Goal: Task Accomplishment & Management: Manage account settings

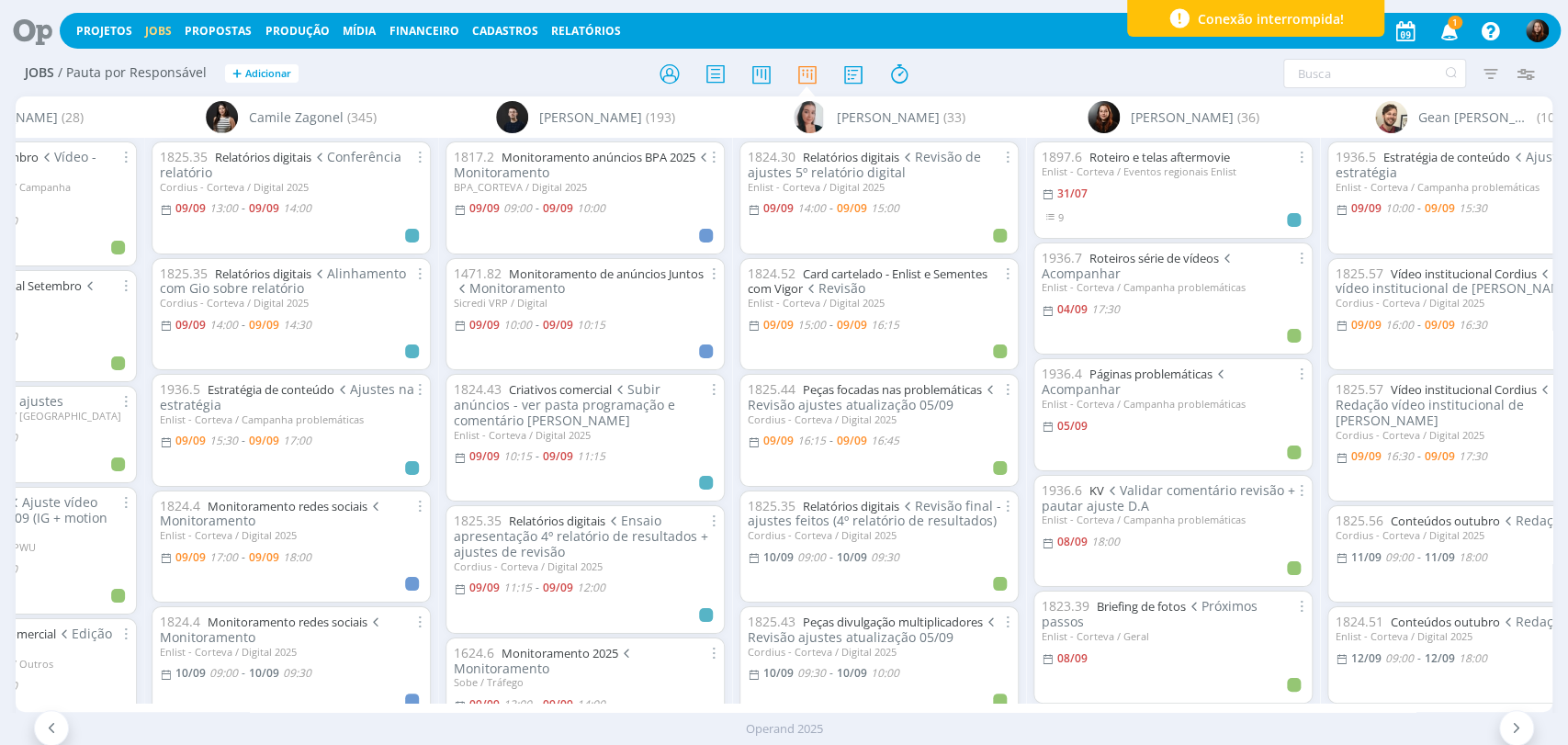
scroll to position [0, 470]
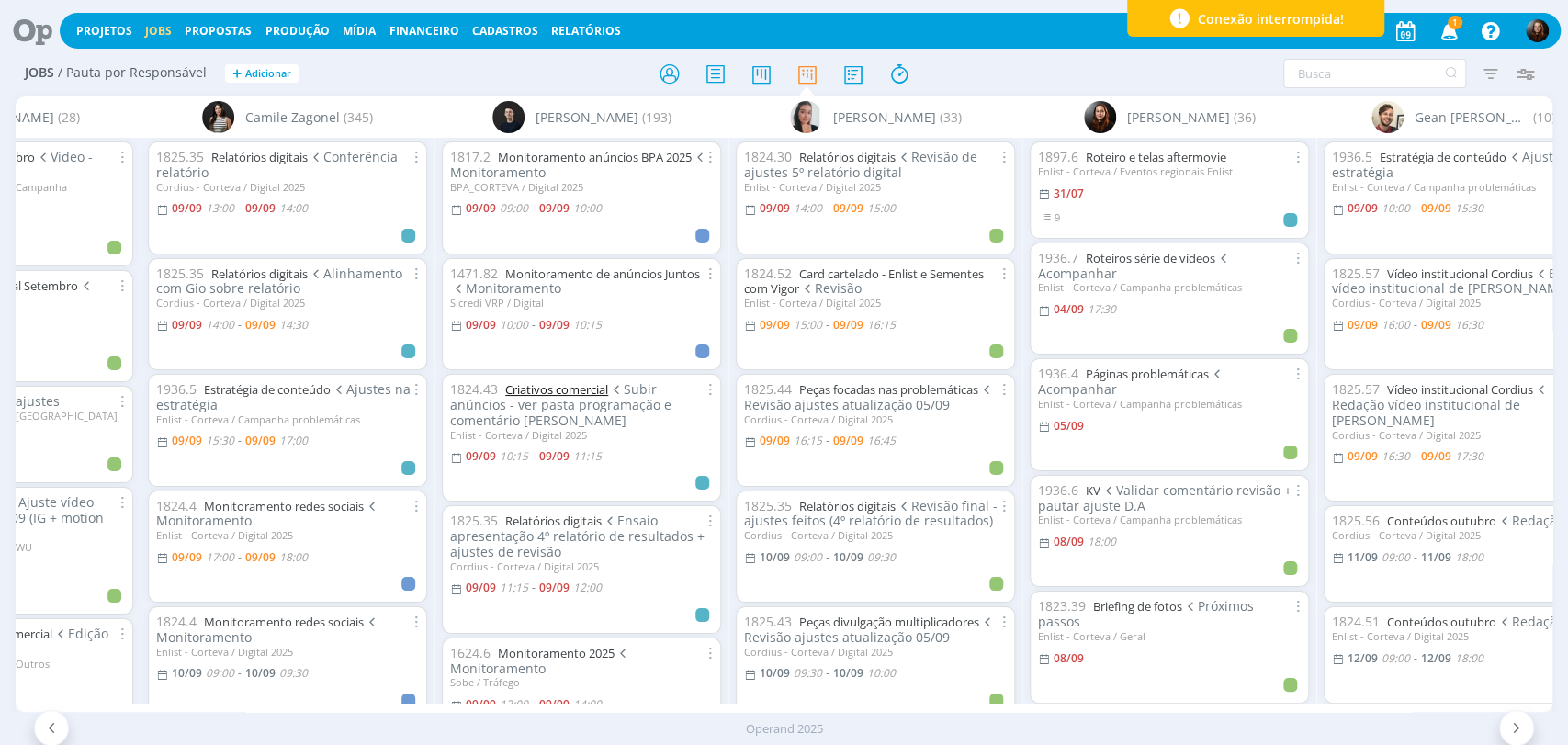
click at [572, 391] on link "Criativos comercial" at bounding box center [556, 390] width 103 height 17
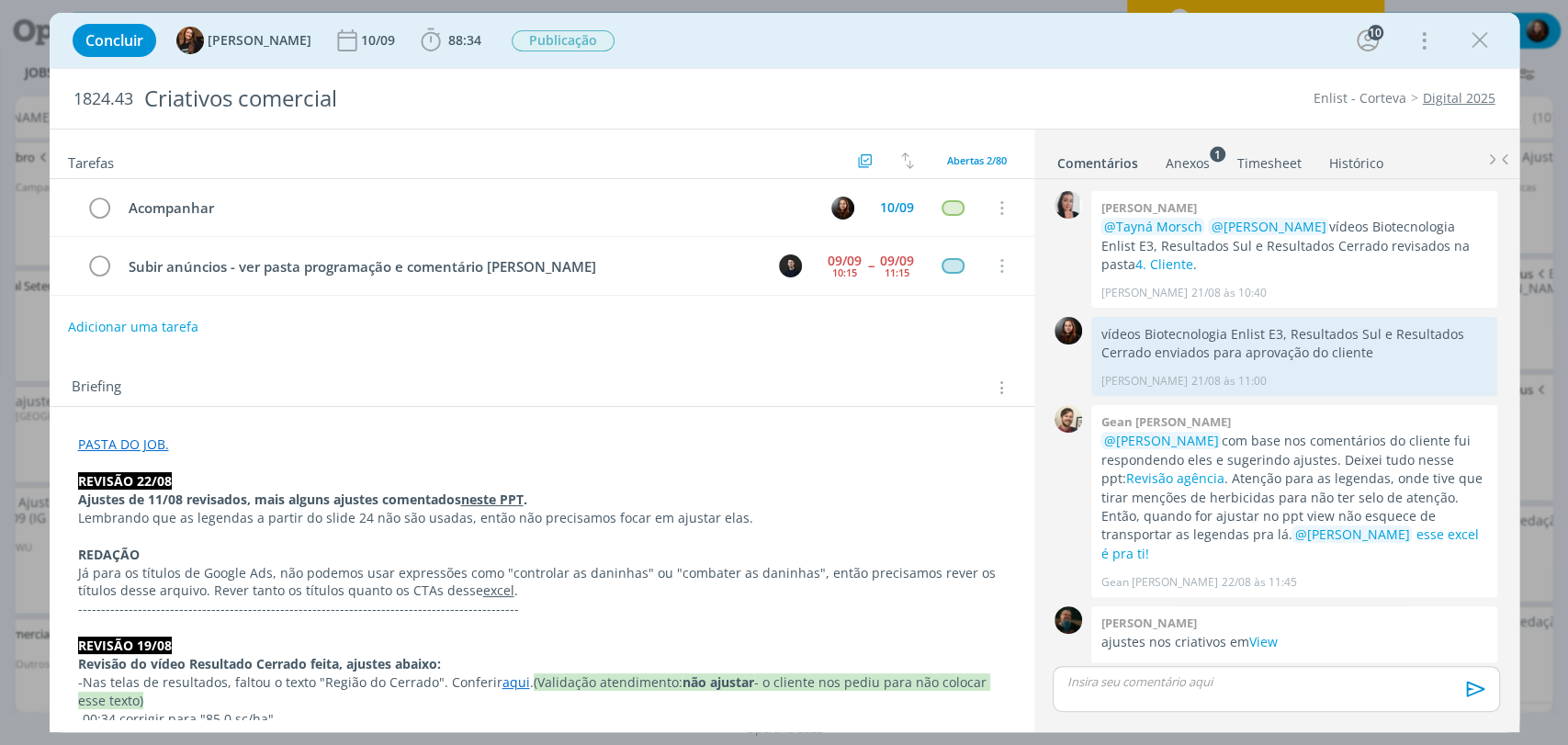
scroll to position [1682, 0]
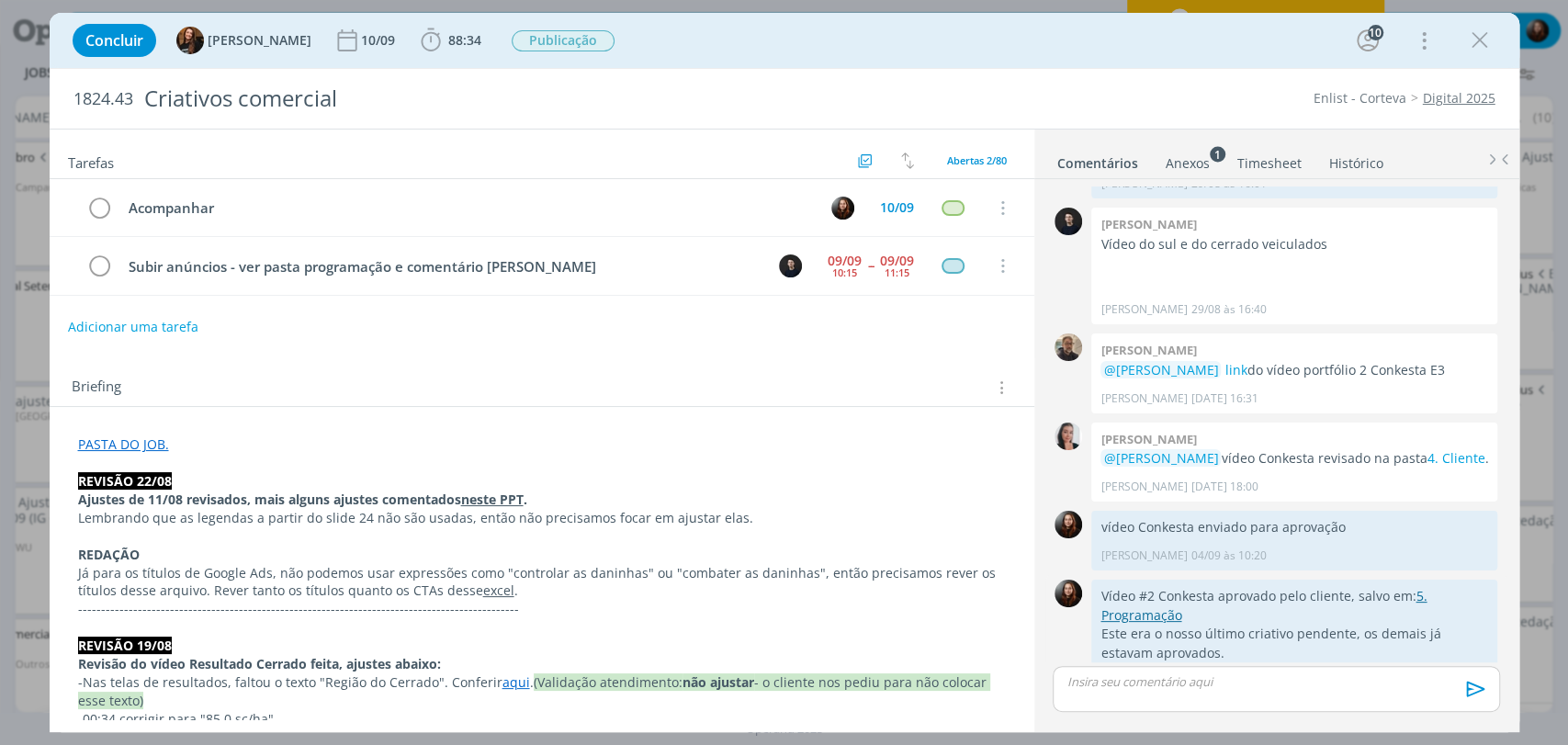
click at [1143, 587] on link "5. Programação" at bounding box center [1263, 604] width 326 height 36
click at [449, 43] on span "88:34" at bounding box center [465, 40] width 33 height 18
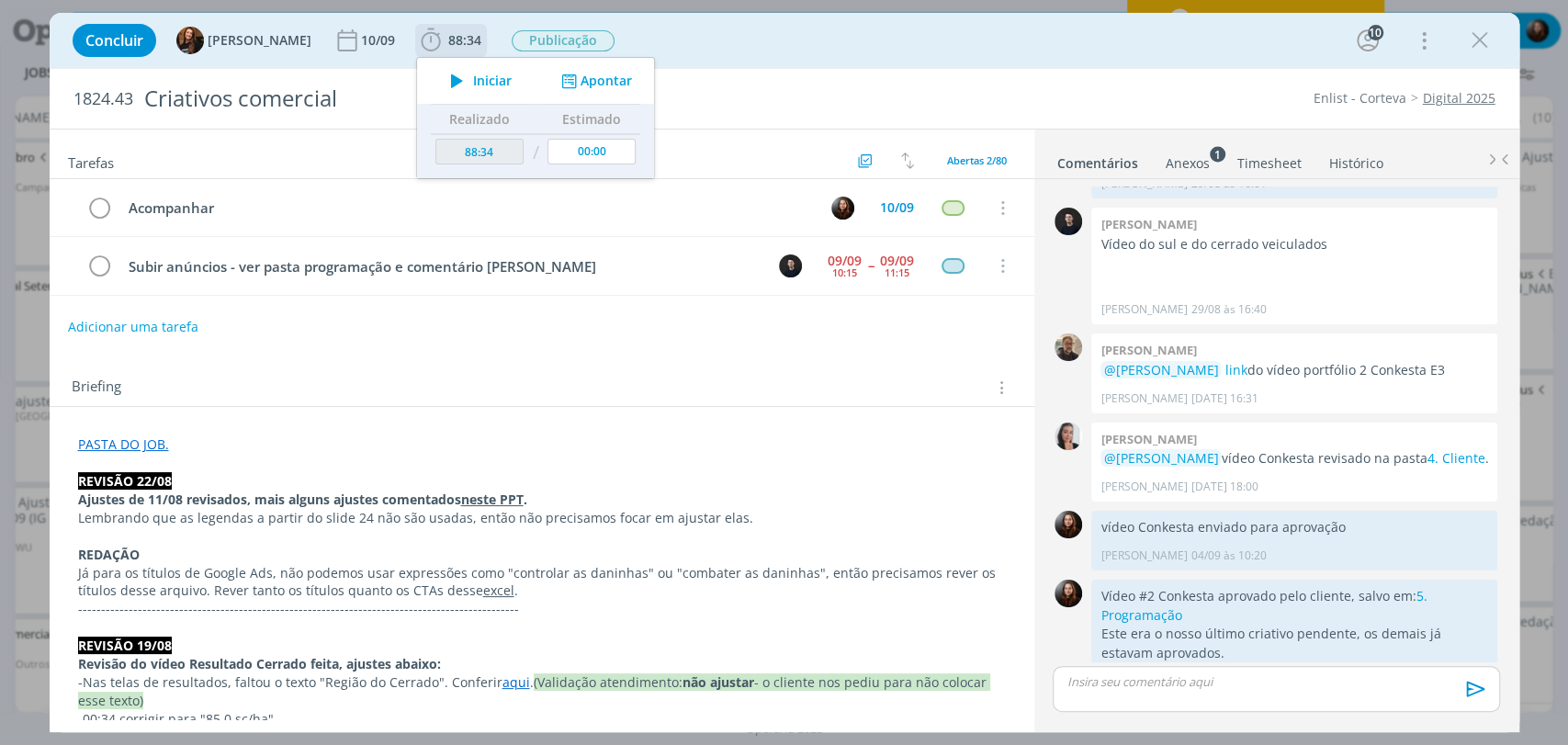
click at [473, 78] on span "Iniciar" at bounding box center [492, 81] width 39 height 13
drag, startPoint x: 1099, startPoint y: 39, endPoint x: 1160, endPoint y: 3, distance: 70.8
click at [1100, 39] on div "Concluir Tayná Morsch 10/09 88:34 Iniciar Apontar Data * 09/09/2025 Horas * 00:…" at bounding box center [784, 41] width 1442 height 44
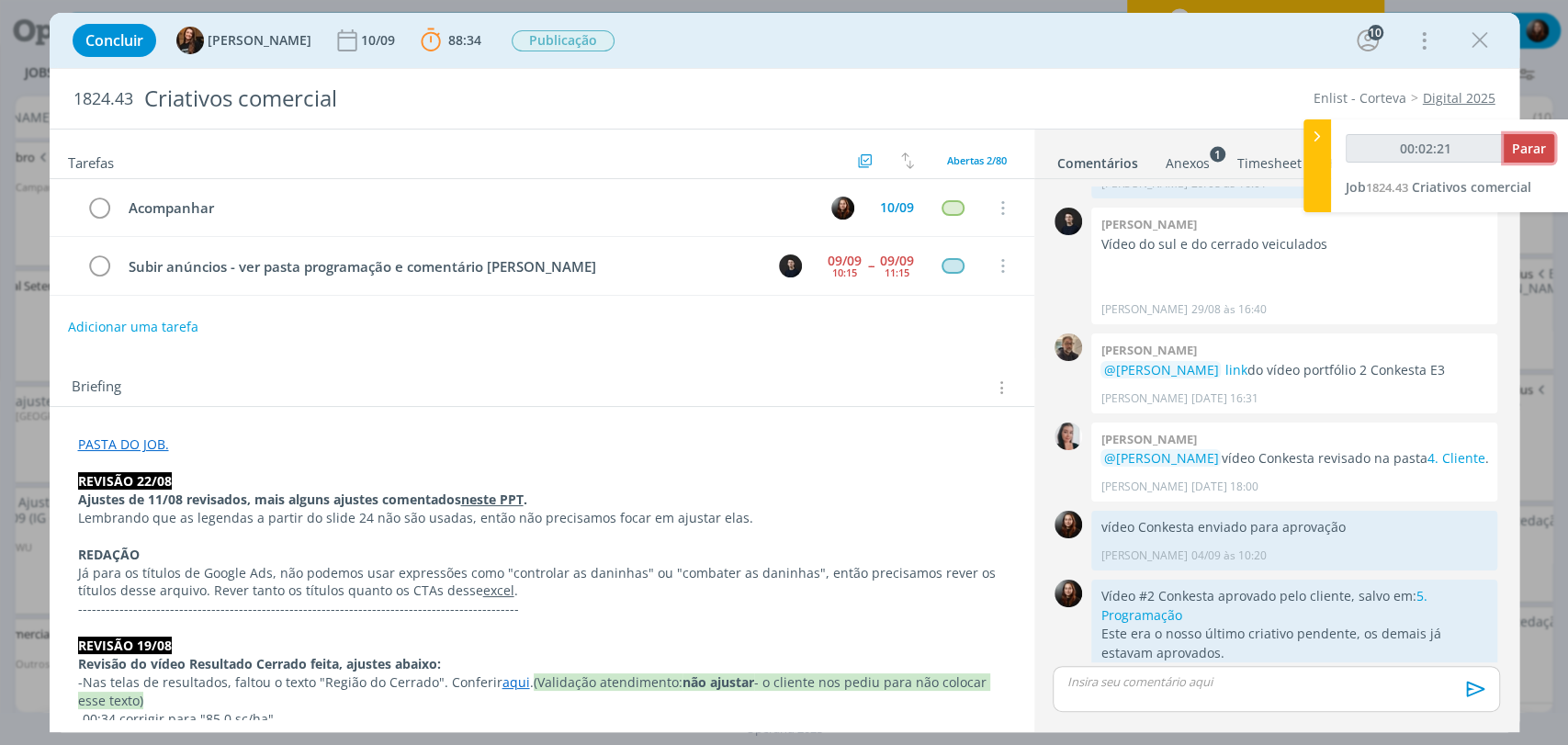
click at [1525, 149] on span "Parar" at bounding box center [1528, 148] width 34 height 18
type input "00:03:00"
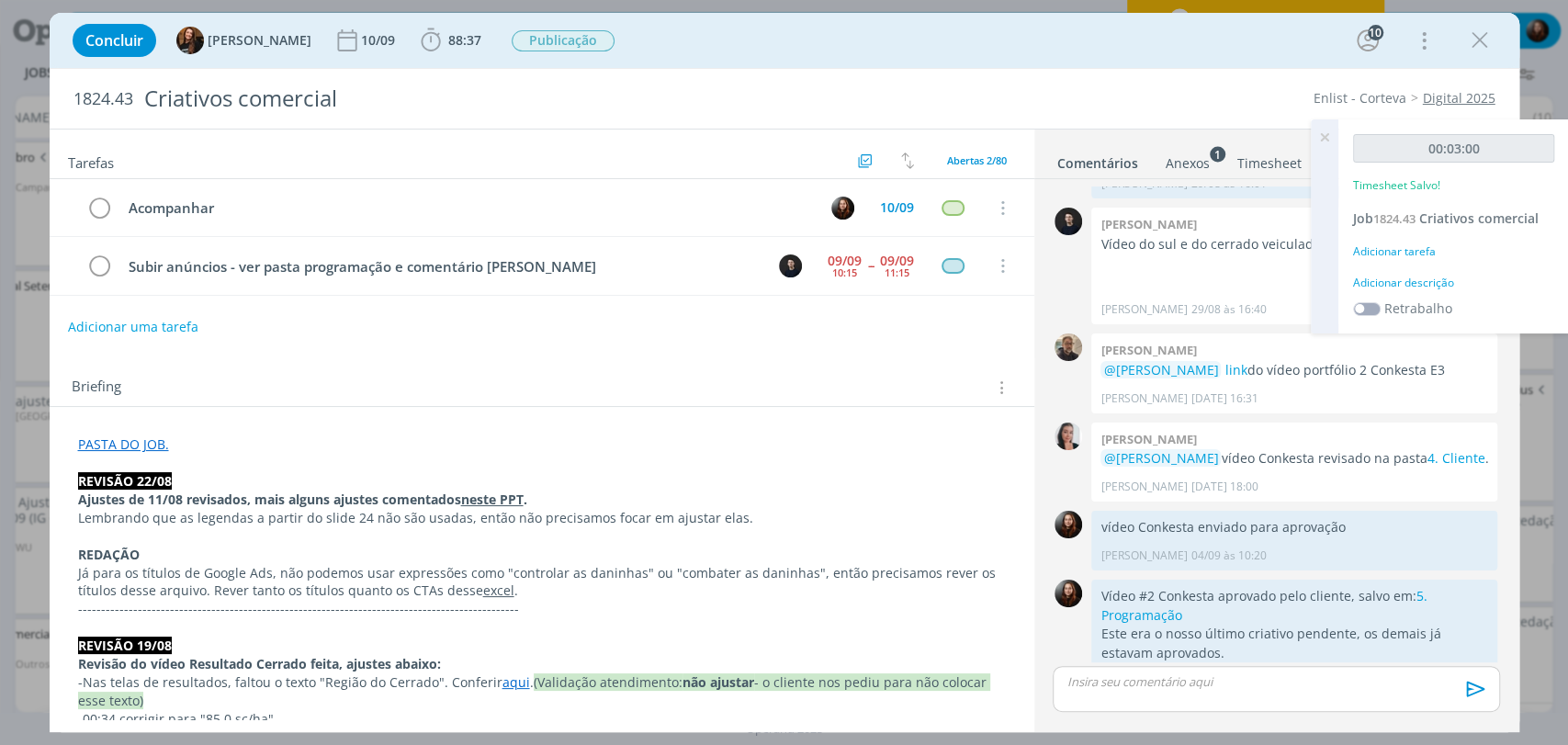
click at [1428, 278] on div "Adicionar descrição" at bounding box center [1453, 283] width 201 height 17
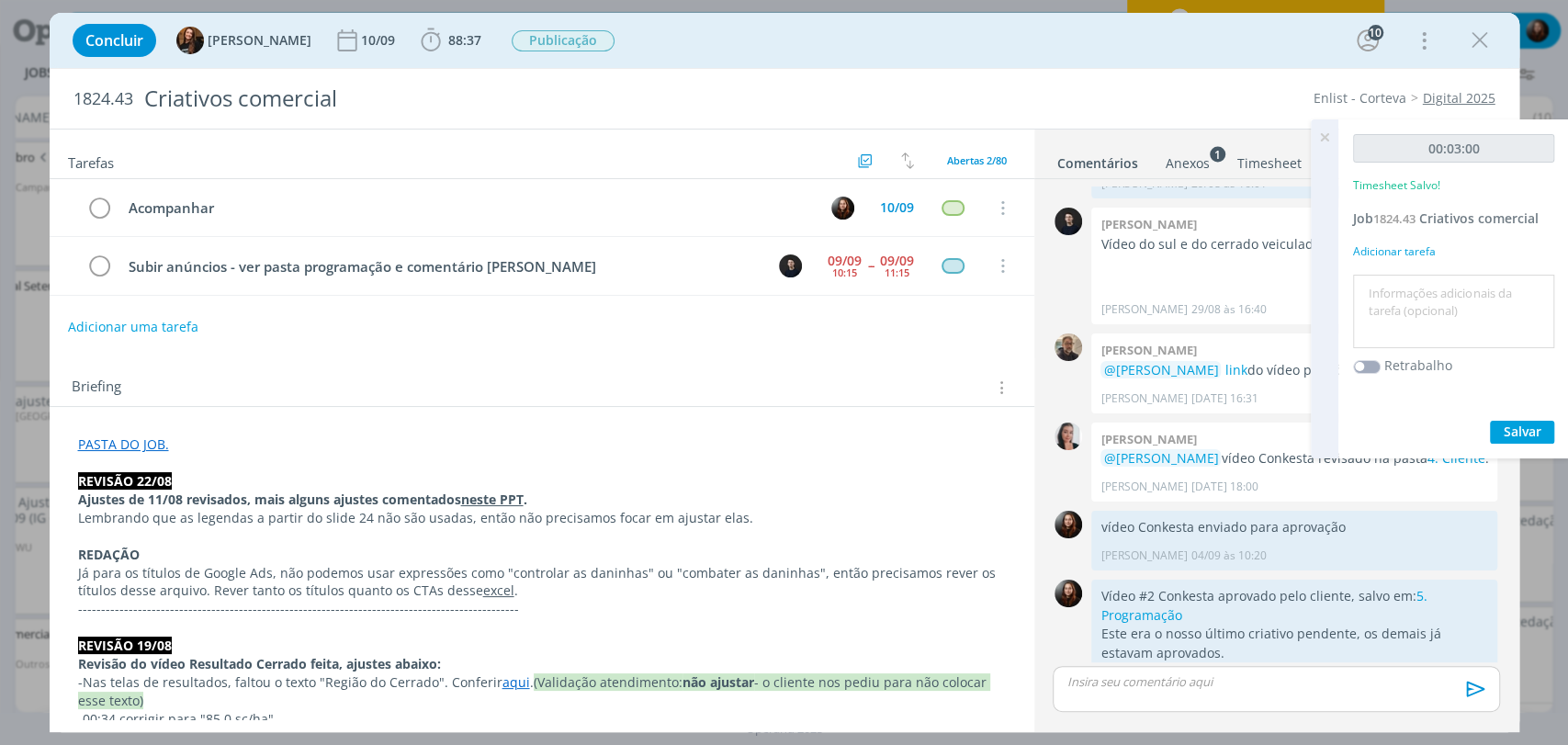
click at [1421, 324] on textarea at bounding box center [1453, 312] width 192 height 65
type textarea "ajuste de pastas"
click at [1514, 432] on span "Salvar" at bounding box center [1522, 431] width 38 height 18
click at [1324, 130] on icon at bounding box center [1325, 137] width 33 height 36
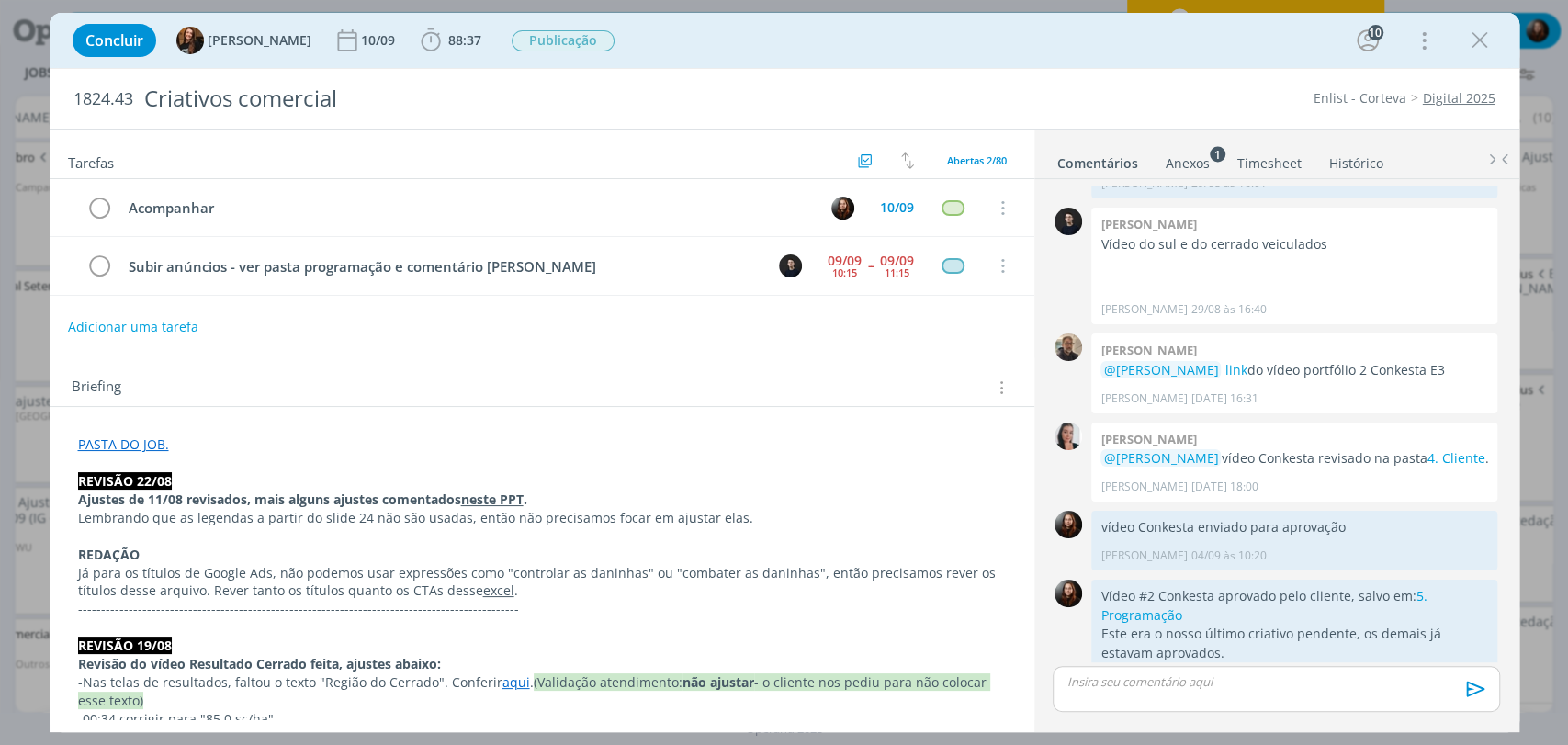
click at [1226, 71] on div "1824.43 Criativos comercial Enlist - Corteva Digital 2025" at bounding box center [784, 98] width 1470 height 60
click at [772, 357] on div "Briefing Briefings Predefinidos Versões do Briefing Ver Briefing do Projeto" at bounding box center [542, 382] width 984 height 50
click at [1062, 51] on div "Concluir Tayná Morsch 10/09 88:37 Iniciar Apontar Data * 09/09/2025 Horas * 00:…" at bounding box center [784, 41] width 1442 height 44
drag, startPoint x: 1477, startPoint y: 36, endPoint x: 307, endPoint y: 47, distance: 1170.1
click at [1477, 36] on icon "dialog" at bounding box center [1480, 41] width 28 height 28
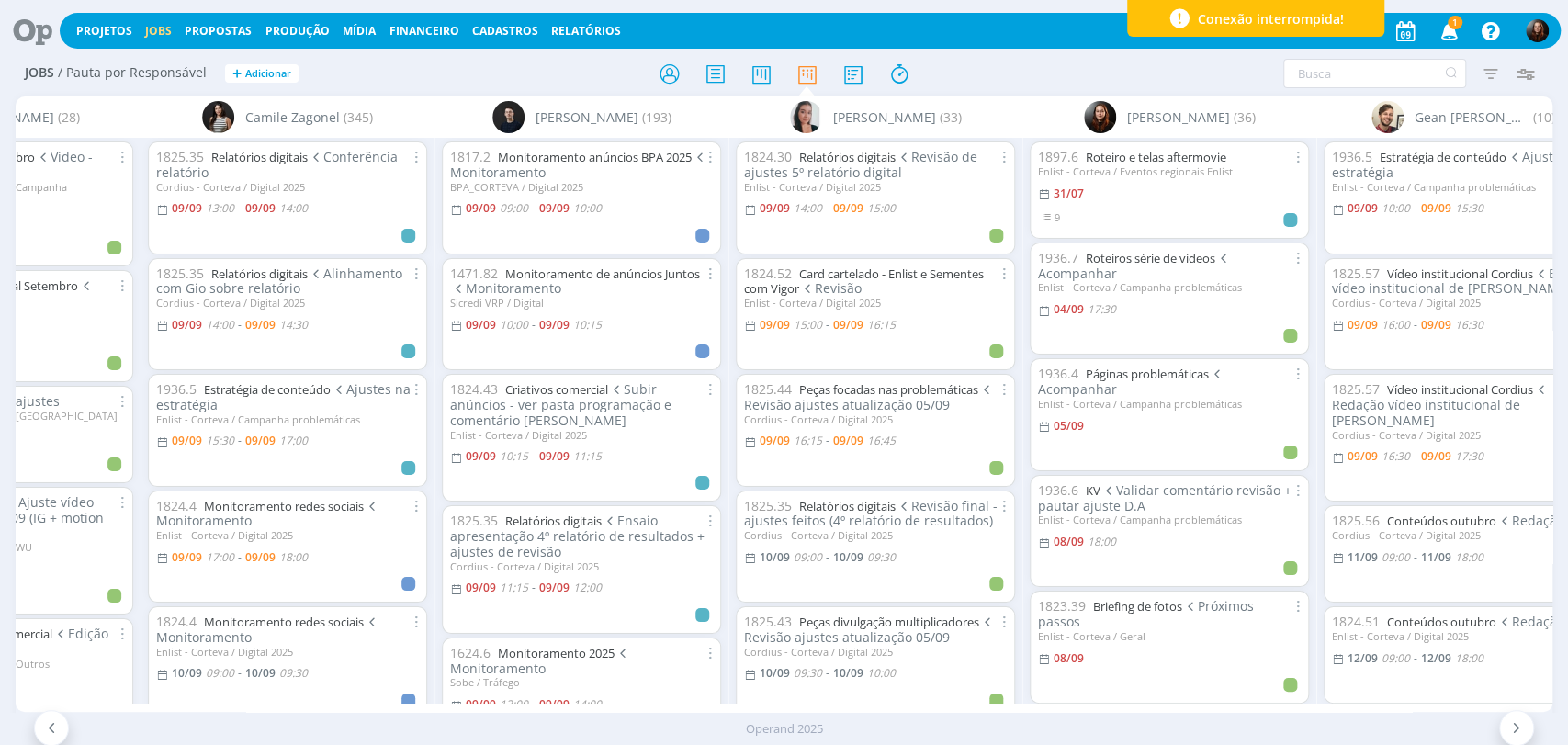
click at [24, 30] on icon at bounding box center [26, 31] width 38 height 36
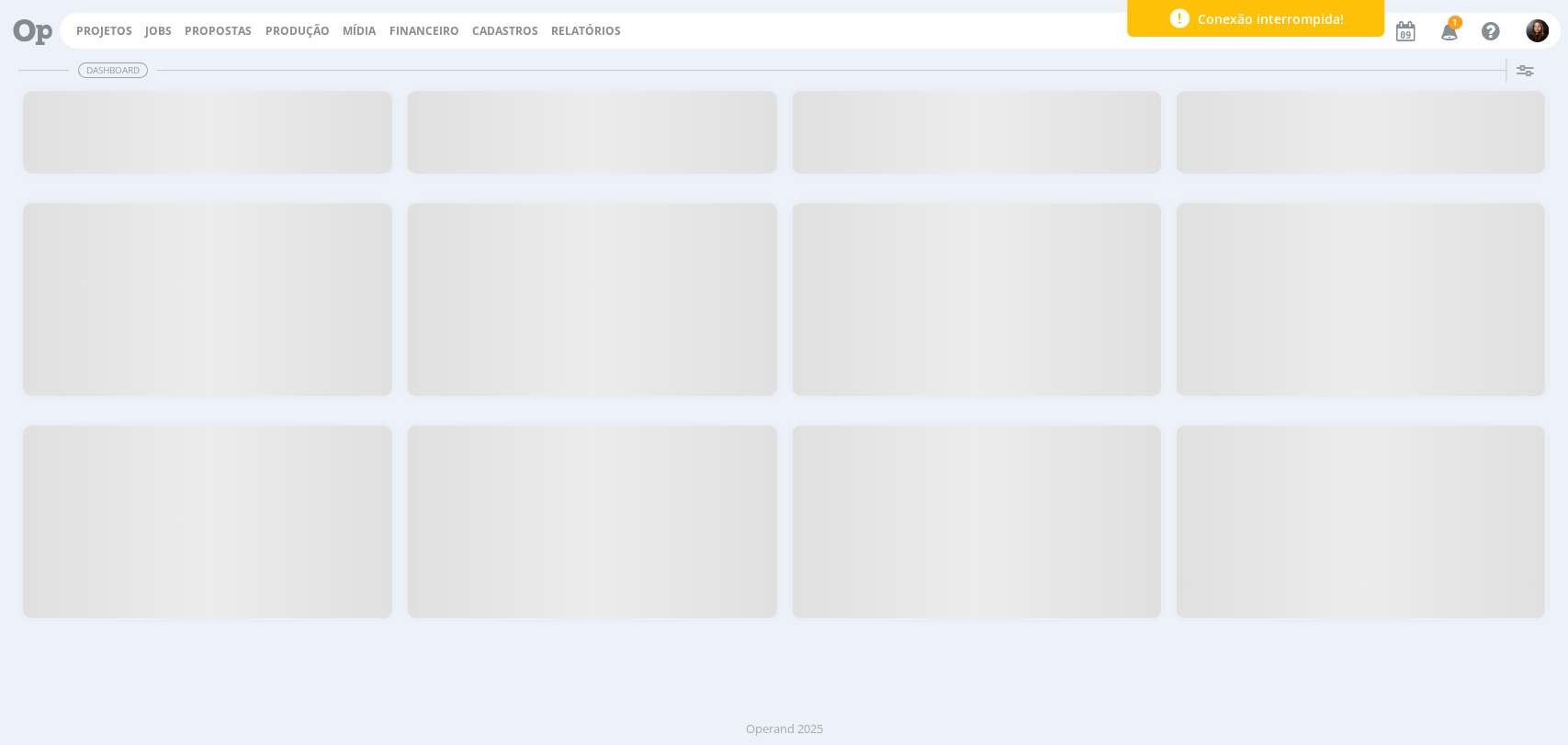
click at [1455, 24] on span "1" at bounding box center [1455, 22] width 15 height 14
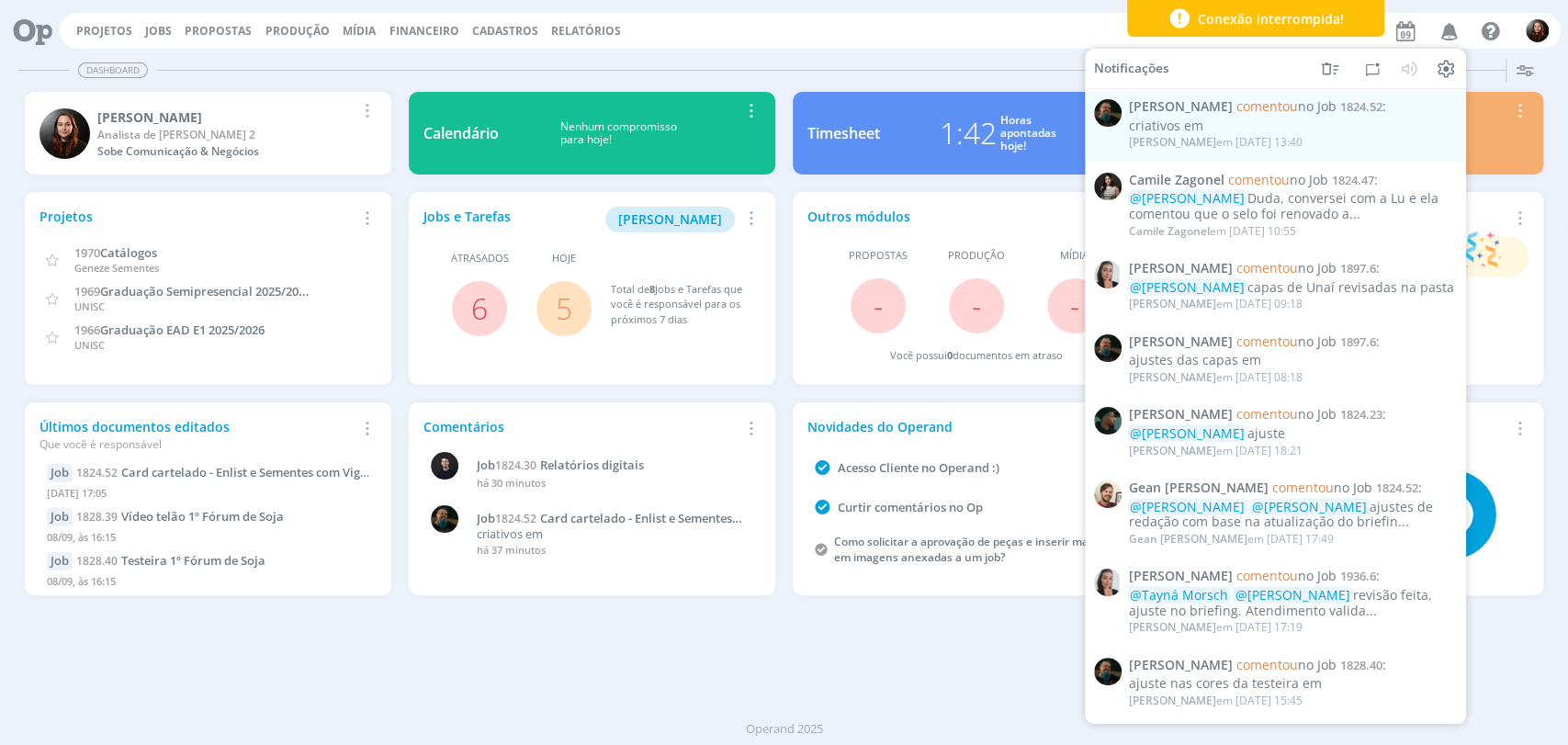
click at [944, 83] on div "Timesheet 1:42 Horas apontadas hoje! Remover Card" at bounding box center [976, 133] width 384 height 100
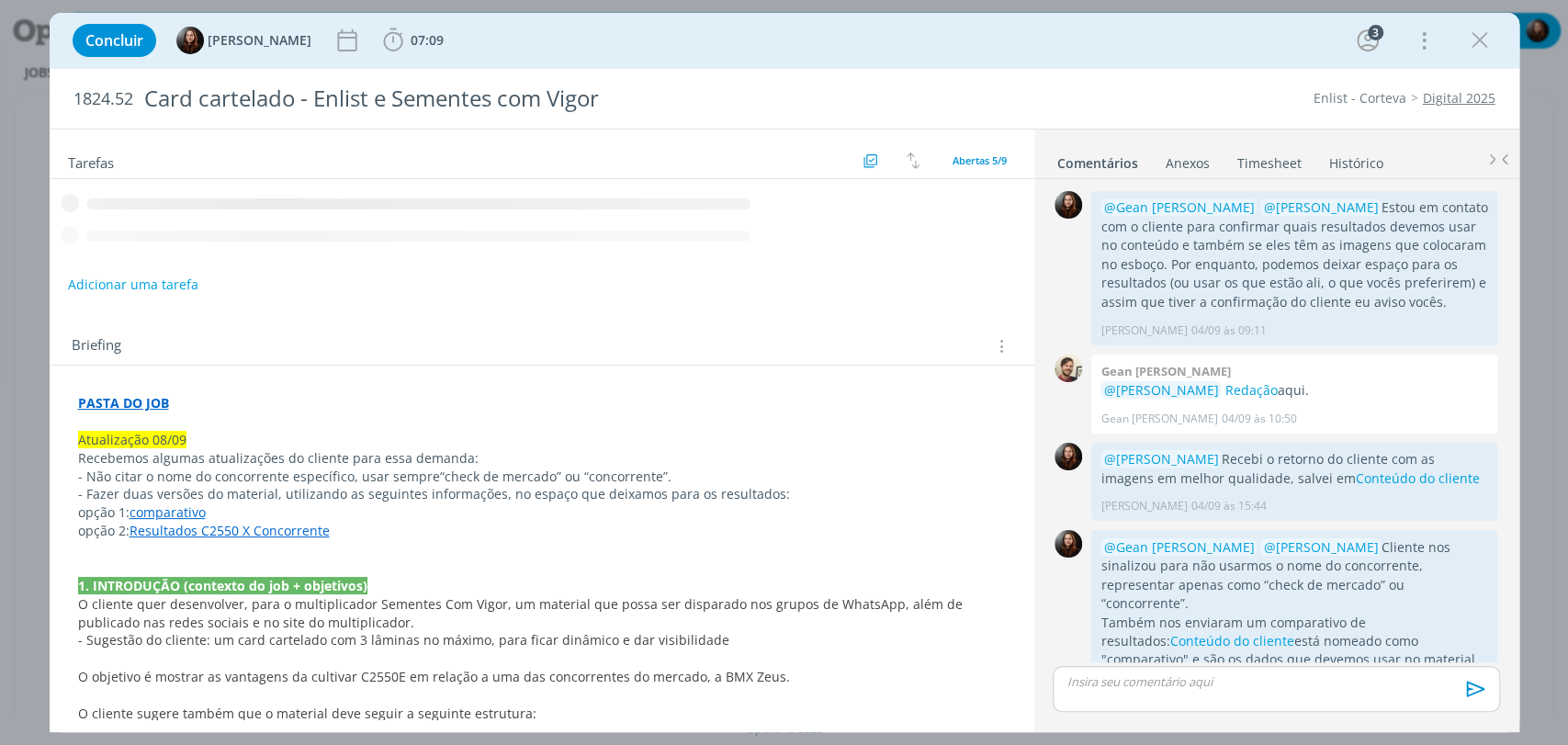
scroll to position [384, 0]
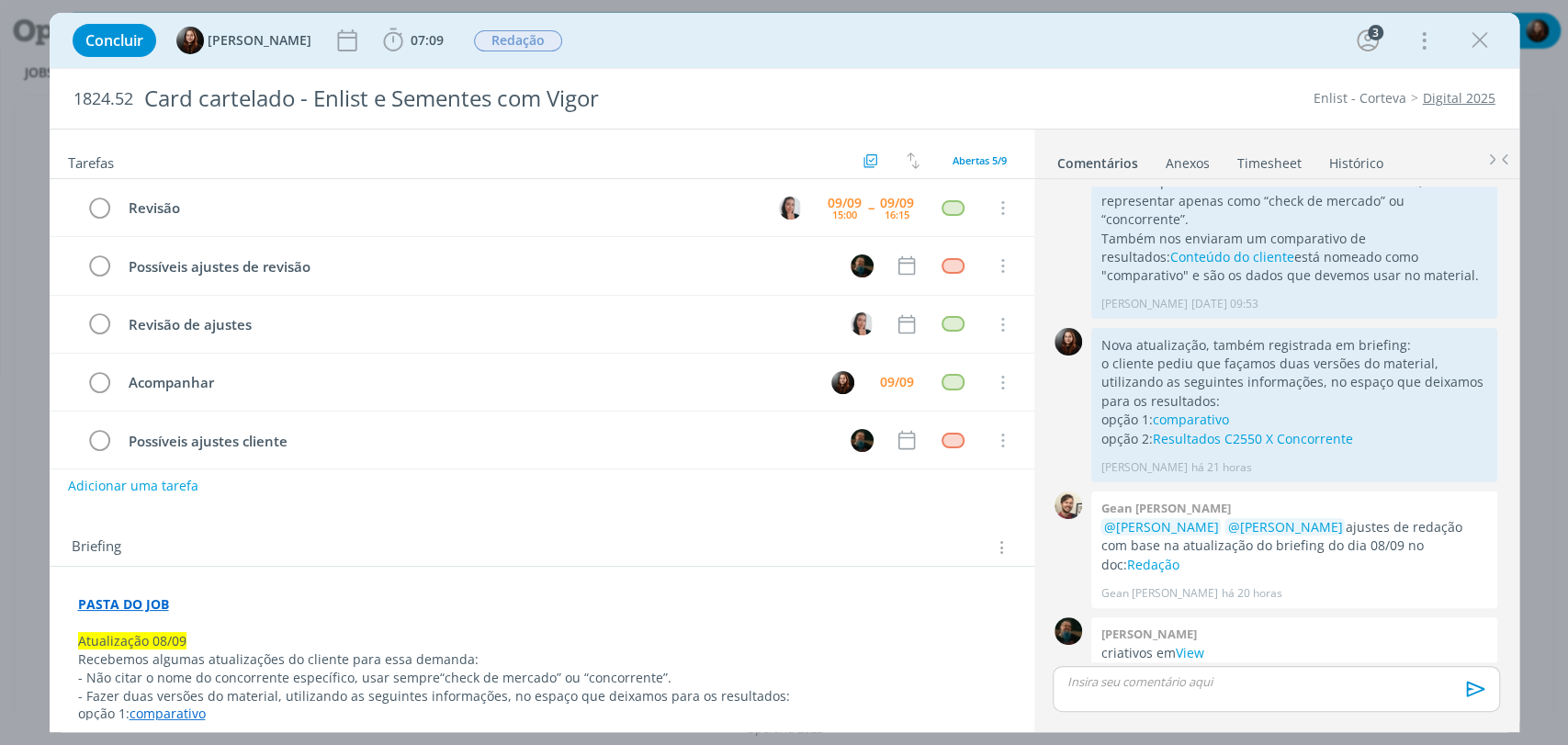
click at [1100, 74] on div "1824.52 Card cartelado - Enlist e Sementes com Vigor Enlist - Corteva Digital 2…" at bounding box center [784, 98] width 1470 height 60
click at [773, 49] on div "Concluir [PERSON_NAME] 07:09 Iniciar Apontar Data * [DATE] Horas * 00:00 Tarefa…" at bounding box center [784, 41] width 1442 height 44
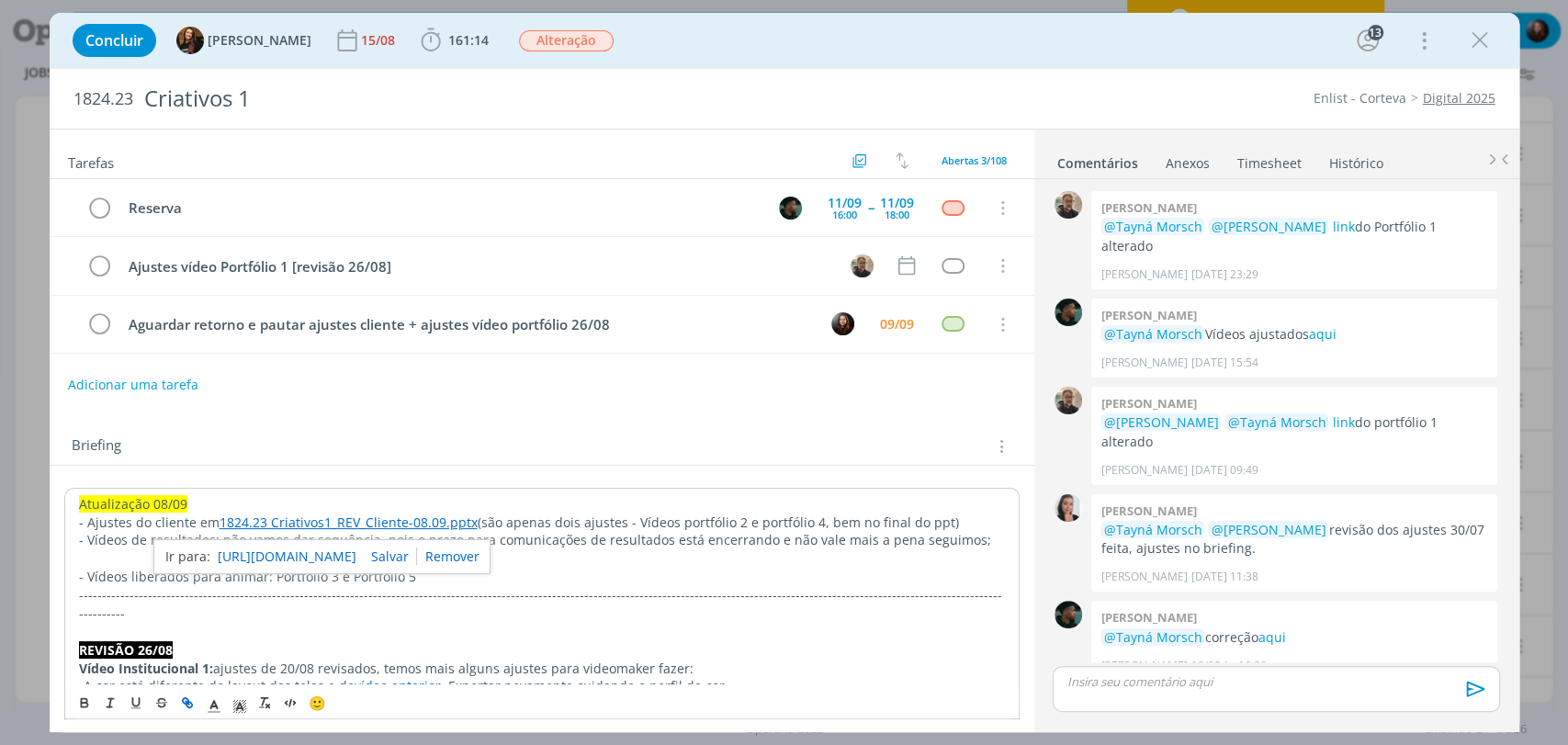
scroll to position [1833, 0]
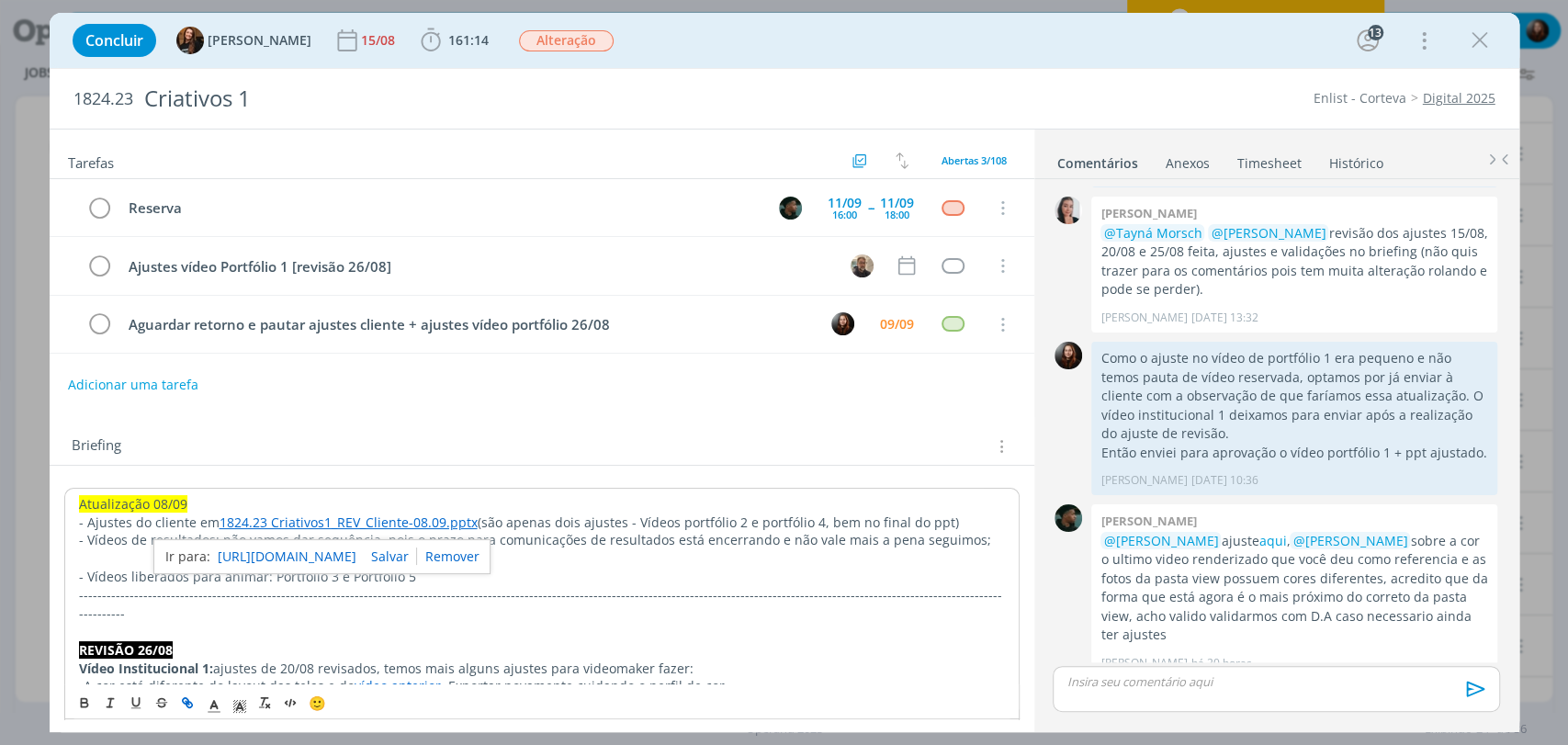
click at [471, 428] on div "Briefing Briefings Predefinidos Versões do Briefing Ver Briefing do Projeto" at bounding box center [542, 441] width 984 height 50
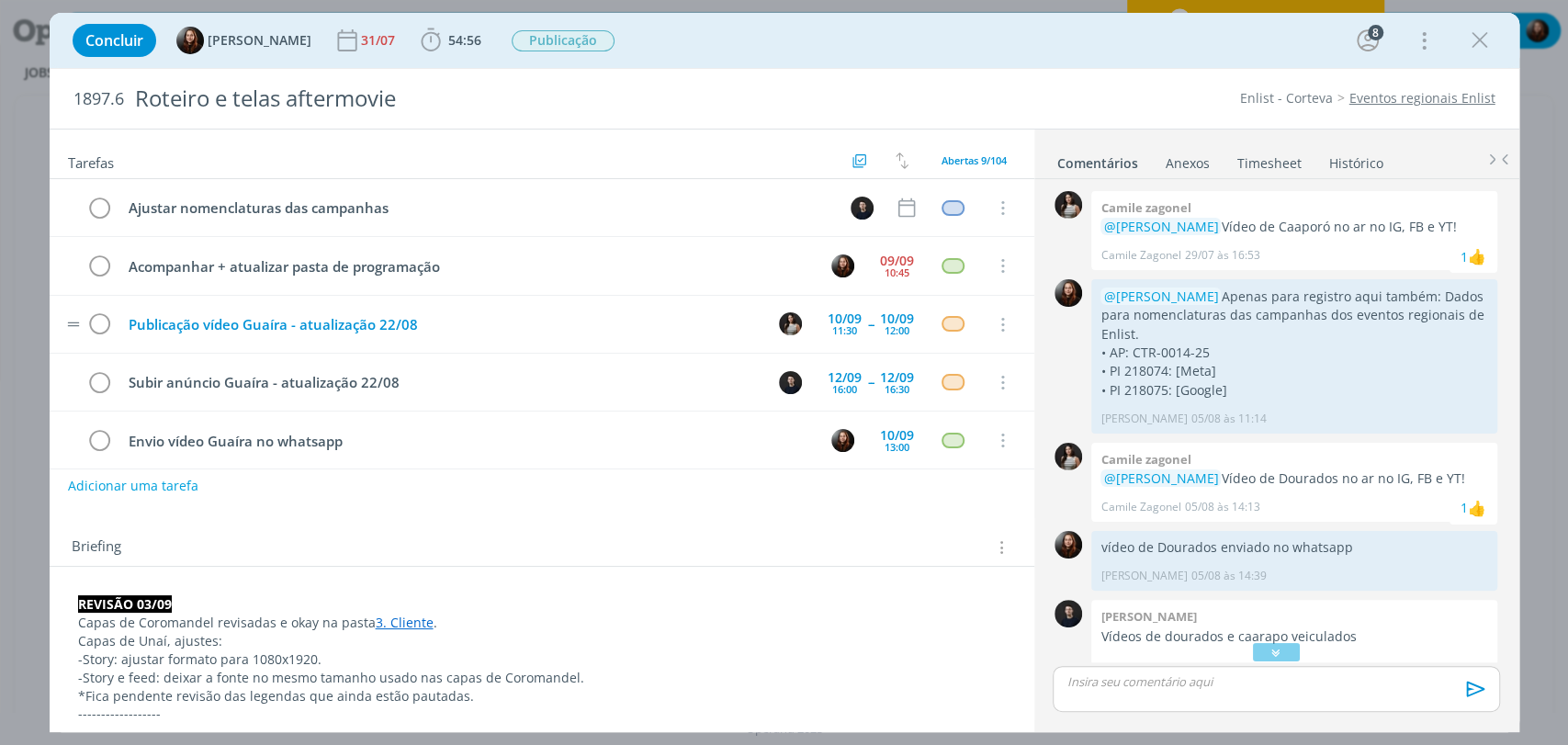
scroll to position [903, 0]
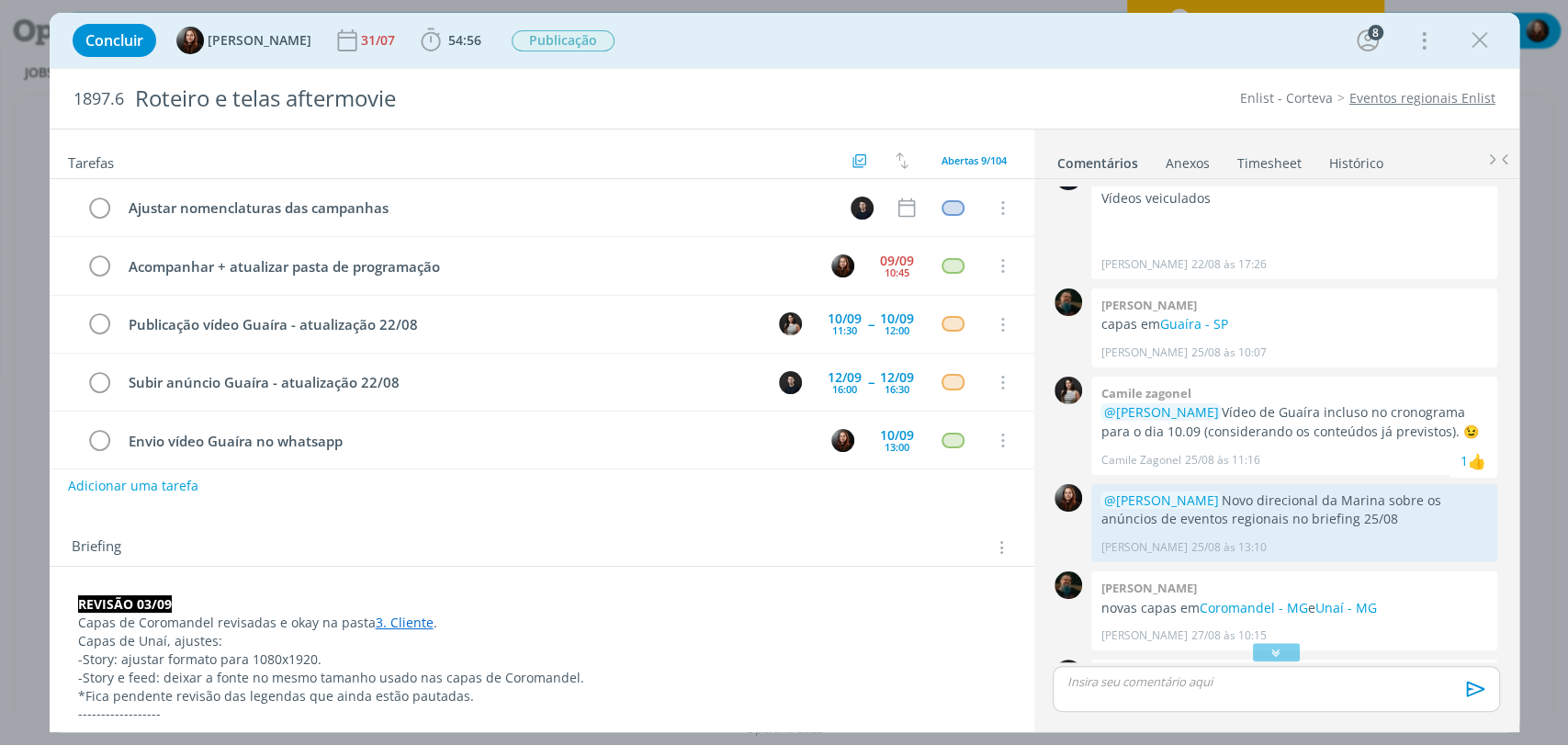
click at [683, 52] on div "Concluir Eduarda Pereira 31/07 54:56 Iniciar Apontar Data * 09/09/2025 Horas * …" at bounding box center [784, 41] width 1442 height 44
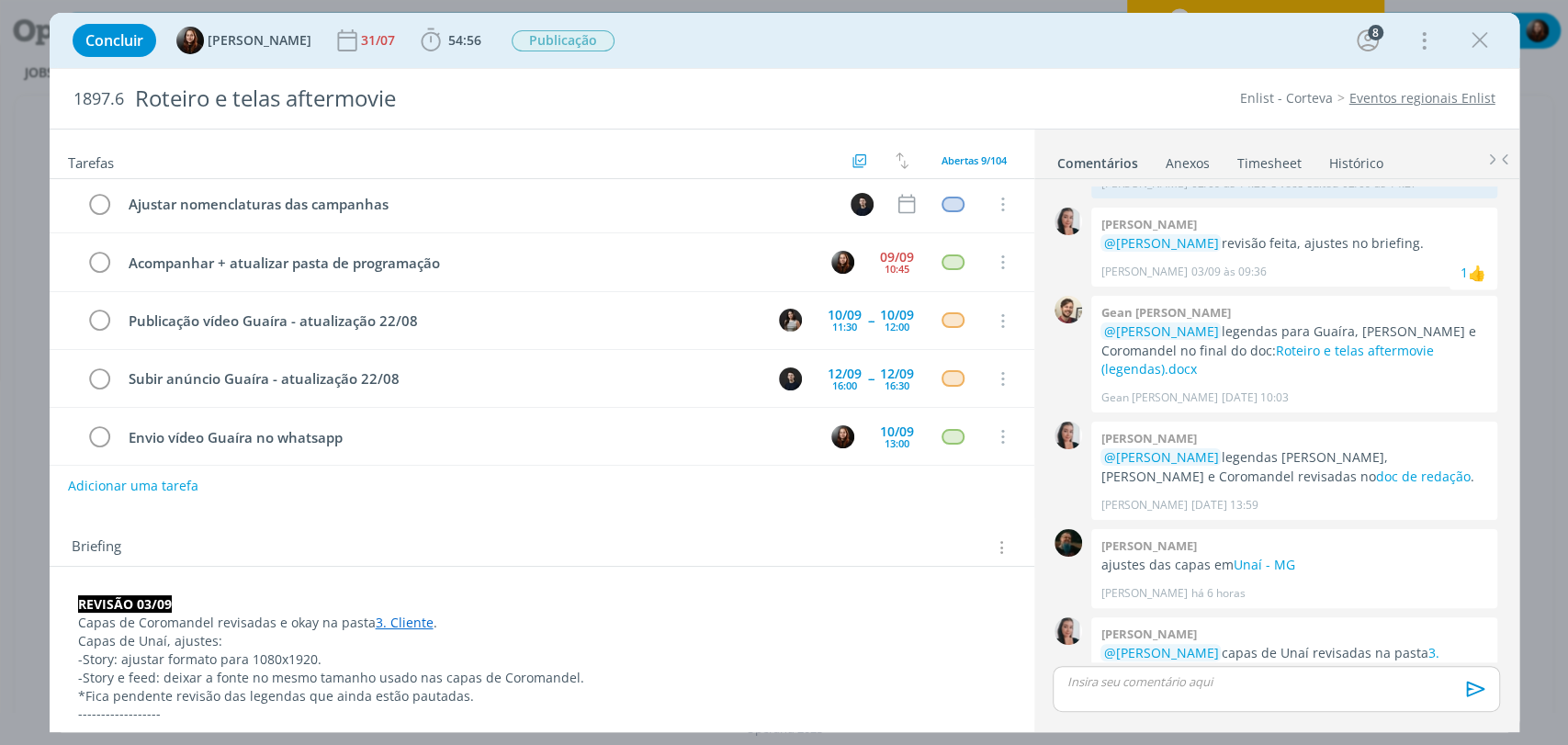
scroll to position [0, 0]
click at [445, 36] on b "54:56" at bounding box center [465, 41] width 41 height 13
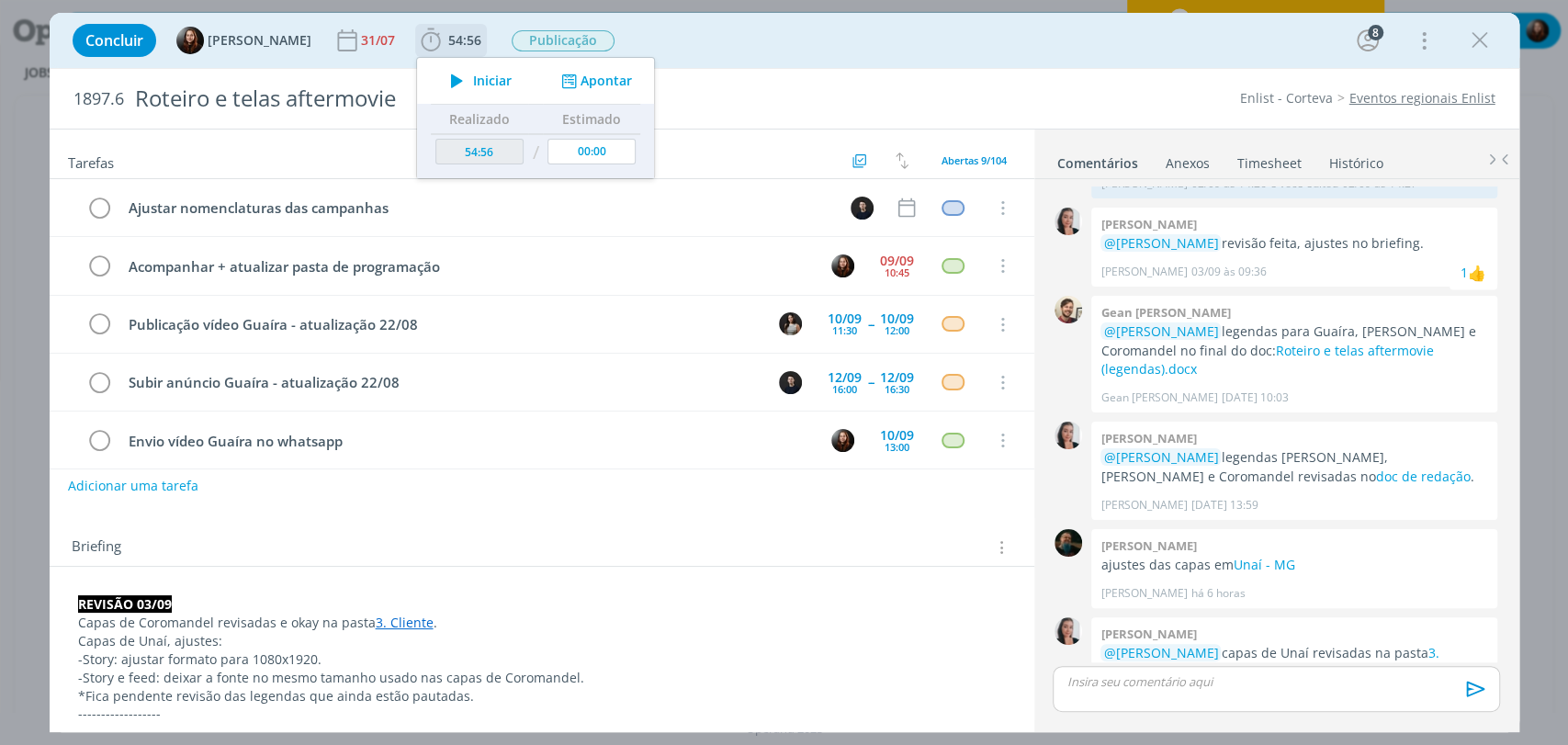
click at [473, 79] on span "Iniciar" at bounding box center [492, 81] width 39 height 13
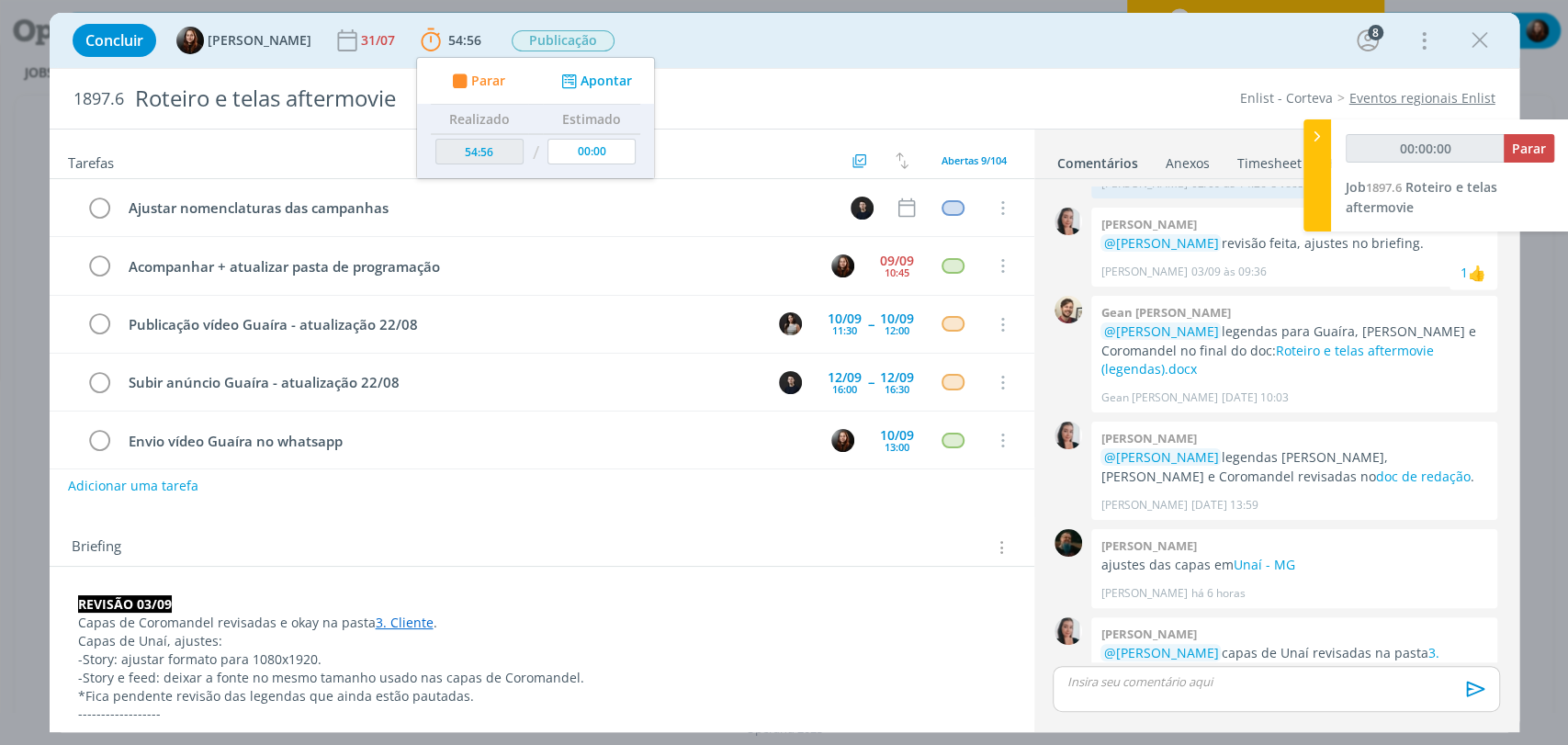
drag, startPoint x: 1168, startPoint y: 52, endPoint x: 1338, endPoint y: 0, distance: 177.8
click at [1168, 51] on div "Concluir Eduarda Pereira 31/07 54:56 Parar Apontar Data * 09/09/2025 Horas * 00…" at bounding box center [784, 41] width 1442 height 44
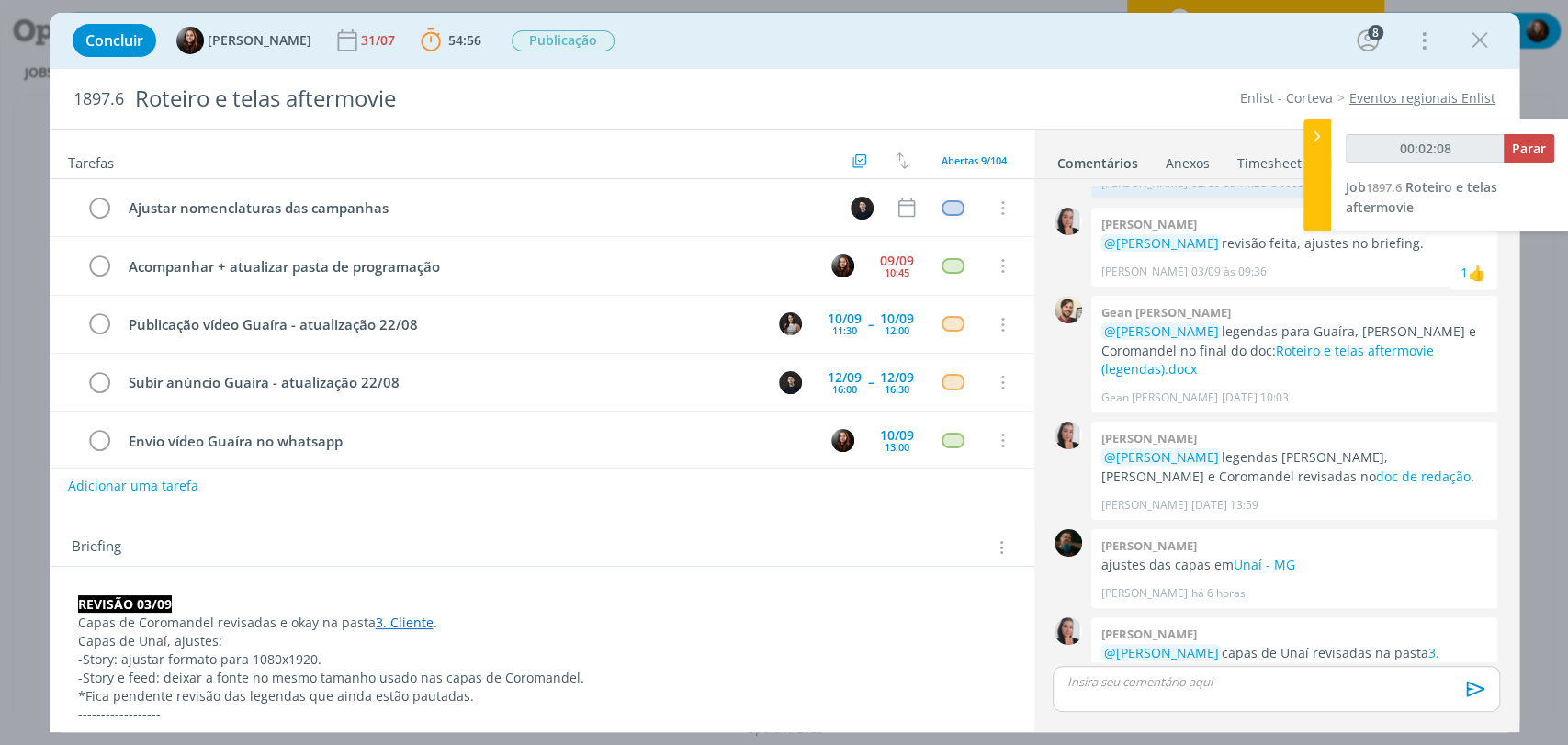
click at [907, 34] on div "Concluir Eduarda Pereira 31/07 54:56 Parar Apontar Data * 09/09/2025 Horas * 00…" at bounding box center [784, 41] width 1442 height 44
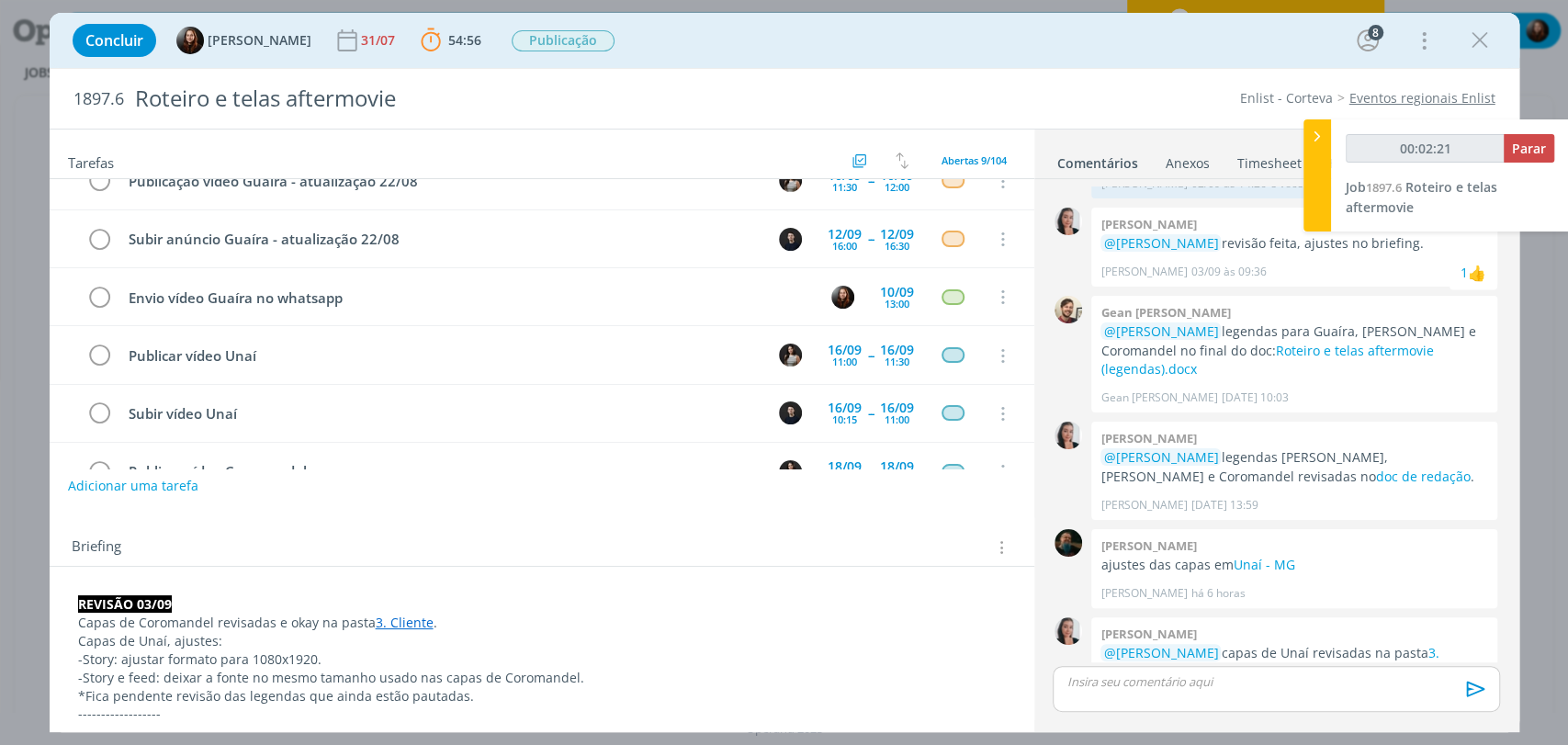
scroll to position [141, 0]
click at [1375, 467] on link "doc de redação" at bounding box center [1422, 476] width 94 height 18
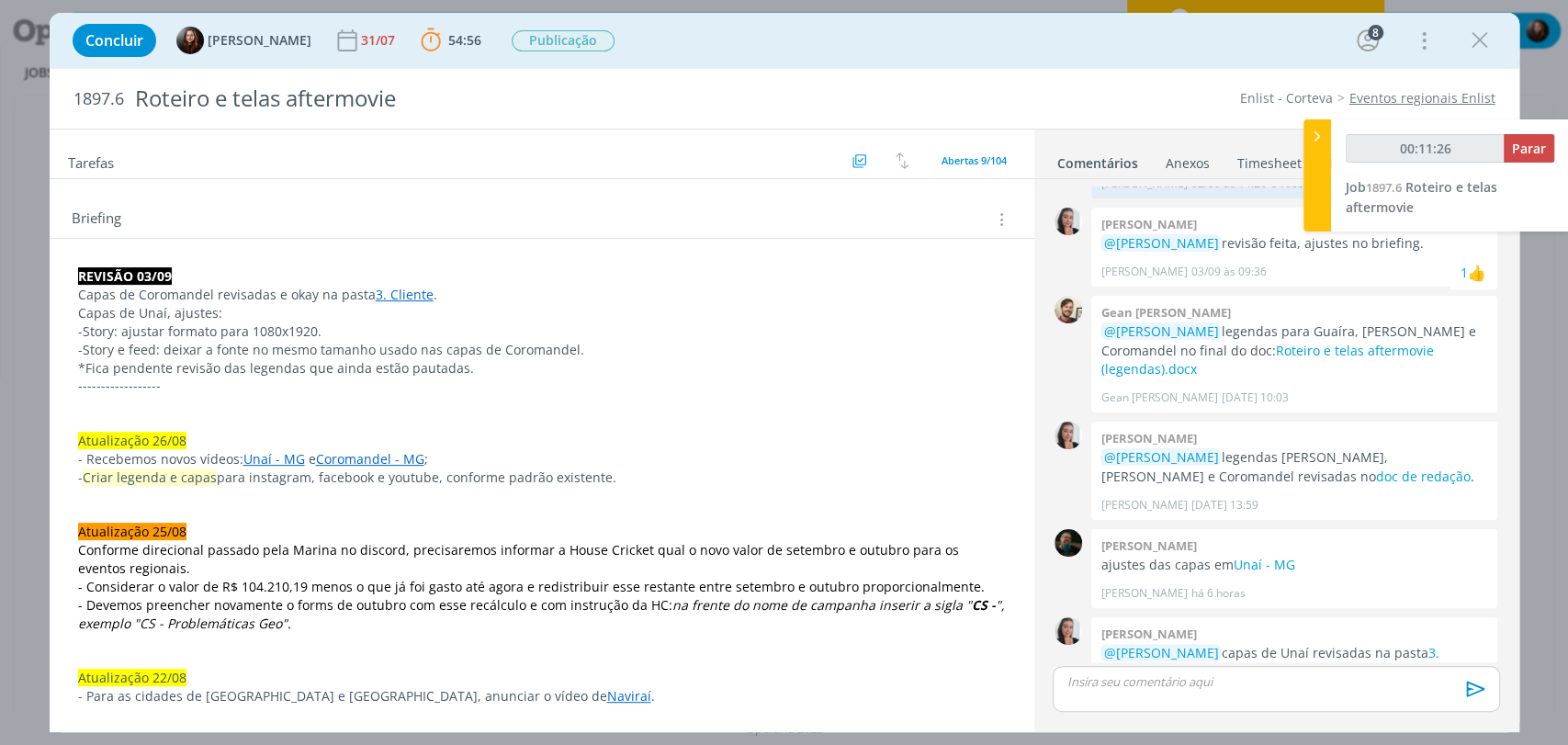
scroll to position [0, 0]
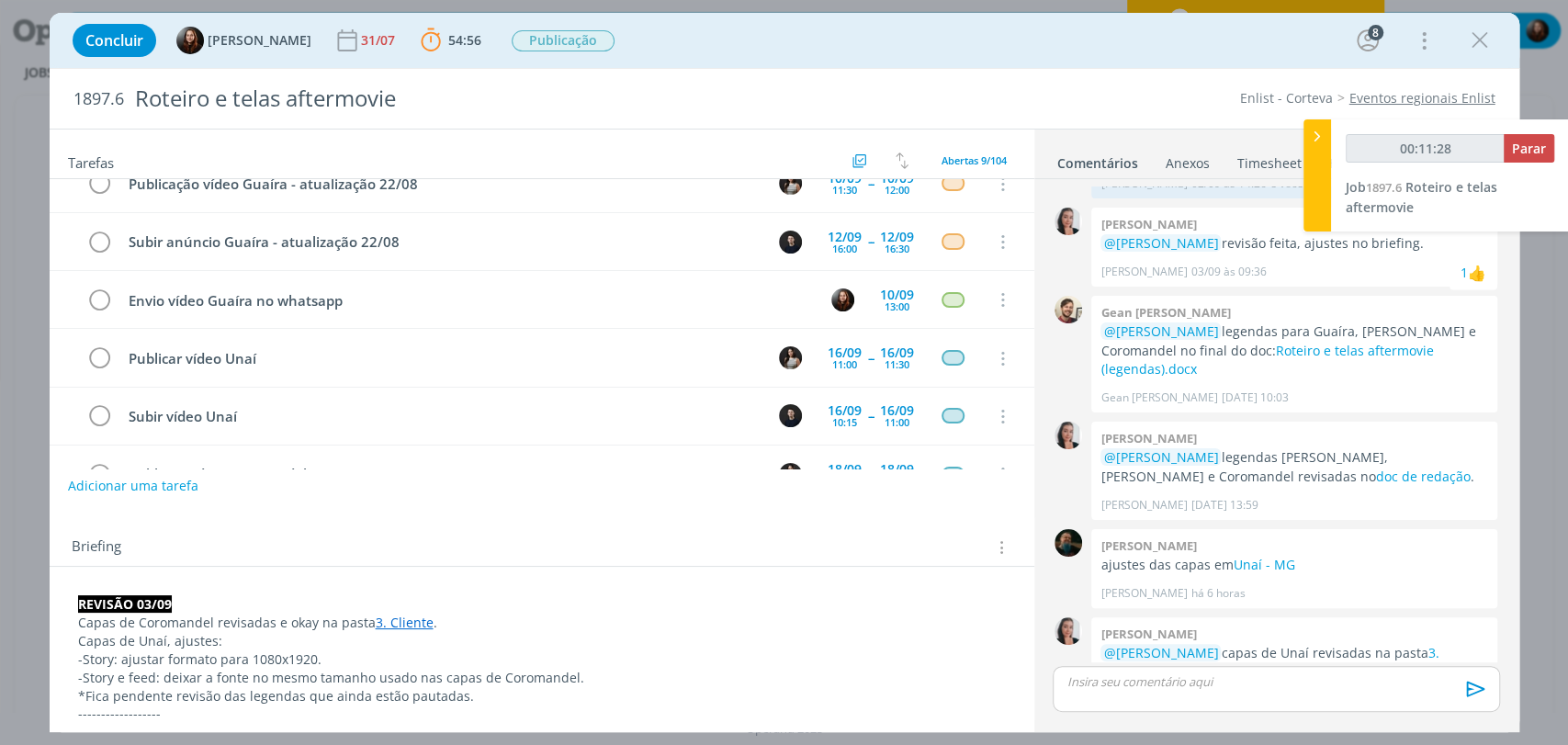
drag, startPoint x: 1165, startPoint y: 64, endPoint x: 1161, endPoint y: 46, distance: 18.4
click at [1165, 64] on div "Concluir Eduarda Pereira 31/07 54:56 Parar Apontar Data * 09/09/2025 Horas * 00…" at bounding box center [784, 41] width 1470 height 56
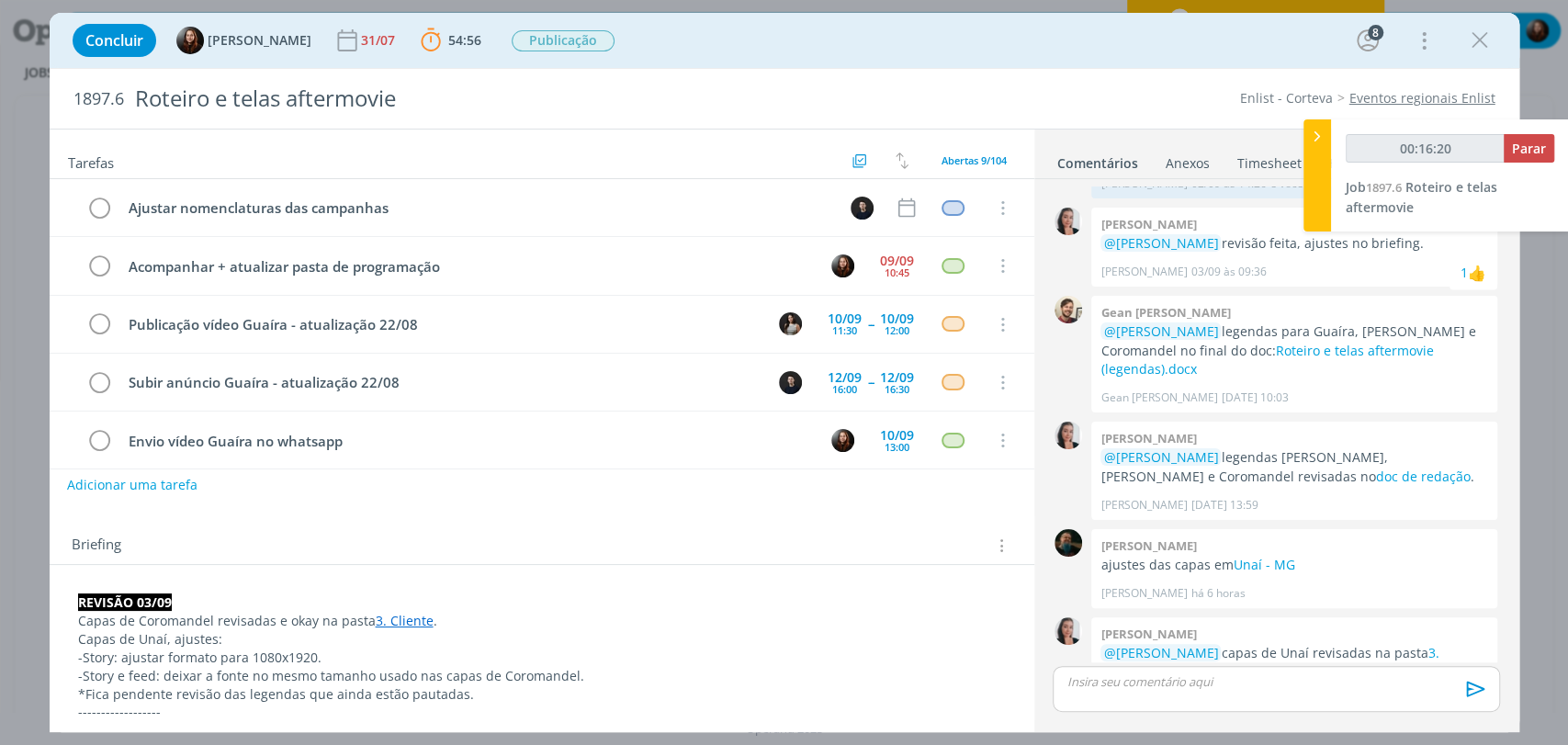
click at [160, 480] on button "Adicionar uma tarefa" at bounding box center [131, 485] width 130 height 31
click at [243, 485] on input "dialog" at bounding box center [419, 484] width 678 height 26
type input "00:16:22"
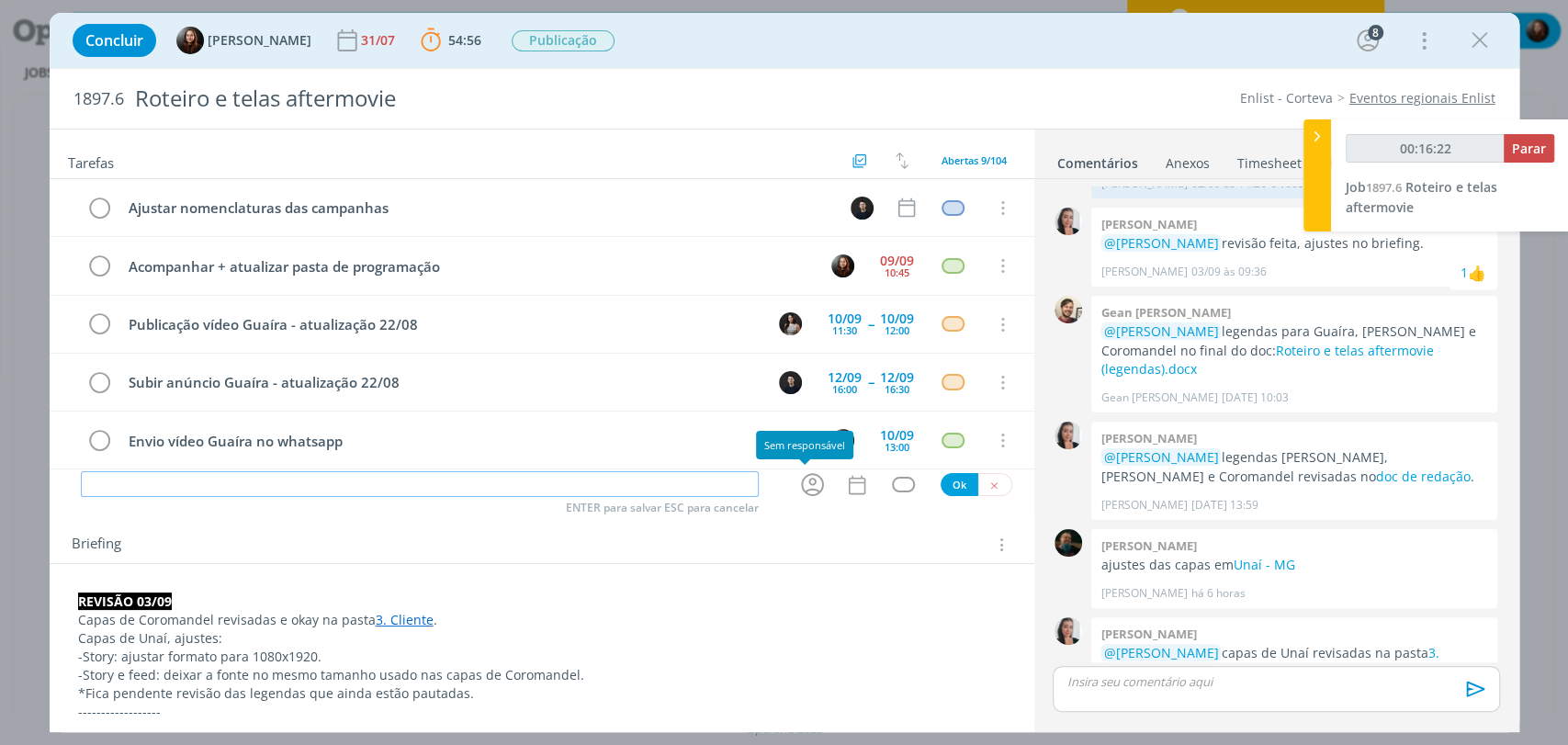
click at [801, 493] on icon "dialog" at bounding box center [812, 485] width 23 height 23
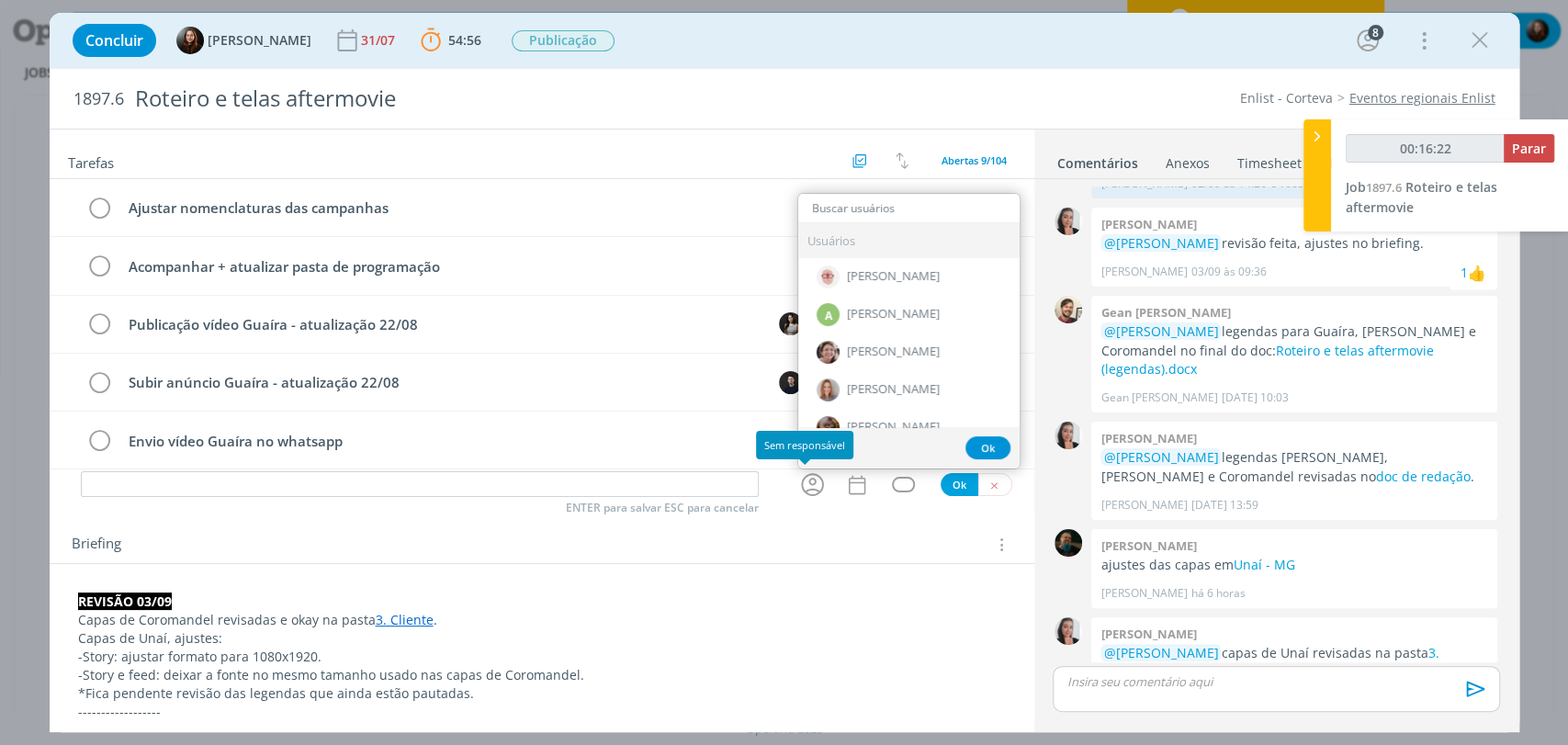
type input "m"
type input "00:16:23"
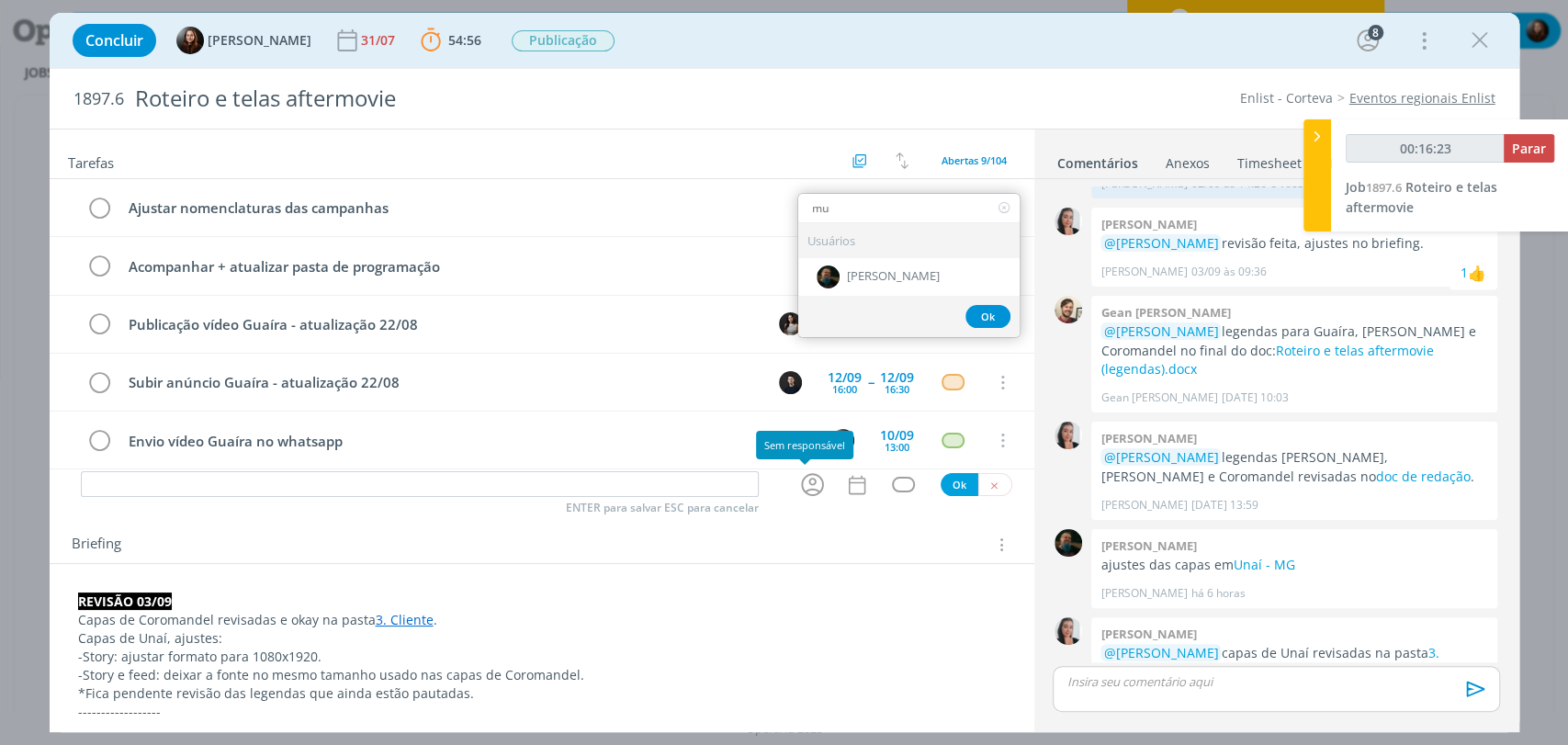
type input "mur"
type input "00:16:24"
type input "mur"
click at [862, 271] on span "Murillo Rocha" at bounding box center [893, 278] width 93 height 15
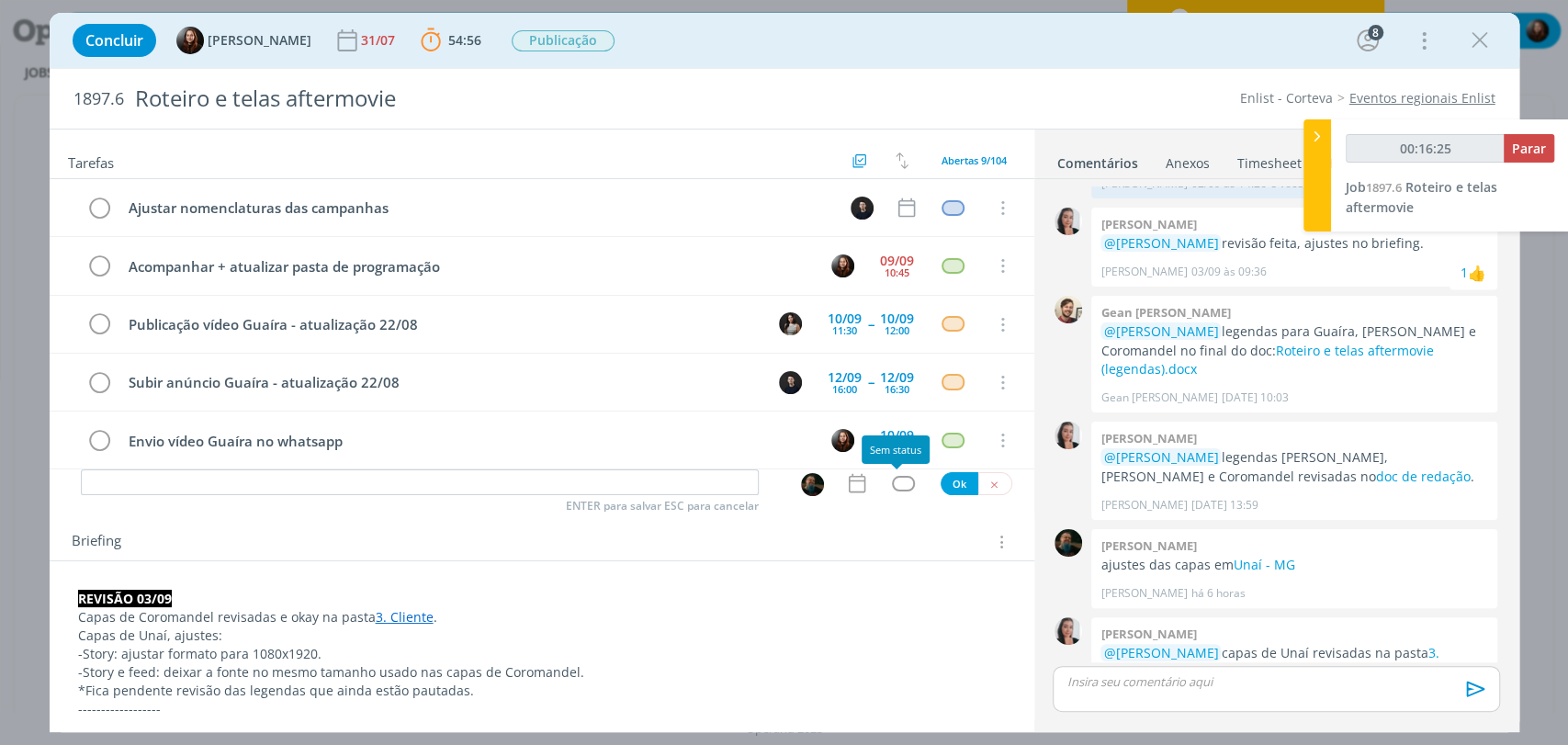
click at [896, 482] on div "dialog" at bounding box center [903, 483] width 23 height 16
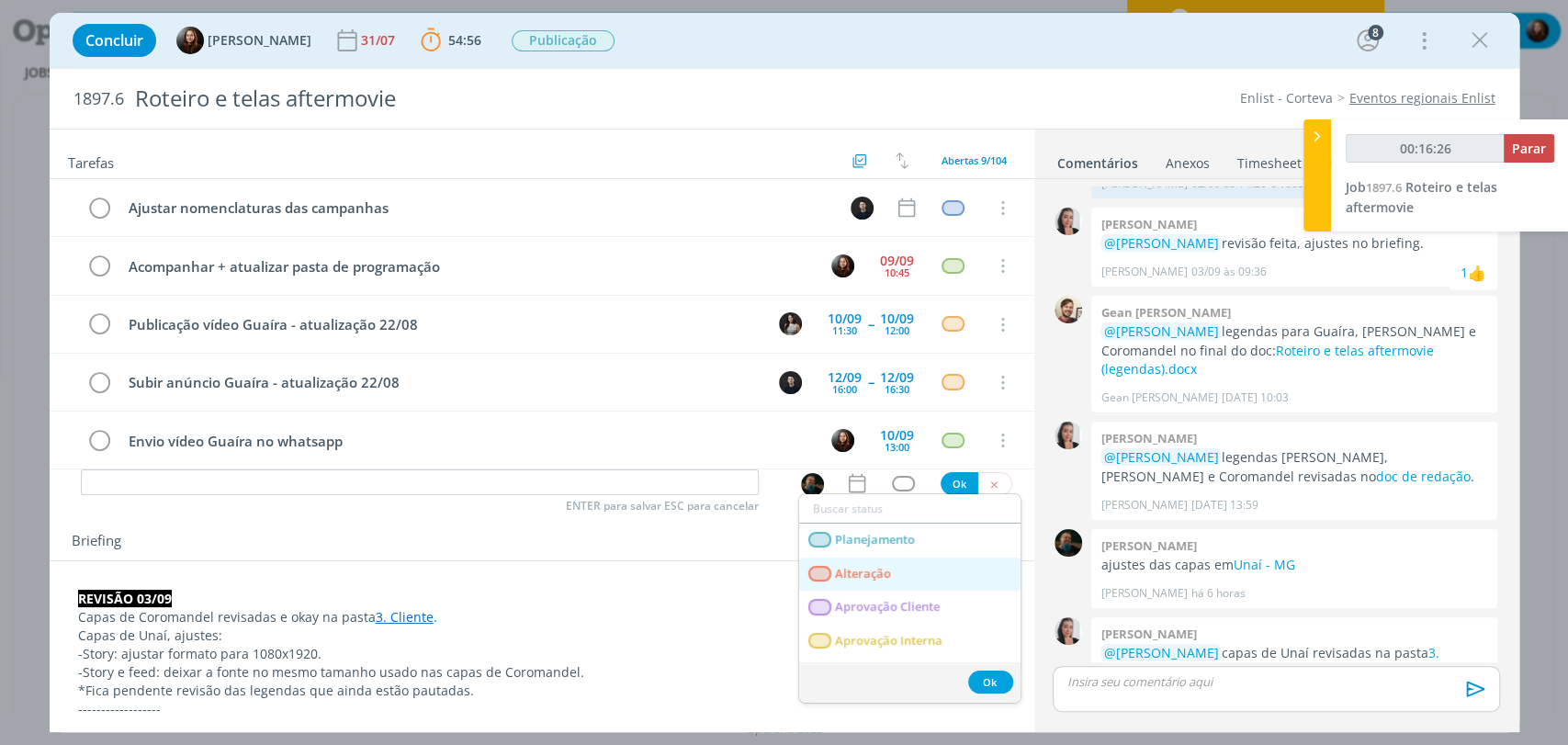
drag, startPoint x: 884, startPoint y: 565, endPoint x: 873, endPoint y: 529, distance: 37.6
click at [884, 567] on span "Alteração" at bounding box center [863, 575] width 56 height 15
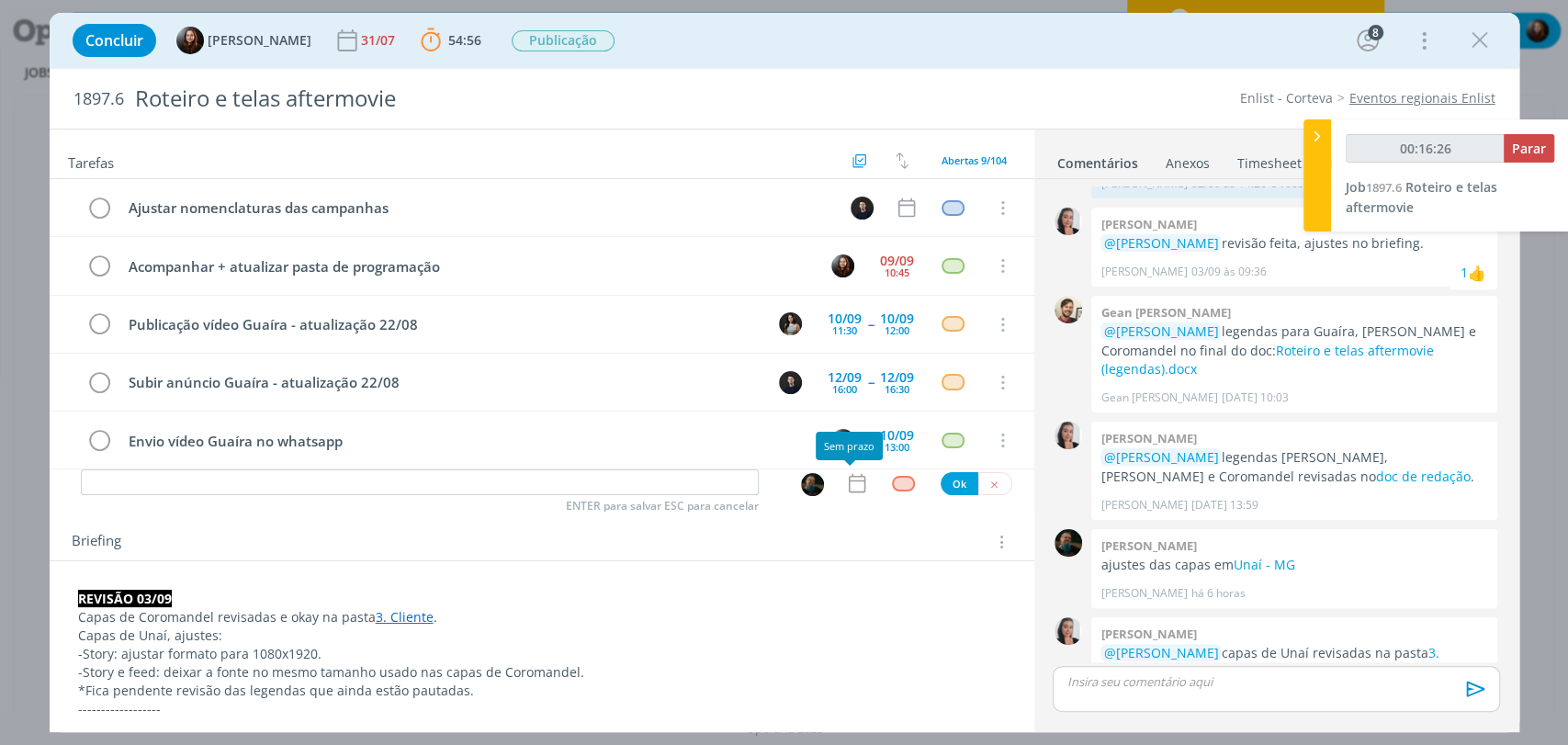
click at [852, 483] on icon "dialog" at bounding box center [857, 483] width 24 height 24
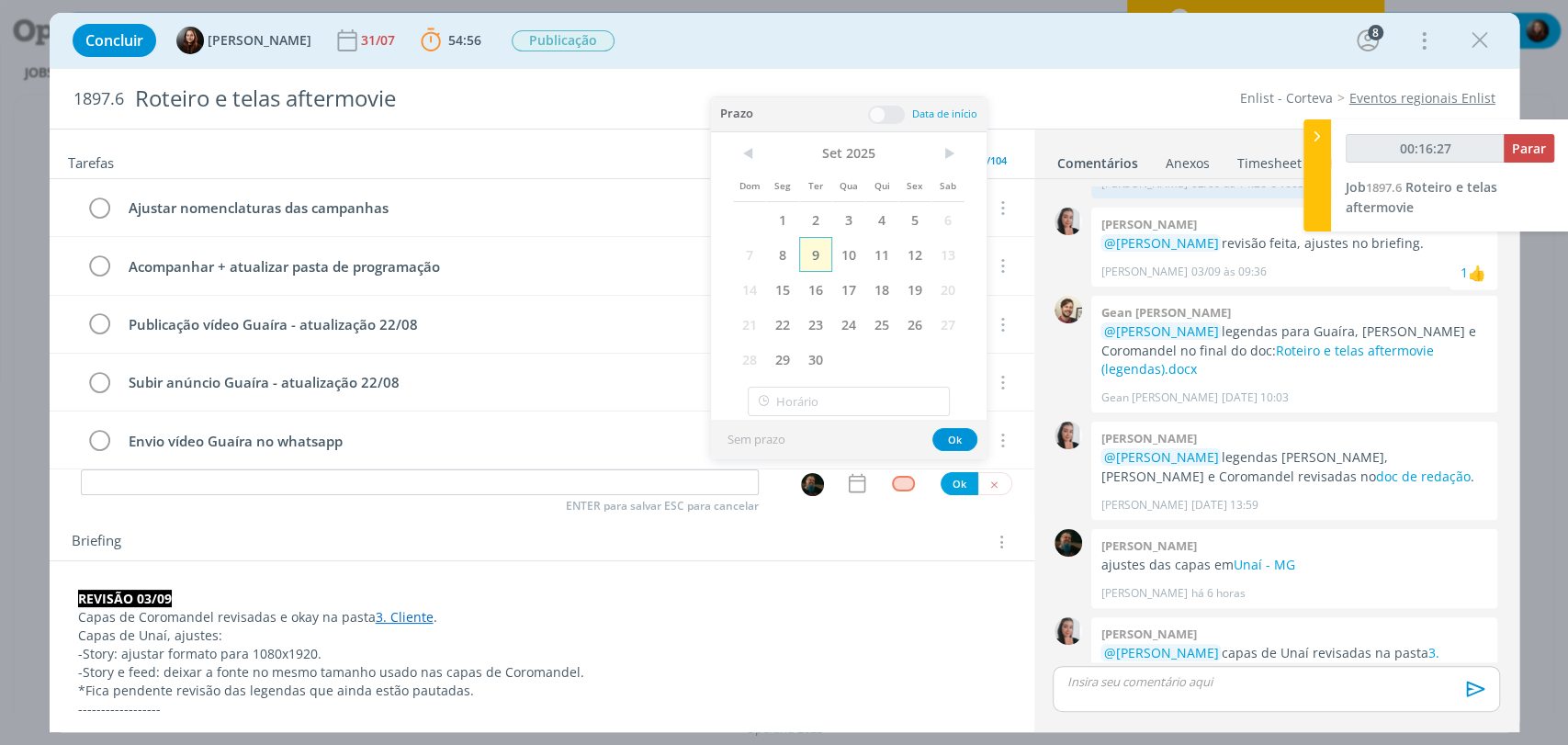
click at [823, 258] on span "9" at bounding box center [816, 255] width 33 height 35
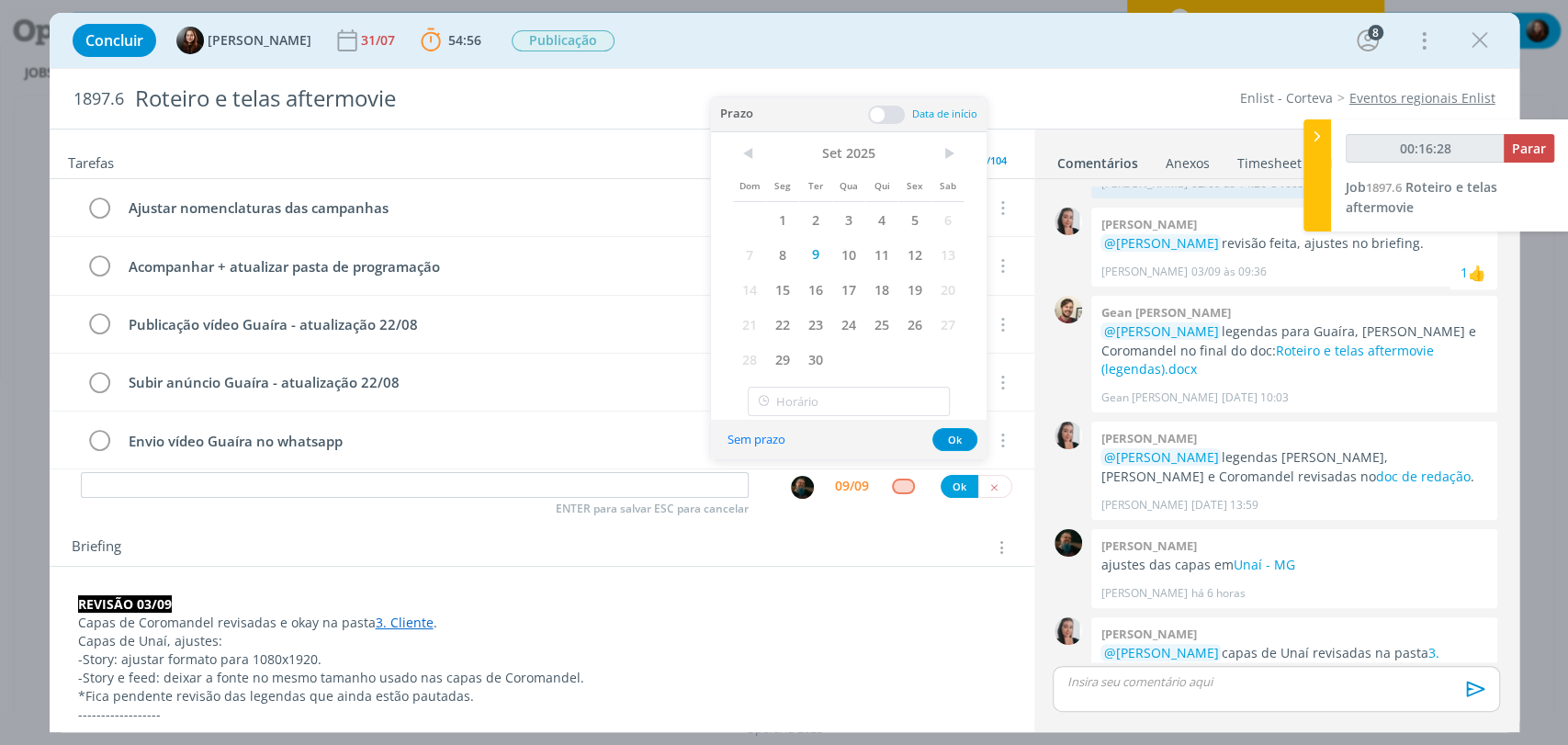
click at [889, 113] on span at bounding box center [886, 115] width 37 height 19
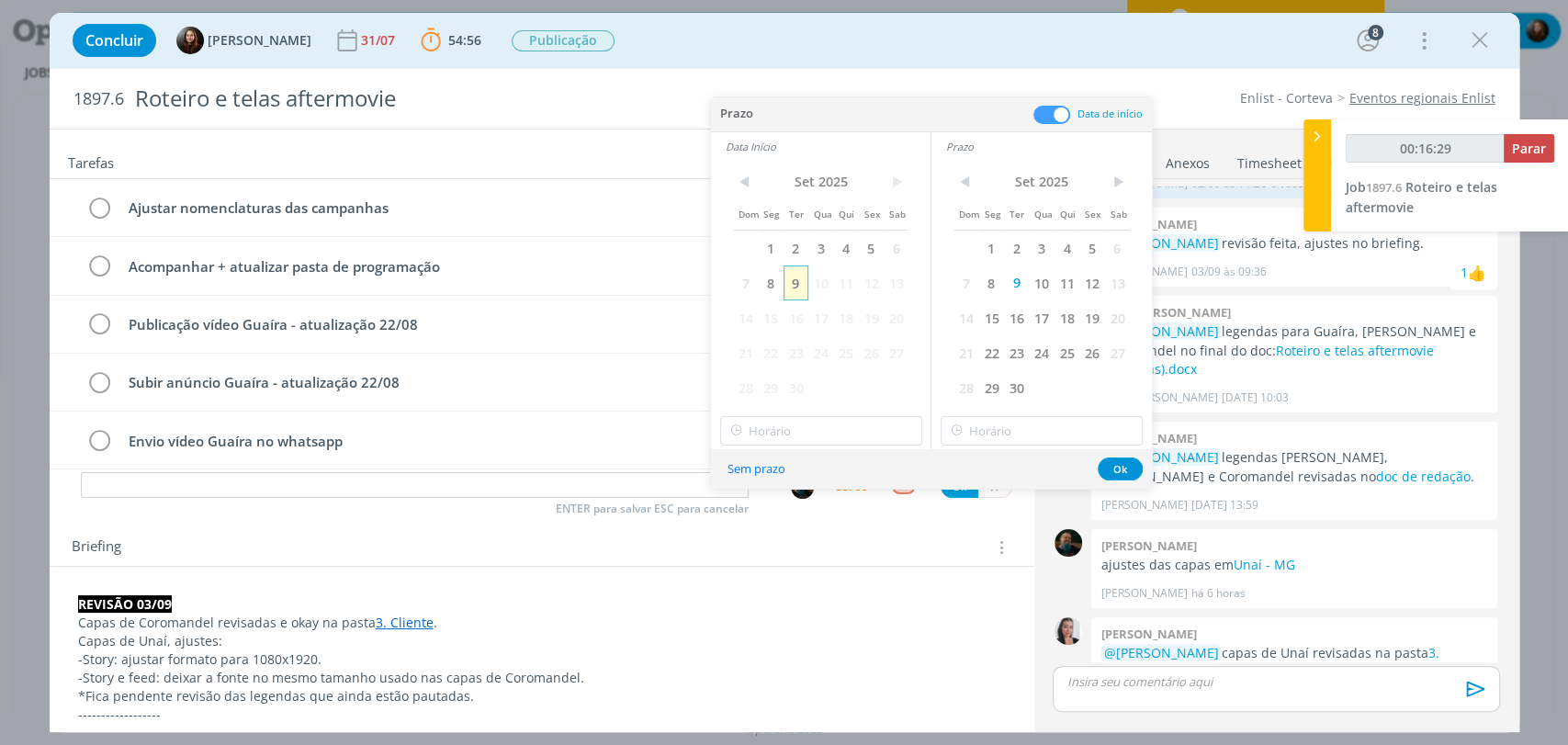
click at [791, 278] on span "9" at bounding box center [796, 283] width 25 height 35
type input "00:16:30"
type input "15:00"
click at [791, 429] on input "15:00" at bounding box center [821, 431] width 202 height 30
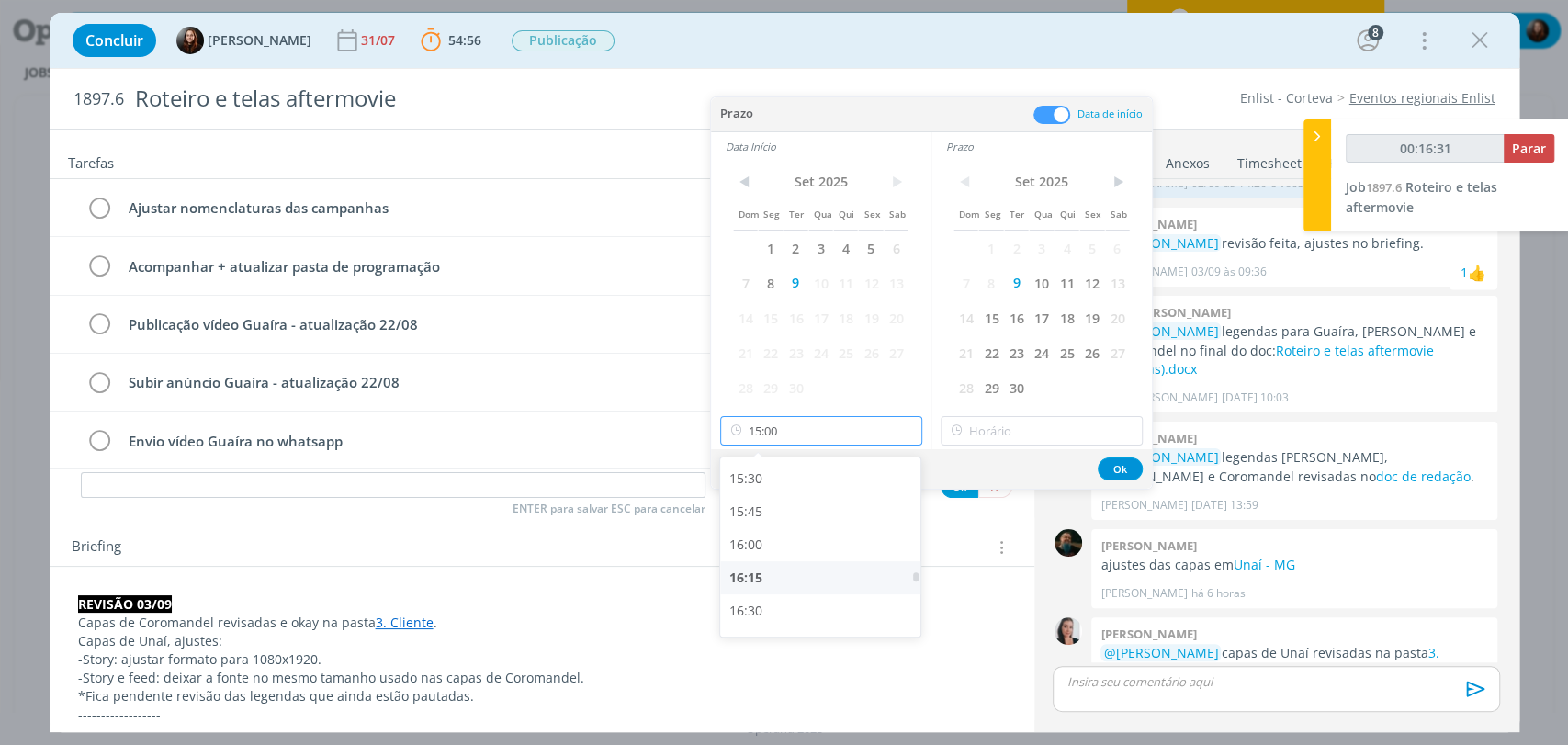
type input "00:16:32"
click at [752, 542] on div "16:00" at bounding box center [821, 542] width 204 height 33
type input "16:00"
type input "00:16:33"
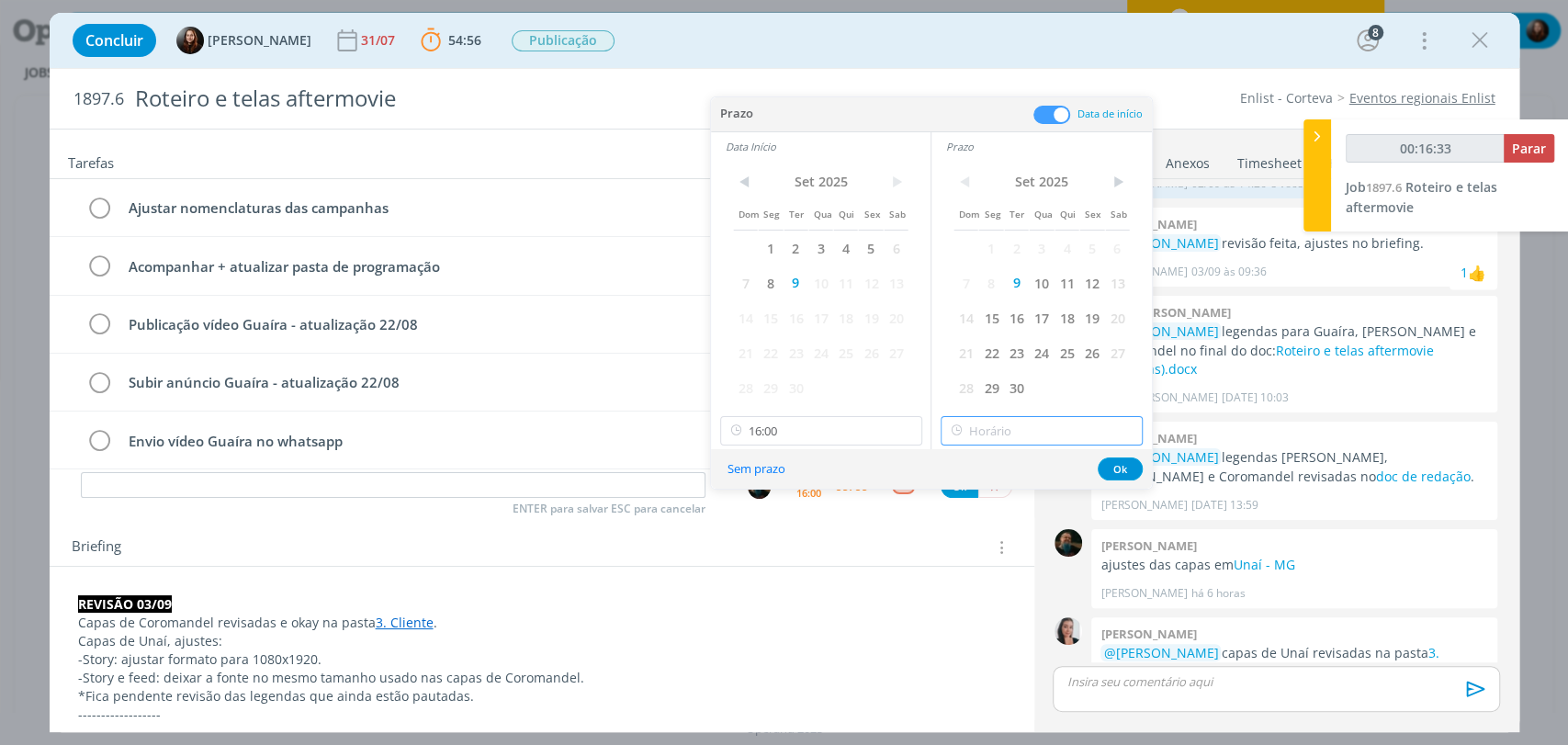
type input "16:00"
click at [974, 426] on input "16:00" at bounding box center [1042, 431] width 202 height 30
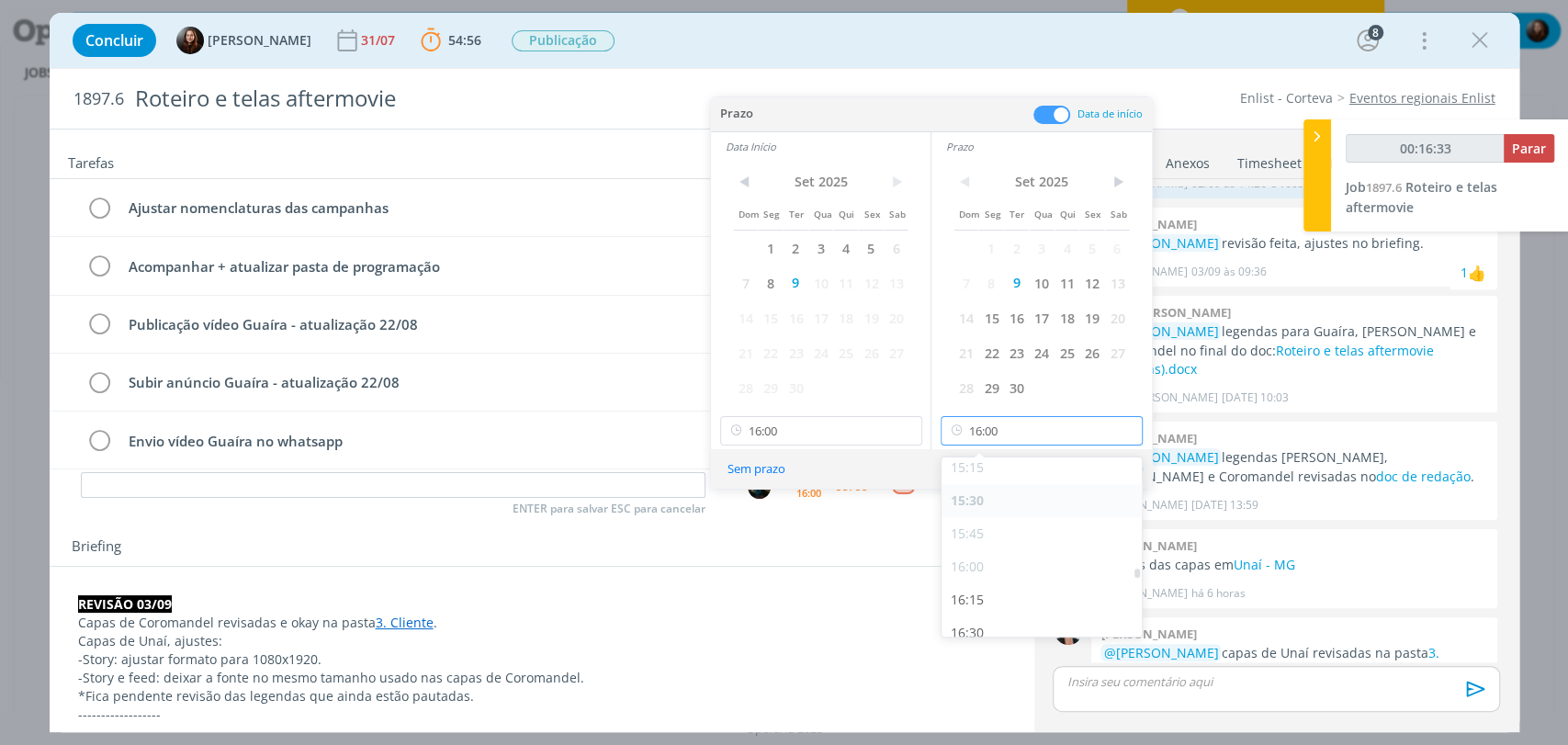
scroll to position [2080, 0]
type input "00:16:34"
click at [984, 540] on div "16:15" at bounding box center [1043, 545] width 204 height 33
type input "16:15"
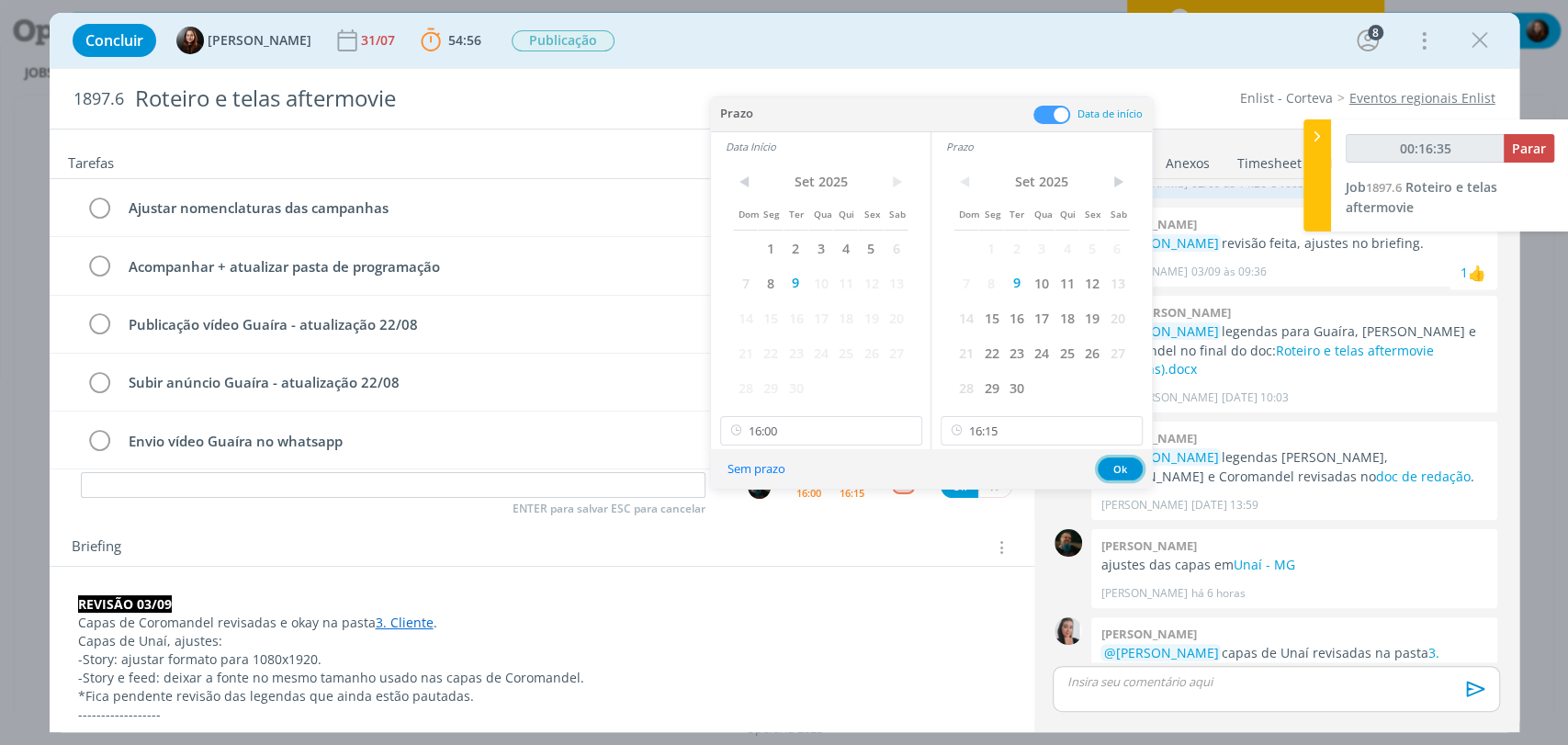
drag, startPoint x: 1109, startPoint y: 466, endPoint x: 831, endPoint y: 527, distance: 284.6
click at [1109, 466] on button "Ok" at bounding box center [1120, 468] width 45 height 23
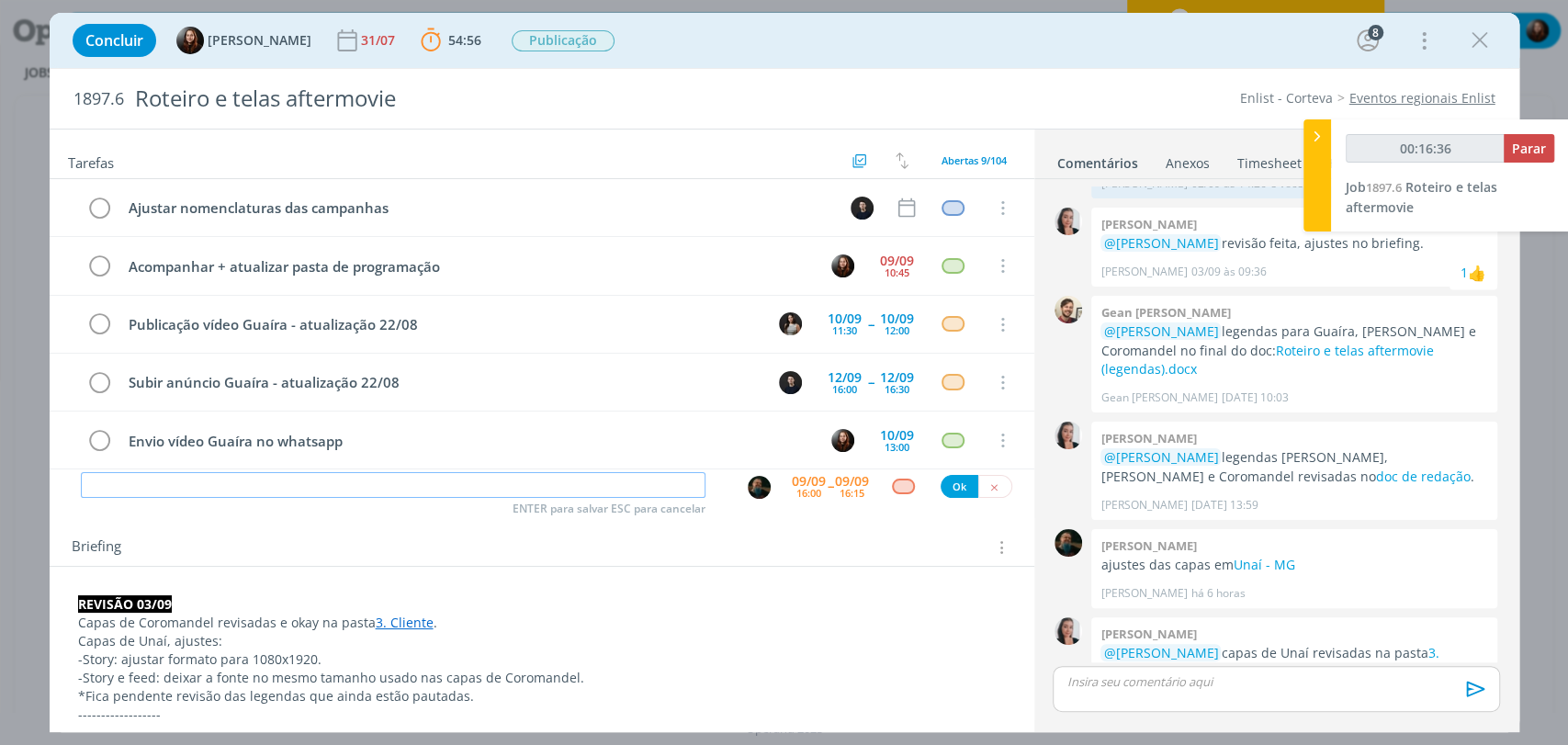
click at [544, 481] on input "dialog" at bounding box center [392, 485] width 624 height 26
type input "00:16:37"
type input "Aj"
type input "00:16:38"
type input "Ajustar"
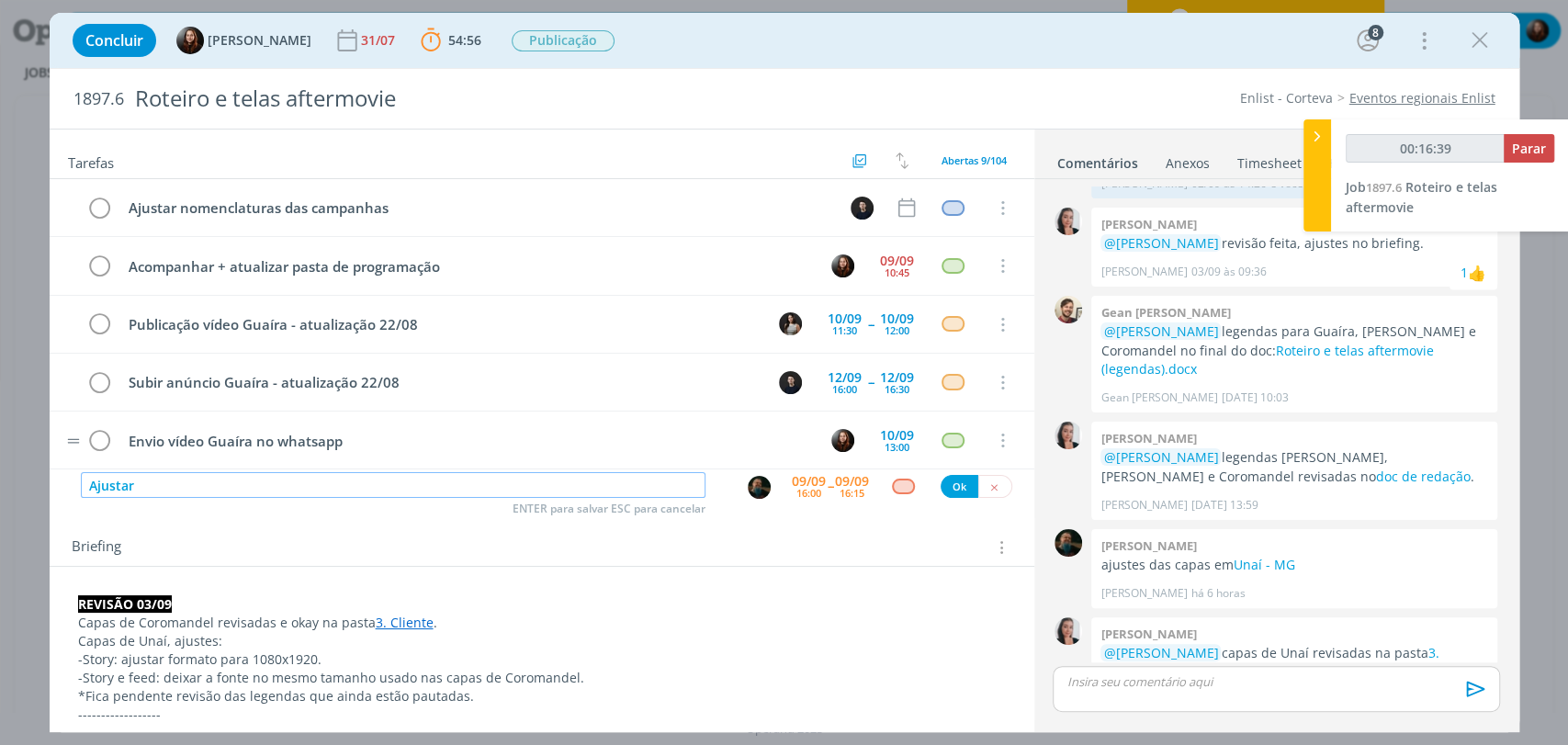
type input "00:16:40"
type input "Ajustar capa"
type input "00:16:41"
type input "Ajustar capa Gua"
type input "00:16:42"
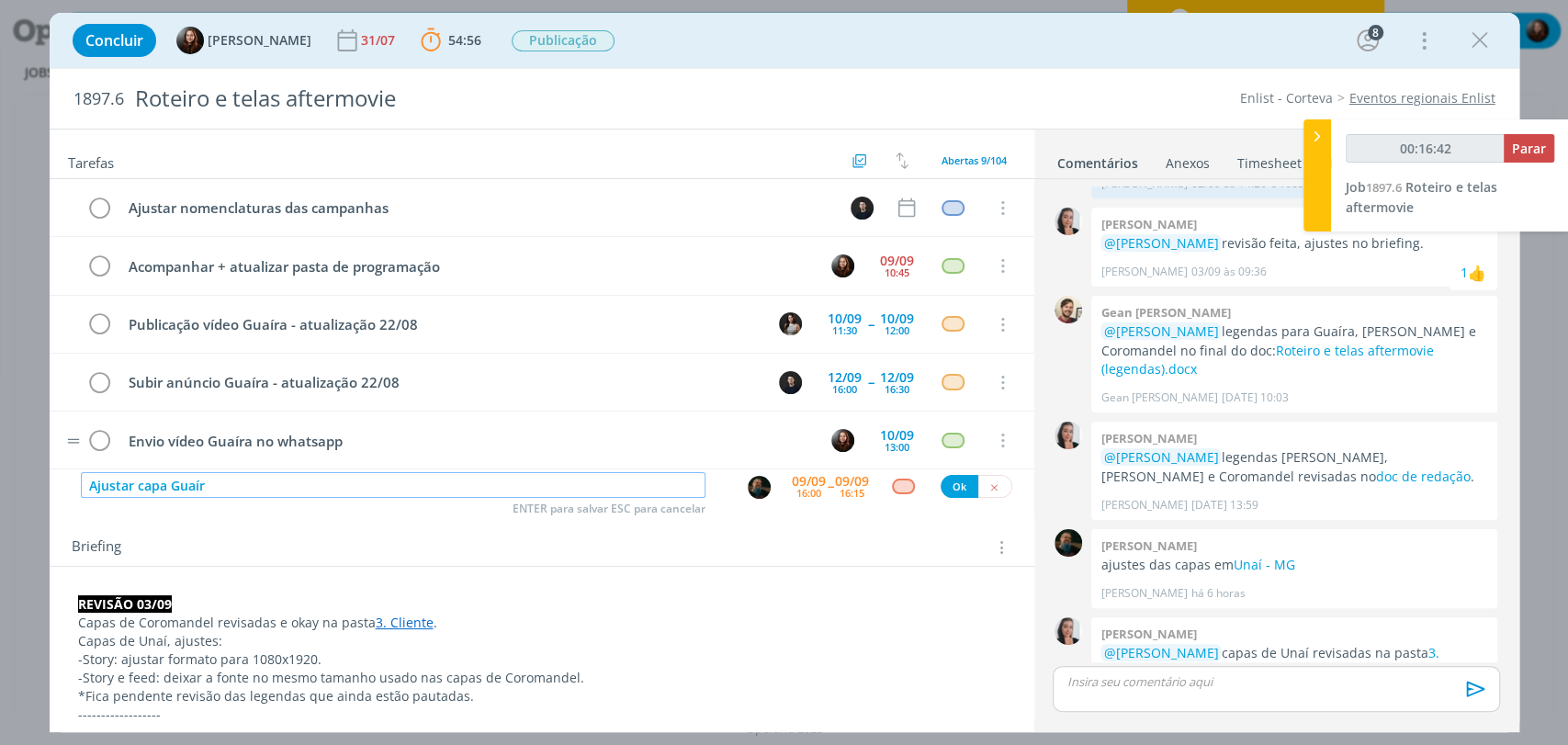
type input "Ajustar capa Guaíra"
type input "00:16:43"
type input "Ajustar capa Guaíra - ve"
type input "00:16:44"
type input "Ajustar capa Guaíra - ver coment"
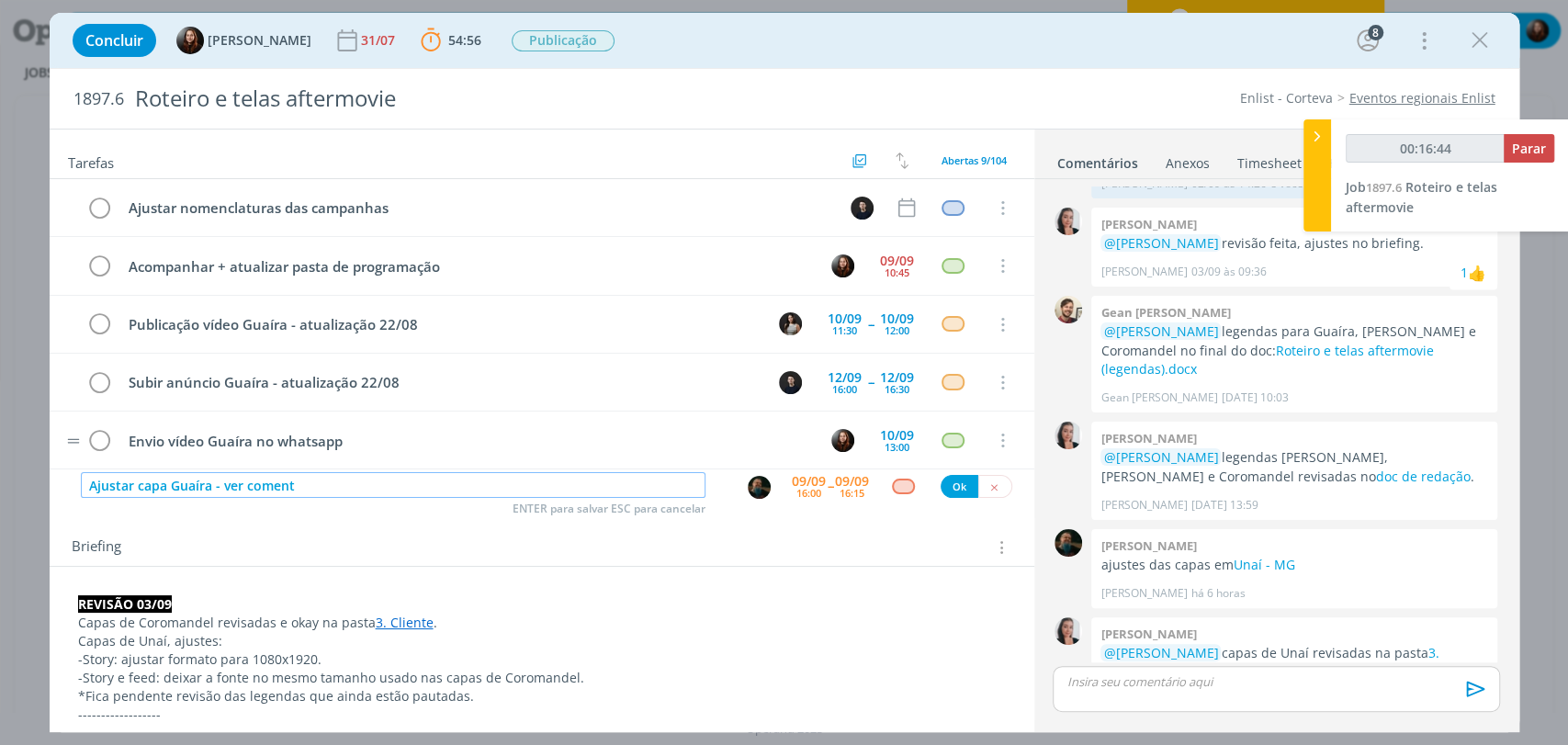
type input "00:16:45"
type input "Ajustar capa Guaíra - ver comentário"
type input "00:16:46"
type input "Ajustar capa Guaíra - ver comentário Eduar"
type input "00:16:47"
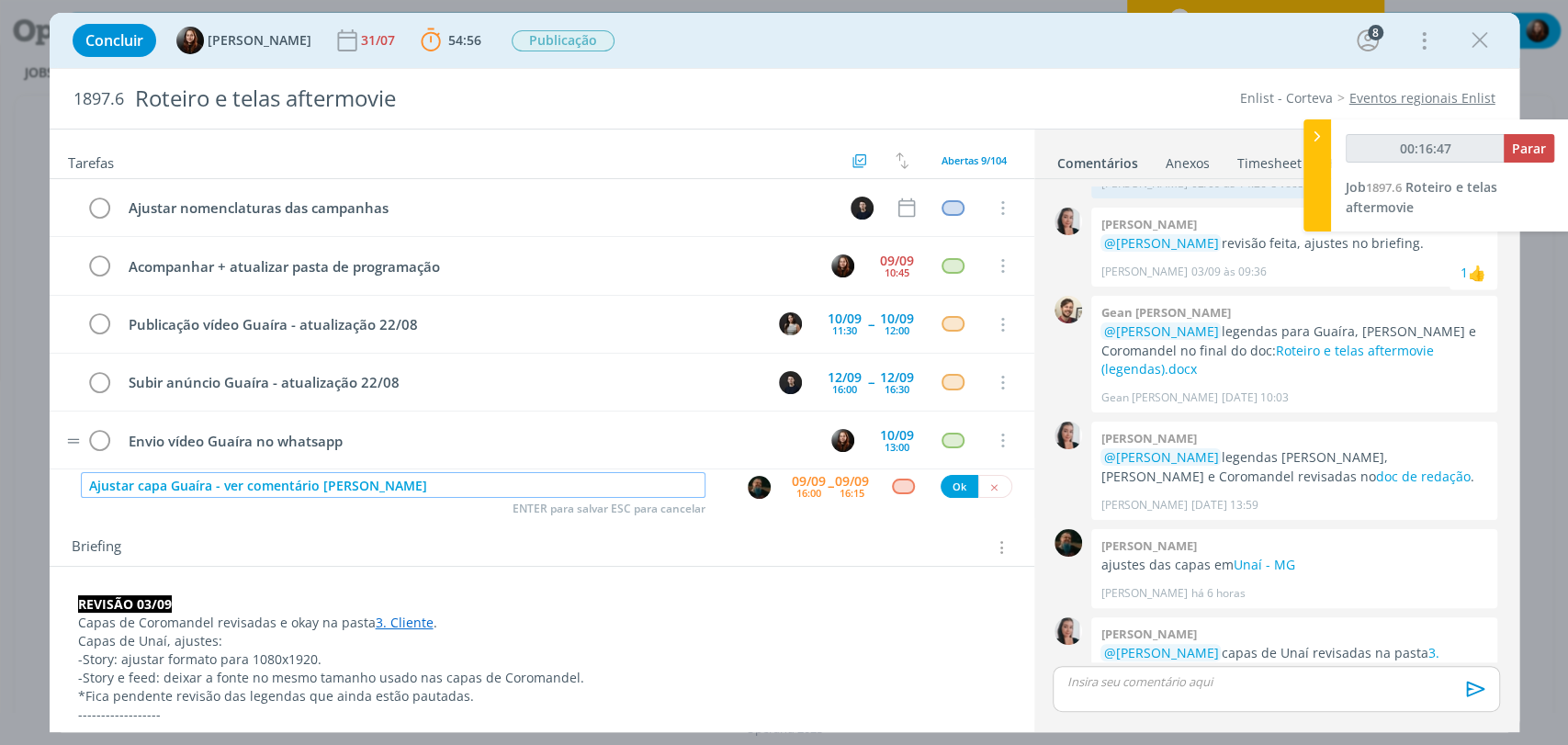
type input "Ajustar capa Guaíra - ver comentário [PERSON_NAME]"
type input "00:16:48"
type input "Ajustar capa Guaíra - ver comentário [PERSON_NAME]"
click at [944, 480] on button "Ok" at bounding box center [959, 486] width 38 height 23
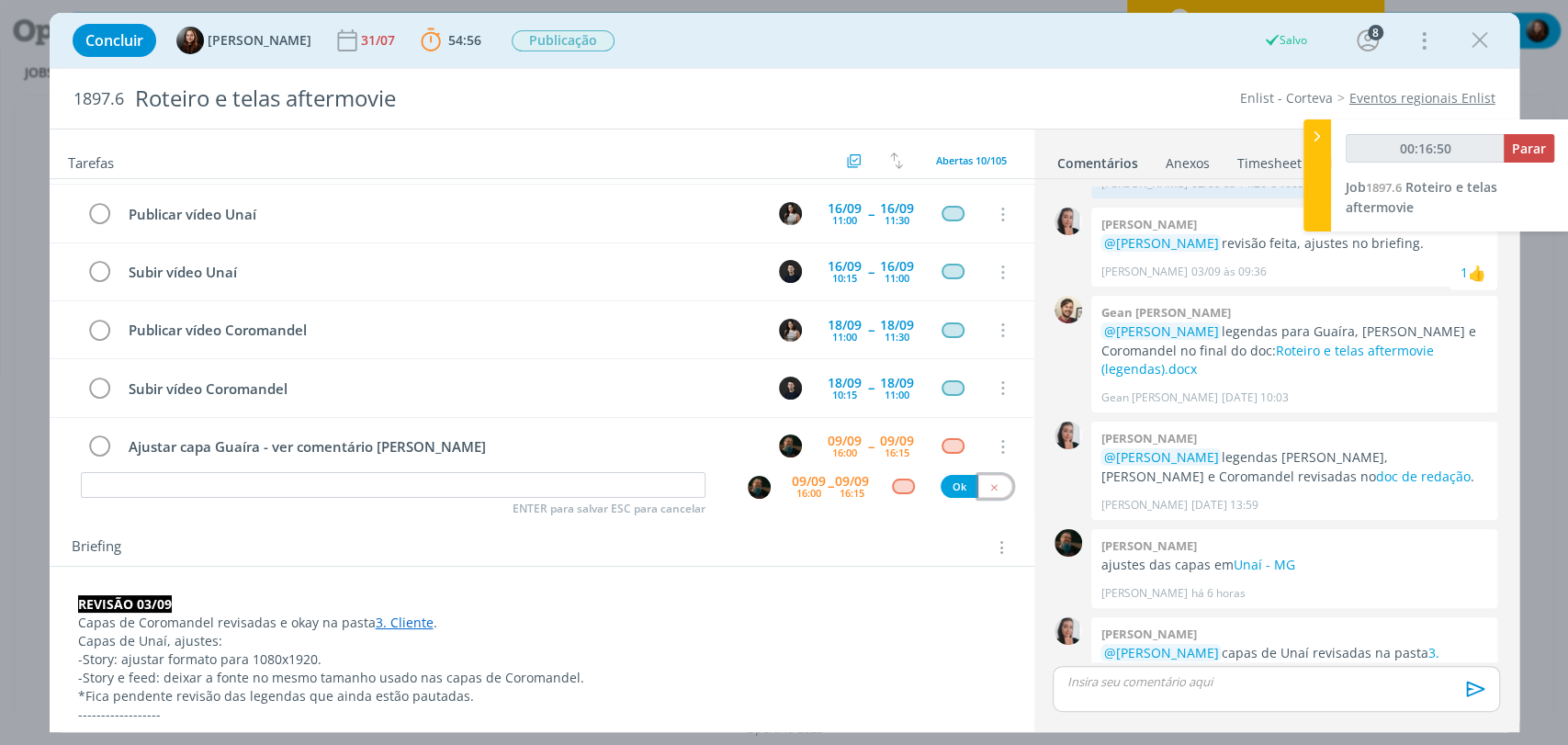
click at [988, 486] on icon "dialog" at bounding box center [994, 487] width 12 height 12
click at [1166, 686] on p "dialog" at bounding box center [1276, 682] width 417 height 17
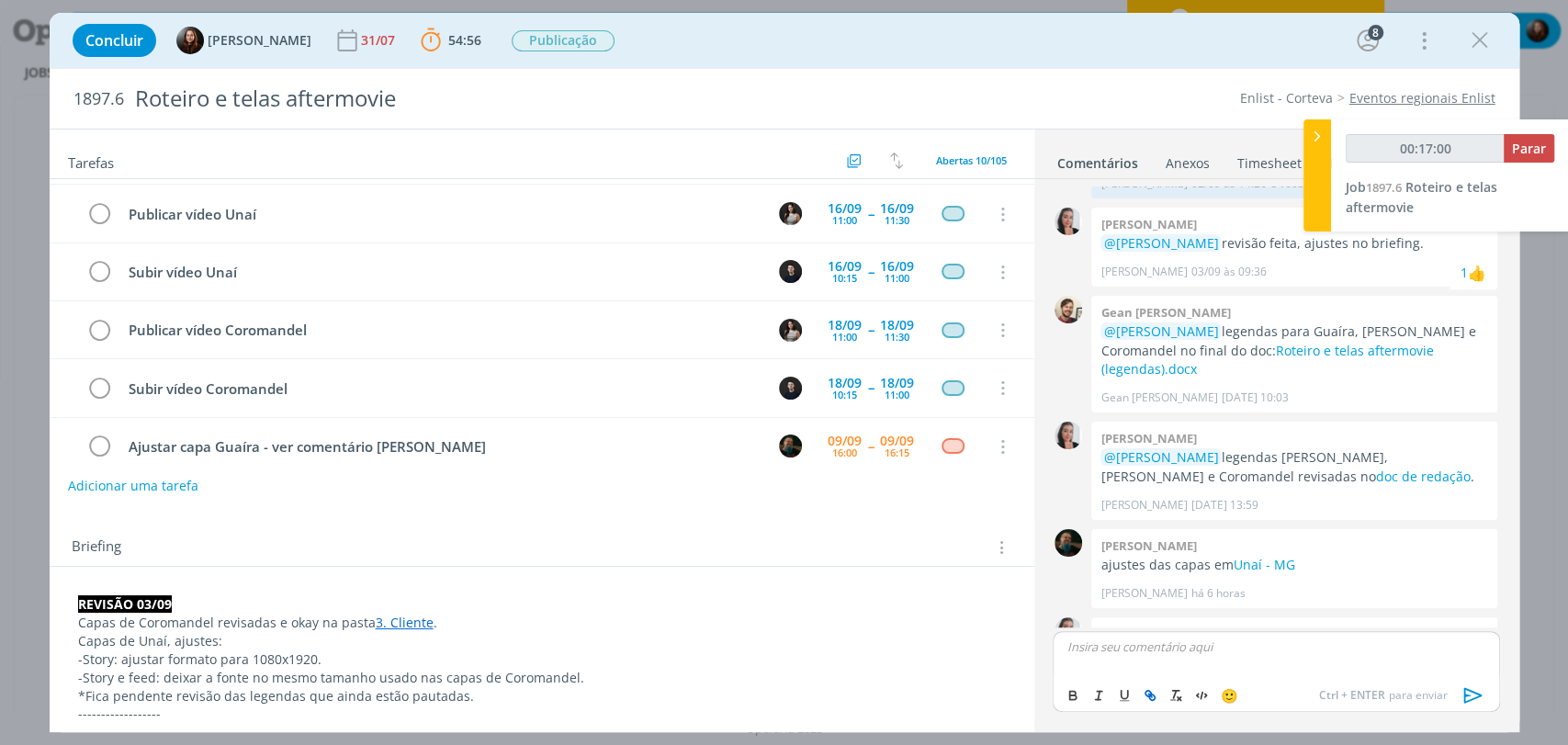
scroll to position [1755, 0]
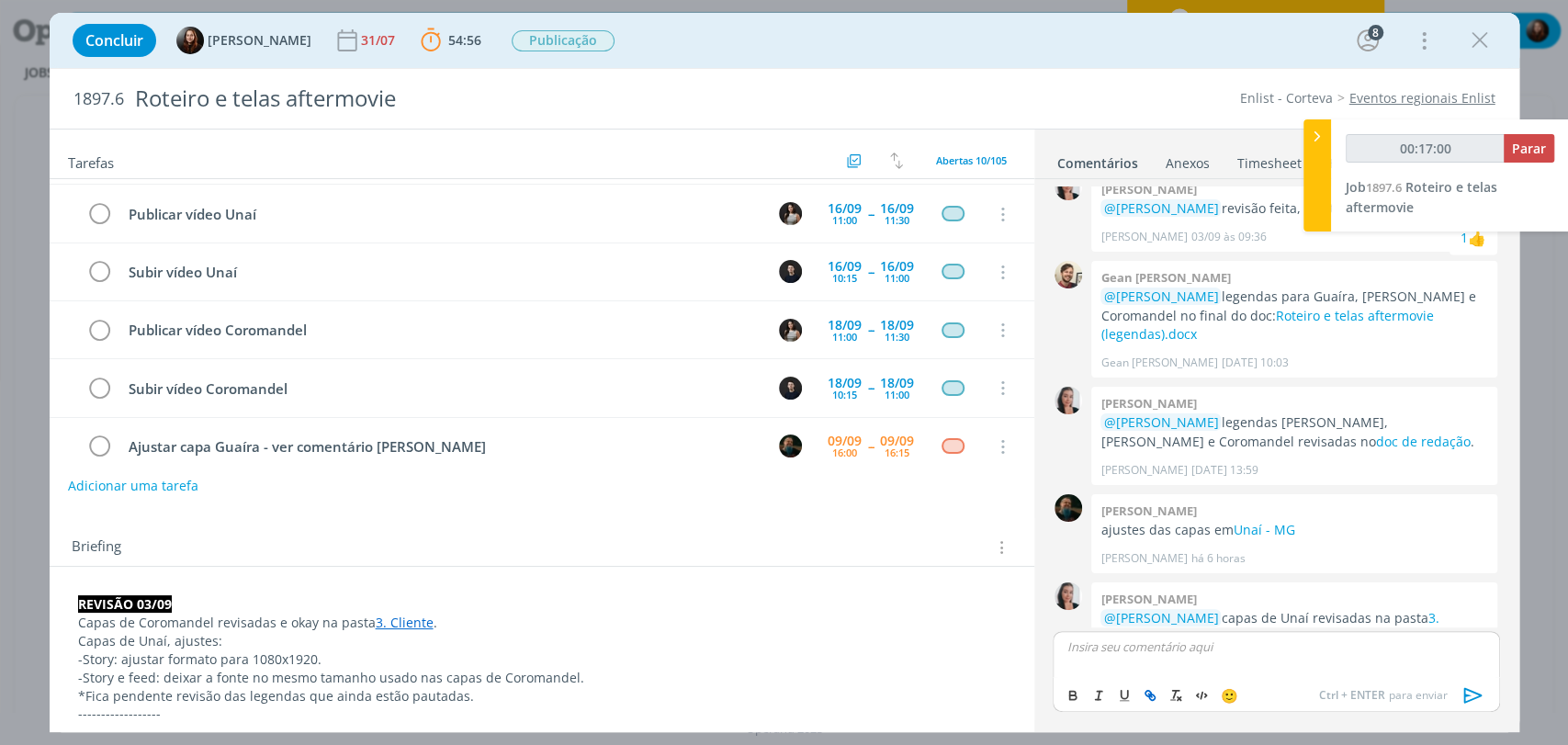
type input "00:17:01"
click at [1167, 670] on span "[PERSON_NAME]" at bounding box center [1166, 673] width 114 height 20
click at [1191, 647] on p "﻿ @ Murillo Rocha ﻿" at bounding box center [1276, 647] width 417 height 17
click at [1292, 647] on p "﻿ @ Murillo Rocha ﻿ o ciente conseguiu nosenviar o vídeo de Guaíra em melhor qu…" at bounding box center [1276, 653] width 417 height 34
click at [1269, 663] on p "﻿ @ Murillo Rocha ﻿ o ciente conseguiu nos enviar o vídeo de Guaíra em melhor q…" at bounding box center [1276, 653] width 417 height 34
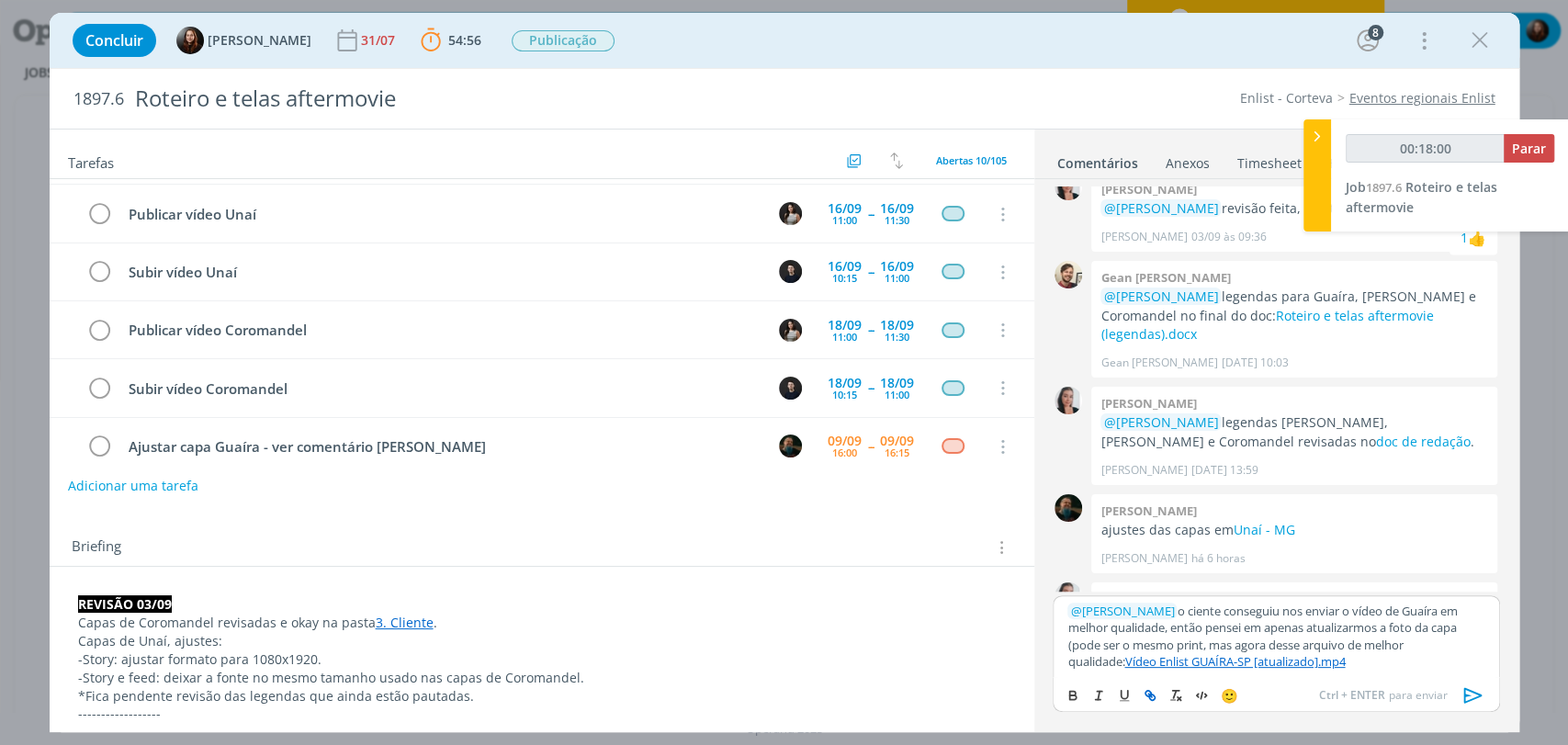
click at [1275, 666] on p "﻿ @ Murillo Rocha ﻿ o ciente conseguiu nos enviar o vídeo de Guaíra em melhor q…" at bounding box center [1276, 636] width 417 height 68
click at [1132, 627] on p "﻿ @ Murillo Rocha ﻿ o ciente conseguiu nos enviar o vídeo de Guaíra em melhor q…" at bounding box center [1276, 636] width 417 height 68
click at [1204, 663] on link "Vídeo Enlist GUAÍRA-SP [atualizado].mp4" at bounding box center [1234, 662] width 220 height 17
click at [1208, 602] on link "https://sobeae.sharepoint.com/:v:/s/SOBEAE/EV-_jtrGElhDhihiq-Sfe54Bi4pixNCd3cIZ…" at bounding box center [1206, 610] width 125 height 24
click at [1138, 646] on p "﻿ @ Murillo Rocha ﻿ o ciente conseguiu nos enviar o vídeo de Guaíra em melhor q…" at bounding box center [1276, 636] width 417 height 68
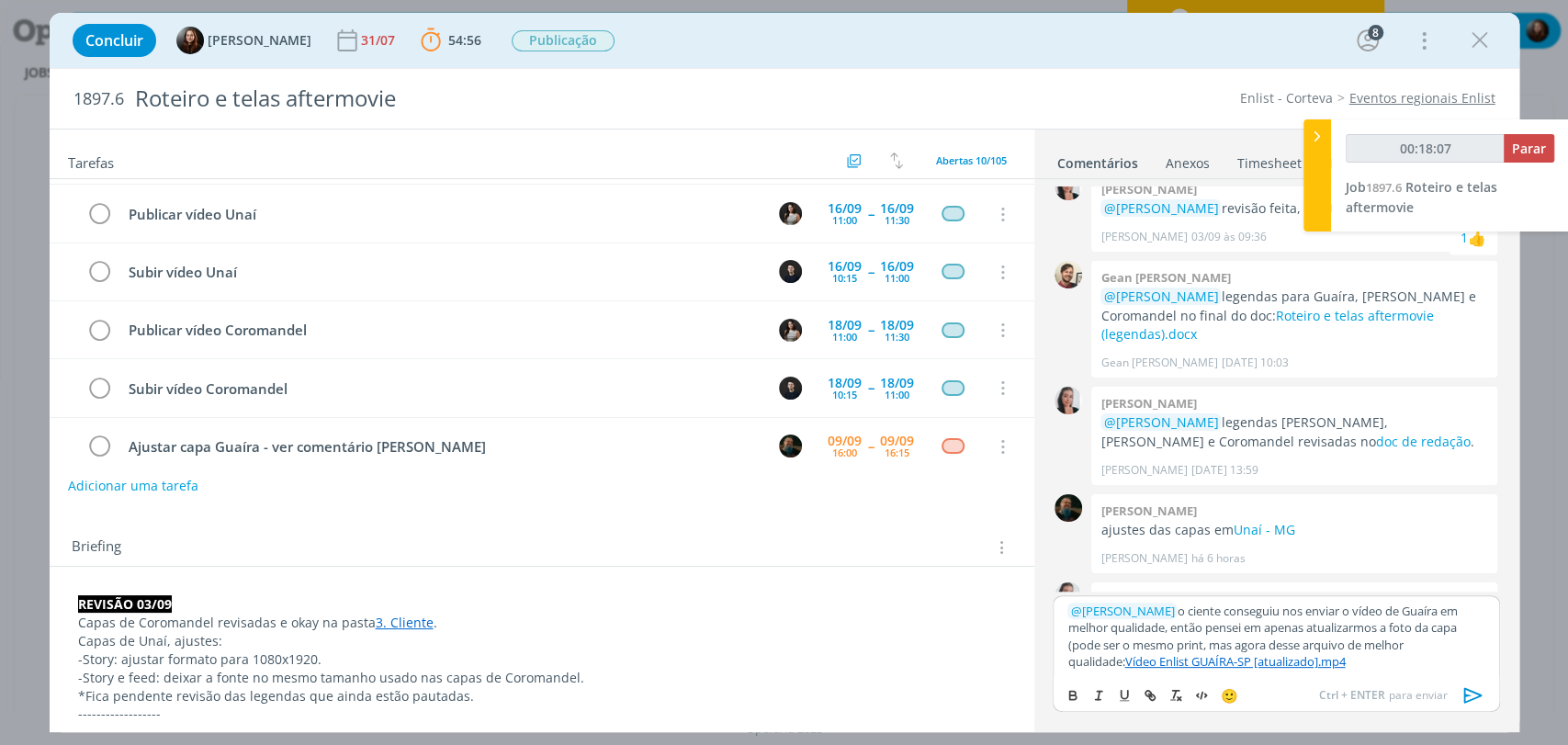
click at [1123, 645] on p "﻿ @ Murillo Rocha ﻿ o ciente conseguiu nos enviar o vídeo de Guaíra em melhor q…" at bounding box center [1276, 636] width 417 height 68
click at [1122, 647] on p "﻿ @ Murillo Rocha ﻿ o ciente conseguiu nos enviar o vídeo de Guaíra em melhor q…" at bounding box center [1276, 636] width 417 height 68
click at [1391, 664] on p "﻿ @ Murillo Rocha ﻿ o ciente conseguiu nos enviar o vídeo de Guaíra em melhor q…" at bounding box center [1276, 636] width 417 height 68
click at [1466, 699] on icon "dialog" at bounding box center [1474, 696] width 28 height 28
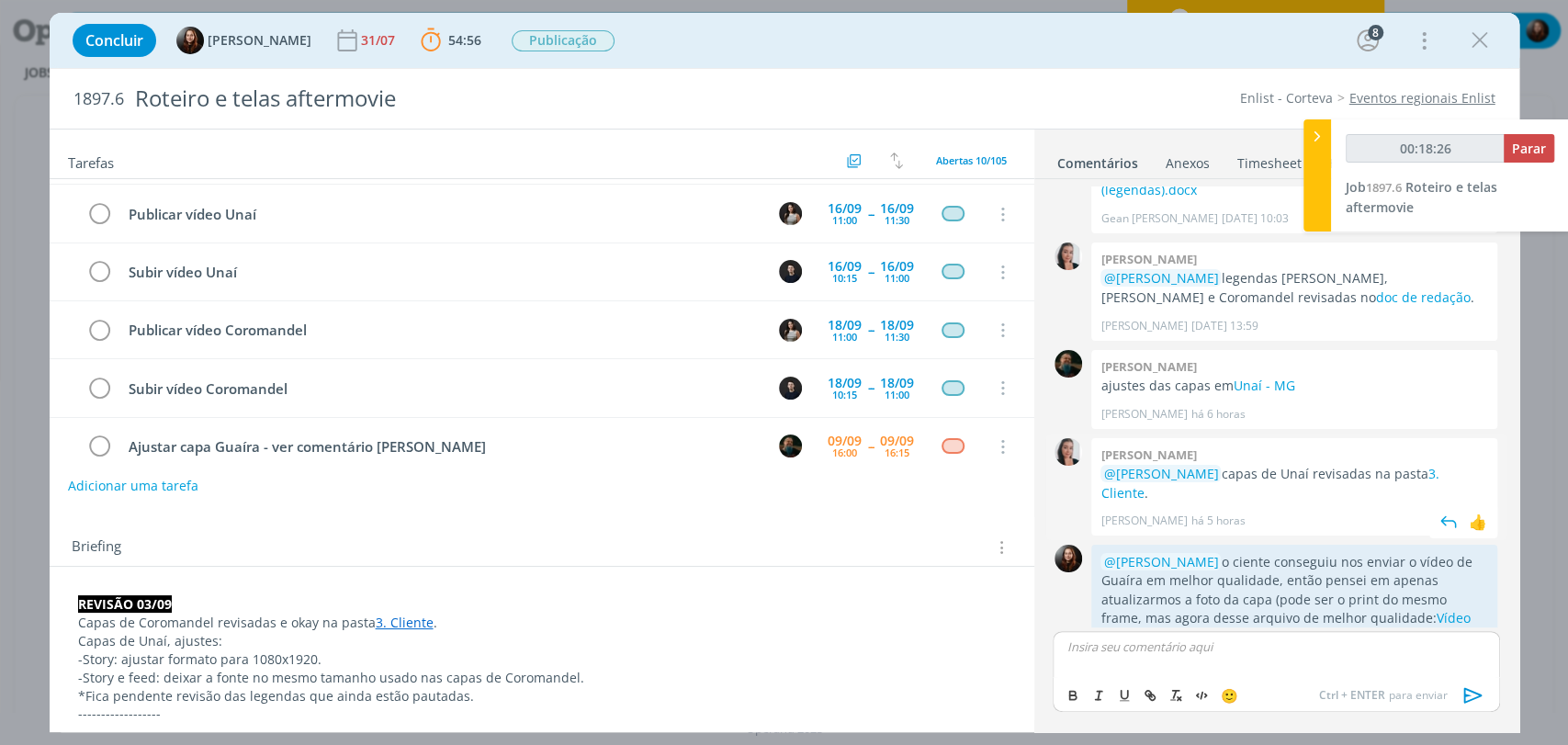
scroll to position [1899, 0]
type input "00:18:39"
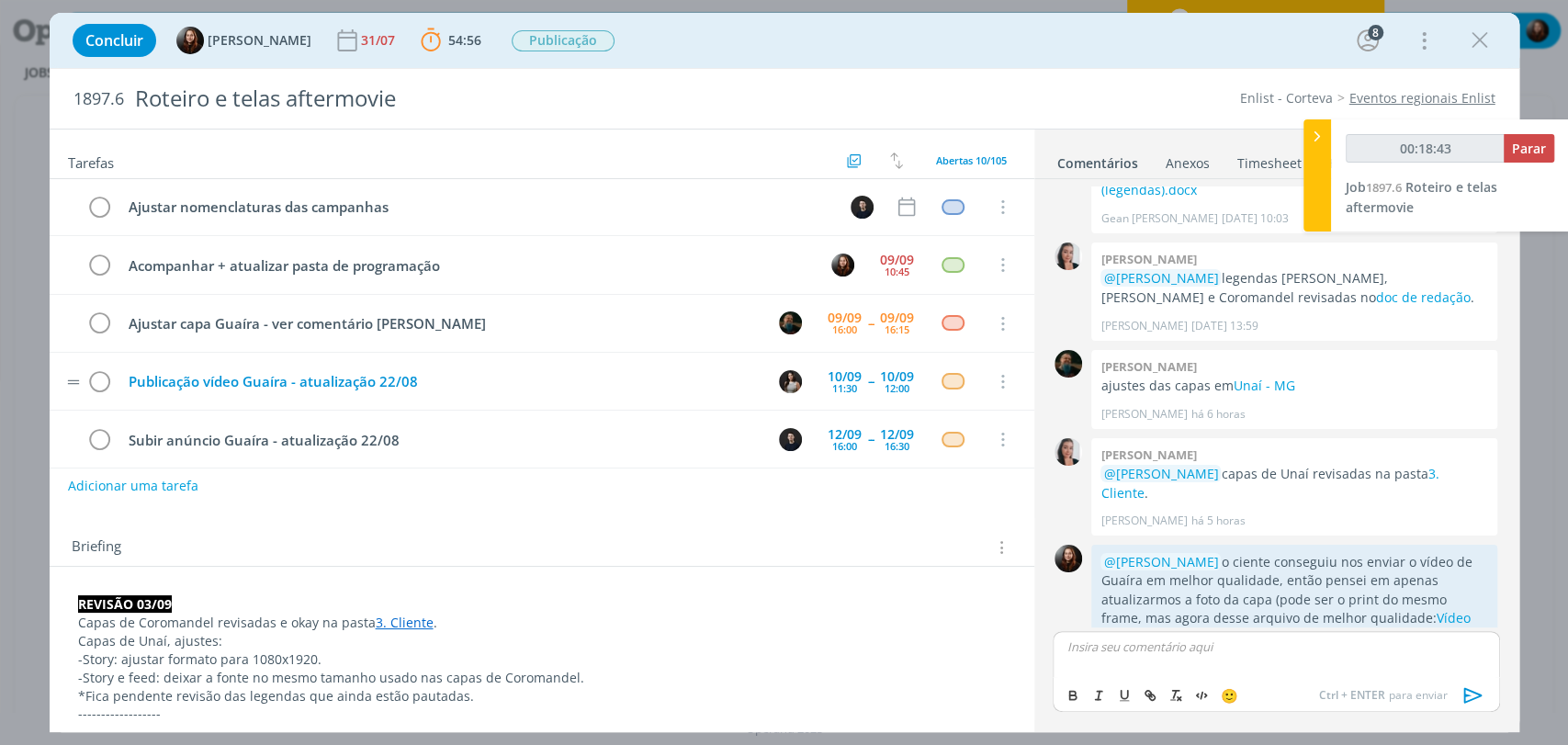
scroll to position [0, 0]
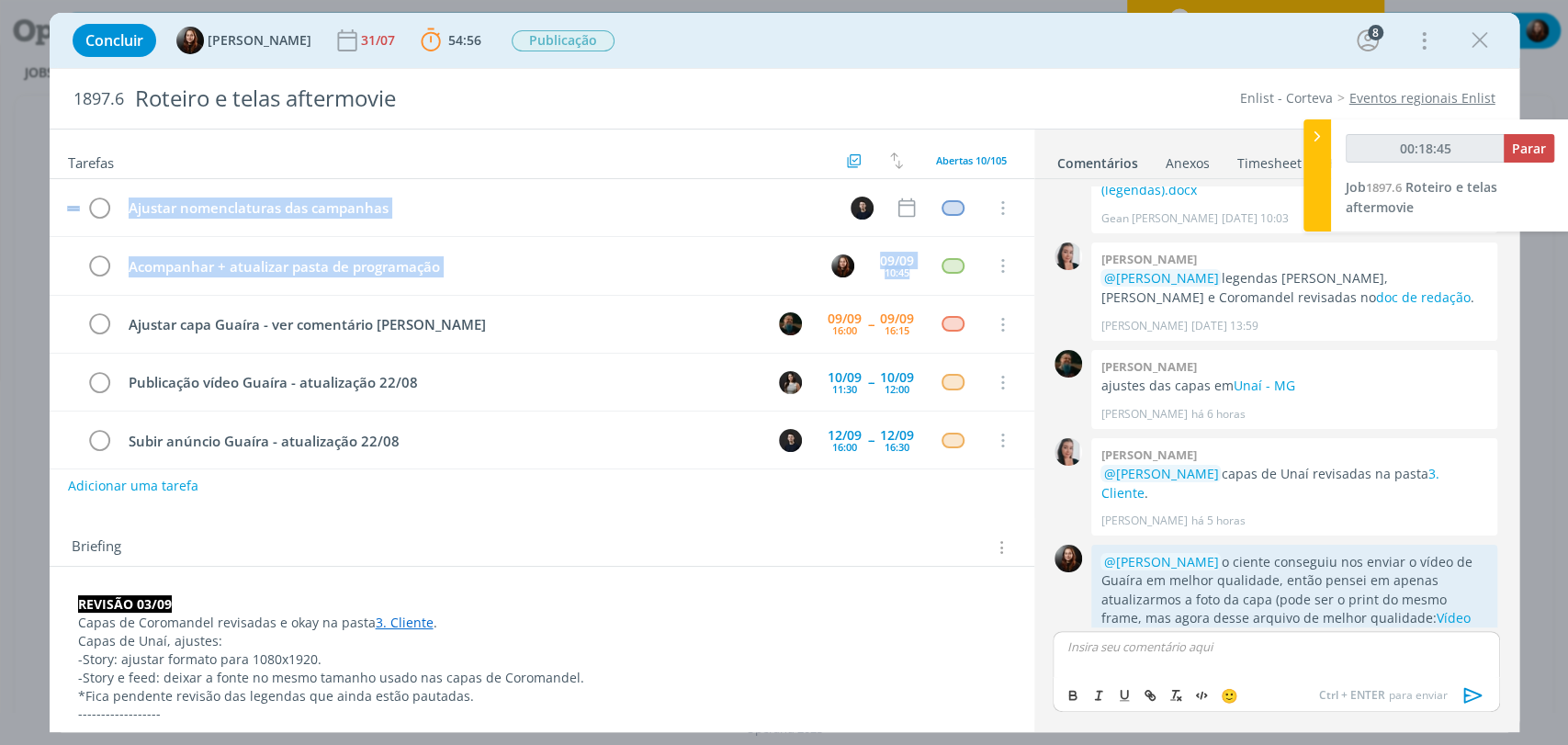
drag, startPoint x: 80, startPoint y: 323, endPoint x: 83, endPoint y: 229, distance: 94.0
click at [83, 229] on div "Ajustar nomenclaturas das campanhas Cancelar Acompanhar + atualizar pasta de pr…" at bounding box center [542, 470] width 984 height 581
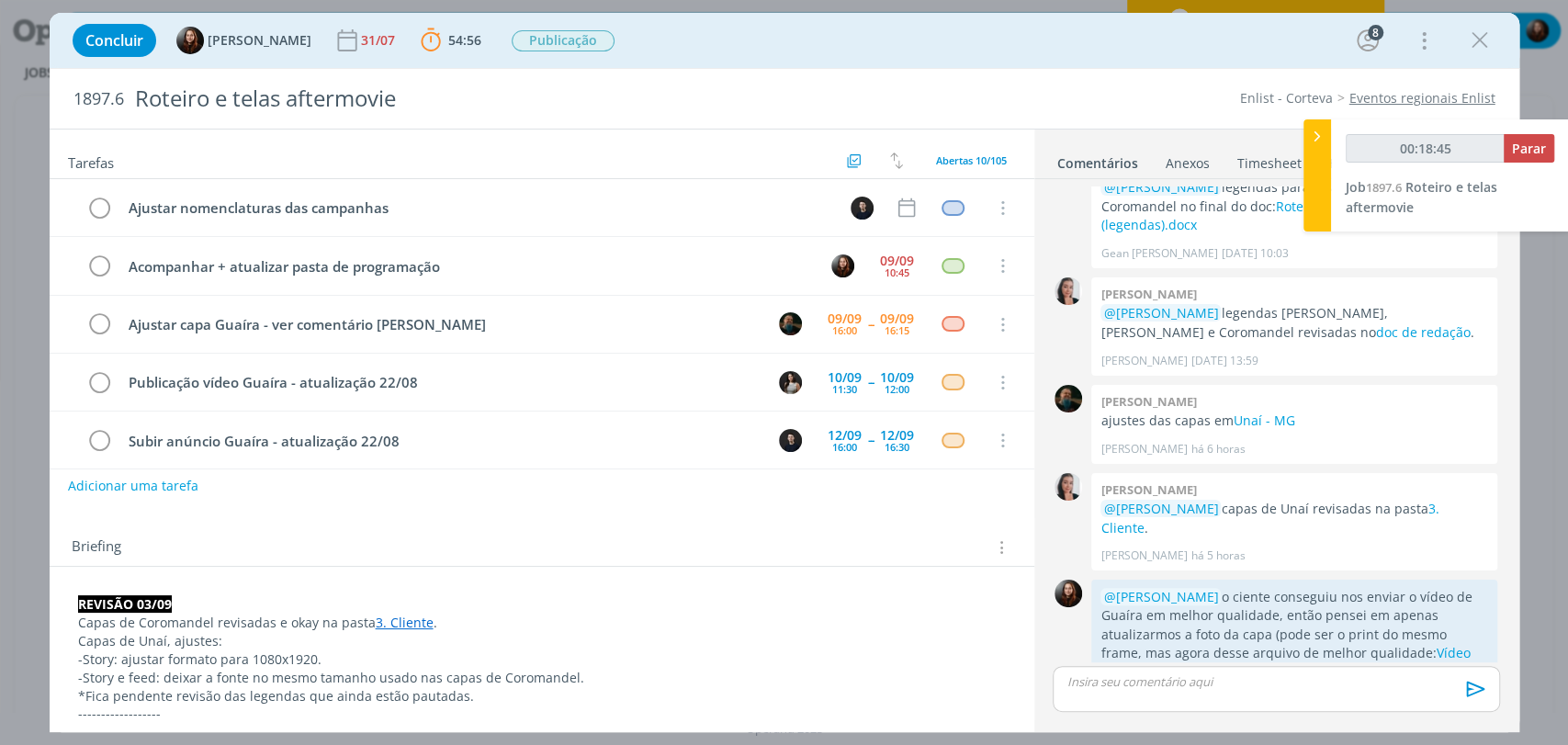
click at [722, 40] on div "Concluir Eduarda Pereira 31/07 54:56 Parar Apontar Data * 09/09/2025 Horas * 00…" at bounding box center [784, 41] width 1442 height 44
click at [890, 325] on div "10:45" at bounding box center [896, 329] width 25 height 10
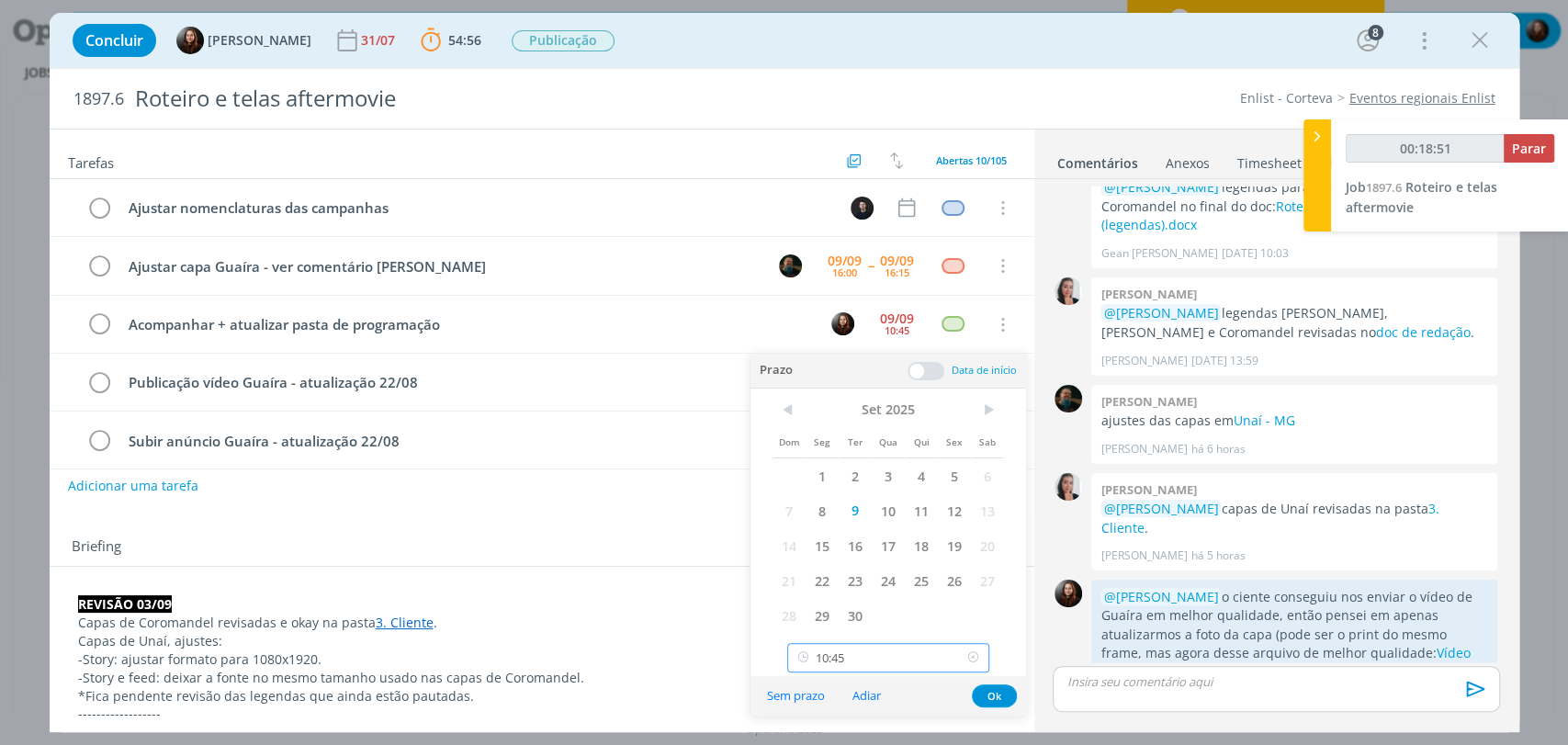
click at [894, 665] on input "10:45" at bounding box center [888, 658] width 202 height 30
type input "00:18:55"
click at [822, 524] on div "17:00" at bounding box center [890, 516] width 204 height 33
type input "17:00"
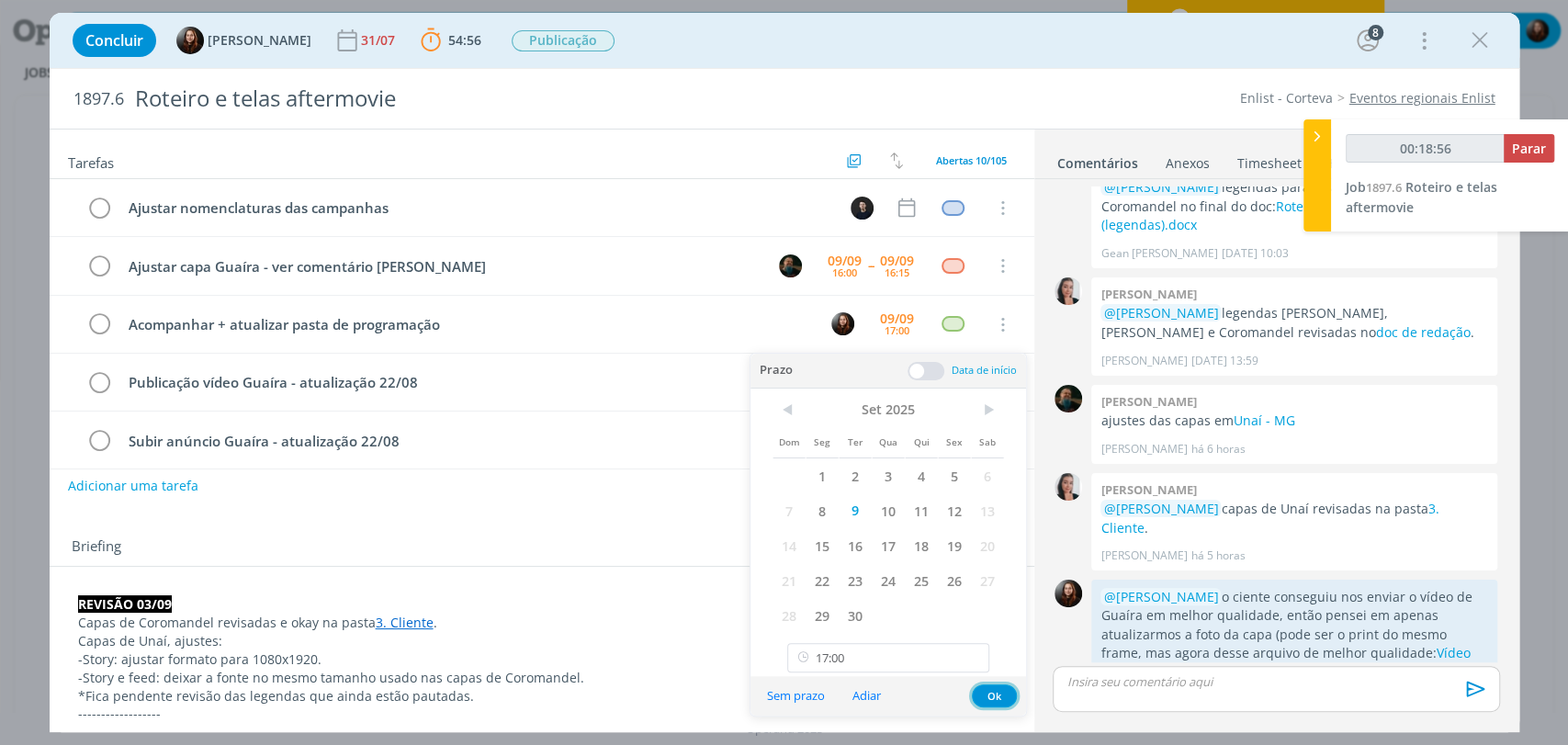
click at [1005, 701] on button "Ok" at bounding box center [994, 696] width 45 height 23
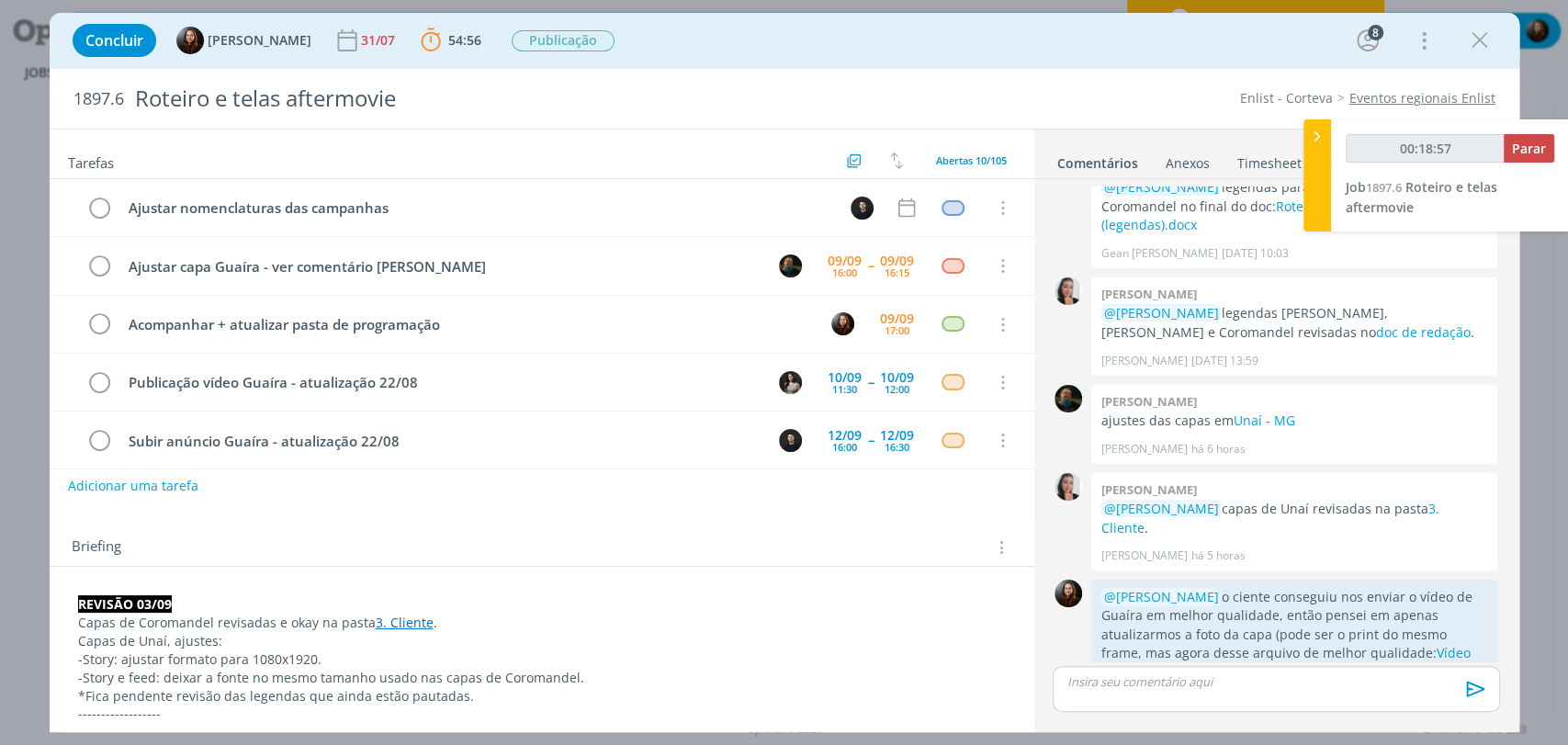
click at [832, 515] on div "Tarefas Usar Job de template Criar template a partir deste job Visualizar Templ…" at bounding box center [542, 424] width 984 height 590
click at [836, 258] on div "09/09" at bounding box center [845, 261] width 34 height 13
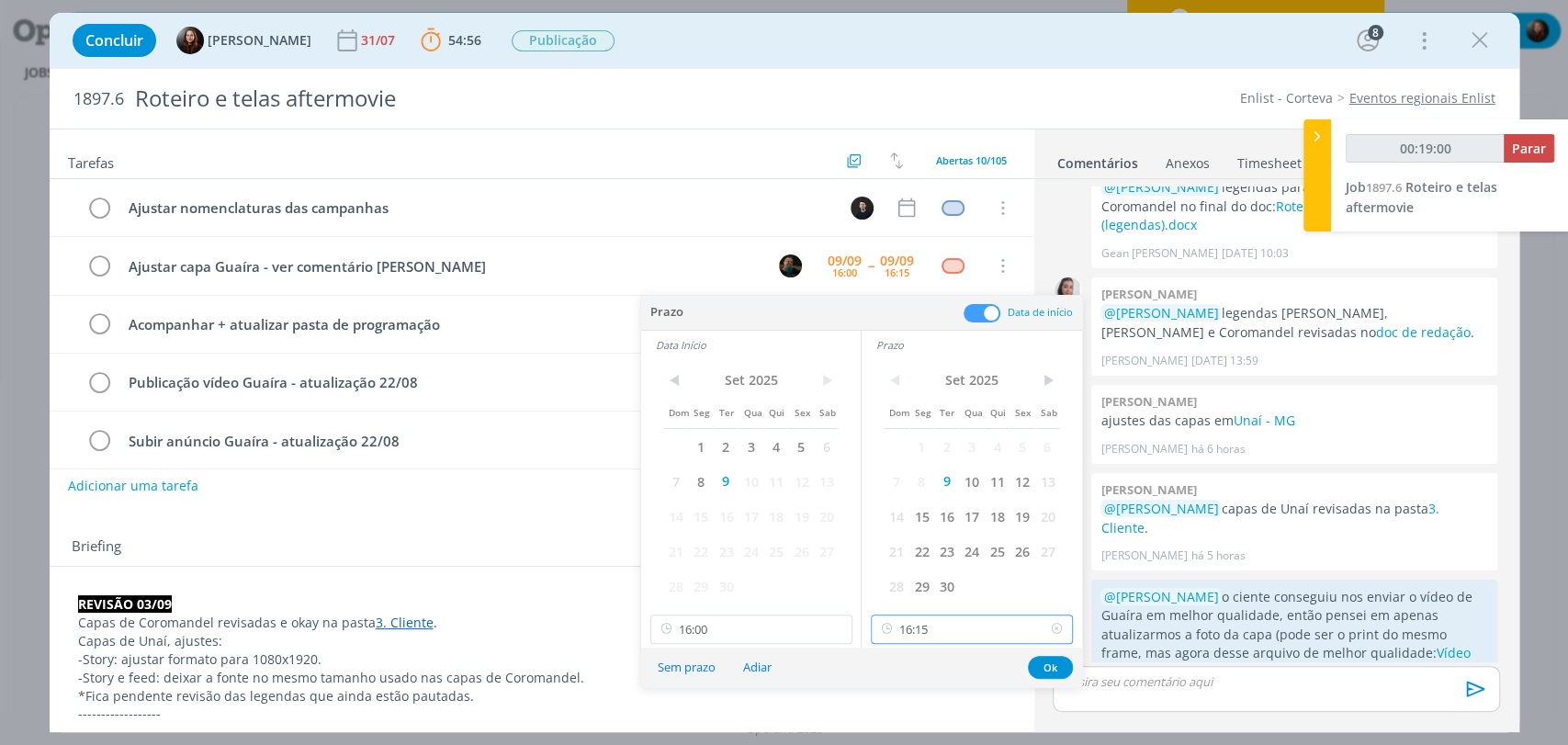
click at [969, 618] on input "16:15" at bounding box center [971, 629] width 202 height 30
click at [883, 713] on p "------------------" at bounding box center [541, 714] width 928 height 19
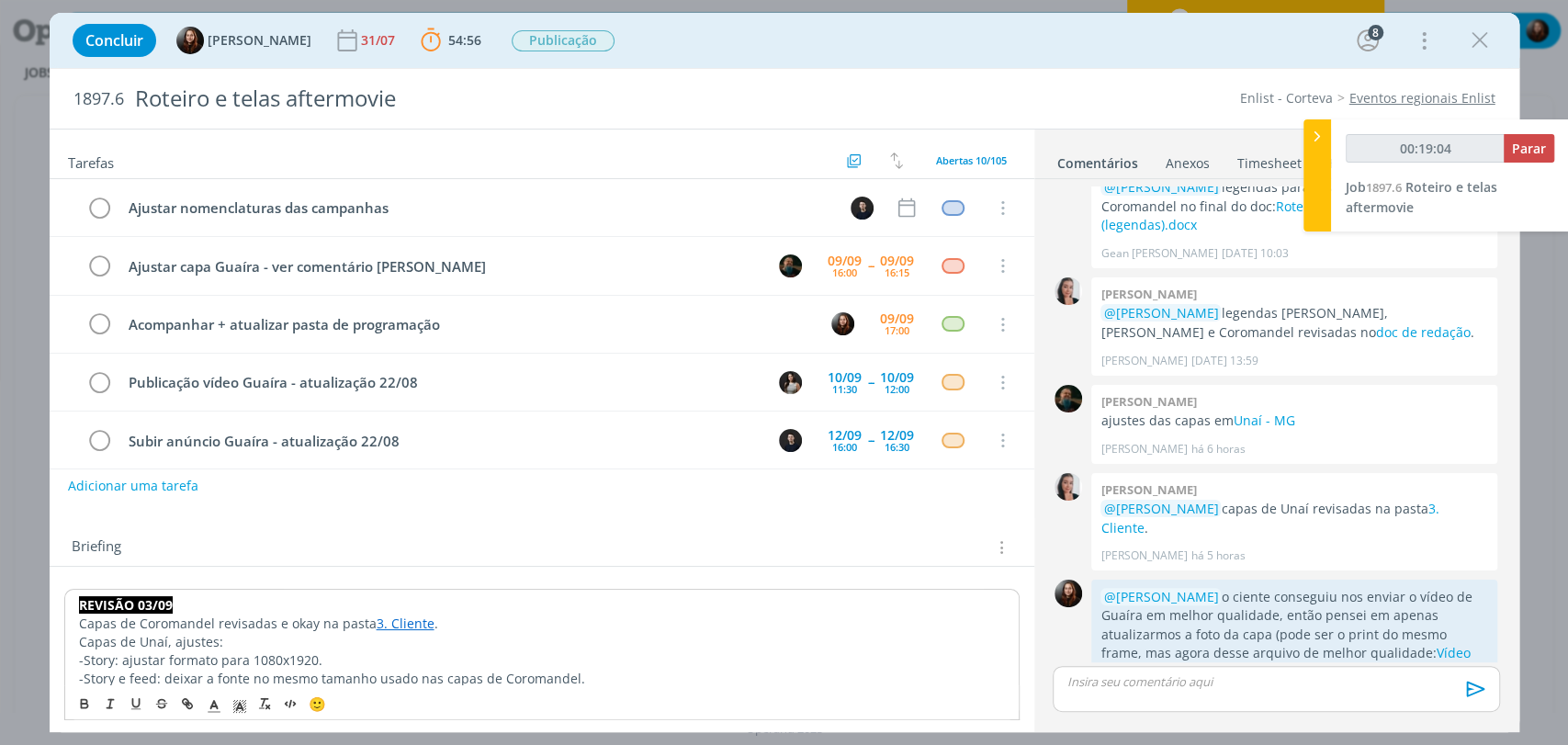
click at [704, 523] on div "Briefing Briefings Predefinidos Versões do Briefing Ver Briefing do Projeto" at bounding box center [542, 542] width 984 height 50
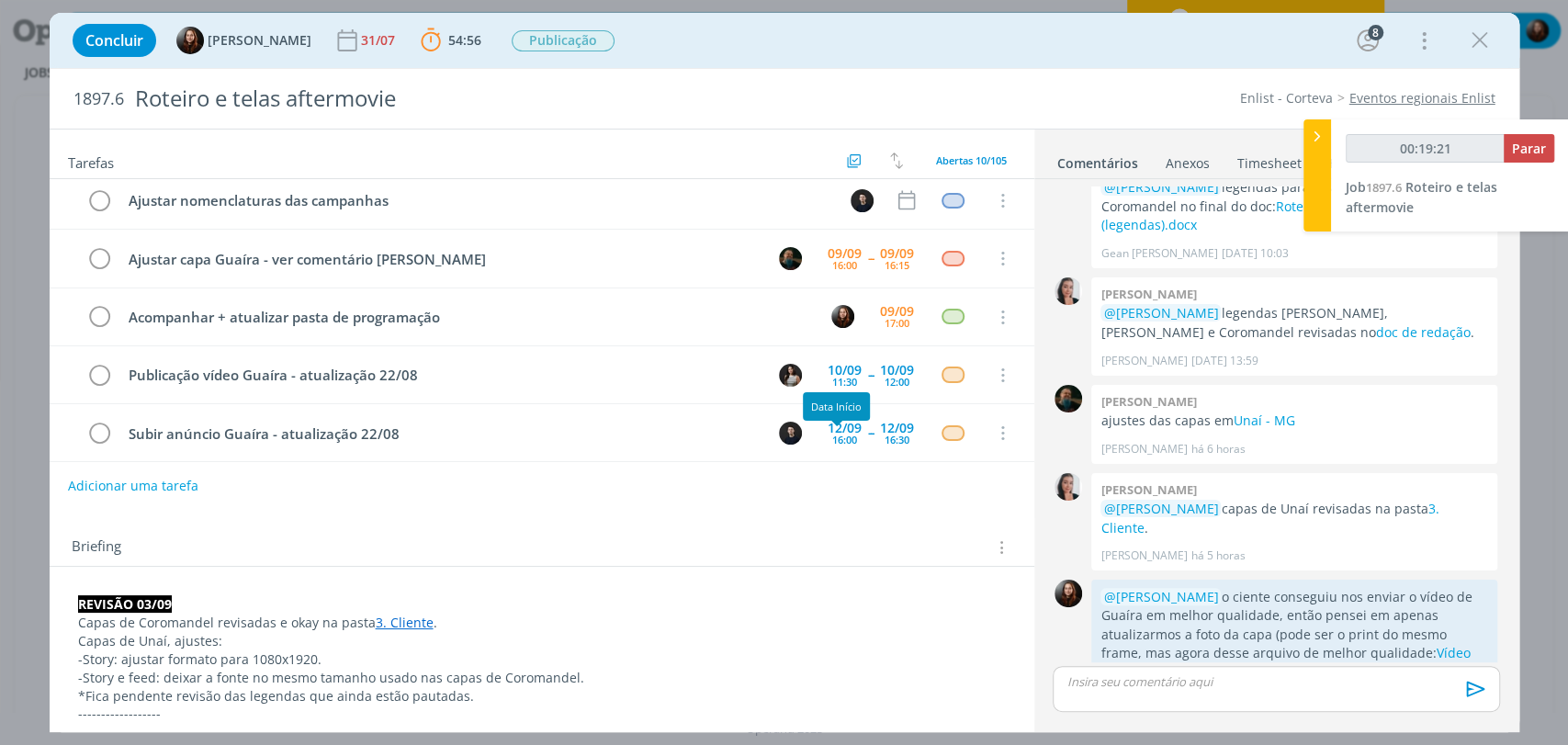
scroll to position [0, 0]
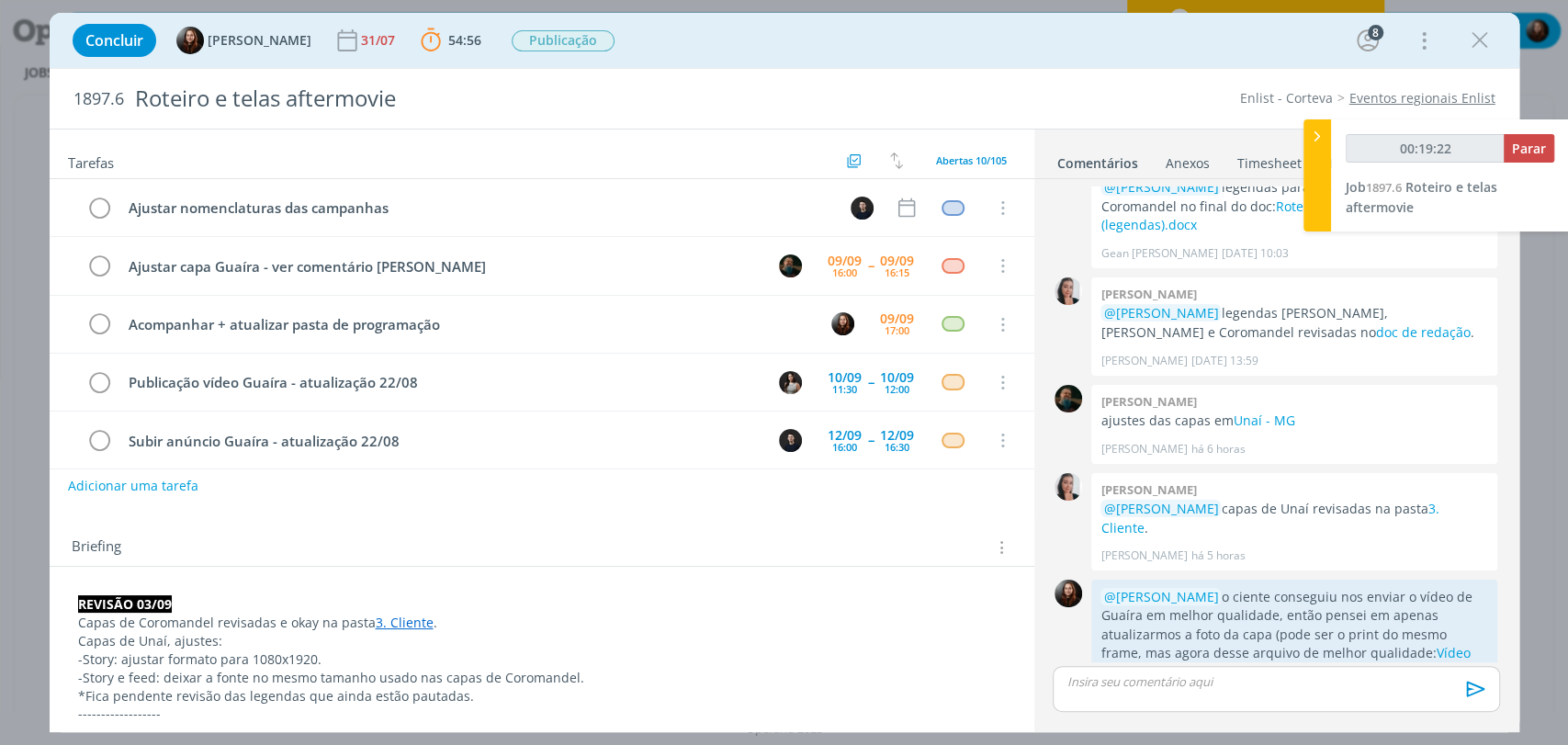
click at [370, 524] on div "Briefing Briefings Predefinidos Versões do Briefing Ver Briefing do Projeto" at bounding box center [542, 542] width 984 height 50
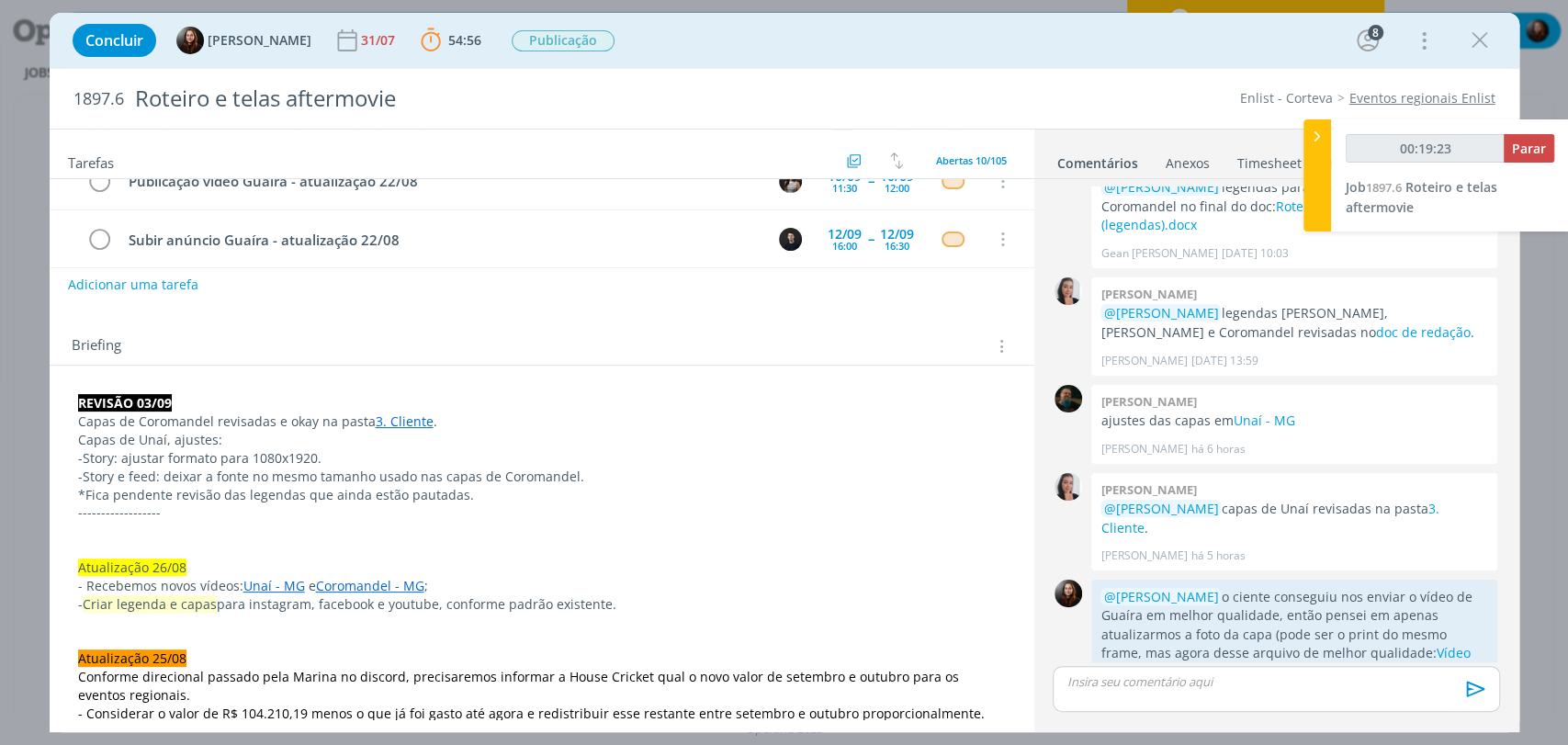
scroll to position [204, 0]
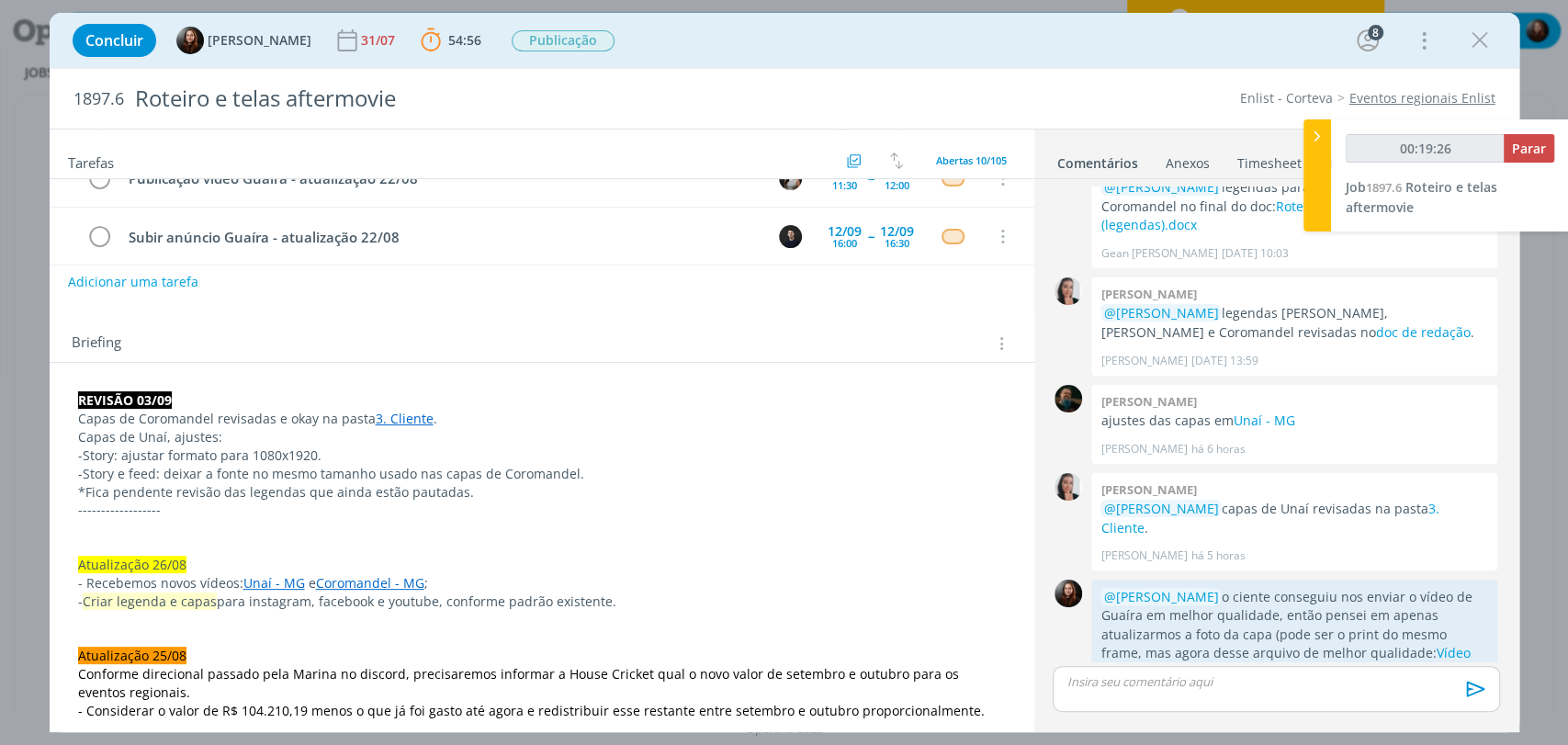
click at [432, 325] on div "Briefing Briefings Predefinidos Versões do Briefing Ver Briefing do Projeto" at bounding box center [542, 339] width 984 height 50
click at [1466, 694] on icon "dialog" at bounding box center [1476, 702] width 20 height 18
click at [1361, 633] on link "Editar" at bounding box center [1414, 648] width 145 height 30
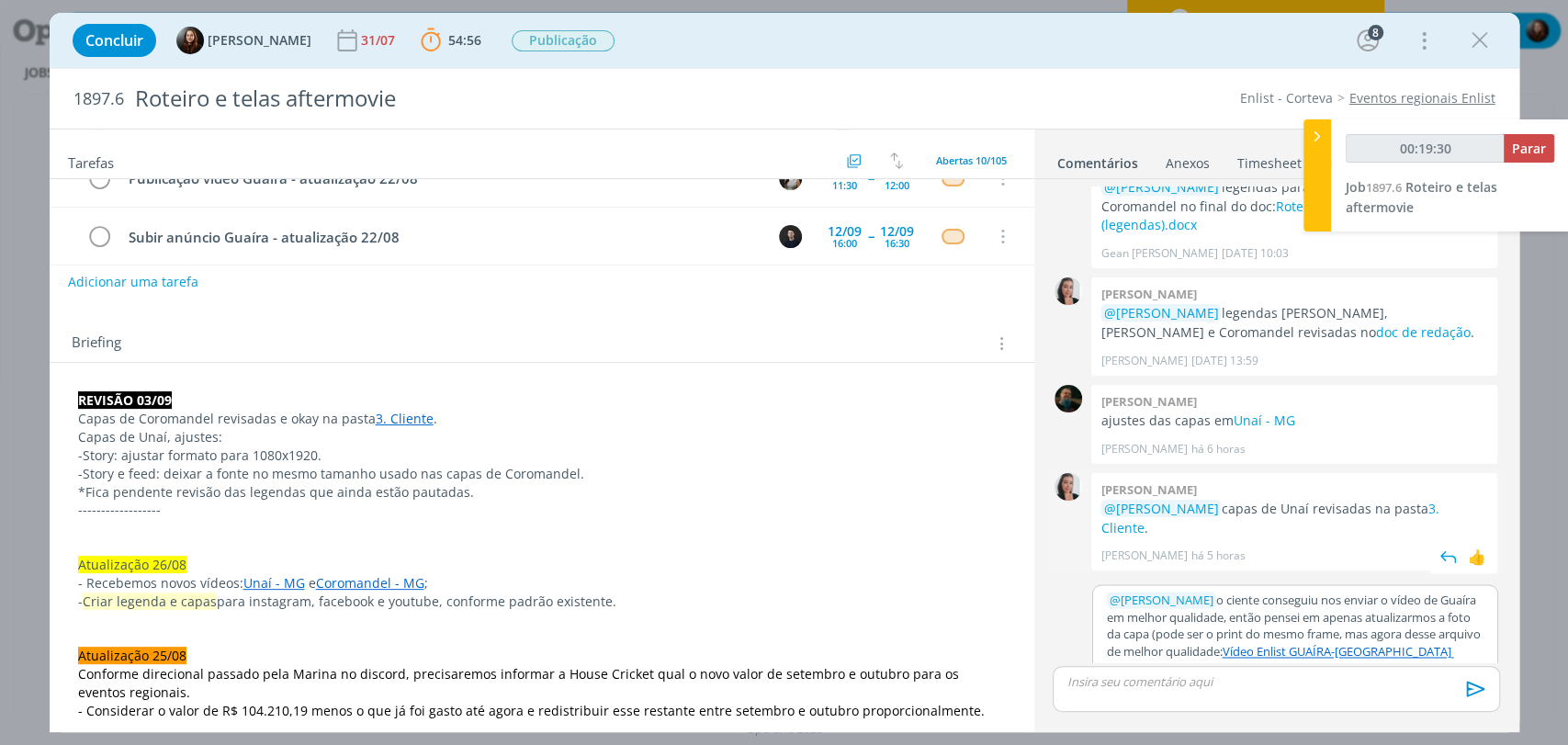
scroll to position [1829, 0]
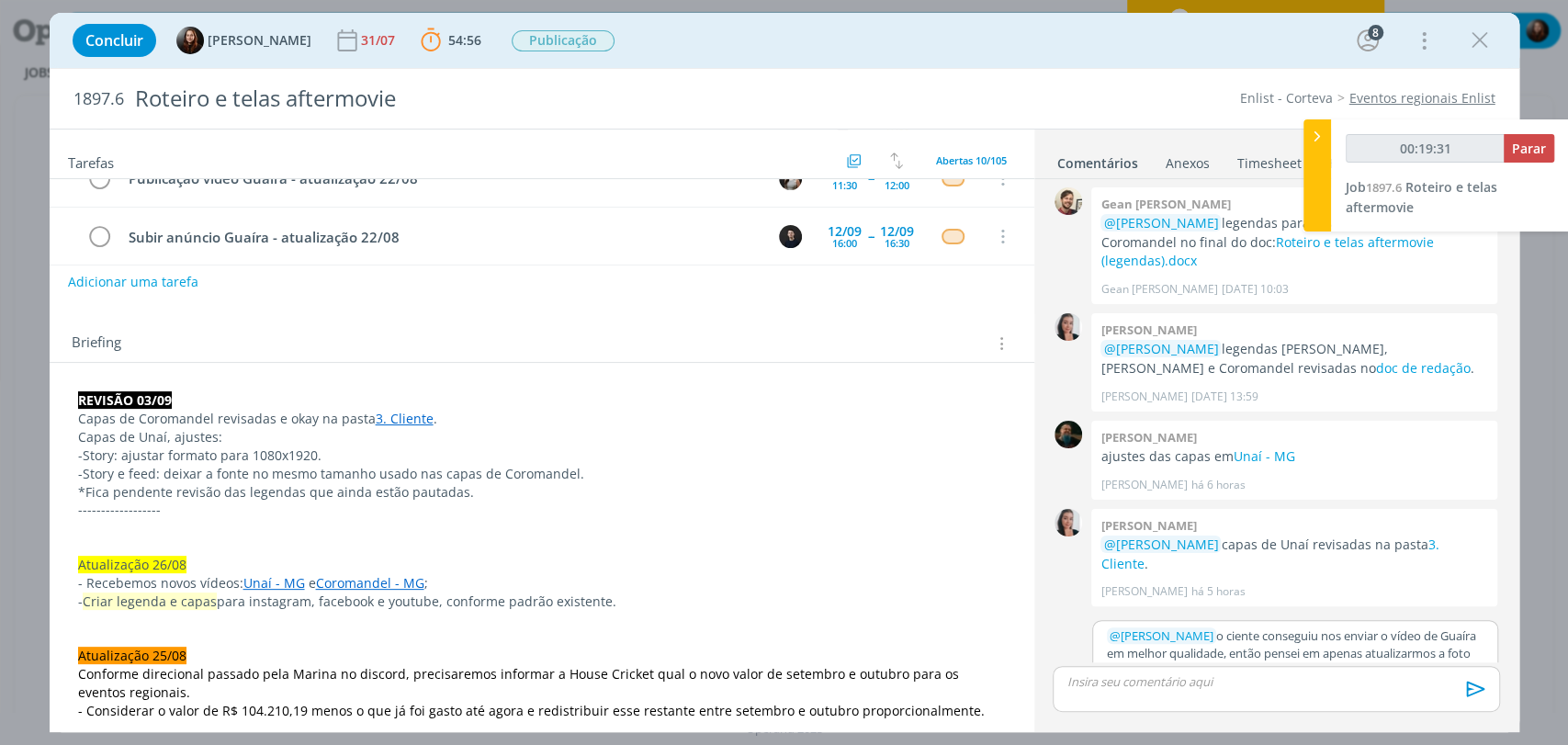
click at [1215, 627] on p "﻿ @ Murillo Rocha ﻿ o ciente conseguiu nos enviar o vídeo de Guaíra em melhor q…" at bounding box center [1294, 669] width 377 height 84
type input "00:19:32"
click at [1452, 703] on button "Salvar" at bounding box center [1469, 714] width 42 height 22
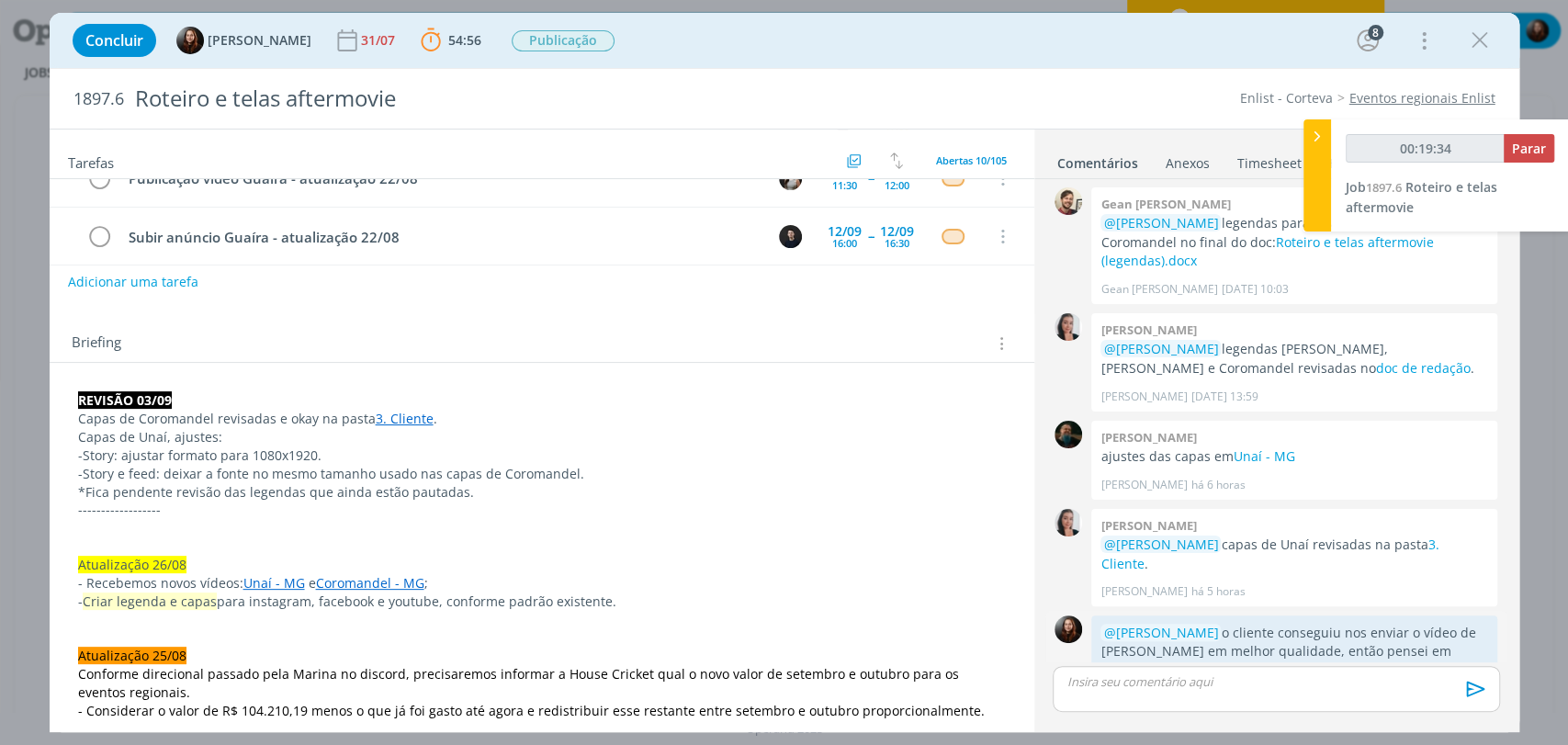
scroll to position [1865, 0]
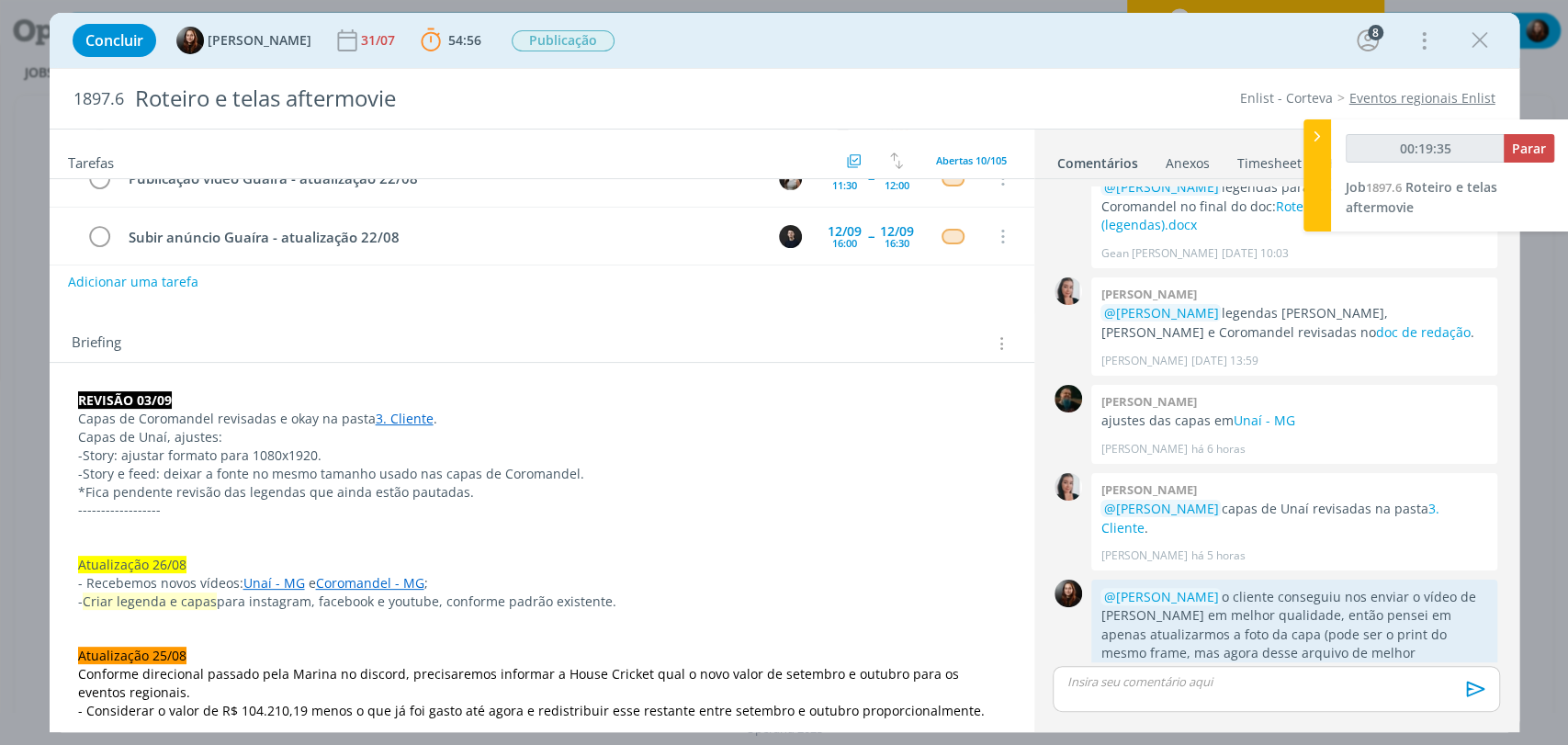
type input "00:19:36"
click at [1532, 149] on span "Parar" at bounding box center [1528, 148] width 34 height 18
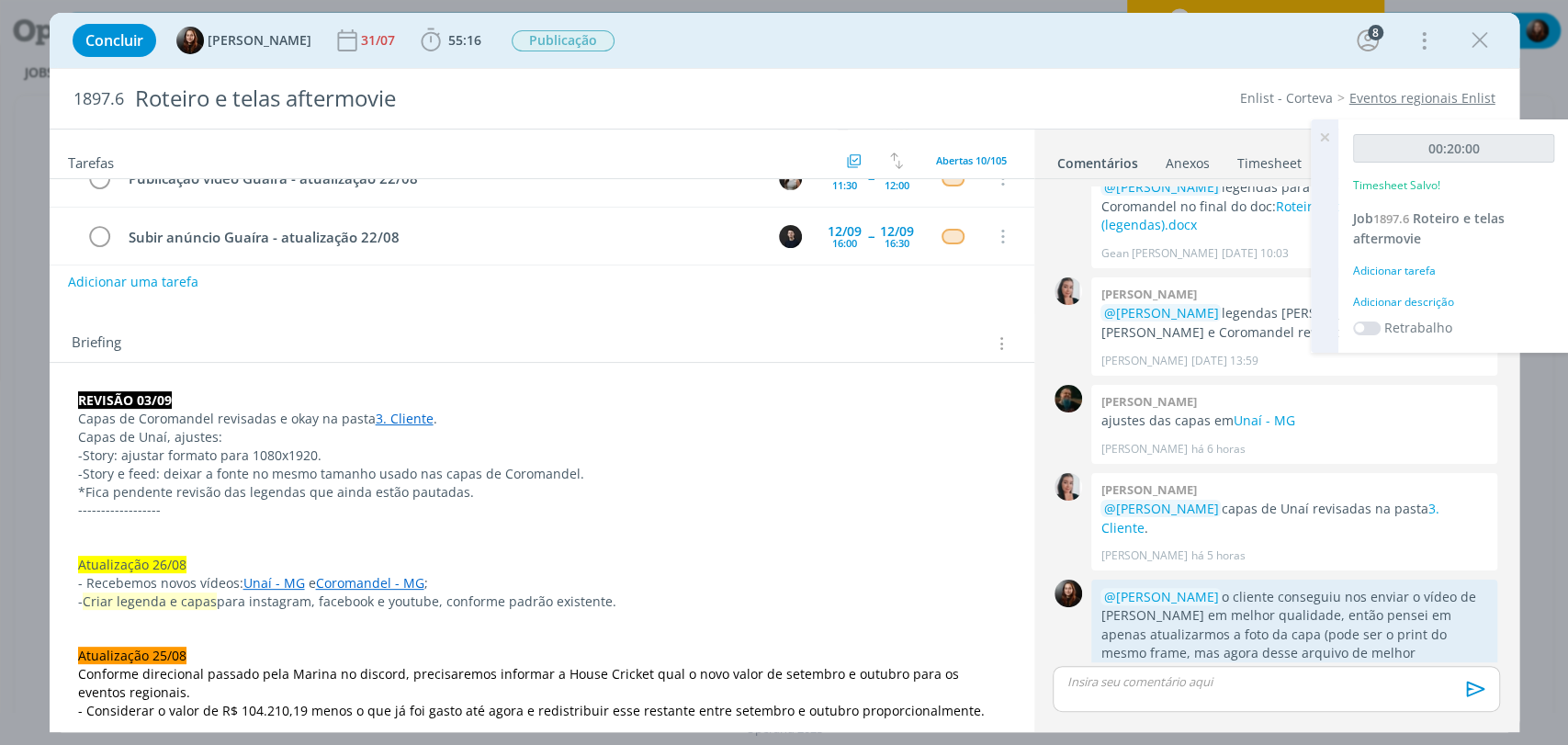
click at [1426, 300] on div "Adicionar descrição" at bounding box center [1453, 303] width 201 height 17
click at [1418, 316] on textarea at bounding box center [1453, 331] width 192 height 65
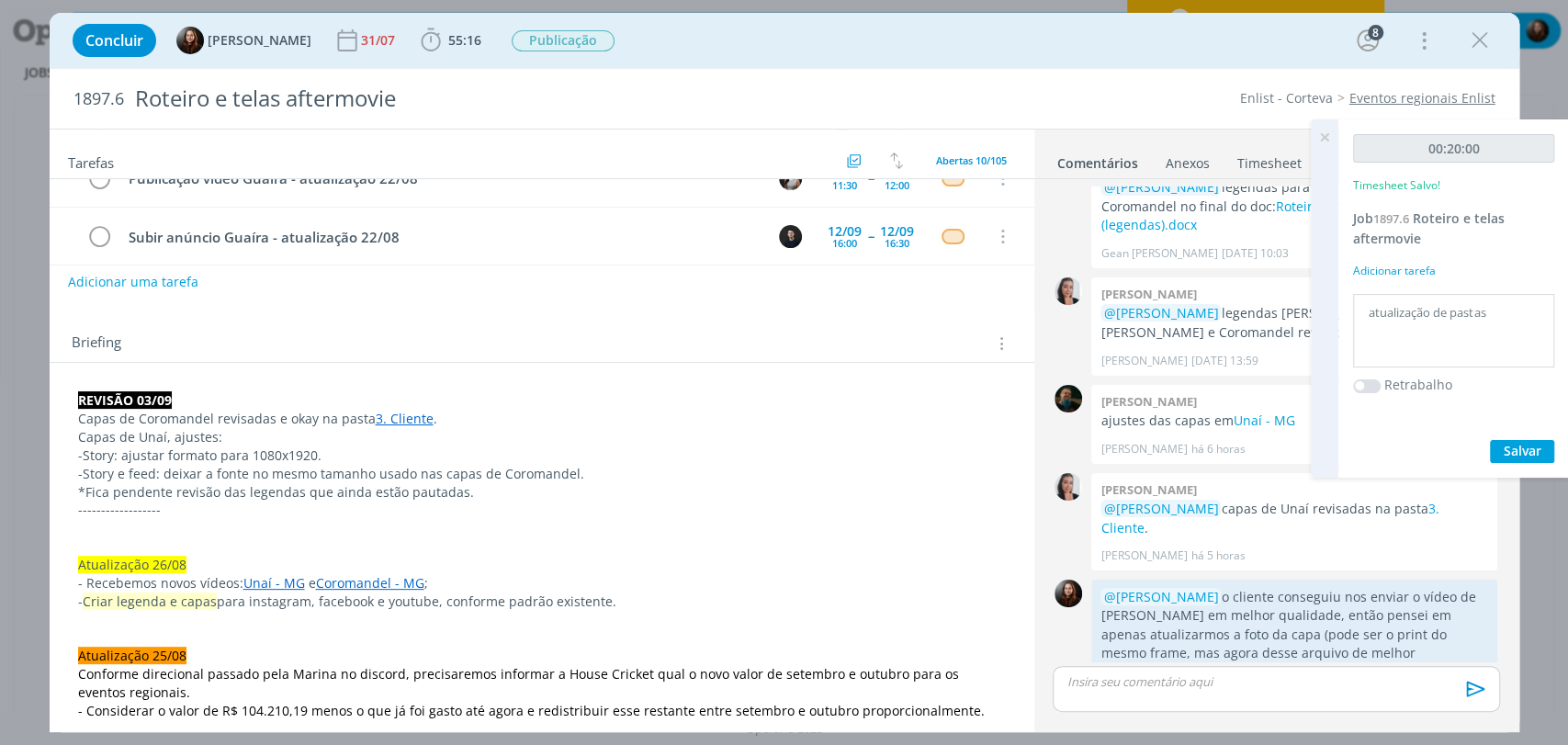
type textarea "atualização de pastas"
click at [1520, 452] on span "Salvar" at bounding box center [1522, 451] width 38 height 18
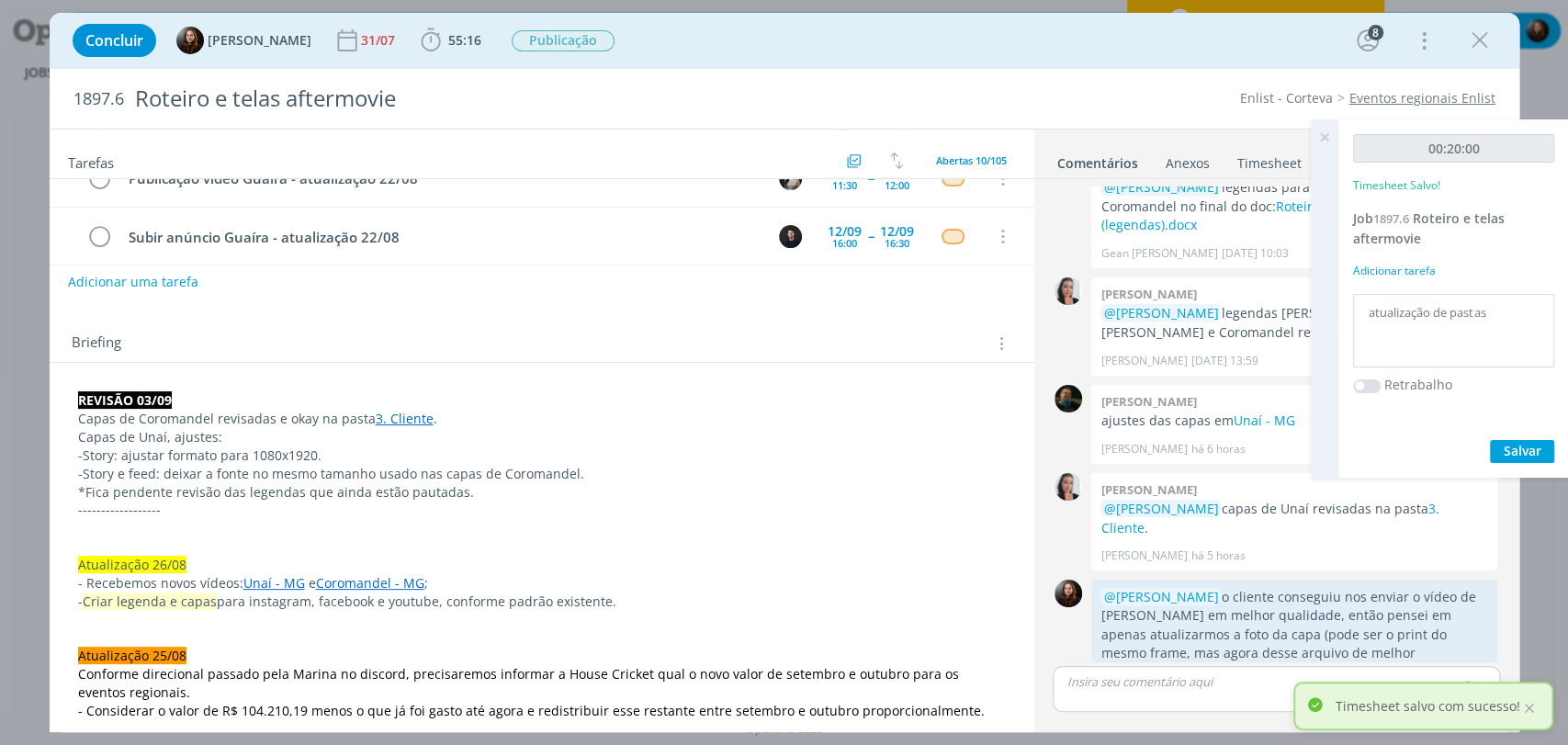
click at [1326, 136] on icon at bounding box center [1325, 137] width 33 height 36
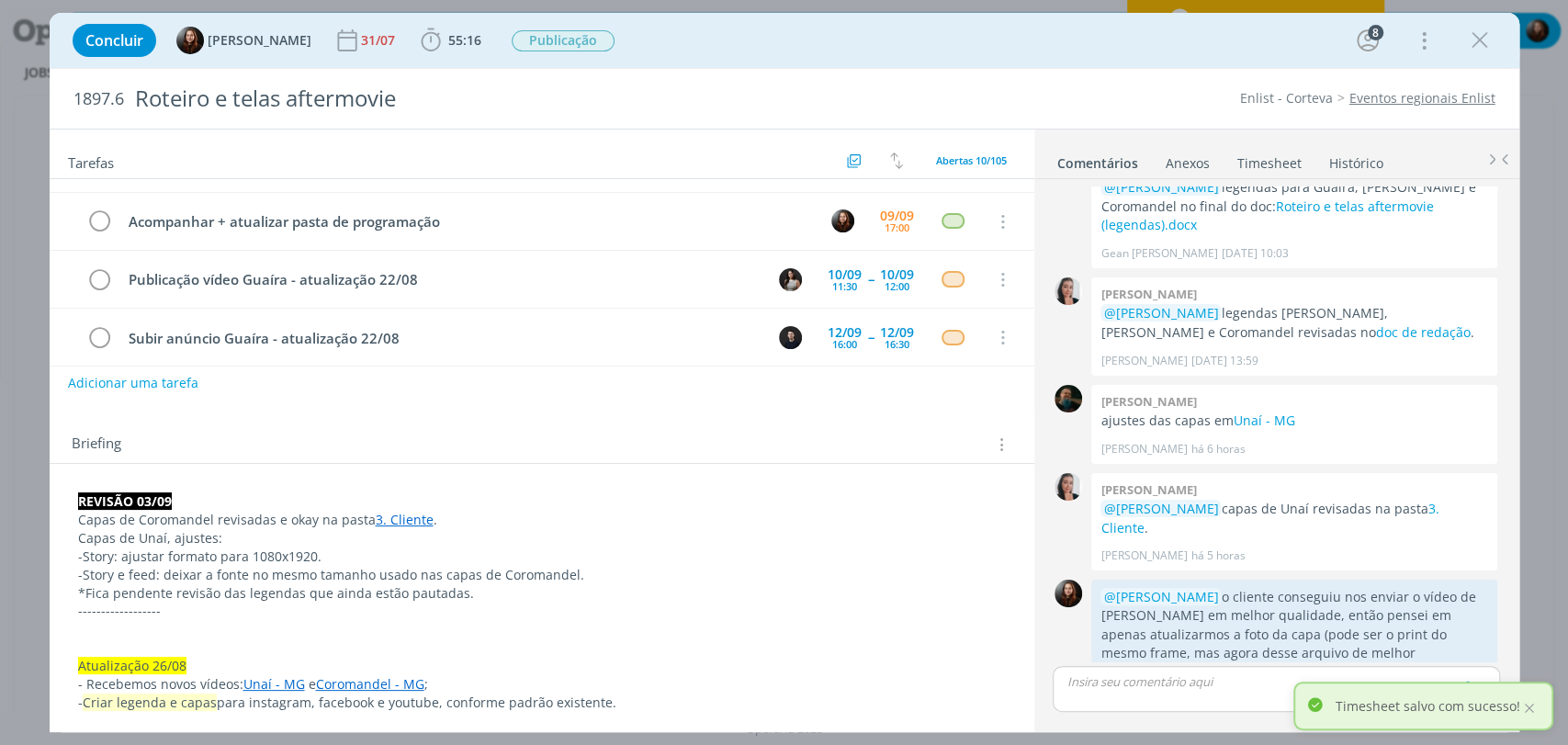
scroll to position [0, 0]
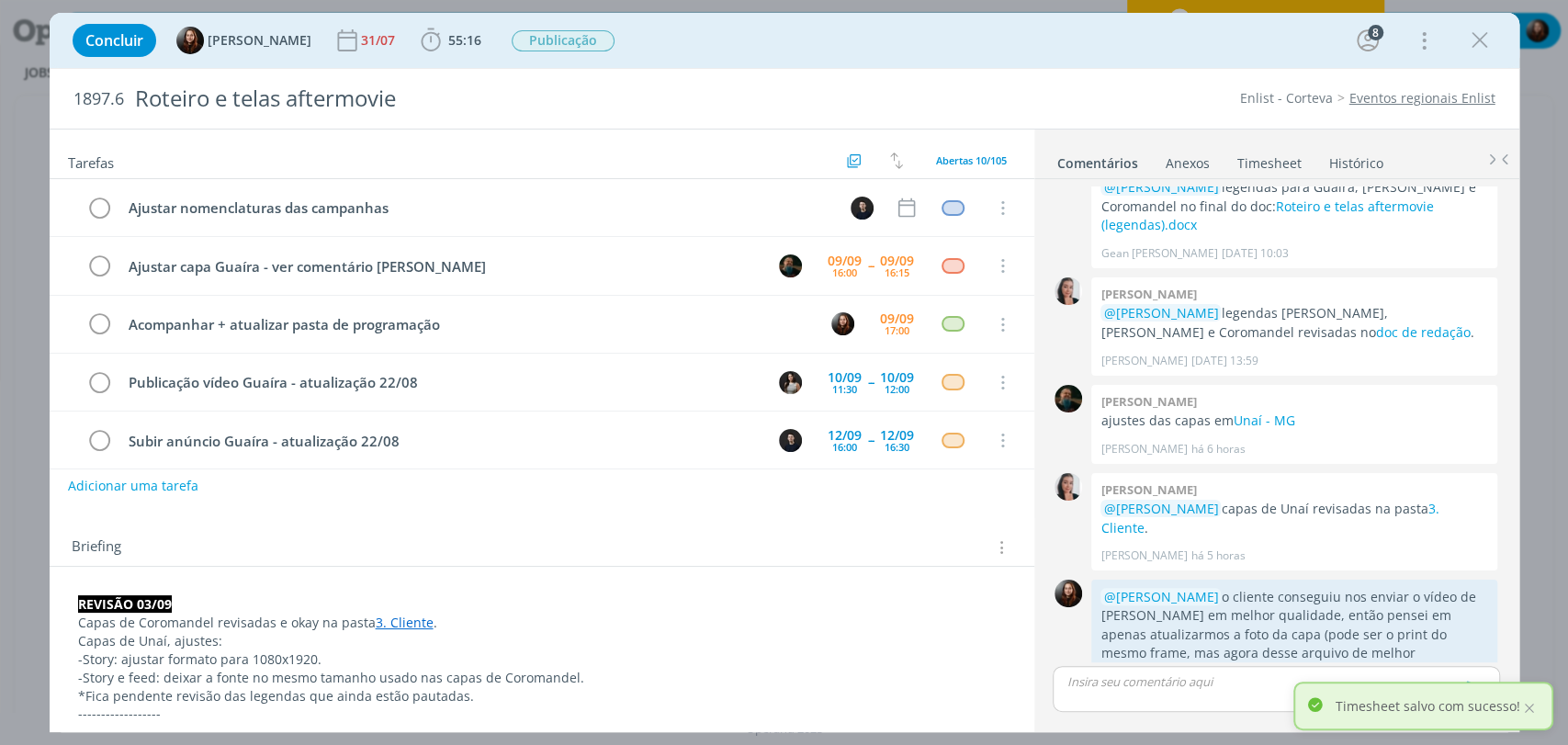
click at [1067, 45] on div "Concluir Eduarda Pereira 31/07 55:16 Iniciar Apontar Data * 09/09/2025 Horas * …" at bounding box center [784, 41] width 1442 height 44
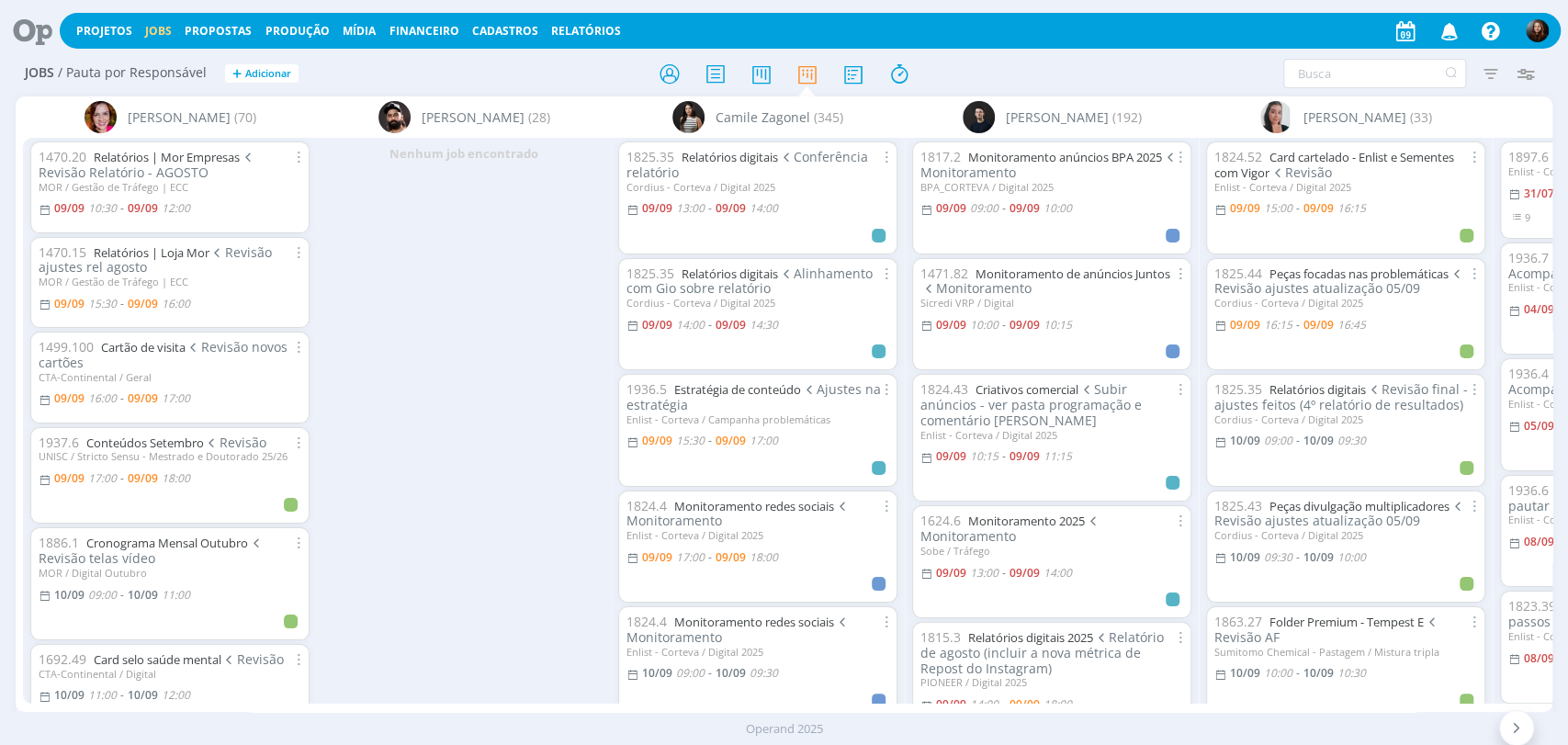
drag, startPoint x: 401, startPoint y: 702, endPoint x: 458, endPoint y: 705, distance: 57.1
click at [642, 703] on div "Bruna Bueno (70) 1470.20 Relatórios | Mor Empresas Revisão Relatório - AGOSTO M…" at bounding box center [784, 404] width 1537 height 615
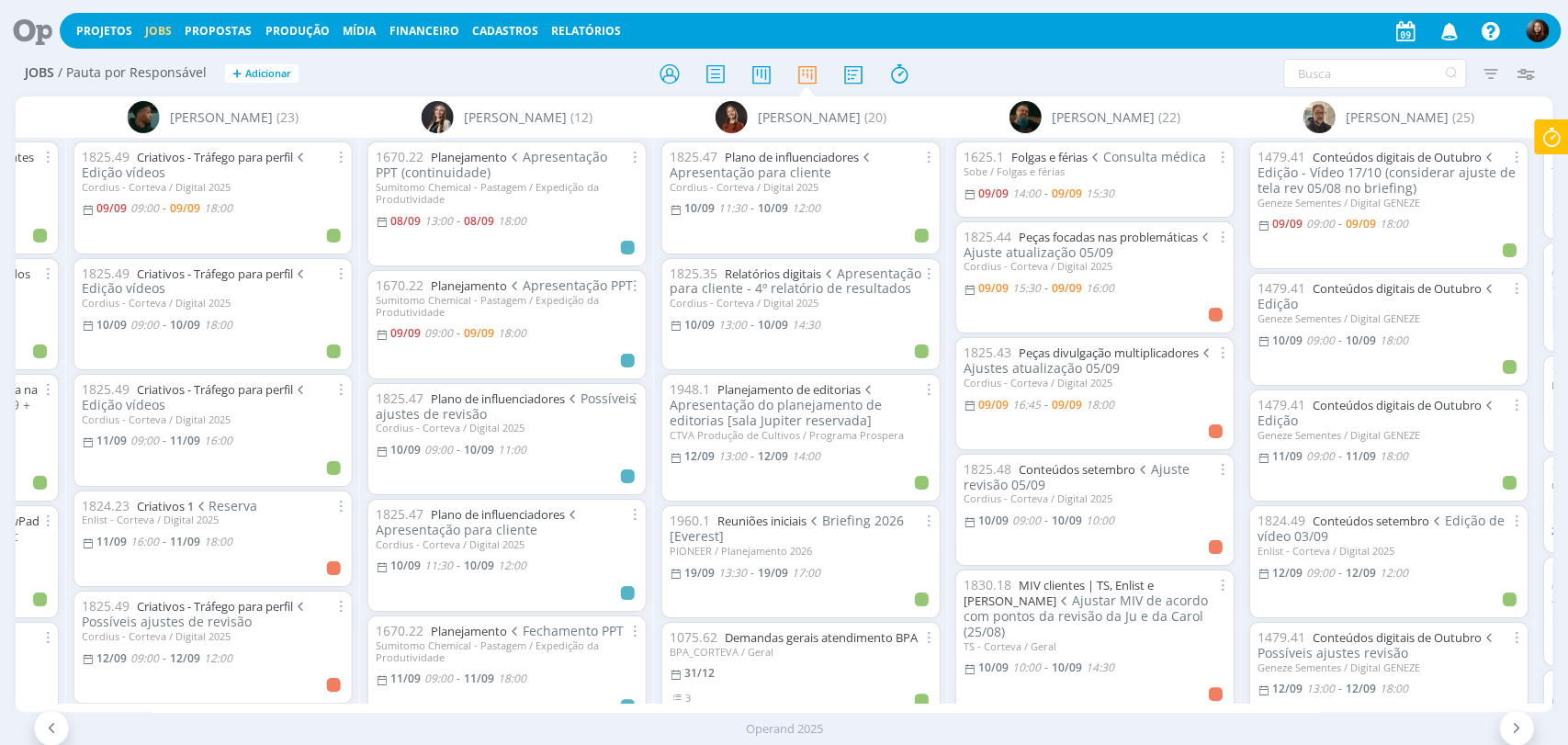
scroll to position [0, 3079]
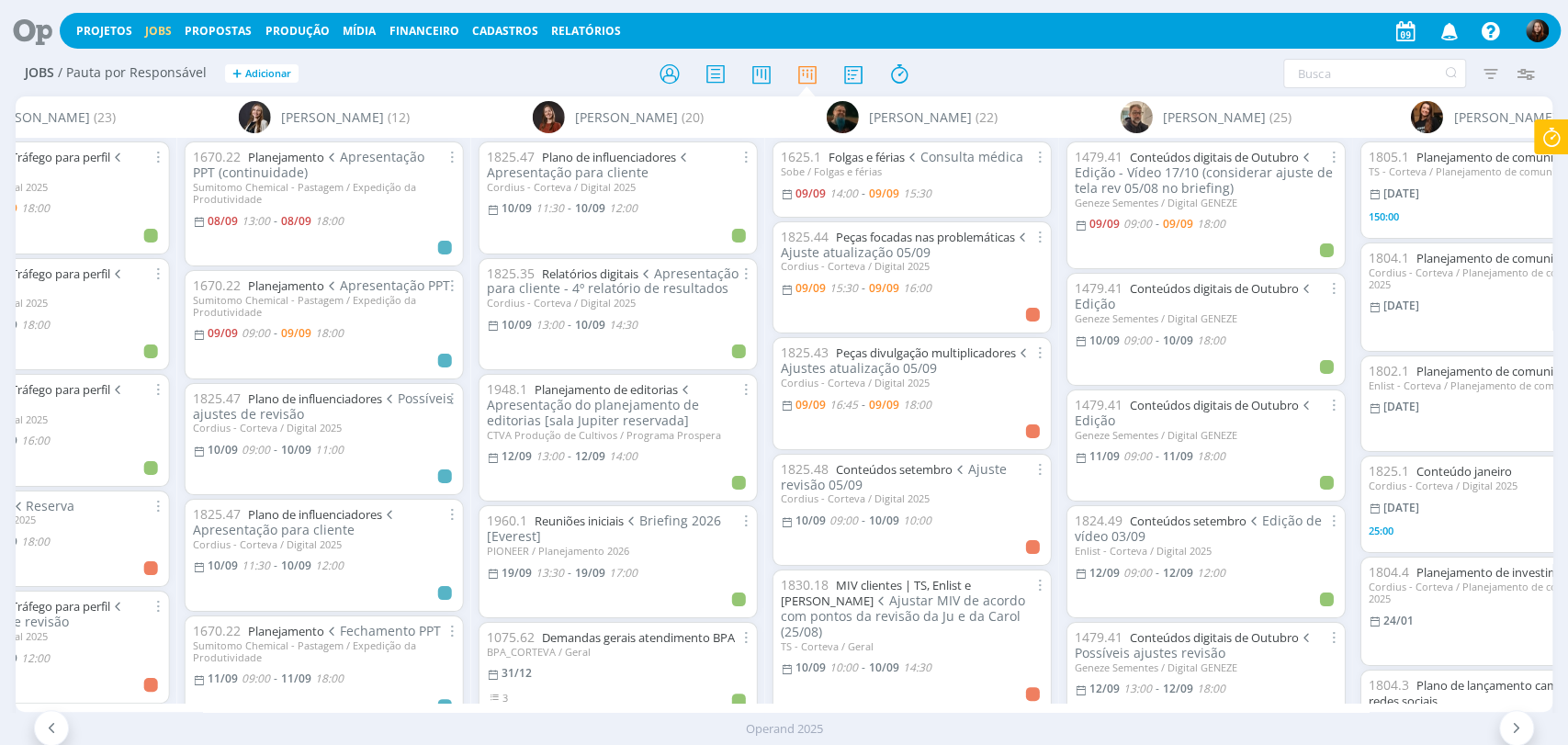
click at [1043, 89] on div "Jobs / Pauta por Responsável + Adicionar Filtrar Filtrar Limpar Tipo Jobs e Tar…" at bounding box center [784, 75] width 1537 height 46
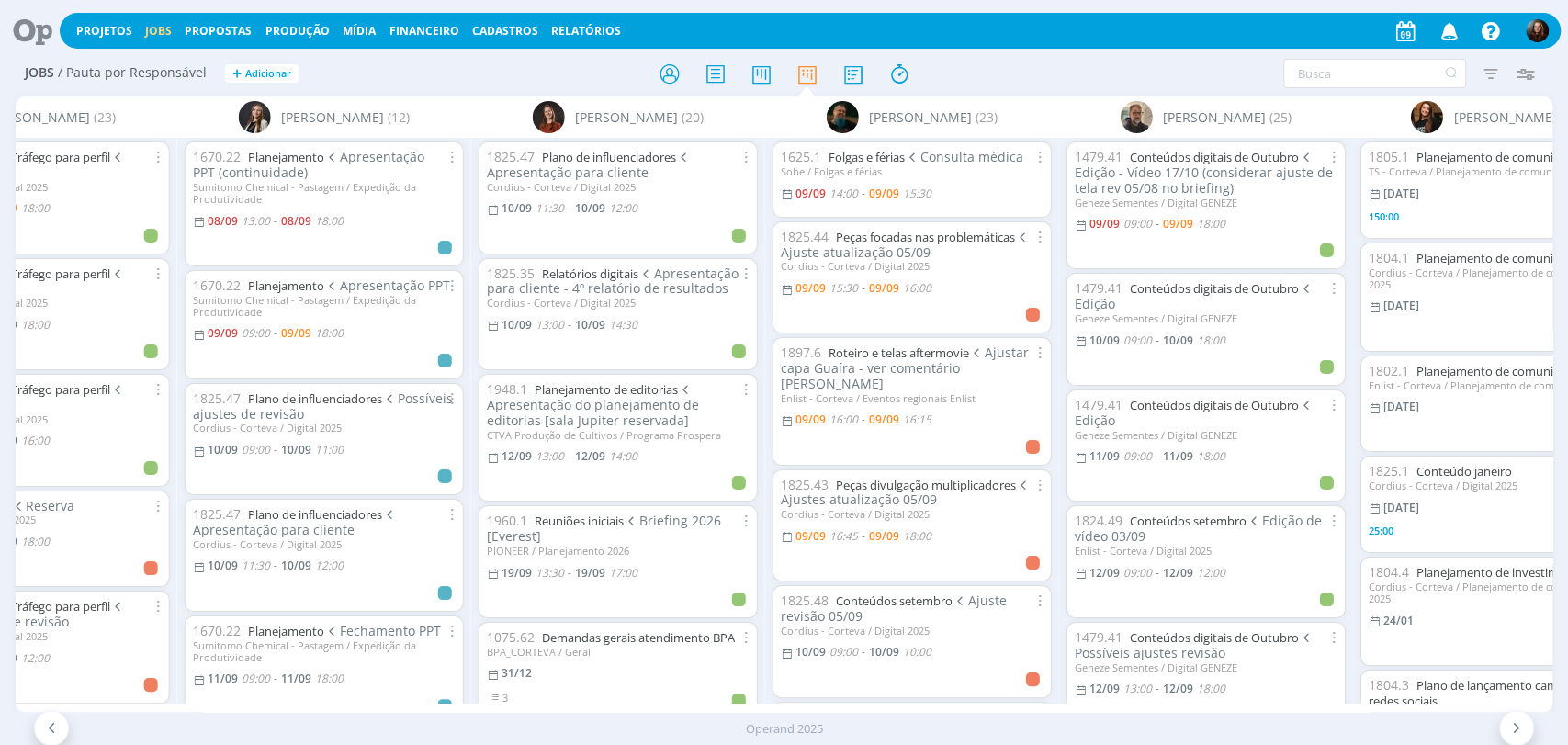
click at [37, 26] on icon at bounding box center [26, 31] width 38 height 36
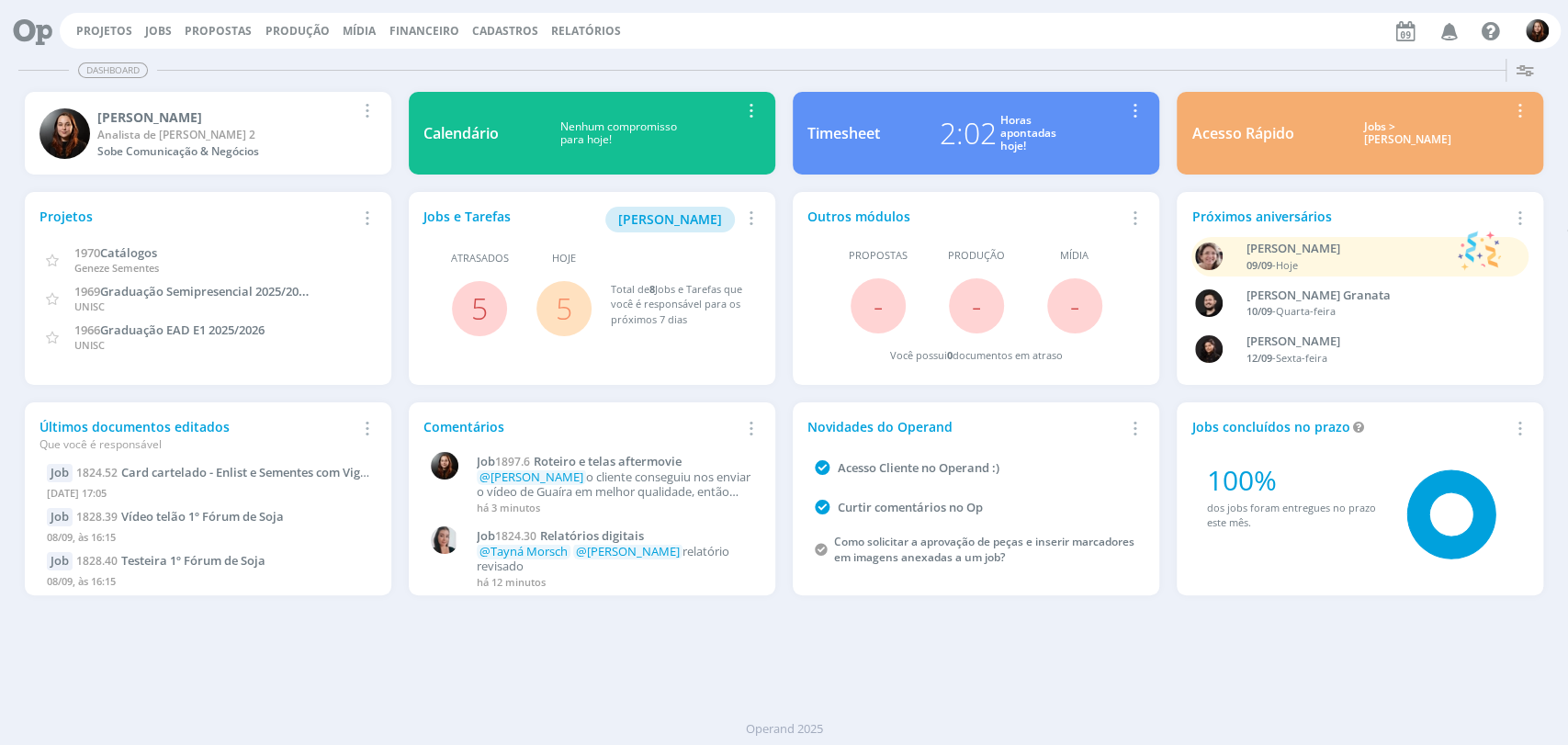
drag, startPoint x: 1008, startPoint y: 24, endPoint x: 168, endPoint y: 75, distance: 841.5
click at [1006, 24] on div "Projetos Jobs Propostas Produção Mídia Financeiro Cadastros Relatórios Notifica…" at bounding box center [810, 31] width 1500 height 36
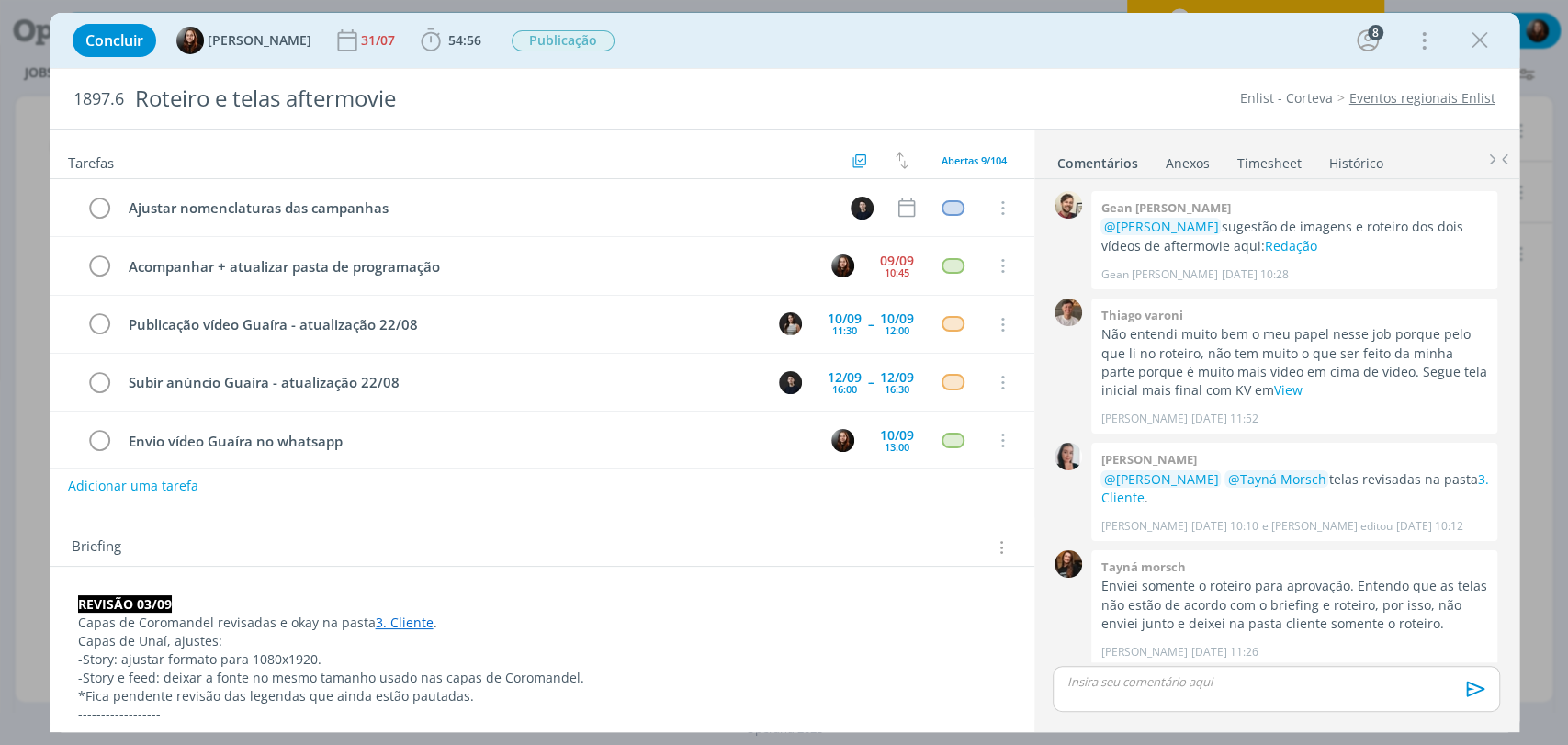
scroll to position [9978, 0]
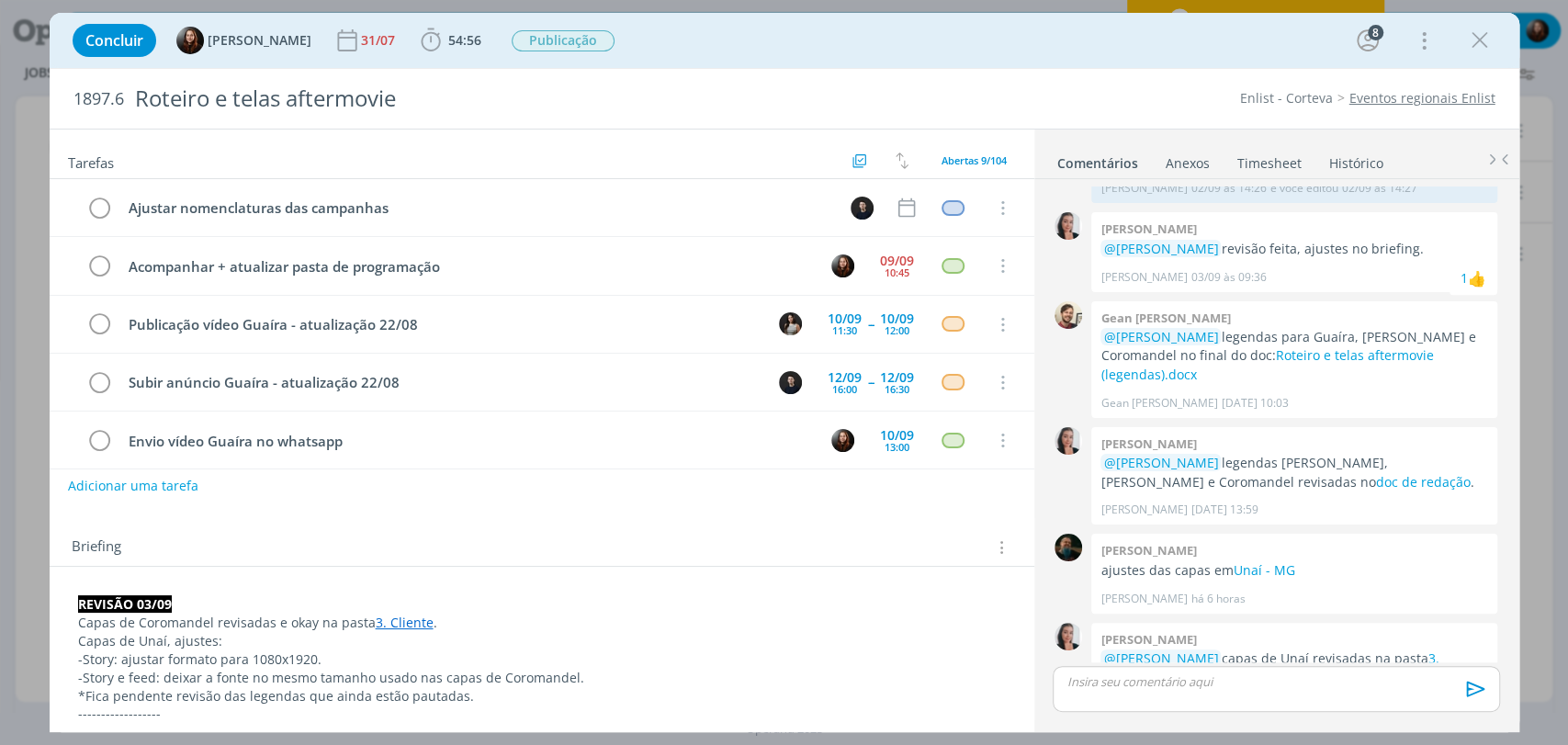
click at [1051, 53] on div "Concluir [PERSON_NAME] 31/07 54:56 Iniciar Apontar Data * [DATE] Horas * 00:00 …" at bounding box center [784, 41] width 1442 height 44
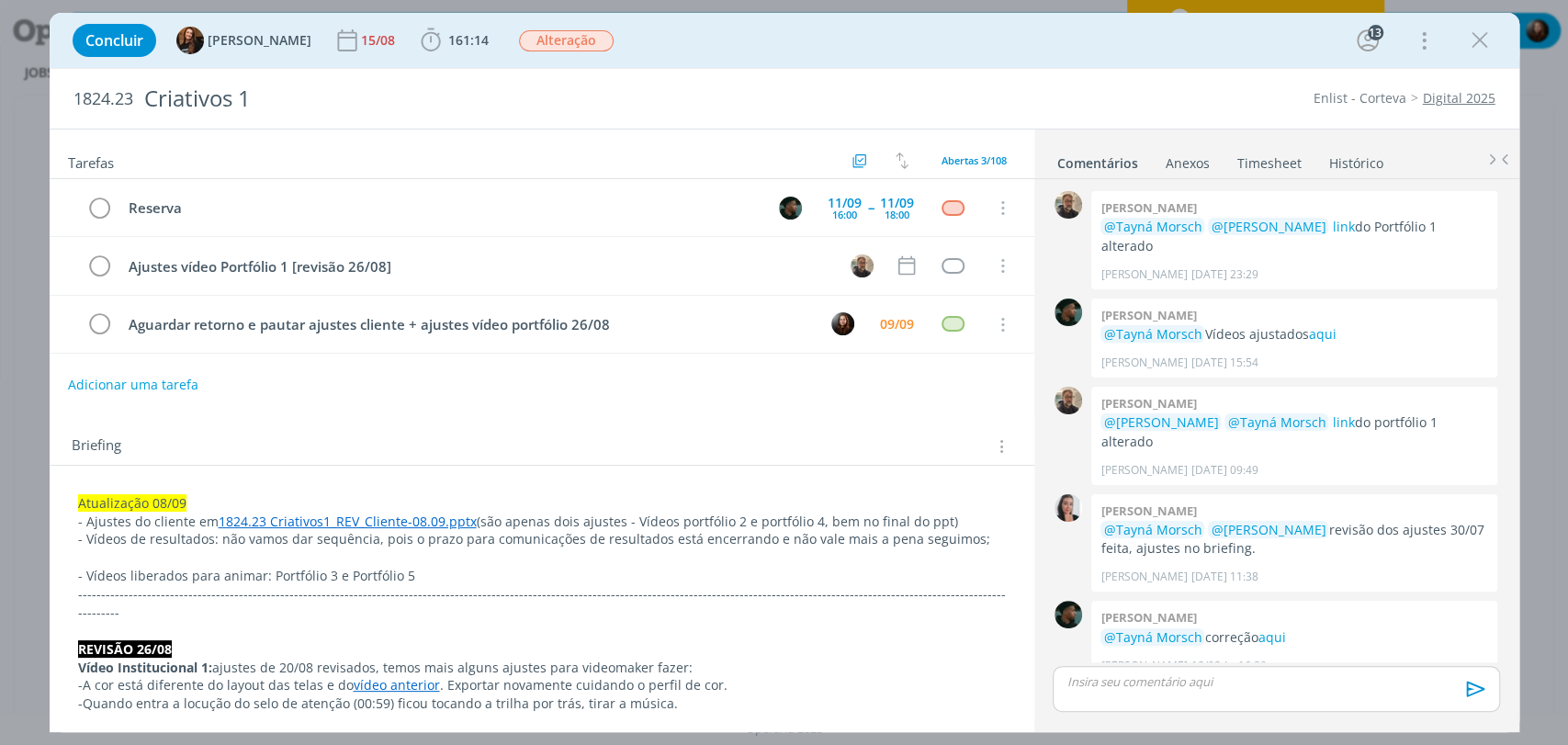
scroll to position [1833, 0]
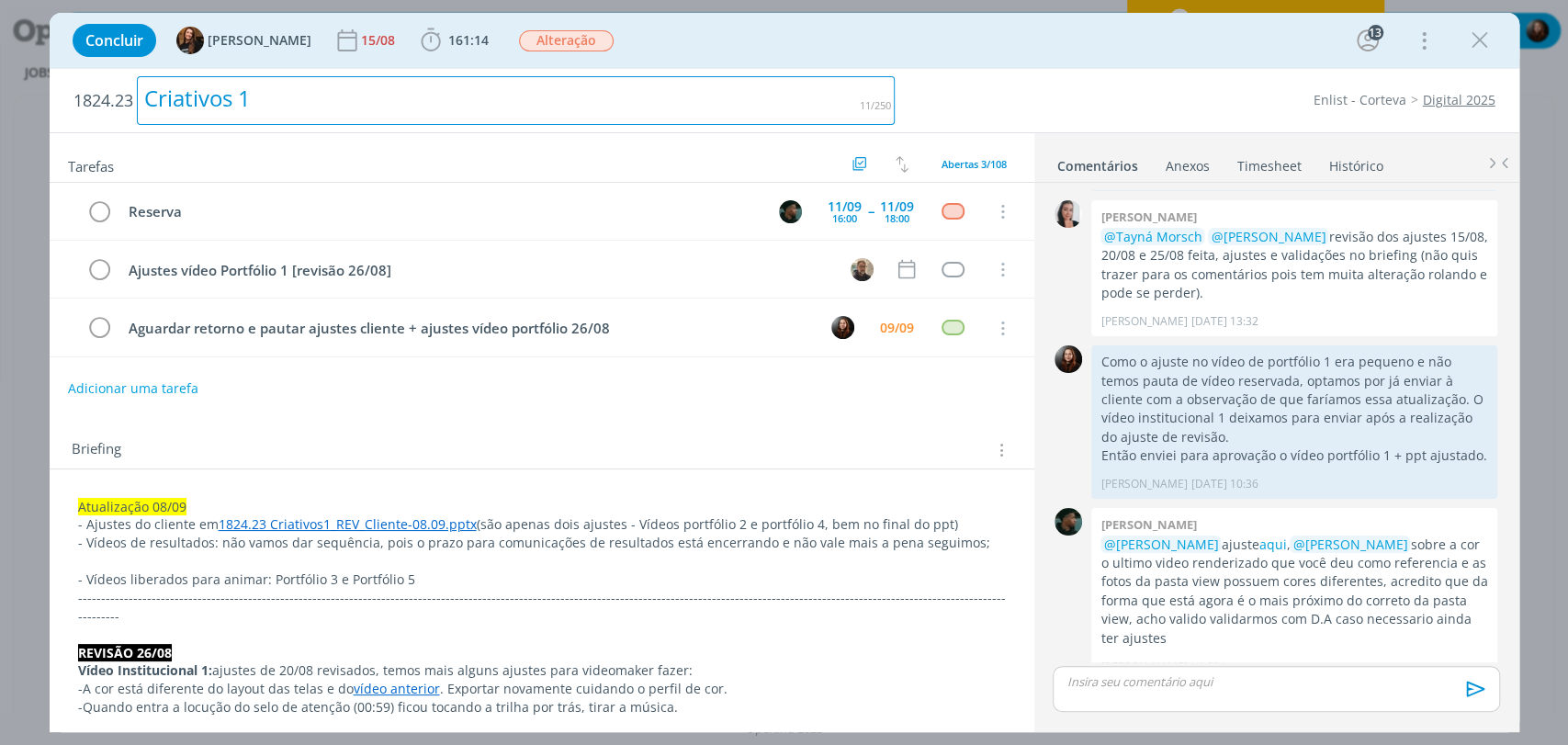
click at [836, 86] on div "Criativos 1" at bounding box center [516, 100] width 759 height 49
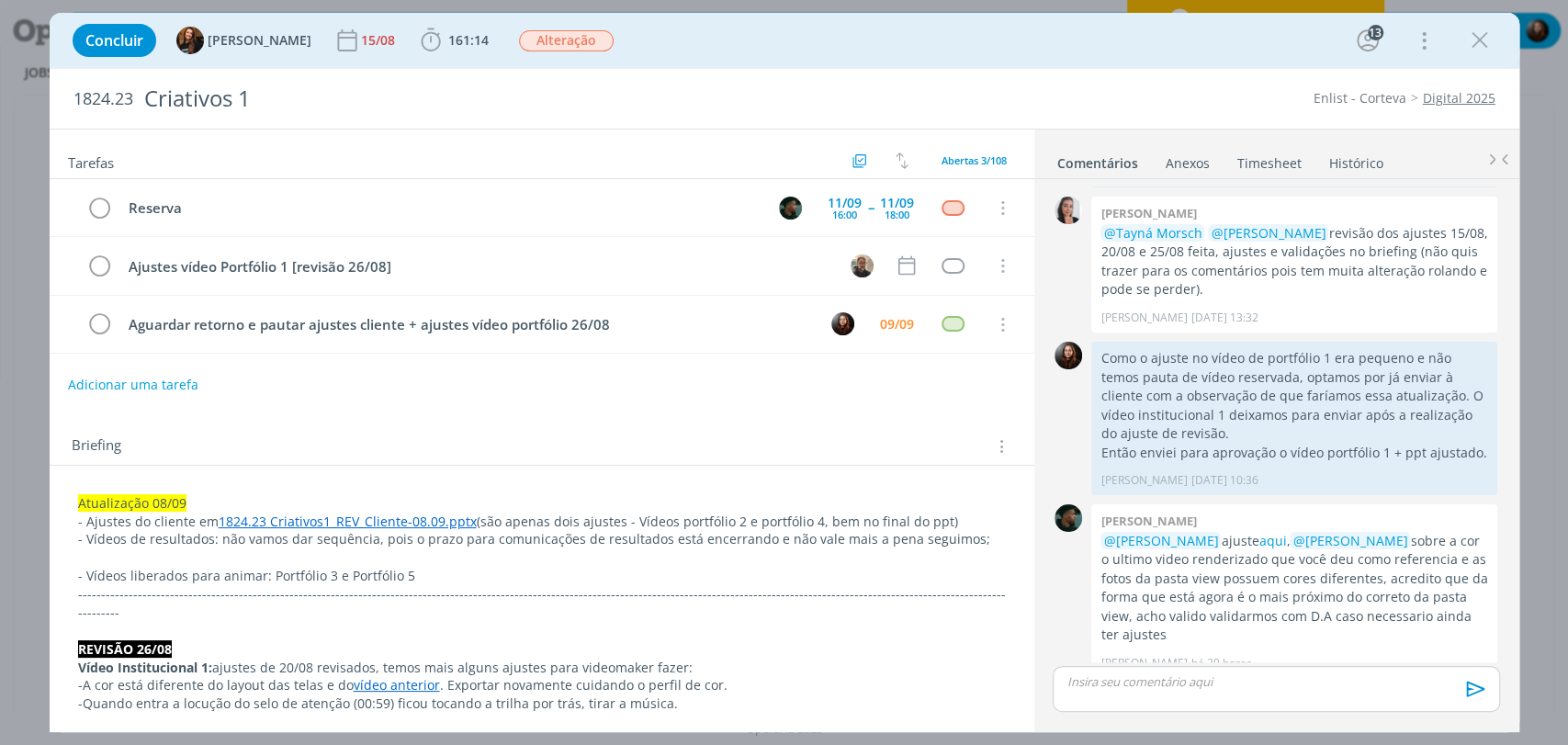
click at [1013, 55] on div "Concluir Tayná Morsch 15/08 161:14 Iniciar Apontar Data * [DATE] Horas * 00:00 …" at bounding box center [784, 41] width 1442 height 44
click at [729, 406] on div "Tarefas Usar Job de template Criar template a partir deste job Visualizar Templ…" at bounding box center [542, 424] width 984 height 590
click at [881, 64] on div "Concluir Tayná Morsch 15/08 161:14 Iniciar Apontar Data * 09/09/2025 Horas * 00…" at bounding box center [784, 41] width 1470 height 56
click at [1055, 50] on div "Concluir Tayná Morsch 15/08 161:14 Iniciar Apontar Data * 09/09/2025 Horas * 00…" at bounding box center [784, 41] width 1442 height 44
click at [1055, 46] on div "Concluir Tayná Morsch 15/08 161:14 Iniciar Apontar Data * 09/09/2025 Horas * 00…" at bounding box center [784, 41] width 1442 height 44
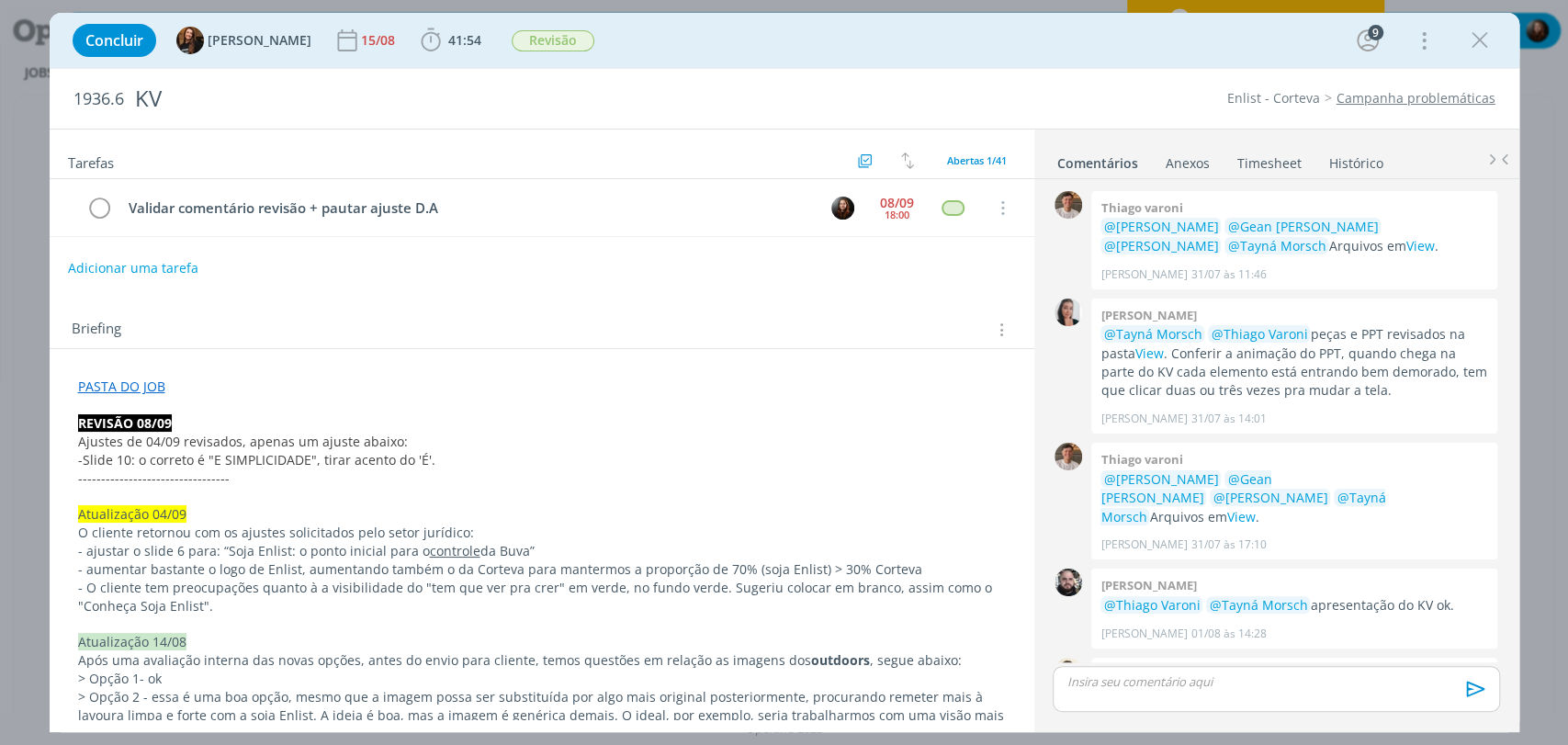
scroll to position [1723, 0]
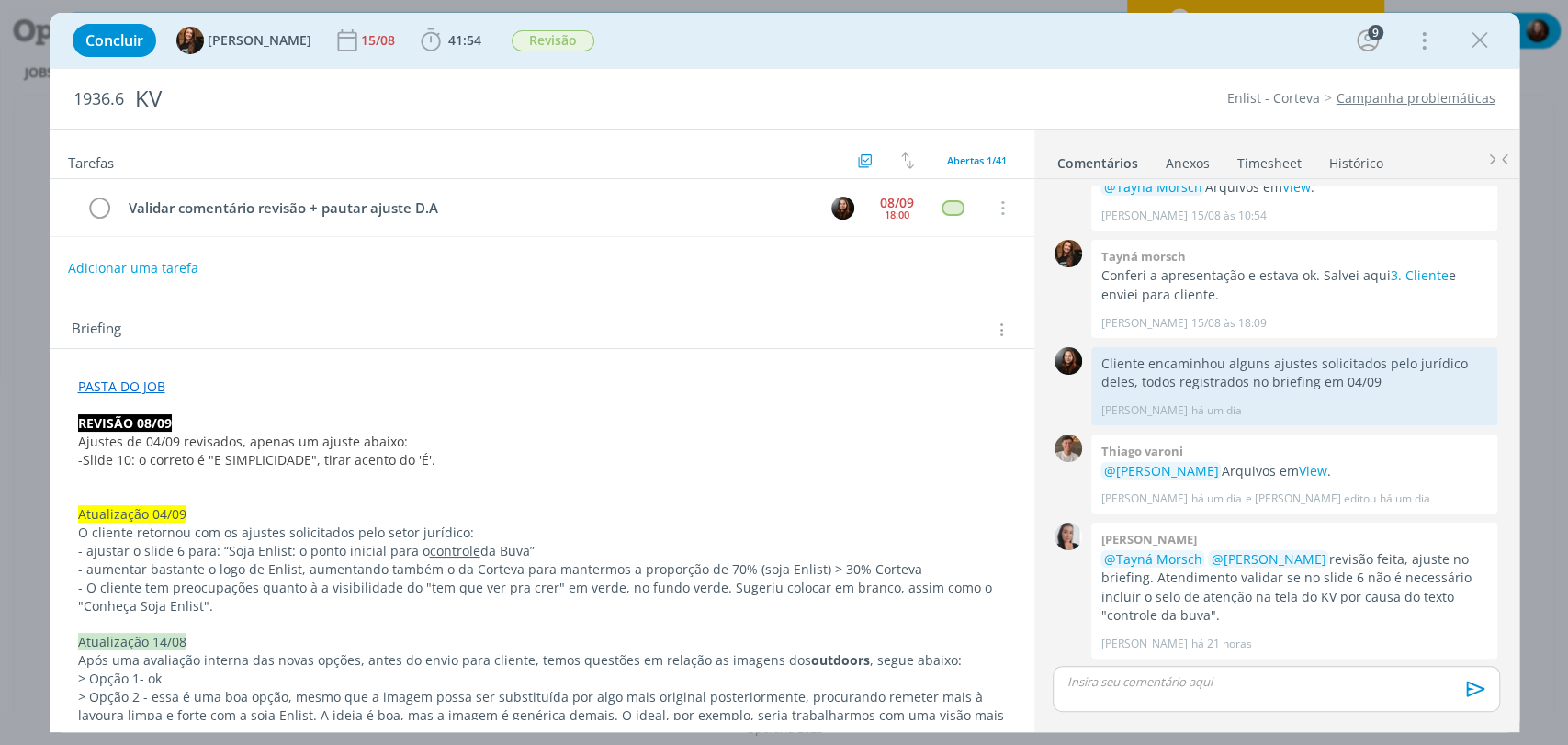
click at [1006, 49] on div "Concluir Tayná Morsch 15/08 41:54 Iniciar Apontar Data * [DATE] Horas * 00:00 T…" at bounding box center [784, 41] width 1442 height 44
click at [962, 33] on div "Concluir Tayná Morsch 15/08 41:54 Iniciar Apontar Data * 09/09/2025 Horas * 00:…" at bounding box center [784, 41] width 1442 height 44
click at [1067, 9] on div "Concluir Tayná Morsch 15/08 41:54 Iniciar Apontar Data * 09/09/2025 Horas * 00:…" at bounding box center [784, 372] width 1568 height 745
click at [1105, 61] on div "Concluir Tayná Morsch 15/08 41:54 Iniciar Apontar Data * 09/09/2025 Horas * 00:…" at bounding box center [784, 41] width 1442 height 44
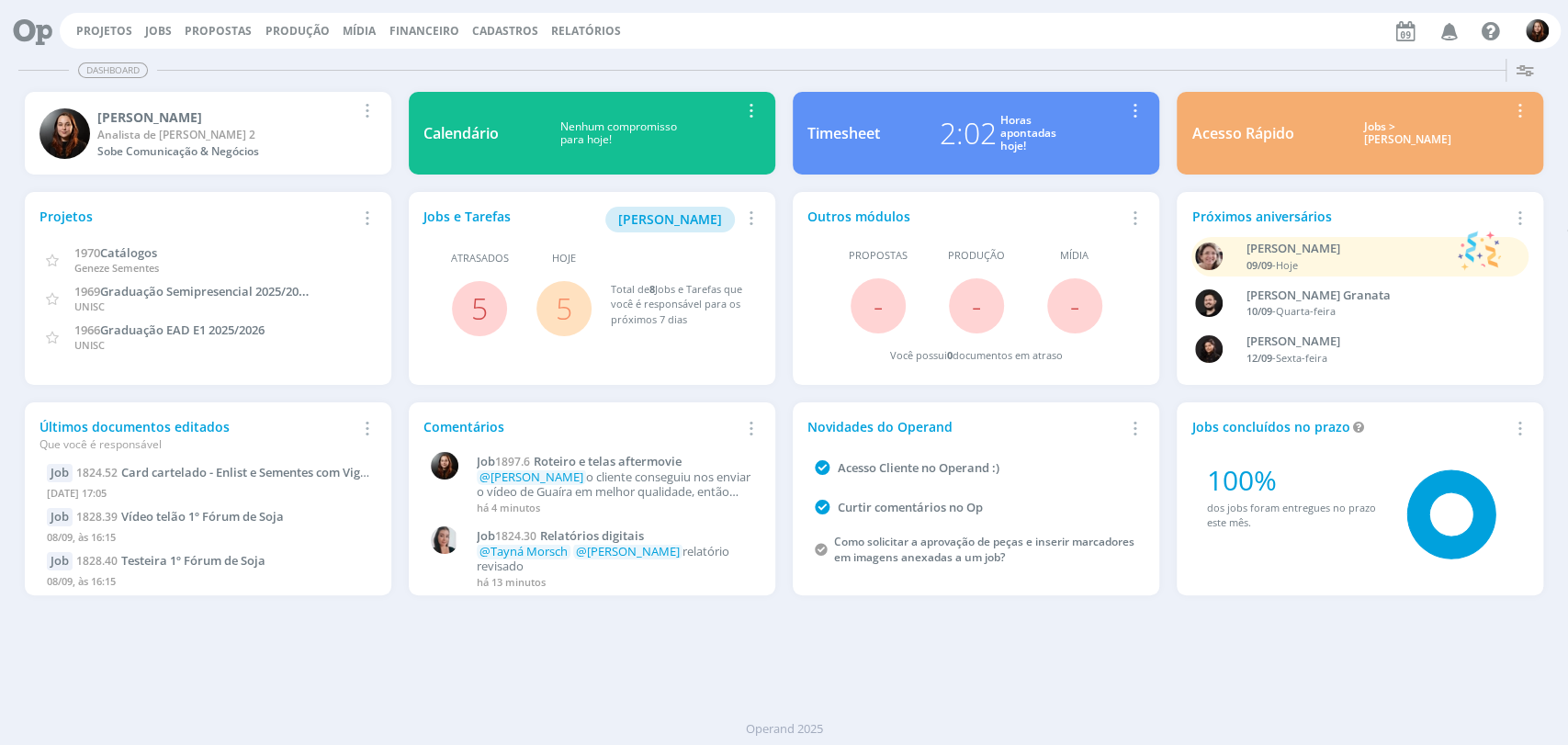
click at [992, 50] on div "Projetos Jobs Propostas Produção [GEOGRAPHIC_DATA] Financeiro Cadastros Relatór…" at bounding box center [784, 30] width 1553 height 44
click at [765, 48] on div "Projetos Jobs Propostas Produção [GEOGRAPHIC_DATA] Financeiro Cadastros Relatór…" at bounding box center [810, 31] width 1500 height 36
click at [815, 79] on div "Dashboard" at bounding box center [784, 70] width 1531 height 27
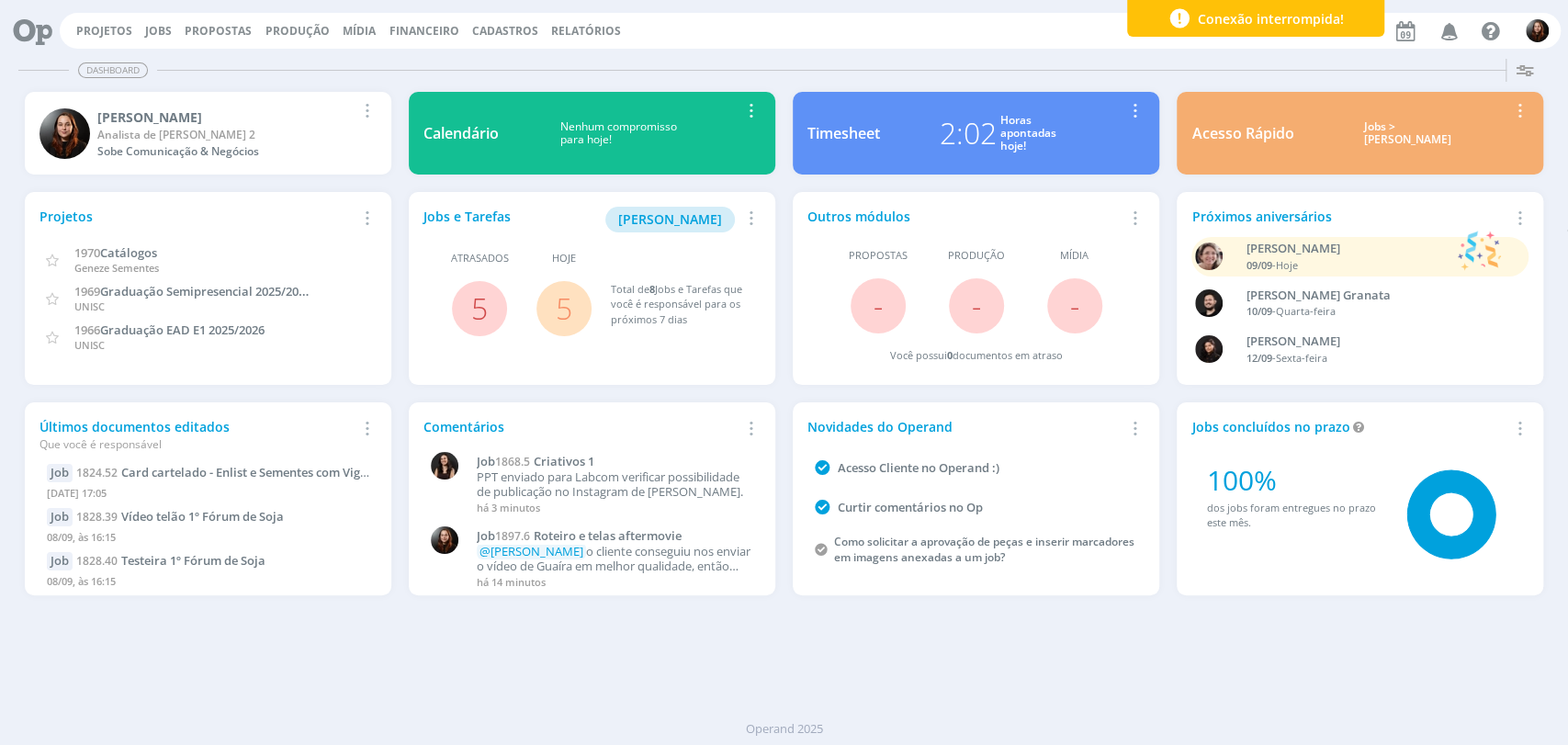
click at [1041, 52] on div "Dashboard Salvar Selecione abaixo os cards desejados: Meus Meu Perfil [GEOGRAPH…" at bounding box center [784, 399] width 1568 height 694
click at [1021, 46] on div "Projetos Jobs Propostas Produção [GEOGRAPHIC_DATA] Financeiro Cadastros Relatór…" at bounding box center [810, 31] width 1500 height 36
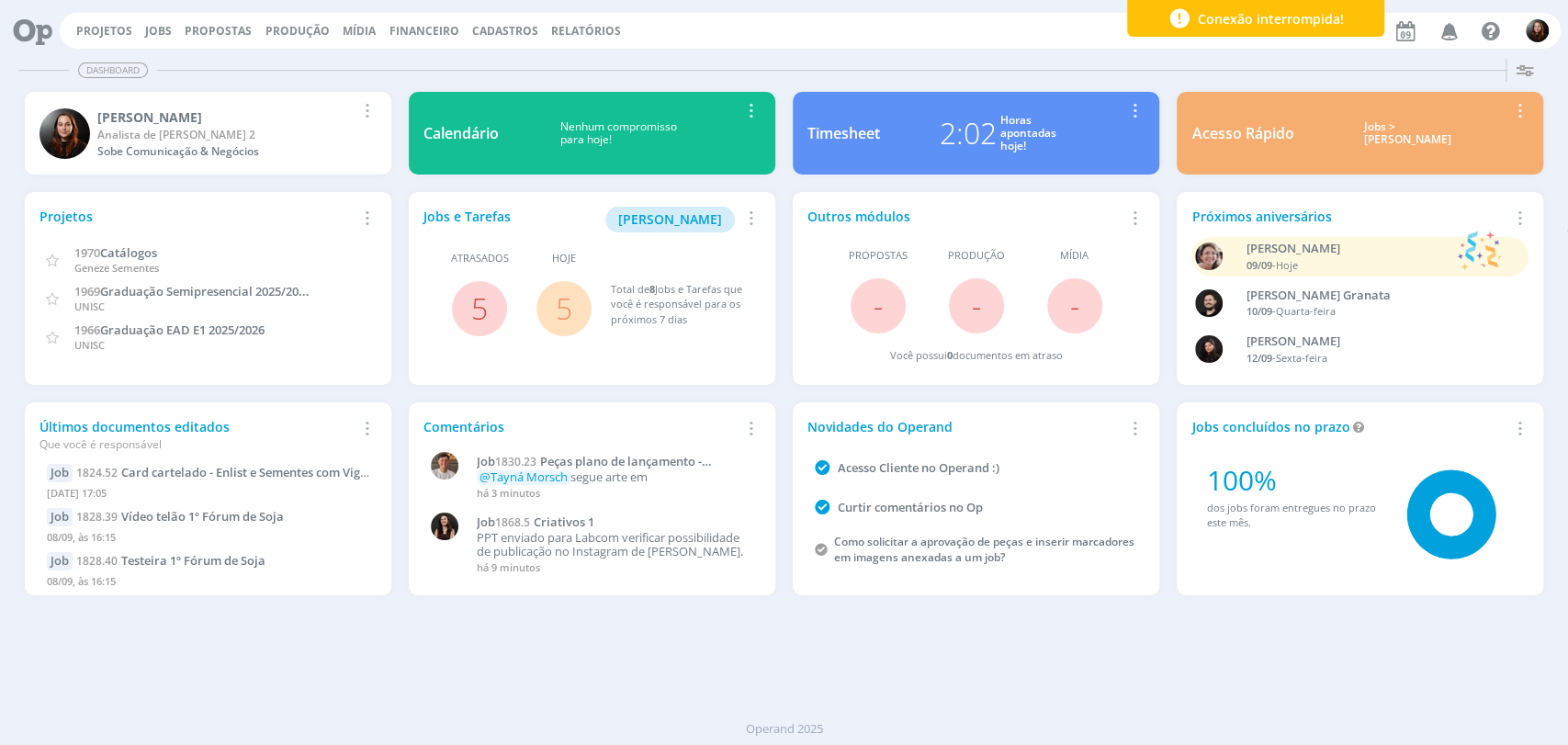
click at [845, 68] on div "Dashboard" at bounding box center [784, 70] width 1531 height 27
click at [1062, 54] on div "Dashboard Salvar Selecione abaixo os cards desejados: Meus Meu Perfil [GEOGRAPH…" at bounding box center [784, 399] width 1568 height 694
click at [735, 65] on div "Dashboard" at bounding box center [784, 70] width 1531 height 27
click at [874, 66] on div "Dashboard" at bounding box center [784, 70] width 1531 height 27
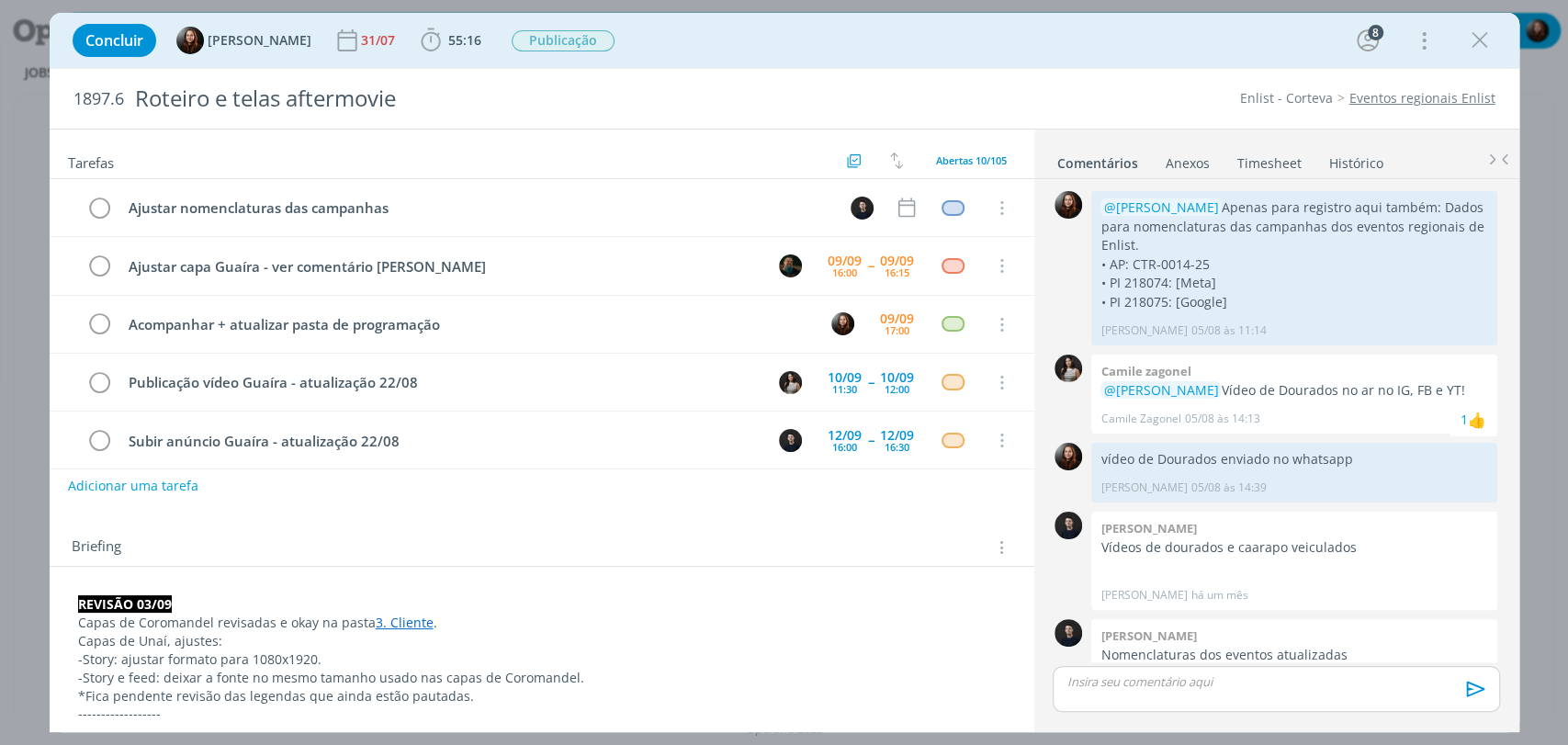
scroll to position [1776, 0]
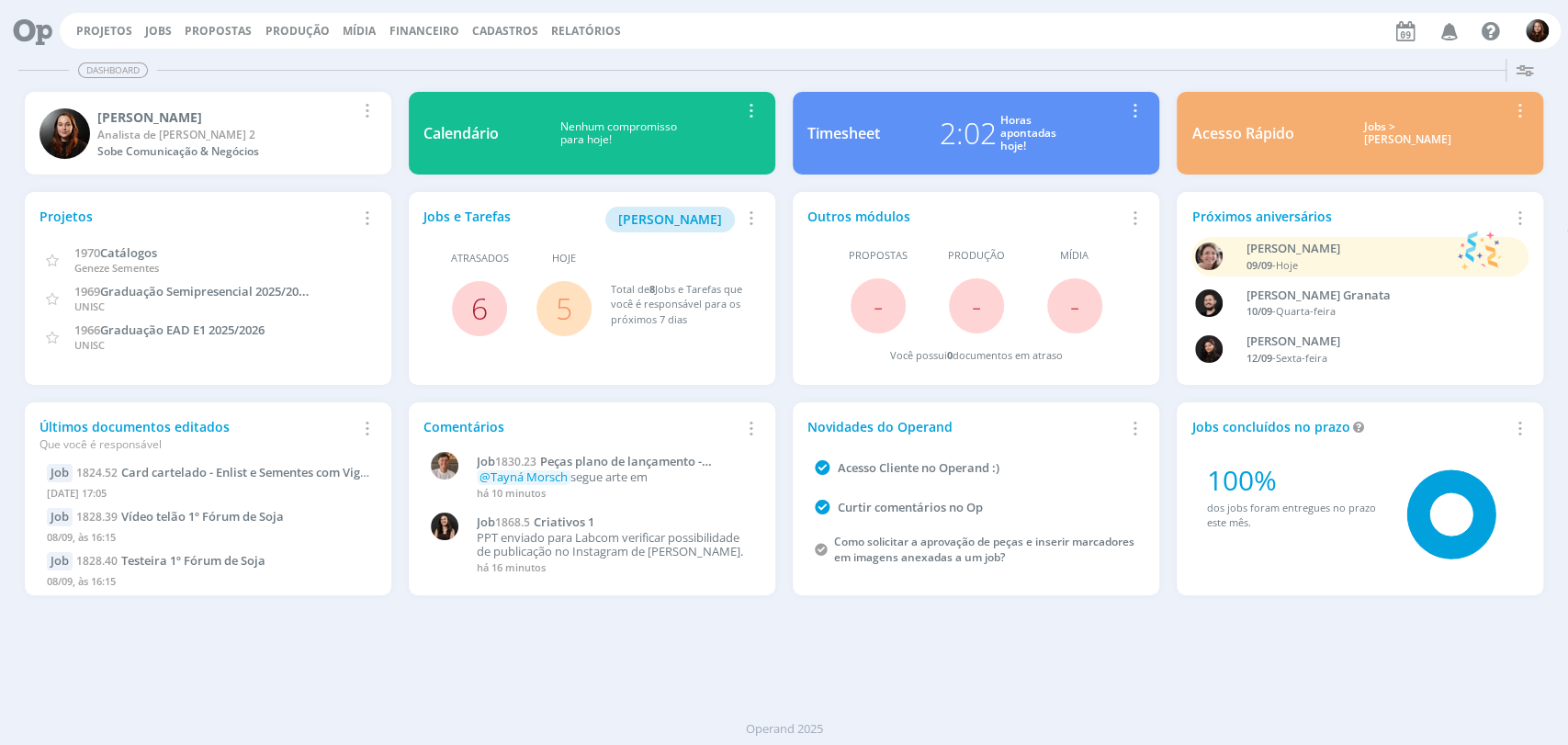
click at [480, 306] on link "6" at bounding box center [479, 308] width 17 height 40
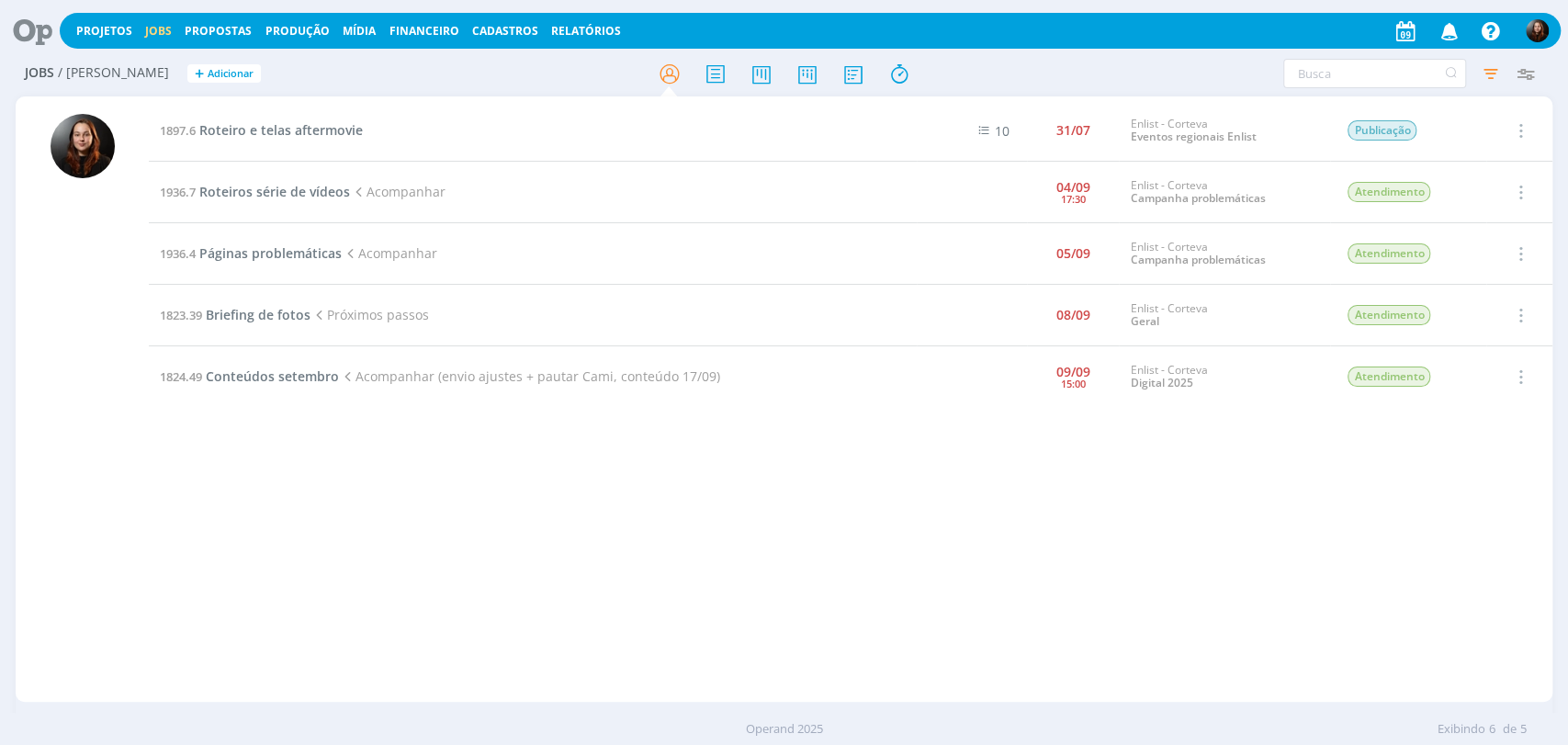
click at [369, 551] on div "1897.6 Roteiro e telas aftermovie 10 31/07 Enlist - Corteva Eventos regionais E…" at bounding box center [850, 399] width 1403 height 598
click at [435, 86] on h2 "Jobs / [PERSON_NAME] + Adicionar" at bounding box center [272, 71] width 494 height 39
click at [24, 29] on icon at bounding box center [26, 31] width 38 height 36
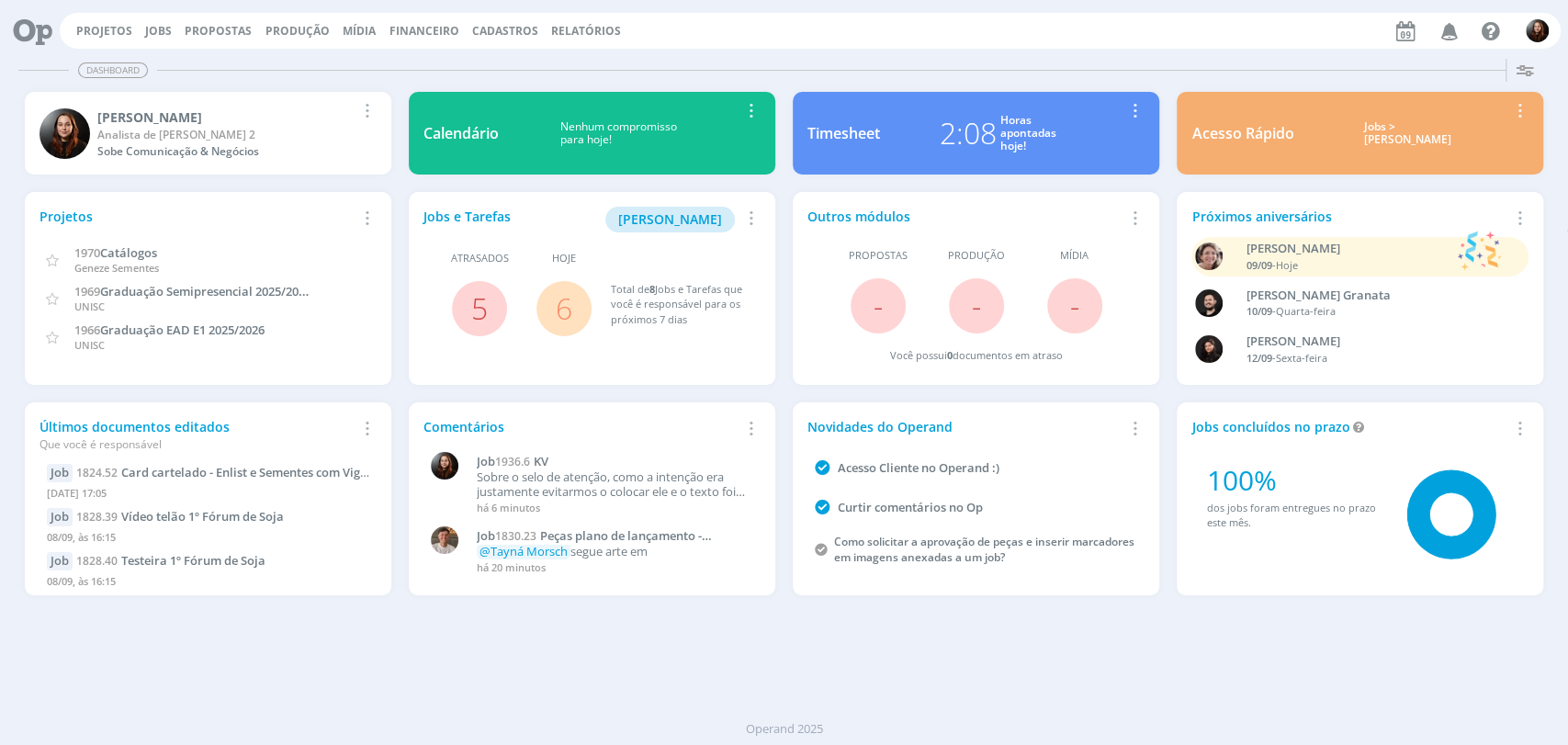
click at [559, 304] on link "6" at bounding box center [564, 308] width 17 height 40
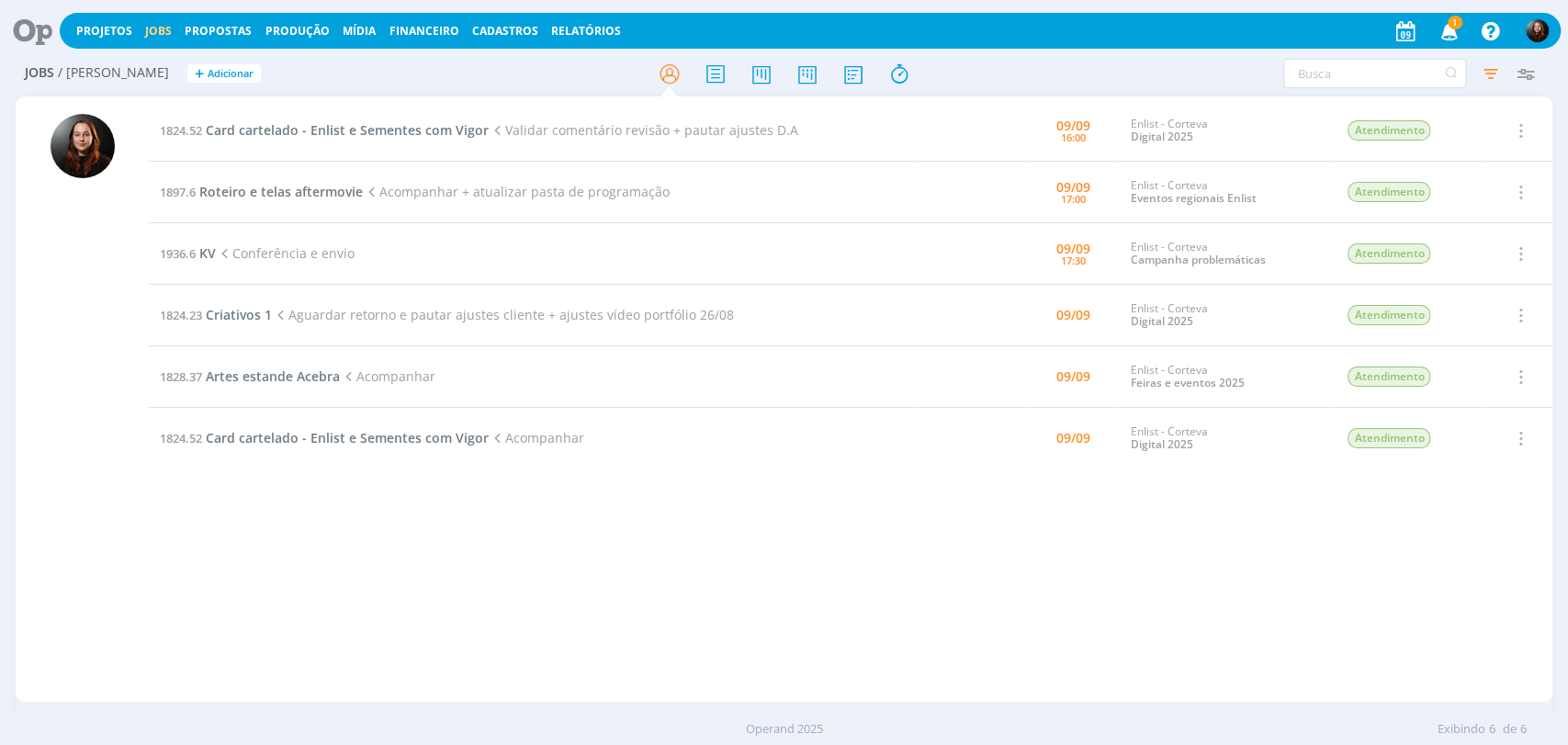
click at [352, 572] on div "1824.52 Card cartelado - Enlist e Sementes com Vigor Validar comentário revisão…" at bounding box center [850, 399] width 1403 height 598
click at [1460, 28] on icon "button" at bounding box center [1449, 31] width 32 height 31
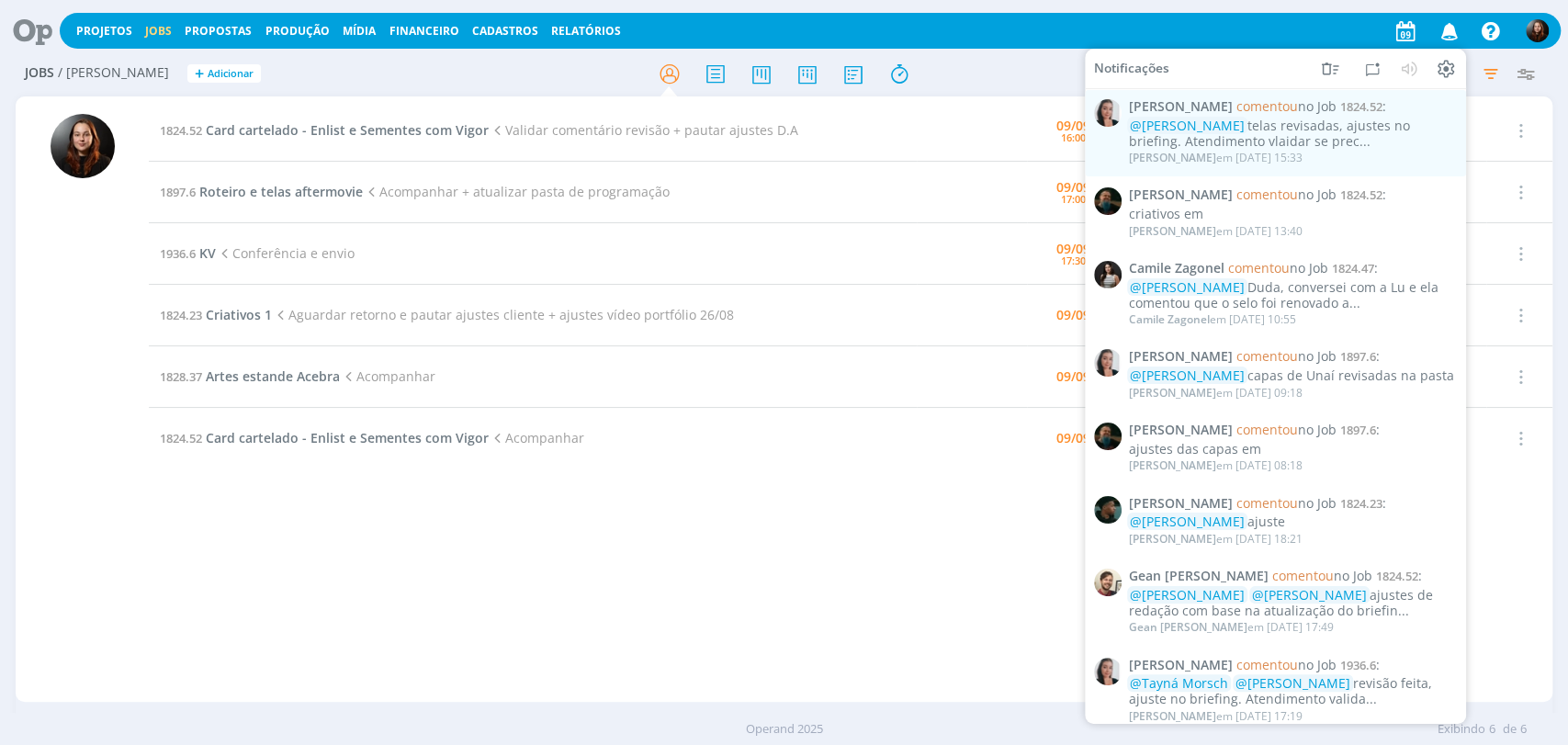
click at [933, 78] on div at bounding box center [784, 74] width 512 height 33
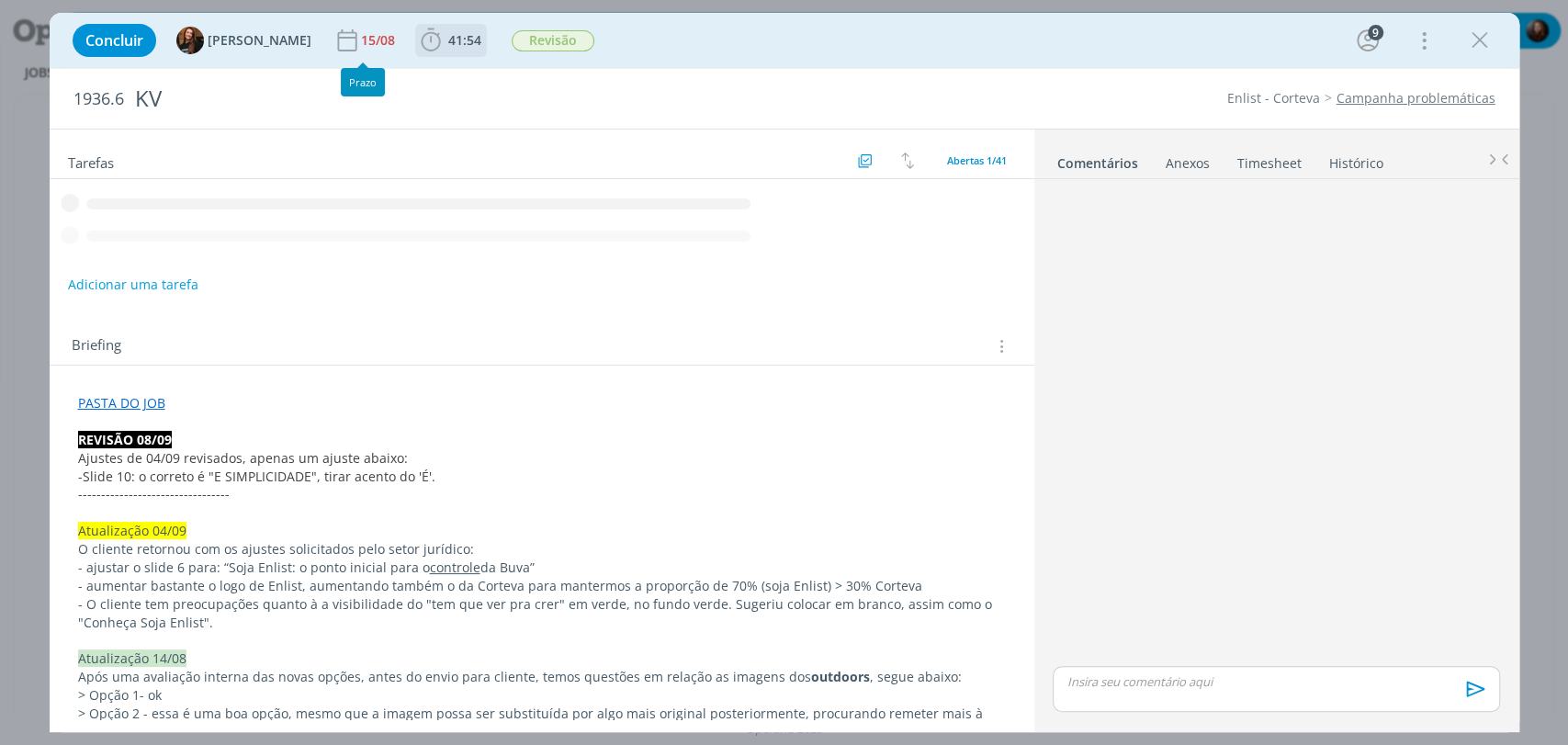
scroll to position [1723, 0]
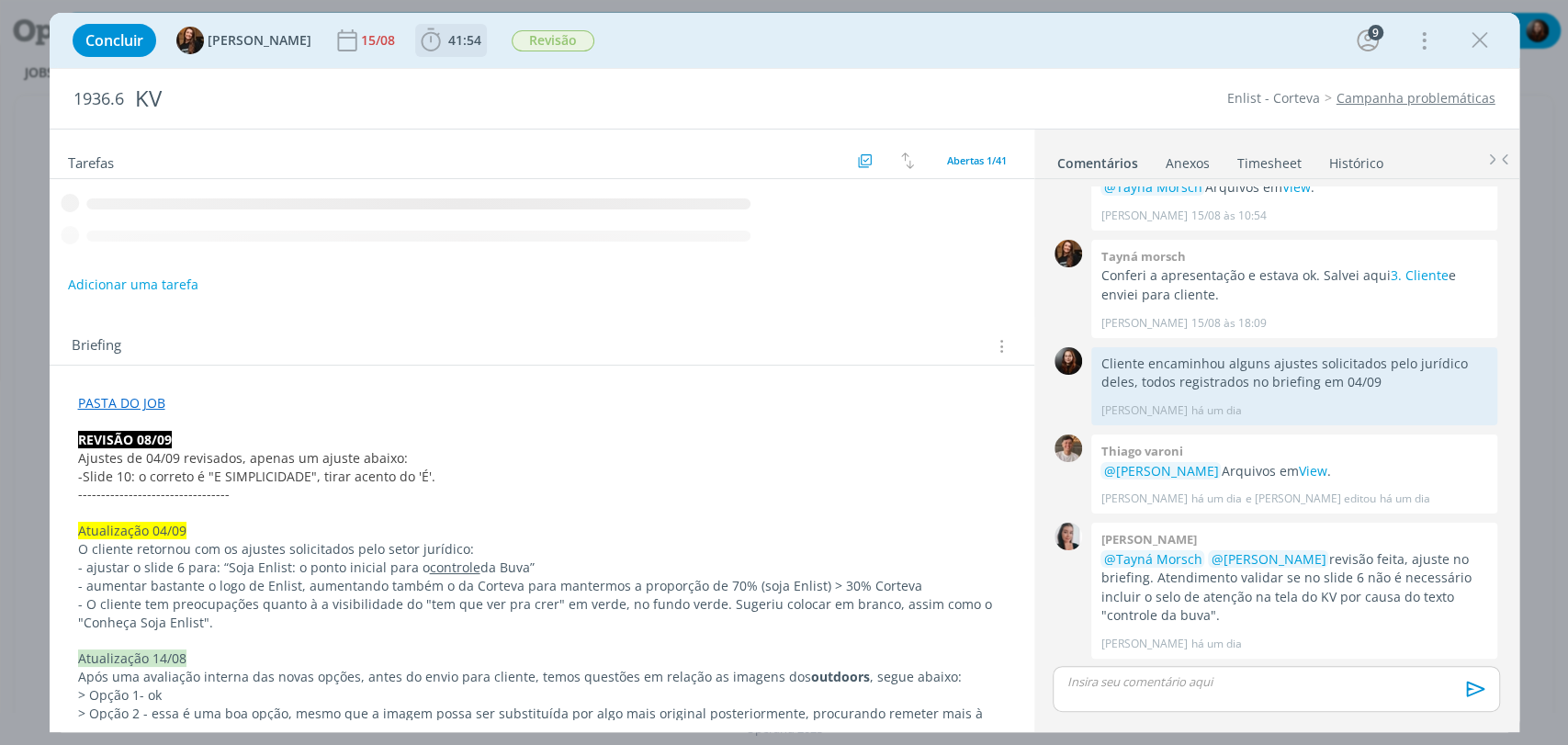
click at [449, 39] on span "41:54" at bounding box center [465, 40] width 33 height 18
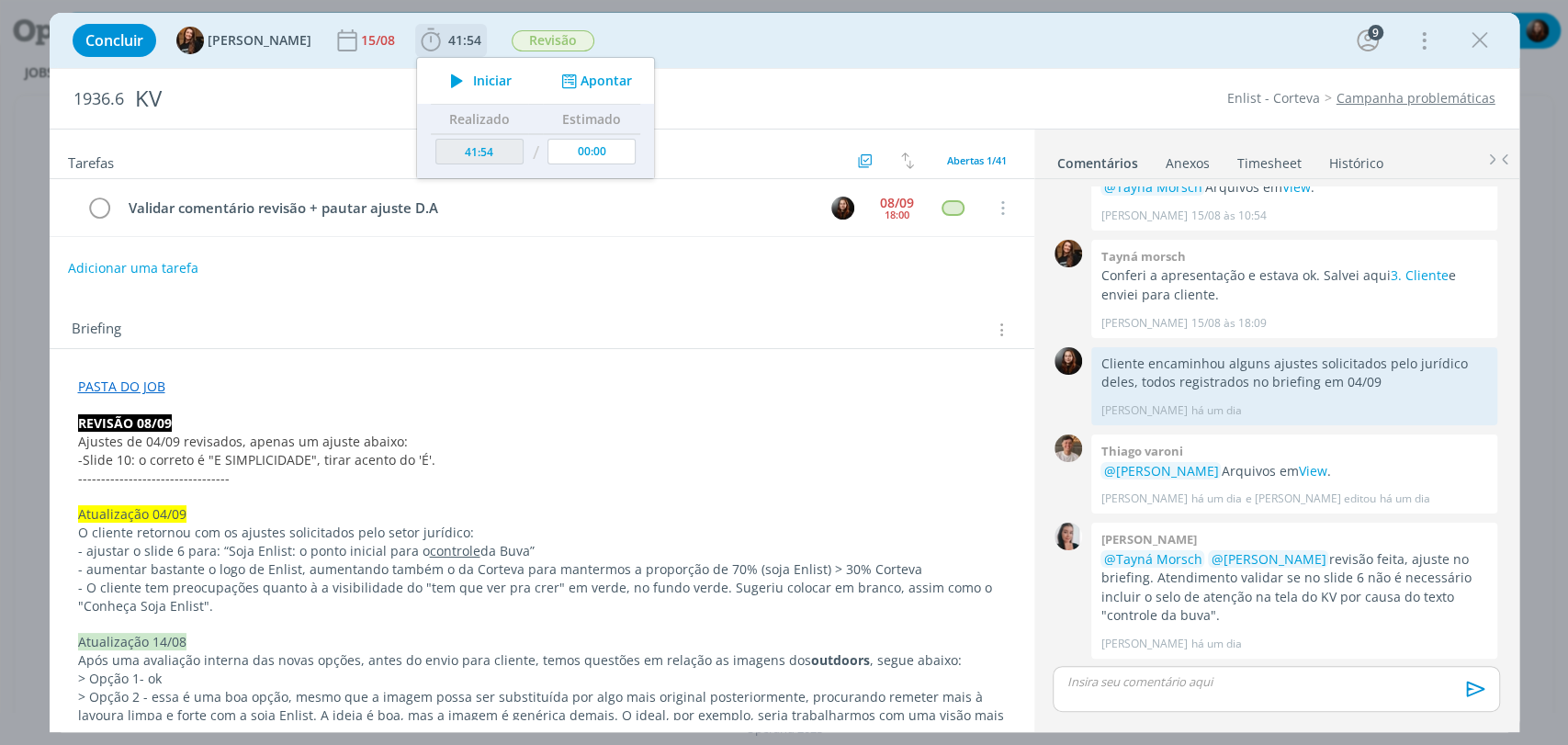
click at [441, 75] on icon "dialog" at bounding box center [457, 81] width 32 height 24
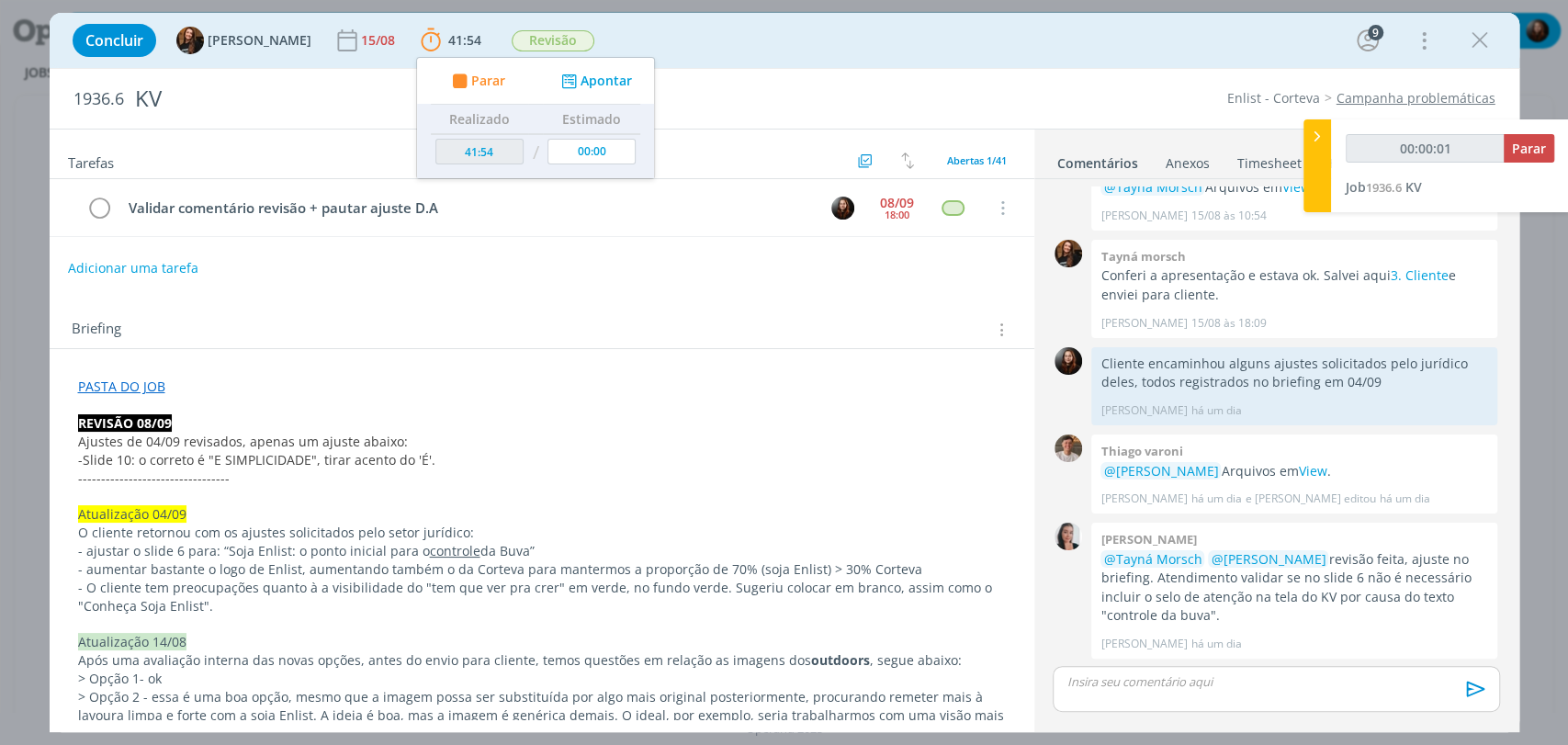
click at [788, 40] on div "Concluir Tayná Morsch 15/08 41:54 Parar Apontar Data * 09/09/2025 Horas * 00:00…" at bounding box center [784, 41] width 1442 height 44
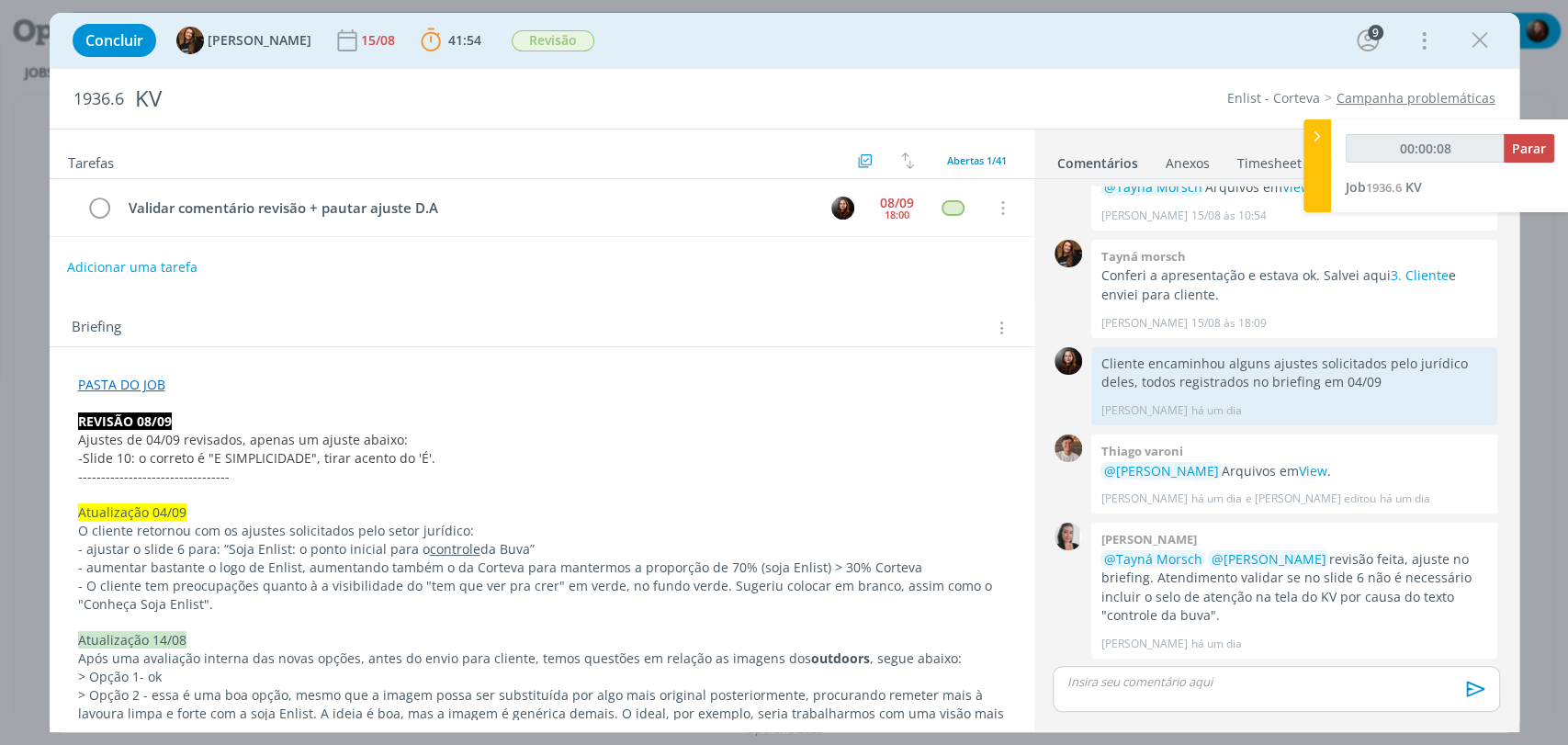
click at [123, 263] on button "Adicionar uma tarefa" at bounding box center [131, 267] width 130 height 31
type input "00:00:10"
type input "Aj"
type input "00:00:11"
type input "Ajuste"
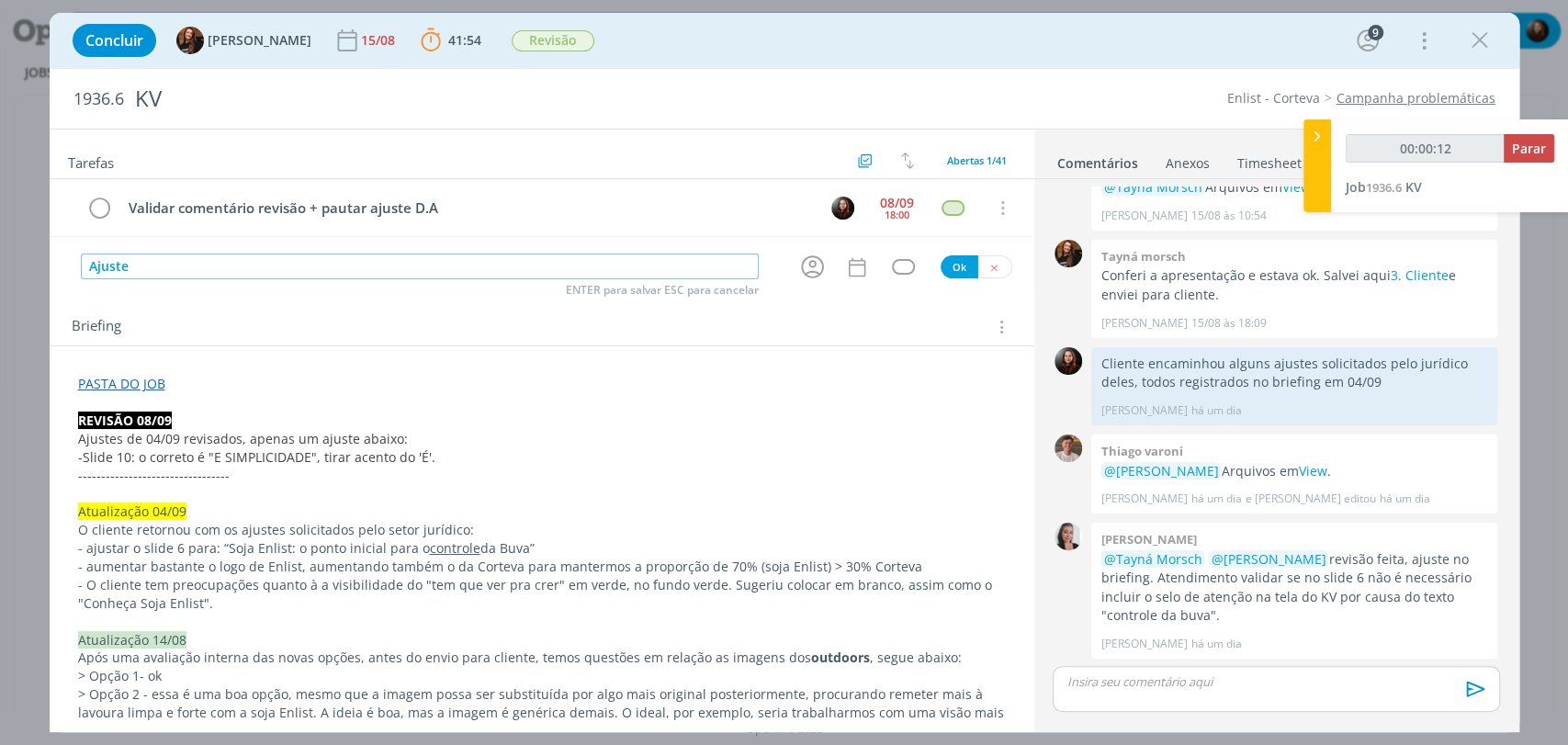
type input "00:00:13"
type input "Ajuste [rev"
type input "00:00:14"
type input "Ajuste [revisão"
type input "00:00:15"
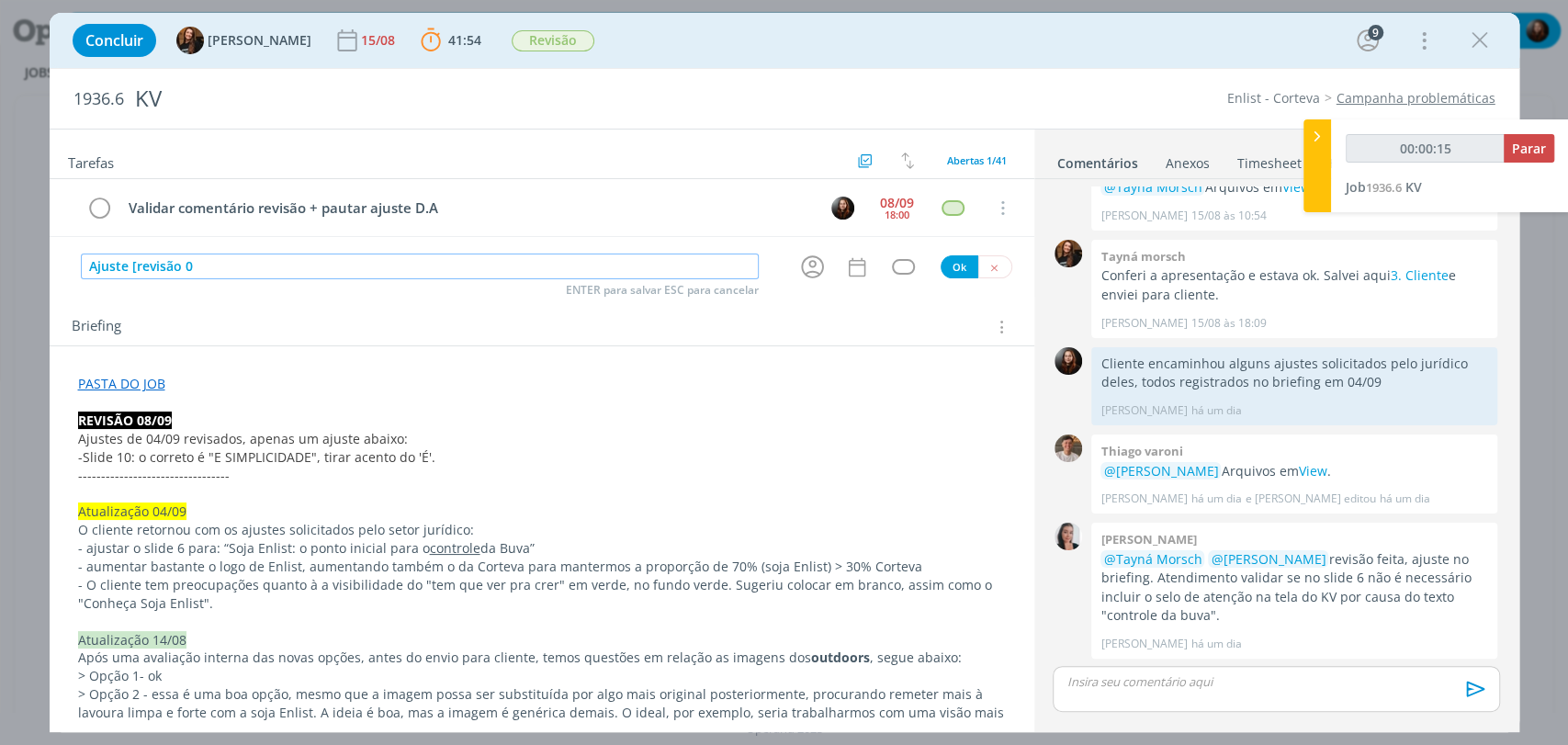
type input "Ajuste [revisão 08"
type input "00:00:16"
type input "Ajuste [revisão 08/09"
type input "00:00:17"
type input "Ajuste [revisão 08/09]"
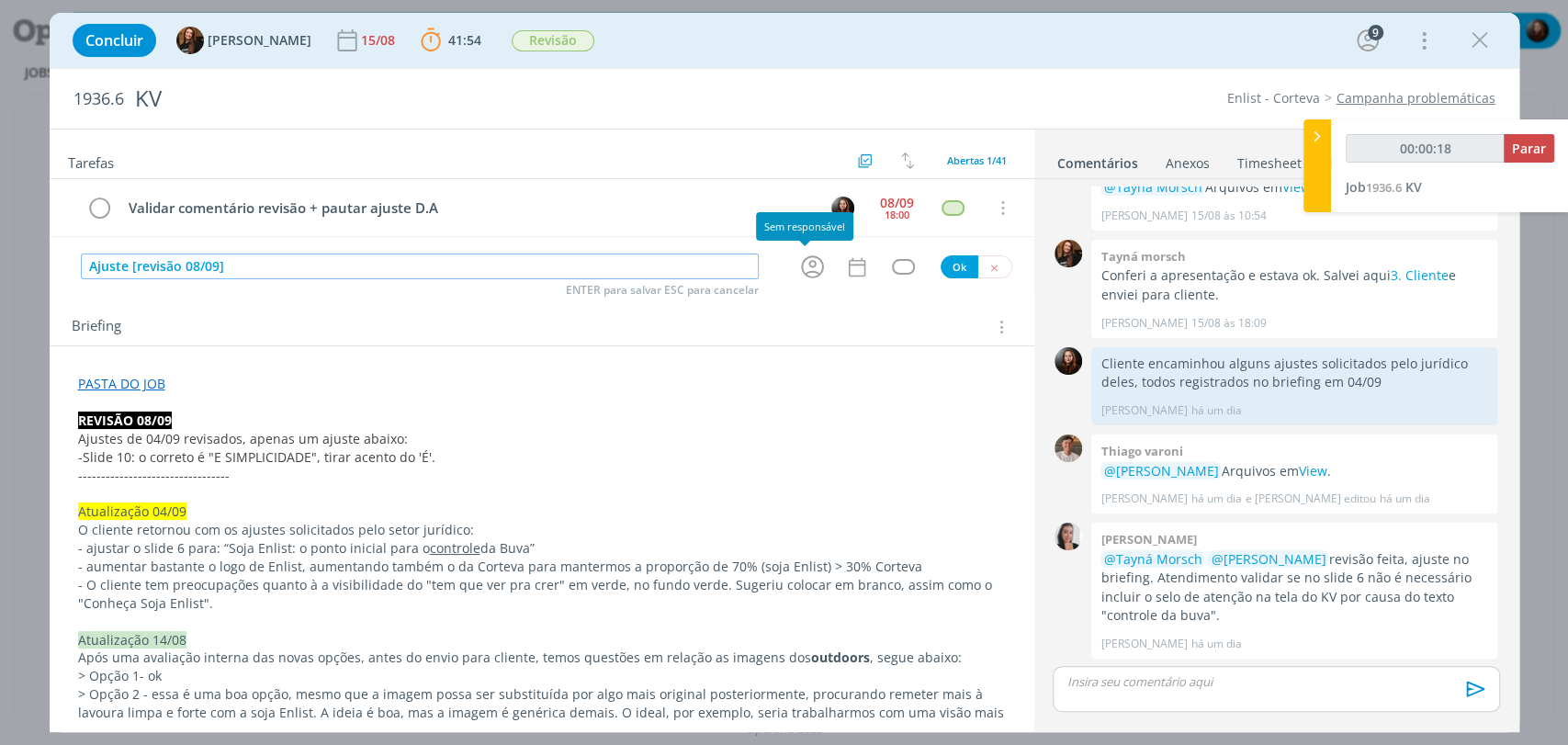
type input "00:00:19"
click at [809, 265] on icon "dialog" at bounding box center [812, 267] width 29 height 29
type input "Ajuste [revisão 08/09]"
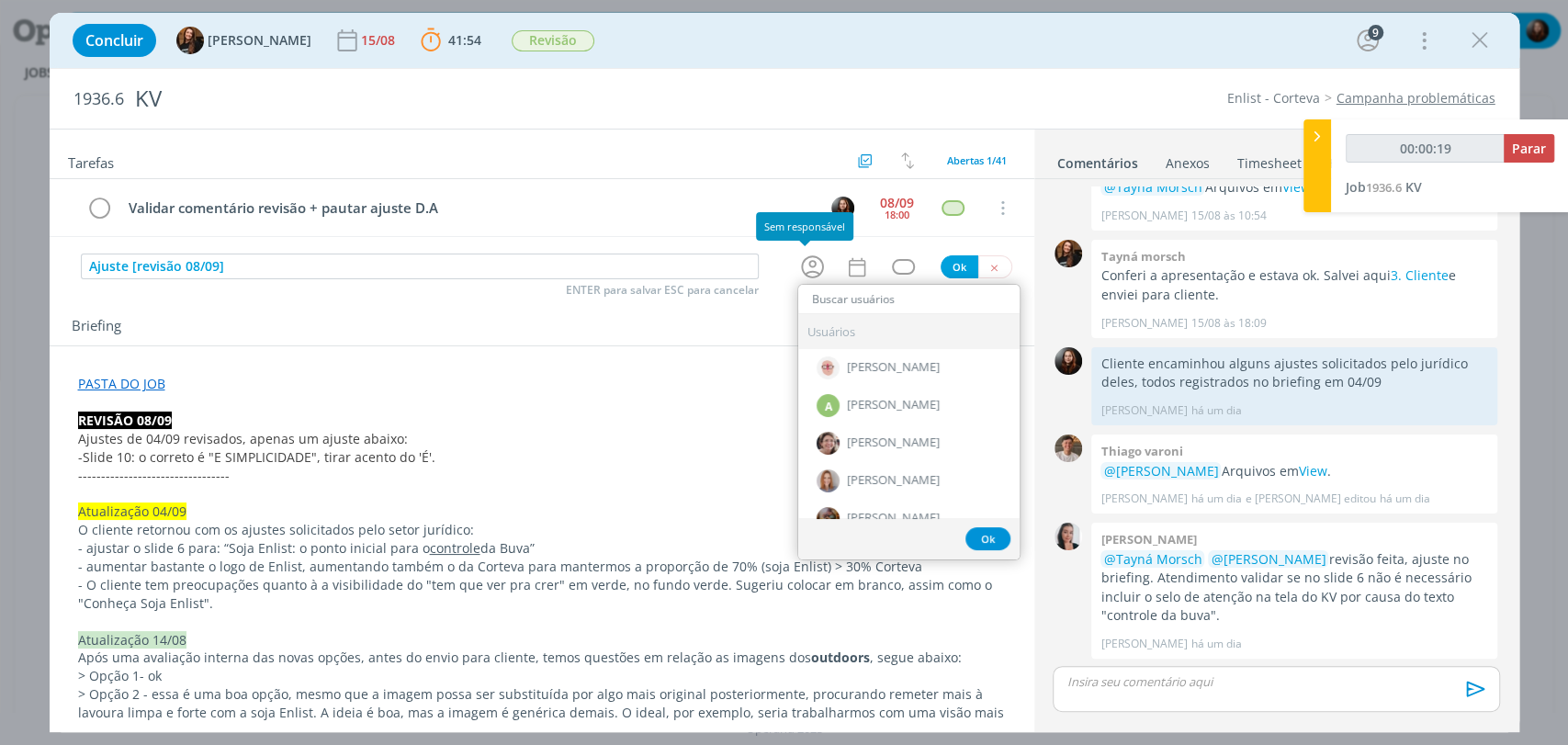
type input "00:00:20"
type input "th"
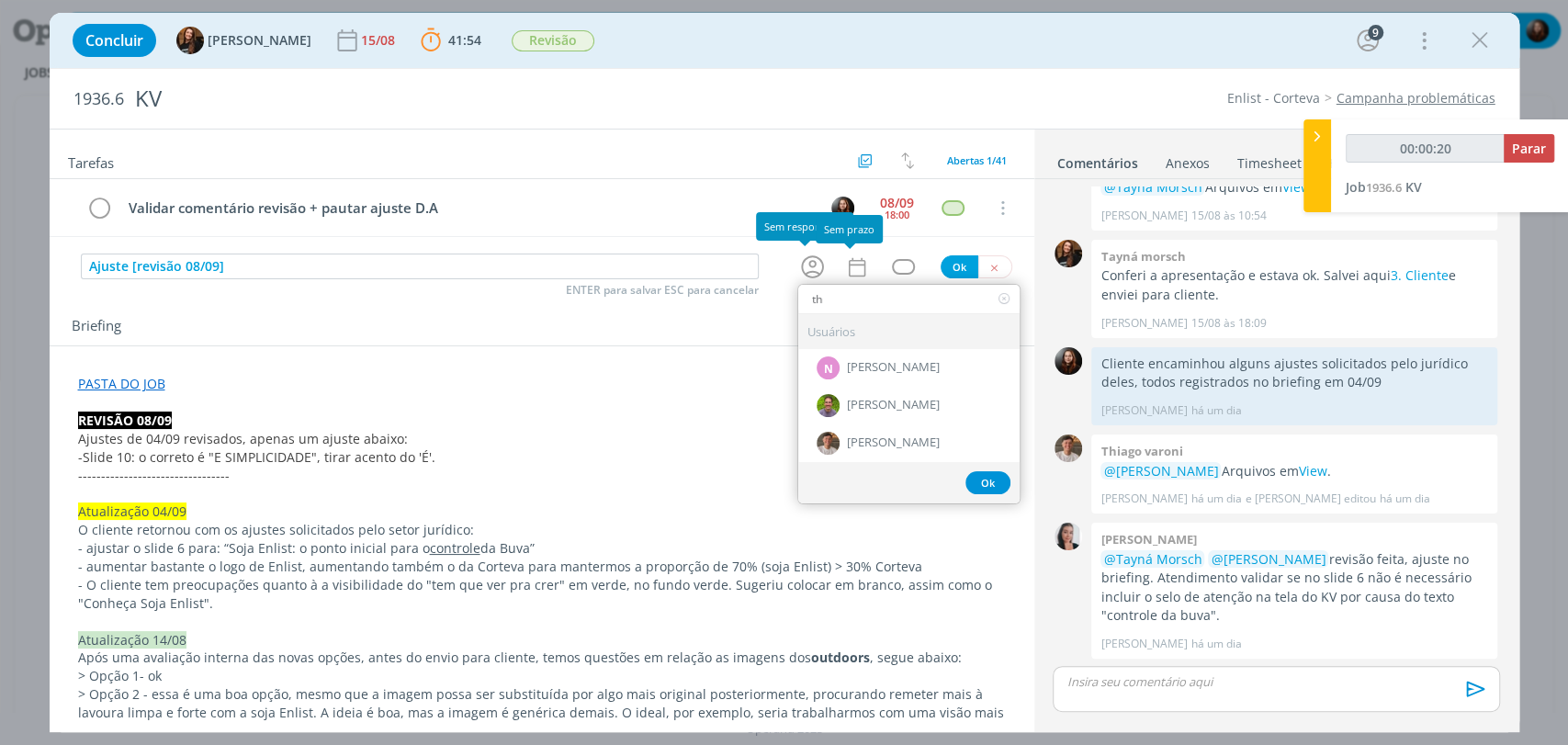
type input "00:00:21"
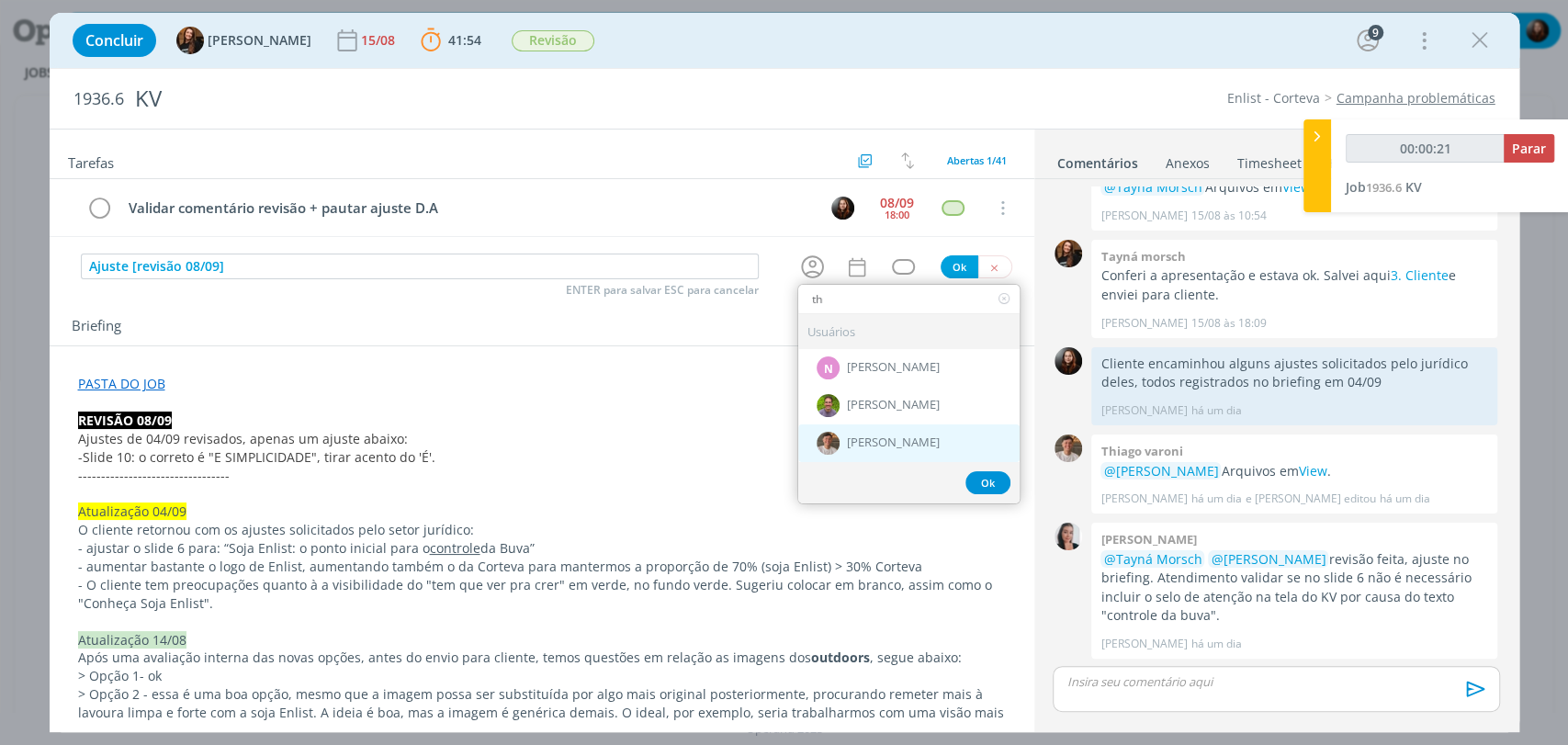
type input "th"
click at [861, 437] on span "[PERSON_NAME]" at bounding box center [893, 444] width 93 height 15
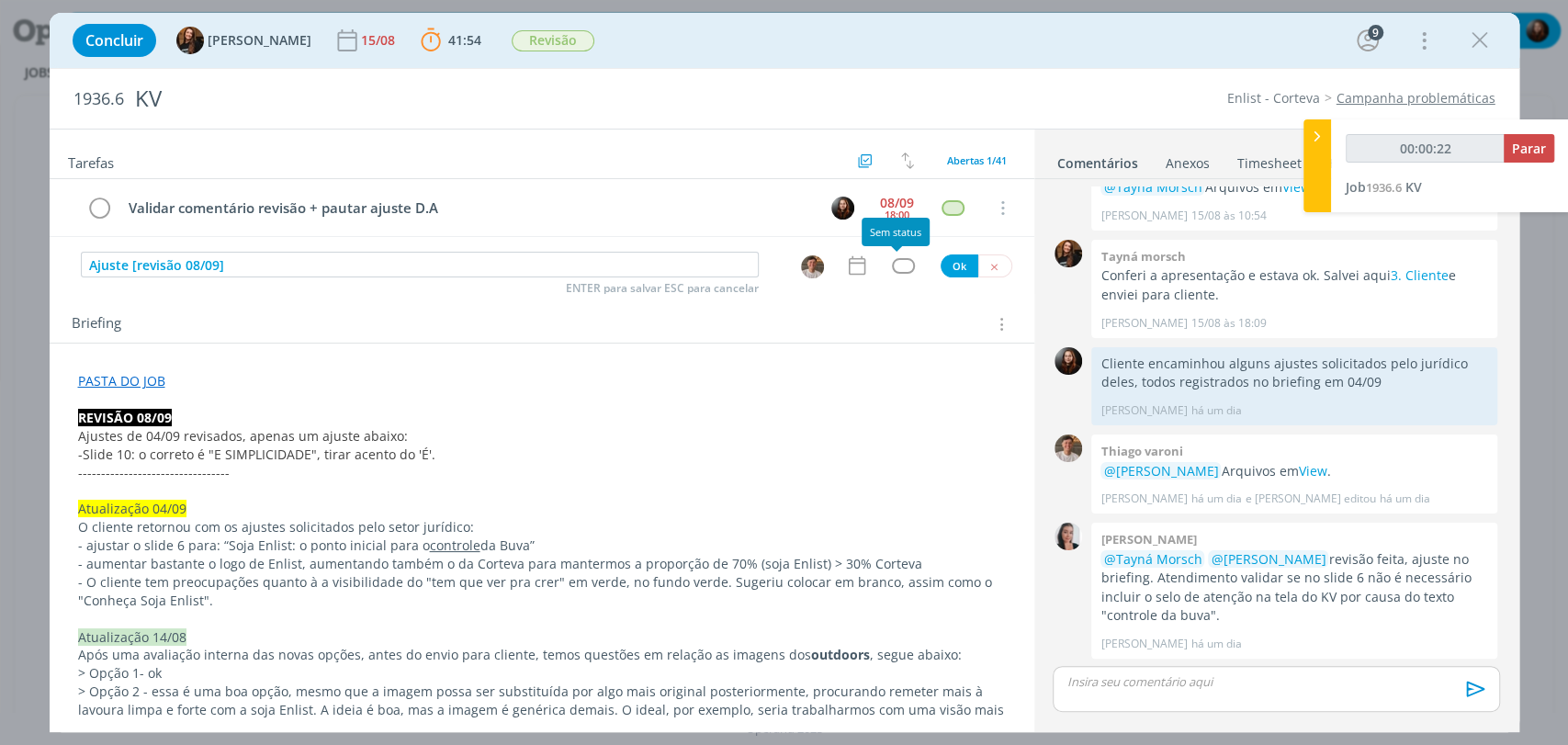
click at [895, 266] on div "dialog" at bounding box center [903, 266] width 23 height 16
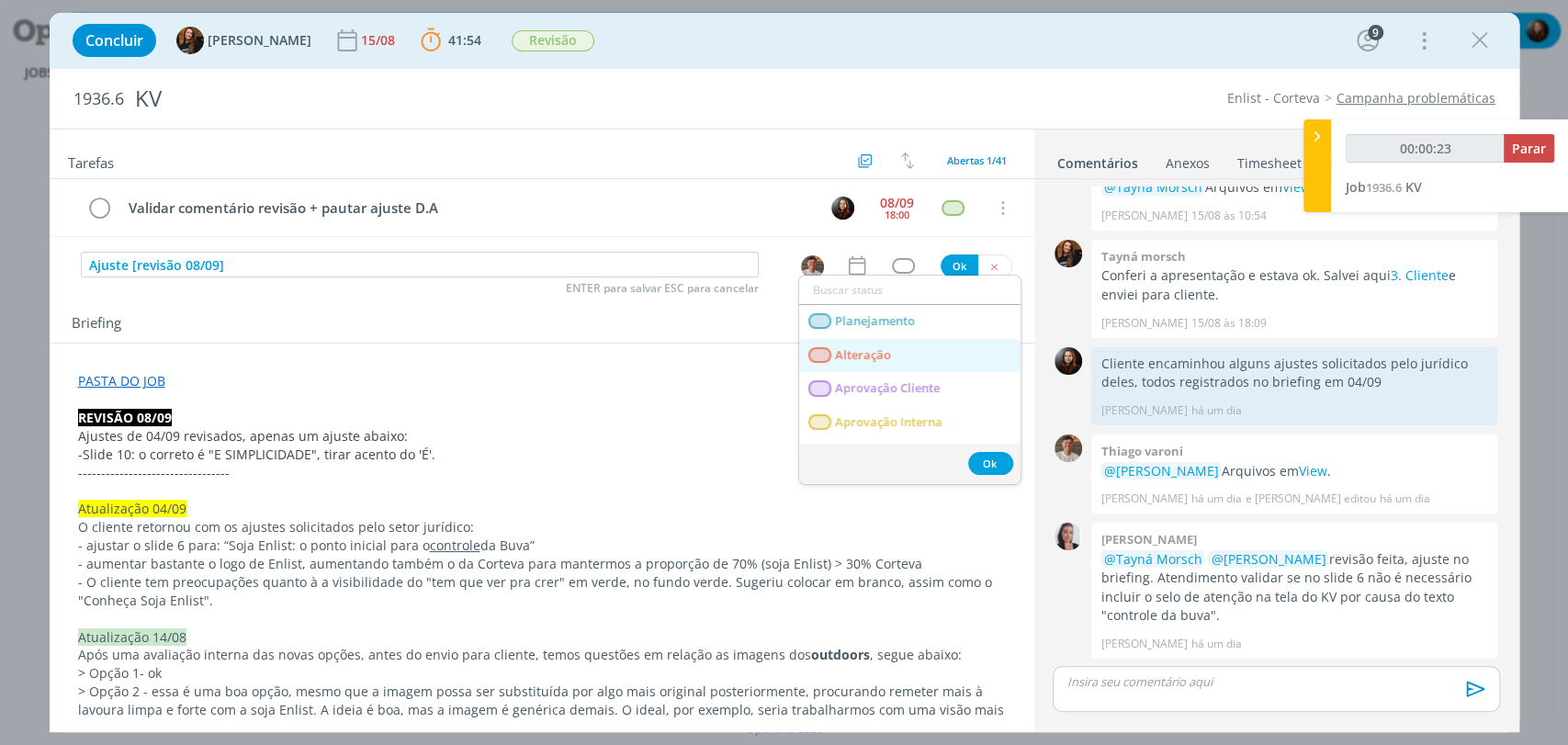
drag, startPoint x: 884, startPoint y: 353, endPoint x: 877, endPoint y: 332, distance: 22.1
click at [884, 353] on span "Alteração" at bounding box center [863, 355] width 56 height 15
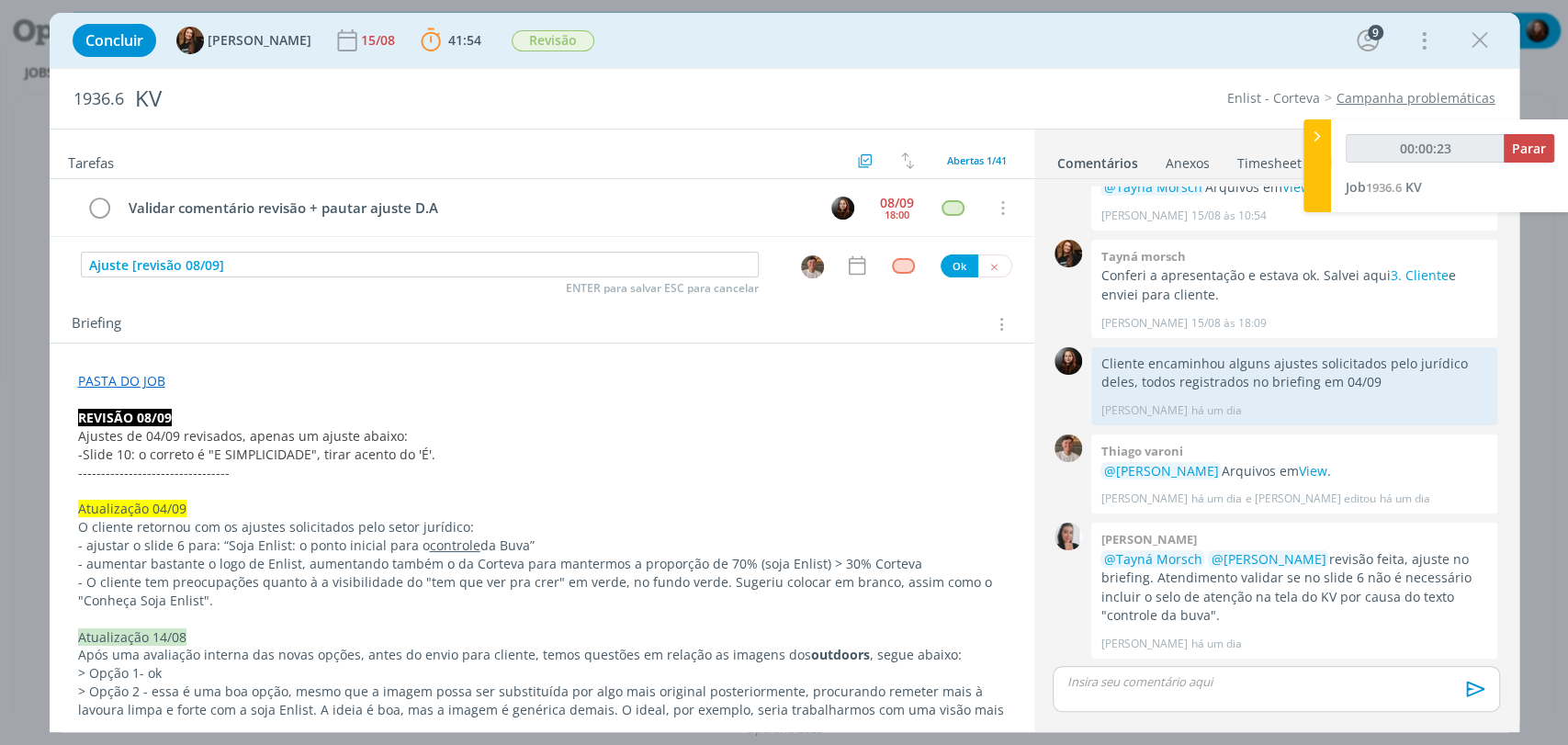
type input "00:00:24"
click at [944, 262] on button "Ok" at bounding box center [959, 266] width 38 height 23
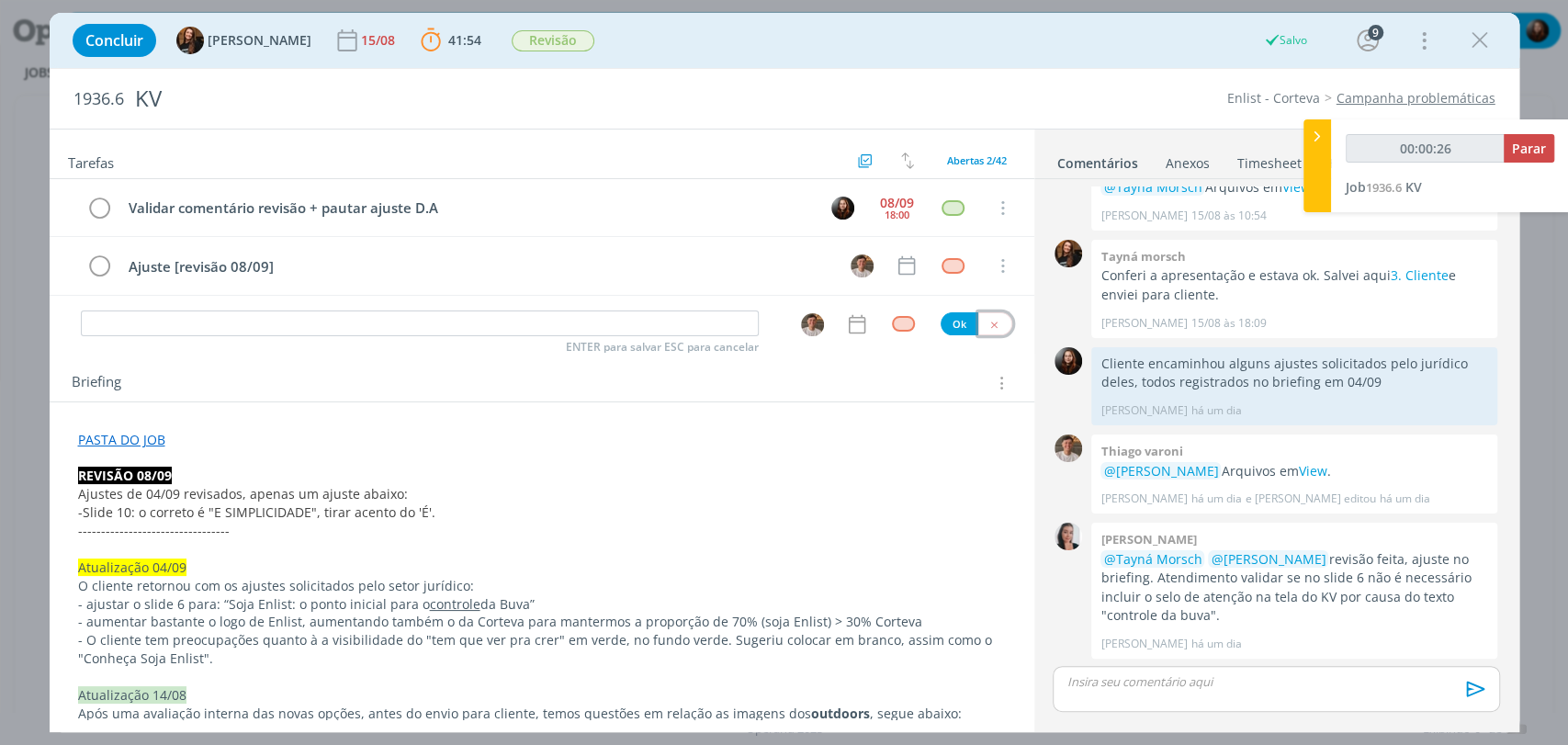
click at [988, 319] on icon "dialog" at bounding box center [994, 325] width 12 height 12
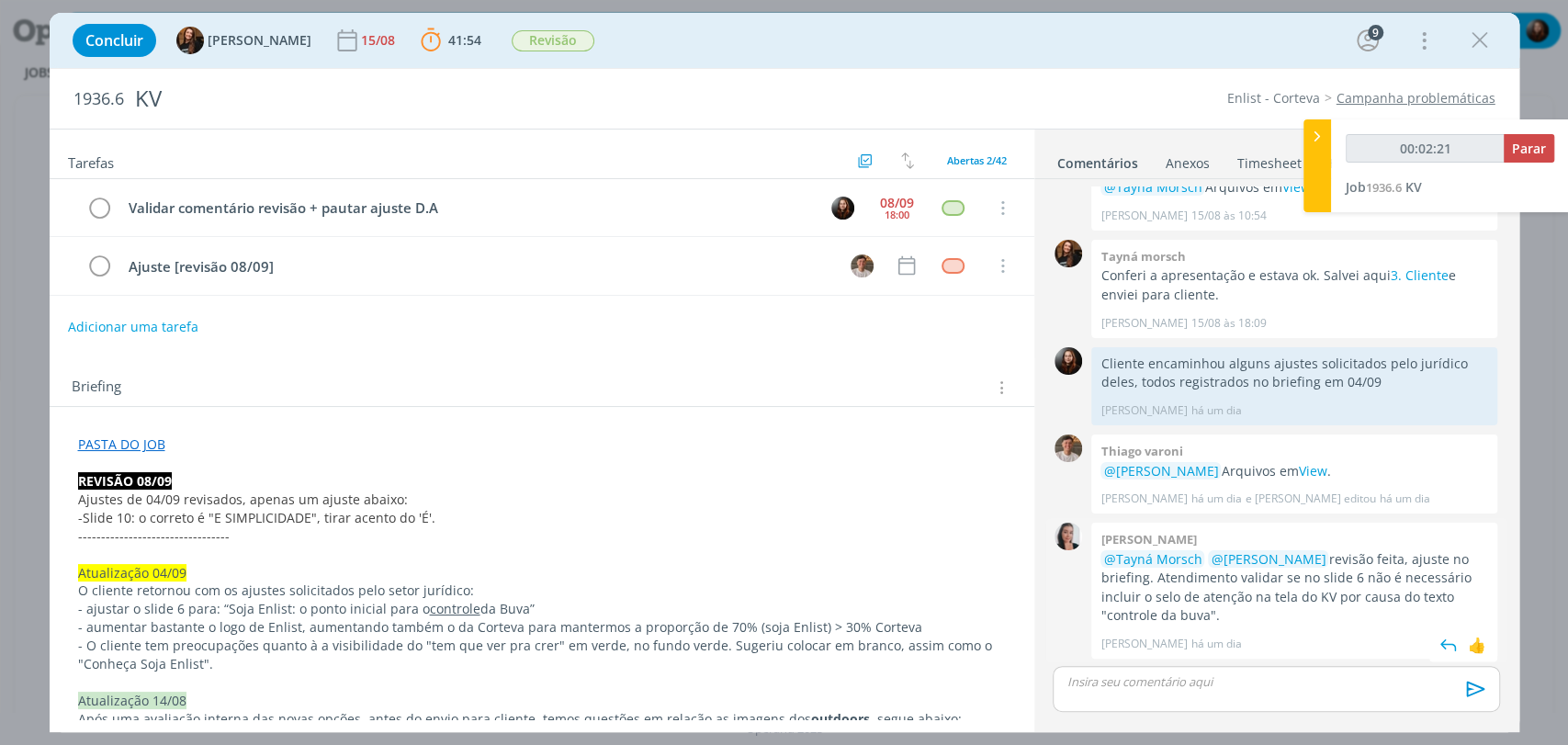
drag, startPoint x: 1179, startPoint y: 577, endPoint x: 1173, endPoint y: 615, distance: 38.5
click at [1173, 615] on p "@Tayná Morsch @Eduarda Pereira revisão feita, ajuste no briefing. Atendimento v…" at bounding box center [1293, 588] width 388 height 75
click at [1198, 615] on p "@Tayná Morsch @Eduarda Pereira revisão feita, ajuste no briefing. Atendimento v…" at bounding box center [1293, 588] width 388 height 75
drag, startPoint x: 1129, startPoint y: 597, endPoint x: 1435, endPoint y: 603, distance: 306.1
click at [1435, 603] on p "@Tayná Morsch @Eduarda Pereira revisão feita, ajuste no briefing. Atendimento v…" at bounding box center [1293, 588] width 388 height 75
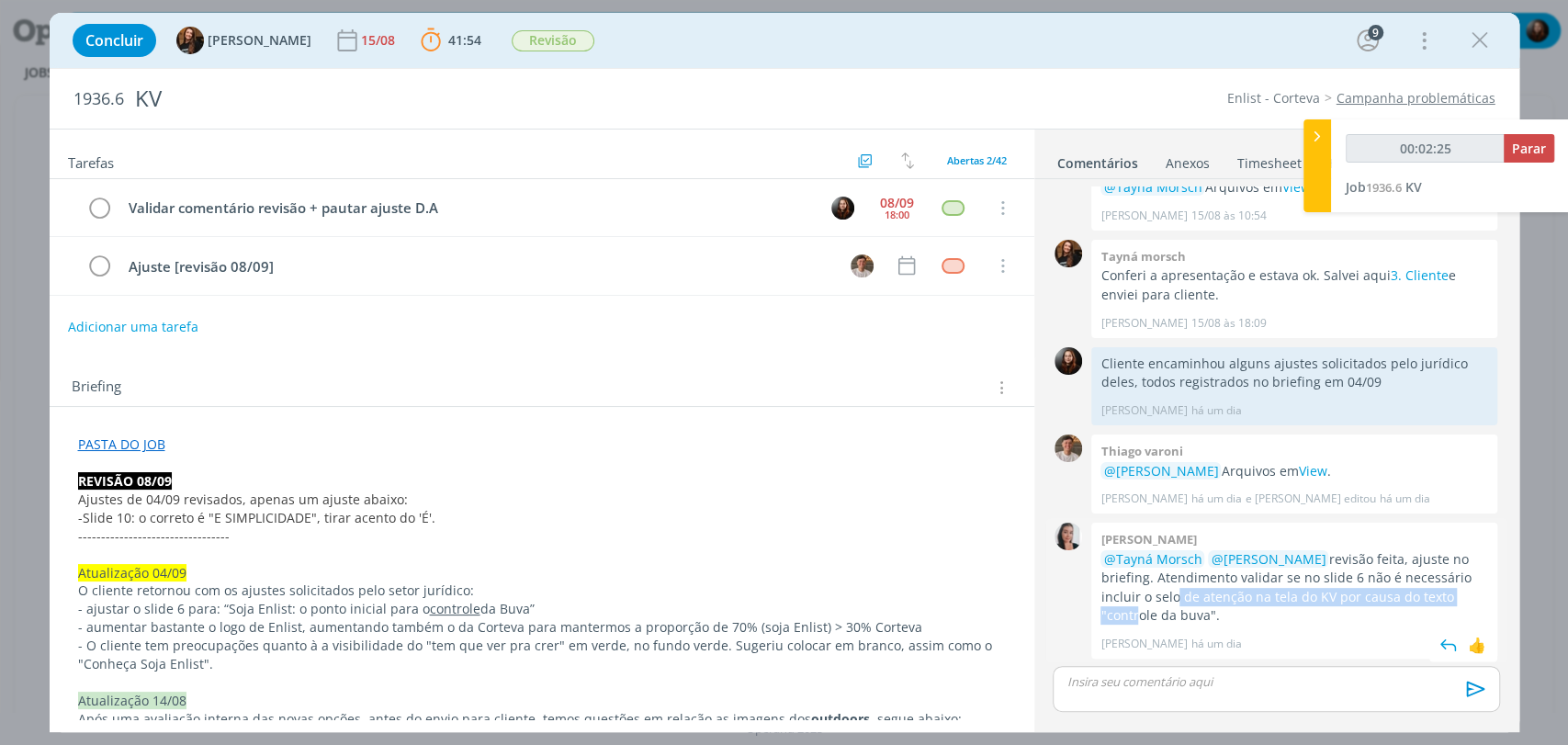
click at [1324, 597] on p "@Tayná Morsch @Eduarda Pereira revisão feita, ajuste no briefing. Atendimento v…" at bounding box center [1293, 588] width 388 height 75
click at [895, 259] on icon "dialog" at bounding box center [907, 266] width 24 height 24
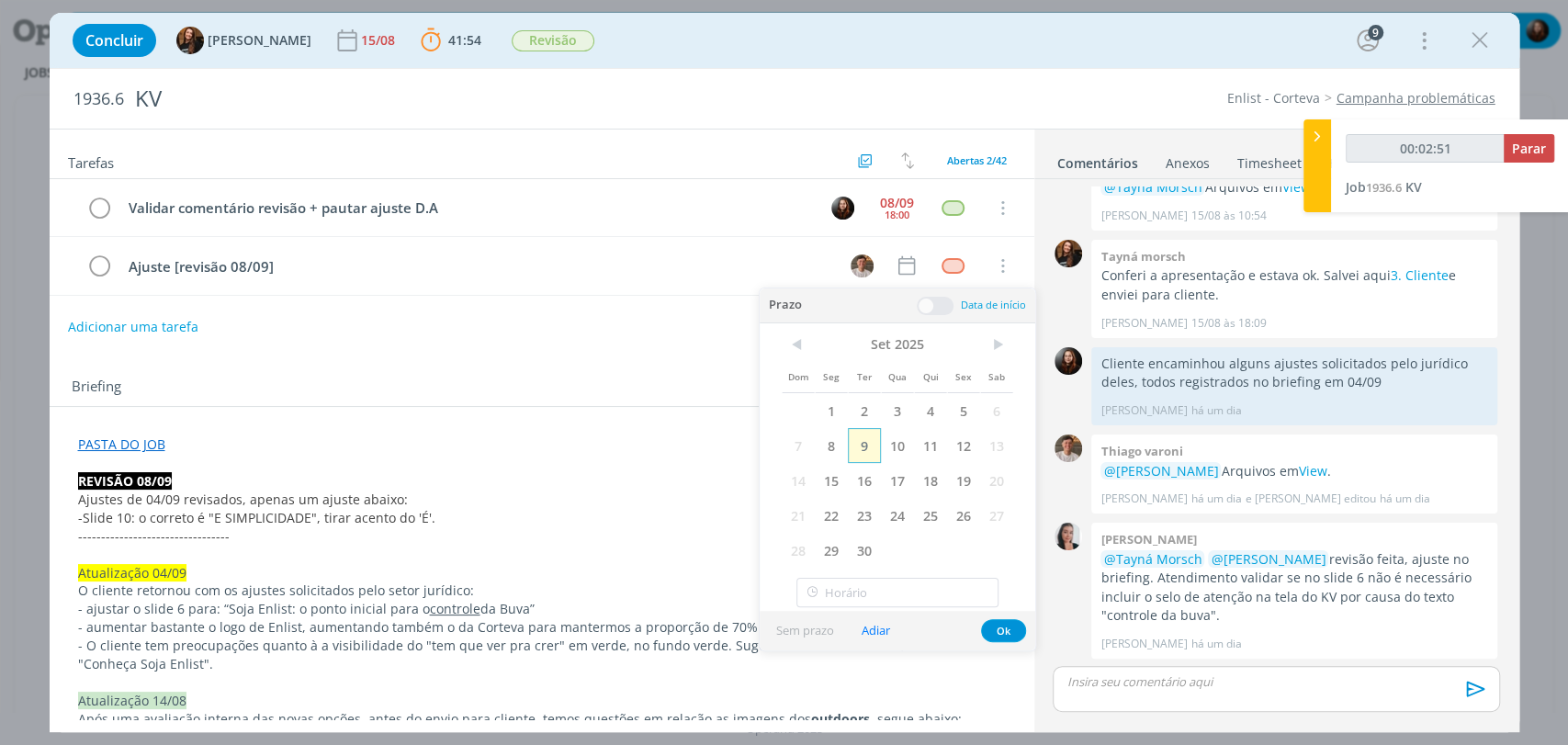
click at [870, 444] on span "9" at bounding box center [864, 446] width 33 height 35
click at [937, 292] on div "Prazo Data de início" at bounding box center [897, 306] width 276 height 35
click at [943, 297] on span at bounding box center [935, 306] width 37 height 19
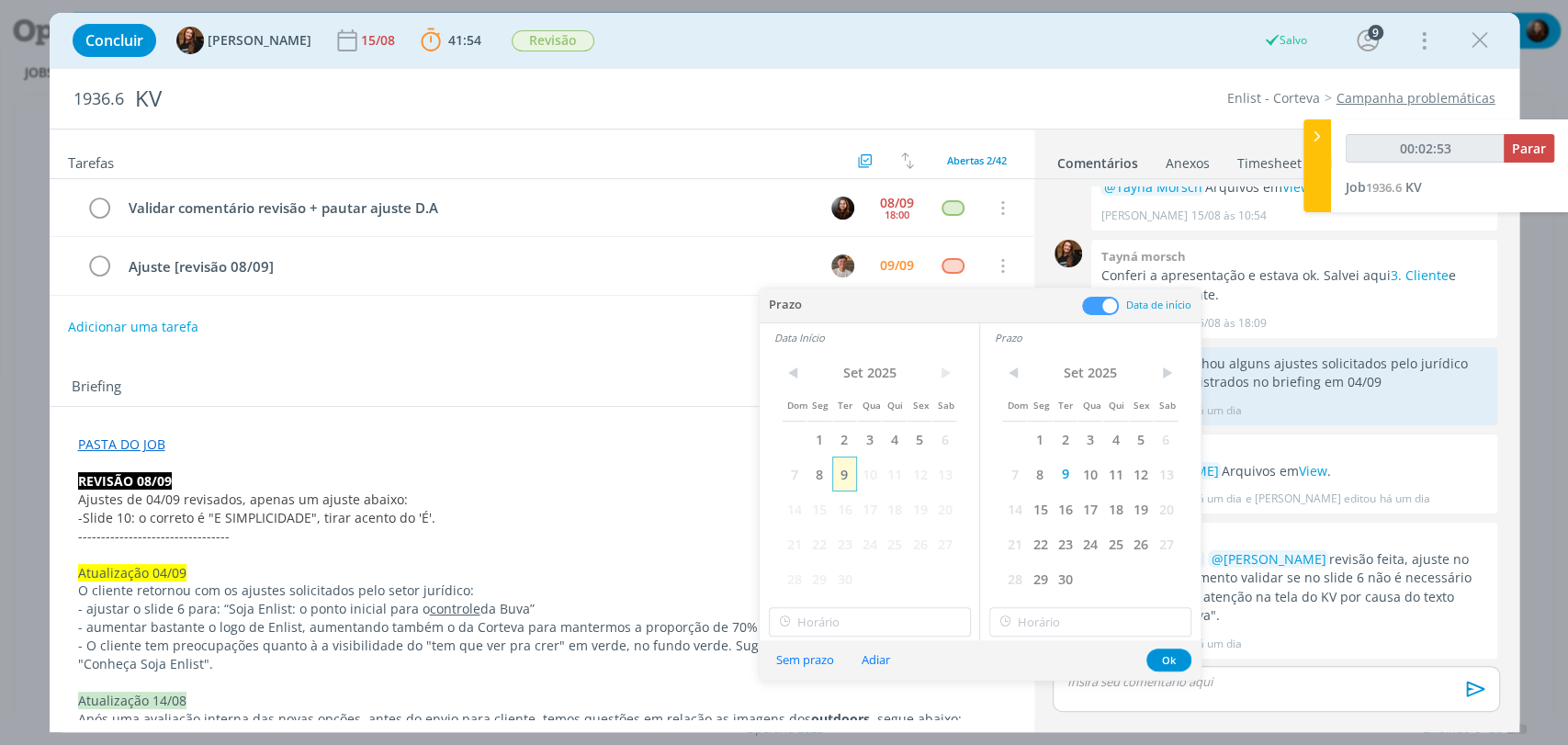
click at [845, 469] on span "9" at bounding box center [845, 474] width 25 height 35
type input "00:02:54"
type input "16:00"
click at [829, 627] on input "16:00" at bounding box center [870, 622] width 202 height 30
type input "00:02:55"
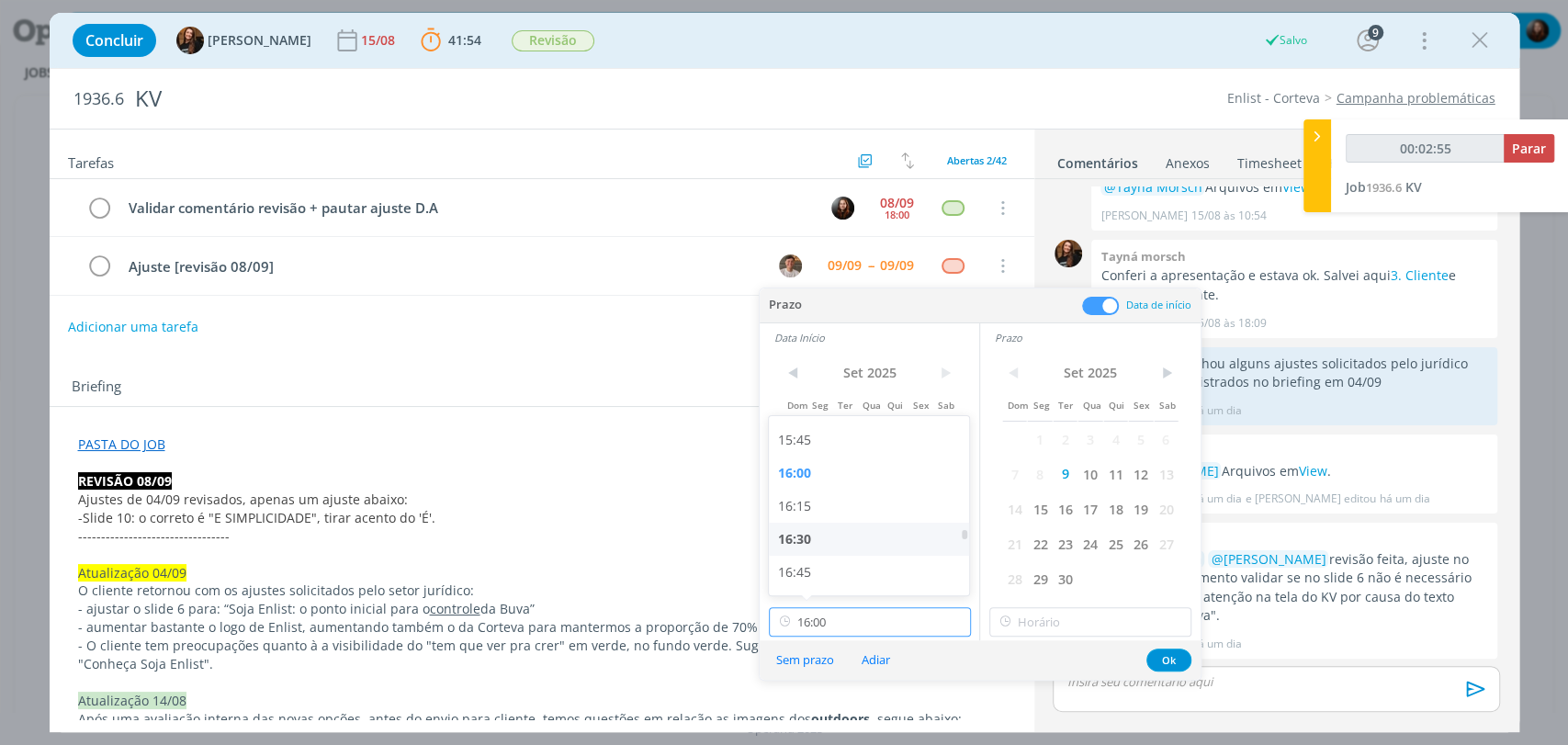
scroll to position [2080, 0]
click at [802, 537] on div "16:30" at bounding box center [870, 537] width 204 height 33
type input "16:30"
type input "00:02:56"
type input "16:30"
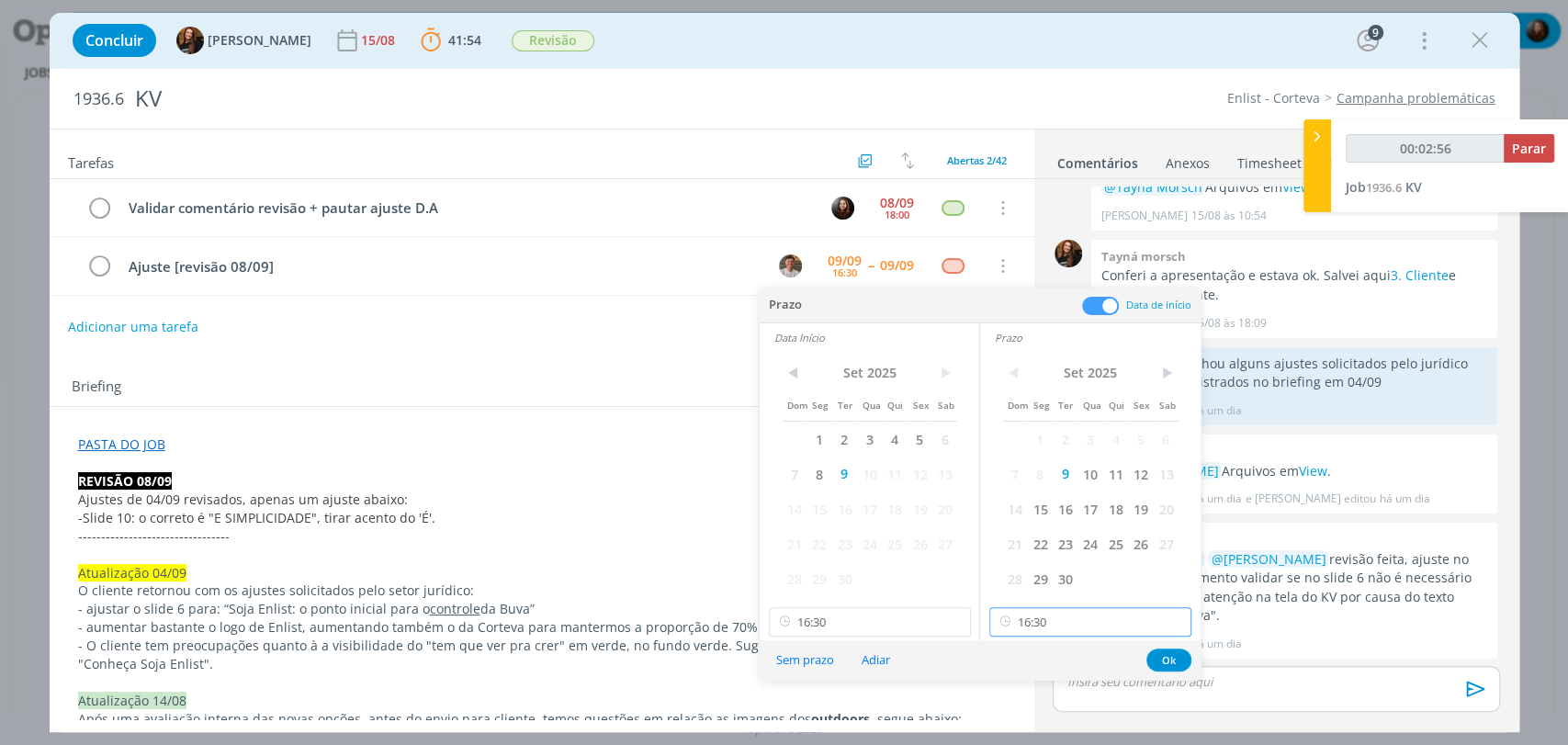
click at [1080, 626] on input "16:30" at bounding box center [1090, 622] width 202 height 30
type input "00:02:58"
click at [1016, 508] on div "16:45" at bounding box center [1092, 503] width 204 height 33
type input "16:45"
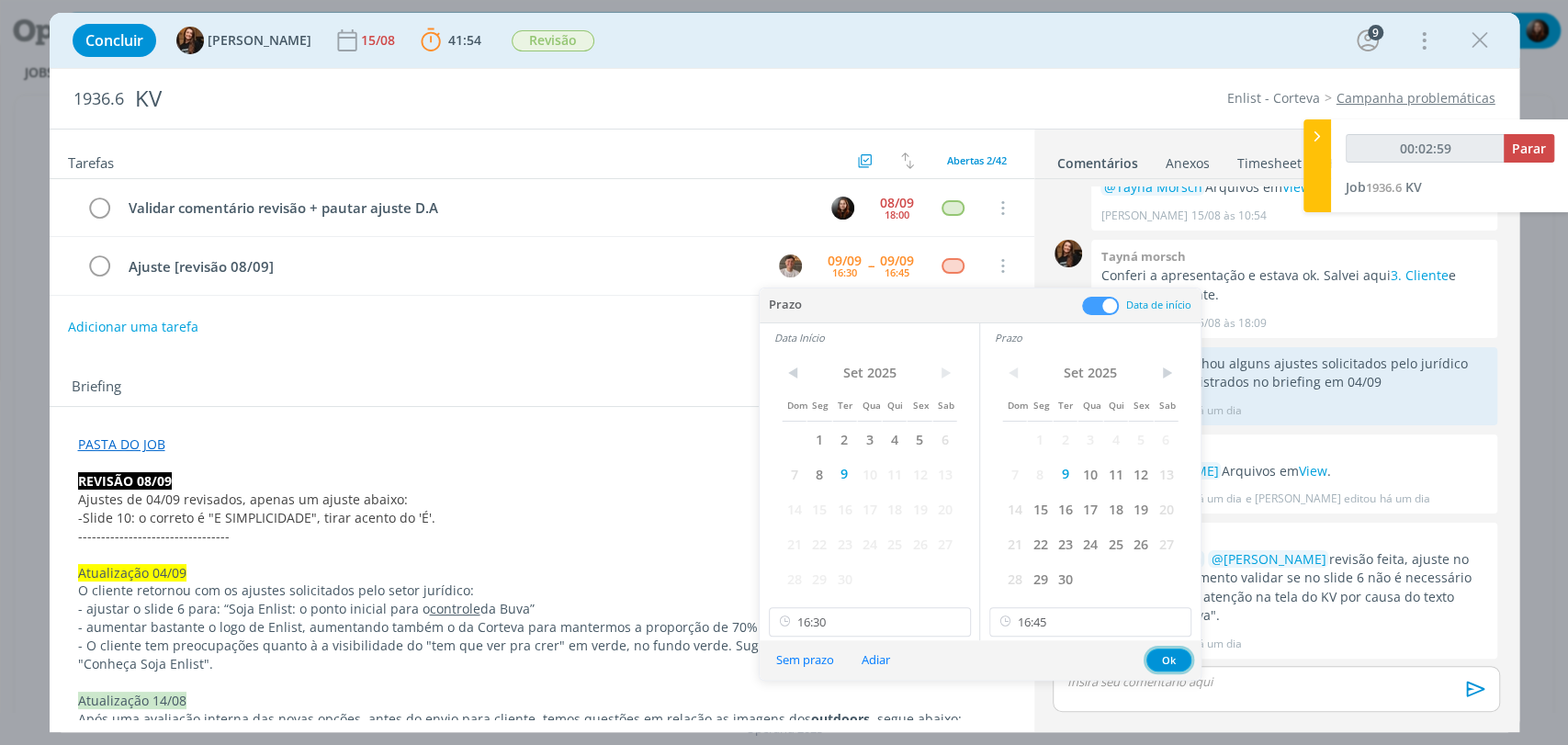
click at [1174, 657] on button "Ok" at bounding box center [1168, 660] width 45 height 23
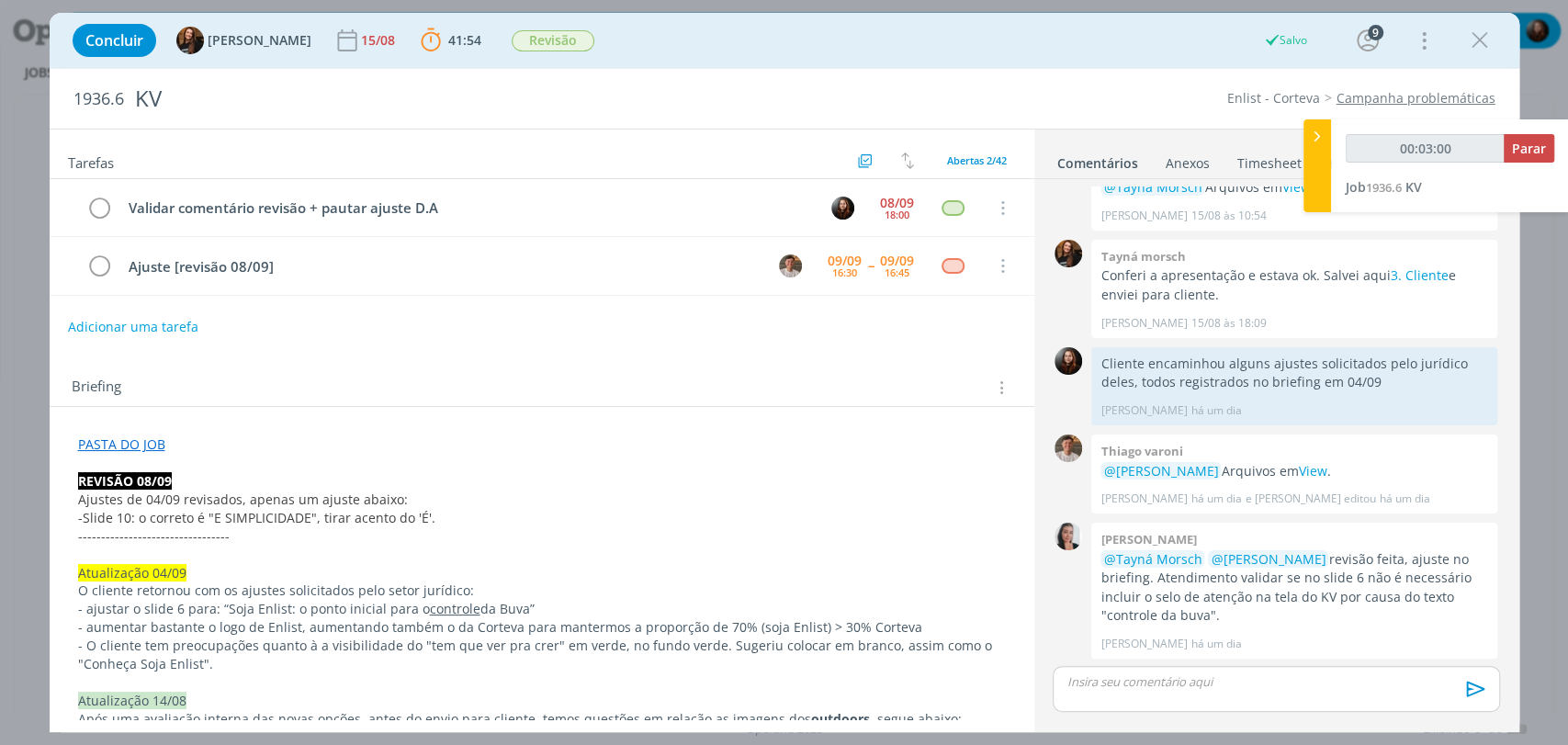
click at [862, 354] on div "Tarefas Usar Job de template Criar template a partir deste job Visualizar Templ…" at bounding box center [542, 424] width 984 height 590
click at [1211, 681] on p "dialog" at bounding box center [1276, 682] width 417 height 17
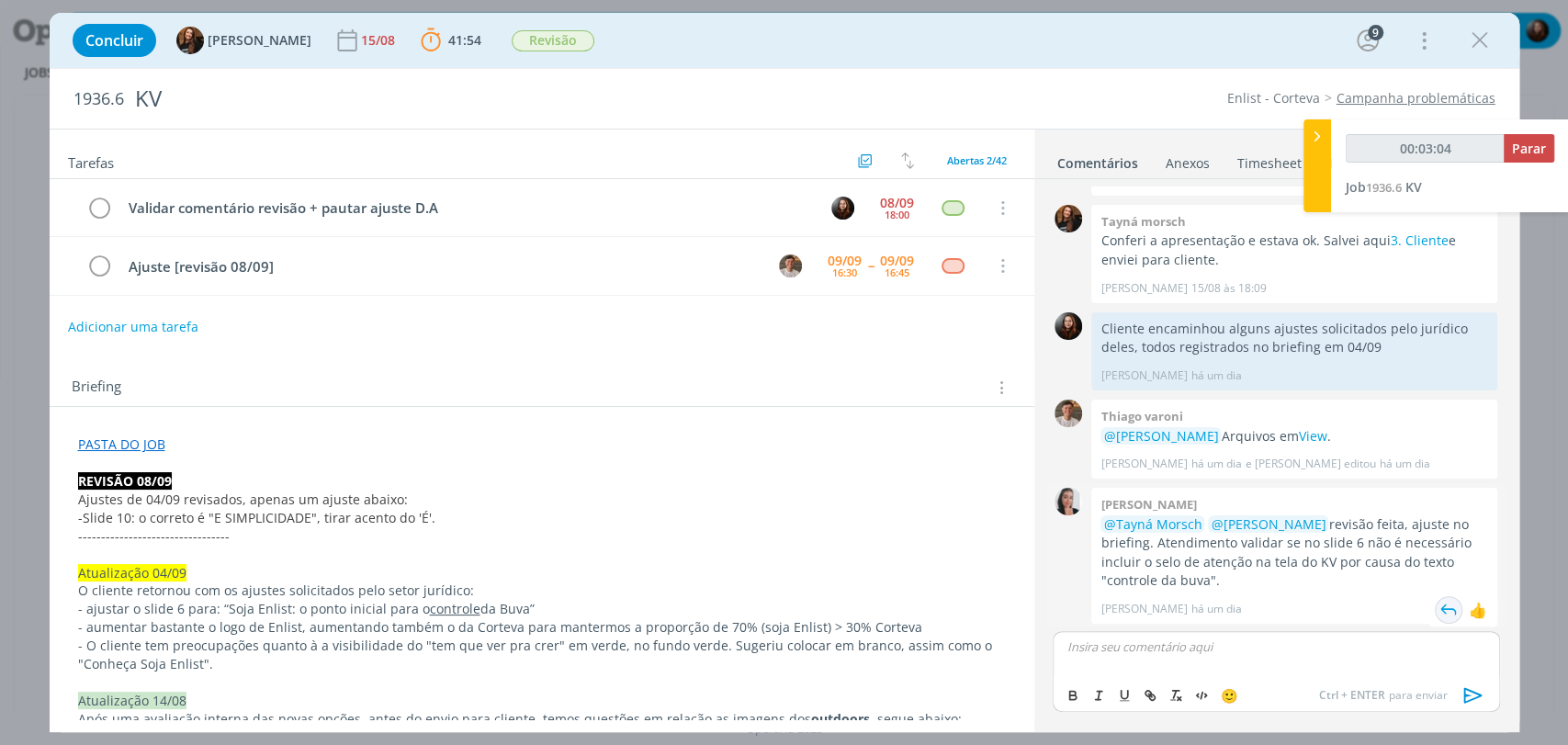
click at [1441, 606] on img "dialog" at bounding box center [1449, 610] width 28 height 28
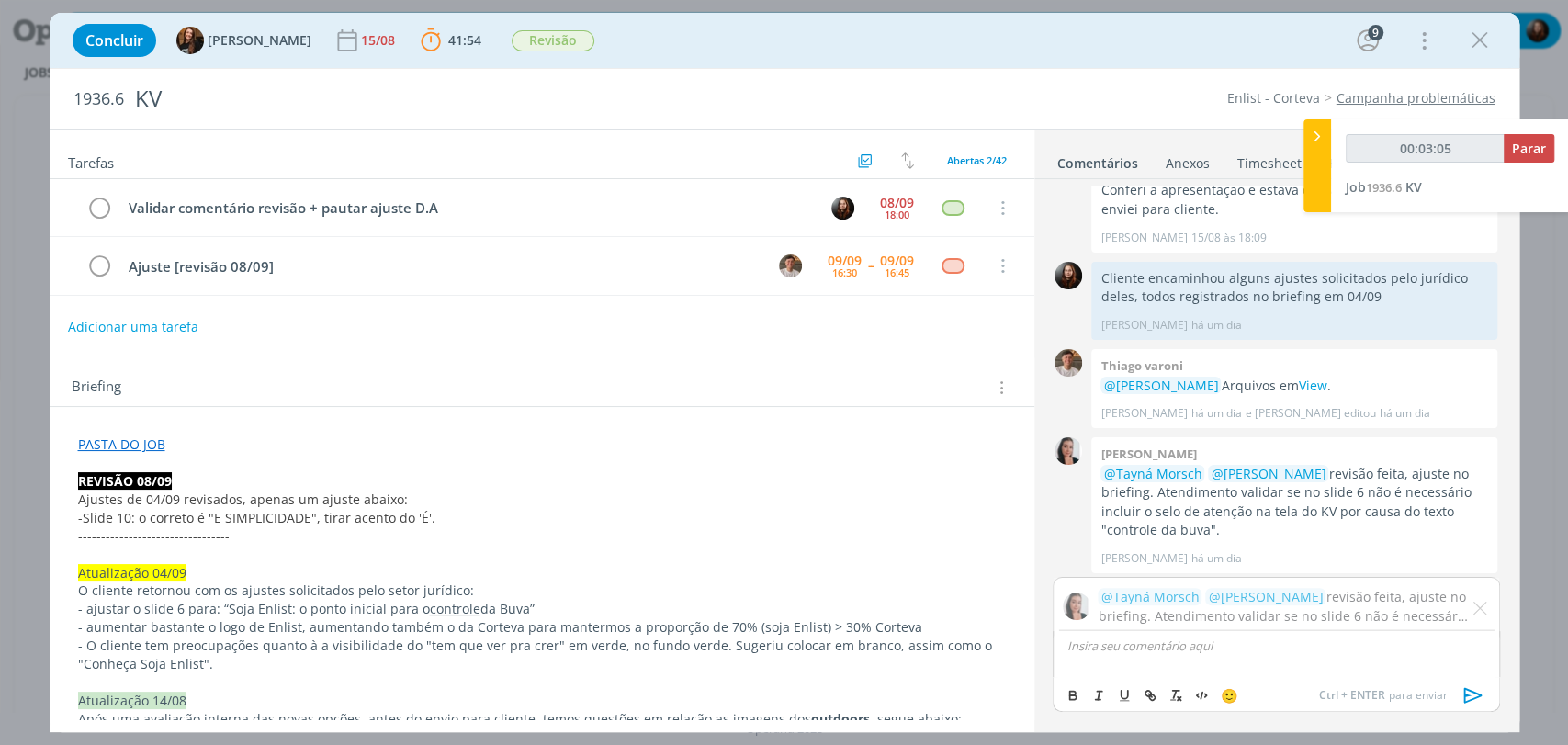
click at [1154, 657] on div "dialog" at bounding box center [1276, 654] width 447 height 46
type input "00:03:06"
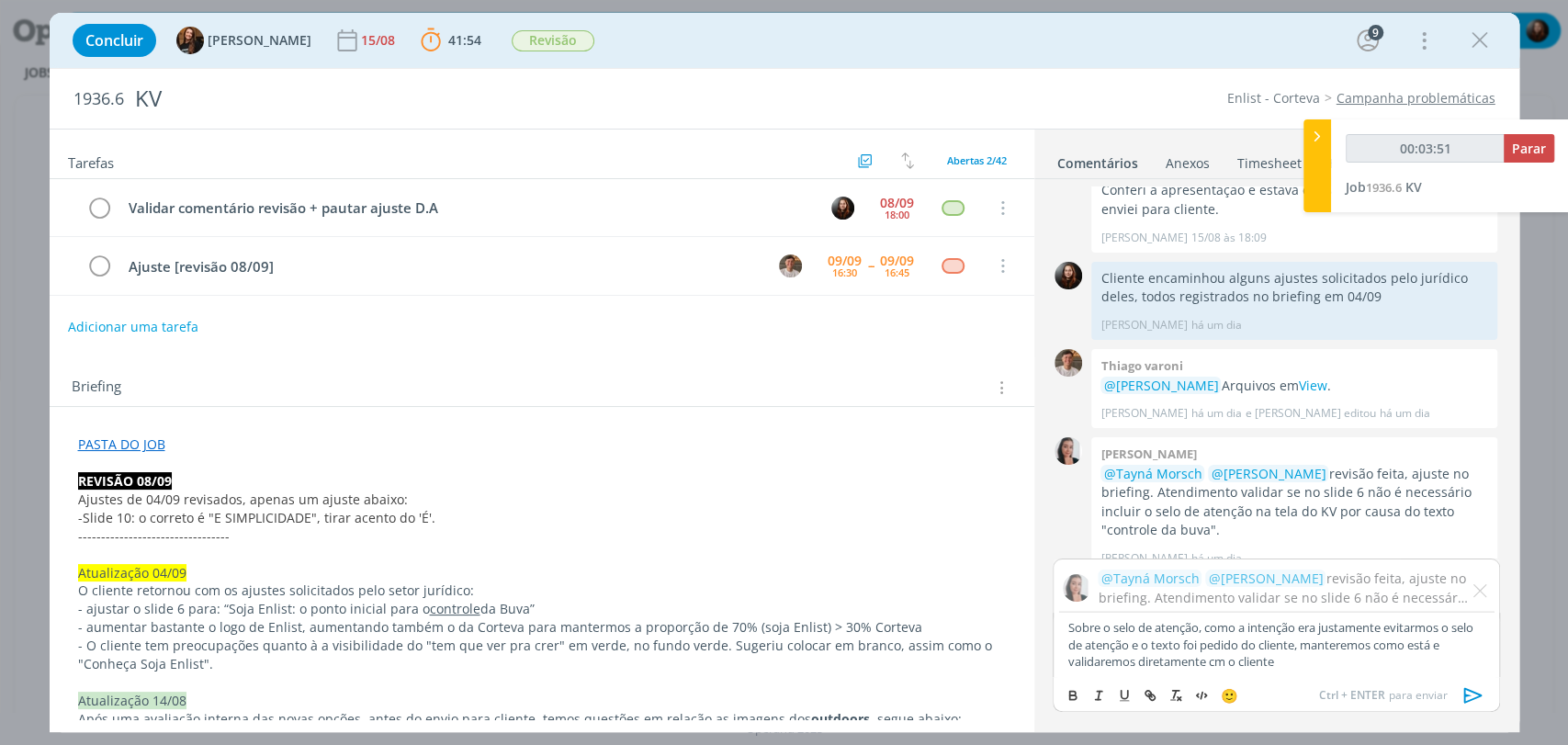
click at [1475, 696] on icon "dialog" at bounding box center [1474, 696] width 28 height 28
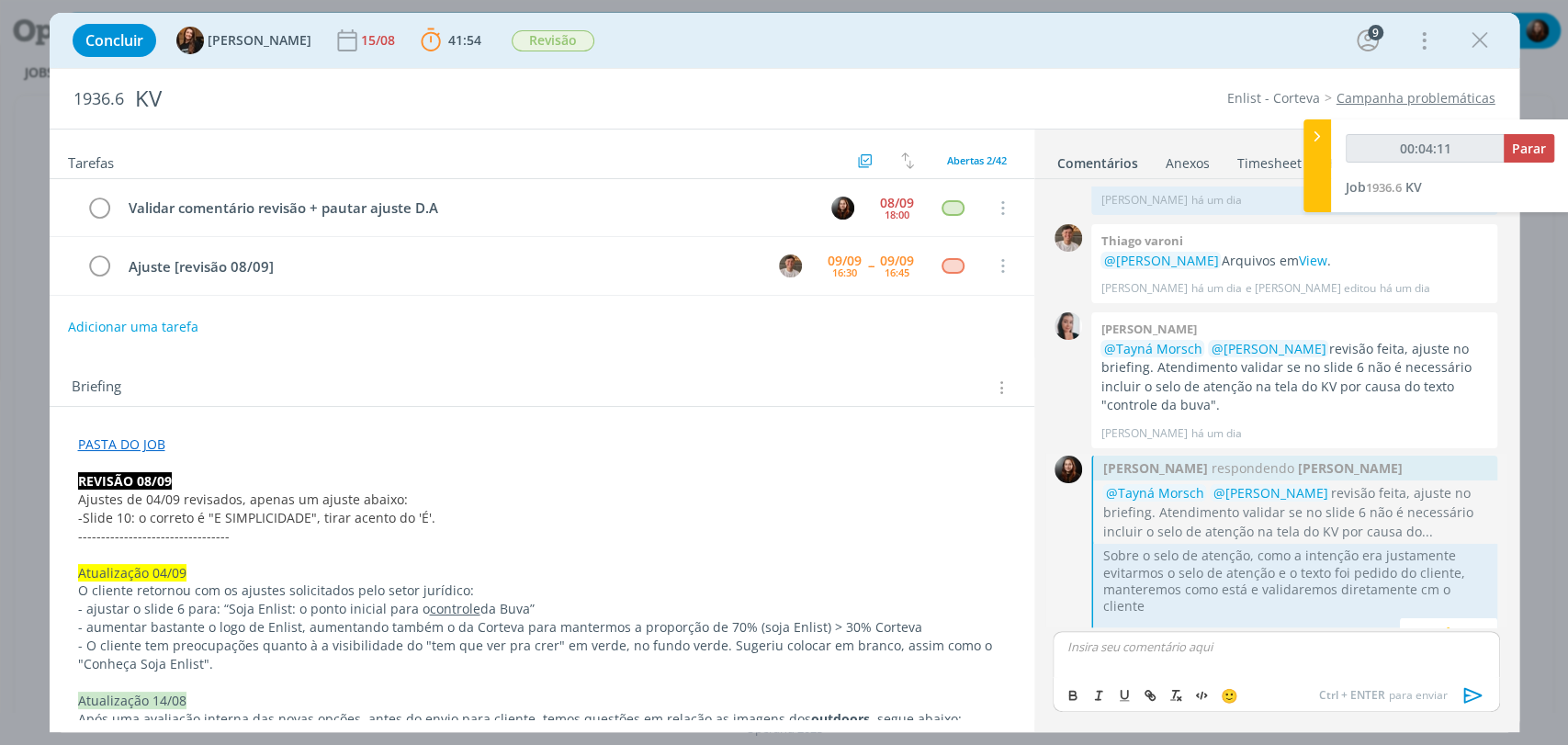
scroll to position [1941, 0]
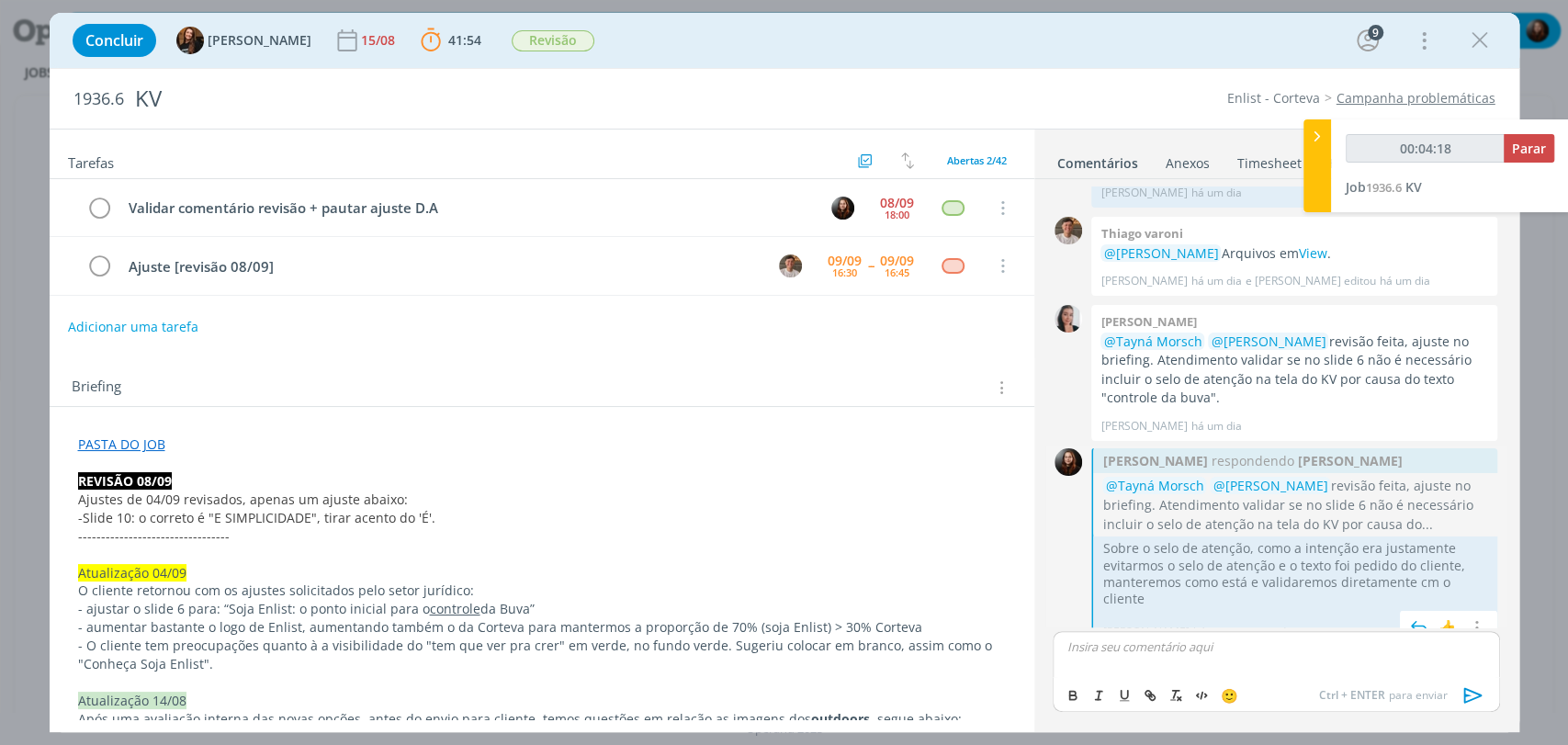
click at [1469, 618] on icon "dialog" at bounding box center [1477, 627] width 17 height 18
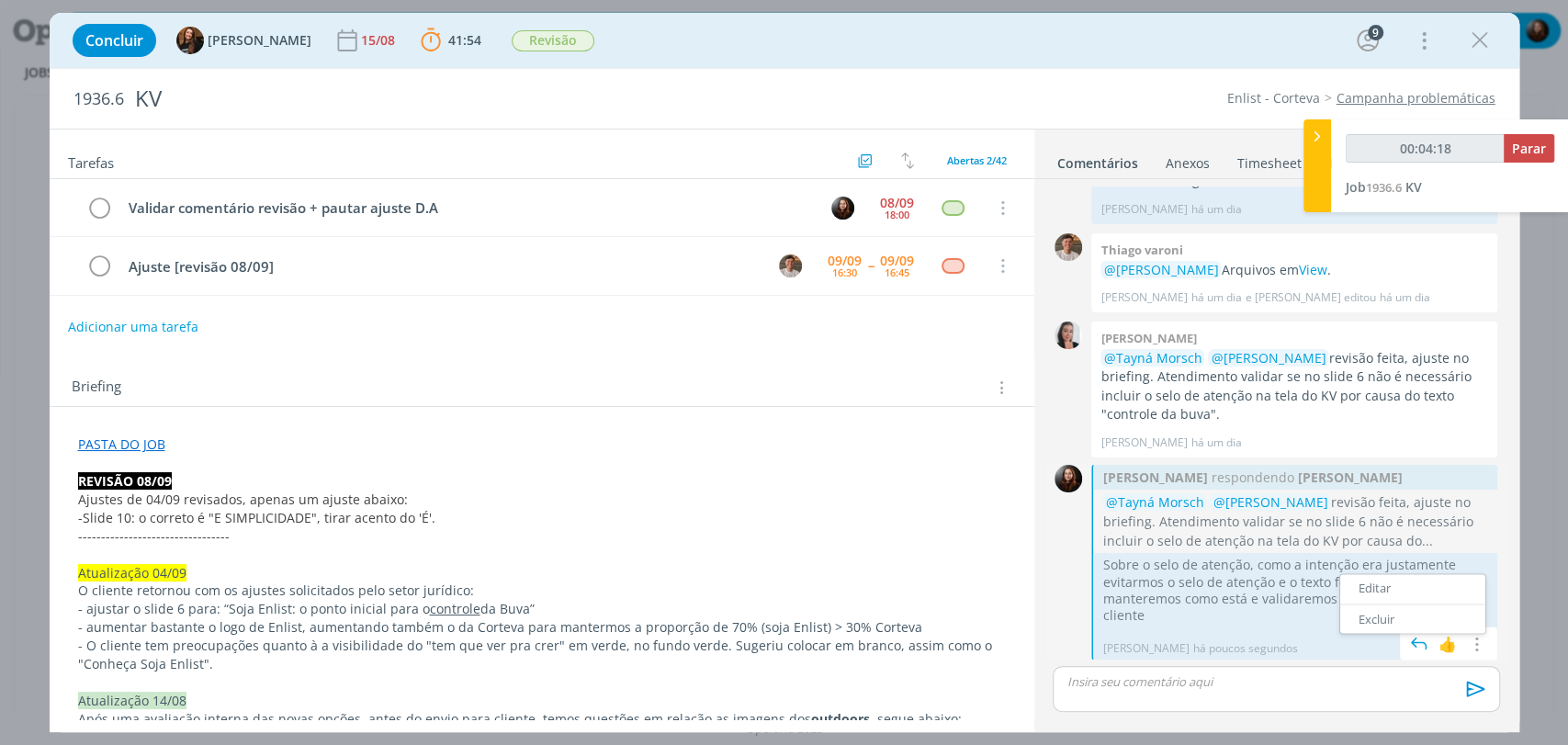
scroll to position [1906, 0]
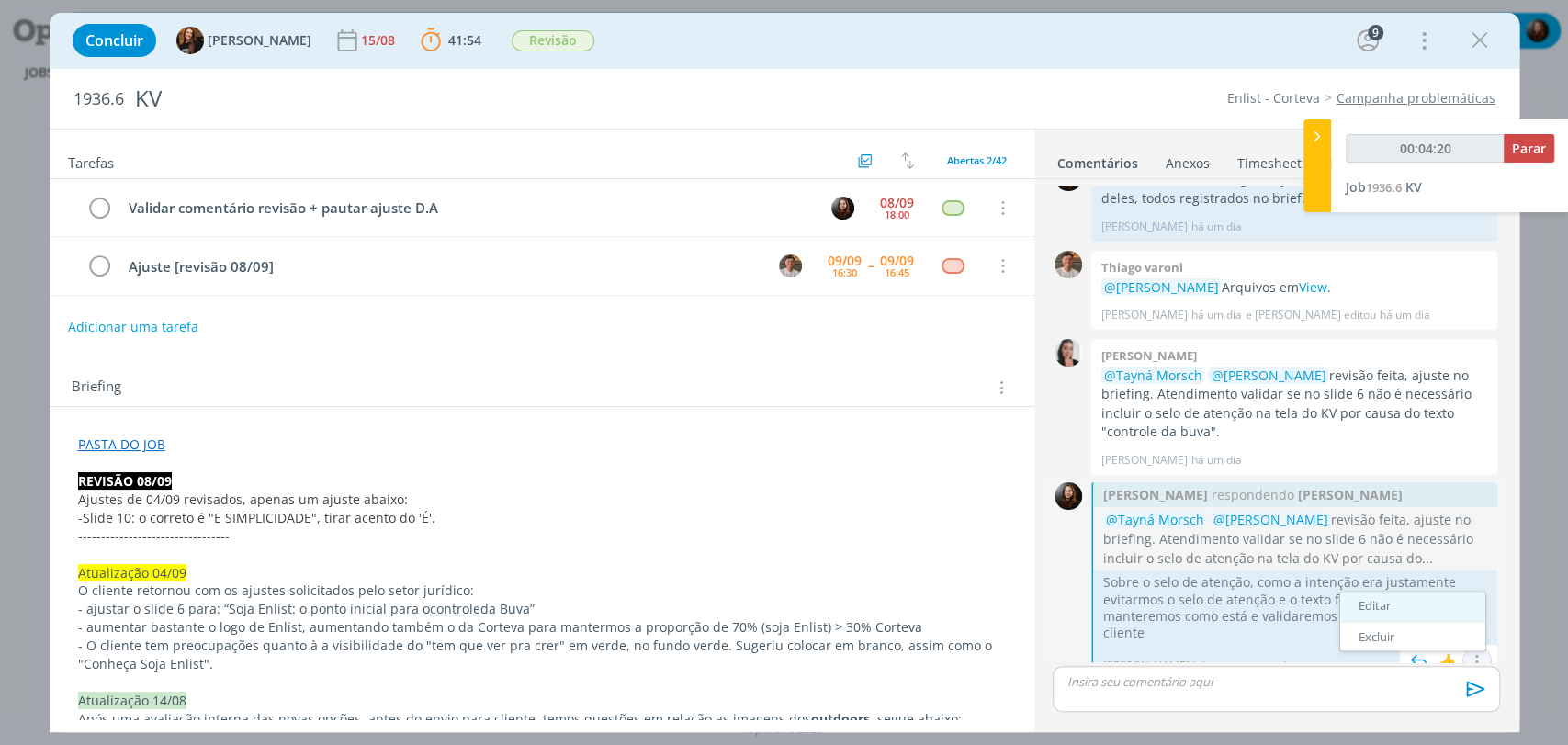
click at [1366, 591] on link "Editar" at bounding box center [1413, 606] width 145 height 30
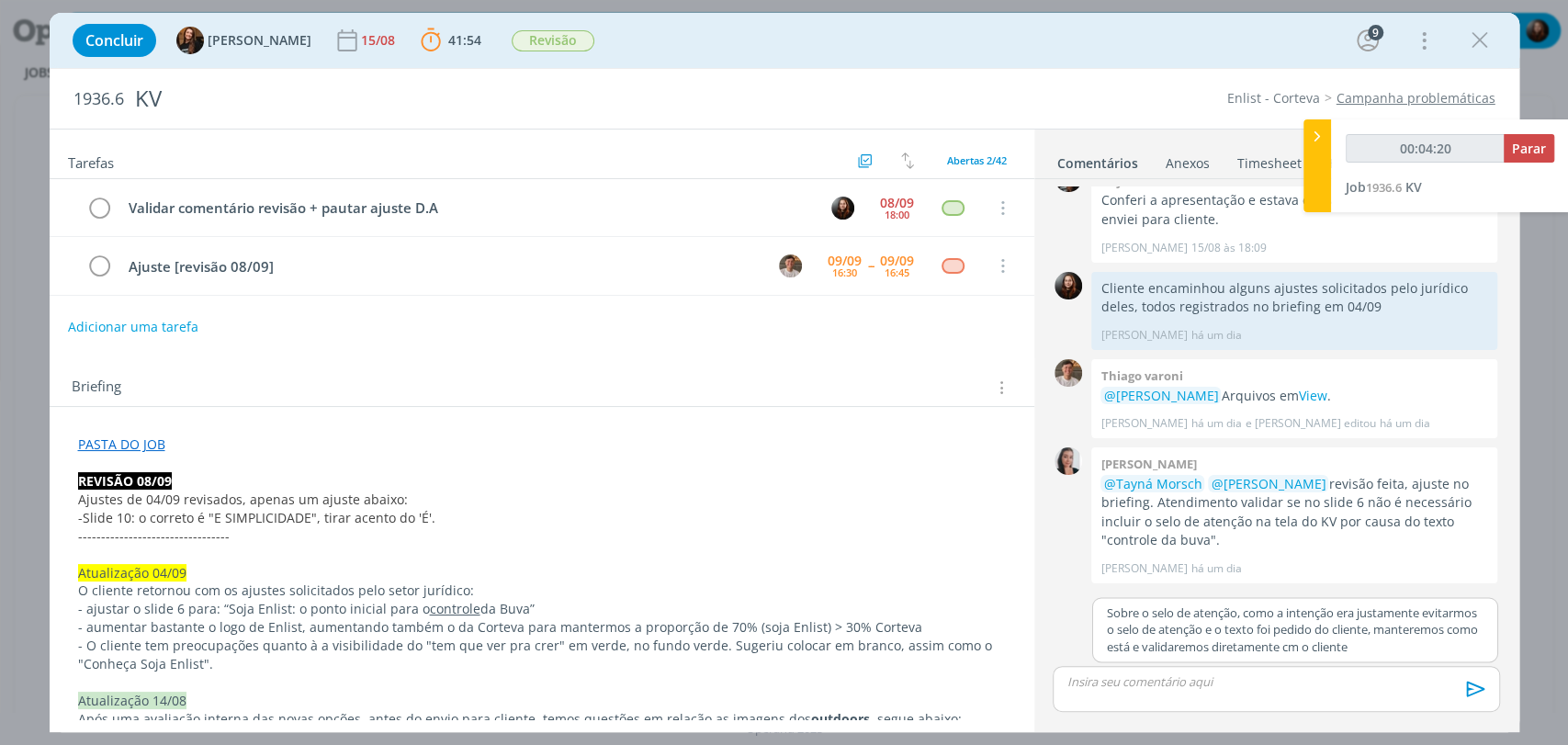
scroll to position [1797, 0]
click at [1352, 647] on p "Sobre o selo de atenção, como a intenção era justamente evitarmos o selo de ate…" at bounding box center [1294, 630] width 377 height 51
type input "00:04:22"
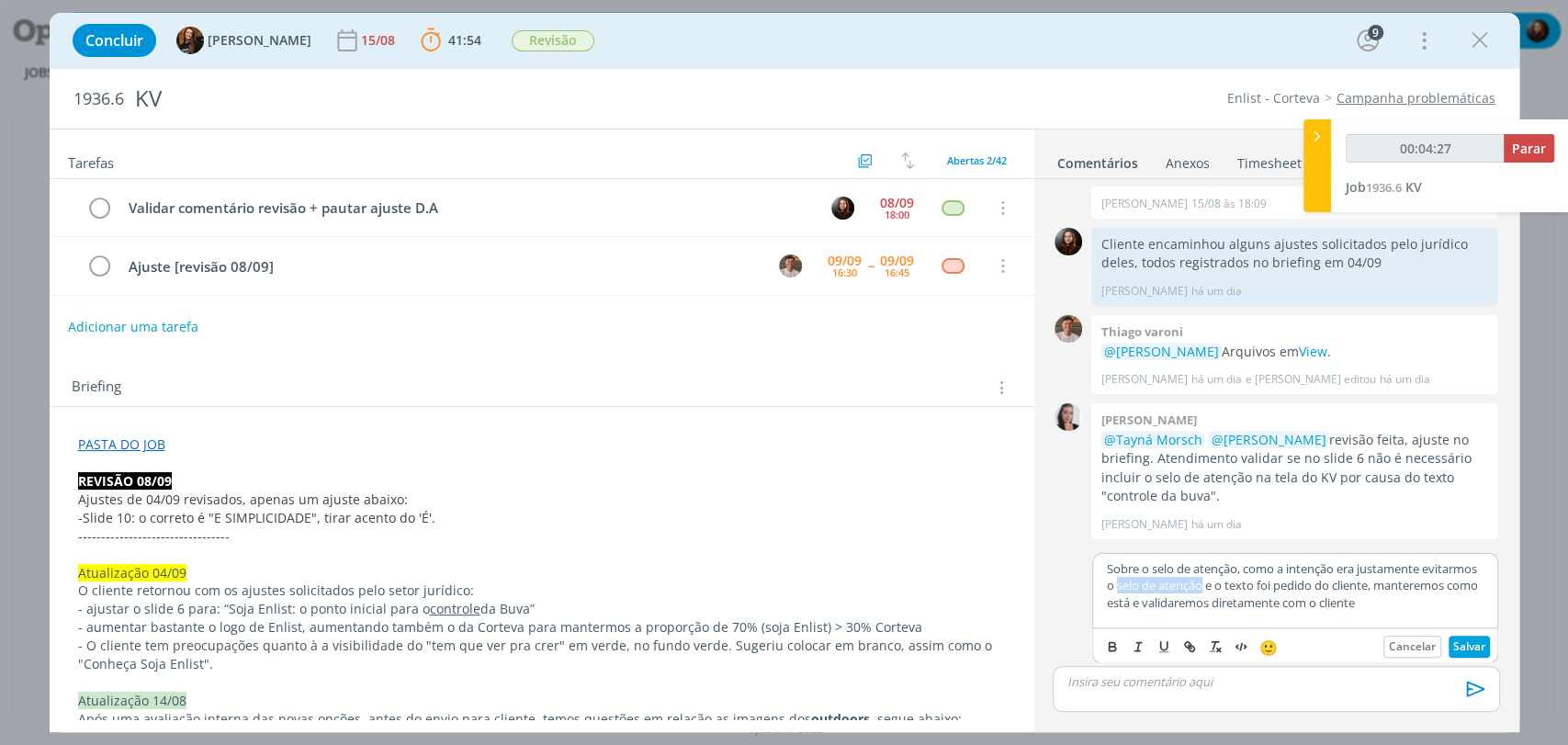
drag, startPoint x: 1142, startPoint y: 584, endPoint x: 1228, endPoint y: 585, distance: 86.0
click at [1228, 585] on p "Sobre o selo de atenção, como a intenção era justamente evitarmos o selo de ate…" at bounding box center [1294, 586] width 377 height 51
click at [1467, 644] on button "Salvar" at bounding box center [1469, 647] width 42 height 22
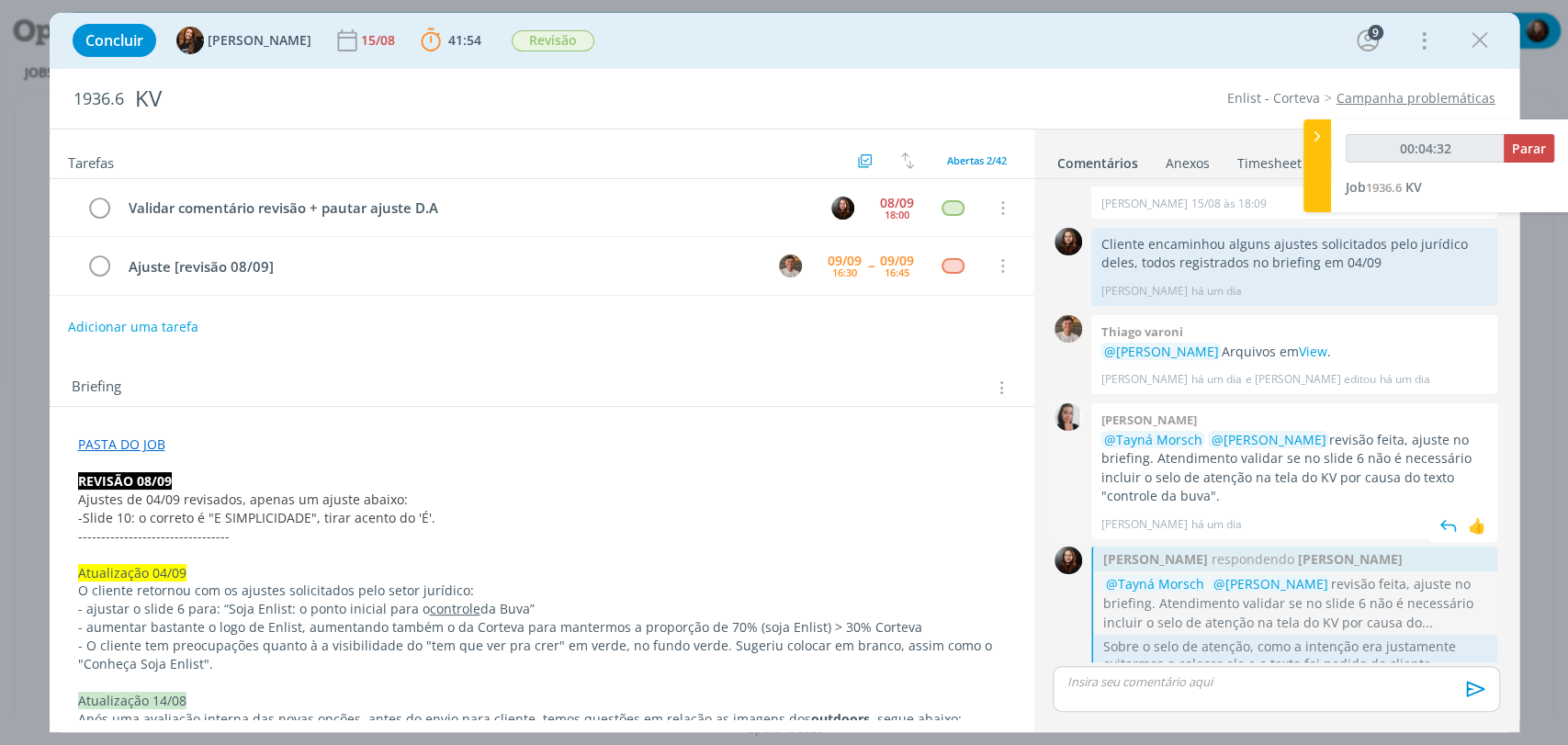
scroll to position [1906, 0]
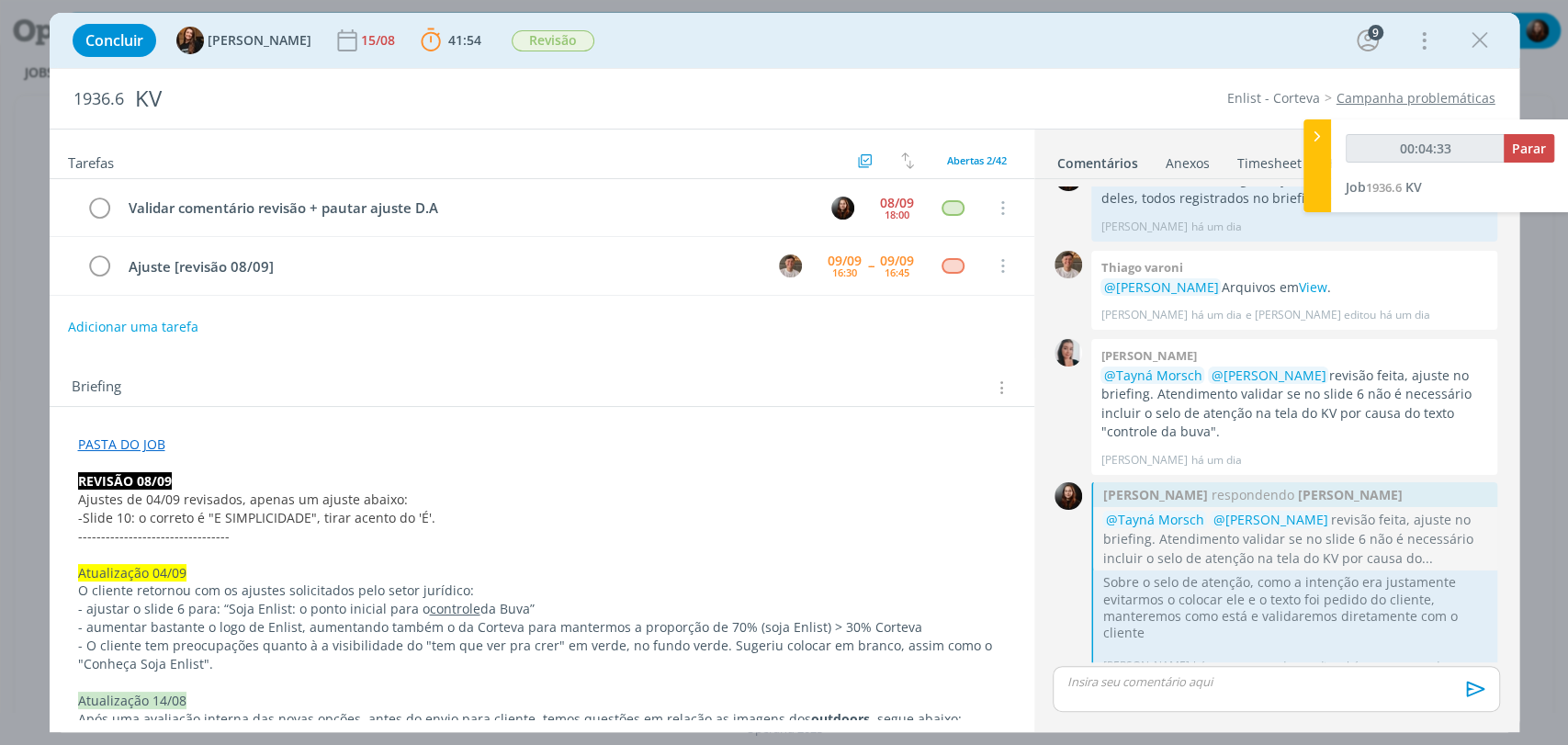
click at [832, 337] on div "Adicionar uma tarefa" at bounding box center [542, 328] width 984 height 33
click at [522, 37] on span "Revisão" at bounding box center [552, 41] width 82 height 21
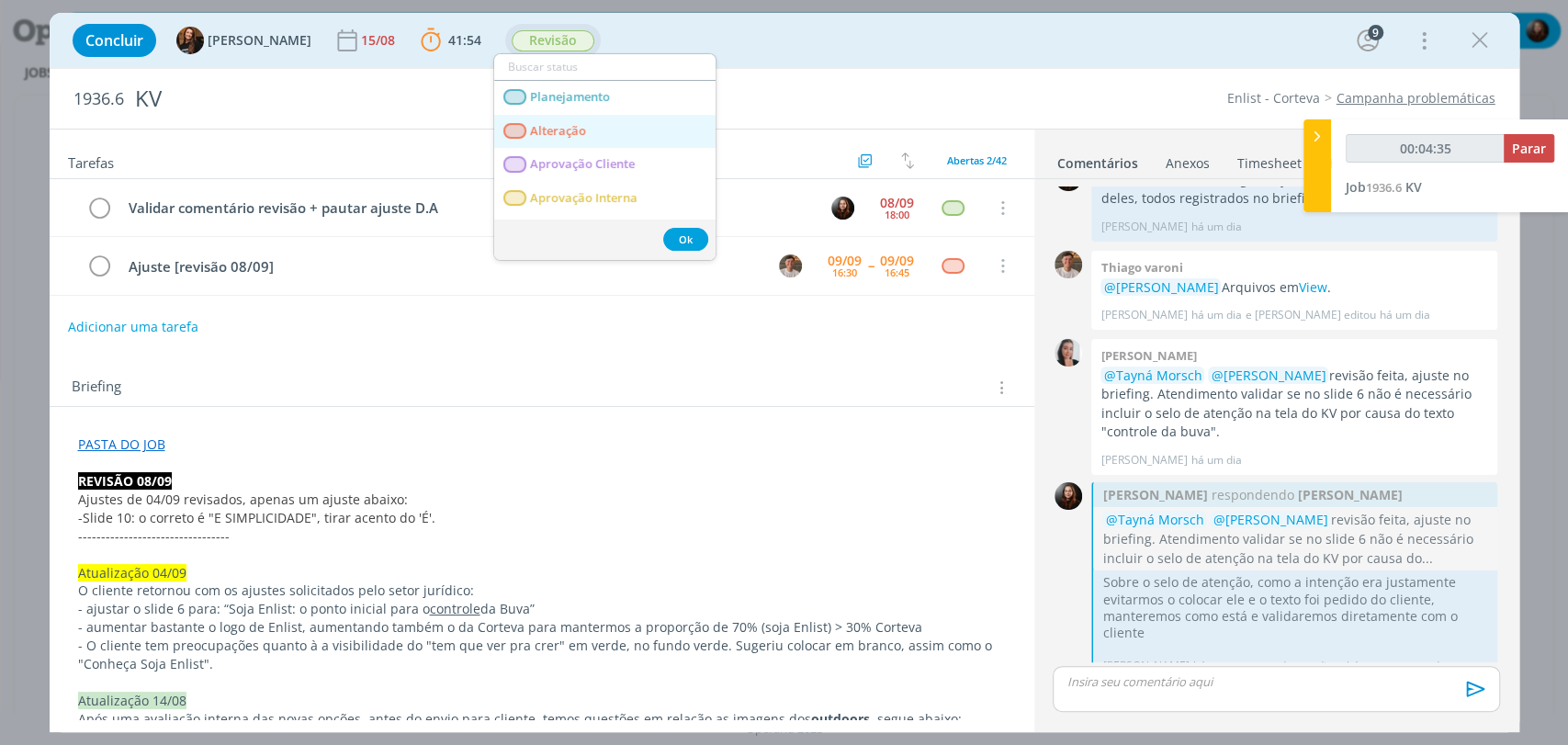
click at [543, 124] on span "Alteração" at bounding box center [558, 131] width 56 height 15
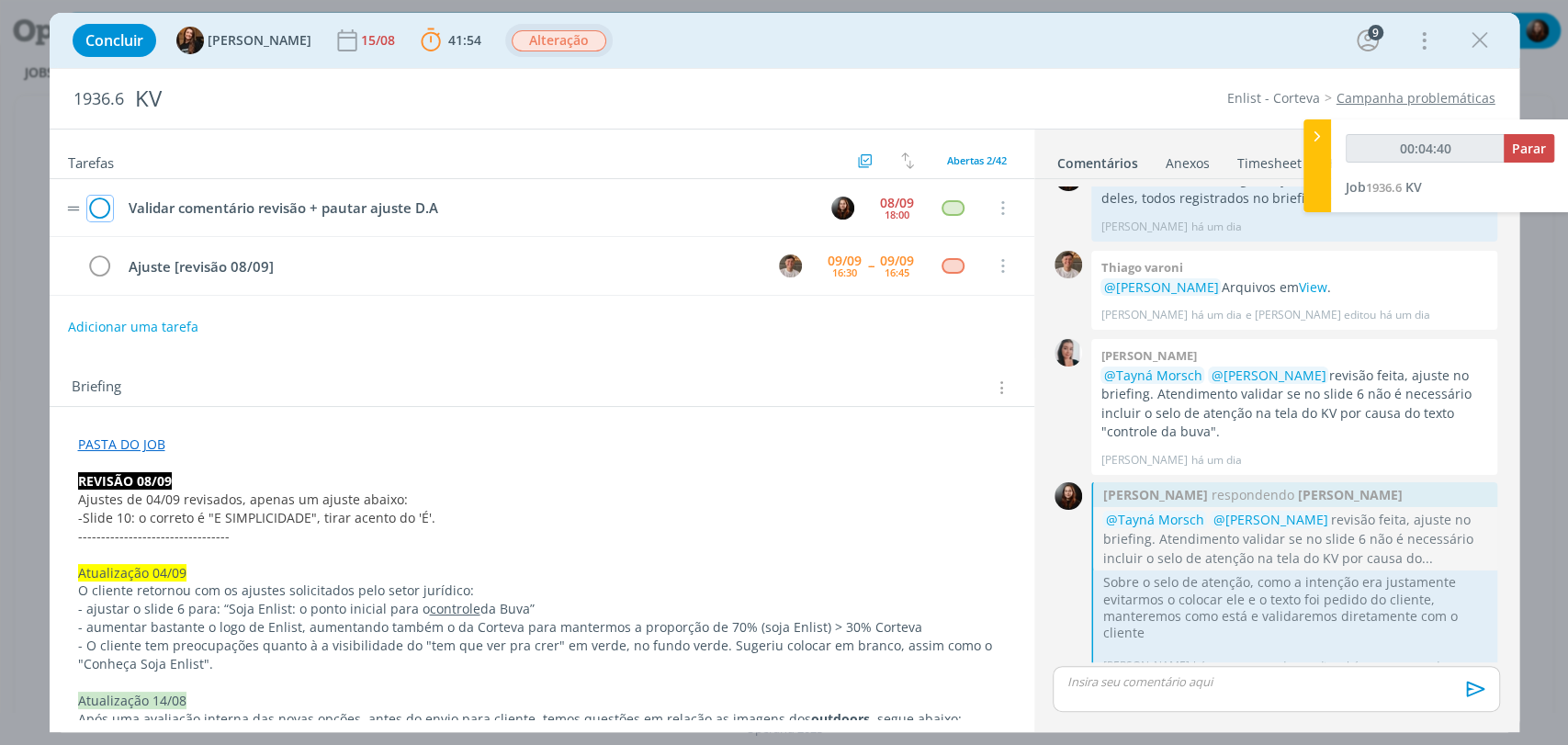
click at [103, 205] on icon "dialog" at bounding box center [100, 208] width 26 height 28
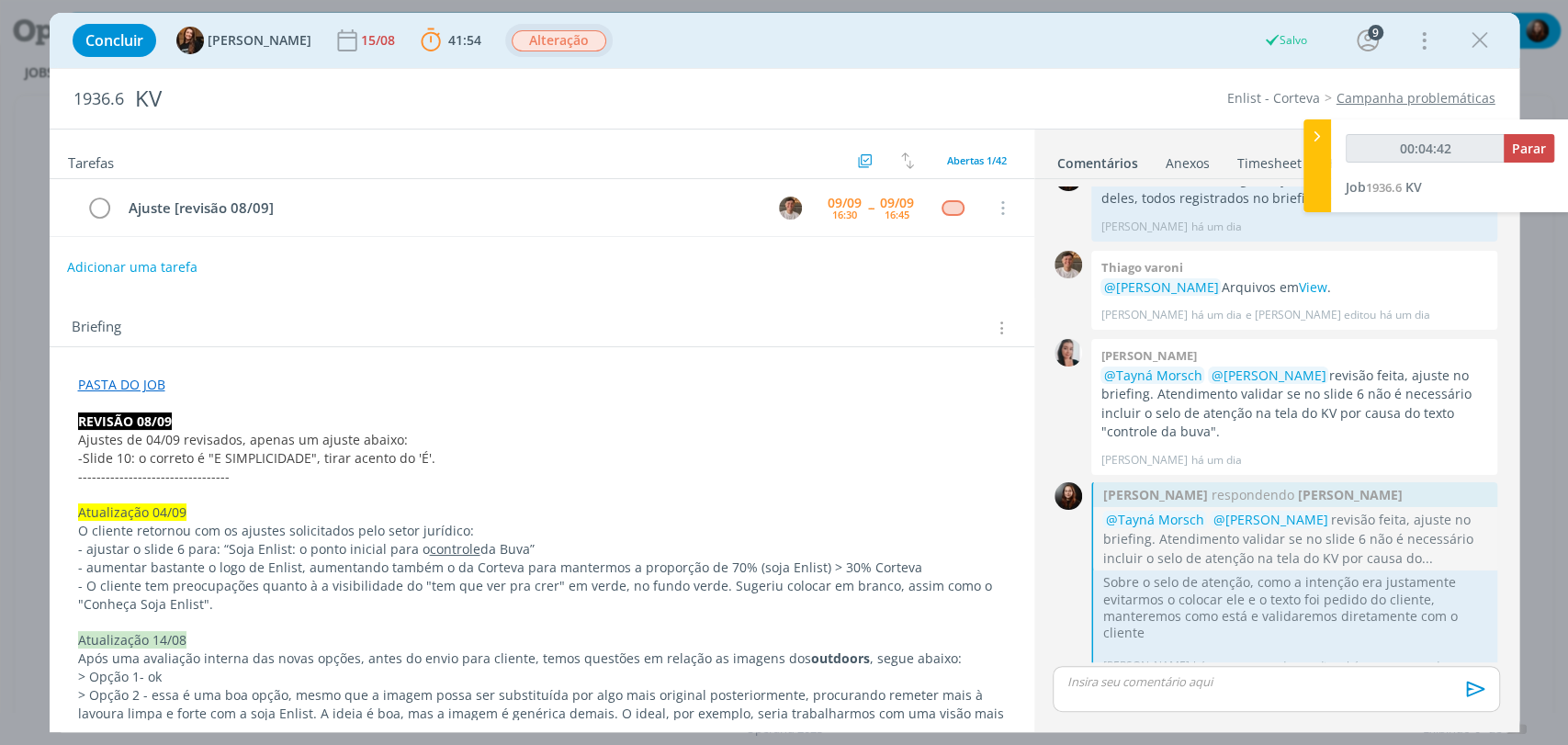
click at [155, 262] on button "Adicionar uma tarefa" at bounding box center [131, 267] width 130 height 31
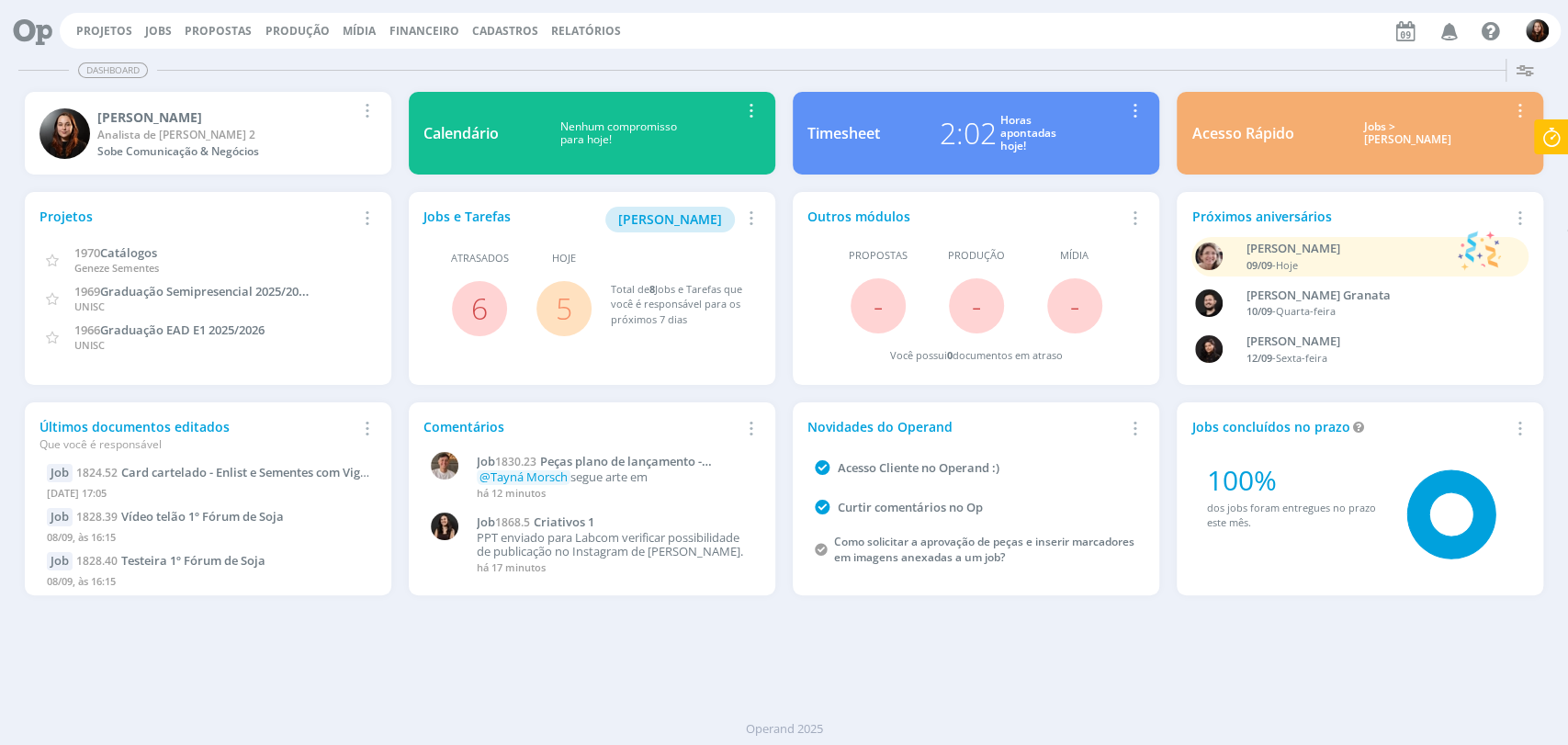
drag, startPoint x: 741, startPoint y: 28, endPoint x: 727, endPoint y: 23, distance: 14.9
click at [741, 28] on div "Projetos Jobs Propostas Produção [GEOGRAPHIC_DATA] Financeiro Cadastros Relatór…" at bounding box center [810, 31] width 1500 height 36
click at [769, 53] on div "Dashboard Salvar Selecione abaixo os cards desejados: Meus Meu Perfil [GEOGRAPH…" at bounding box center [784, 399] width 1568 height 694
click at [151, 35] on link "Jobs" at bounding box center [158, 31] width 27 height 16
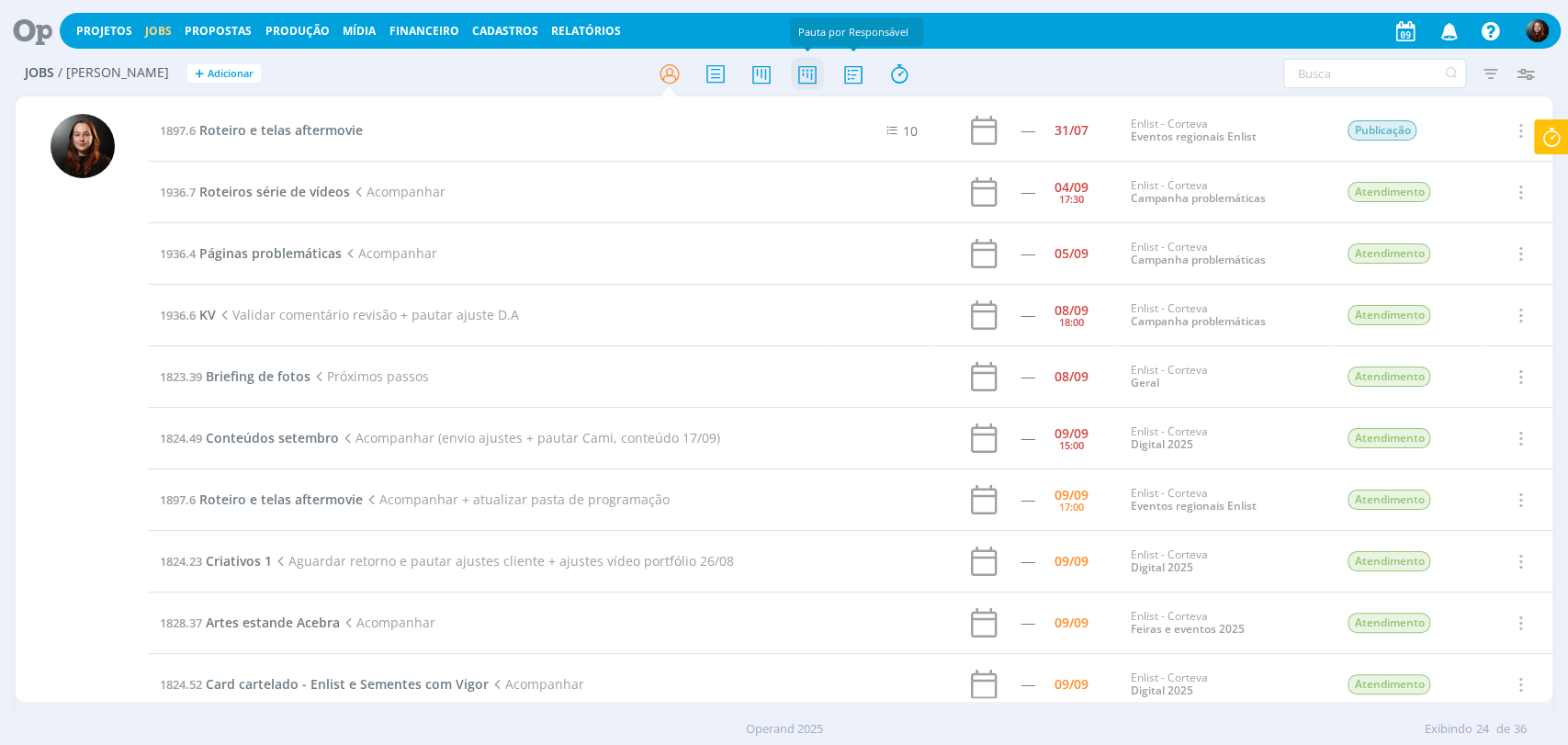
click at [801, 80] on icon at bounding box center [807, 74] width 33 height 36
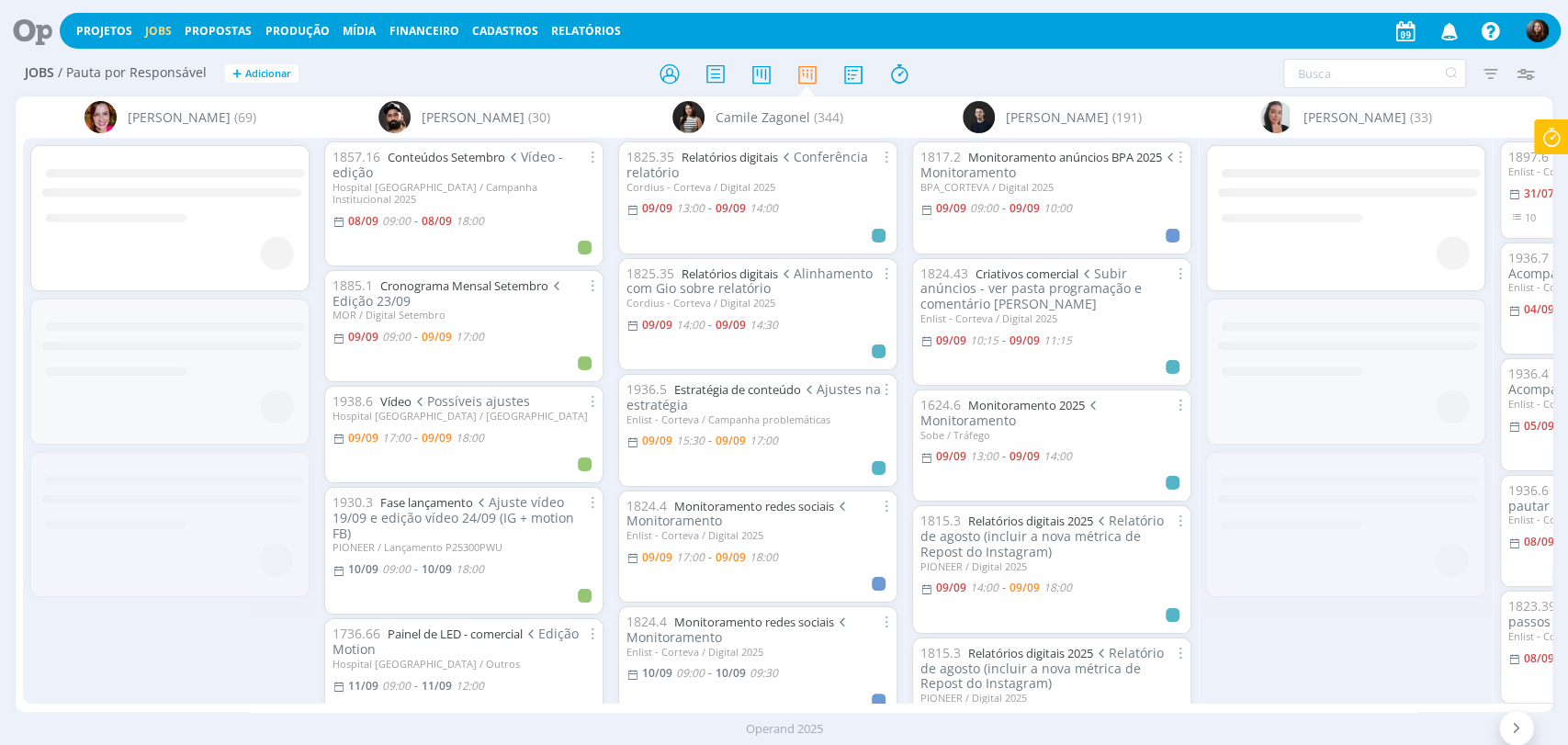
drag, startPoint x: 417, startPoint y: 711, endPoint x: 433, endPoint y: 711, distance: 16.0
click at [454, 713] on div "Operand 2025" at bounding box center [784, 728] width 1568 height 32
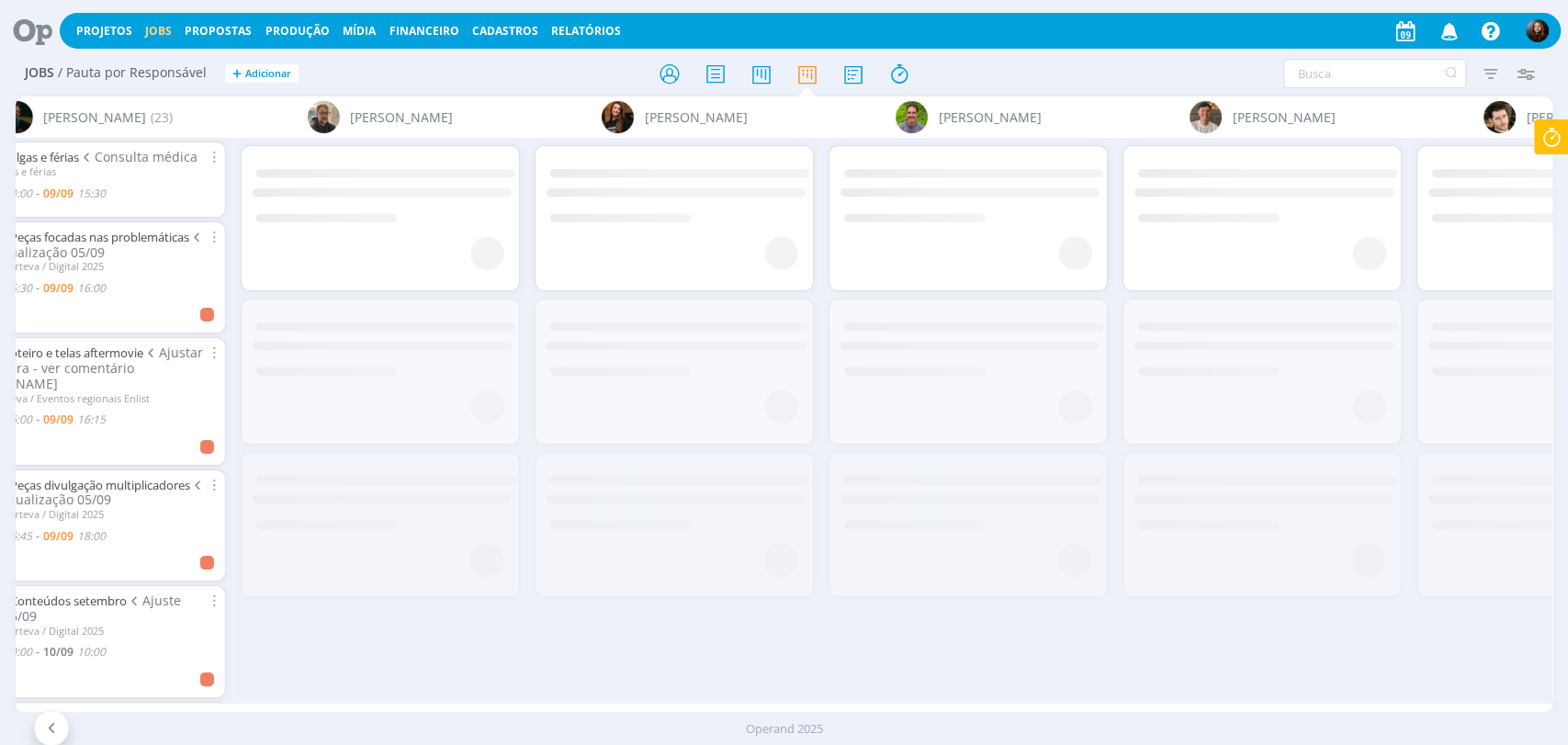
scroll to position [0, 4063]
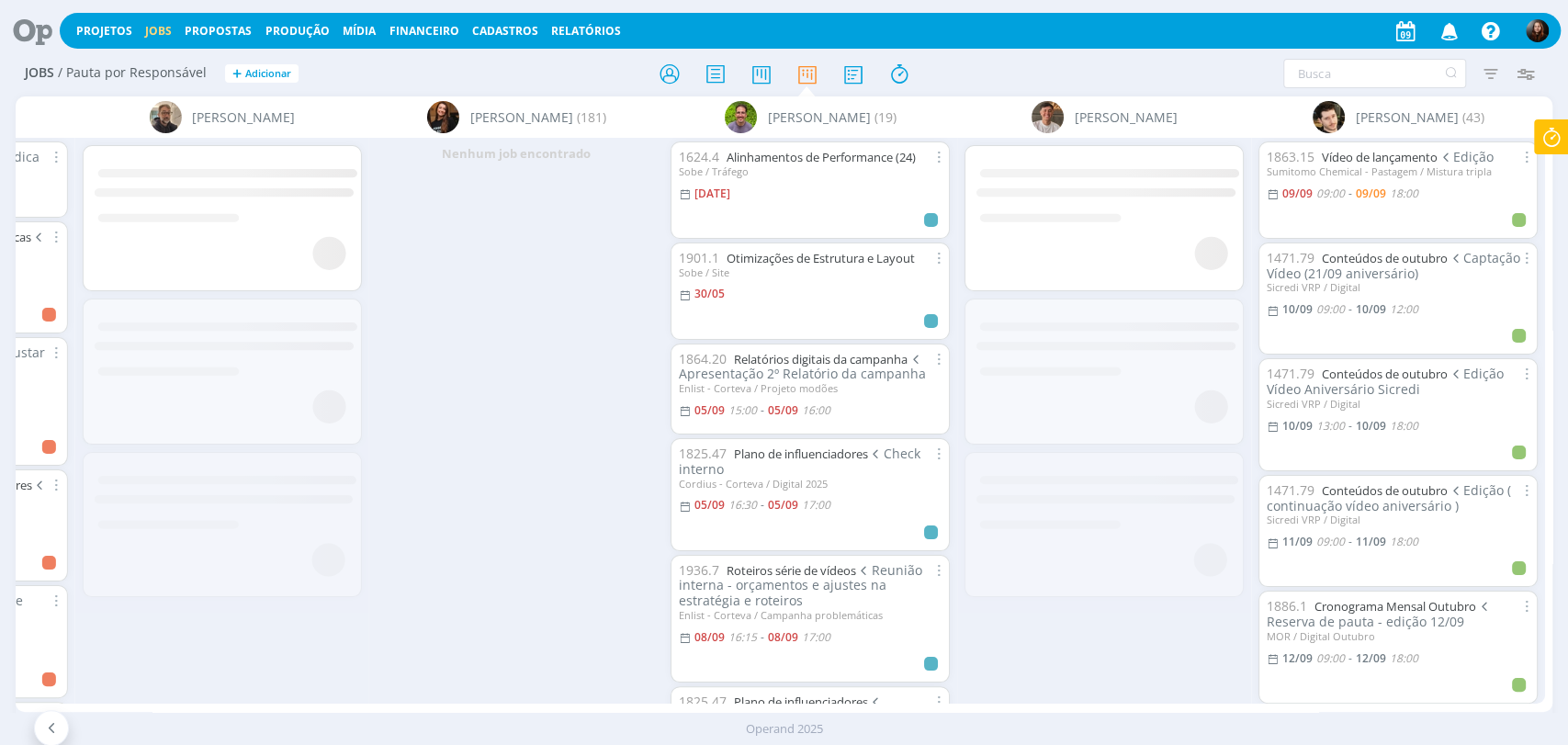
click at [1183, 65] on div "Filtrar Filtrar [GEOGRAPHIC_DATA] Tipo Jobs e Tarefas Data Personalizado a Situ…" at bounding box center [1296, 74] width 494 height 30
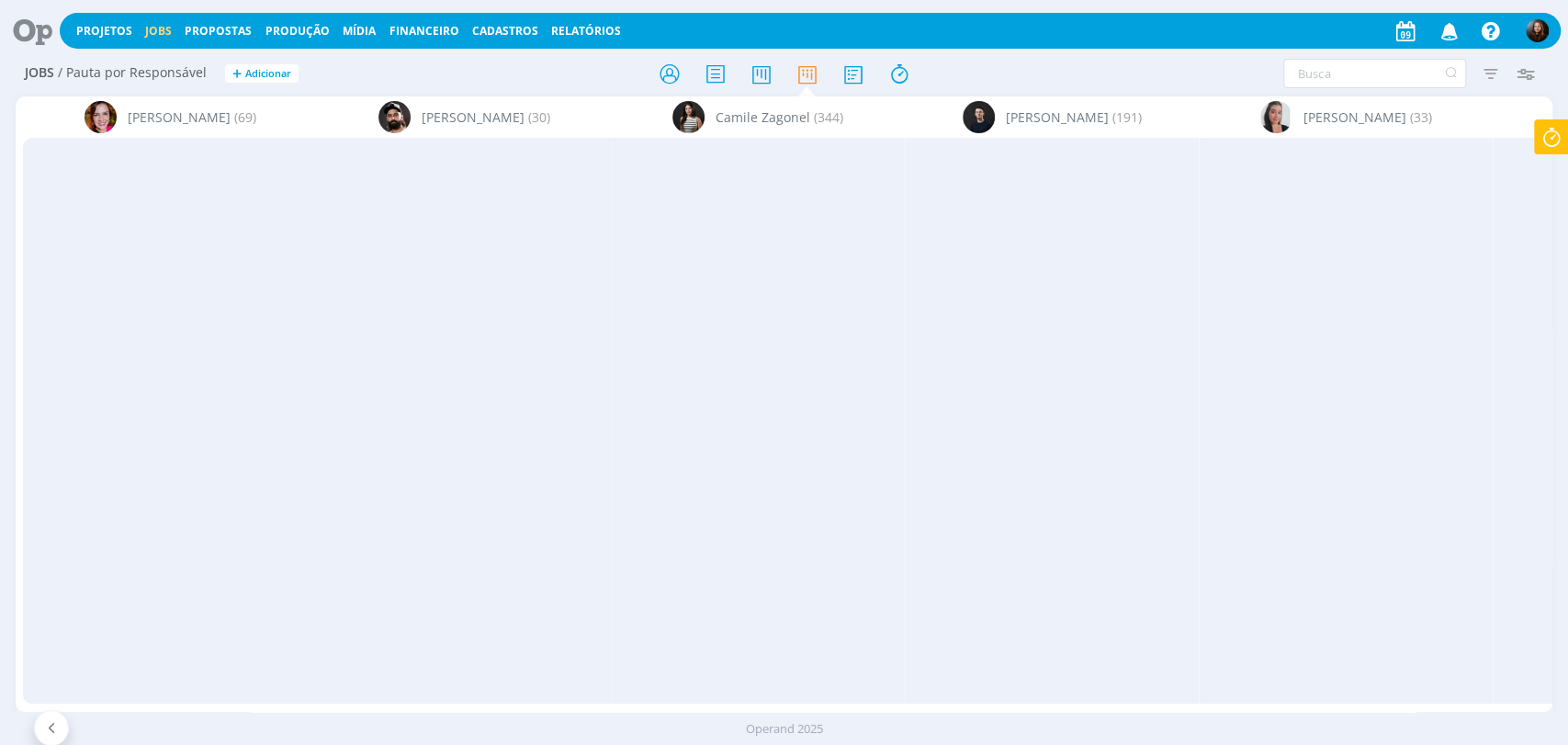
scroll to position [0, 4063]
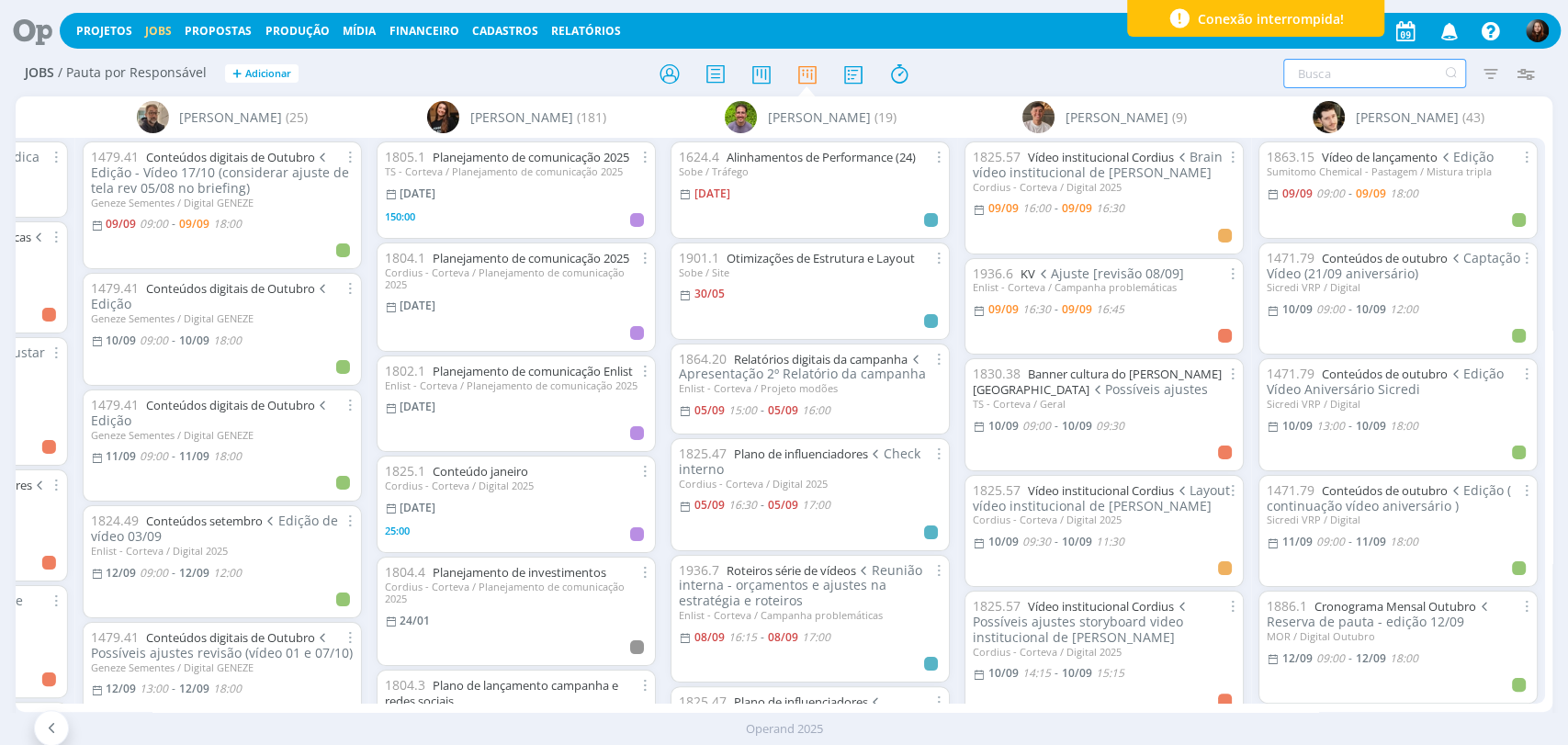
click at [1330, 81] on input "text" at bounding box center [1375, 74] width 183 height 30
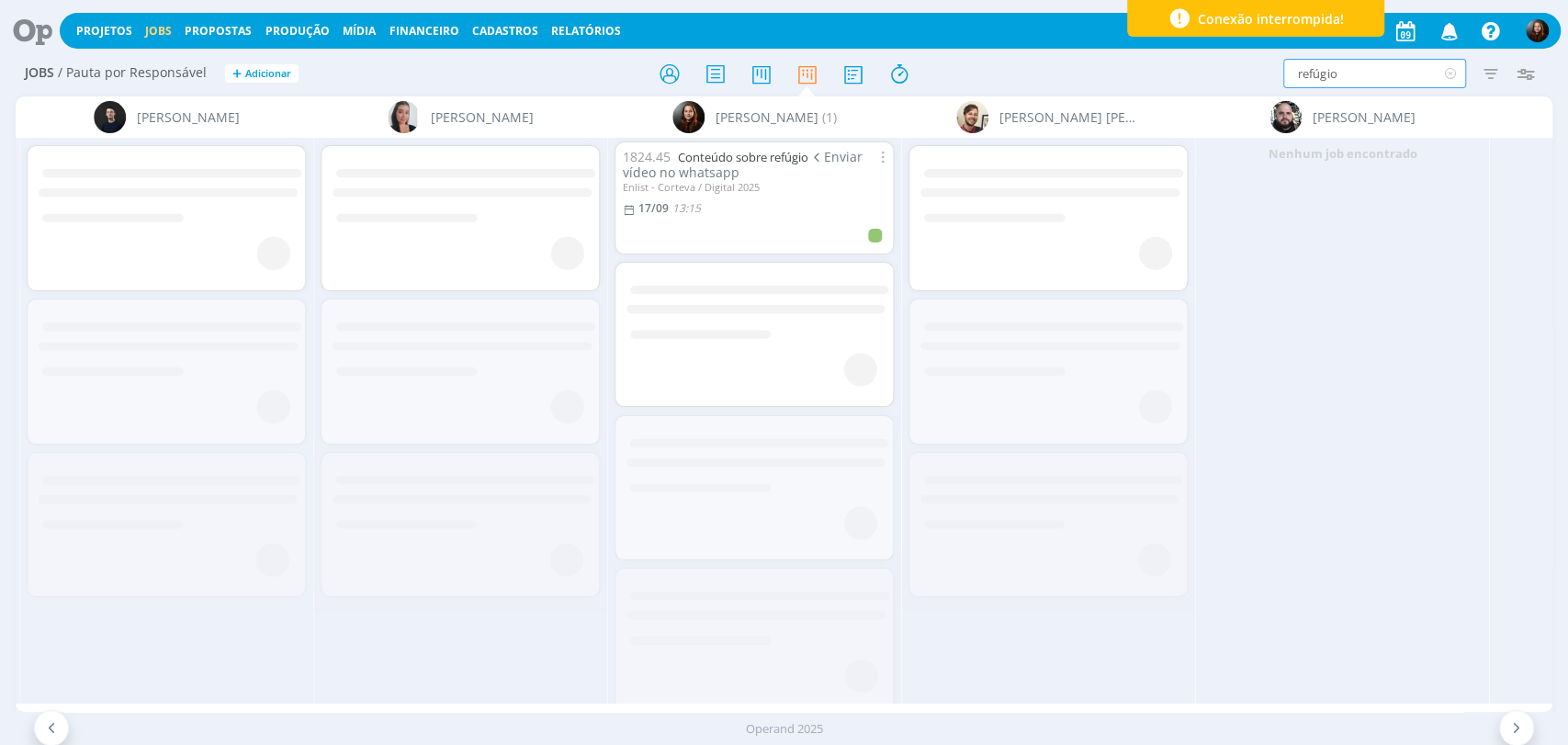
scroll to position [0, 800]
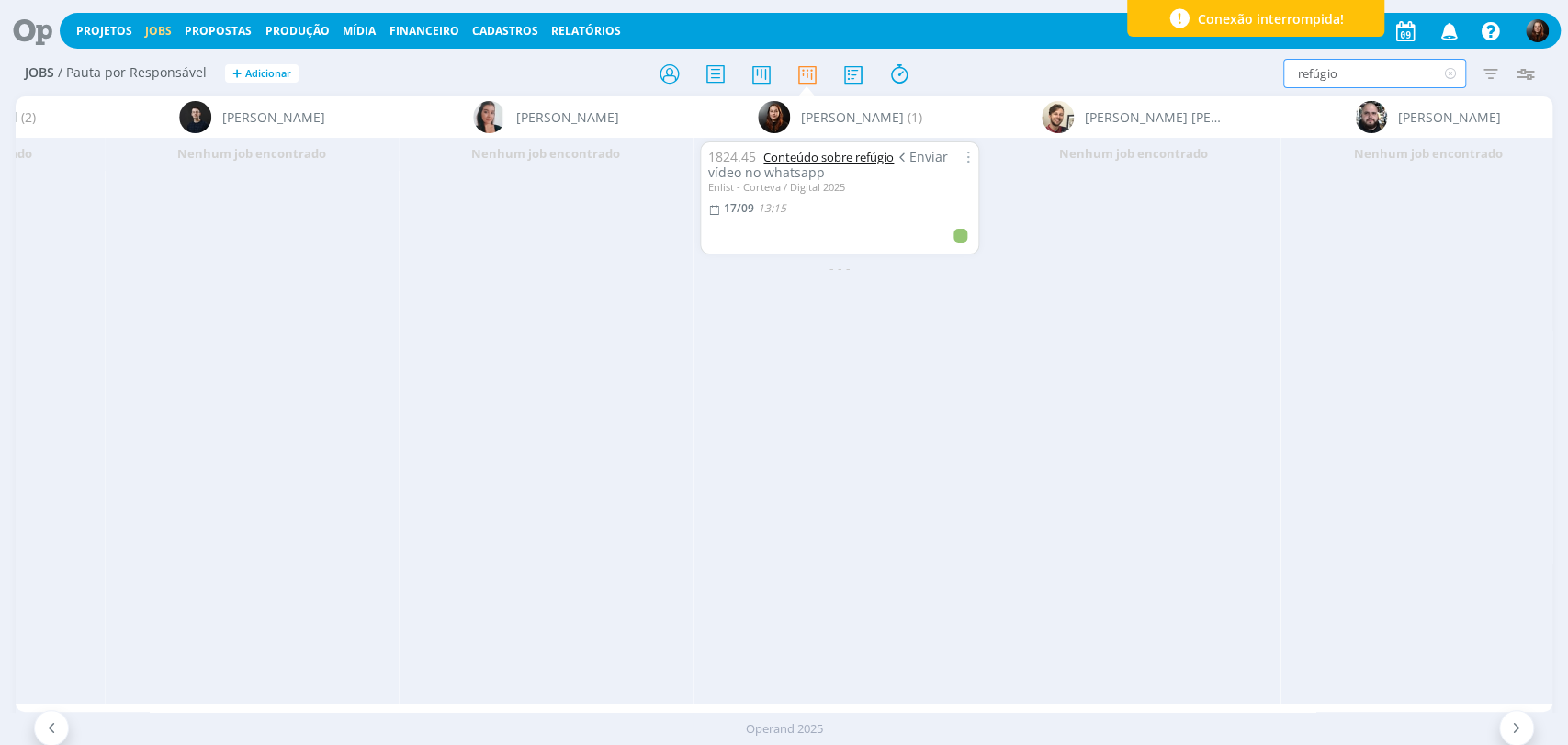
type input "refúgio"
click at [1446, 75] on icon at bounding box center [1450, 74] width 23 height 30
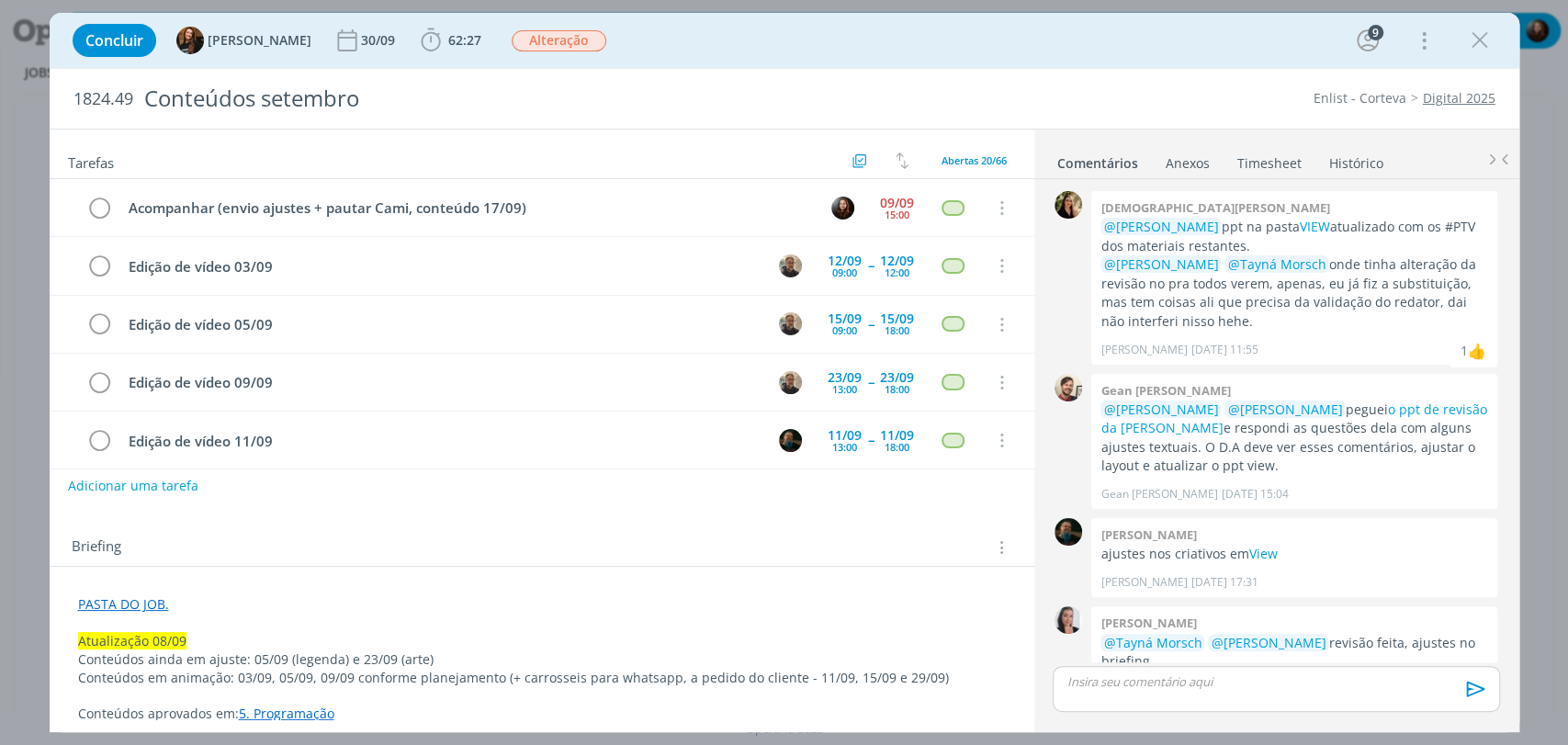
scroll to position [1776, 0]
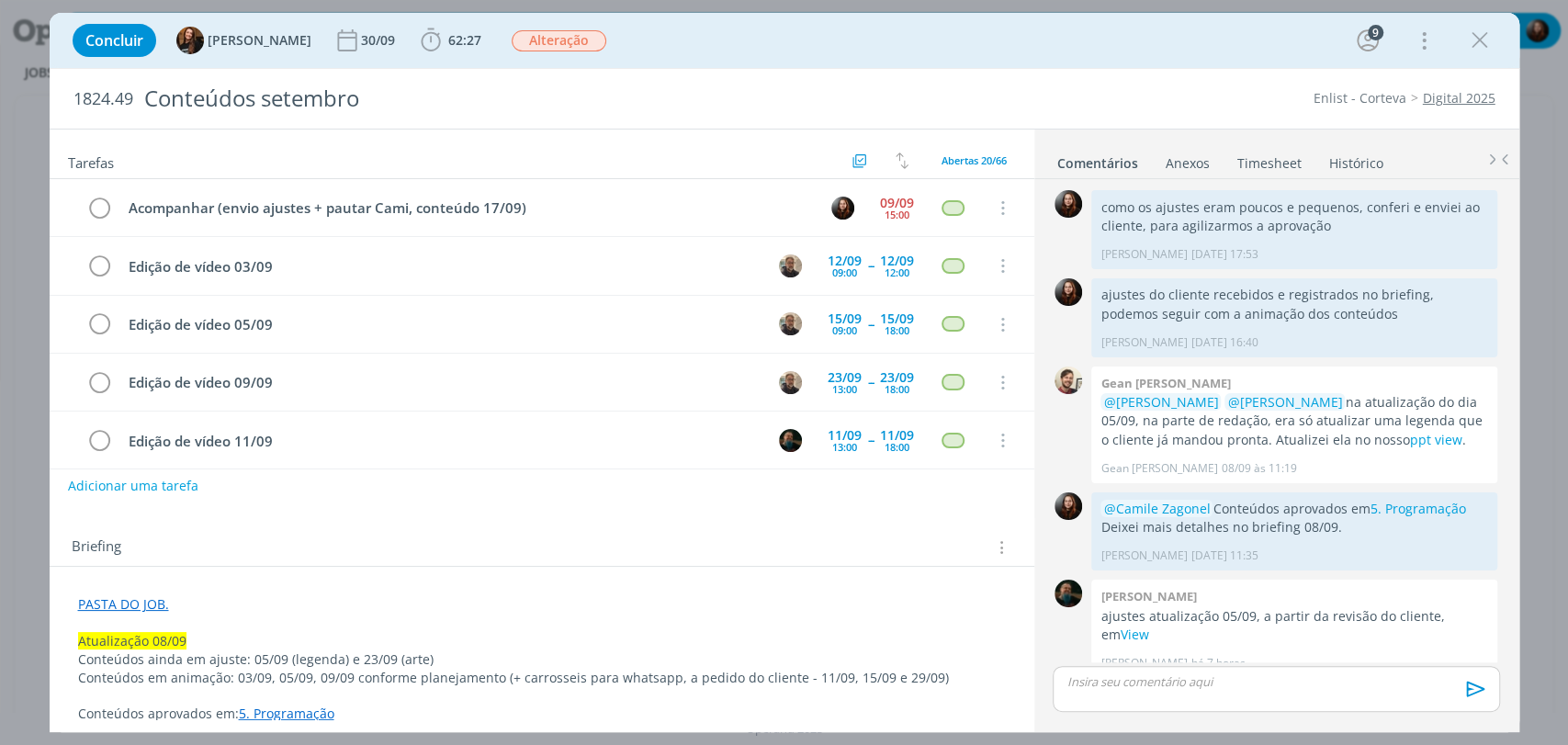
click at [698, 35] on div "Concluir Tayná Morsch 30/09 62:27 Apontar Data * [DATE] Horas * 00:00 Tarefa Se…" at bounding box center [784, 41] width 1442 height 44
click at [1043, 60] on div "Concluir Tayná Morsch 30/09 62:27 Iniciar Apontar Data * [DATE] Horas * 00:00 T…" at bounding box center [784, 41] width 1442 height 44
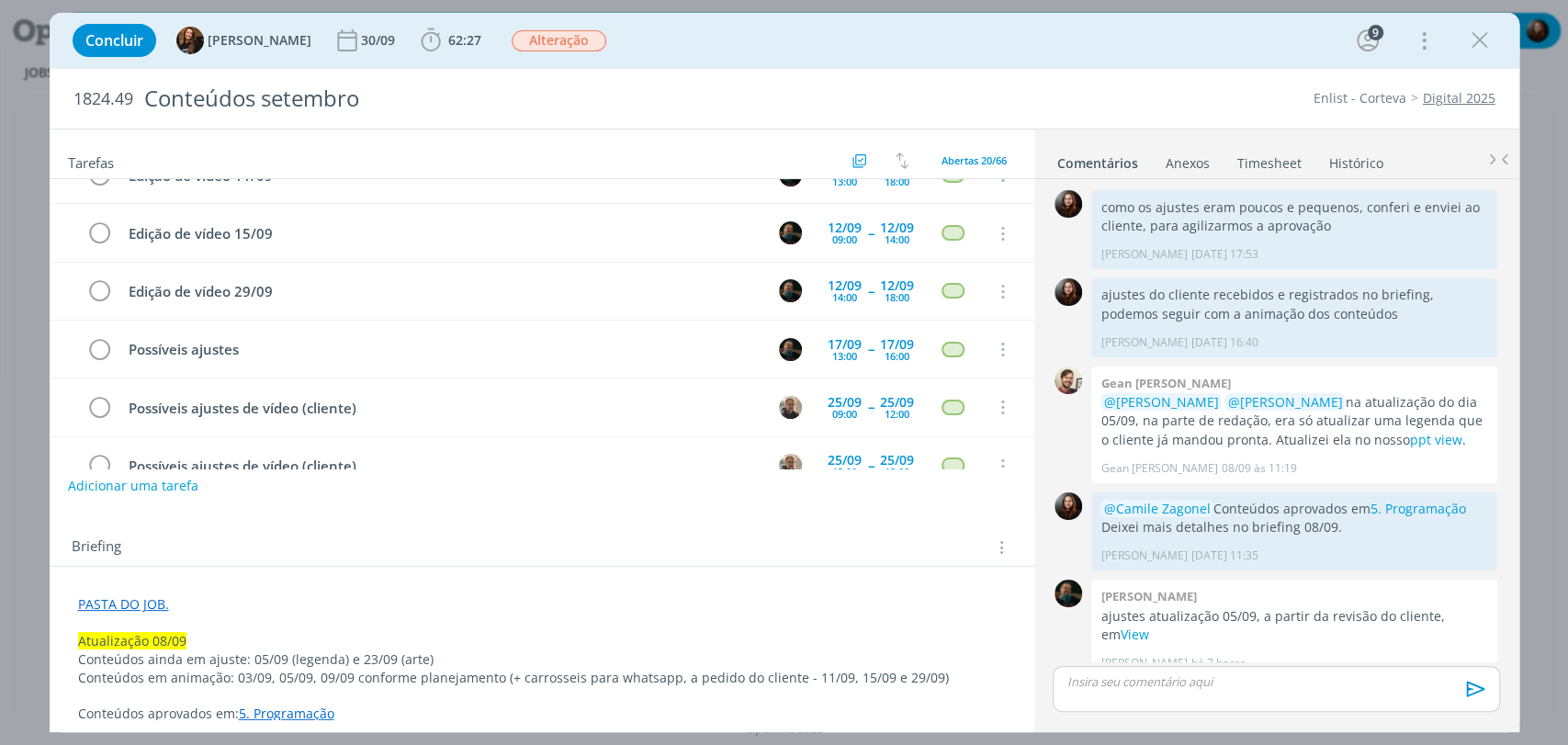
scroll to position [0, 0]
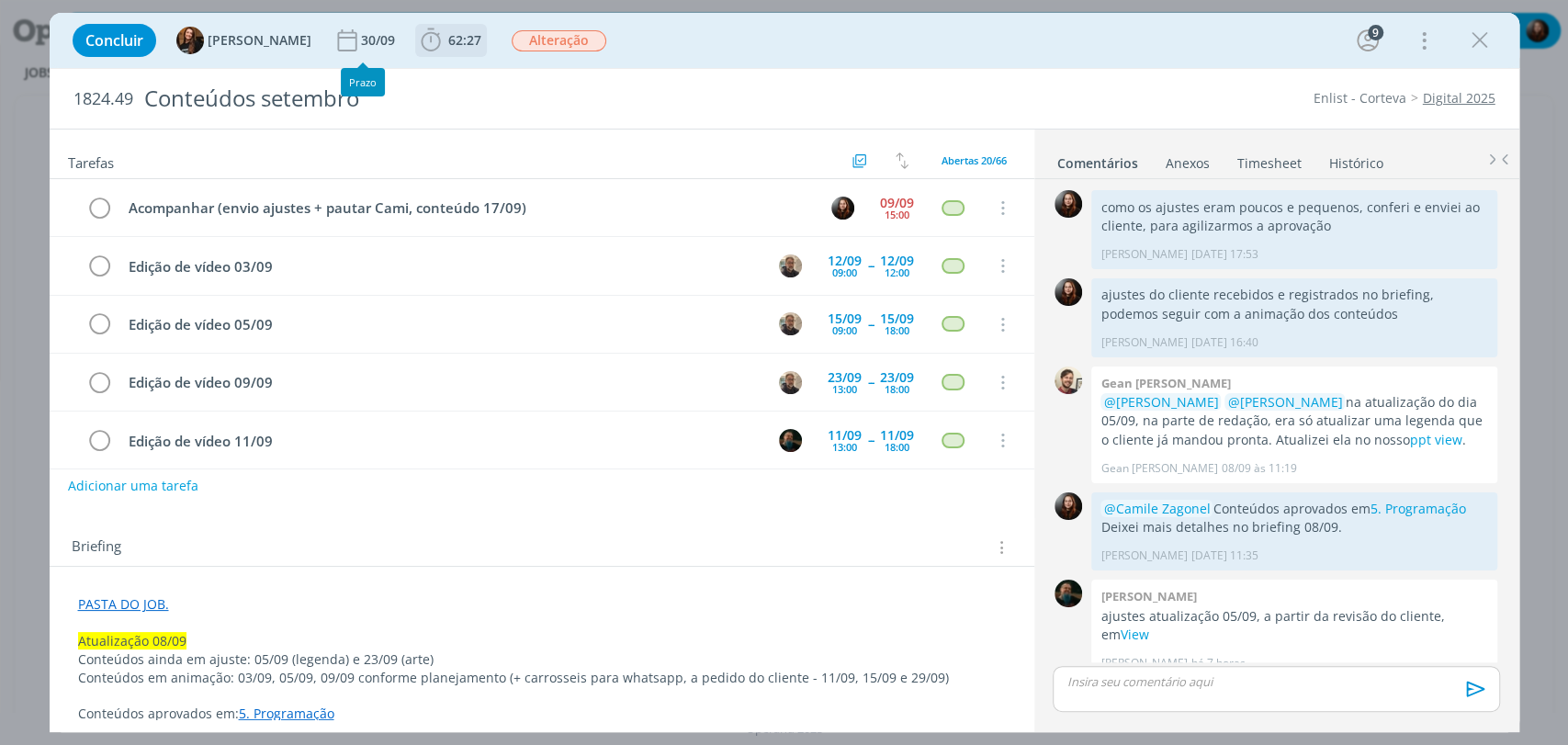
click at [417, 44] on icon "dialog" at bounding box center [431, 41] width 28 height 28
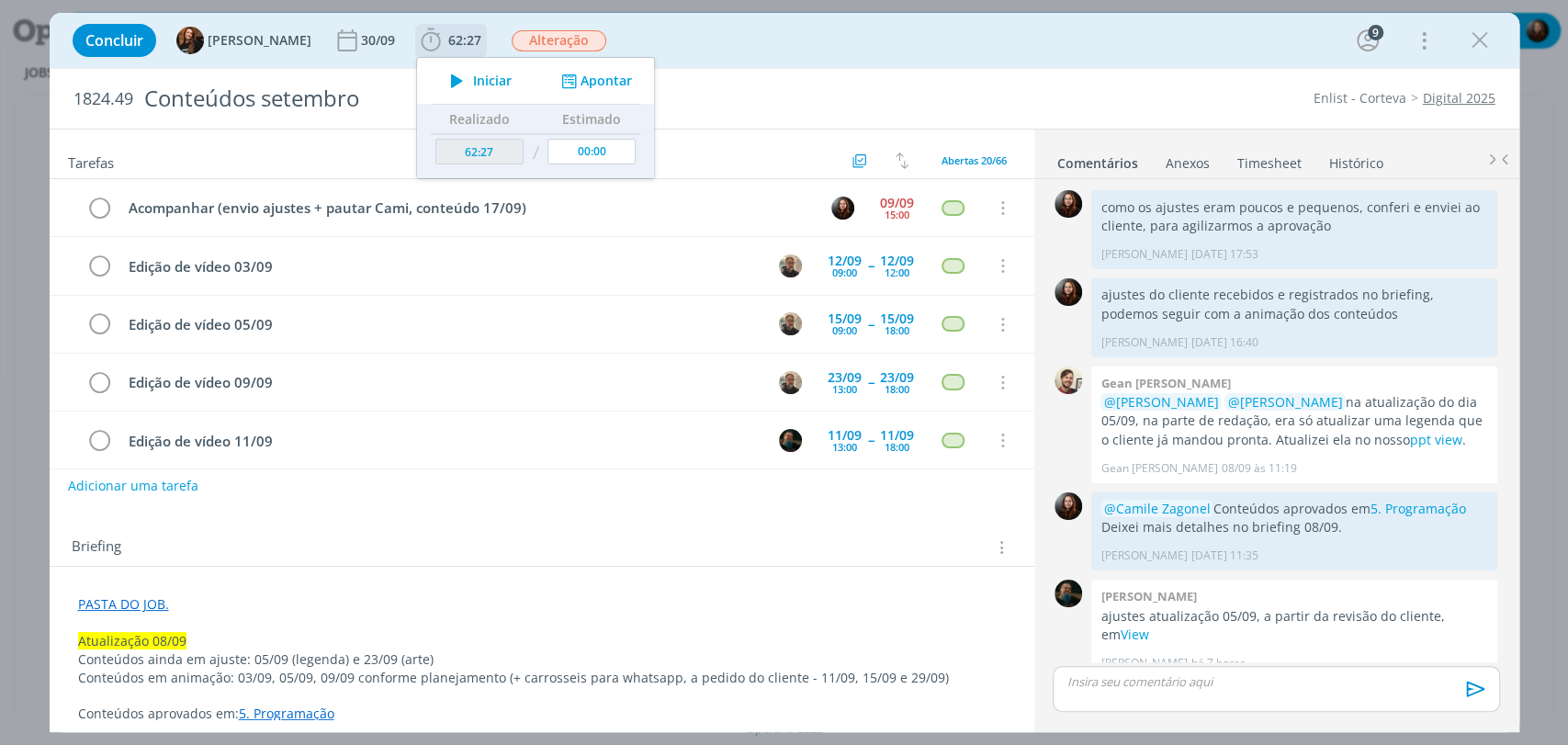
click at [441, 84] on icon "dialog" at bounding box center [457, 81] width 32 height 24
click at [689, 40] on div "Concluir Tayná Morsch 30/09 62:27 Parar Apontar Data * 09/09/2025 Horas * 00:00…" at bounding box center [784, 41] width 1442 height 44
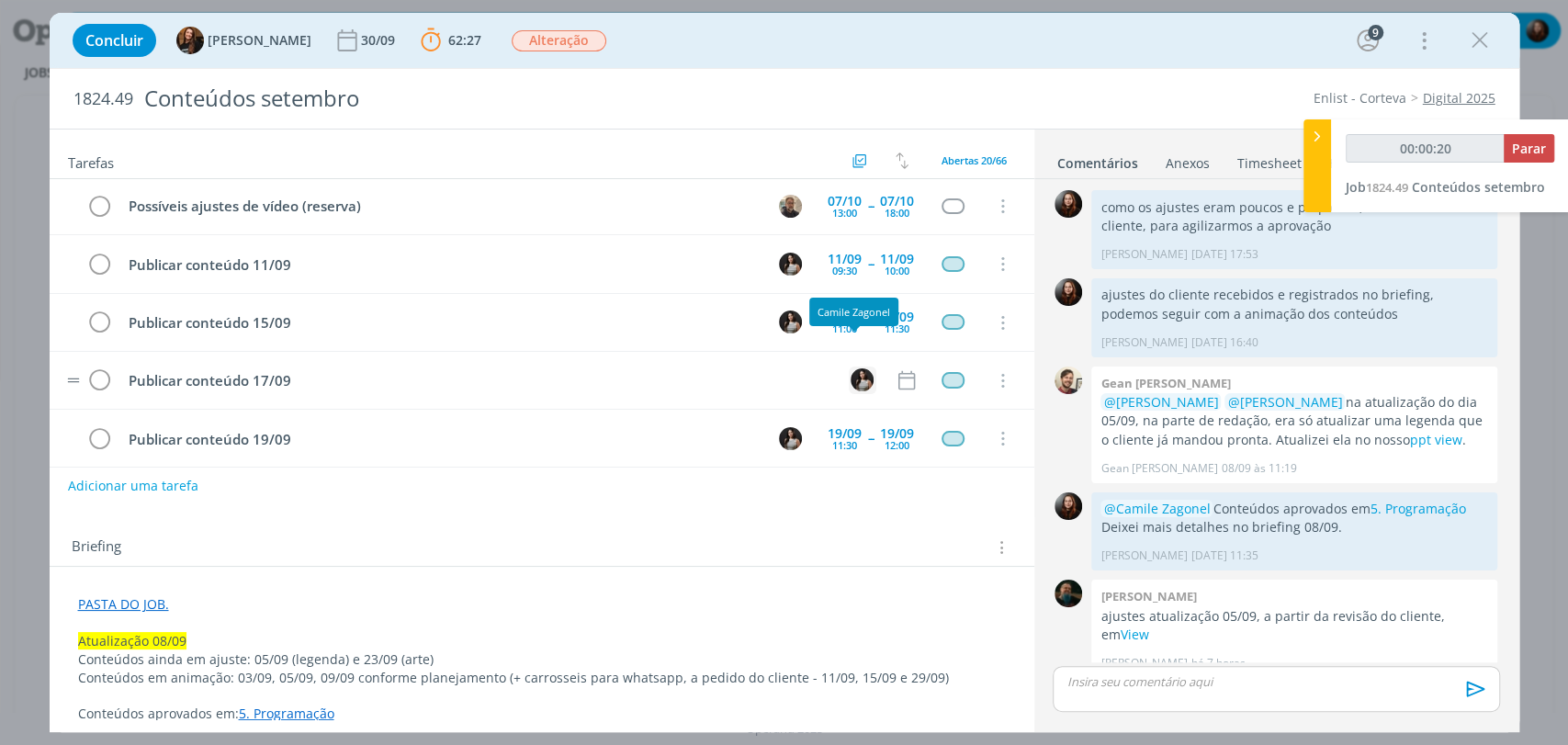
scroll to position [878, 0]
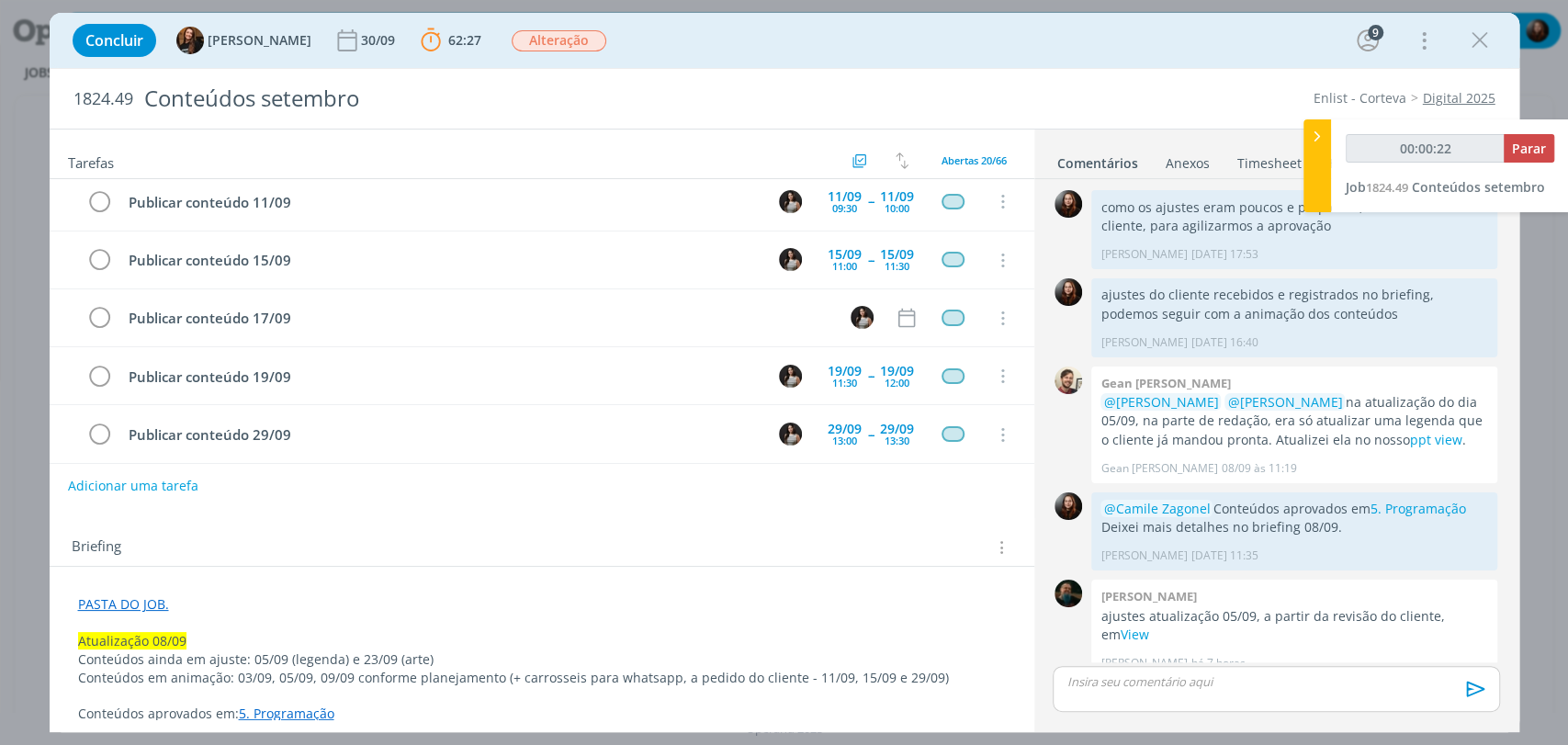
click at [328, 714] on link "5. Programação" at bounding box center [286, 714] width 95 height 18
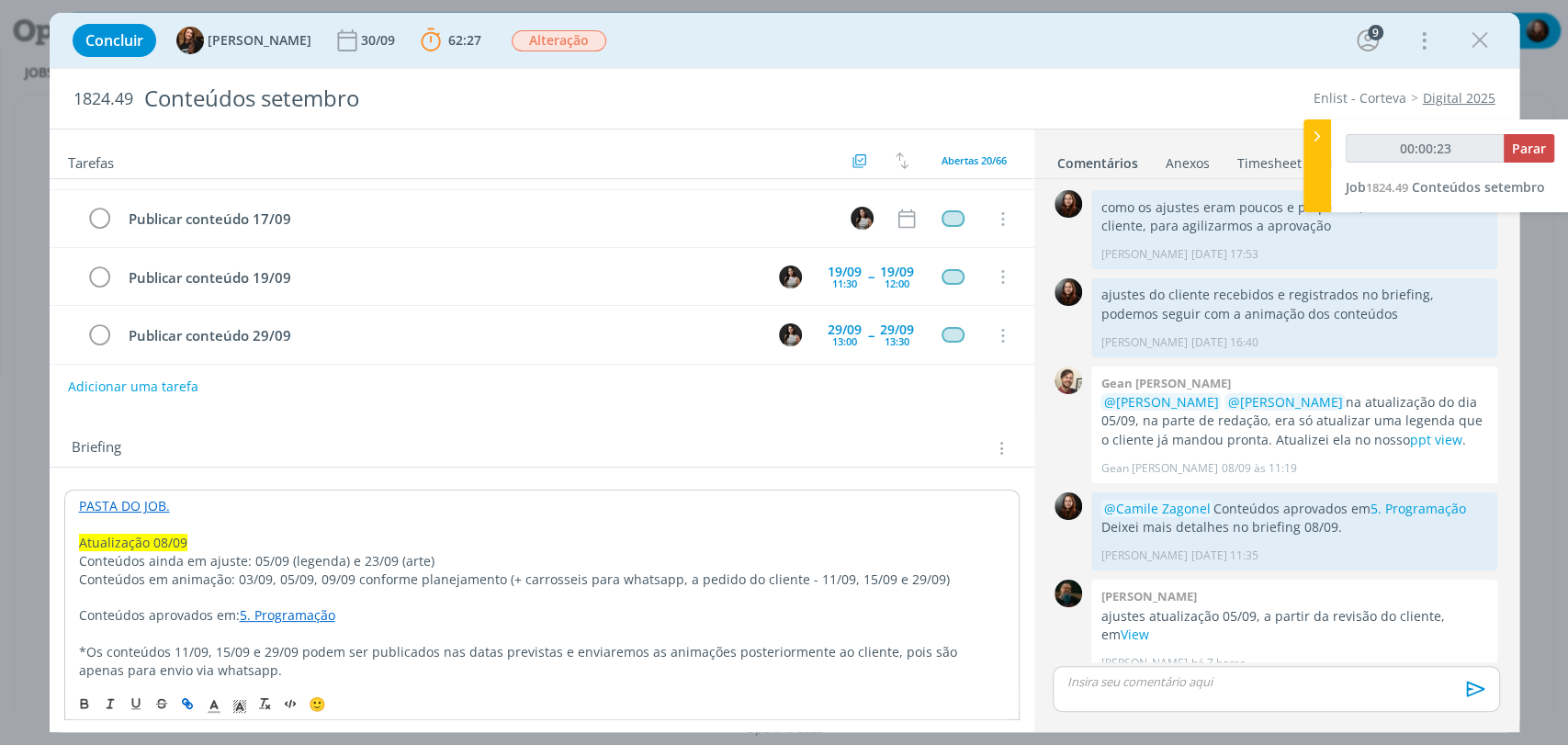
scroll to position [102, 0]
click at [303, 611] on link "5. Programação" at bounding box center [287, 612] width 95 height 18
click at [290, 641] on link "https://sobeae.sharepoint.com/:f:/s/SOBEAE/EjxhNTTUJL9MpZIUVyHh62QBxuqIUYcK4Zrw…" at bounding box center [231, 649] width 139 height 24
drag, startPoint x: 529, startPoint y: 462, endPoint x: 537, endPoint y: 381, distance: 81.4
click at [530, 453] on div "Briefing Briefings Predefinidos Versões do Briefing Ver Briefing do Projeto" at bounding box center [542, 441] width 984 height 50
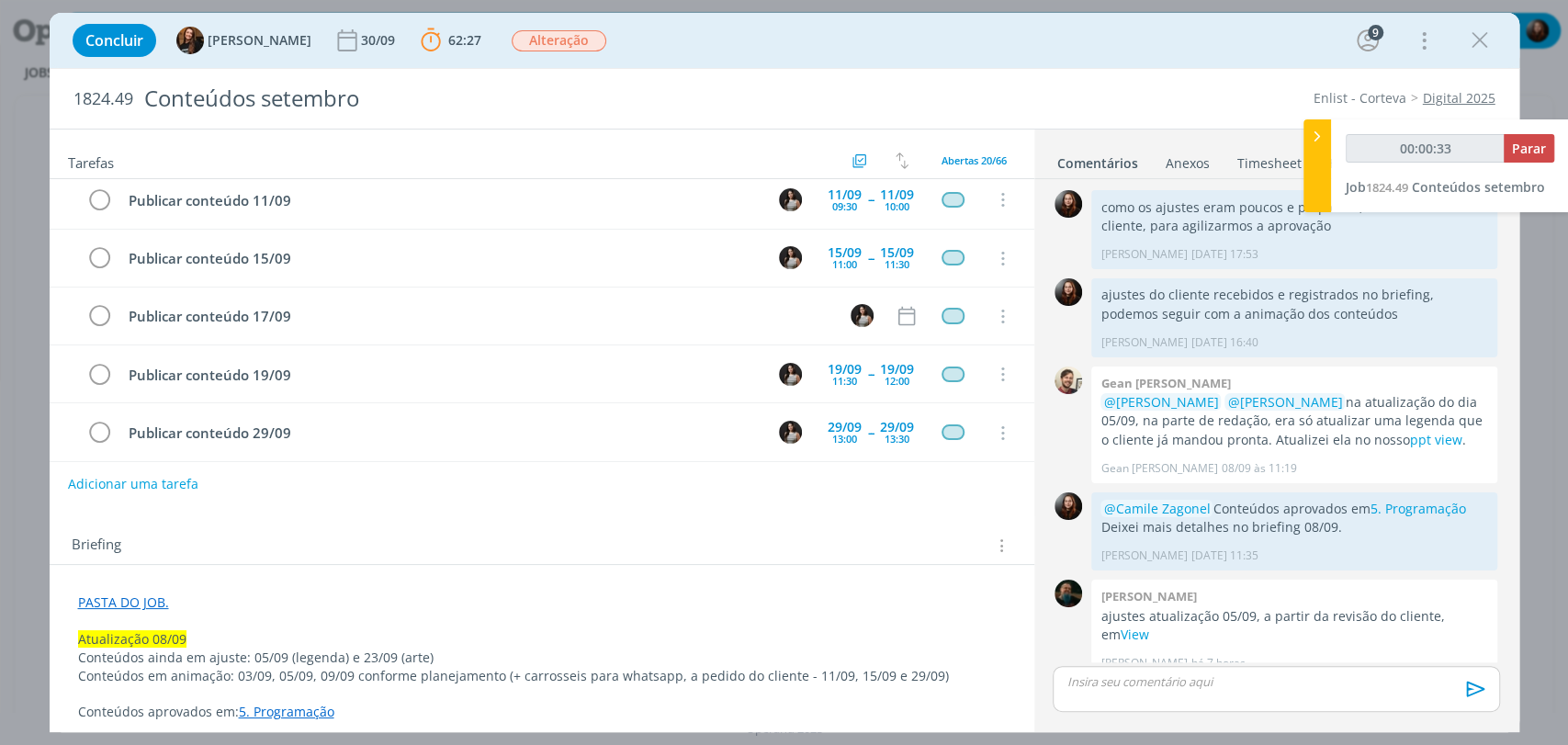
scroll to position [0, 0]
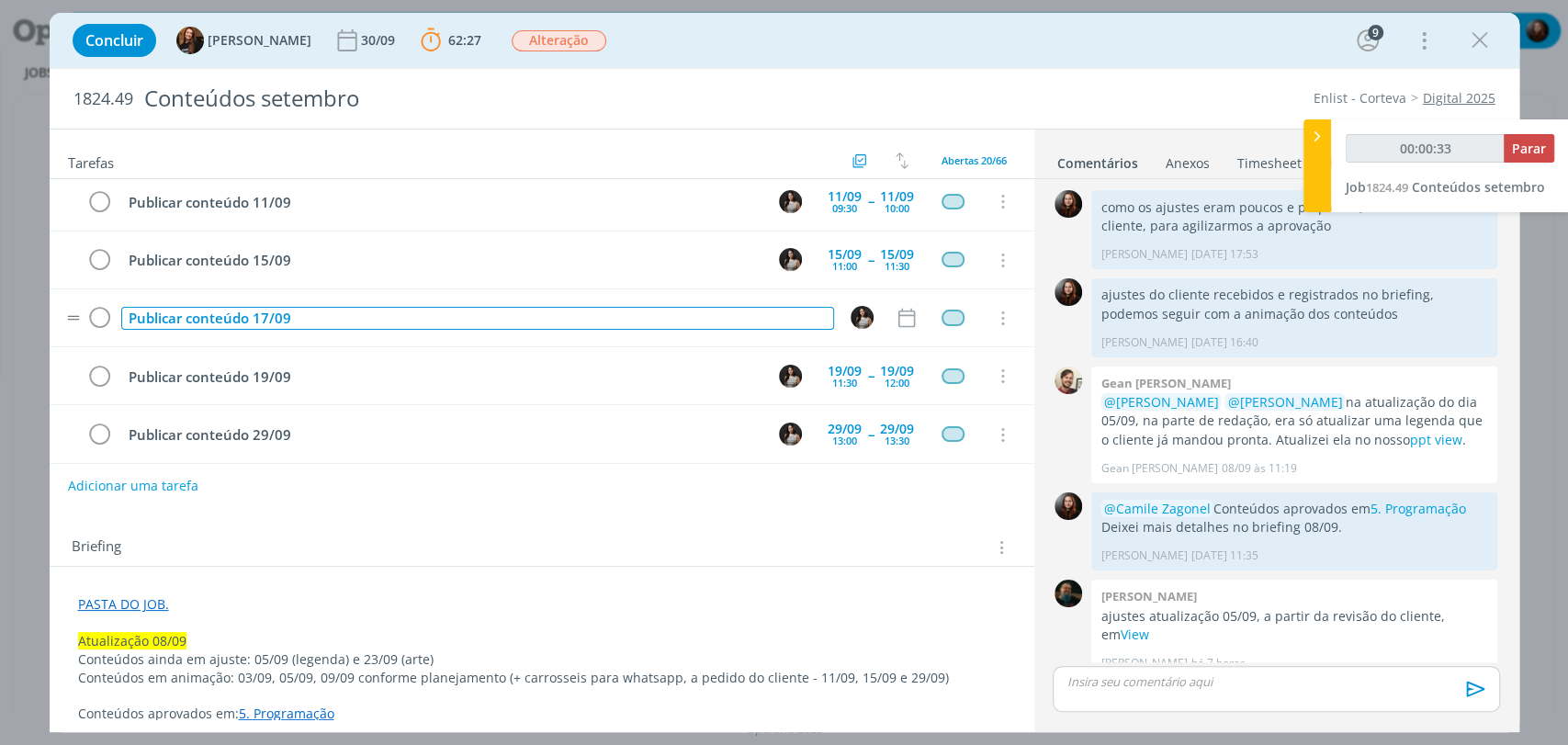
click at [352, 307] on div "Publicar conteúdo 17/09" at bounding box center [477, 318] width 712 height 23
type input "00:00:34"
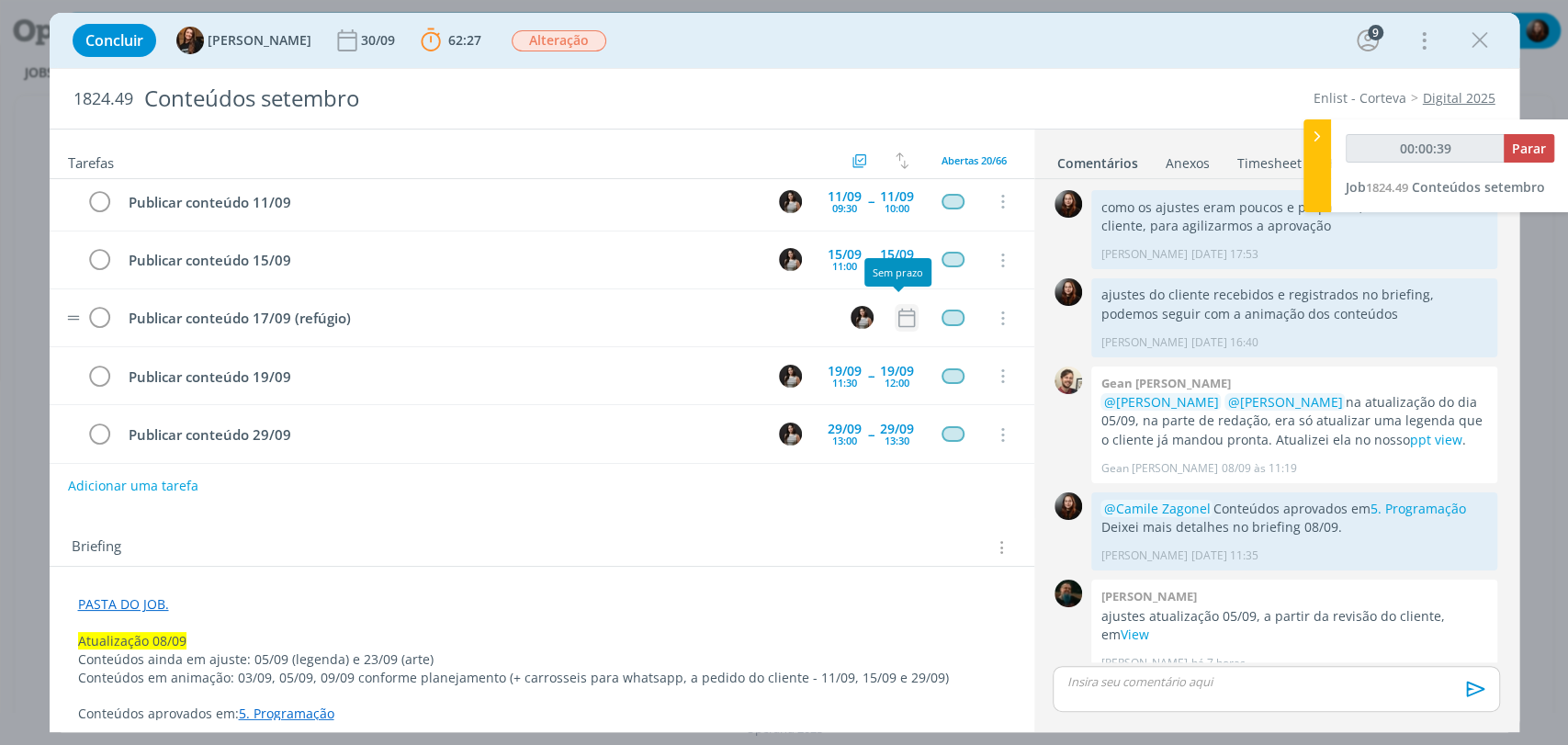
click at [908, 313] on icon "dialog" at bounding box center [907, 318] width 24 height 24
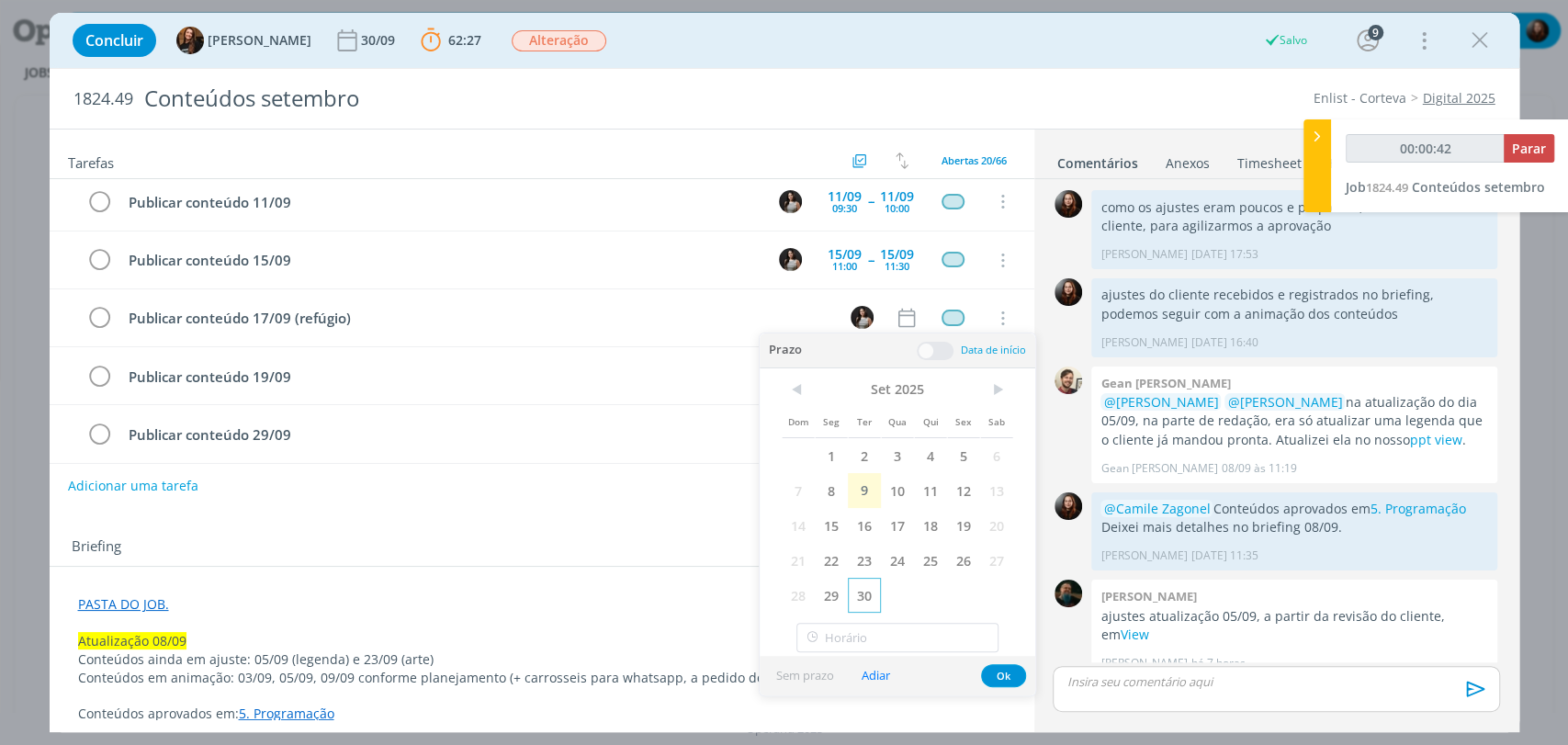
click at [862, 589] on span "30" at bounding box center [864, 596] width 33 height 35
click at [933, 350] on span at bounding box center [935, 351] width 37 height 19
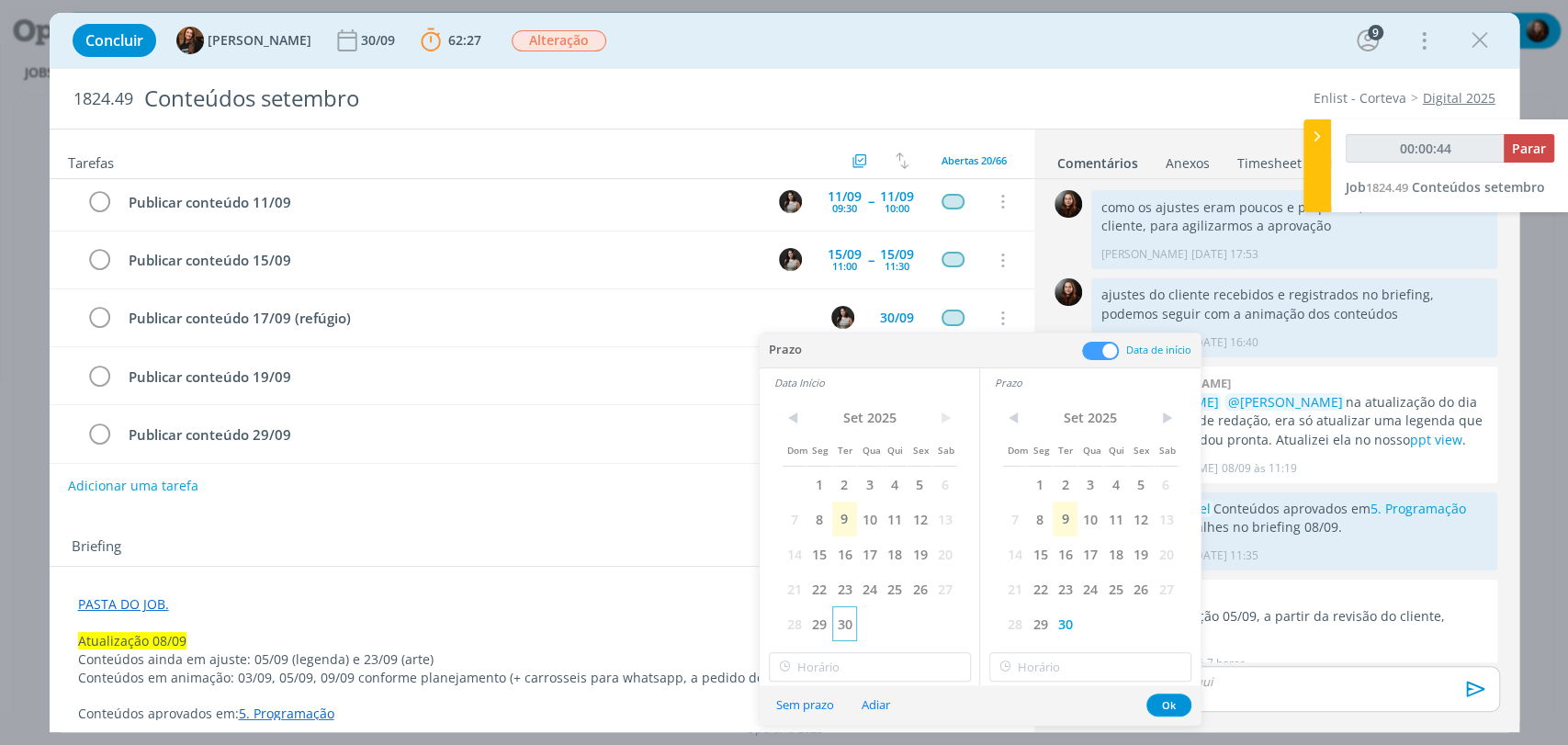
click at [841, 625] on span "30" at bounding box center [845, 624] width 25 height 35
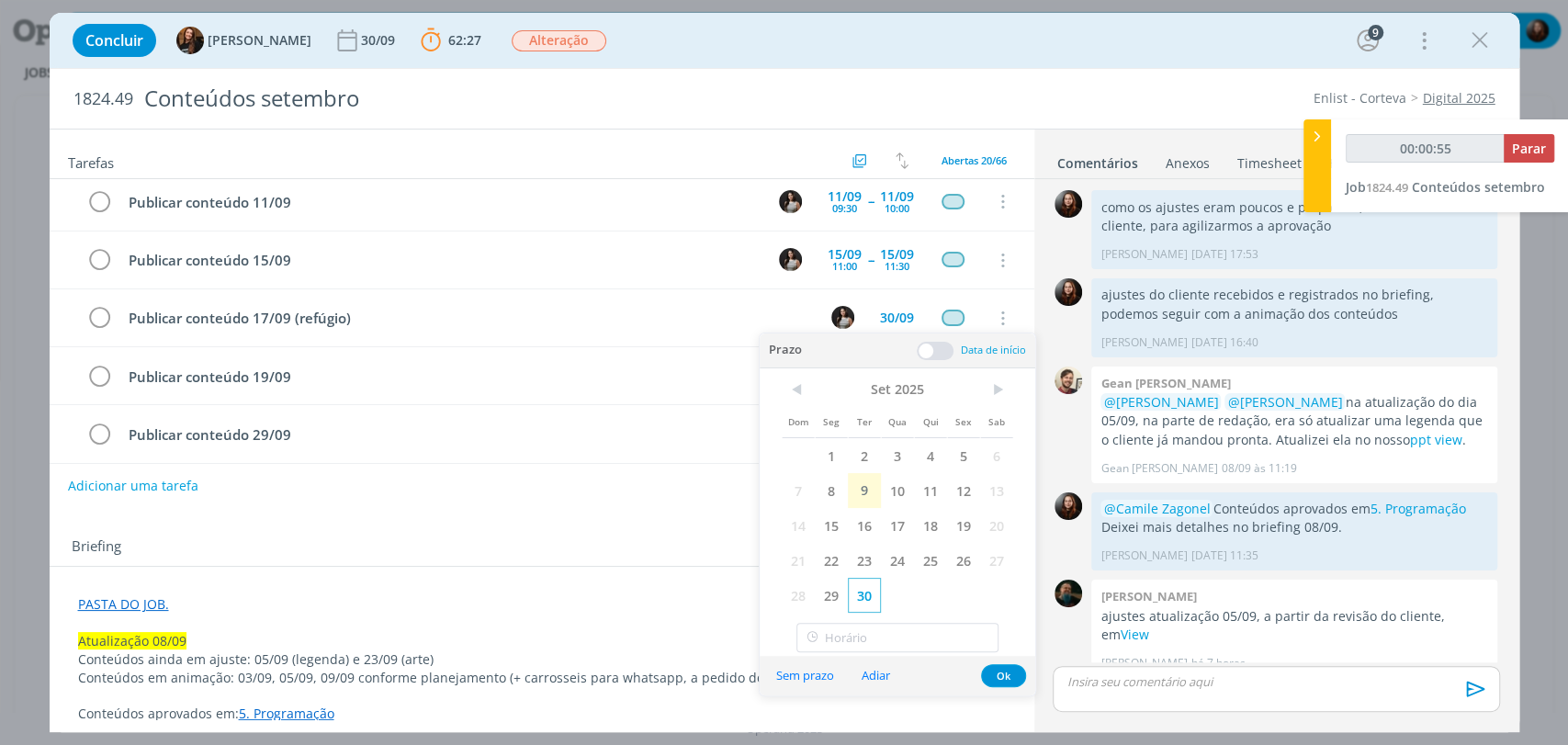
click at [867, 601] on span "30" at bounding box center [864, 596] width 33 height 35
click at [943, 338] on div "Prazo Data de início" at bounding box center [897, 351] width 276 height 35
click at [940, 341] on span at bounding box center [935, 351] width 37 height 19
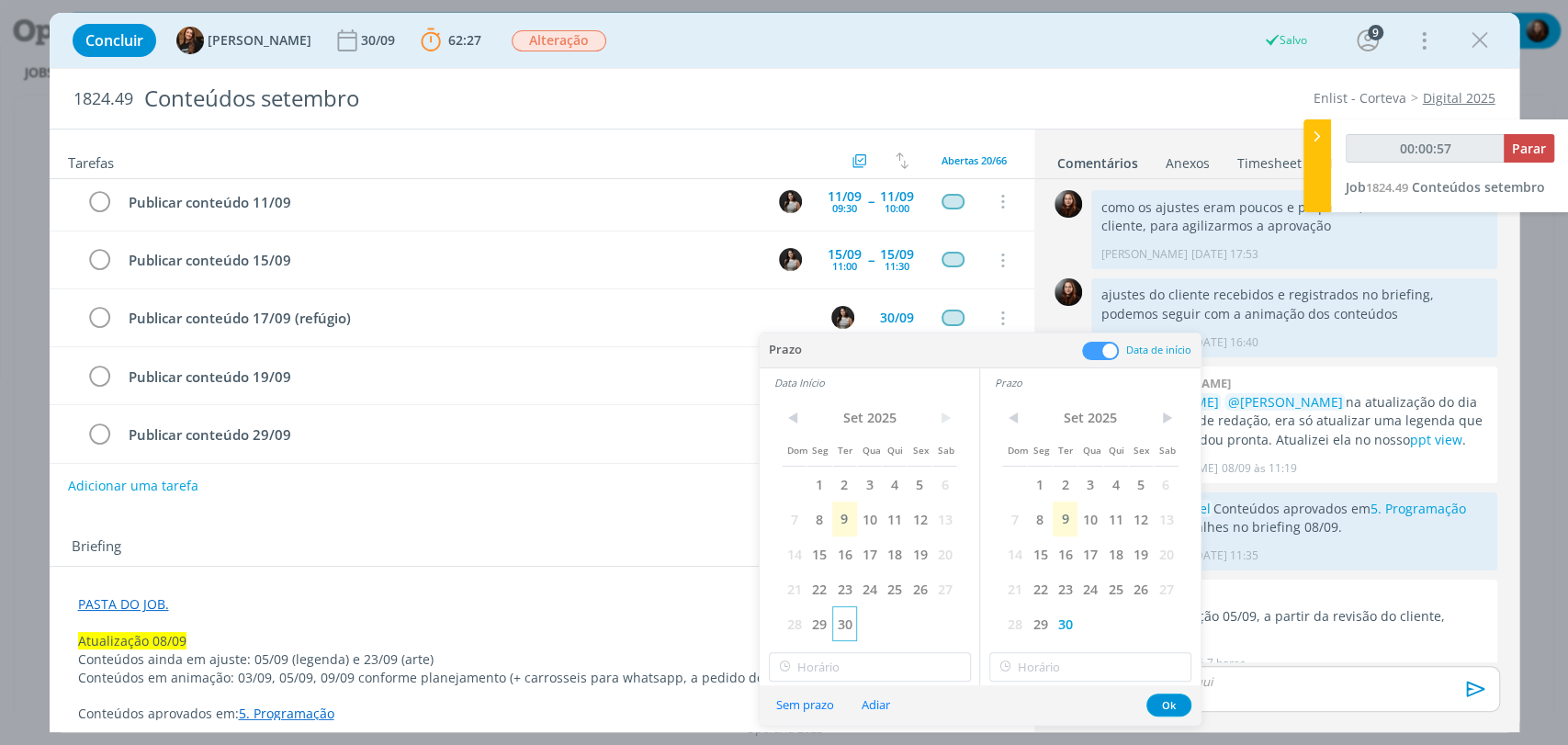
click at [846, 625] on span "30" at bounding box center [845, 624] width 25 height 35
type input "00:01:26"
type input "16:00"
click at [878, 677] on input "16:00" at bounding box center [870, 667] width 202 height 30
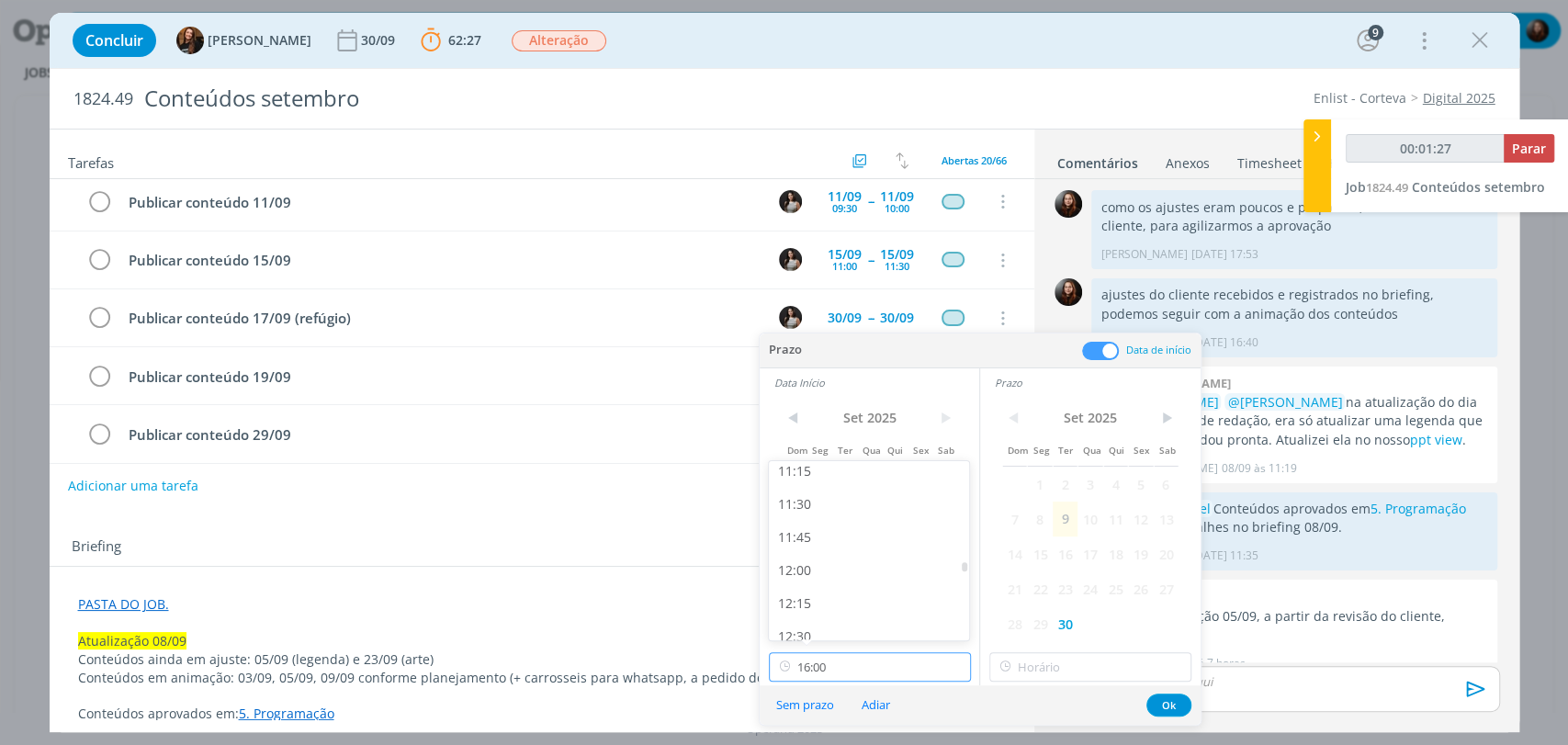
scroll to position [1467, 0]
type input "00:01:28"
click at [809, 466] on div "11:00" at bounding box center [870, 467] width 204 height 33
type input "11:00"
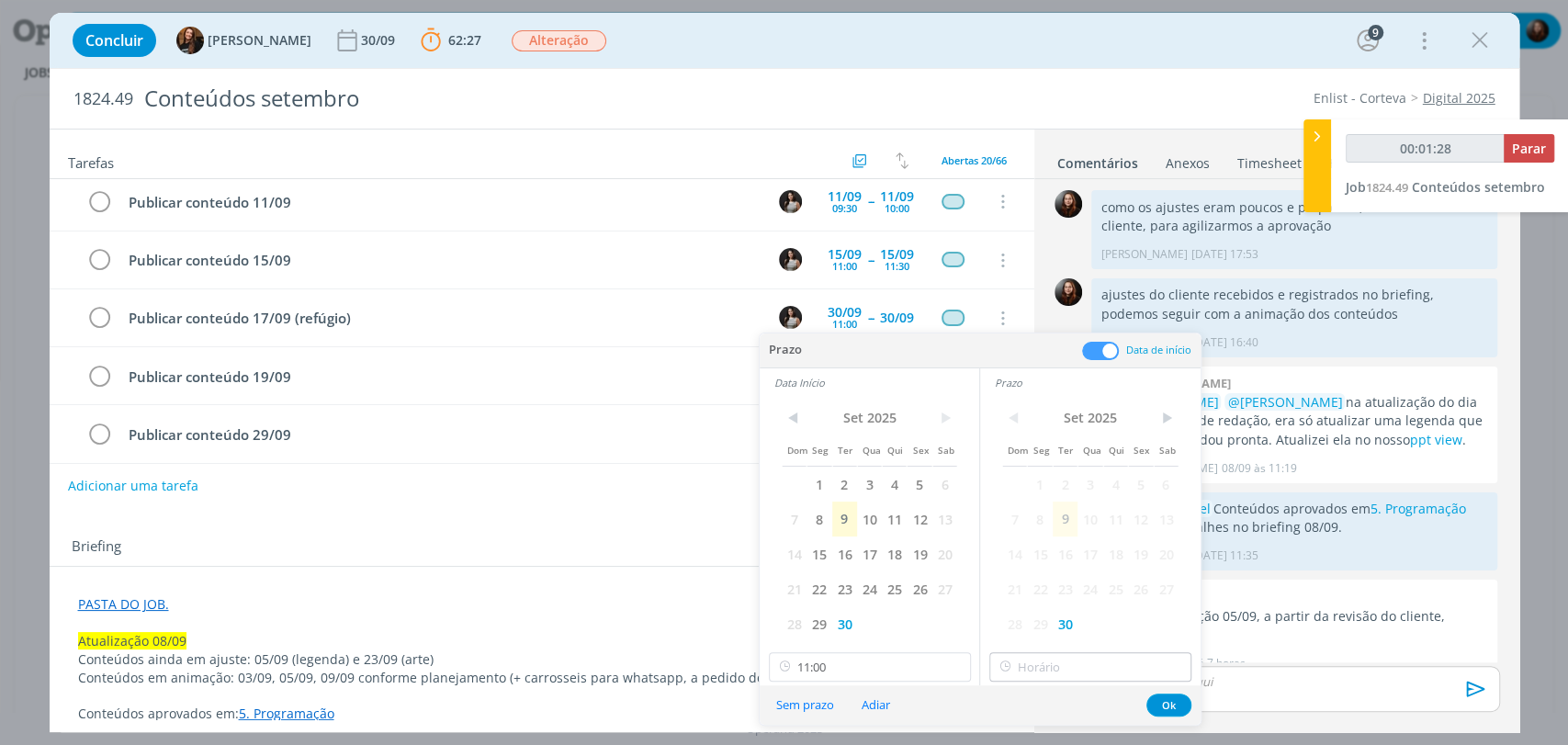
type input "00:01:29"
type input "16:00"
click at [1054, 661] on input "16:00" at bounding box center [1090, 667] width 202 height 30
type input "00:01:31"
click at [1028, 627] on div "11:30" at bounding box center [1092, 635] width 204 height 33
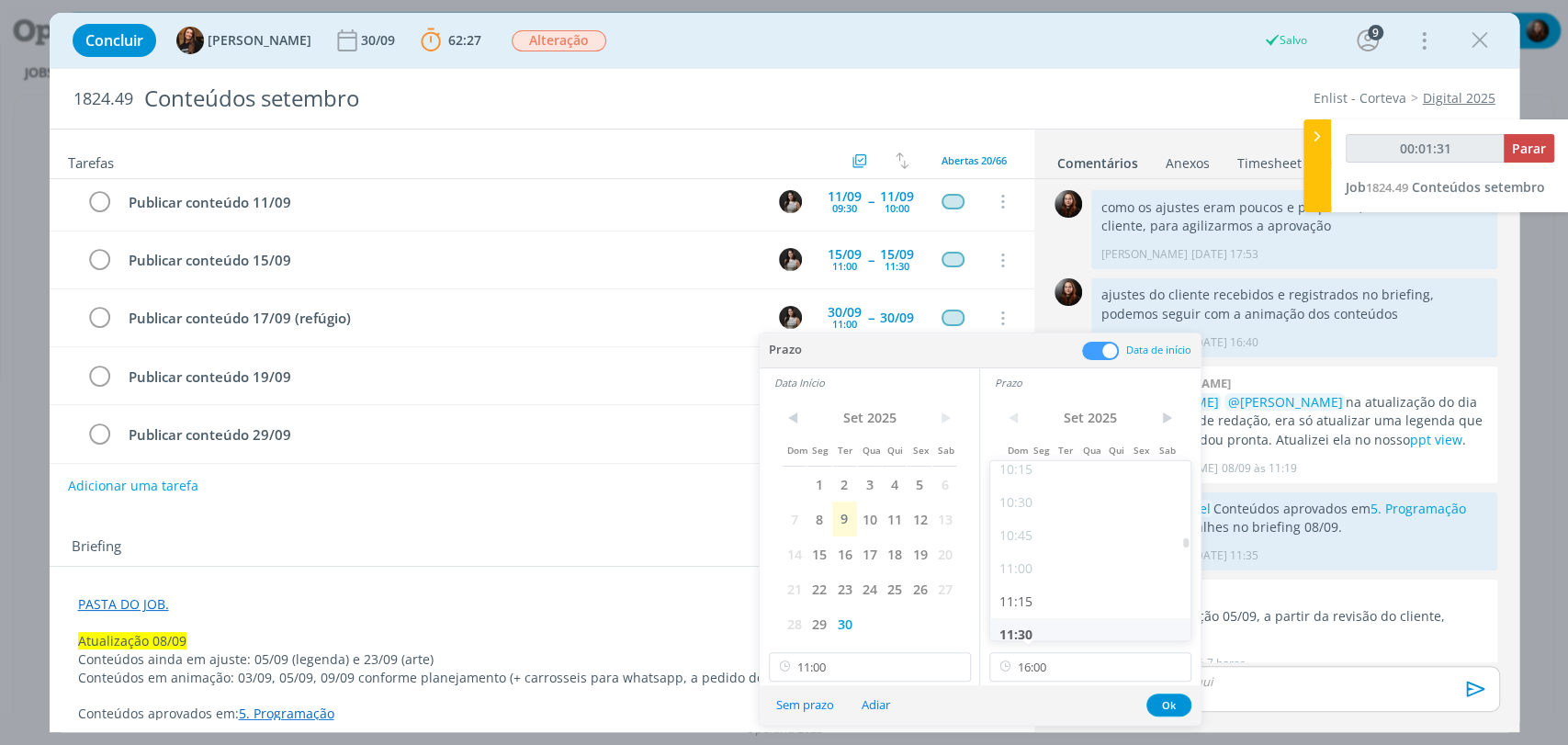
type input "11:30"
click at [1179, 698] on button "Ok" at bounding box center [1168, 705] width 45 height 23
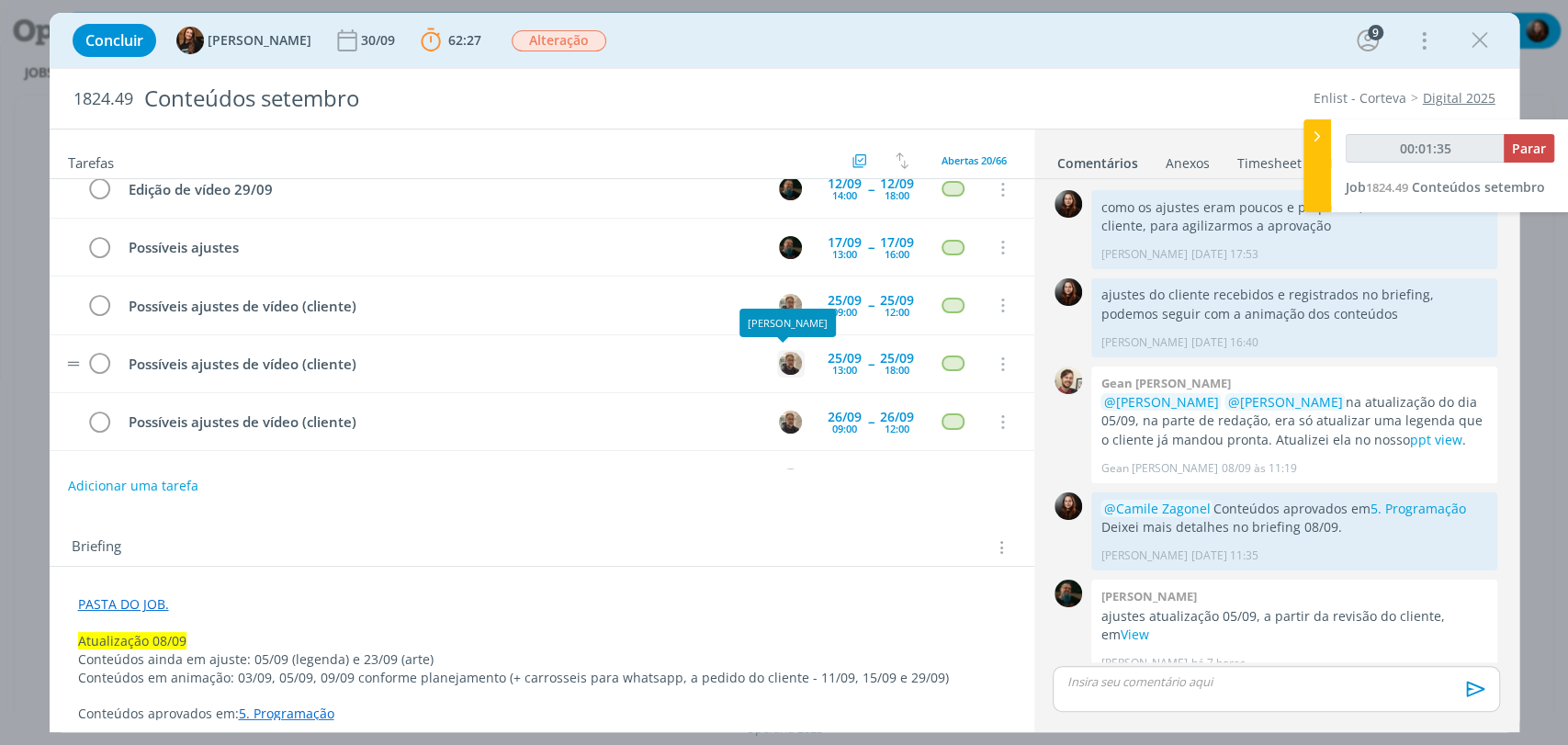
scroll to position [0, 0]
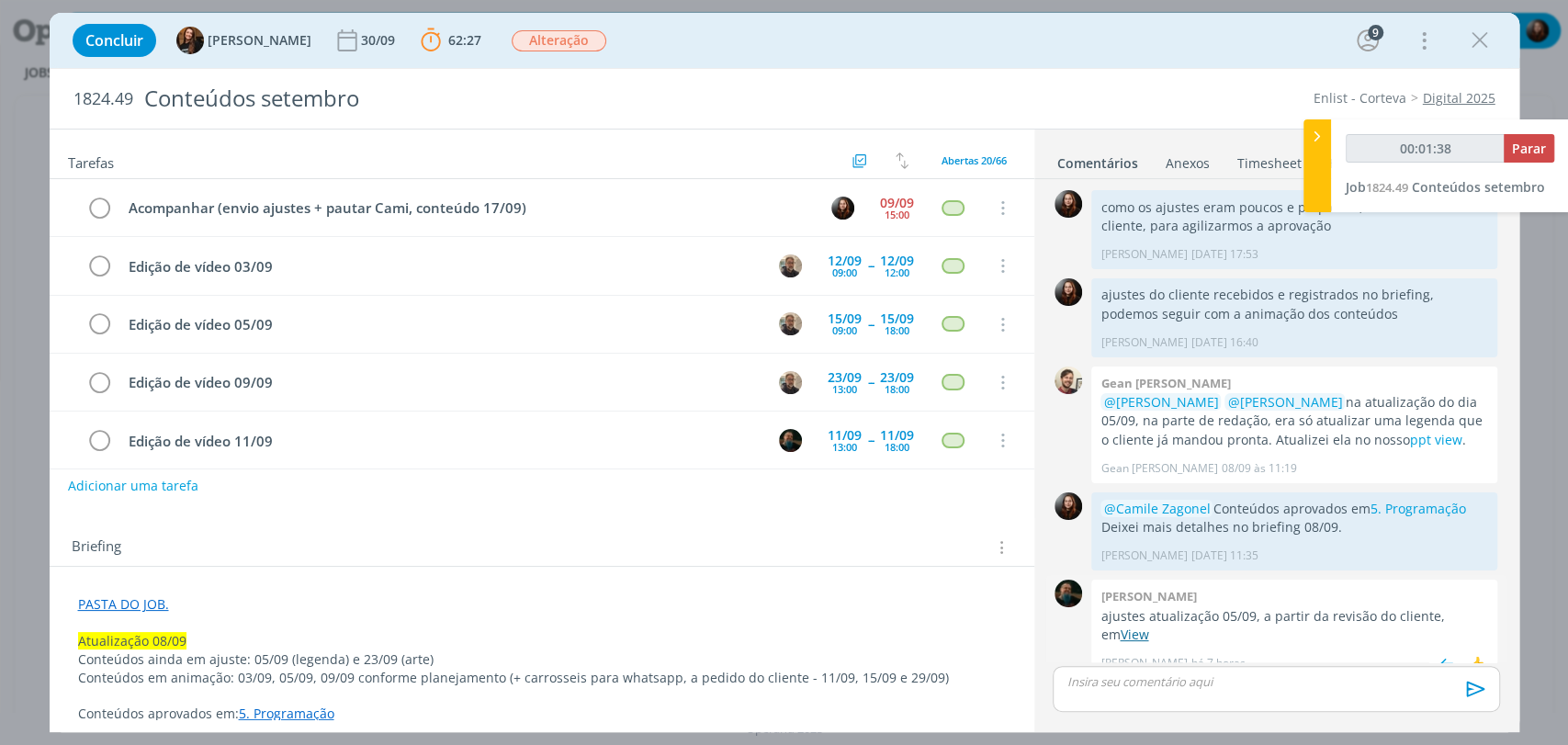
click at [1120, 626] on link "View" at bounding box center [1133, 634] width 29 height 18
click at [461, 522] on div "Briefing Briefings Predefinidos Versões do Briefing Ver Briefing do Projeto" at bounding box center [542, 542] width 984 height 50
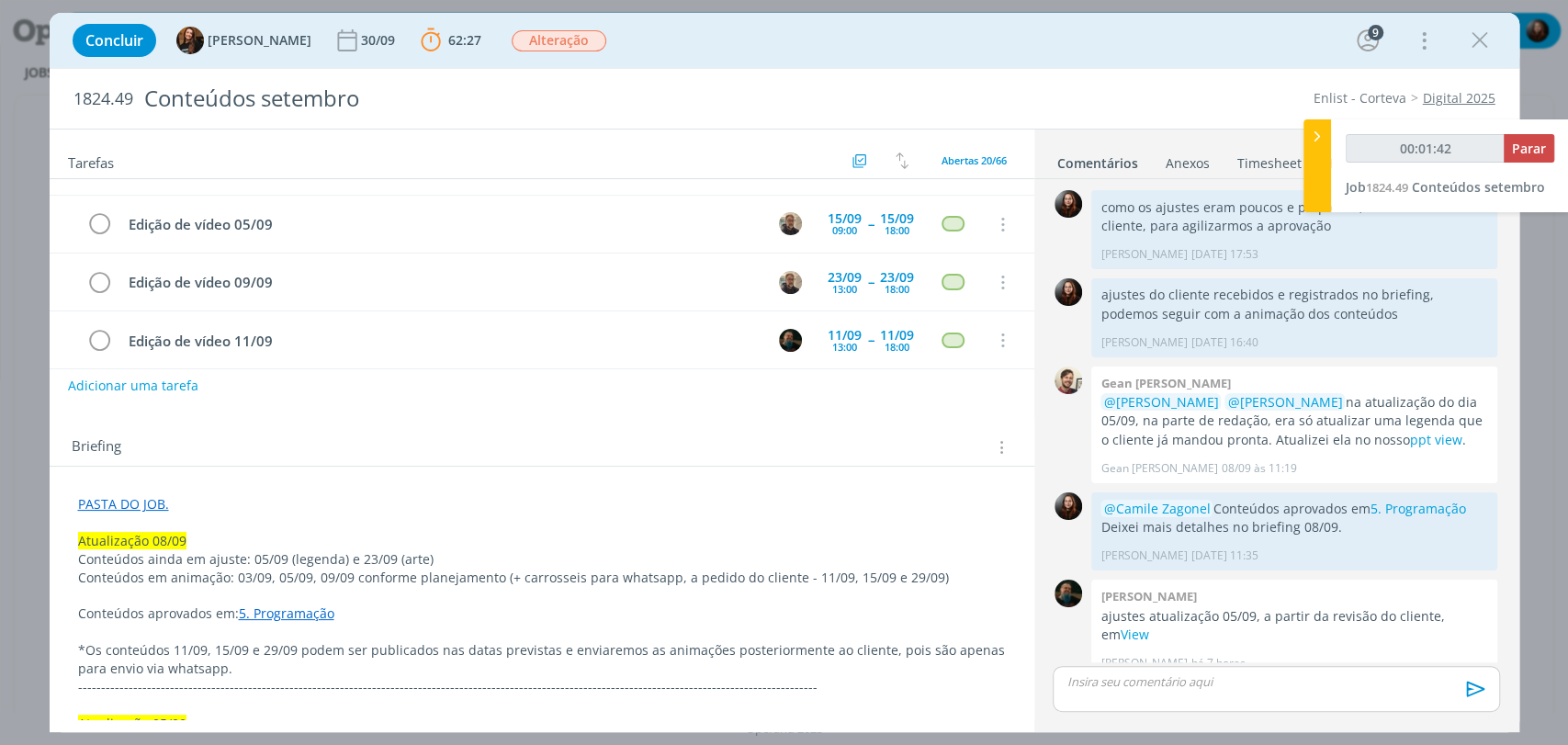
scroll to position [102, 0]
drag, startPoint x: 277, startPoint y: 554, endPoint x: 448, endPoint y: 550, distance: 171.0
click at [448, 550] on p "Conteúdos ainda em ajuste: 05/09 (legenda) e 23/09 (arte)" at bounding box center [541, 558] width 928 height 19
click at [437, 440] on div "Briefing Briefings Predefinidos Versões do Briefing Ver Briefing do Projeto" at bounding box center [544, 446] width 945 height 24
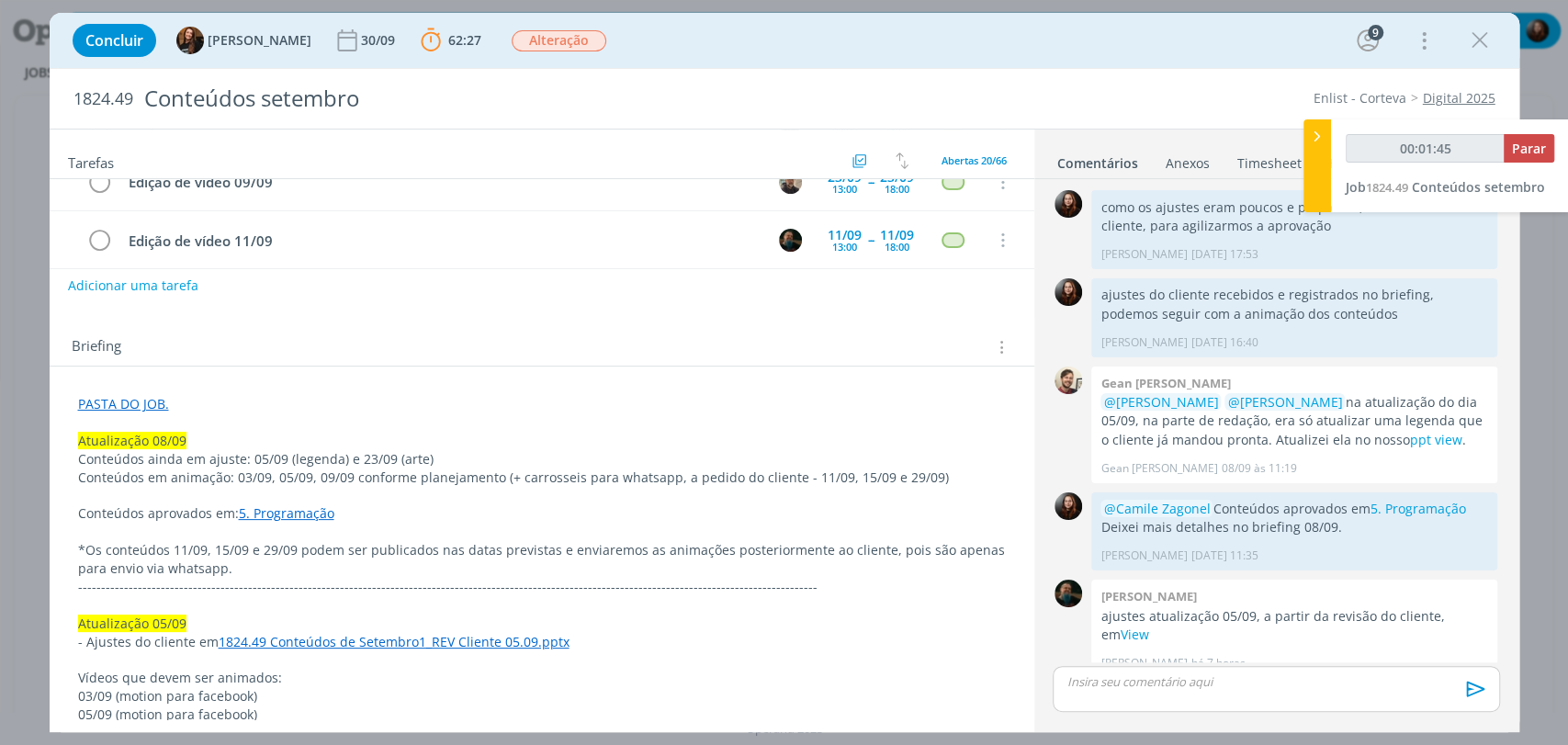
scroll to position [204, 0]
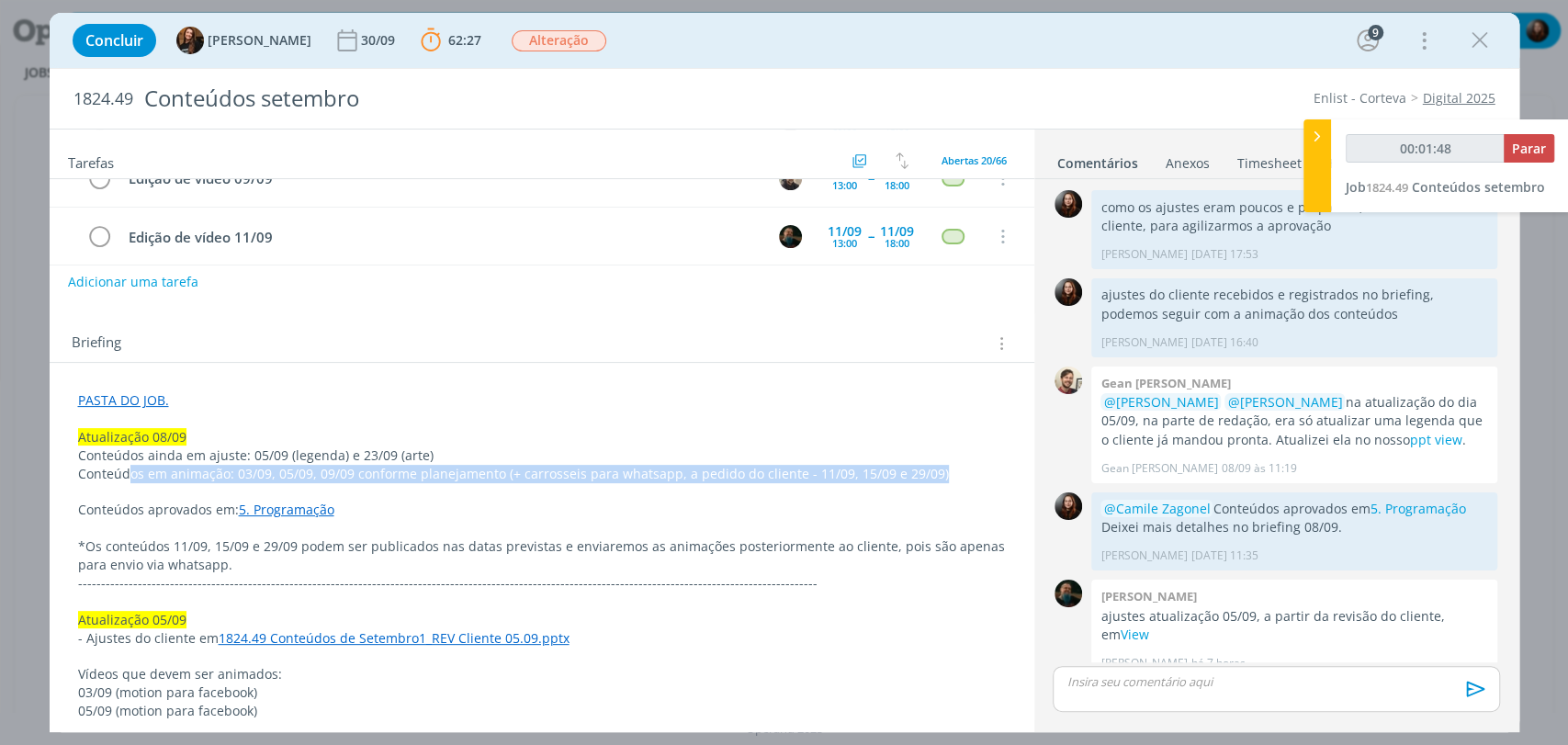
drag, startPoint x: 193, startPoint y: 481, endPoint x: 965, endPoint y: 463, distance: 772.2
click at [965, 465] on p "Conteúdos em animação: 03/09, 05/09, 09/09 conforme planejamento (+ carrosseis …" at bounding box center [541, 474] width 928 height 19
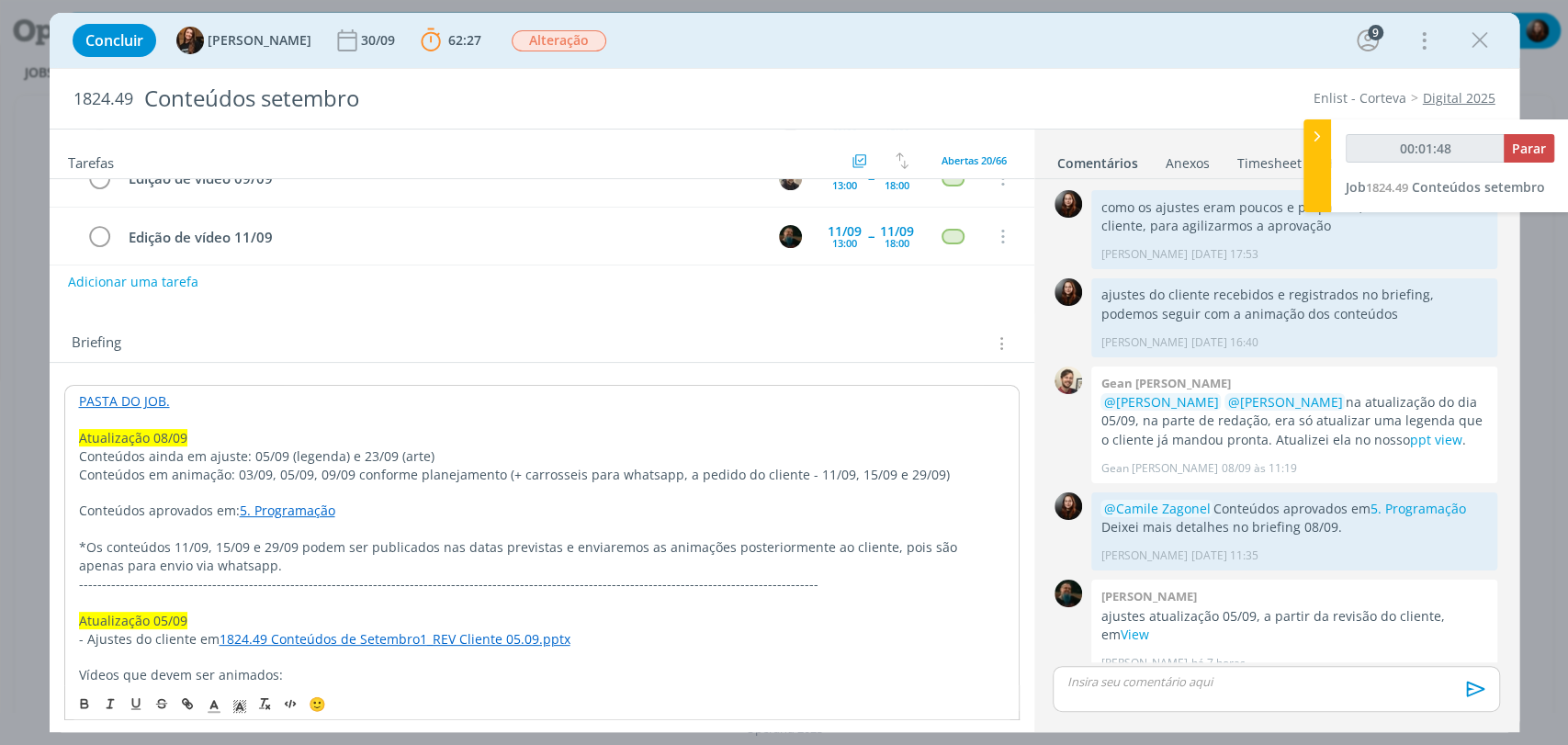
click at [969, 463] on p "Conteúdos ainda em ajuste: 05/09 (legenda) e 23/09 (arte)" at bounding box center [541, 457] width 926 height 19
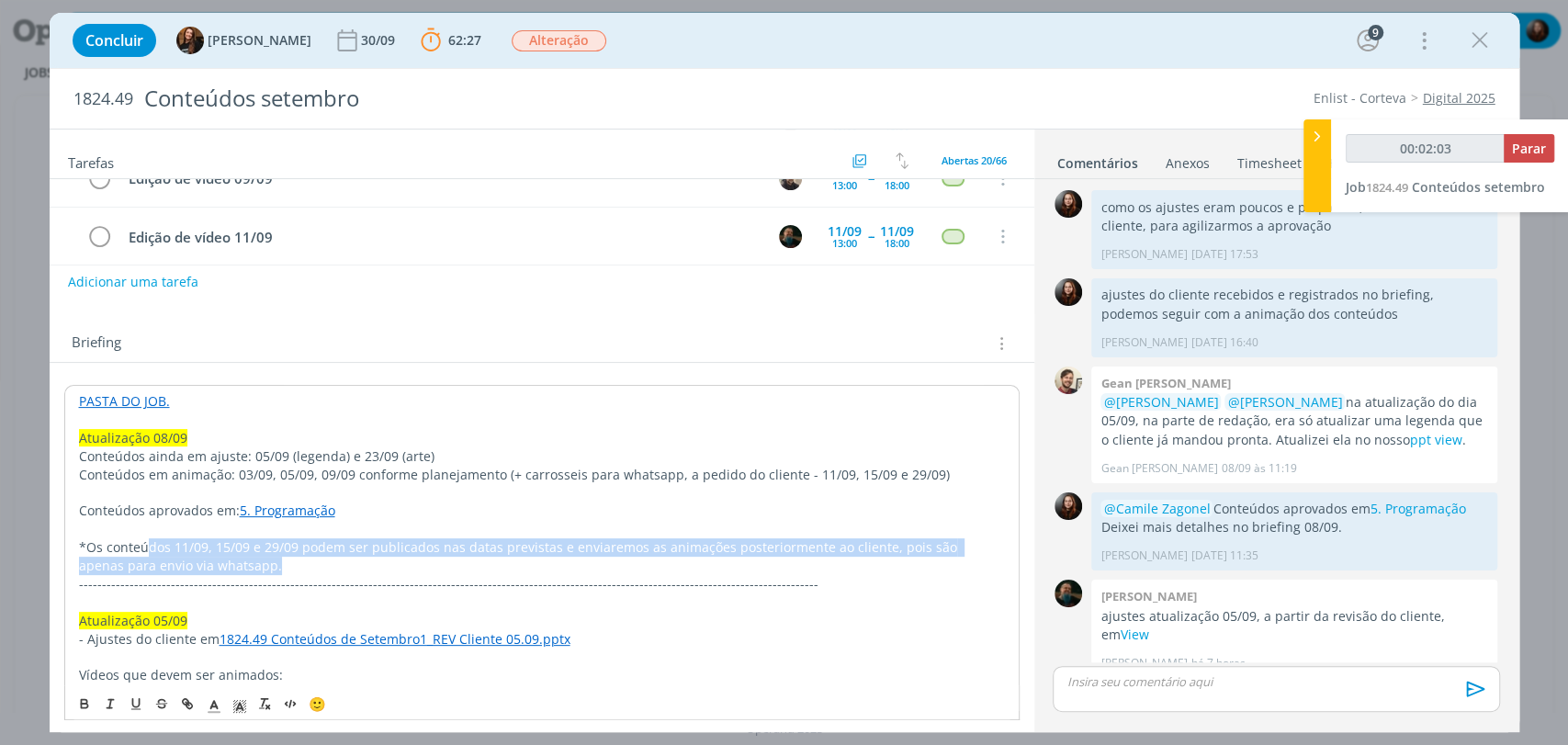
drag, startPoint x: 146, startPoint y: 543, endPoint x: 228, endPoint y: 561, distance: 84.0
click at [228, 561] on p "*Os conteúdos 11/09, 15/09 e 29/09 podem ser publicados nas datas previstas e e…" at bounding box center [541, 557] width 926 height 37
click at [265, 561] on p "*Os conteúdos 11/09, 15/09 e 29/09 podem ser publicados nas datas previstas e e…" at bounding box center [541, 557] width 926 height 37
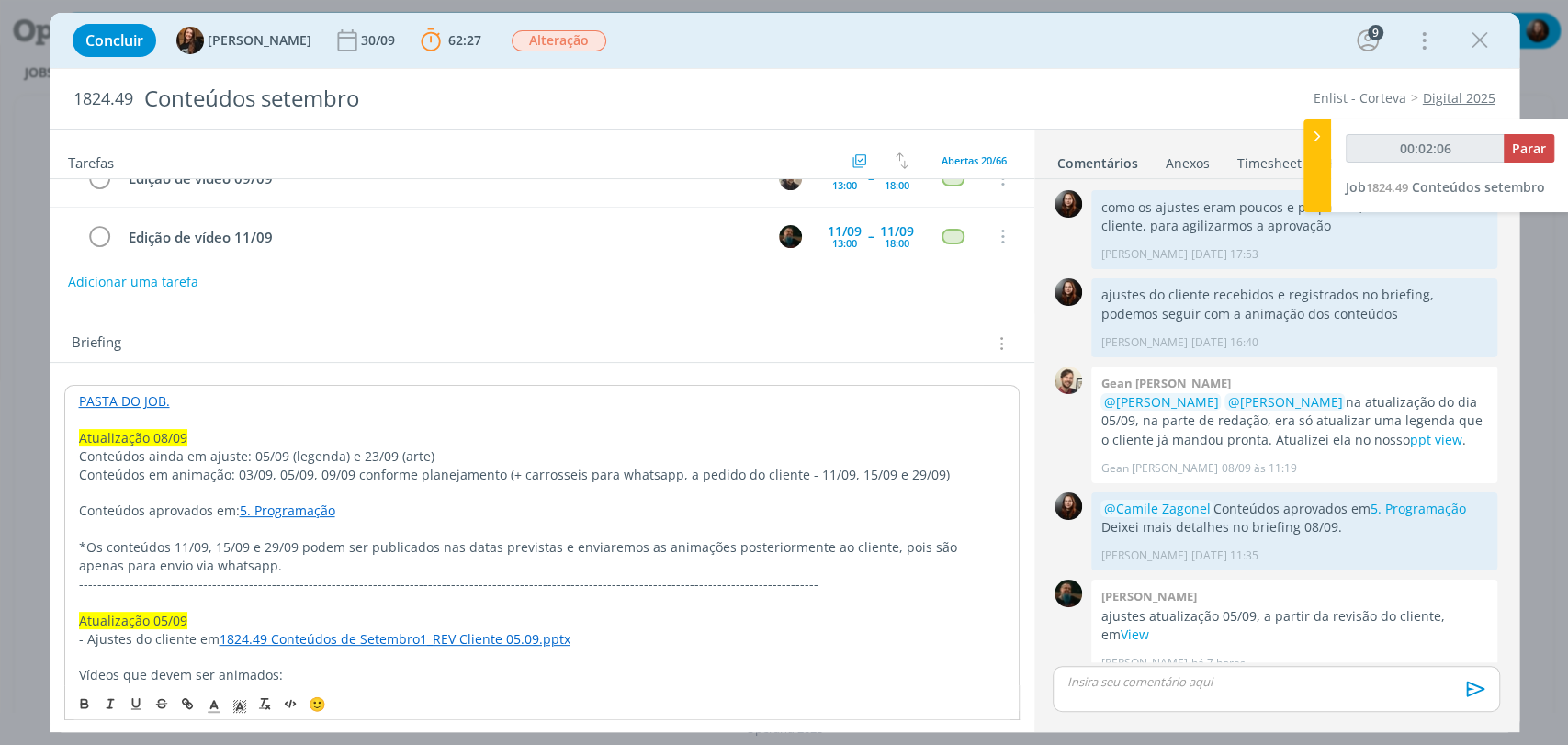
click at [326, 327] on div "Briefing Briefings Predefinidos Versões do Briefing Ver Briefing do Projeto" at bounding box center [542, 339] width 984 height 50
click at [364, 320] on div "Briefing Briefings Predefinidos Versões do Briefing Ver Briefing do Projeto" at bounding box center [542, 339] width 984 height 50
click at [353, 323] on div "Briefing Briefings Predefinidos Versões do Briefing Ver Briefing do Projeto" at bounding box center [542, 339] width 984 height 50
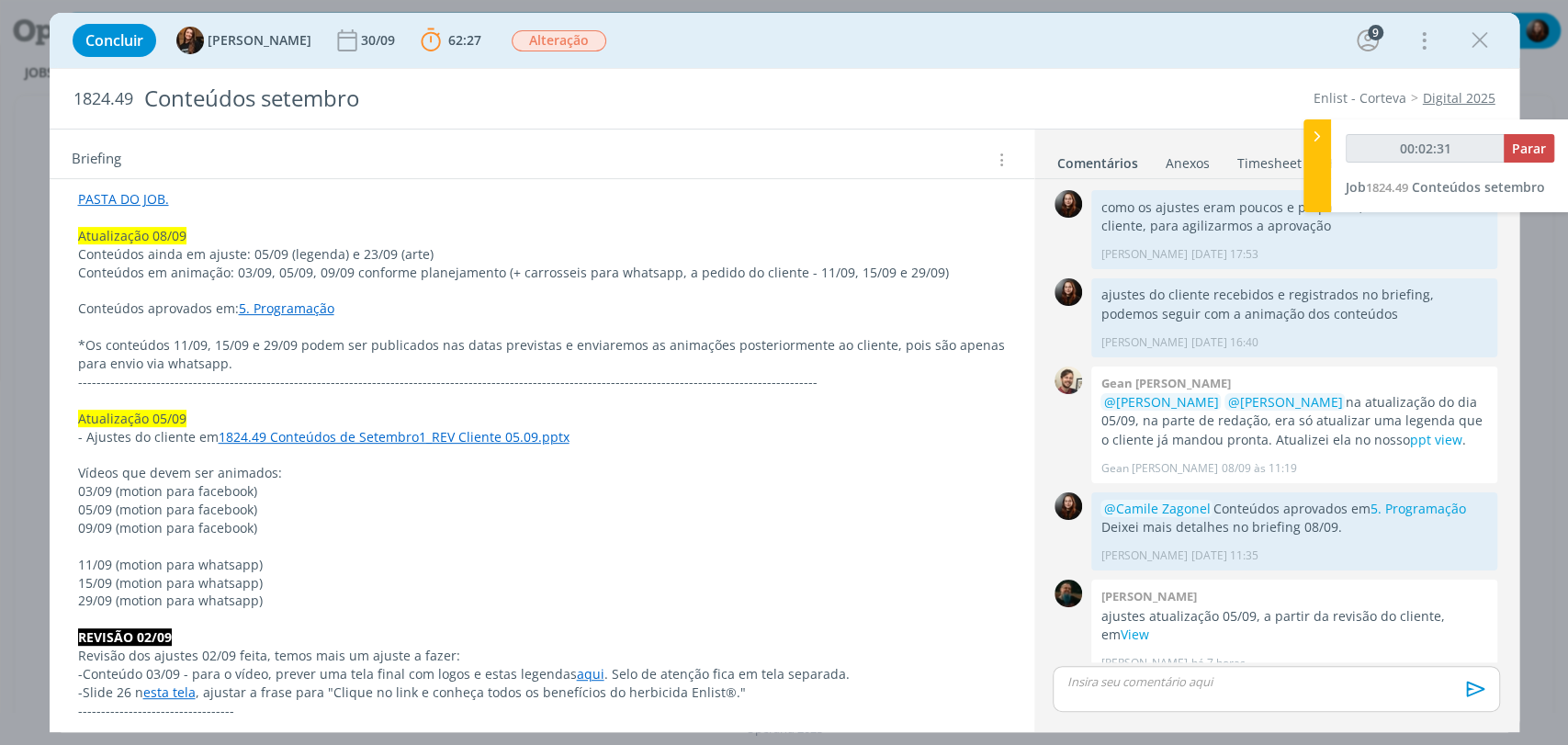
scroll to position [408, 0]
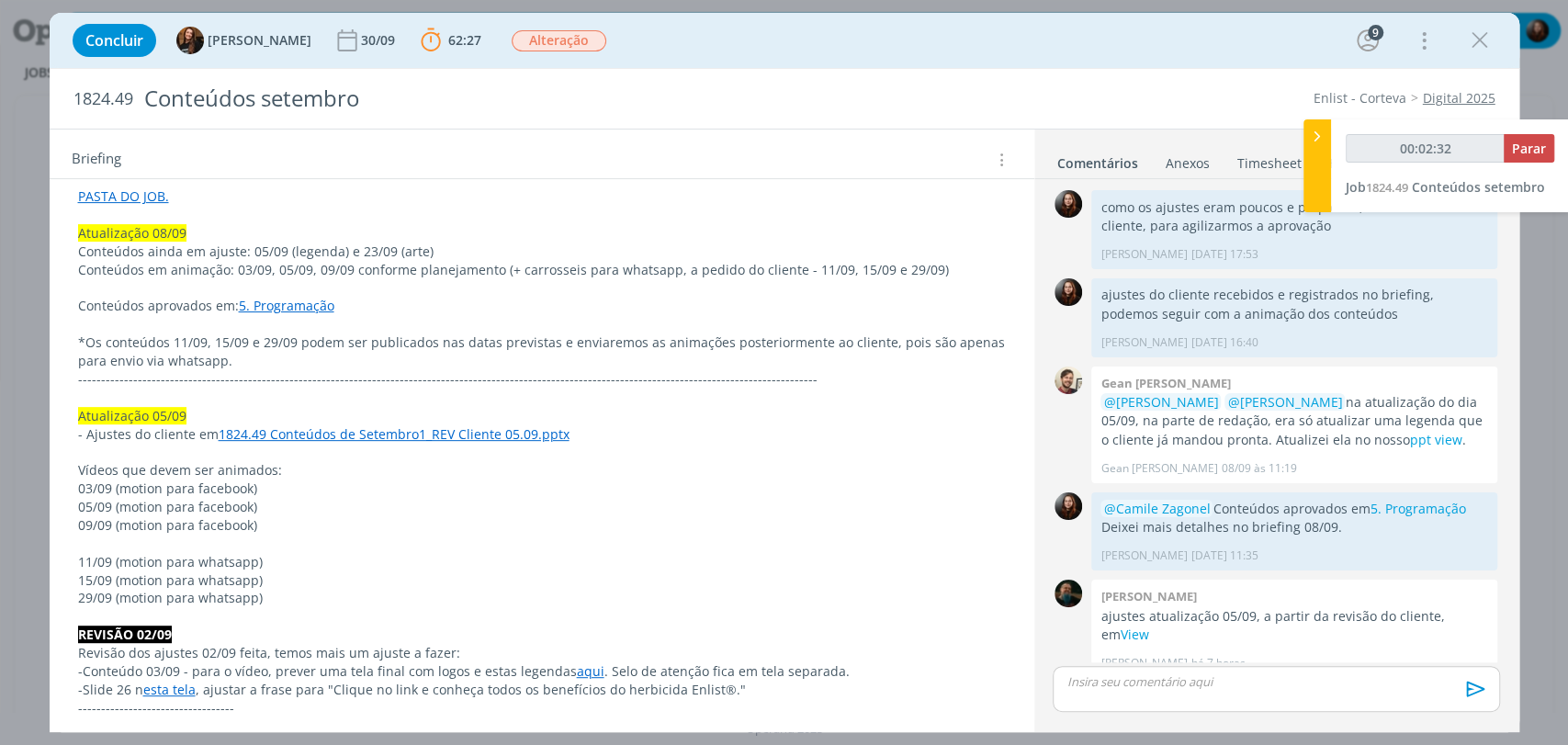
click at [338, 432] on link "1824.49 Conteúdos de Setembro1_REV Cliente 05.09.pptx" at bounding box center [393, 434] width 351 height 18
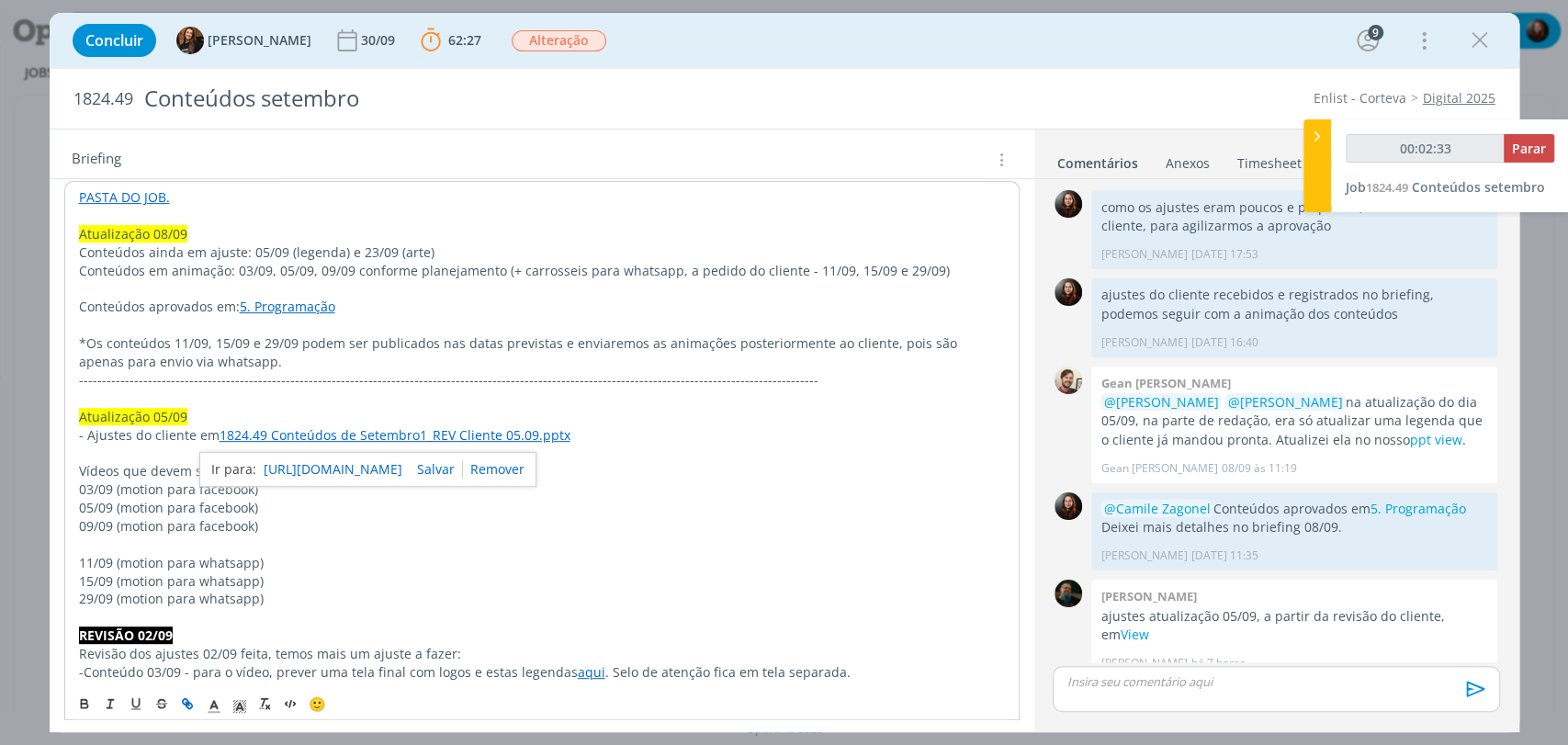
click at [381, 466] on link "https://sobeae.sharepoint.com/:p:/s/SOBEAE/EWxirMoi9G9Kp_i44zwDb0YBdYPmM63XuHbZ…" at bounding box center [333, 469] width 139 height 24
click at [470, 375] on p "-------------------------------------------------------------------------------…" at bounding box center [541, 380] width 926 height 19
click at [328, 434] on link "1824.49 Conteúdos de Setembro1_REV Cliente 05.09.pptx" at bounding box center [394, 435] width 351 height 18
click at [369, 472] on link "https://sobeae.sharepoint.com/:p:/s/SOBEAE/EWxirMoi9G9Kp_i44zwDb0YBdYPmM63XuHbZ…" at bounding box center [334, 470] width 139 height 24
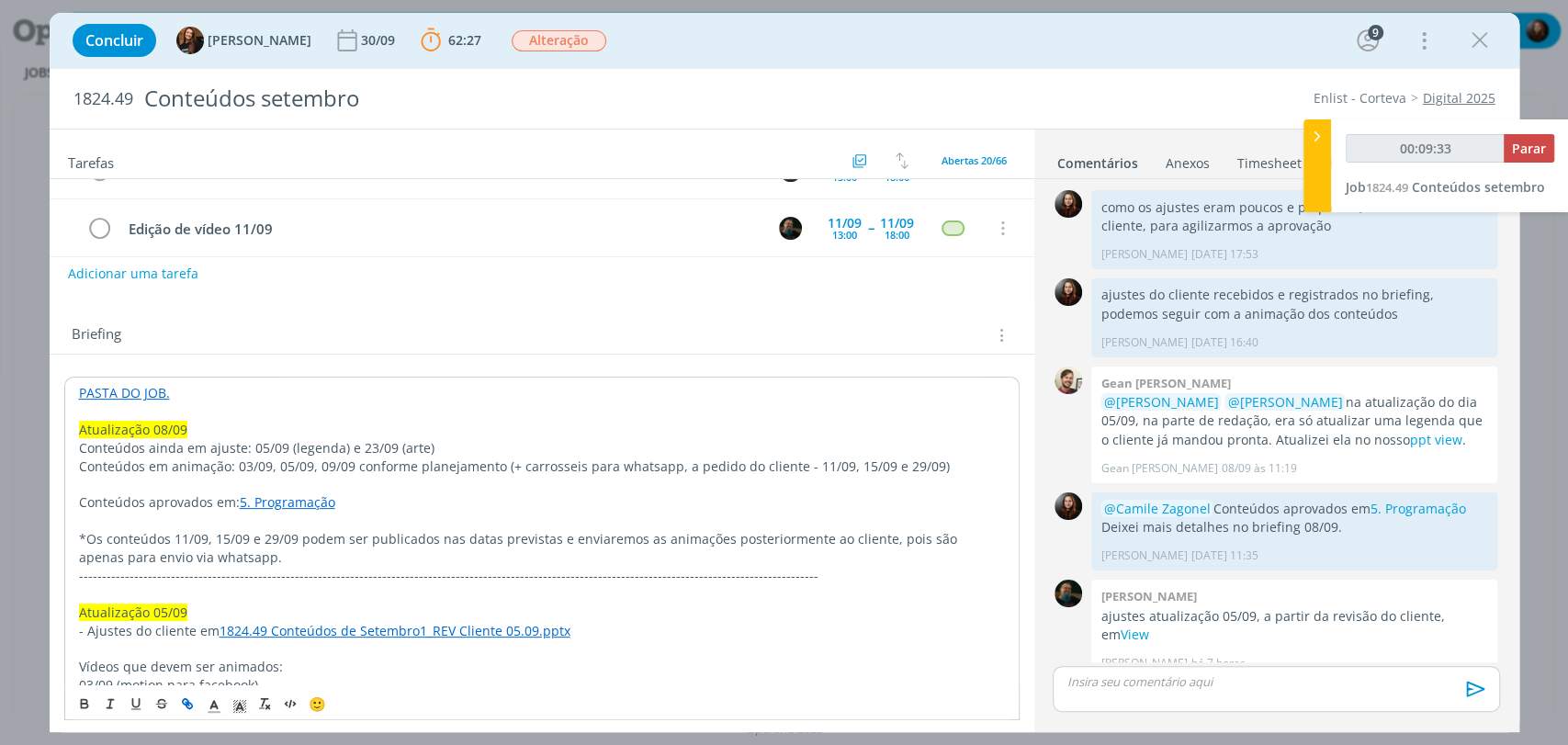
scroll to position [0, 0]
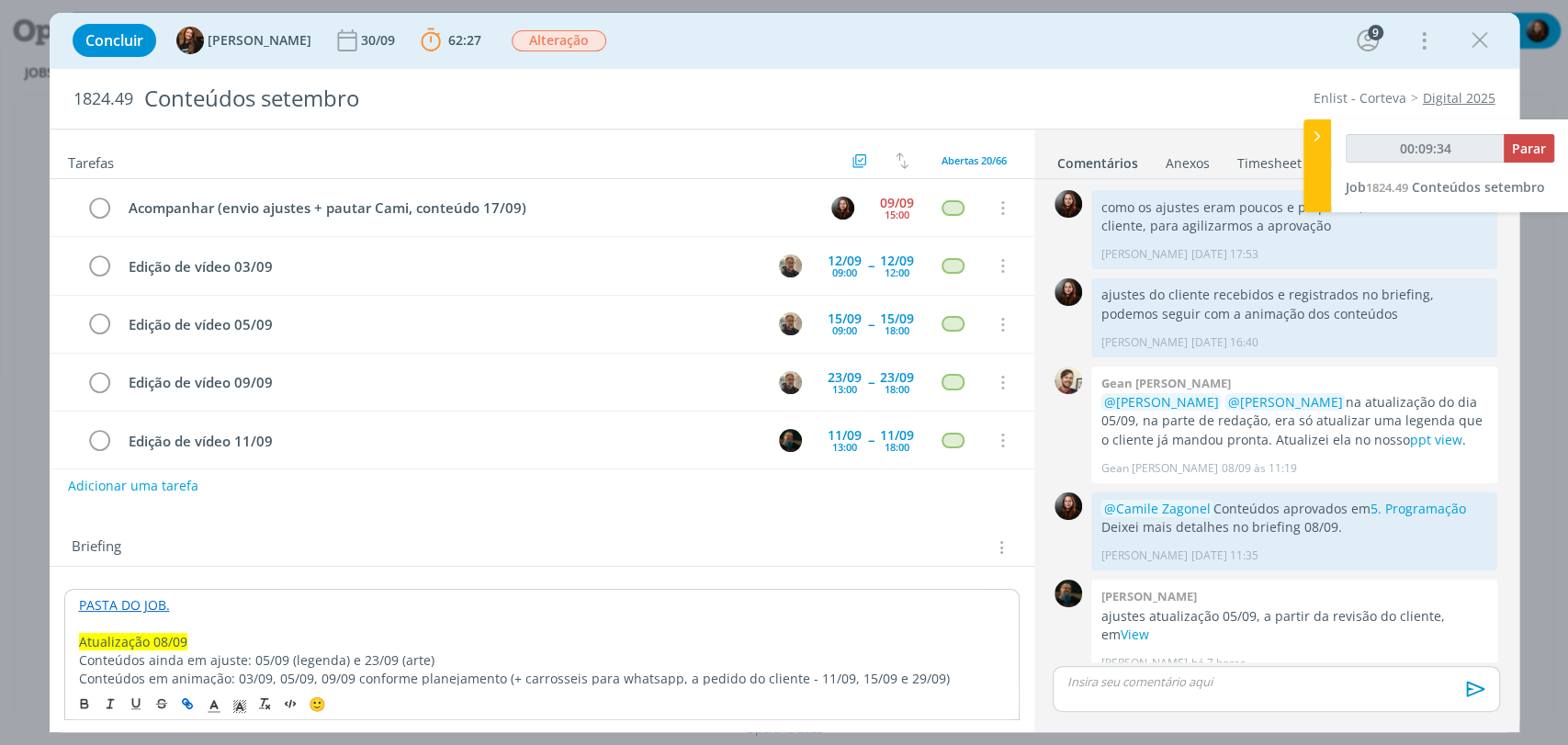
click at [459, 537] on div "Briefing Briefings Predefinidos Versões do Briefing Ver Briefing do Projeto" at bounding box center [544, 548] width 945 height 24
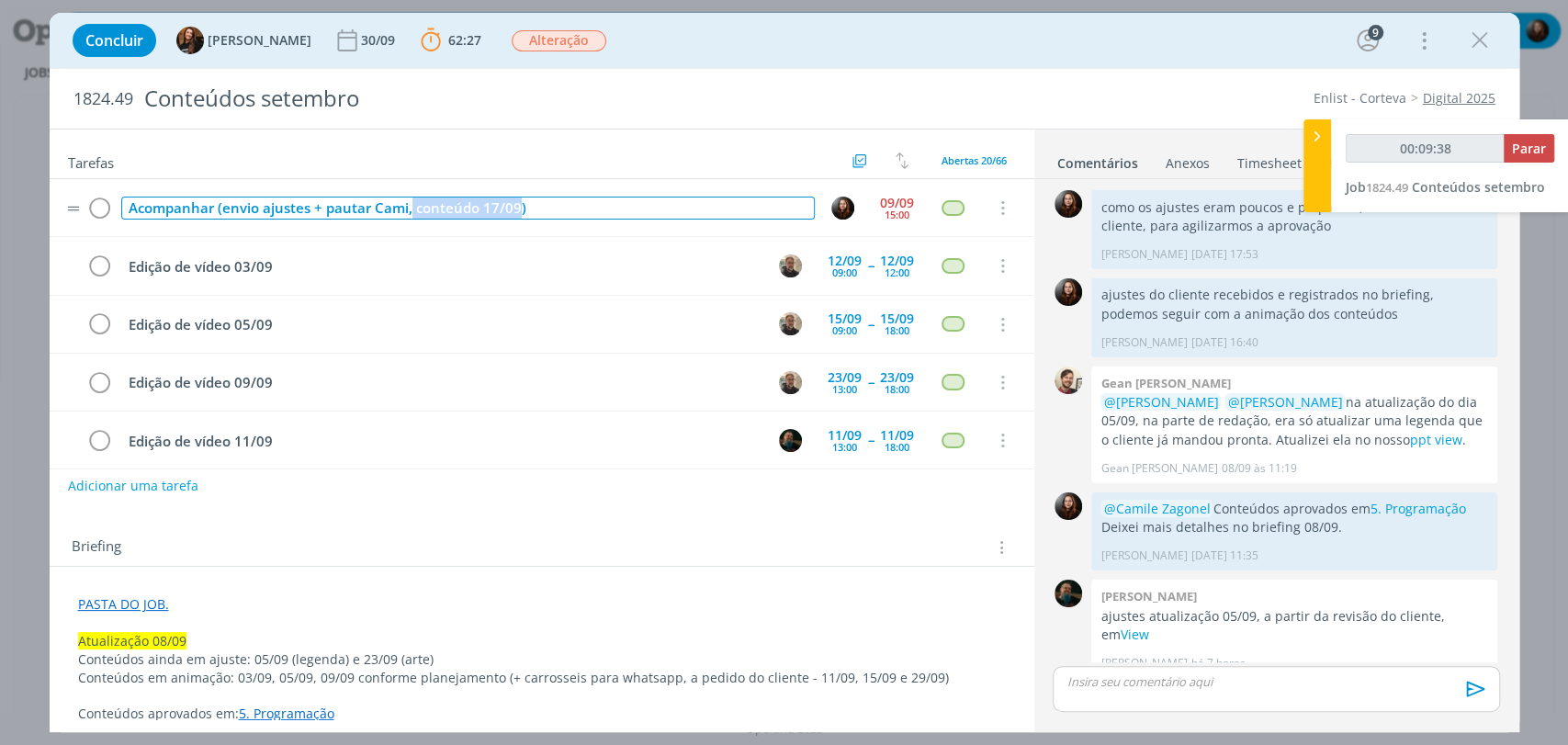
type input "00:09:39"
drag, startPoint x: 516, startPoint y: 208, endPoint x: 407, endPoint y: 213, distance: 109.1
click at [407, 213] on div "Acompanhar (envio ajustes + pautar Cami, conteúdo 17/09)" at bounding box center [468, 207] width 694 height 23
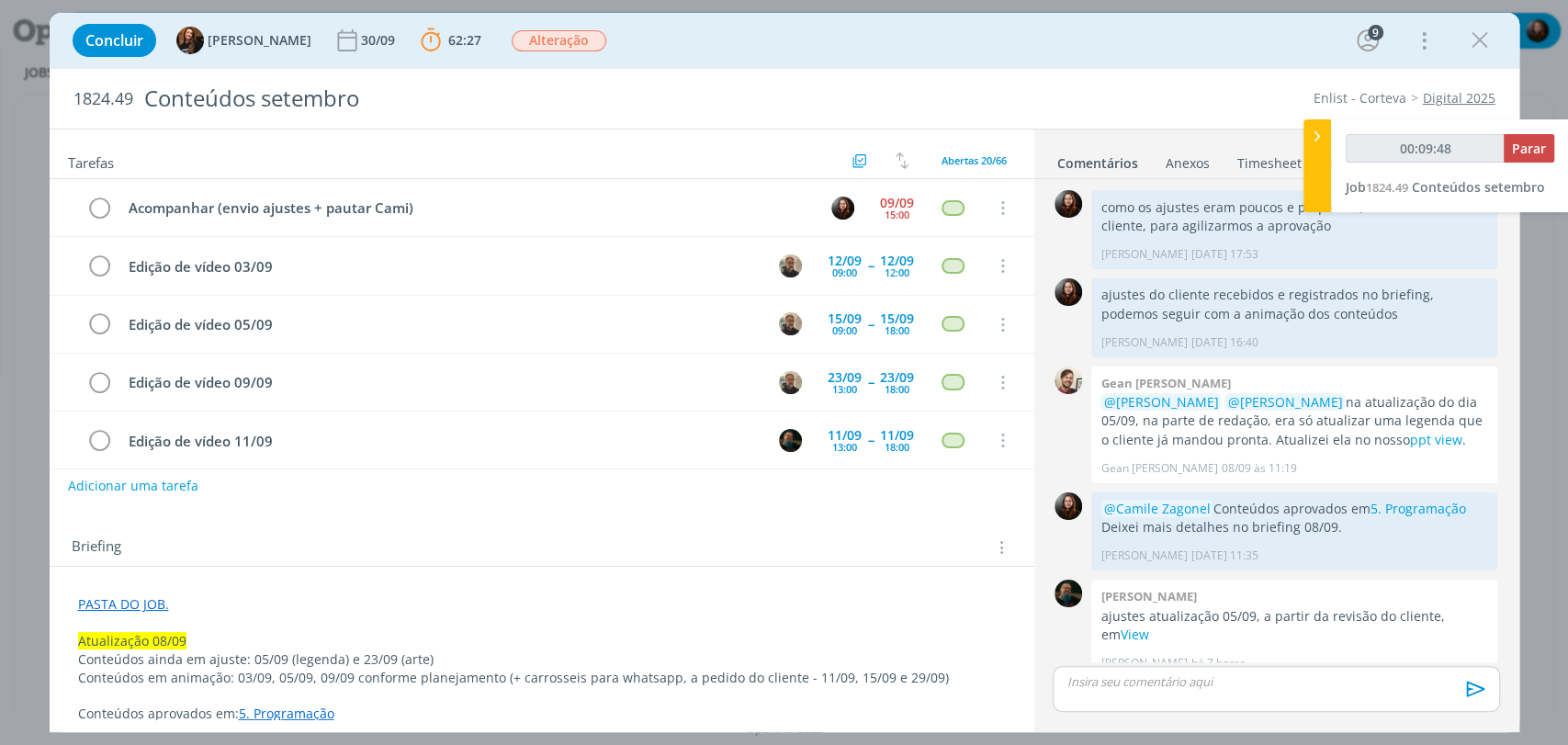
click at [611, 521] on div "Briefing Briefings Predefinidos Versões do Briefing Ver Briefing do Projeto" at bounding box center [542, 542] width 984 height 50
click at [1119, 626] on link "View" at bounding box center [1133, 634] width 29 height 18
click at [386, 509] on div "Tarefas Usar Job de template Criar template a partir deste job Visualizar Templ…" at bounding box center [542, 424] width 984 height 590
click at [735, 29] on div "Concluir Tayná Morsch 30/09 62:27 Parar Apontar Data * 09/09/2025 Horas * 00:00…" at bounding box center [784, 41] width 1442 height 44
click at [1219, 683] on p "dialog" at bounding box center [1276, 682] width 417 height 17
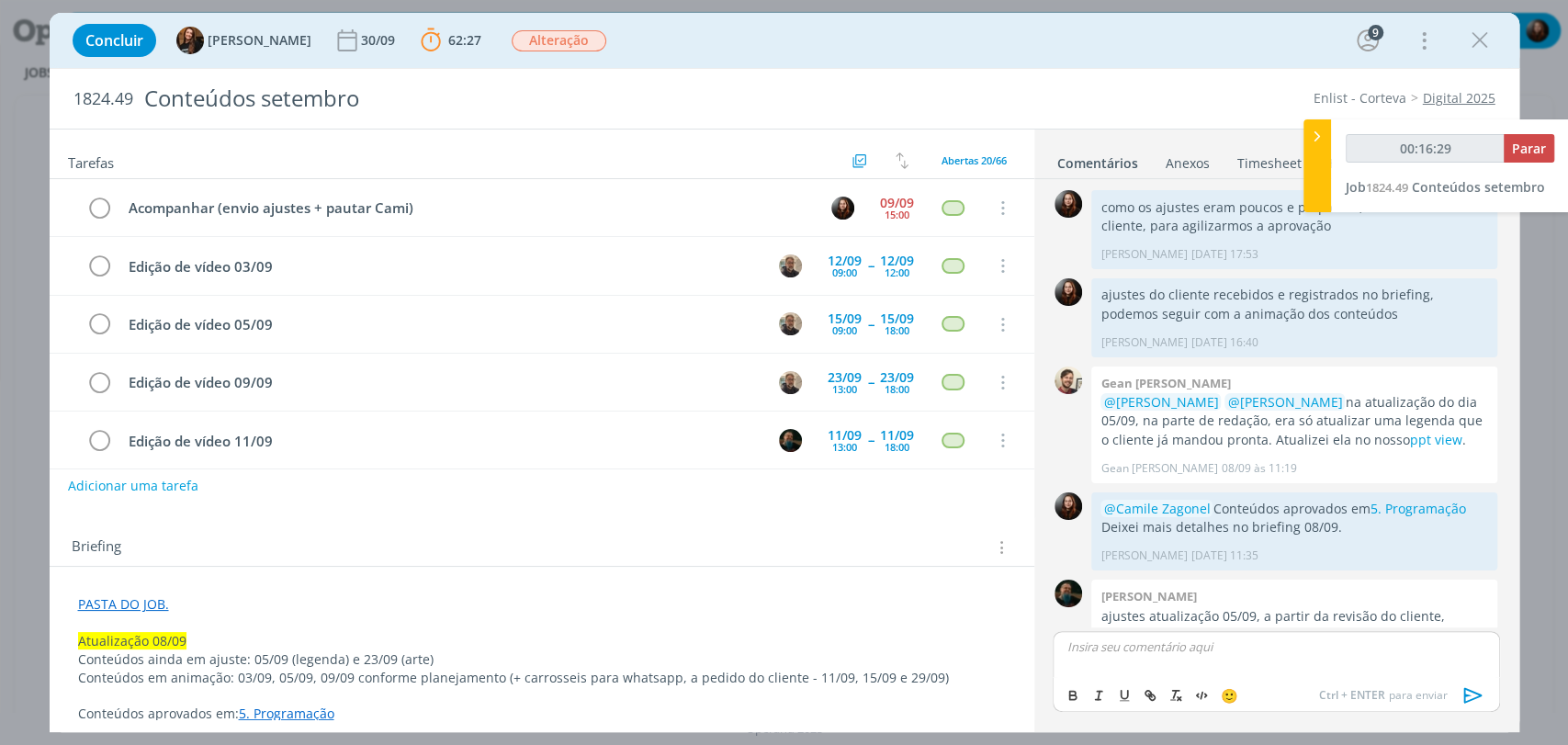
scroll to position [1811, 0]
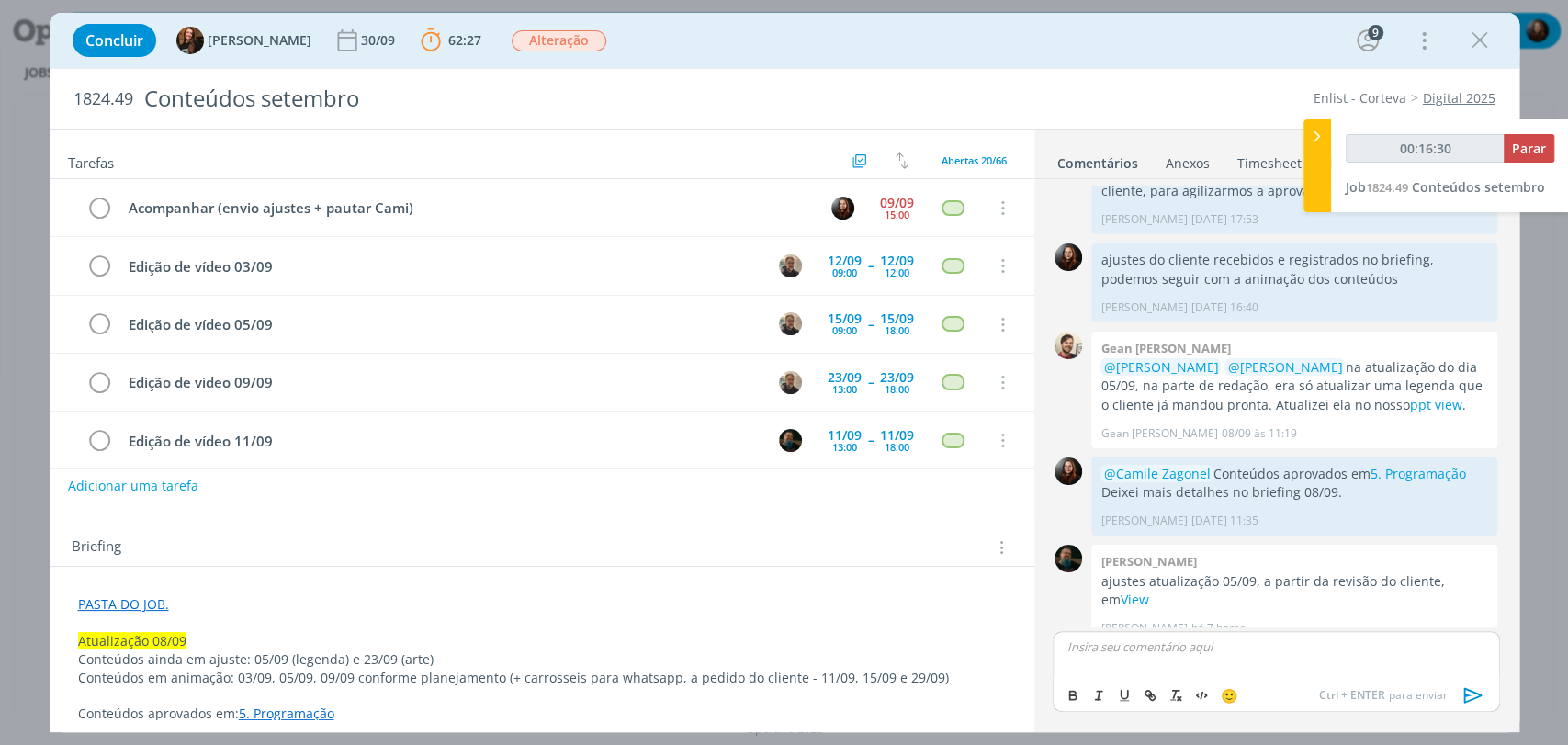
type input "00:16:31"
click at [1217, 649] on p "dialog" at bounding box center [1276, 647] width 417 height 17
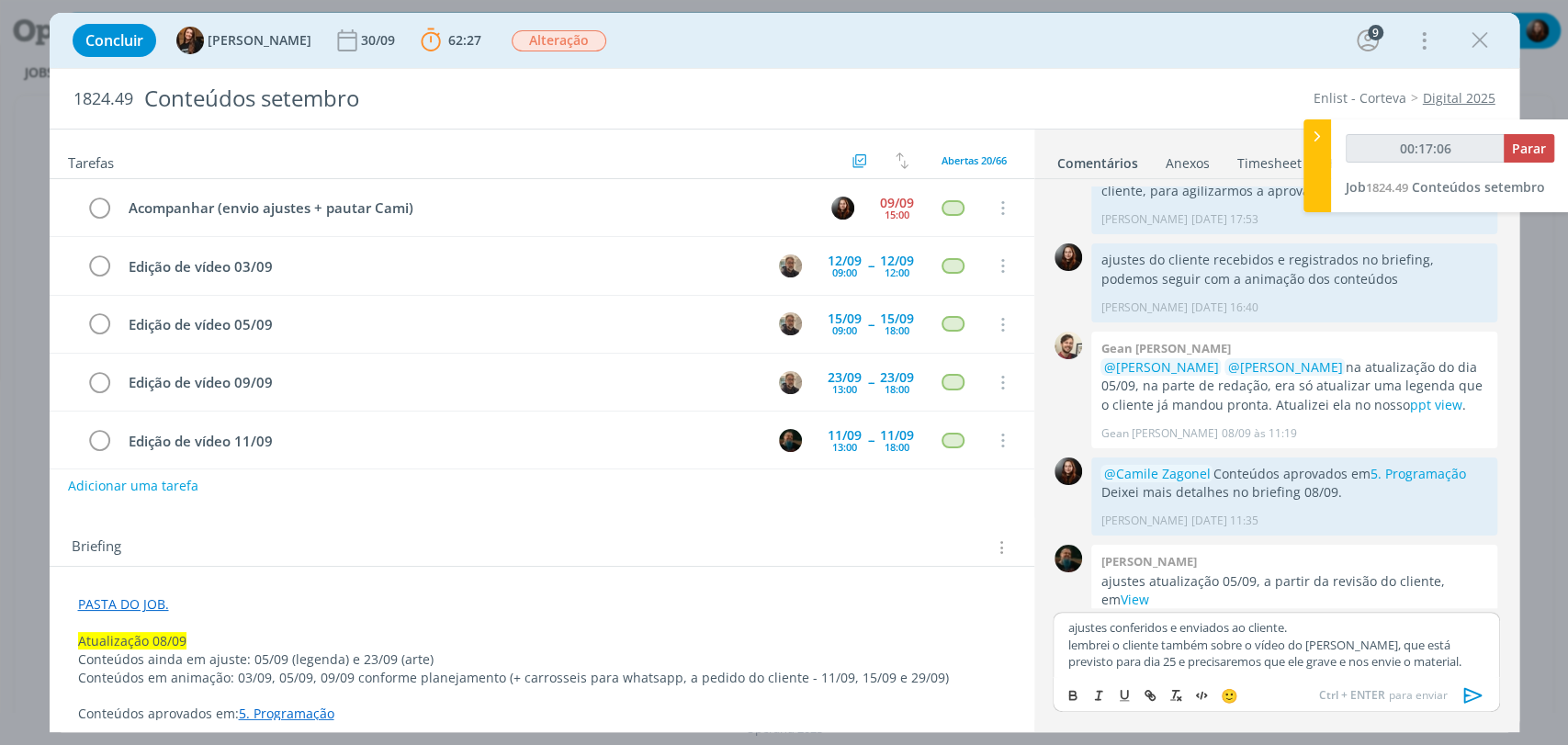
click at [1465, 693] on icon "dialog" at bounding box center [1473, 695] width 19 height 16
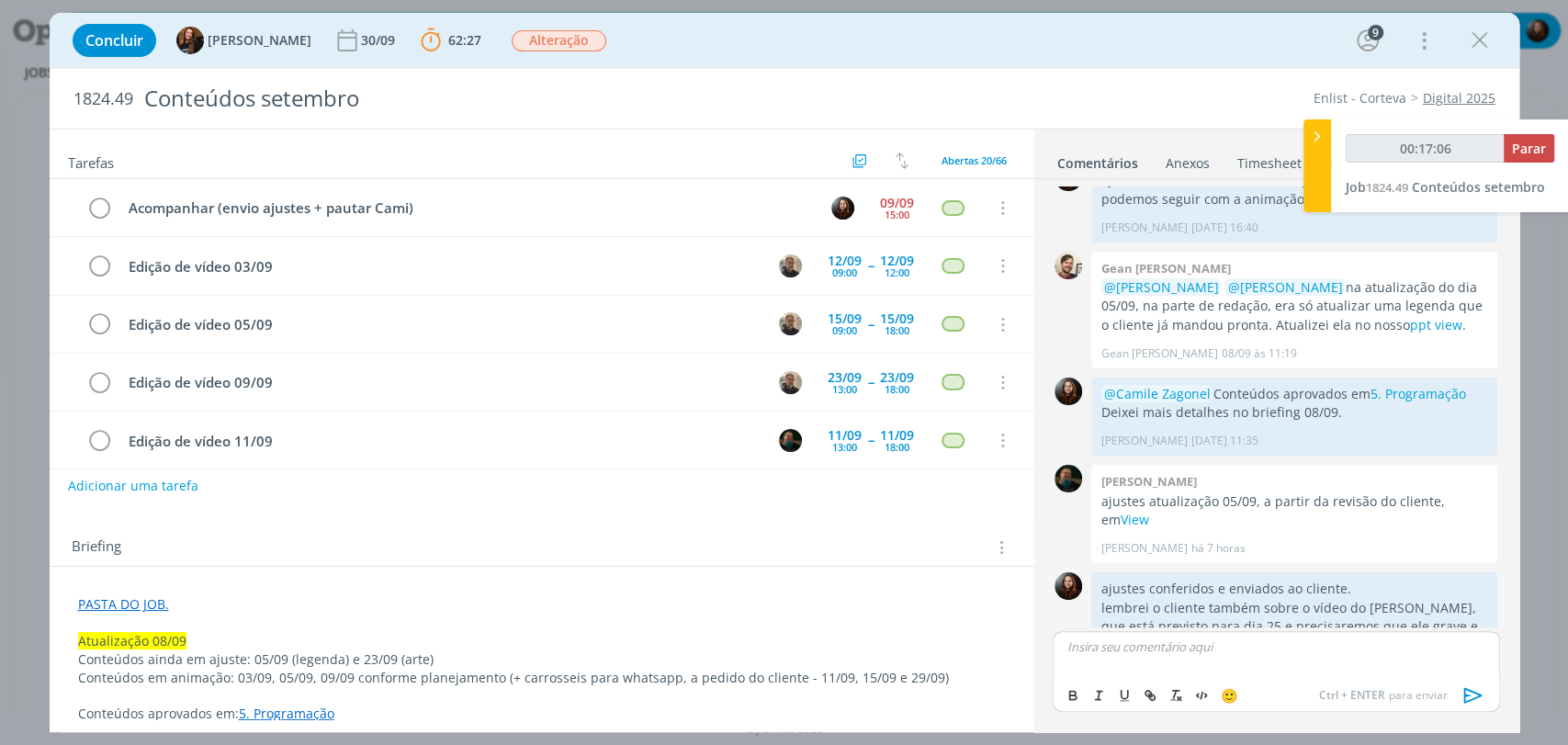
scroll to position [1937, 0]
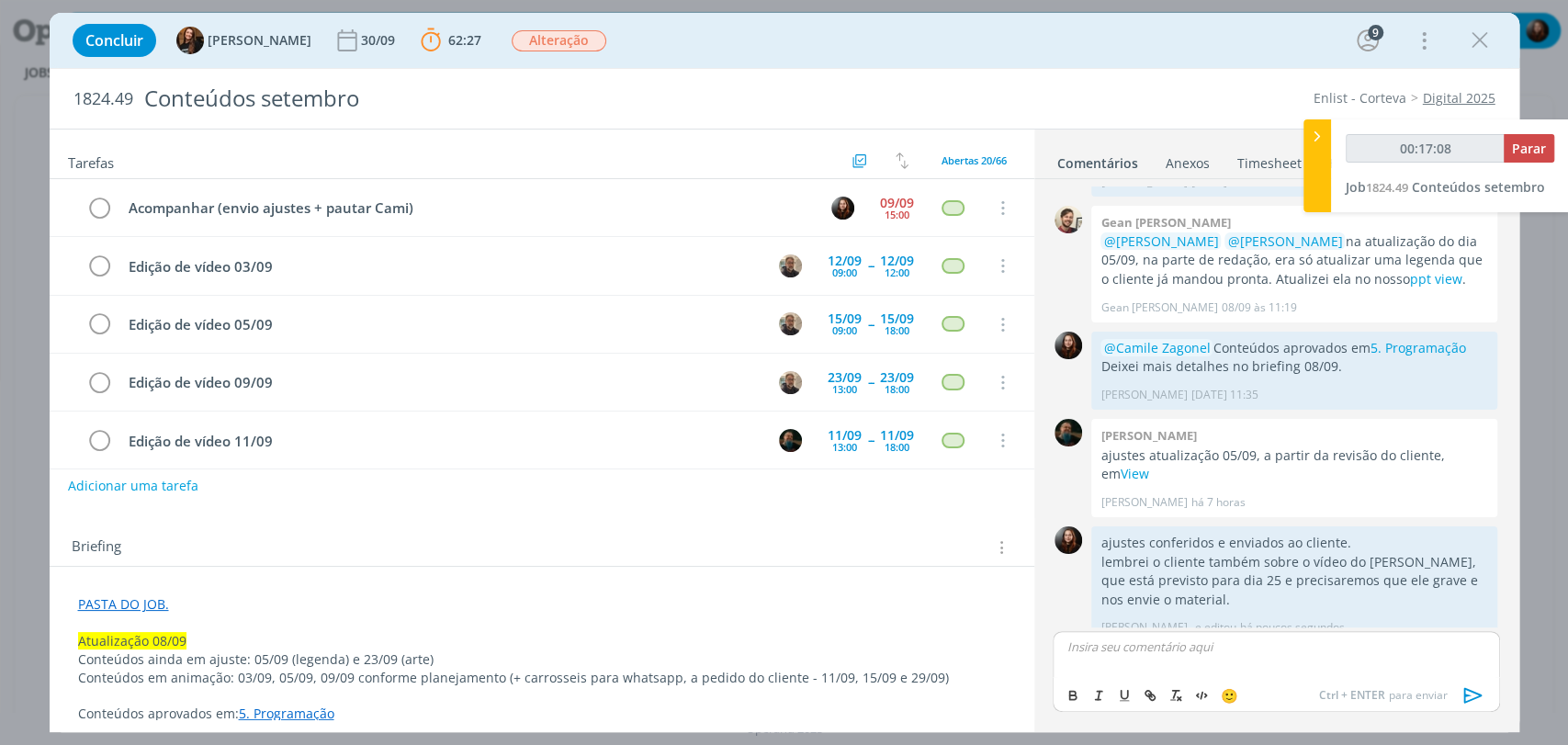
click at [669, 527] on div "Briefing Briefings Predefinidos Versões do Briefing Ver Briefing do Projeto" at bounding box center [542, 542] width 984 height 50
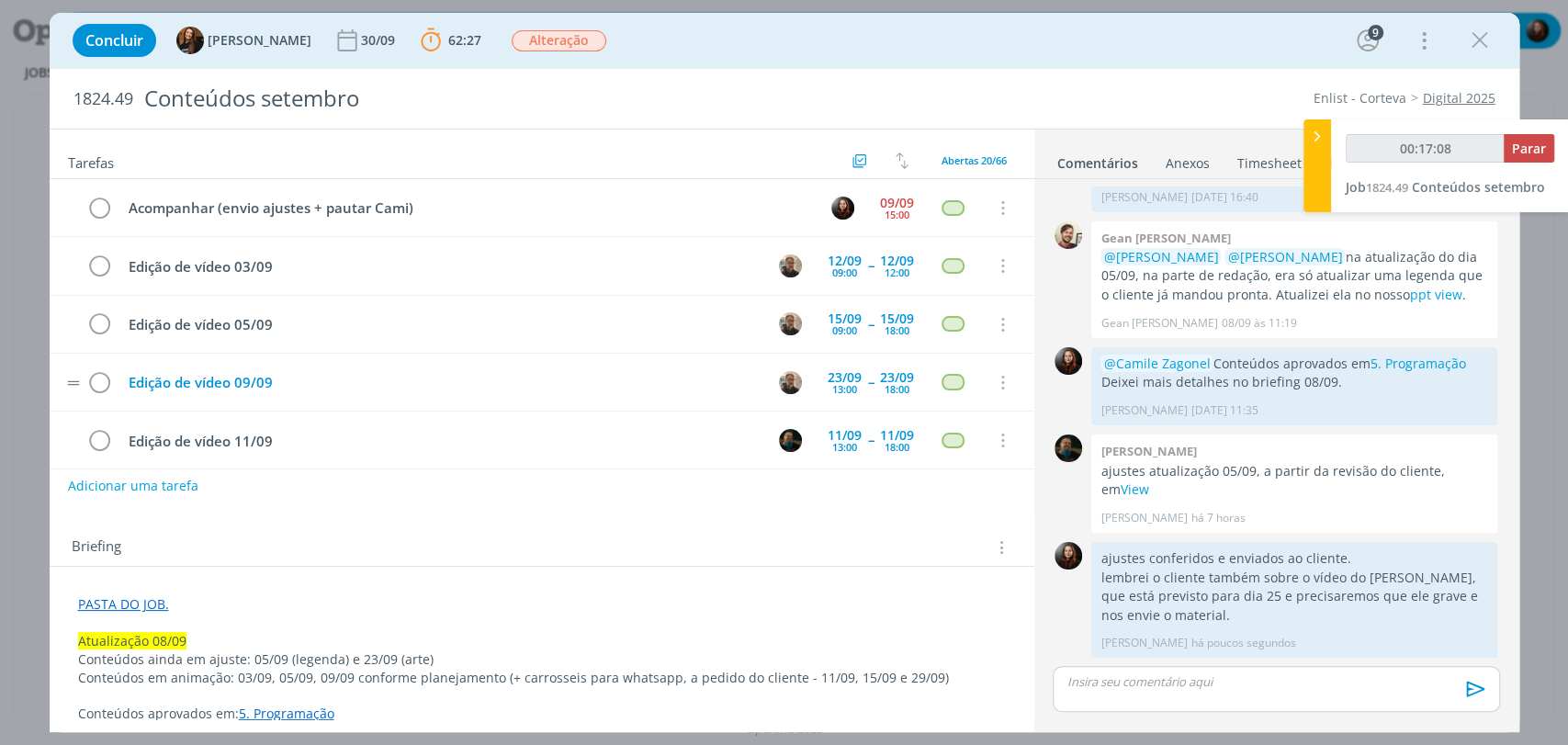
scroll to position [1902, 0]
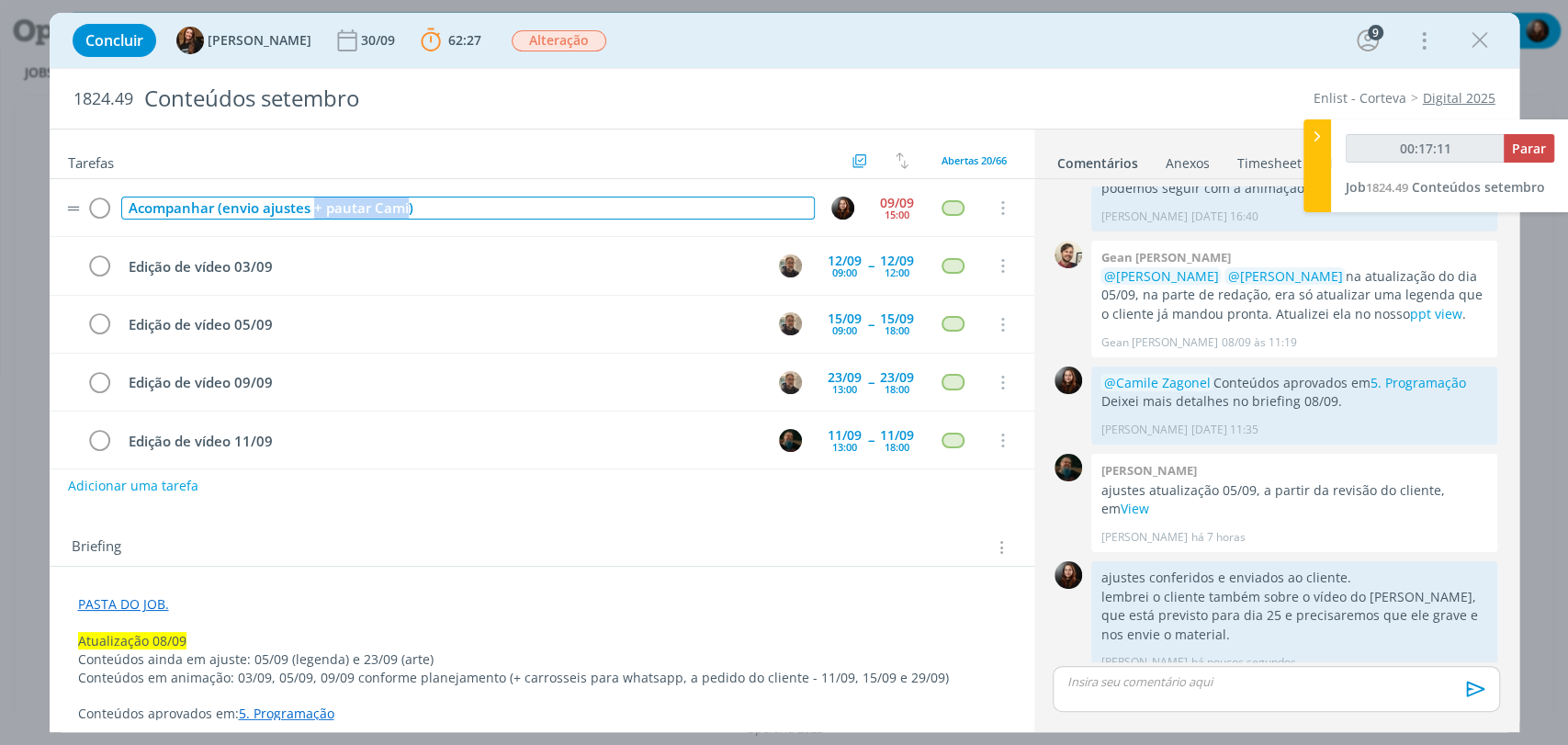
drag, startPoint x: 312, startPoint y: 206, endPoint x: 405, endPoint y: 207, distance: 93.0
click at [405, 207] on div "Acompanhar (envio ajustes + pautar Cami)" at bounding box center [468, 207] width 694 height 23
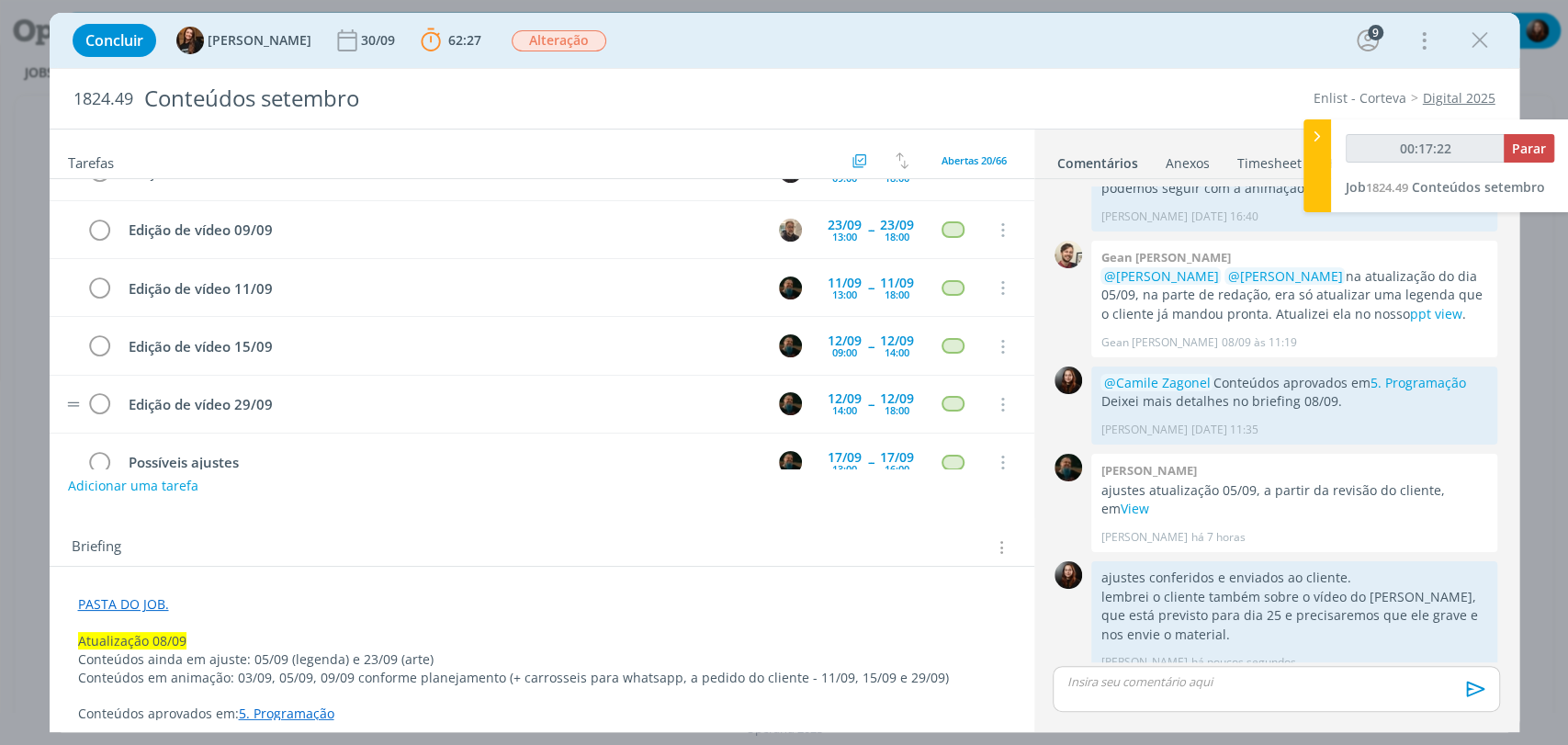
scroll to position [0, 0]
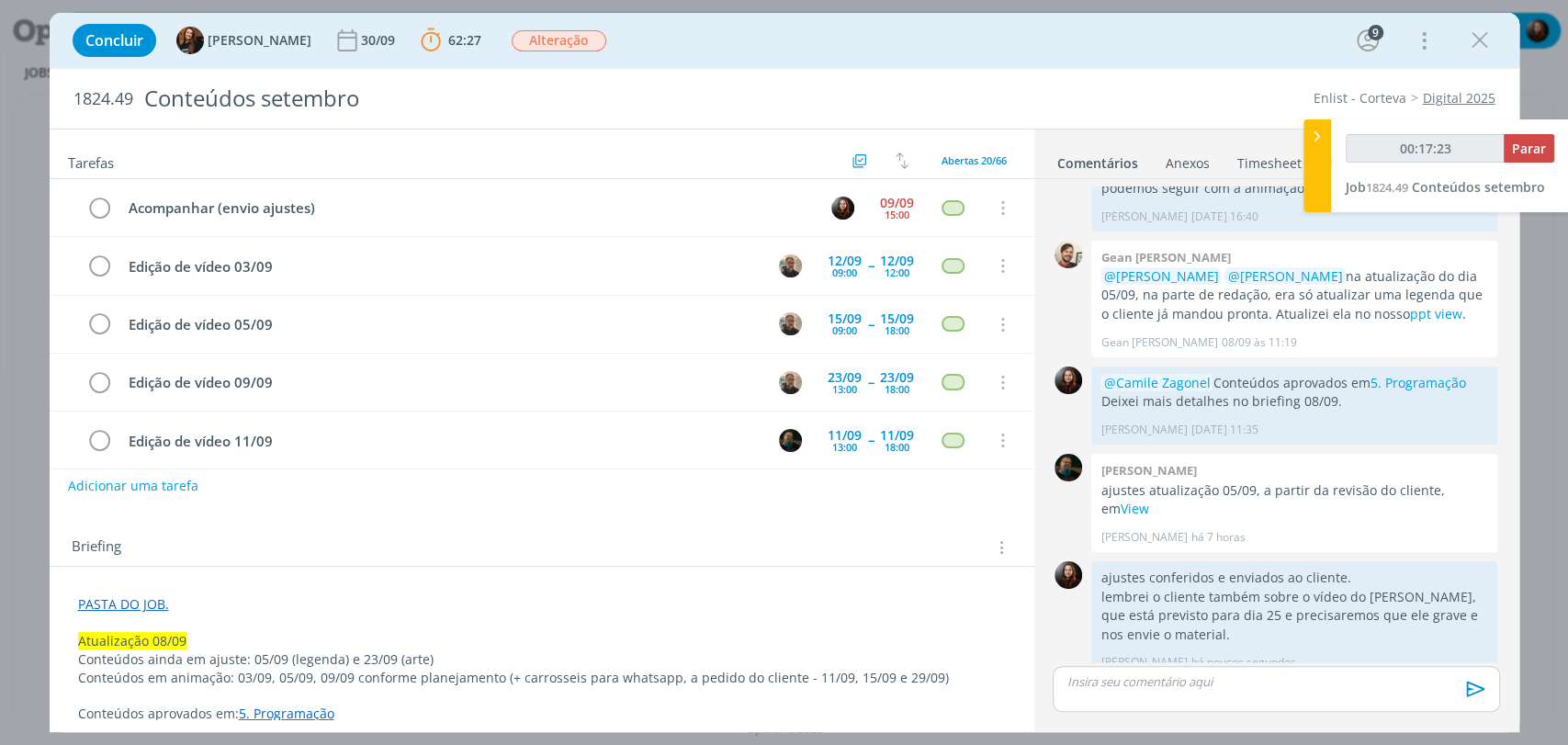
click at [912, 106] on div "Enlist - Corteva Digital 2025" at bounding box center [1204, 98] width 599 height 19
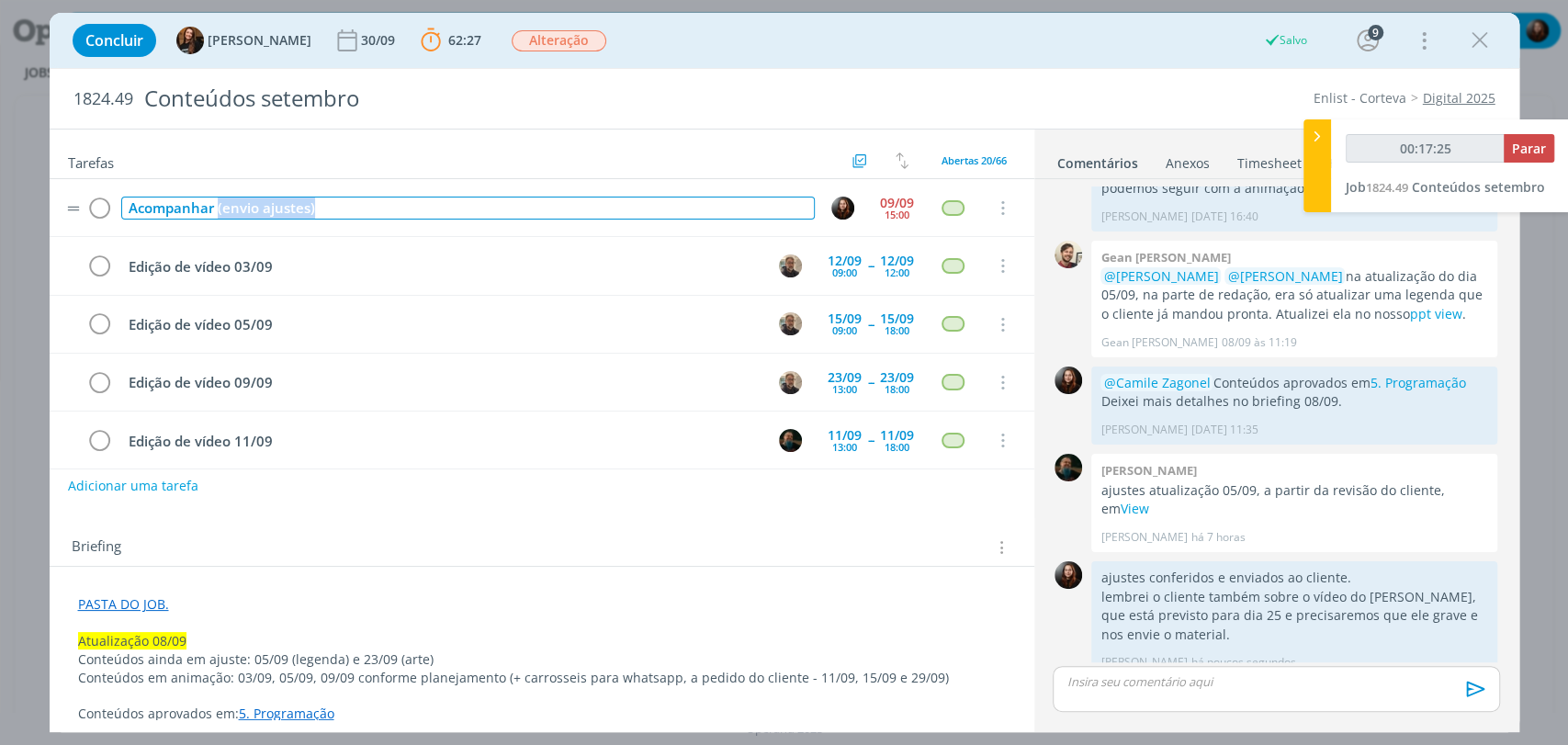
drag, startPoint x: 352, startPoint y: 207, endPoint x: 216, endPoint y: 206, distance: 136.0
click at [216, 206] on div "Acompanhar (envio ajustes)" at bounding box center [468, 207] width 694 height 23
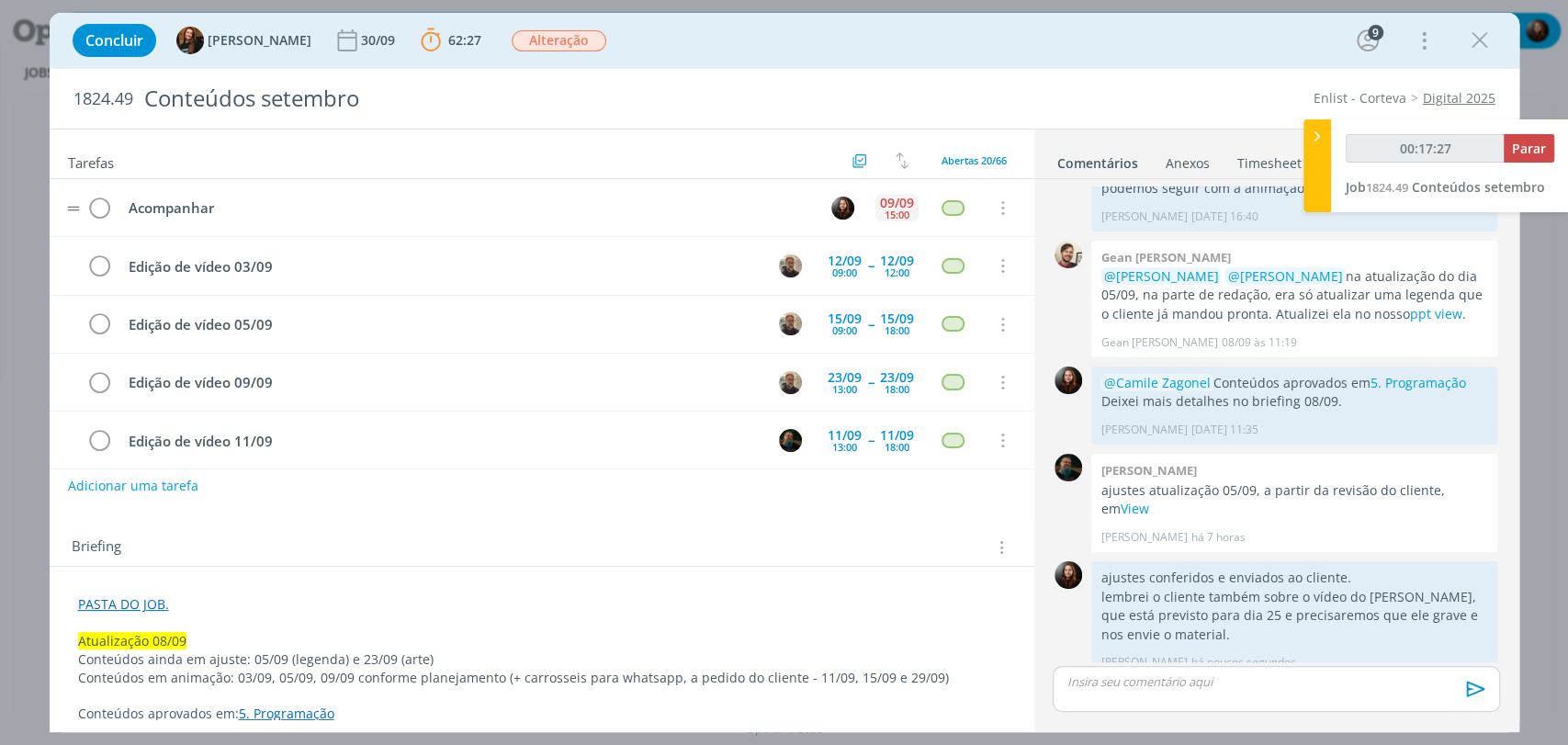
click at [888, 209] on div "15:00" at bounding box center [896, 214] width 25 height 10
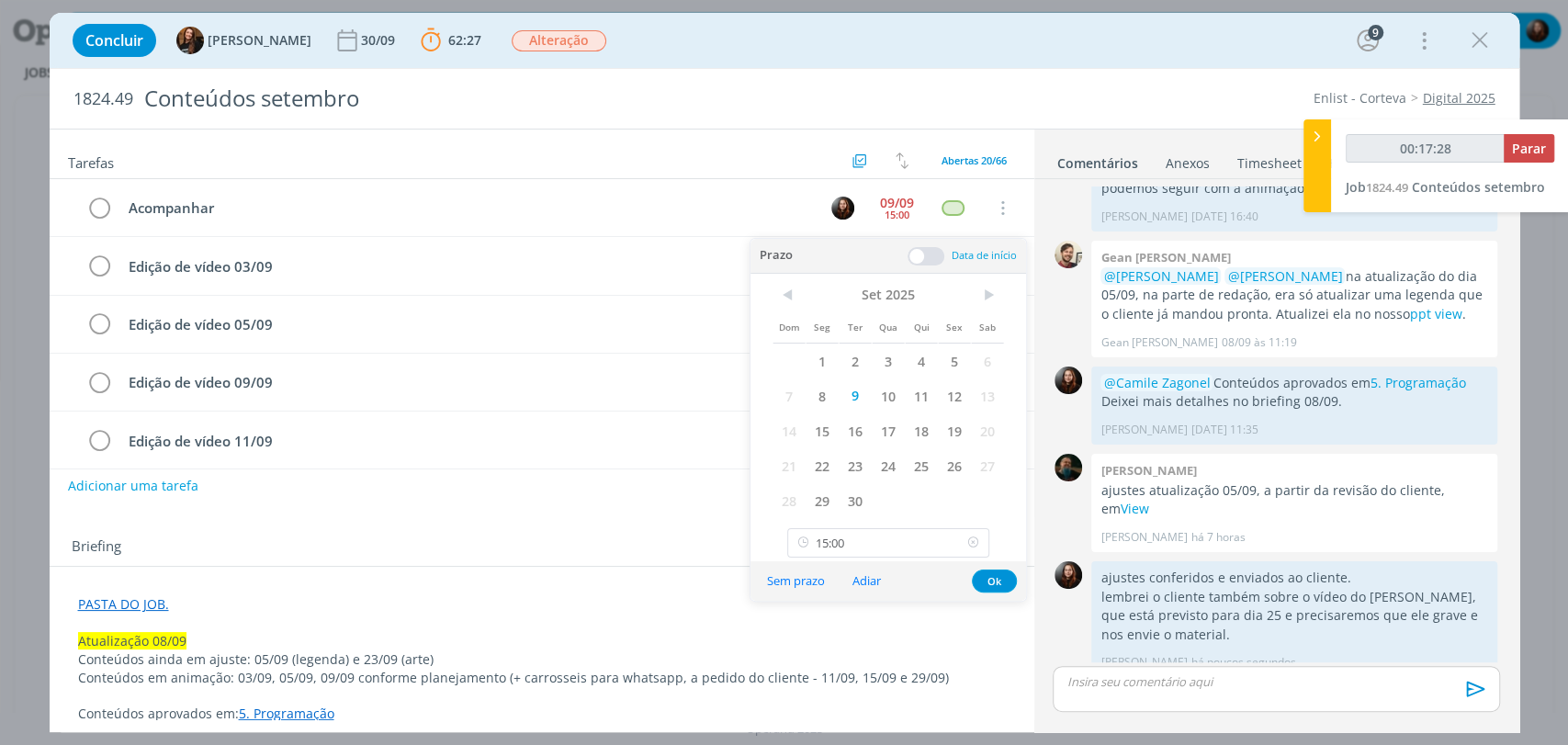
type input "00:17:29"
click at [972, 544] on icon at bounding box center [973, 543] width 23 height 30
click at [919, 396] on span "11" at bounding box center [921, 396] width 33 height 35
click at [994, 578] on button "Ok" at bounding box center [994, 581] width 45 height 23
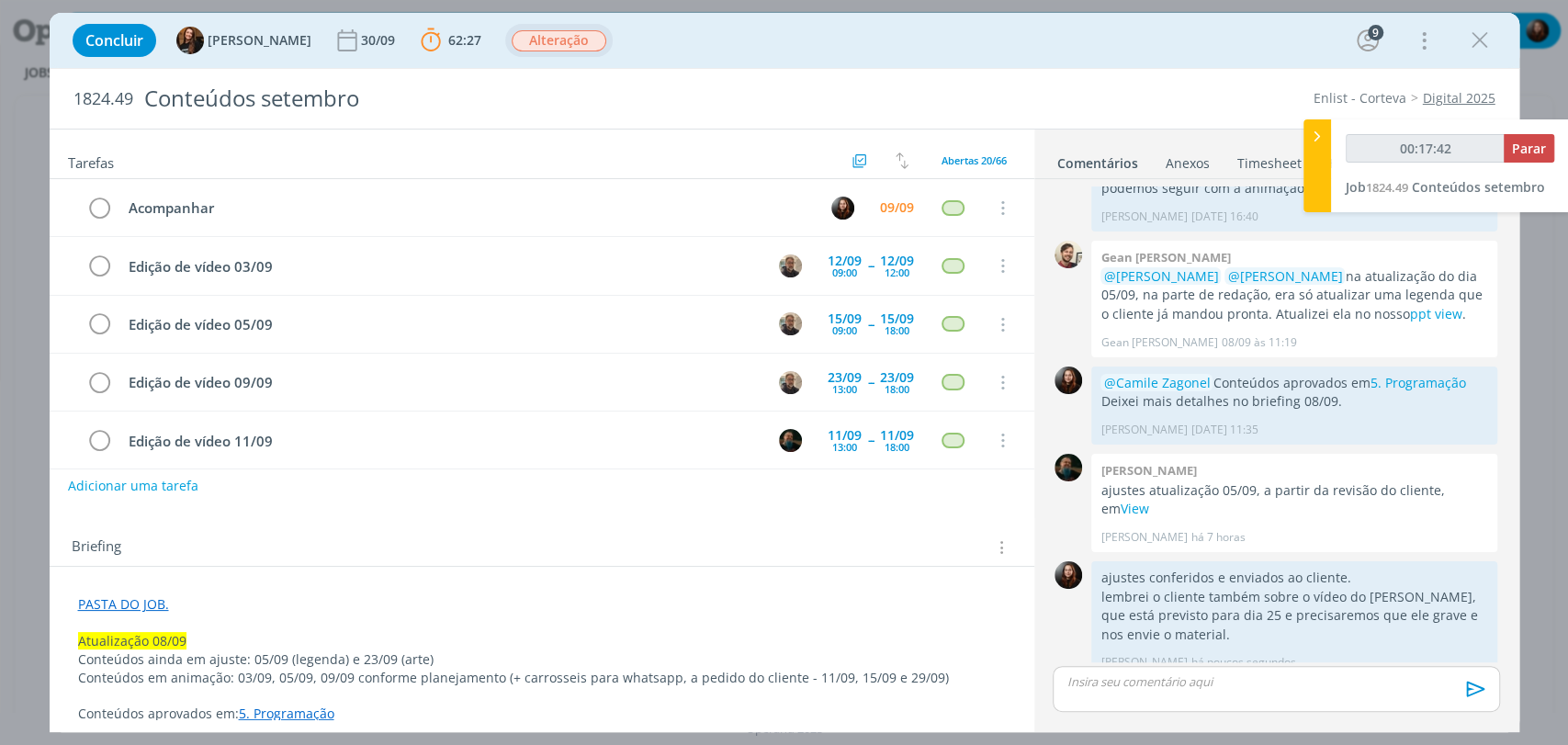
click at [555, 38] on span "Alteração" at bounding box center [559, 41] width 94 height 21
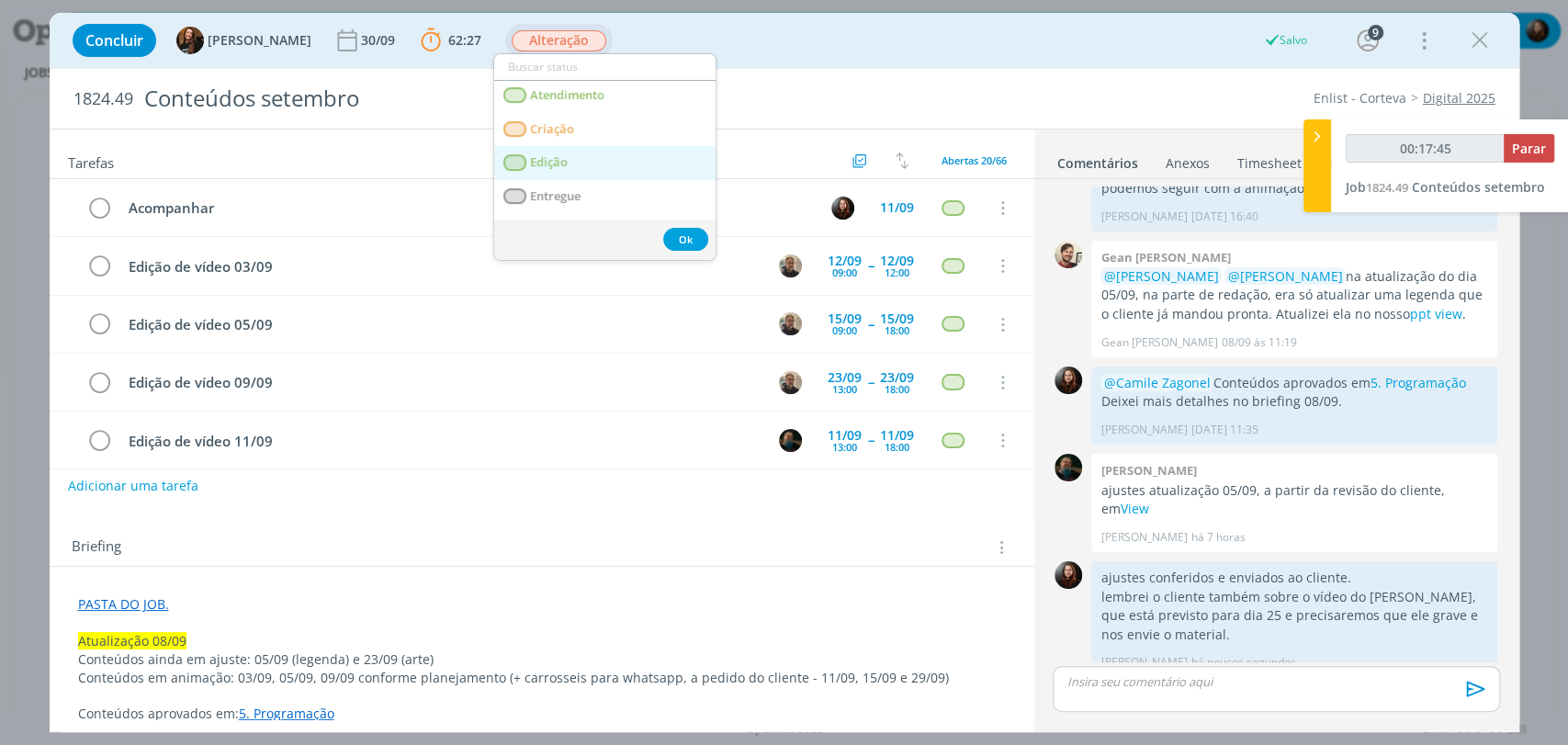
scroll to position [102, 0]
click at [561, 161] on span "Edição" at bounding box center [549, 164] width 38 height 15
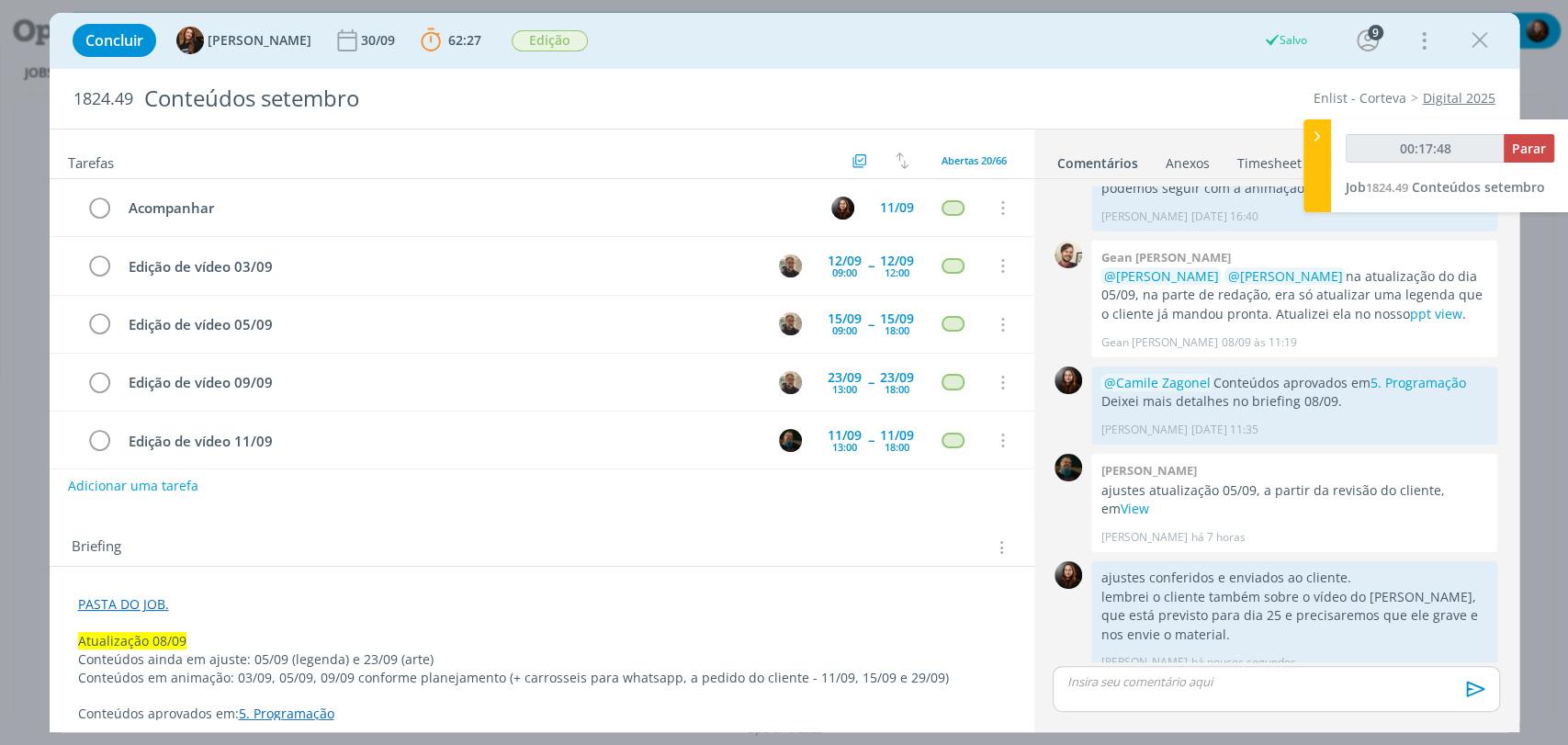
type input "00:17:49"
click at [1535, 154] on span "Parar" at bounding box center [1528, 148] width 34 height 18
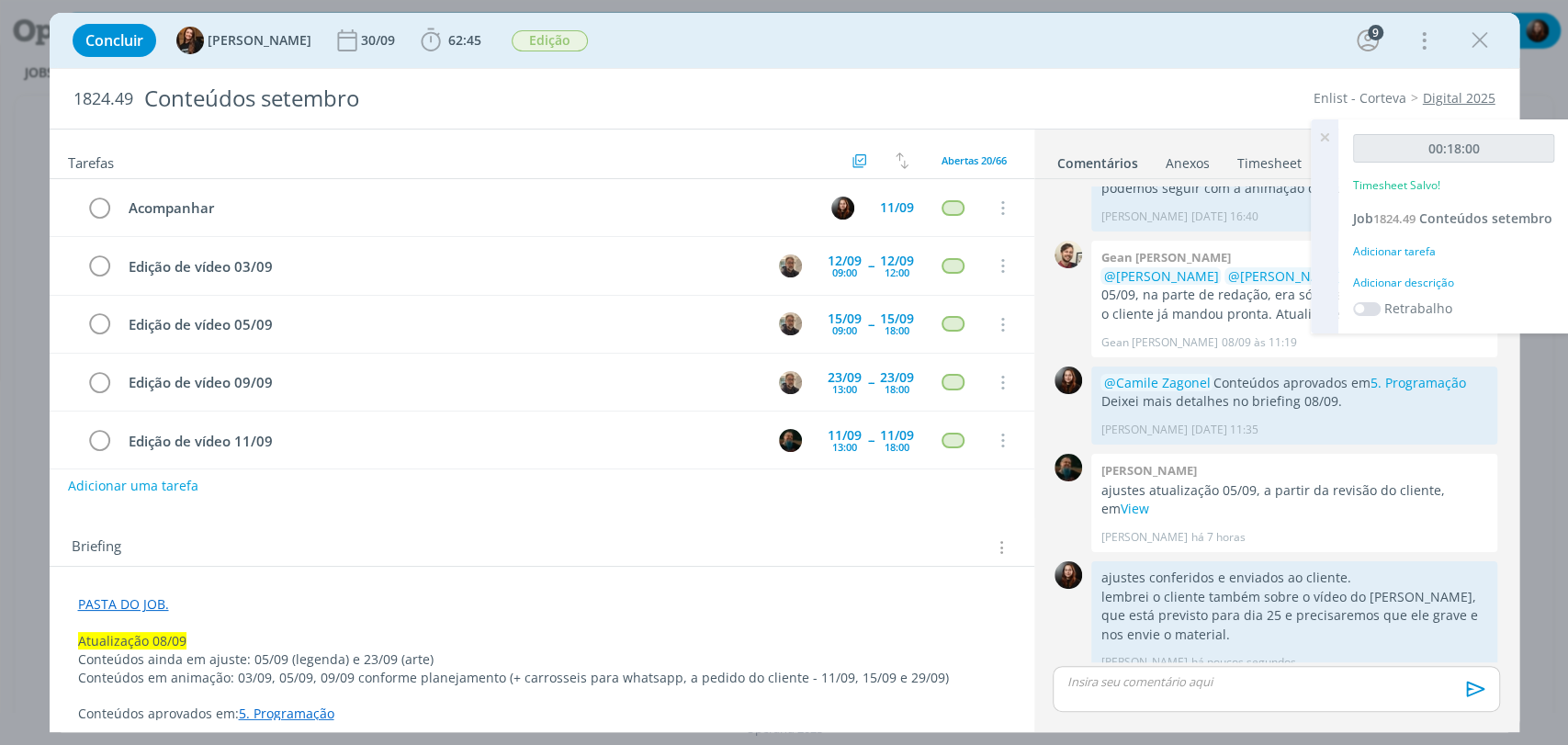
click at [1425, 278] on div "Adicionar descrição" at bounding box center [1453, 283] width 201 height 17
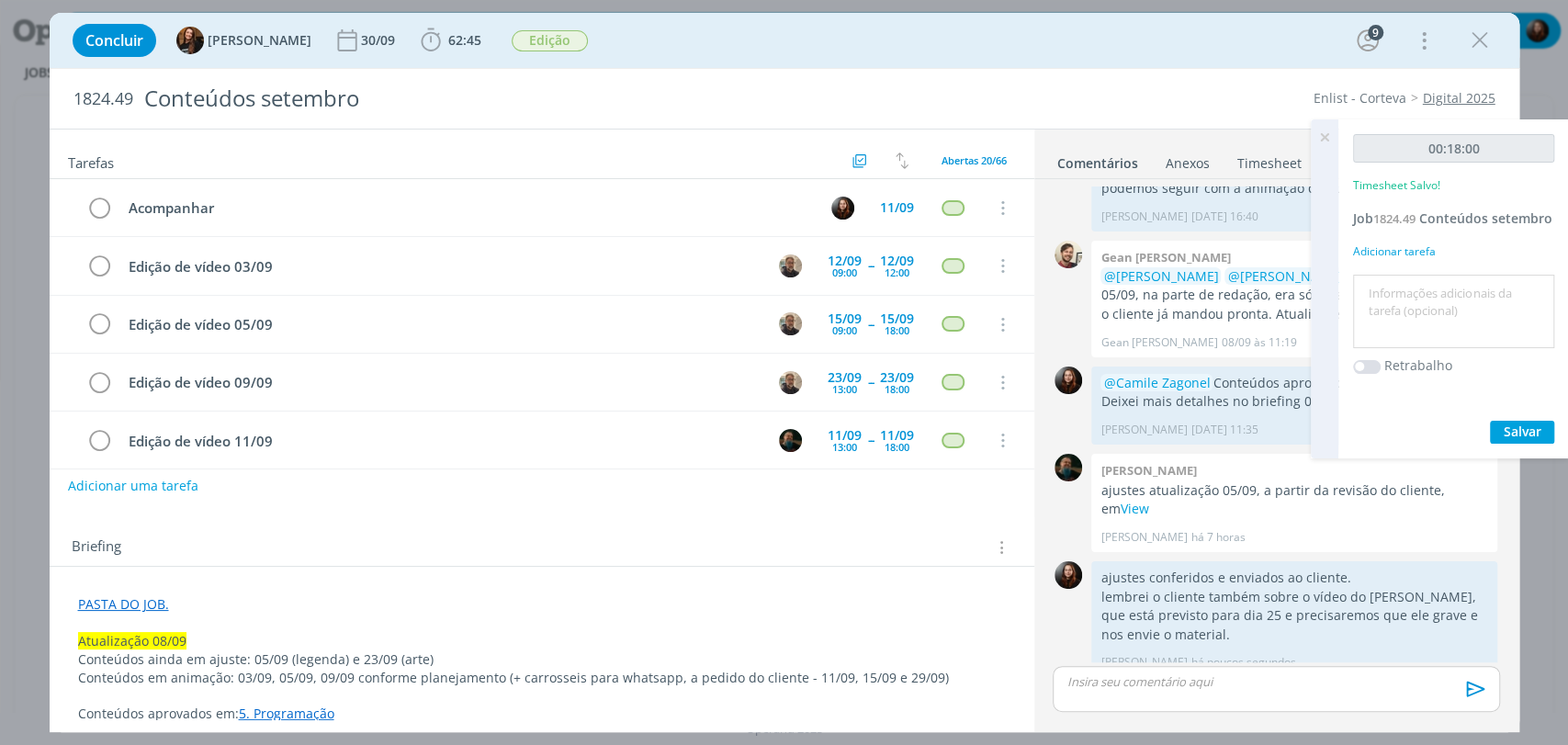
click at [1412, 289] on textarea at bounding box center [1453, 312] width 192 height 65
type textarea "atualização de job, conferência e envio de material"
click at [1525, 428] on span "Salvar" at bounding box center [1522, 431] width 38 height 18
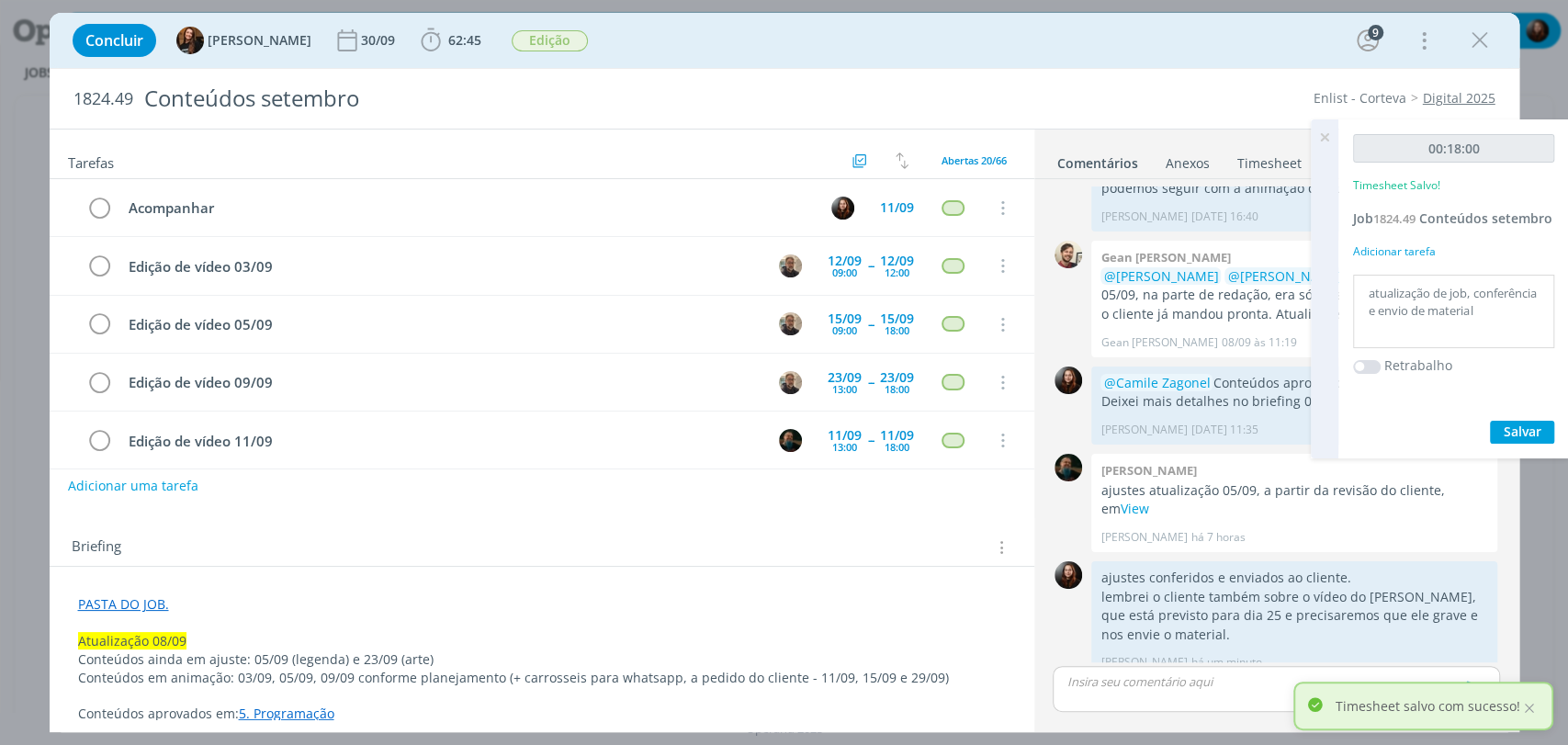
drag, startPoint x: 1327, startPoint y: 134, endPoint x: 1256, endPoint y: 143, distance: 71.6
click at [1327, 134] on icon at bounding box center [1325, 137] width 33 height 36
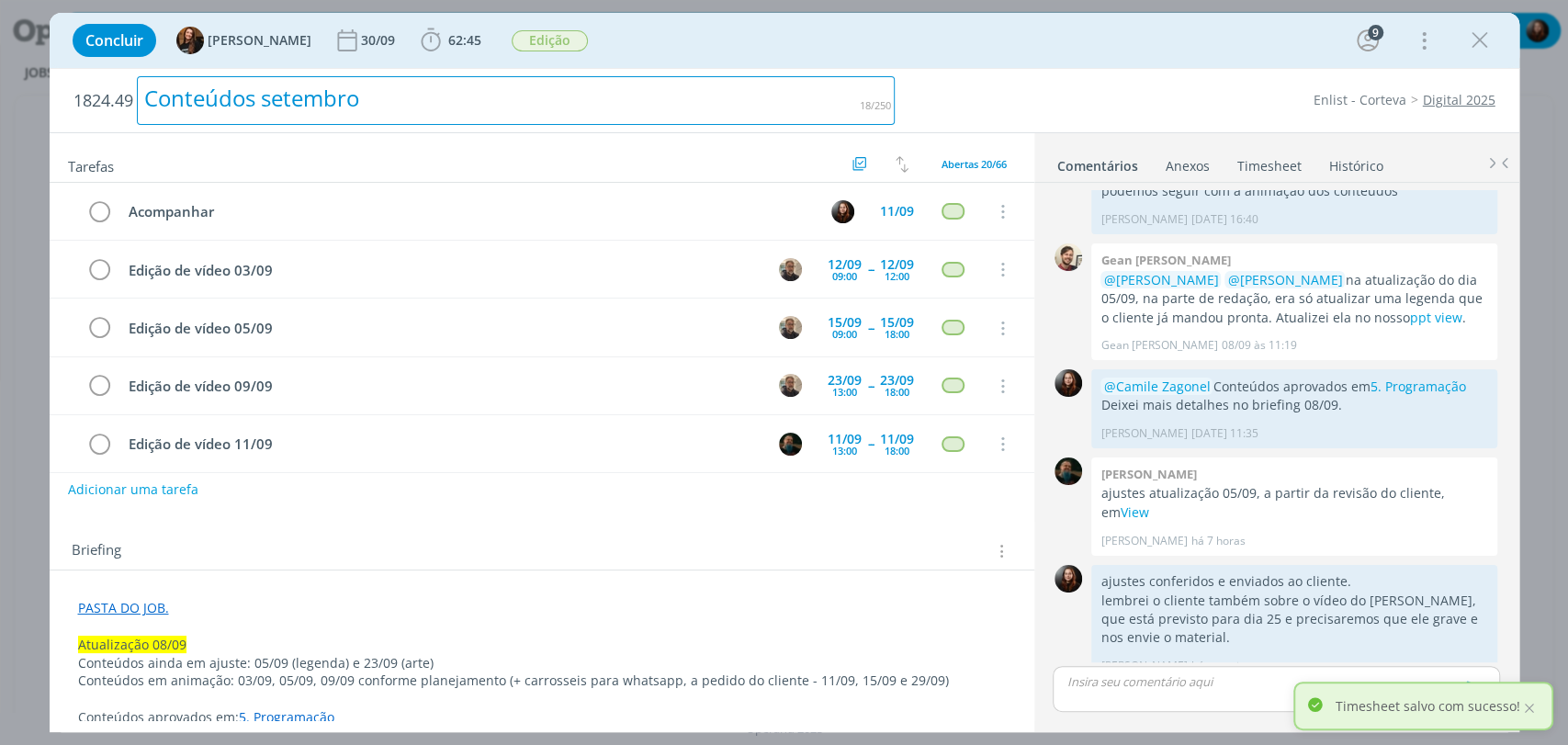
click at [795, 68] on h2 "1824.49 Conteúdos setembro" at bounding box center [484, 100] width 822 height 64
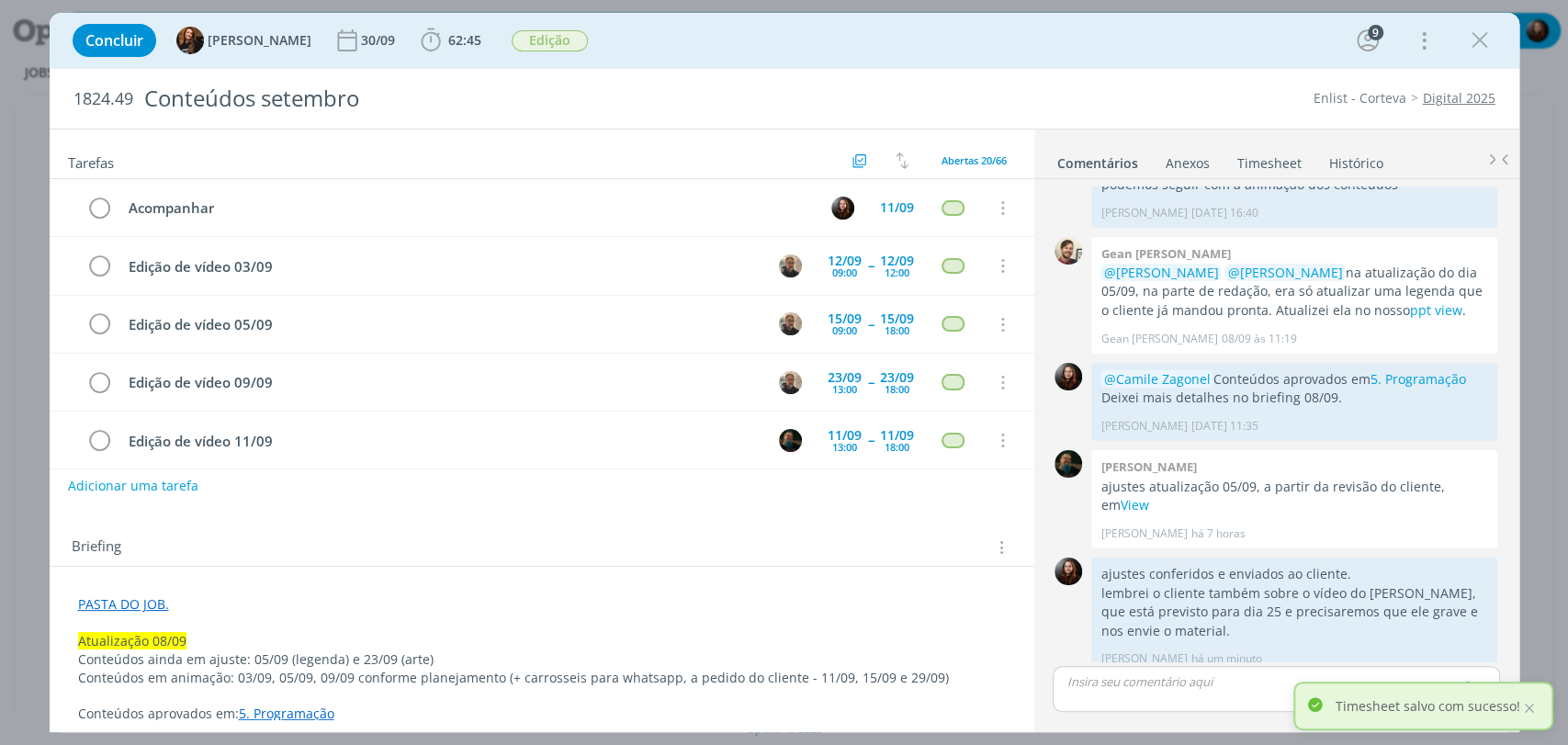
scroll to position [1902, 0]
click at [1066, 66] on div "Concluir Tayná Morsch 30/09 62:45 Iniciar Apontar Data * 09/09/2025 Horas * 00:…" at bounding box center [784, 41] width 1470 height 56
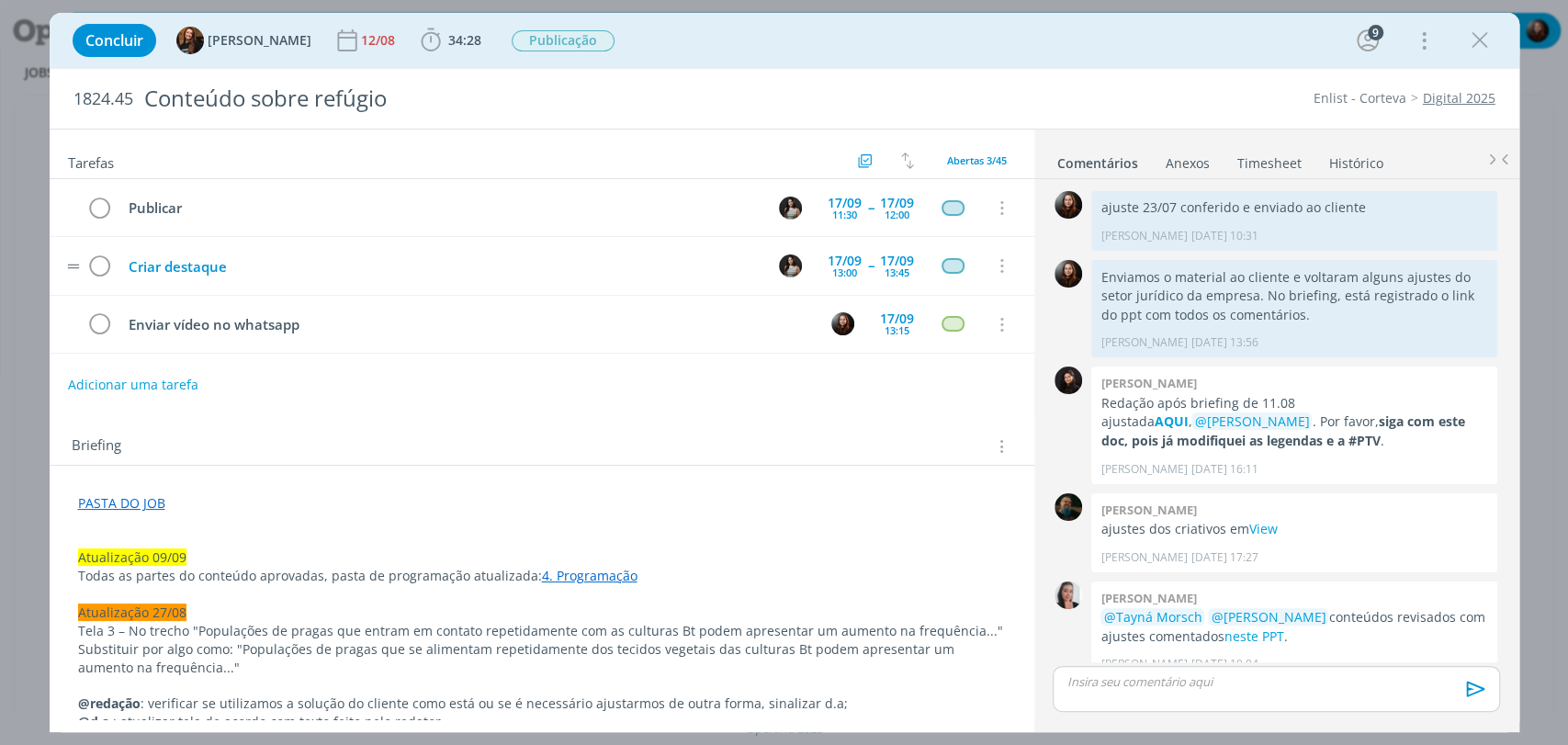
scroll to position [1663, 0]
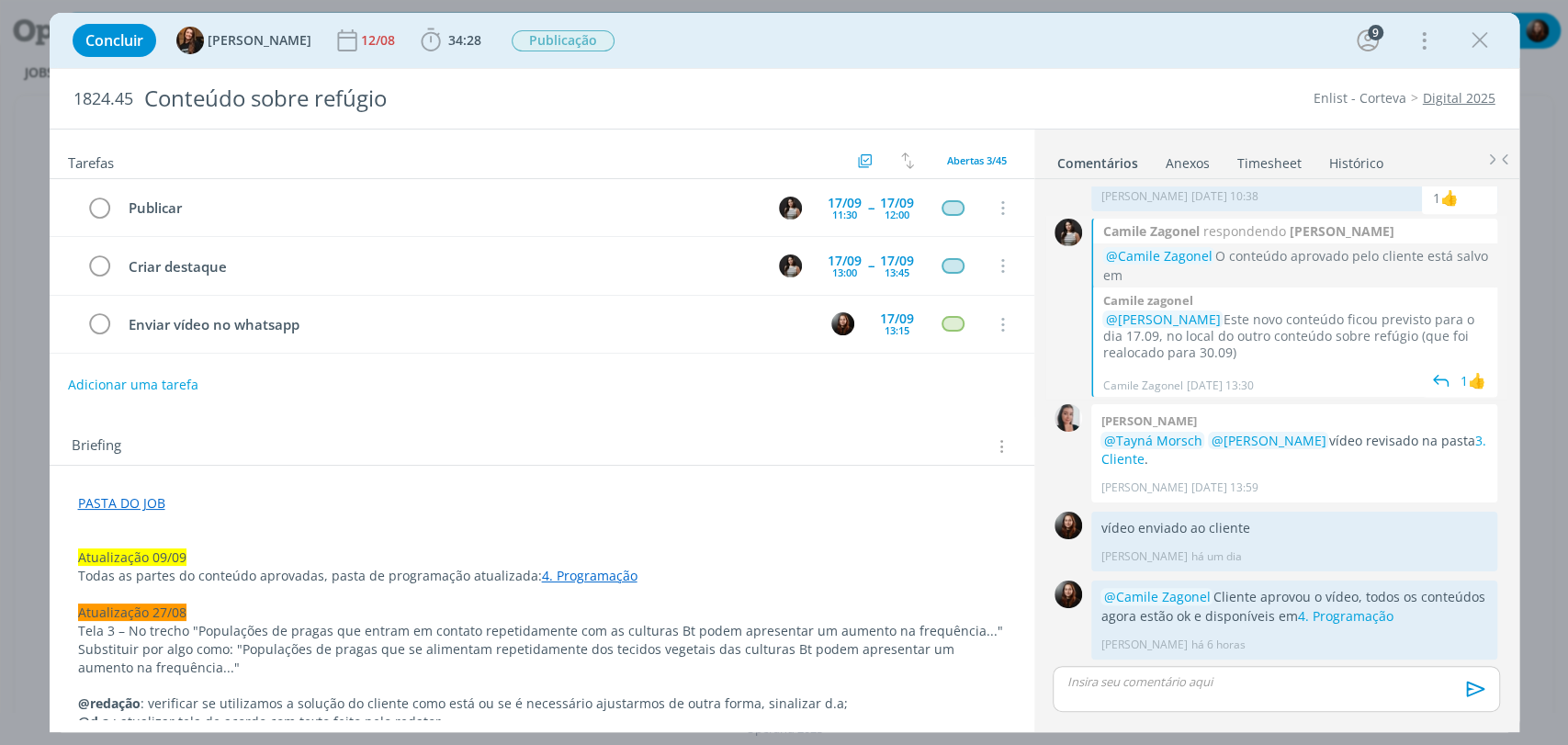
drag, startPoint x: 1207, startPoint y: 339, endPoint x: 1239, endPoint y: 347, distance: 33.0
click at [1239, 347] on p "@Eduarda Pereira Este novo conteúdo ficou previsto para o dia 17.09, no local d…" at bounding box center [1294, 337] width 386 height 51
click at [1242, 347] on p "@Eduarda Pereira Este novo conteúdo ficou previsto para o dia 17.09, no local d…" at bounding box center [1294, 337] width 386 height 51
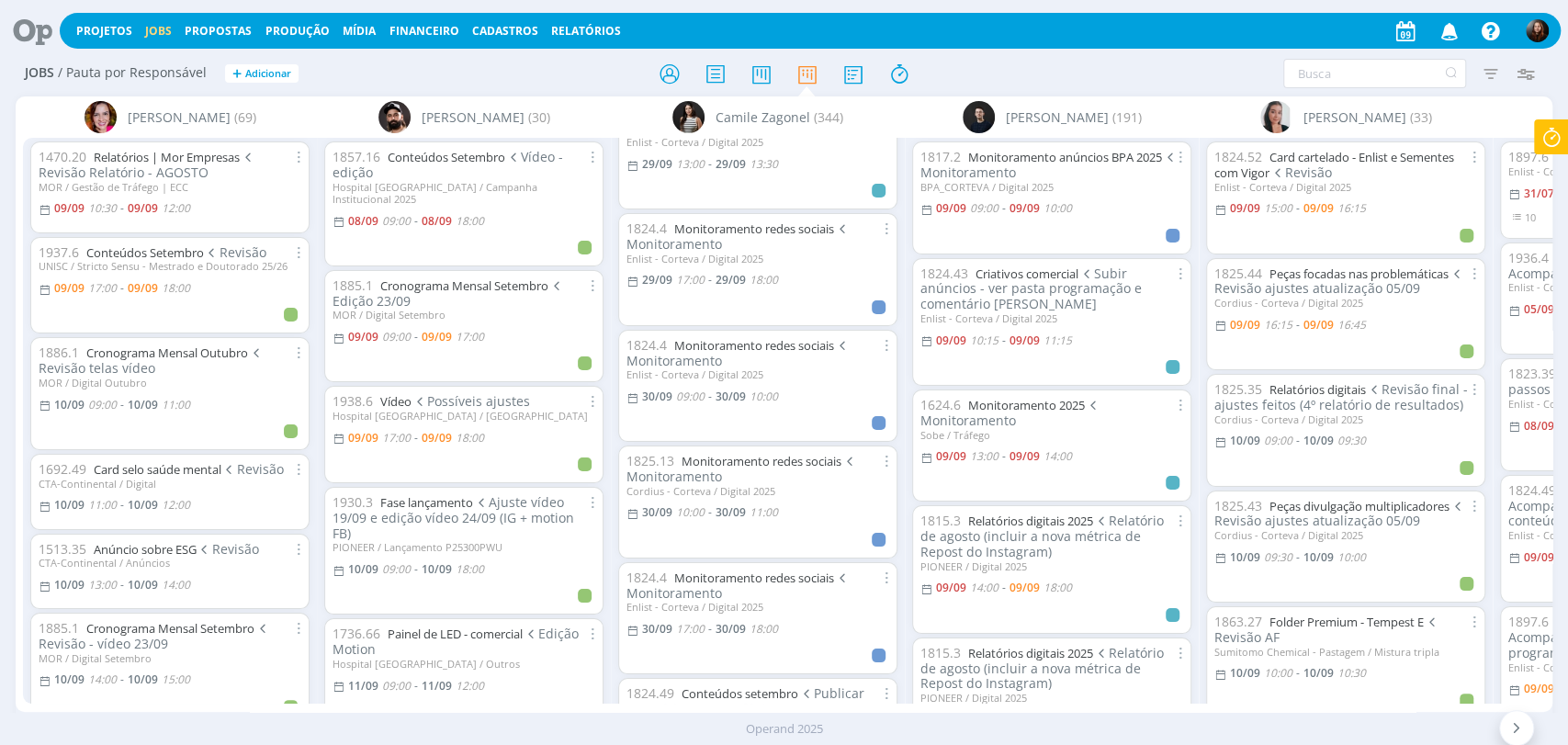
scroll to position [9842, 0]
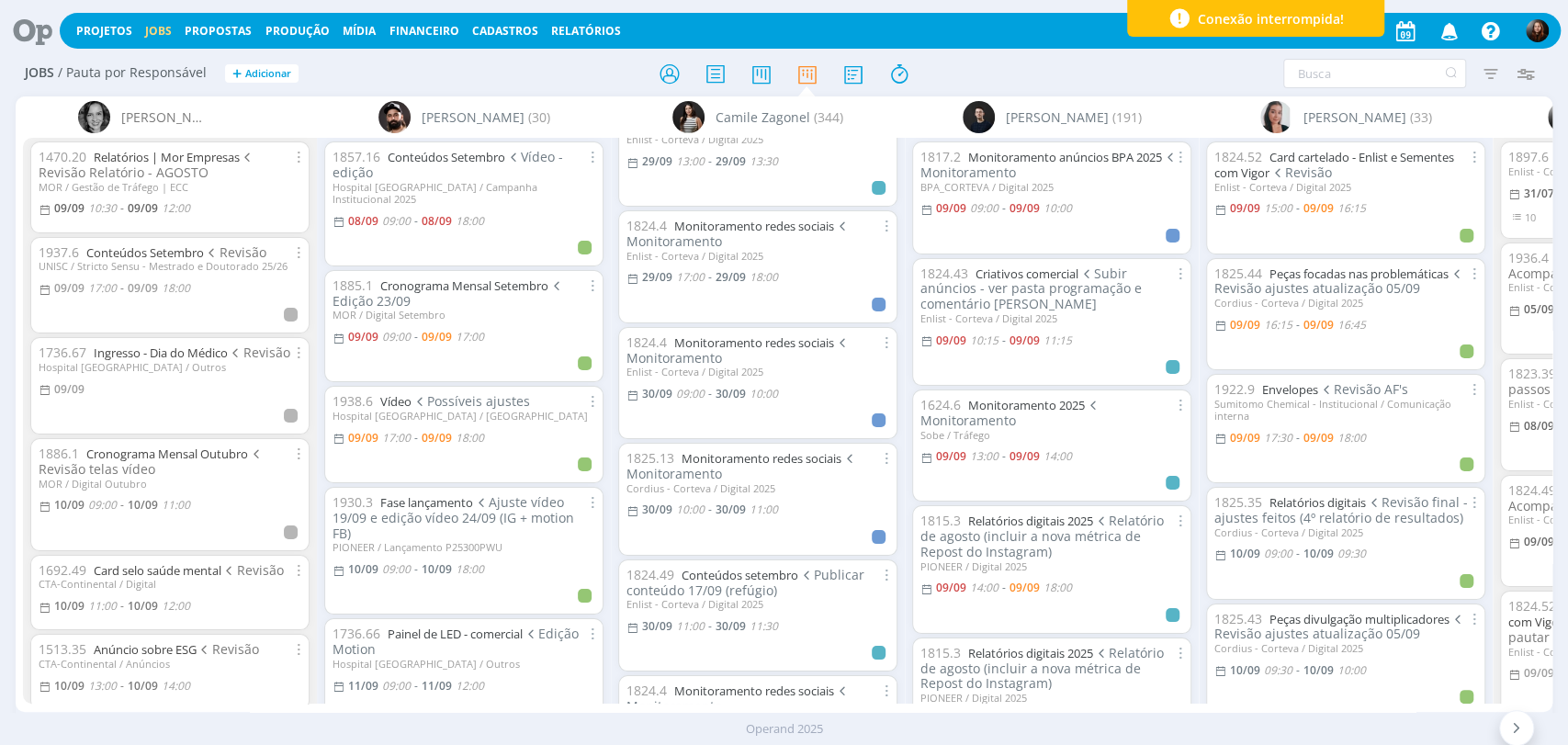
click at [985, 76] on div at bounding box center [784, 74] width 512 height 33
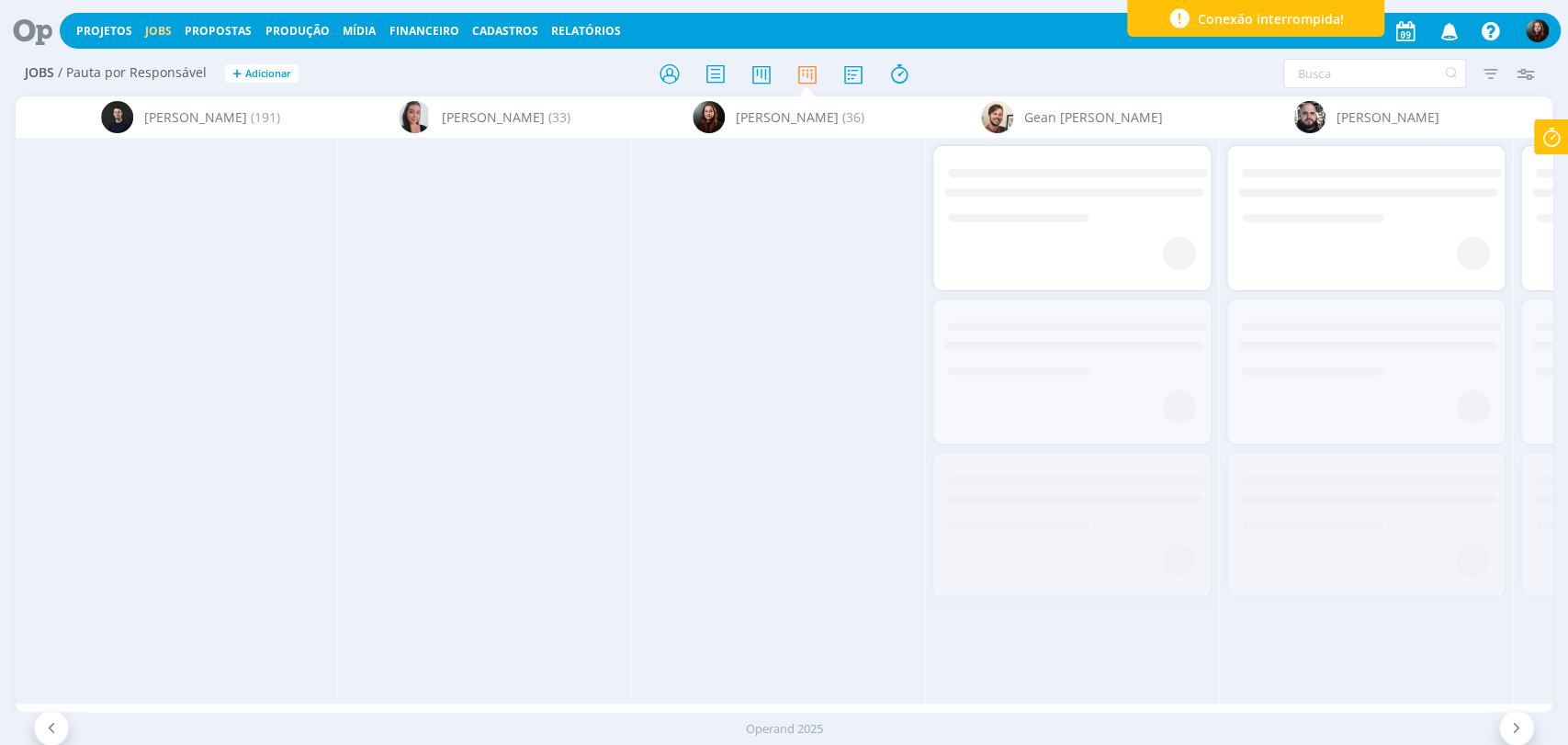
scroll to position [0, 2513]
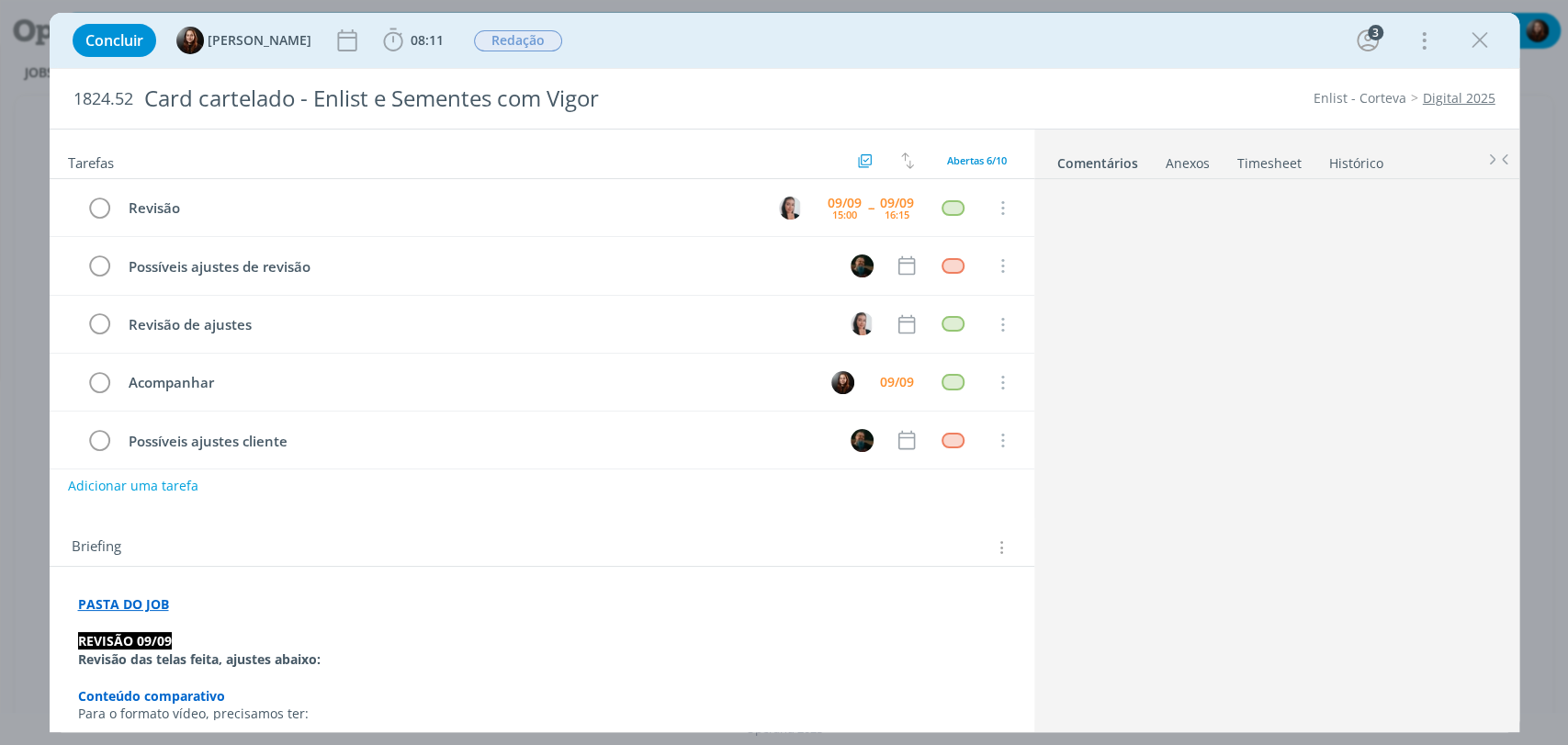
scroll to position [548, 0]
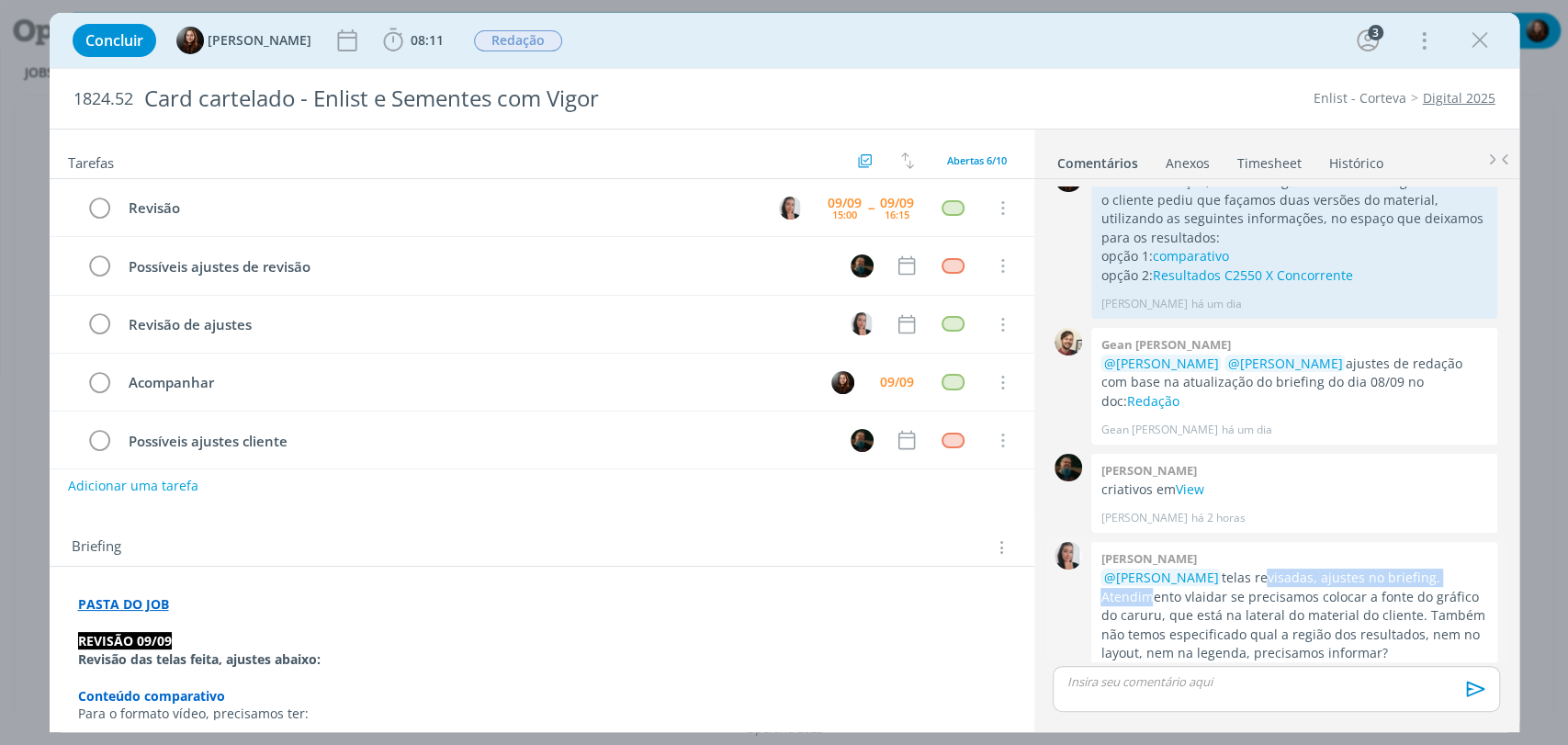
drag, startPoint x: 1253, startPoint y: 542, endPoint x: 1474, endPoint y: 539, distance: 221.0
click at [1474, 569] on p "@[PERSON_NAME] telas revisadas, ajustes no briefing. Atendimento vlaidar se pre…" at bounding box center [1293, 615] width 388 height 93
drag, startPoint x: 1146, startPoint y: 561, endPoint x: 1358, endPoint y: 561, distance: 212.0
click at [1358, 569] on p "@[PERSON_NAME] telas revisadas, ajustes no briefing. Atendimento vlaidar se pre…" at bounding box center [1293, 615] width 388 height 93
click at [1262, 569] on p "@[PERSON_NAME] telas revisadas, ajustes no briefing. Atendimento vlaidar se pre…" at bounding box center [1293, 615] width 388 height 93
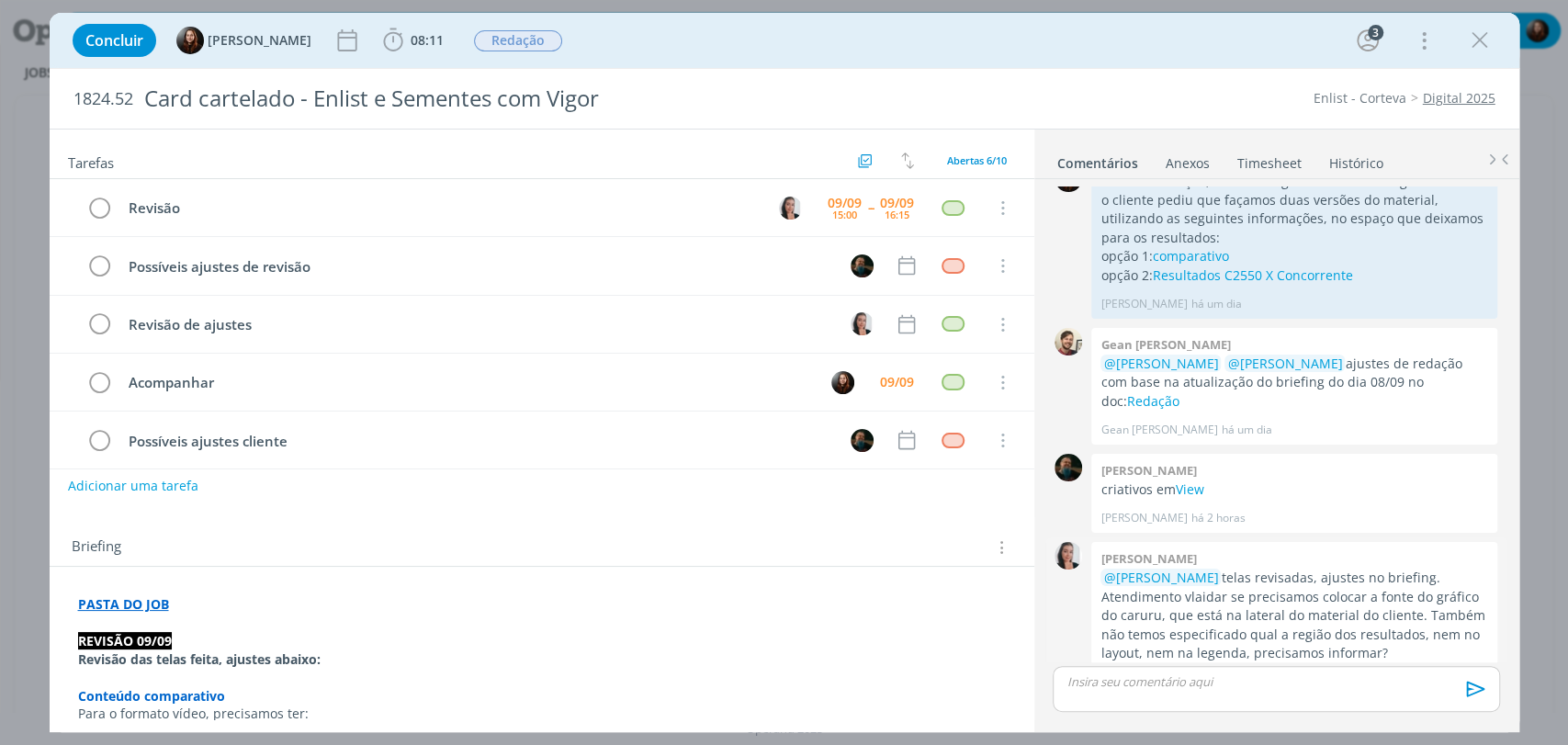
drag, startPoint x: 1357, startPoint y: 561, endPoint x: 1396, endPoint y: 614, distance: 65.8
click at [1395, 614] on p "@[PERSON_NAME] telas revisadas, ajustes no briefing. Atendimento vlaidar se pre…" at bounding box center [1293, 615] width 388 height 93
click at [1401, 610] on p "@[PERSON_NAME] telas revisadas, ajustes no briefing. Atendimento vlaidar se pre…" at bounding box center [1293, 615] width 388 height 93
click at [747, 51] on div "Concluir [PERSON_NAME] 08:11 Iniciar Apontar Data * [DATE] Horas * 00:00 Tarefa…" at bounding box center [784, 41] width 1442 height 44
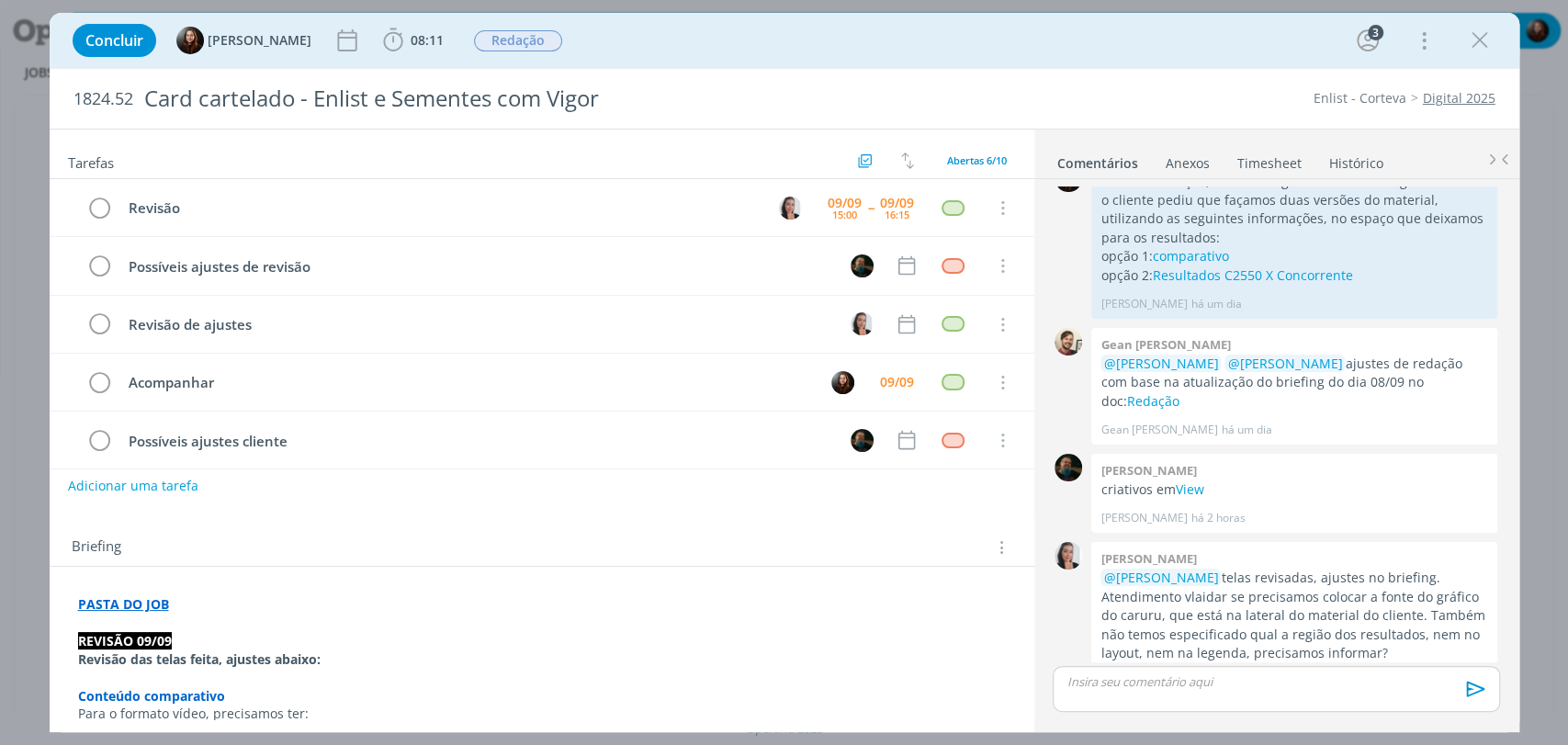
click at [152, 602] on strong "PASTA DO JOB" at bounding box center [123, 603] width 91 height 18
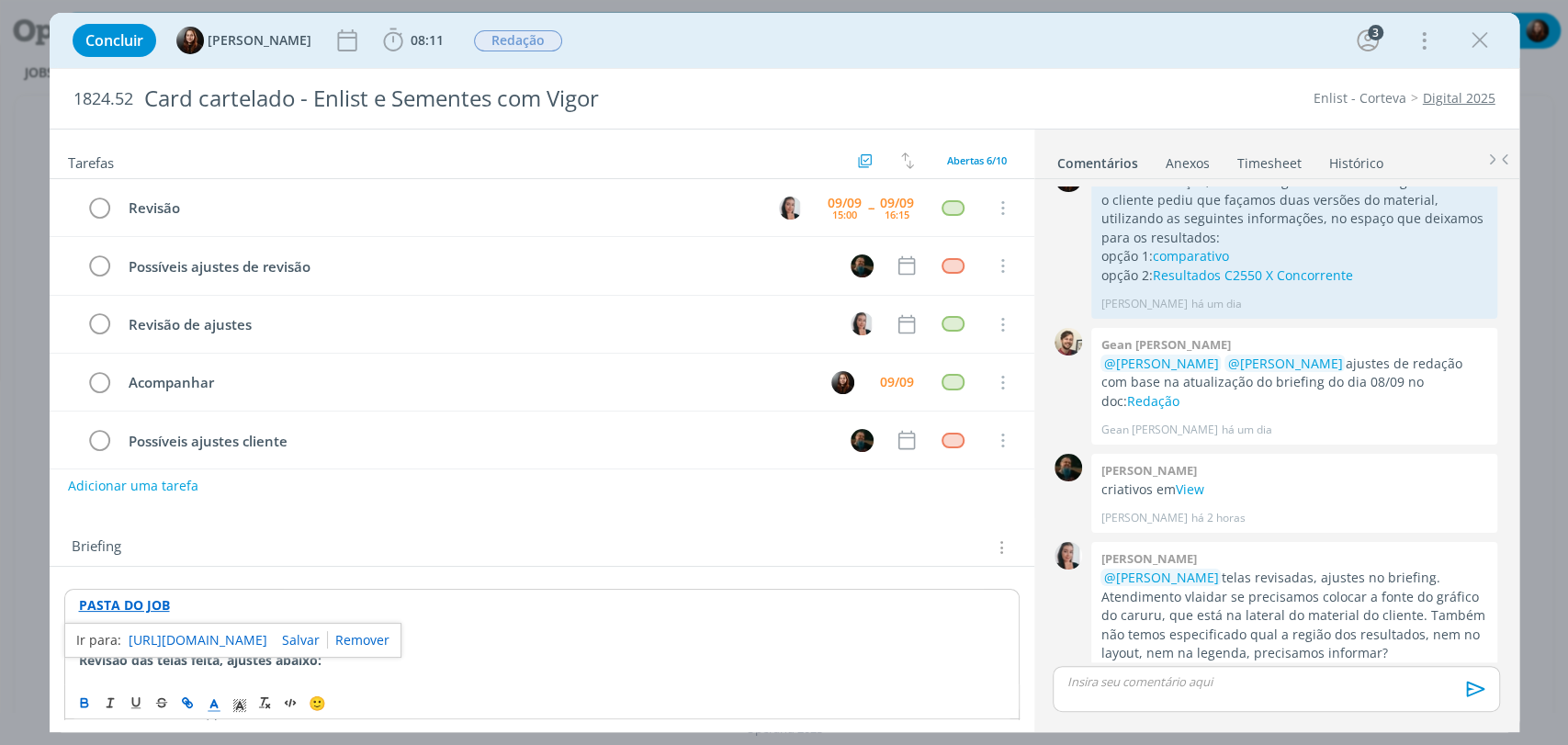
click at [216, 639] on link "[URL][DOMAIN_NAME]" at bounding box center [198, 640] width 139 height 24
click at [413, 53] on span "08:11" at bounding box center [413, 41] width 68 height 28
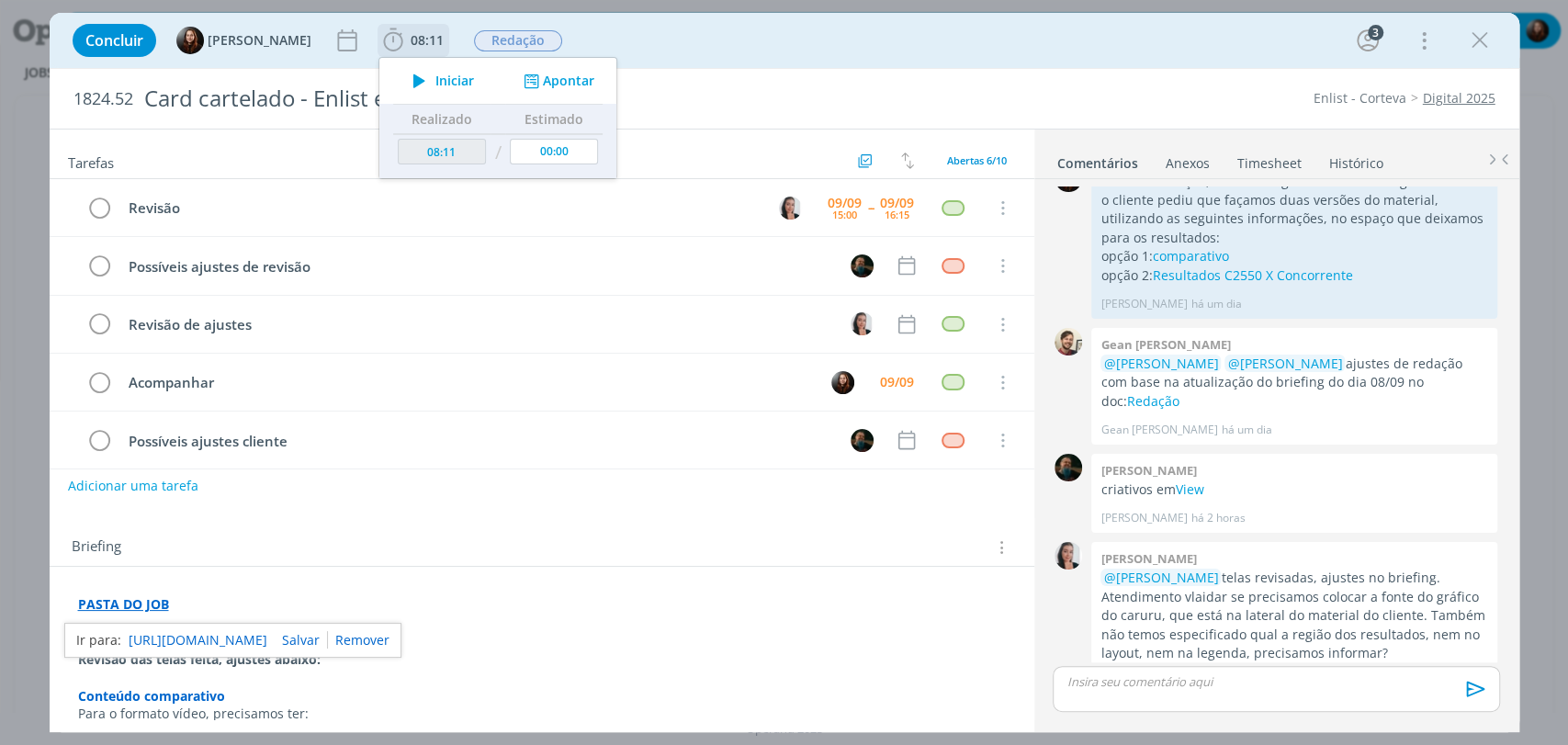
click at [440, 81] on span "Iniciar" at bounding box center [455, 81] width 39 height 13
click at [710, 41] on div "Concluir [PERSON_NAME] 08:11 Iniciar Apontar Data * [DATE] Horas * 00:00 Tarefa…" at bounding box center [784, 41] width 1442 height 44
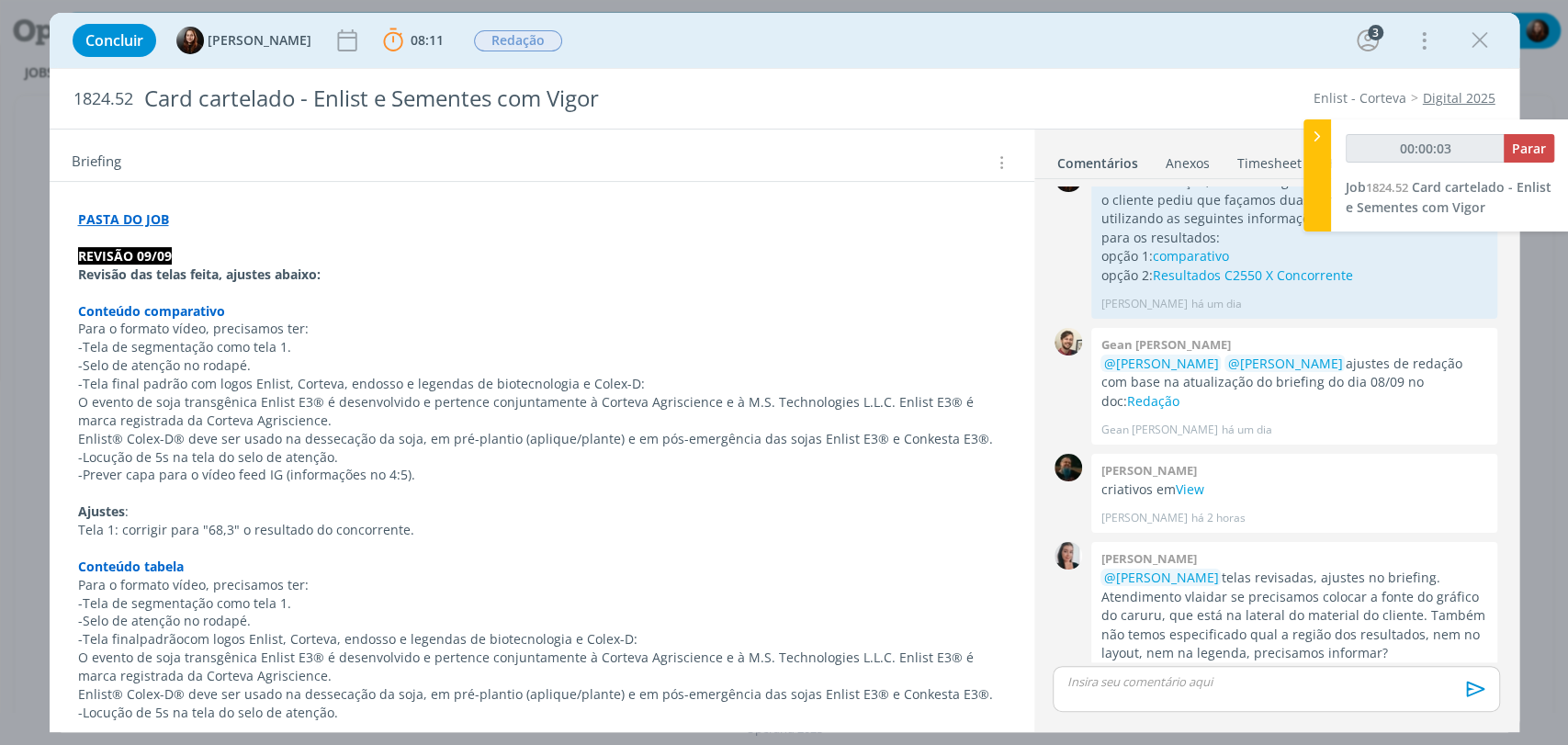
scroll to position [306, 0]
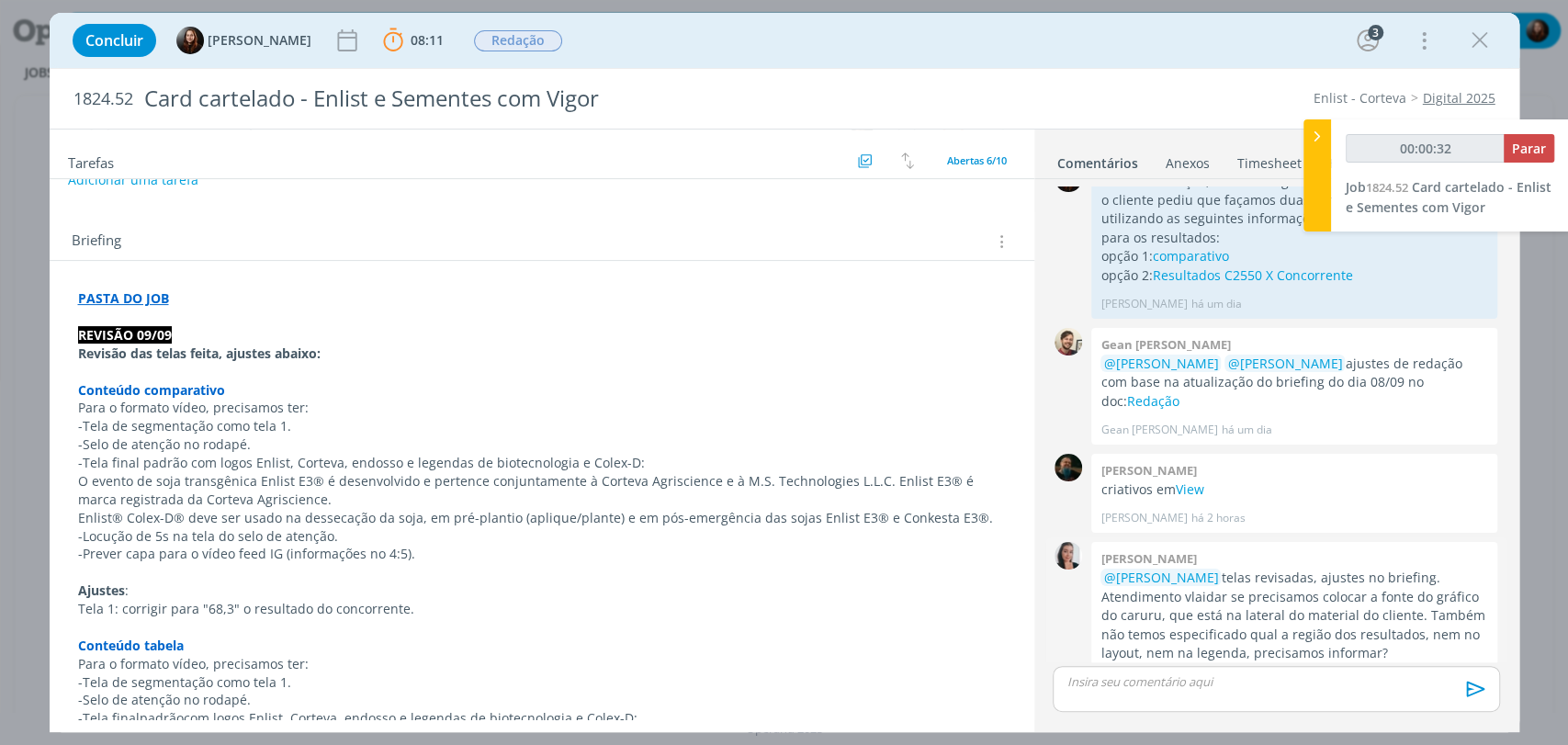
drag, startPoint x: 1298, startPoint y: 557, endPoint x: 1390, endPoint y: 619, distance: 110.9
click at [1390, 619] on p "@[PERSON_NAME] telas revisadas, ajustes no briefing. Atendimento vlaidar se pre…" at bounding box center [1293, 615] width 388 height 93
click at [1397, 615] on p "@[PERSON_NAME] telas revisadas, ajustes no briefing. Atendimento vlaidar se pre…" at bounding box center [1293, 615] width 388 height 93
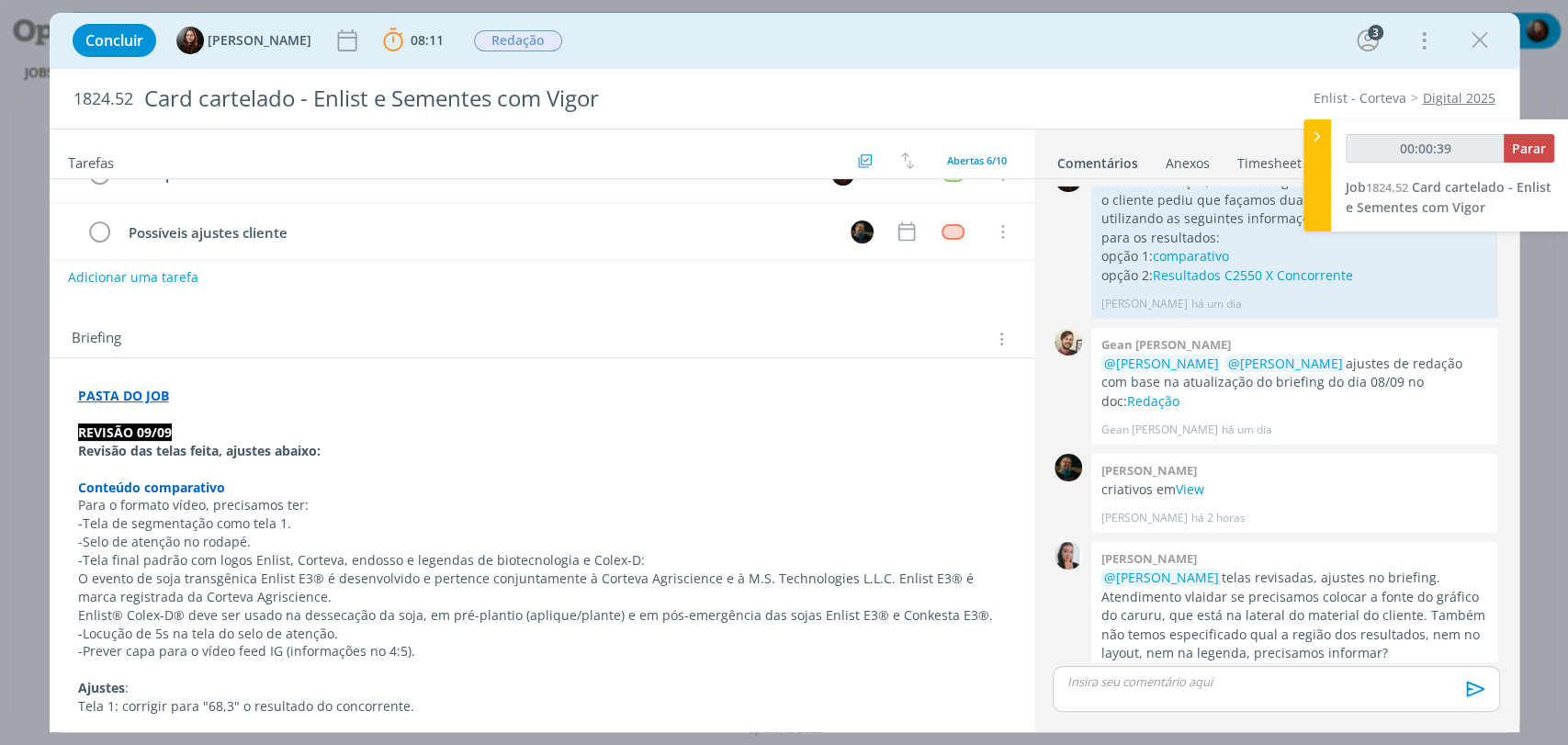
scroll to position [204, 0]
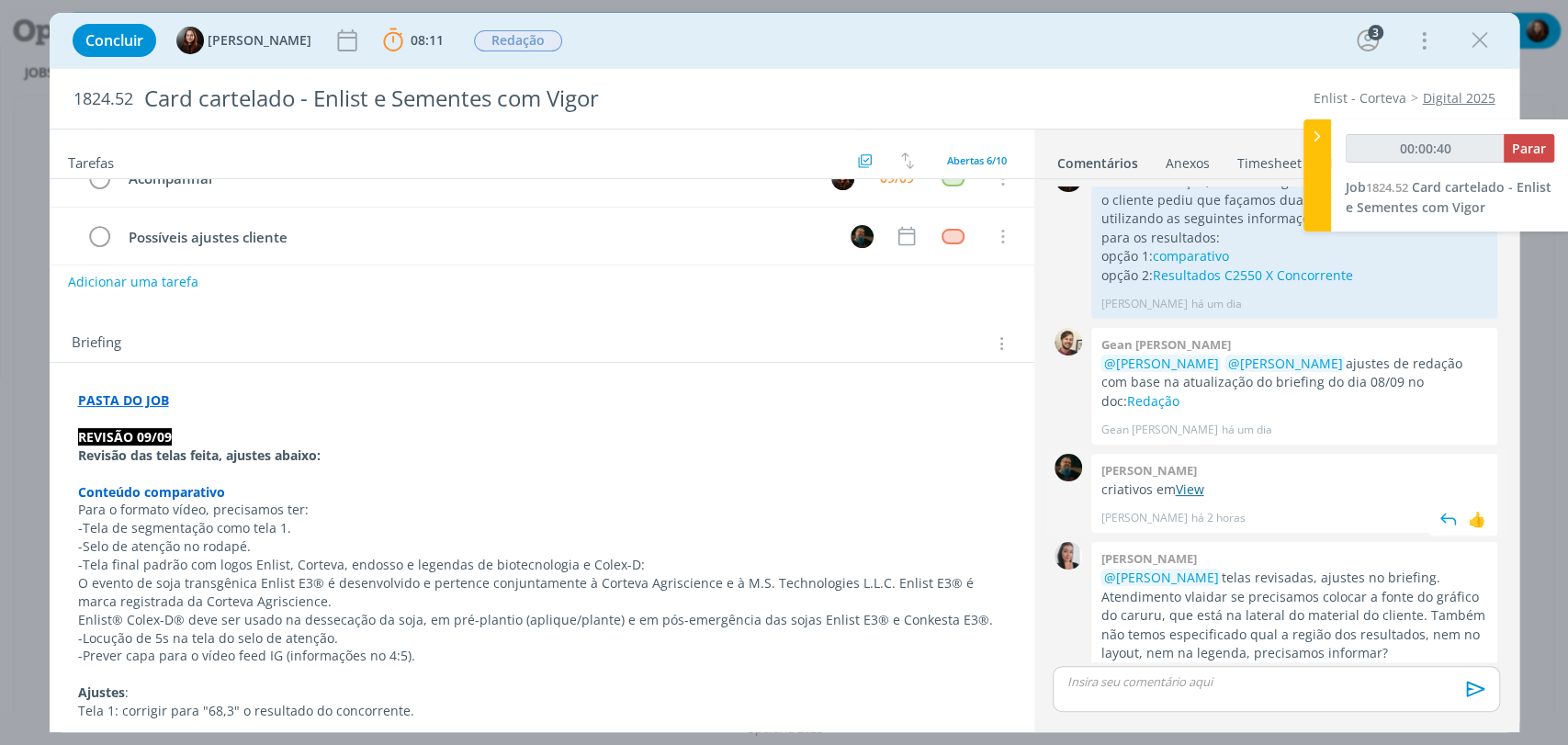
click at [1185, 480] on link "View" at bounding box center [1189, 489] width 29 height 18
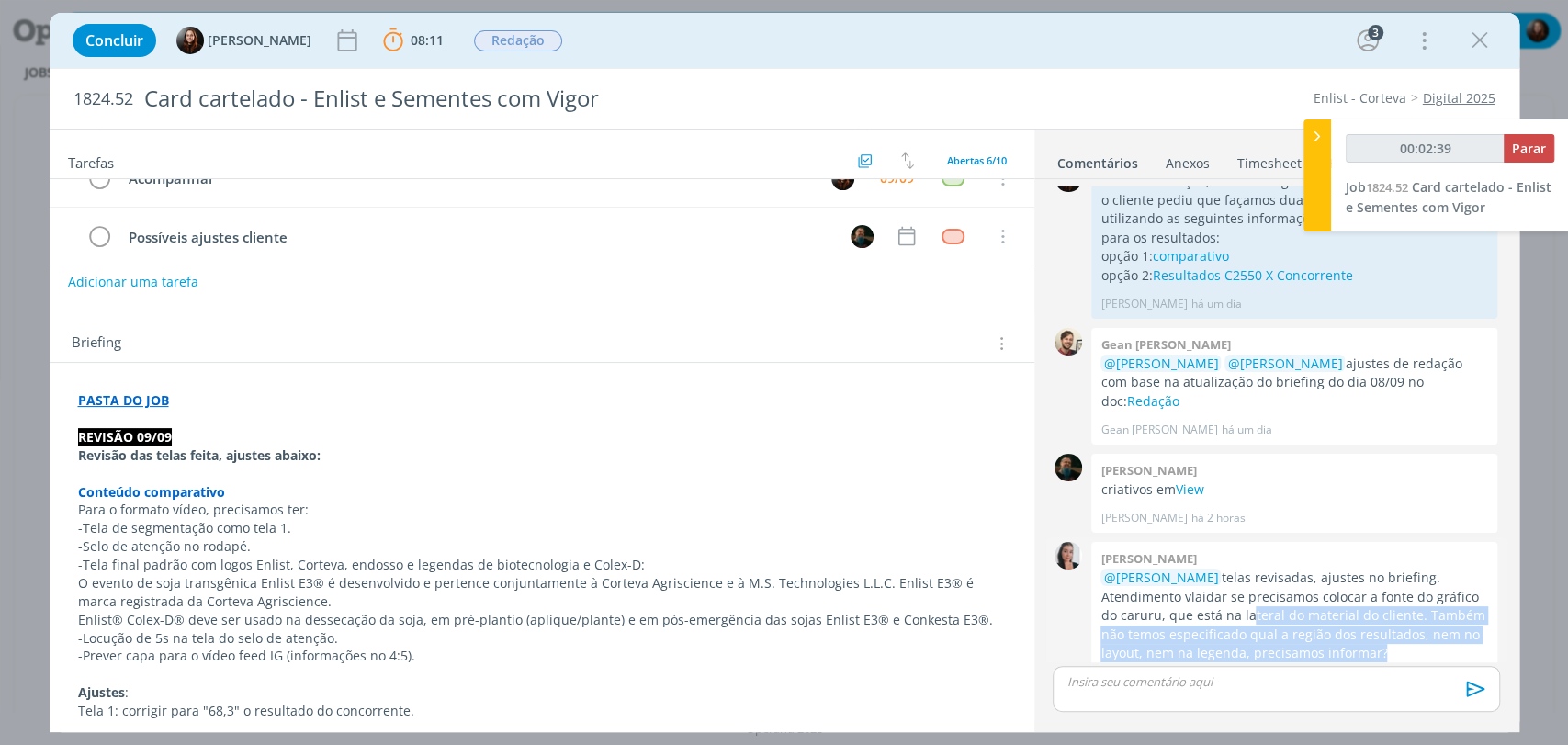
drag, startPoint x: 1278, startPoint y: 581, endPoint x: 1385, endPoint y: 610, distance: 110.9
click at [1376, 611] on p "@[PERSON_NAME] telas revisadas, ajustes no briefing. Atendimento vlaidar se pre…" at bounding box center [1293, 615] width 388 height 93
click at [1390, 610] on p "@[PERSON_NAME] telas revisadas, ajustes no briefing. Atendimento vlaidar se pre…" at bounding box center [1293, 615] width 388 height 93
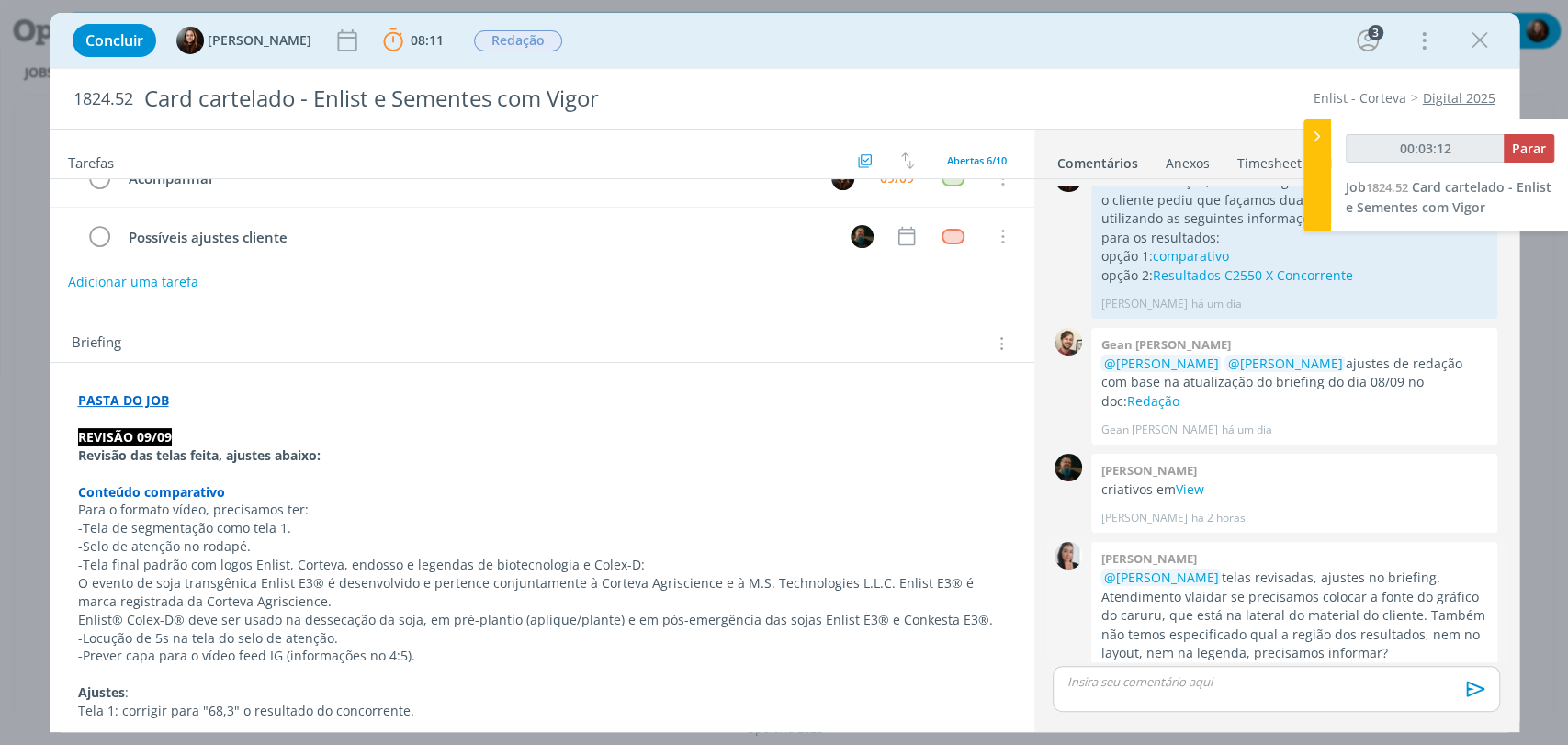
click at [1435, 669] on img "dialog" at bounding box center [1449, 683] width 28 height 28
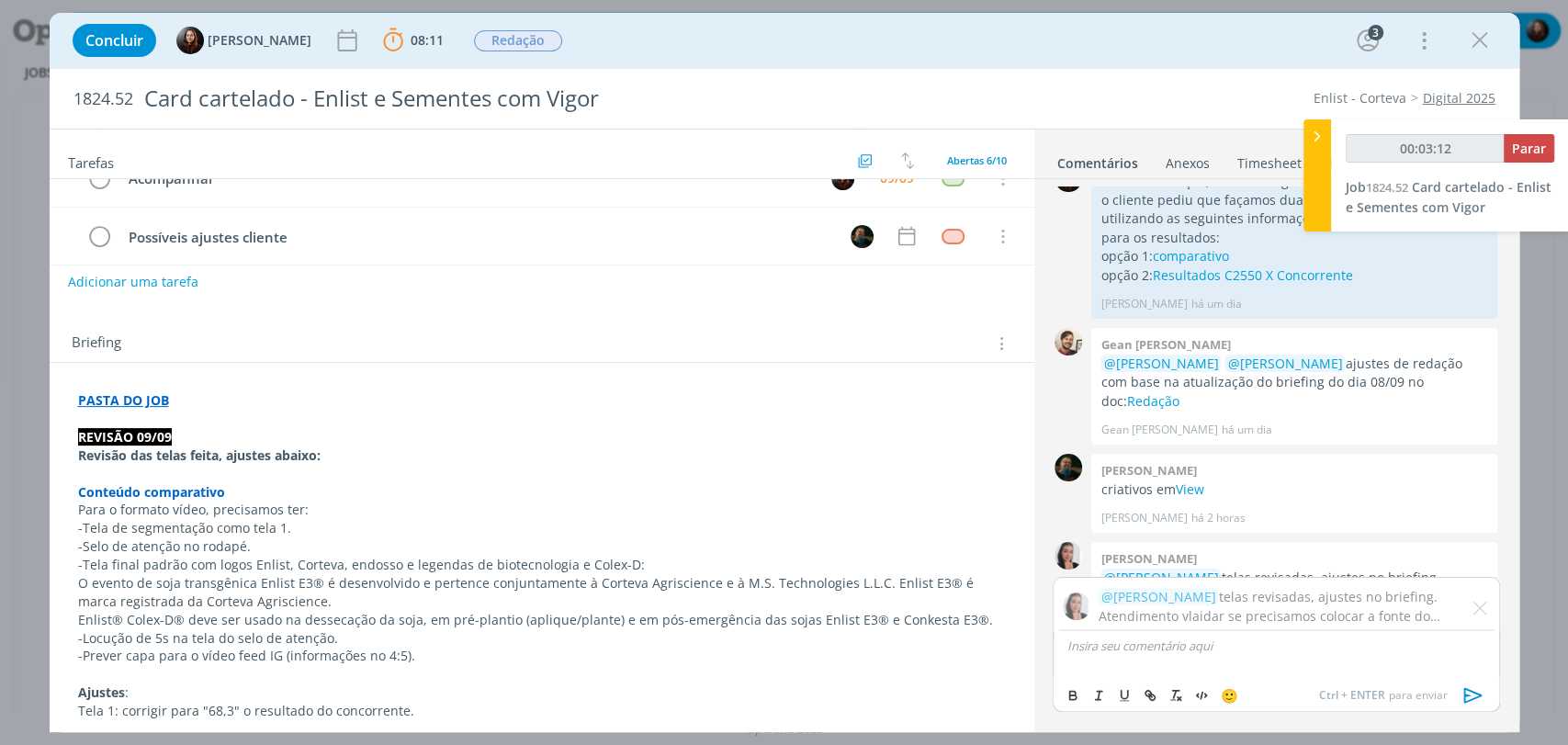
scroll to position [633, 0]
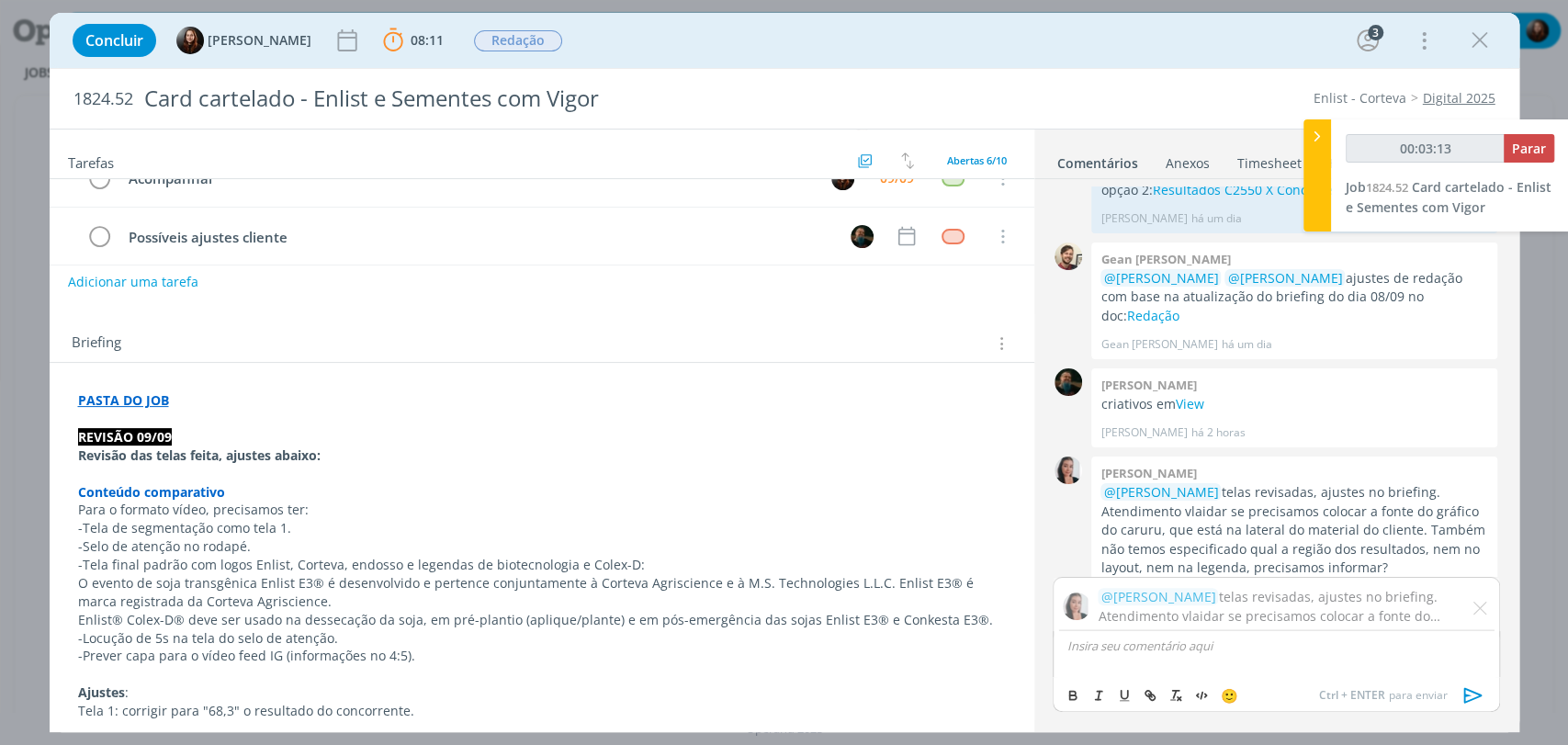
click at [1213, 644] on p "dialog" at bounding box center [1276, 646] width 417 height 17
type input "00:03:14"
click at [1372, 646] on p "Entendo que podemos colocar, sim, a fonte do gráfico: Fonte: [PERSON_NAME], S; …" at bounding box center [1276, 653] width 417 height 34
click at [1326, 660] on p "Entendo que podemos colocar, sim, a fonte do gráfico: "Fonte: [PERSON_NAME], S;…" at bounding box center [1276, 653] width 417 height 34
click at [1225, 664] on p "Entendo que podemos colocar, sim, a fonte do gráfico: "Fonte: [PERSON_NAME], S;…" at bounding box center [1276, 653] width 417 height 34
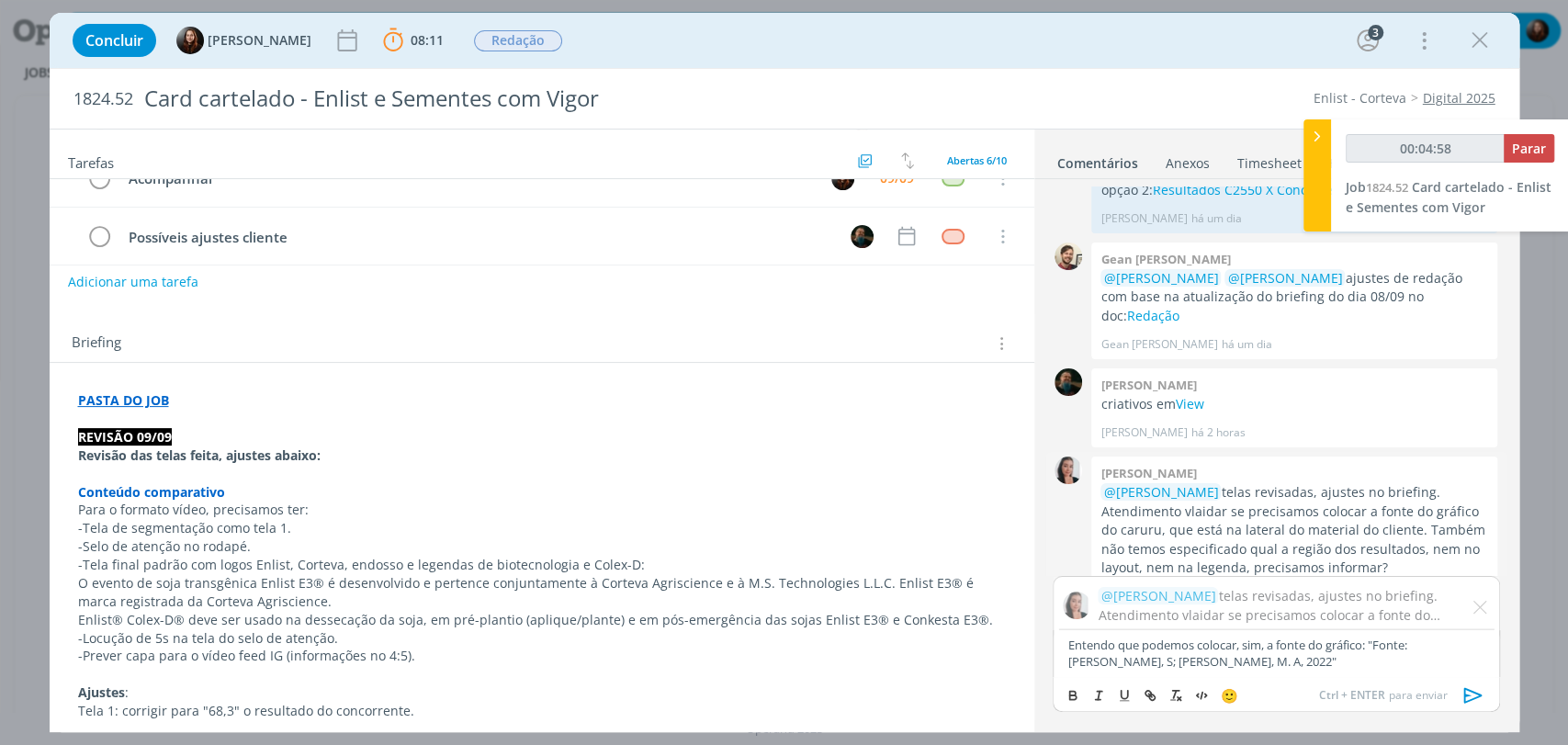
scroll to position [634, 0]
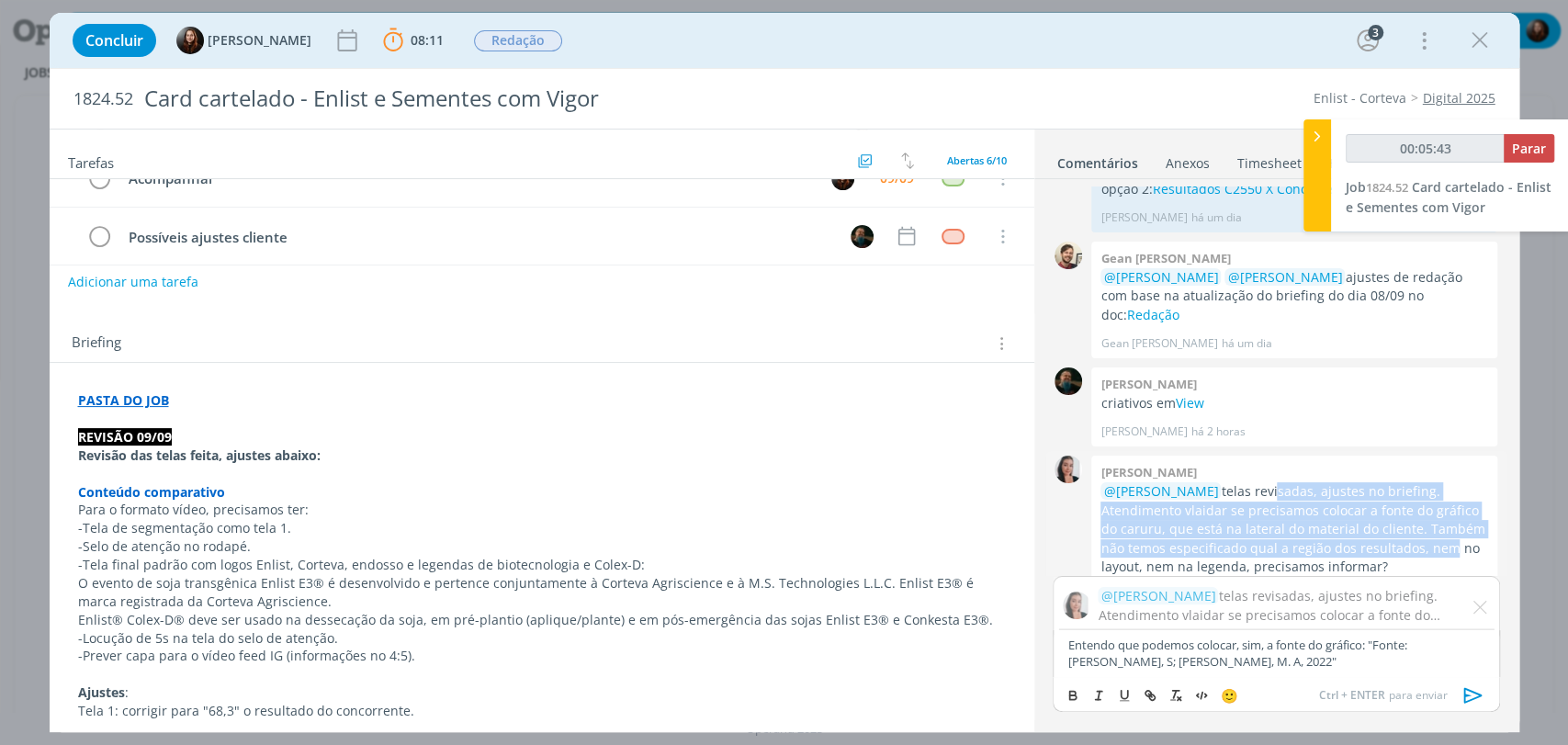
drag, startPoint x: 1267, startPoint y: 450, endPoint x: 1411, endPoint y: 518, distance: 159.2
click at [1411, 518] on p "@[PERSON_NAME] telas revisadas, ajustes no briefing. Atendimento vlaidar se pre…" at bounding box center [1293, 528] width 388 height 93
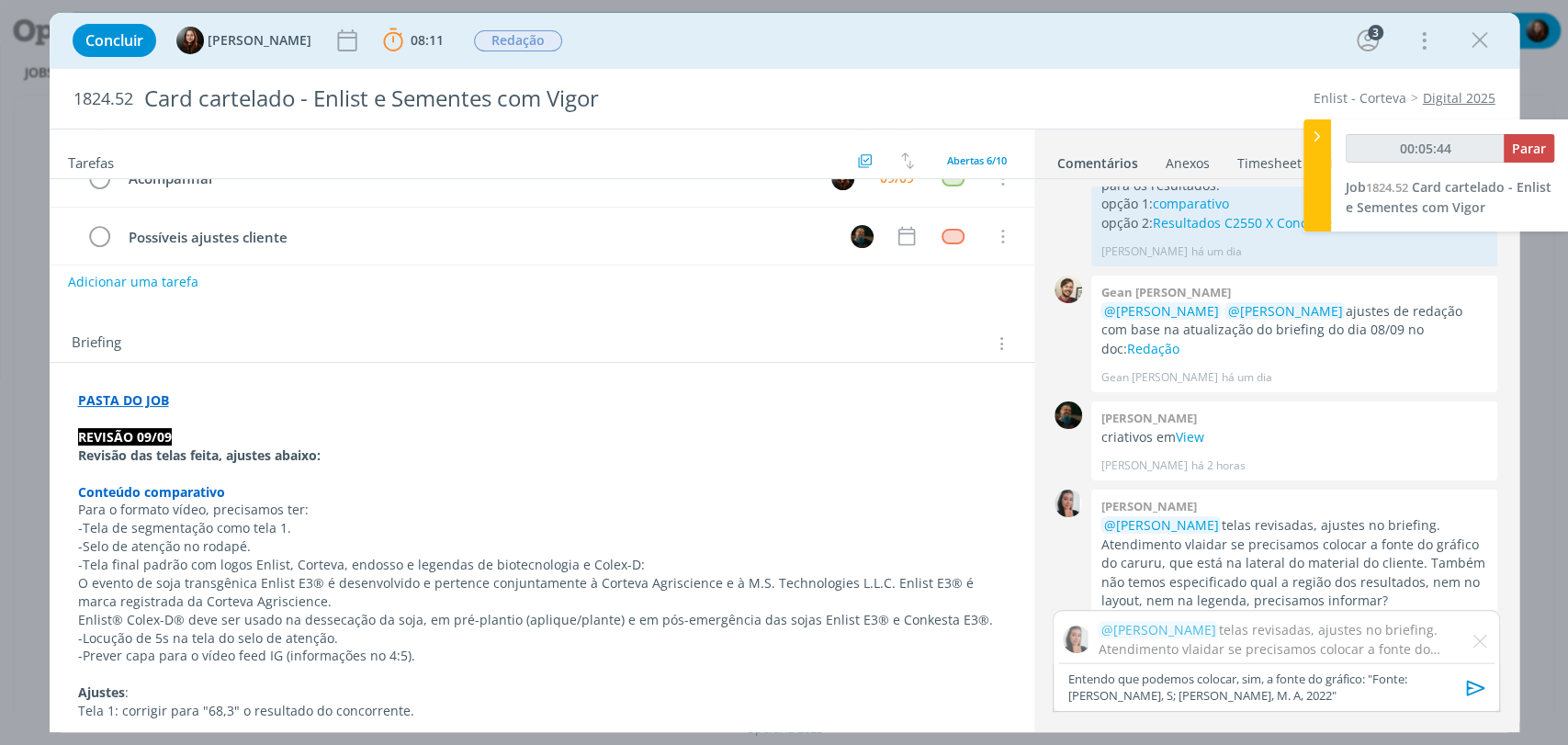
click at [1213, 694] on p "Entendo que podemos colocar, sim, a fonte do gráfico: "Fonte: [PERSON_NAME], S;…" at bounding box center [1276, 688] width 417 height 34
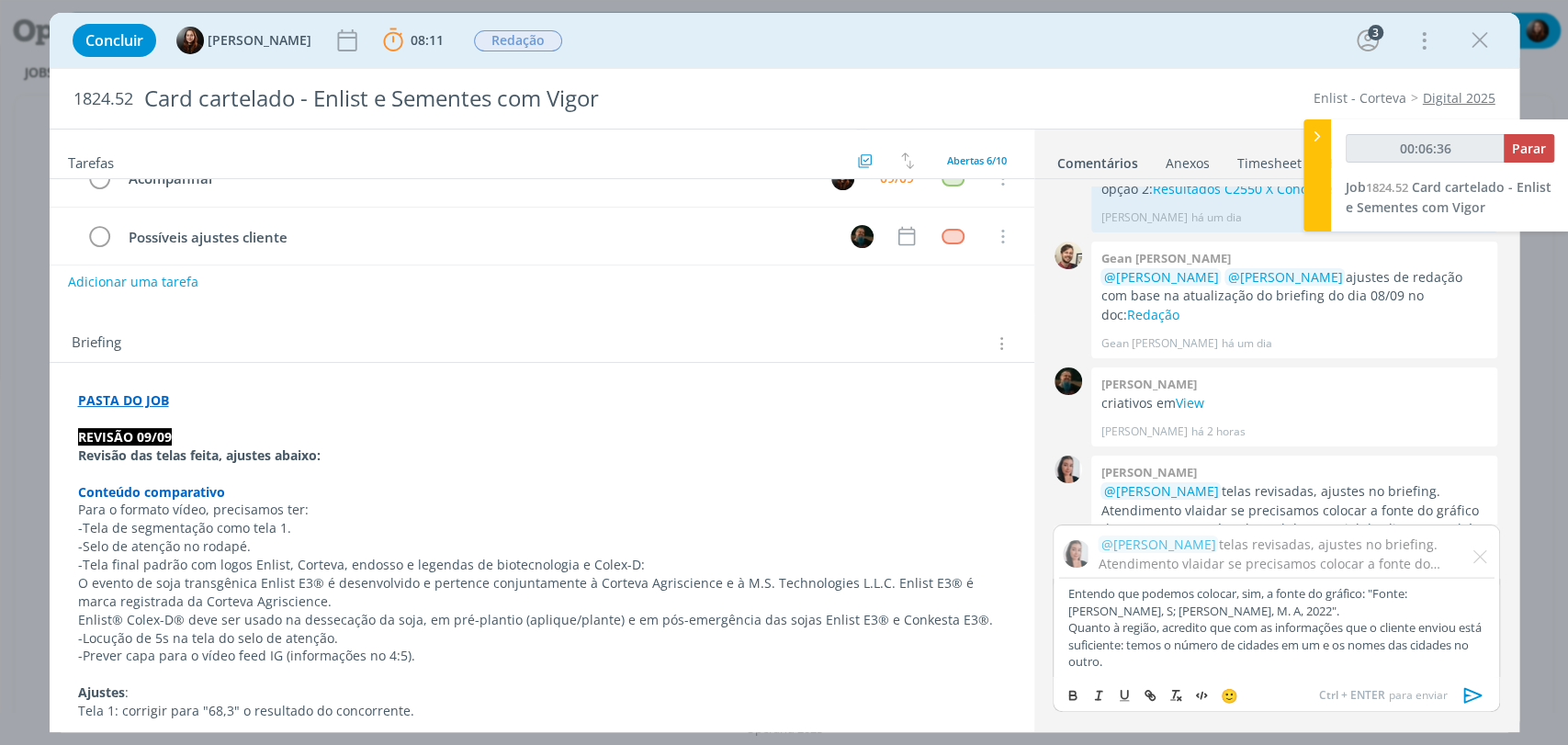
click at [1463, 693] on icon "dialog" at bounding box center [1474, 696] width 28 height 28
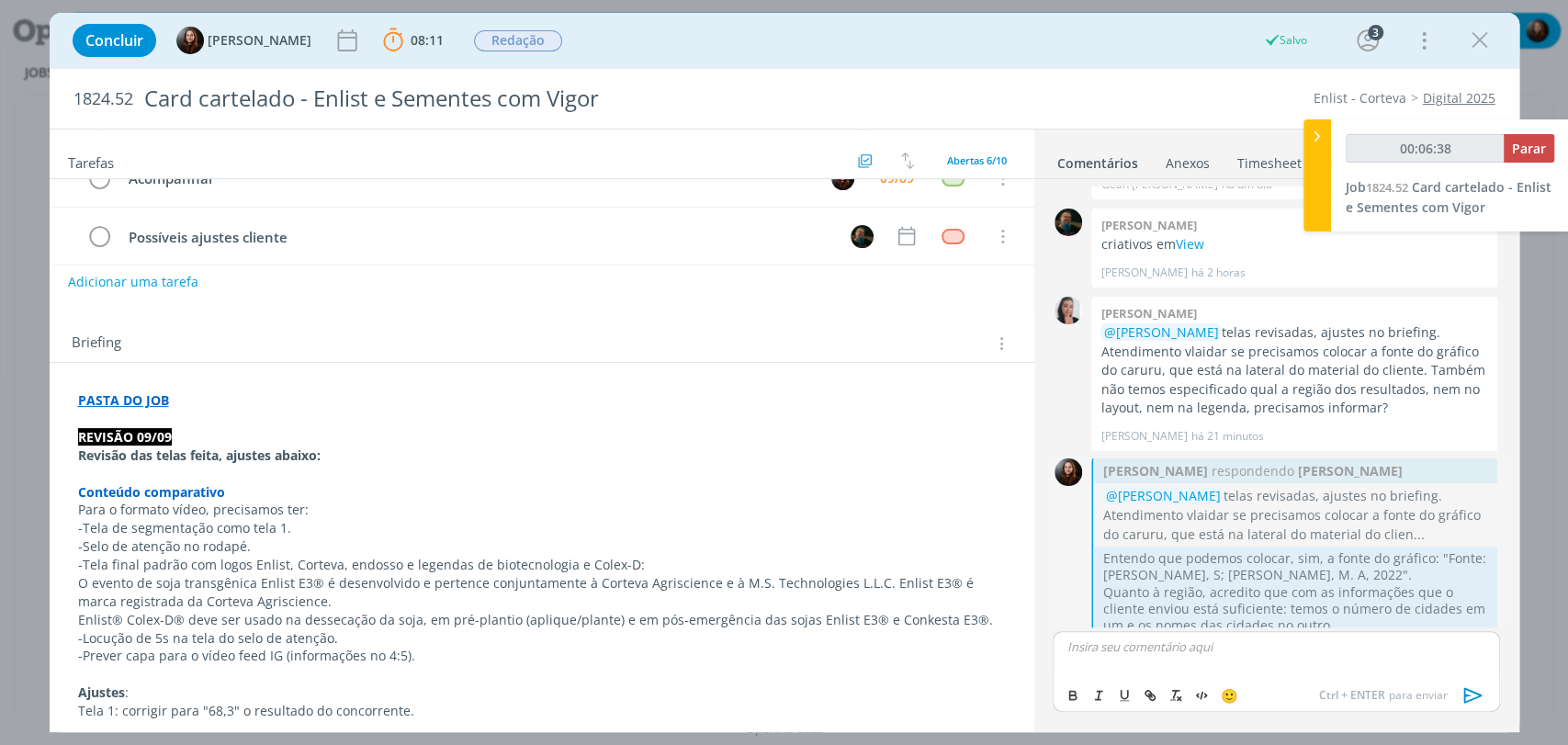
scroll to position [801, 0]
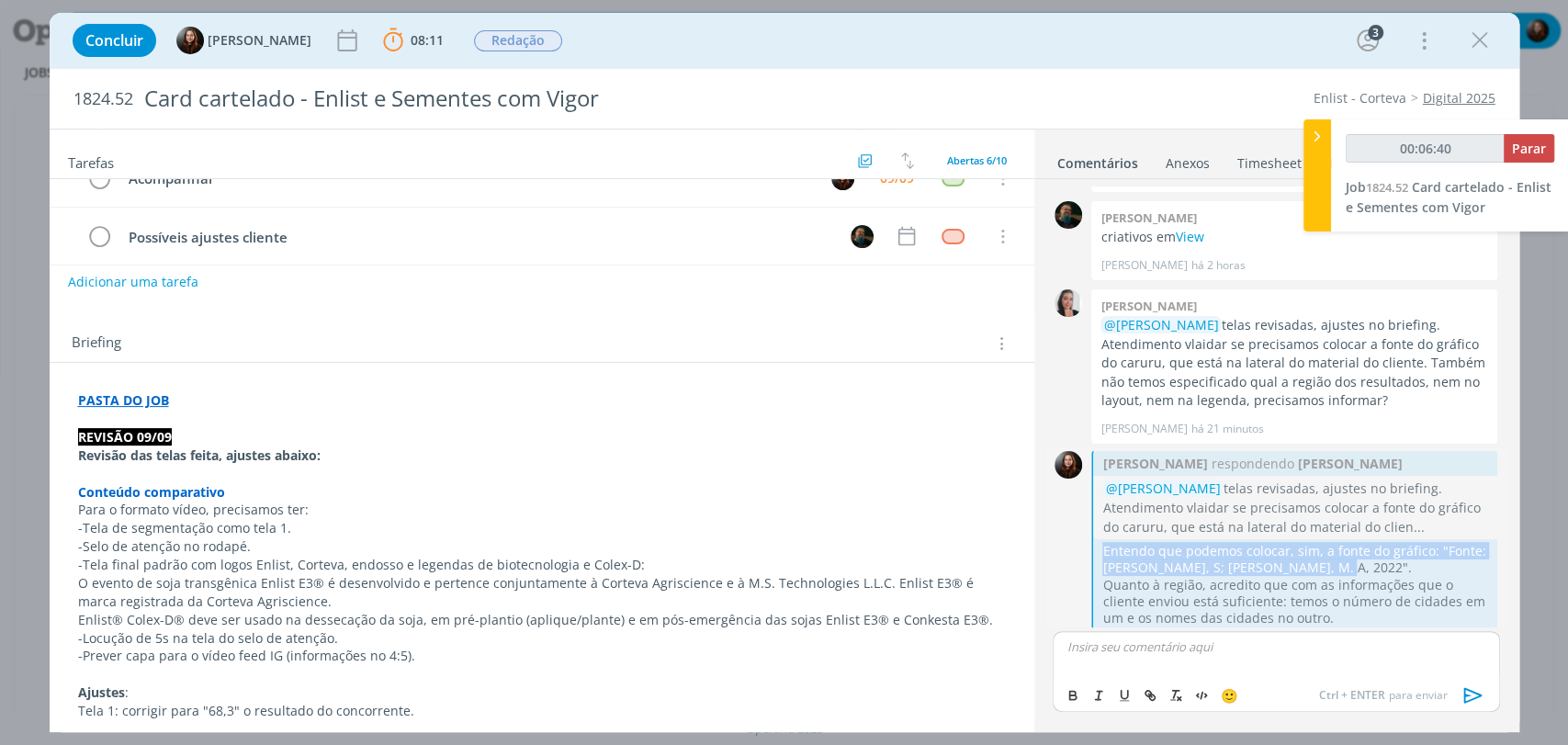
drag, startPoint x: 1311, startPoint y: 525, endPoint x: 1099, endPoint y: 515, distance: 212.2
click at [1099, 540] on div "Entendo que podemos colocar, sim, a fonte do gráfico: "Fonte: [PERSON_NAME], S;…" at bounding box center [1295, 601] width 404 height 123
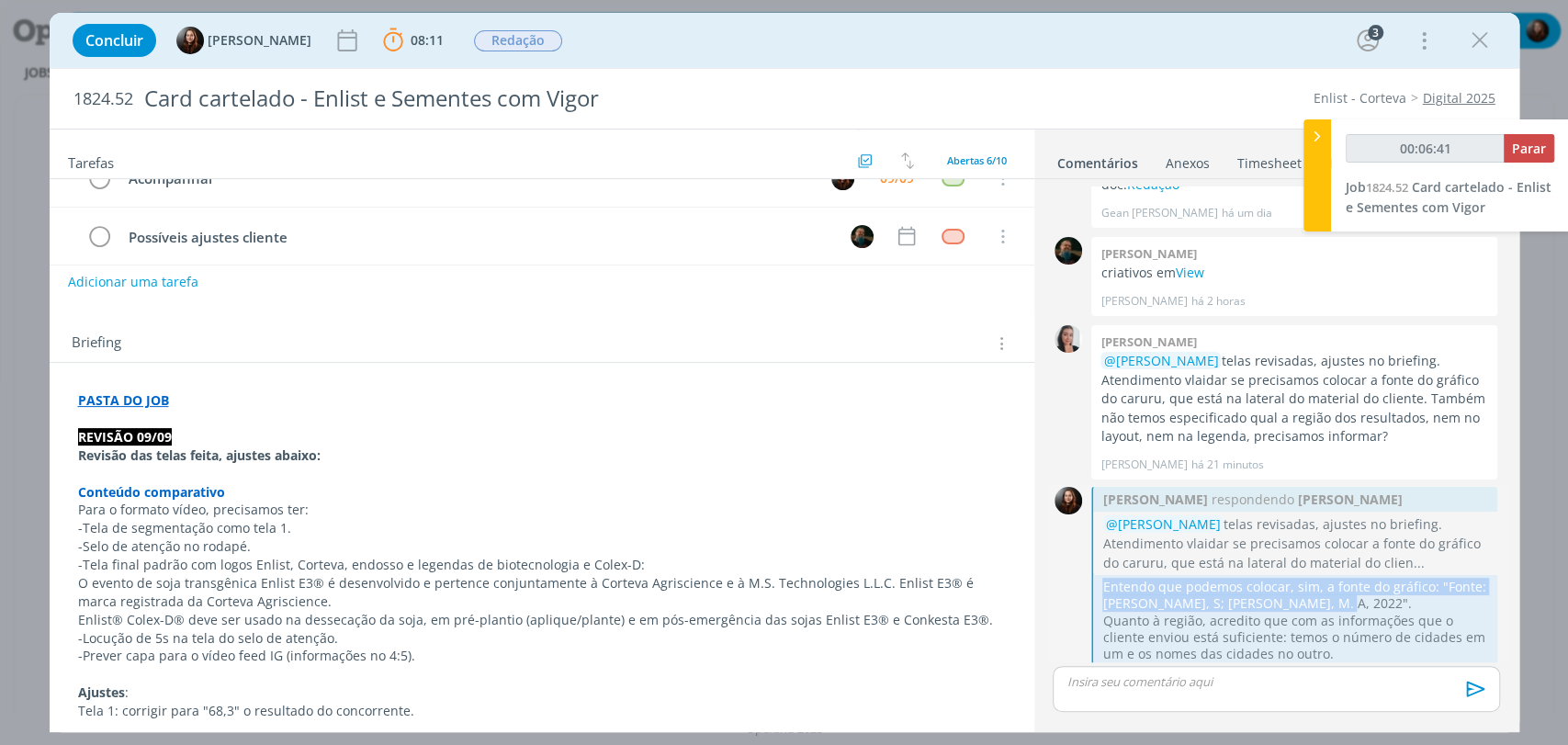
copy p "Entendo que podemos colocar, sim, a fonte do gráfico: "Fonte: [PERSON_NAME], S;…"
drag, startPoint x: 850, startPoint y: 332, endPoint x: 840, endPoint y: 332, distance: 10.0
click at [847, 332] on div "Briefing Briefings Predefinidos Versões do Briefing Ver Briefing do Projeto" at bounding box center [544, 343] width 945 height 24
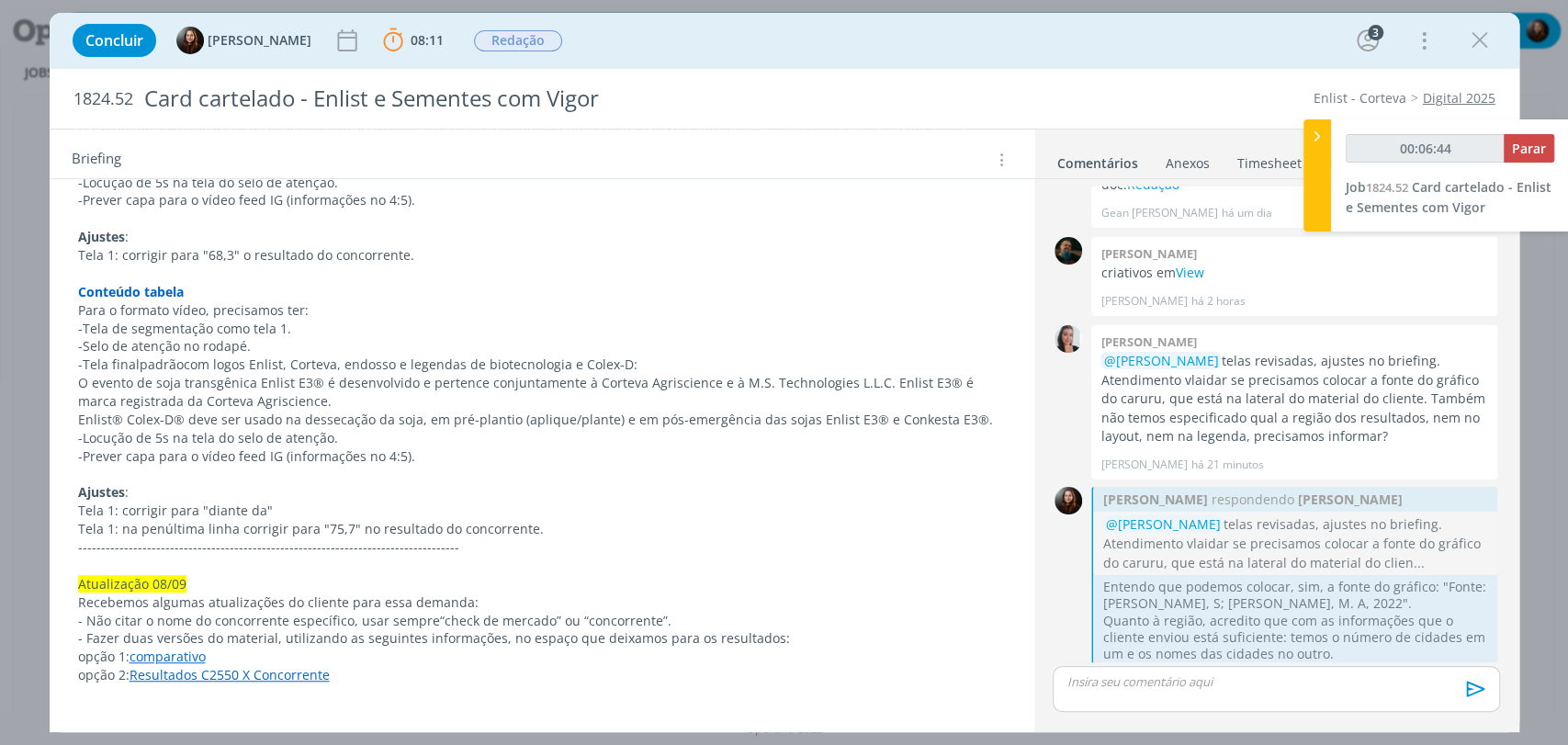
scroll to position [714, 0]
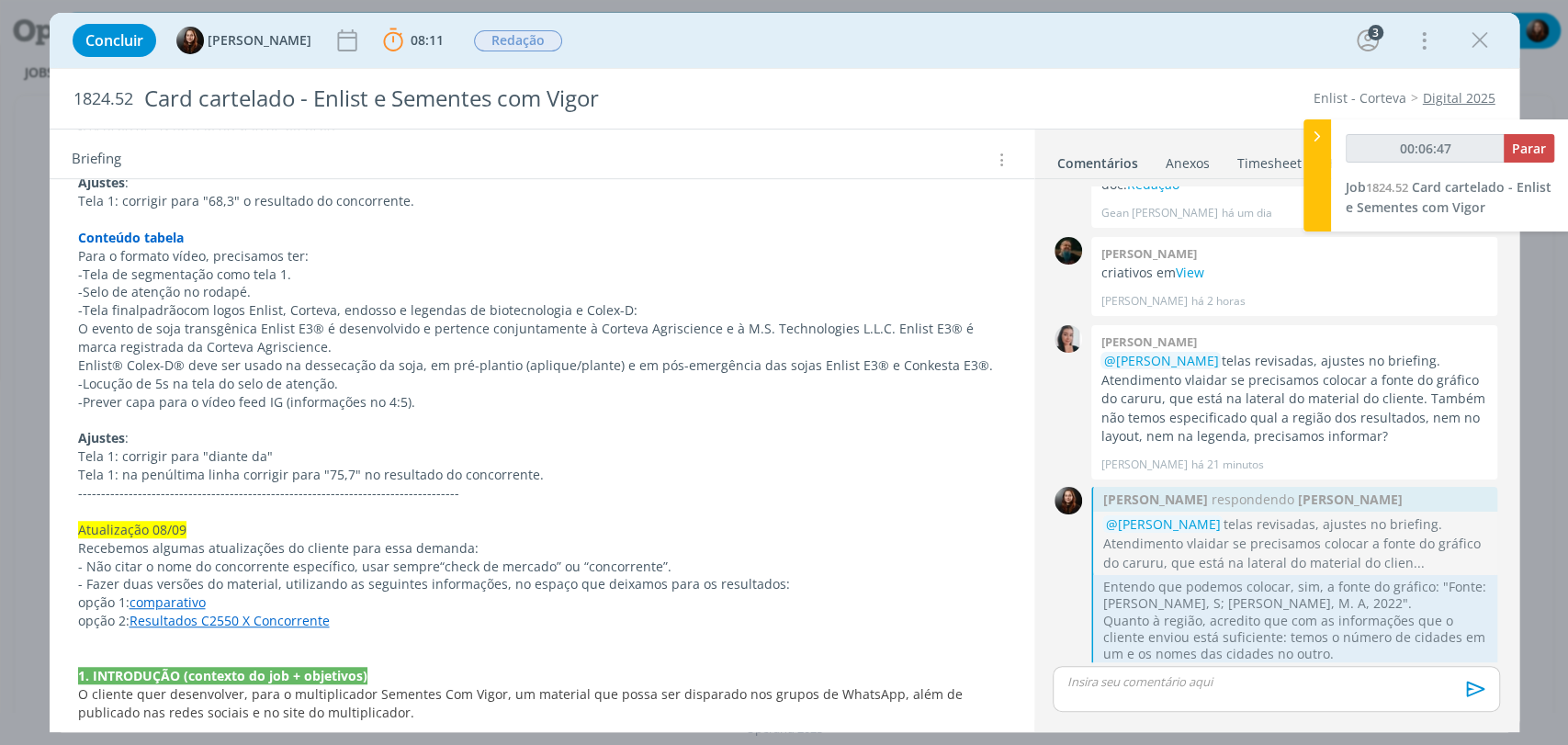
click at [562, 475] on p "Tela 1: na penúltima linha corrigir para "75,7" no resultado do concorrente." at bounding box center [541, 475] width 928 height 19
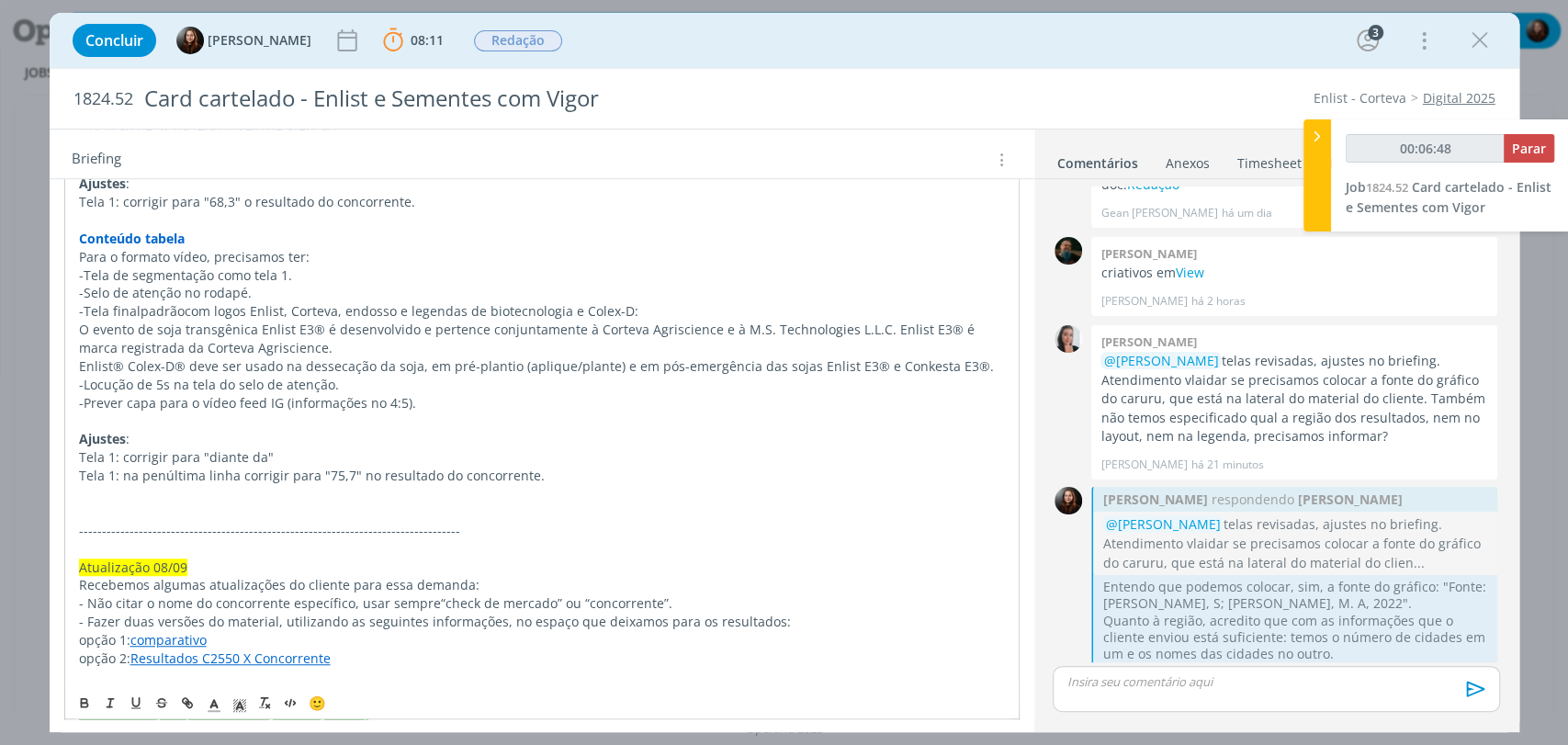
type input "00:06:49"
click at [85, 510] on p "Atendimento" at bounding box center [541, 513] width 926 height 19
click at [241, 511] on p "Validação atendimento" at bounding box center [541, 513] width 926 height 19
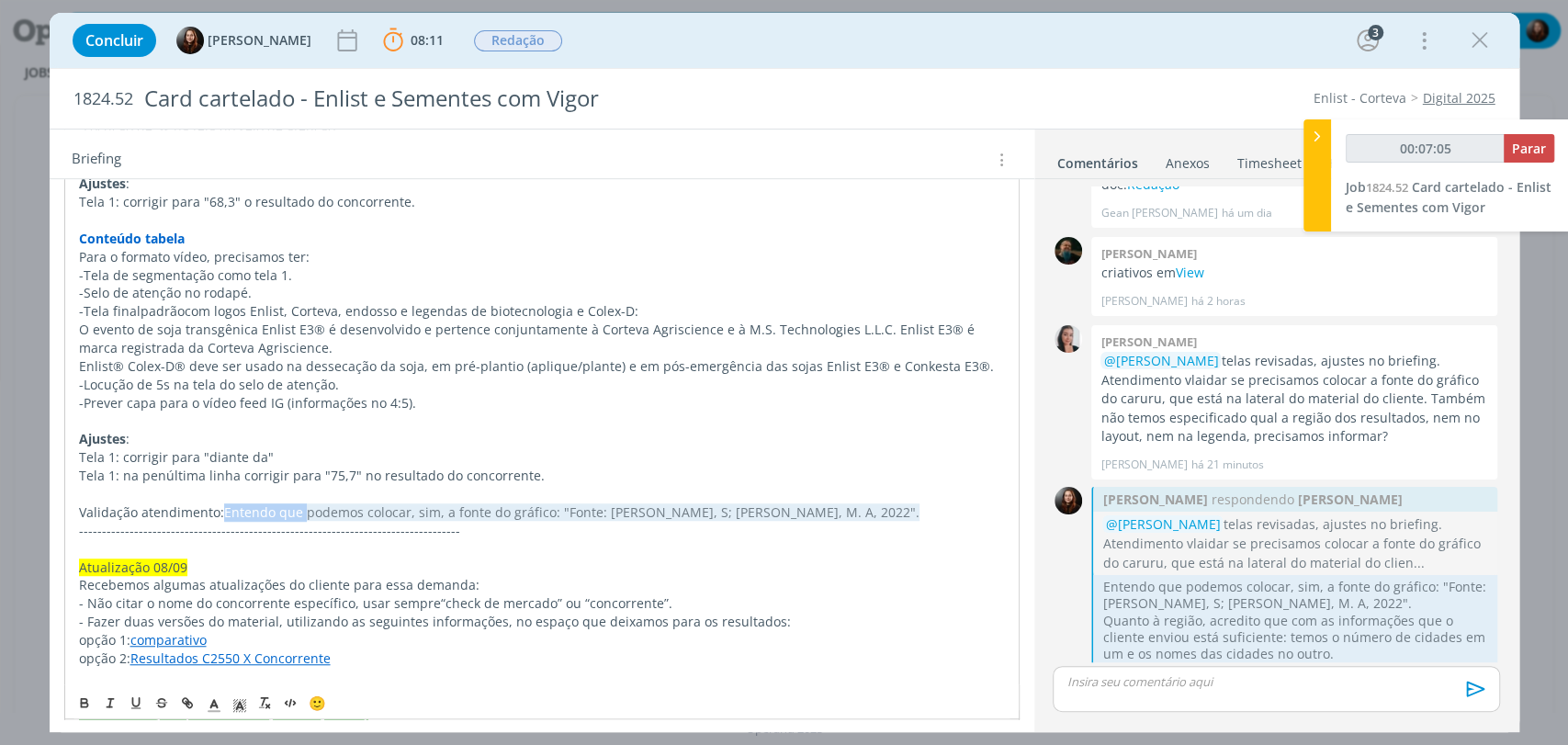
drag, startPoint x: 225, startPoint y: 508, endPoint x: 304, endPoint y: 513, distance: 79.2
click at [304, 513] on span "Entendo que podemos colocar, sim, a fonte do gráfico: "Fonte: [PERSON_NAME], S;…" at bounding box center [572, 512] width 696 height 18
click at [328, 509] on span "podemos colocar, sim, a fonte do gráfico: "Fonte: [PERSON_NAME], S; [PERSON_NAM…" at bounding box center [574, 512] width 700 height 18
drag, startPoint x: 360, startPoint y: 505, endPoint x: 325, endPoint y: 515, distance: 36.4
click at [325, 515] on span "podemos colocar, sim, a fonte do gráfico: "Fonte: [PERSON_NAME], S; [PERSON_NAM…" at bounding box center [574, 512] width 700 height 18
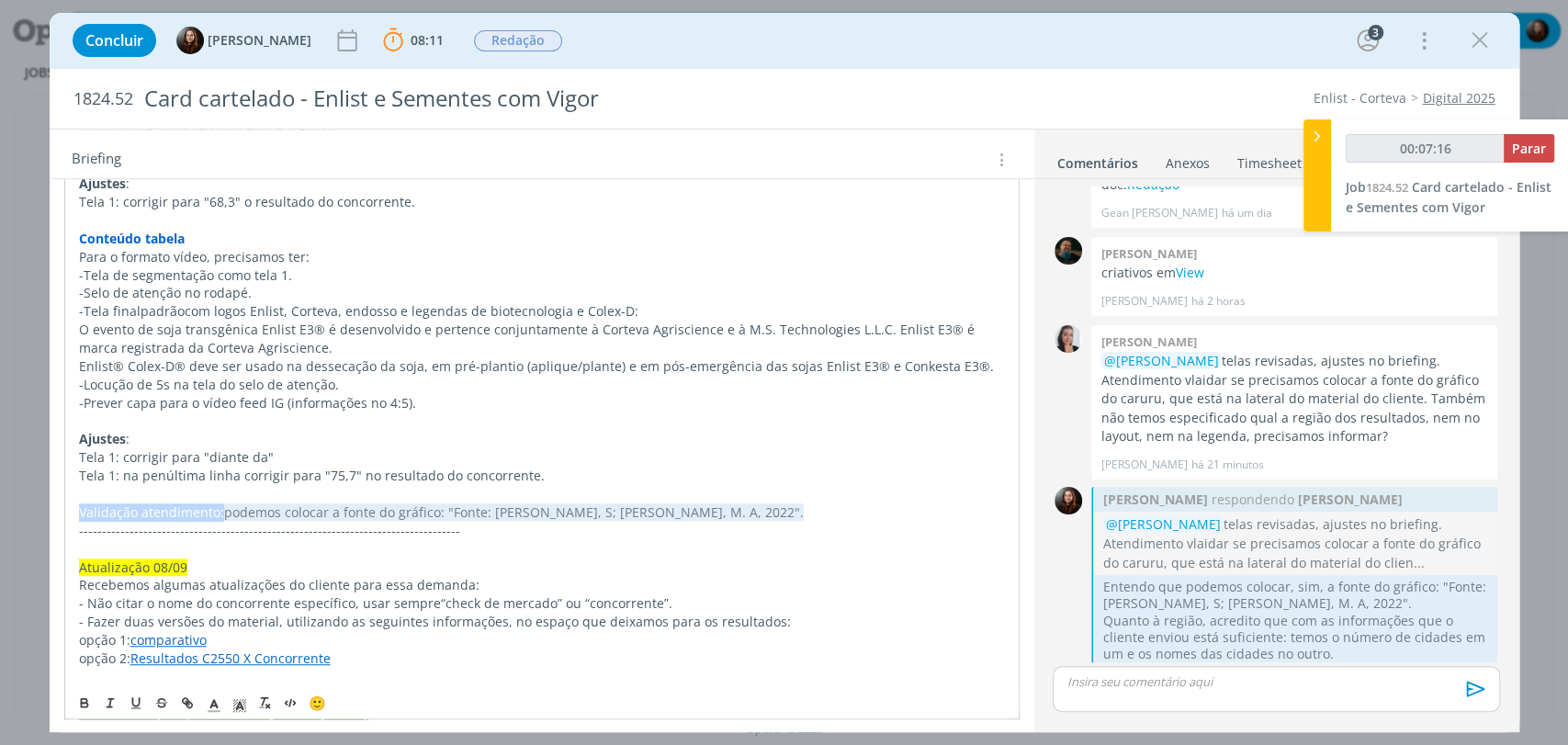
drag, startPoint x: 79, startPoint y: 509, endPoint x: 219, endPoint y: 515, distance: 140.1
click at [219, 515] on p "Validação atendimento: podemos colocar a fonte do gráfico: "Fonte: [PERSON_NAME…" at bounding box center [541, 513] width 926 height 19
click at [238, 709] on line "dialog" at bounding box center [239, 709] width 5 height 0
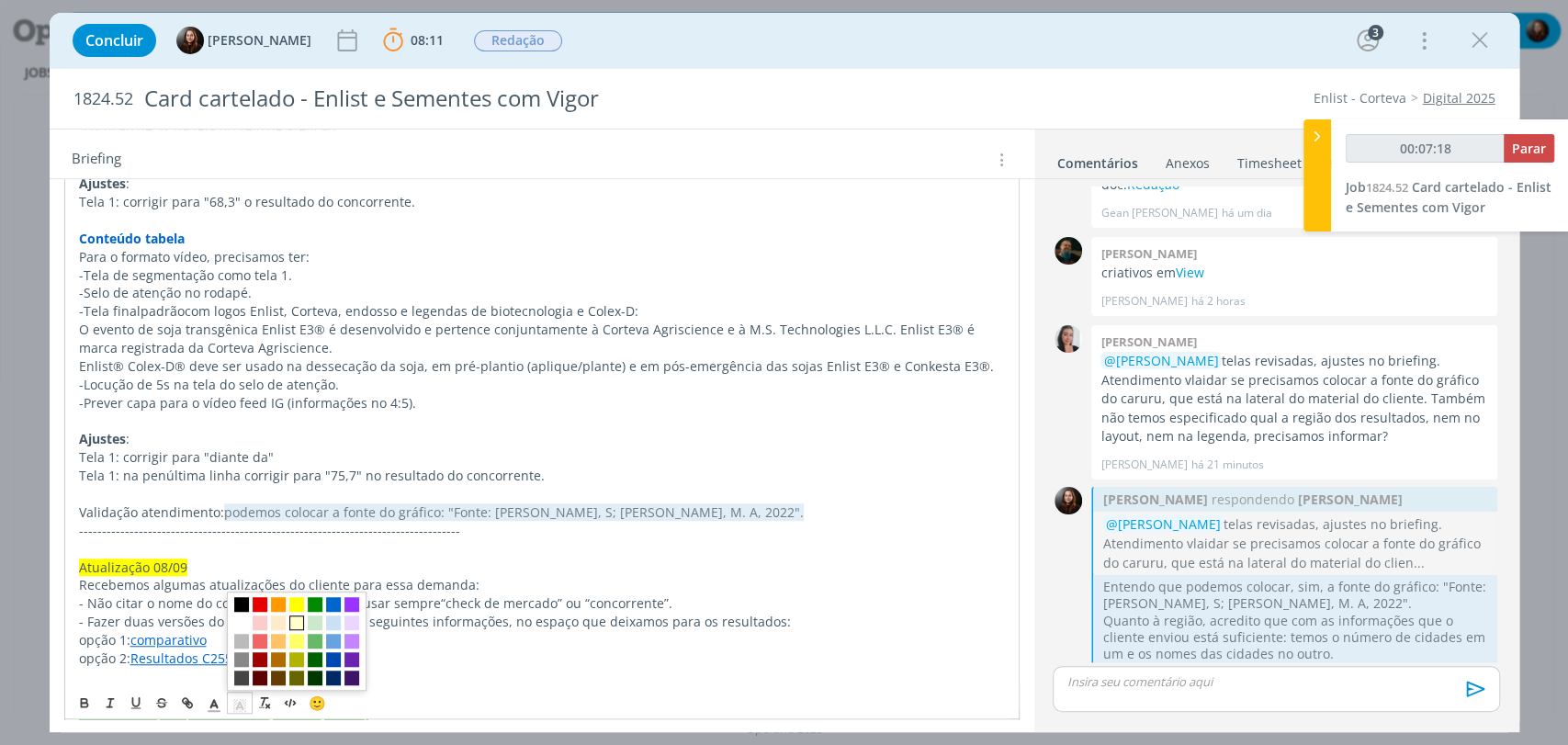
click at [297, 619] on span "dialog" at bounding box center [297, 623] width 15 height 15
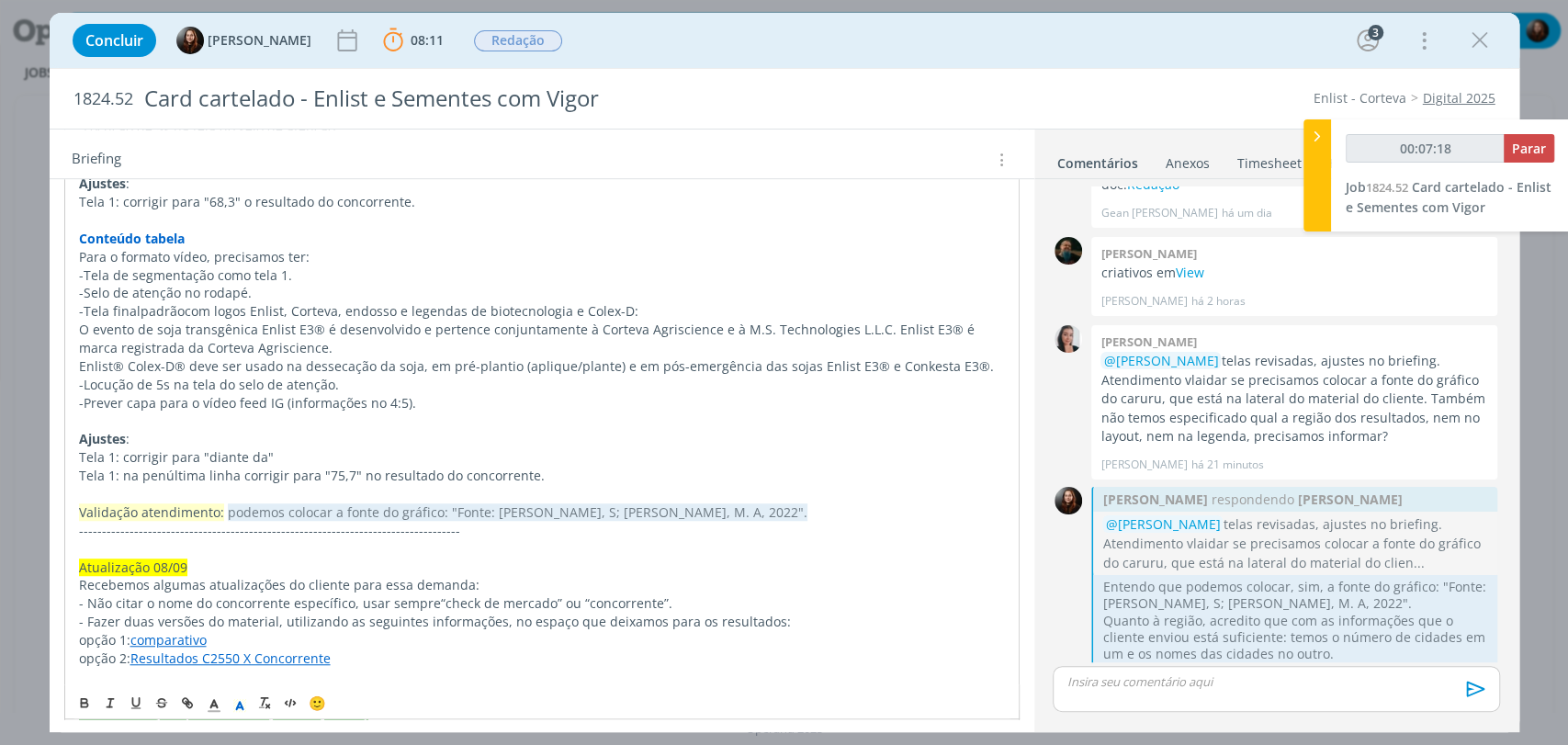
click at [239, 504] on span "podemos colocar a fonte do gráfico: "Fonte: [PERSON_NAME], S; [PERSON_NAME], M.…" at bounding box center [517, 512] width 580 height 18
drag, startPoint x: 223, startPoint y: 510, endPoint x: 761, endPoint y: 508, distance: 538.0
click at [761, 508] on p "Validação atendimento: podemos colocar a fonte do gráfico: "Fonte: [PERSON_NAME…" at bounding box center [541, 513] width 926 height 19
click at [238, 703] on polyline "dialog" at bounding box center [239, 707] width 6 height 7
click at [239, 625] on span "dialog" at bounding box center [241, 623] width 15 height 15
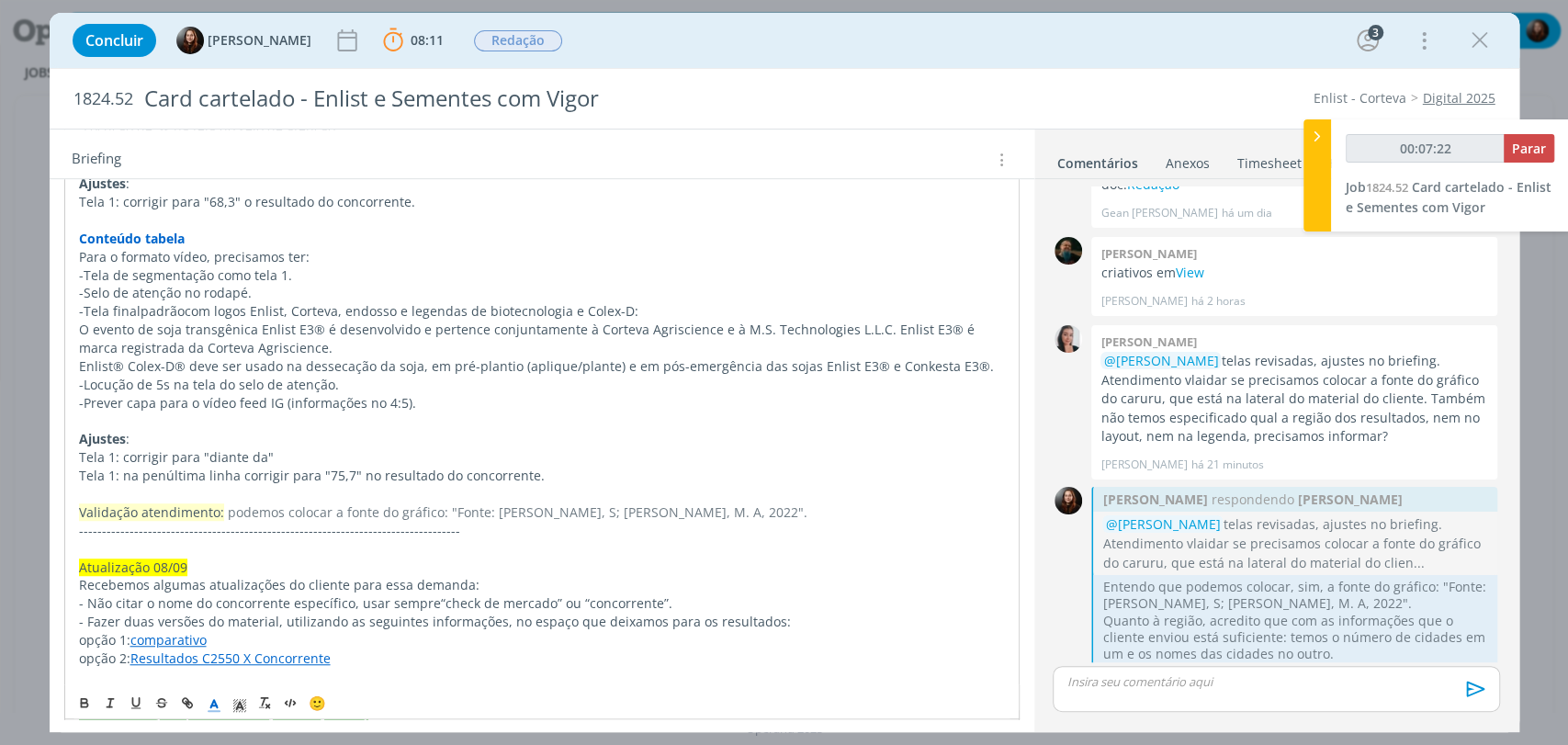
click at [216, 702] on icon "dialog" at bounding box center [214, 707] width 17 height 17
click at [212, 676] on span "dialog" at bounding box center [216, 678] width 15 height 15
click at [502, 471] on p "Tela 1: na penúltima linha corrigir para "75,7" no resultado do concorrente." at bounding box center [541, 476] width 926 height 19
click at [732, 496] on p "dialog" at bounding box center [541, 494] width 926 height 19
click at [707, 507] on p "Validação atendimento: podemos colocar a fonte do gráfico: "Fonte: [PERSON_NAME…" at bounding box center [541, 513] width 926 height 19
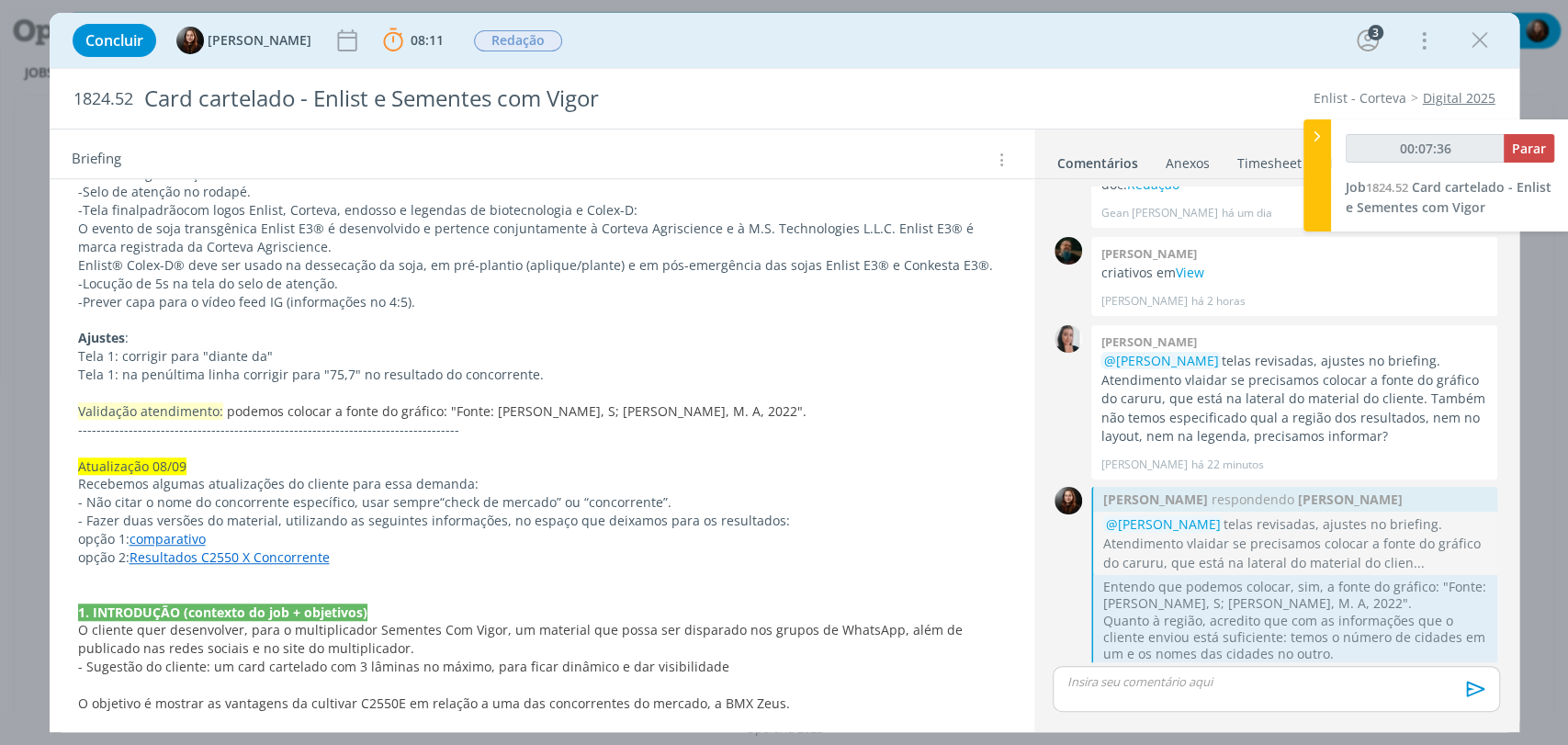
scroll to position [816, 0]
click at [709, 404] on p "Validação atendimento: podemos colocar a fonte do gráfico: "Fonte: [PERSON_NAME…" at bounding box center [541, 410] width 928 height 19
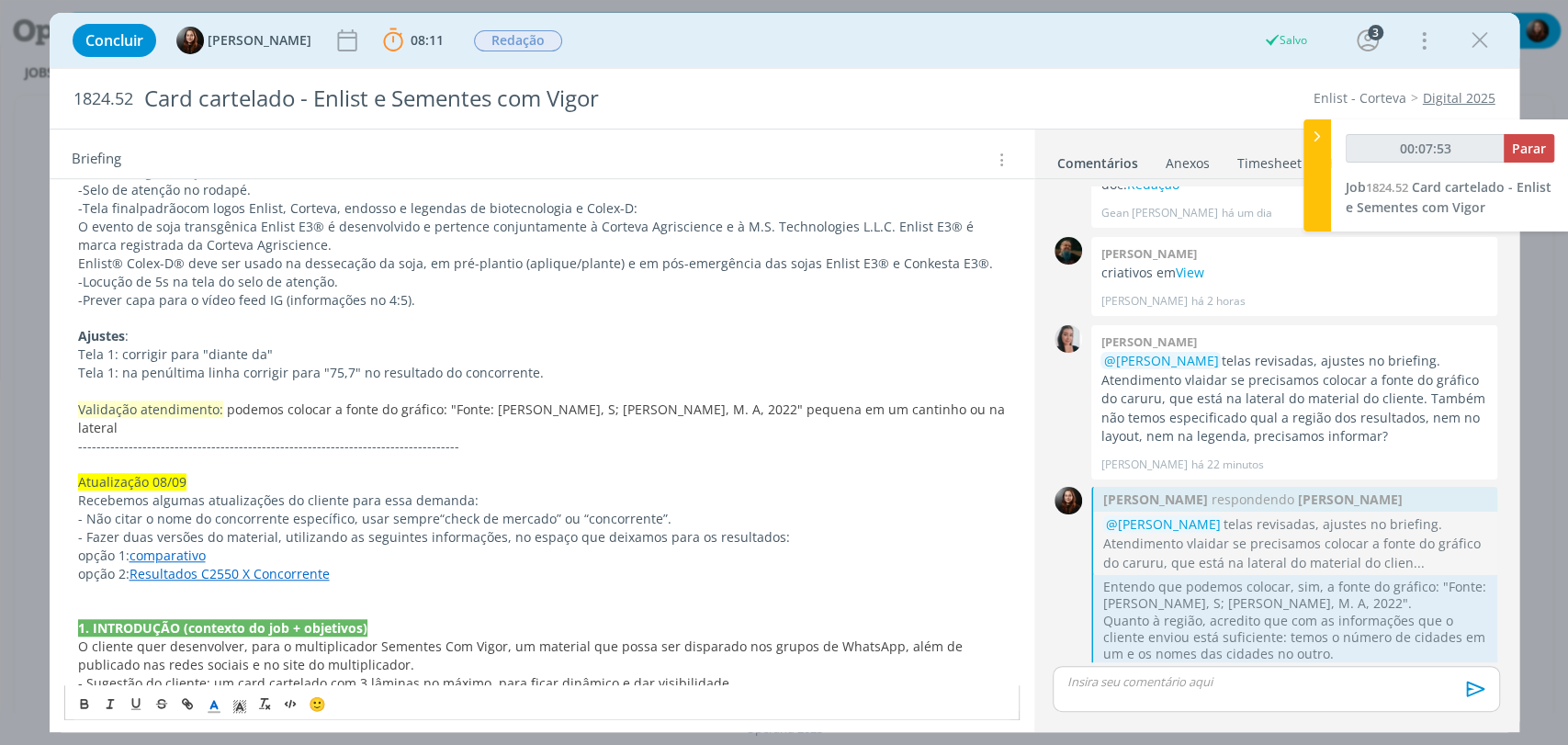
click at [846, 412] on span "podemos colocar a fonte do gráfico: "Fonte: [PERSON_NAME], S; [PERSON_NAME], M.…" at bounding box center [543, 418] width 931 height 36
click at [162, 427] on p "Validação atendimento: podemos colocar a fonte do gráfico: "Fonte: [PERSON_NAME…" at bounding box center [541, 419] width 928 height 37
click at [1046, 45] on div "Concluir [PERSON_NAME] 08:11 Parar Apontar Data * [DATE] Horas * 00:00 Tarefa S…" at bounding box center [784, 41] width 1442 height 44
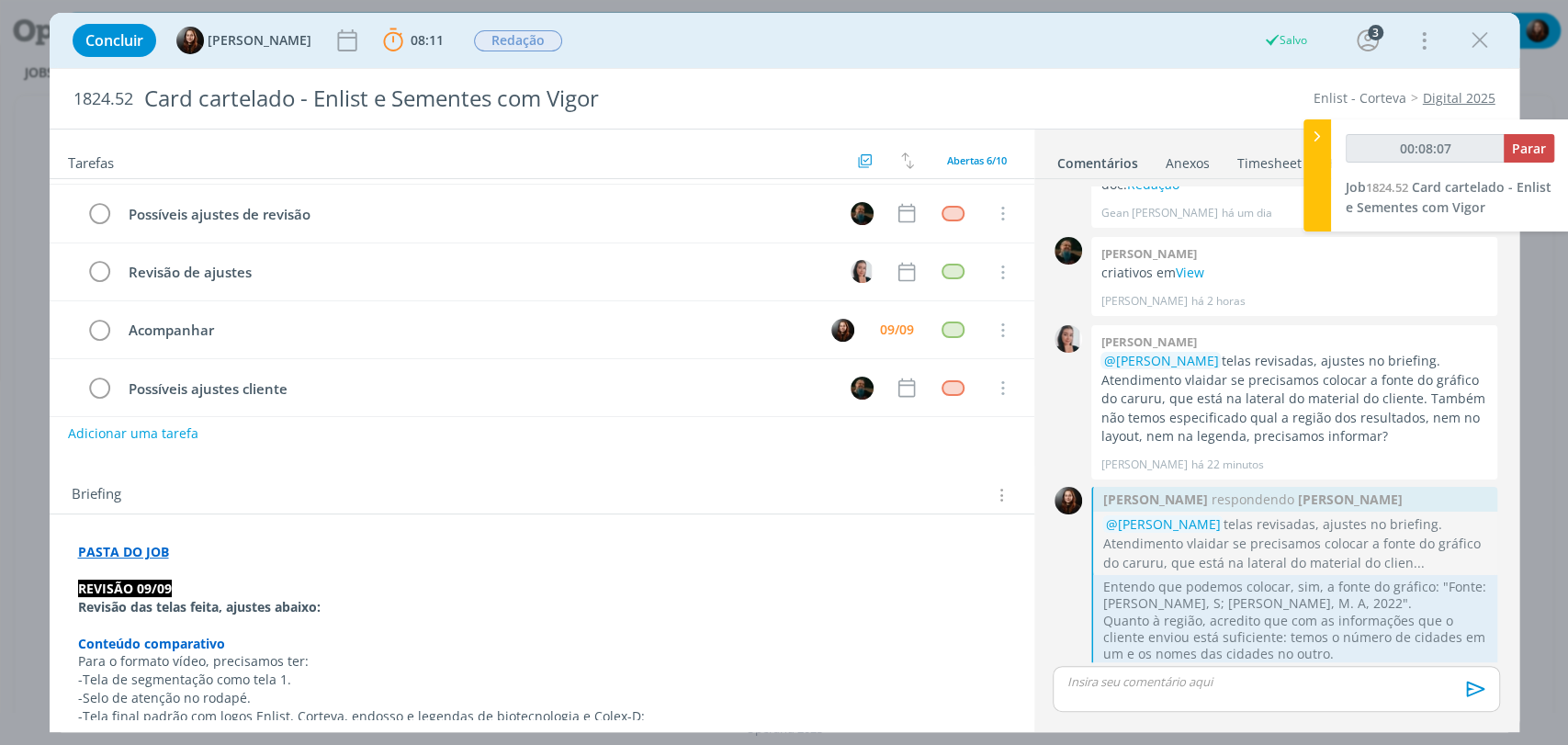
scroll to position [0, 0]
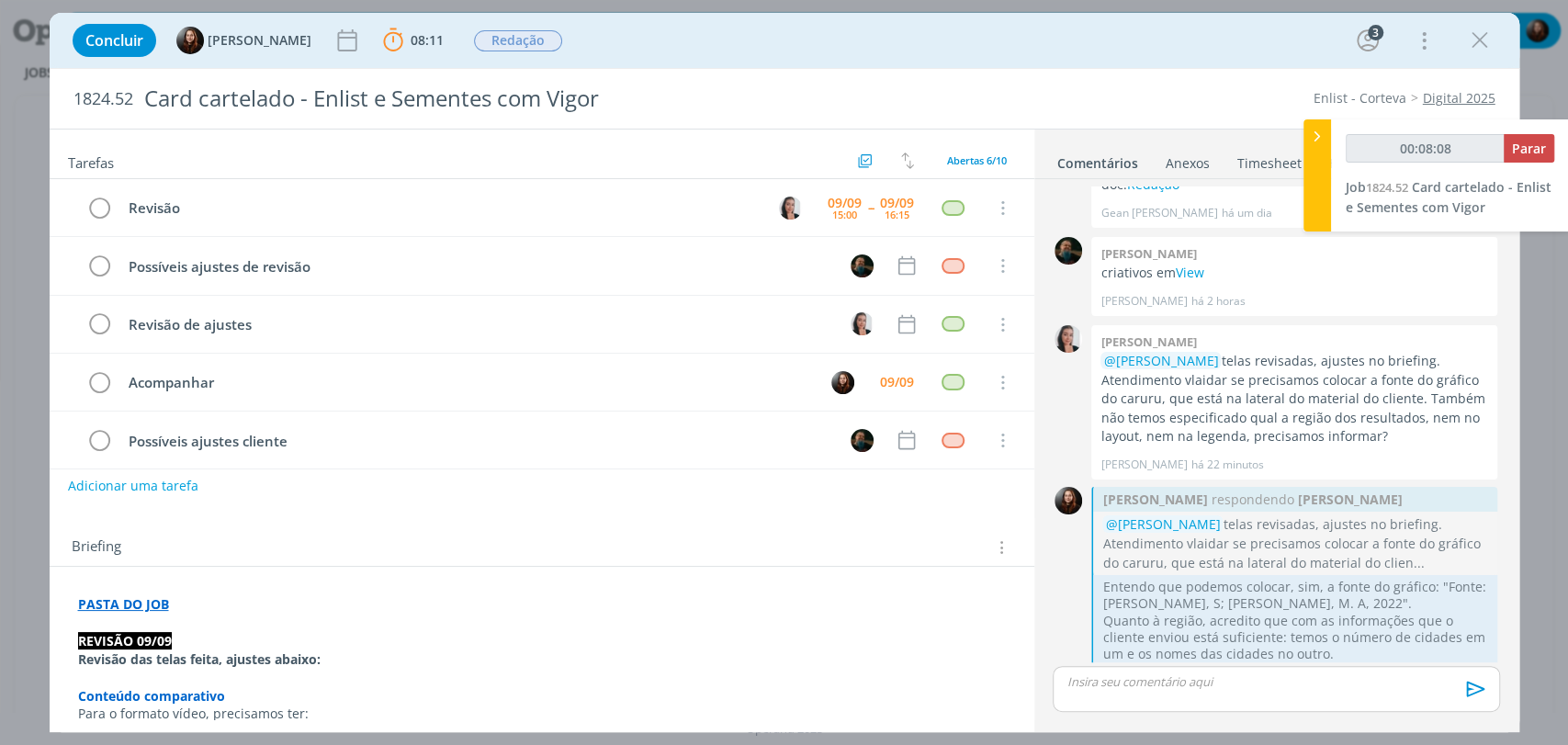
click at [392, 528] on div "Briefing Briefings Predefinidos Versões do Briefing Ver Briefing do Projeto" at bounding box center [542, 542] width 984 height 50
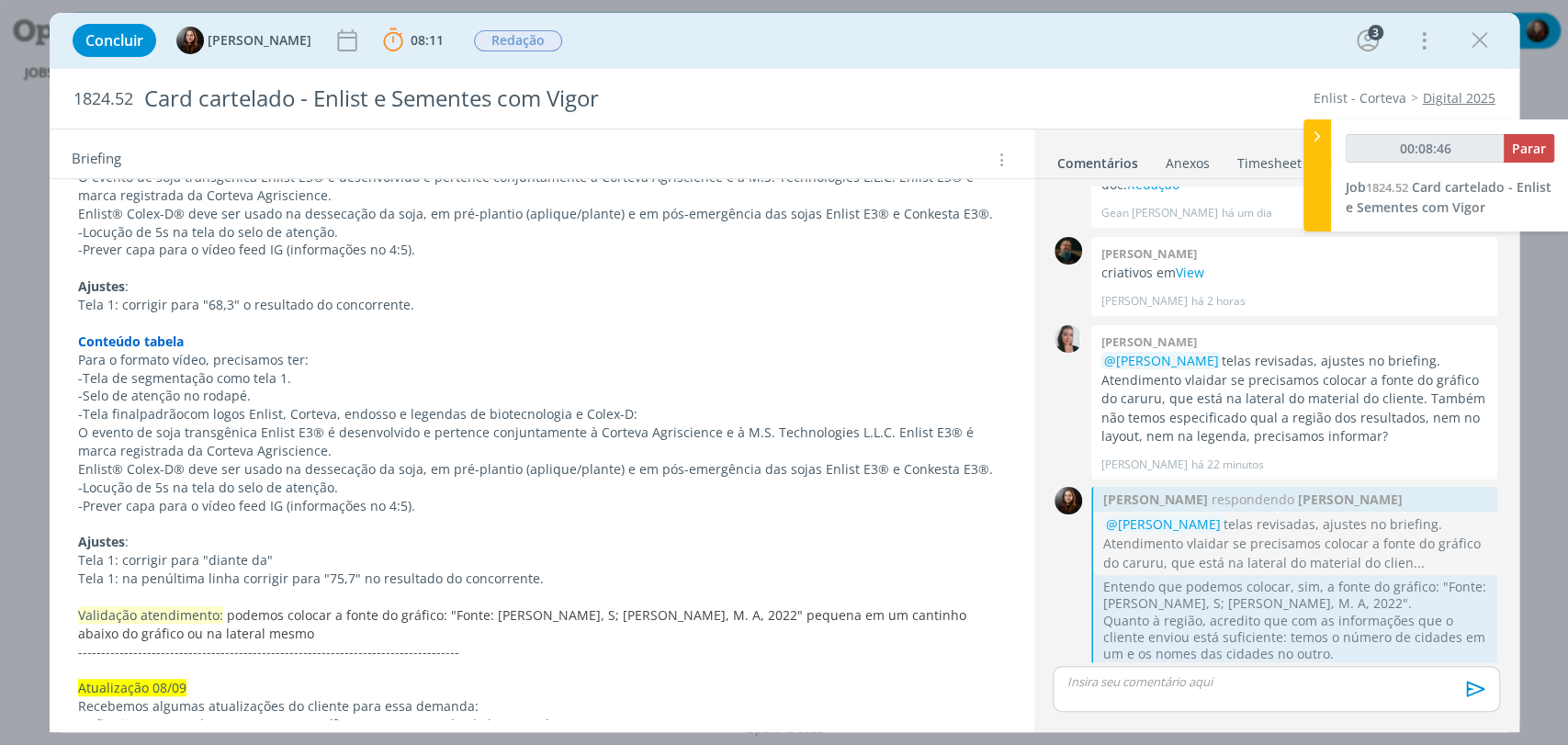
scroll to position [612, 0]
click at [706, 38] on div "Concluir [PERSON_NAME] 08:11 Parar Apontar Data * [DATE] Horas * 00:00 Tarefa S…" at bounding box center [784, 41] width 1442 height 44
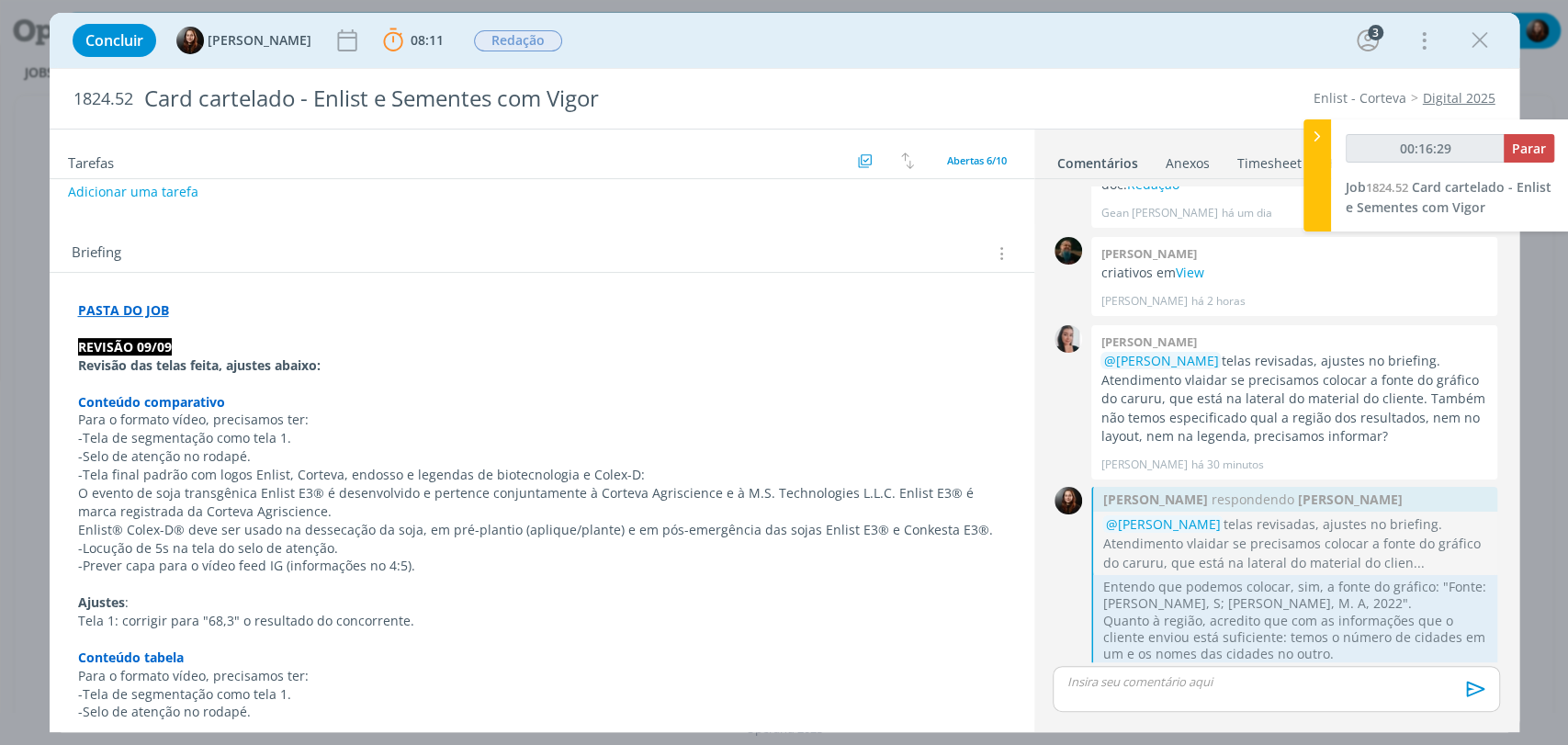
scroll to position [0, 0]
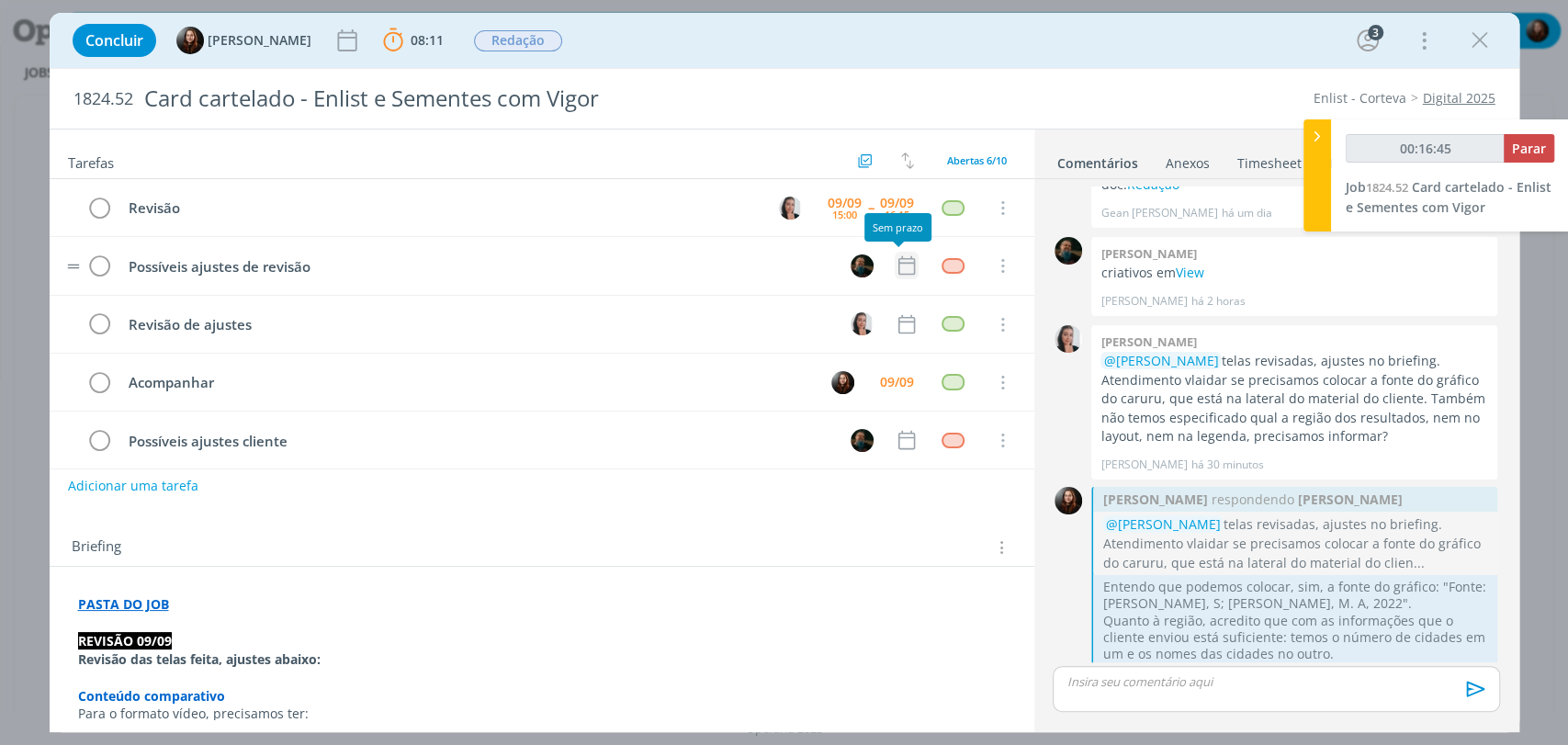
click at [898, 259] on icon "dialog" at bounding box center [907, 266] width 24 height 24
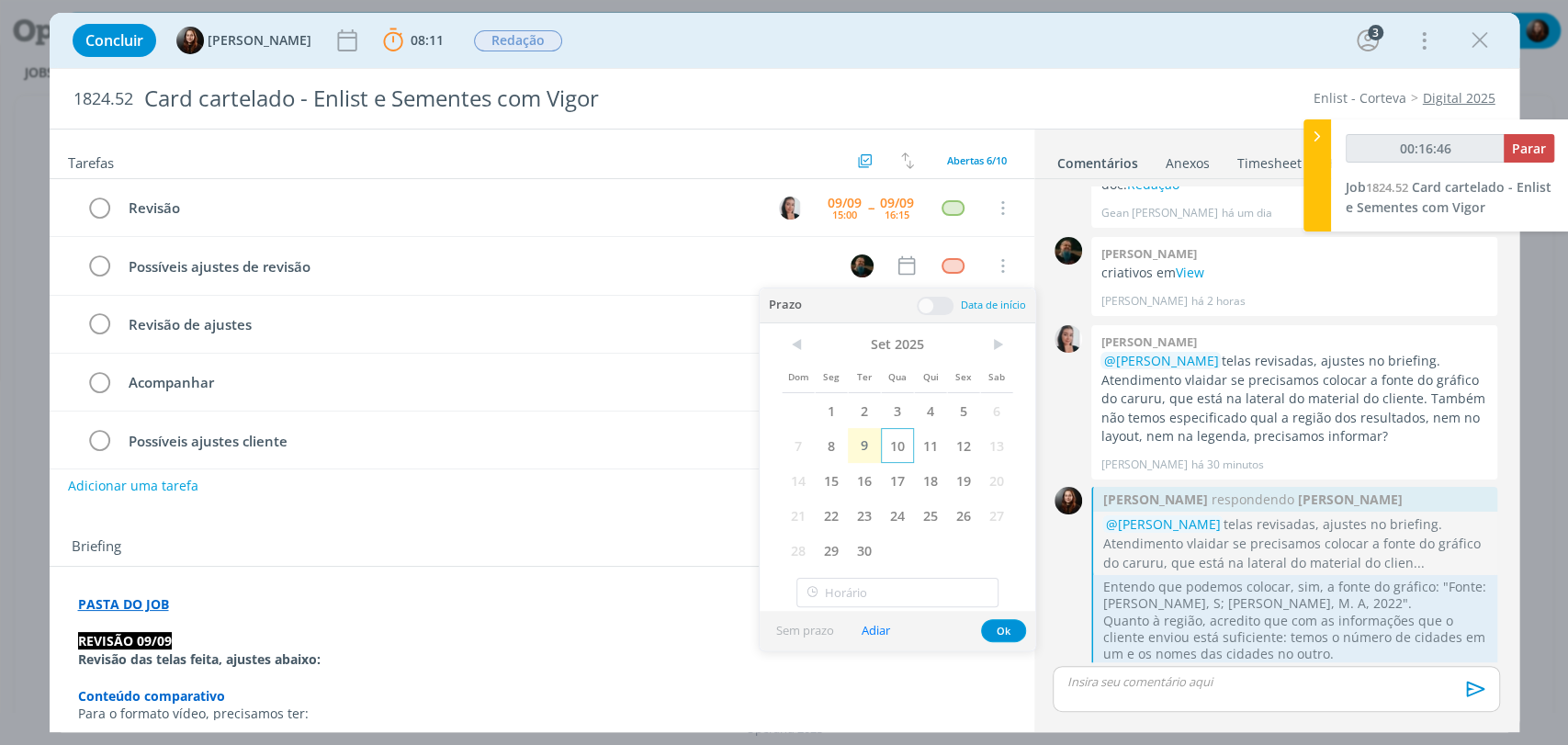
click at [889, 444] on span "10" at bounding box center [897, 446] width 33 height 35
click at [934, 303] on span at bounding box center [935, 306] width 37 height 19
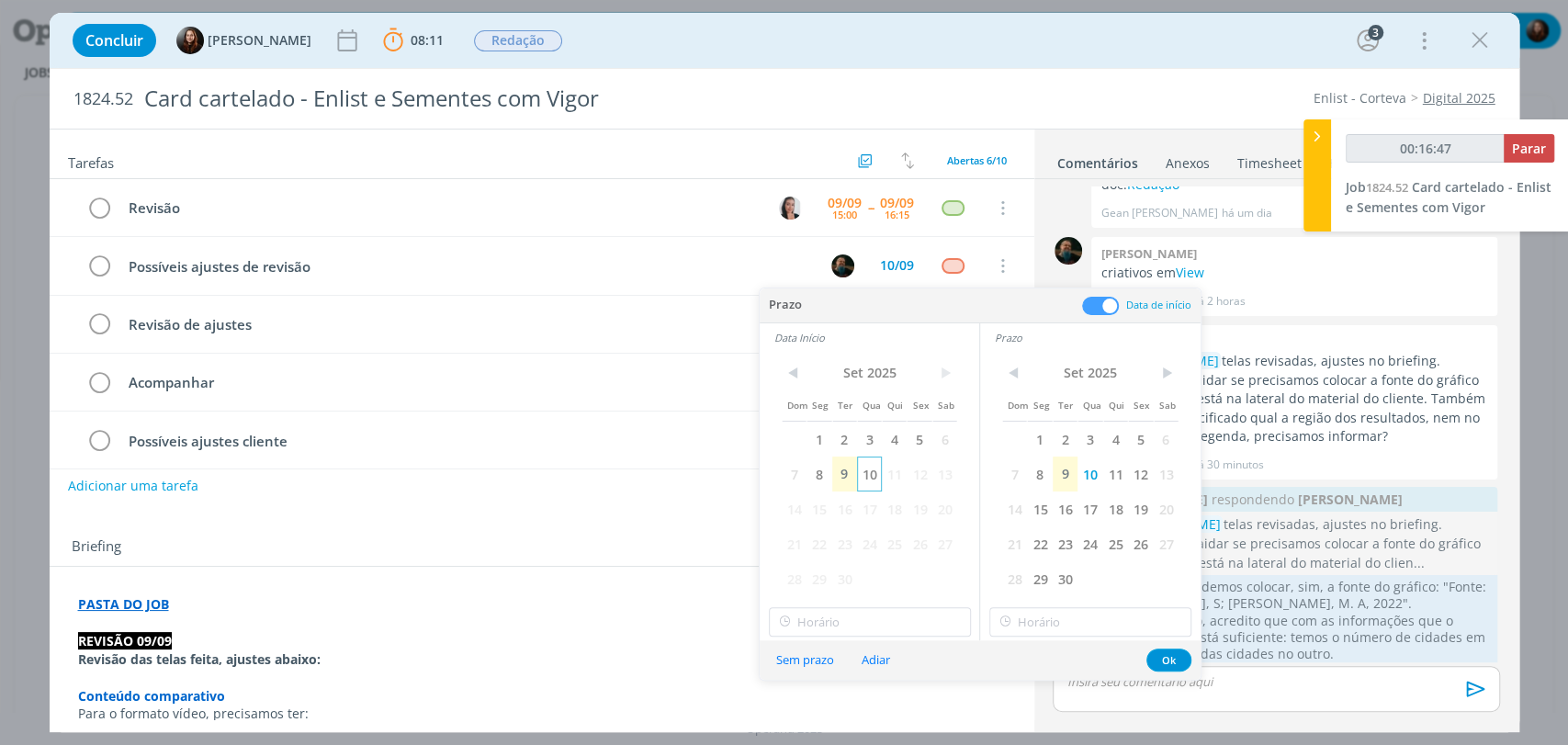
click at [871, 472] on span "10" at bounding box center [869, 474] width 25 height 35
type input "00:16:52"
type input "17:00"
click at [838, 622] on input "17:00" at bounding box center [870, 622] width 202 height 30
type input "00:16:54"
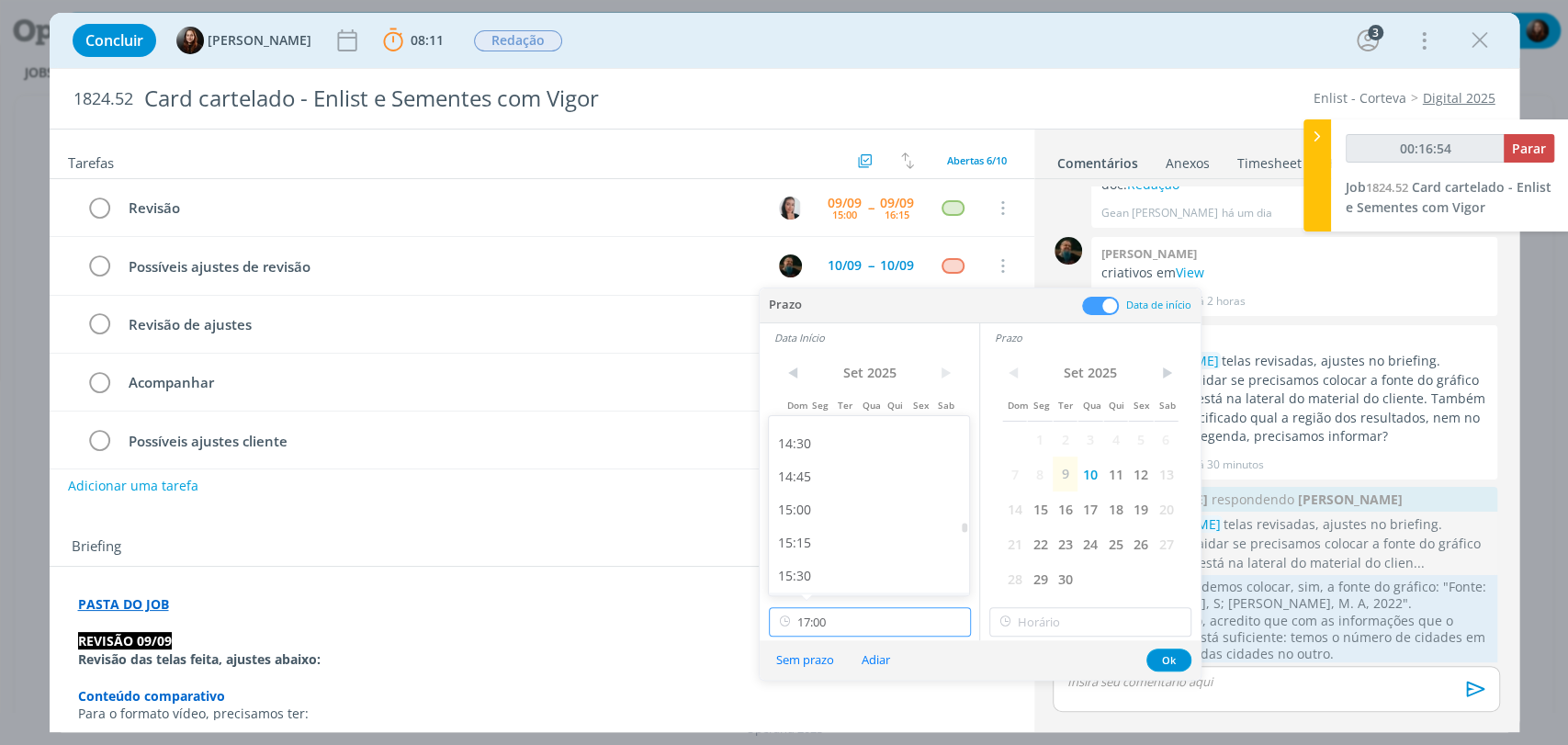
scroll to position [1905, 0]
click at [799, 455] on div "14:30" at bounding box center [870, 447] width 204 height 33
type input "14:30"
type input "00:16:55"
type input "17:00"
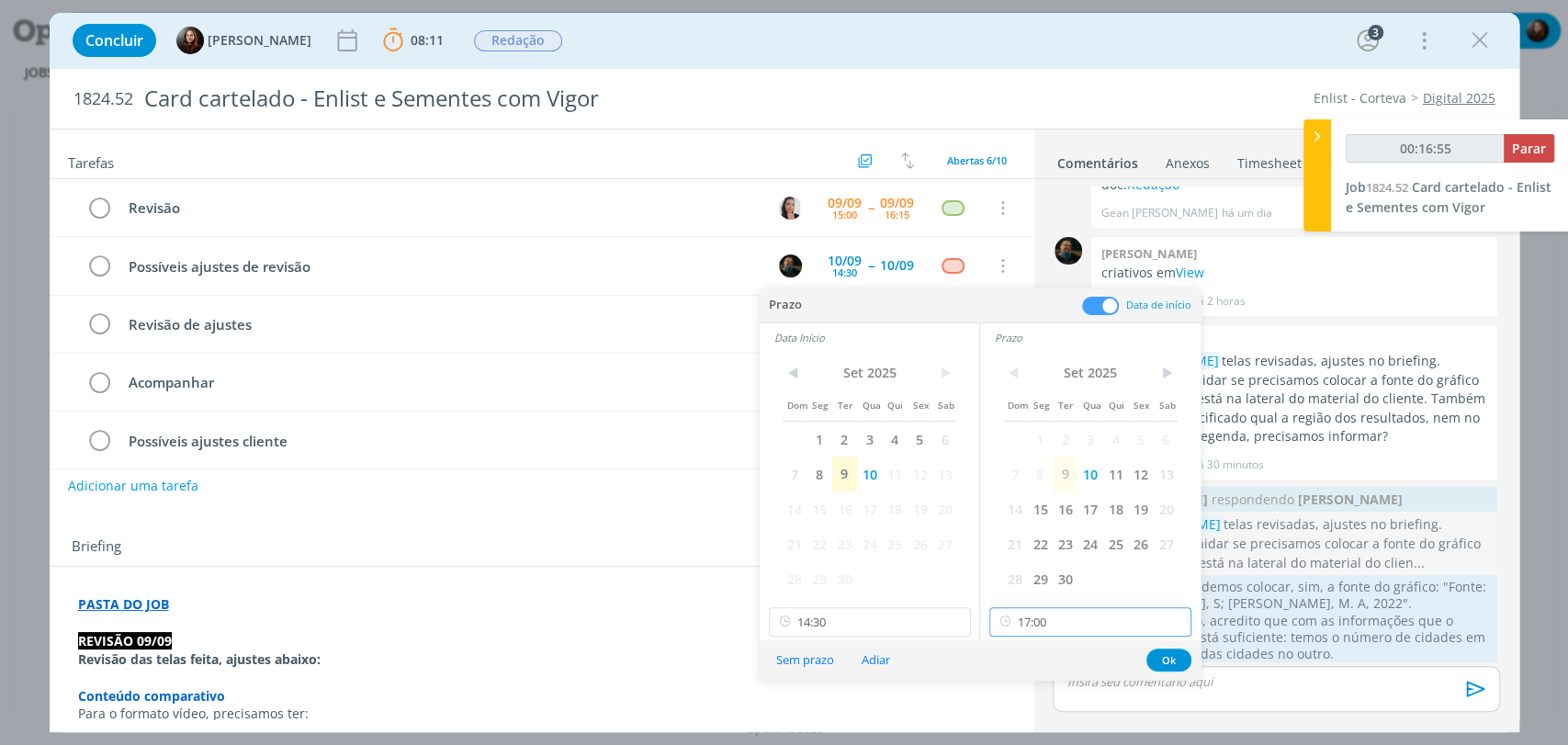
click at [1106, 619] on input "17:00" at bounding box center [1090, 622] width 202 height 30
type input "00:17:08"
click at [1031, 512] on div "16:30" at bounding box center [1092, 506] width 204 height 33
type input "16:30"
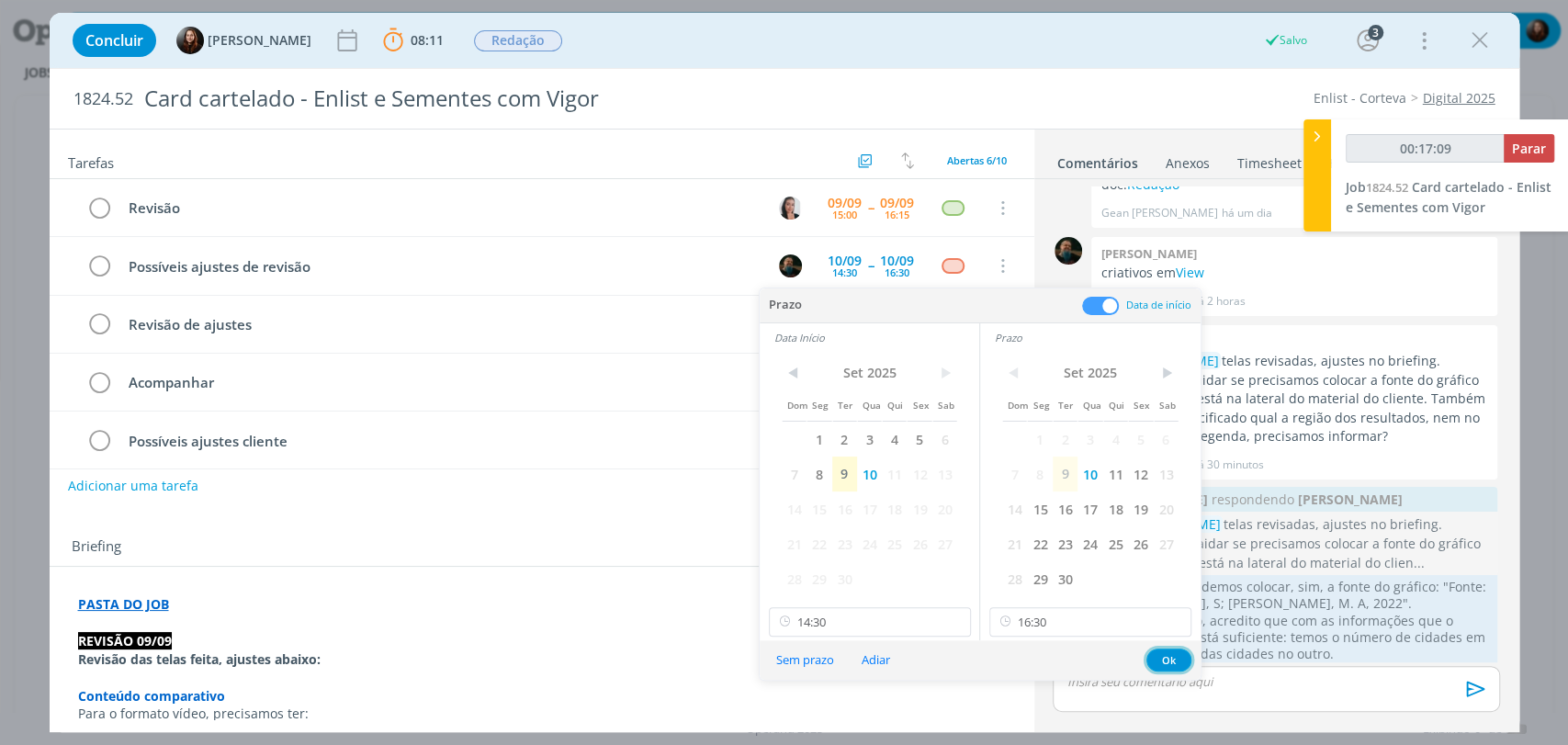
click at [1168, 656] on button "Ok" at bounding box center [1168, 660] width 45 height 23
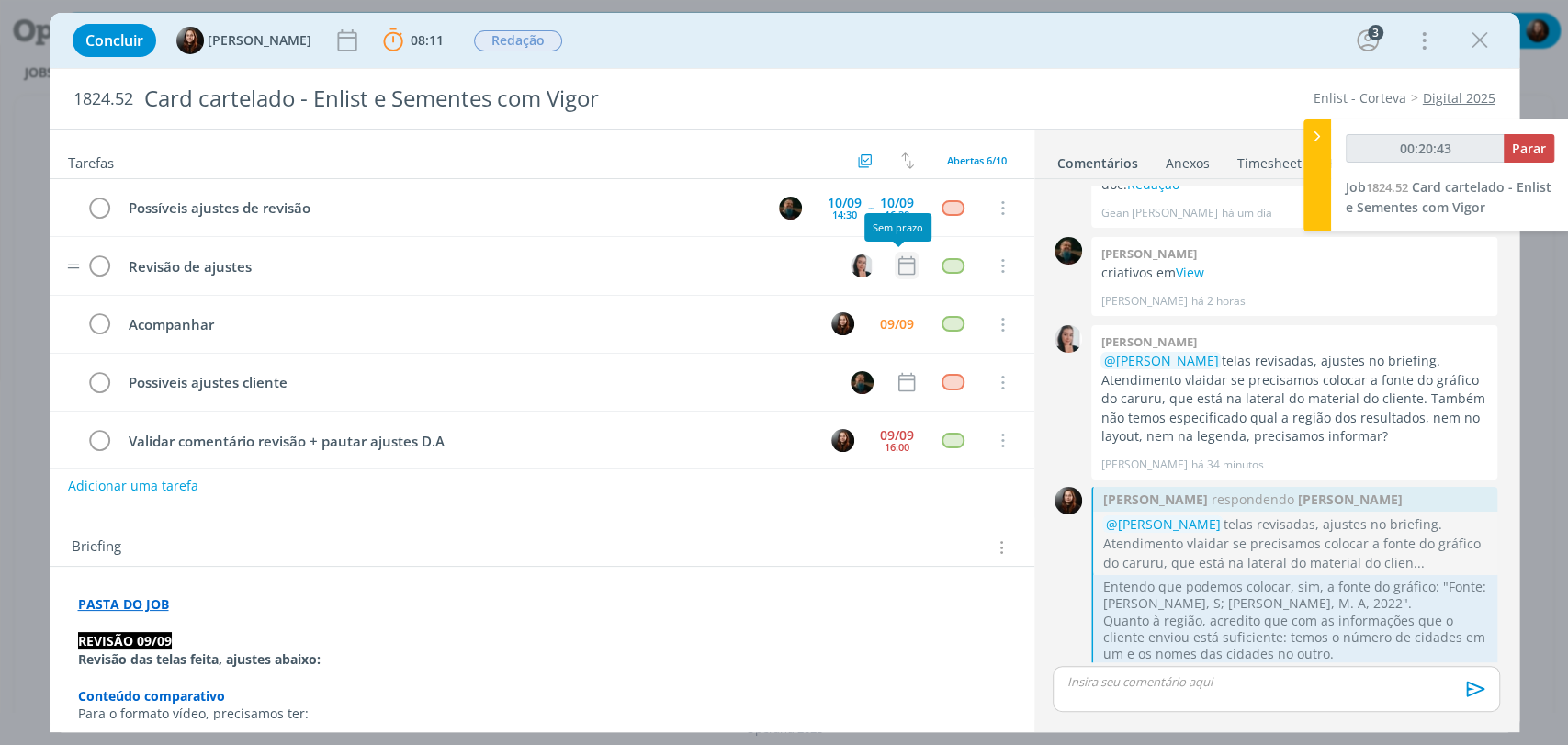
click at [895, 268] on icon "dialog" at bounding box center [907, 266] width 24 height 24
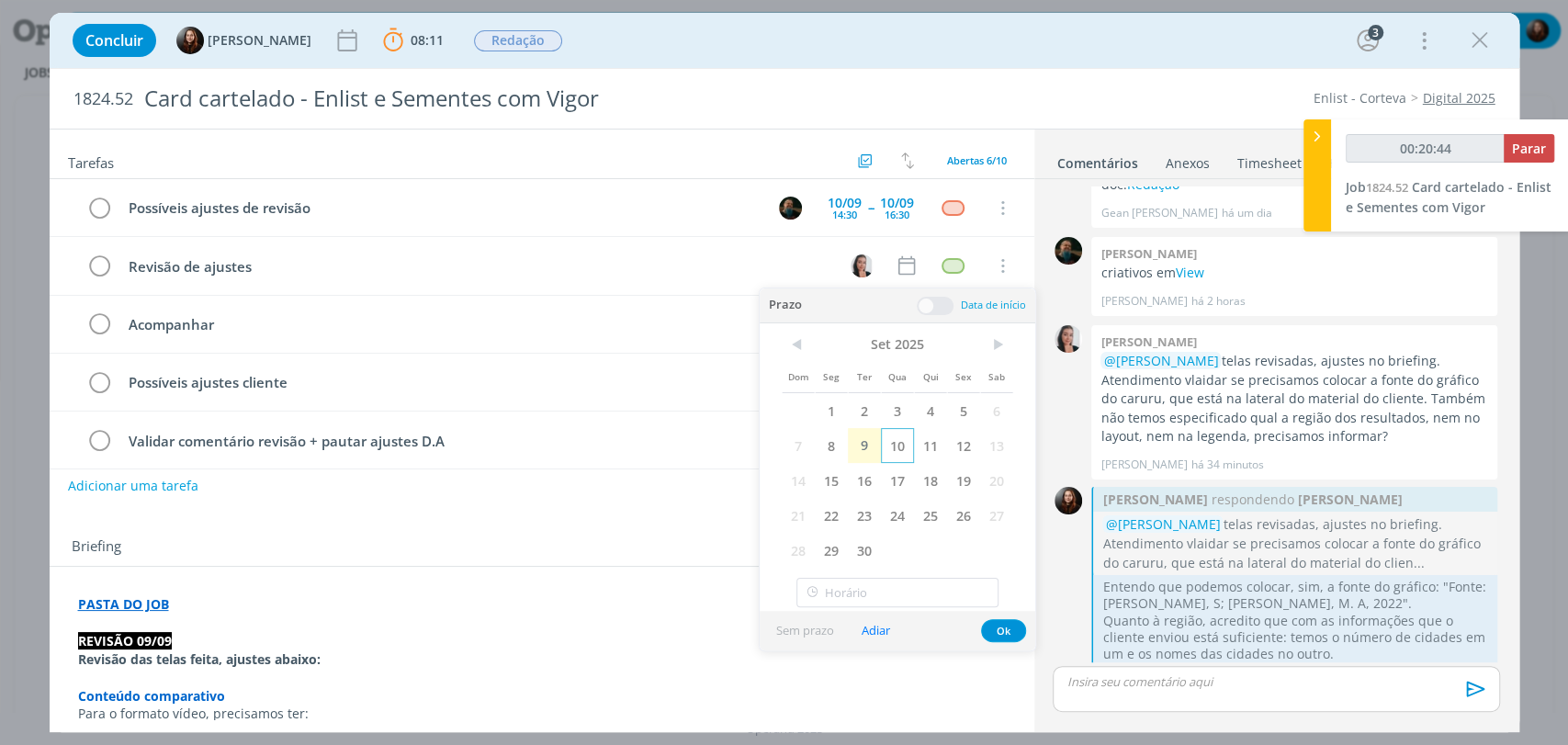
click at [901, 436] on span "10" at bounding box center [897, 446] width 33 height 35
click at [941, 307] on span at bounding box center [935, 306] width 37 height 19
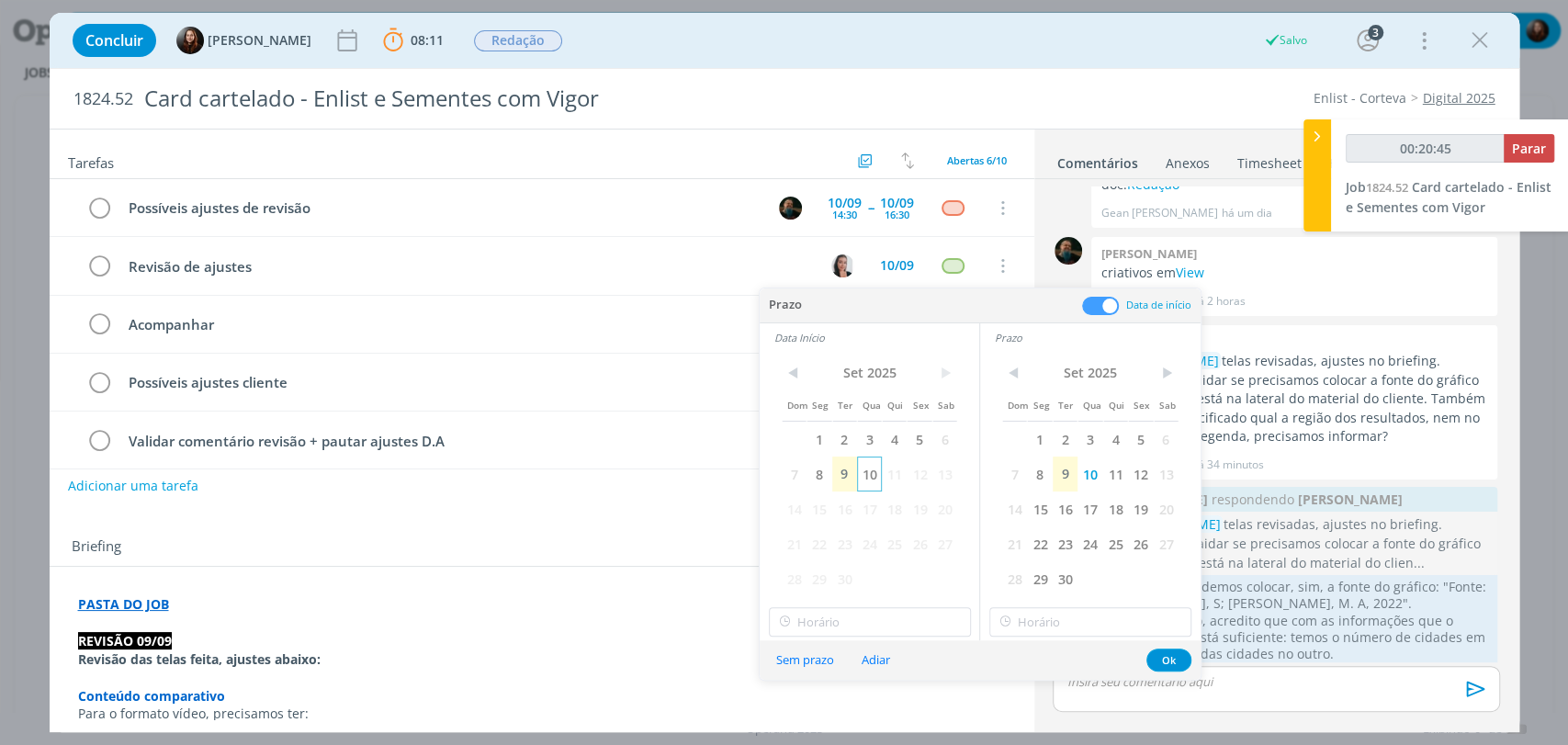
click at [874, 473] on span "10" at bounding box center [869, 474] width 25 height 35
type input "00:20:51"
type input "17:00"
click at [919, 621] on input "17:00" at bounding box center [870, 622] width 202 height 30
type input "00:20:52"
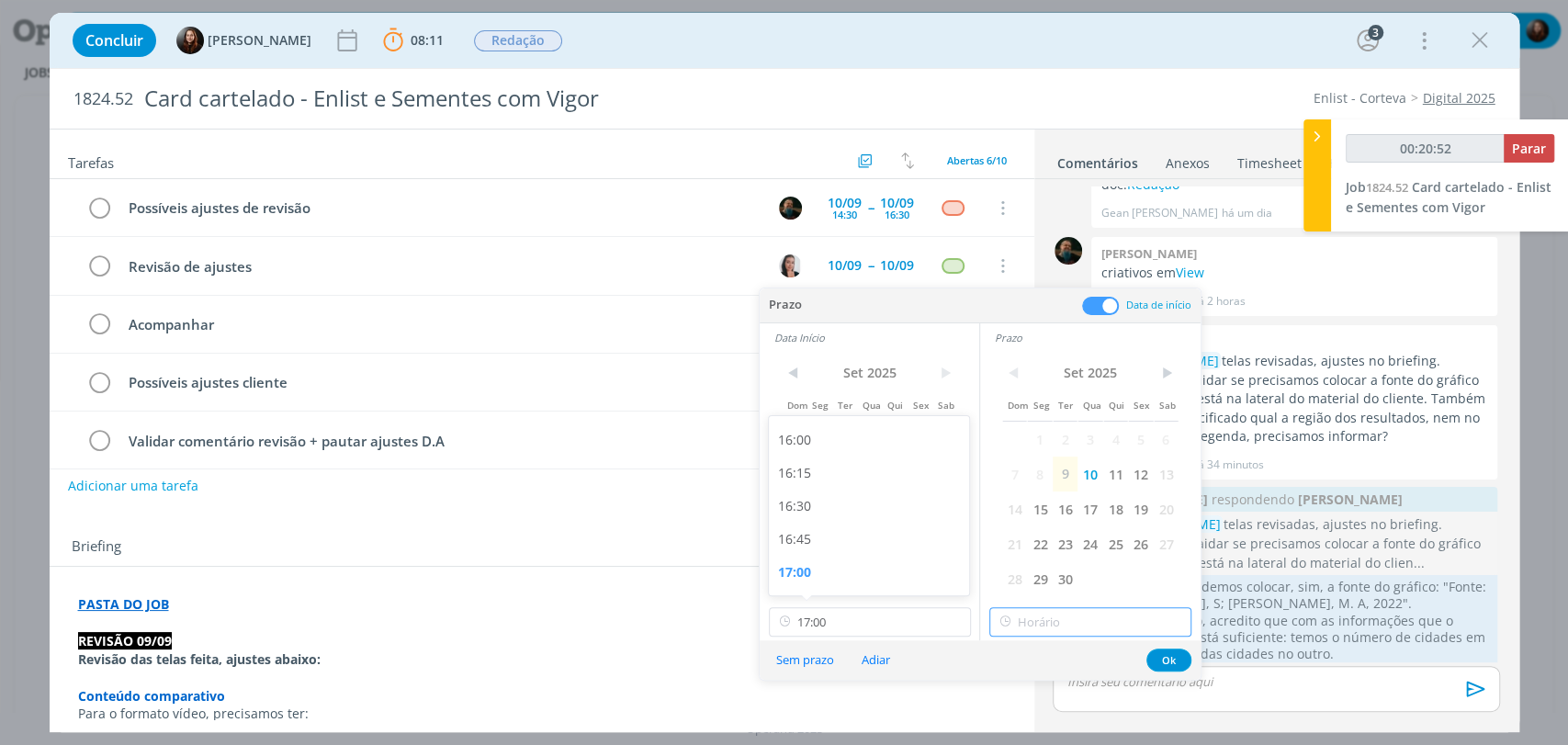
type input "17:00"
click at [1043, 625] on input "17:00" at bounding box center [1090, 622] width 202 height 30
type input "00:20:54"
click at [1016, 506] on div "18:00" at bounding box center [1092, 501] width 204 height 33
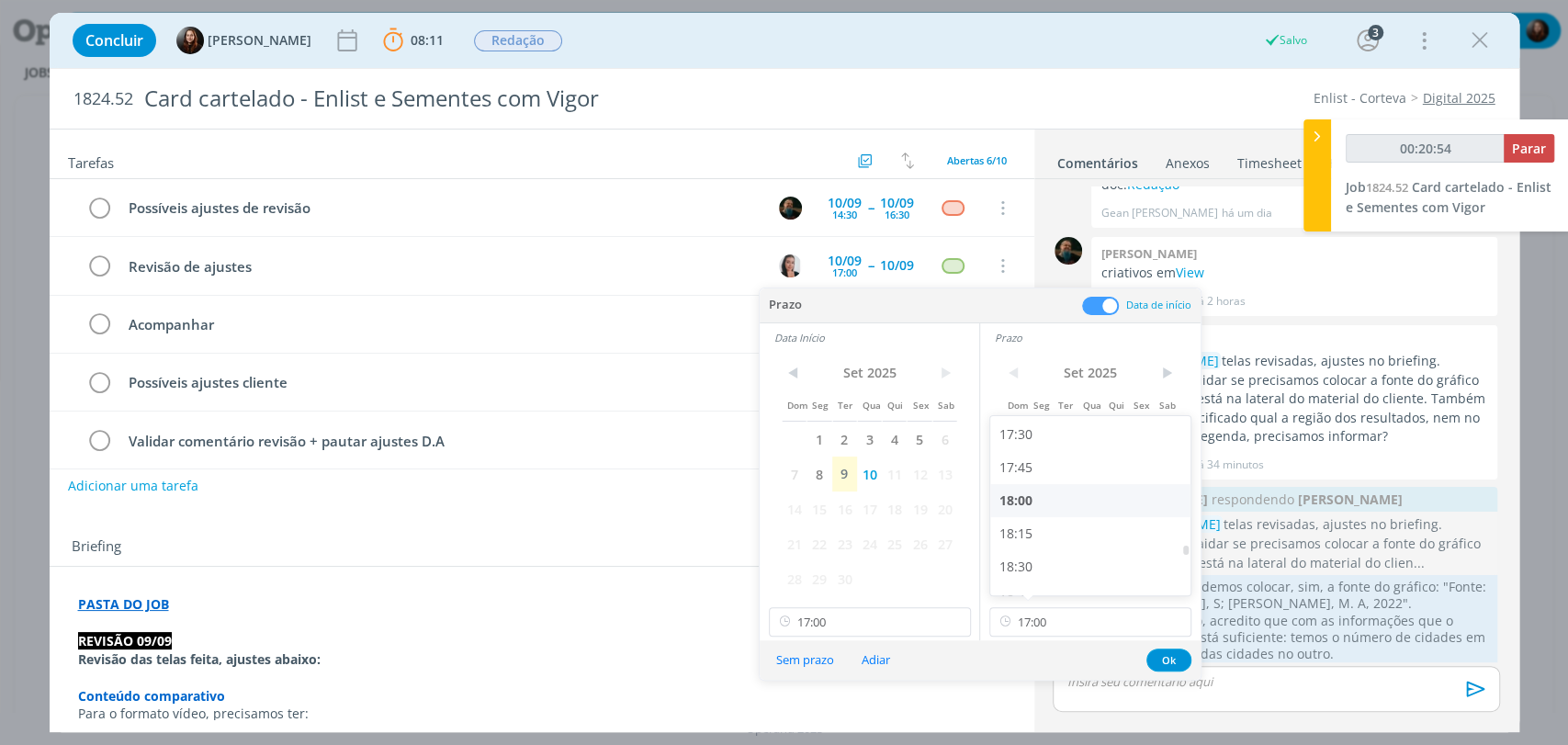
type input "18:00"
click at [1159, 655] on button "Ok" at bounding box center [1168, 660] width 45 height 23
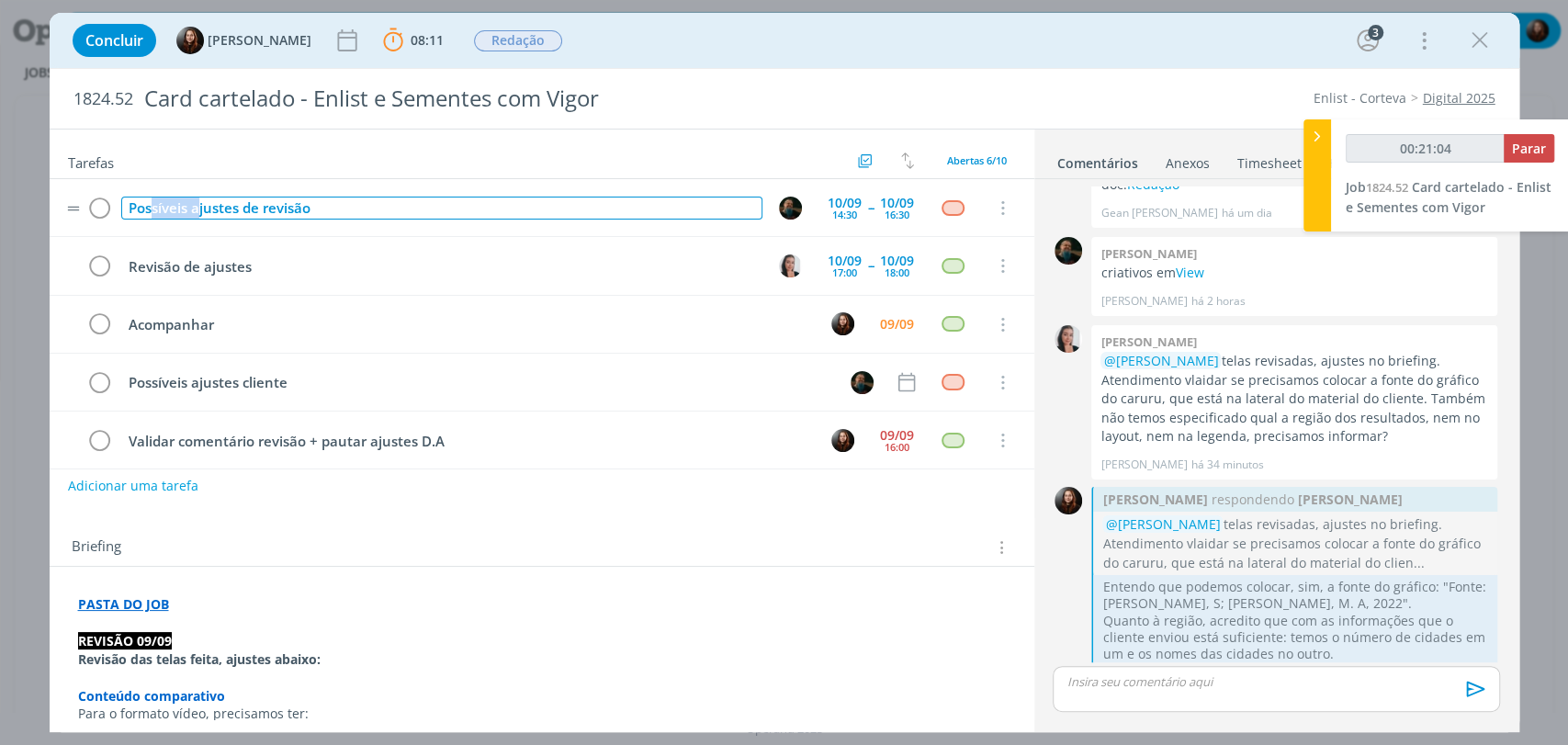
type input "00:21:05"
drag, startPoint x: 197, startPoint y: 205, endPoint x: 125, endPoint y: 202, distance: 72.1
click at [125, 202] on div "Possíveis ajustes de revisão" at bounding box center [441, 207] width 641 height 23
click at [185, 207] on div "Ajustes de revisão" at bounding box center [441, 207] width 641 height 23
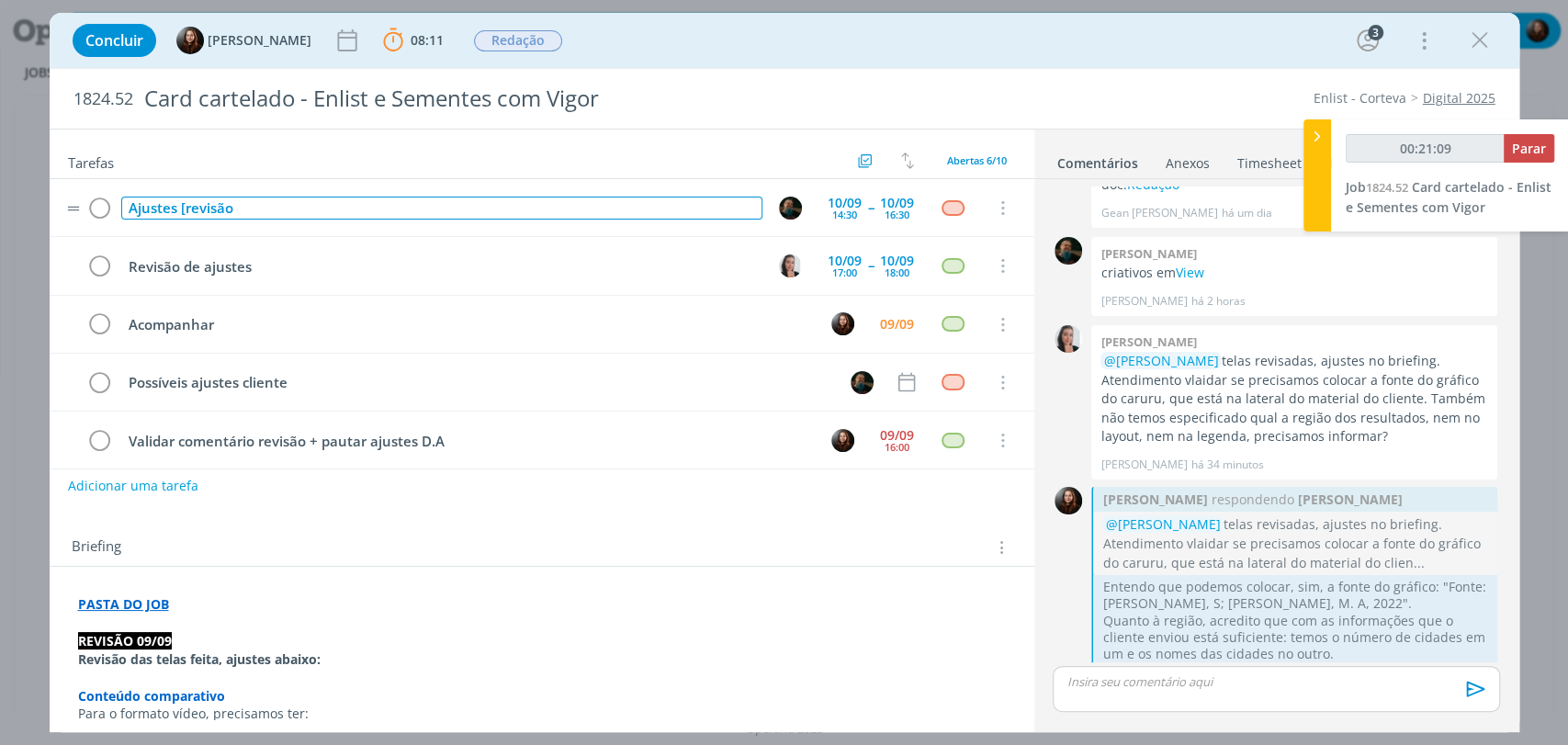
click at [352, 209] on div "Ajustes [revisão" at bounding box center [441, 207] width 641 height 23
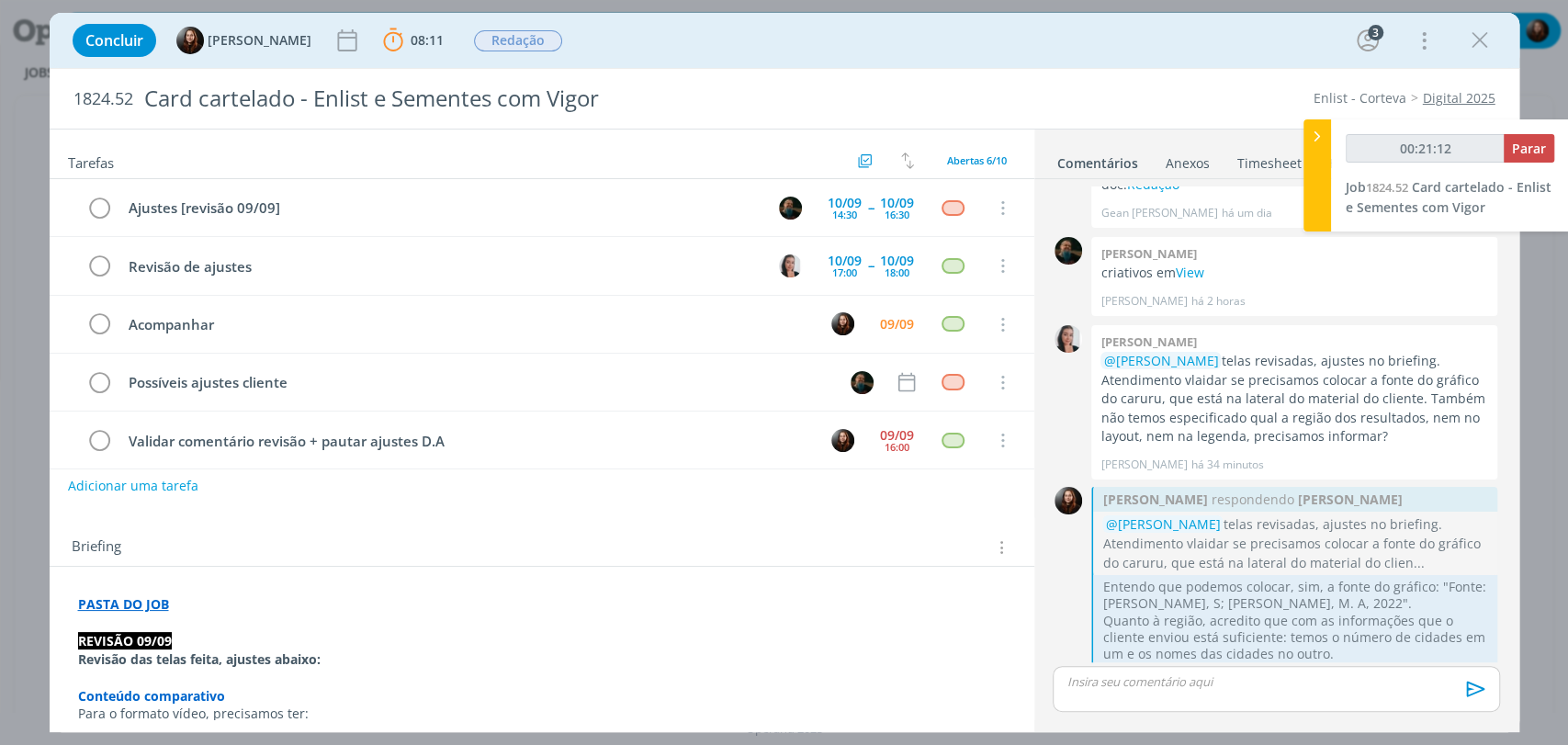
click at [509, 529] on div "Briefing Briefings Predefinidos Versões do Briefing Ver Briefing do Projeto" at bounding box center [542, 542] width 984 height 50
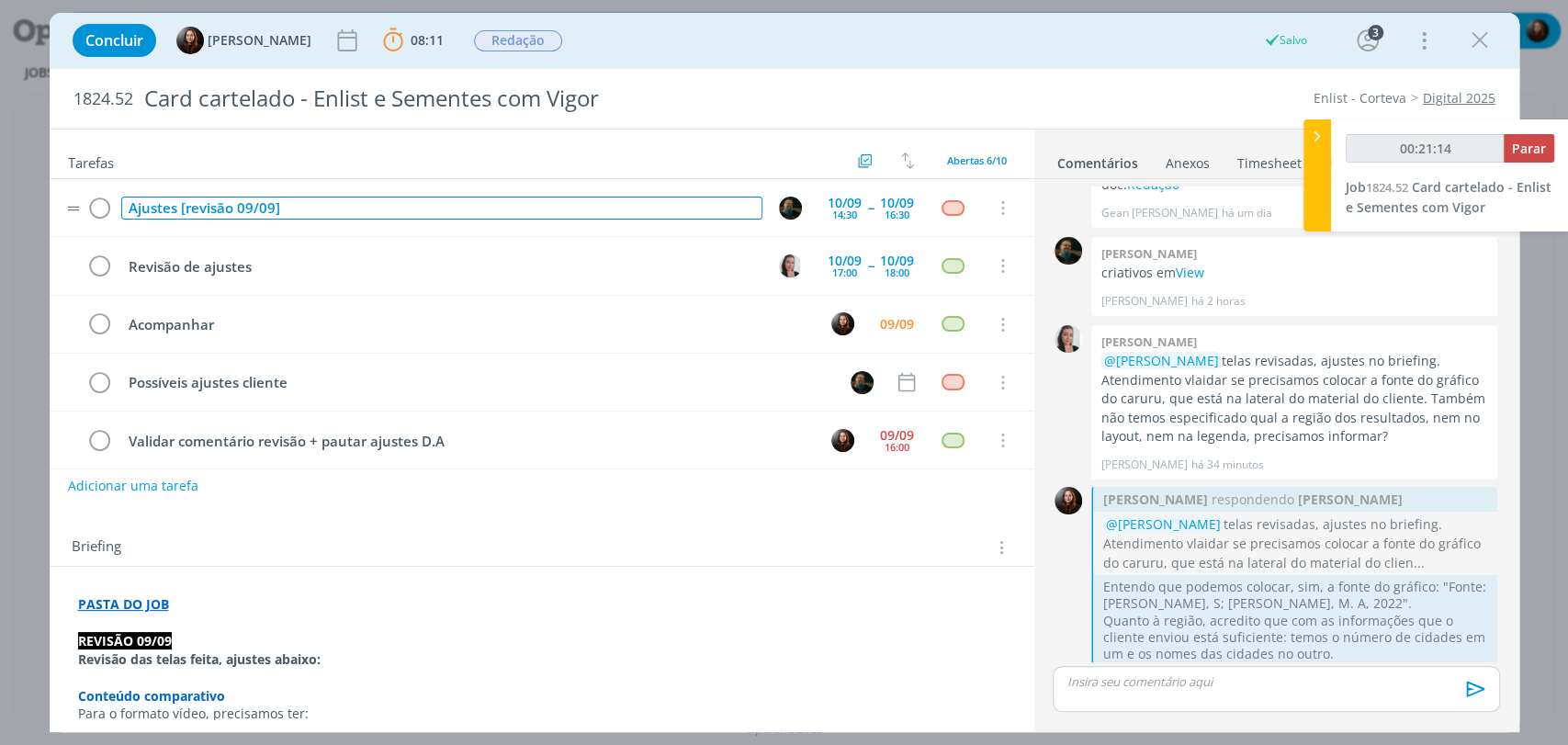
click at [251, 212] on div "Ajustes [revisão 09/09]" at bounding box center [441, 207] width 641 height 23
drag, startPoint x: 302, startPoint y: 207, endPoint x: 178, endPoint y: 209, distance: 124.0
click at [178, 209] on div "Ajustes [revisão 09/09]" at bounding box center [441, 207] width 641 height 23
copy div "[revisão 09/09]"
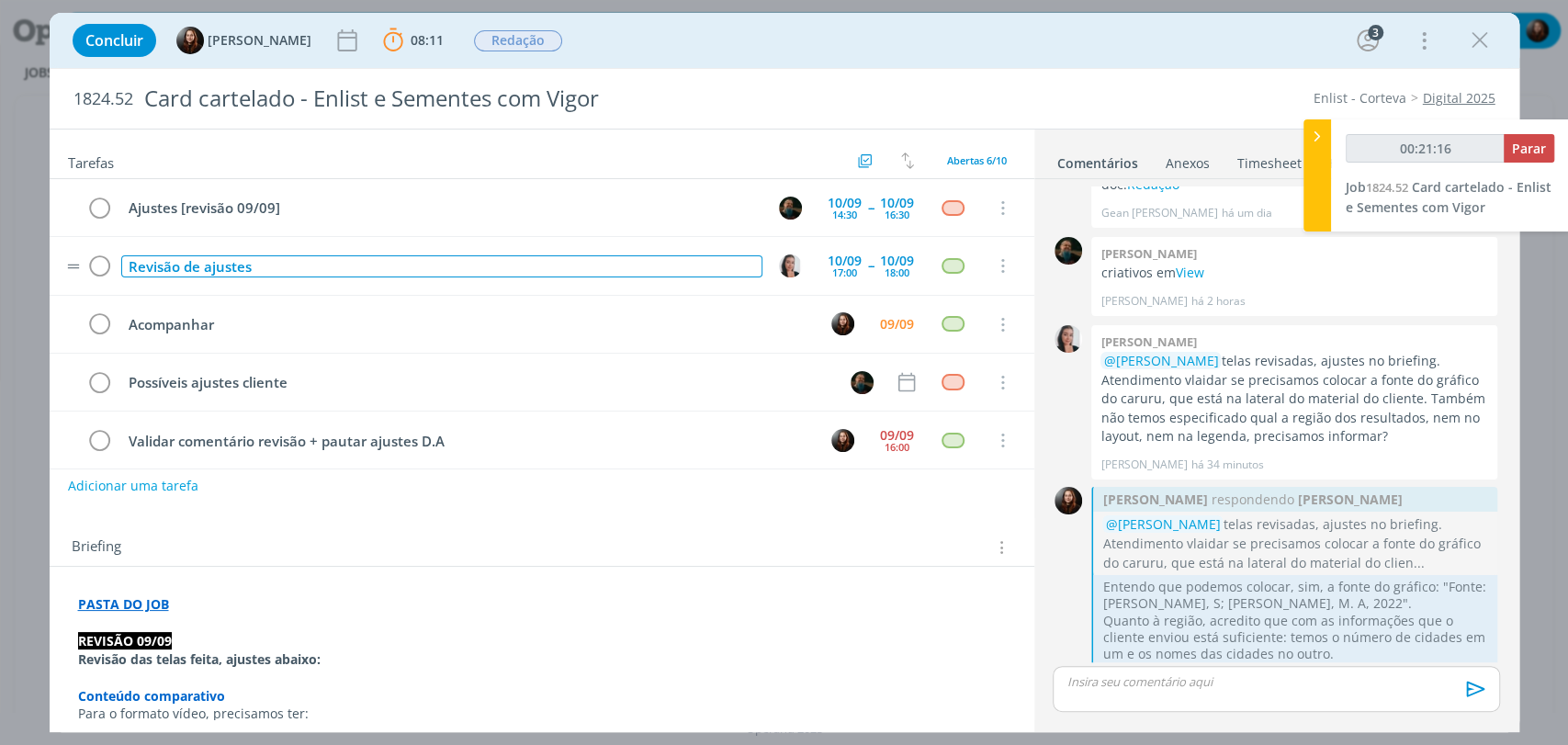
click at [270, 267] on div "Revisão de ajustes" at bounding box center [441, 267] width 641 height 23
type input "00:21:18"
click at [249, 261] on div "Revisão de ajustes[revisão 09/09]" at bounding box center [441, 267] width 641 height 23
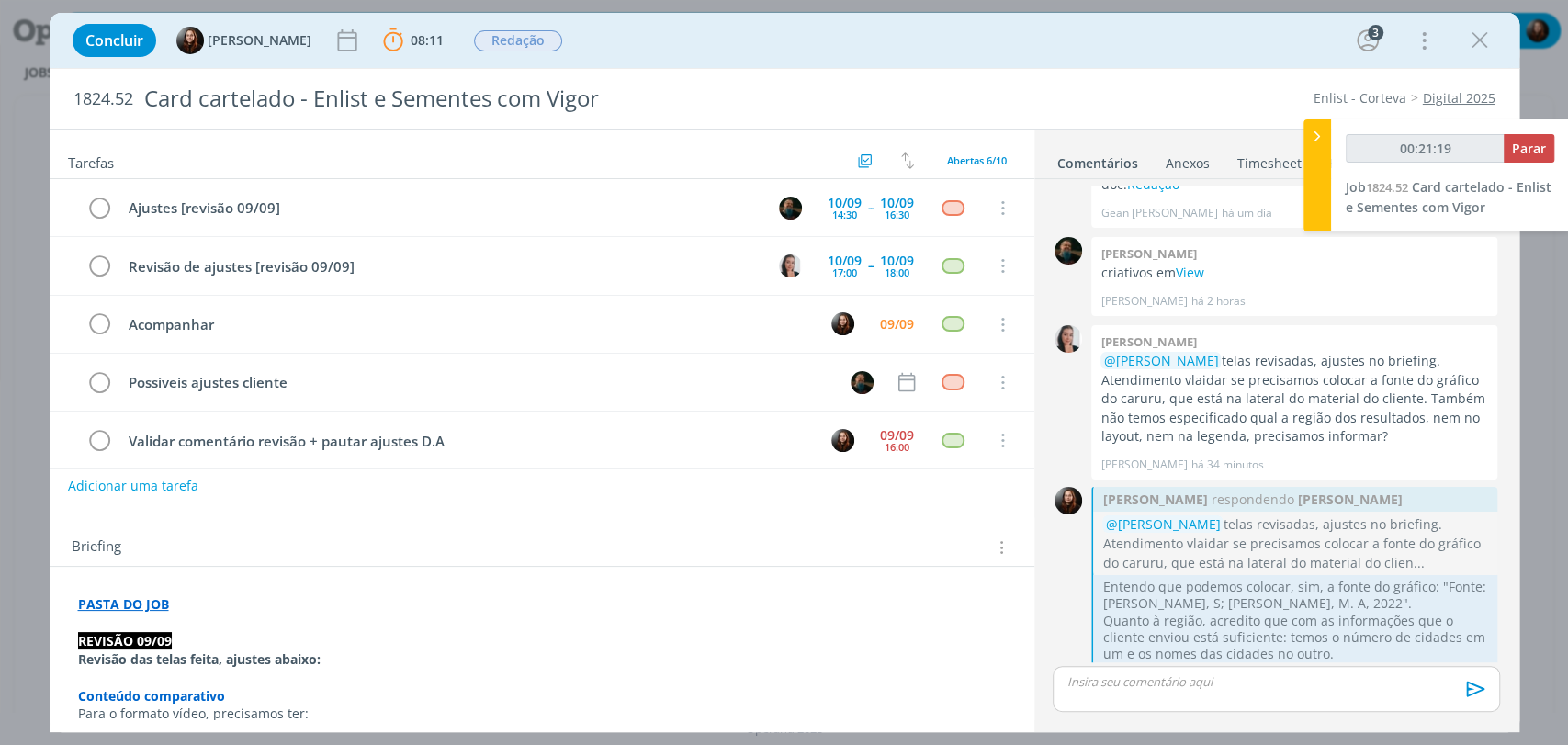
click at [341, 517] on div "Briefing Briefings Predefinidos Versões do Briefing Ver Briefing do Projeto" at bounding box center [542, 542] width 984 height 50
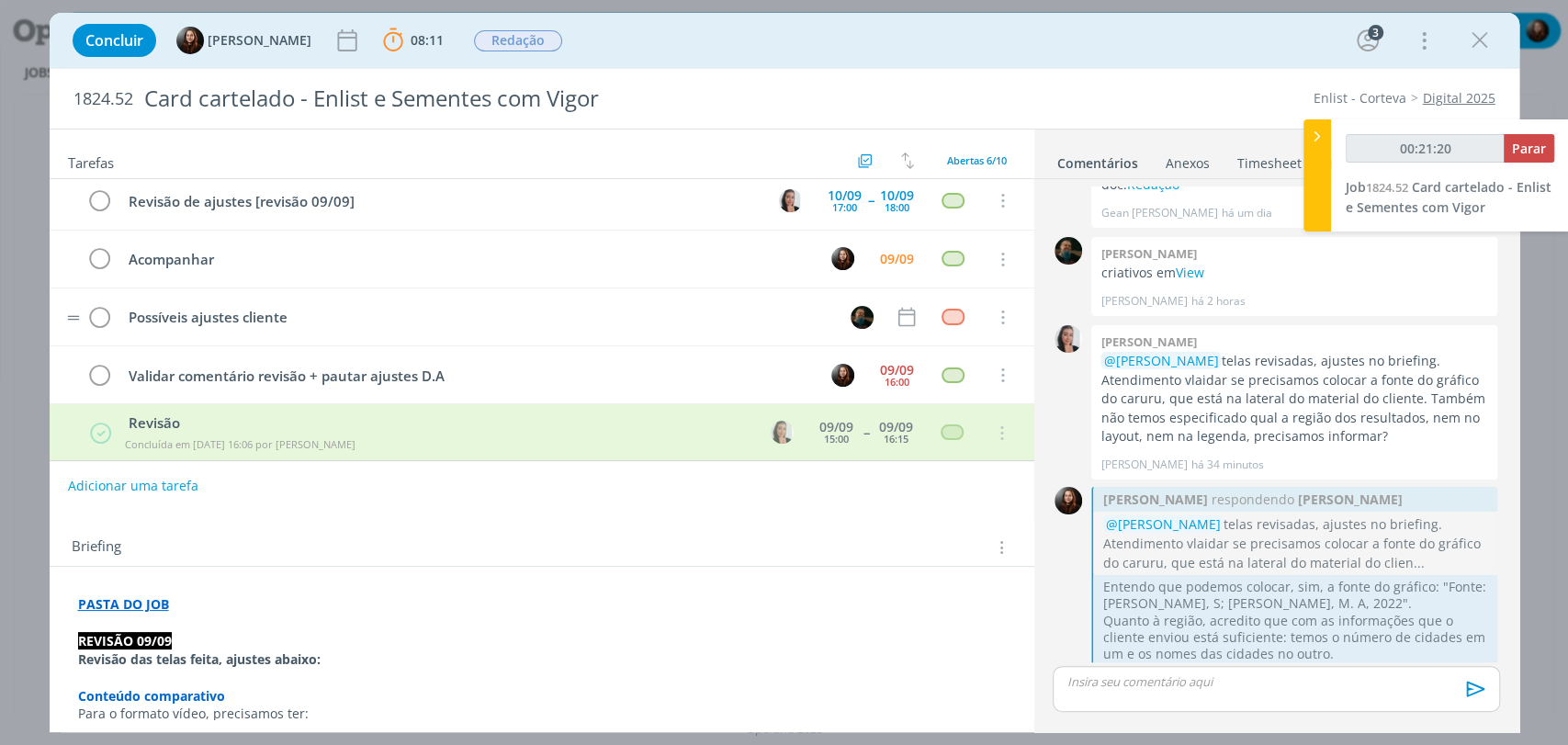
scroll to position [68, 0]
click at [91, 366] on icon "dialog" at bounding box center [100, 373] width 26 height 28
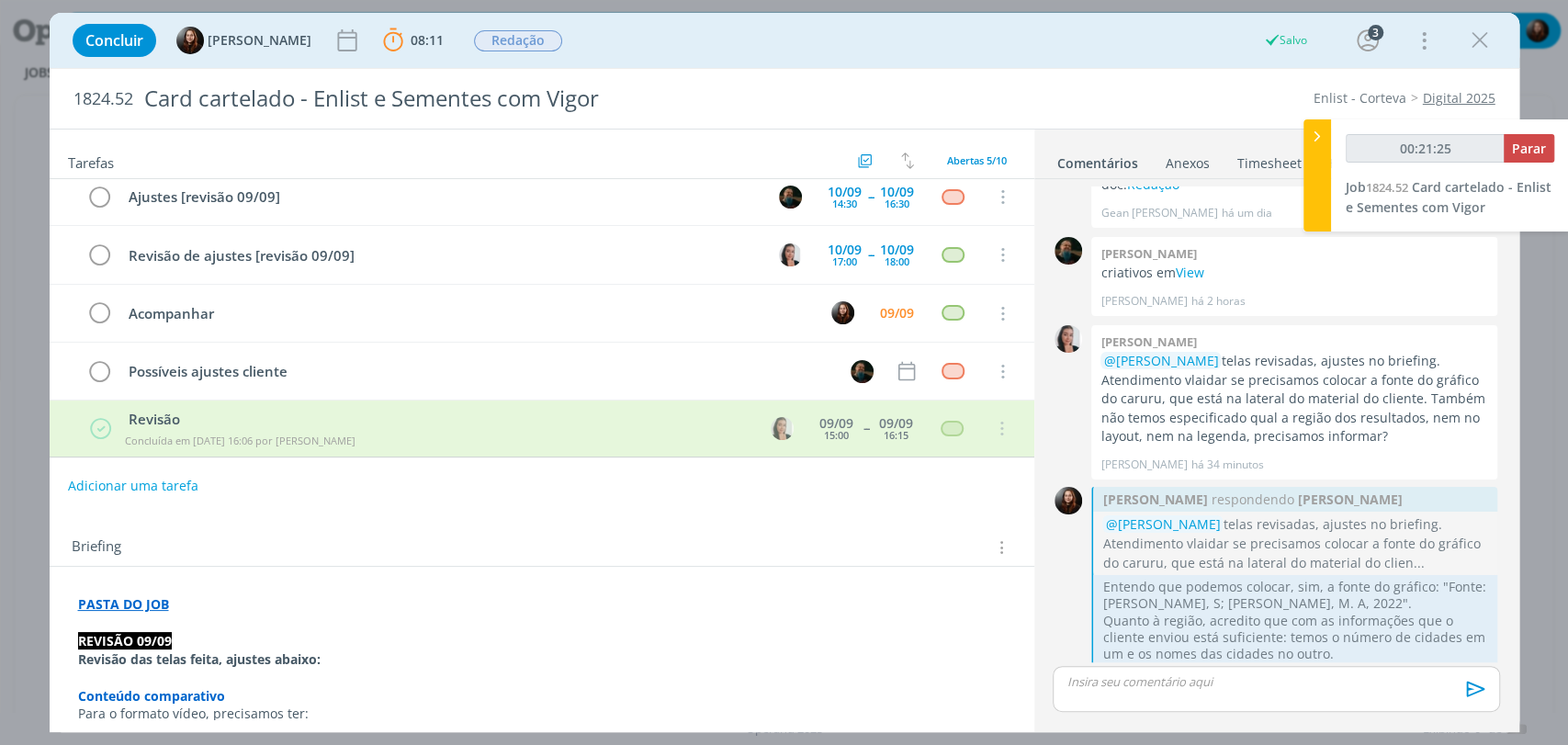
scroll to position [0, 0]
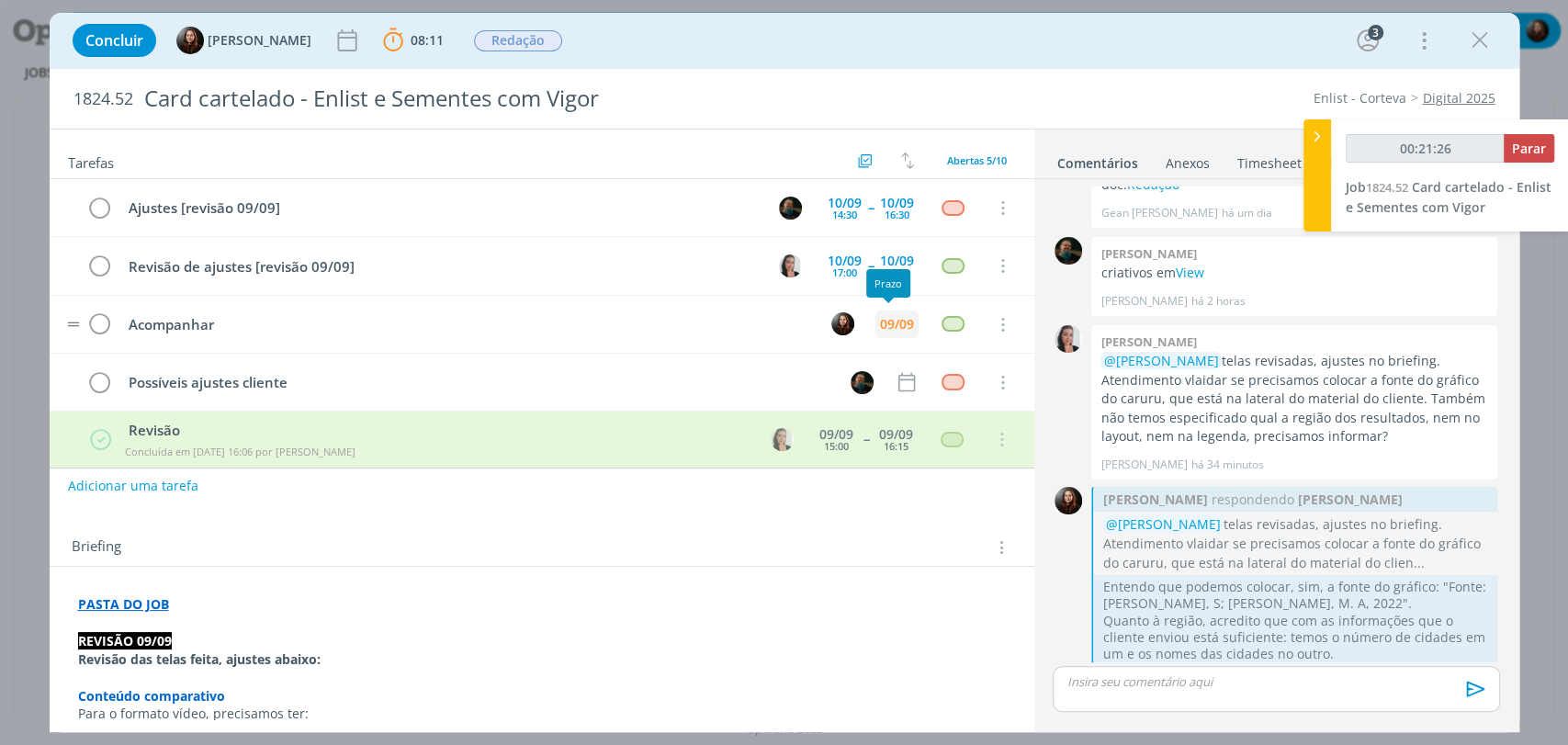
click at [893, 321] on div "09/09" at bounding box center [896, 325] width 34 height 13
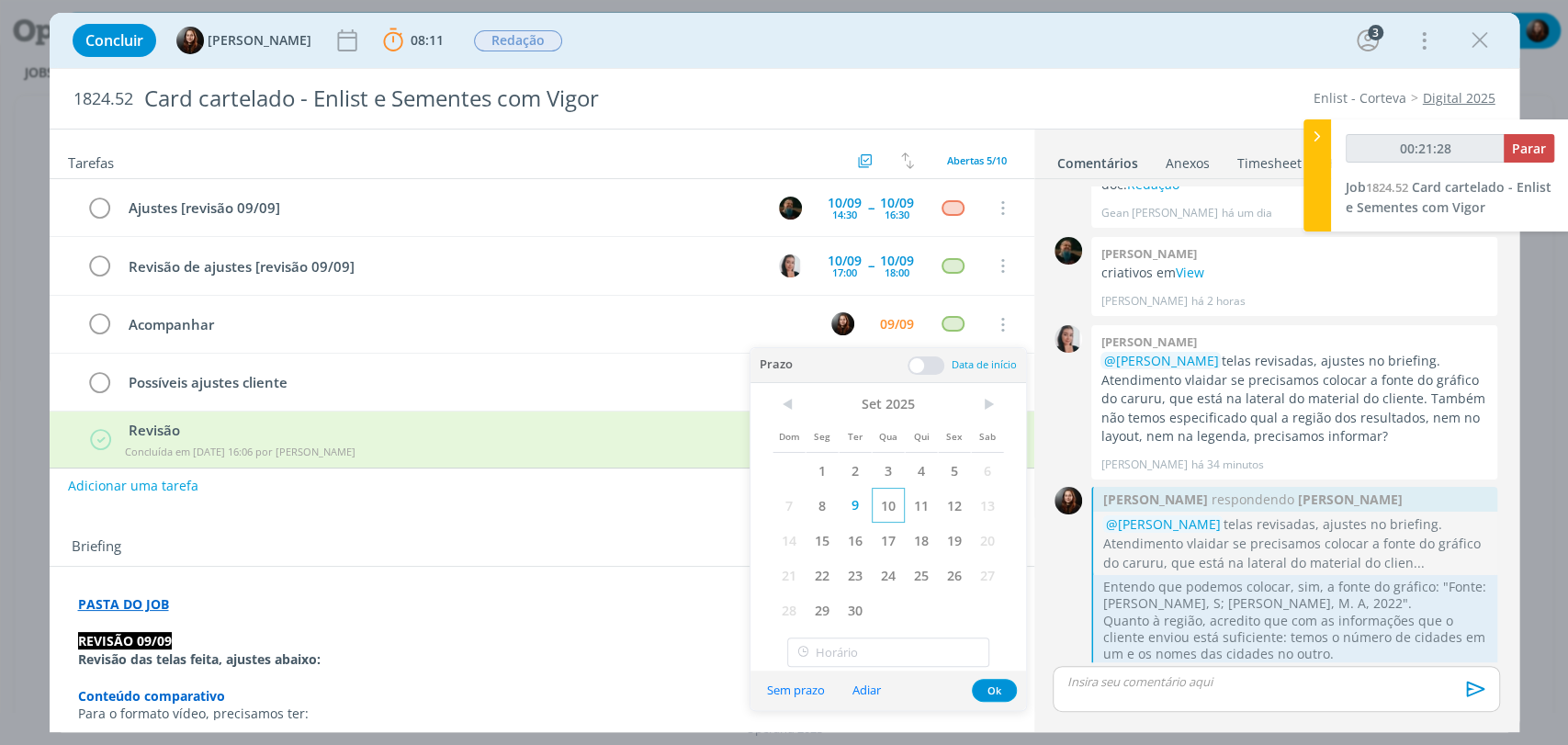
click at [879, 507] on span "10" at bounding box center [888, 505] width 33 height 35
click at [985, 693] on button "Ok" at bounding box center [994, 690] width 45 height 23
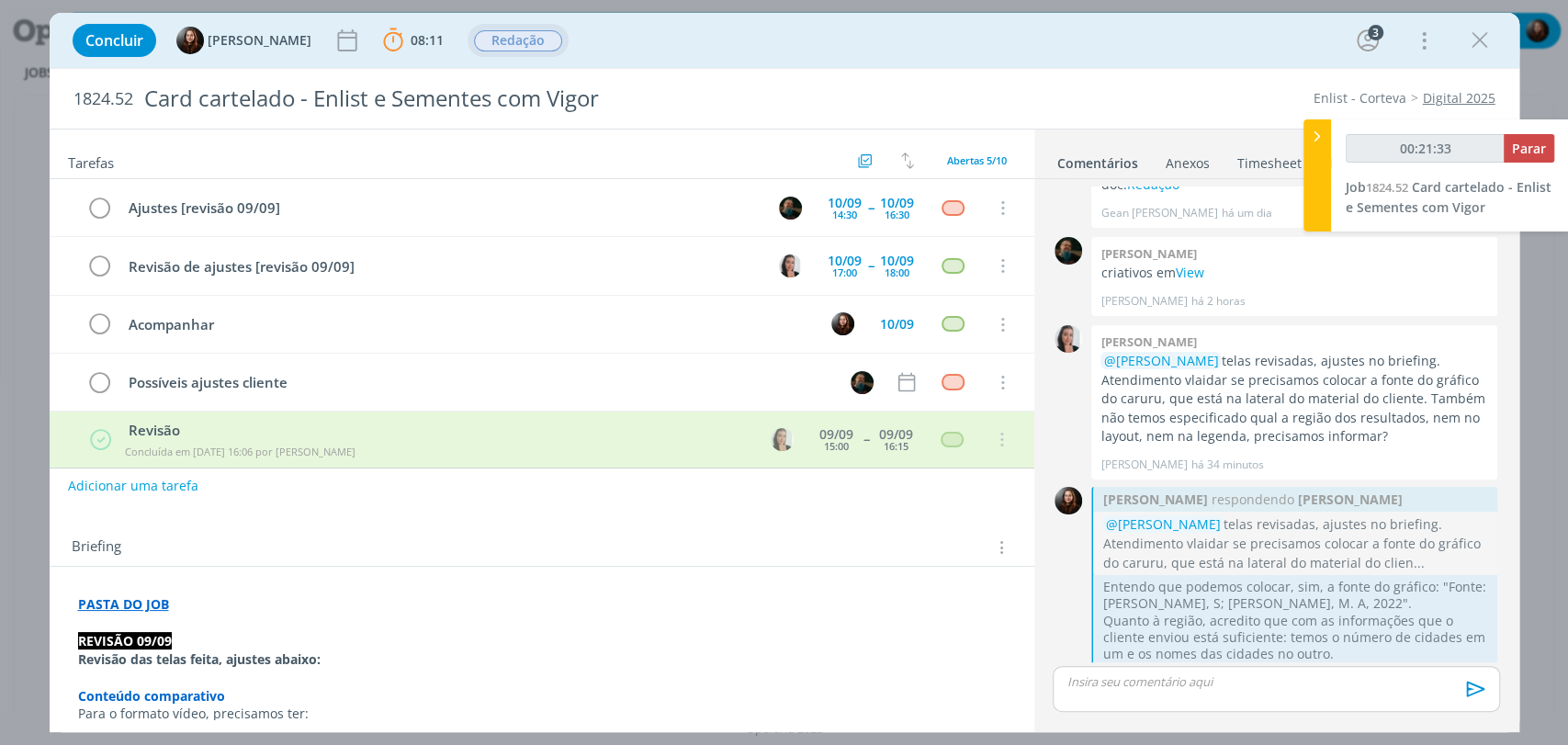
click at [511, 34] on span "Redação" at bounding box center [517, 41] width 88 height 21
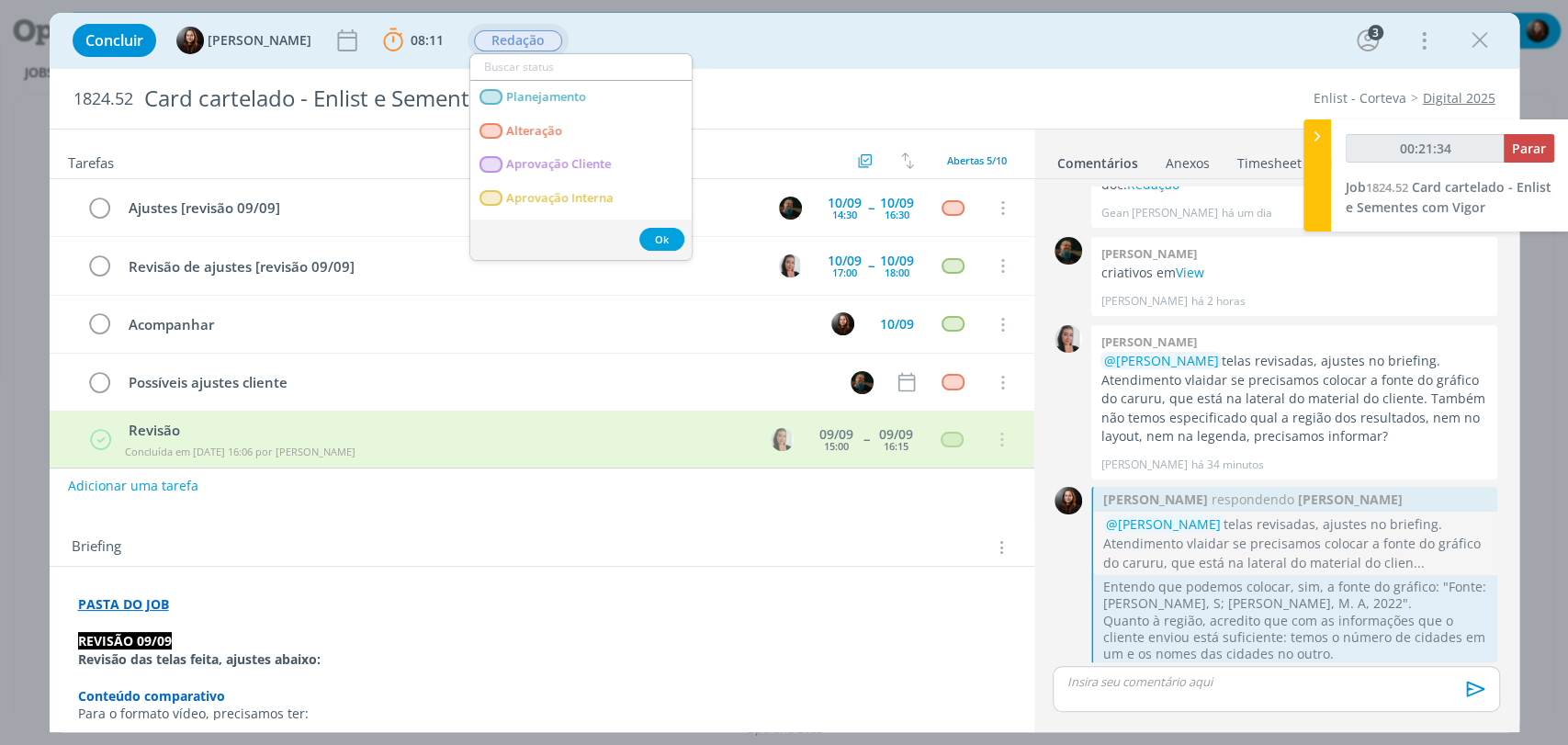
type input "00:21:35"
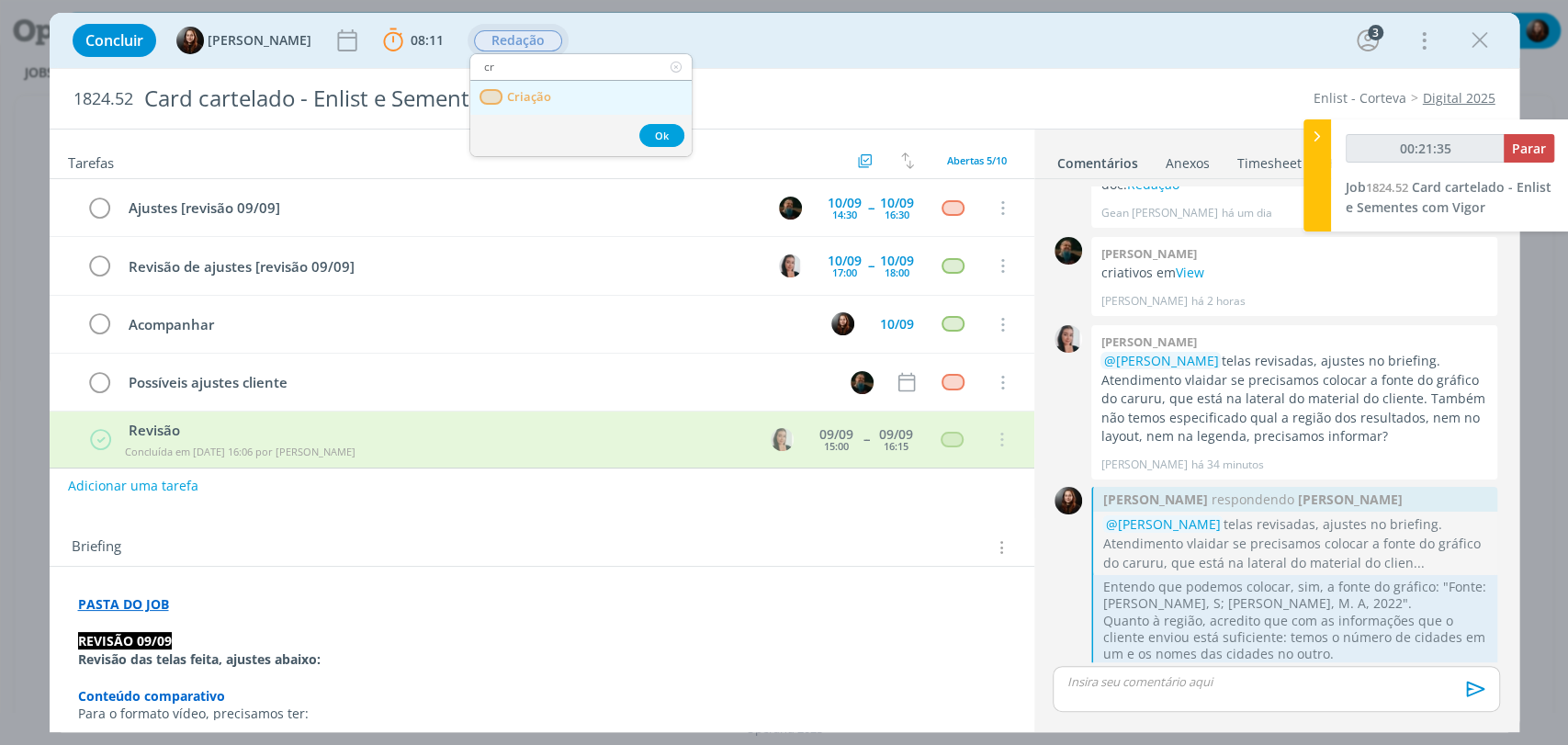
type input "cr"
click at [516, 104] on span "Criação" at bounding box center [528, 97] width 44 height 15
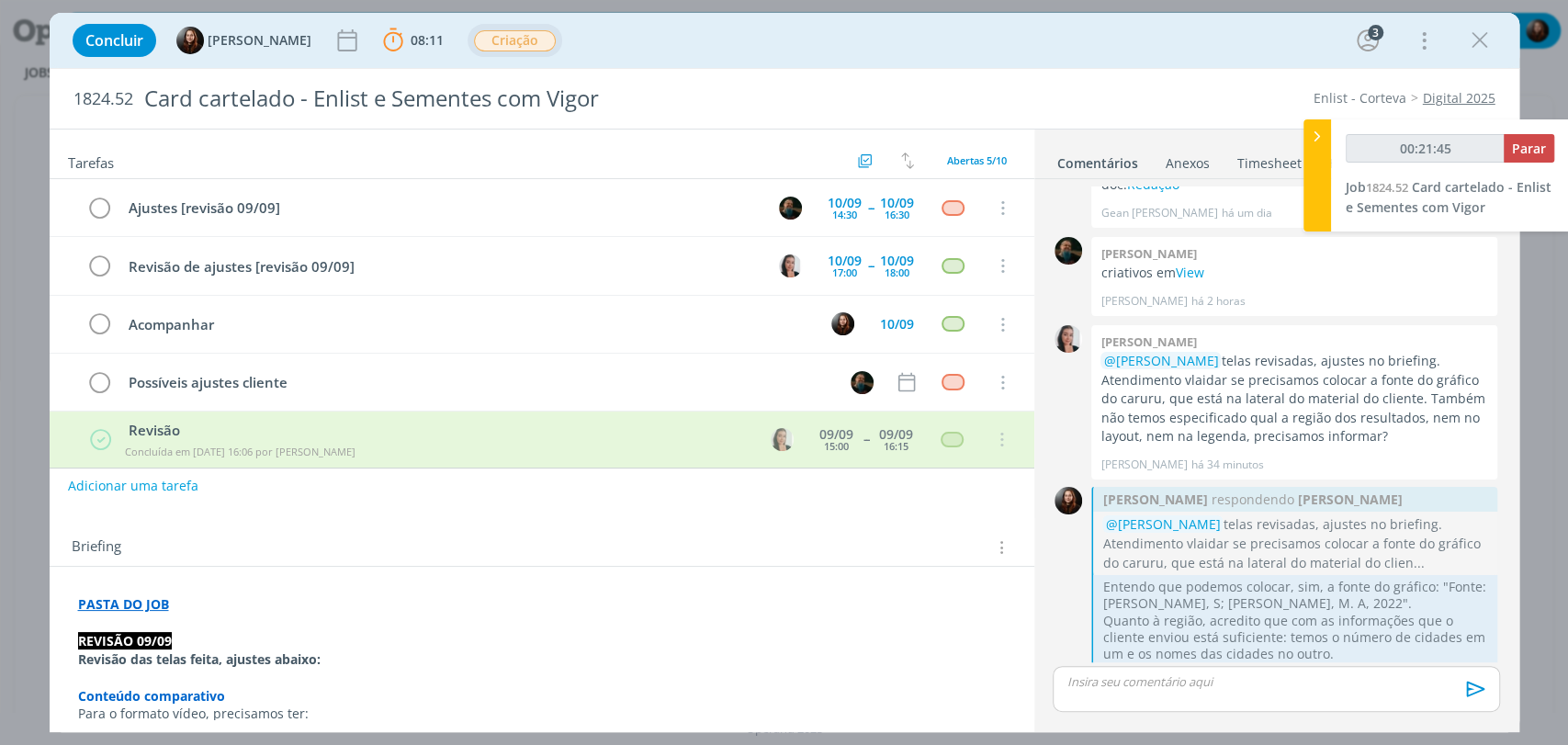
type input "00:21:46"
click at [1537, 147] on span "Parar" at bounding box center [1528, 148] width 34 height 18
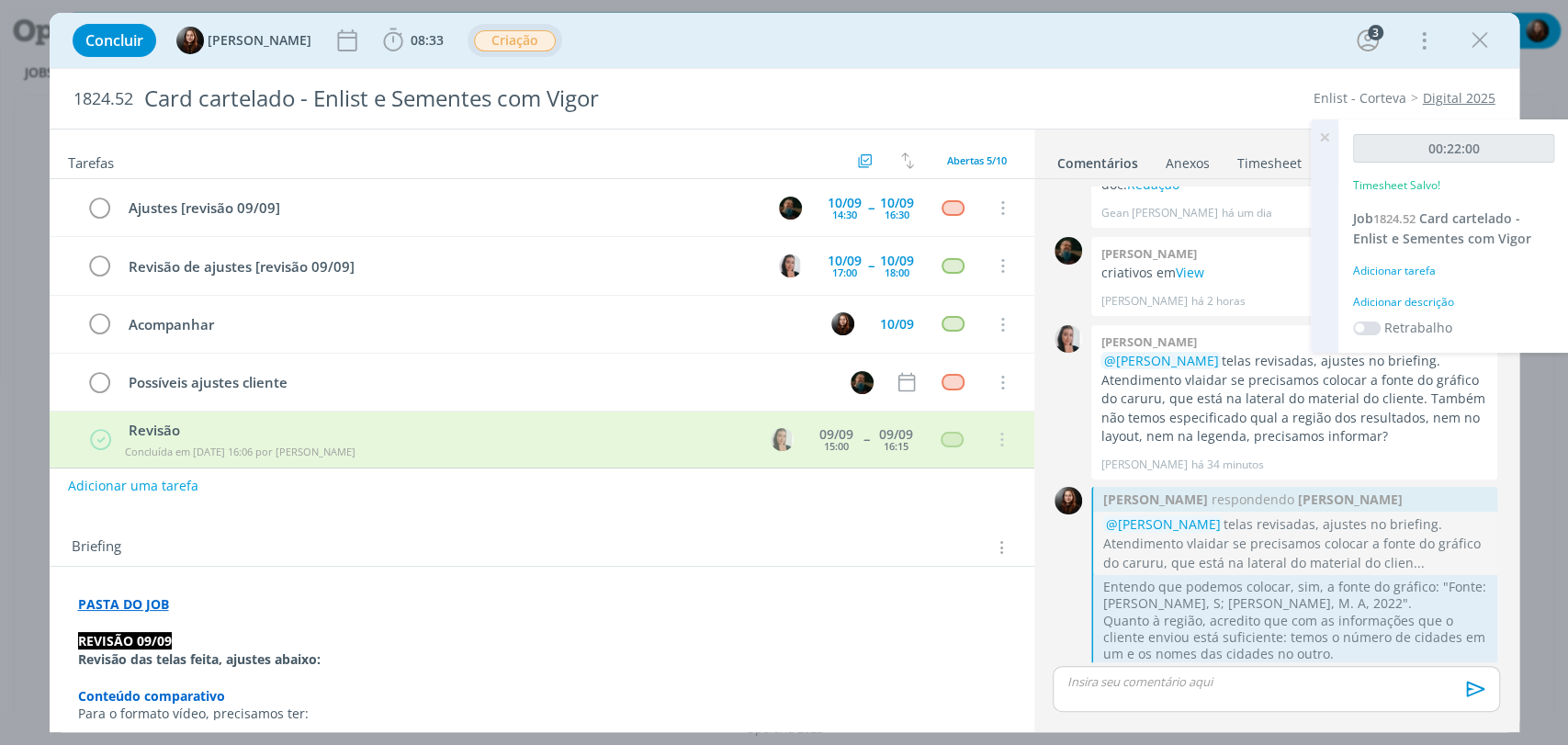
click at [1426, 301] on div "Adicionar descrição" at bounding box center [1453, 303] width 201 height 17
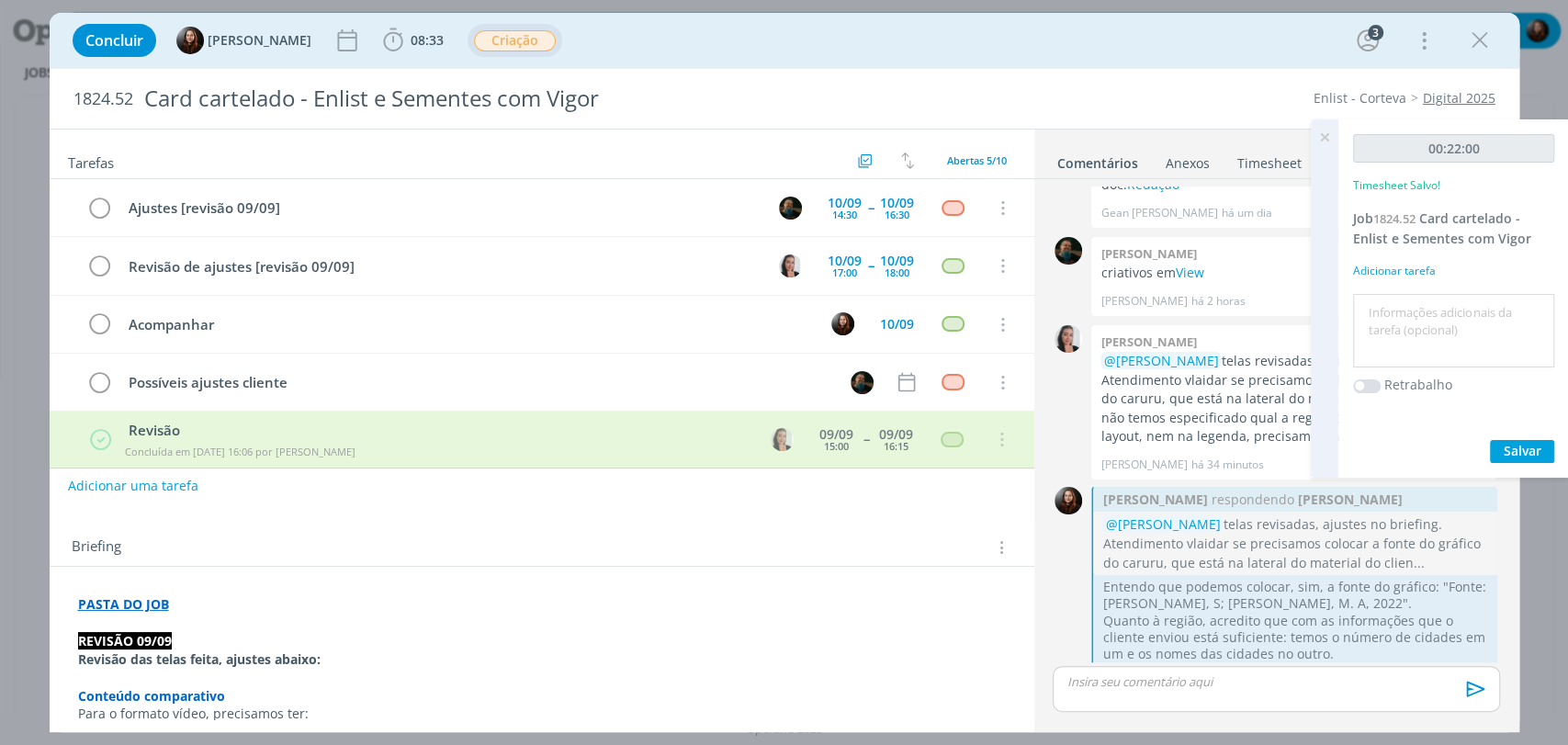
click at [1423, 340] on textarea at bounding box center [1453, 331] width 192 height 65
type textarea "organização de pauta e validação de informações para revisão"
click at [1506, 446] on span "Salvar" at bounding box center [1522, 451] width 38 height 18
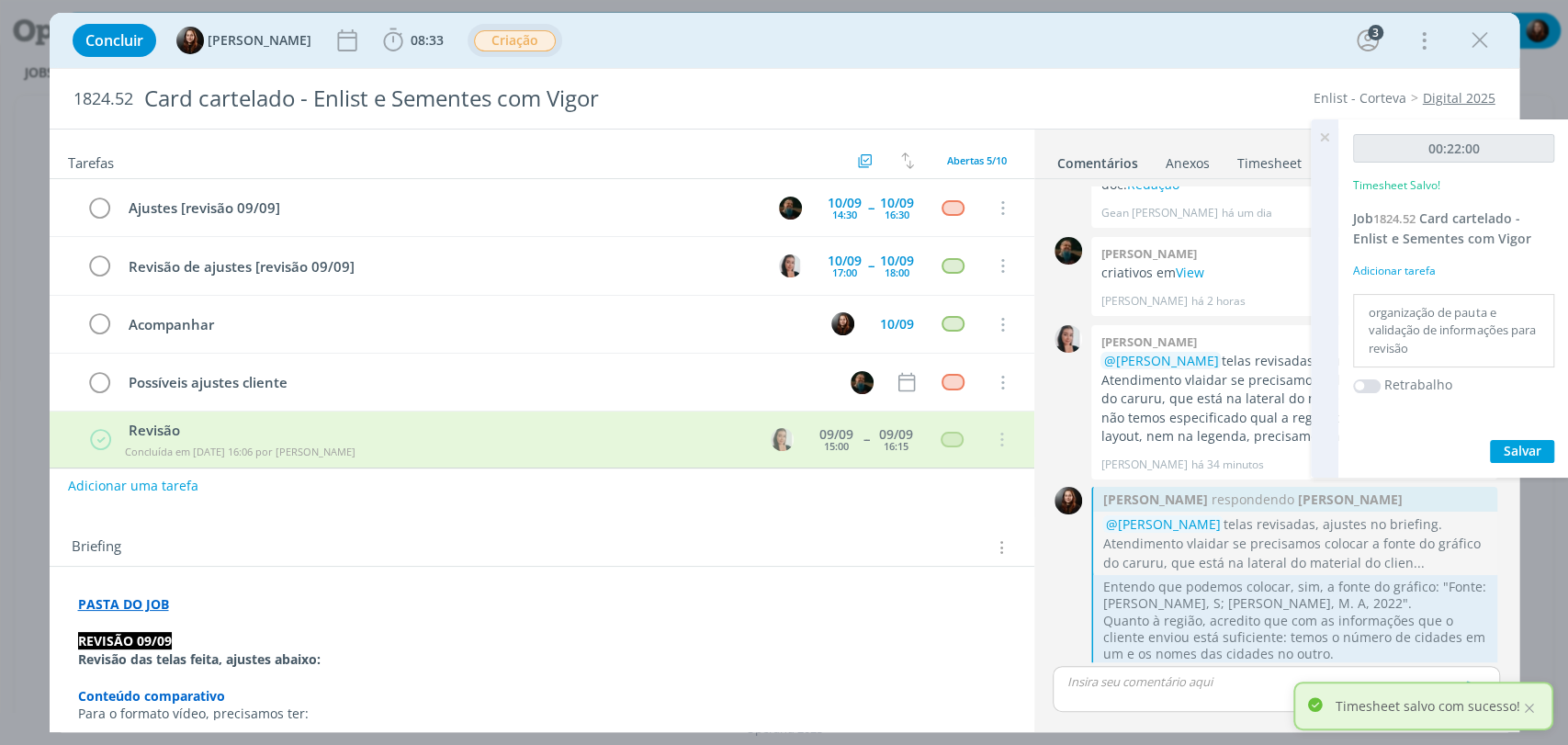
click at [1329, 129] on icon at bounding box center [1325, 137] width 33 height 36
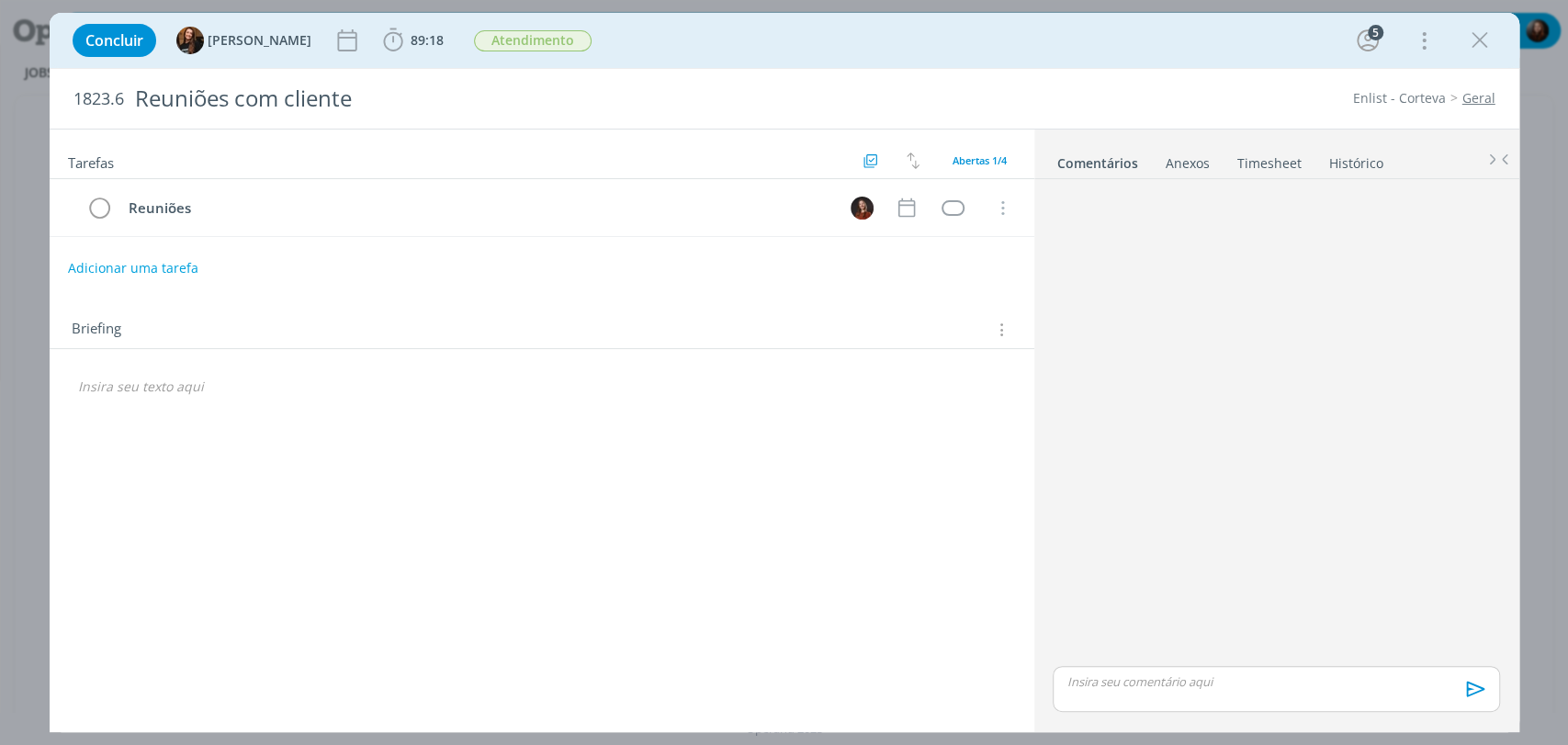
click at [1244, 157] on link "Timesheet" at bounding box center [1268, 159] width 66 height 27
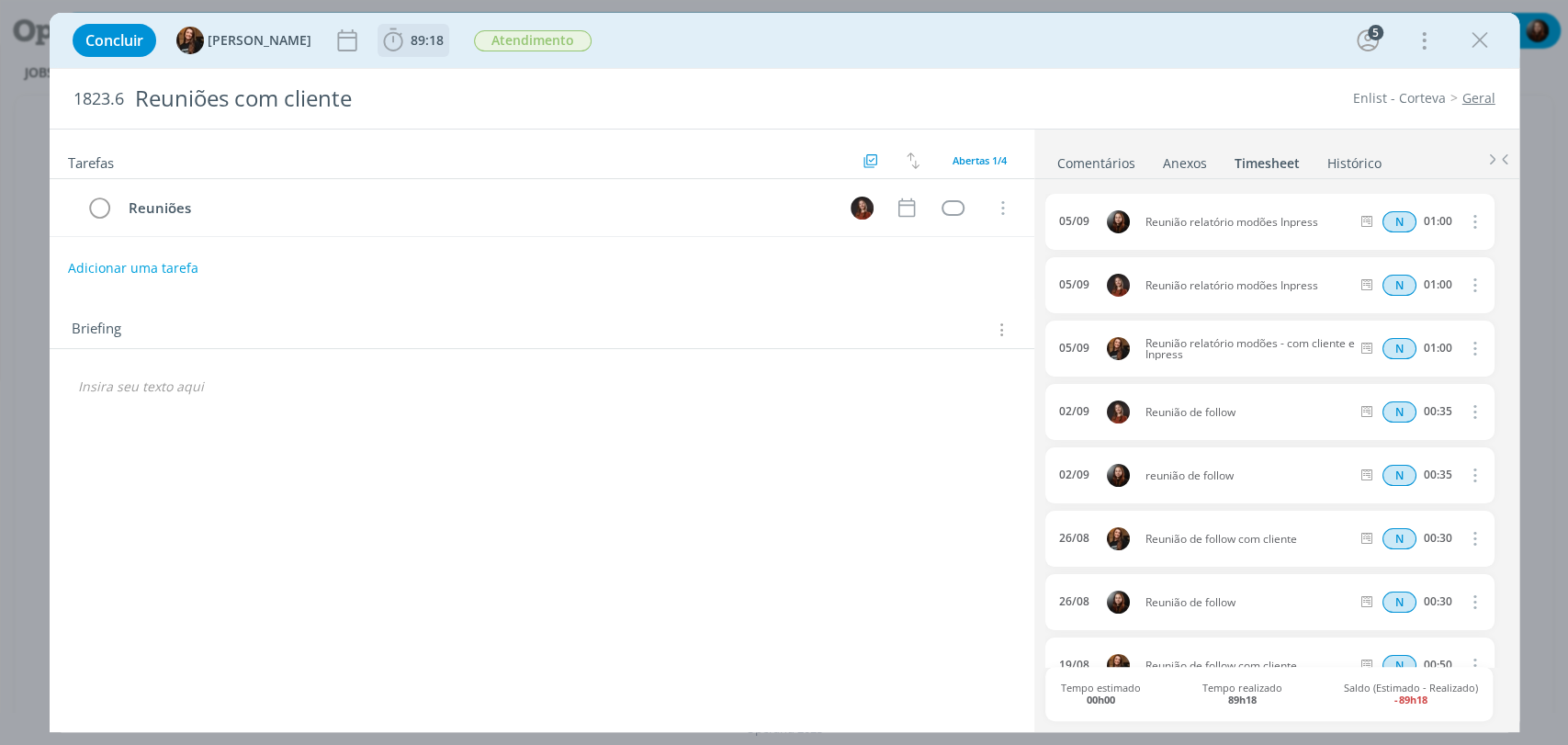
click at [394, 50] on span "89:18" at bounding box center [413, 41] width 68 height 28
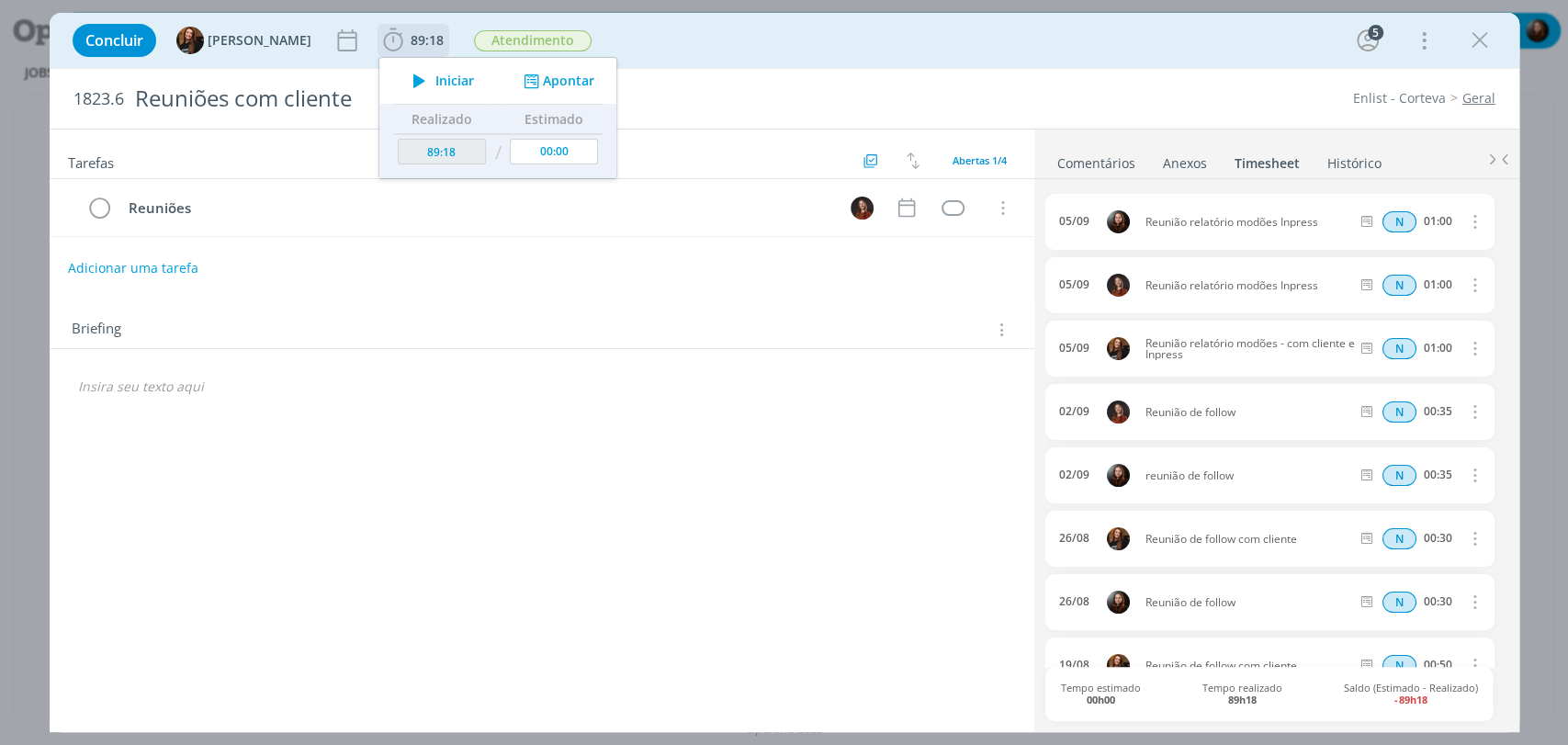
click at [553, 80] on button "Apontar" at bounding box center [556, 81] width 76 height 19
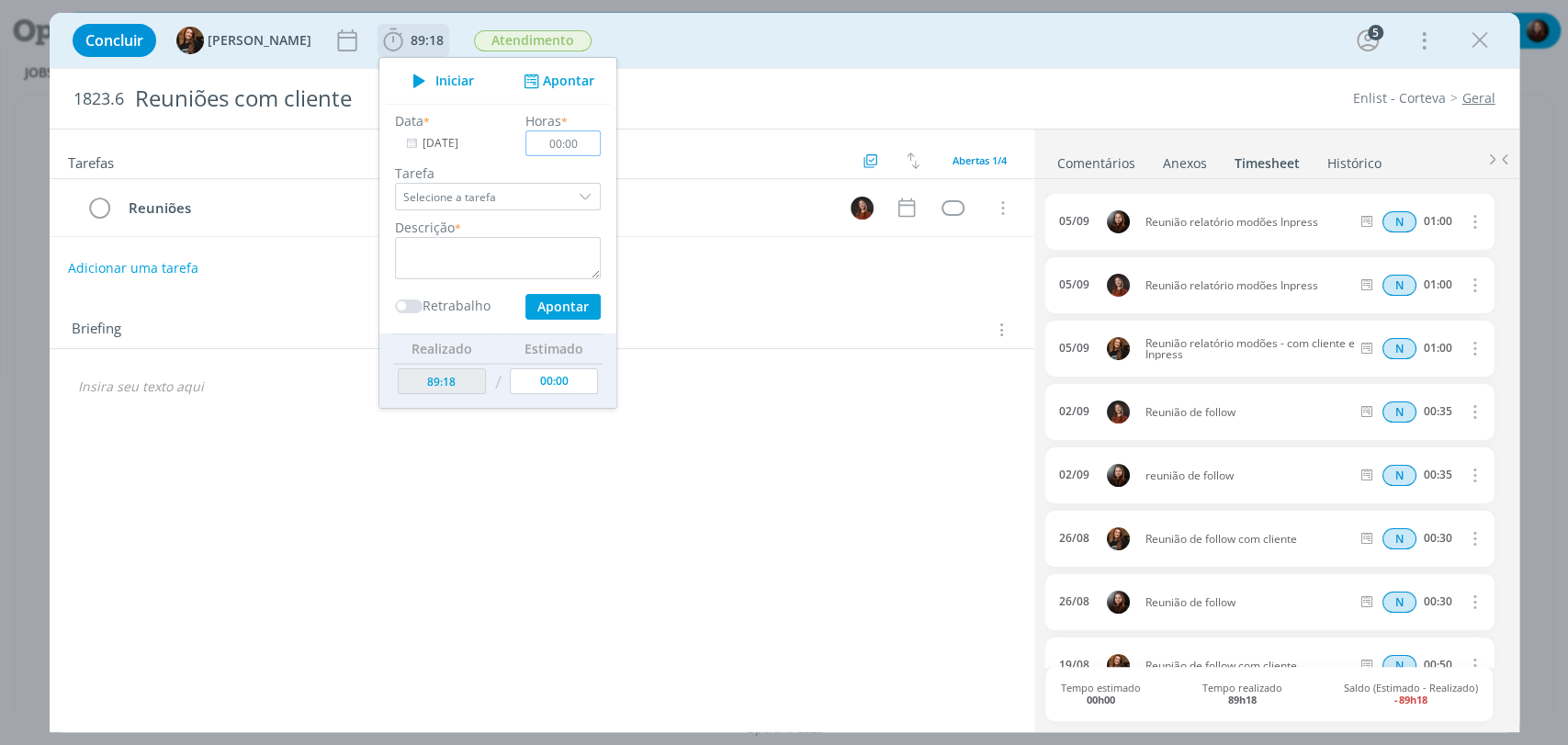
click at [566, 144] on input "00:00" at bounding box center [562, 143] width 75 height 26
type input "01:00"
click at [486, 266] on textarea "dialog" at bounding box center [498, 258] width 205 height 43
type textarea "Reunião de follow."
click at [559, 305] on button "Apontar" at bounding box center [562, 307] width 75 height 26
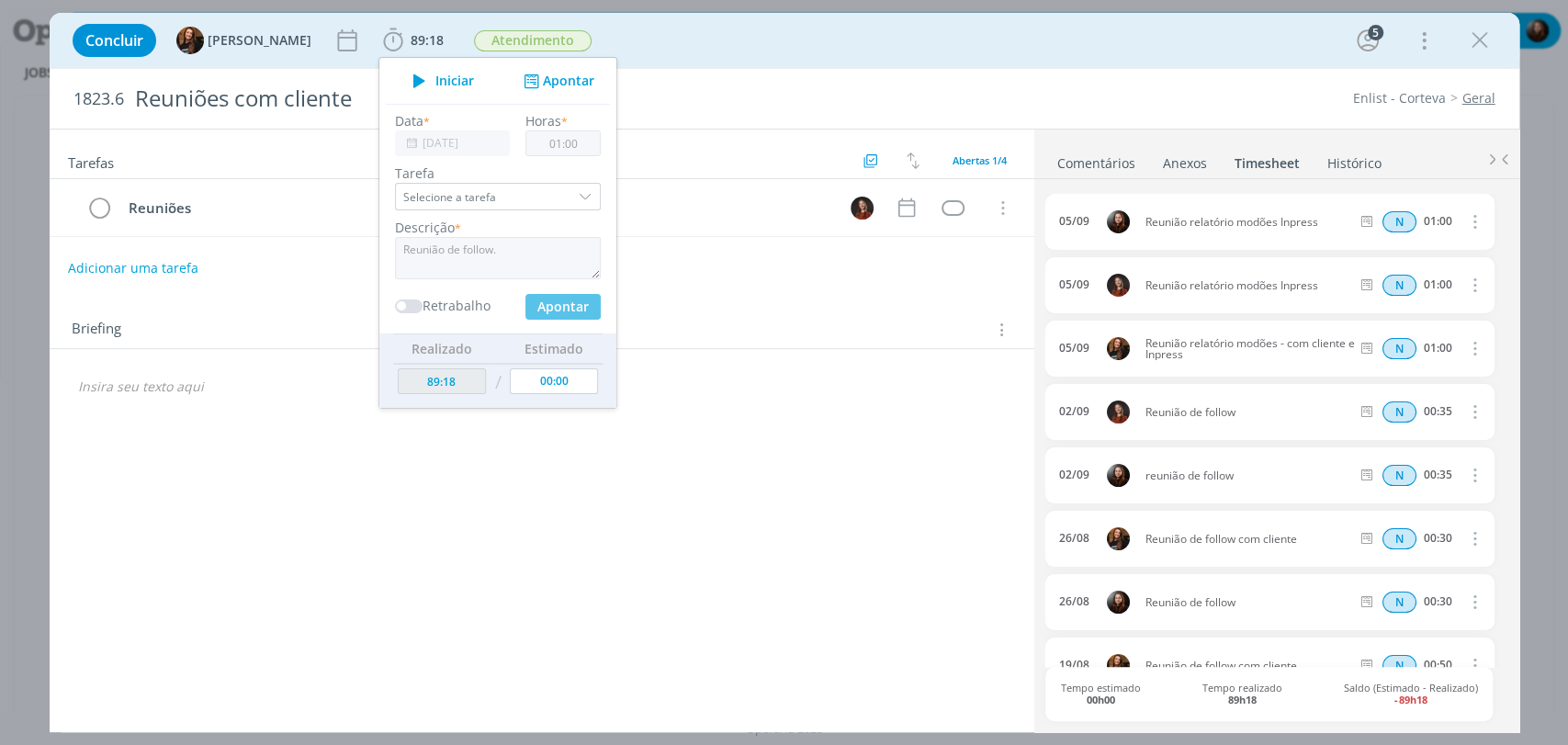
type input "90:18"
type input "00:00"
click at [953, 38] on div "Concluir Tayná Morsch 90:18 Iniciar Apontar Data * 09/09/2025 Horas * 00:00 Tar…" at bounding box center [784, 41] width 1442 height 44
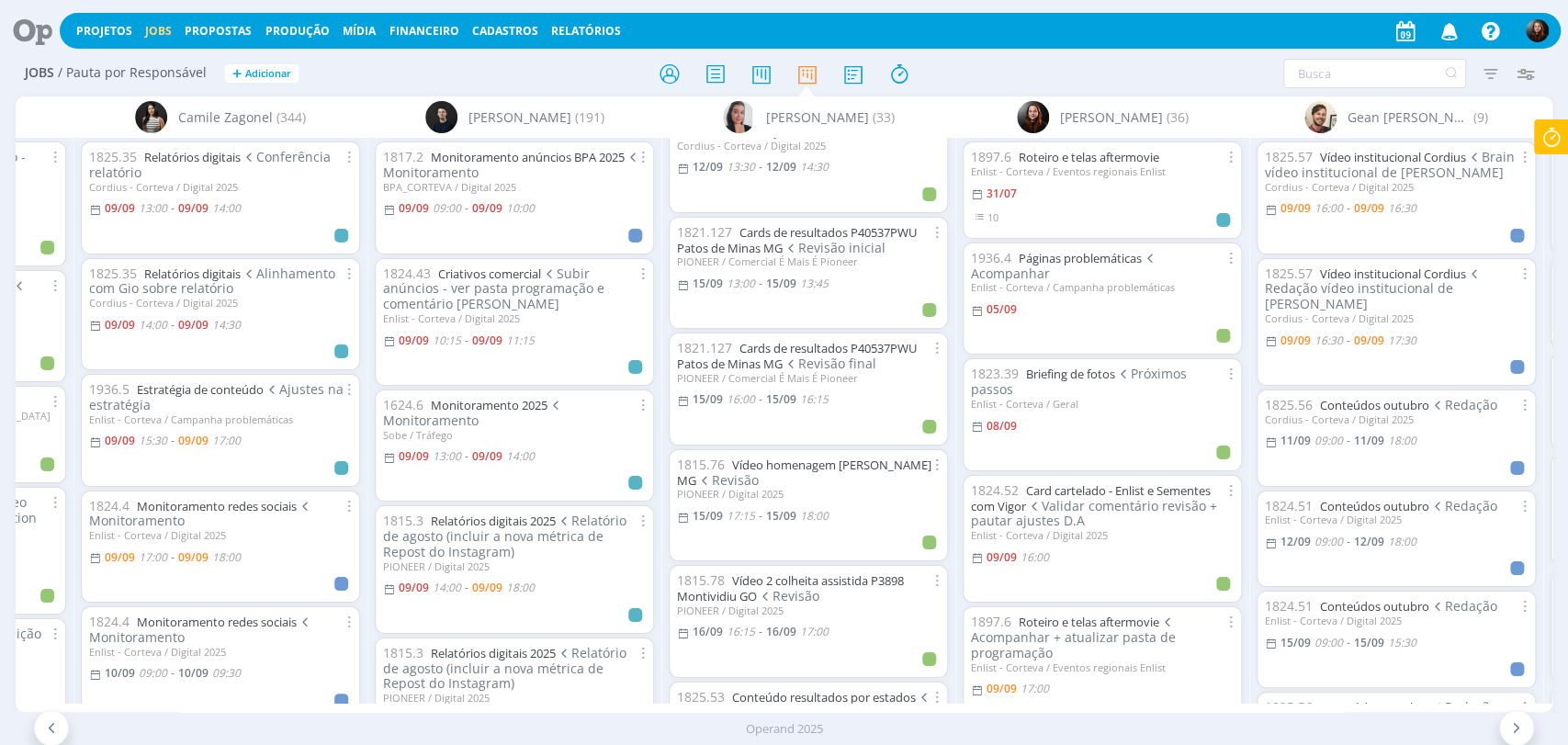
scroll to position [1838, 0]
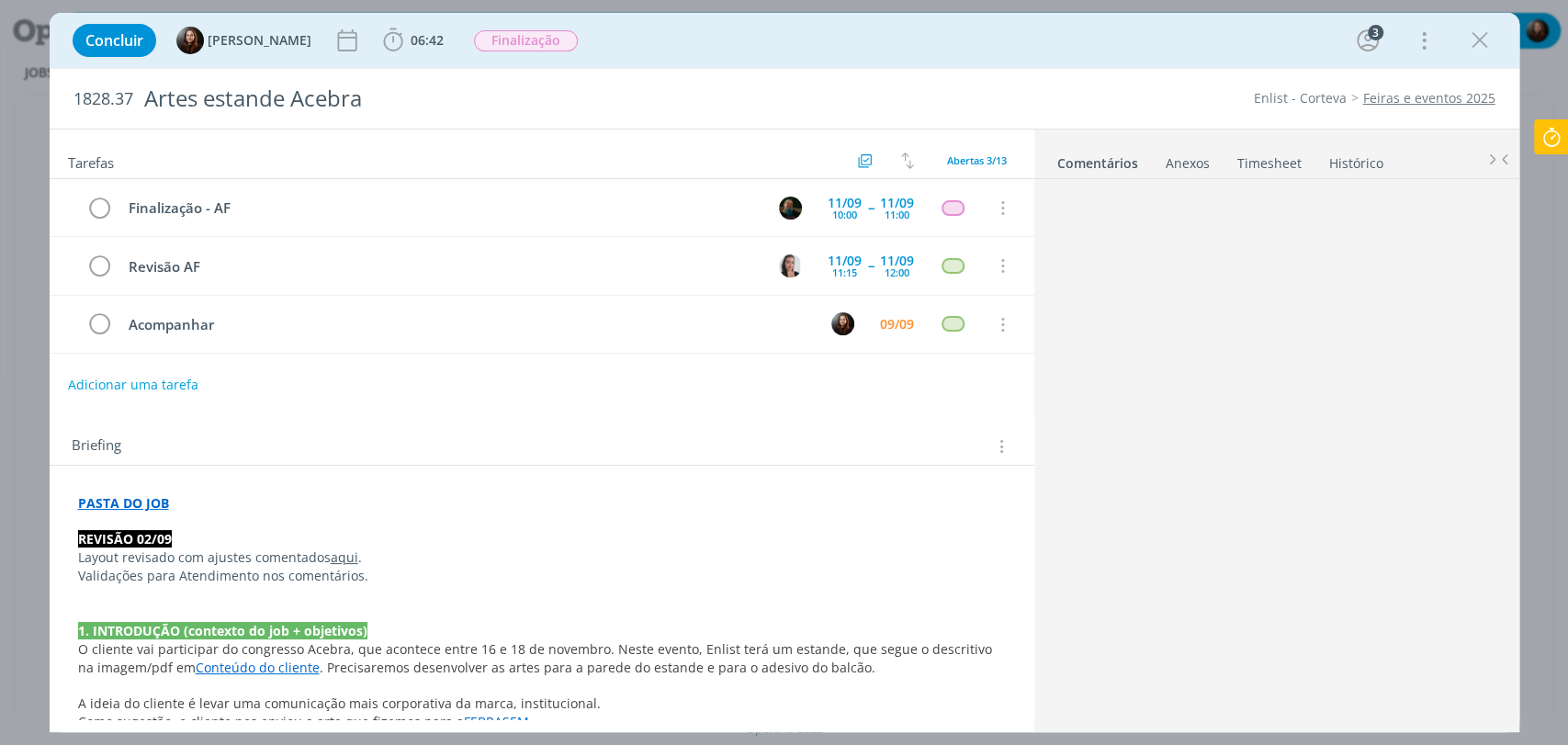
scroll to position [617, 0]
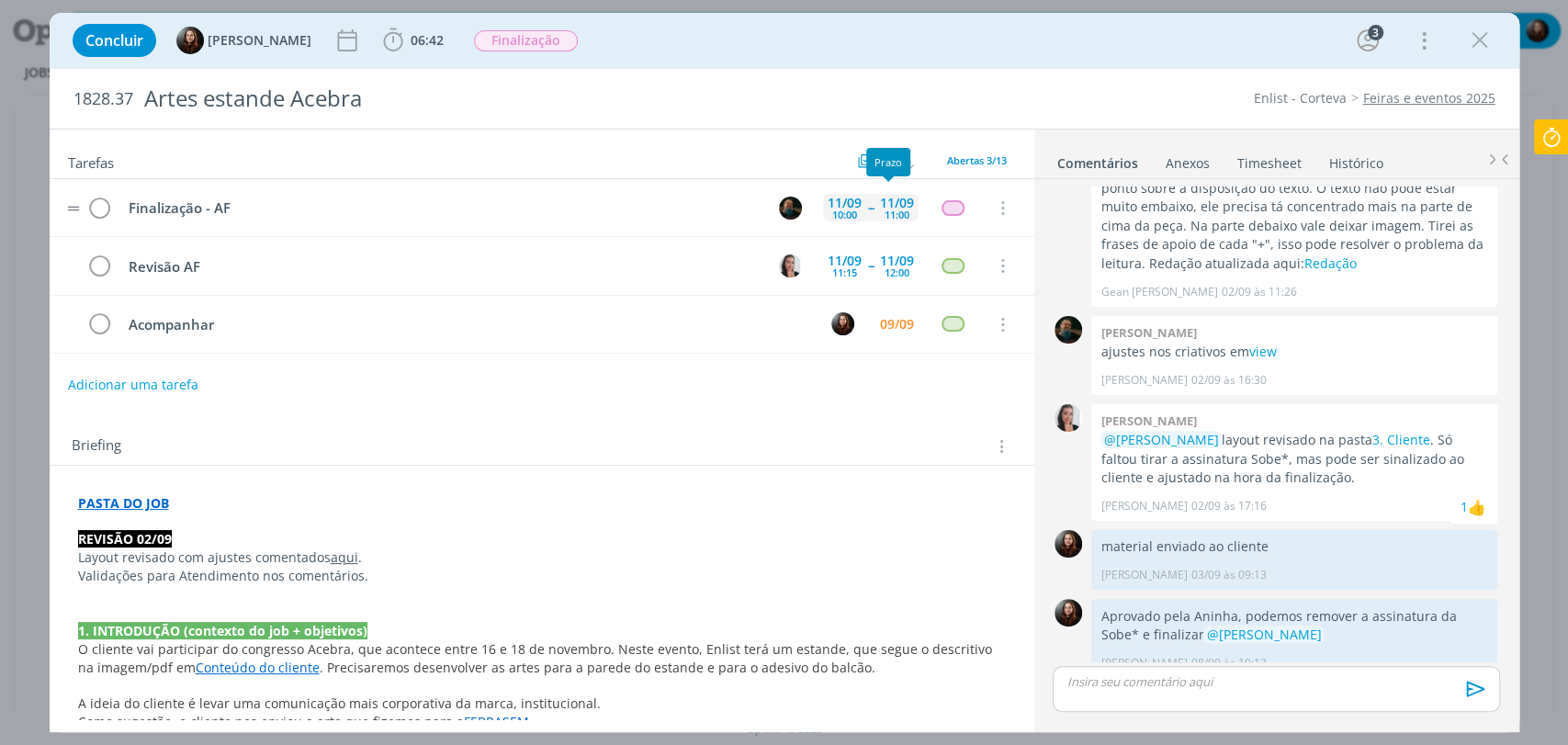
click at [883, 201] on div "11/09" at bounding box center [896, 203] width 34 height 13
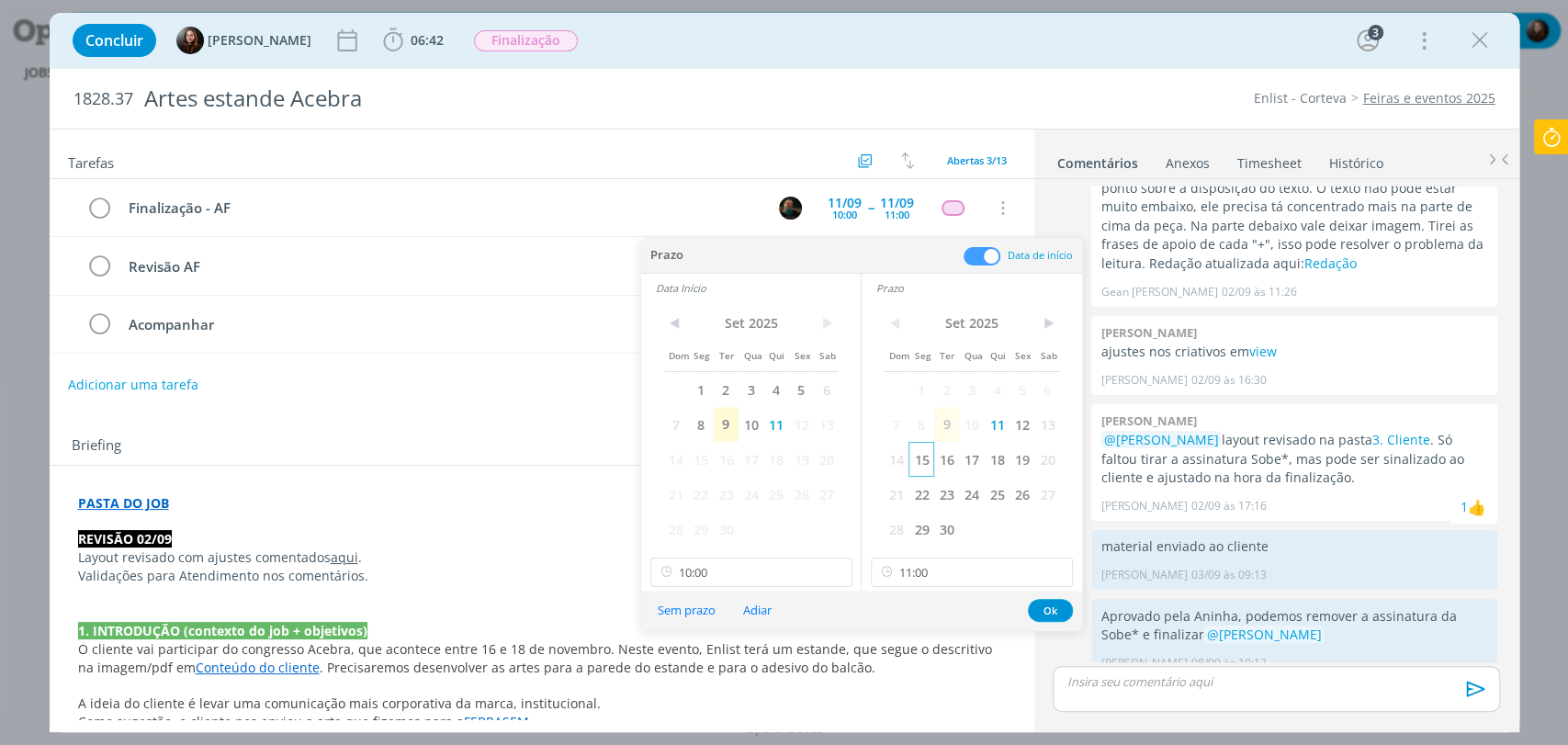
click at [925, 457] on span "15" at bounding box center [920, 460] width 25 height 35
click at [702, 457] on span "15" at bounding box center [700, 460] width 25 height 35
click at [1058, 607] on button "Ok" at bounding box center [1050, 610] width 45 height 23
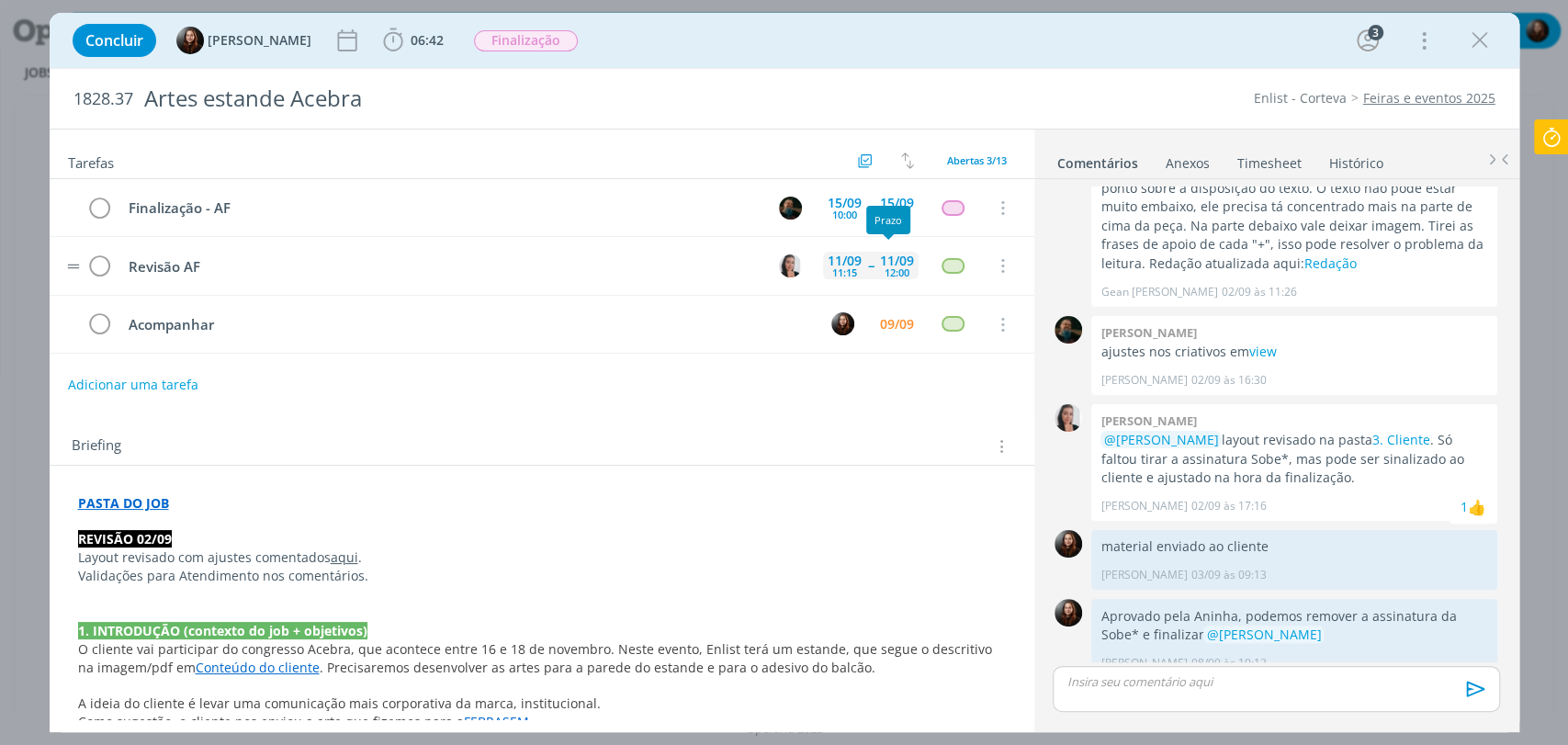
click at [863, 274] on div "11/09 11:15 -- 11/09 12:00" at bounding box center [870, 266] width 95 height 40
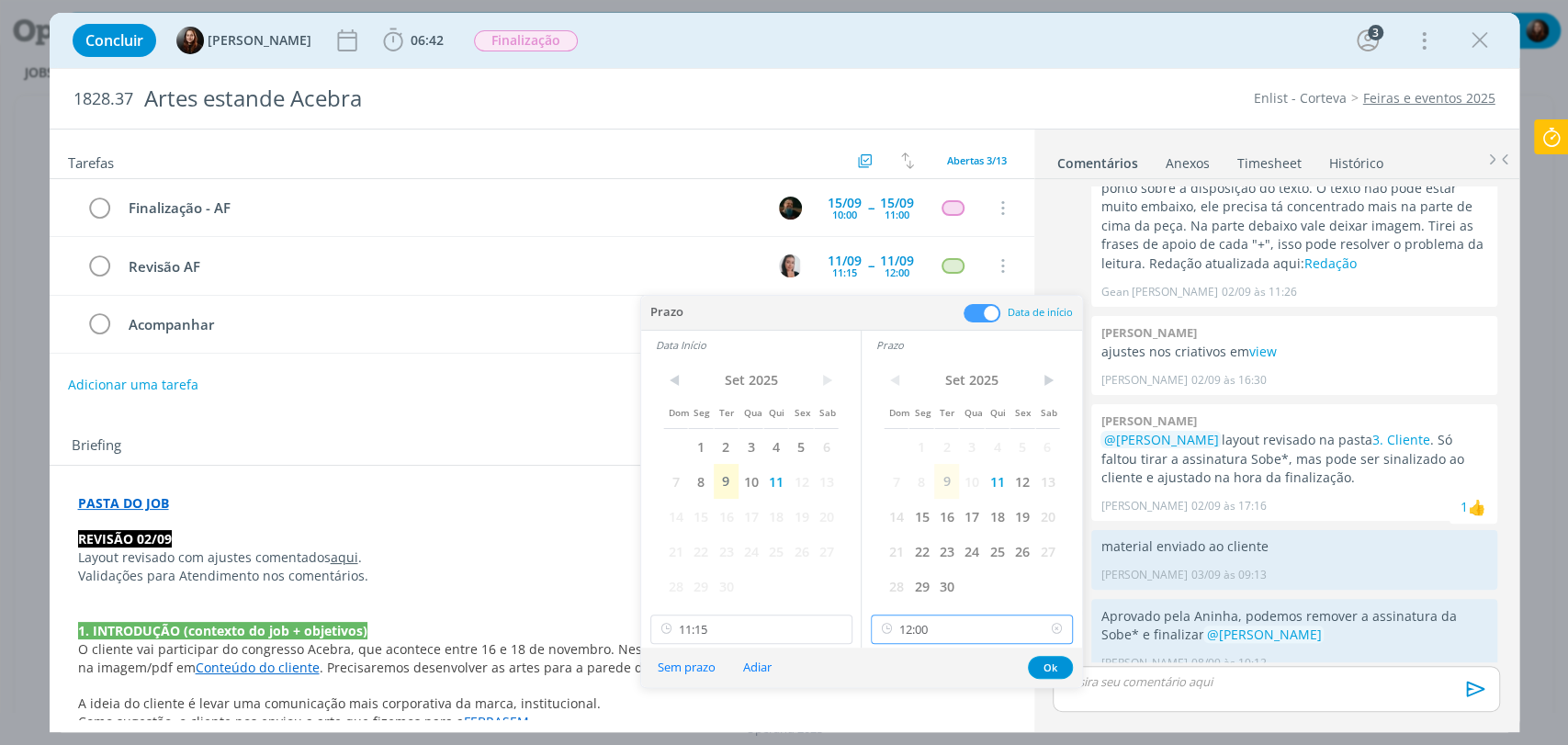
click at [956, 631] on input "12:00" at bounding box center [971, 629] width 202 height 30
click at [899, 502] on div "16:00" at bounding box center [973, 497] width 204 height 33
type input "16:00"
click at [723, 631] on input "11:15" at bounding box center [751, 629] width 202 height 30
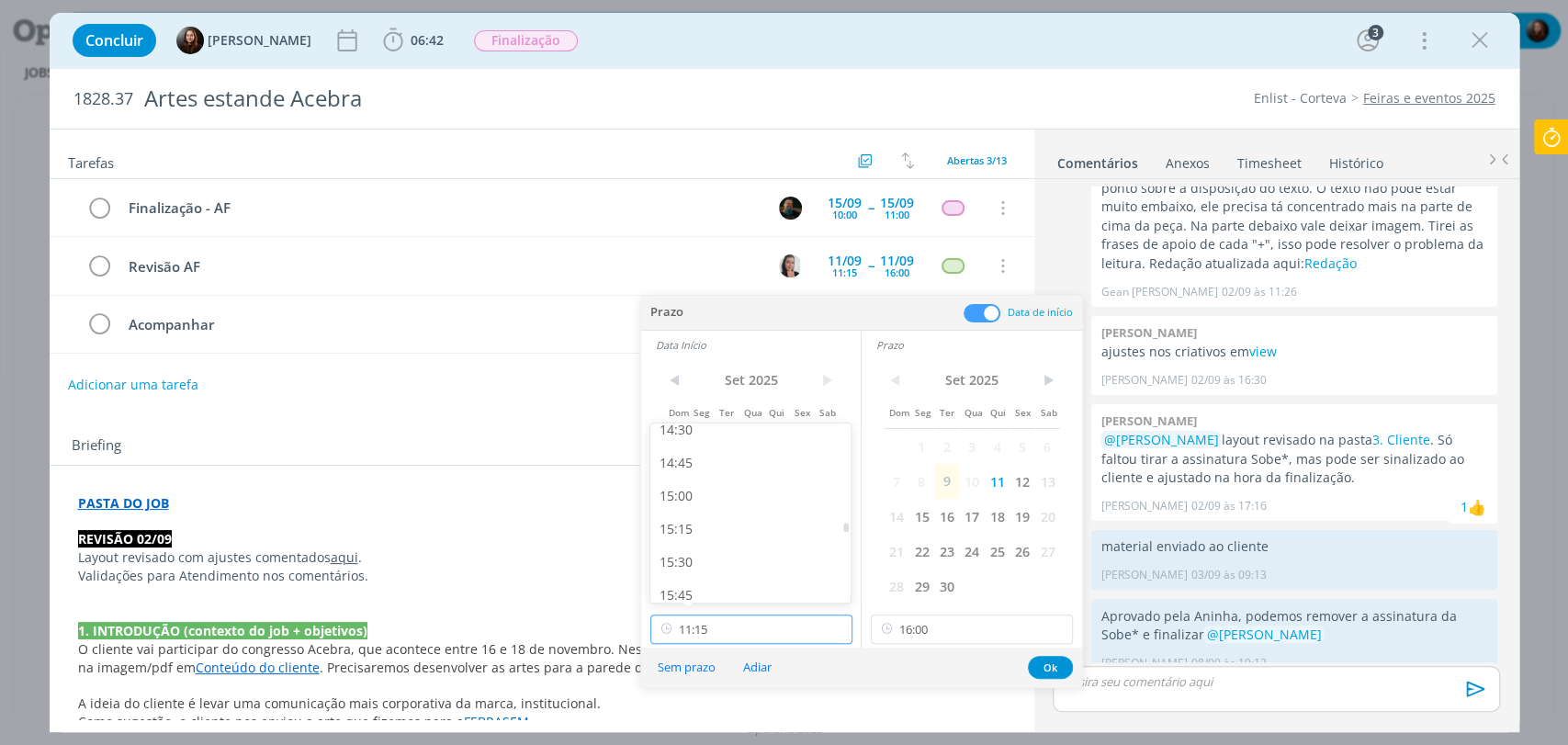
scroll to position [1962, 0]
click at [684, 499] on div "15:15" at bounding box center [752, 496] width 204 height 33
type input "15:15"
click at [1049, 664] on button "Ok" at bounding box center [1050, 667] width 45 height 23
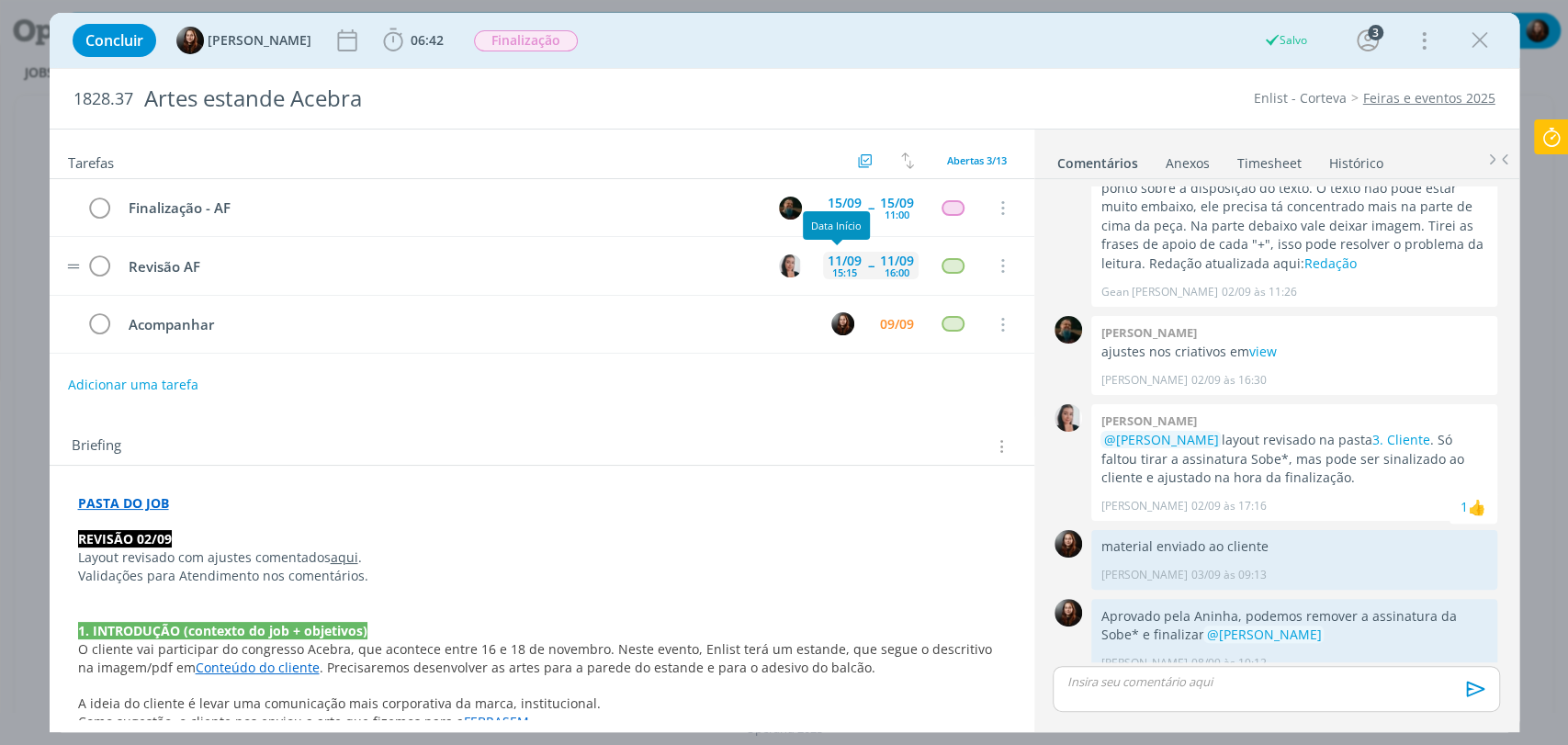
click at [846, 270] on div "15:15" at bounding box center [845, 272] width 25 height 10
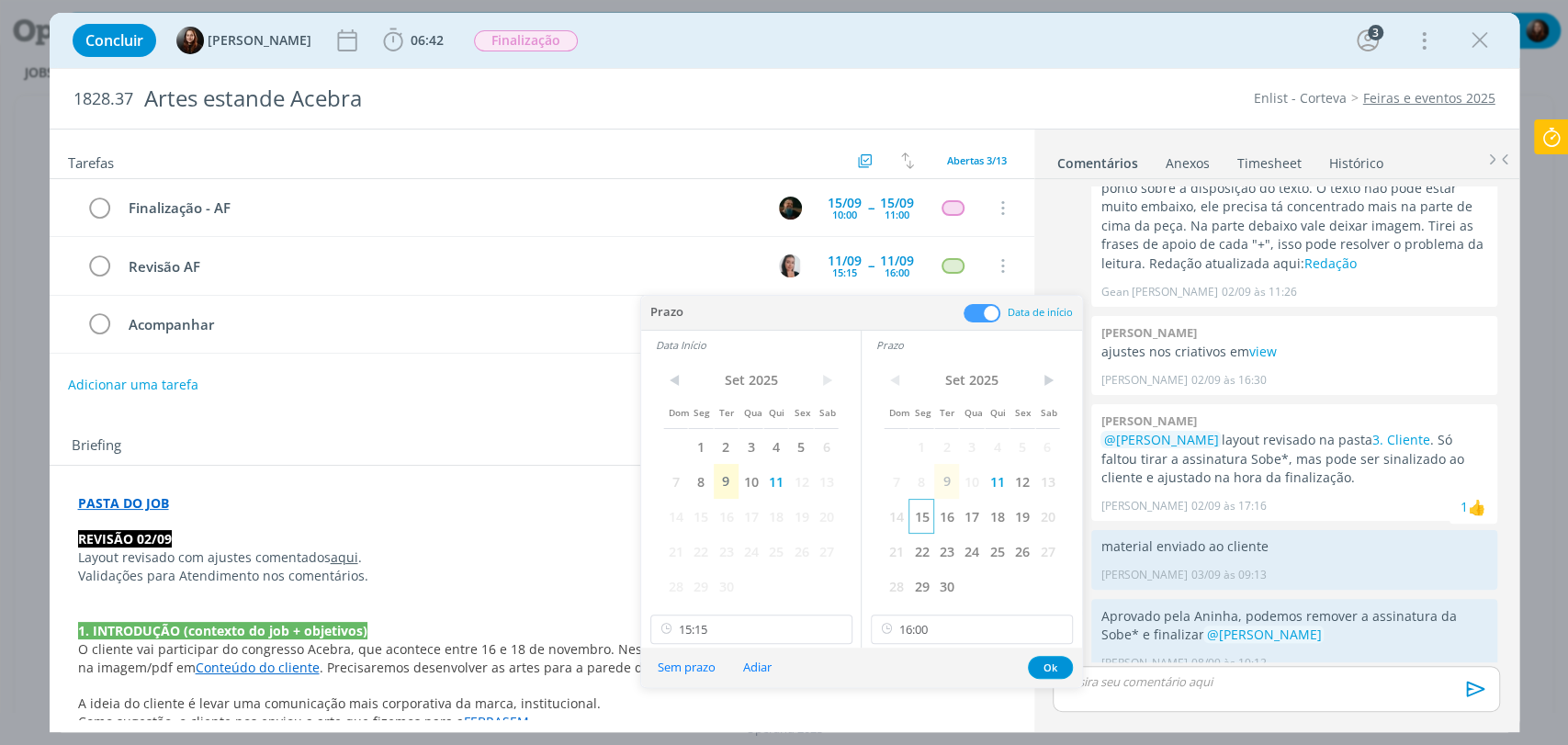
click at [919, 527] on span "15" at bounding box center [920, 516] width 25 height 35
click at [704, 522] on span "15" at bounding box center [700, 516] width 25 height 35
click at [1046, 664] on button "Ok" at bounding box center [1050, 667] width 45 height 23
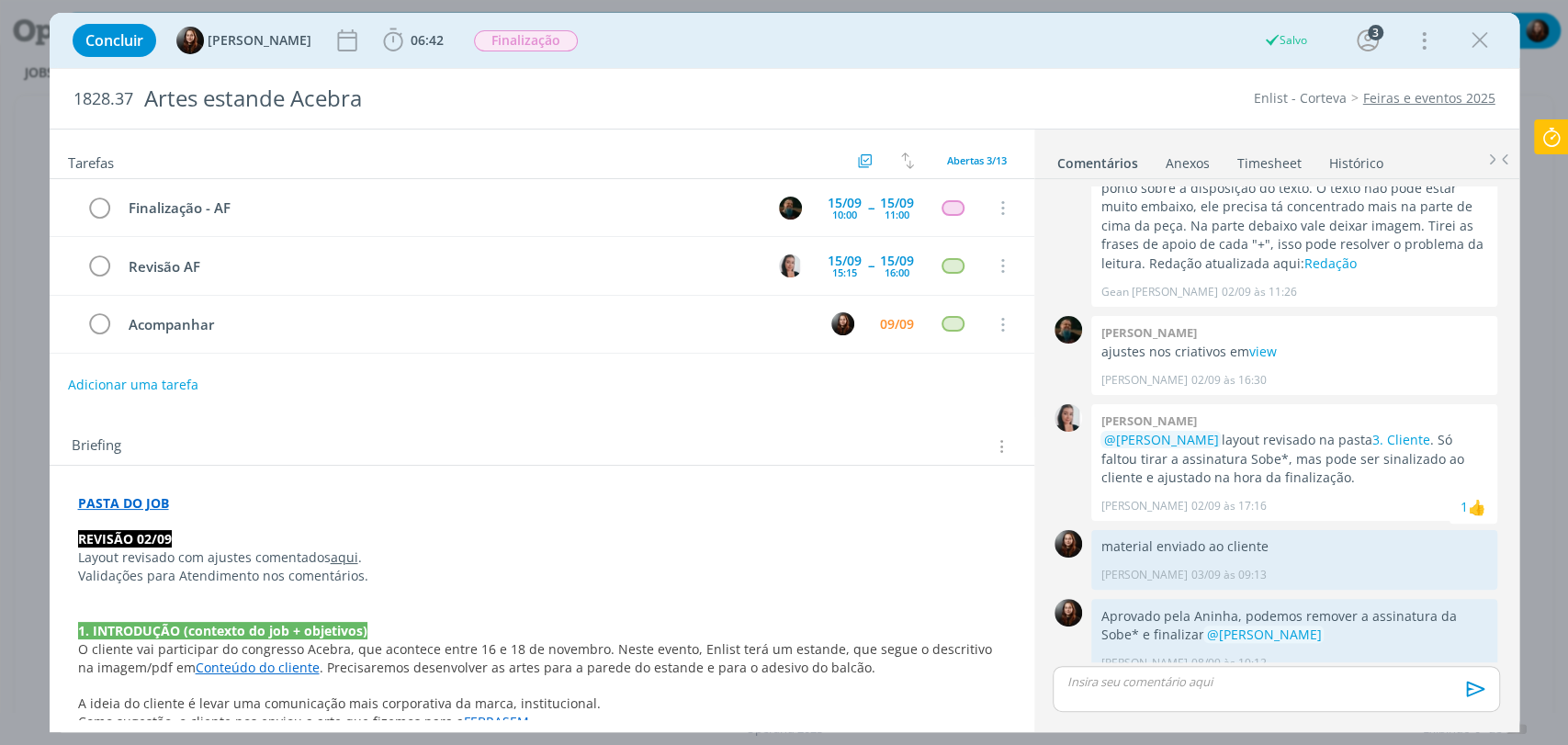
click at [899, 404] on div "Tarefas Usar Job de template Criar template a partir deste job Visualizar Templ…" at bounding box center [542, 424] width 984 height 590
click at [890, 325] on div "09/09" at bounding box center [896, 325] width 34 height 13
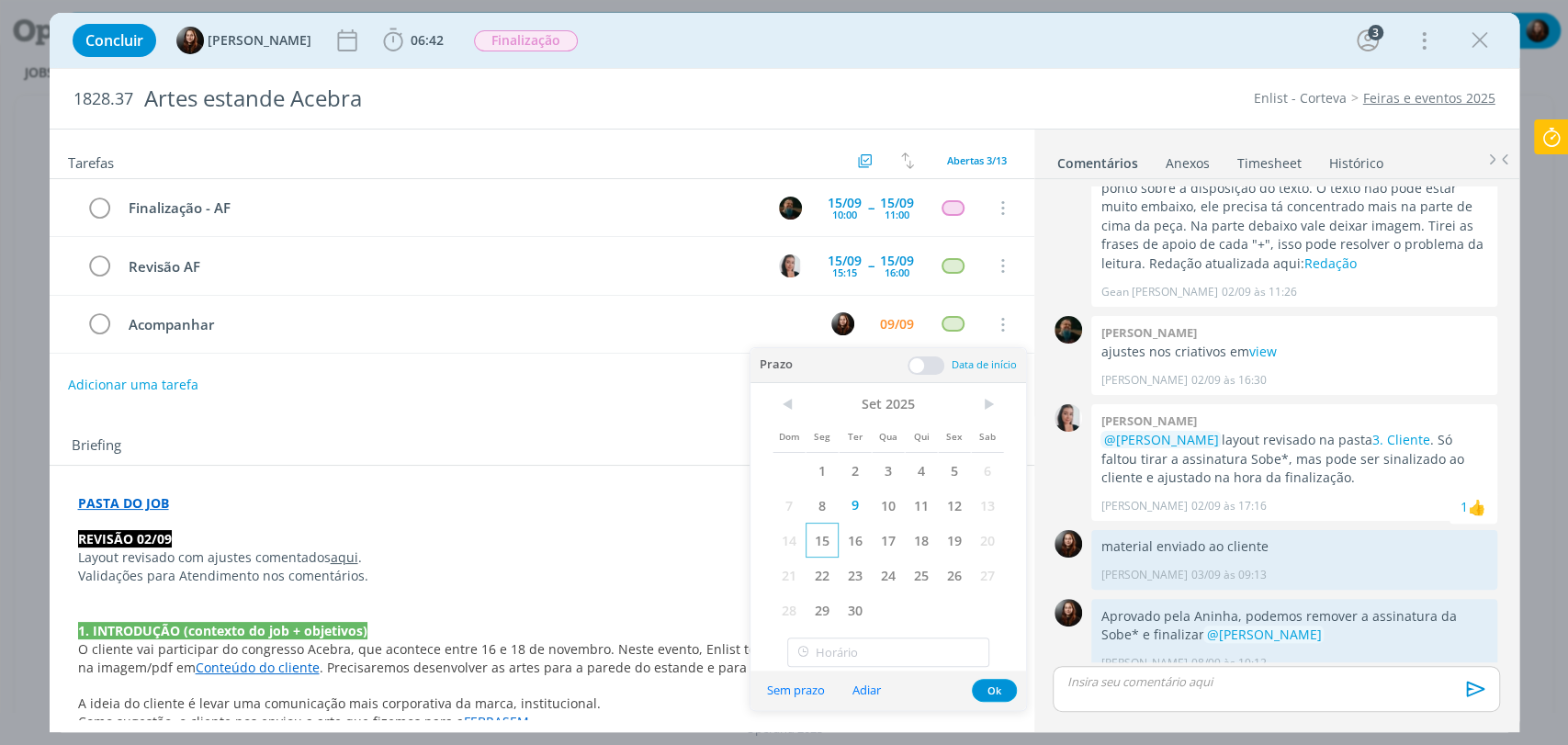
click at [833, 531] on span "15" at bounding box center [822, 540] width 33 height 35
click at [984, 688] on button "Ok" at bounding box center [994, 690] width 45 height 23
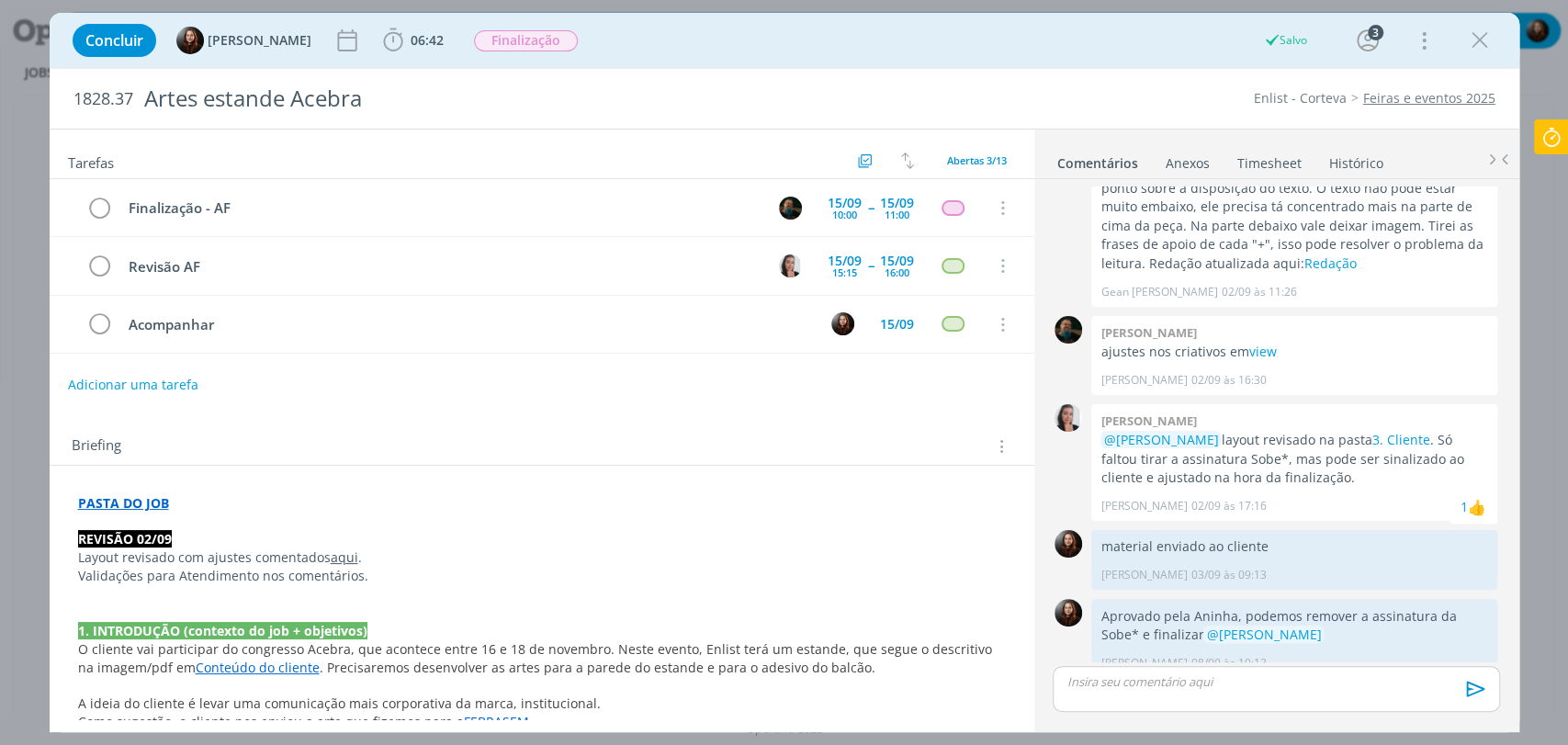
click at [831, 399] on div "Tarefas Usar Job de template Criar template a partir deste job Visualizar Templ…" at bounding box center [542, 424] width 984 height 590
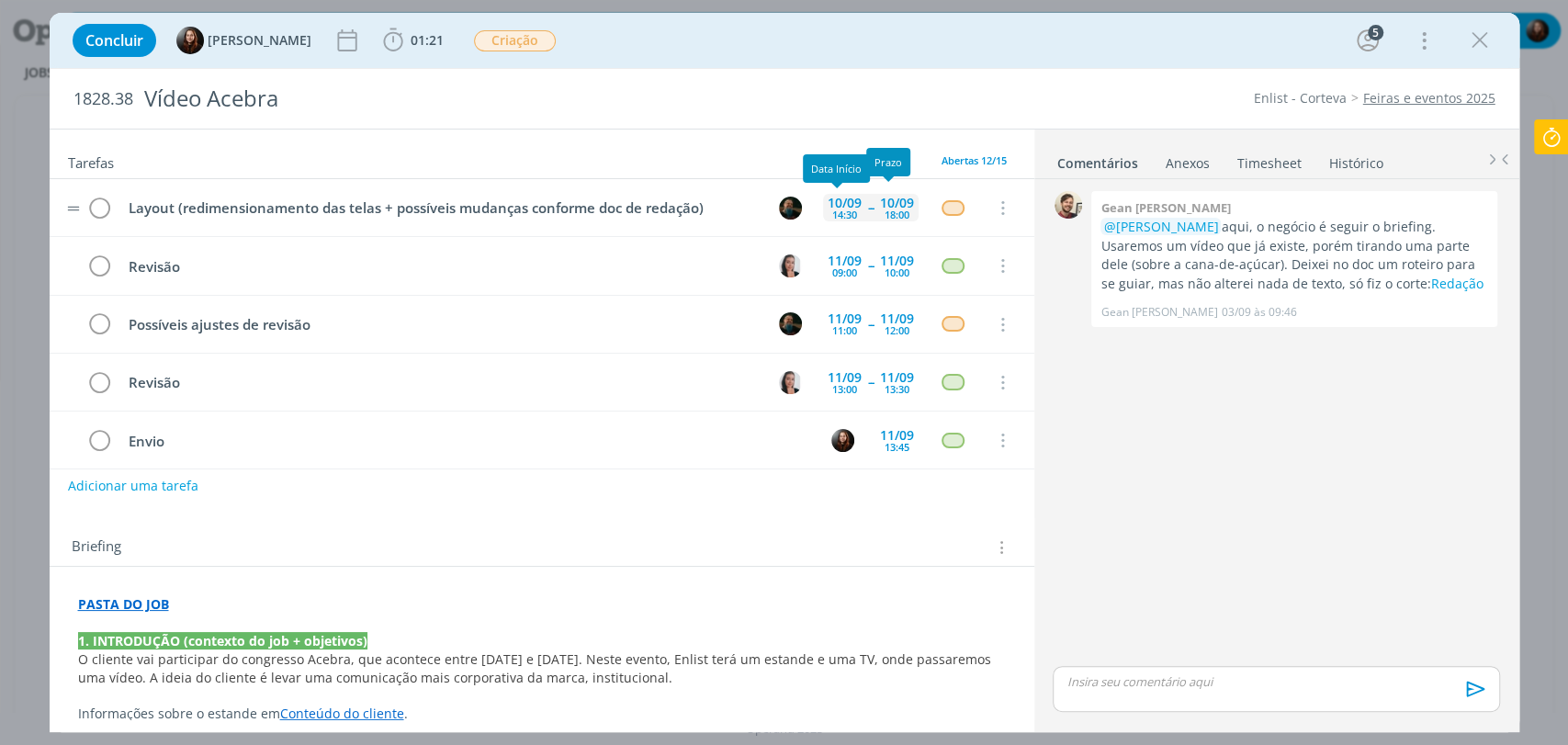
click at [851, 211] on div "[DATE] 14:30" at bounding box center [845, 207] width 43 height 28
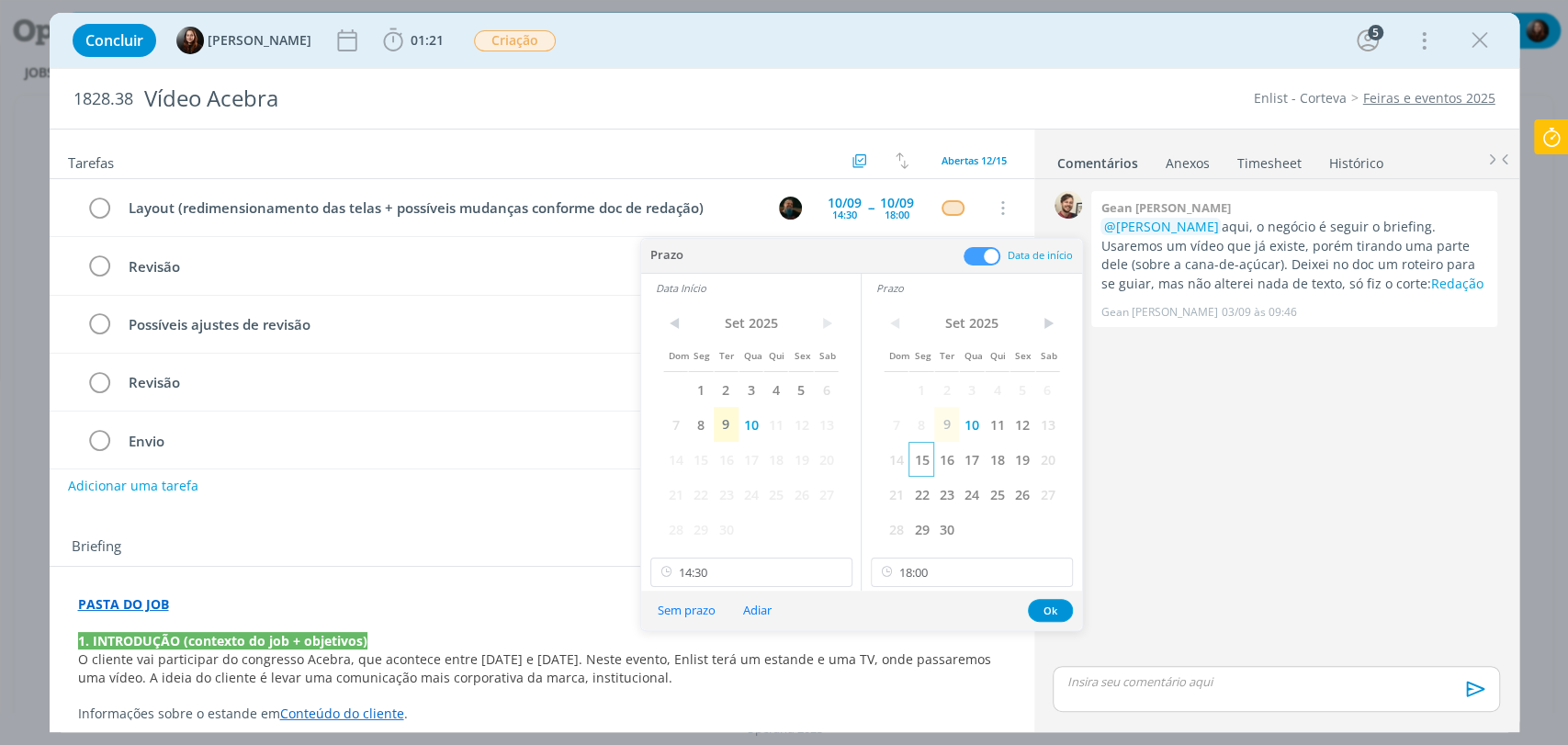
click at [925, 457] on span "15" at bounding box center [920, 460] width 25 height 35
click at [708, 457] on span "15" at bounding box center [700, 460] width 25 height 35
click at [740, 568] on input "14:30" at bounding box center [751, 573] width 202 height 30
click at [708, 408] on div "09:00" at bounding box center [752, 408] width 204 height 33
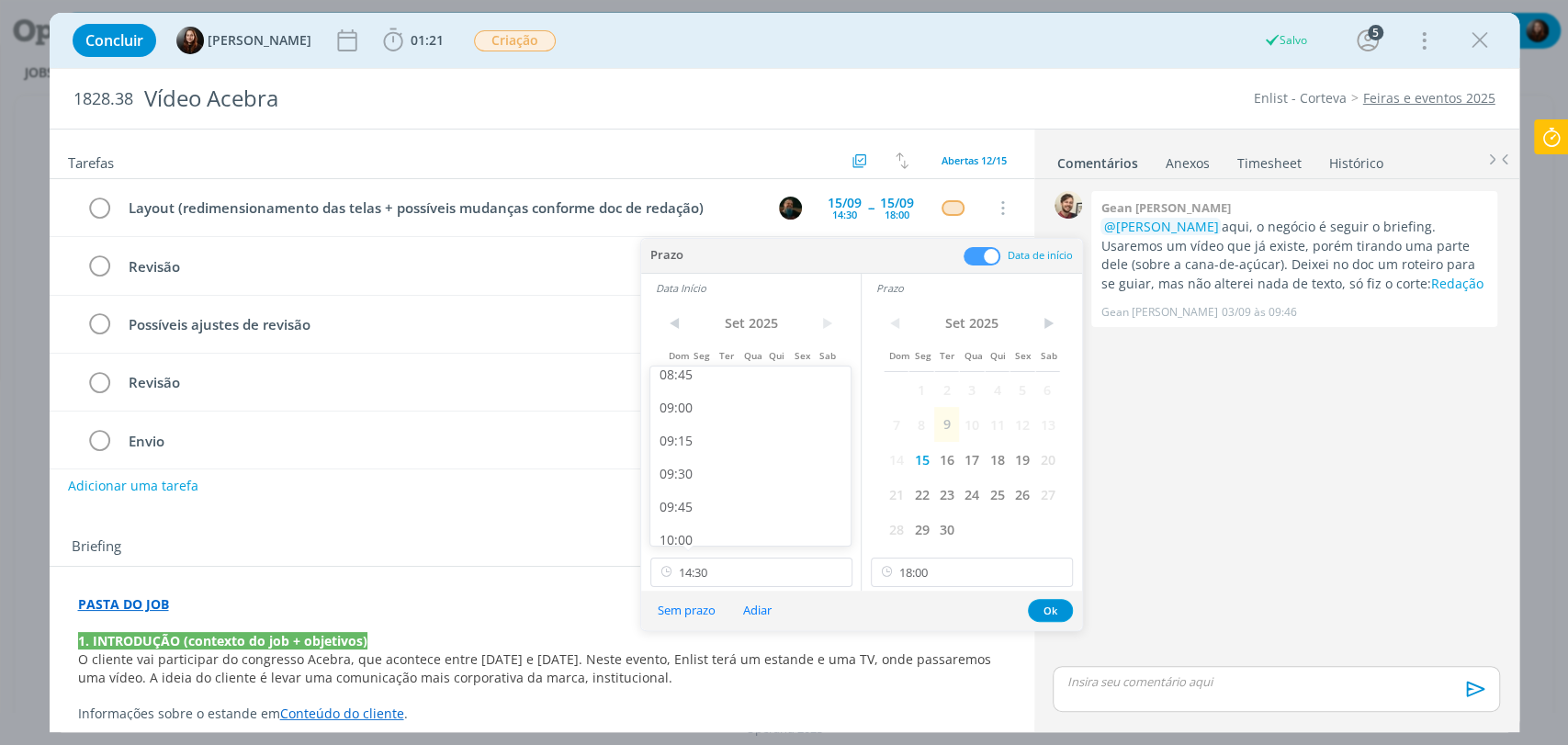
type input "09:00"
click at [948, 575] on input "18:00" at bounding box center [971, 573] width 202 height 30
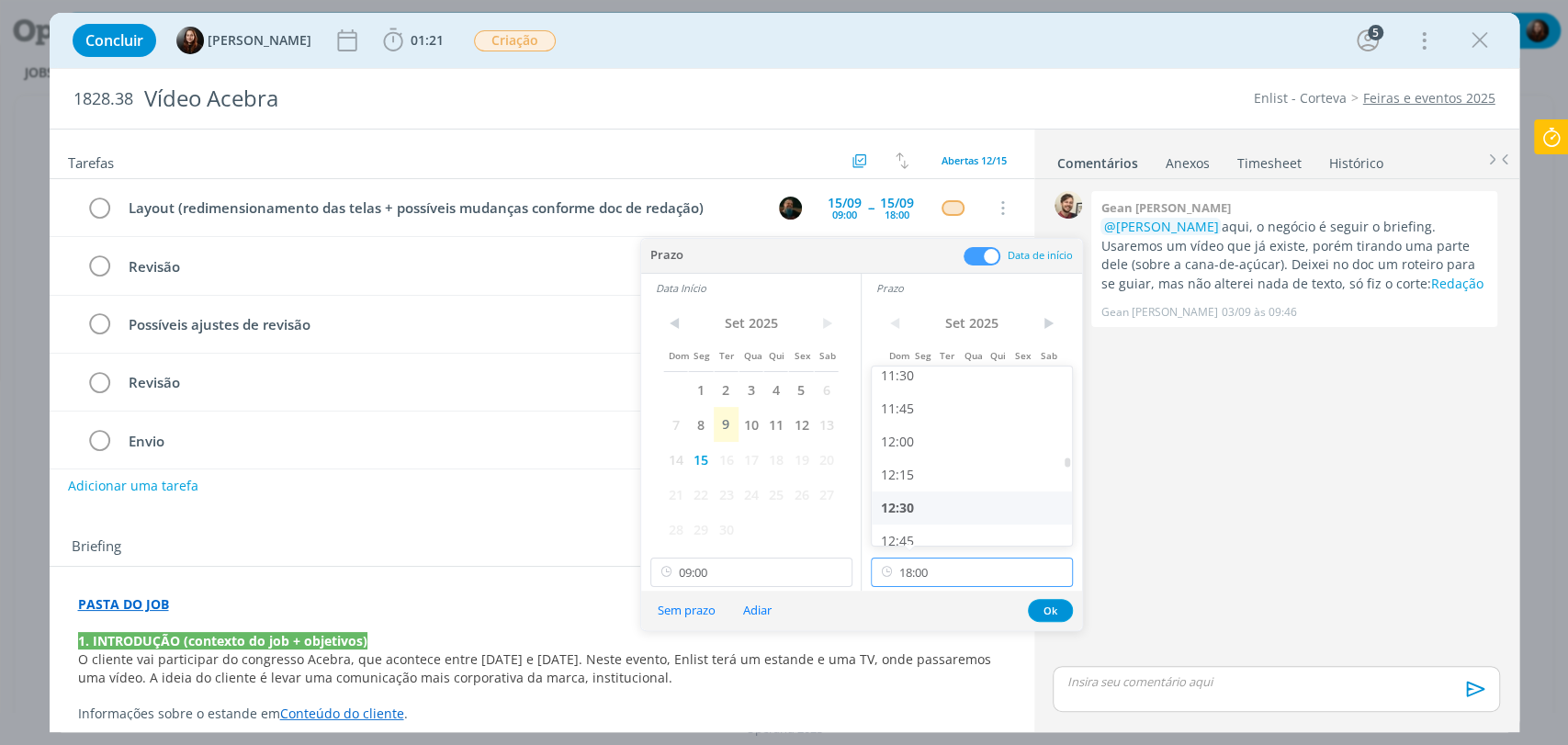
scroll to position [1527, 0]
click at [909, 446] on div "12:00" at bounding box center [973, 444] width 204 height 33
type input "12:00"
click at [1043, 606] on button "Ok" at bounding box center [1050, 610] width 45 height 23
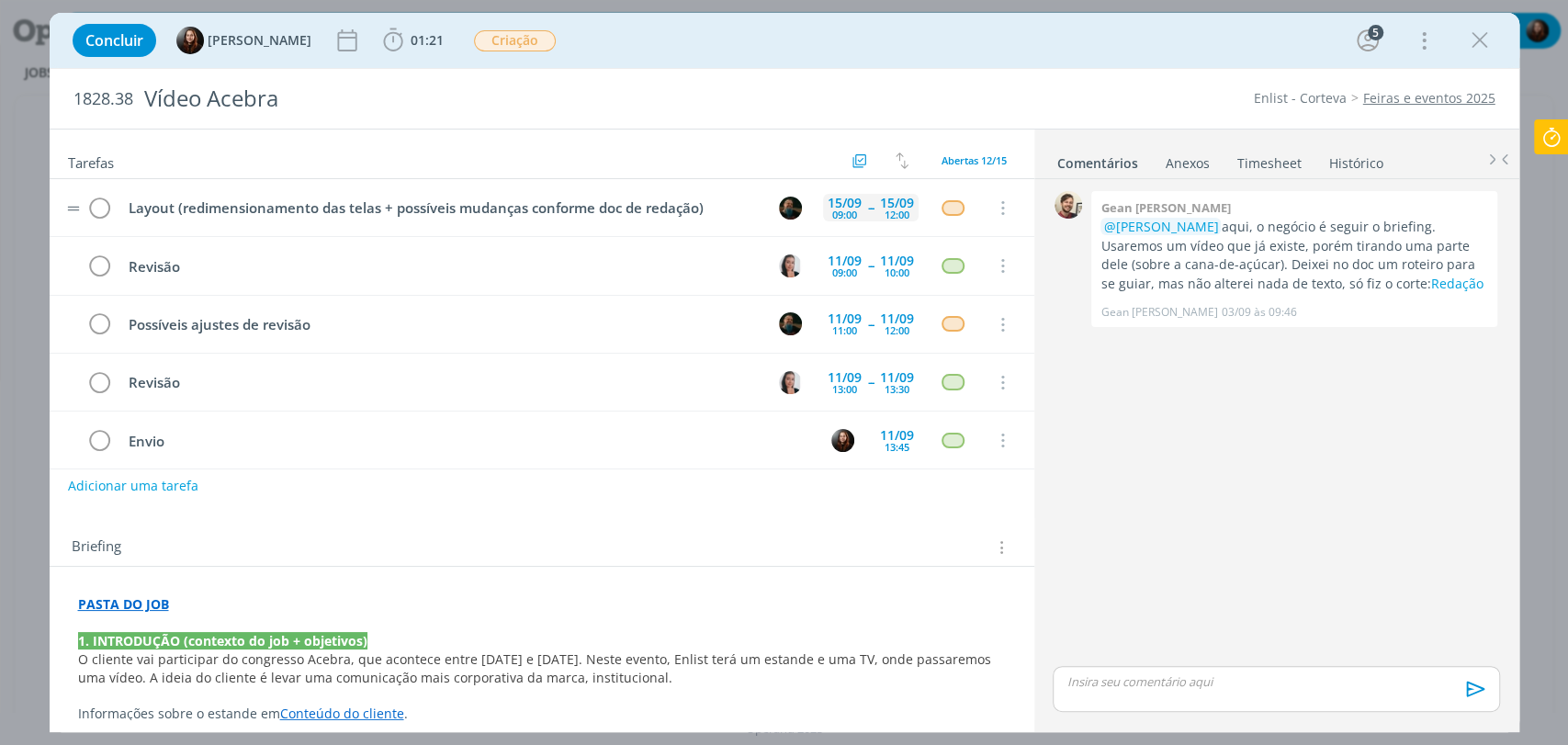
click at [875, 211] on div "15/09 12:00" at bounding box center [896, 208] width 43 height 40
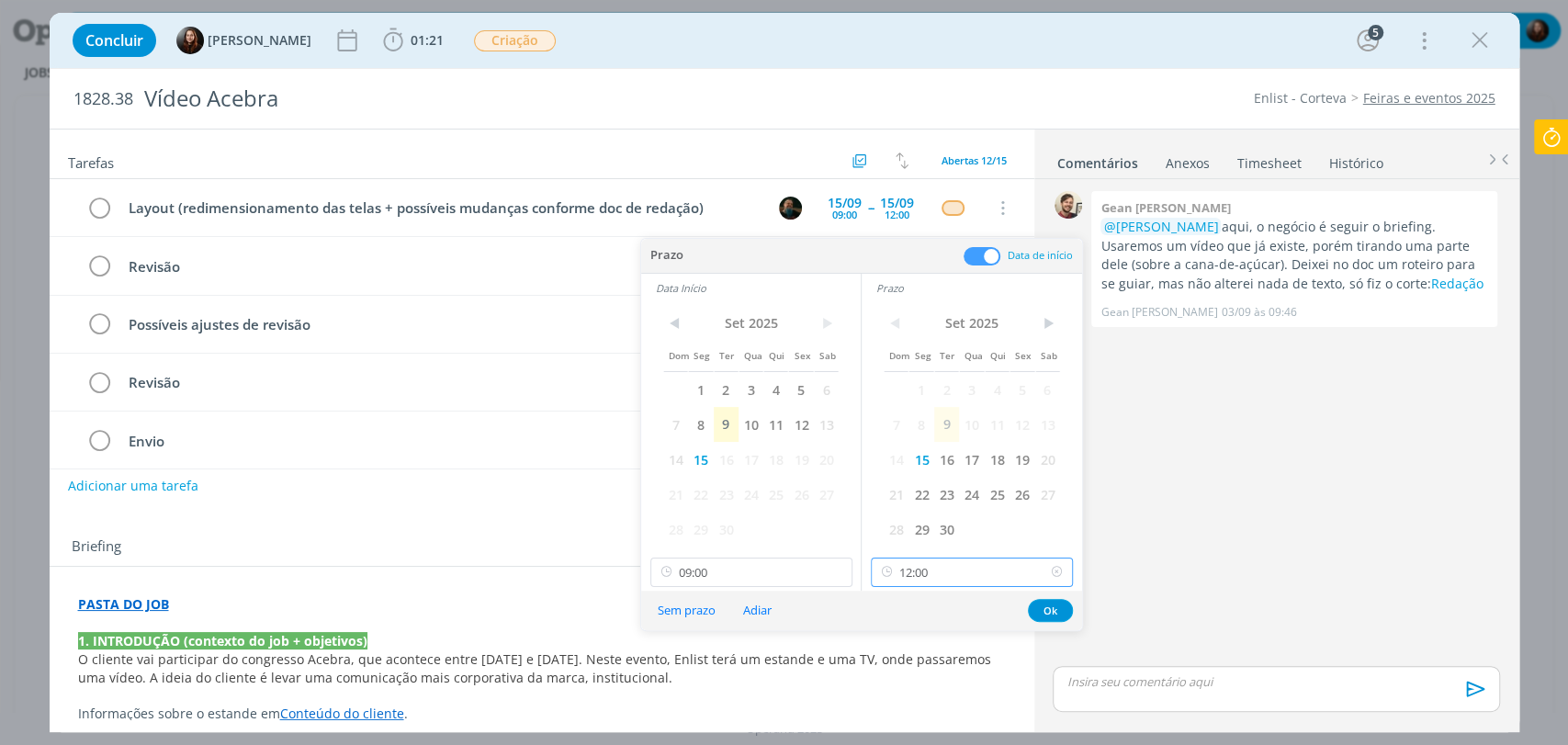
click at [945, 578] on input "12:00" at bounding box center [971, 573] width 202 height 30
click at [912, 528] on div "12:00" at bounding box center [973, 523] width 204 height 33
click at [1046, 615] on button "Ok" at bounding box center [1050, 610] width 45 height 23
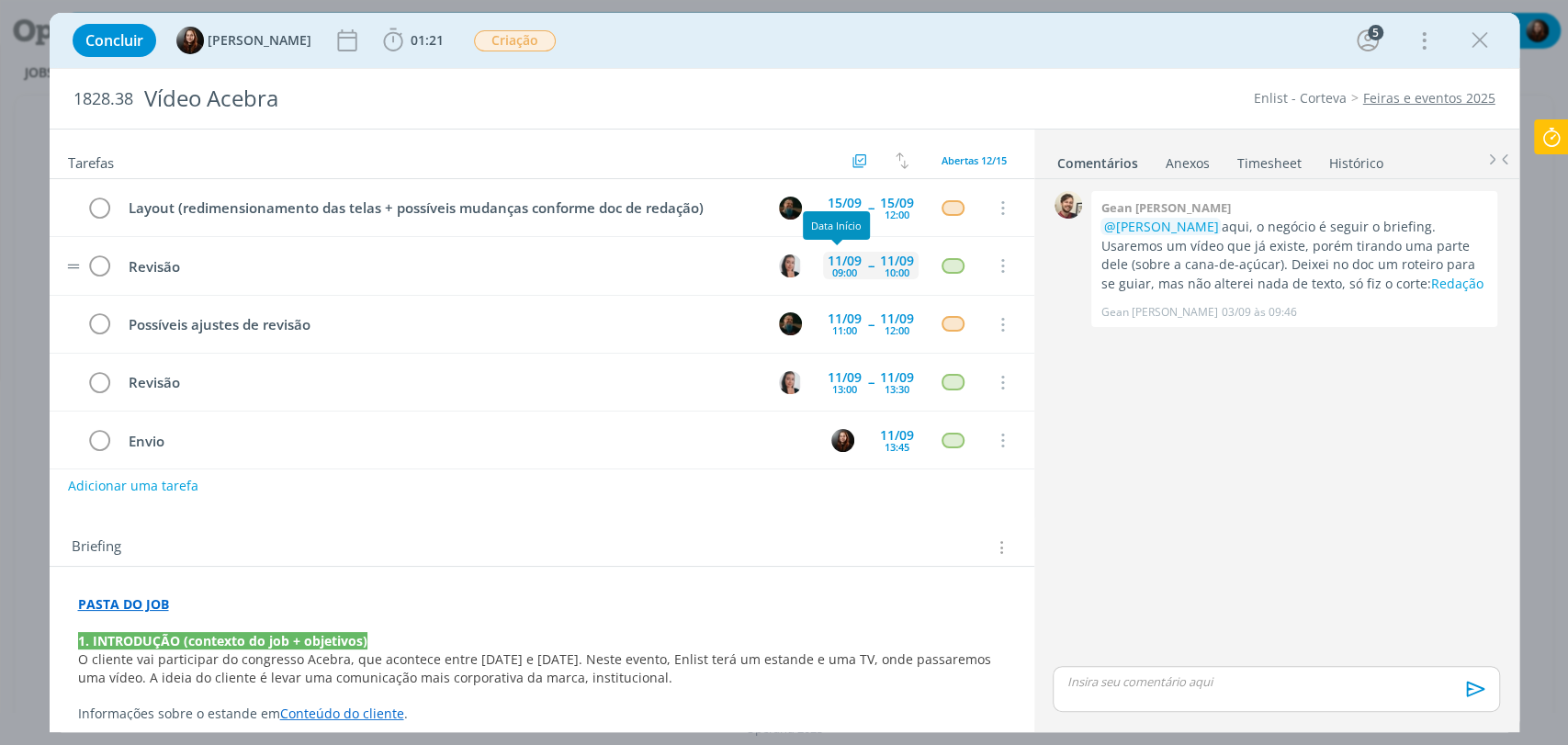
click at [840, 267] on div "09:00" at bounding box center [845, 272] width 25 height 10
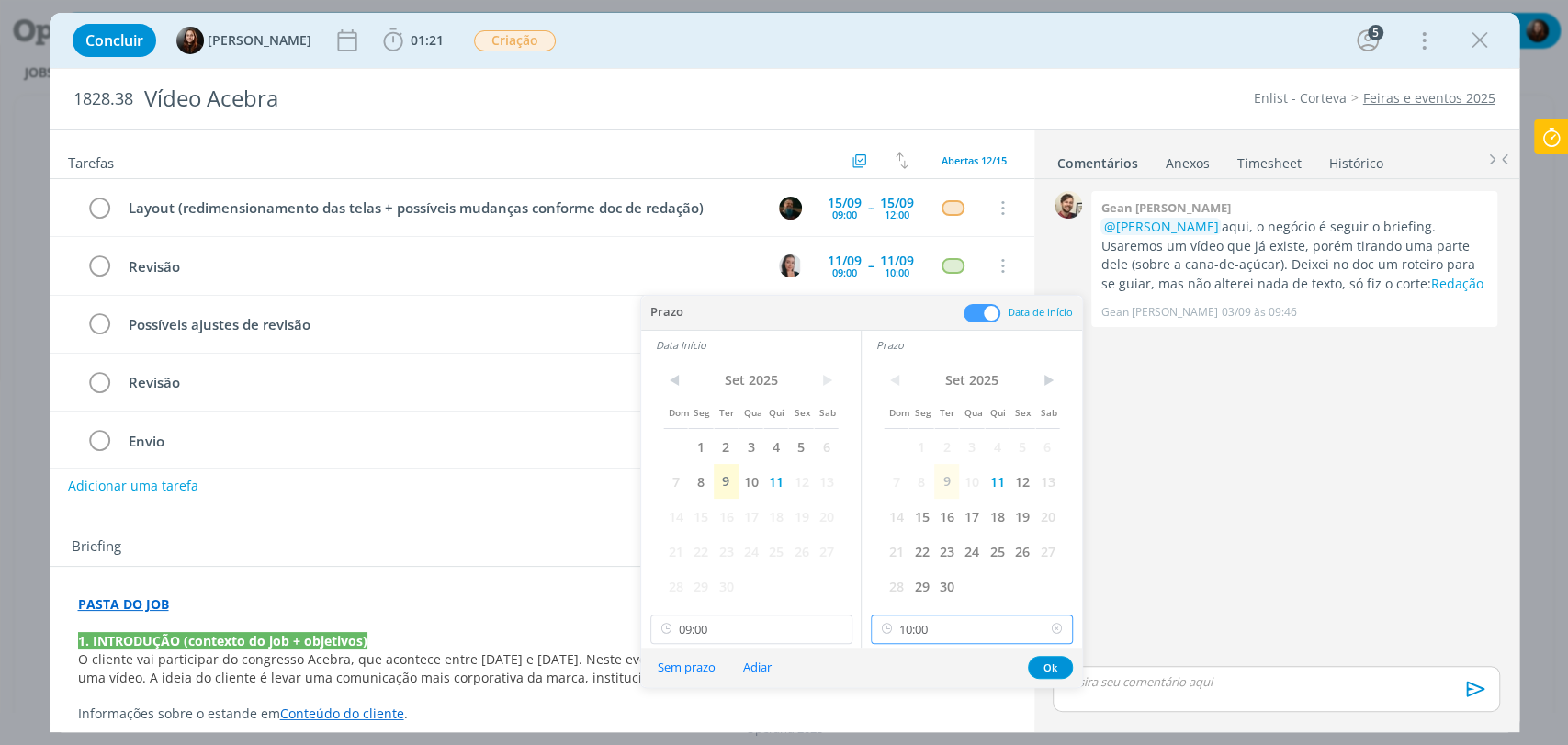
click at [936, 627] on input "10:00" at bounding box center [971, 629] width 202 height 30
click at [908, 499] on div "14:45" at bounding box center [973, 494] width 204 height 33
type input "14:45"
click at [768, 628] on input "09:00" at bounding box center [751, 629] width 202 height 30
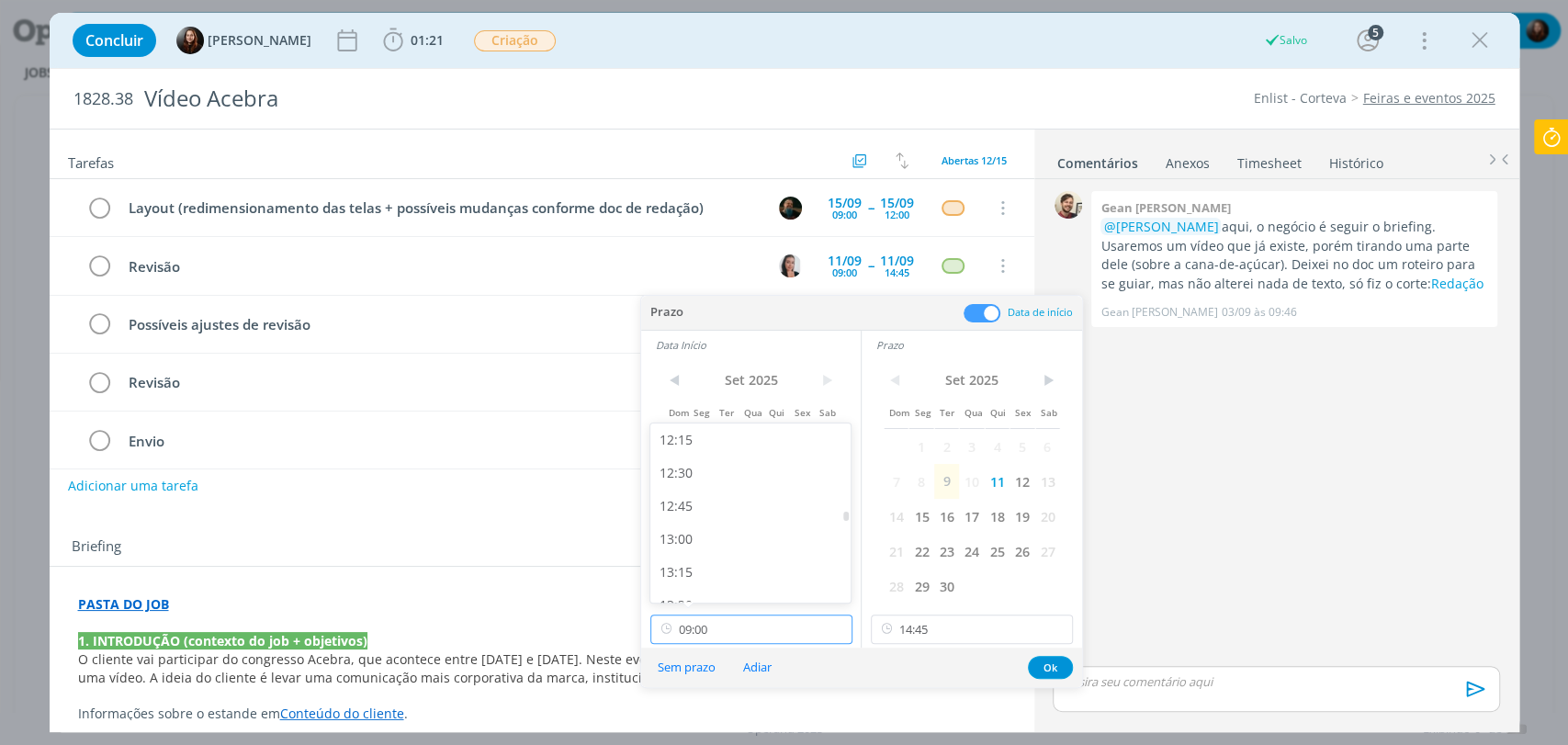
scroll to position [1663, 0]
click at [684, 590] on div "13:45" at bounding box center [752, 597] width 204 height 33
type input "13:45"
click at [1045, 668] on button "Ok" at bounding box center [1050, 667] width 45 height 23
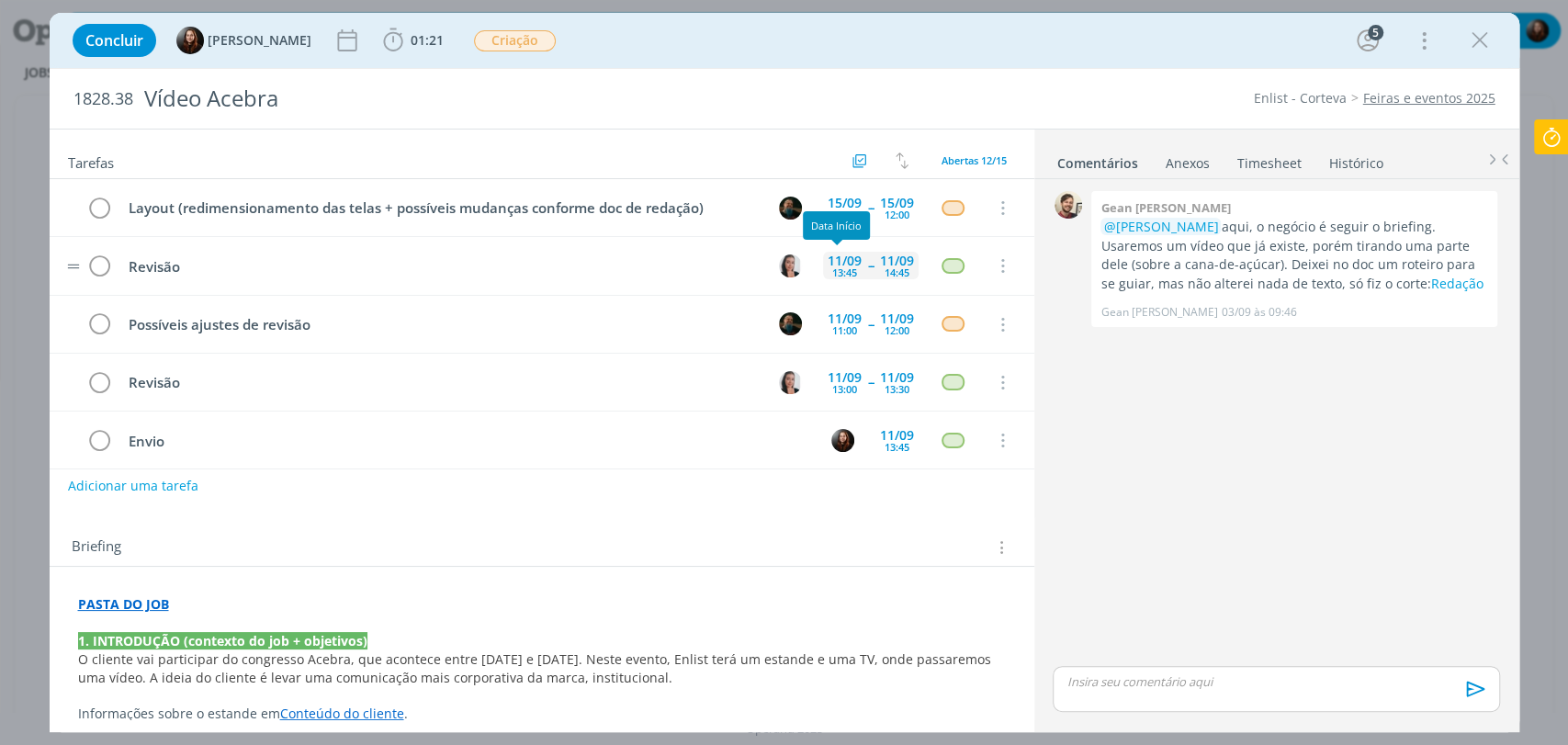
click at [847, 255] on div "11/09" at bounding box center [845, 261] width 34 height 13
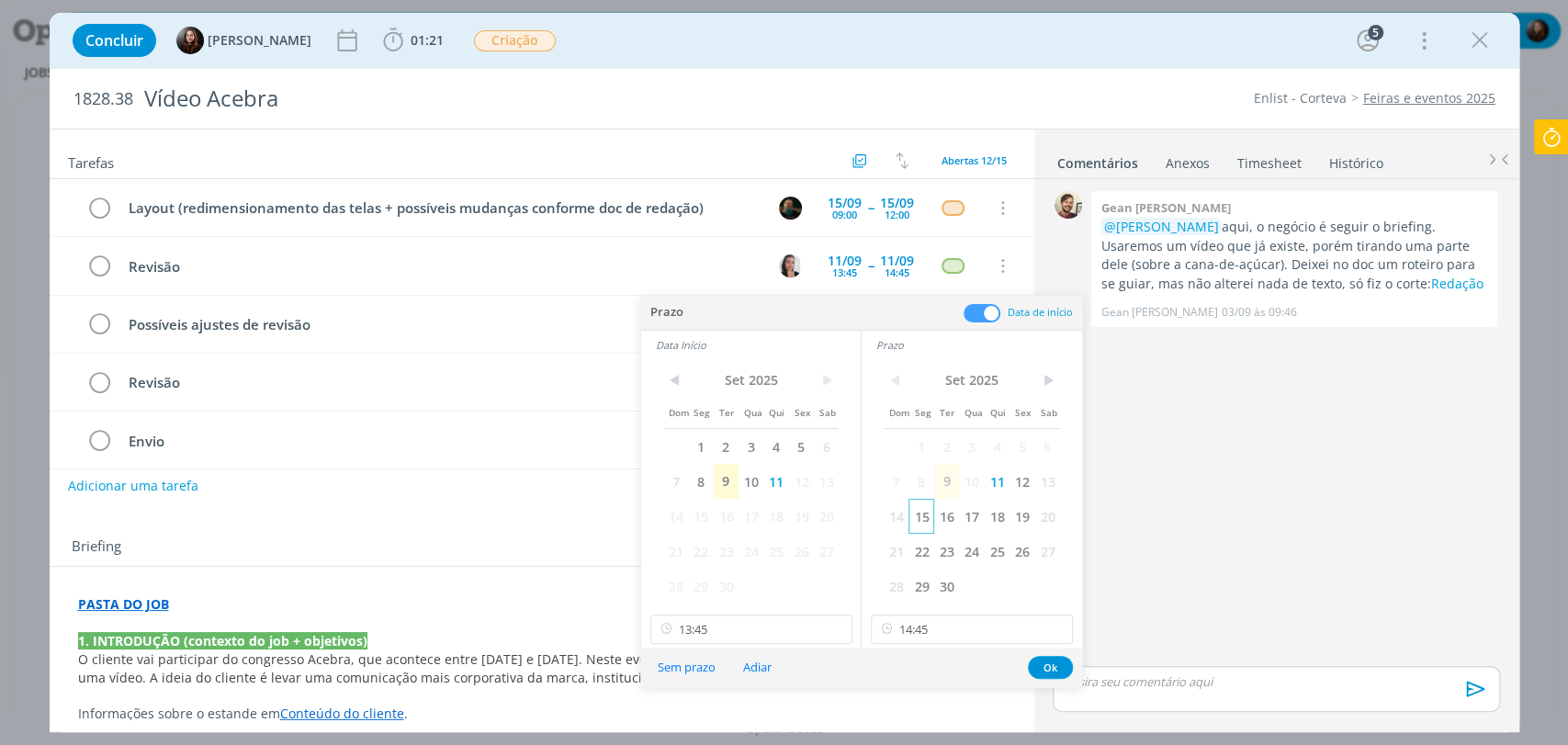
click at [919, 518] on span "15" at bounding box center [920, 516] width 25 height 35
click at [698, 516] on span "15" at bounding box center [700, 516] width 25 height 35
click at [1051, 669] on button "Ok" at bounding box center [1050, 667] width 45 height 23
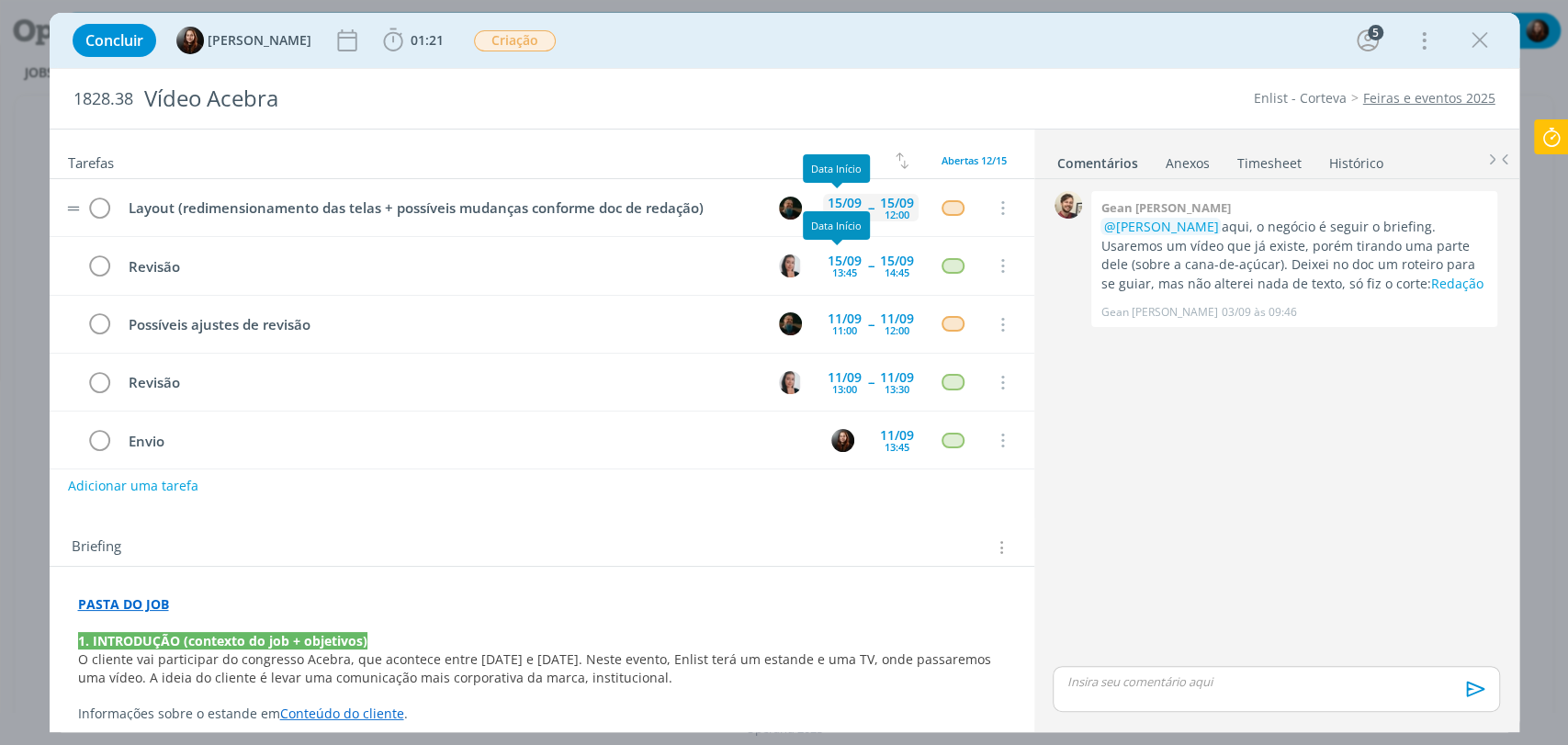
click at [834, 196] on div "15/09" at bounding box center [845, 203] width 34 height 13
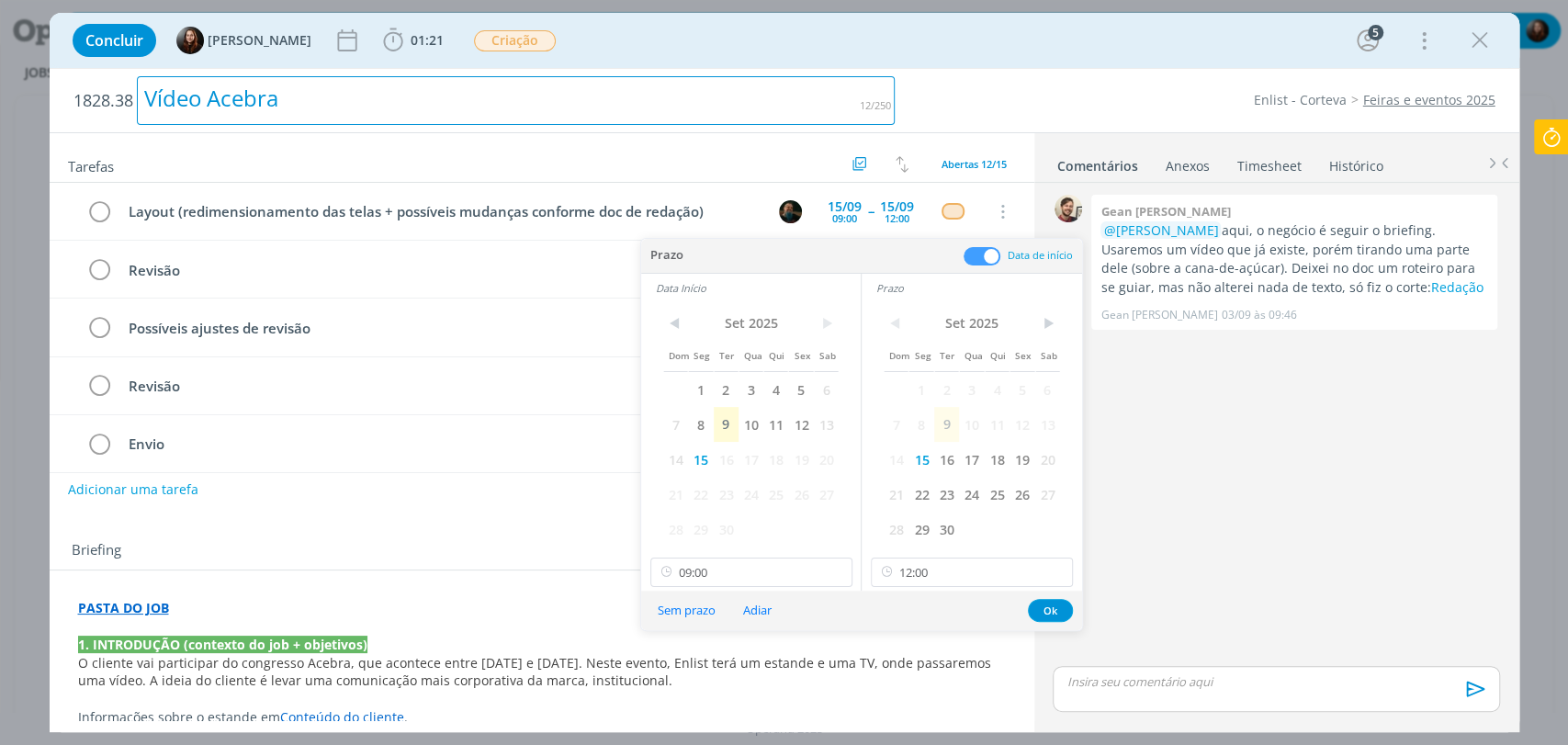
drag, startPoint x: 888, startPoint y: 72, endPoint x: 810, endPoint y: 8, distance: 100.9
click at [886, 70] on h2 "1828.38 Vídeo Acebra" at bounding box center [484, 100] width 822 height 64
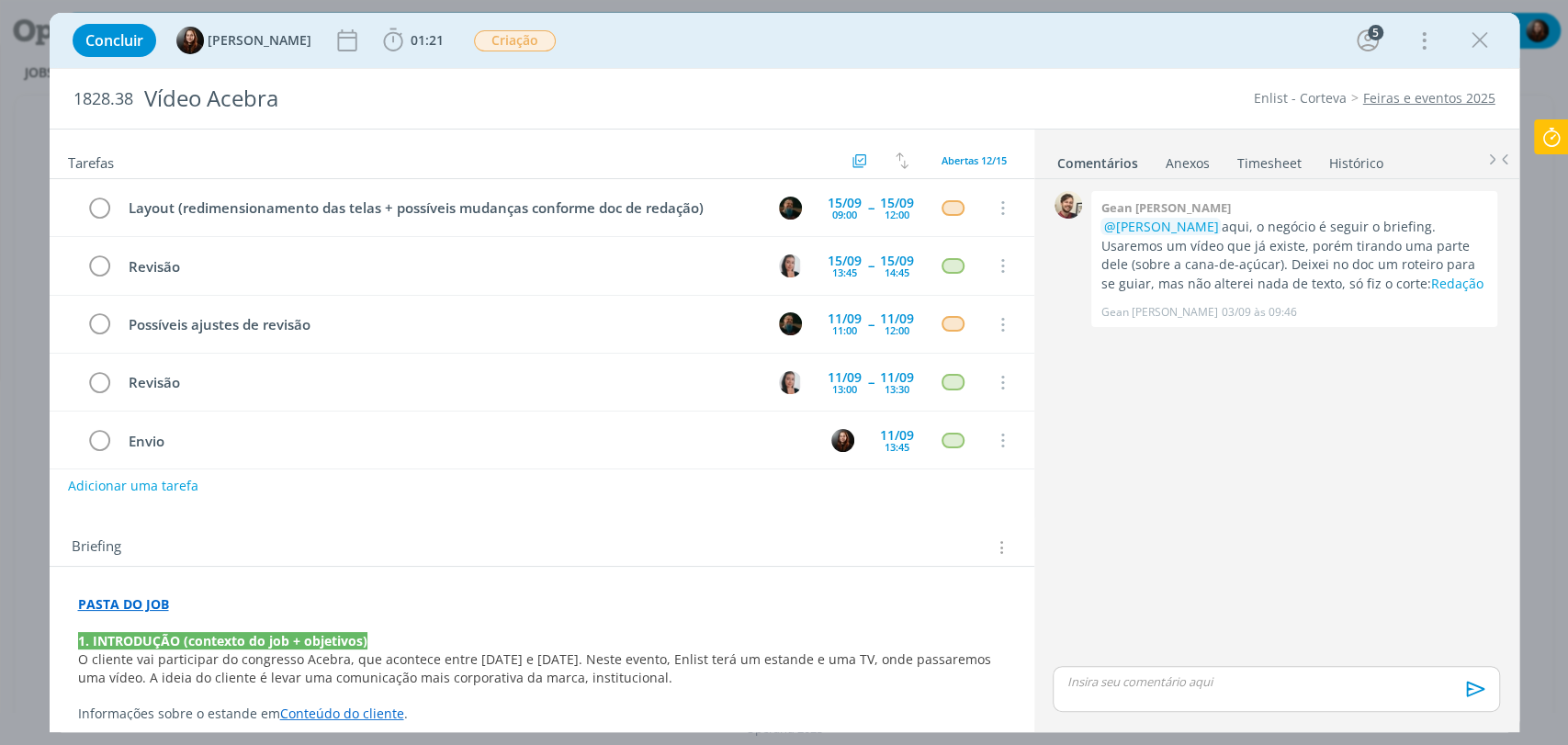
click at [1040, 55] on div "Concluir Eduarda Pereira 01:21 Iniciar Apontar Data * 09/09/2025 Horas * 00:00 …" at bounding box center [784, 41] width 1442 height 44
click at [401, 37] on icon "dialog" at bounding box center [393, 41] width 28 height 28
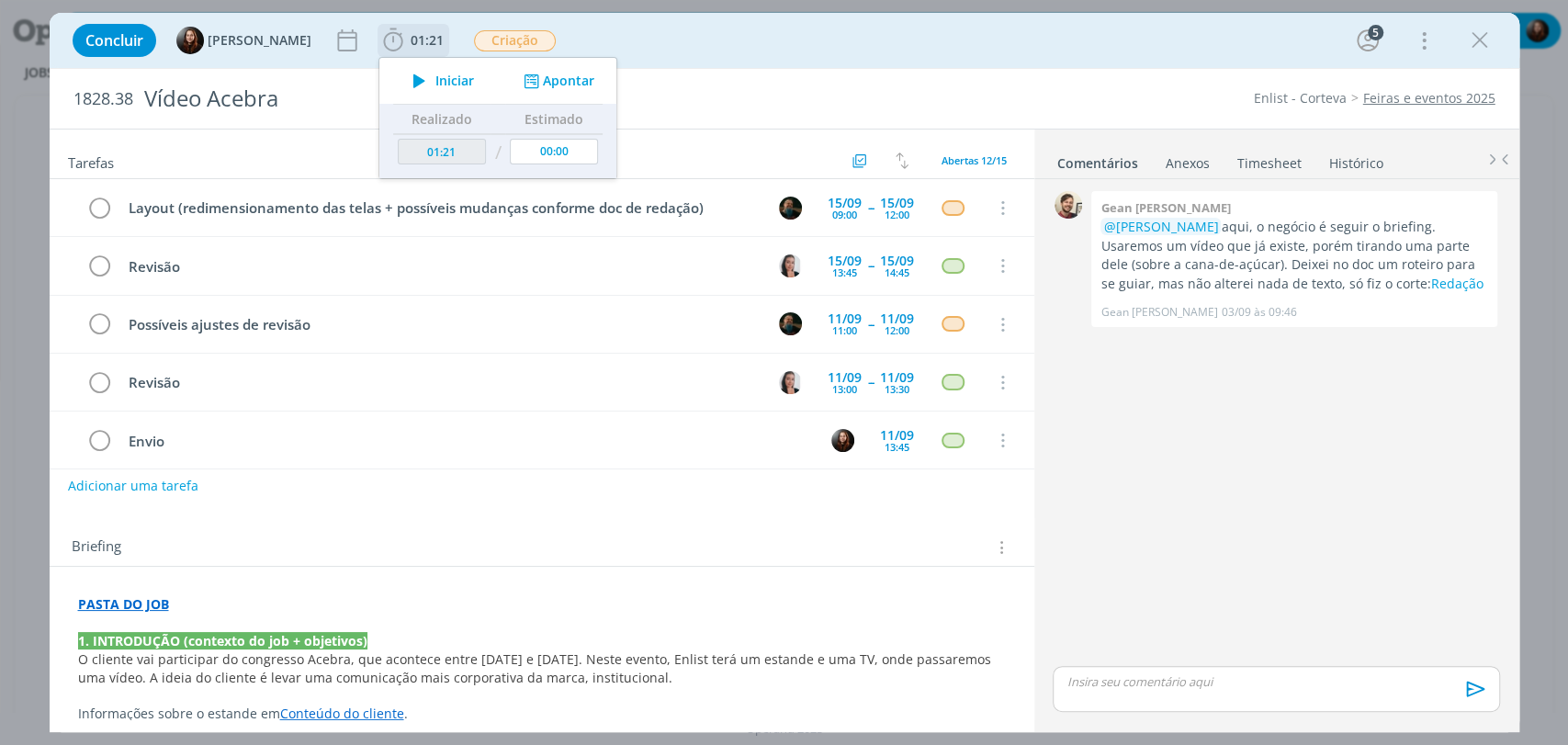
click at [436, 82] on span "Iniciar" at bounding box center [455, 81] width 39 height 13
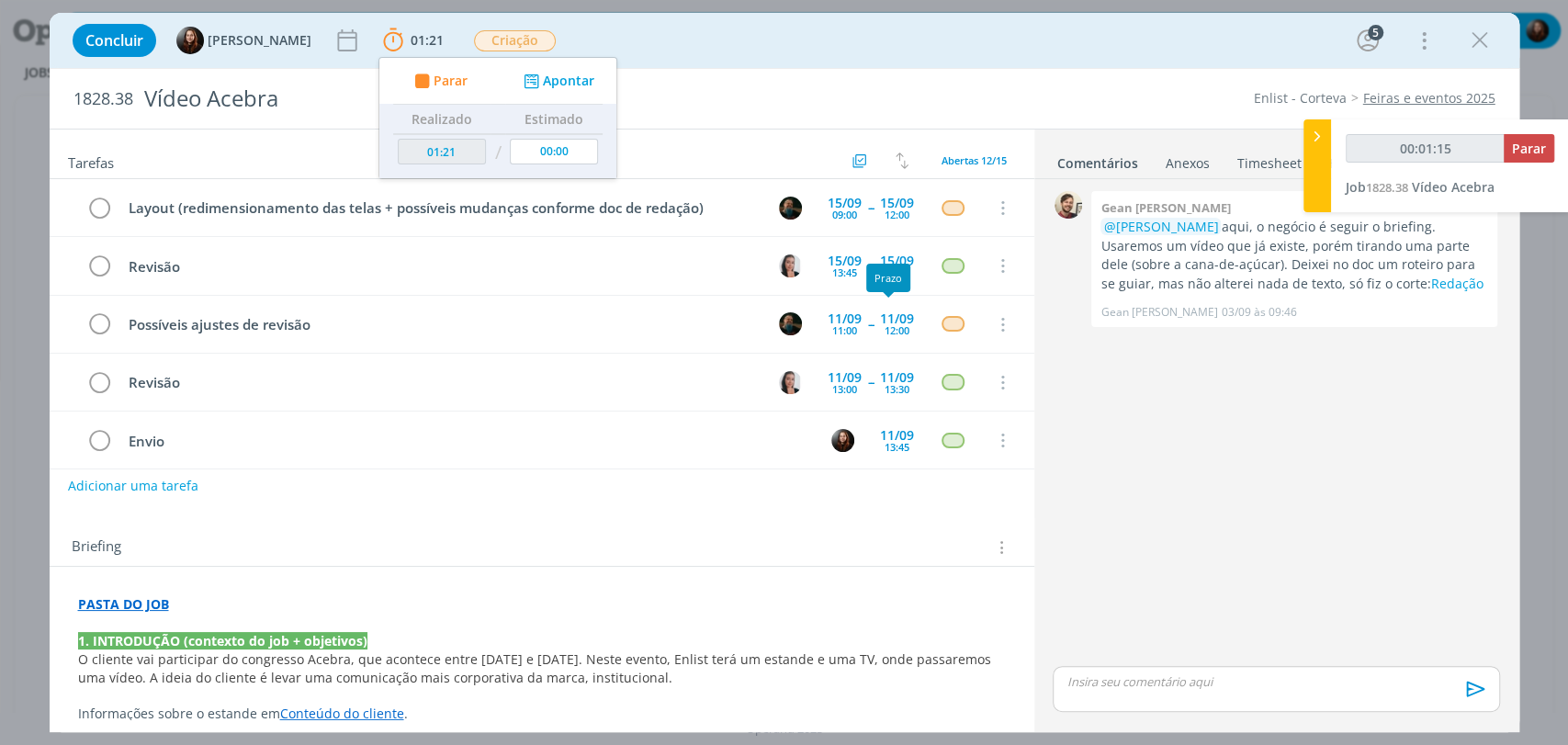
click at [1142, 439] on div "0 Gean paulo naue @Murillo Rocha aqui, o negócio é seguir o briefing. Usaremos …" at bounding box center [1276, 425] width 461 height 476
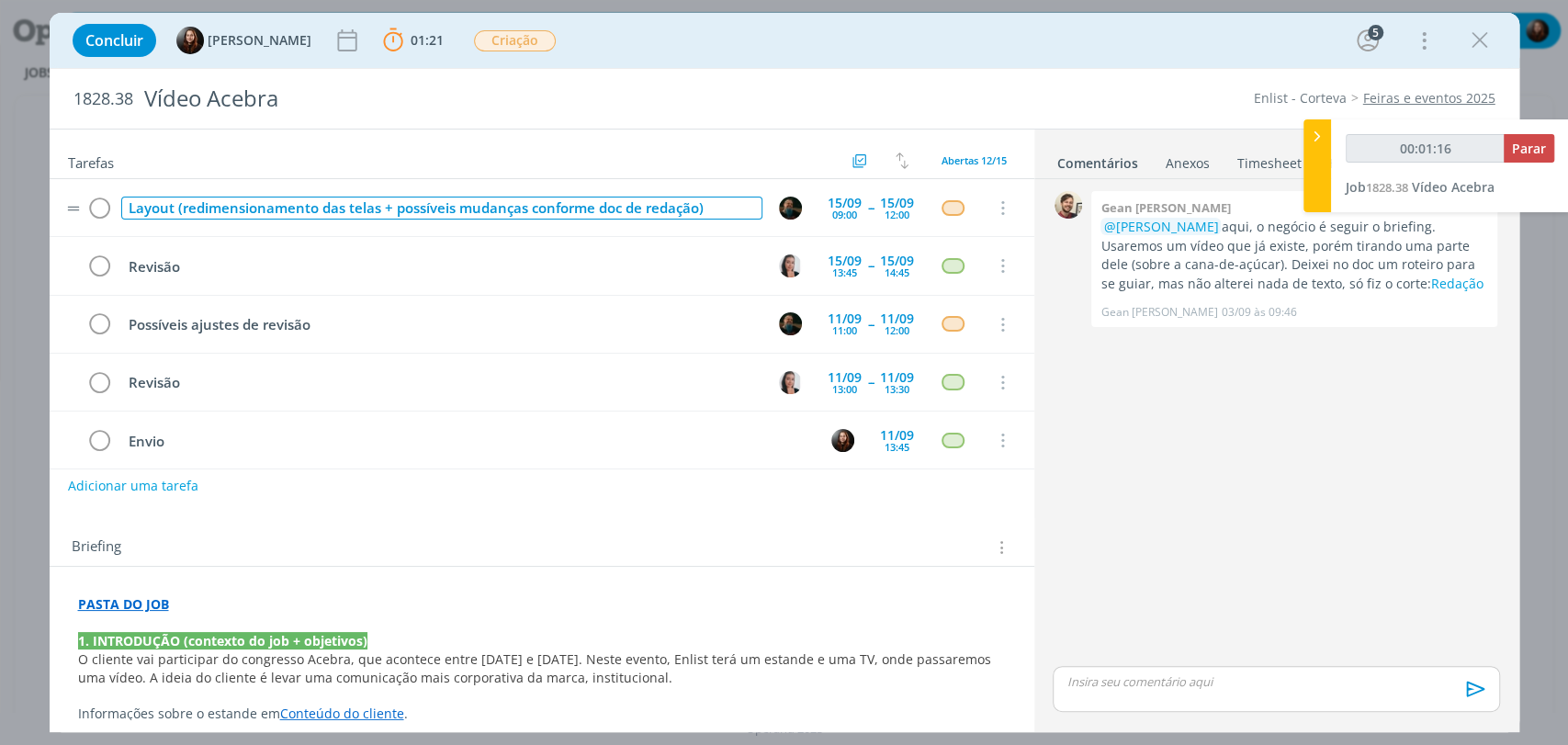
click at [245, 207] on div "Layout (redimensionamento das telas + possíveis mudanças conforme doc de redaçã…" at bounding box center [441, 207] width 641 height 23
copy div "Layout (redimensionamento das telas + possíveis mudanças conforme doc de redaçã…"
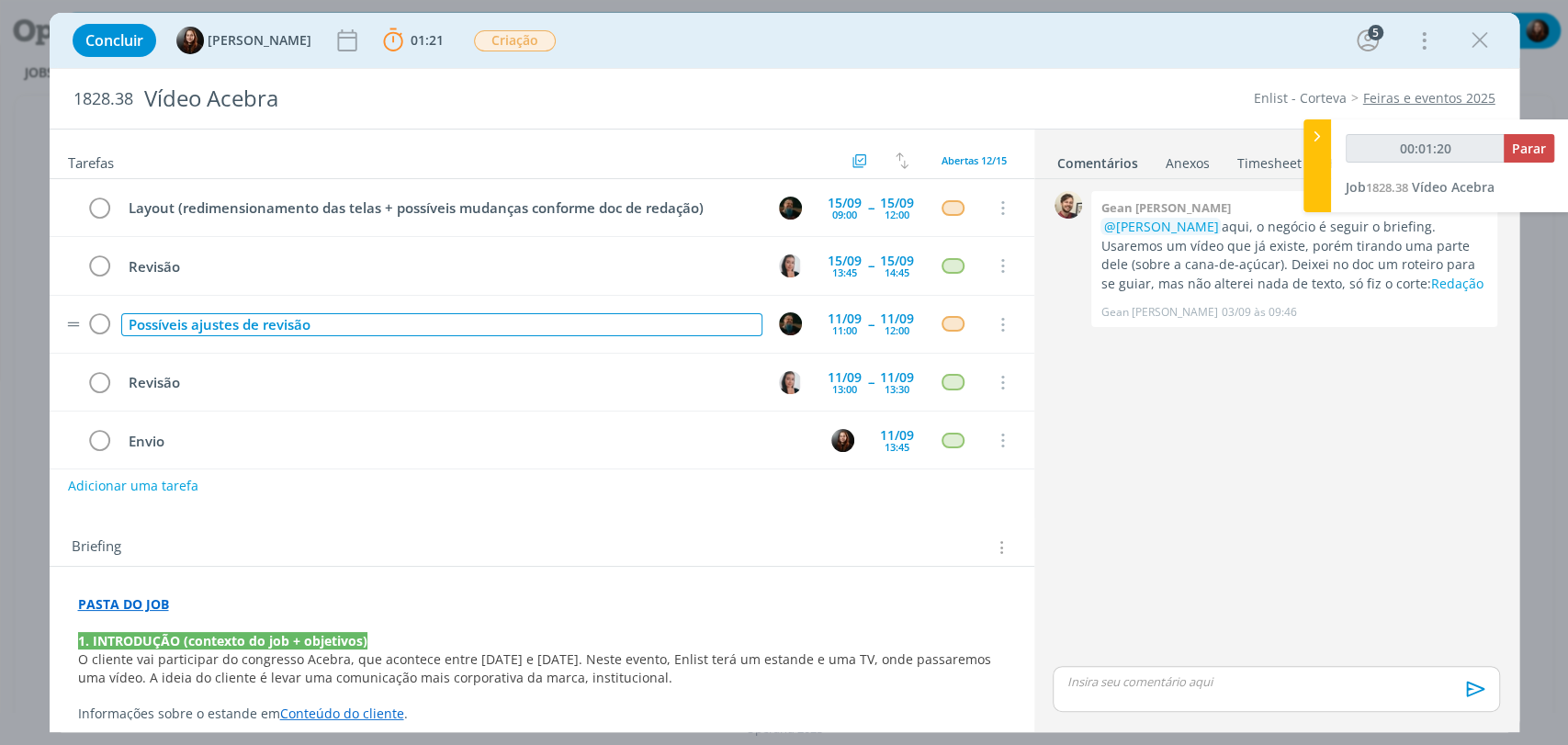
click at [287, 320] on div "Possíveis ajustes de revisão" at bounding box center [441, 325] width 641 height 23
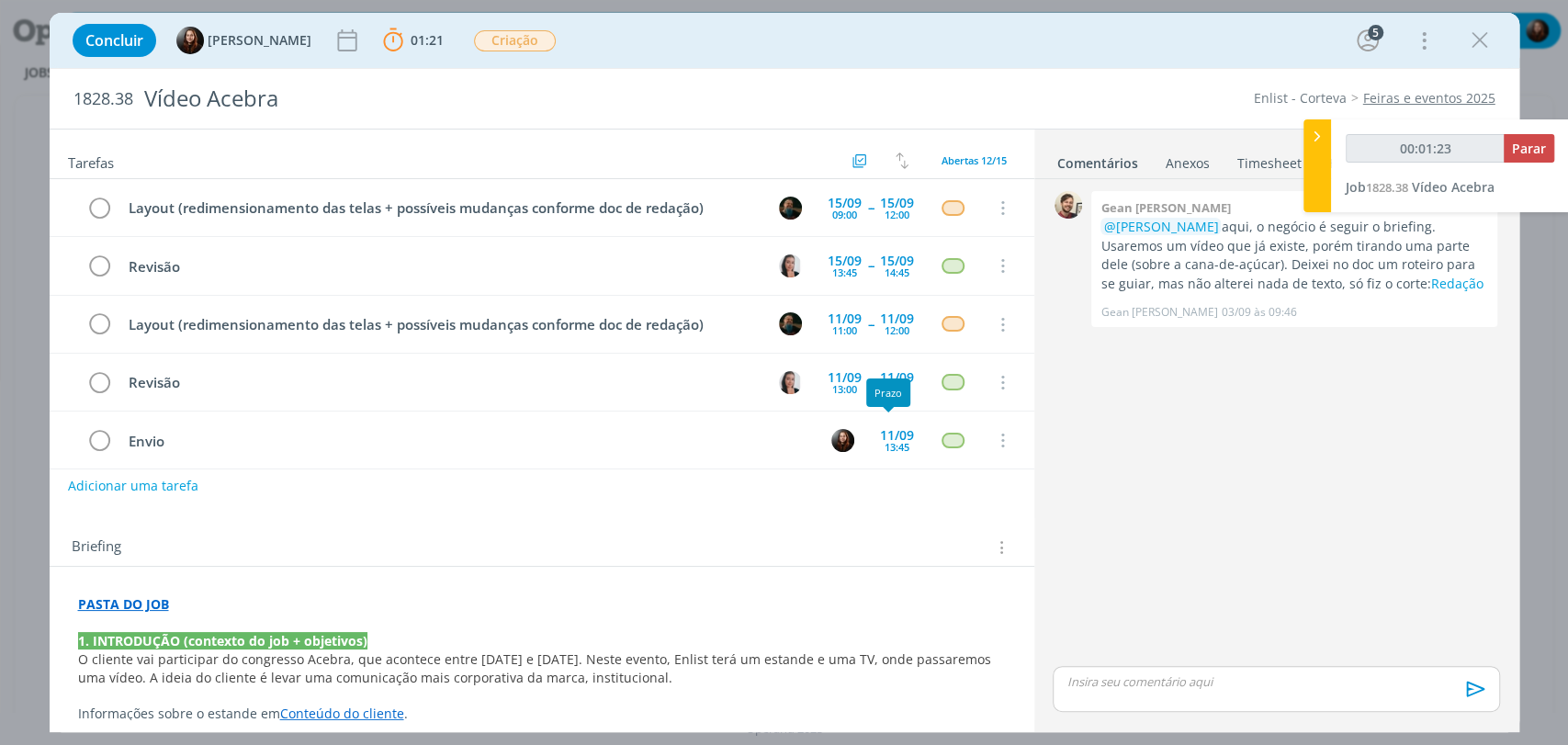
click at [1242, 462] on div "0 Gean paulo naue @Murillo Rocha aqui, o negócio é seguir o briefing. Usaremos …" at bounding box center [1276, 425] width 461 height 476
type input "00:01:24"
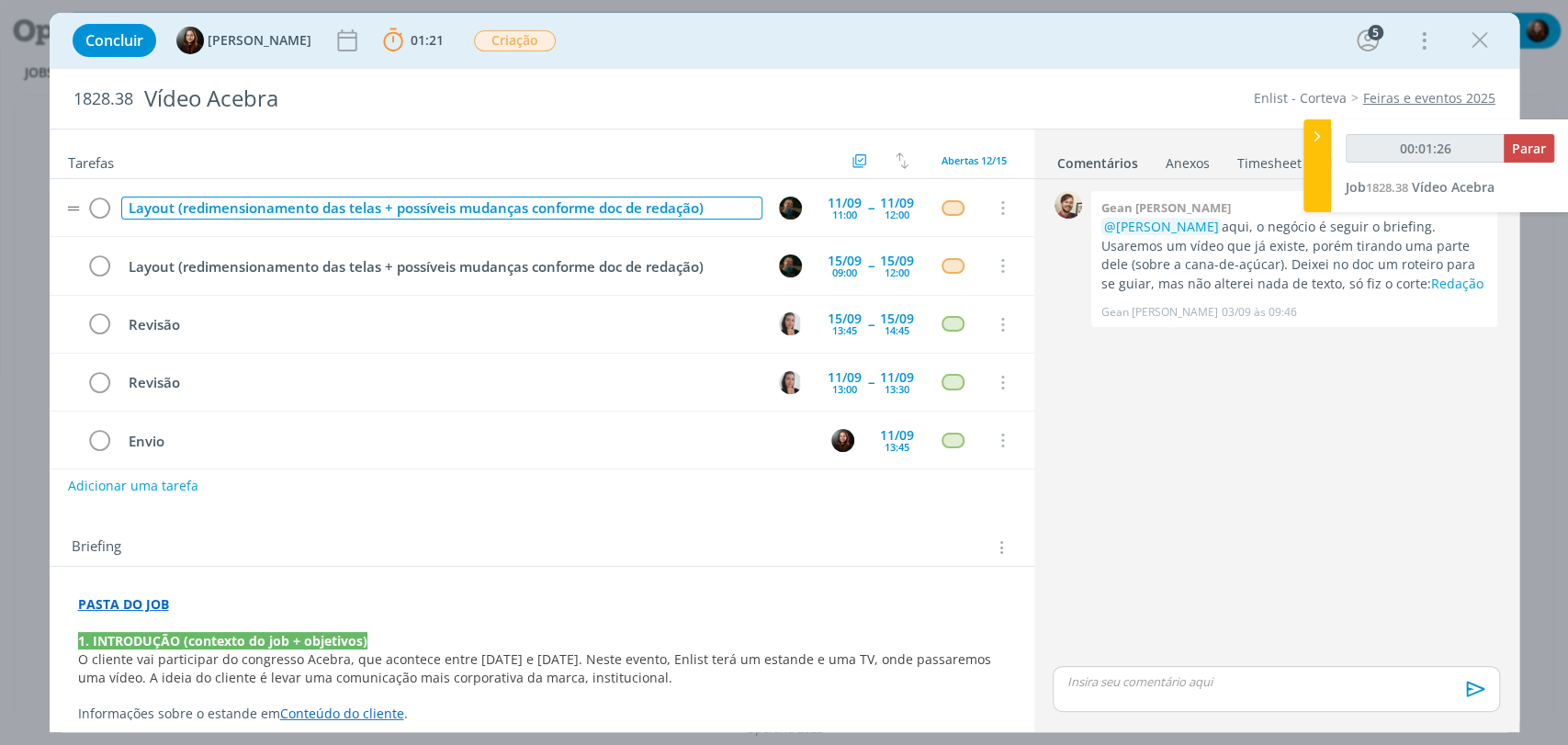
click at [186, 203] on div "Layout (redimensionamento das telas + possíveis mudanças conforme doc de redaçã…" at bounding box center [441, 207] width 641 height 23
copy div "Layout (redimensionamento das telas + possíveis mudanças conforme doc de redaçã…"
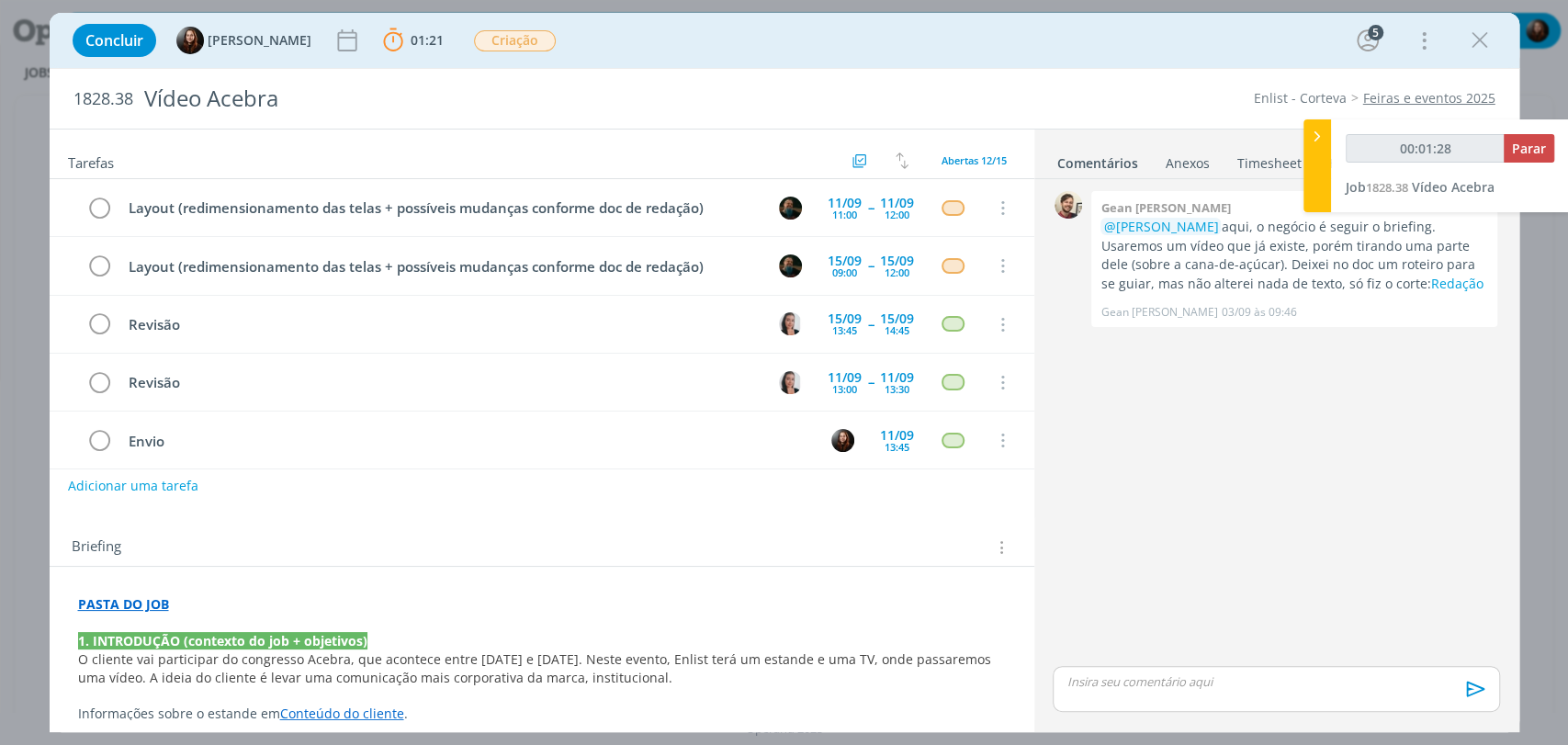
click at [1122, 451] on div "0 Gean paulo naue @Murillo Rocha aqui, o negócio é seguir o briefing. Usaremos …" at bounding box center [1276, 425] width 461 height 476
click at [169, 483] on button "Adicionar uma tarefa" at bounding box center [131, 485] width 130 height 31
type input "00:01:29"
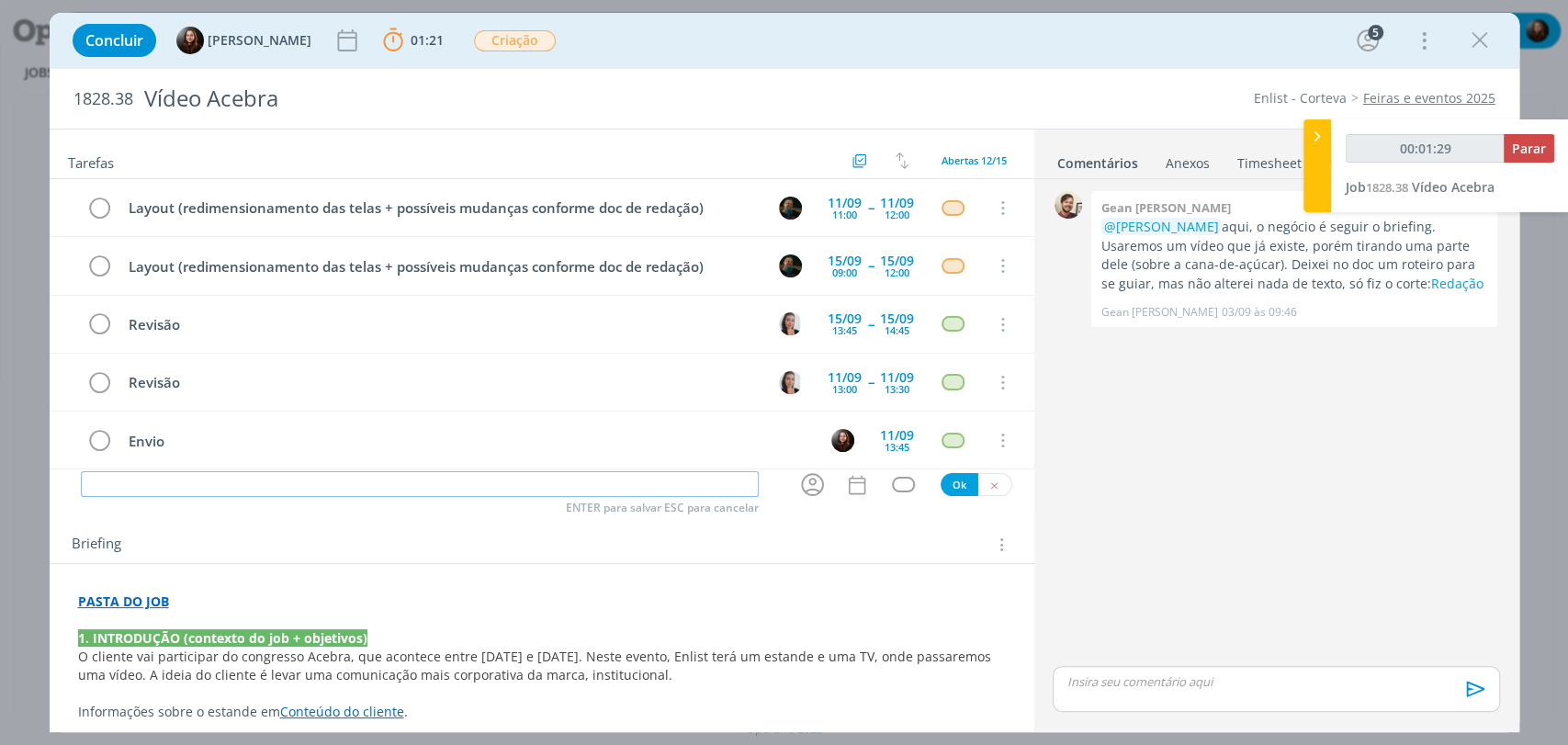
paste input "Layout (redimensionamento das telas + possíveis mudanças conforme doc de redaçã…"
type input "Layout (redimensionamento das telas + possíveis mudanças conforme doc de redaçã…"
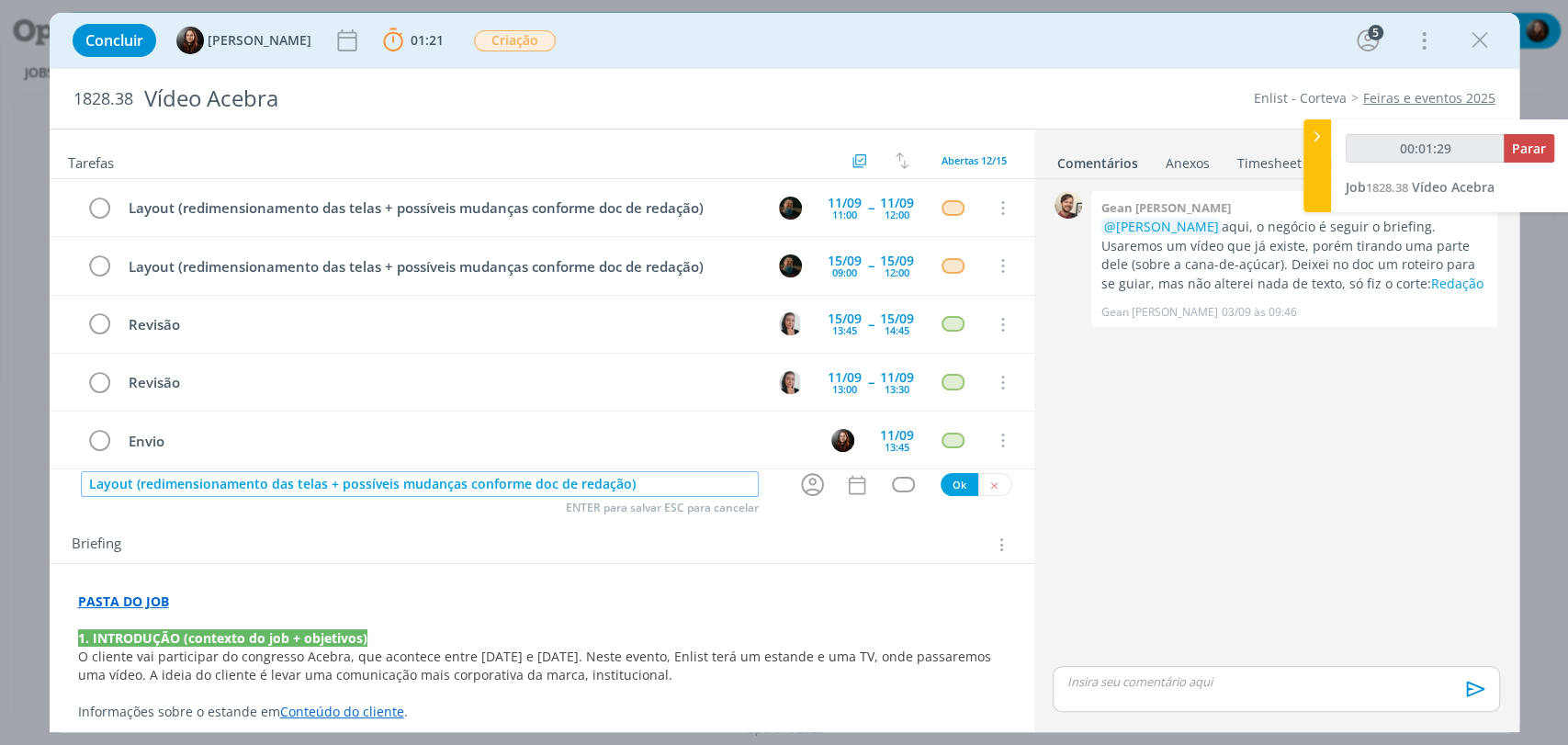
type input "00:01:30"
type input "Layout (redimensionamento das telas + possíveis mudanças conforme doc de redaçã…"
click at [953, 485] on button "Ok" at bounding box center [959, 484] width 38 height 23
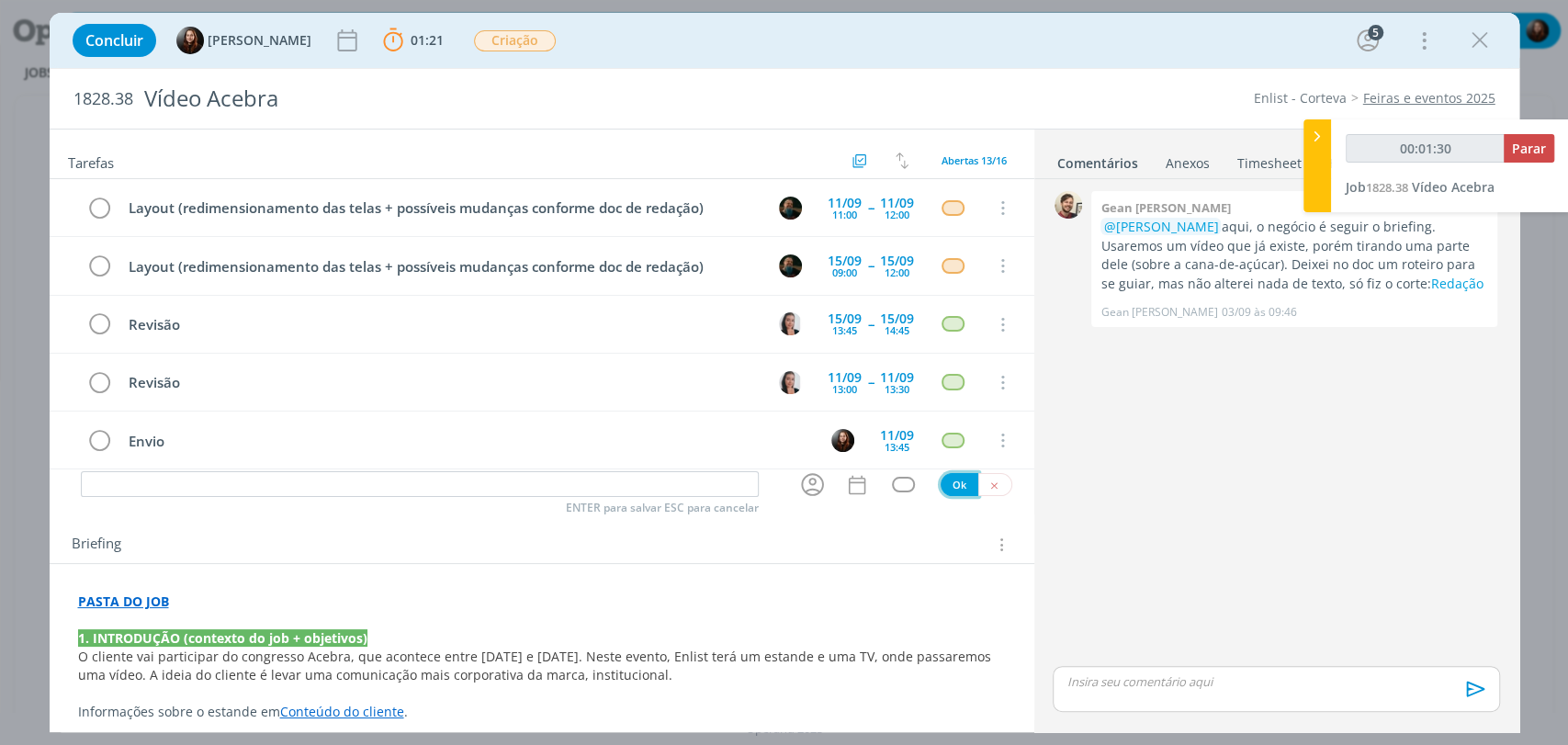
scroll to position [457, 0]
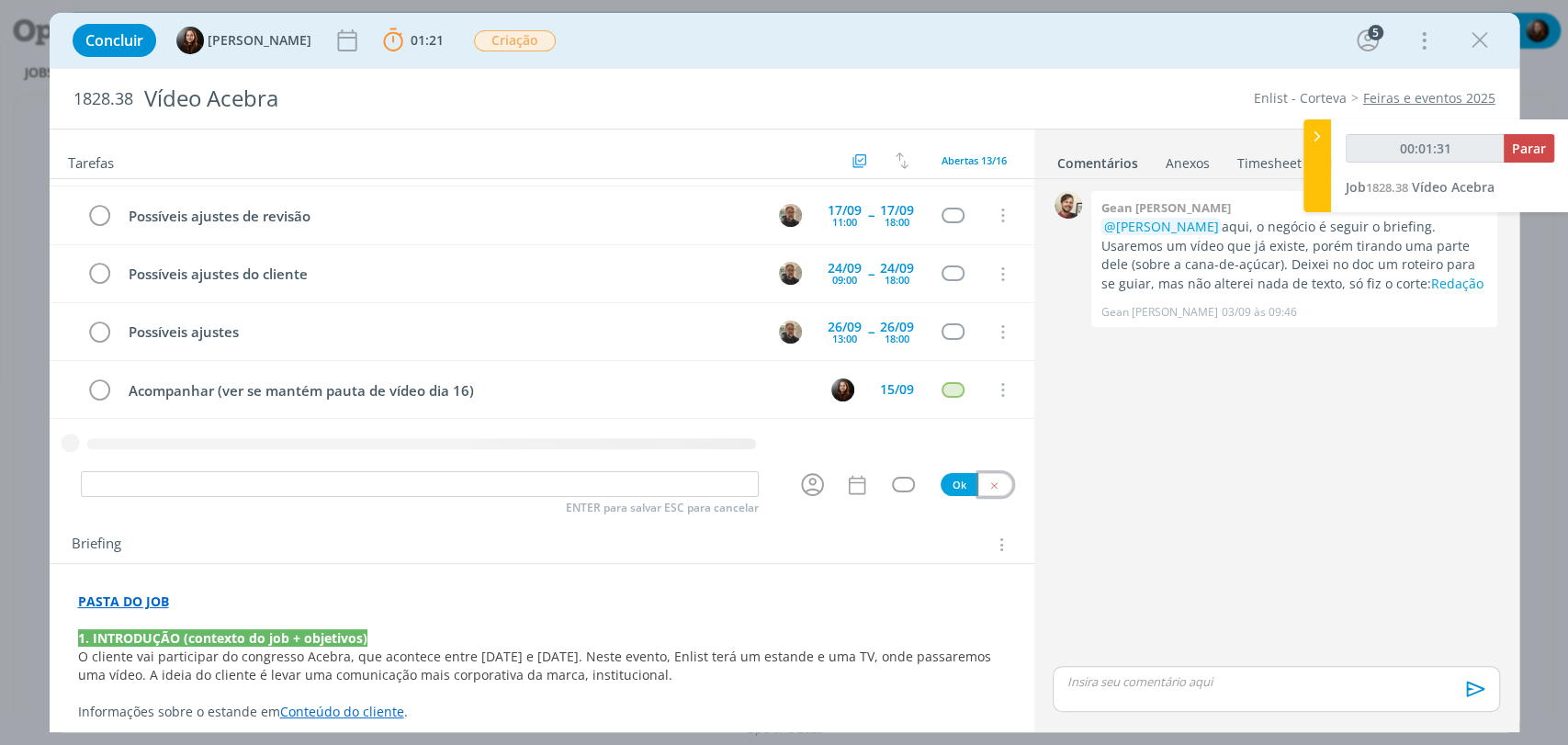
click at [988, 485] on icon "dialog" at bounding box center [994, 485] width 12 height 12
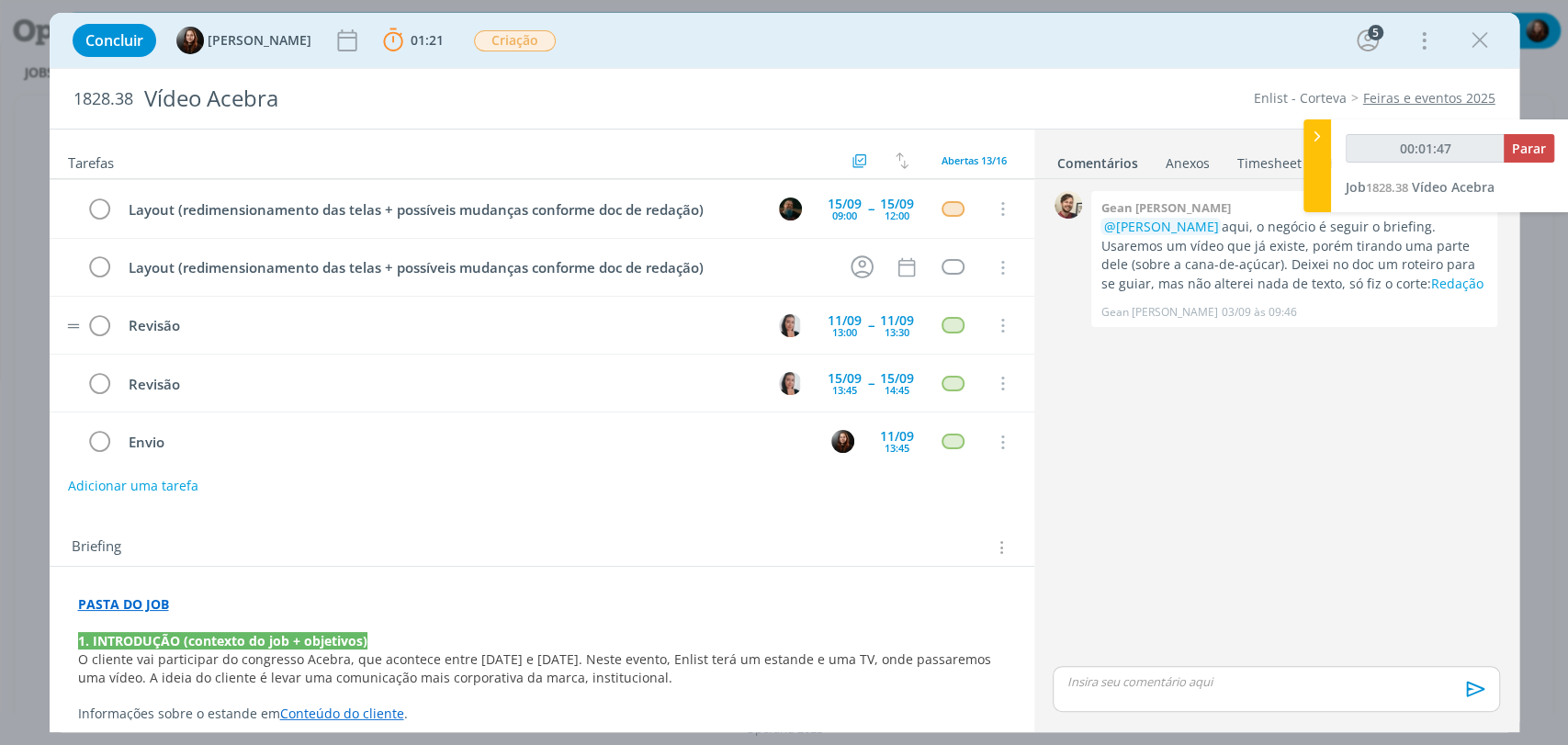
scroll to position [0, 0]
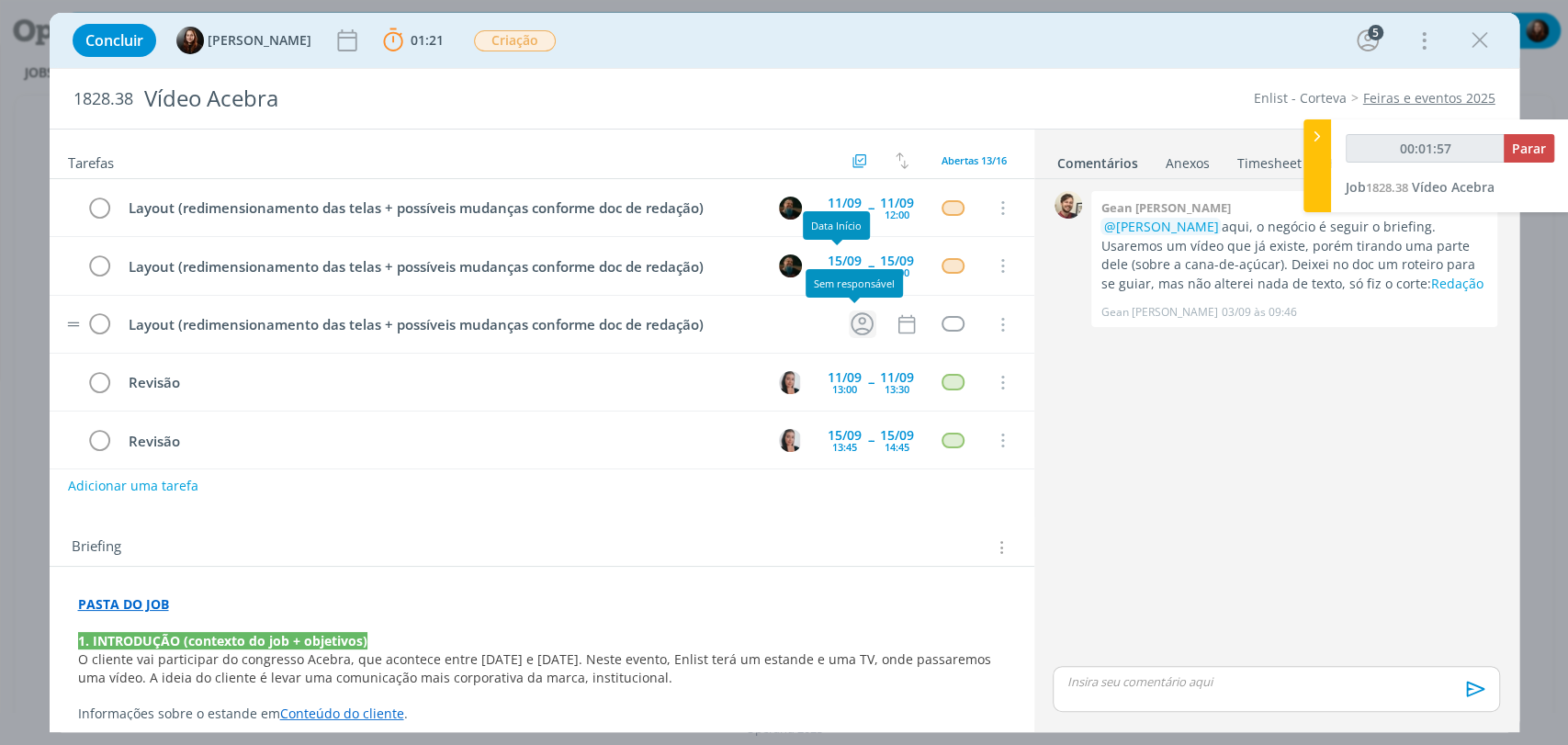
click at [856, 323] on icon "dialog" at bounding box center [861, 324] width 29 height 29
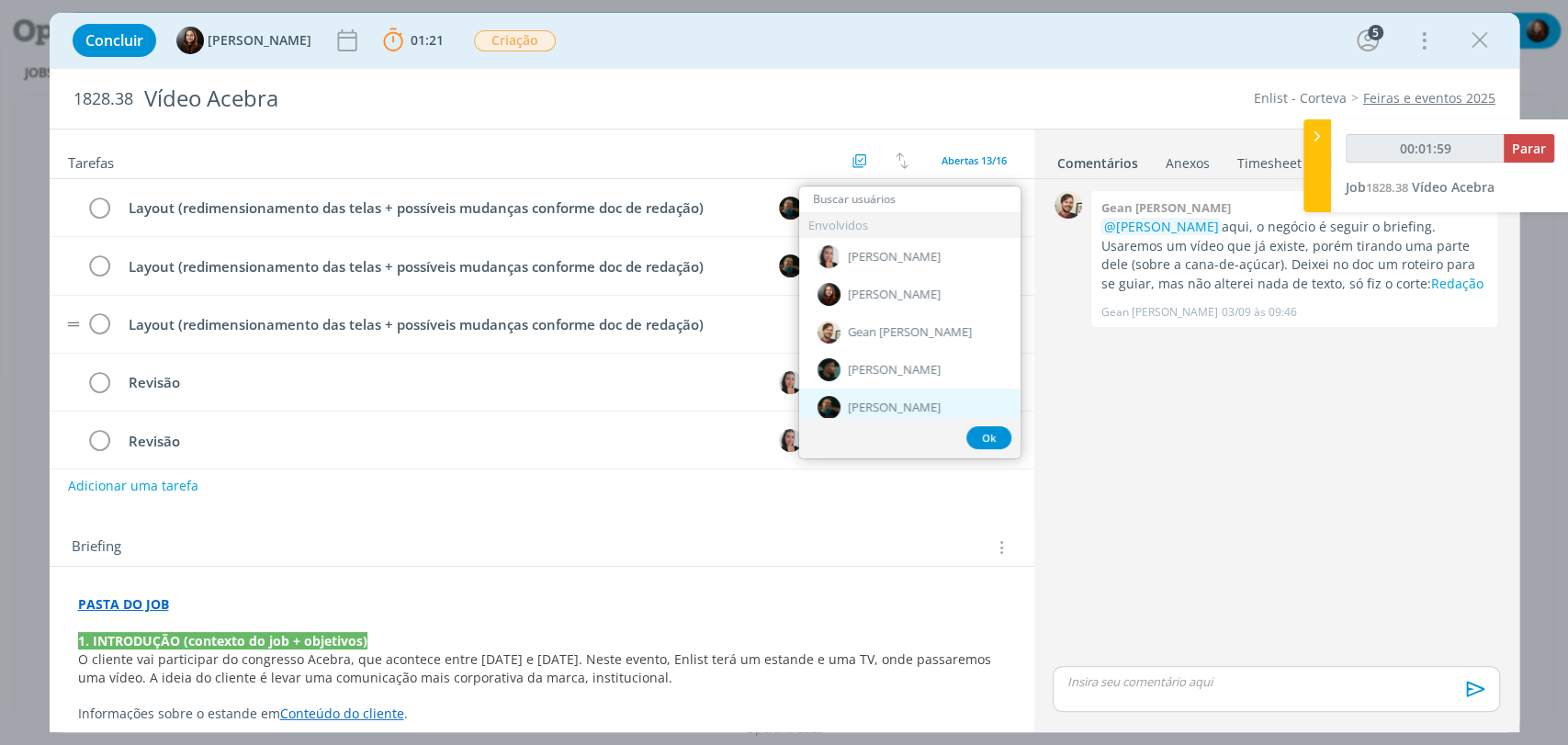
click at [894, 407] on span "[PERSON_NAME]" at bounding box center [894, 408] width 93 height 15
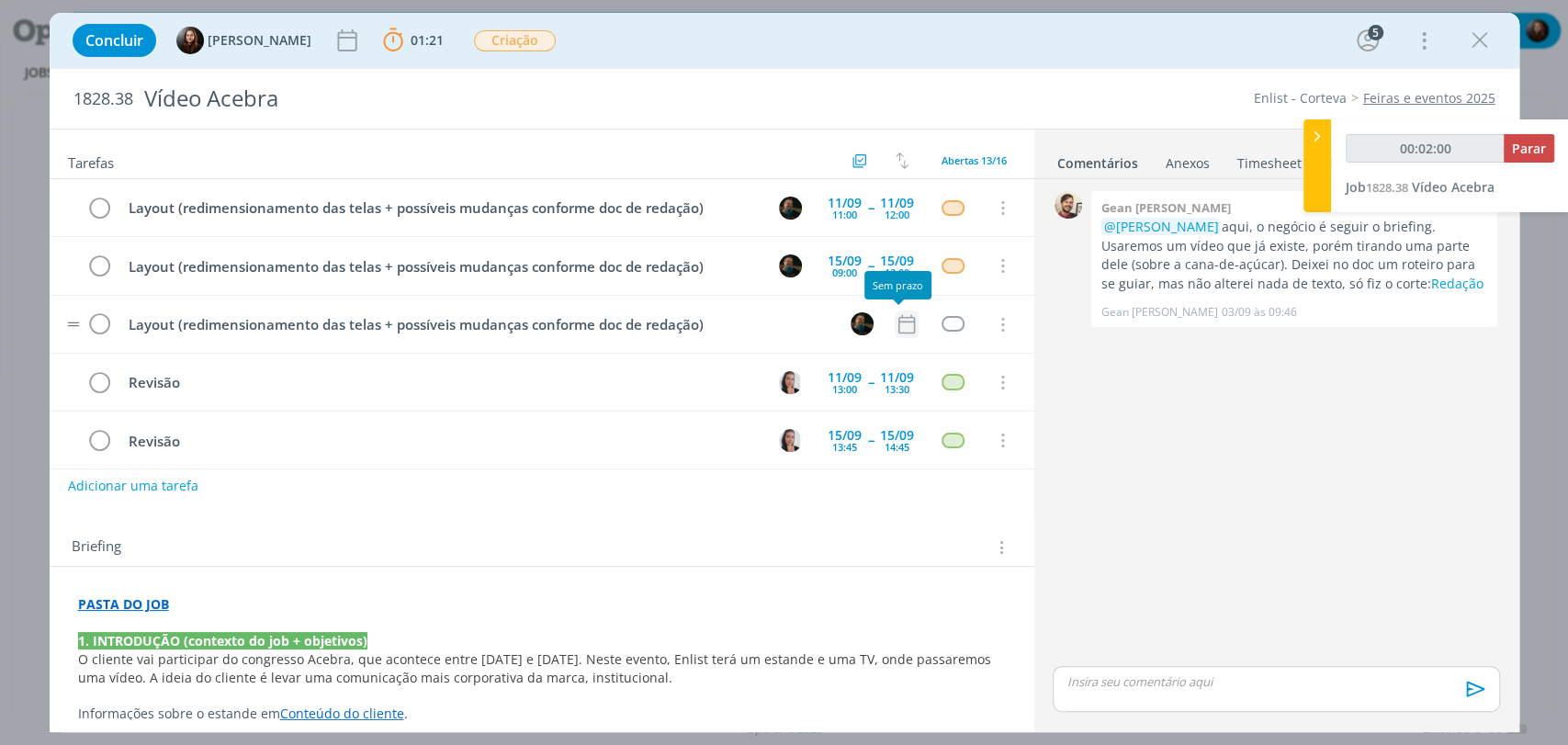
click at [900, 318] on icon "dialog" at bounding box center [907, 325] width 24 height 24
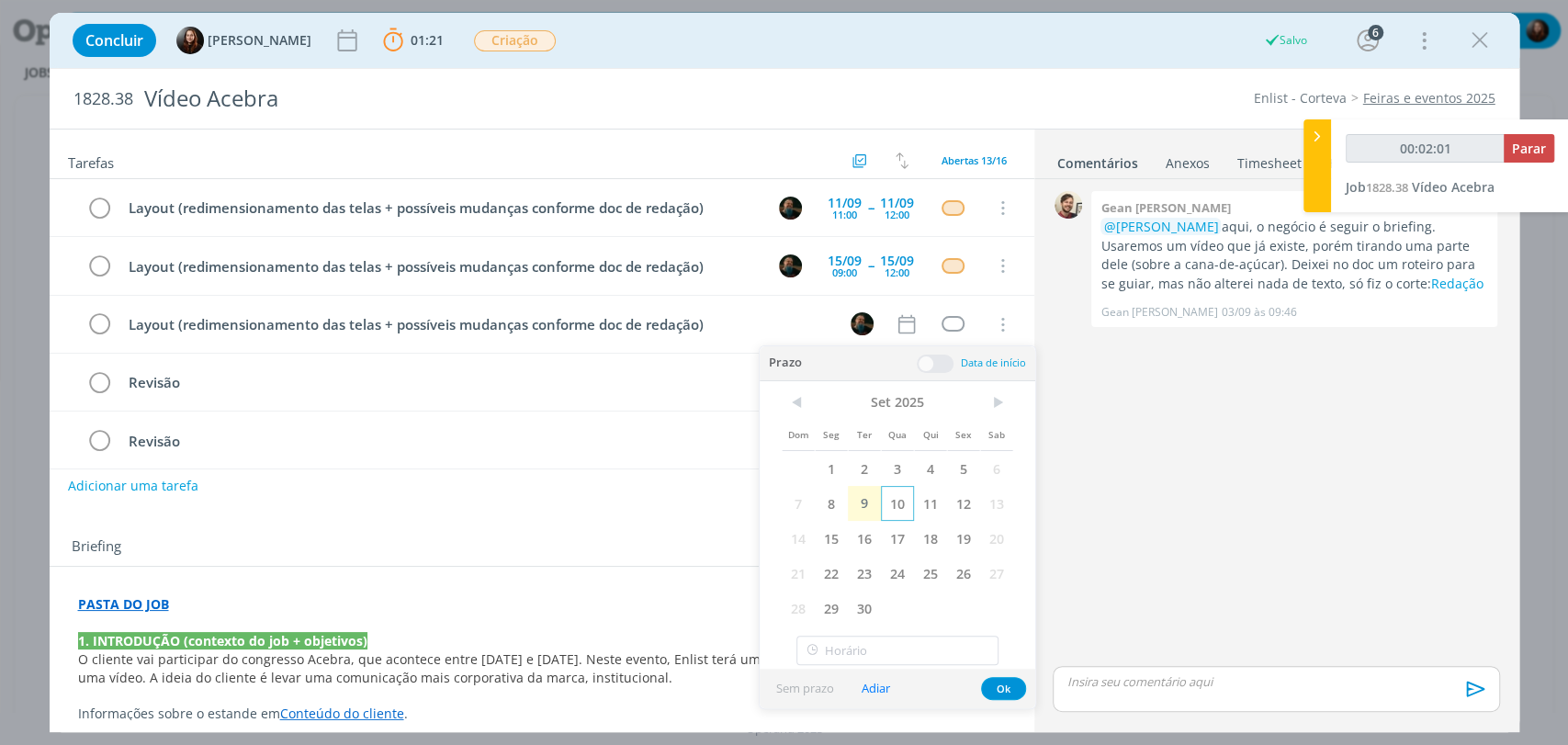
click at [891, 509] on span "10" at bounding box center [897, 503] width 33 height 35
click at [938, 360] on span at bounding box center [935, 364] width 37 height 19
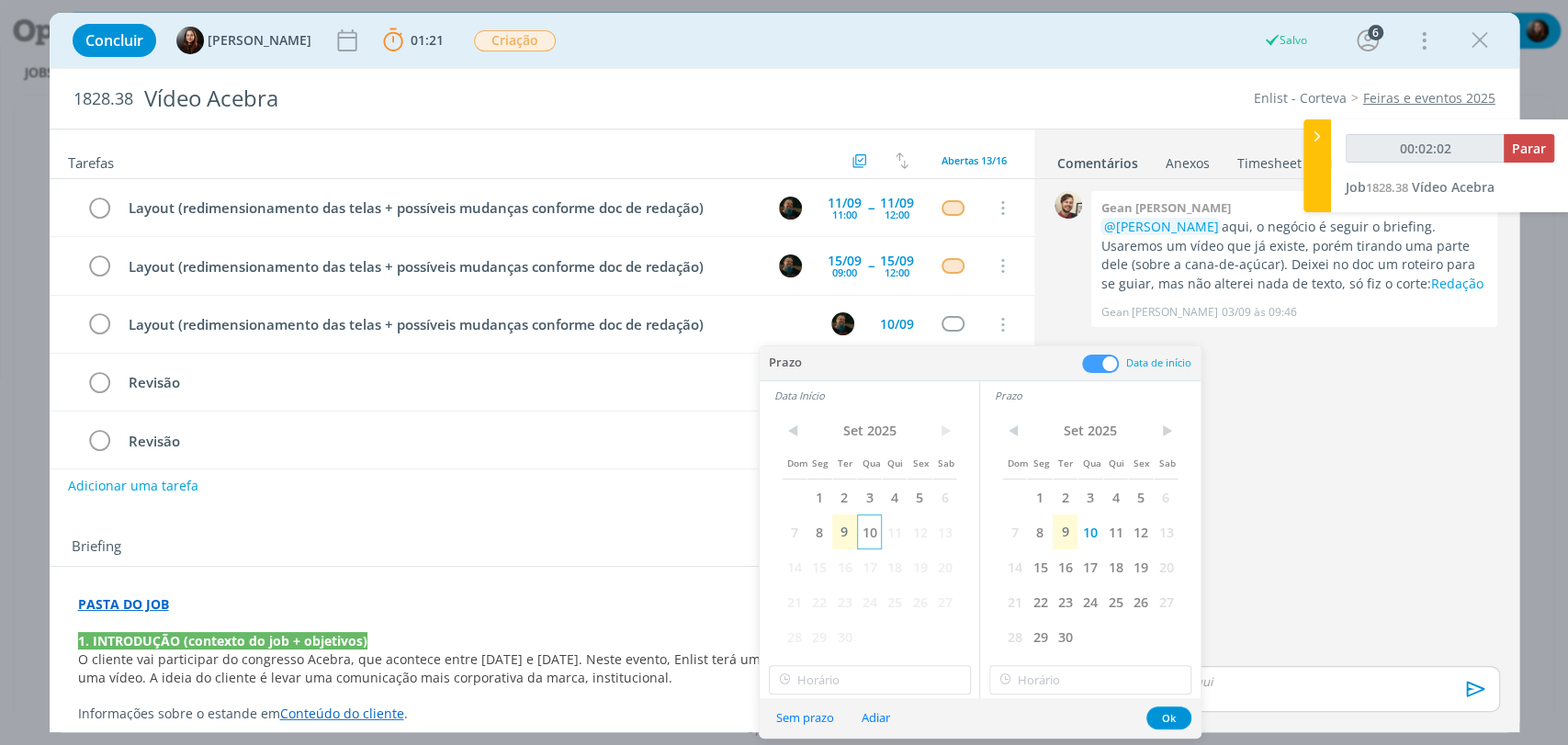
click at [873, 528] on span "10" at bounding box center [869, 532] width 25 height 35
type input "00:02:03"
type input "17:00"
click at [839, 684] on input "17:00" at bounding box center [870, 680] width 202 height 30
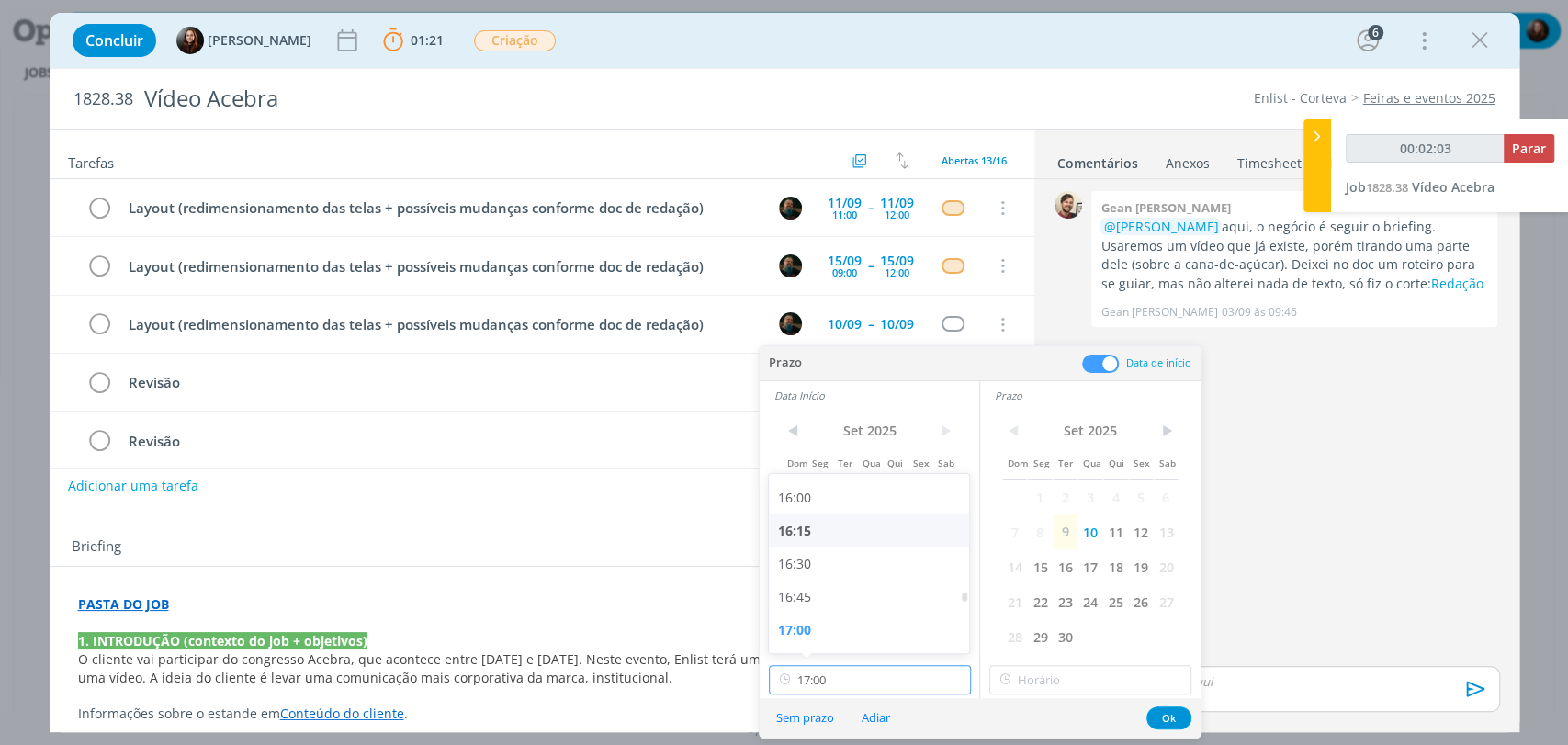
type input "00:02:04"
click at [806, 566] on div "16:30" at bounding box center [870, 565] width 204 height 33
type input "16:30"
type input "00:02:05"
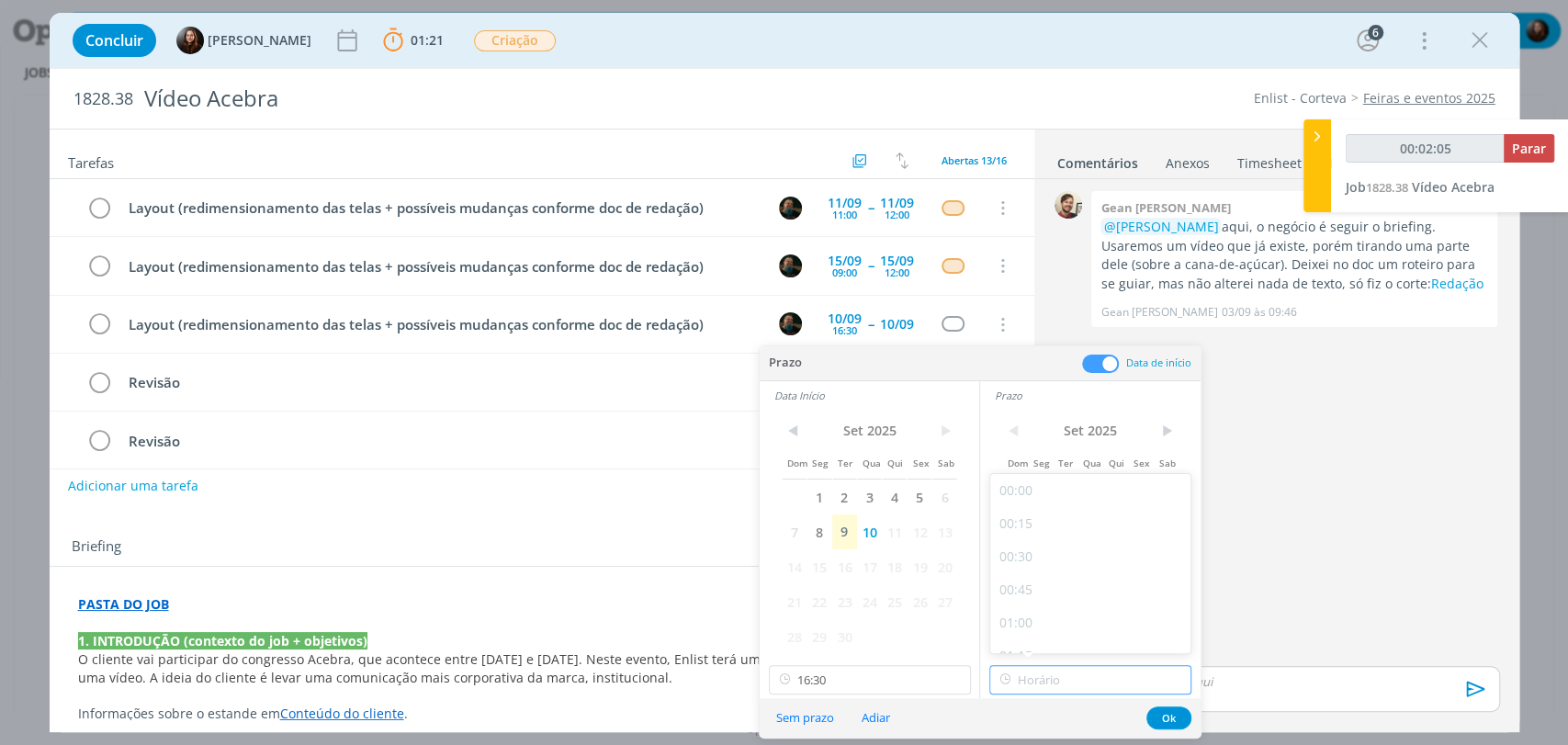
type input "17:00"
click at [1043, 687] on input "17:00" at bounding box center [1090, 680] width 202 height 30
type input "00:02:07"
click at [1027, 555] on div "18:00" at bounding box center [1092, 559] width 204 height 33
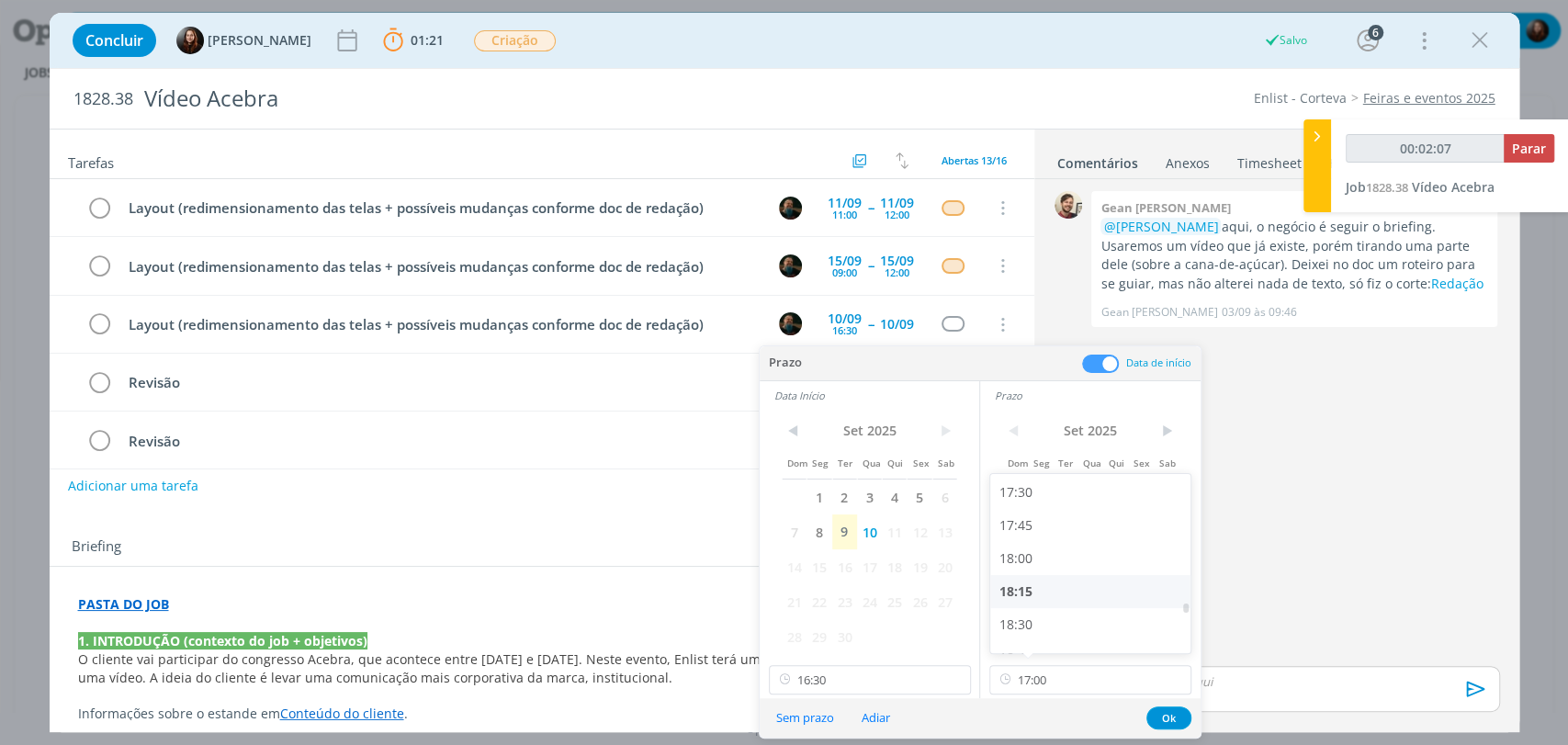
type input "18:00"
click at [1175, 714] on button "Ok" at bounding box center [1168, 718] width 45 height 23
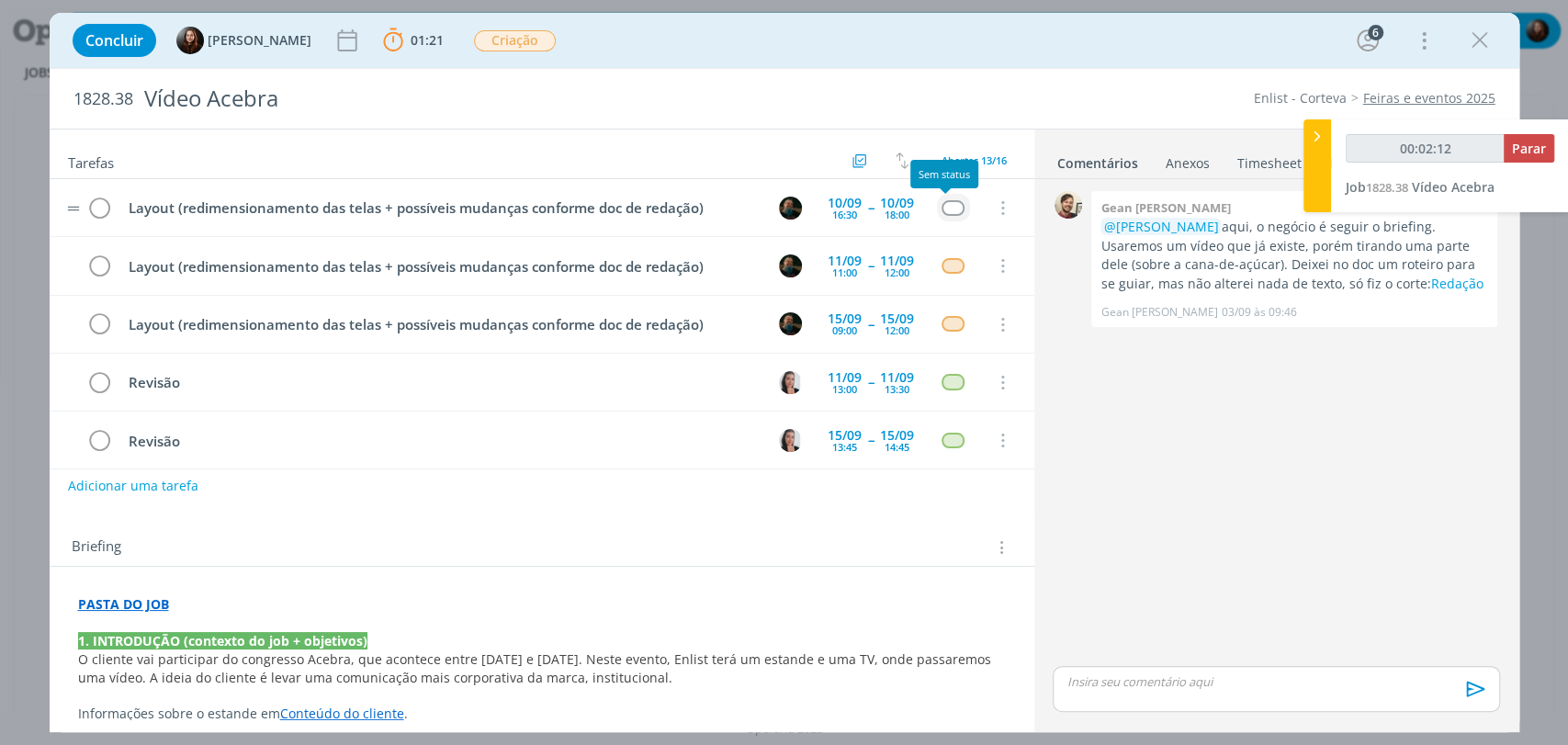
click at [942, 207] on div "dialog" at bounding box center [953, 207] width 23 height 16
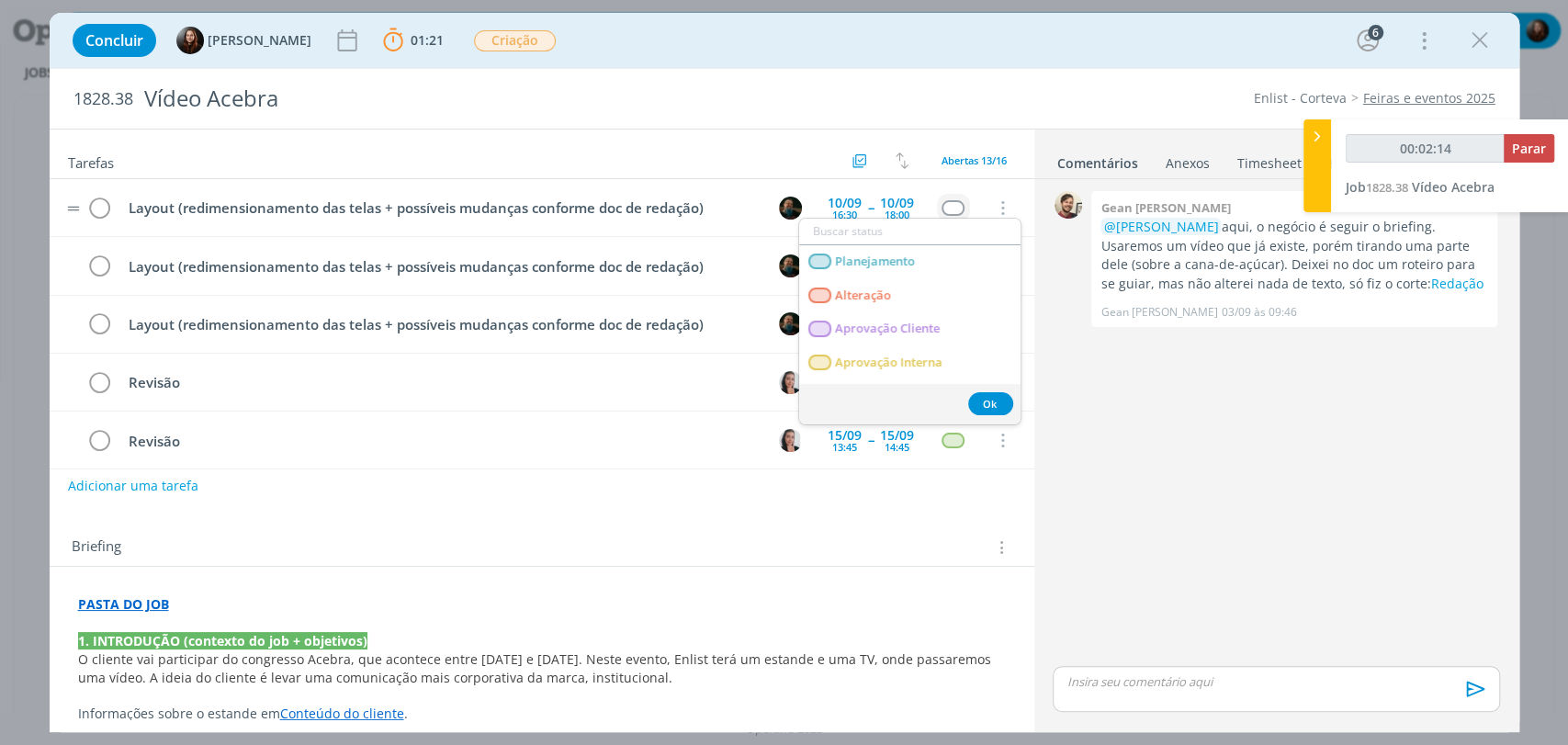
click at [853, 222] on input "dialog" at bounding box center [909, 231] width 221 height 26
type input "00:02:16"
type input "cr"
type input "00:02:17"
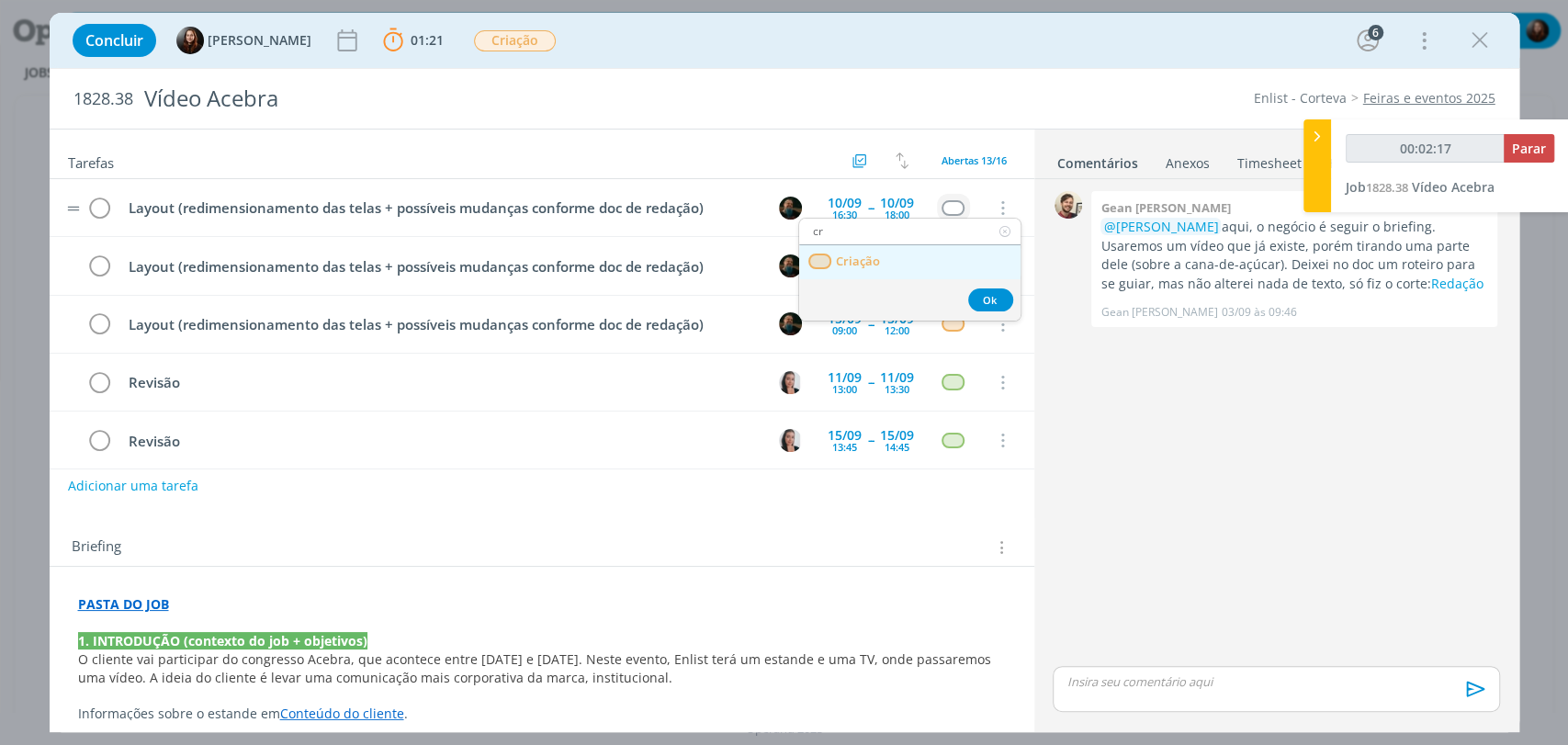
type input "cr"
click at [847, 264] on span "Criação" at bounding box center [858, 262] width 44 height 15
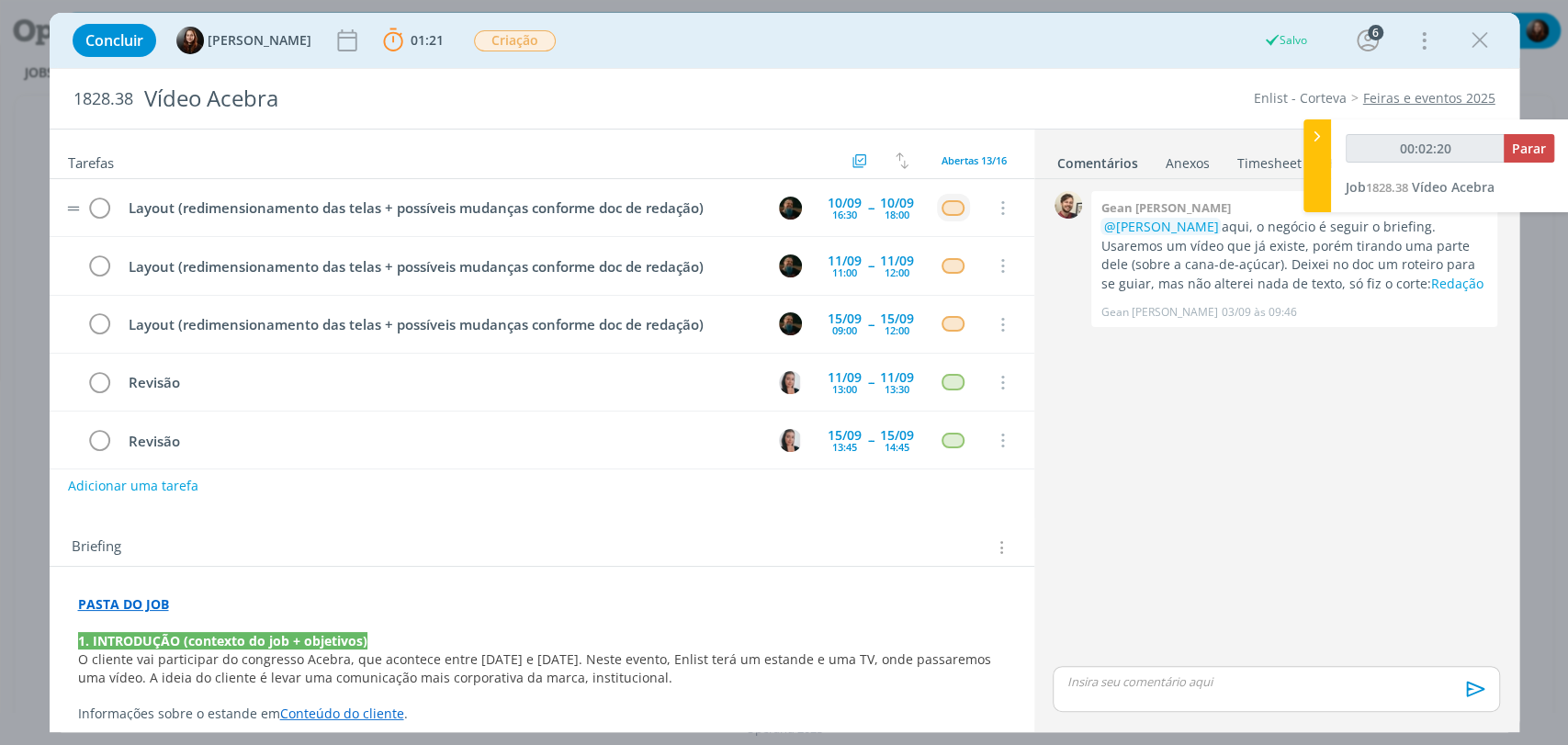
click at [1117, 503] on div "0 Gean paulo naue @Murillo Rocha aqui, o negócio é seguir o briefing. Usaremos …" at bounding box center [1276, 425] width 461 height 476
click at [772, 39] on div "Concluir Eduarda Pereira 01:21 Parar Apontar Data * 09/09/2025 Horas * 00:00 Ta…" at bounding box center [784, 41] width 1442 height 44
click at [684, 37] on div "Concluir Eduarda Pereira 01:21 Parar Apontar Data * 09/09/2025 Horas * 00:00 Ta…" at bounding box center [784, 41] width 1442 height 44
click at [782, 207] on img "dialog" at bounding box center [790, 207] width 23 height 23
type input "00:04:30"
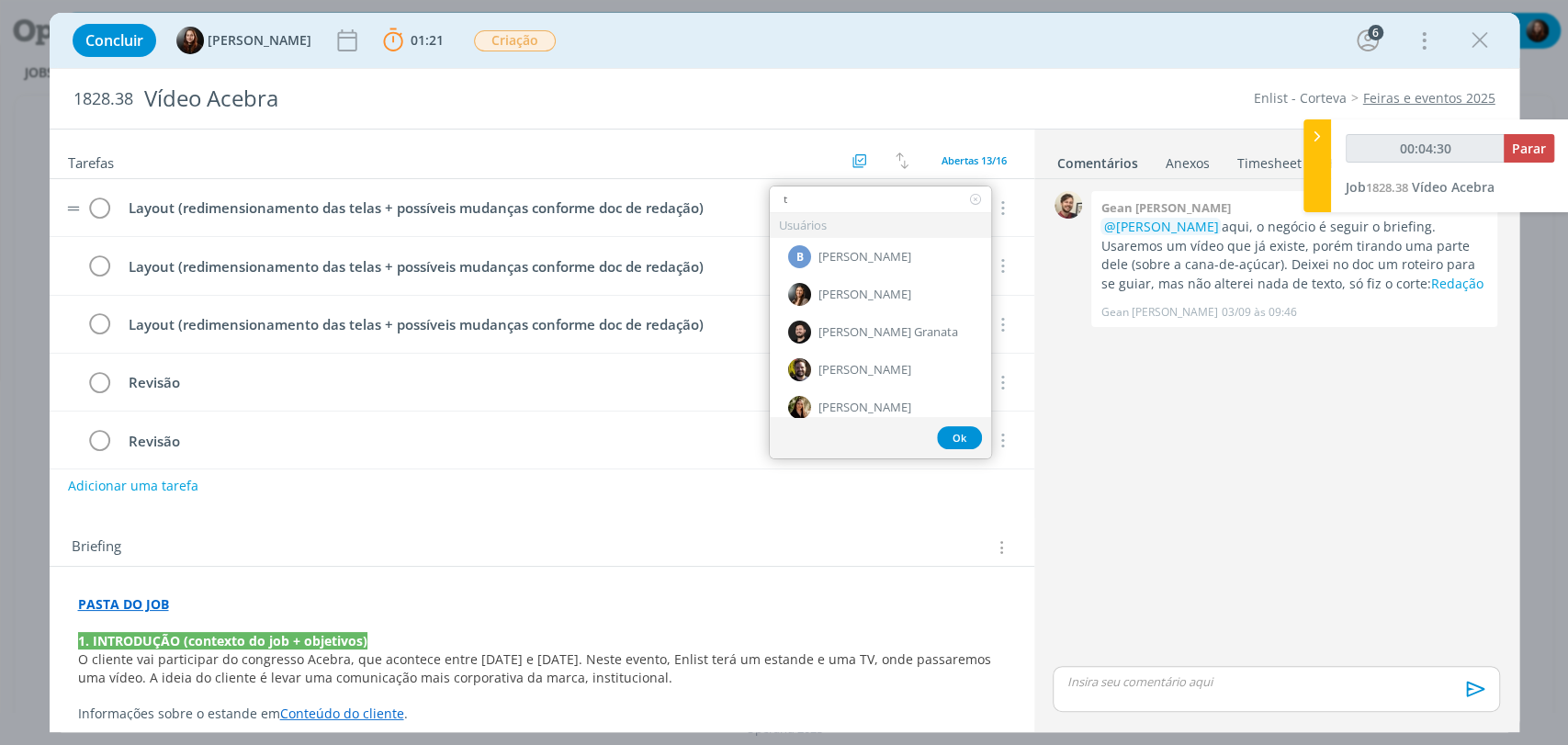
type input "th"
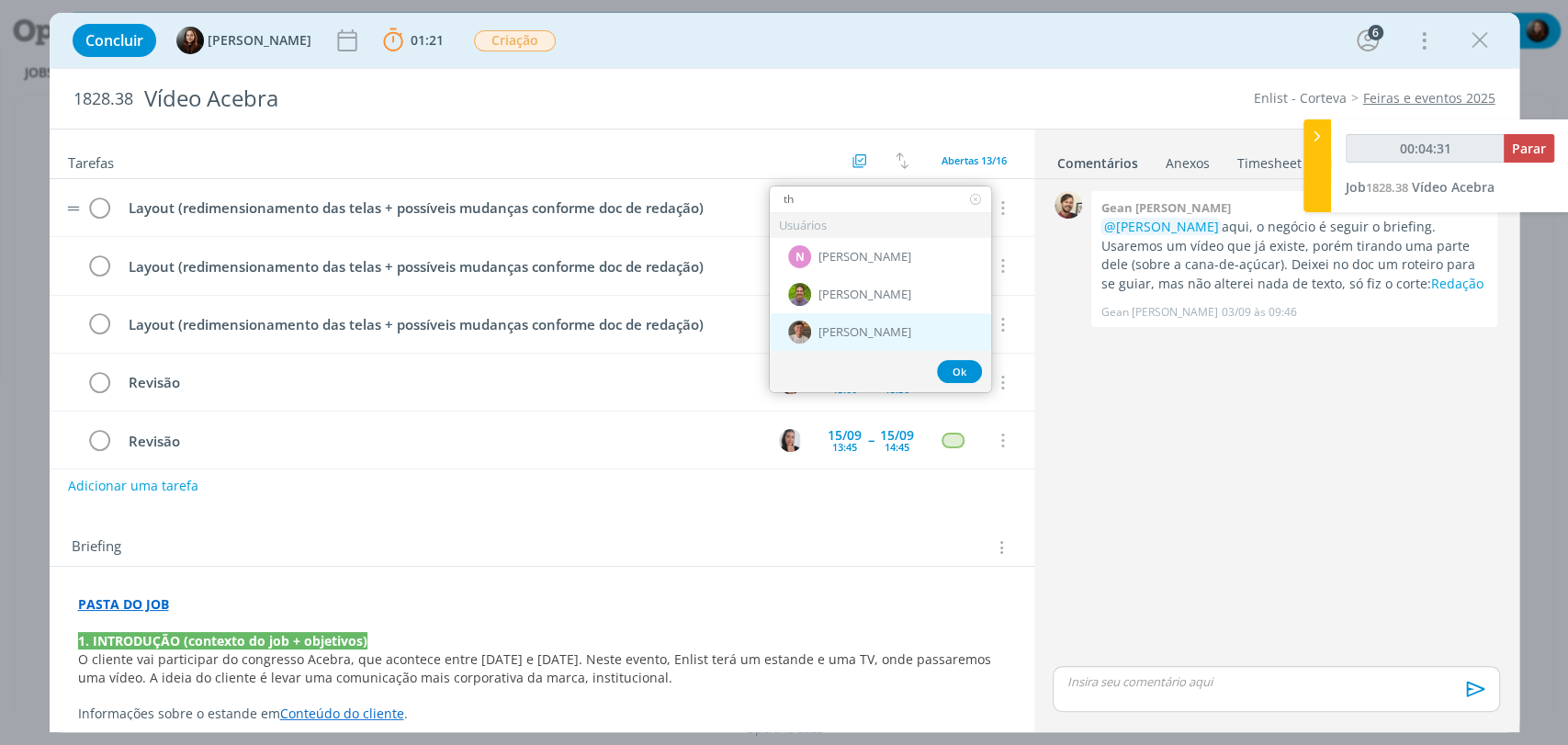
type input "00:04:32"
type input "th"
click at [872, 329] on span "[PERSON_NAME]" at bounding box center [865, 332] width 93 height 15
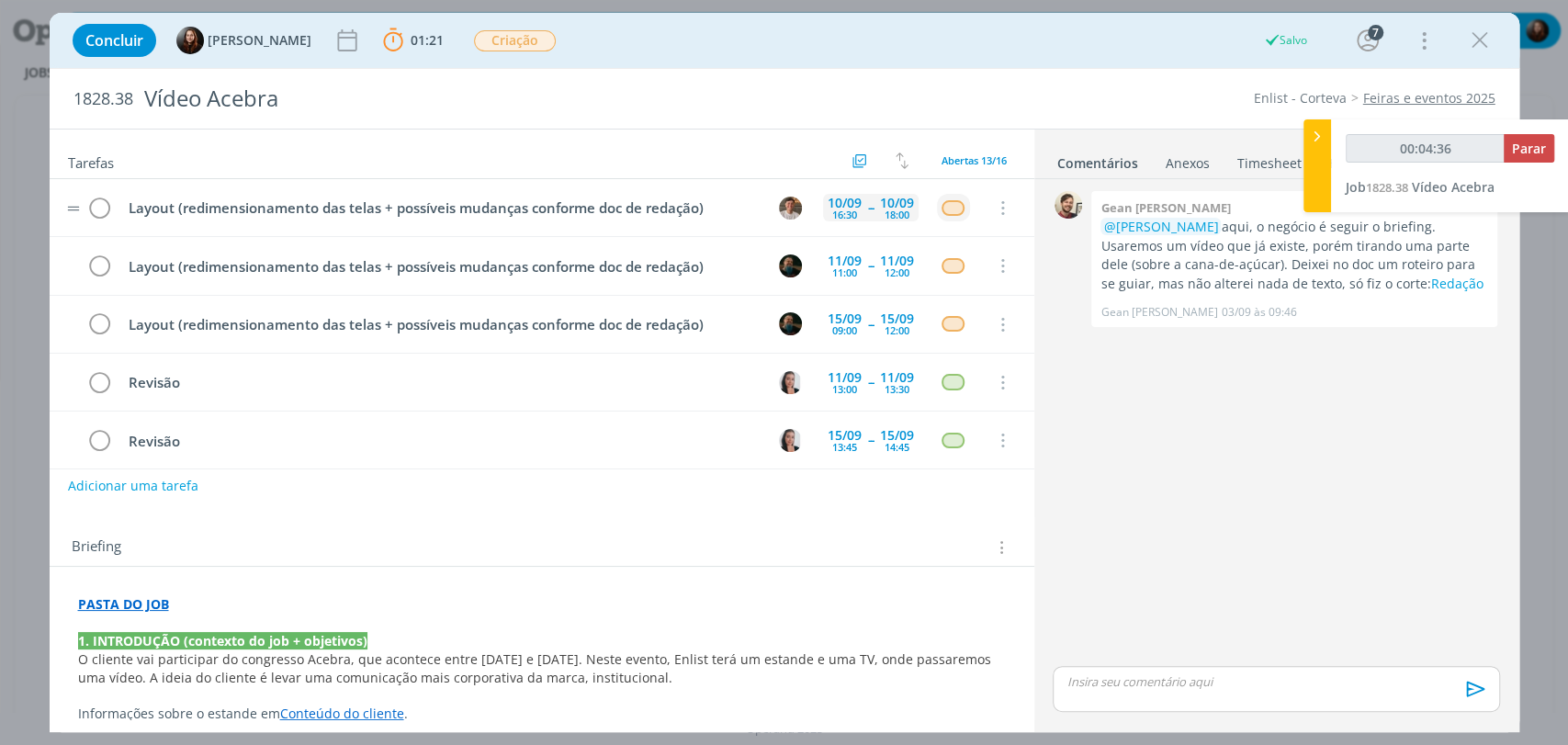
click at [840, 215] on div "16:30" at bounding box center [845, 214] width 25 height 10
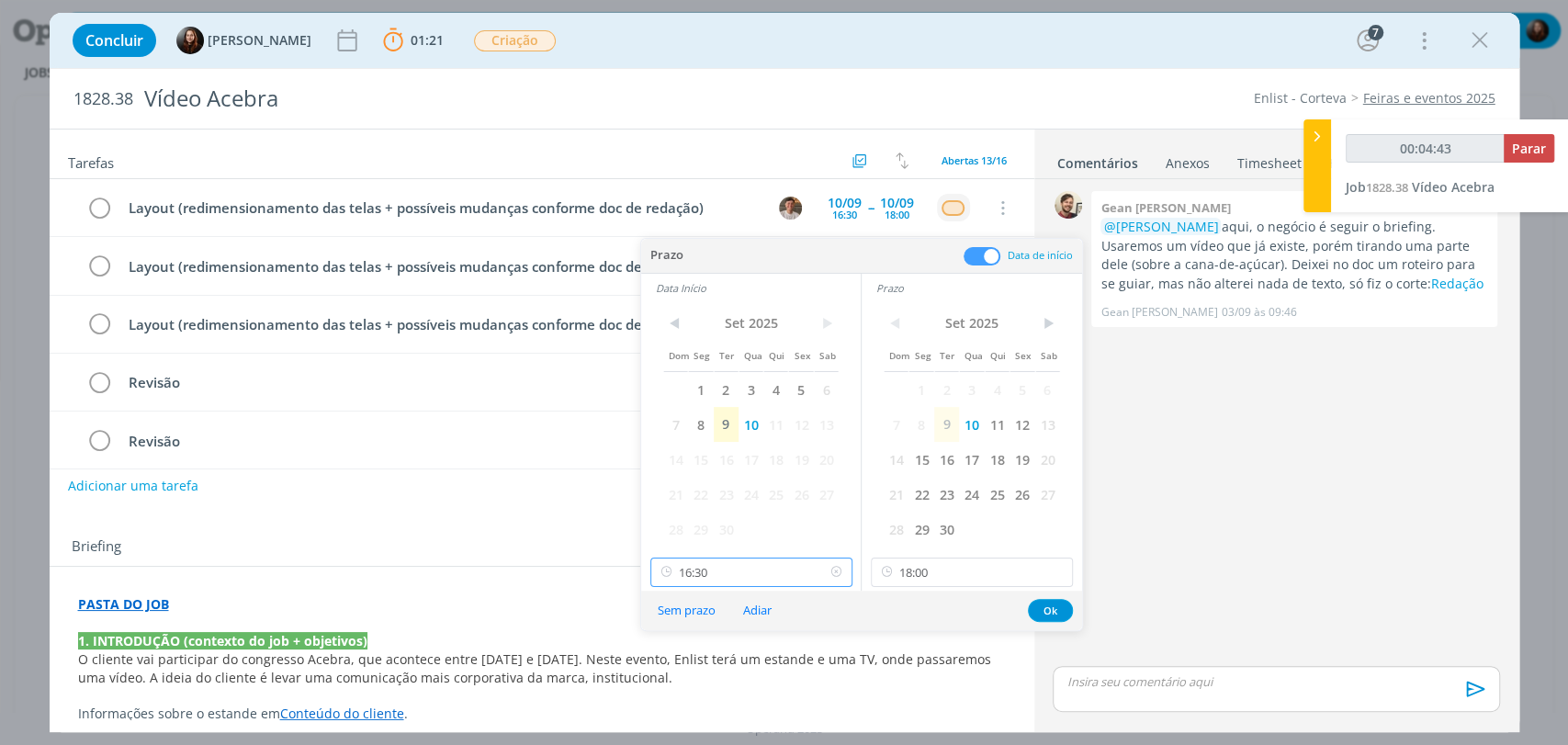
click at [751, 567] on input "16:30" at bounding box center [751, 573] width 202 height 30
type input "00:04:45"
click at [684, 398] on div "15:30" at bounding box center [752, 391] width 204 height 33
type input "15:30"
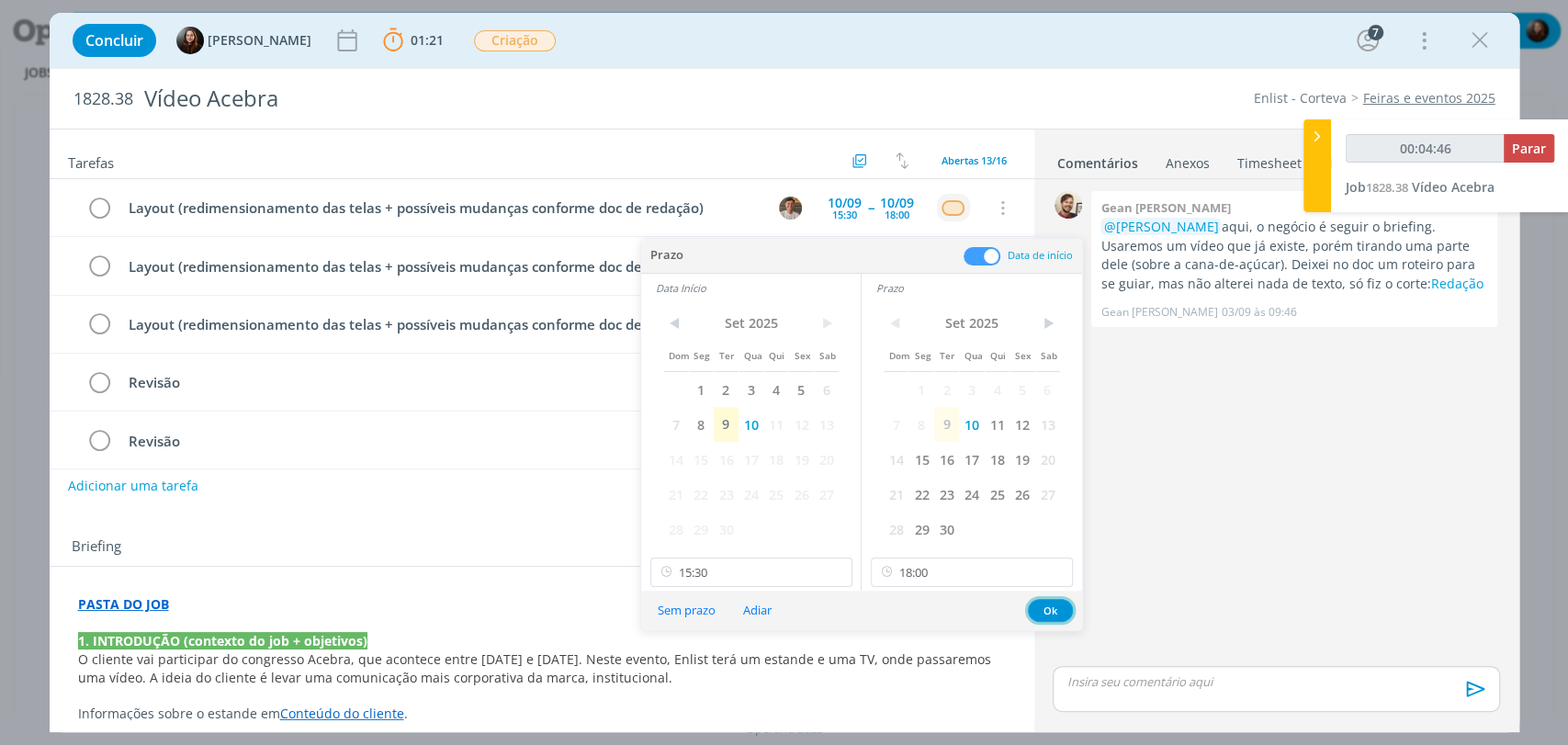
click at [1059, 608] on button "Ok" at bounding box center [1050, 610] width 45 height 23
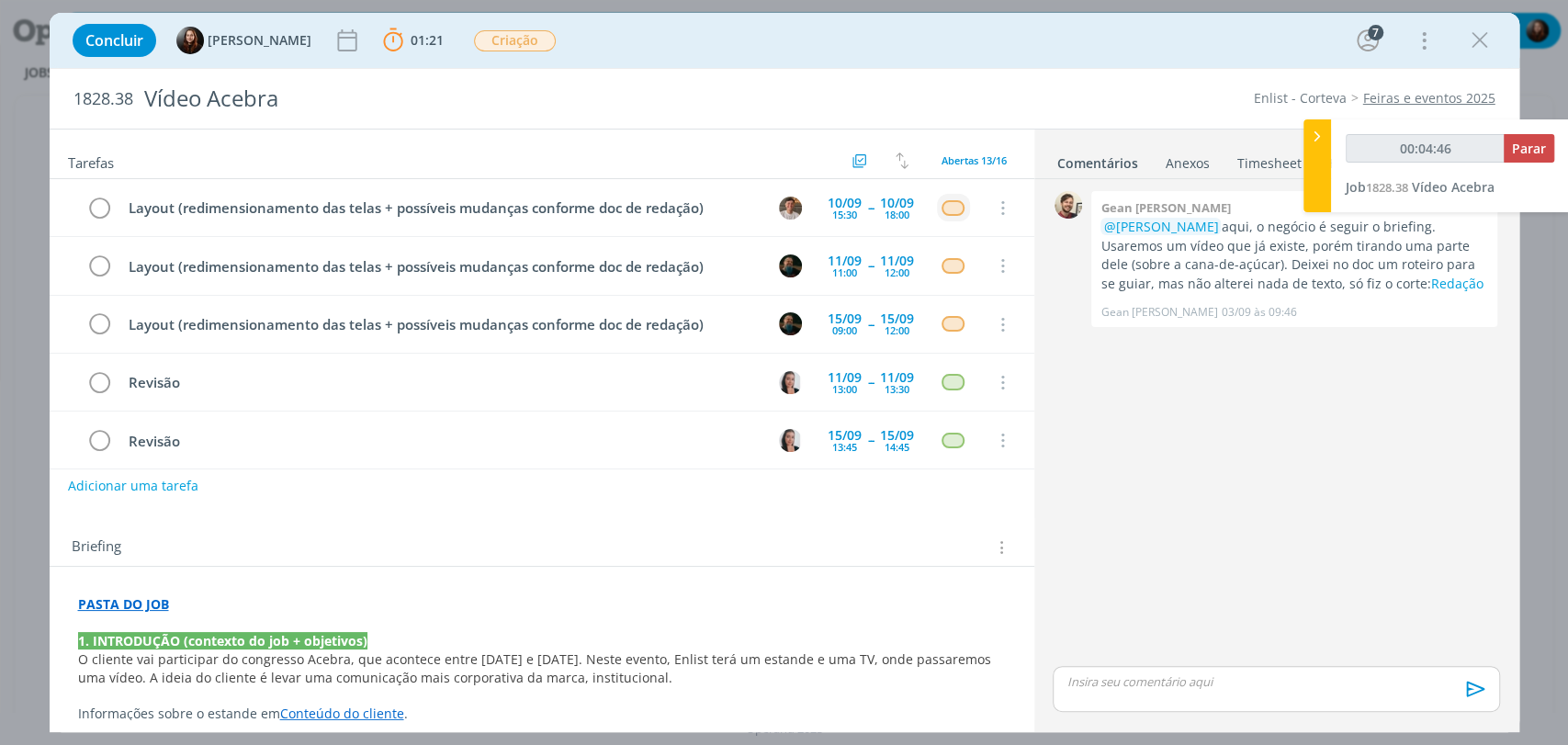
click at [1304, 465] on div "0 Gean paulo naue @Murillo Rocha aqui, o negócio é seguir o briefing. Usaremos …" at bounding box center [1276, 425] width 461 height 476
click at [823, 213] on div "10/09 15:30" at bounding box center [845, 207] width 43 height 28
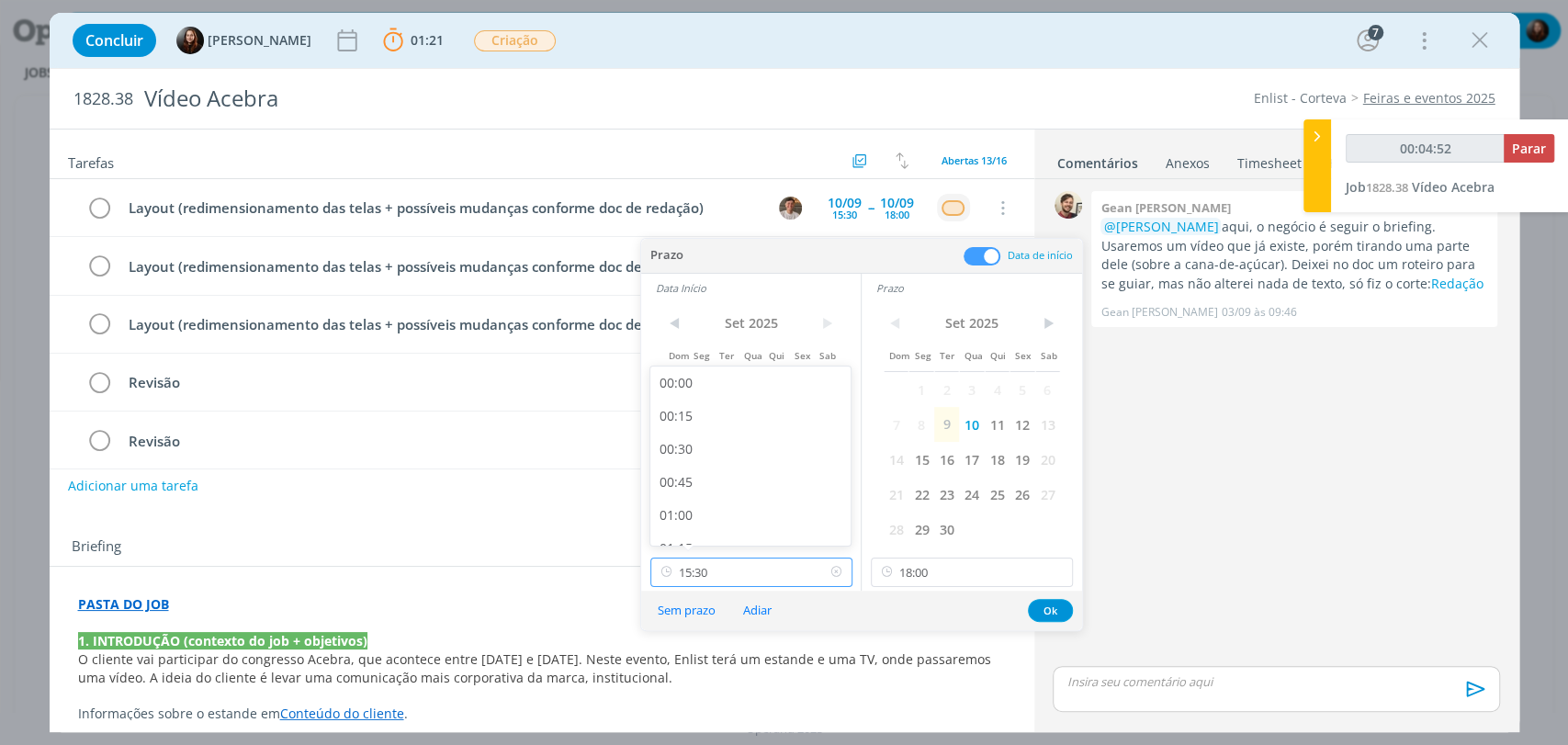
click at [724, 577] on input "15:30" at bounding box center [751, 573] width 202 height 30
type input "00:04:53"
click at [698, 496] on div "15:15" at bounding box center [752, 490] width 204 height 33
type input "15:15"
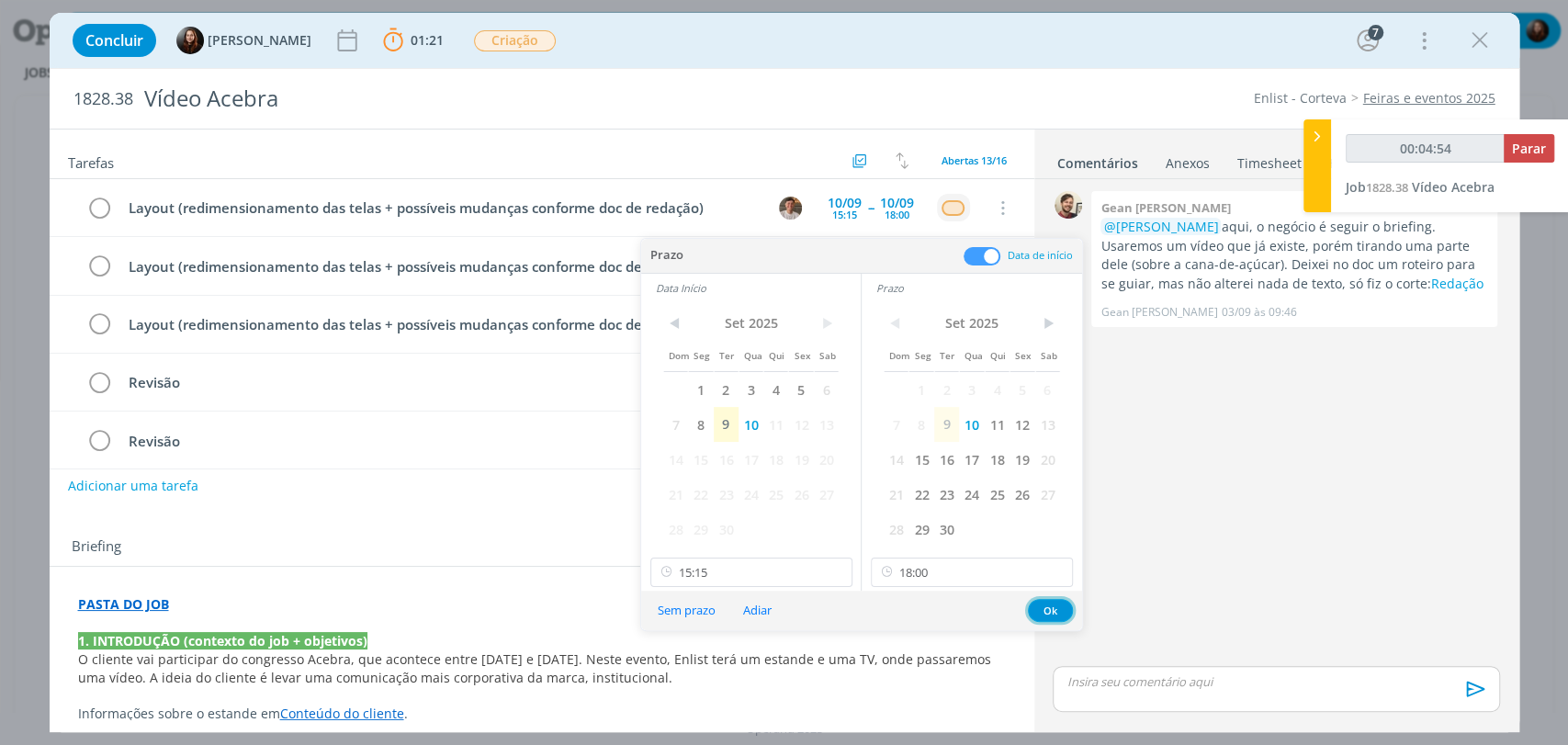
click at [1051, 609] on button "Ok" at bounding box center [1050, 610] width 45 height 23
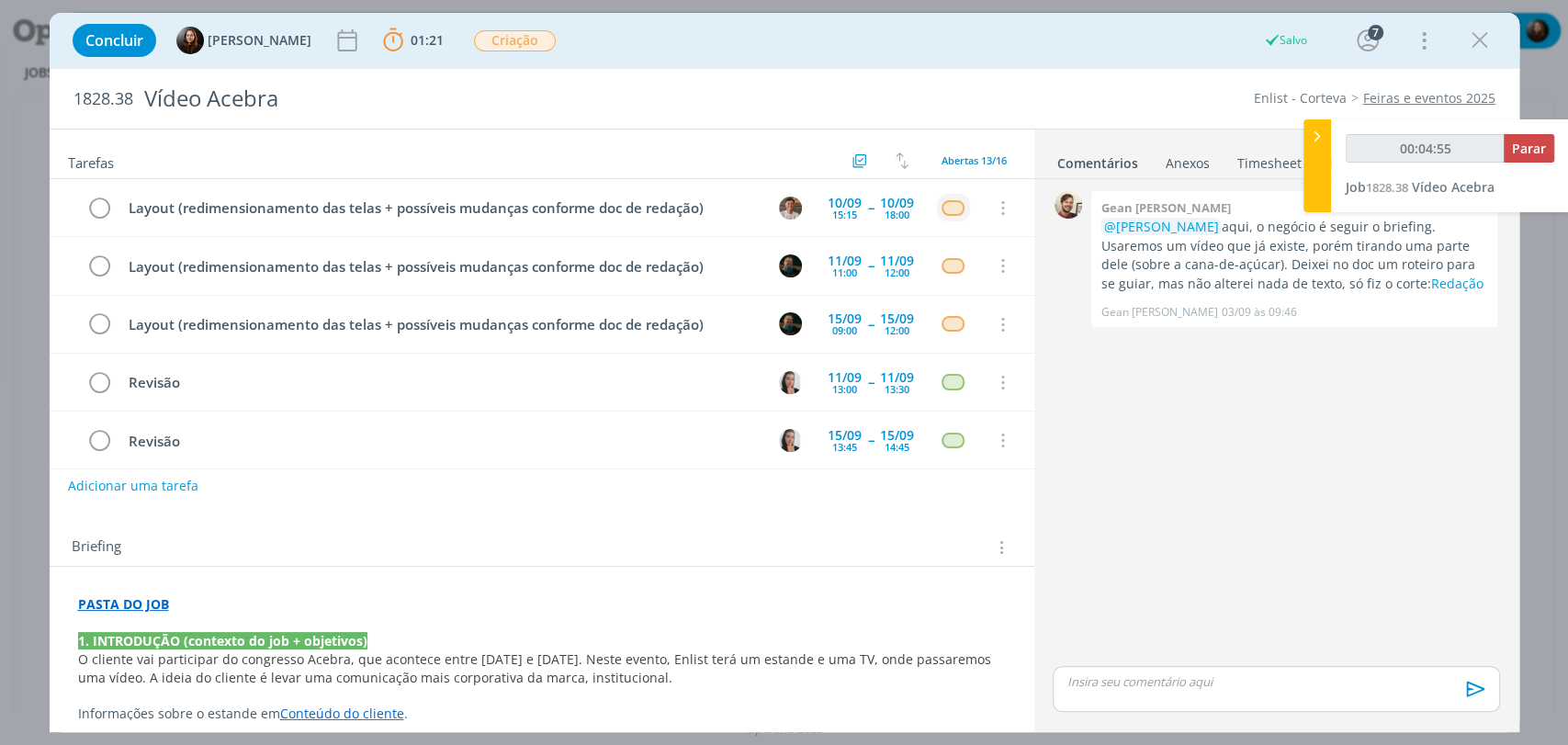
click at [1210, 409] on div "0 Gean paulo naue @Murillo Rocha aqui, o negócio é seguir o briefing. Usaremos …" at bounding box center [1276, 425] width 461 height 476
click at [784, 262] on img "dialog" at bounding box center [790, 266] width 23 height 23
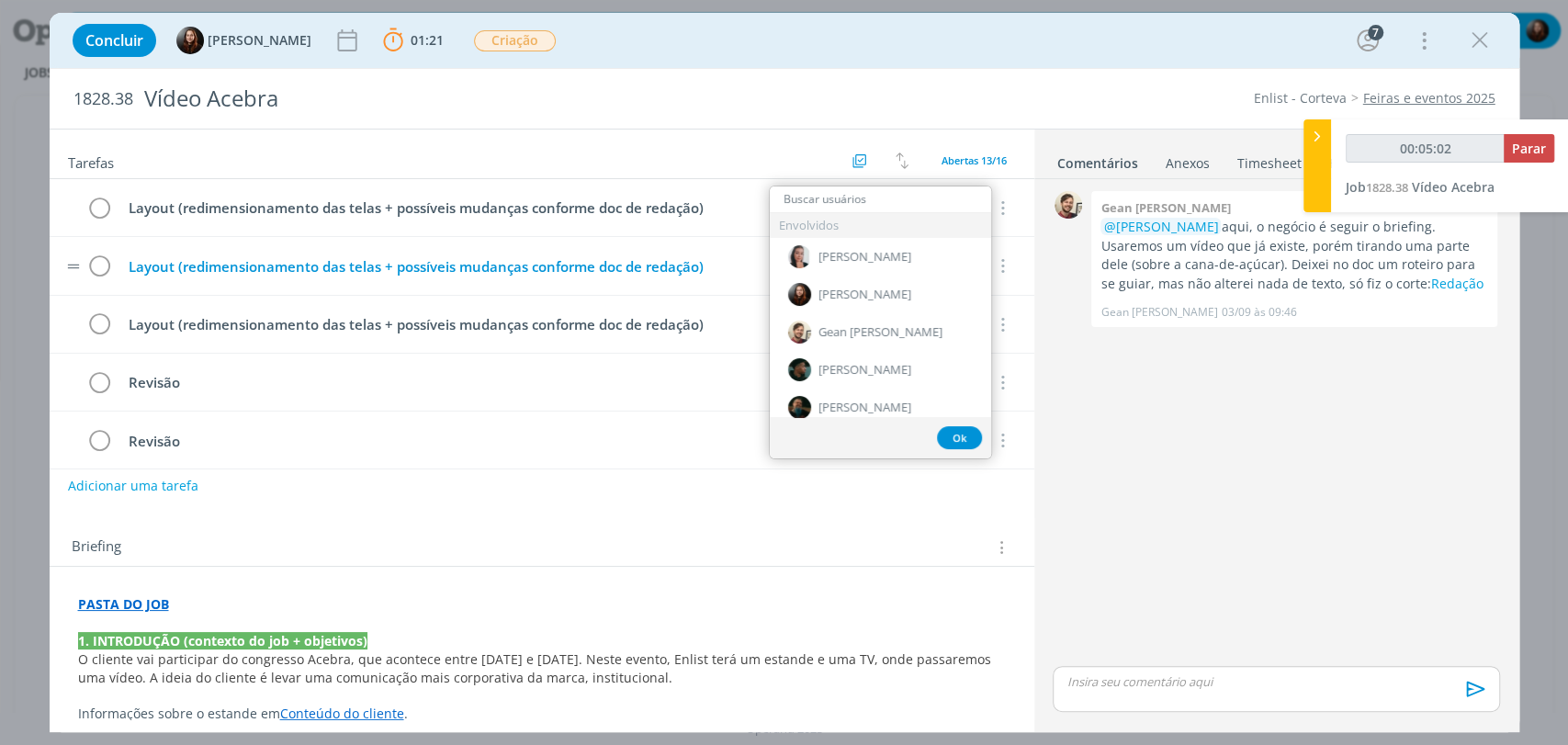
click at [418, 259] on div "Layout (redimensionamento das telas + possíveis mudanças conforme doc de redaçã…" at bounding box center [441, 267] width 641 height 23
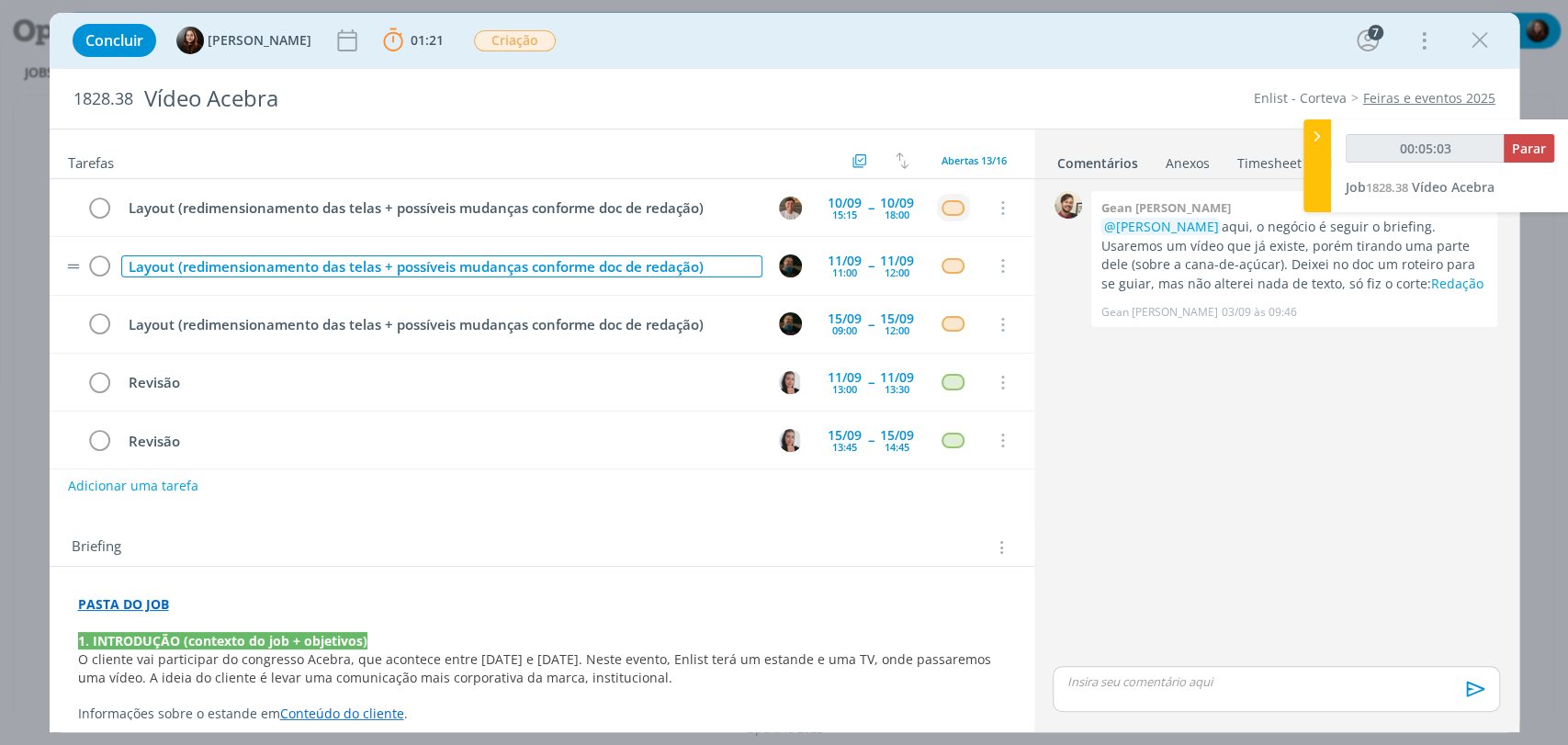
click at [130, 267] on div "Layout (redimensionamento das telas + possíveis mudanças conforme doc de redaçã…" at bounding box center [441, 267] width 641 height 23
type input "00:05:04"
click at [995, 265] on icon "dialog" at bounding box center [1001, 267] width 20 height 17
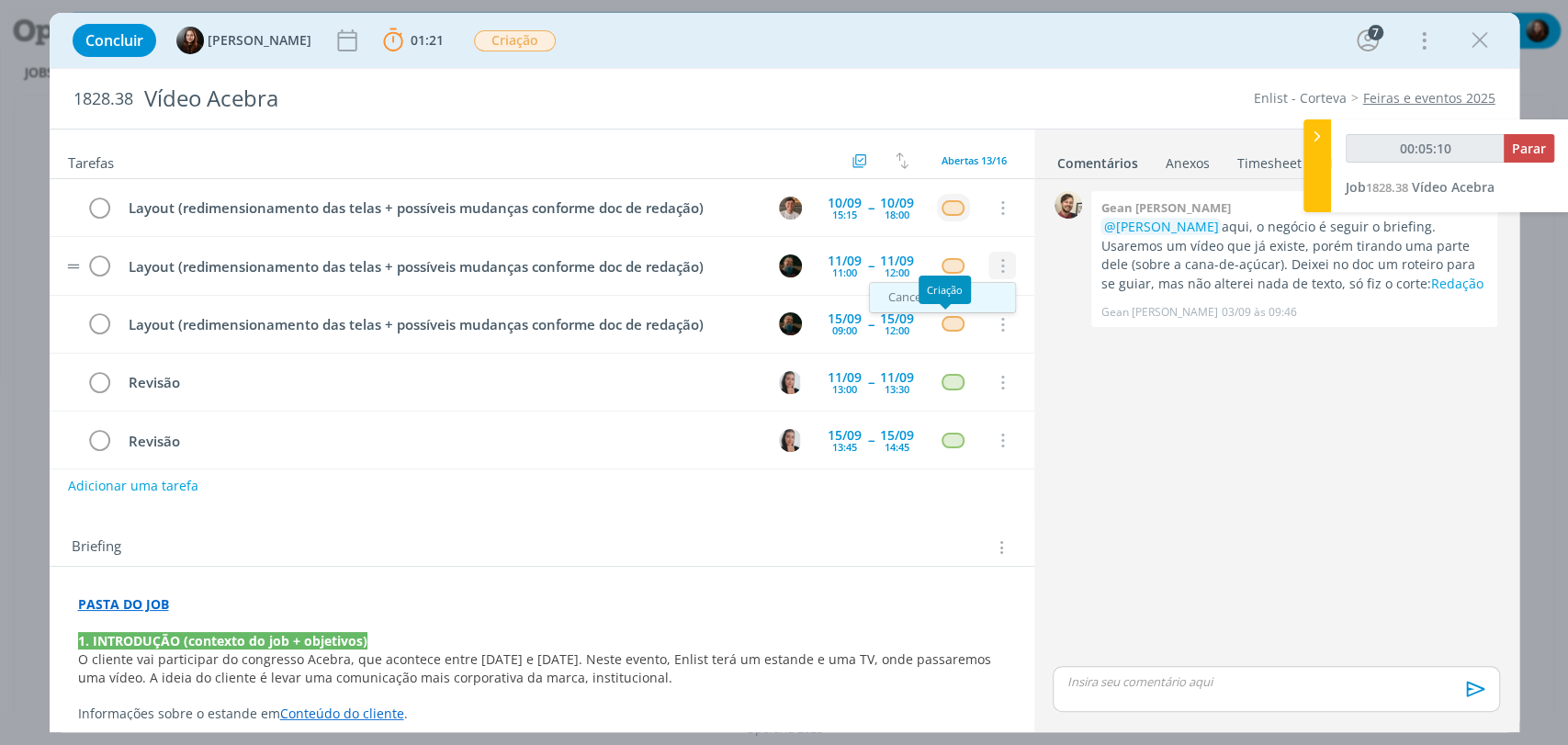
click at [917, 295] on link "Cancelar" at bounding box center [942, 298] width 145 height 30
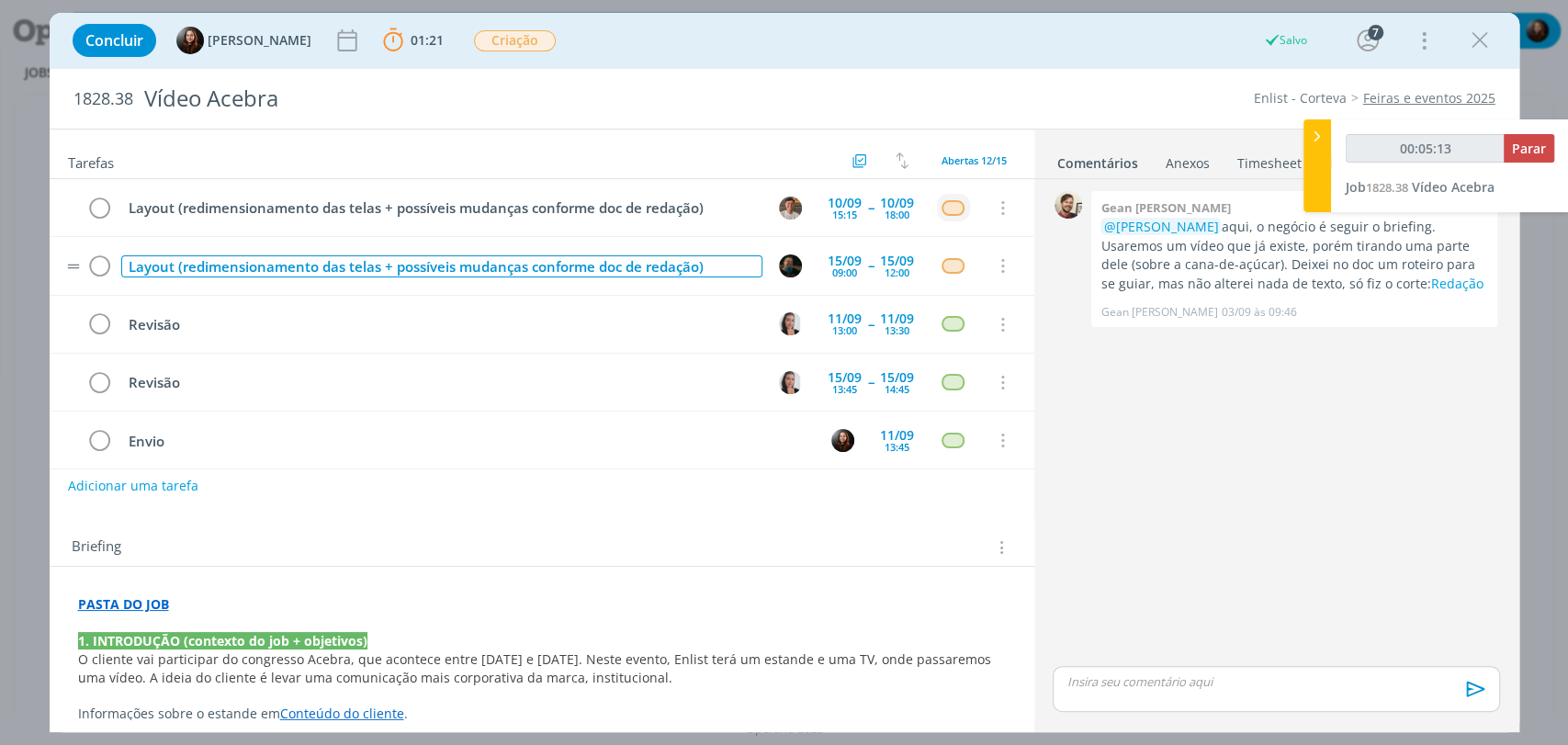
click at [151, 266] on div "Layout (redimensionamento das telas + possíveis mudanças conforme doc de redaçã…" at bounding box center [441, 267] width 641 height 23
type input "00:05:14"
drag, startPoint x: 180, startPoint y: 264, endPoint x: 728, endPoint y: 270, distance: 548.0
click at [728, 270] on div "Motion (redimensionamento das telas + possíveis mudanças conforme doc de redaçã…" at bounding box center [441, 267] width 641 height 23
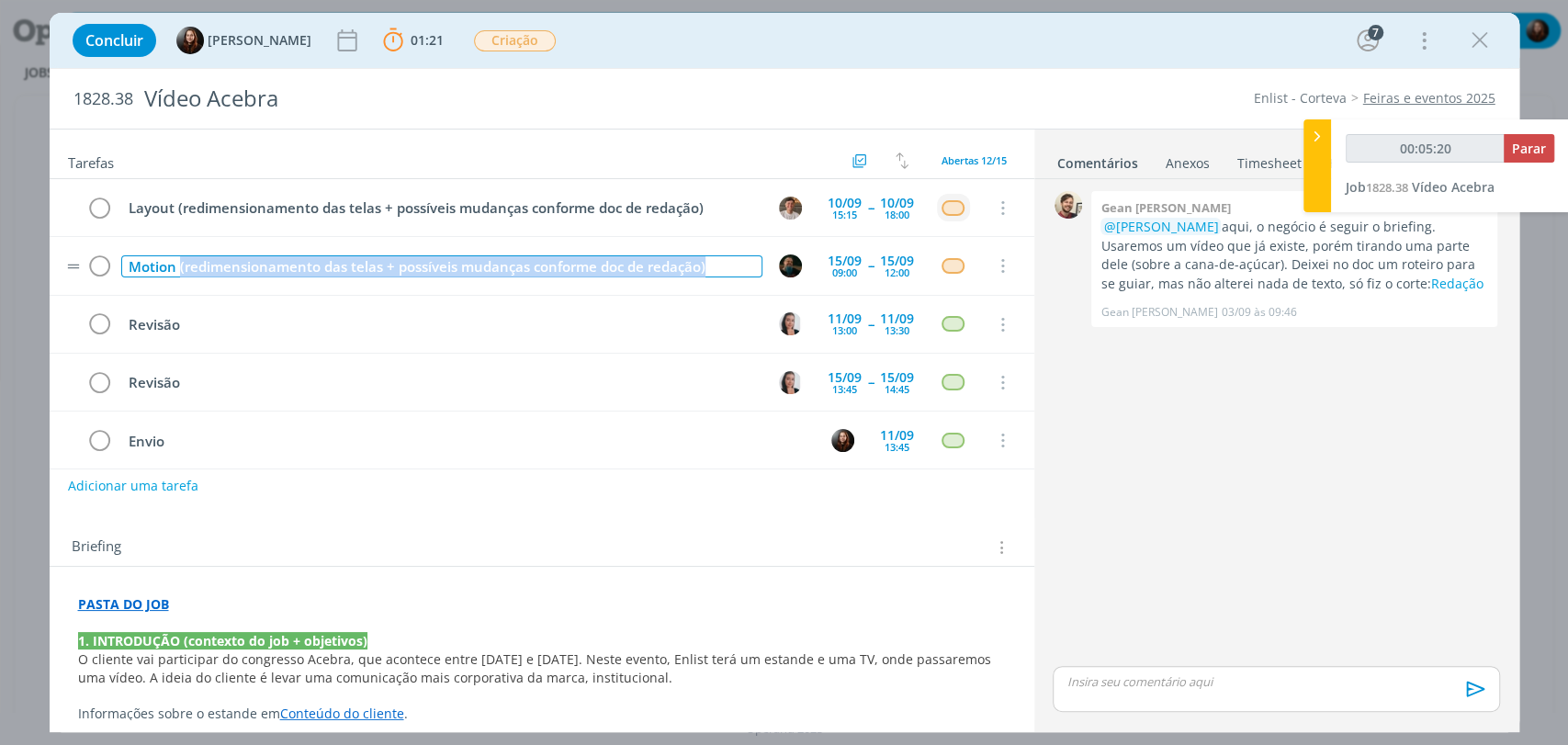
click at [728, 269] on div "Motion (redimensionamento das telas + possíveis mudanças conforme doc de redaçã…" at bounding box center [441, 267] width 641 height 23
drag, startPoint x: 723, startPoint y: 267, endPoint x: 176, endPoint y: 271, distance: 547.0
click at [176, 271] on div "Motion (redimensionamento das telas + possíveis mudanças conforme doc de redaçã…" at bounding box center [441, 267] width 641 height 23
click at [365, 264] on div "Motion (redimensionamento das telas + possíveis mudanças conforme doc de redaçã…" at bounding box center [441, 267] width 641 height 23
click at [183, 263] on div "Motion (redimensionamento das telas + possíveis mudanças conforme doc de redaçã…" at bounding box center [441, 267] width 641 height 23
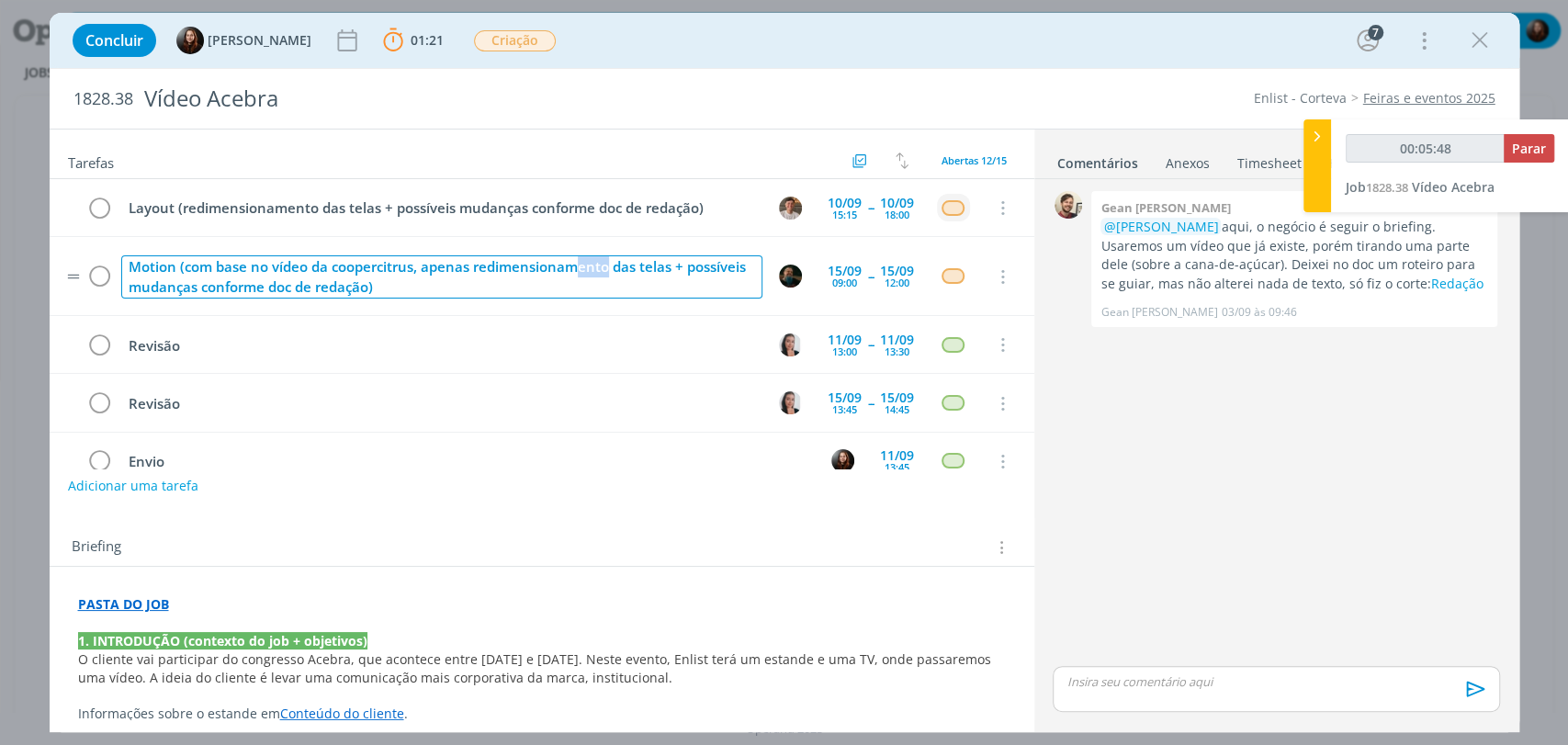
drag, startPoint x: 606, startPoint y: 272, endPoint x: 579, endPoint y: 269, distance: 27.2
click at [579, 269] on div "Motion (com base no vídeo da coopercitrus, apenas redimensionamento das telas +…" at bounding box center [441, 277] width 641 height 43
drag, startPoint x: 618, startPoint y: 269, endPoint x: 570, endPoint y: 267, distance: 48.0
click at [570, 267] on div "Motion (com base no vídeo da coopercitrus, apenas redimensionamento das telas +…" at bounding box center [441, 277] width 641 height 43
click at [419, 289] on div "Motion (com base no vídeo da coopercitrus, apenas redimensionando as telas + po…" at bounding box center [441, 277] width 641 height 43
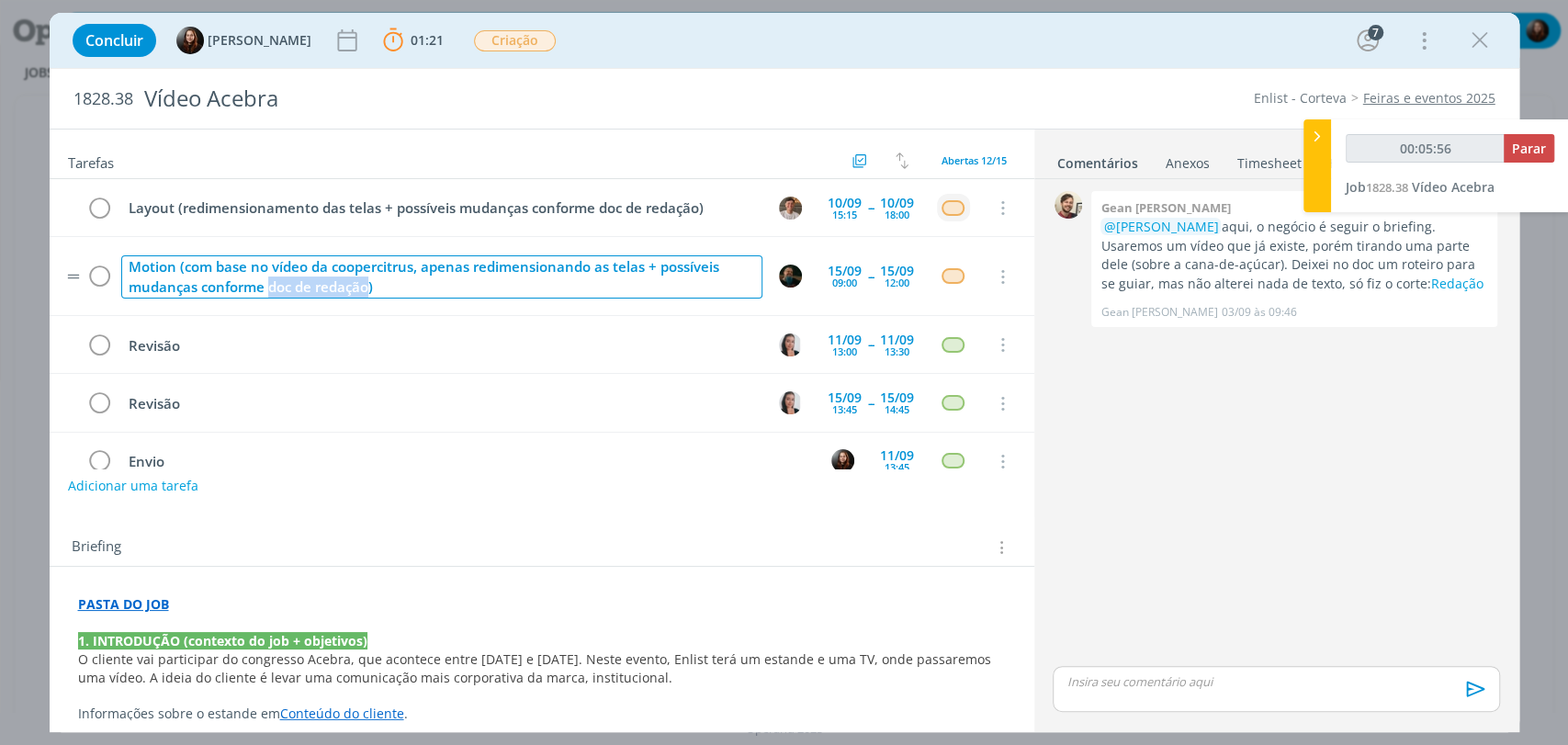
drag, startPoint x: 367, startPoint y: 287, endPoint x: 272, endPoint y: 287, distance: 95.0
click at [272, 287] on div "Motion (com base no vídeo da coopercitrus, apenas redimensionando as telas + po…" at bounding box center [441, 277] width 641 height 43
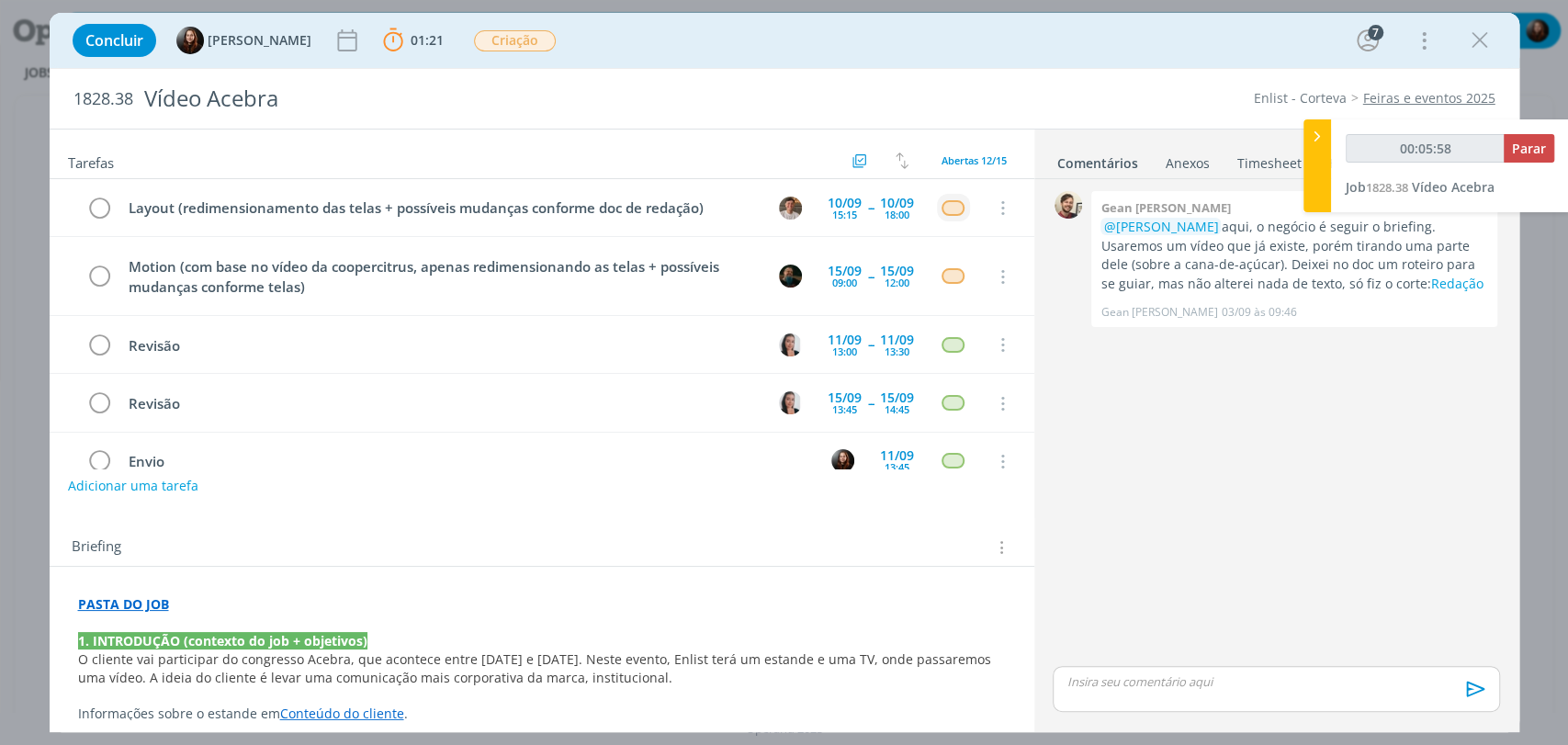
click at [1220, 516] on div "0 Gean paulo naue @Murillo Rocha aqui, o negócio é seguir o briefing. Usaremos …" at bounding box center [1276, 425] width 461 height 476
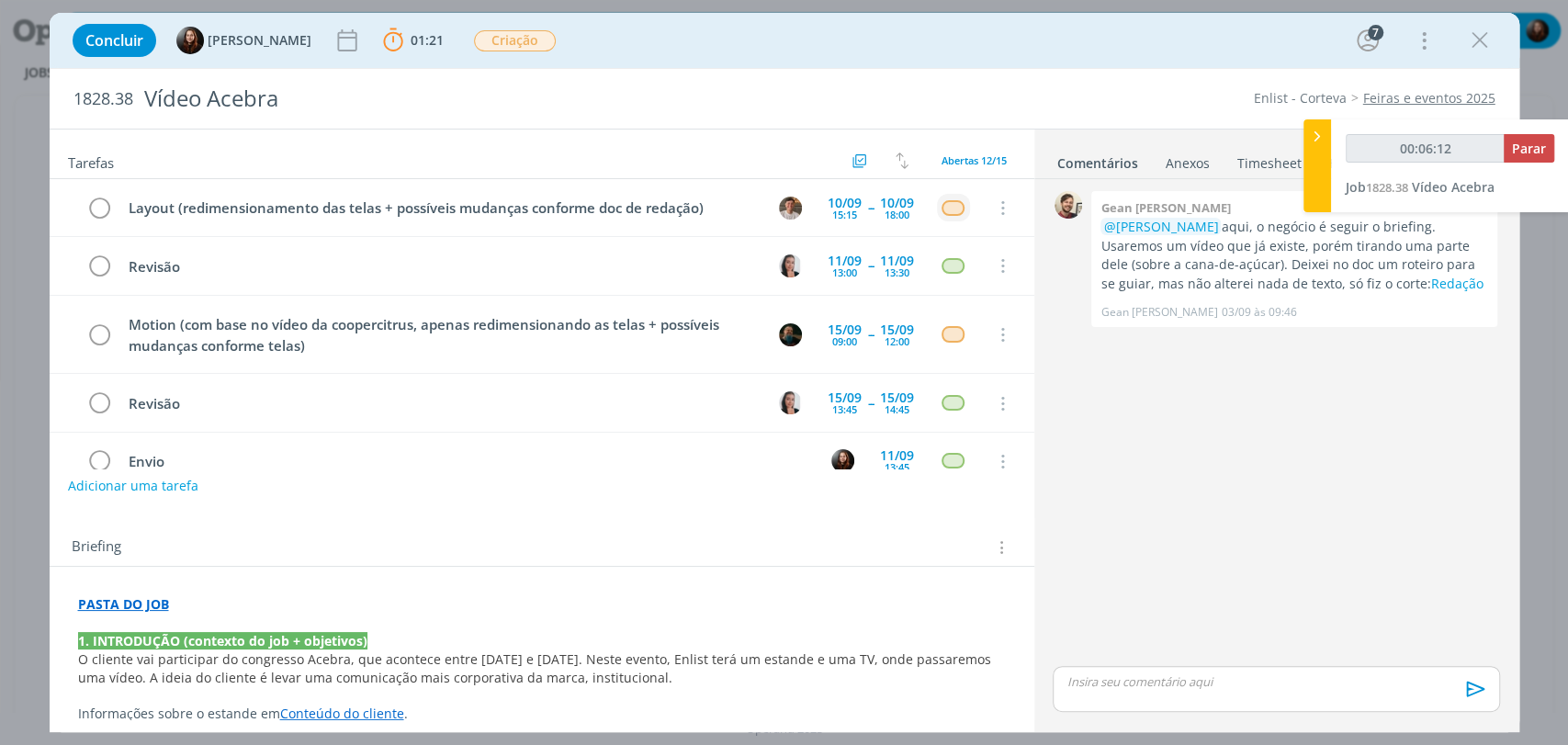
click at [1179, 436] on div "0 Gean paulo naue @Murillo Rocha aqui, o negócio é seguir o briefing. Usaremos …" at bounding box center [1276, 425] width 461 height 476
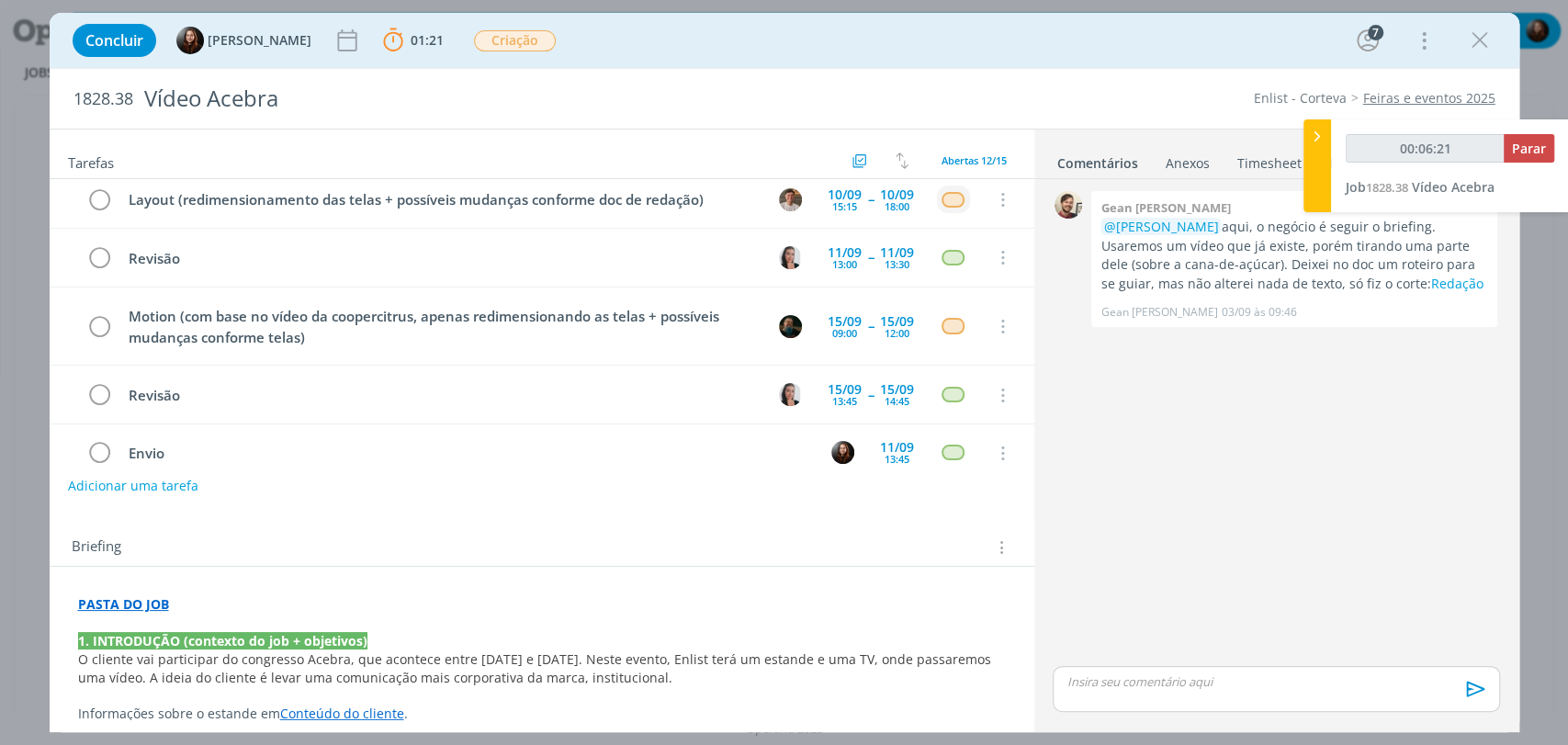
scroll to position [0, 0]
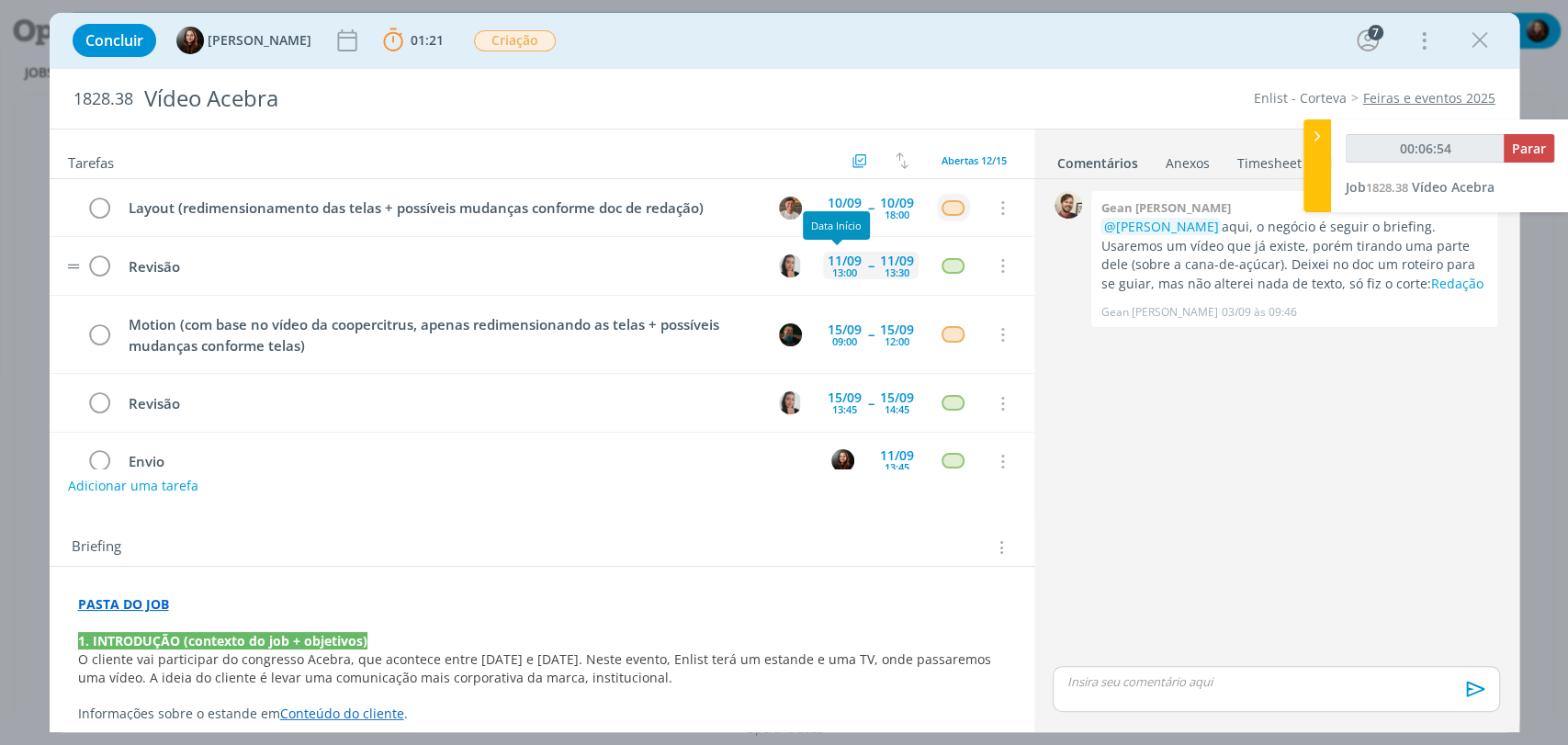
click at [838, 255] on div "11/09" at bounding box center [845, 261] width 34 height 13
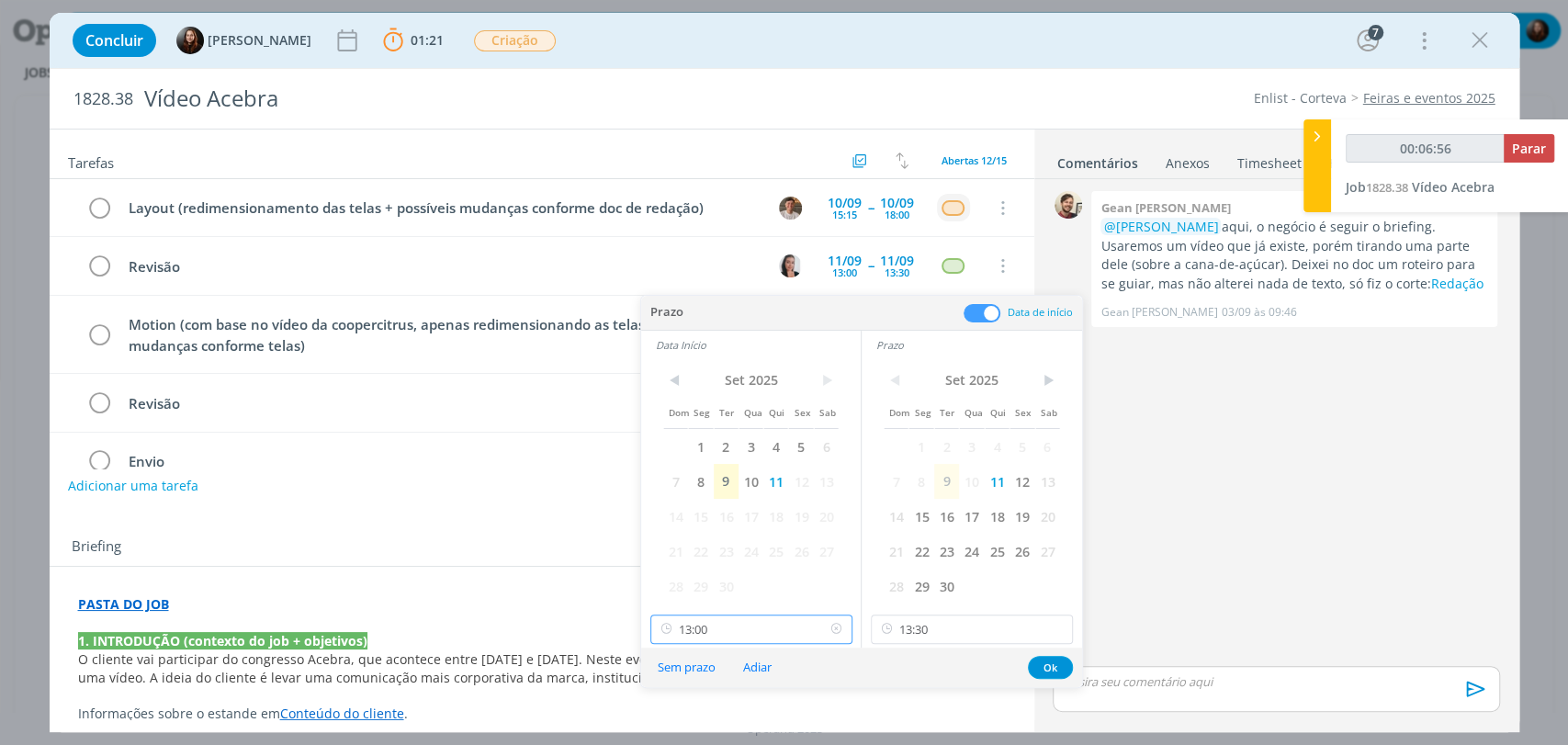
click at [741, 624] on input "13:00" at bounding box center [751, 629] width 202 height 30
click at [1204, 510] on div "0 Gean paulo naue @Murillo Rocha aqui, o negócio é seguir o briefing. Usaremos …" at bounding box center [1276, 425] width 461 height 476
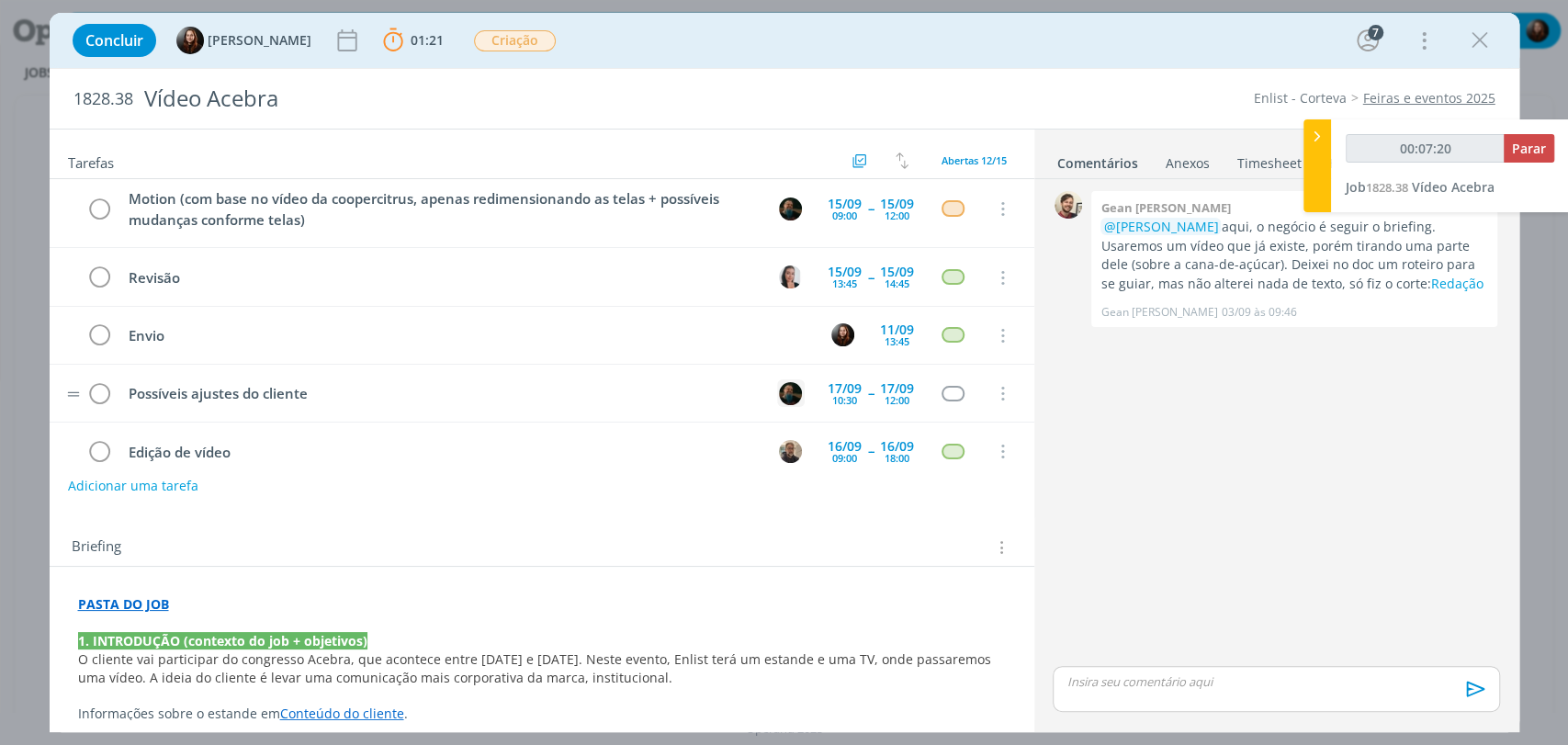
scroll to position [204, 0]
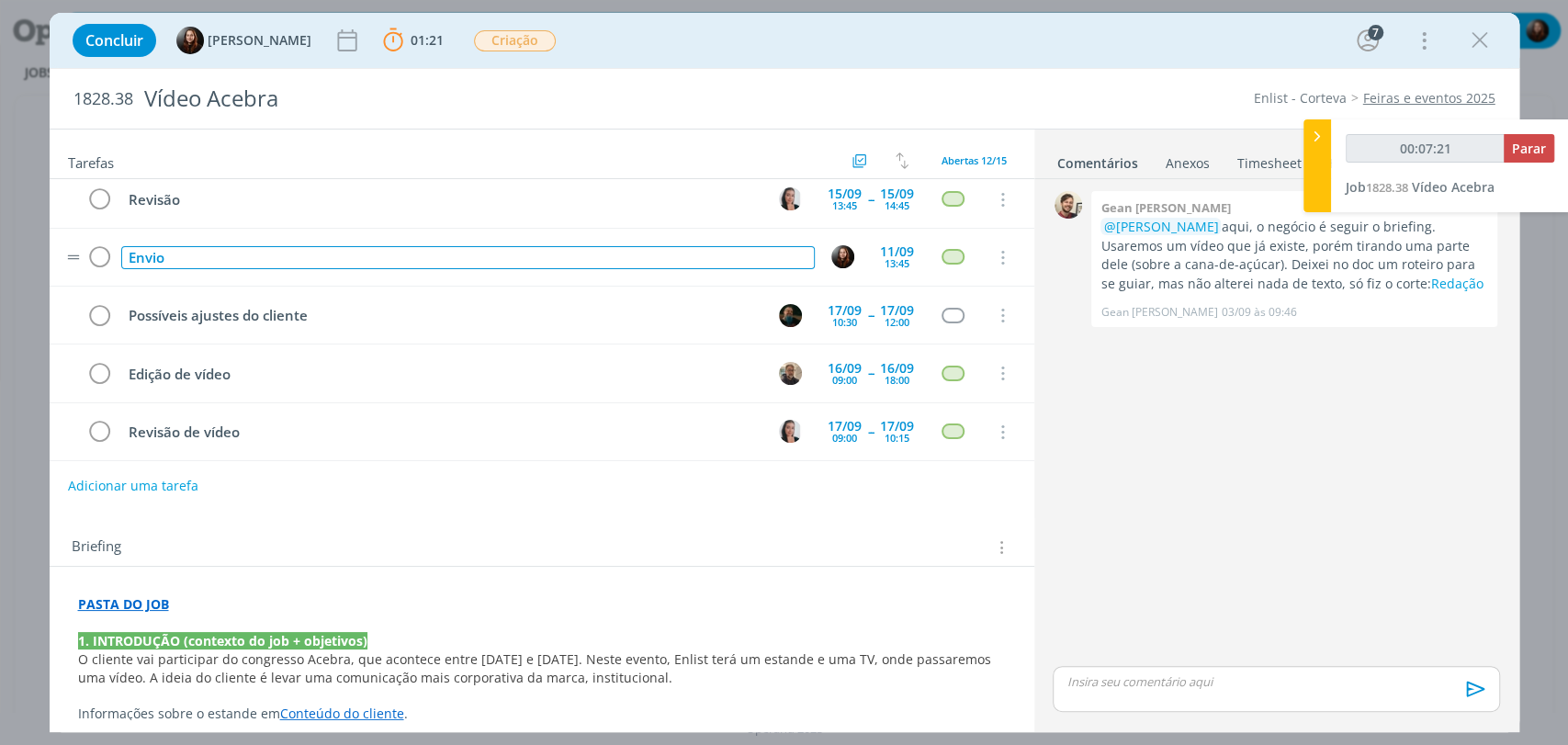
click at [243, 254] on div "Envio" at bounding box center [468, 257] width 694 height 23
click at [132, 258] on div "Envio" at bounding box center [468, 257] width 694 height 23
type input "00:07:24"
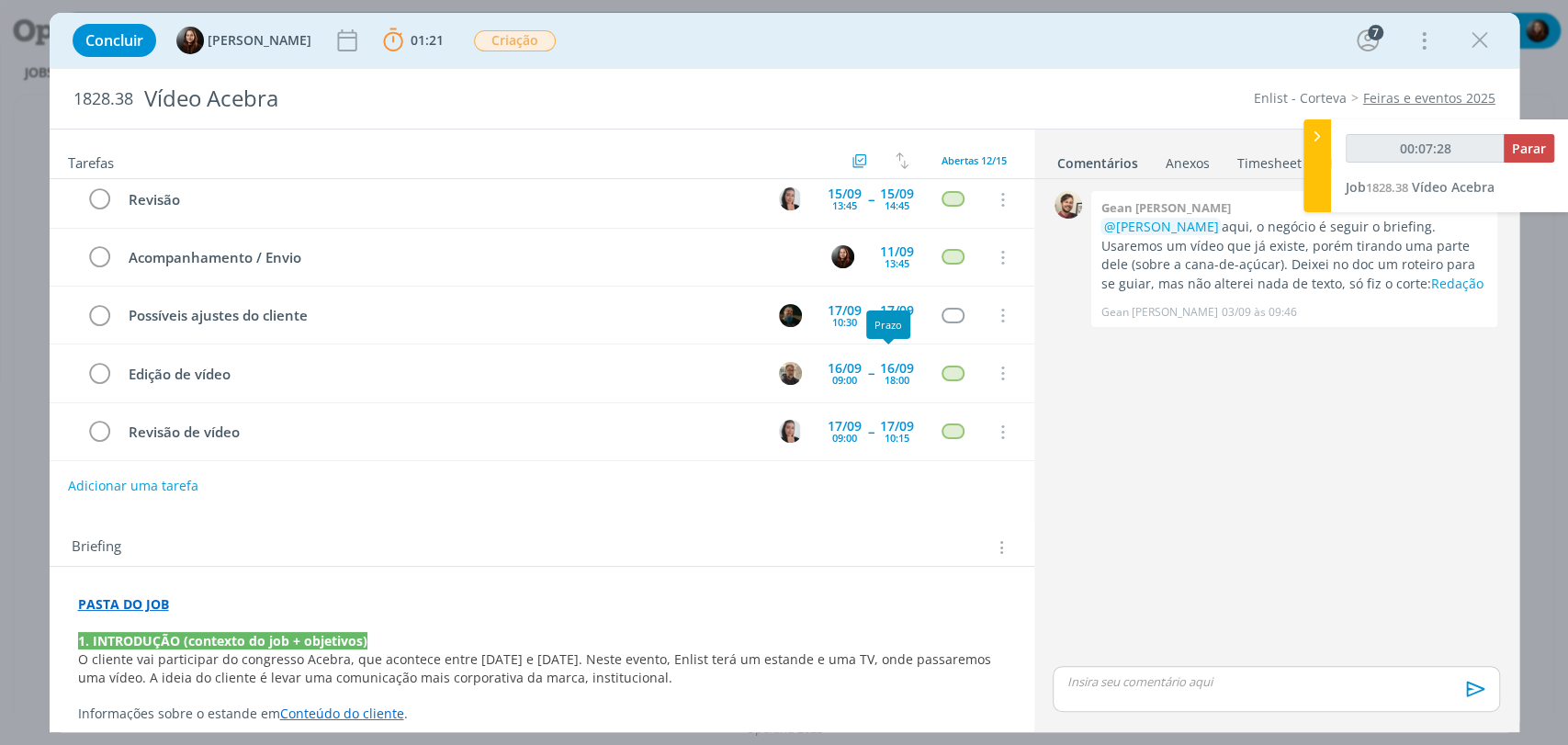
click at [1250, 482] on div "0 Gean paulo naue @Murillo Rocha aqui, o negócio é seguir o briefing. Usaremos …" at bounding box center [1276, 425] width 461 height 476
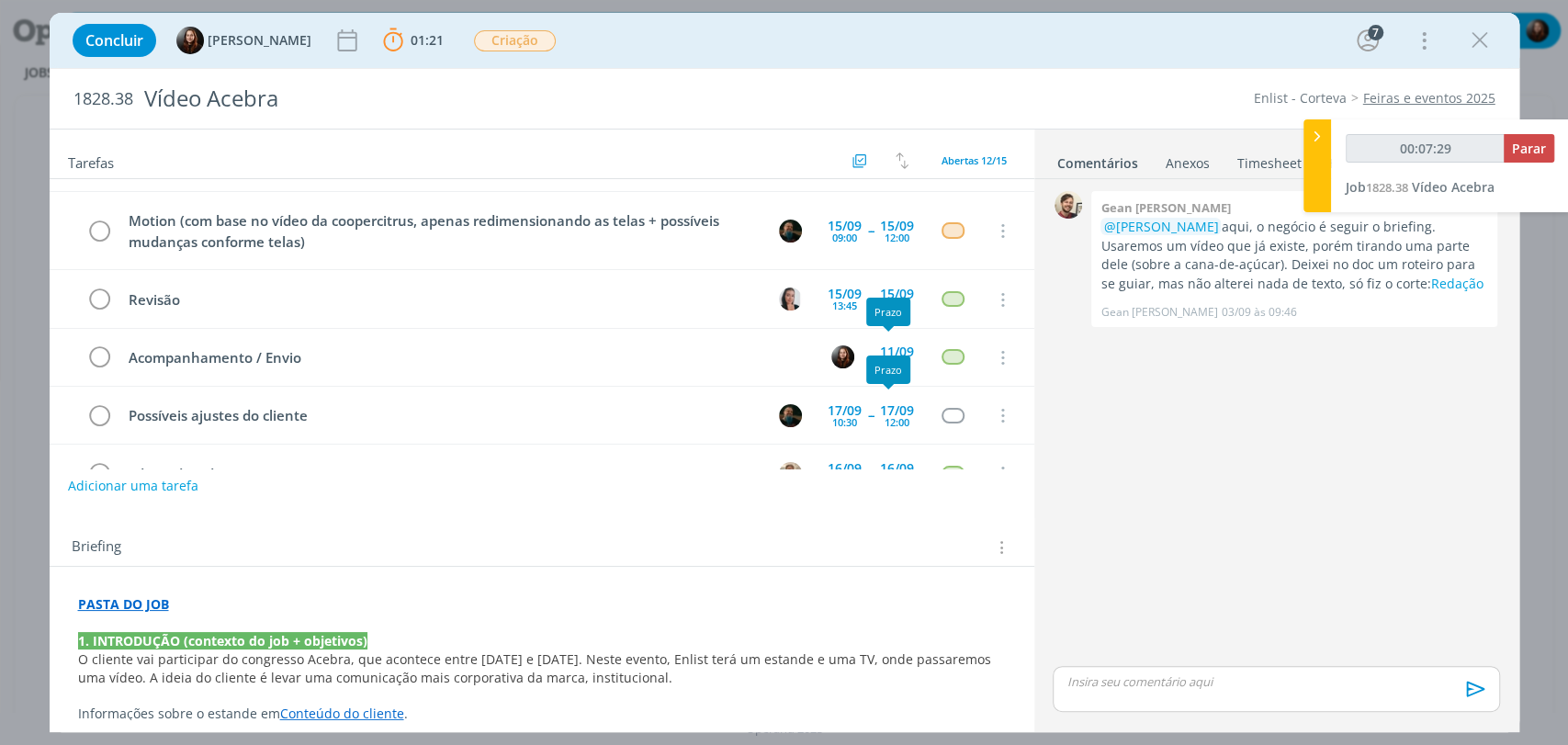
scroll to position [102, 0]
click at [892, 347] on div "11/09" at bounding box center [896, 354] width 34 height 13
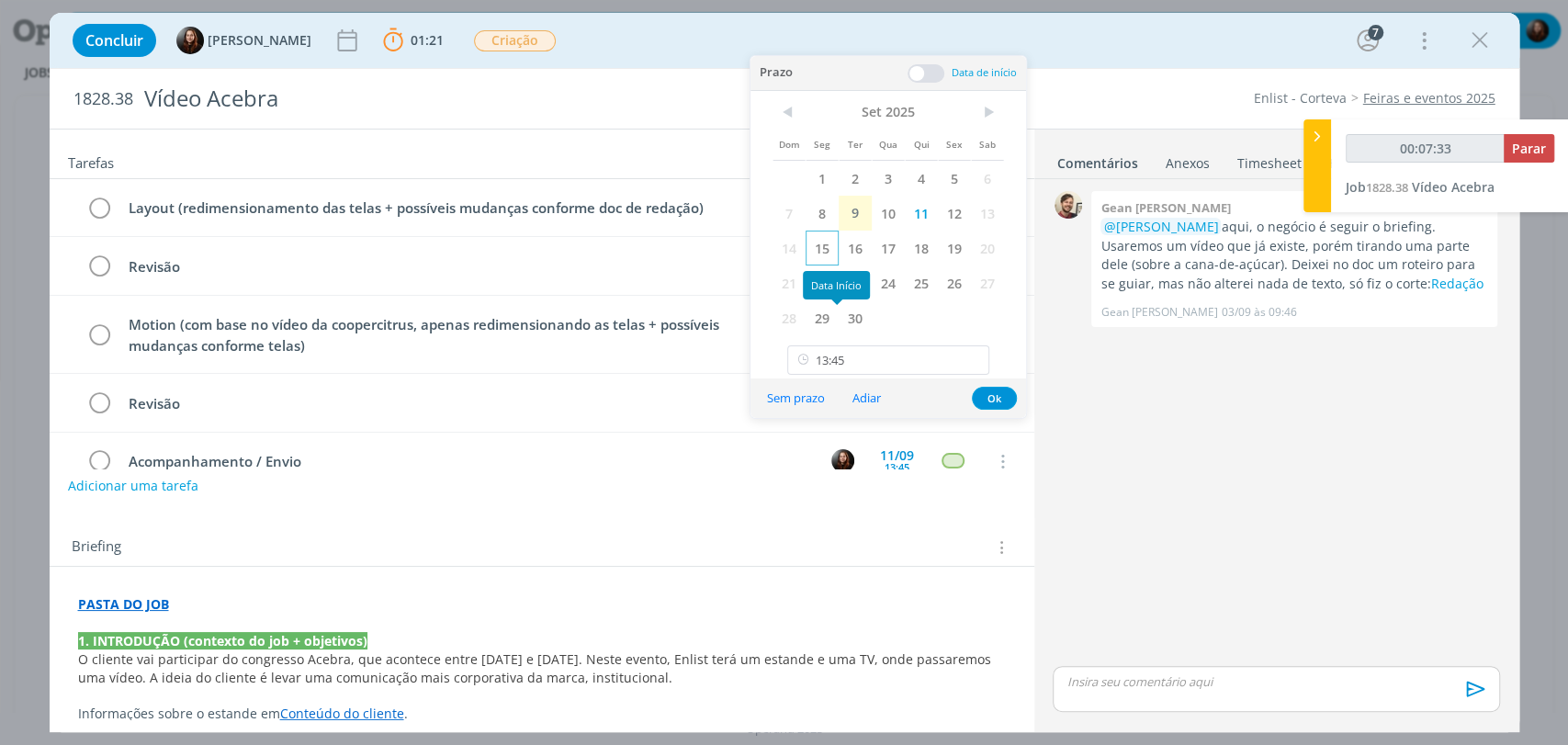
scroll to position [0, 0]
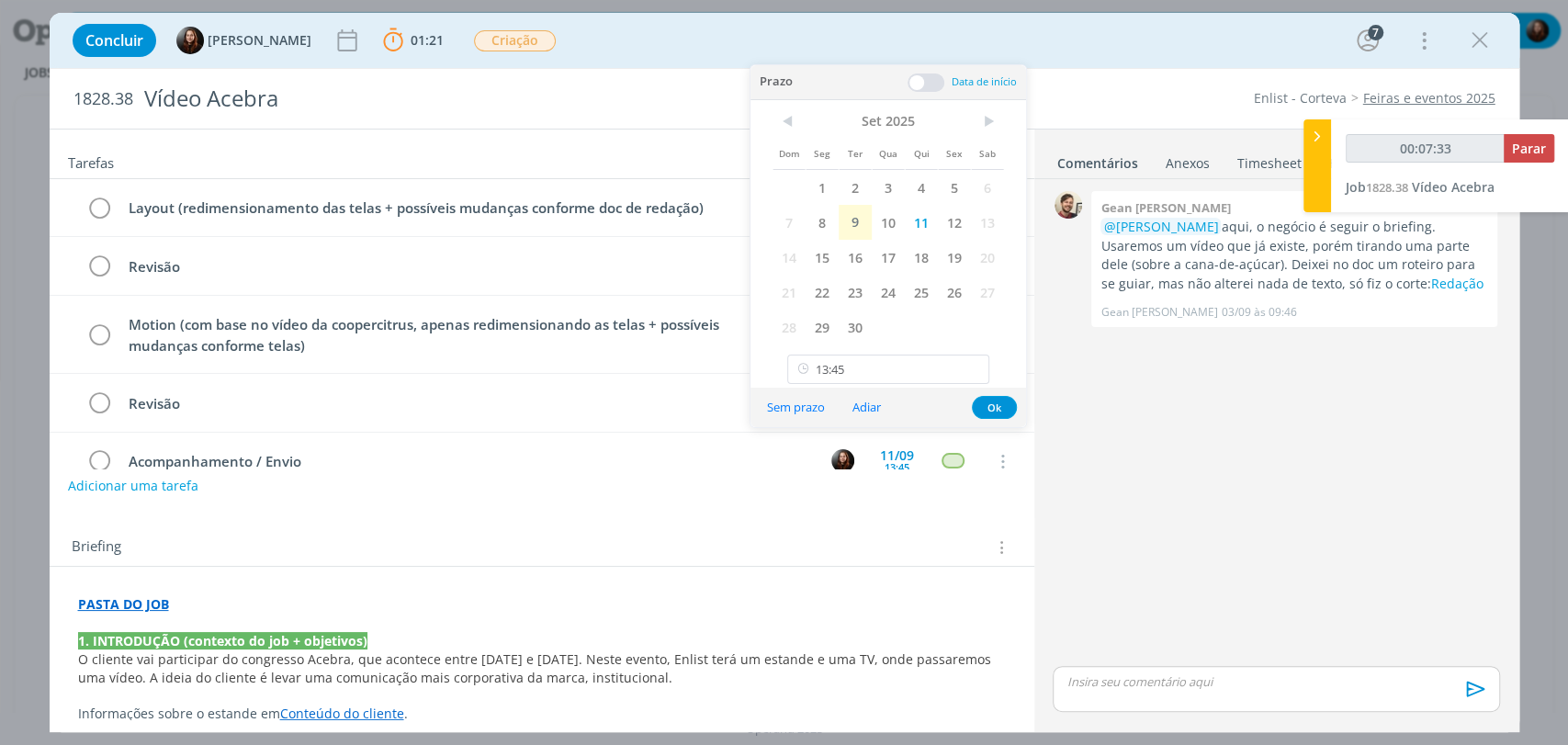
click at [1213, 480] on div "0 Gean paulo naue @Murillo Rocha aqui, o negócio é seguir o briefing. Usaremos …" at bounding box center [1276, 425] width 461 height 476
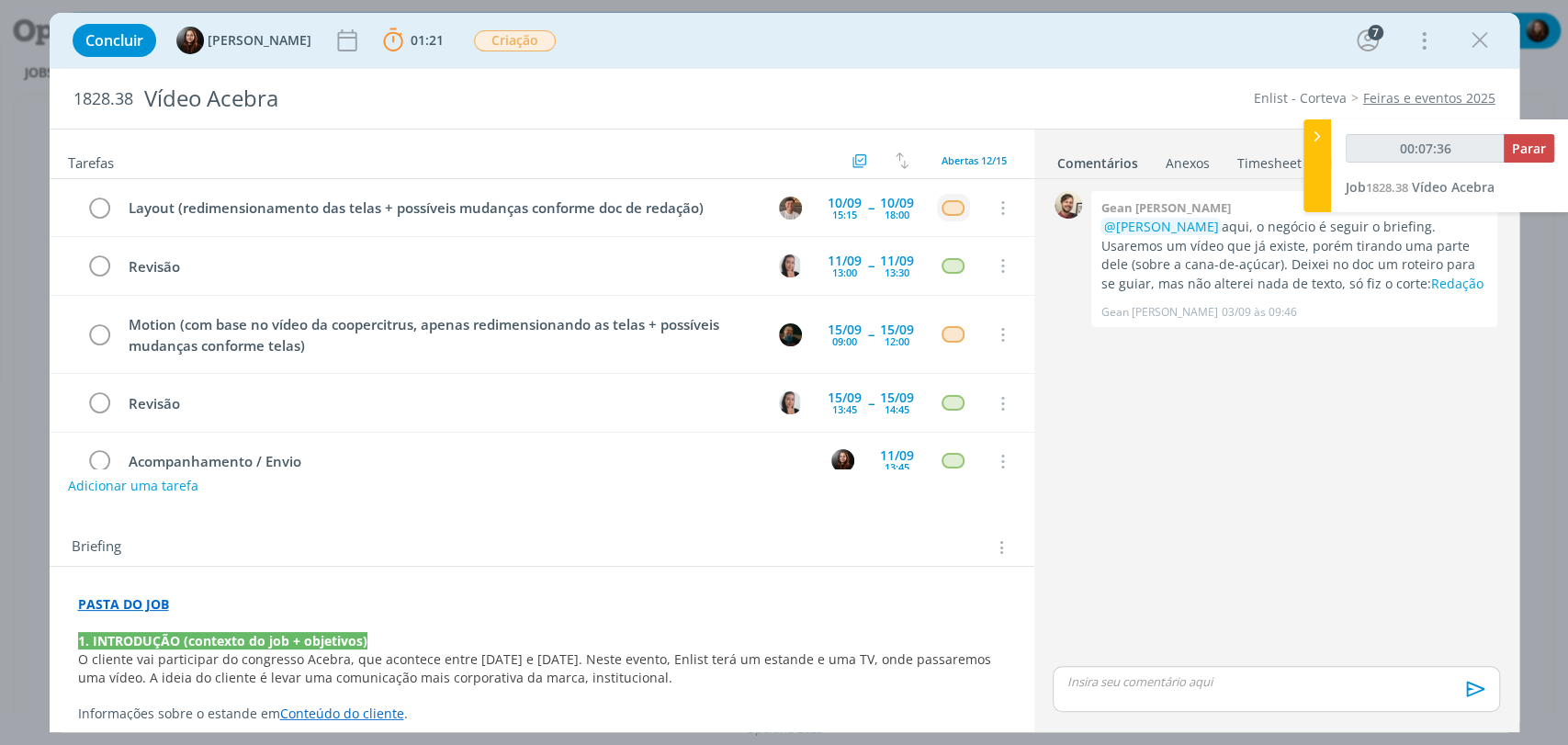
drag, startPoint x: 1458, startPoint y: 483, endPoint x: 1318, endPoint y: 446, distance: 144.8
click at [1456, 482] on div "0 Gean paulo naue @Murillo Rocha aqui, o negócio é seguir o briefing. Usaremos …" at bounding box center [1276, 425] width 461 height 476
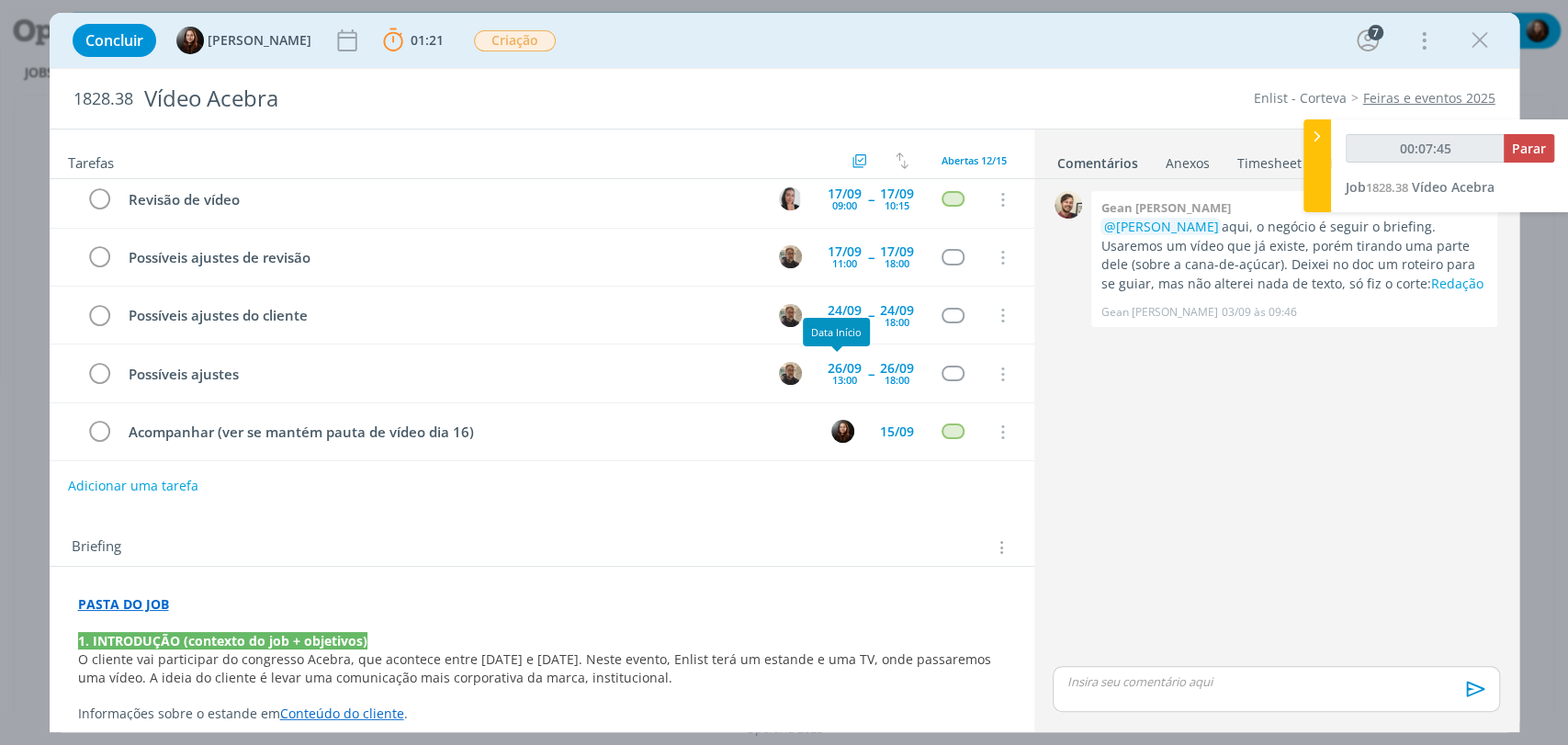
scroll to position [438, 0]
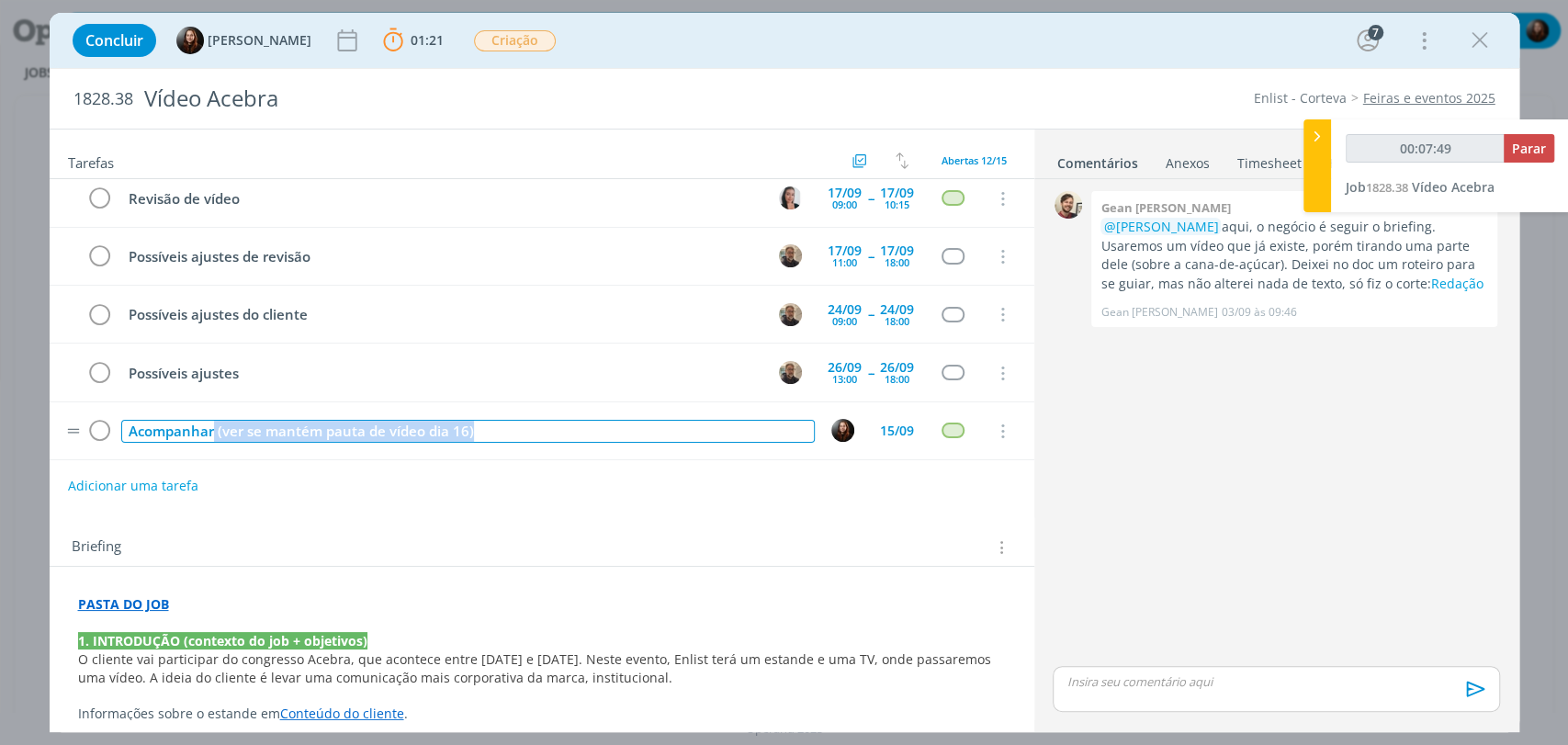
drag, startPoint x: 211, startPoint y: 425, endPoint x: 563, endPoint y: 424, distance: 352.0
click at [563, 424] on div "Acompanhar (ver se mantém pauta de vídeo dia 16)" at bounding box center [468, 431] width 694 height 23
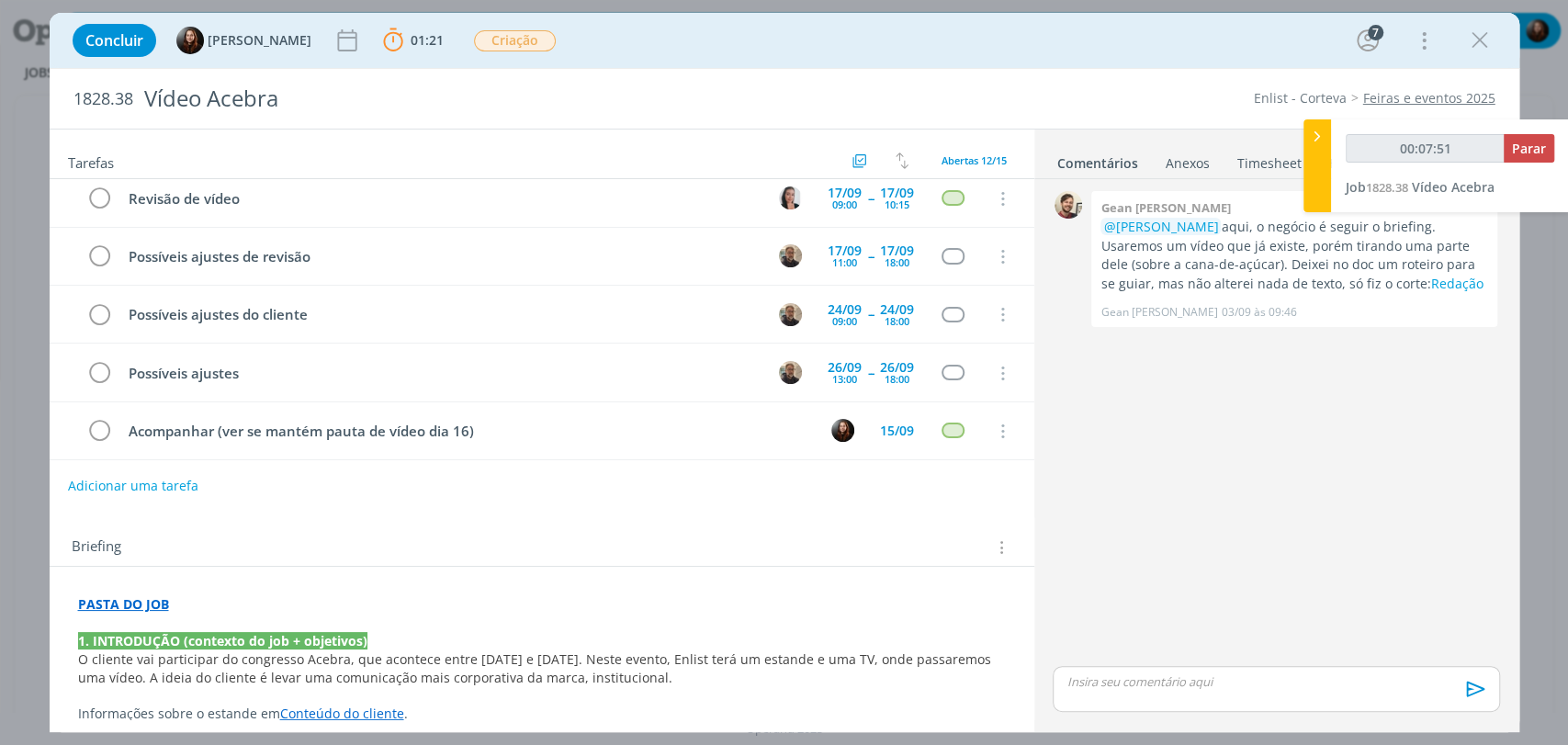
click at [538, 501] on div "Adicionar uma tarefa" at bounding box center [542, 486] width 984 height 33
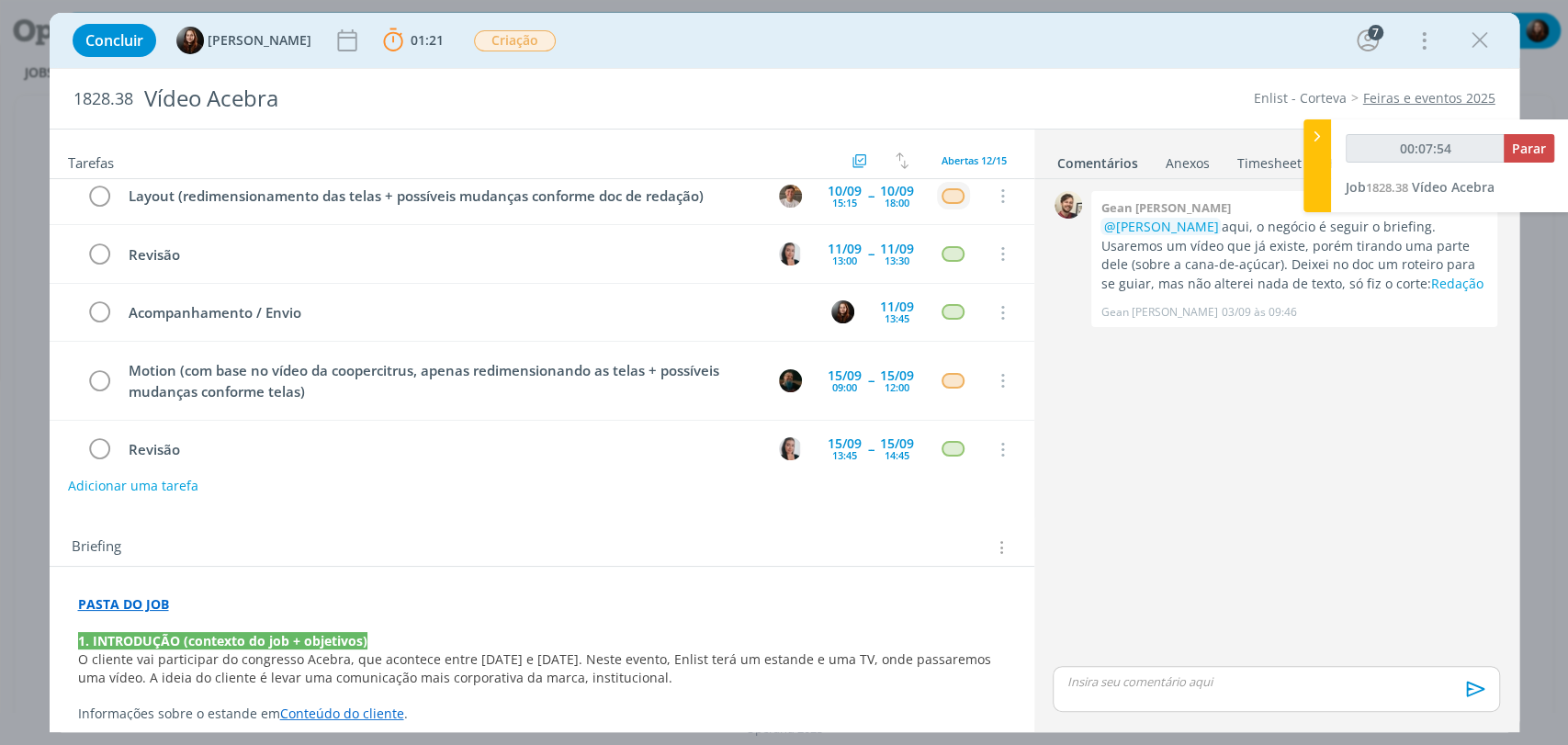
scroll to position [0, 0]
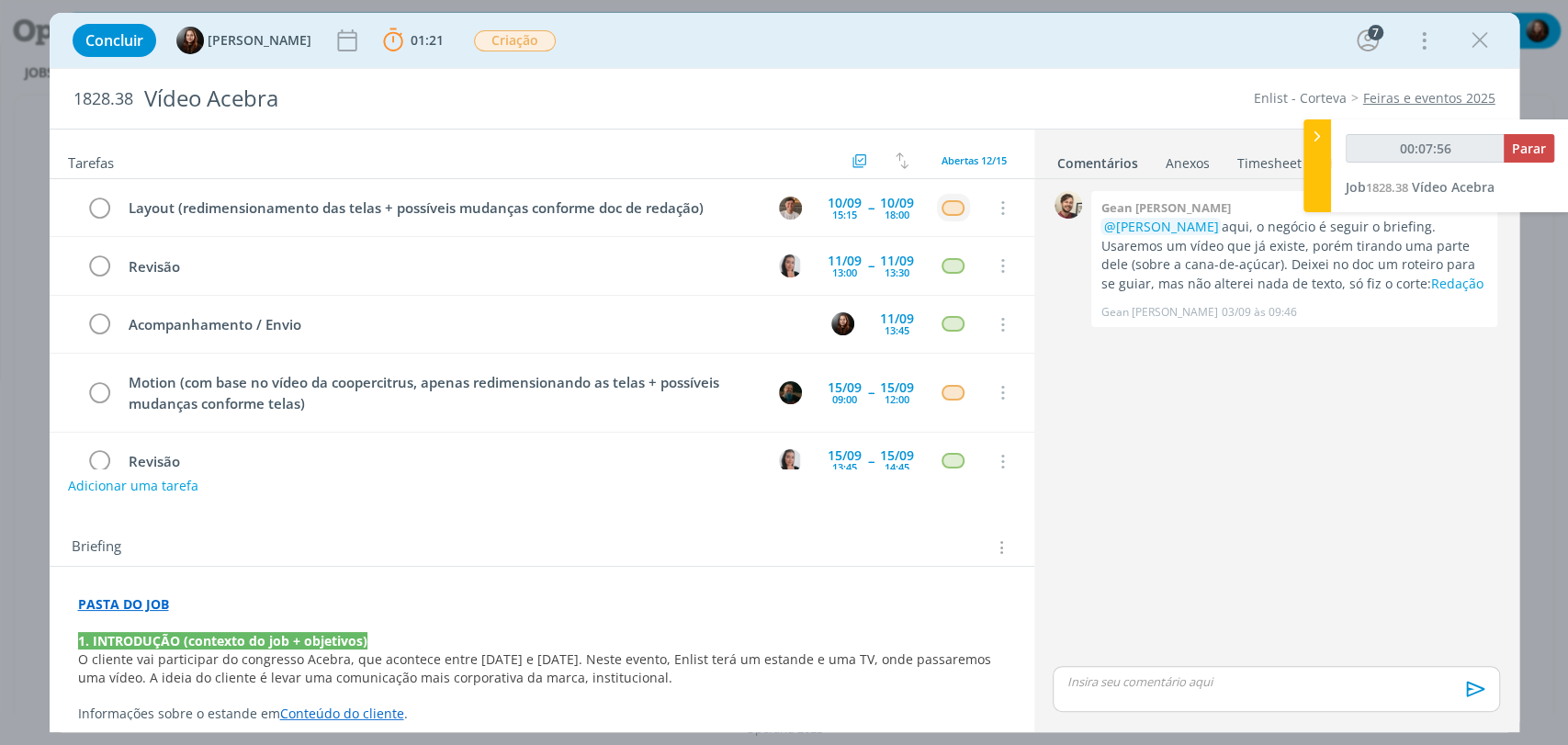
click at [985, 36] on div "Concluir Eduarda Pereira 01:21 Parar Apontar Data * 09/09/2025 Horas * 00:00 Ta…" at bounding box center [784, 41] width 1442 height 44
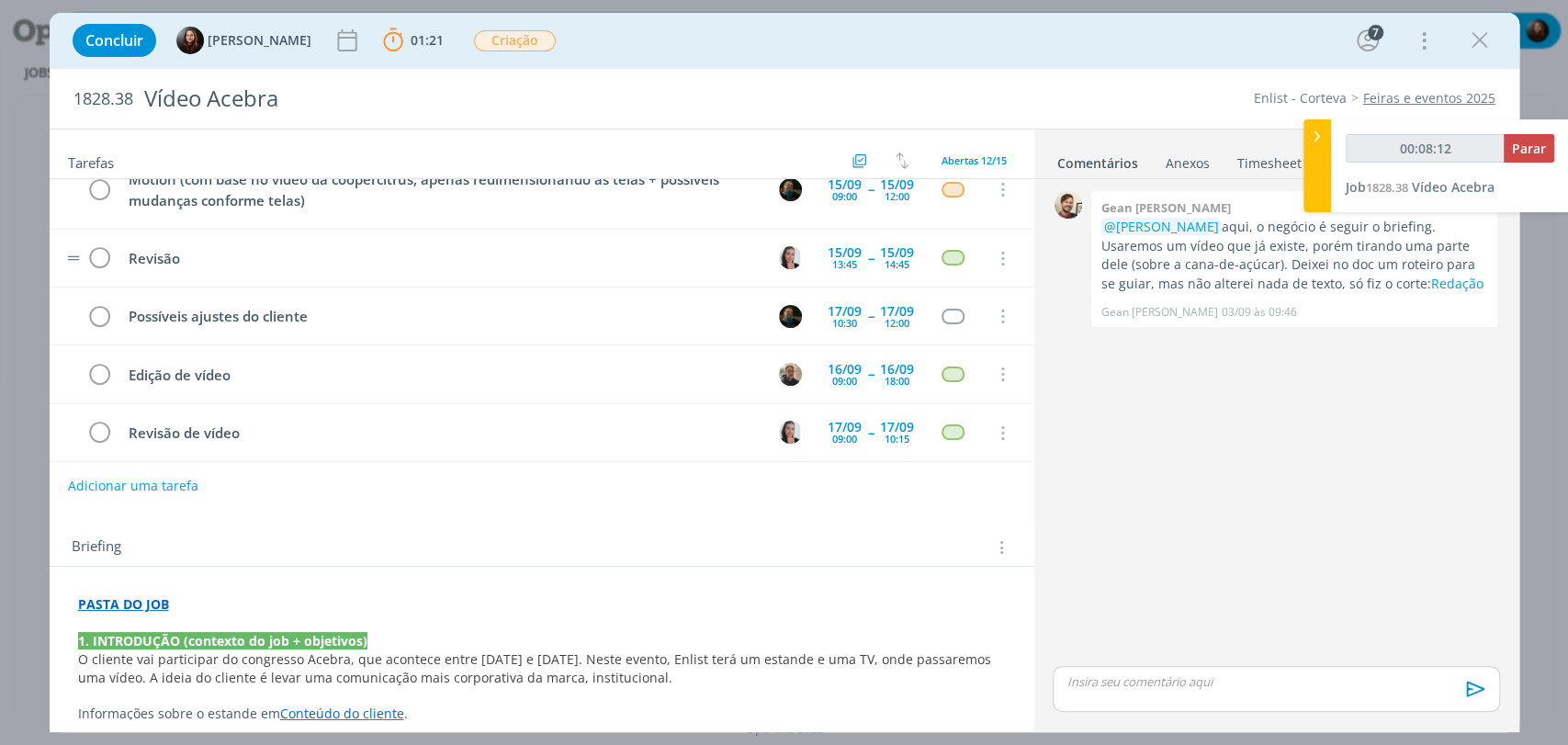
scroll to position [204, 0]
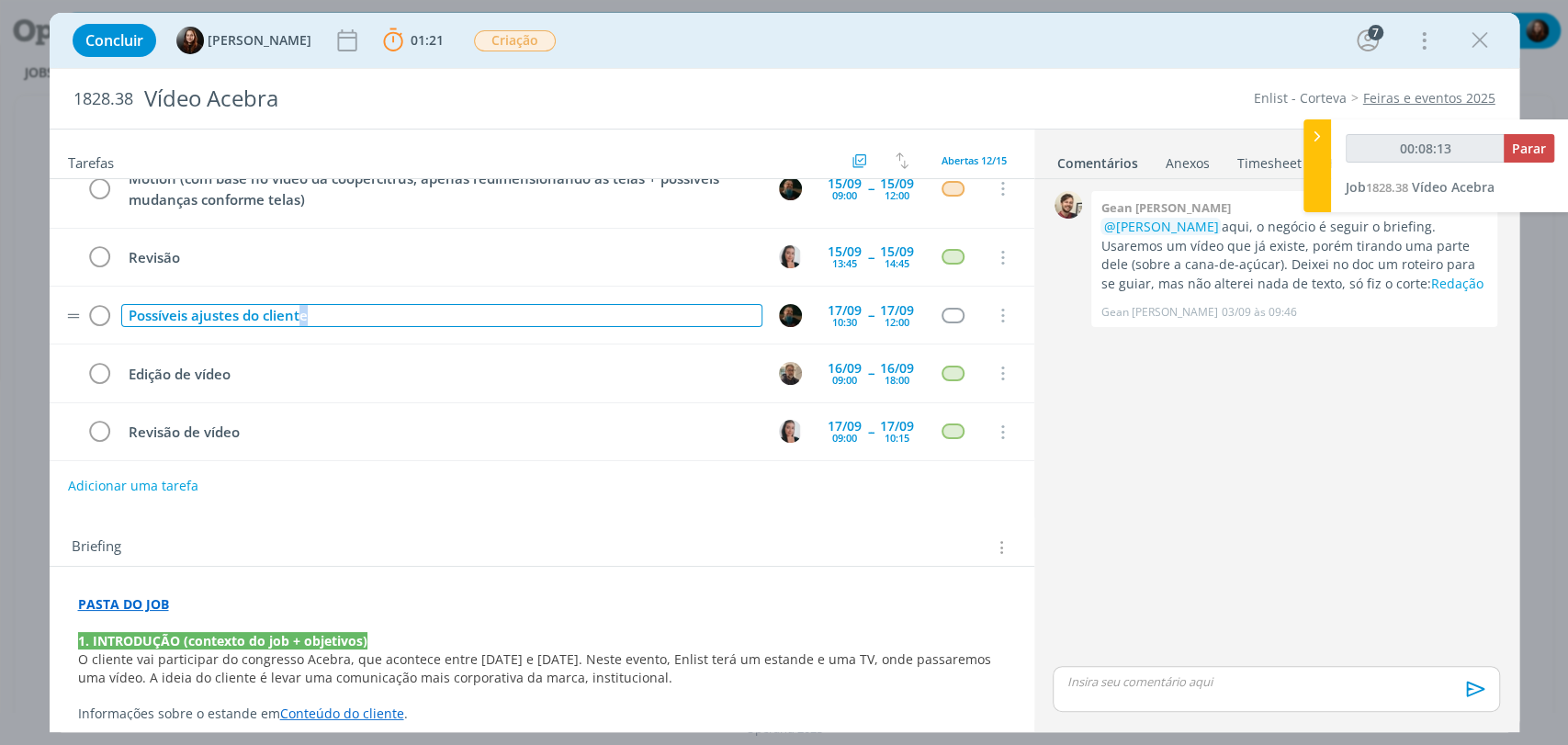
drag, startPoint x: 343, startPoint y: 317, endPoint x: 298, endPoint y: 317, distance: 45.0
click at [298, 317] on div "Possíveis ajustes do cliente" at bounding box center [441, 316] width 641 height 23
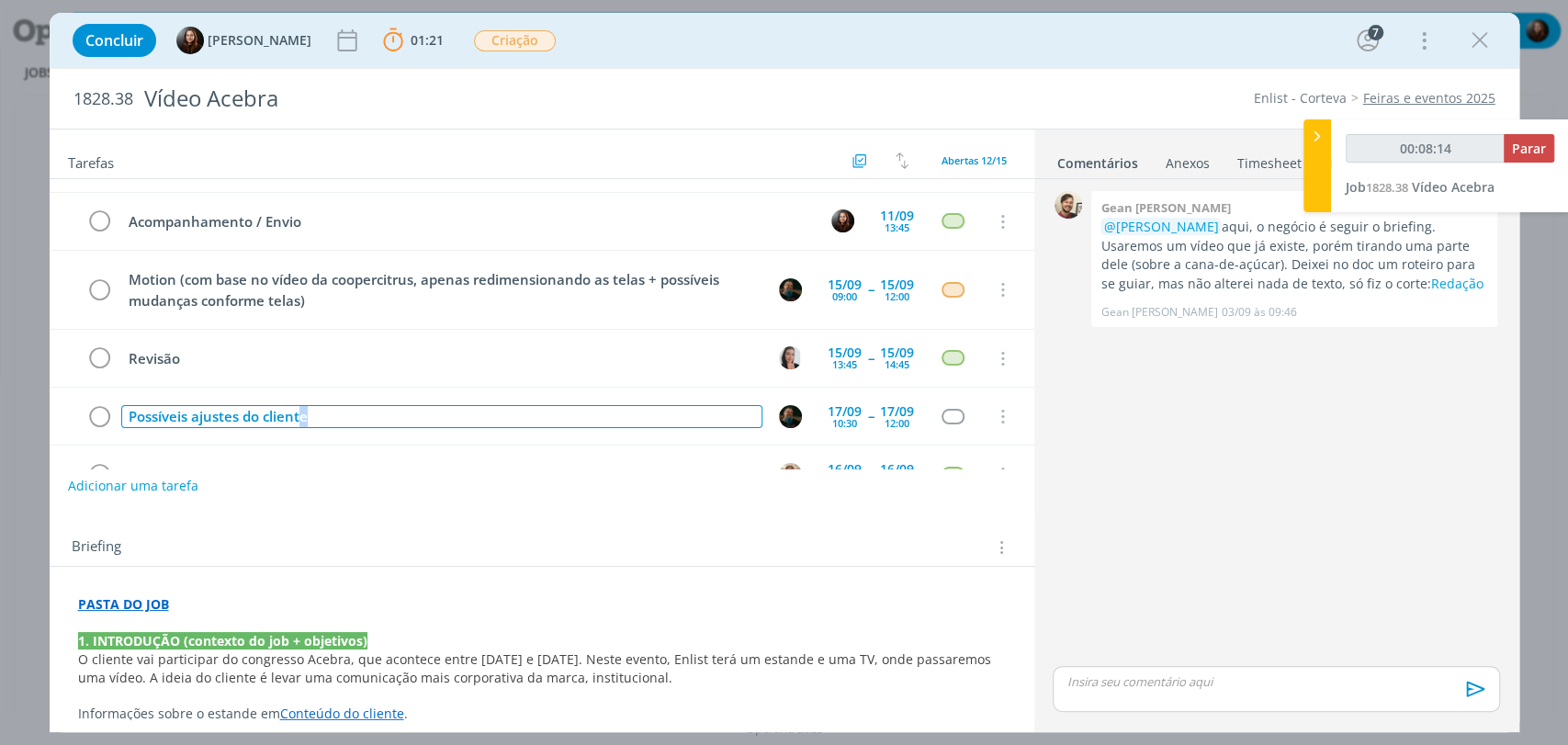
scroll to position [102, 0]
click at [302, 413] on div "Possíveis ajustes do cliente" at bounding box center [441, 417] width 641 height 23
drag, startPoint x: 328, startPoint y: 419, endPoint x: 239, endPoint y: 415, distance: 89.1
click at [239, 415] on div "Possíveis ajustes do cliente" at bounding box center [441, 417] width 641 height 23
type input "00:08:36"
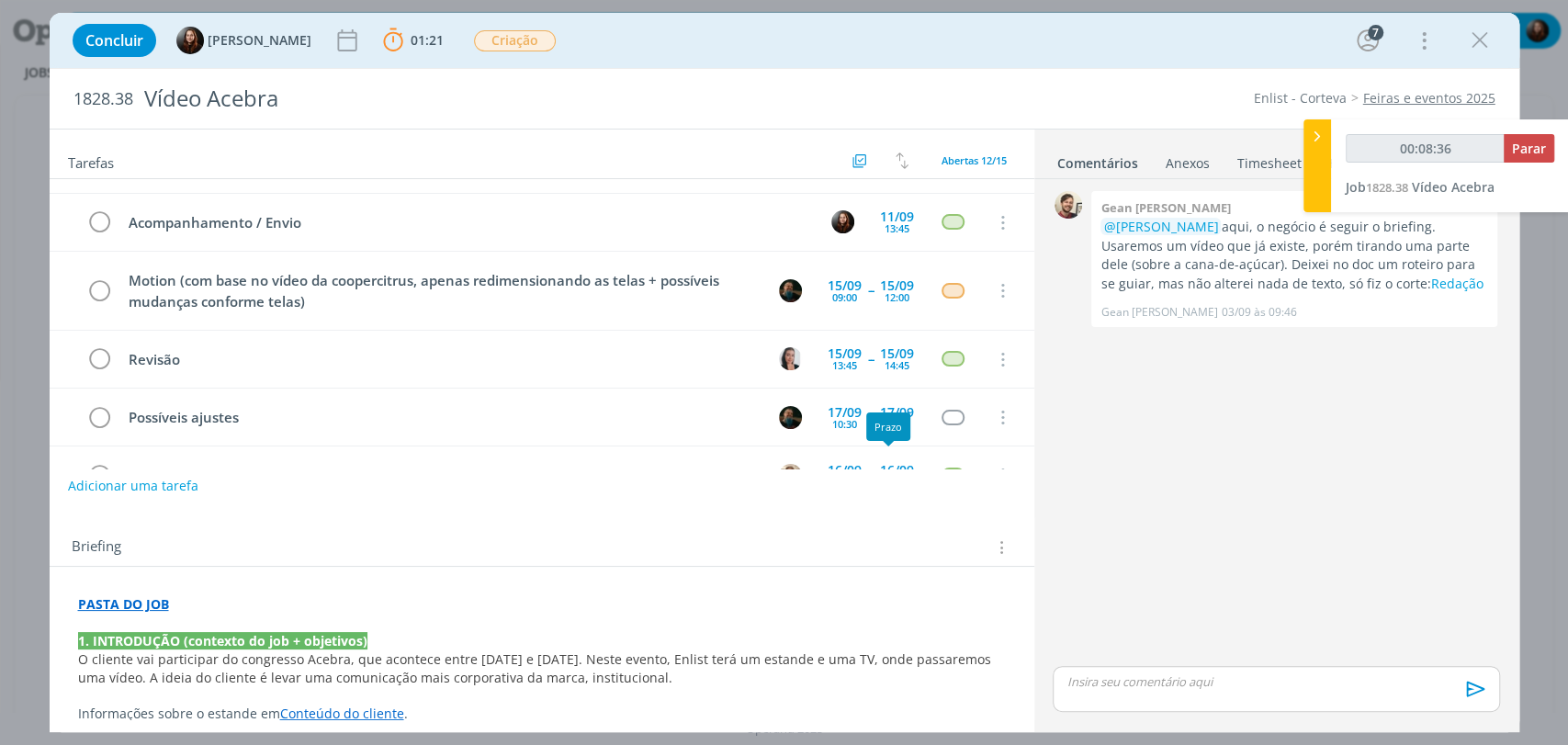
drag, startPoint x: 1272, startPoint y: 443, endPoint x: 1256, endPoint y: 437, distance: 17.1
click at [1273, 443] on div "0 Gean paulo naue @Murillo Rocha aqui, o negócio é seguir o briefing. Usaremos …" at bounding box center [1276, 425] width 461 height 476
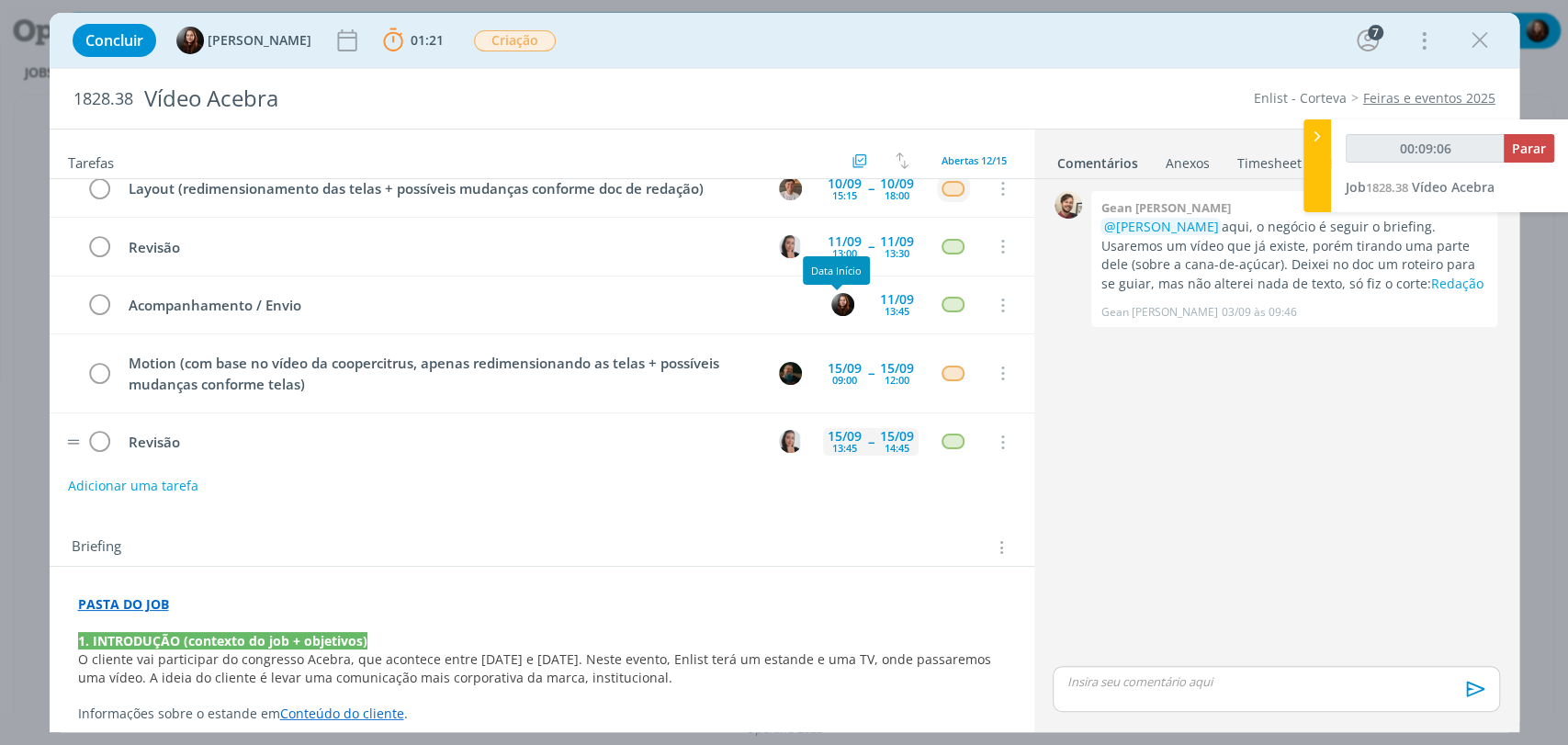
scroll to position [0, 0]
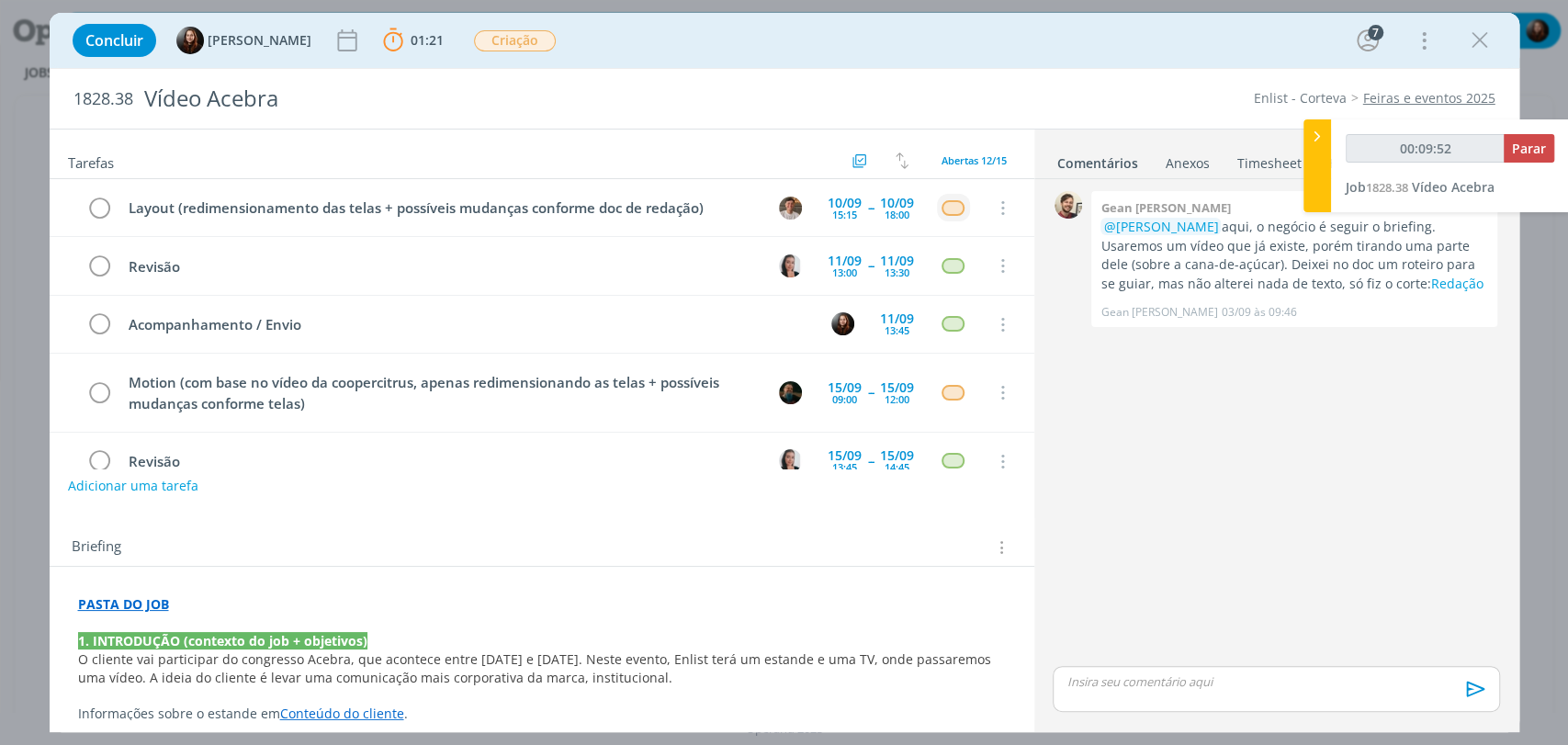
click at [1147, 488] on div "0 Gean paulo naue @Murillo Rocha aqui, o negócio é seguir o briefing. Usaremos …" at bounding box center [1276, 425] width 461 height 476
type input "00:09:54"
click at [1504, 148] on button "Parar" at bounding box center [1528, 148] width 51 height 29
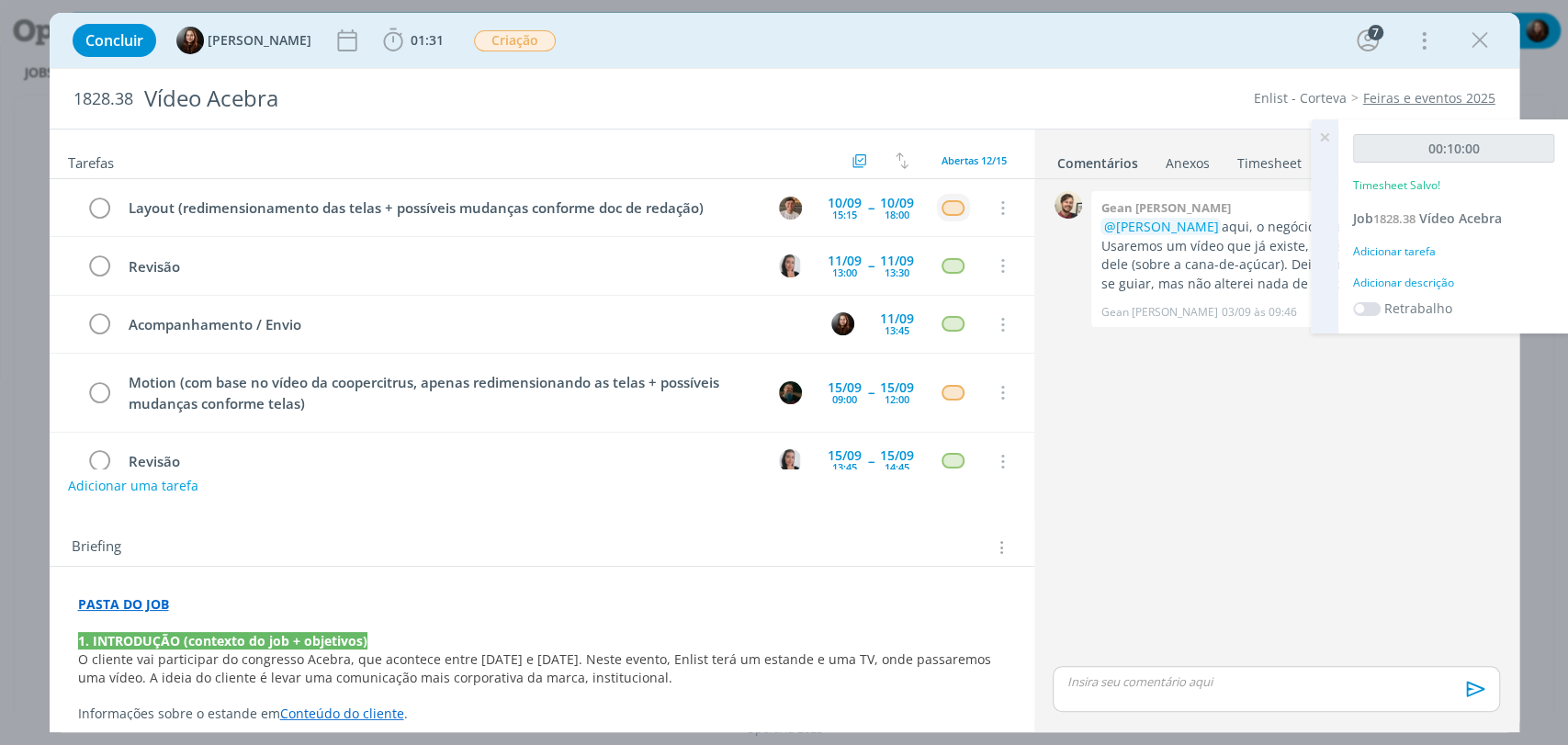
click at [1417, 282] on div "Adicionar descrição" at bounding box center [1453, 283] width 201 height 17
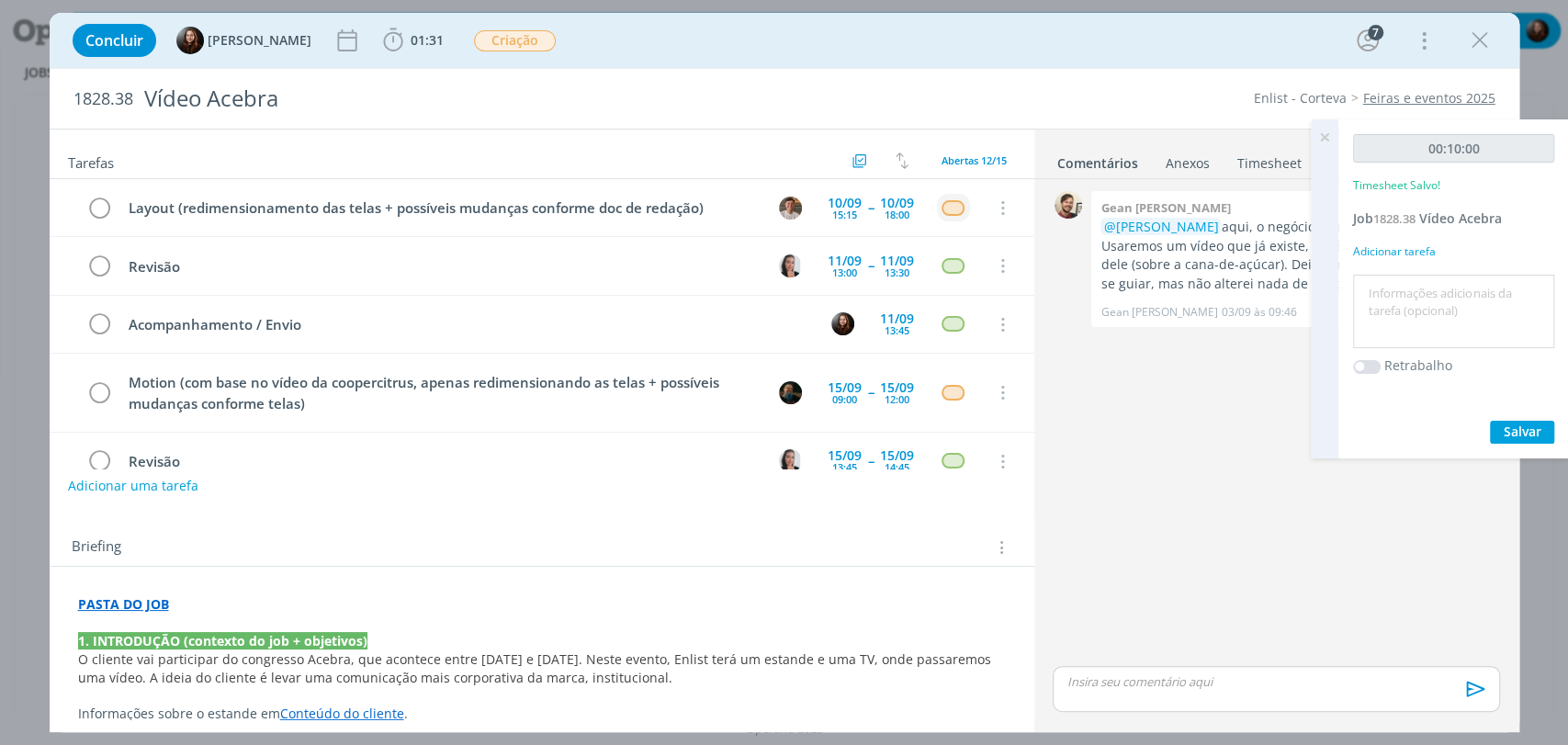
click at [1418, 309] on textarea at bounding box center [1453, 312] width 192 height 65
type textarea "atualização de pauta"
click at [1506, 428] on span "Salvar" at bounding box center [1522, 431] width 38 height 18
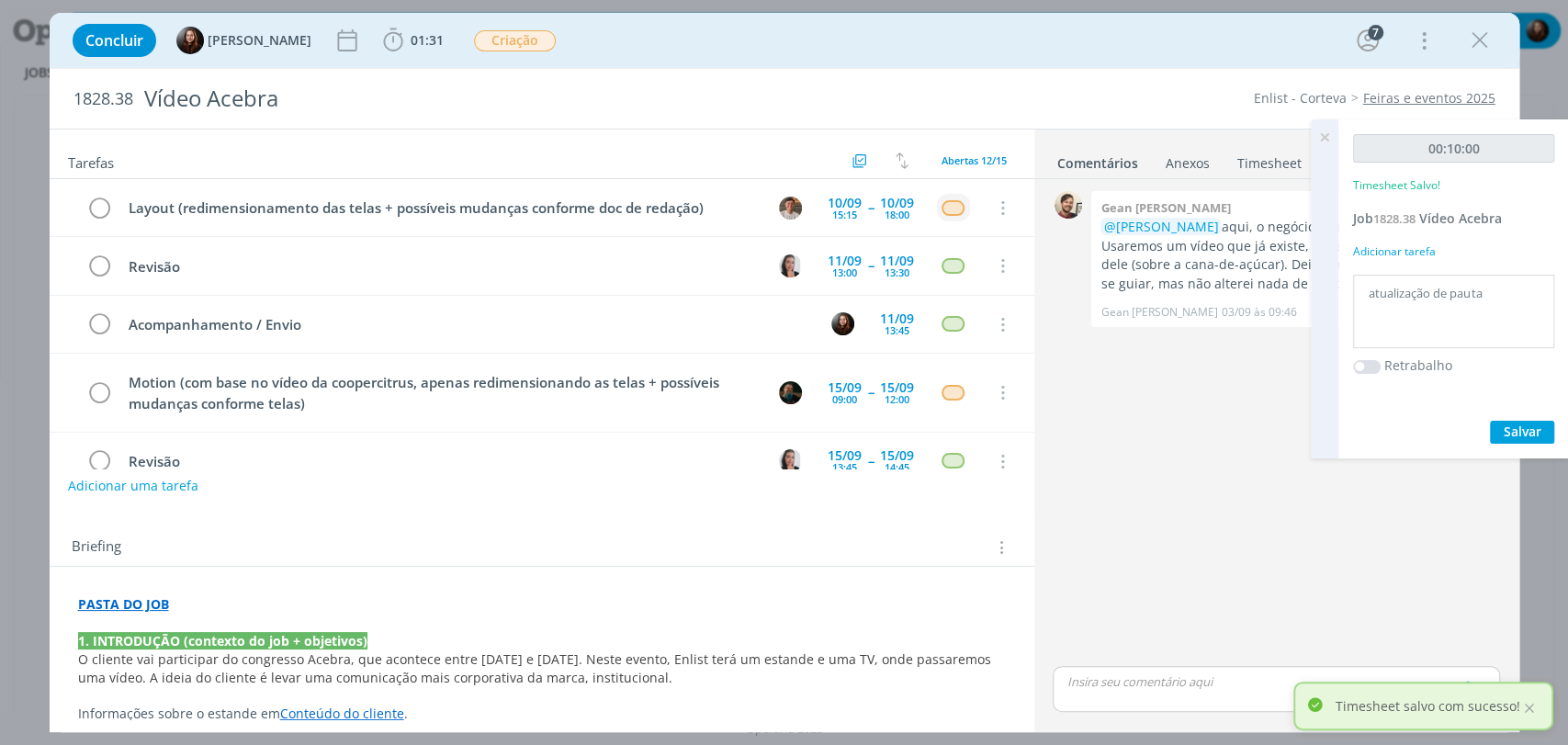
click at [1320, 134] on icon at bounding box center [1325, 137] width 33 height 36
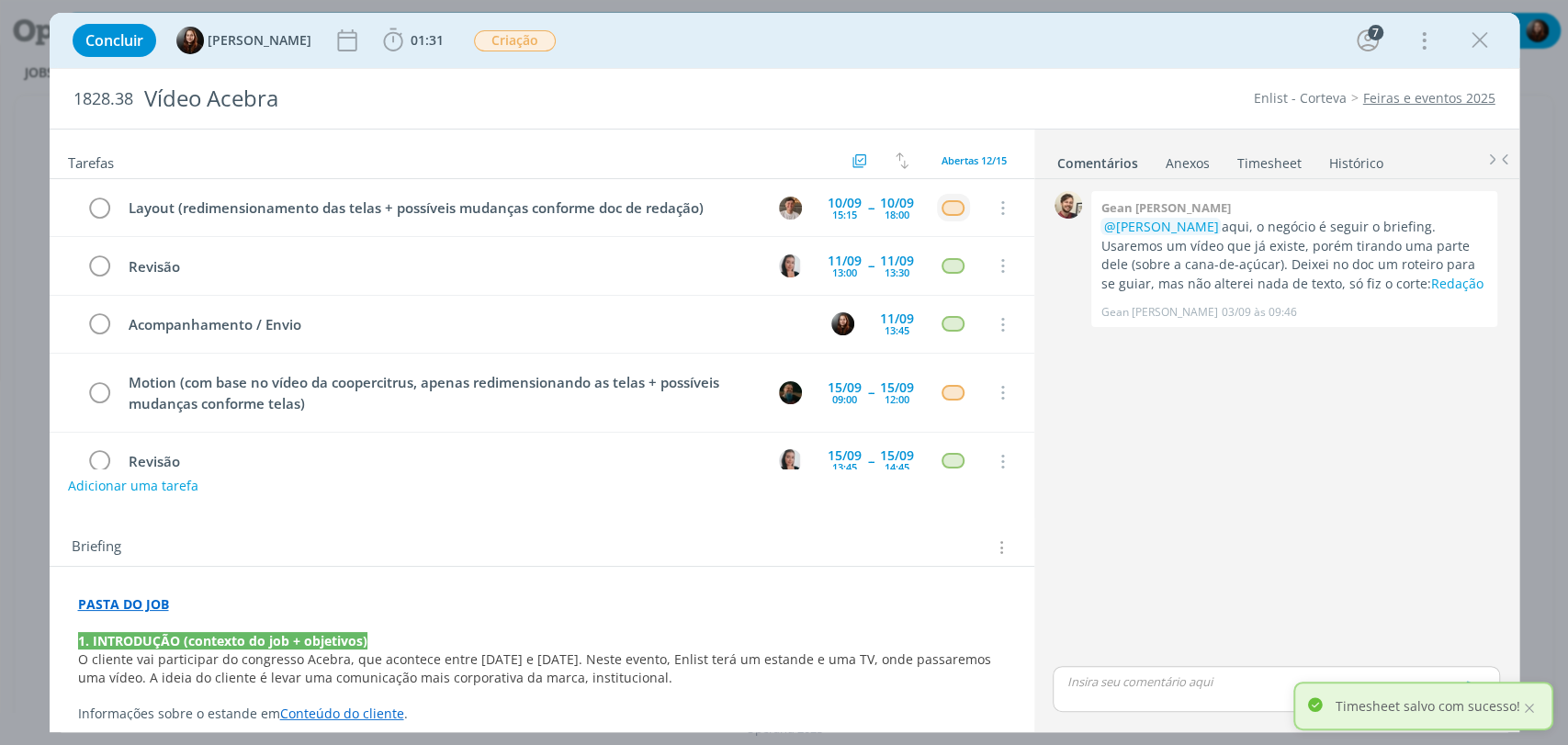
click at [1093, 85] on div "1828.38 Vídeo Acebra Enlist - Corteva Feiras e eventos 2025" at bounding box center [784, 98] width 1470 height 60
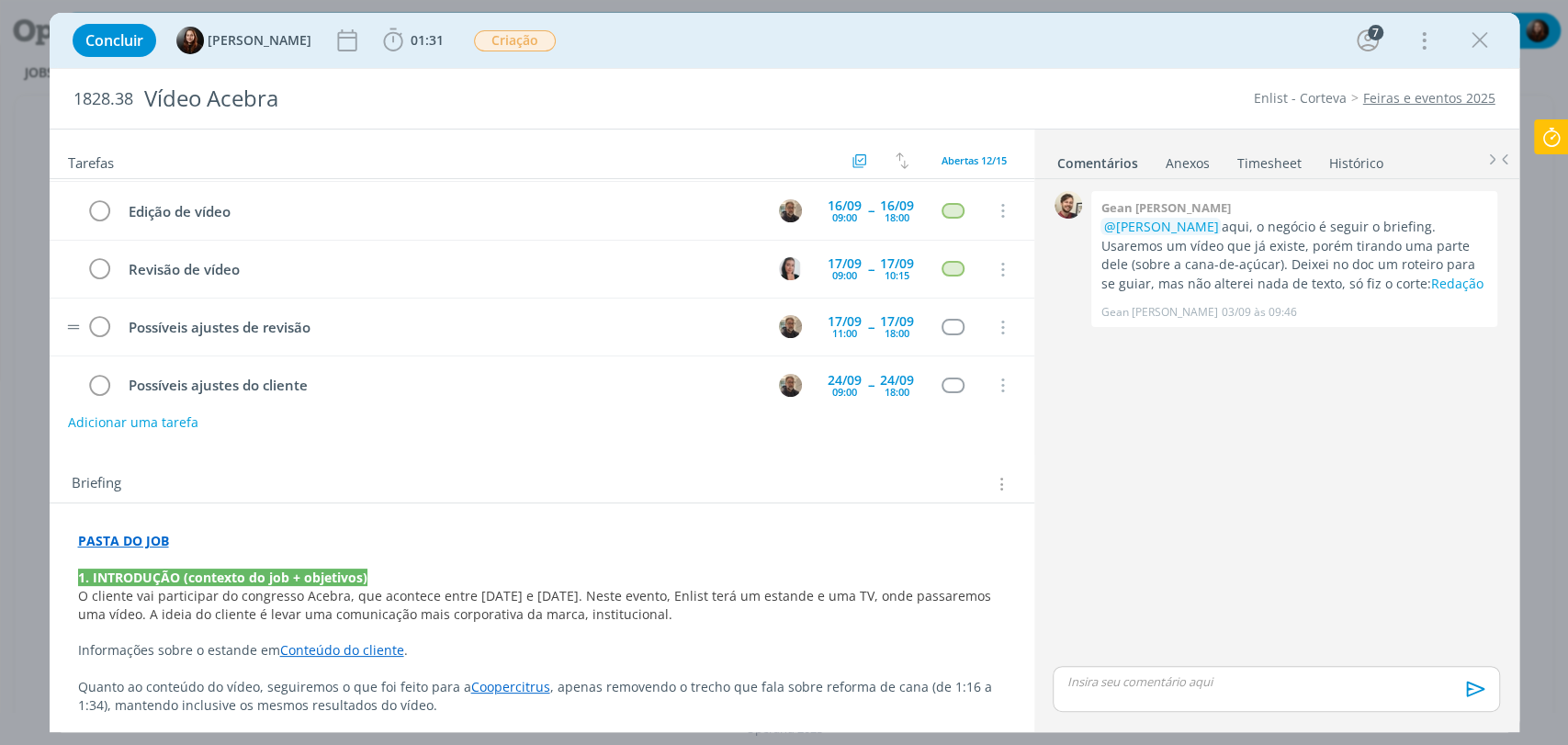
scroll to position [306, 0]
click at [833, 209] on div "09:00" at bounding box center [845, 214] width 25 height 10
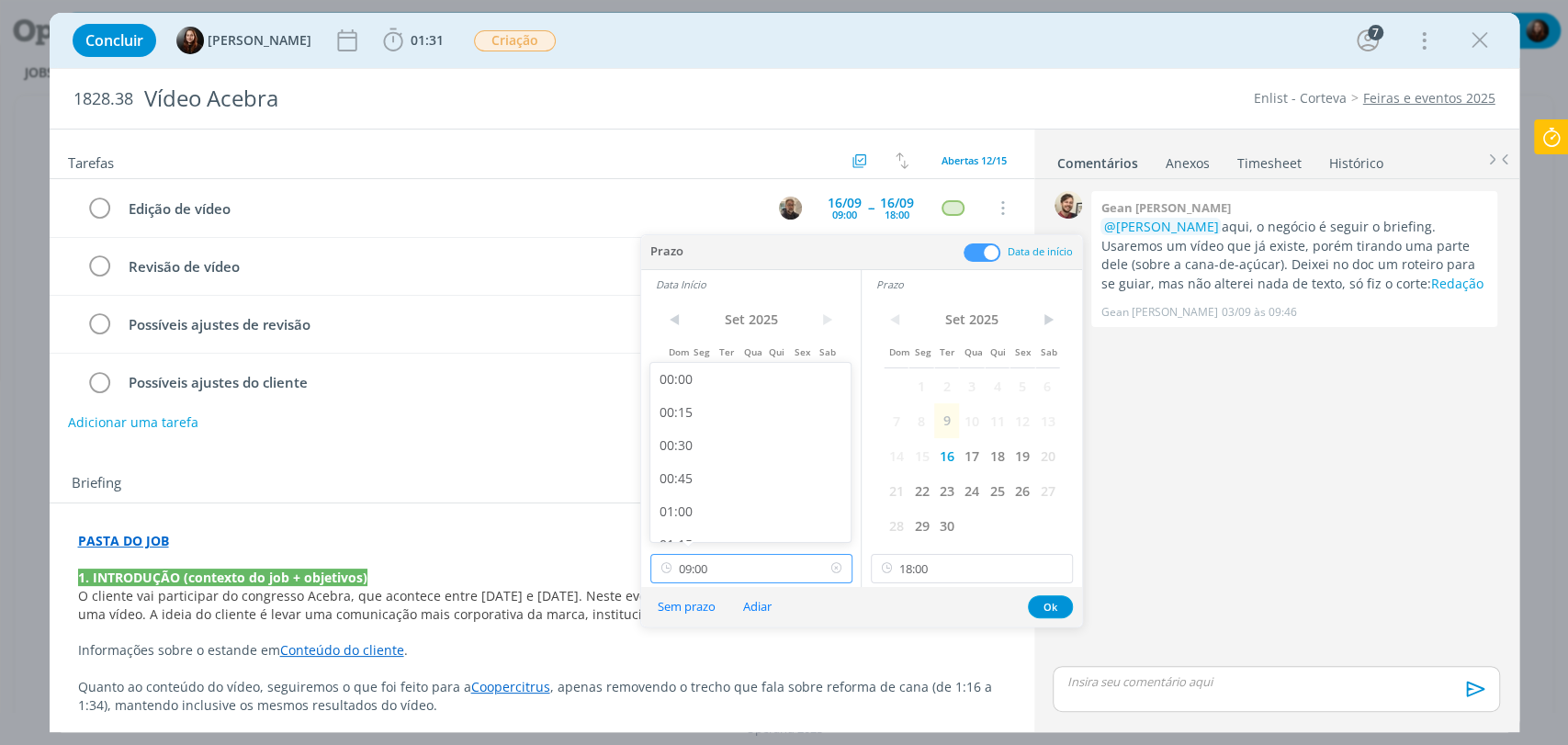
click at [757, 577] on input "09:00" at bounding box center [751, 569] width 202 height 30
click at [682, 452] on div "10:00" at bounding box center [752, 448] width 204 height 33
type input "10:00"
click at [1060, 612] on button "Ok" at bounding box center [1050, 606] width 45 height 23
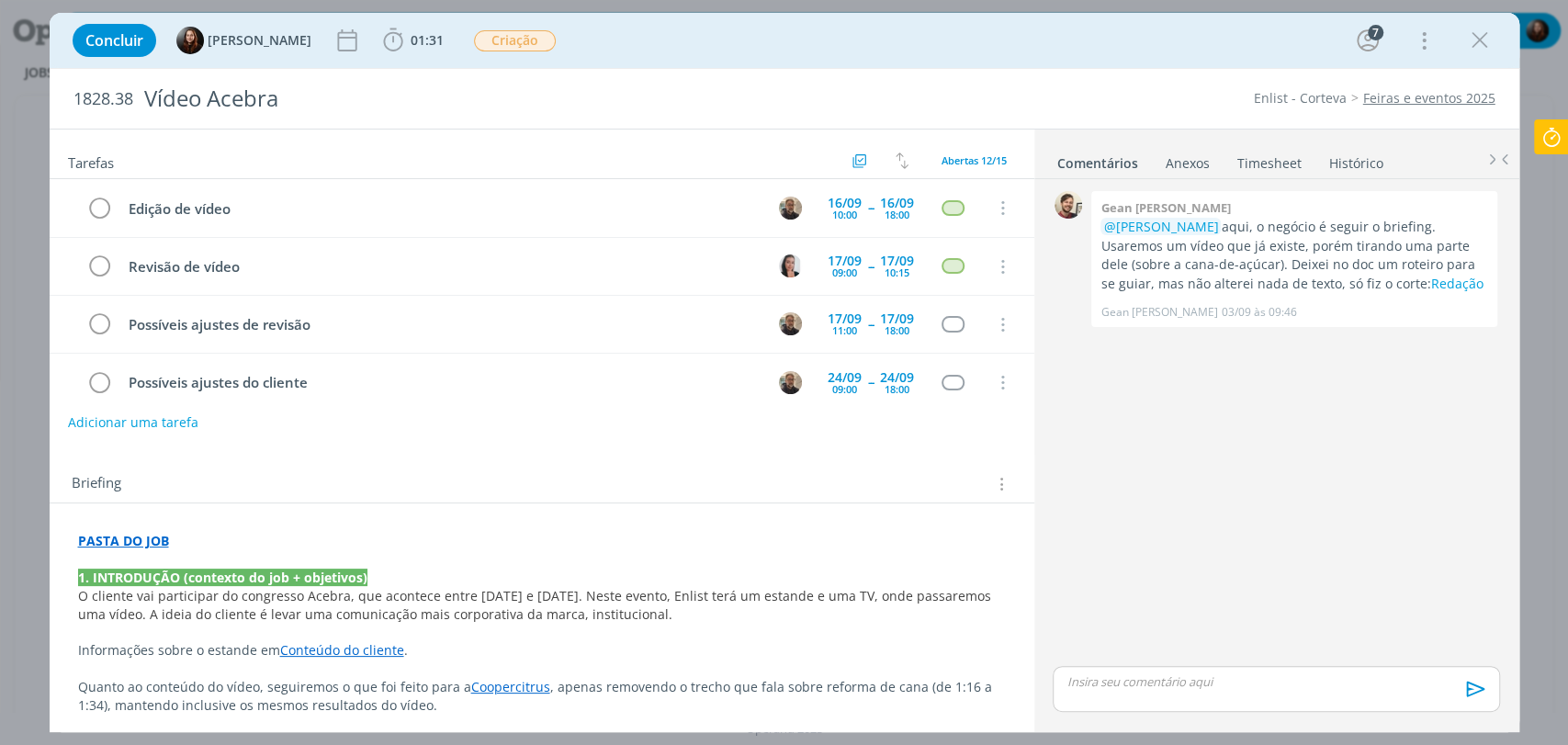
click at [1199, 471] on div "0 Gean paulo naue @Murillo Rocha aqui, o negócio é seguir o briefing. Usaremos …" at bounding box center [1276, 425] width 461 height 476
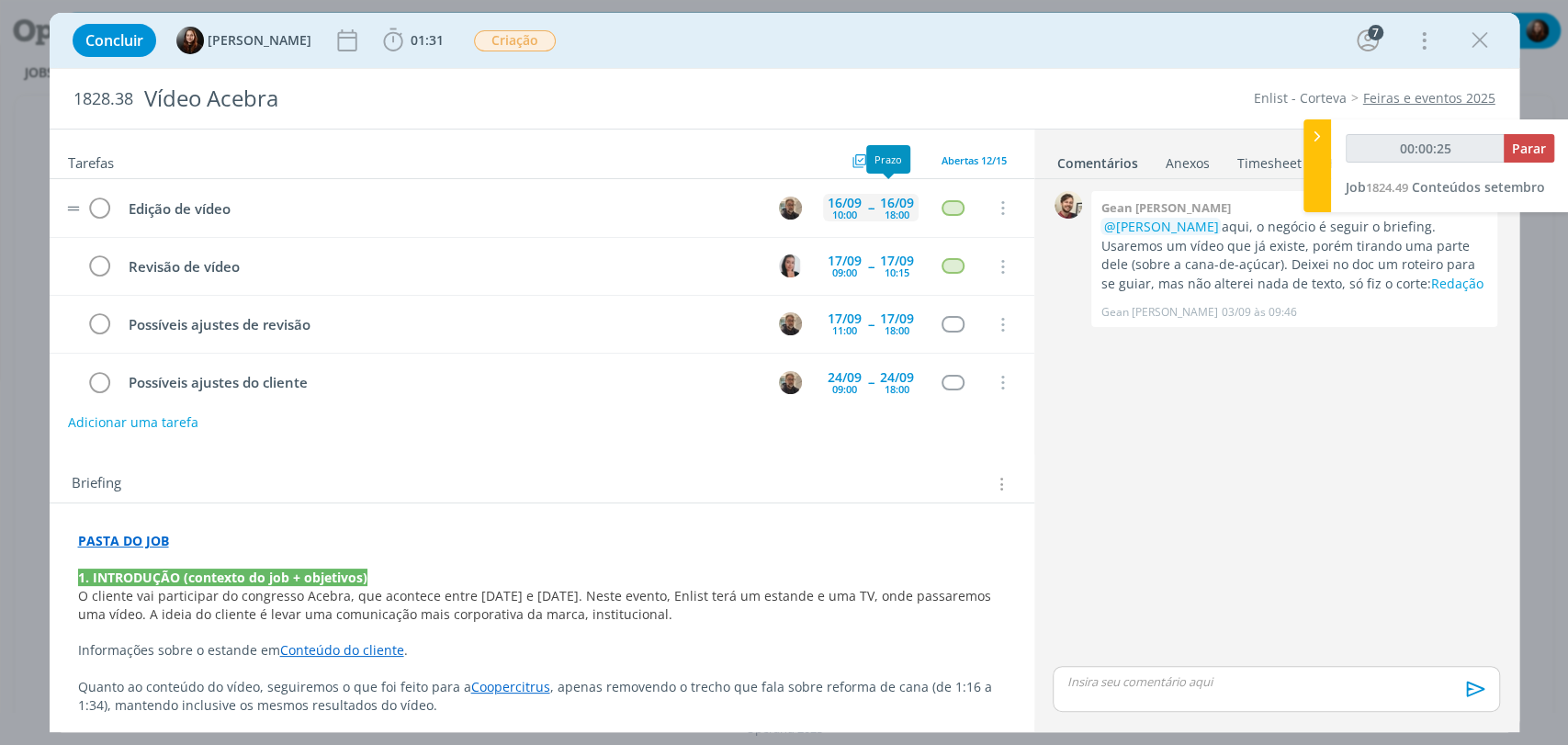
click at [884, 209] on div "18:00" at bounding box center [896, 214] width 25 height 10
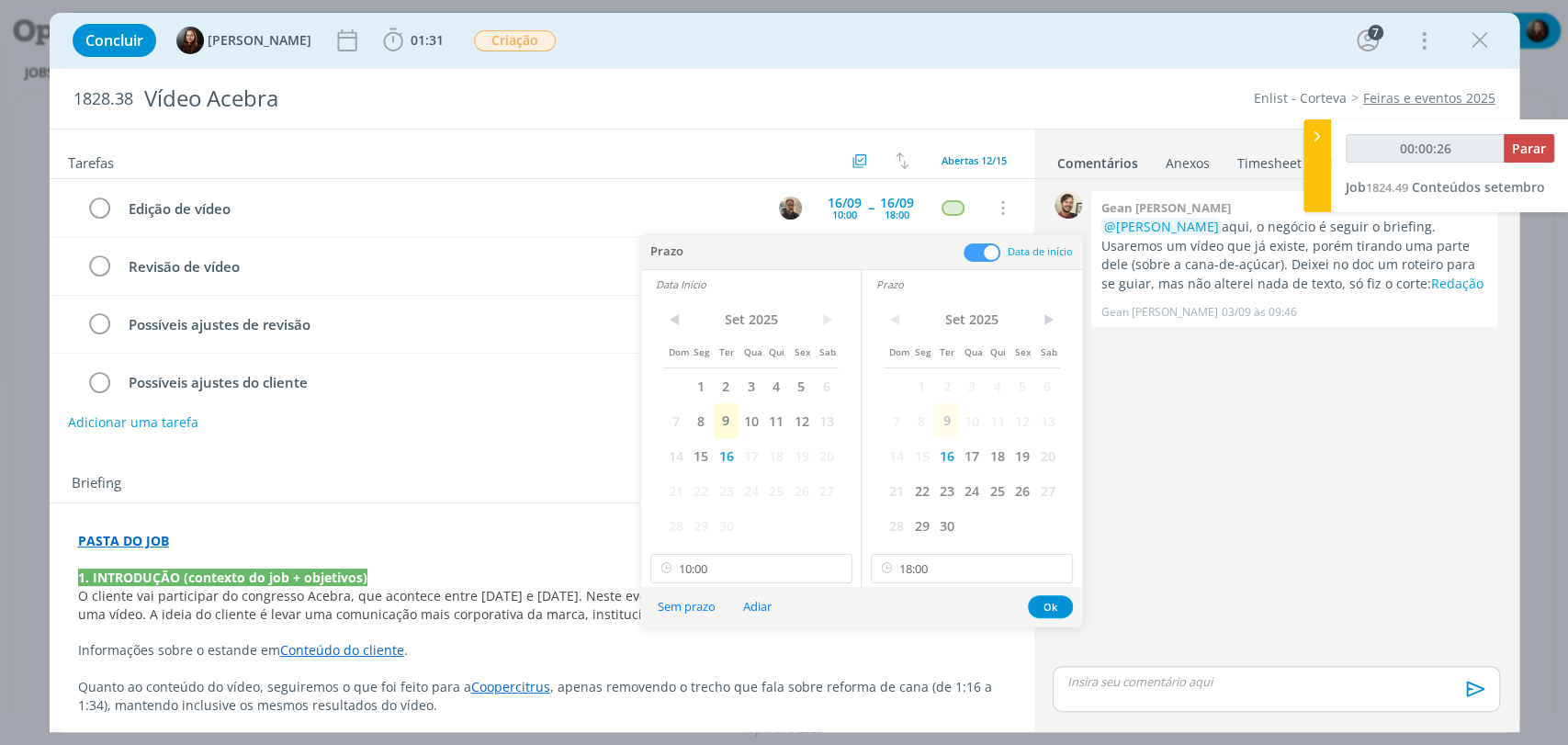
click at [987, 248] on span at bounding box center [982, 253] width 37 height 19
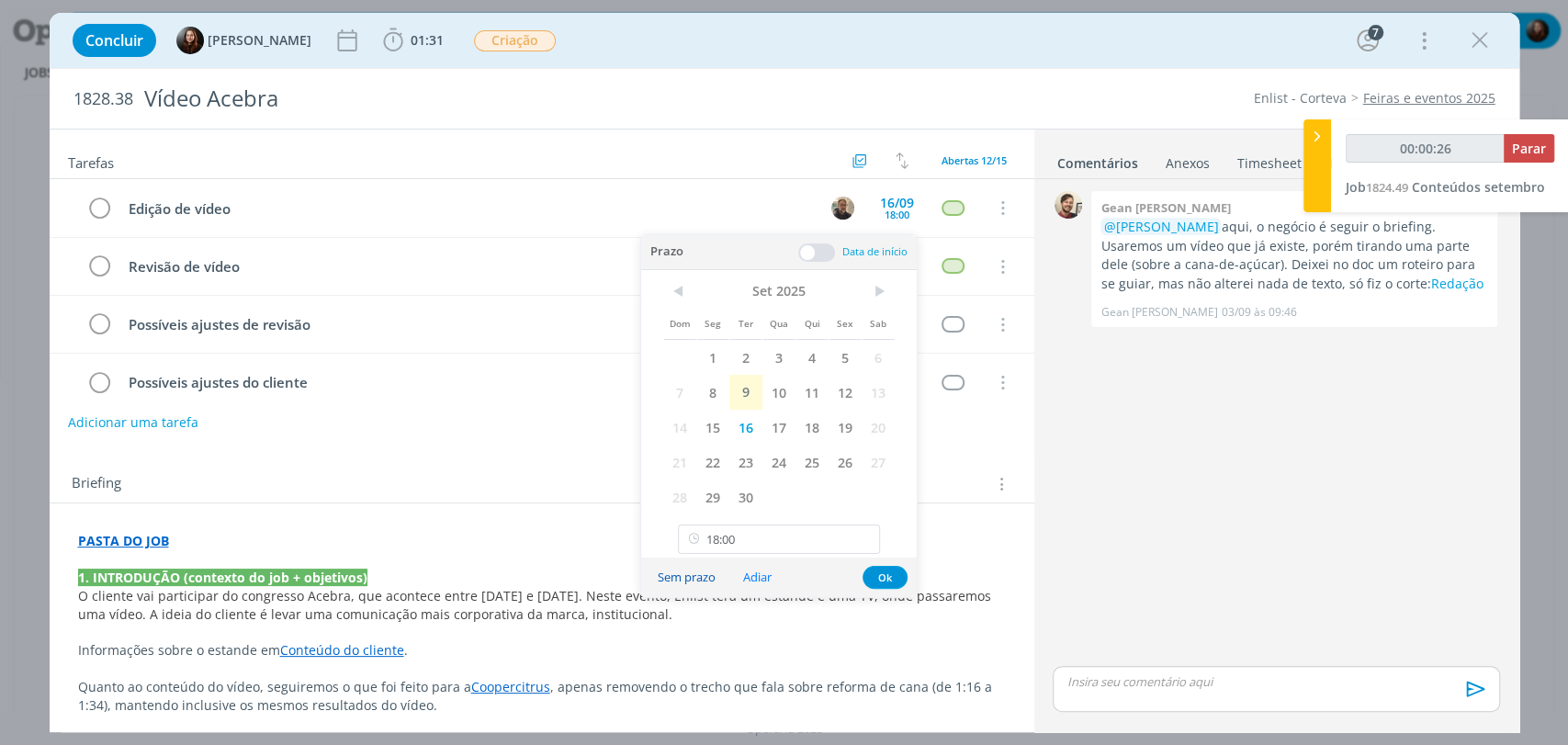
type input "00:00:27"
click at [680, 579] on button "Sem prazo" at bounding box center [686, 577] width 81 height 25
type input "10:00"
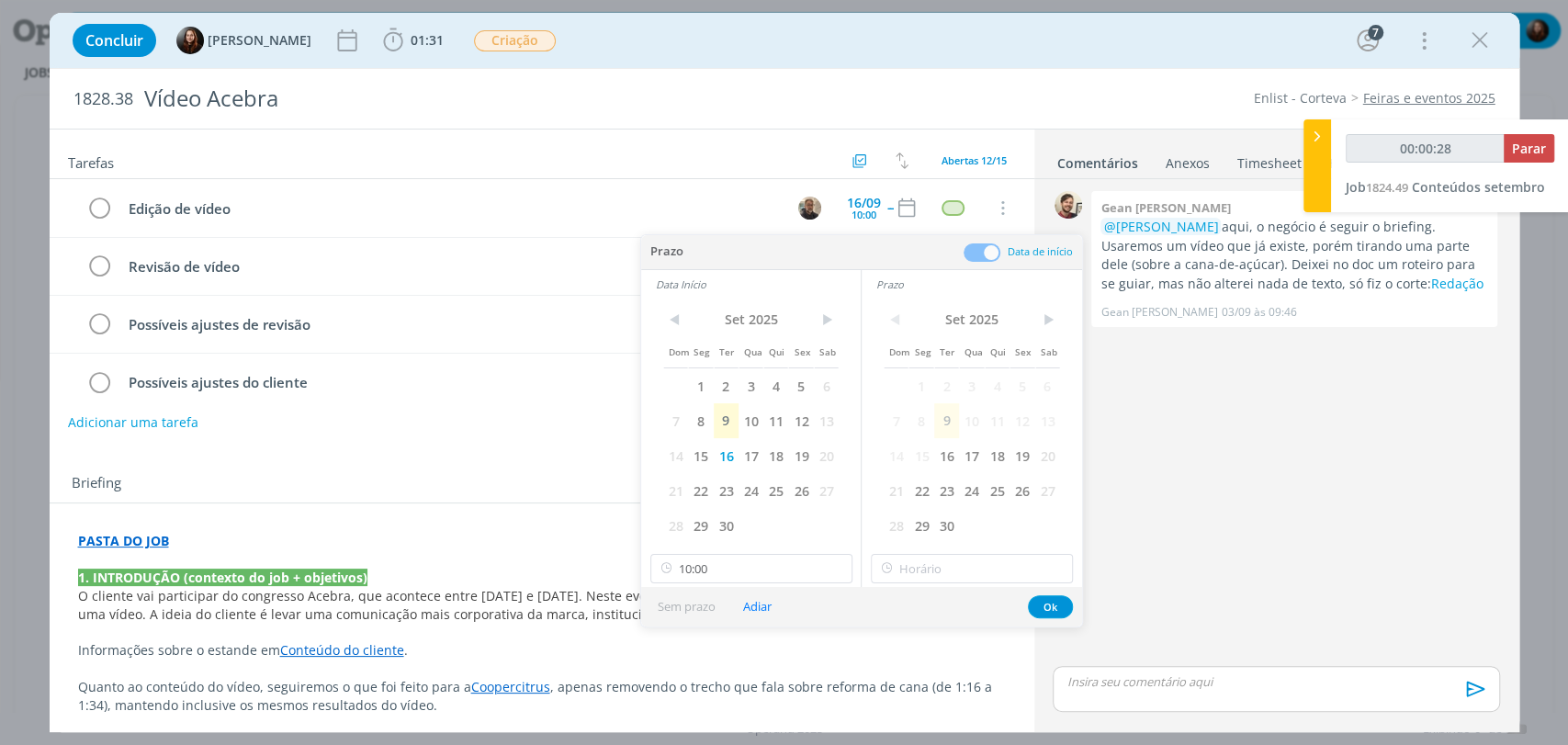
click at [1132, 454] on div "0 Gean paulo naue @Murillo Rocha aqui, o negócio é seguir o briefing. Usaremos …" at bounding box center [1276, 425] width 461 height 476
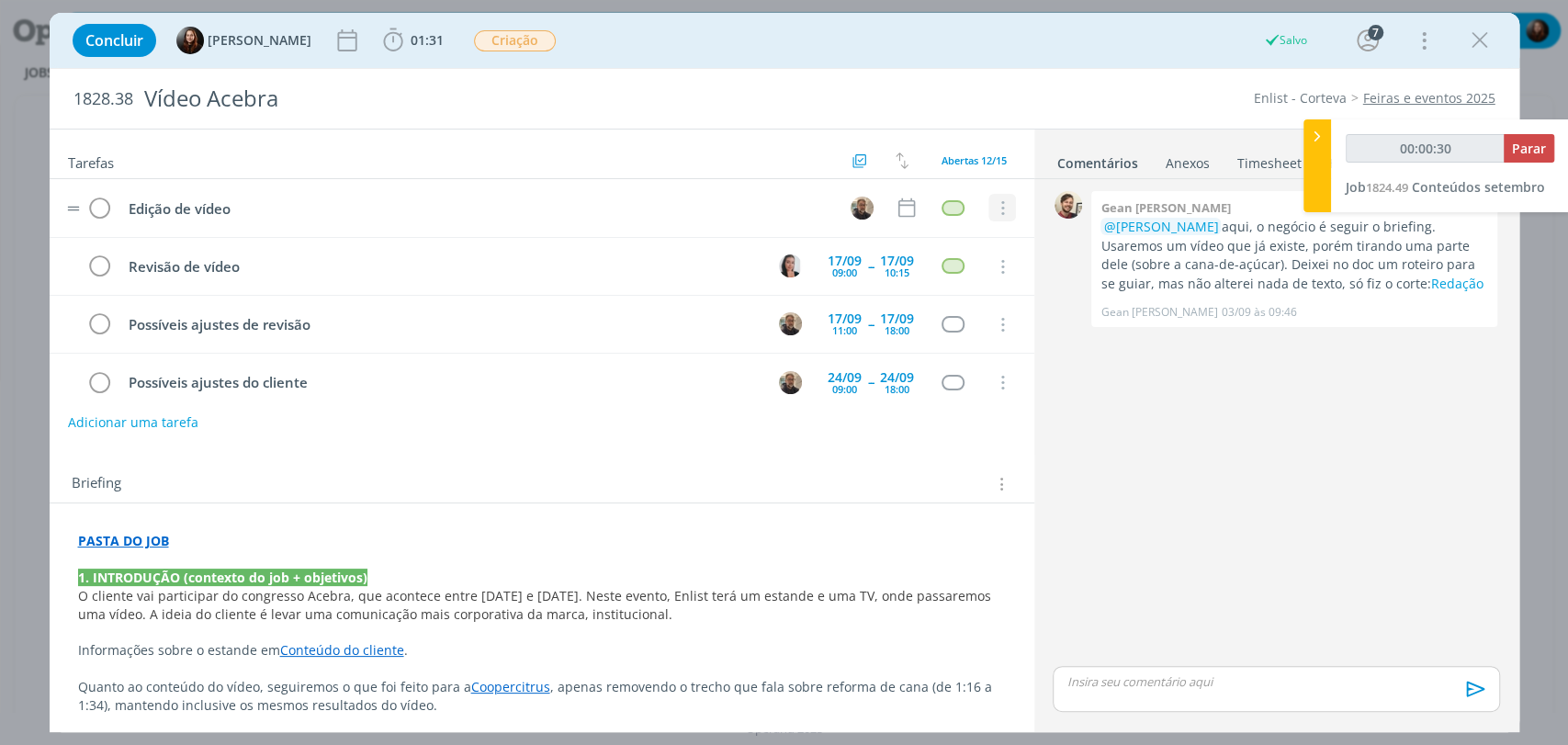
click at [994, 200] on icon "dialog" at bounding box center [1001, 208] width 20 height 17
drag, startPoint x: 1073, startPoint y: 445, endPoint x: 1040, endPoint y: 416, distance: 43.9
click at [1073, 445] on div "0 Gean paulo naue @Murillo Rocha aqui, o negócio é seguir o briefing. Usaremos …" at bounding box center [1276, 425] width 461 height 476
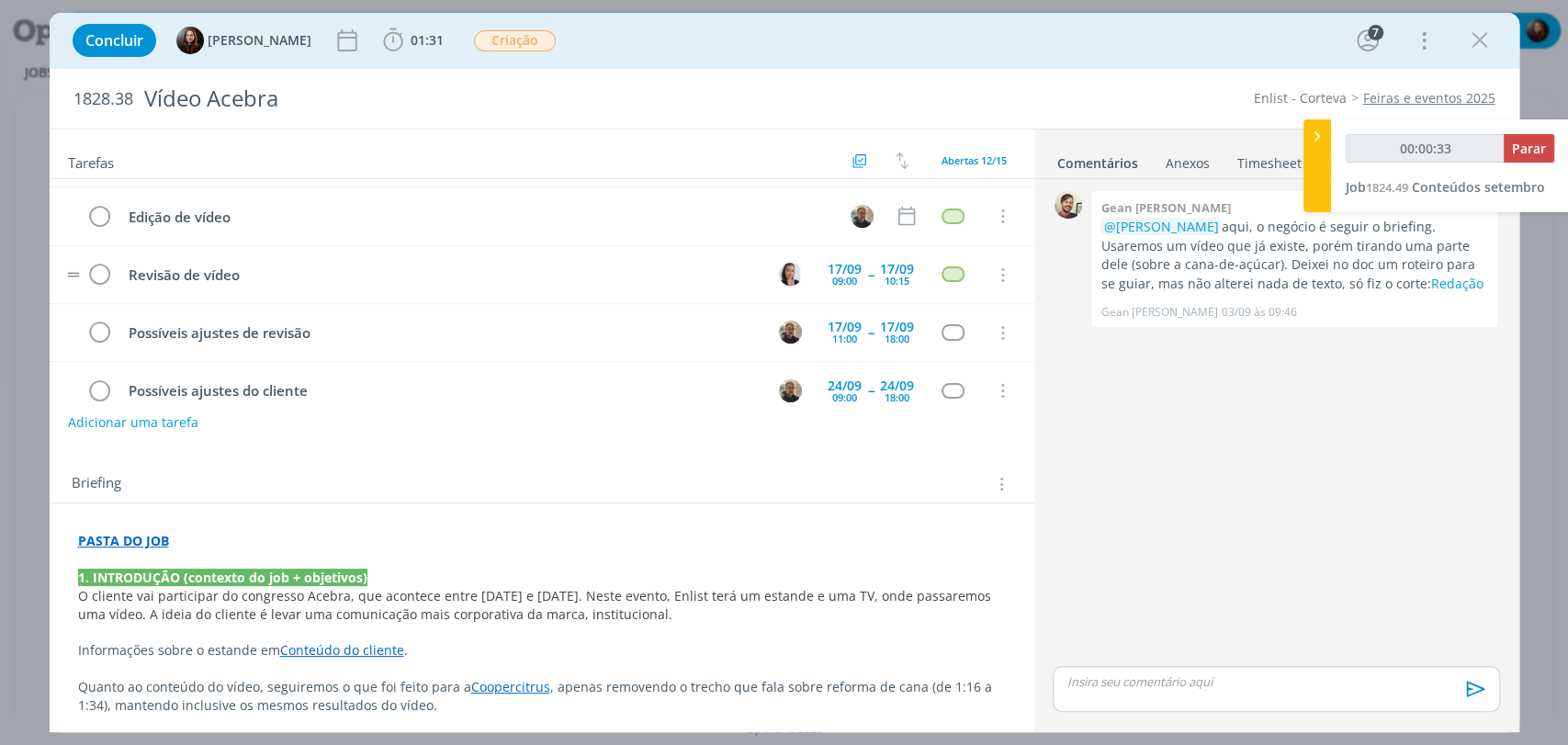
scroll to position [306, 0]
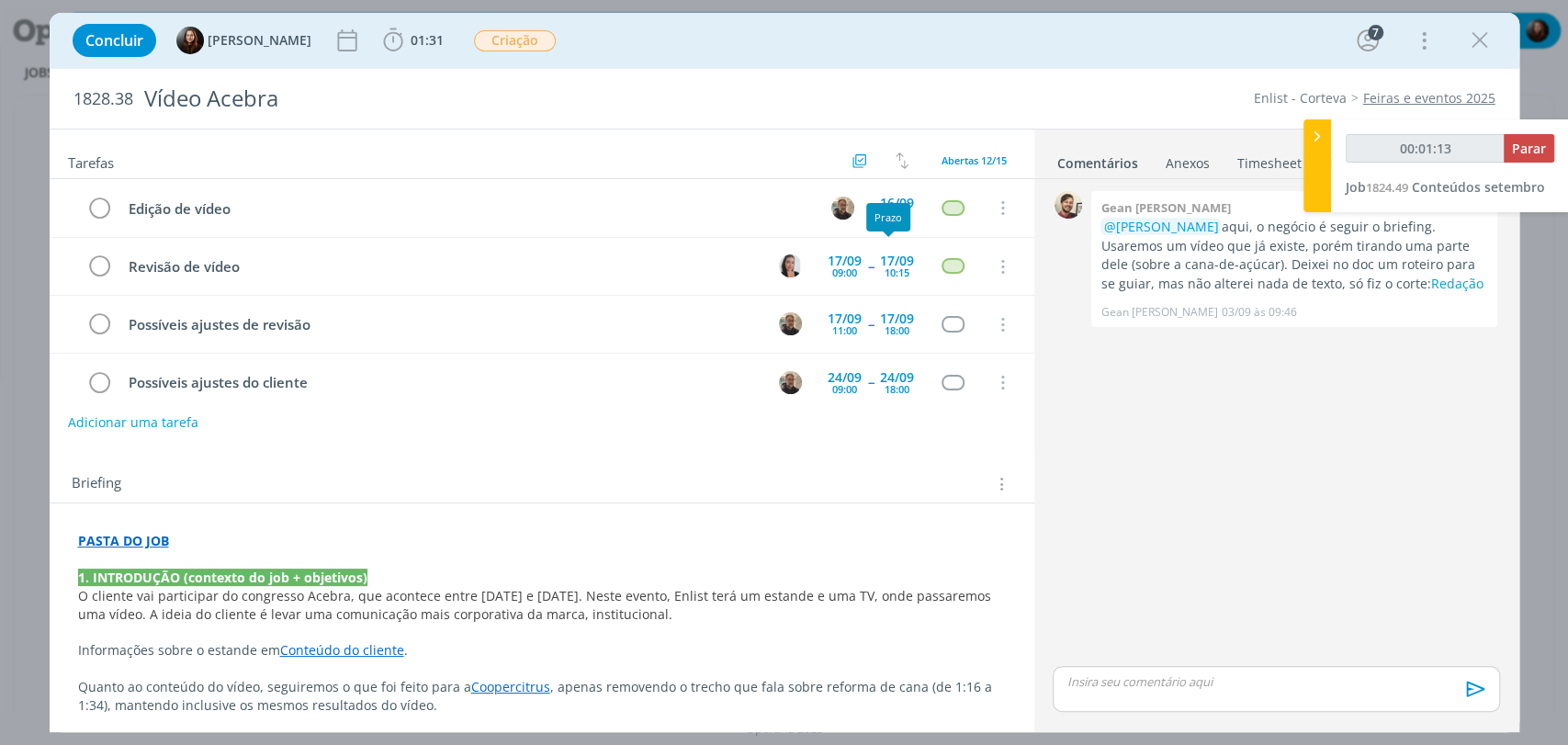
click at [897, 204] on div "Prazo" at bounding box center [888, 217] width 44 height 29
click at [896, 196] on div "16/09" at bounding box center [896, 203] width 34 height 13
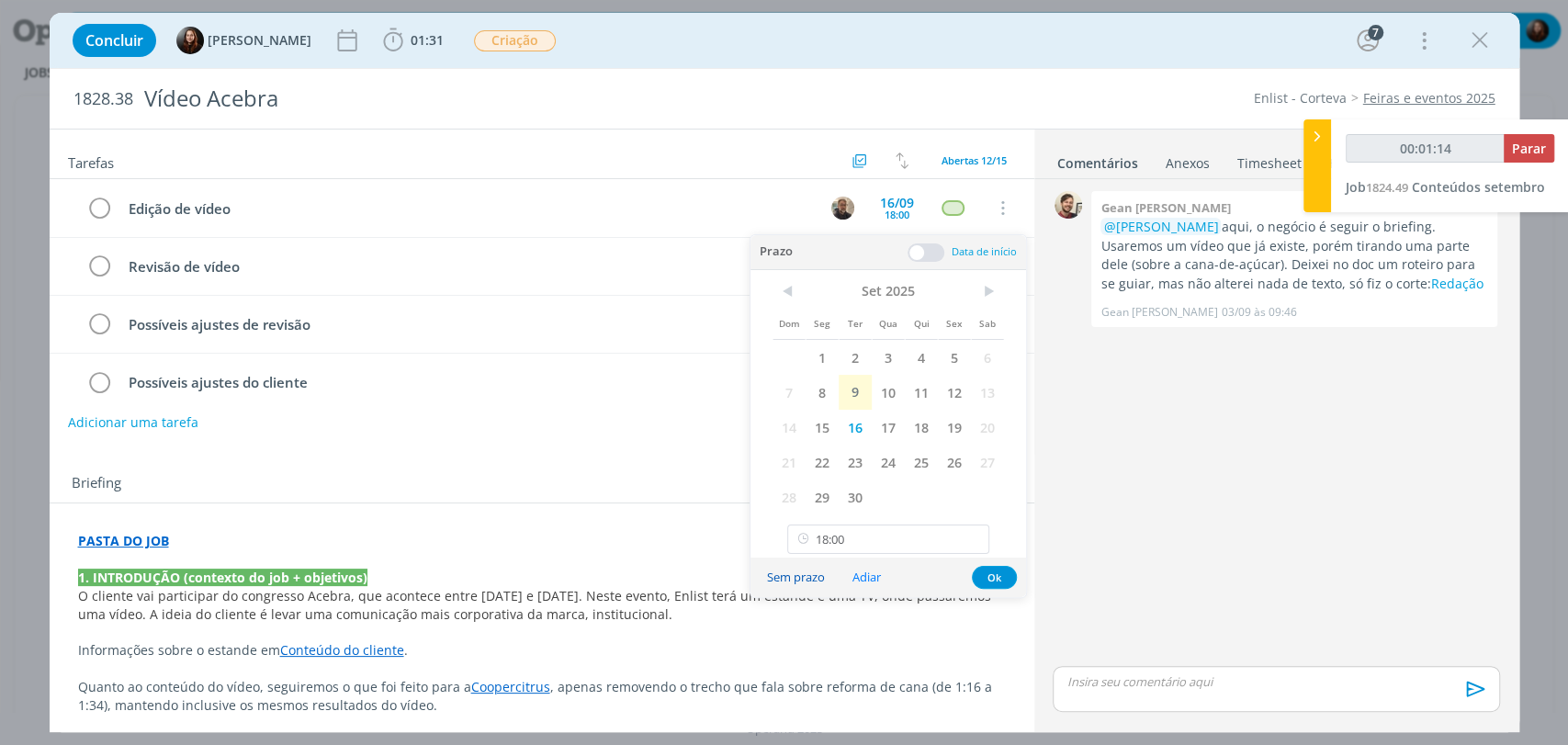
type input "00:01:15"
click at [813, 580] on button "Sem prazo" at bounding box center [796, 577] width 81 height 25
click at [989, 574] on button "Ok" at bounding box center [994, 577] width 45 height 23
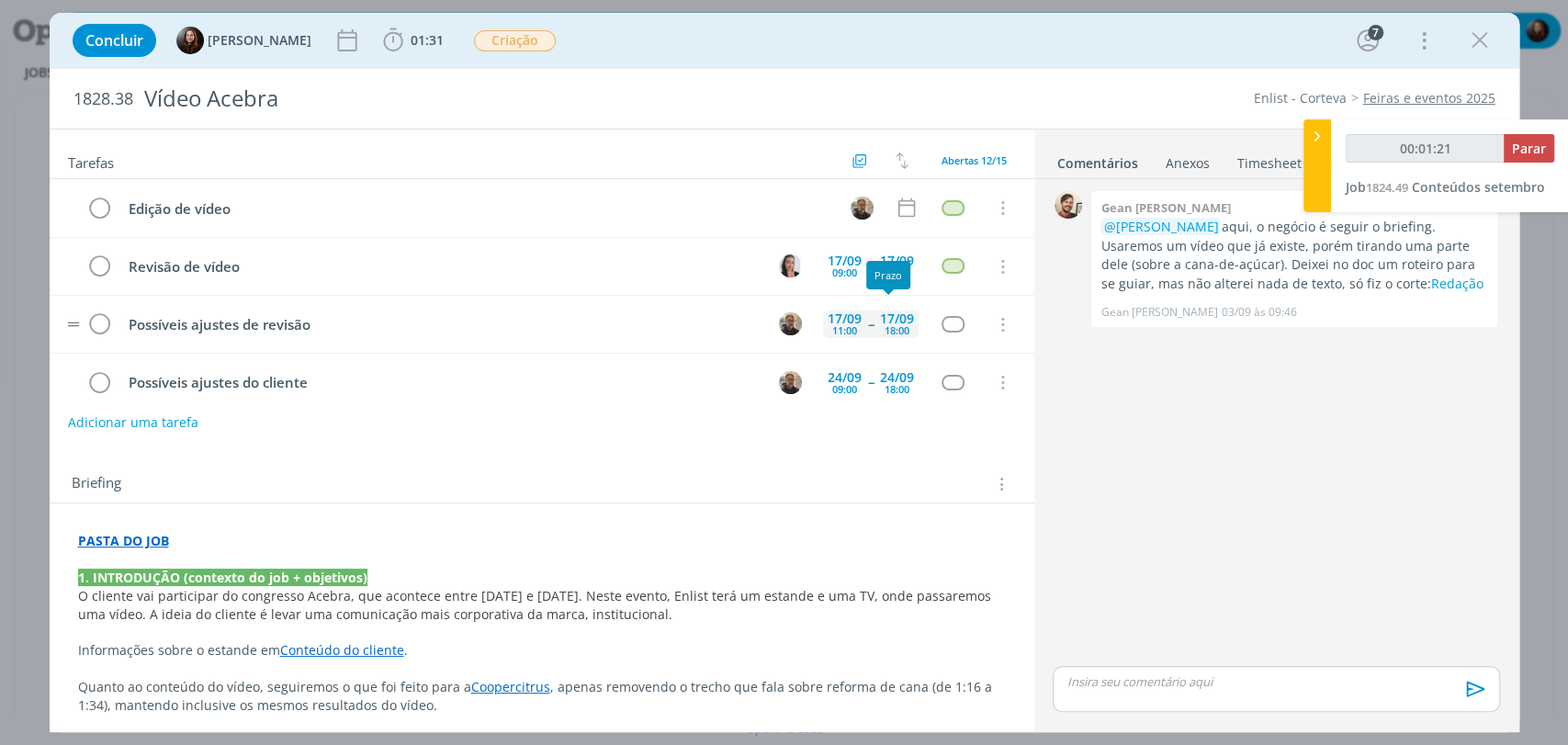
click at [890, 318] on div "17/09" at bounding box center [896, 319] width 34 height 13
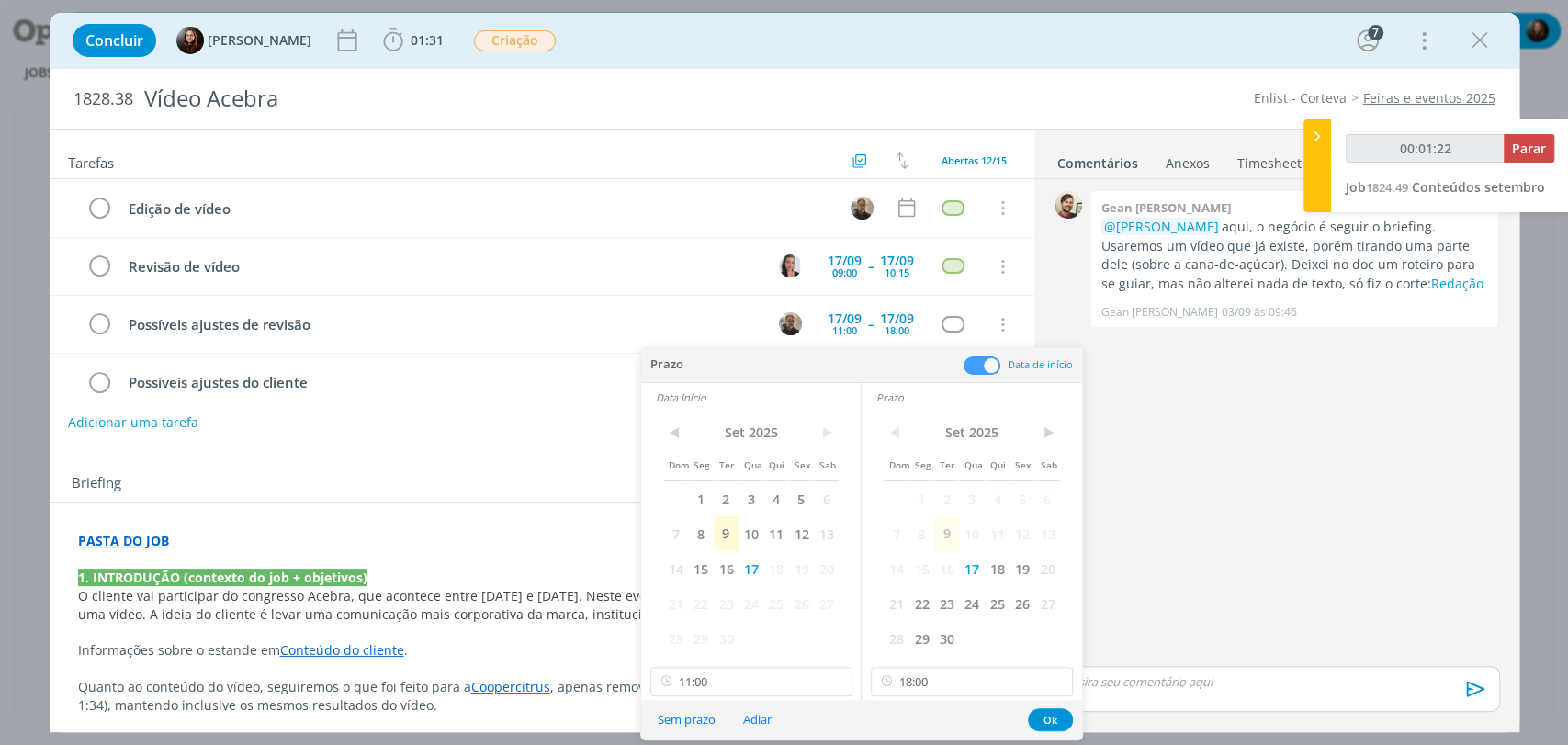
click at [992, 362] on span at bounding box center [982, 366] width 37 height 19
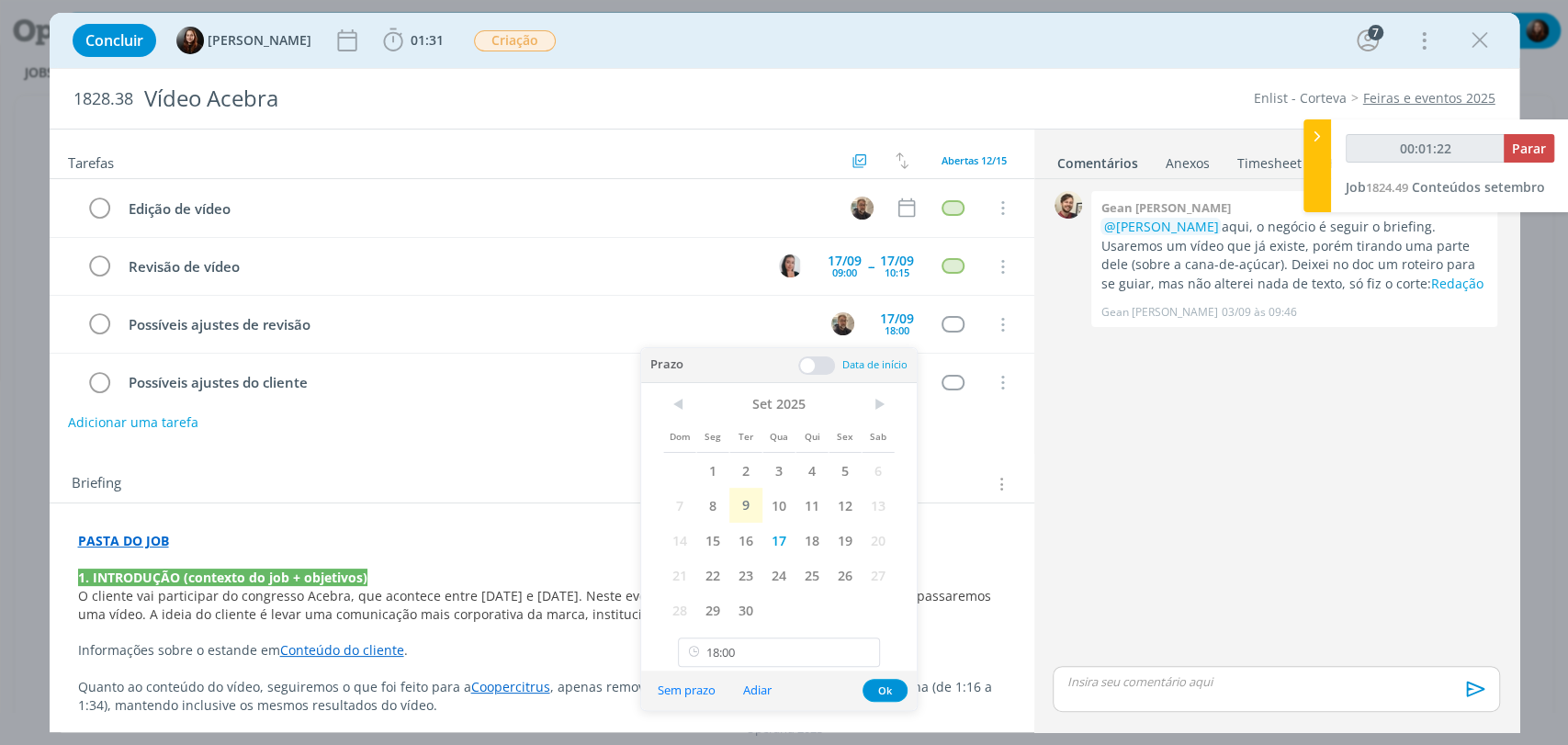
type input "00:01:23"
click at [694, 686] on button "Sem prazo" at bounding box center [686, 690] width 81 height 25
type input "00:01:24"
type input "18:00"
click at [1168, 506] on div "0 Gean paulo naue @Murillo Rocha aqui, o negócio é seguir o briefing. Usaremos …" at bounding box center [1276, 425] width 461 height 476
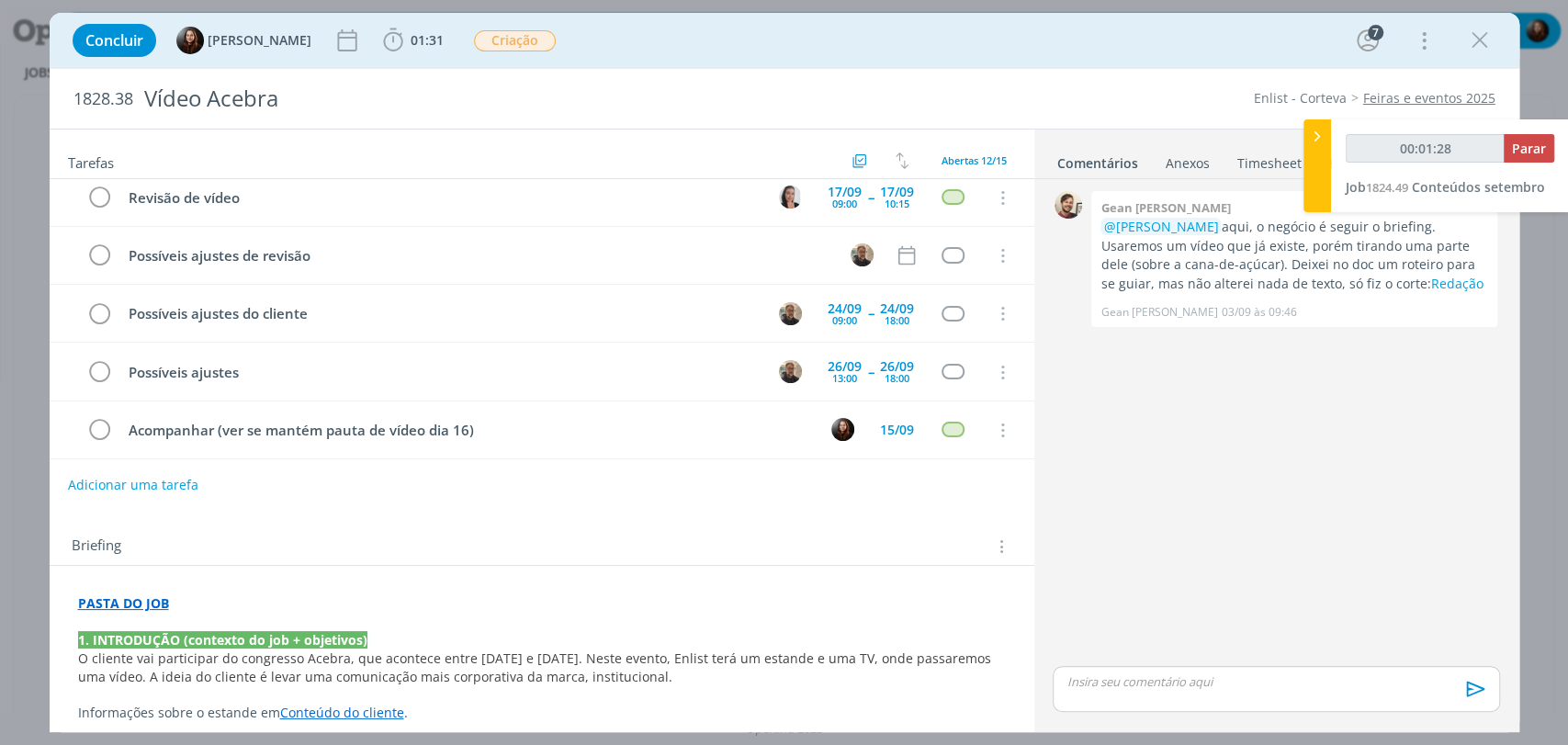
scroll to position [0, 0]
click at [1095, 400] on div "0 Gean paulo naue @Murillo Rocha aqui, o negócio é seguir o briefing. Usaremos …" at bounding box center [1276, 425] width 461 height 476
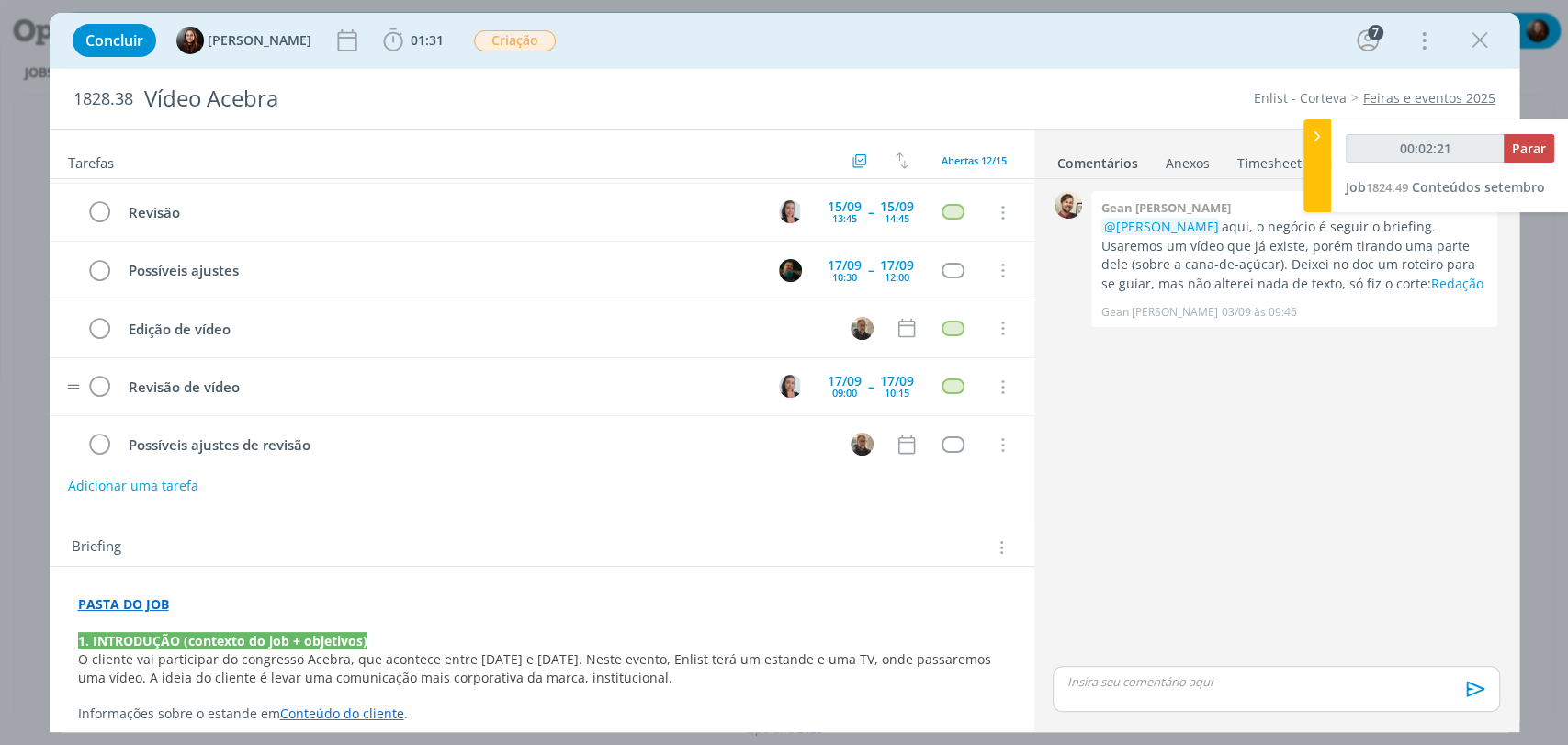
scroll to position [306, 0]
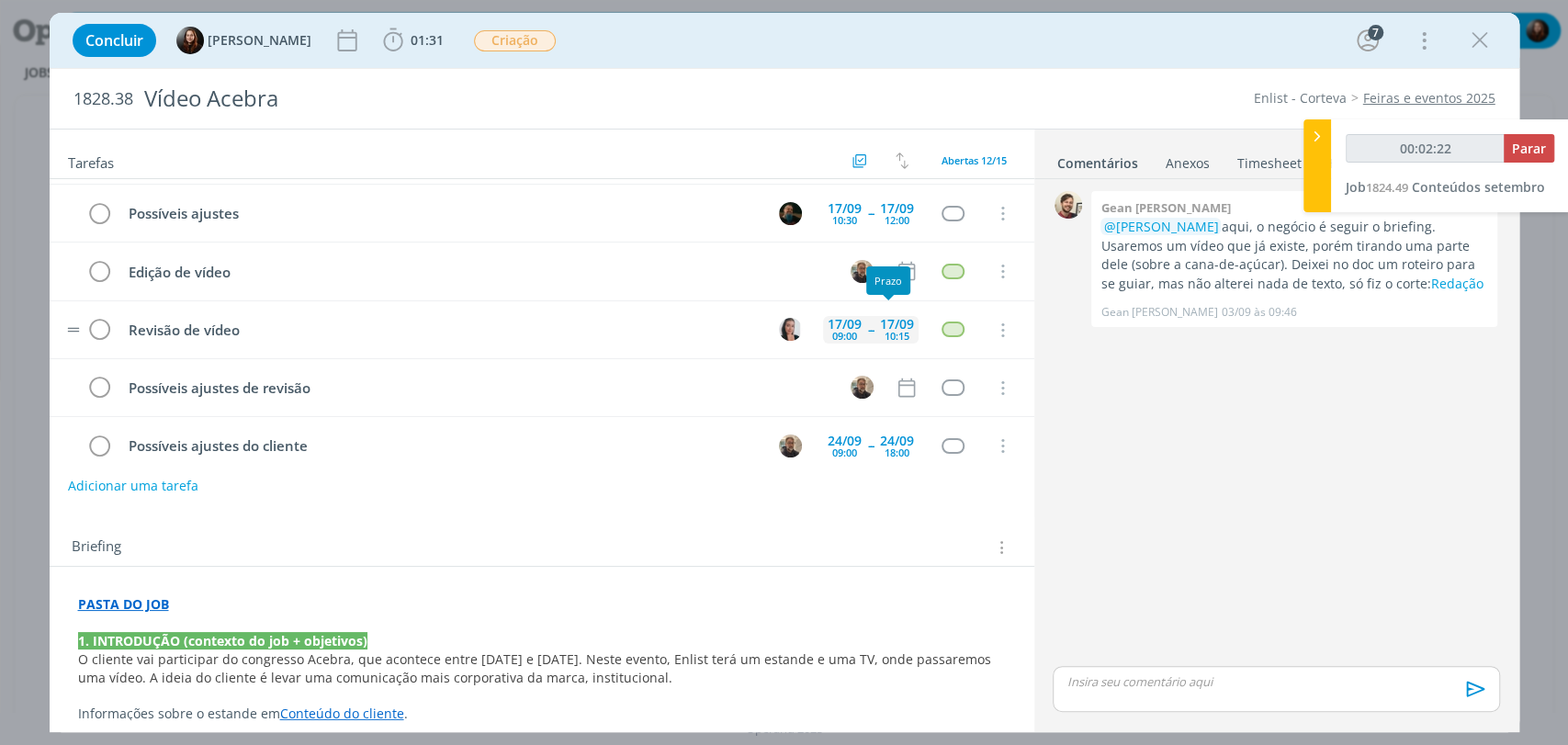
click at [884, 330] on div "10:15" at bounding box center [896, 335] width 25 height 10
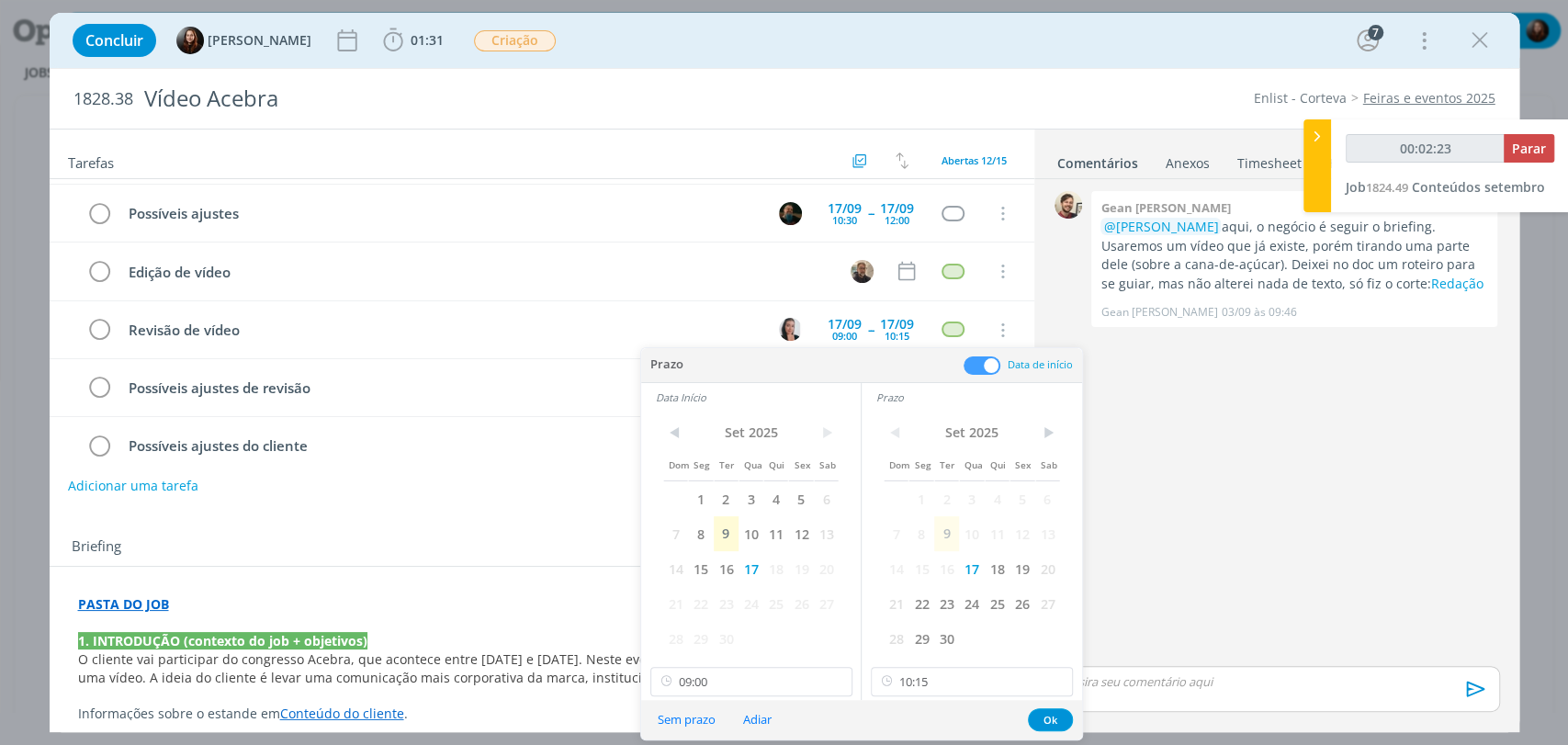
click at [992, 365] on span at bounding box center [982, 366] width 37 height 19
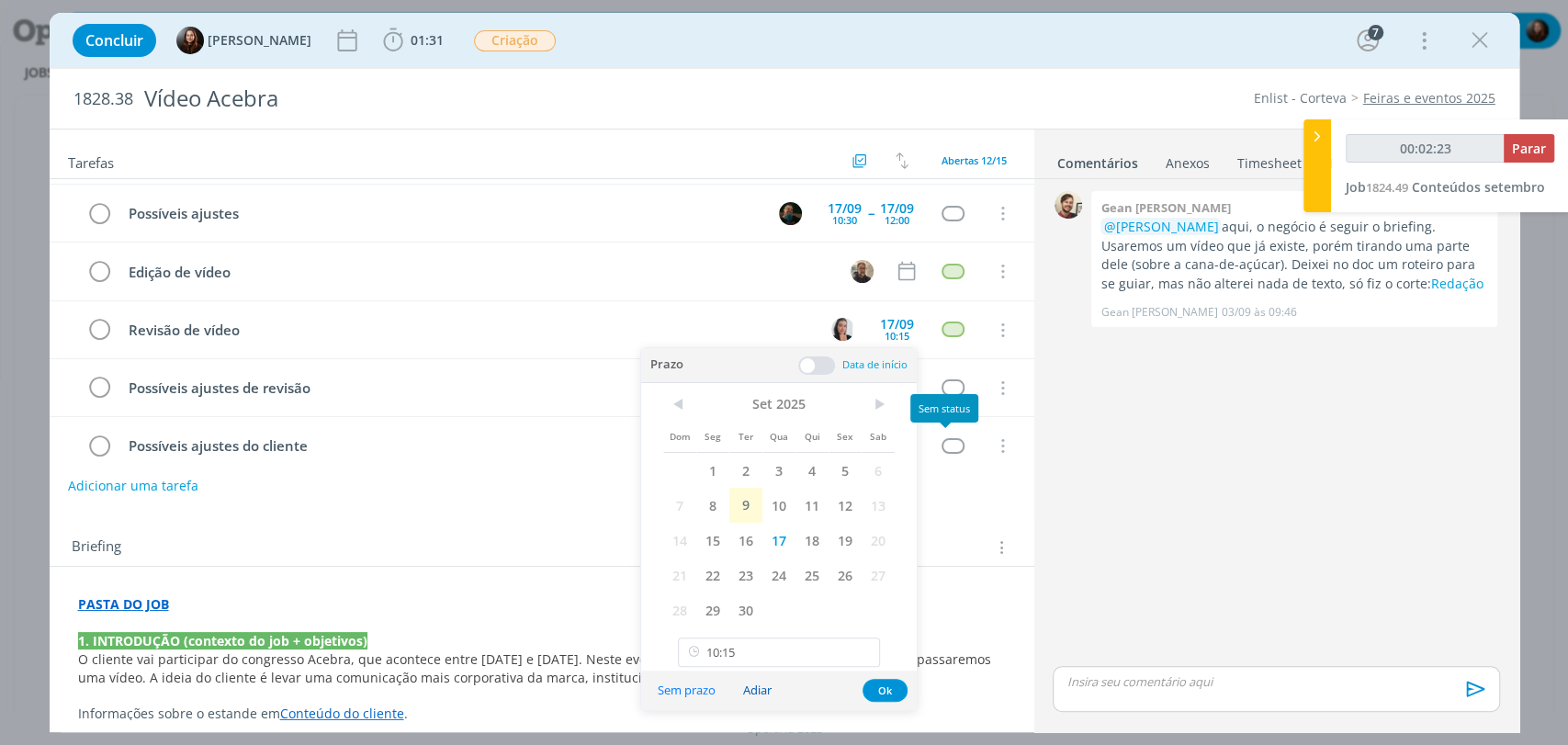
type input "00:02:24"
click at [691, 691] on button "Sem prazo" at bounding box center [686, 690] width 81 height 25
click at [1206, 515] on div "0 Gean paulo naue @Murillo Rocha aqui, o negócio é seguir o briefing. Usaremos …" at bounding box center [1276, 425] width 461 height 476
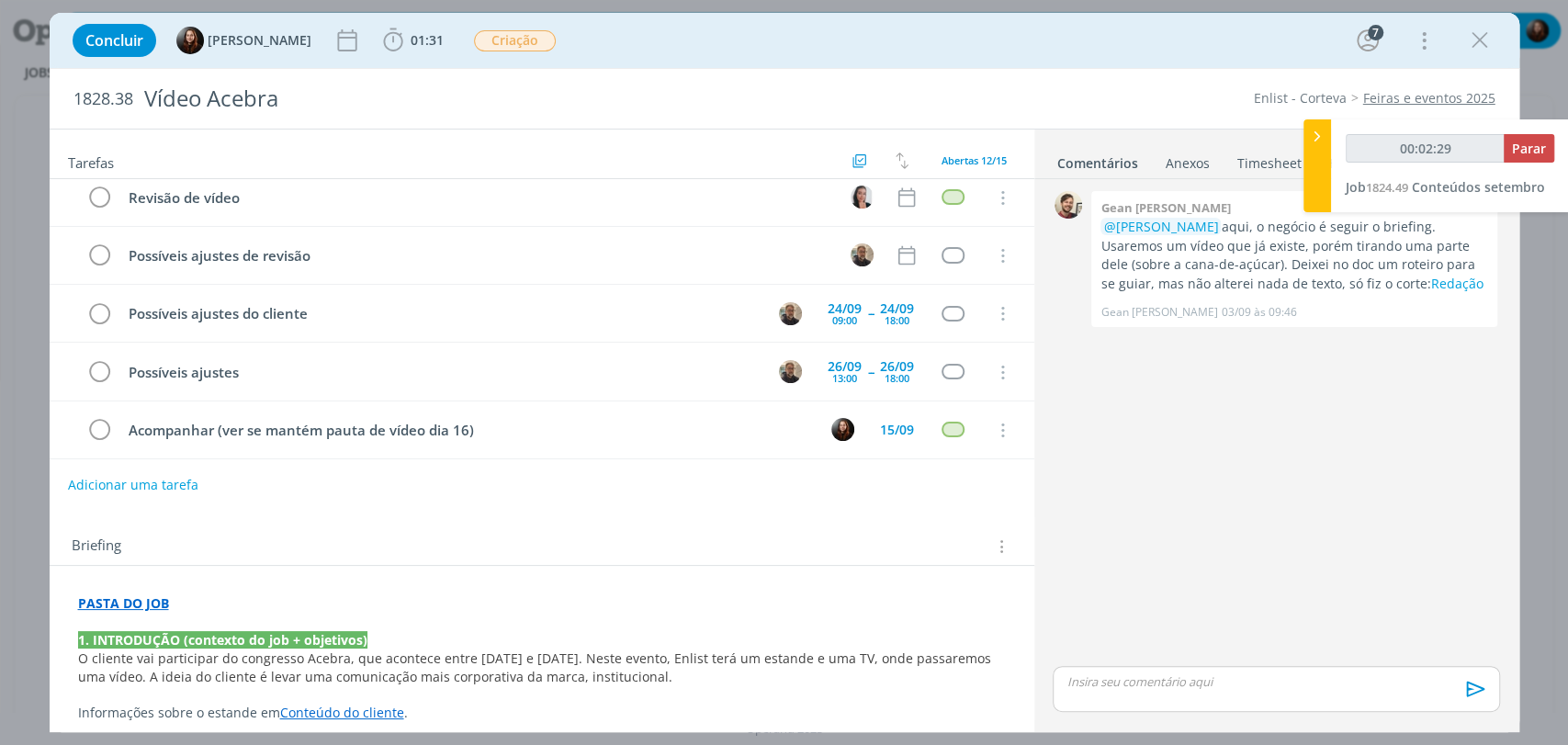
scroll to position [0, 0]
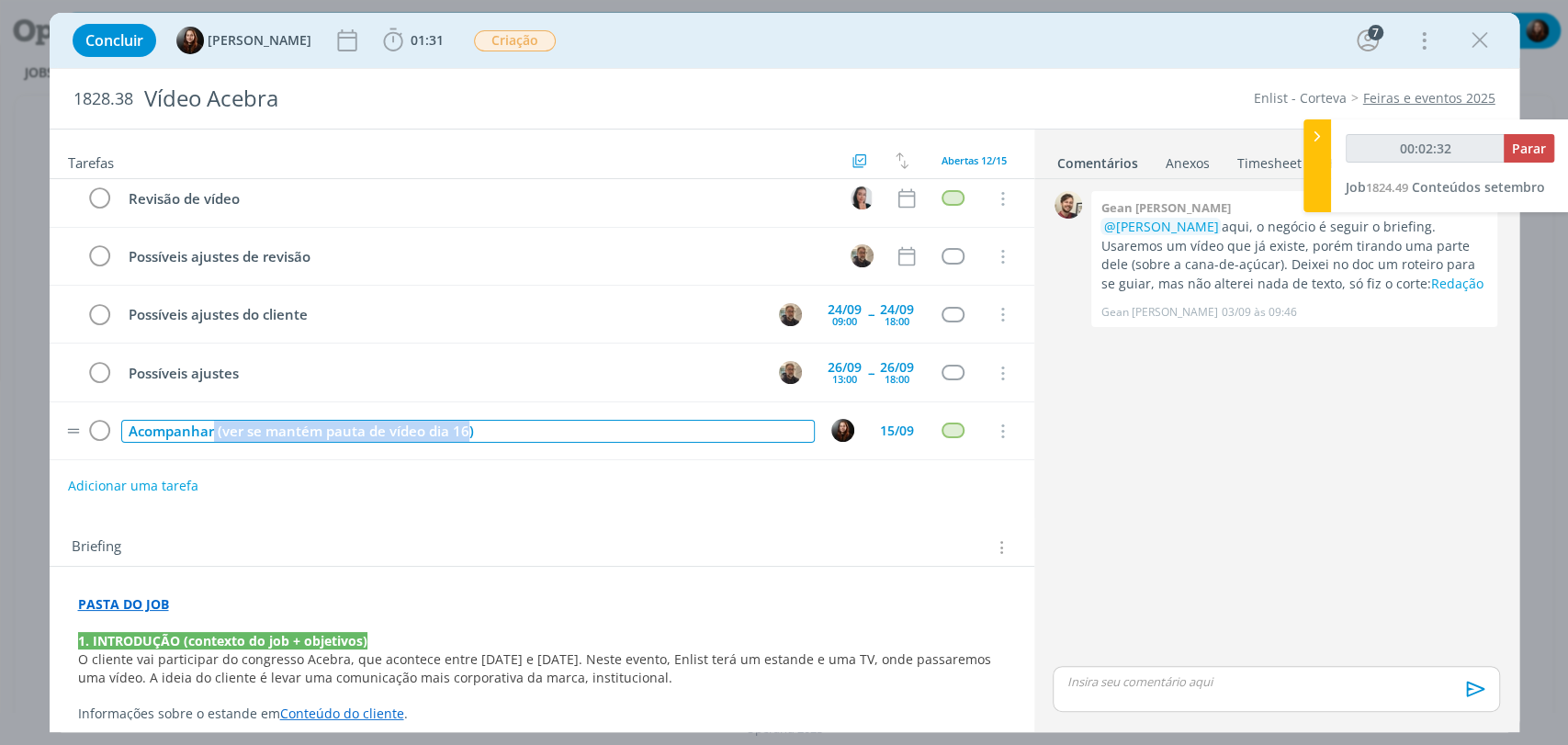
drag, startPoint x: 467, startPoint y: 425, endPoint x: 215, endPoint y: 424, distance: 252.0
click at [215, 424] on div "Acompanhar (ver se mantém pauta de vídeo dia 16)" at bounding box center [468, 431] width 694 height 23
type input "00:02:33"
click at [408, 430] on div "Acompanhar)" at bounding box center [468, 431] width 694 height 23
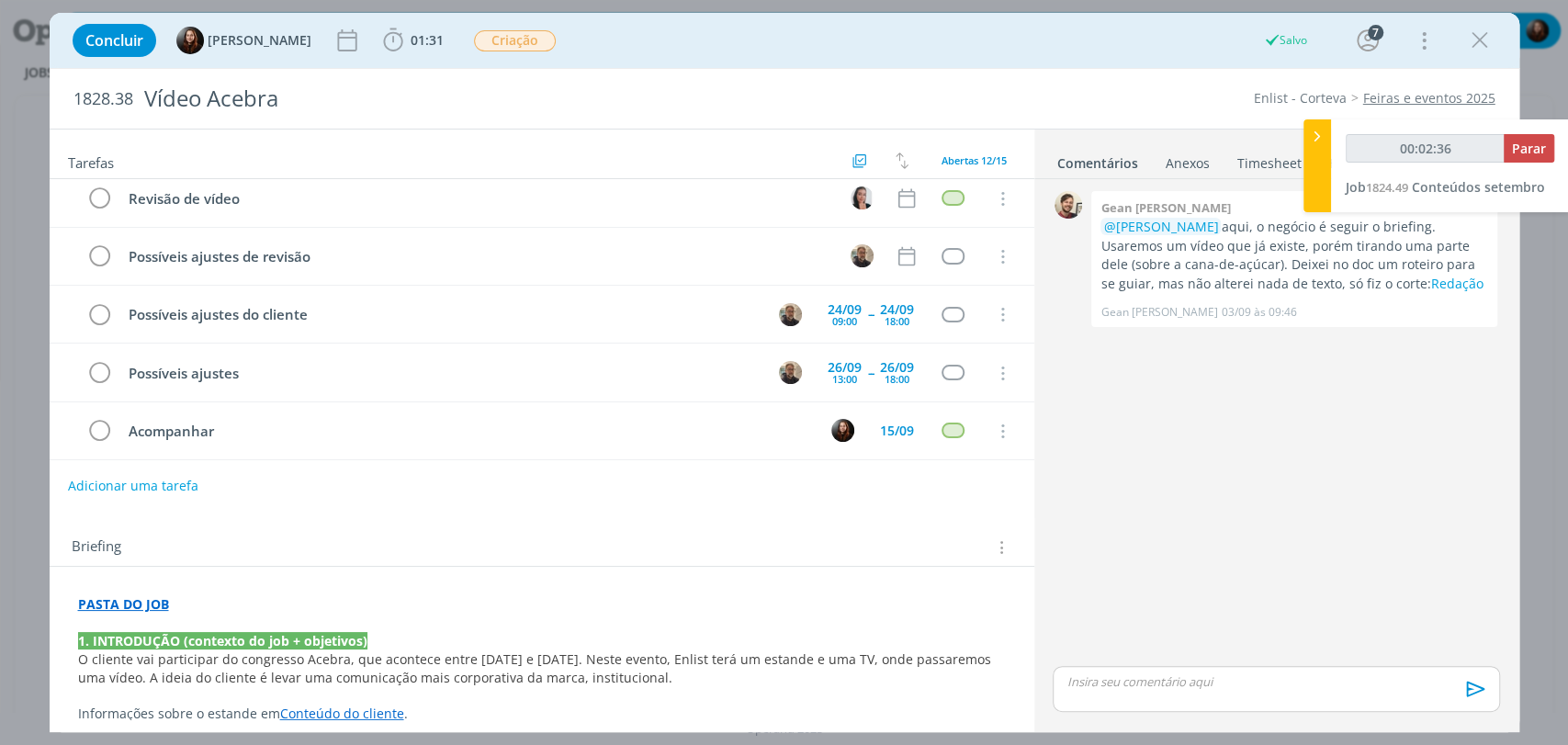
click at [485, 502] on div "Adicionar uma tarefa" at bounding box center [542, 486] width 984 height 33
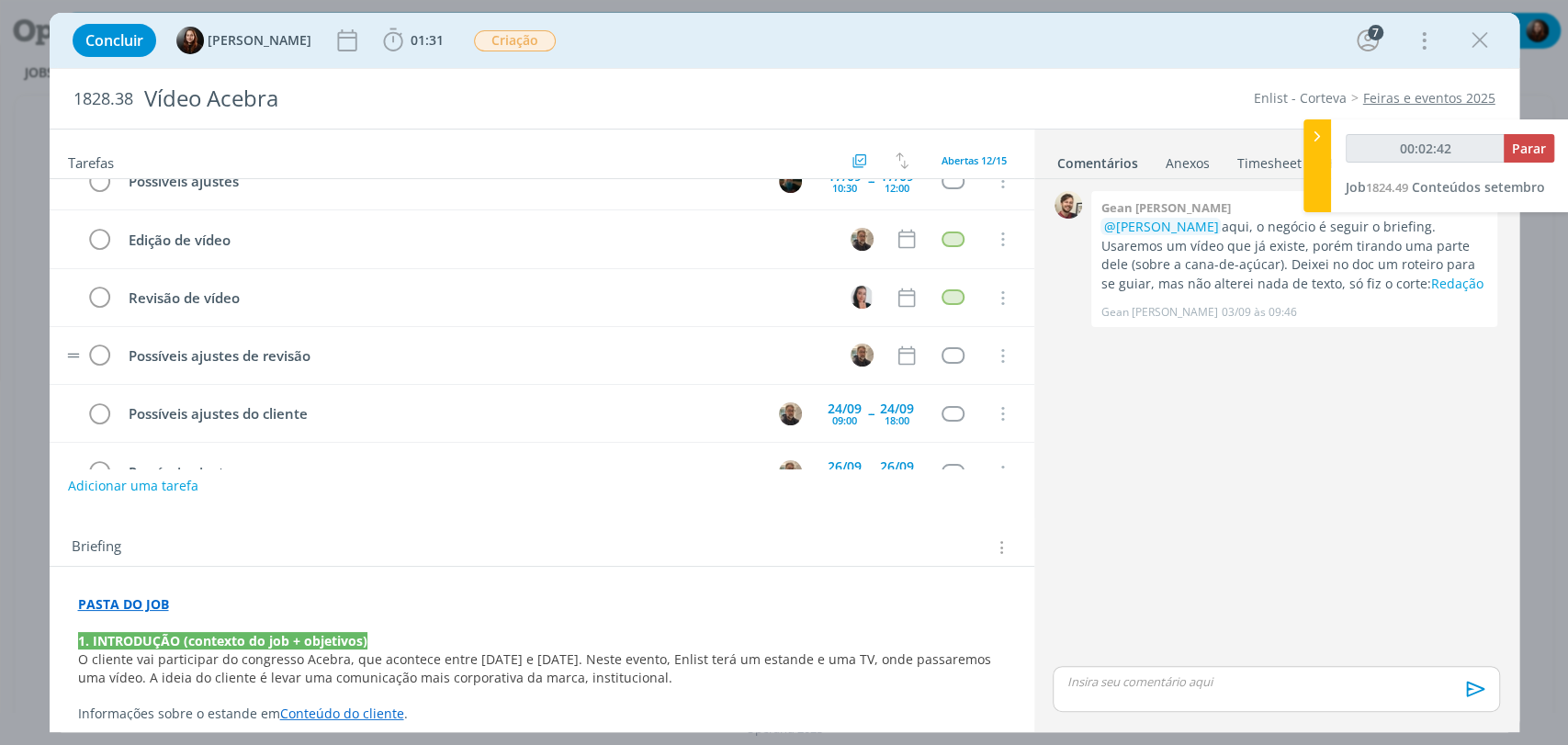
scroll to position [335, 0]
click at [992, 351] on icon "dialog" at bounding box center [1001, 359] width 20 height 17
click at [922, 391] on link "Cancelar" at bounding box center [942, 391] width 145 height 30
click at [994, 234] on icon "dialog" at bounding box center [1001, 242] width 20 height 17
click at [904, 269] on link "Cancelar" at bounding box center [942, 274] width 145 height 30
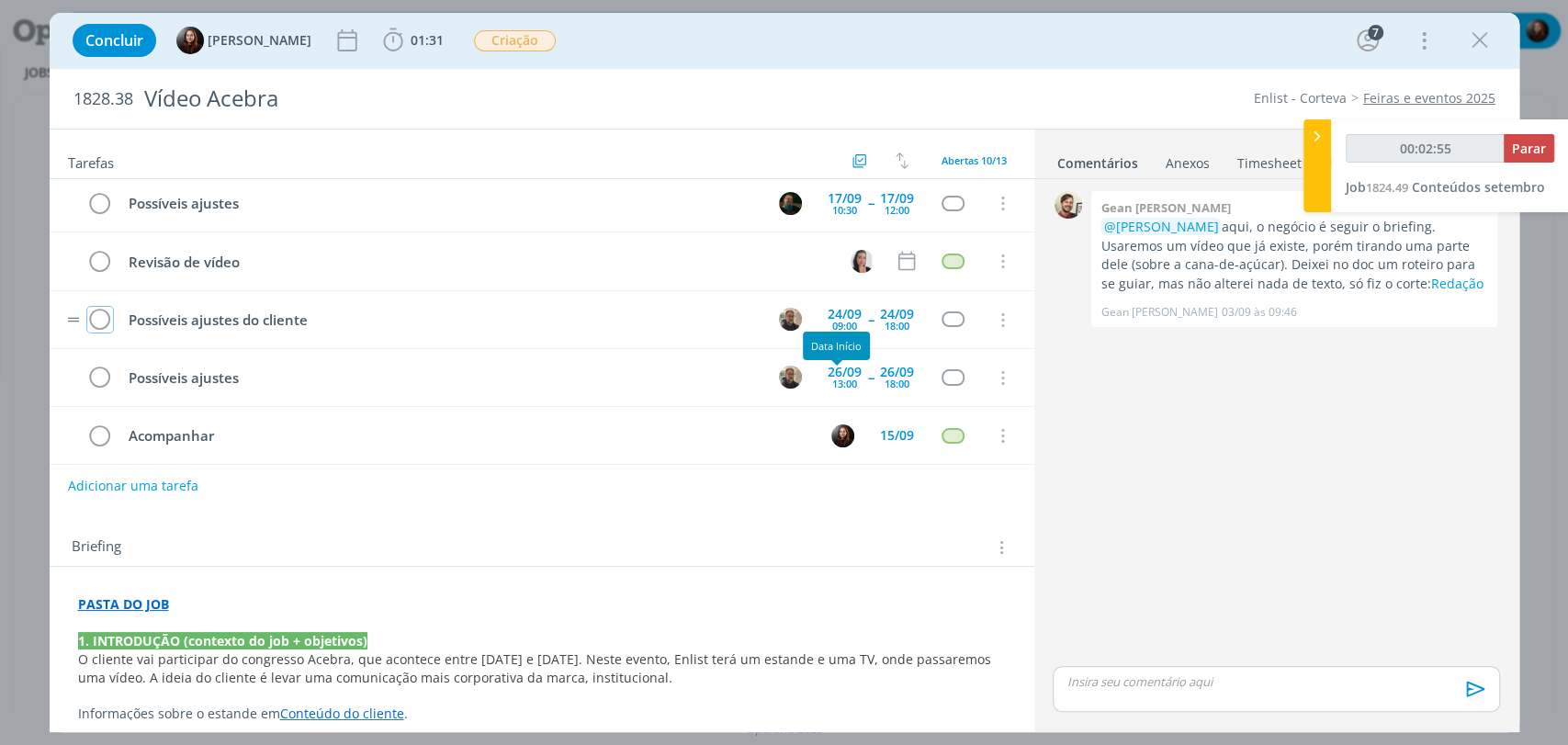
scroll to position [322, 0]
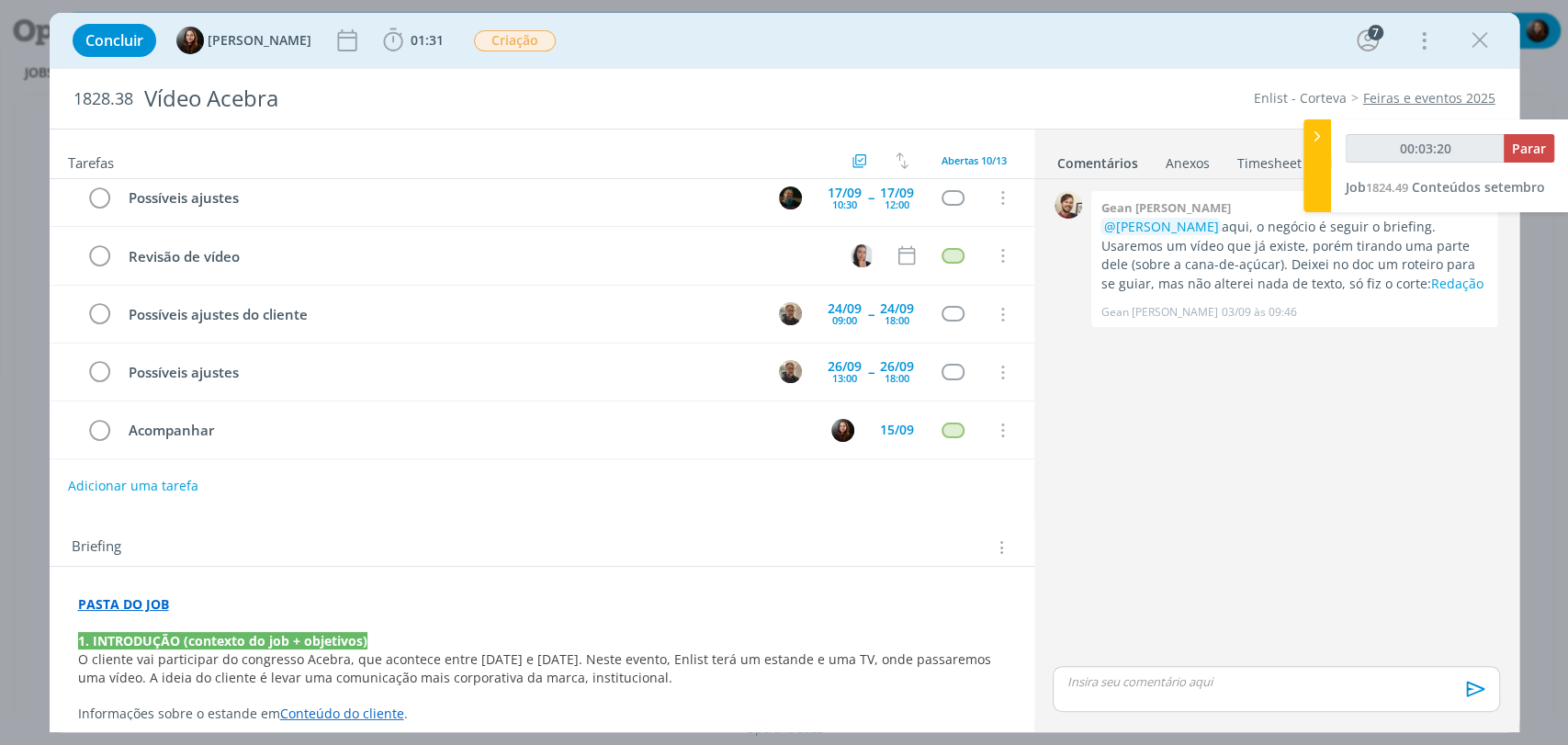
type input "00:03:21"
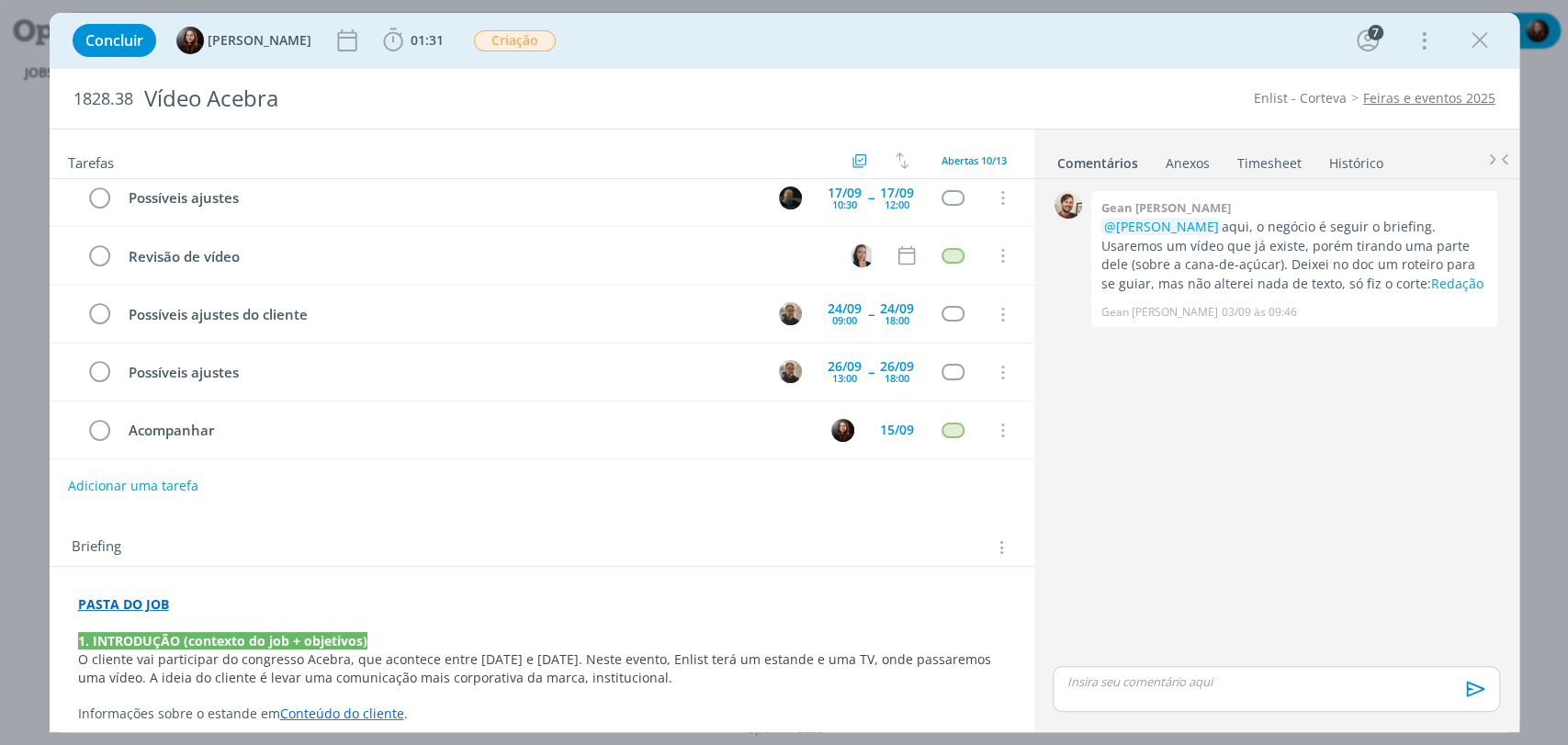
click at [1129, 423] on div "0 Gean paulo naue @Murillo Rocha aqui, o negócio é seguir o briefing. Usaremos …" at bounding box center [1276, 425] width 461 height 476
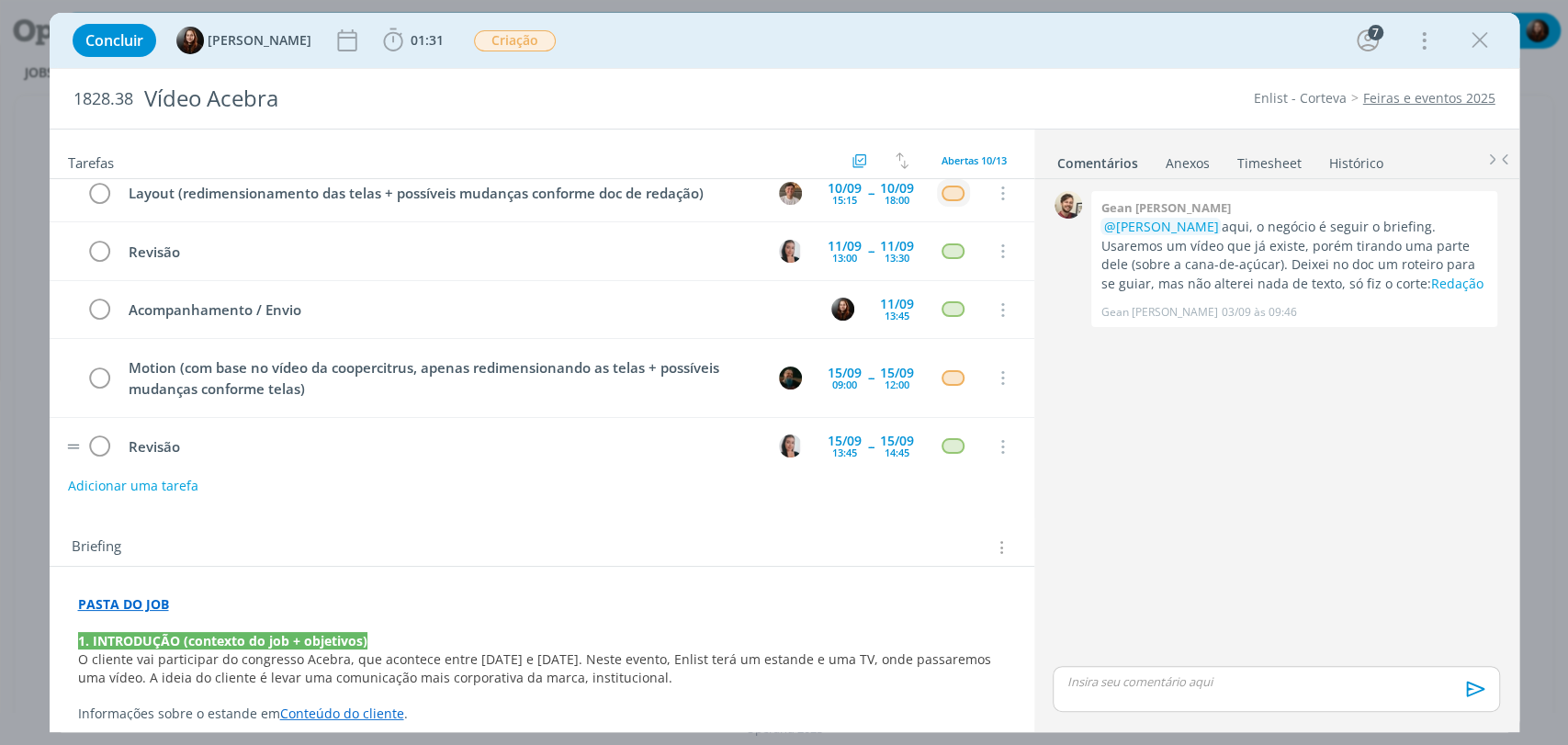
scroll to position [0, 0]
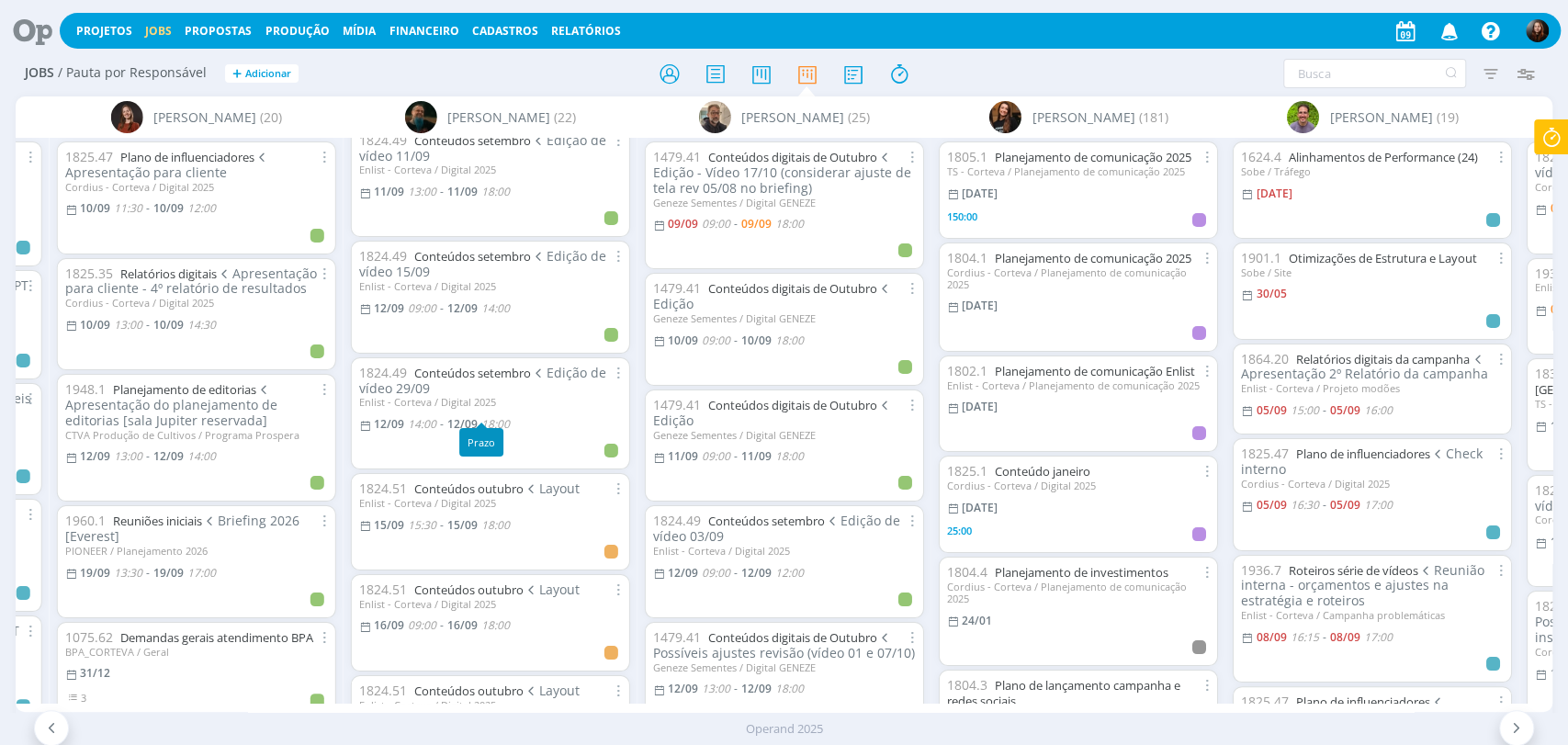
scroll to position [1123, 0]
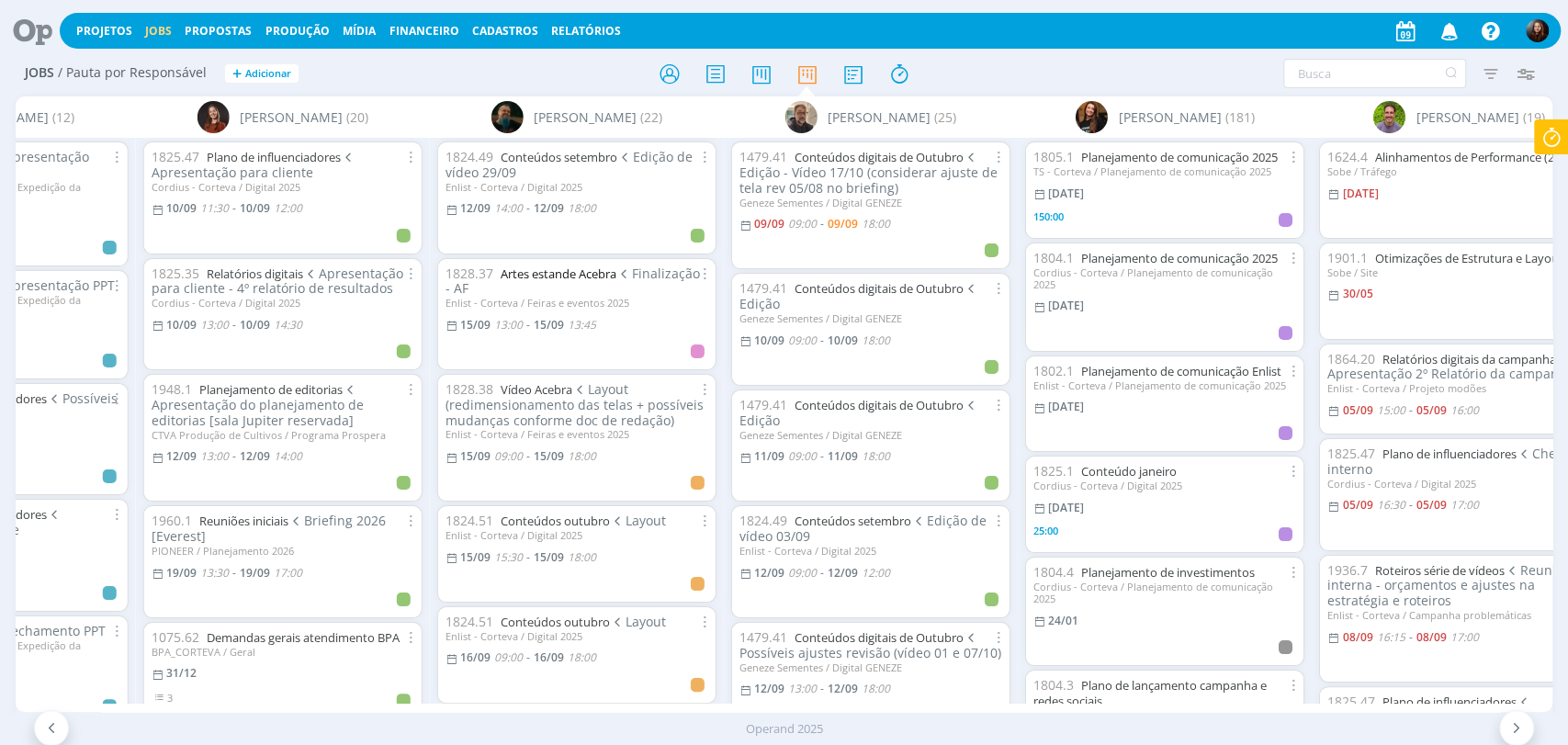
scroll to position [1095, 0]
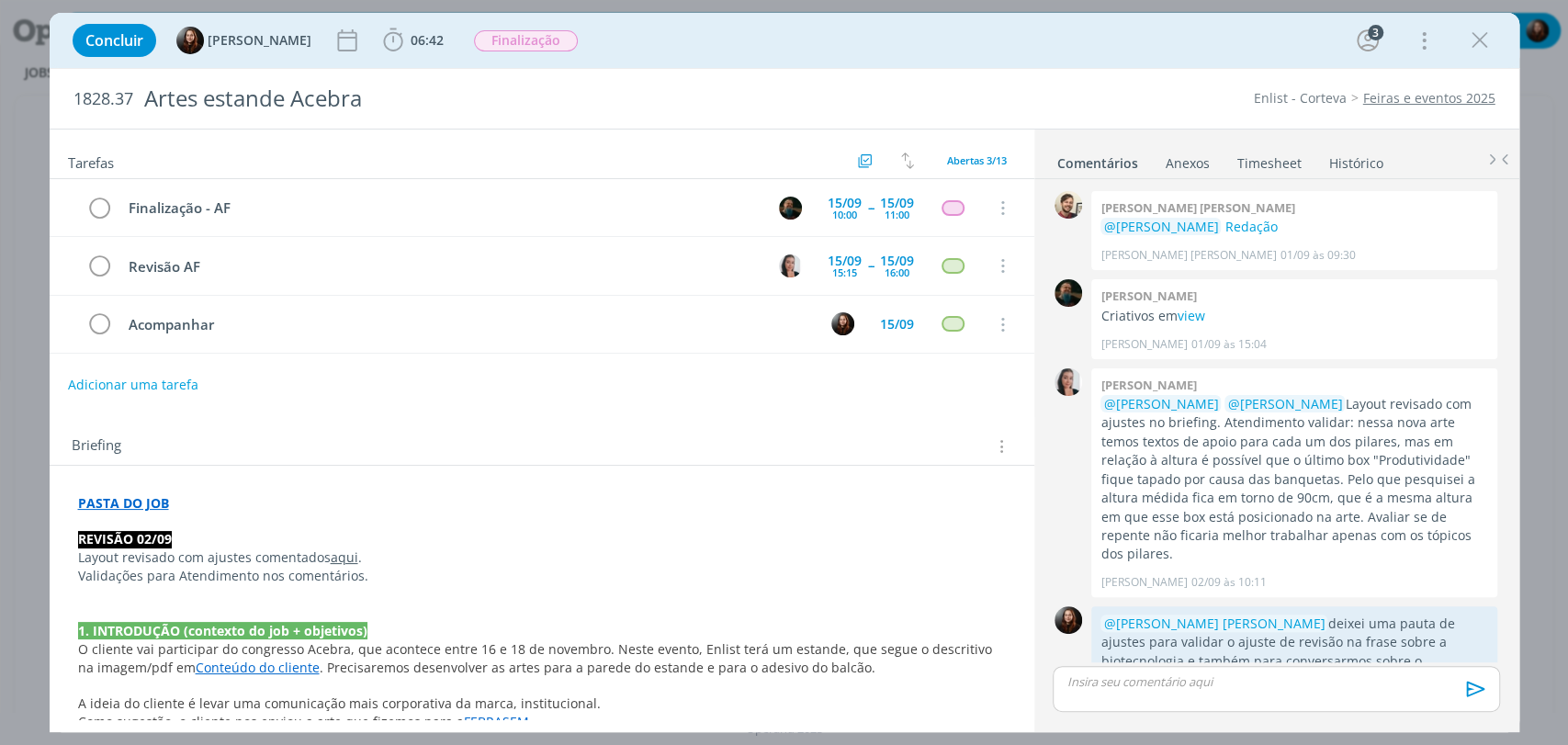
scroll to position [617, 0]
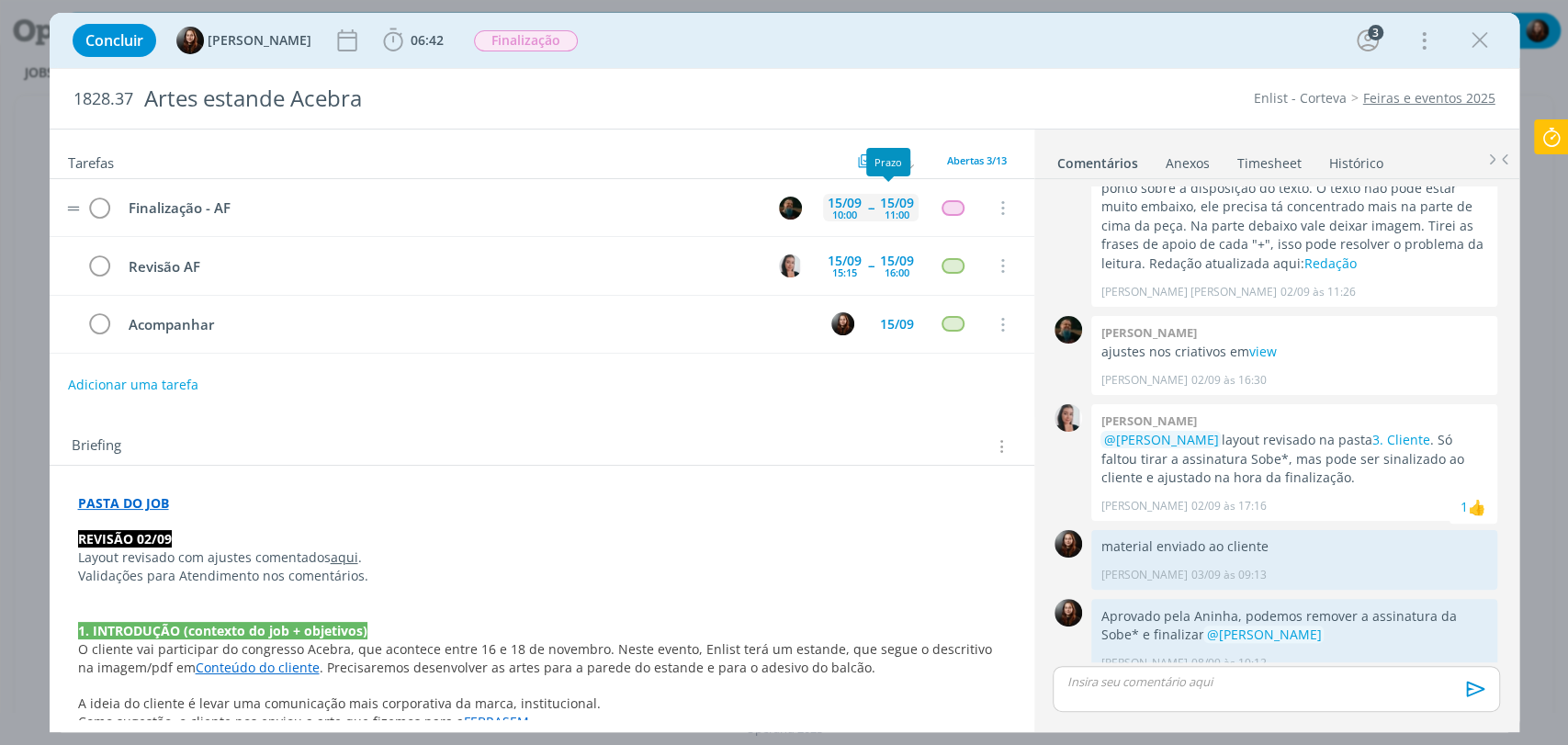
click at [884, 201] on div "15/09" at bounding box center [896, 203] width 34 height 13
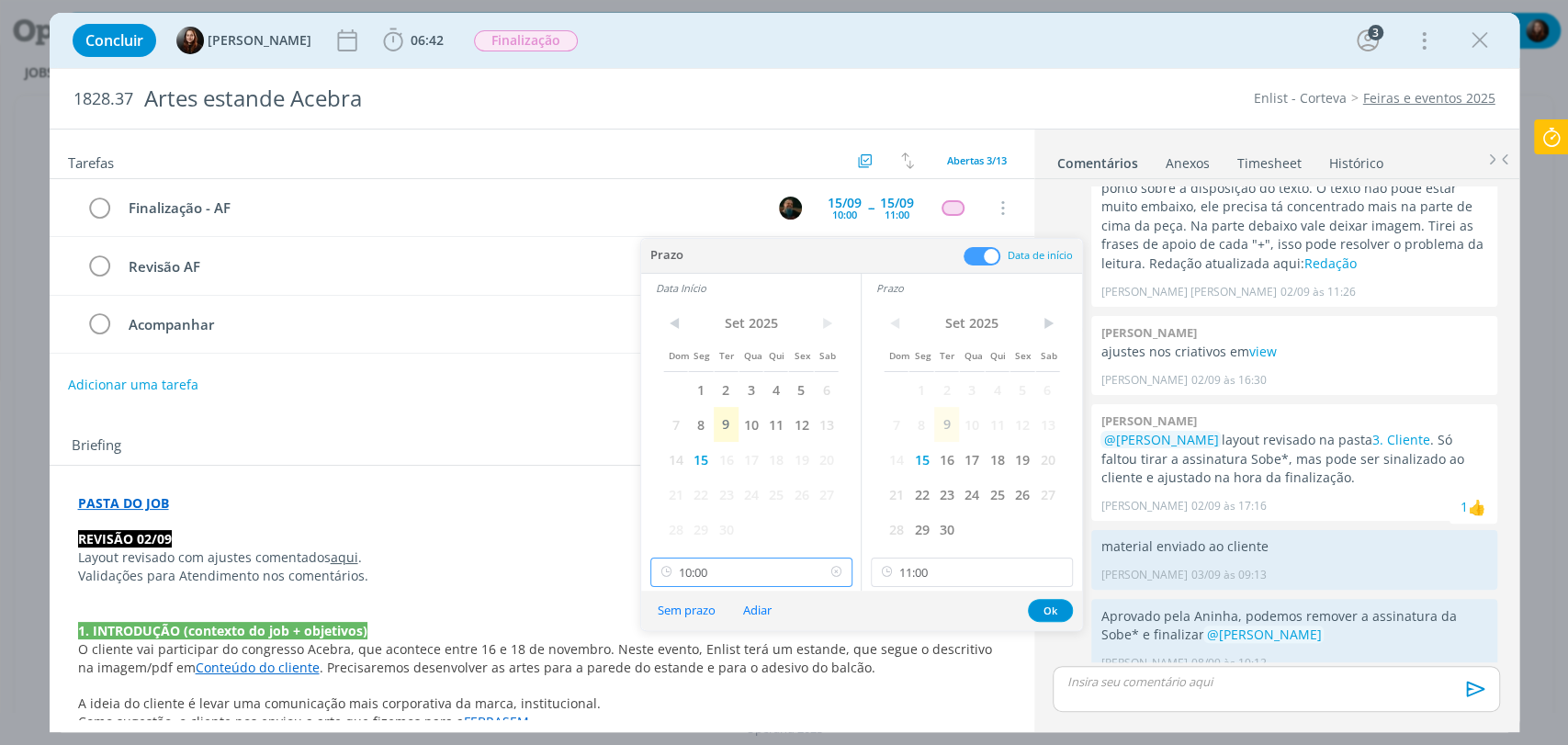
click at [757, 573] on input "10:00" at bounding box center [751, 573] width 202 height 30
click at [956, 581] on input "11:00" at bounding box center [971, 573] width 202 height 30
click at [916, 479] on div "13:45" at bounding box center [973, 478] width 204 height 33
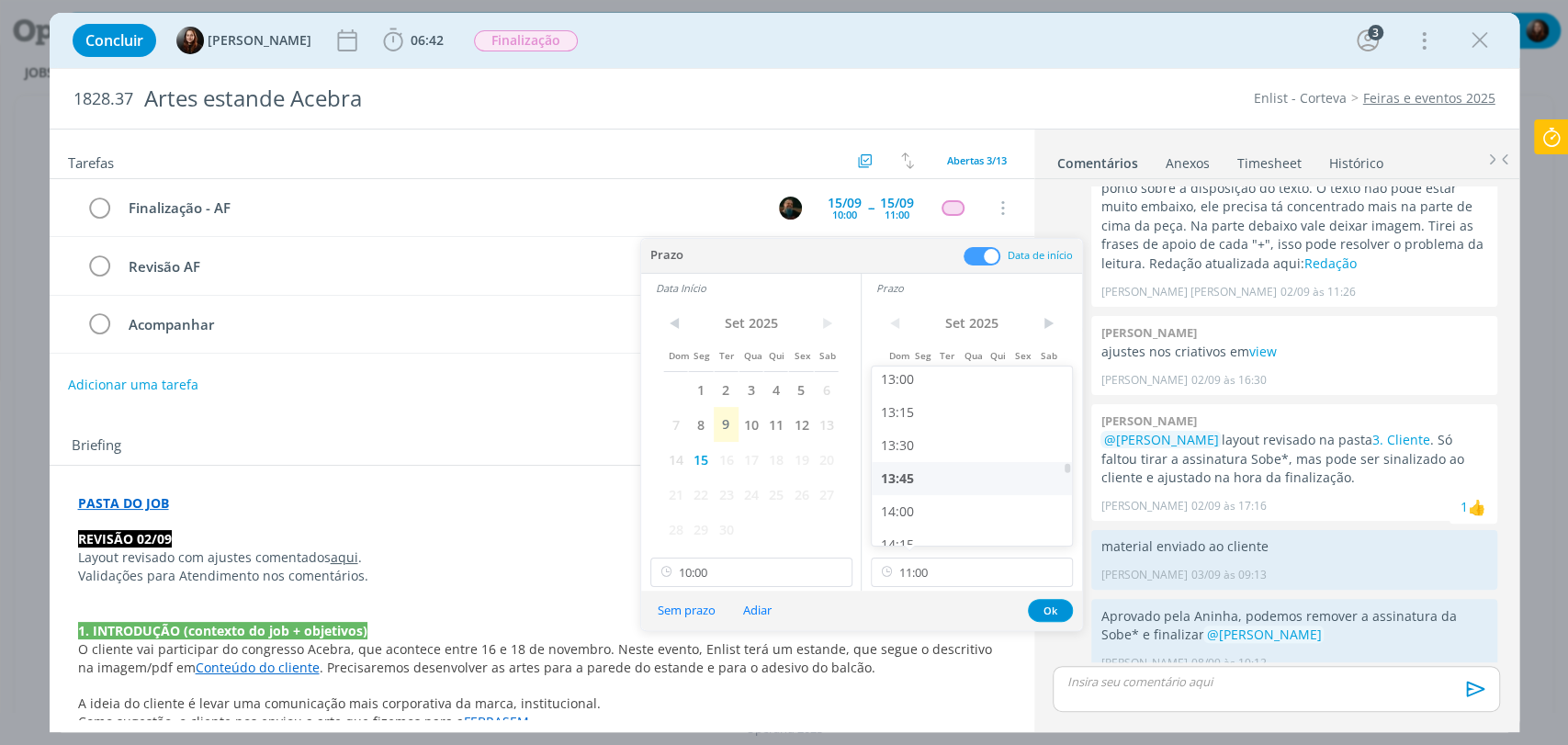
type input "13:45"
click at [733, 581] on input "10:00" at bounding box center [751, 573] width 202 height 30
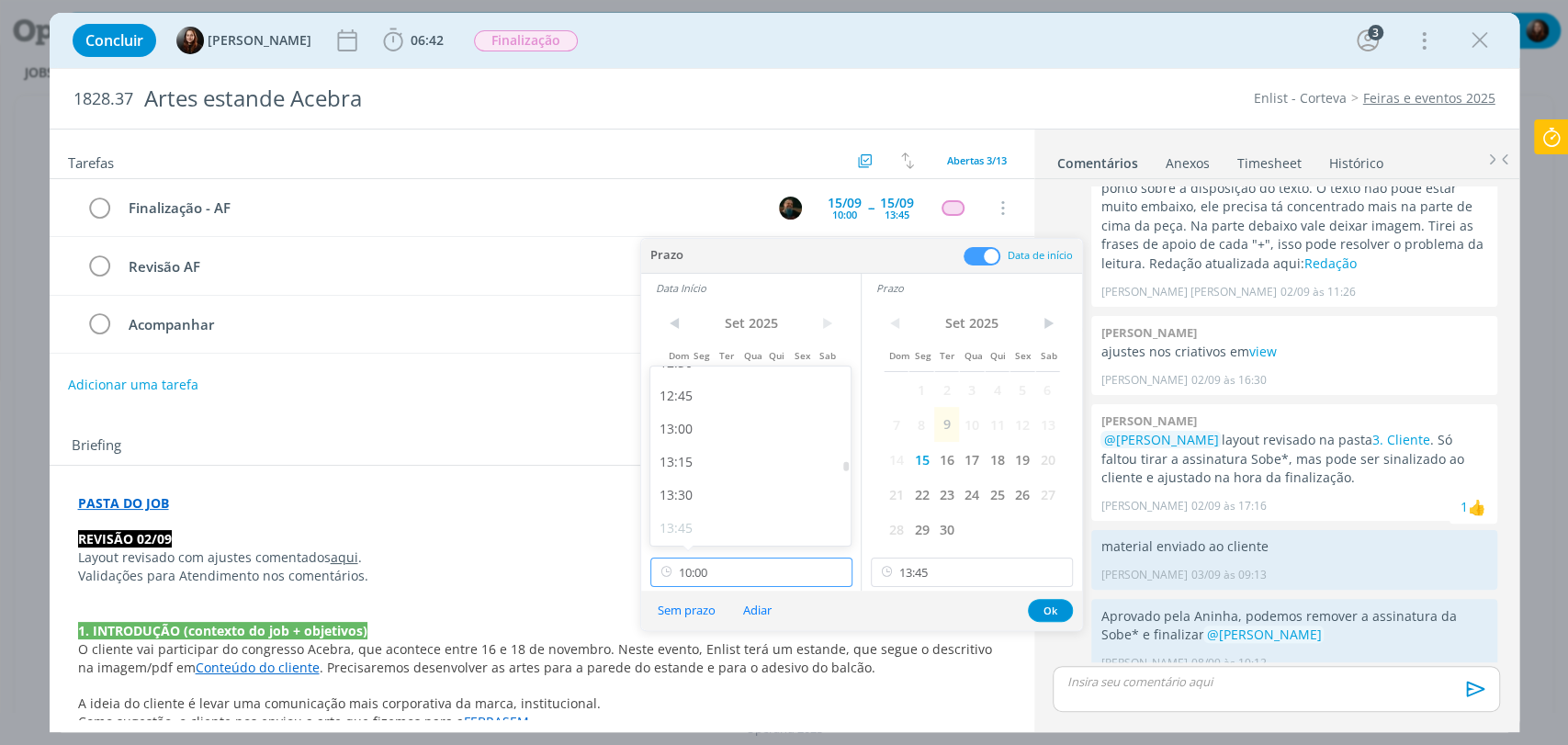
scroll to position [1694, 0]
click at [687, 402] on div "13:00" at bounding box center [752, 410] width 204 height 33
type input "13:00"
click at [1045, 607] on button "Ok" at bounding box center [1050, 610] width 45 height 23
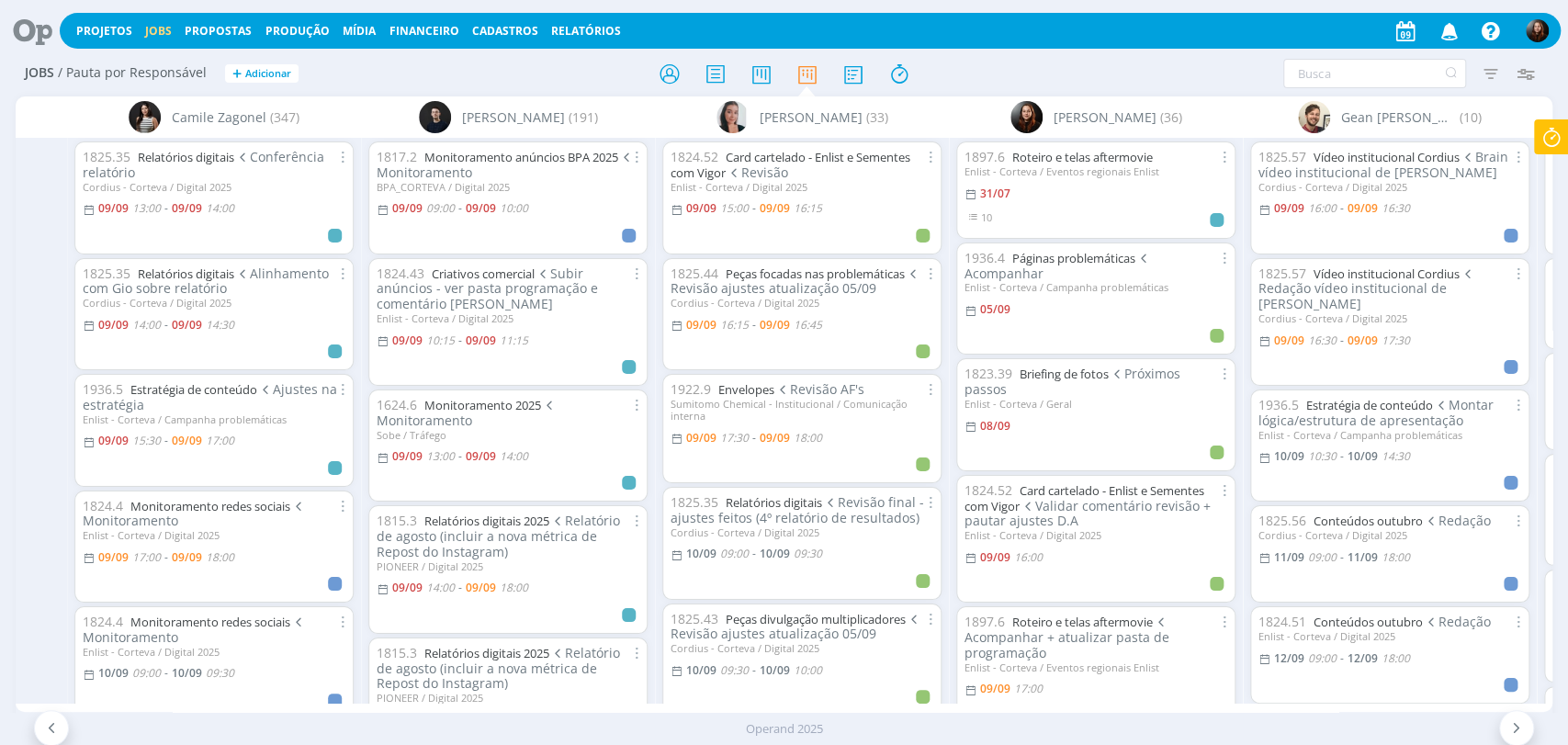
scroll to position [0, 636]
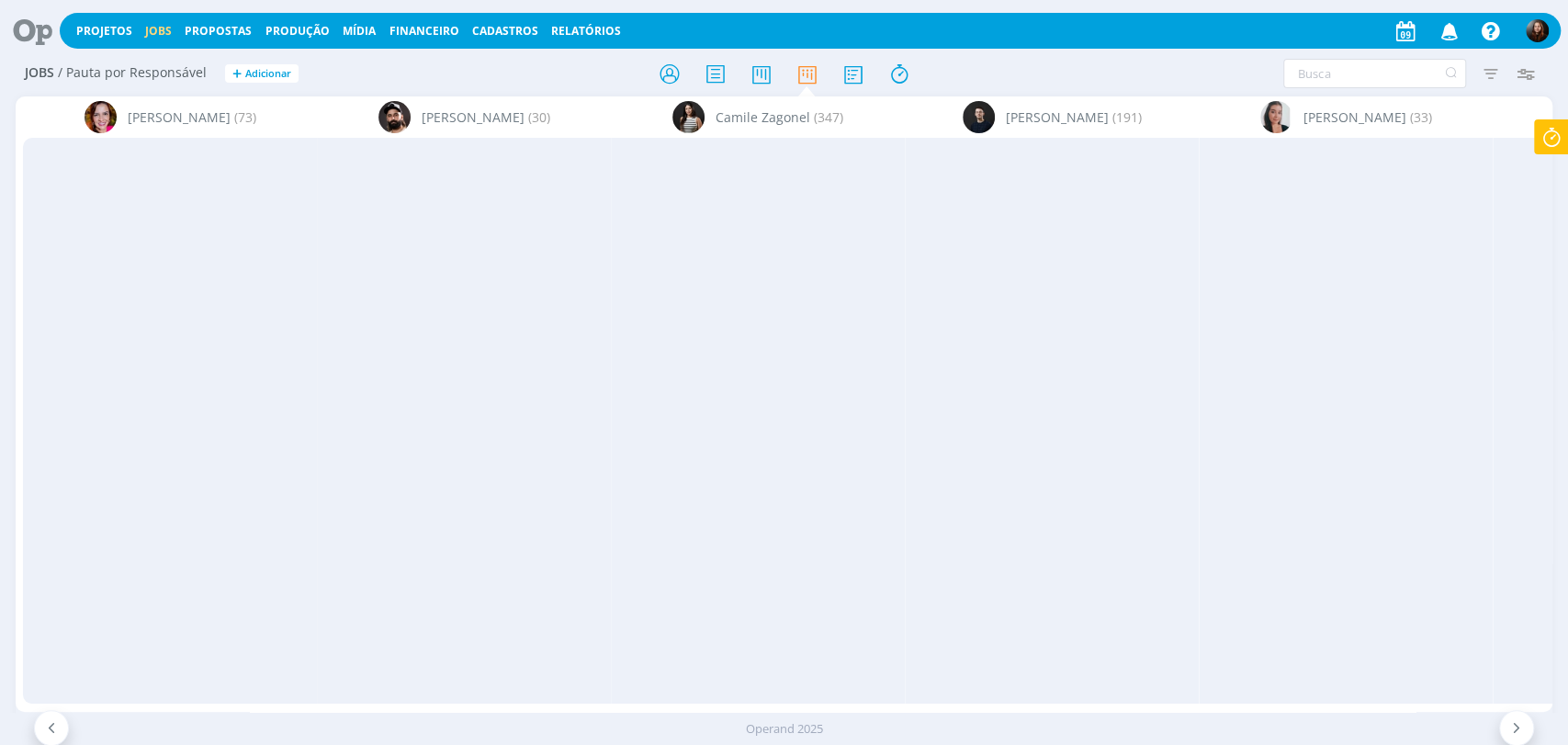
scroll to position [0, 2834]
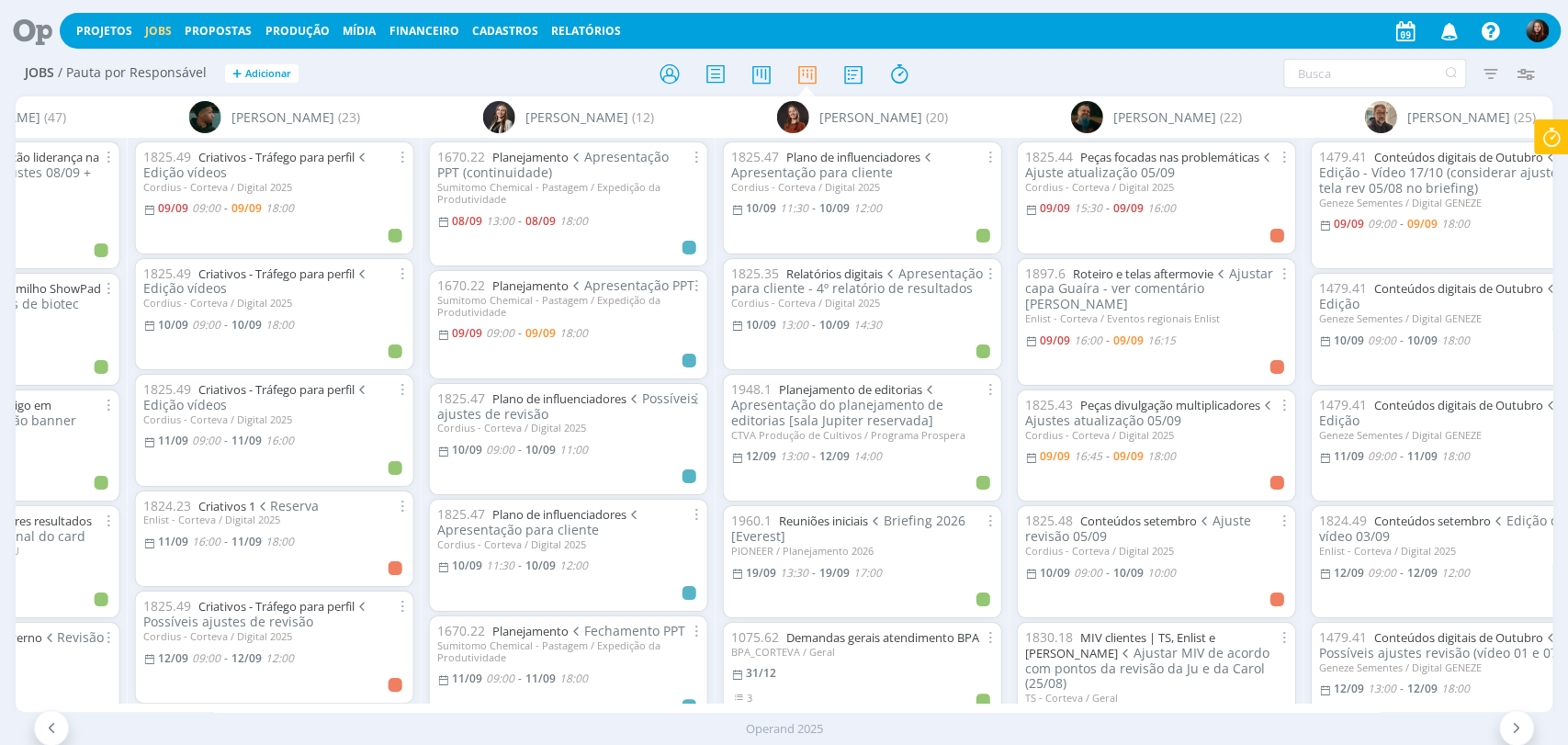
drag, startPoint x: 950, startPoint y: 708, endPoint x: 969, endPoint y: 708, distance: 19.0
click at [969, 708] on div "[PERSON_NAME] (73) [PERSON_NAME] (30) [PERSON_NAME] (347) [PERSON_NAME] (191) […" at bounding box center [784, 404] width 1537 height 615
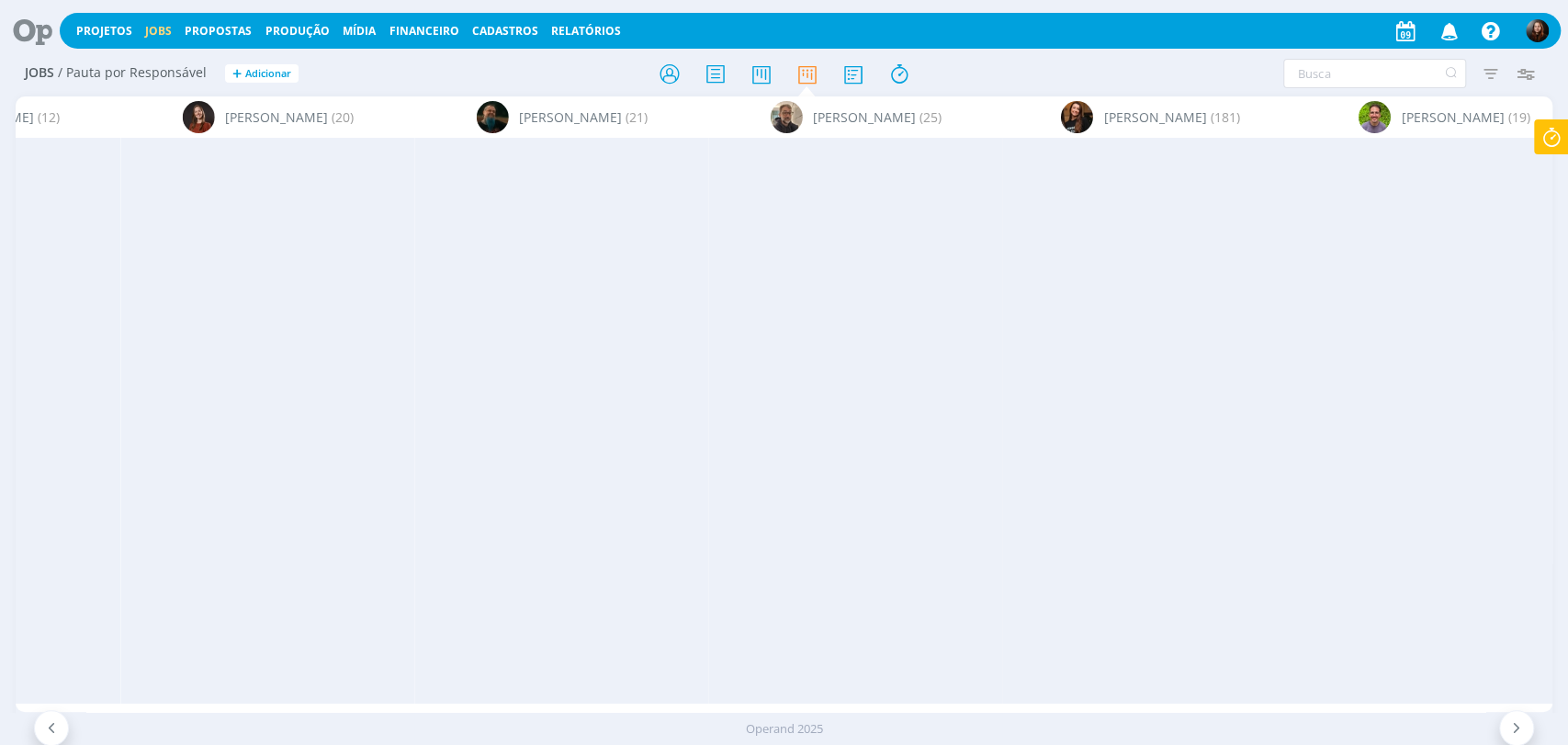
scroll to position [0, 553]
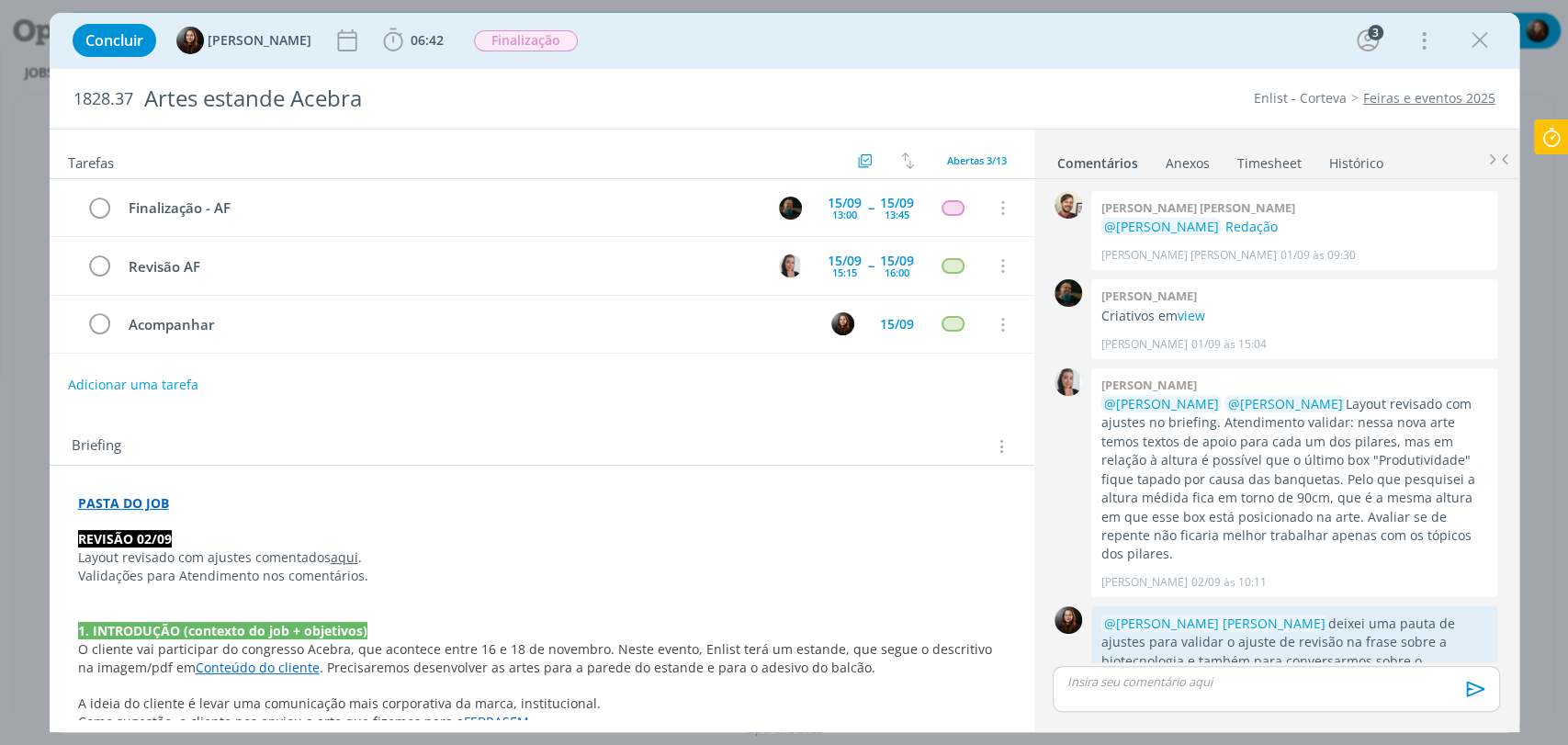
scroll to position [599, 0]
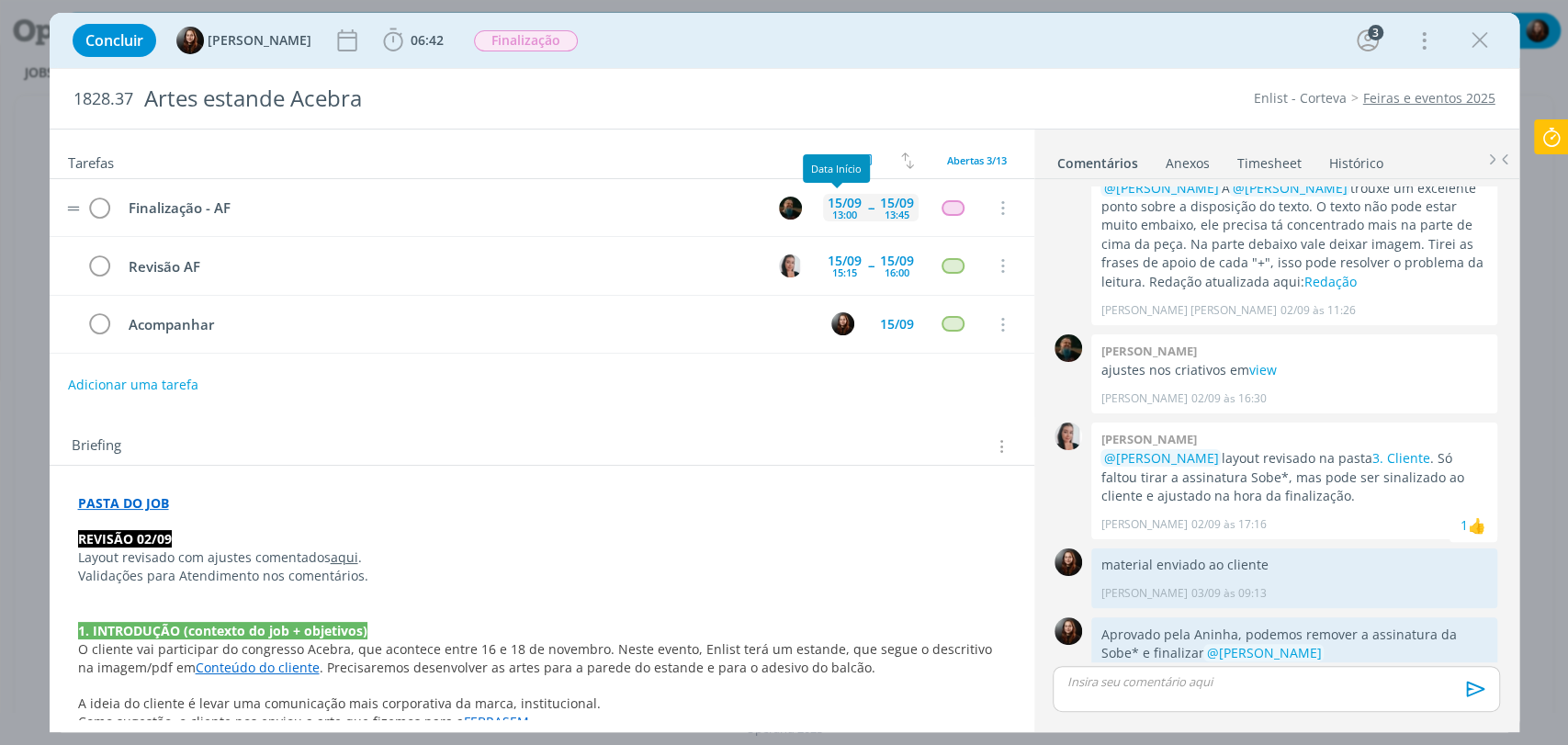
click at [840, 209] on div "13:00" at bounding box center [845, 214] width 25 height 10
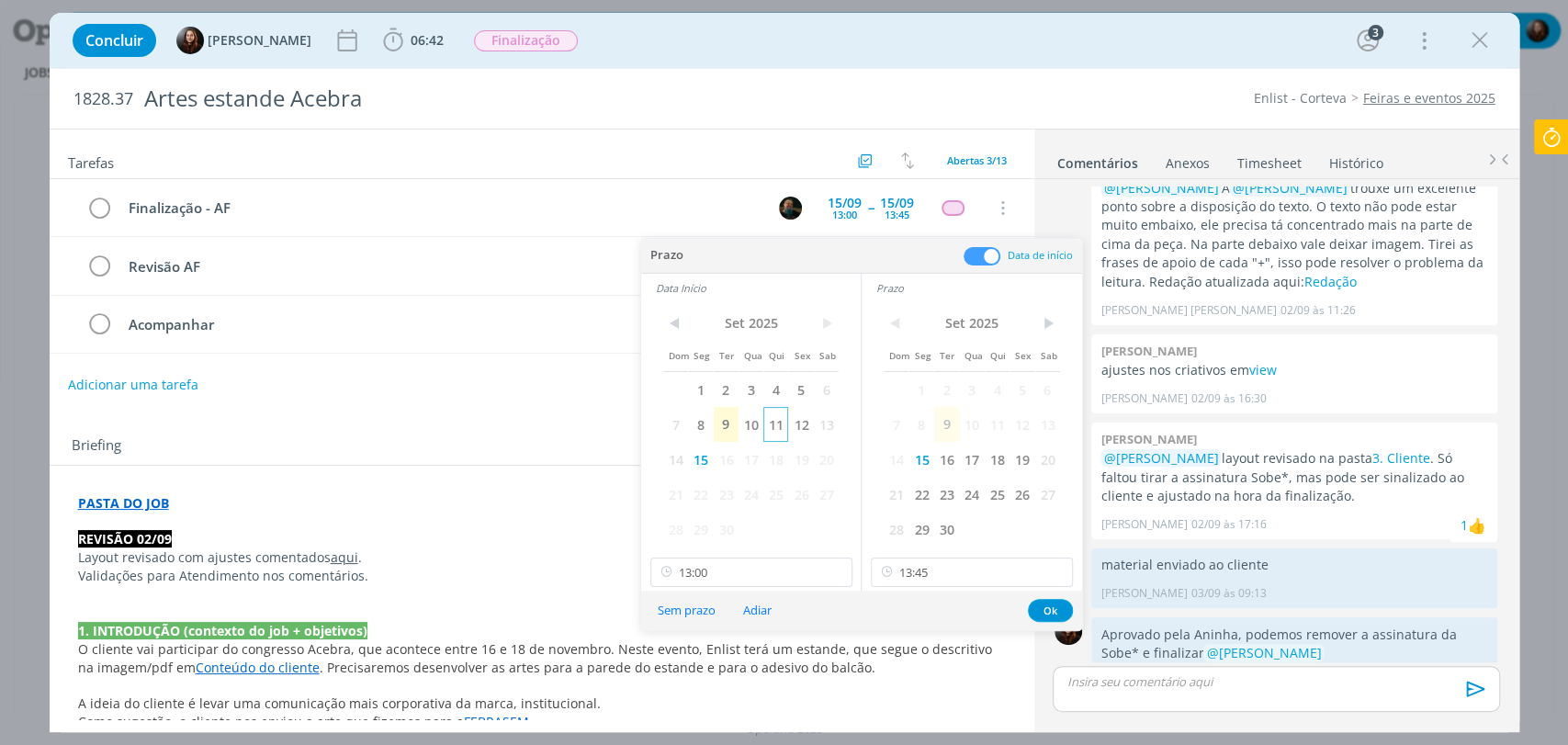
click at [780, 425] on span "11" at bounding box center [775, 425] width 25 height 35
click at [1004, 420] on span "11" at bounding box center [996, 425] width 25 height 35
click at [953, 581] on input "13:45" at bounding box center [971, 573] width 202 height 30
click at [728, 39] on div "Concluir Eduarda Pereira 06:42 Iniciar Apontar Data * 09/09/2025 Horas * 00:00 …" at bounding box center [784, 41] width 1442 height 44
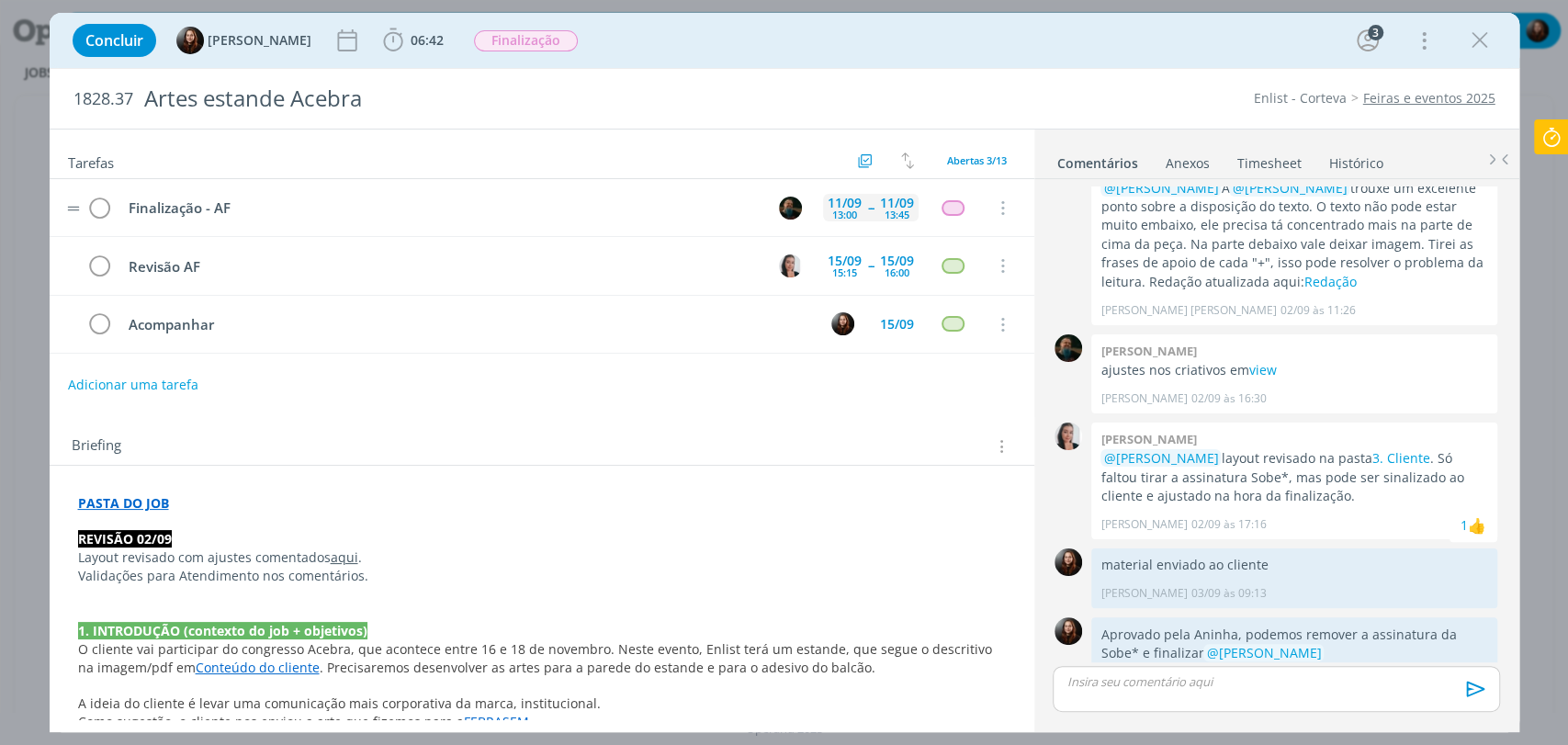
click at [868, 204] on span "--" at bounding box center [870, 207] width 6 height 13
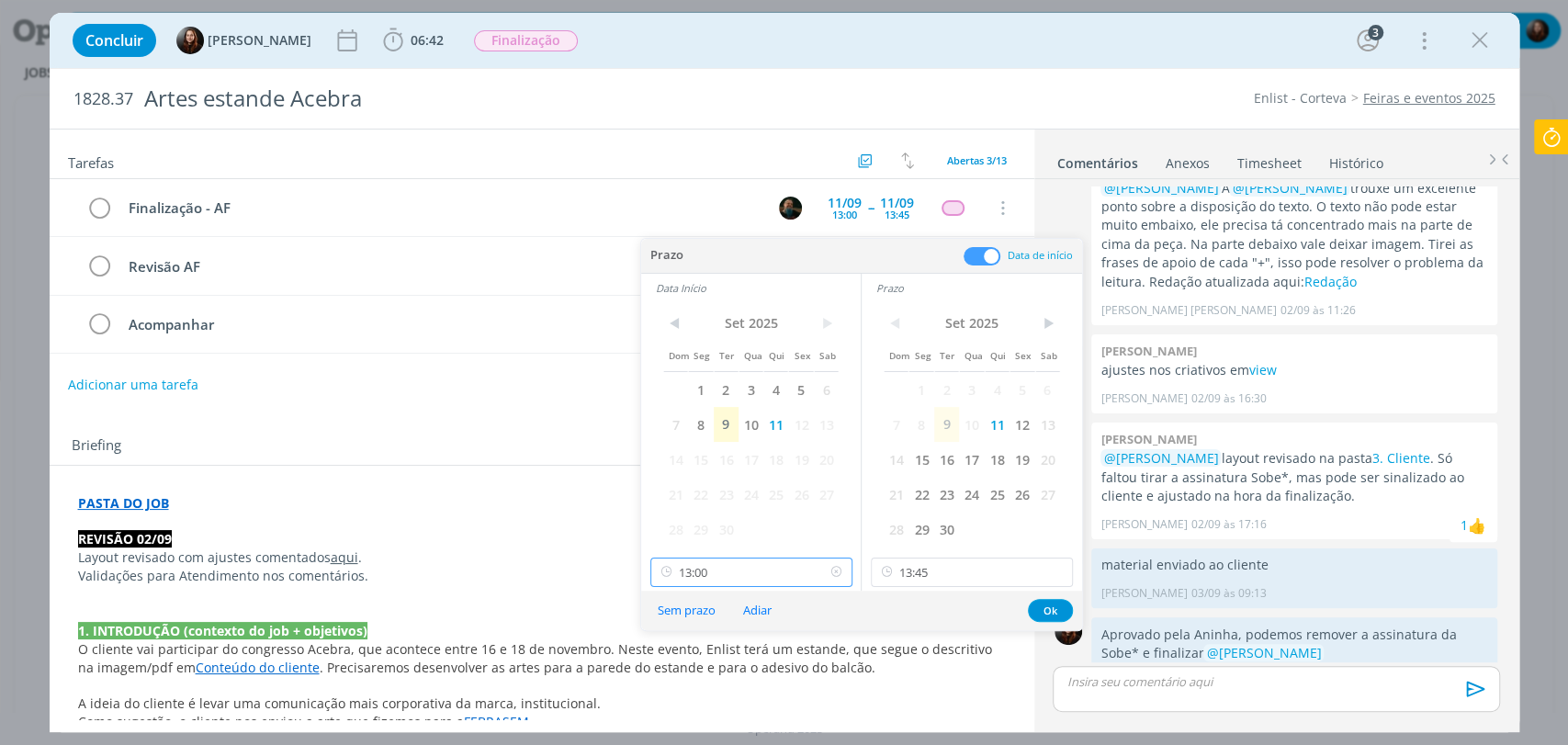
click at [749, 577] on input "13:00" at bounding box center [751, 573] width 202 height 30
click at [681, 525] on div "10:00" at bounding box center [752, 535] width 204 height 33
type input "10:00"
click at [925, 571] on input "13:45" at bounding box center [971, 573] width 202 height 30
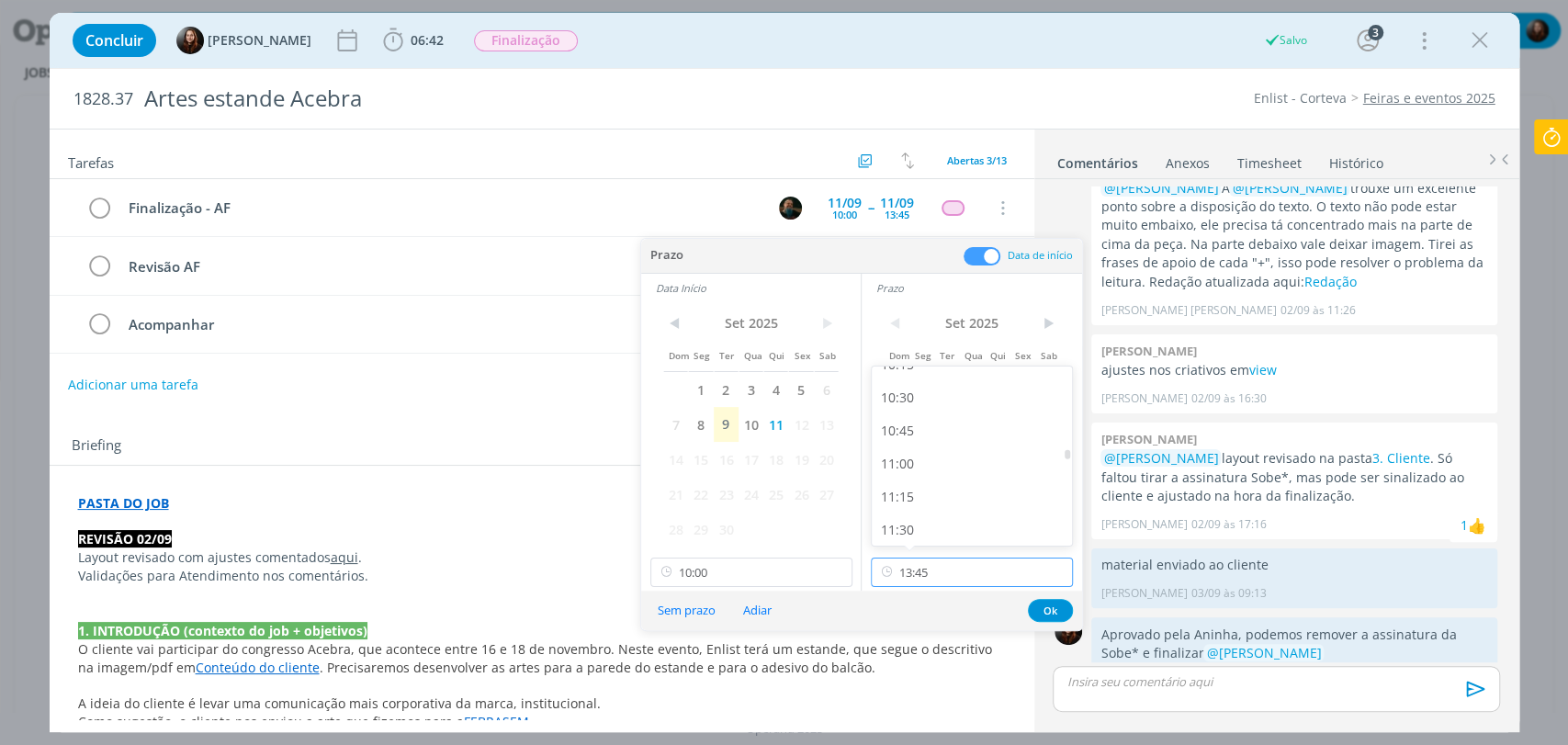
scroll to position [1373, 0]
click at [915, 433] on div "10:45" at bounding box center [973, 432] width 204 height 33
type input "10:45"
click at [1045, 610] on button "Ok" at bounding box center [1050, 610] width 45 height 23
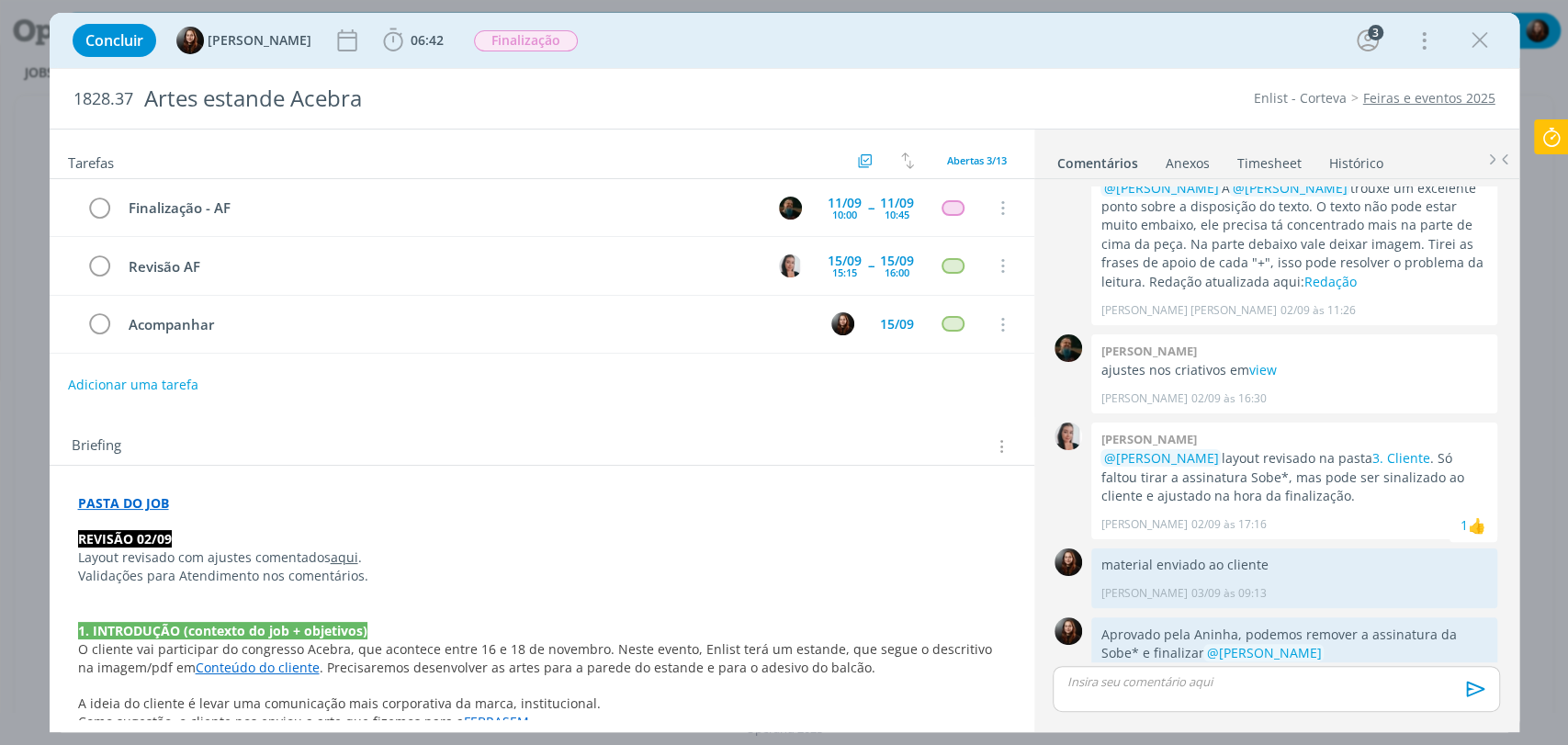
scroll to position [617, 0]
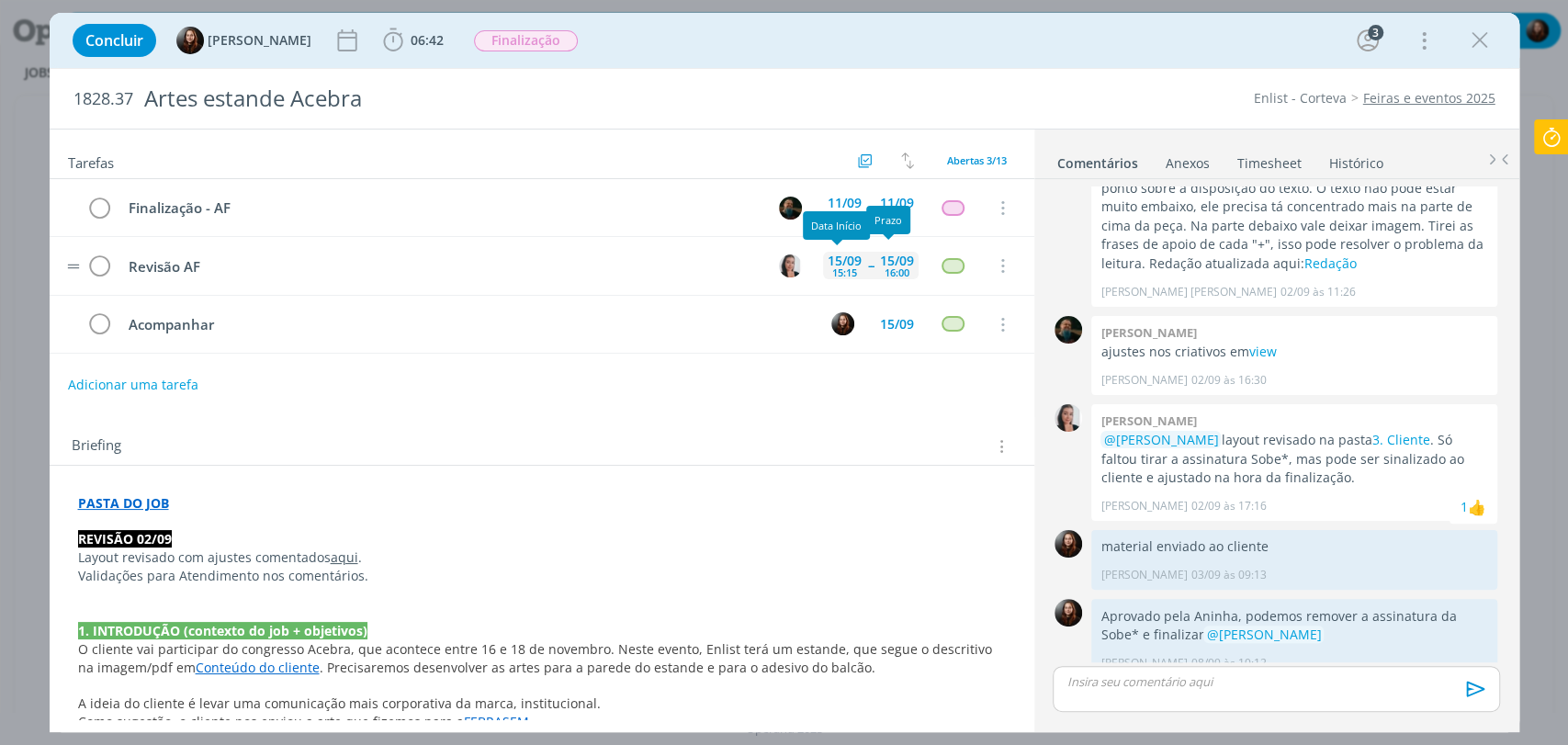
click at [852, 266] on div "15/09" at bounding box center [845, 261] width 34 height 13
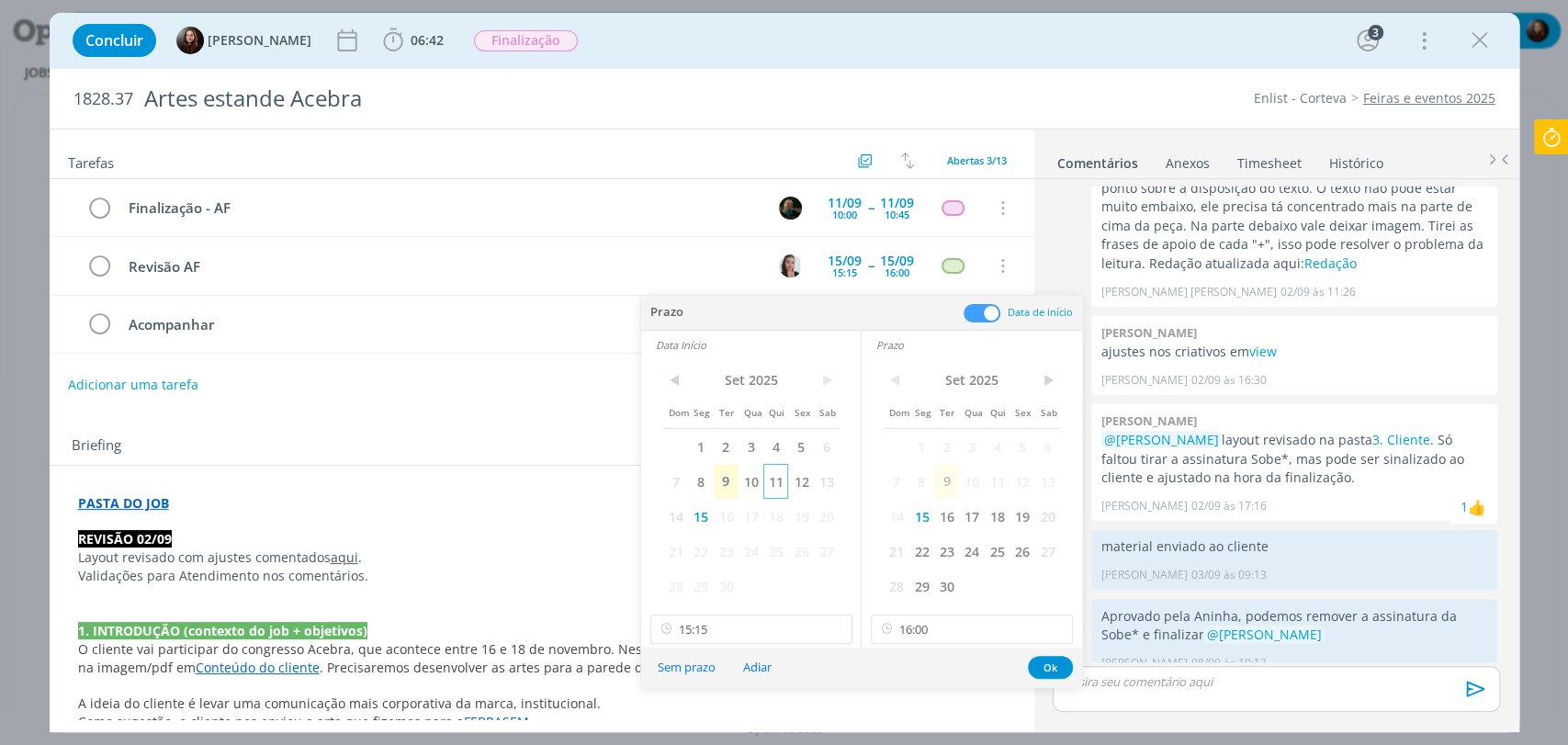
click at [774, 480] on span "11" at bounding box center [775, 481] width 25 height 35
click at [995, 481] on span "11" at bounding box center [996, 481] width 25 height 35
click at [711, 619] on input "15:15" at bounding box center [751, 629] width 202 height 30
click at [687, 431] on div "11:00" at bounding box center [752, 426] width 204 height 33
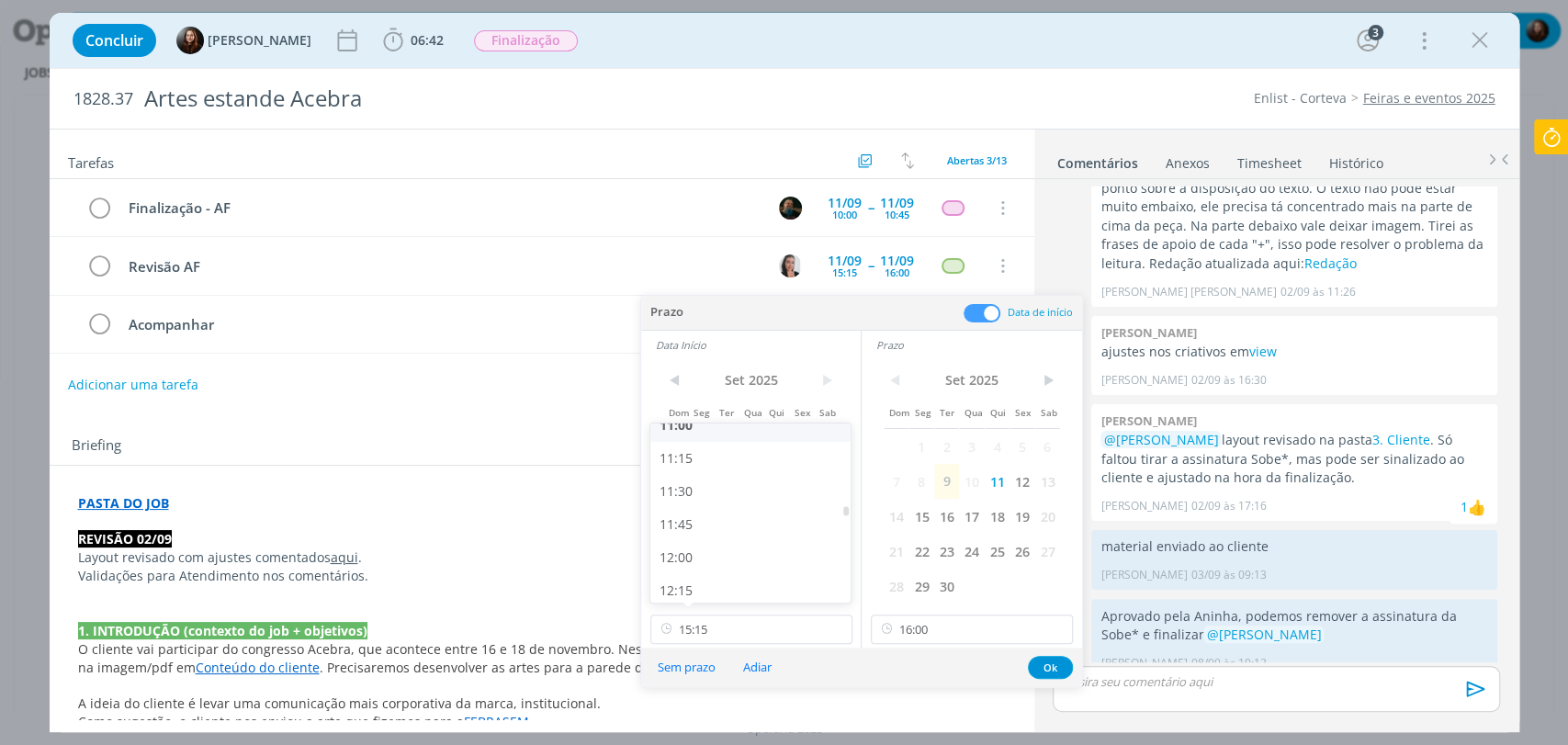
type input "11:00"
click at [946, 623] on input "16:00" at bounding box center [971, 629] width 202 height 30
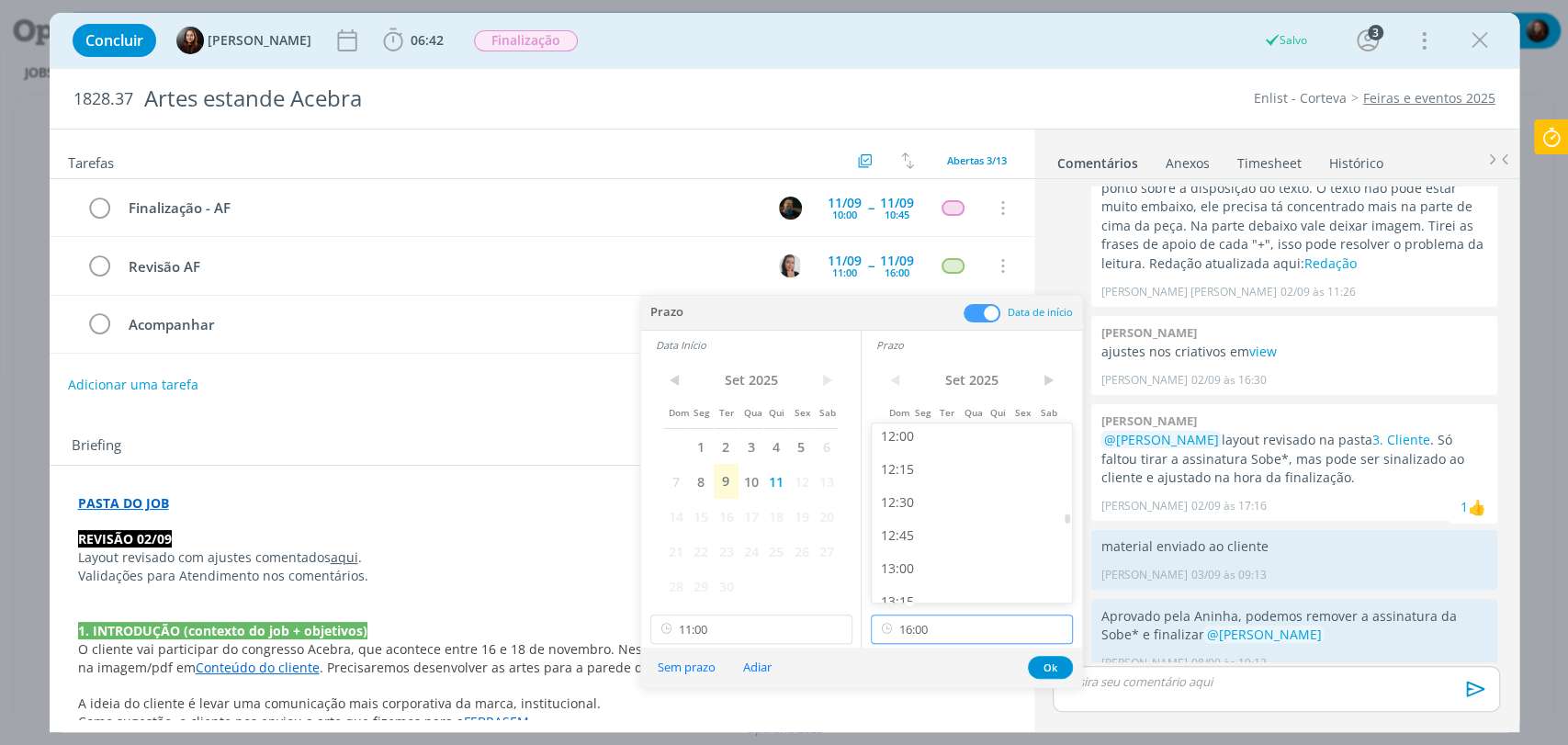
scroll to position [1569, 0]
click at [901, 434] on div "11:45" at bounding box center [973, 427] width 204 height 33
type input "11:45"
click at [1049, 666] on button "Ok" at bounding box center [1050, 667] width 45 height 23
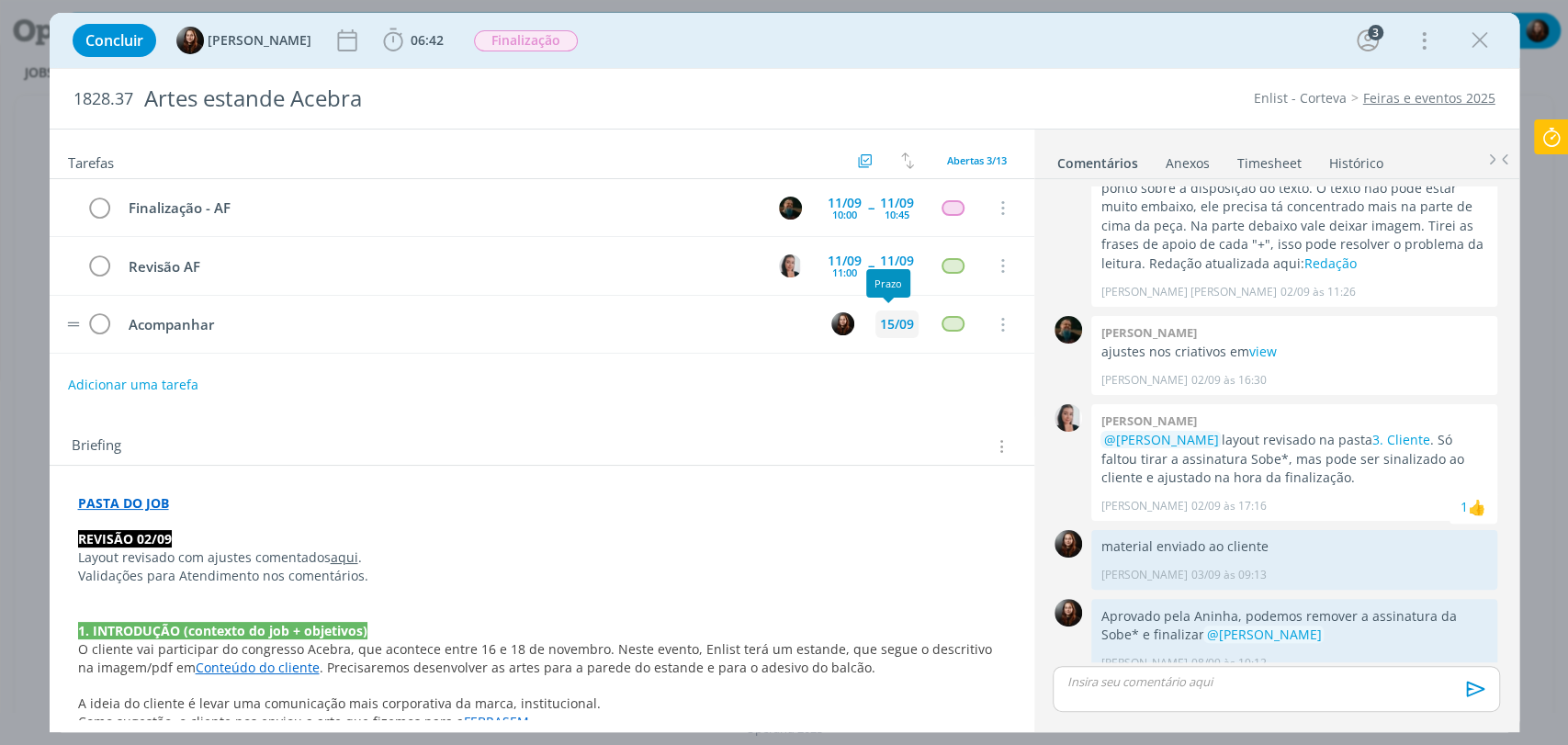
click at [882, 318] on div "15/09" at bounding box center [896, 325] width 34 height 13
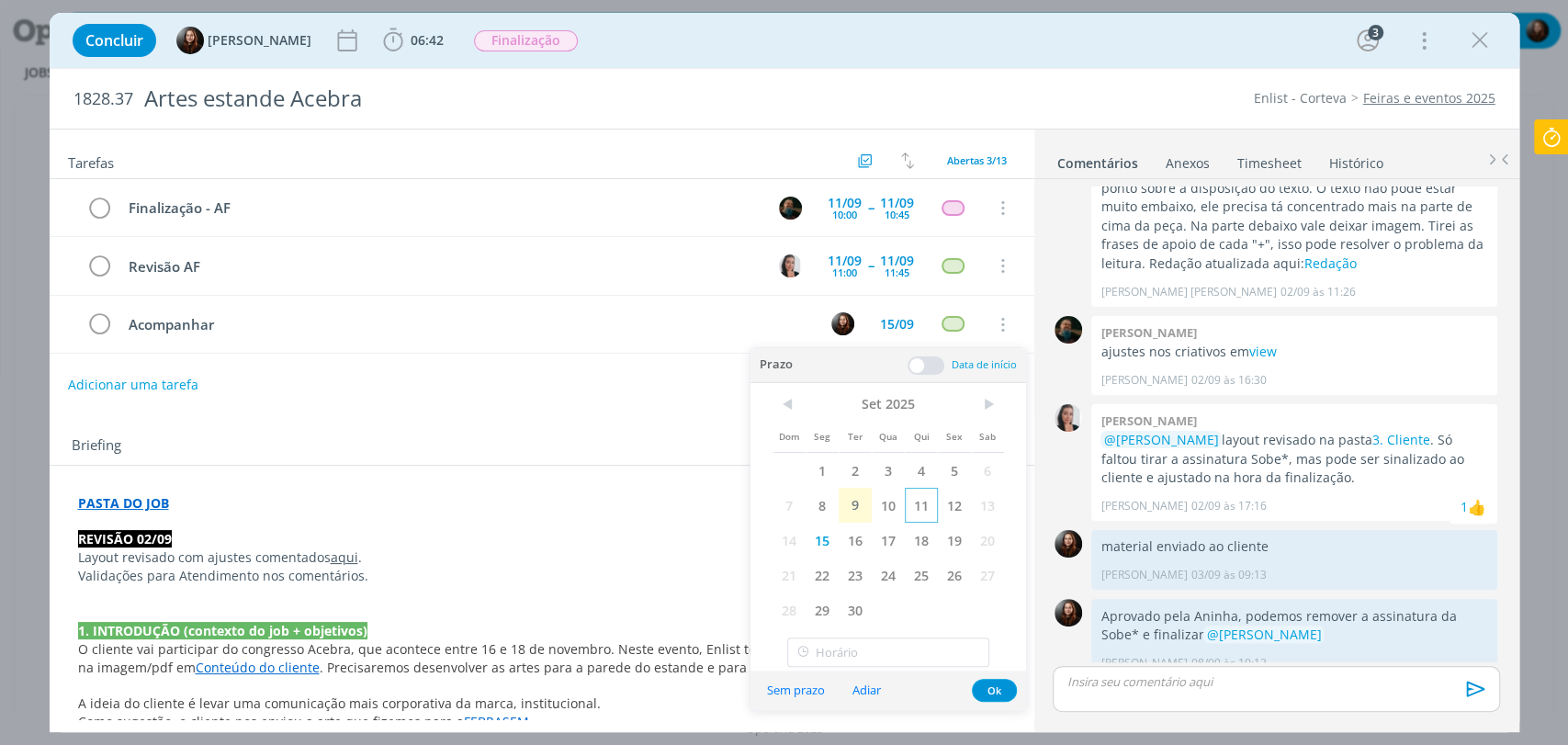
click at [926, 508] on span "11" at bounding box center [921, 505] width 33 height 35
click at [984, 689] on button "Ok" at bounding box center [994, 690] width 45 height 23
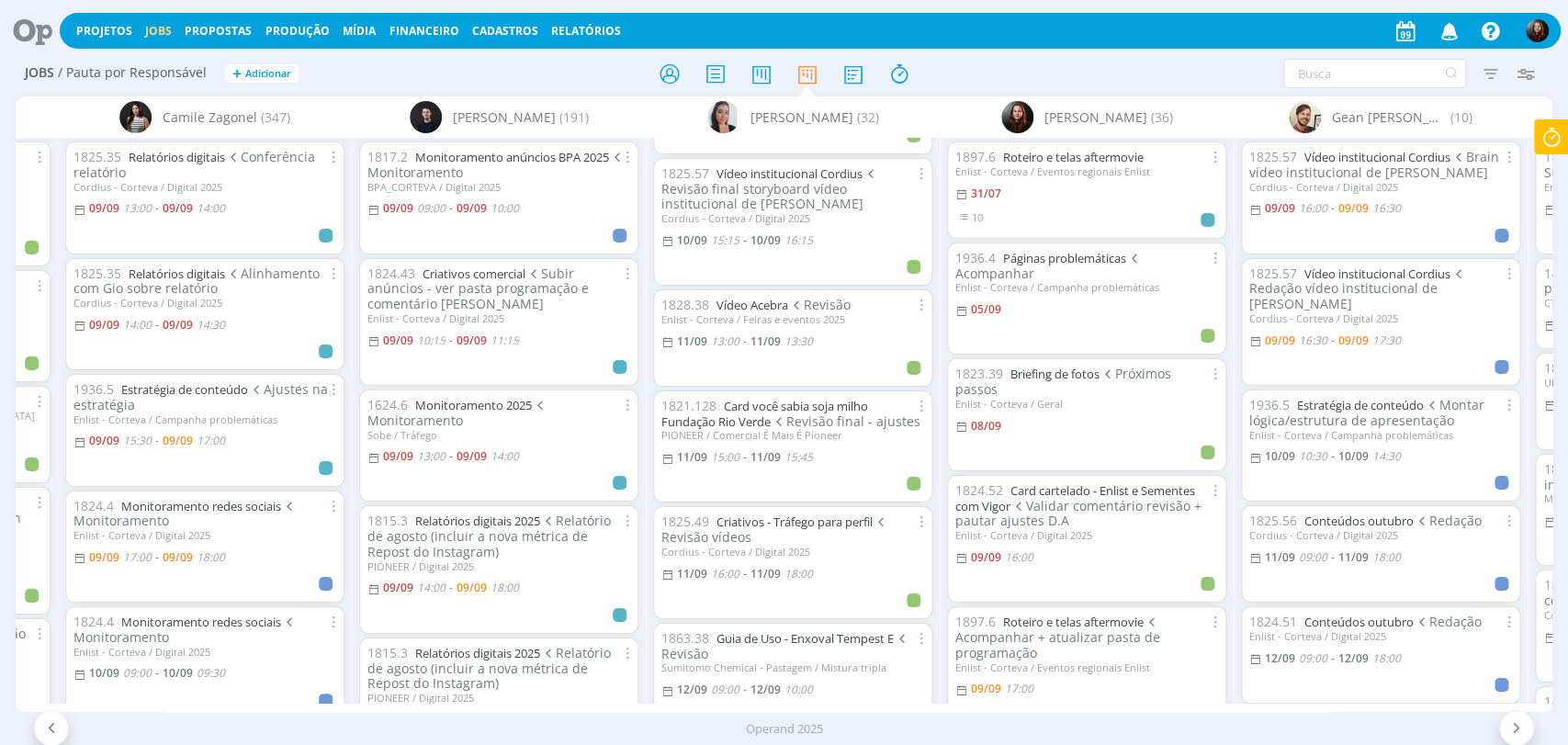
scroll to position [816, 0]
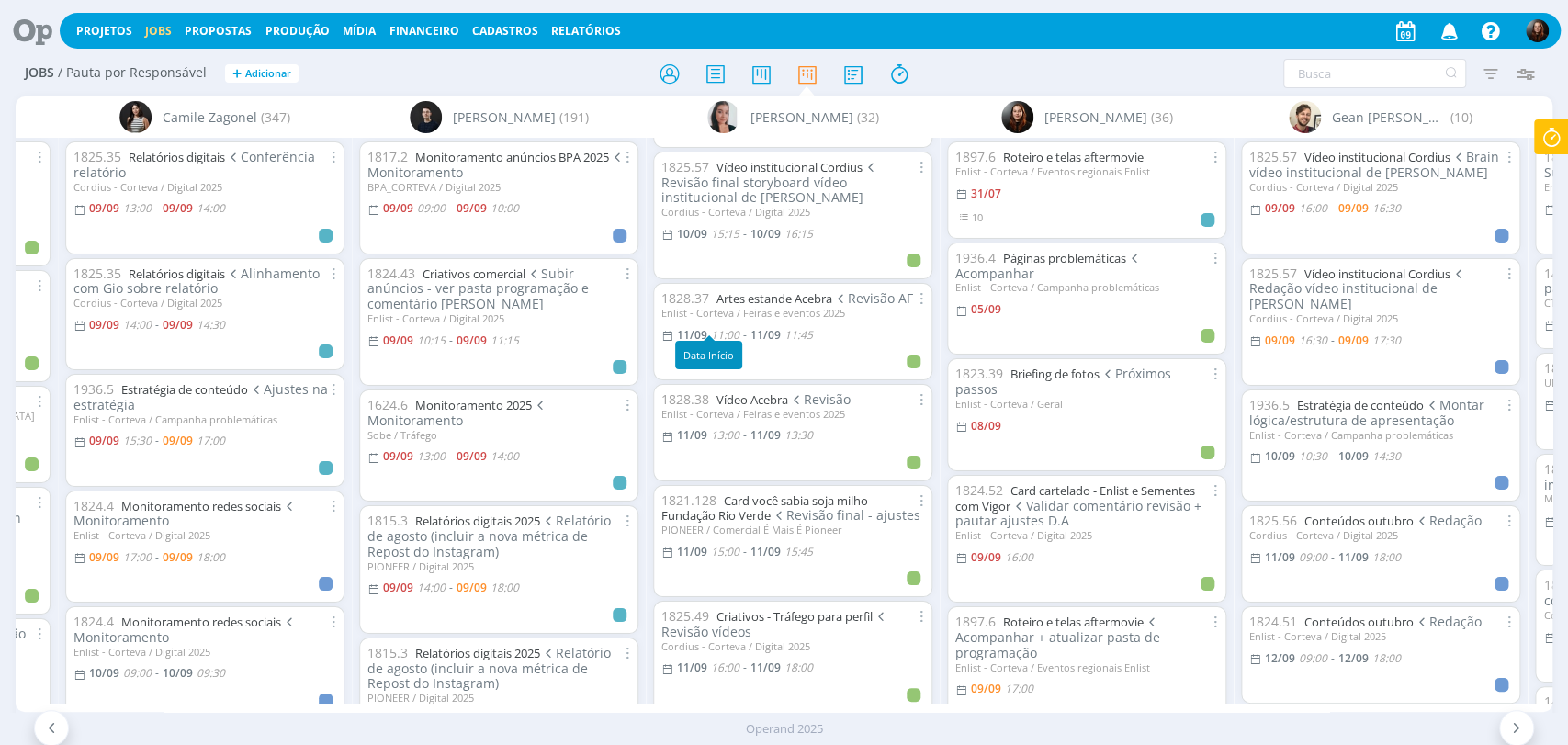
click at [729, 327] on span "11:00" at bounding box center [724, 334] width 29 height 16
type input "11:45"
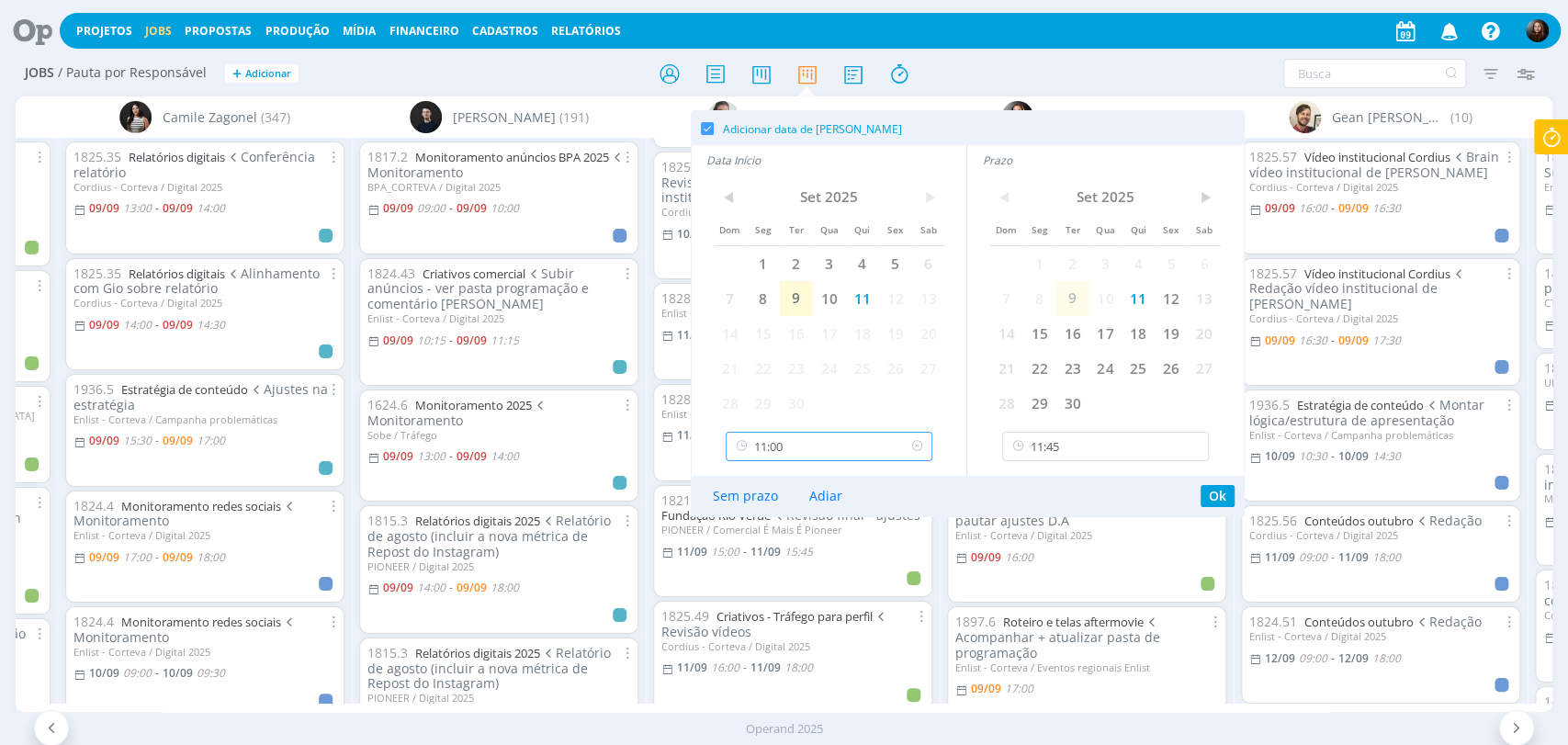
click at [820, 446] on input "11:00" at bounding box center [828, 447] width 206 height 30
click at [762, 568] on div "11:15" at bounding box center [831, 561] width 209 height 33
type input "11:15"
click at [1076, 452] on input "11:45" at bounding box center [1105, 447] width 206 height 30
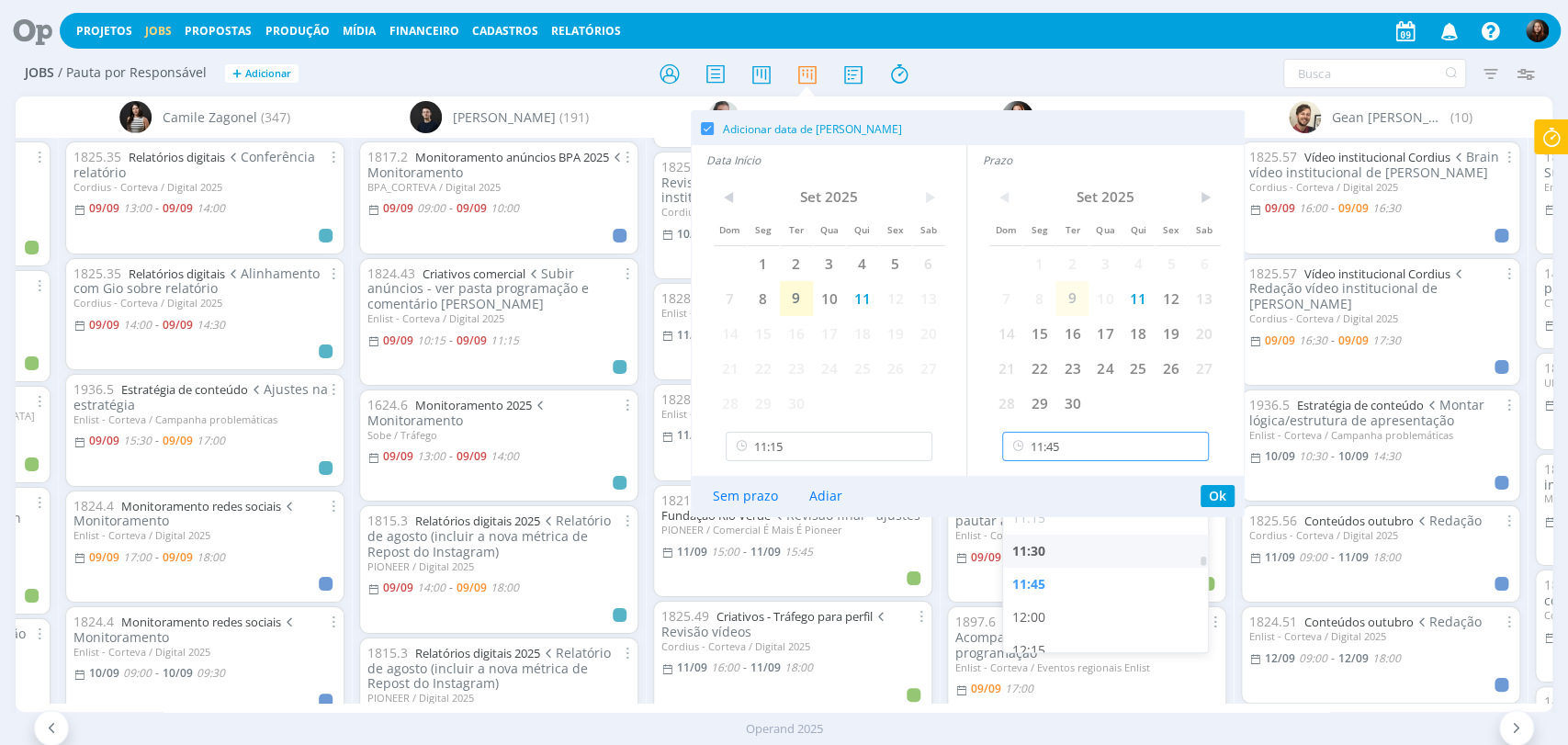
scroll to position [1517, 0]
click at [1039, 562] on div "12:00" at bounding box center [1107, 561] width 209 height 33
type input "12:00"
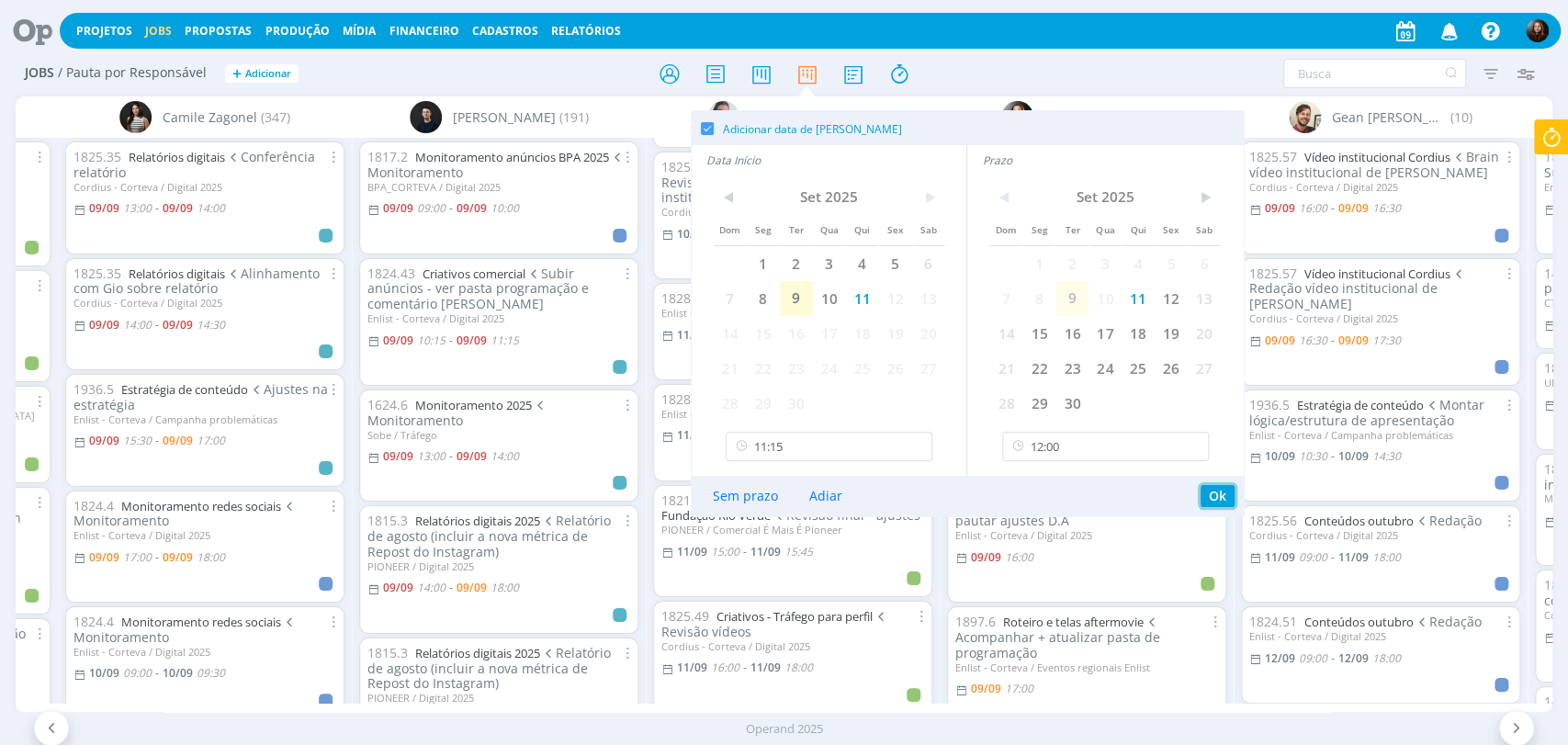
click at [1220, 503] on button "Ok" at bounding box center [1217, 496] width 34 height 22
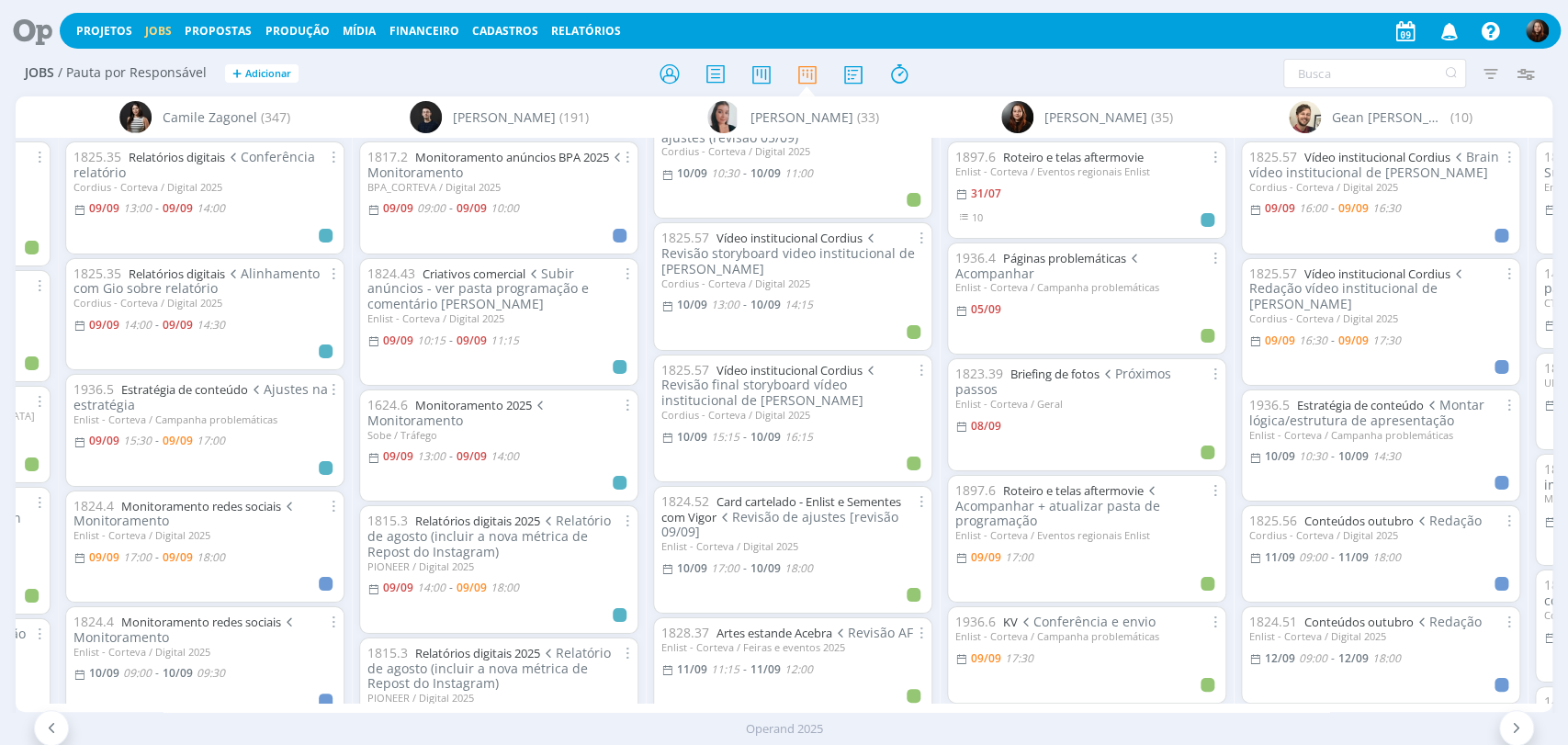
scroll to position [814, 0]
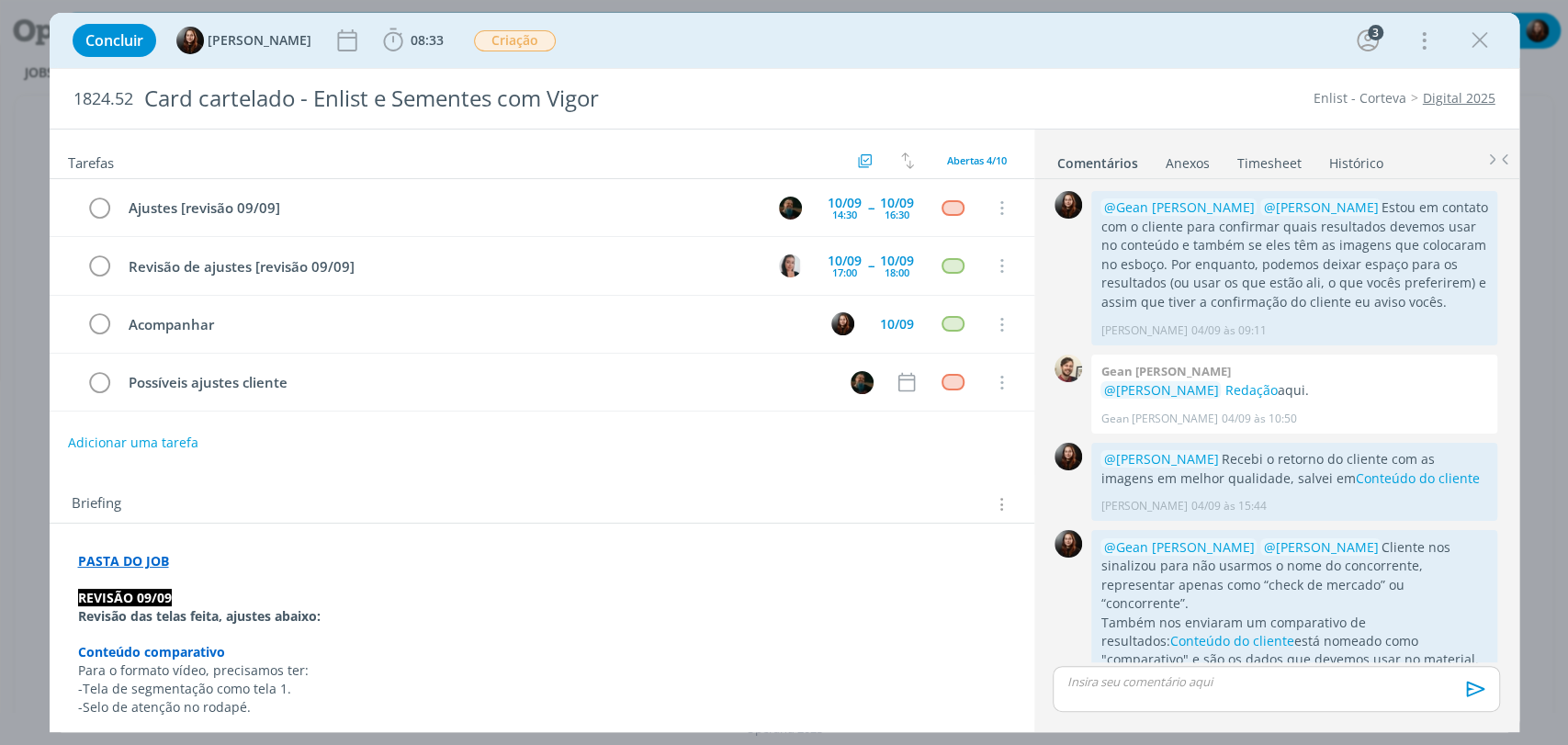
scroll to position [764, 0]
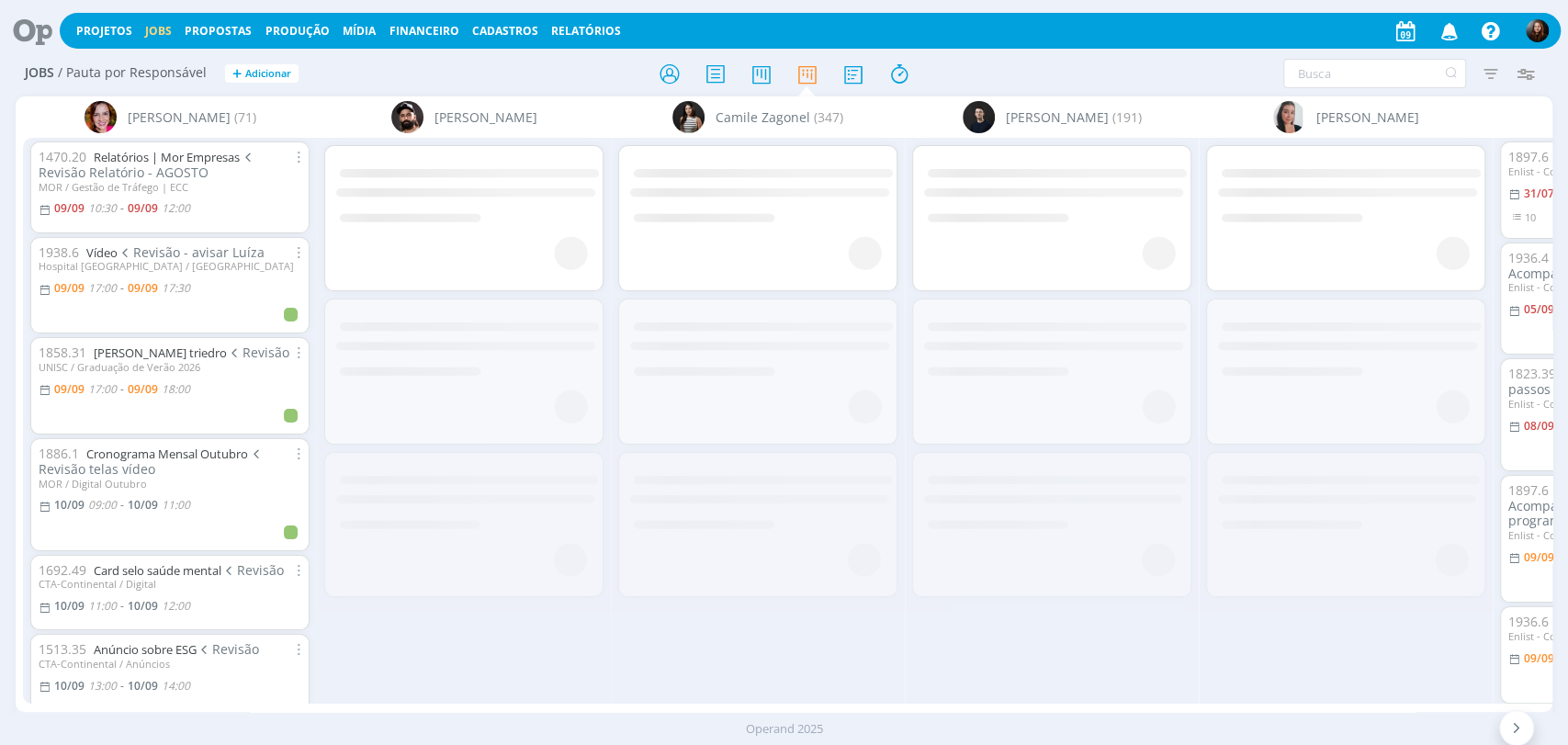
click at [521, 66] on div "Jobs / Pauta por Responsável + Adicionar" at bounding box center [272, 75] width 512 height 46
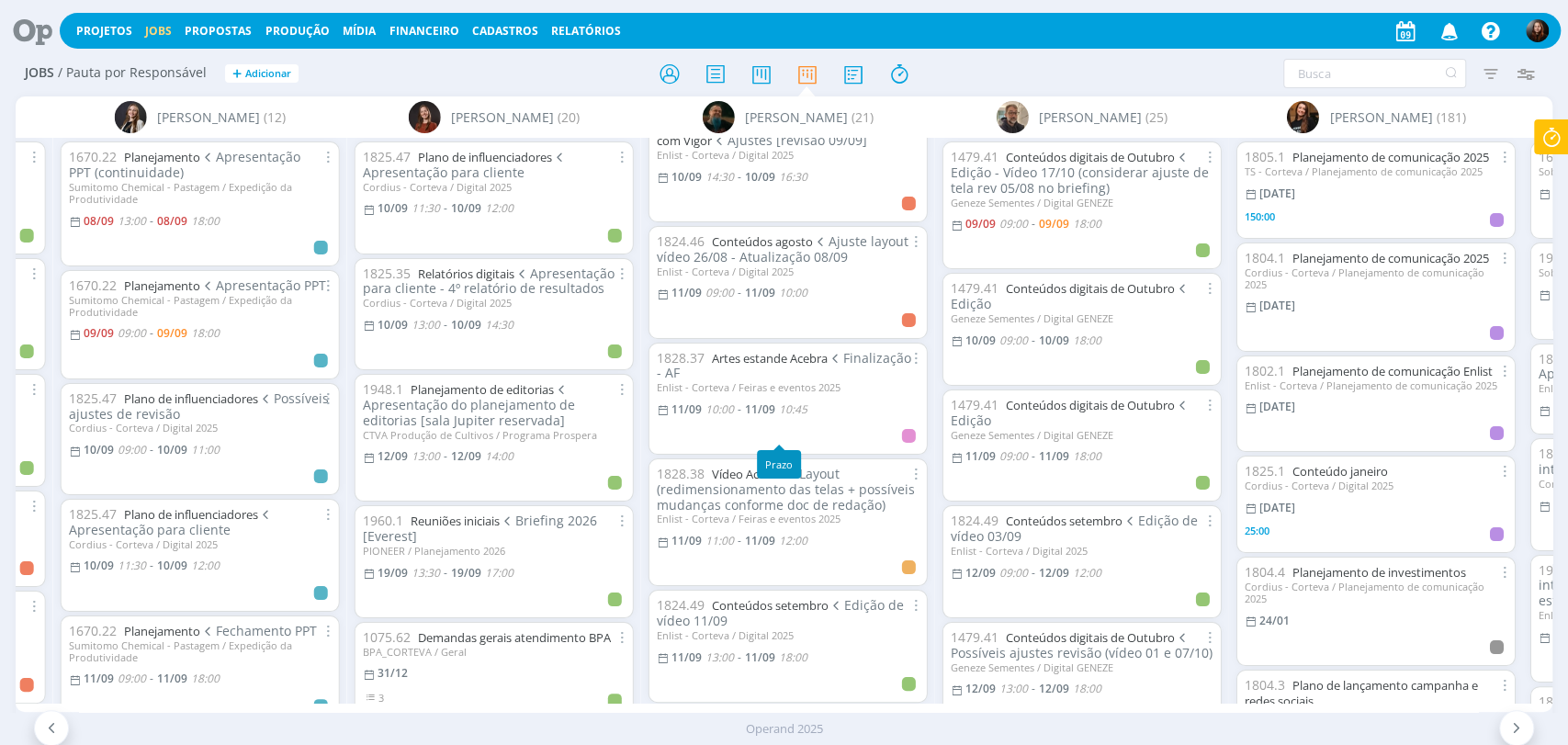
scroll to position [424, 0]
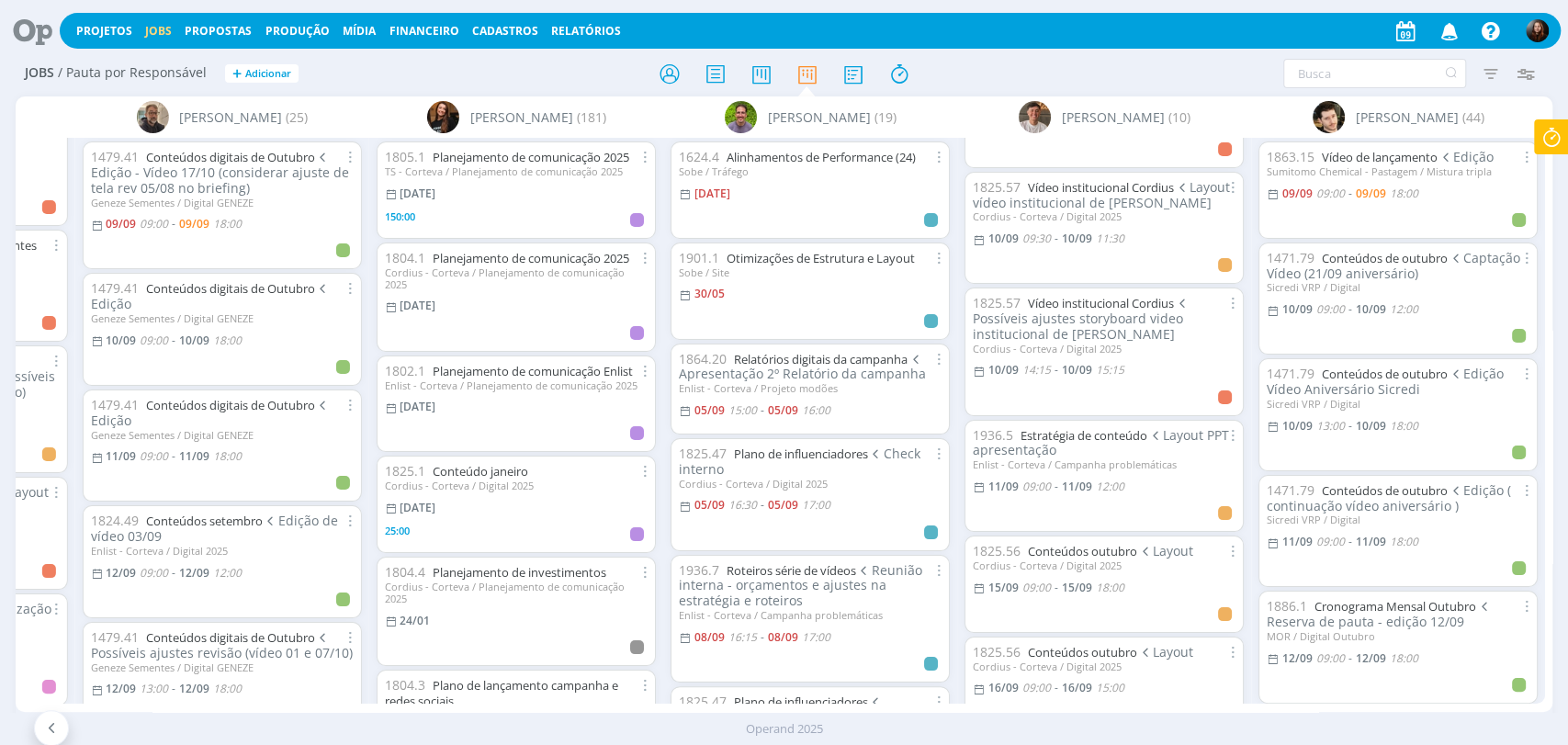
scroll to position [306, 0]
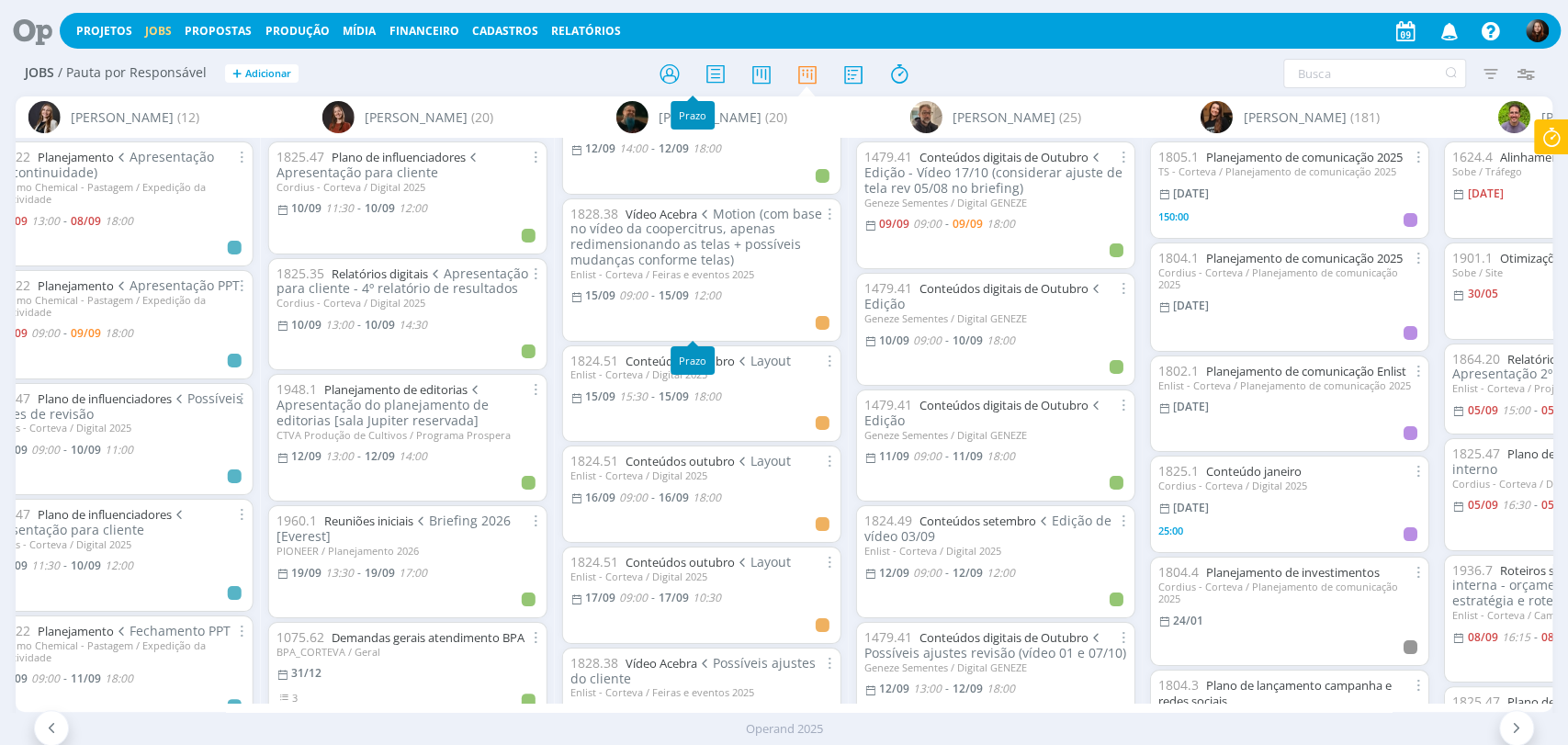
scroll to position [1225, 0]
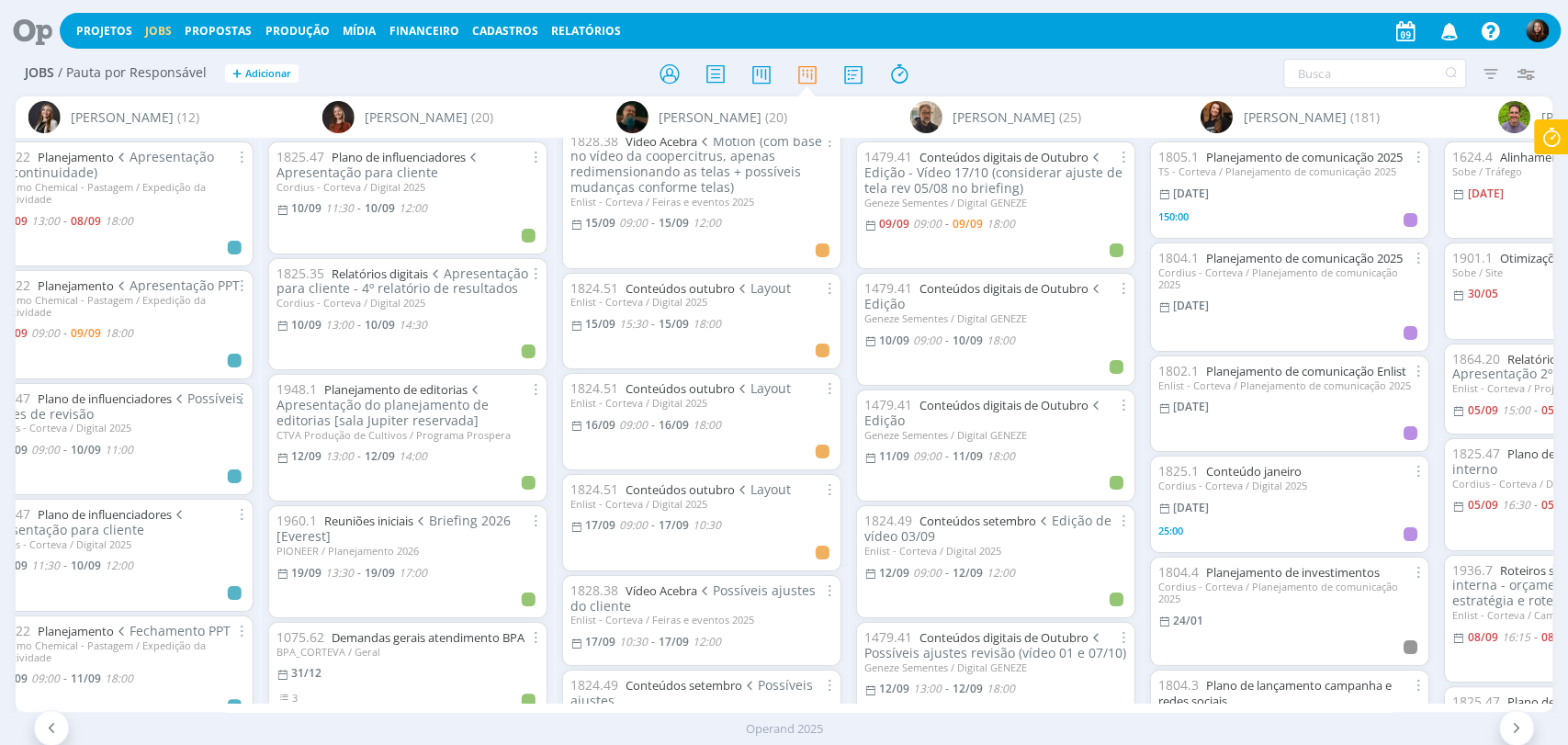
click at [43, 31] on icon at bounding box center [26, 31] width 38 height 36
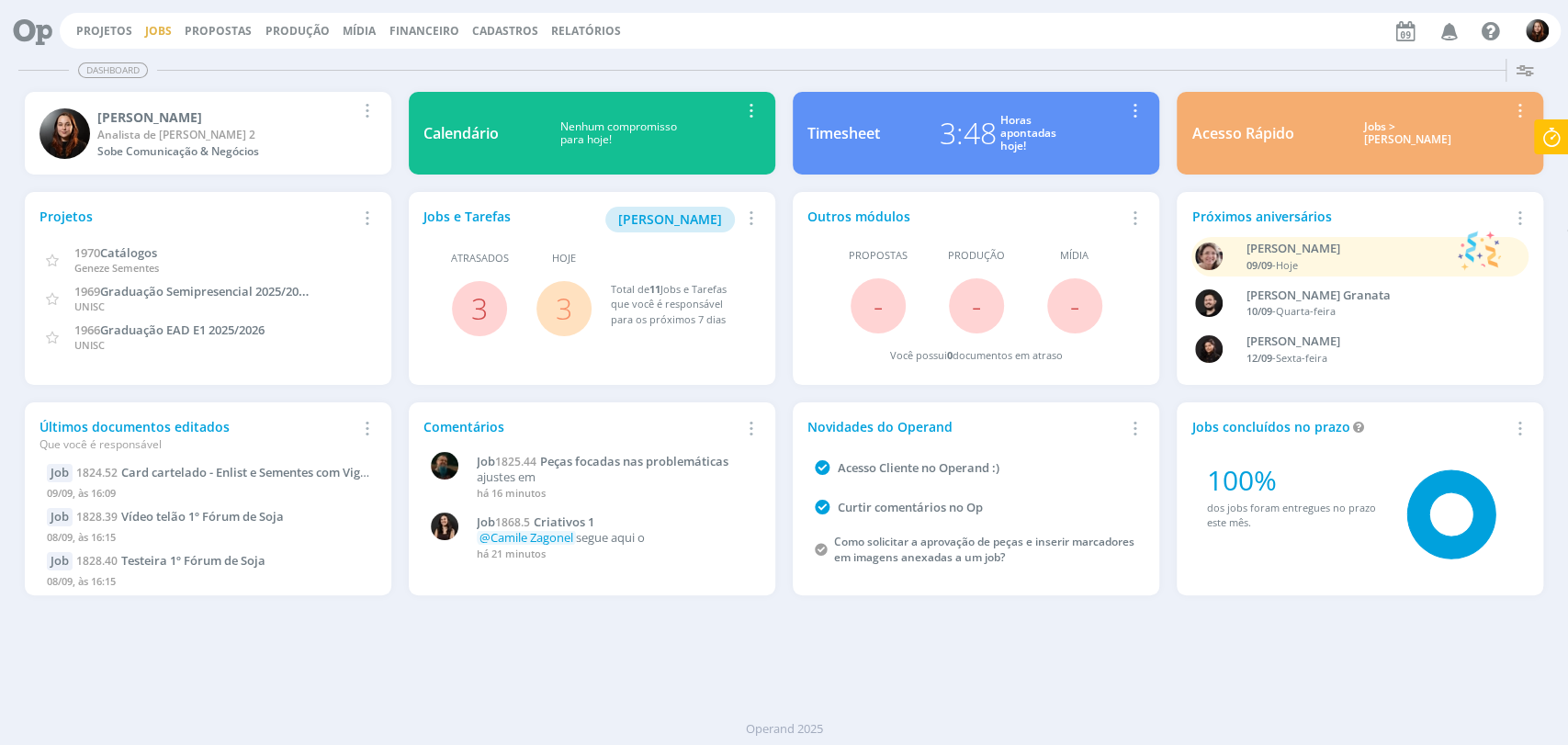
click at [152, 30] on link "Jobs" at bounding box center [158, 31] width 27 height 16
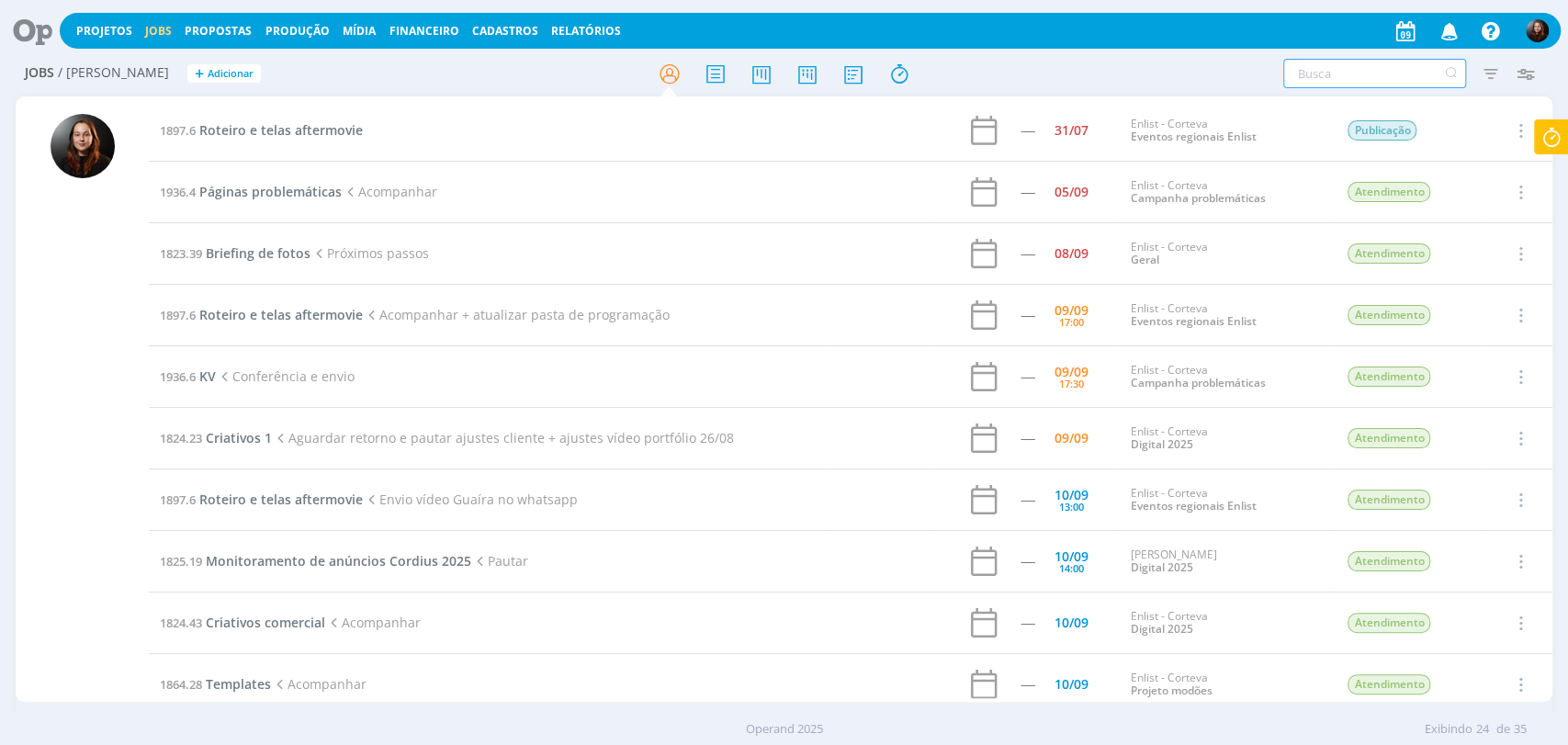
click at [1336, 78] on input "text" at bounding box center [1375, 74] width 183 height 30
type input "cr"
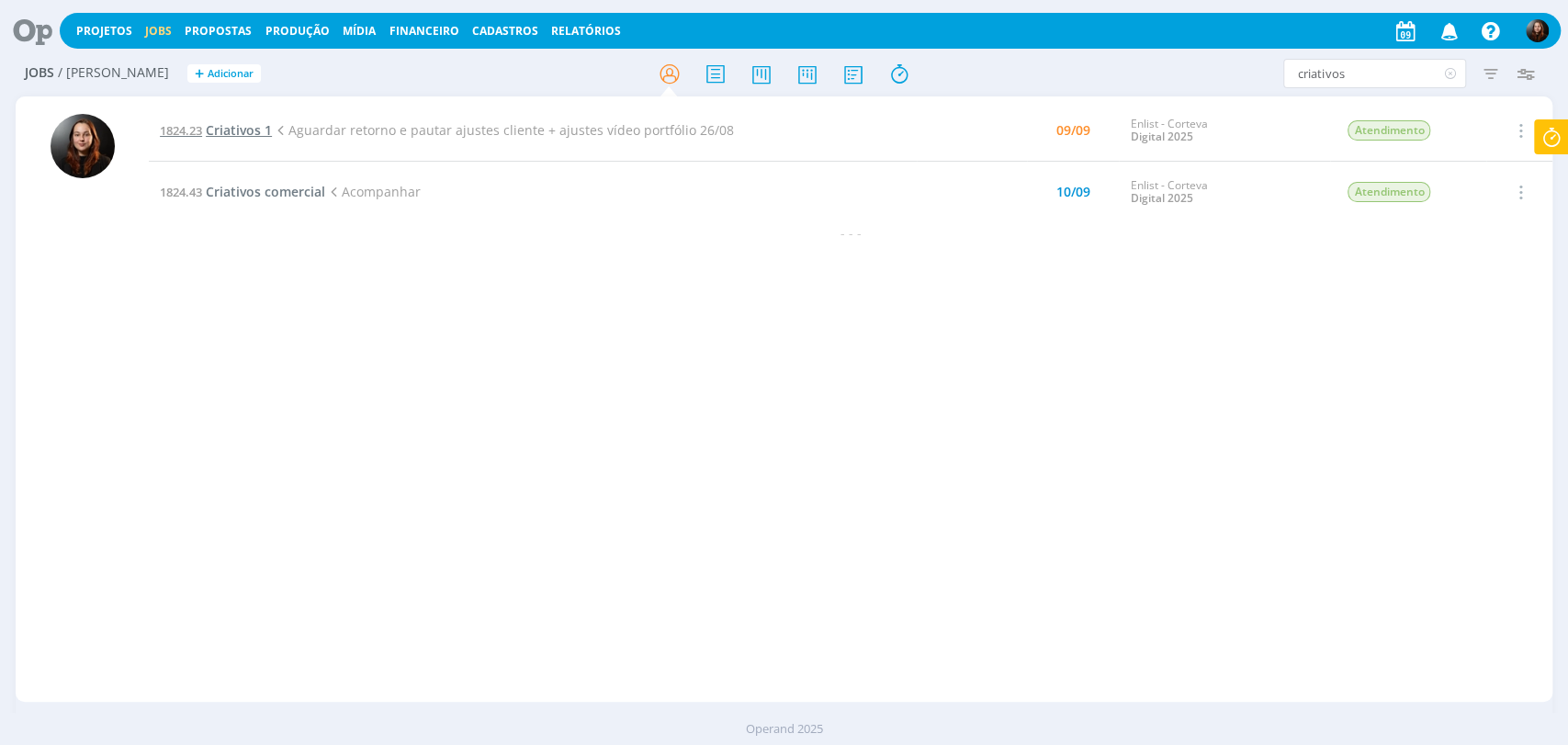
type input "criativos"
click at [311, 65] on h2 "Jobs / [PERSON_NAME] + Adicionar" at bounding box center [272, 71] width 494 height 39
click at [1445, 74] on icon at bounding box center [1450, 74] width 23 height 30
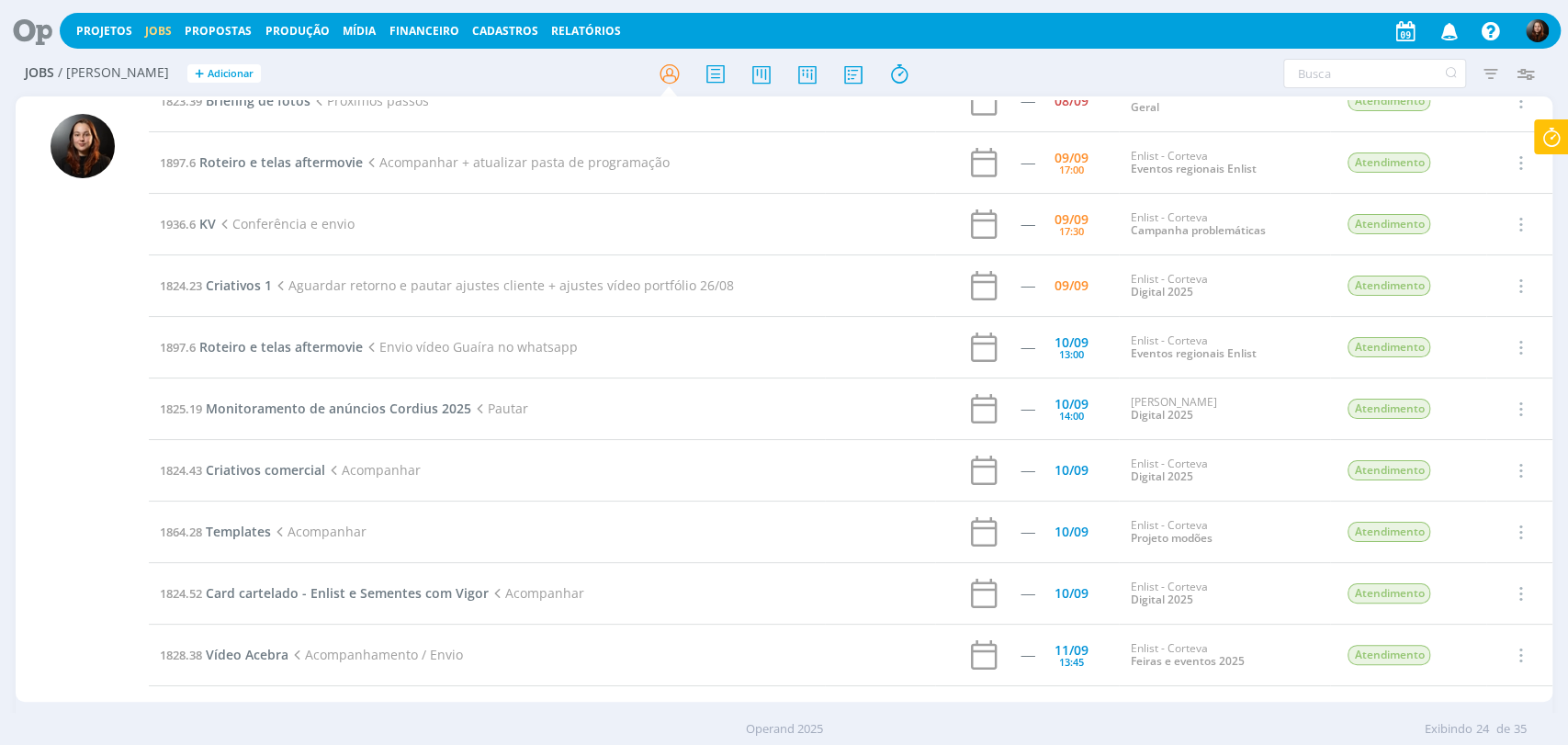
scroll to position [408, 0]
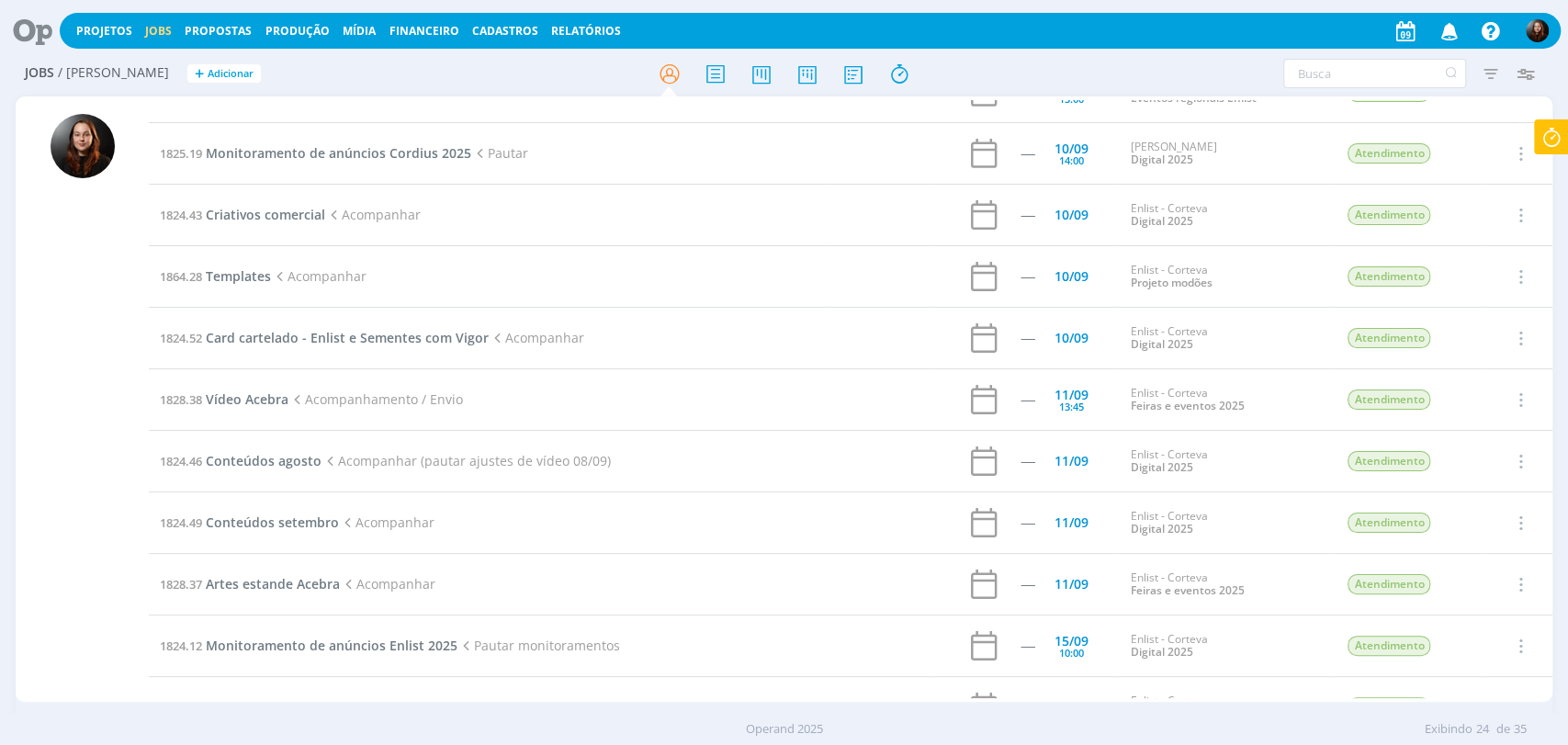
click at [34, 357] on div at bounding box center [82, 401] width 133 height 602
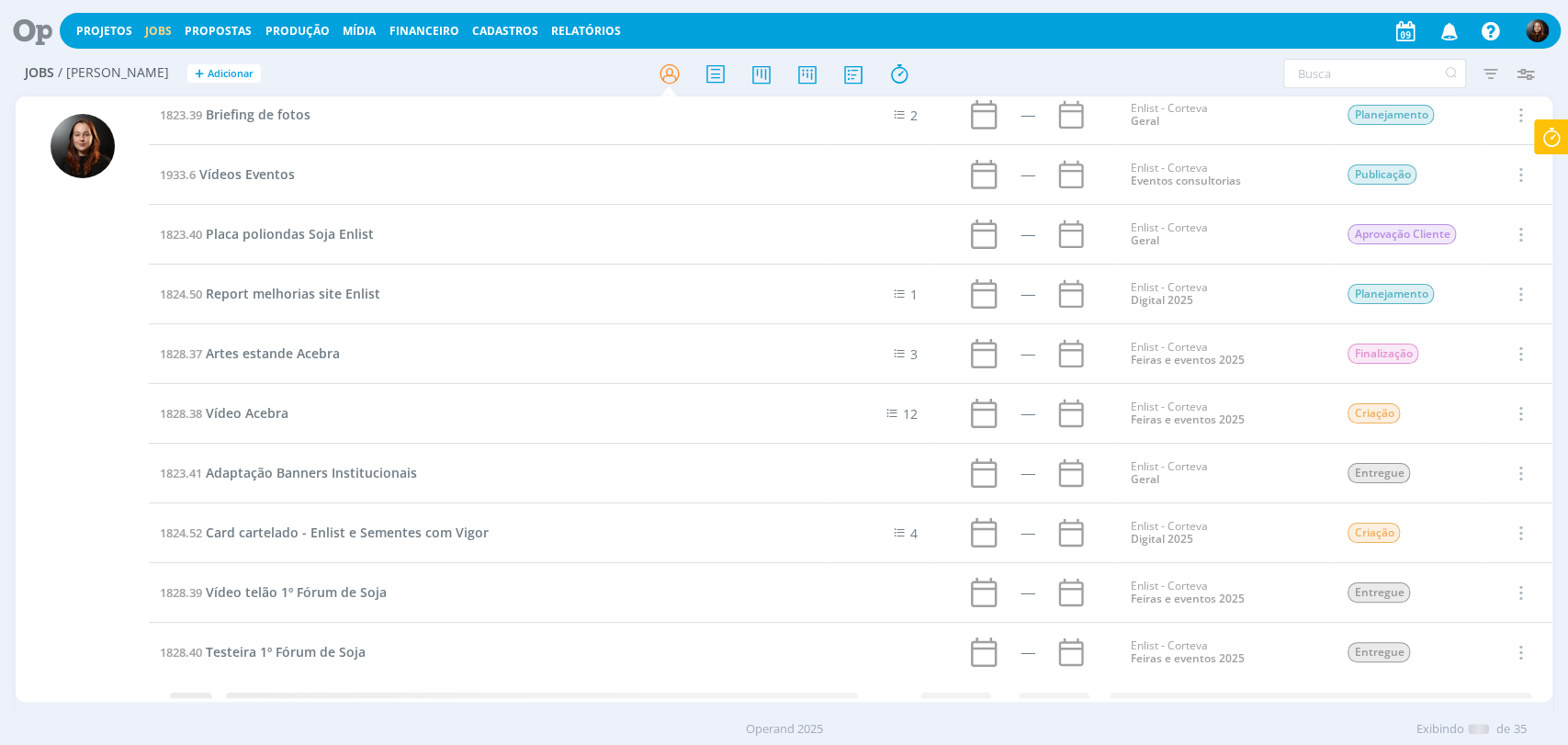
scroll to position [1543, 0]
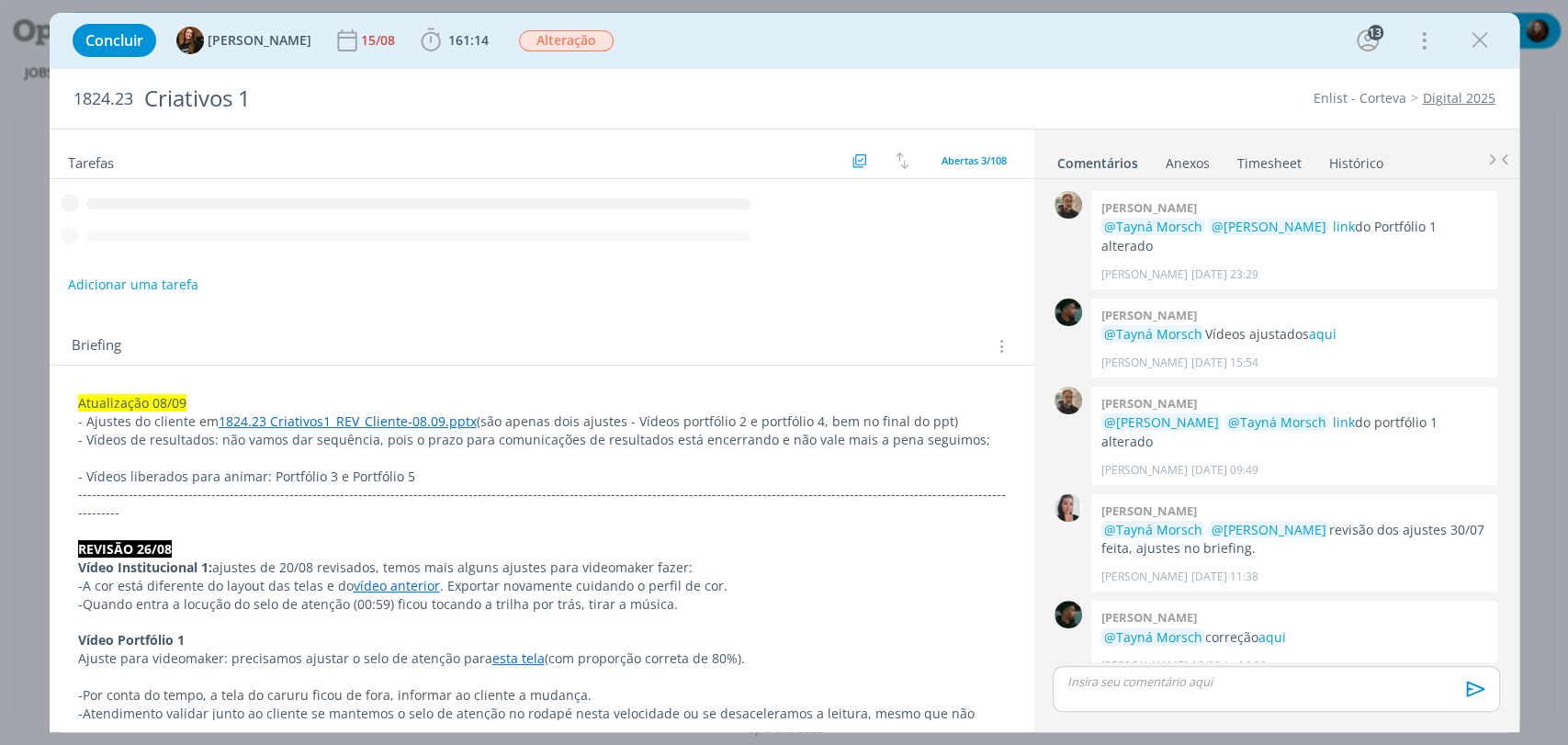
scroll to position [1833, 0]
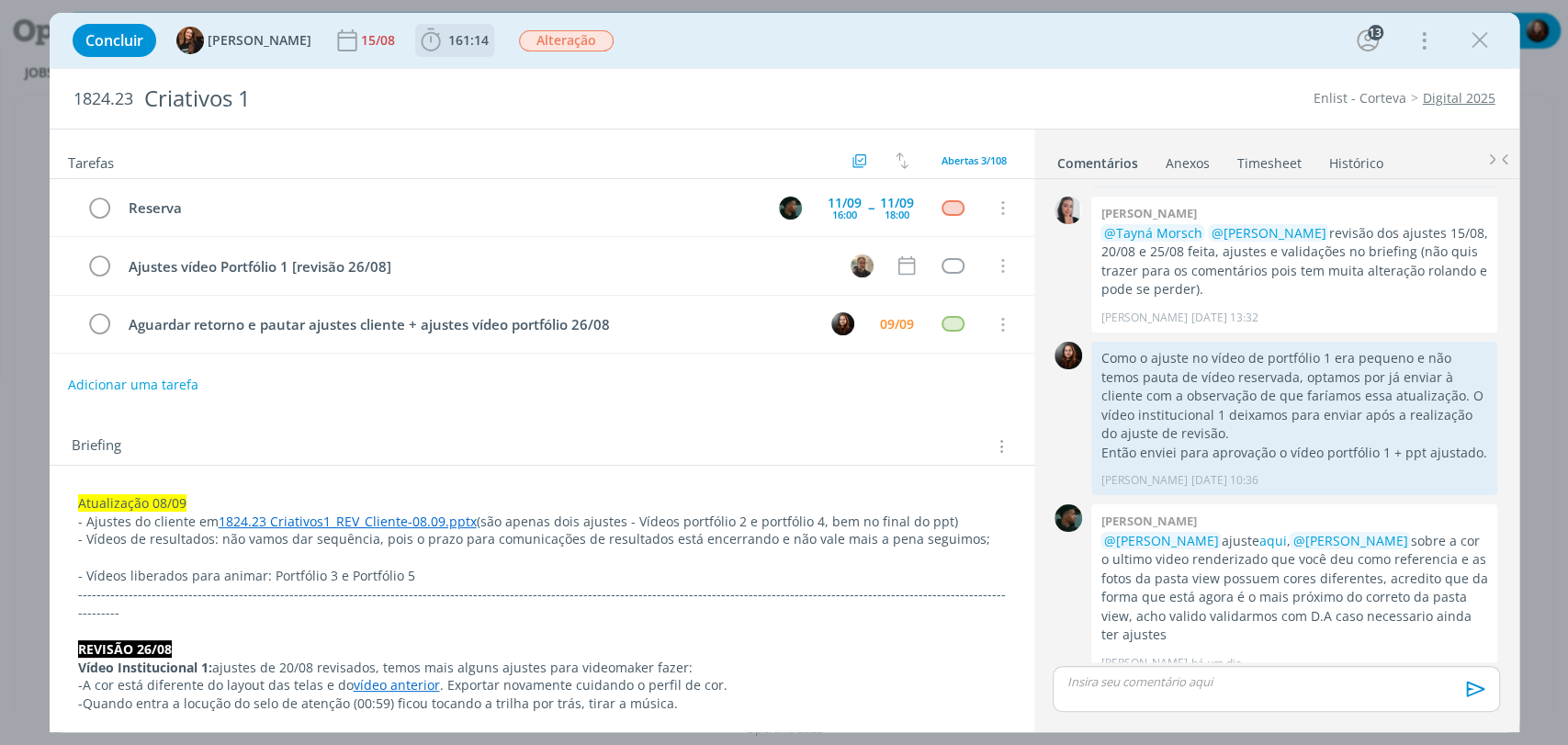
click at [424, 39] on icon "dialog" at bounding box center [431, 41] width 28 height 28
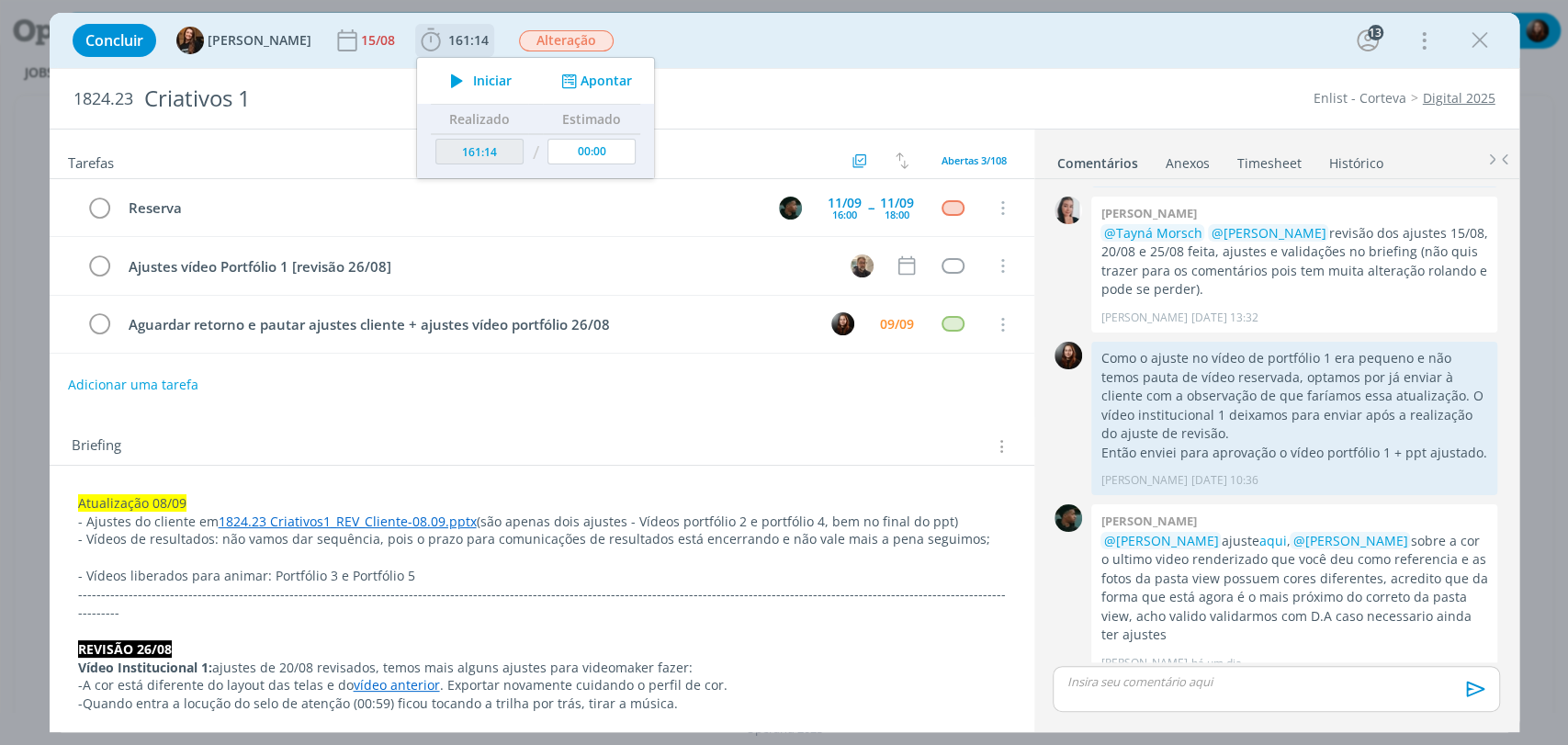
click at [443, 74] on icon "dialog" at bounding box center [457, 81] width 32 height 24
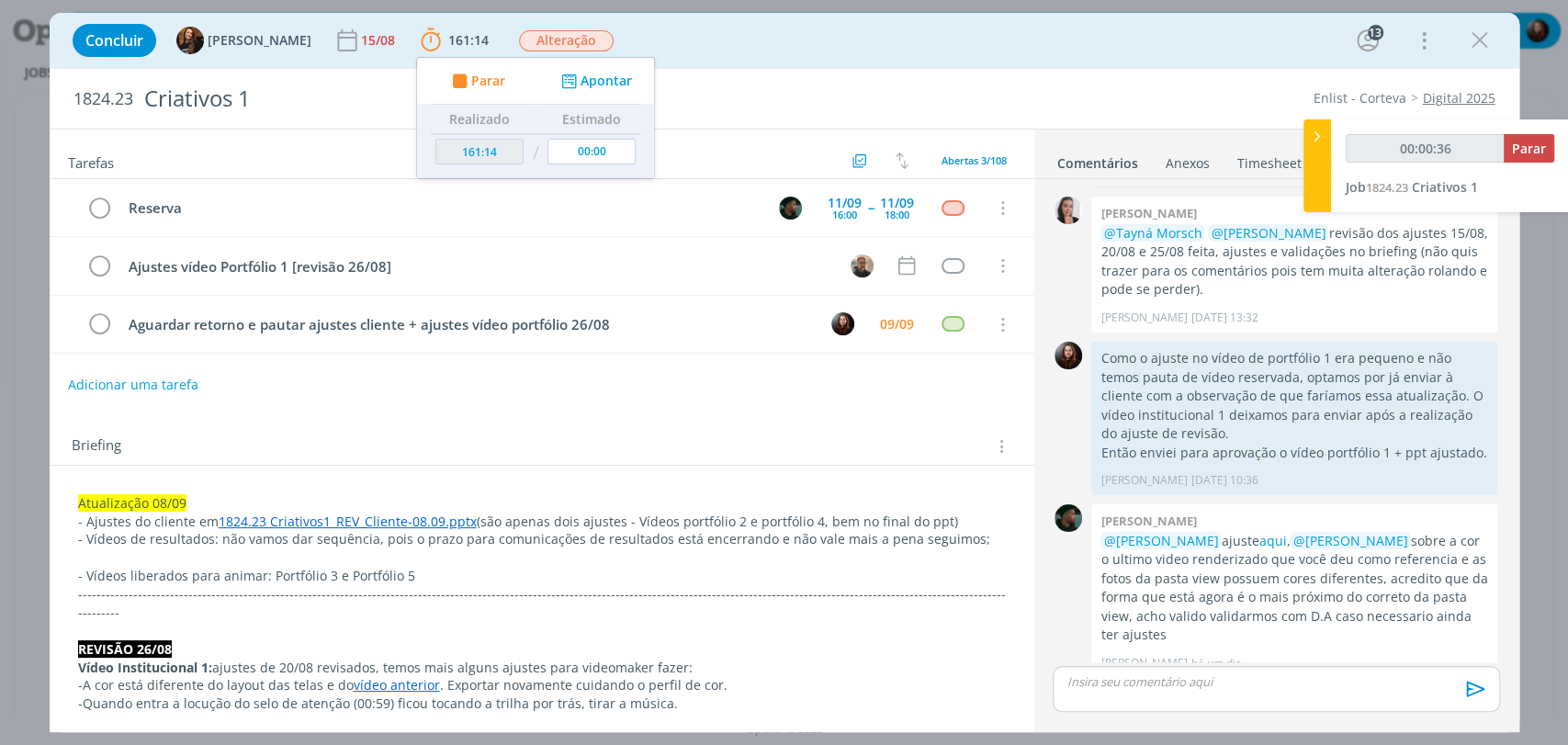
click at [792, 32] on div "Concluir Tayná Morsch 15/08 161:14 Parar Apontar Data * 09/09/2025 Horas * 00:0…" at bounding box center [784, 41] width 1442 height 44
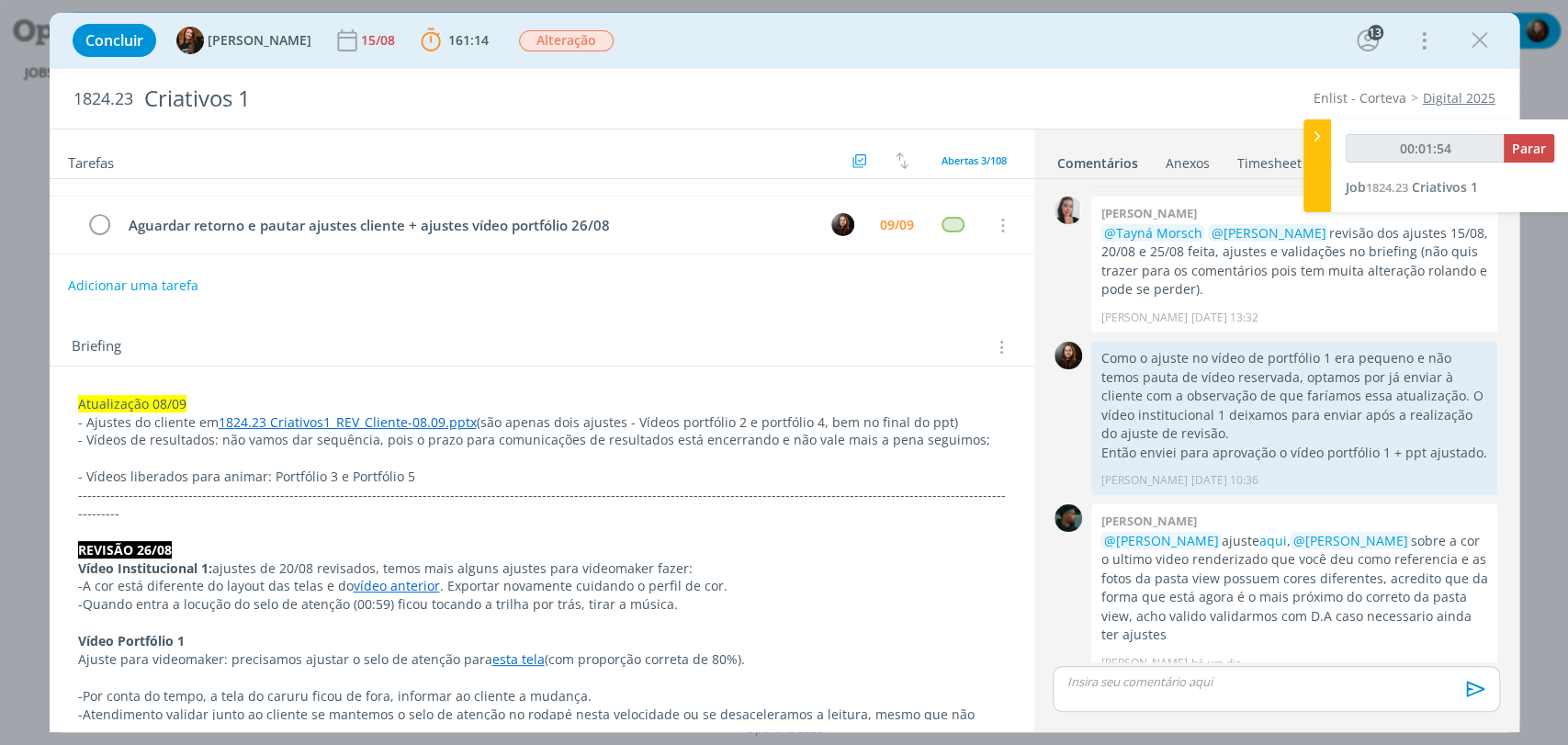
scroll to position [102, 0]
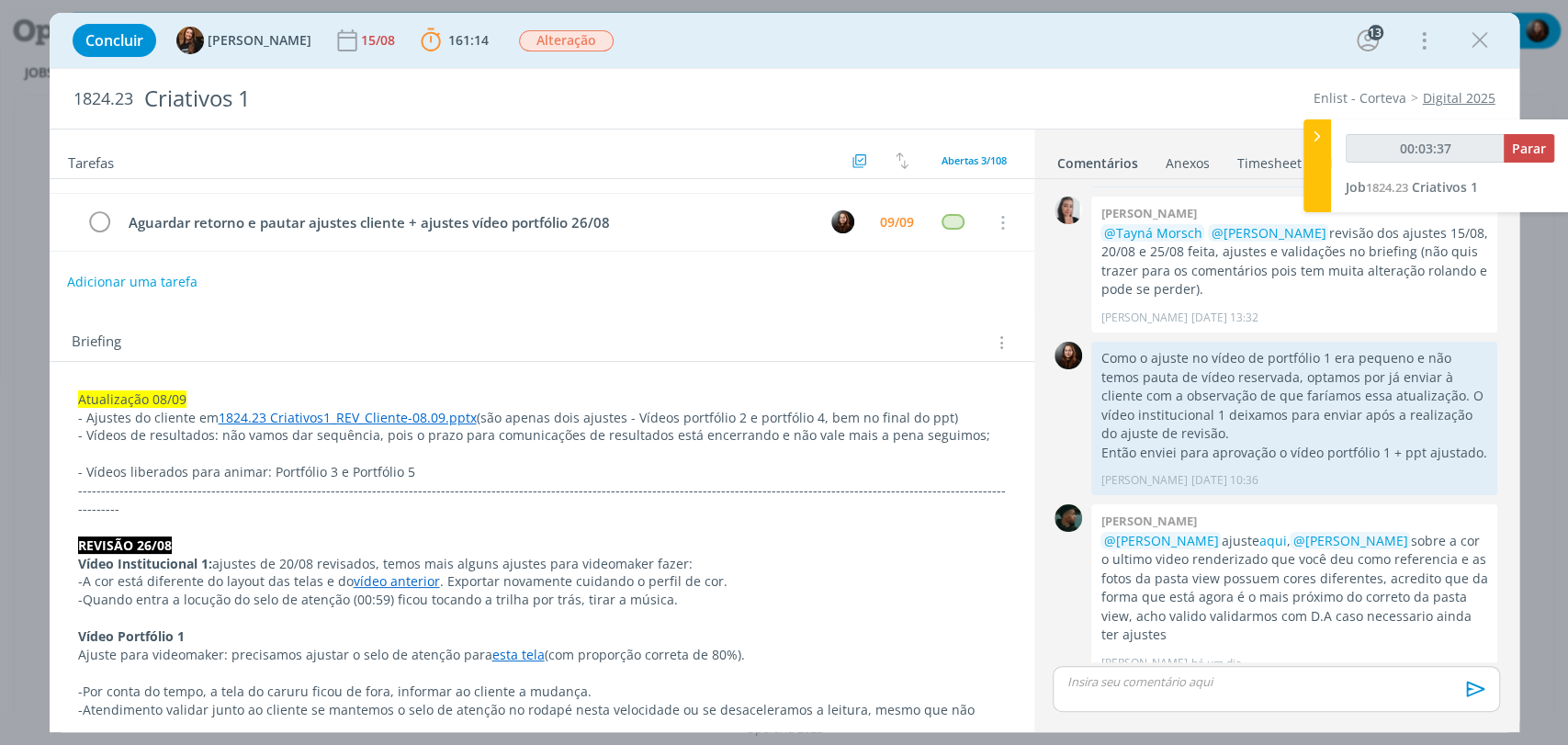
click at [169, 281] on button "Adicionar uma tarefa" at bounding box center [131, 282] width 130 height 31
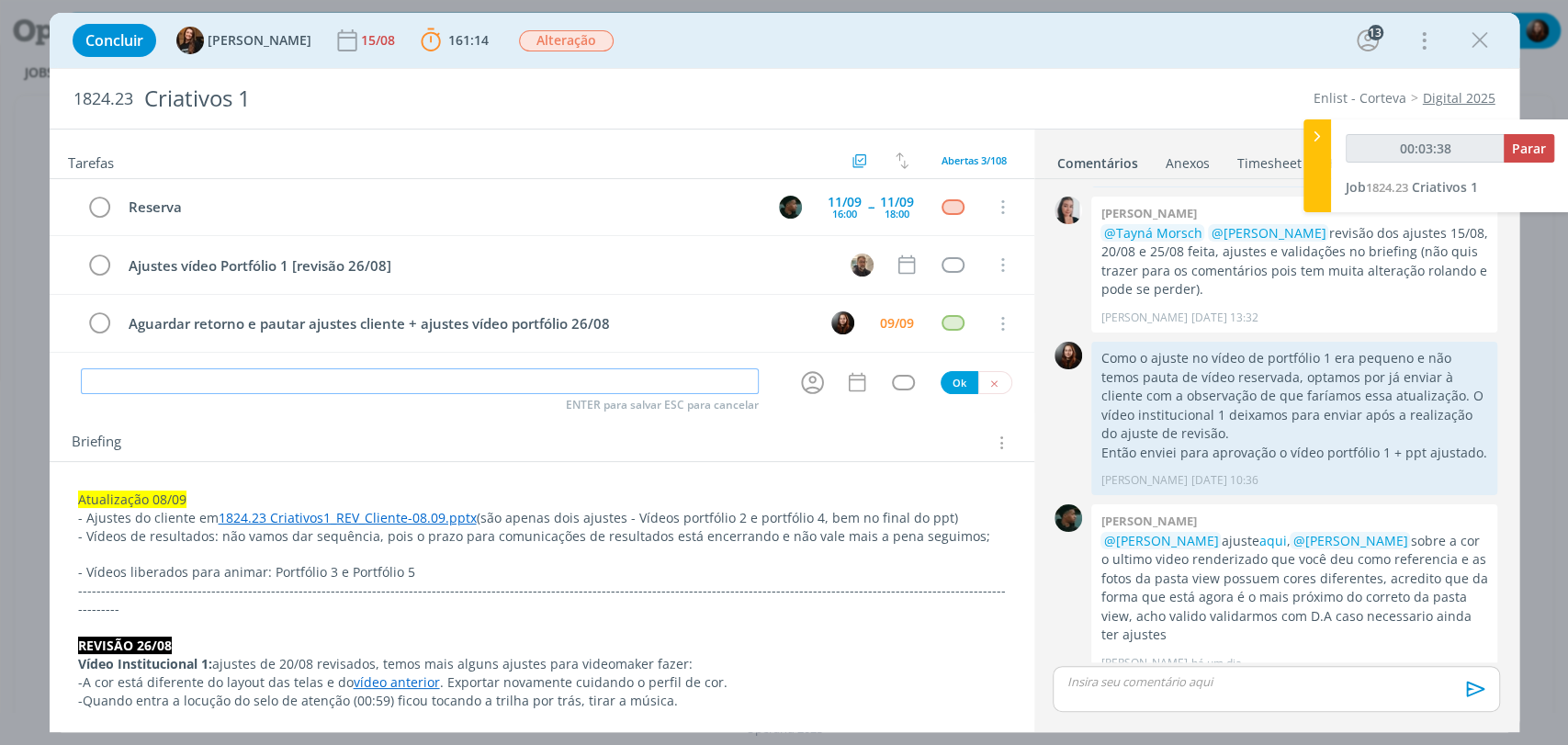
scroll to position [0, 0]
click at [475, 373] on input "dialog" at bounding box center [419, 382] width 678 height 26
type input "00:03:42"
type input "edição"
type input "00:03:44"
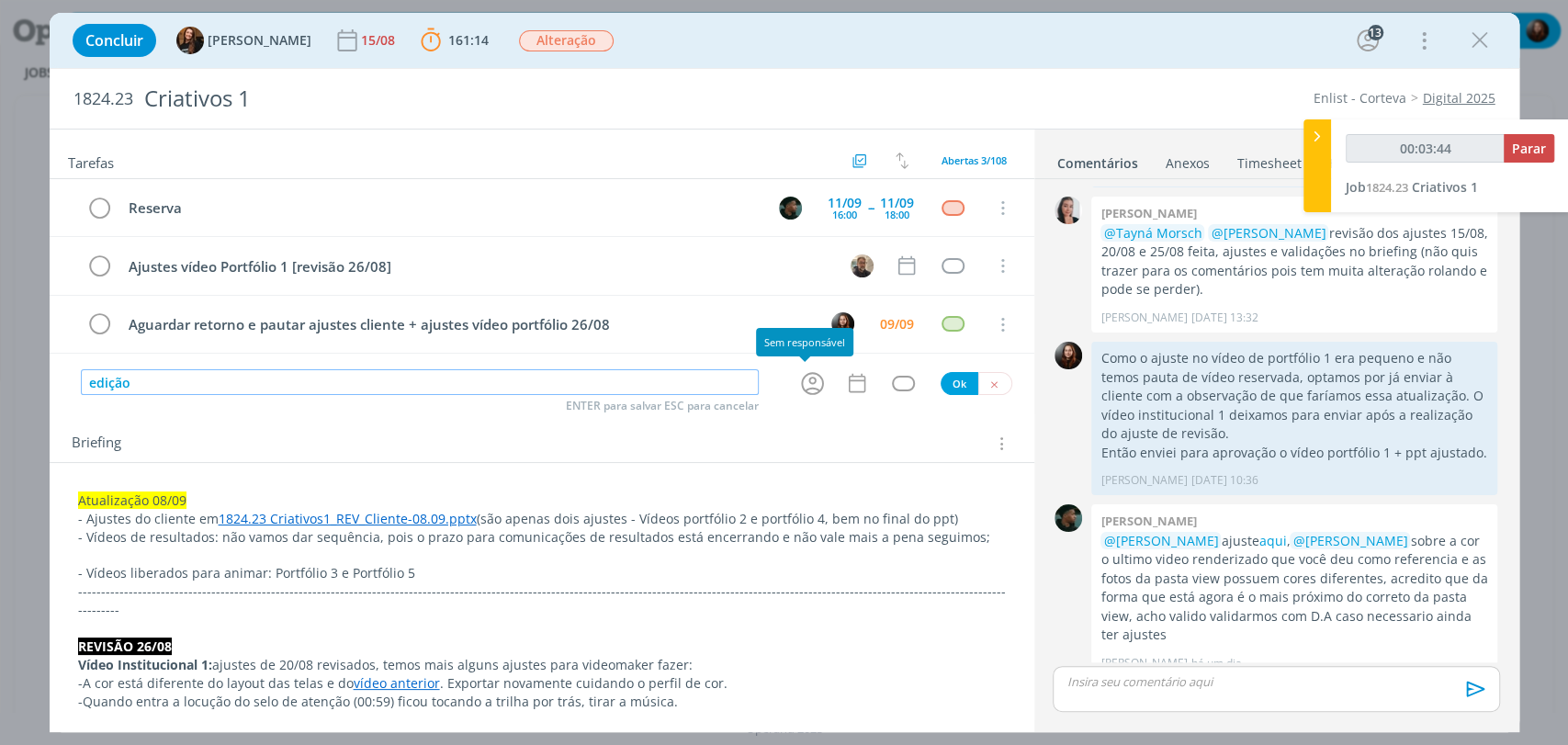
click at [809, 380] on icon "dialog" at bounding box center [812, 383] width 29 height 29
type input "edição"
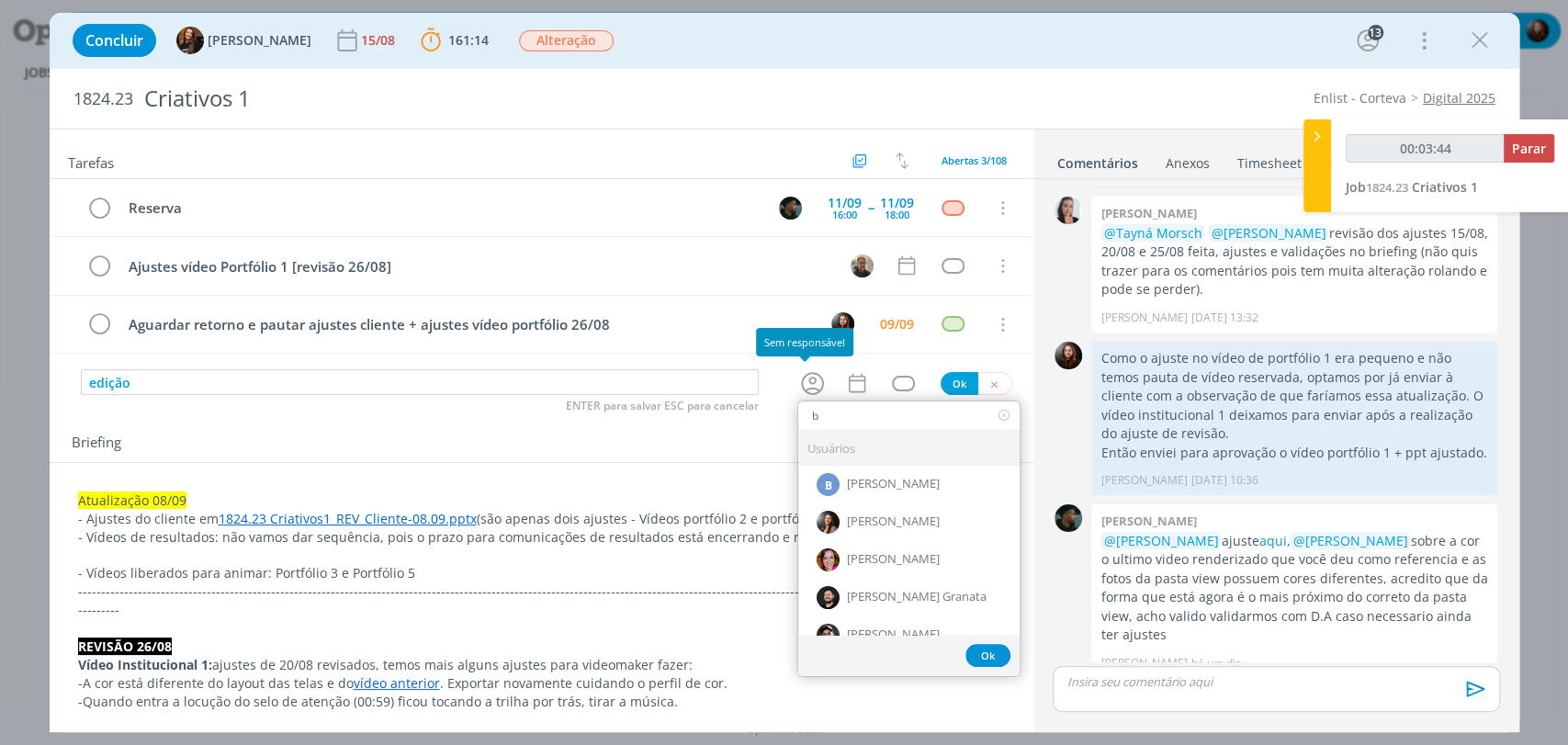
type input "bi"
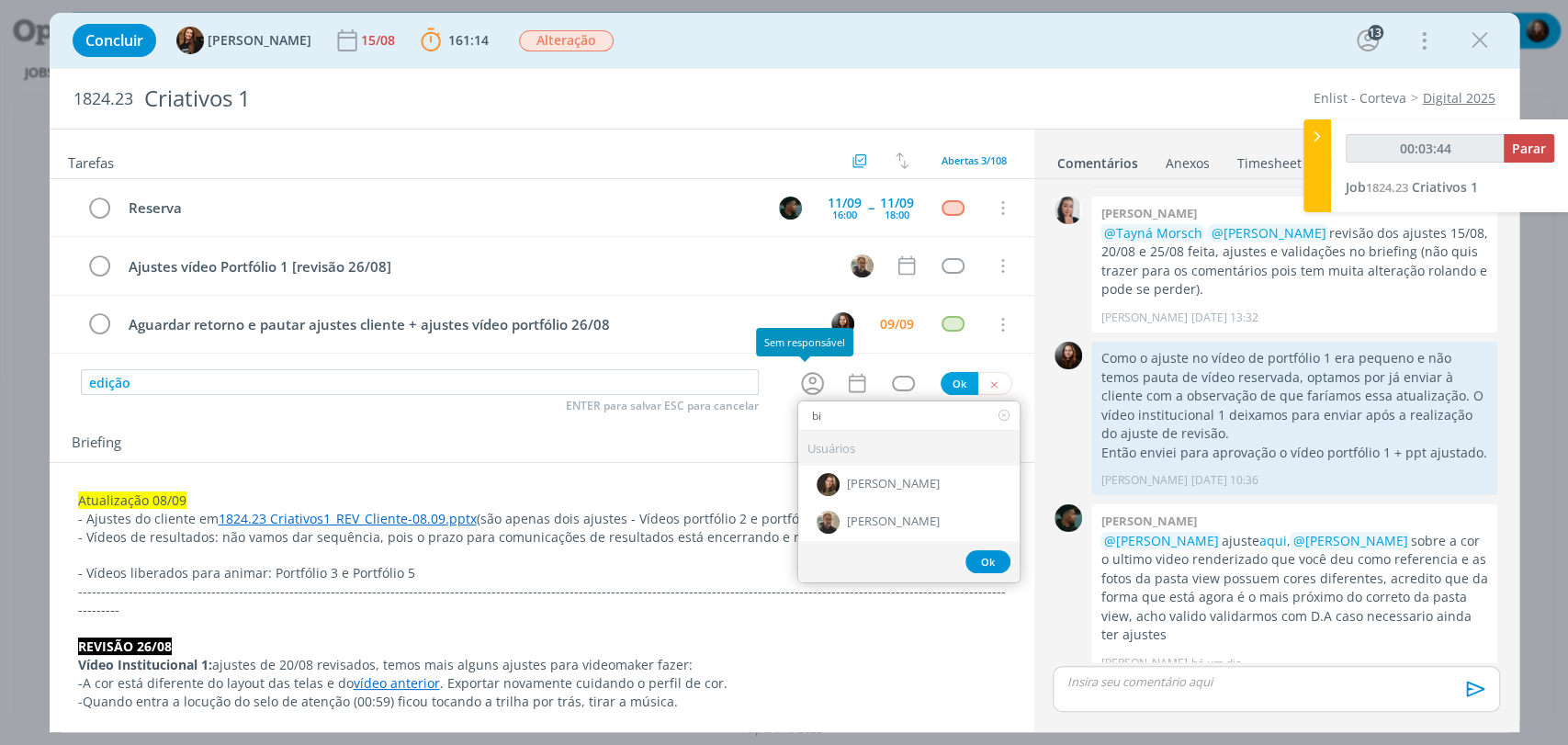
type input "00:03:45"
type input "bi"
click at [847, 516] on span "[PERSON_NAME]" at bounding box center [893, 522] width 93 height 15
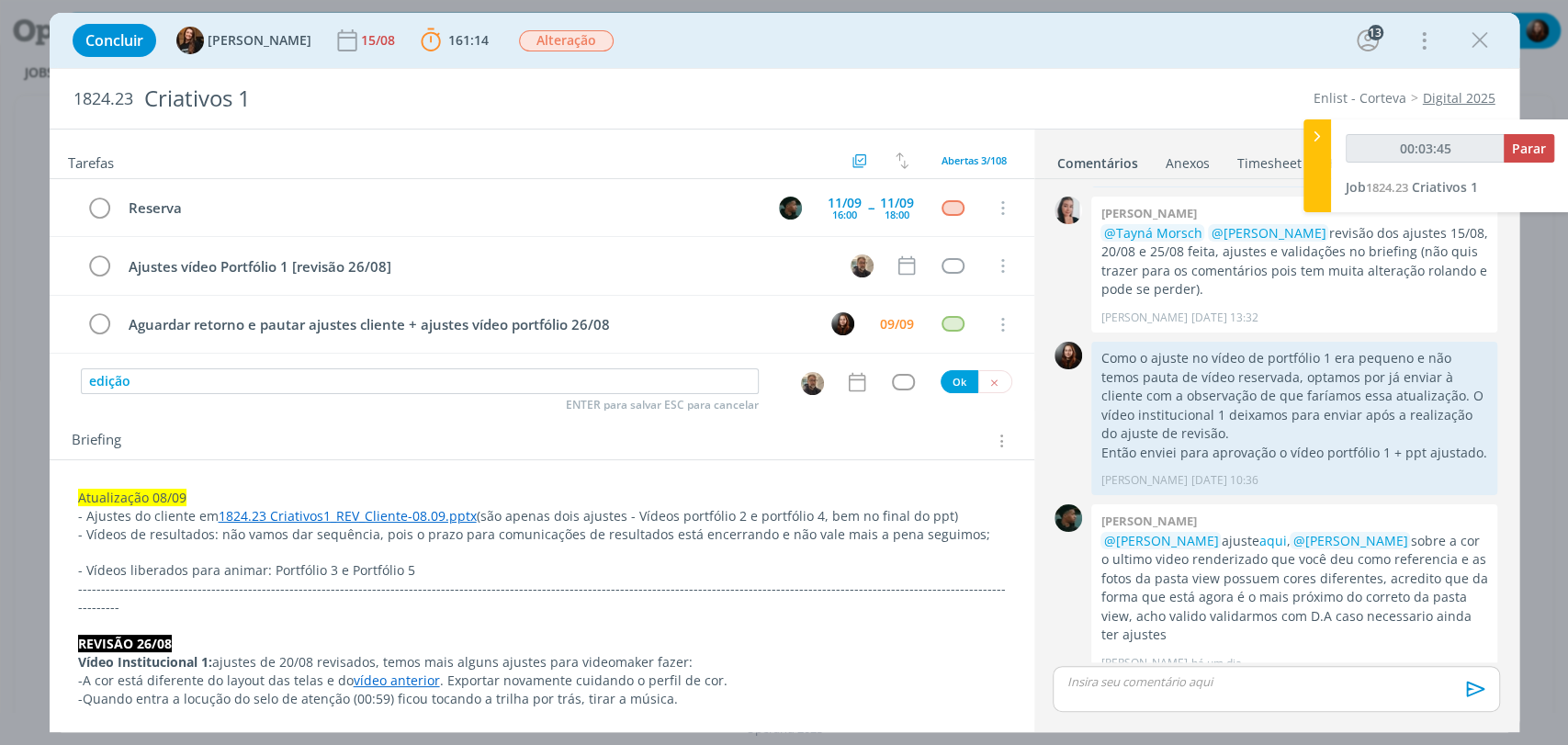
type input "00:03:46"
click at [892, 382] on div "dialog" at bounding box center [903, 381] width 23 height 16
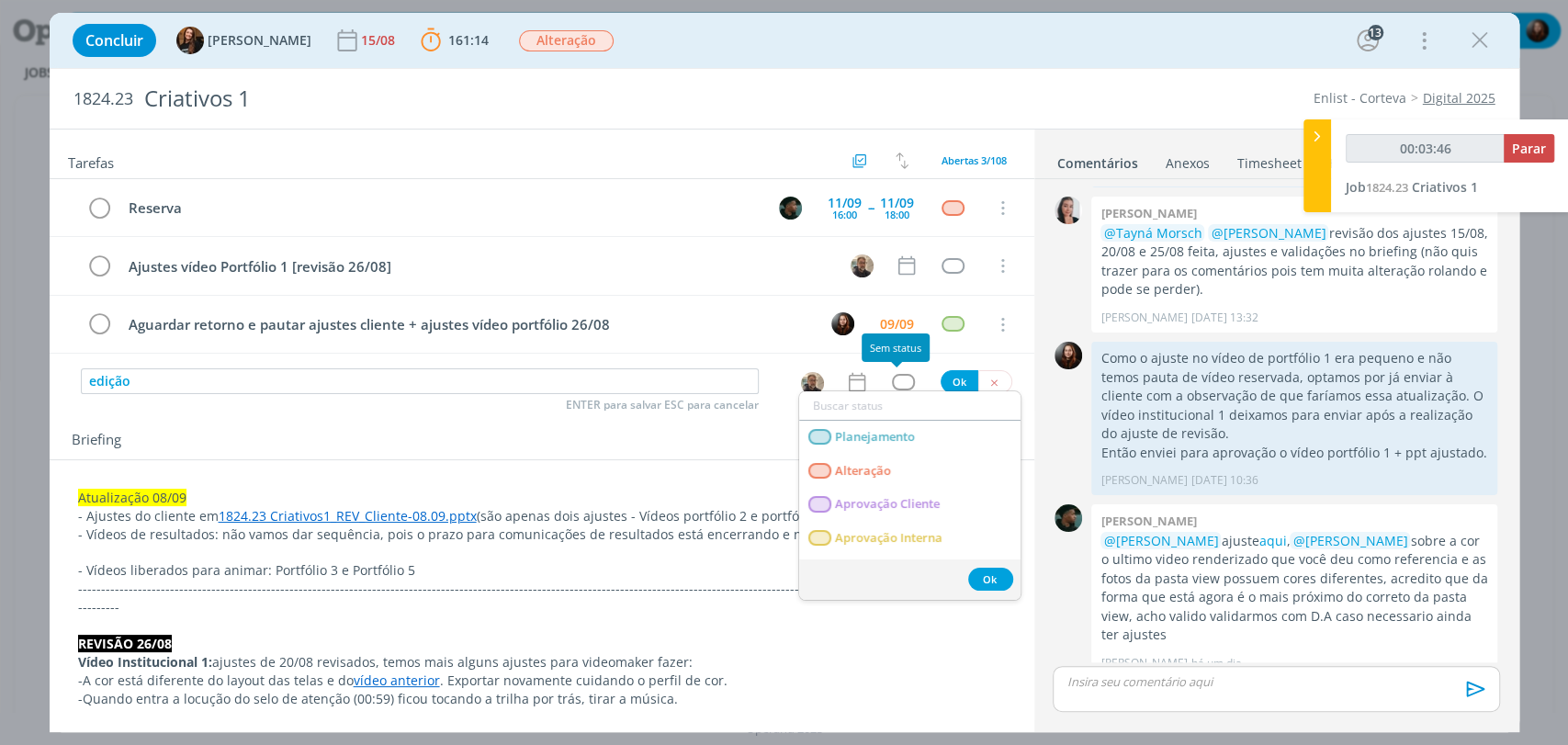
type input "e"
type input "00:03:47"
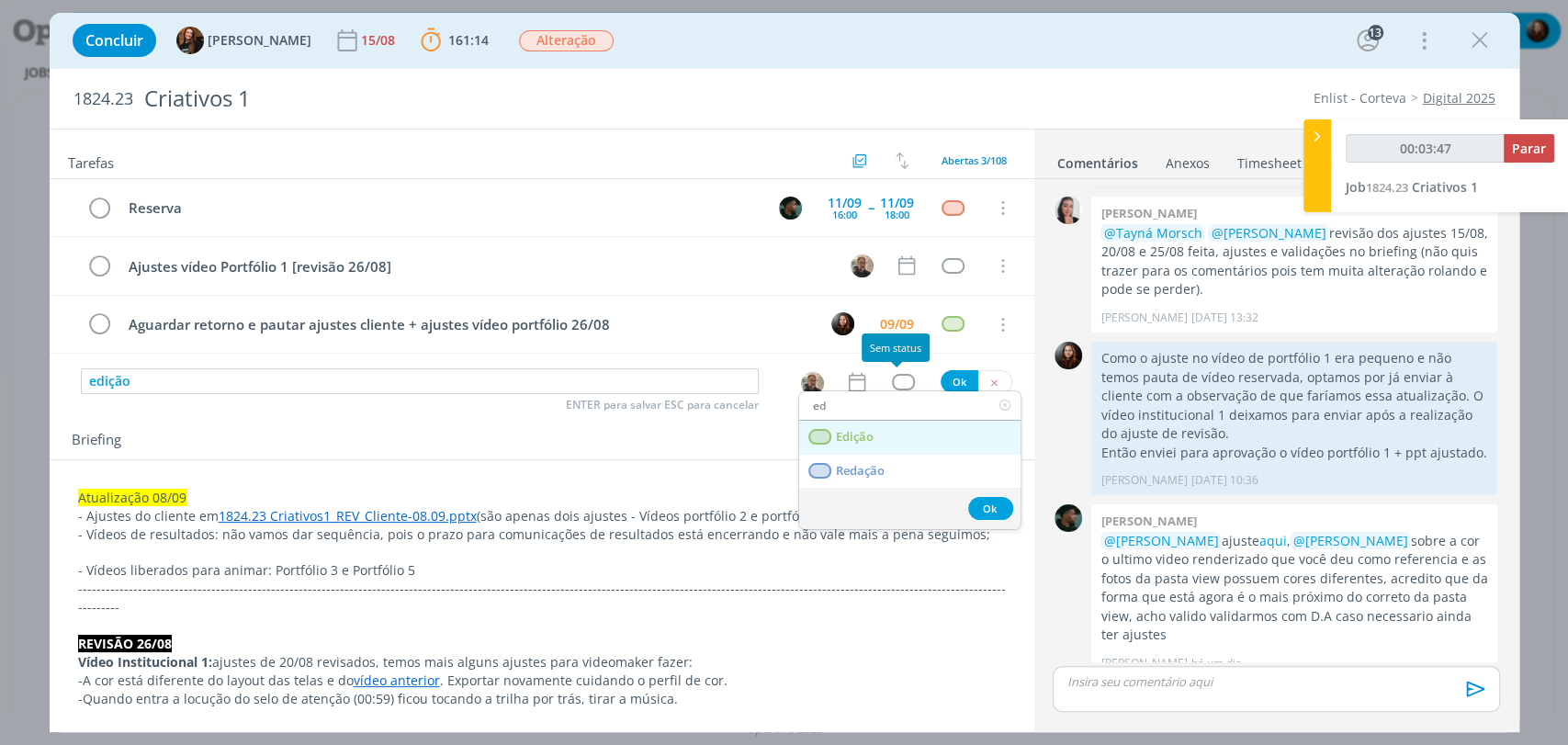
type input "ed"
drag, startPoint x: 864, startPoint y: 440, endPoint x: 864, endPoint y: 424, distance: 16.0
click at [864, 440] on span "Edição" at bounding box center [854, 438] width 38 height 15
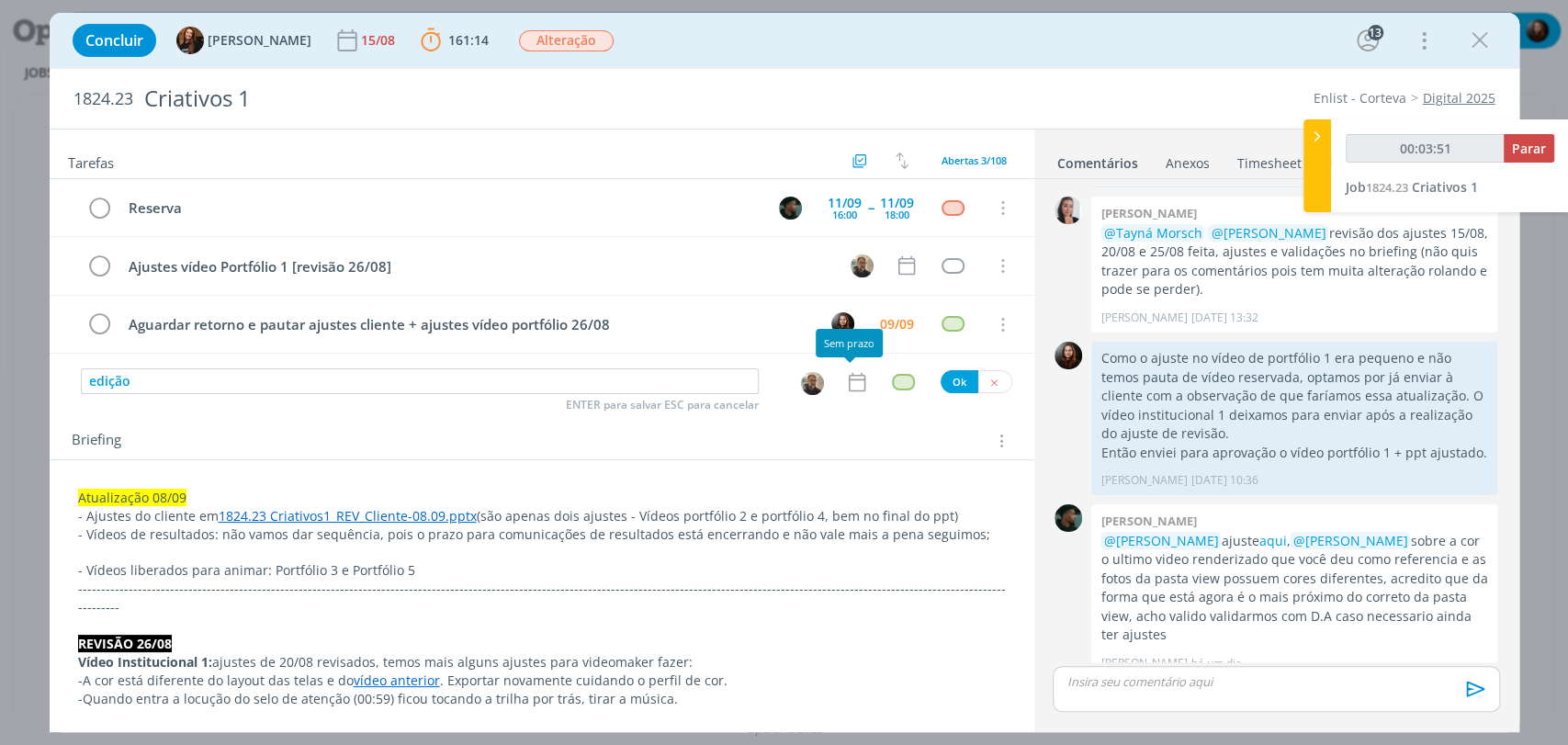
click at [845, 379] on icon "dialog" at bounding box center [857, 382] width 24 height 24
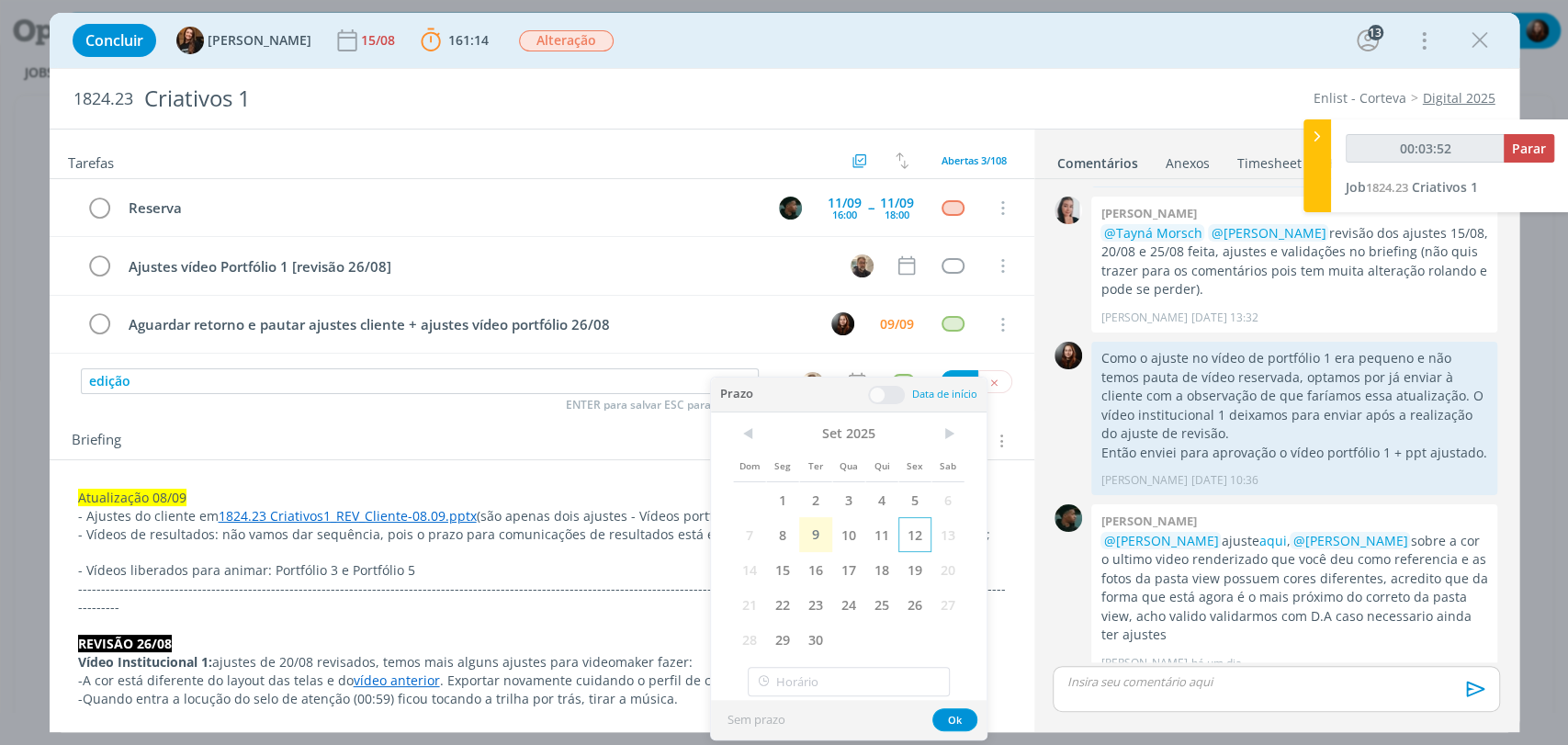
click at [910, 539] on span "12" at bounding box center [915, 535] width 33 height 35
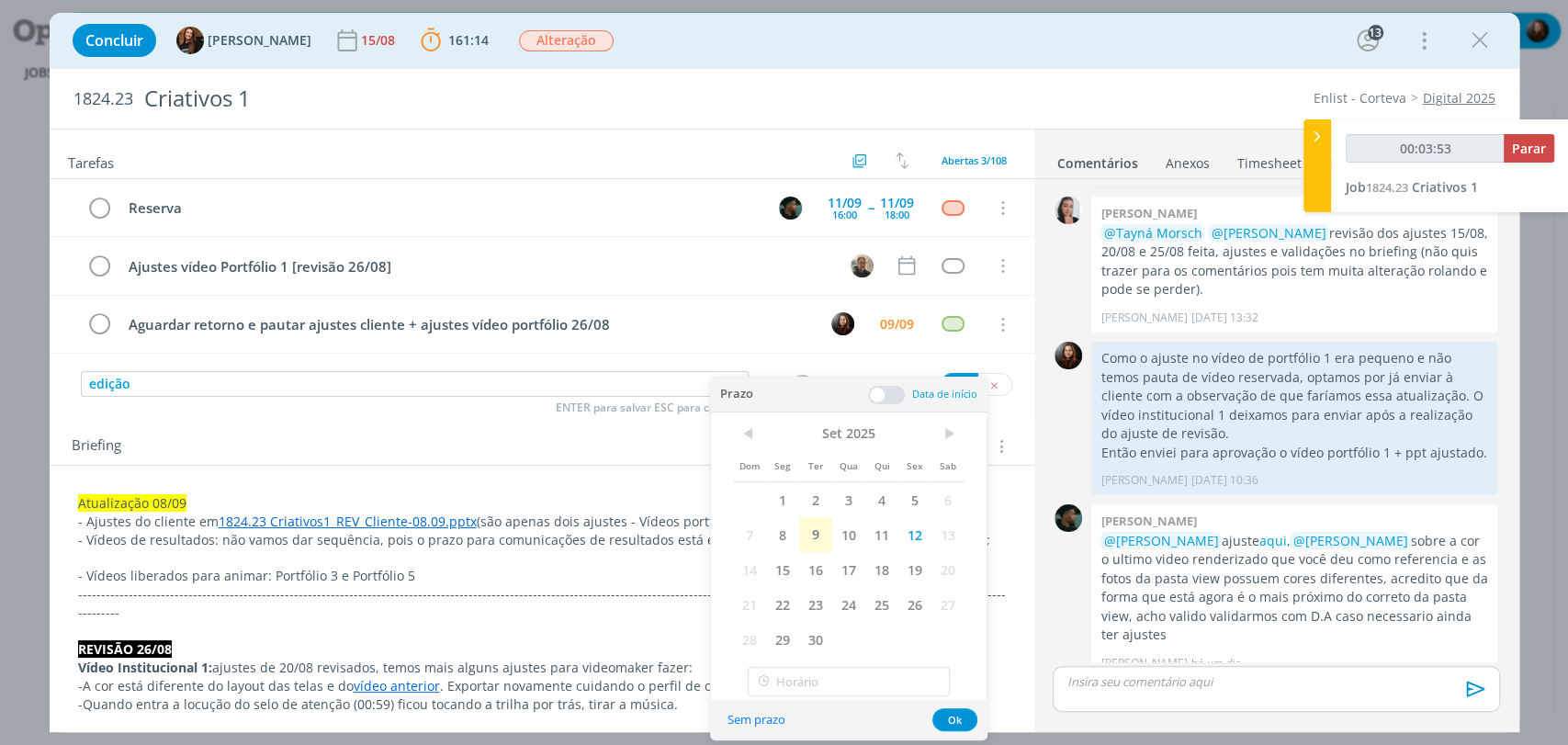
click at [890, 397] on span at bounding box center [886, 395] width 37 height 19
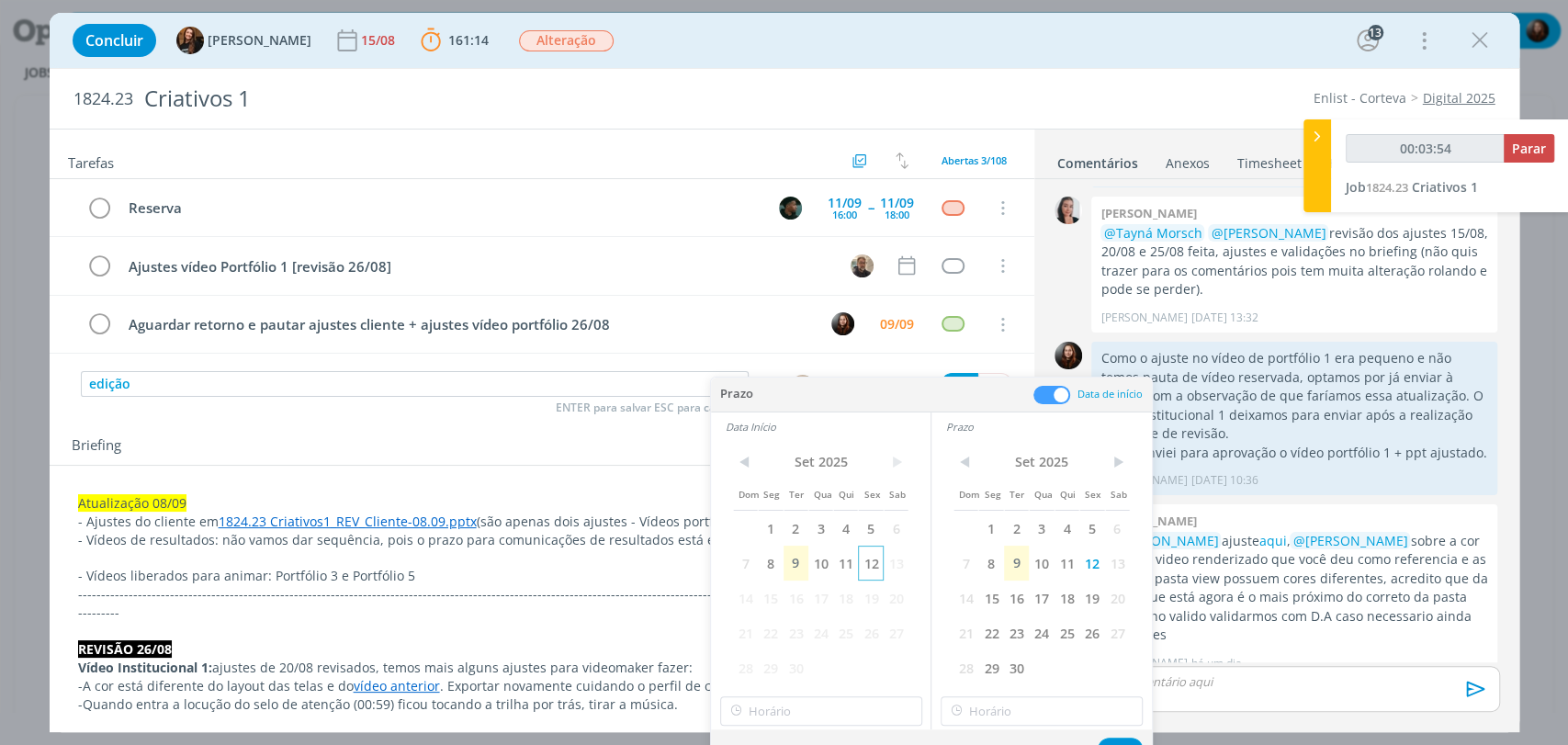
click at [872, 567] on span "12" at bounding box center [870, 564] width 25 height 35
type input "00:03:55"
type input "17:00"
click at [823, 703] on input "17:00" at bounding box center [821, 712] width 202 height 30
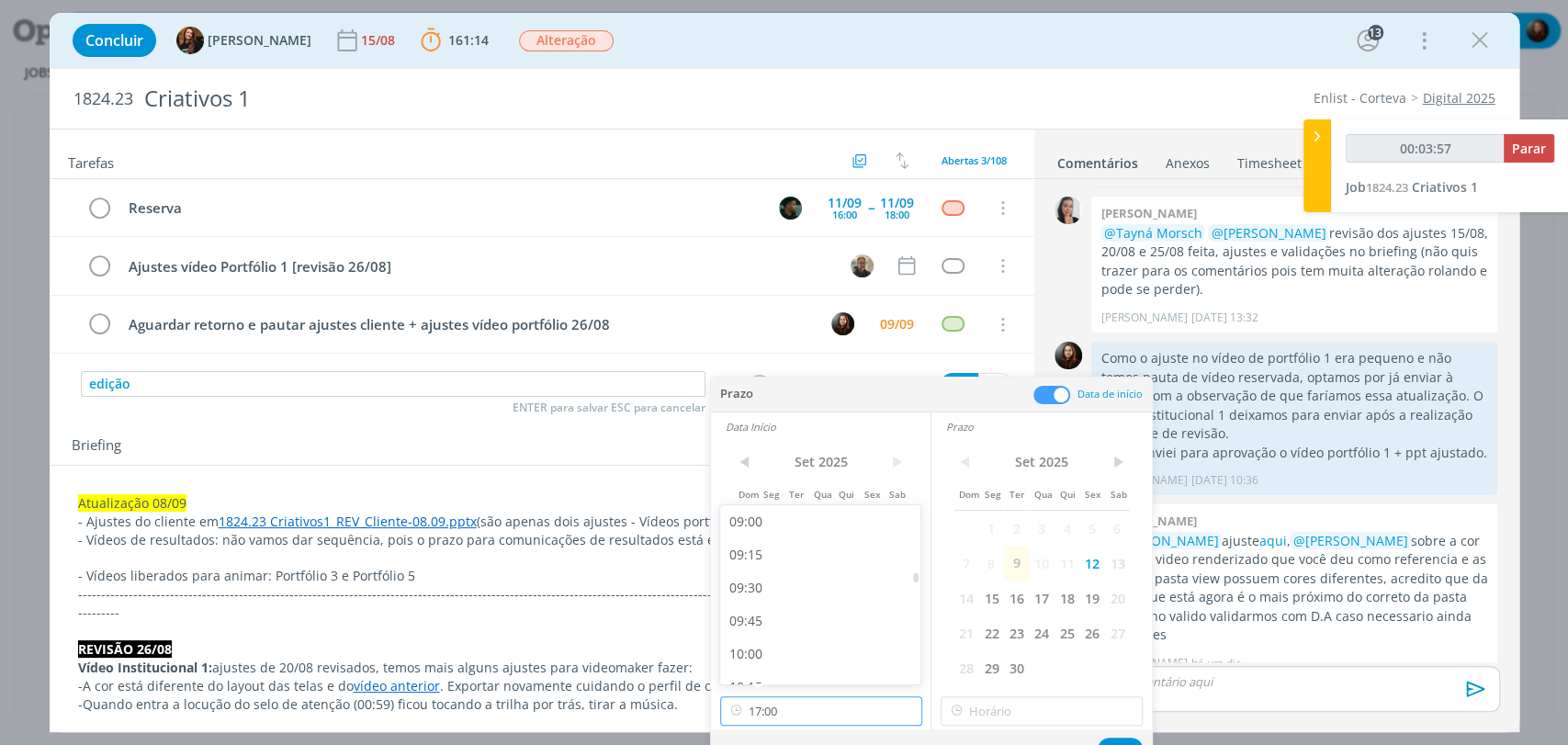
type input "00:03:58"
click at [756, 521] on div "09:00" at bounding box center [821, 522] width 204 height 33
type input "09:00"
type input "00:03:59"
type input "17:00"
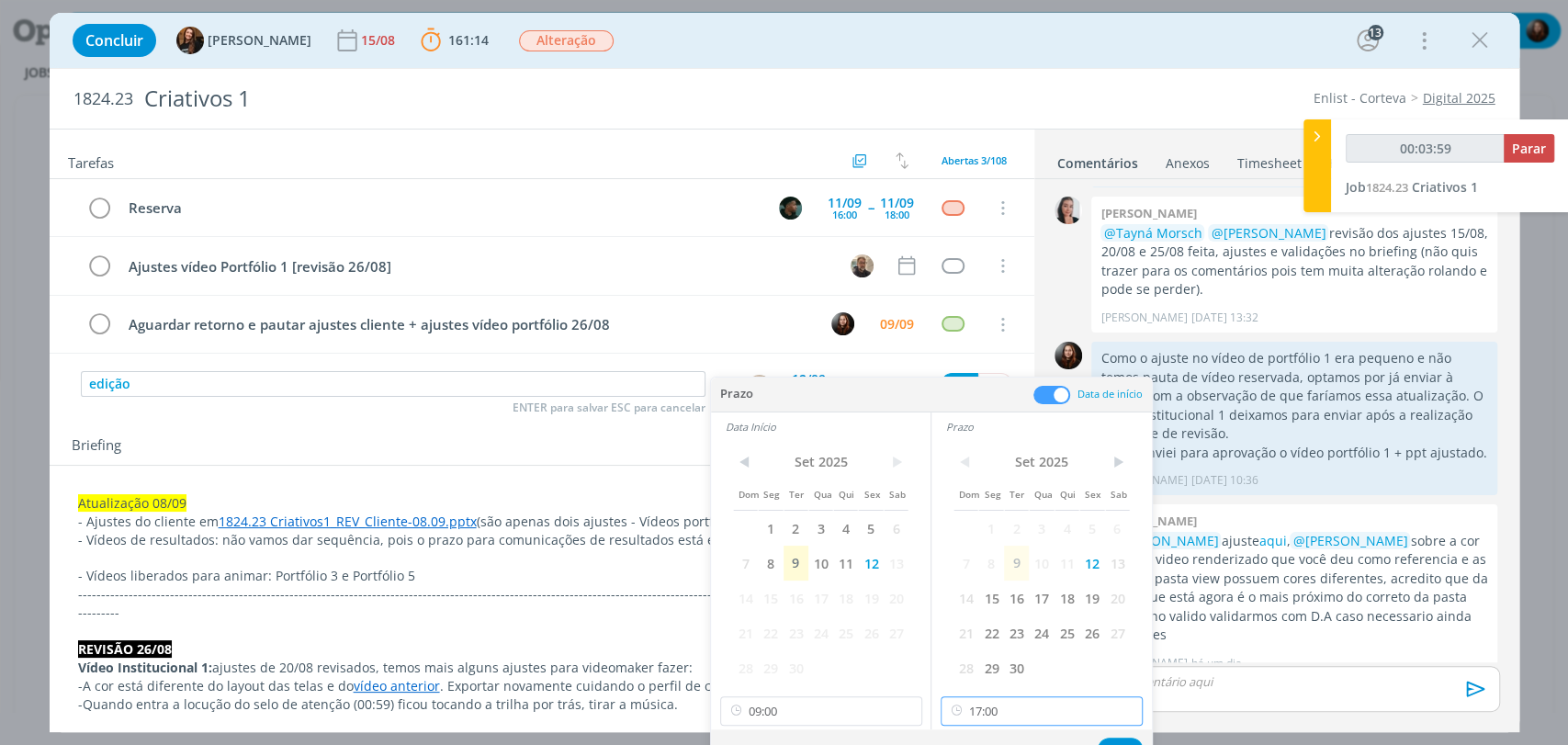
click at [990, 708] on input "17:00" at bounding box center [1042, 712] width 202 height 30
type input "00:04:02"
click at [977, 612] on div "12:00" at bounding box center [1043, 613] width 204 height 33
type input "12:00"
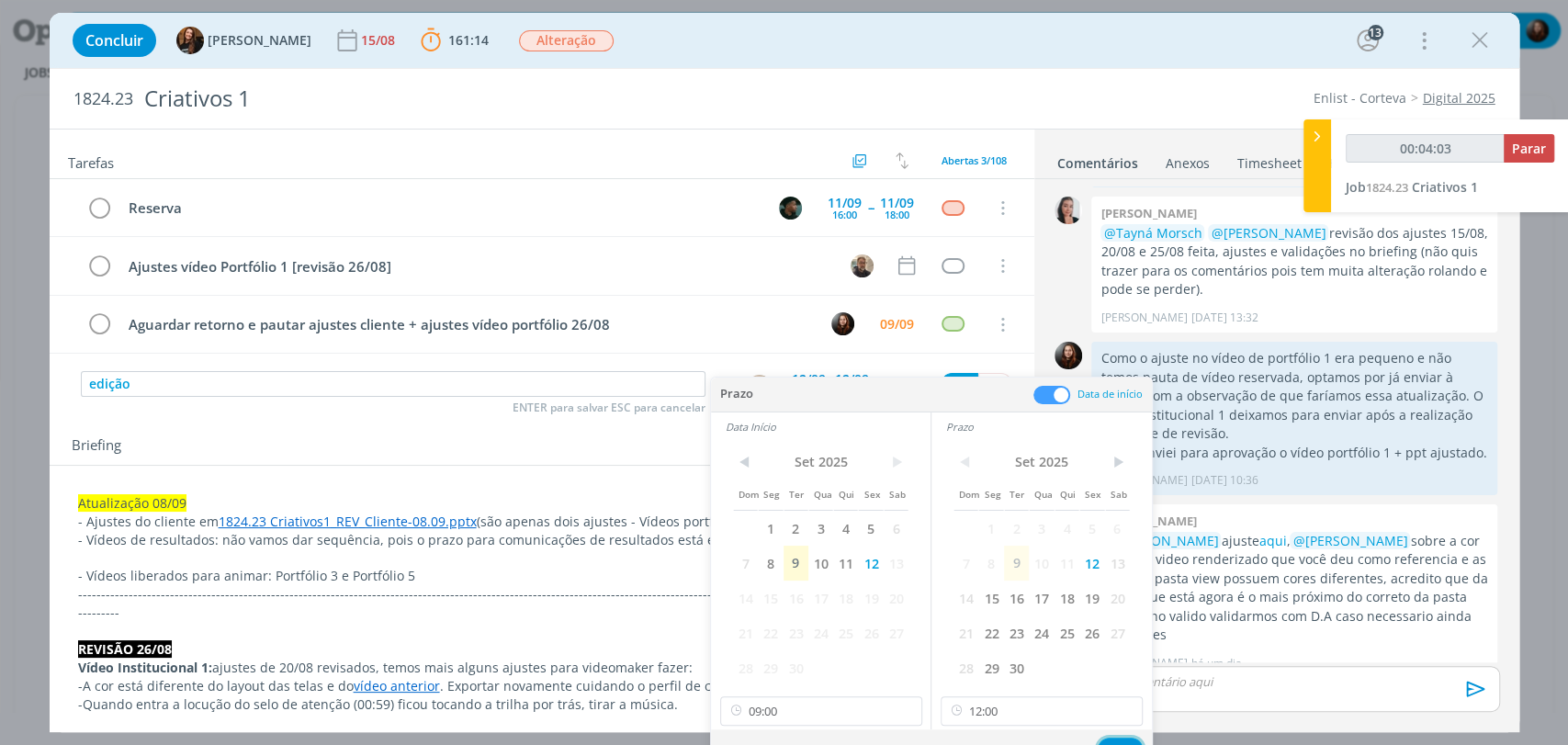
click at [1124, 738] on button "Ok" at bounding box center [1120, 749] width 45 height 23
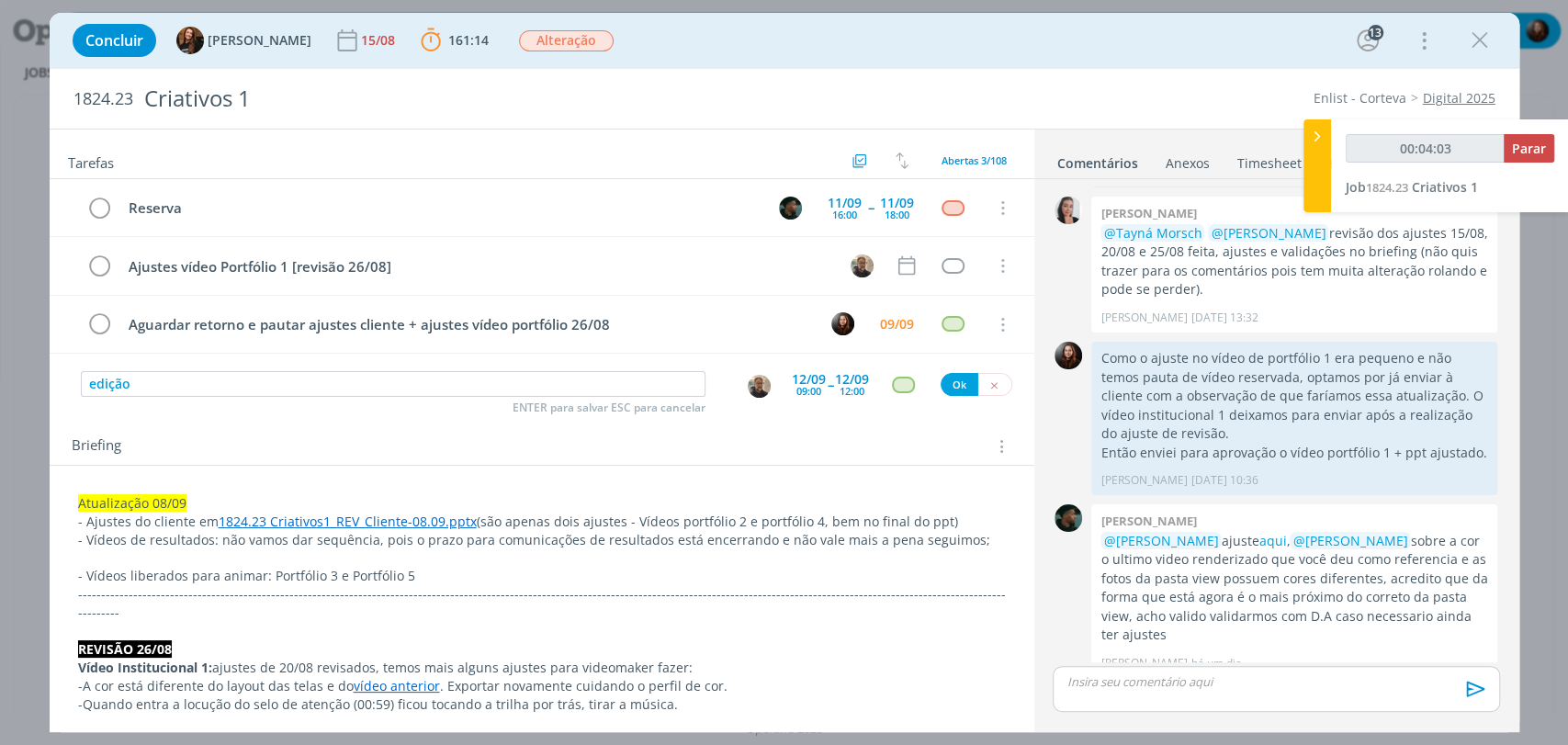
type input "00:04:04"
click at [950, 380] on button "Ok" at bounding box center [959, 384] width 38 height 23
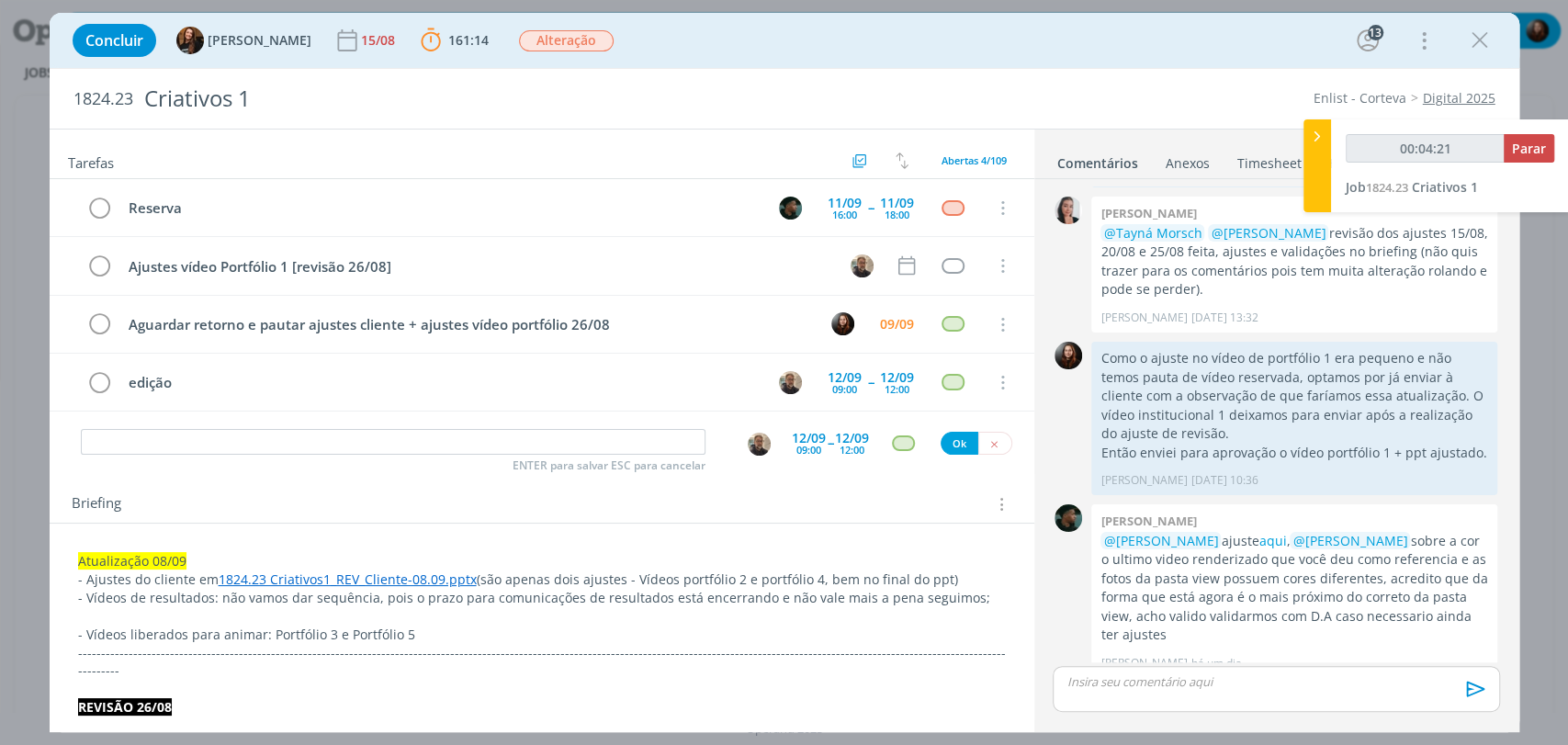
click at [809, 449] on div "09:00" at bounding box center [809, 450] width 25 height 10
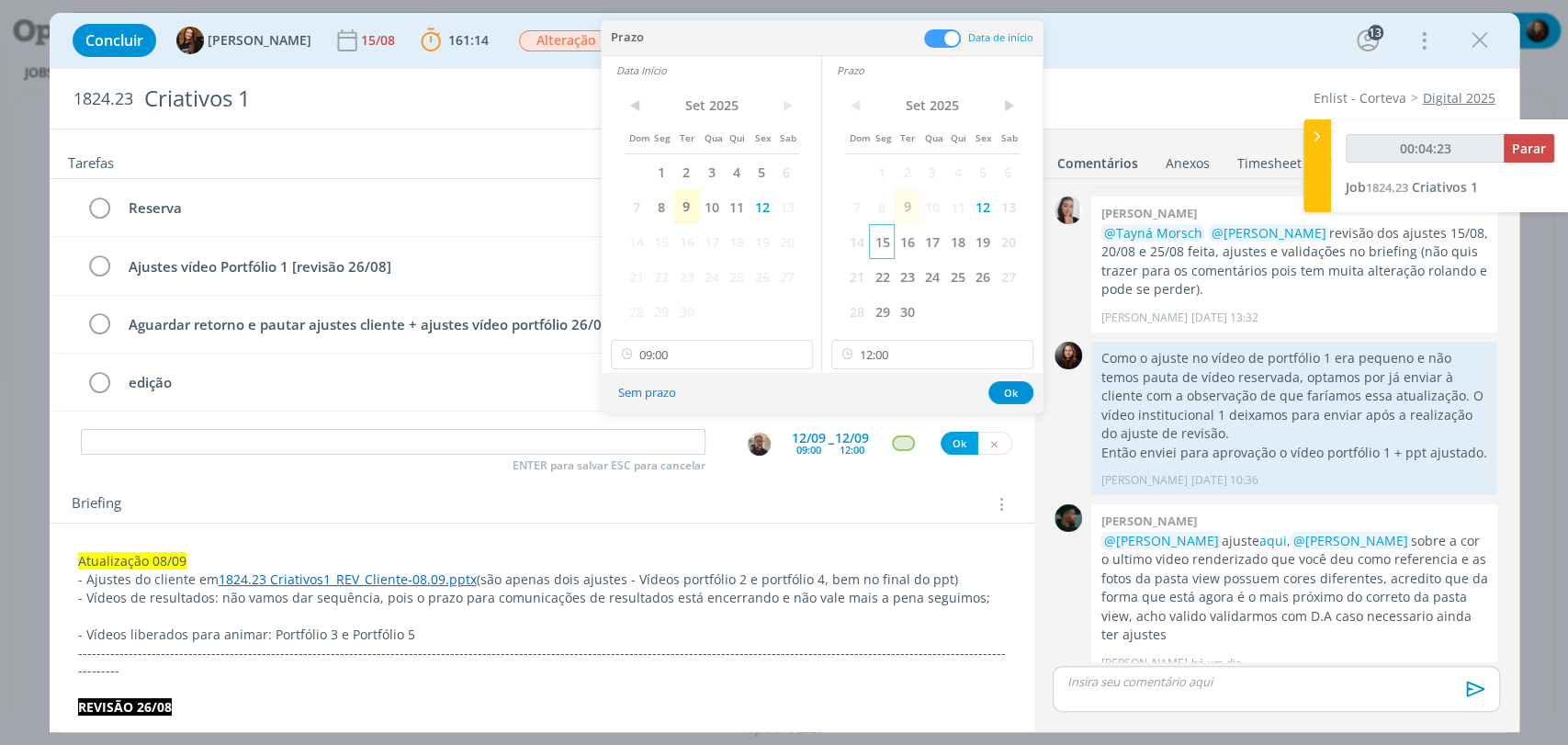
click at [885, 242] on span "15" at bounding box center [881, 242] width 25 height 35
click at [661, 241] on span "15" at bounding box center [661, 242] width 25 height 35
click at [904, 350] on input "12:00" at bounding box center [932, 354] width 202 height 30
type input "00:04:27"
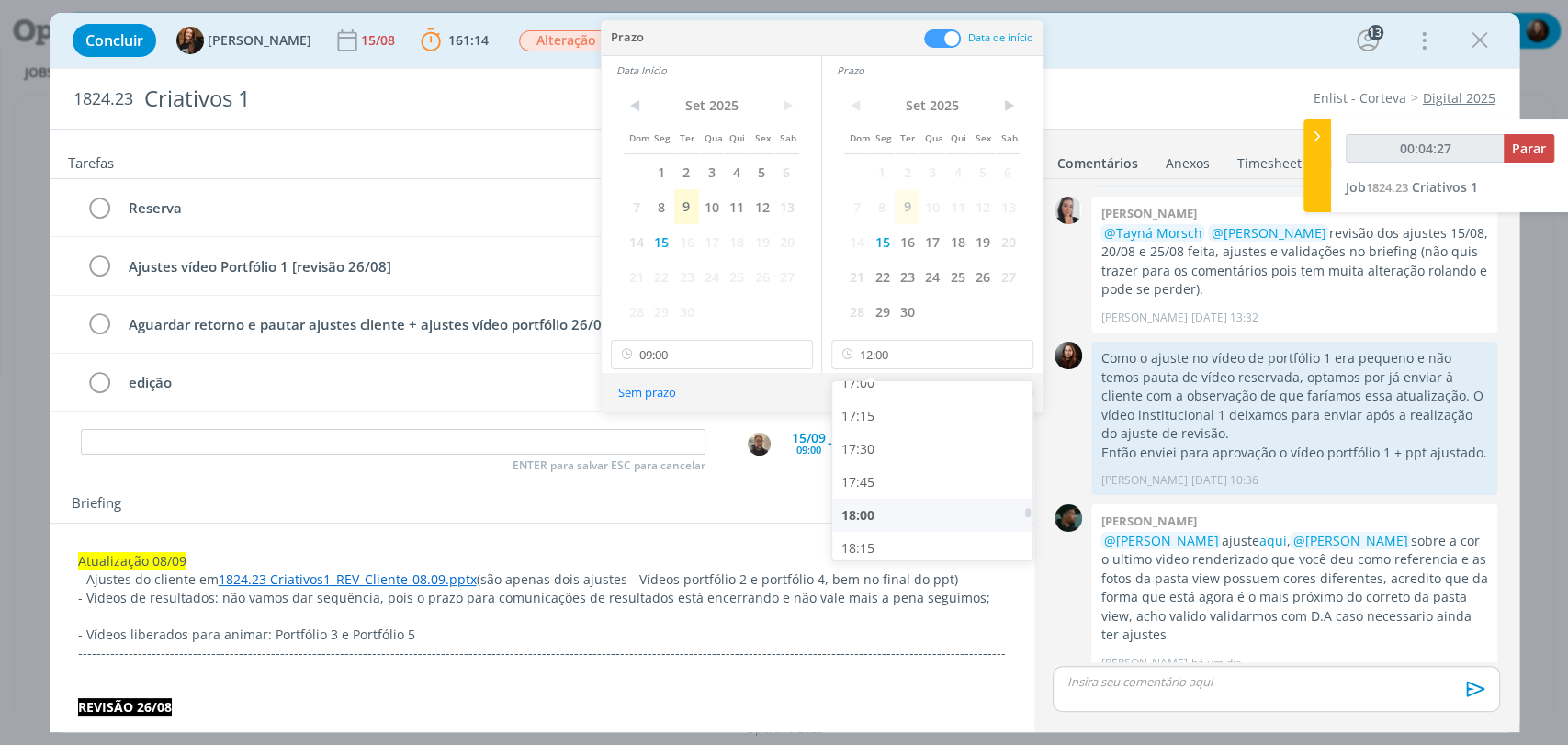
click at [867, 519] on div "18:00" at bounding box center [934, 515] width 204 height 33
type input "18:00"
click at [1006, 390] on button "Ok" at bounding box center [1010, 392] width 45 height 23
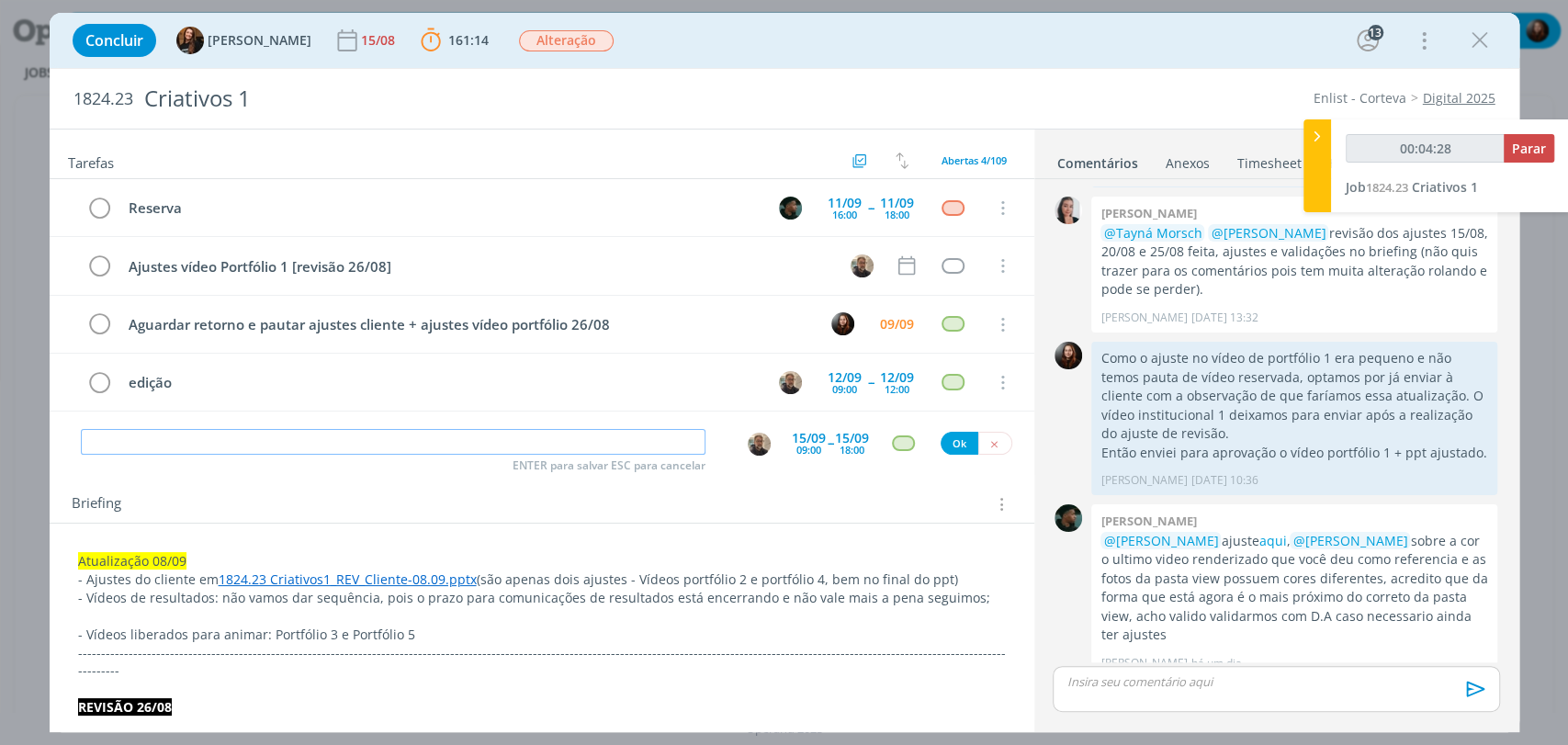
click at [489, 447] on input "dialog" at bounding box center [392, 442] width 624 height 26
type input "00:04:29"
type input "ediç"
type input "00:04:30"
type input "edição"
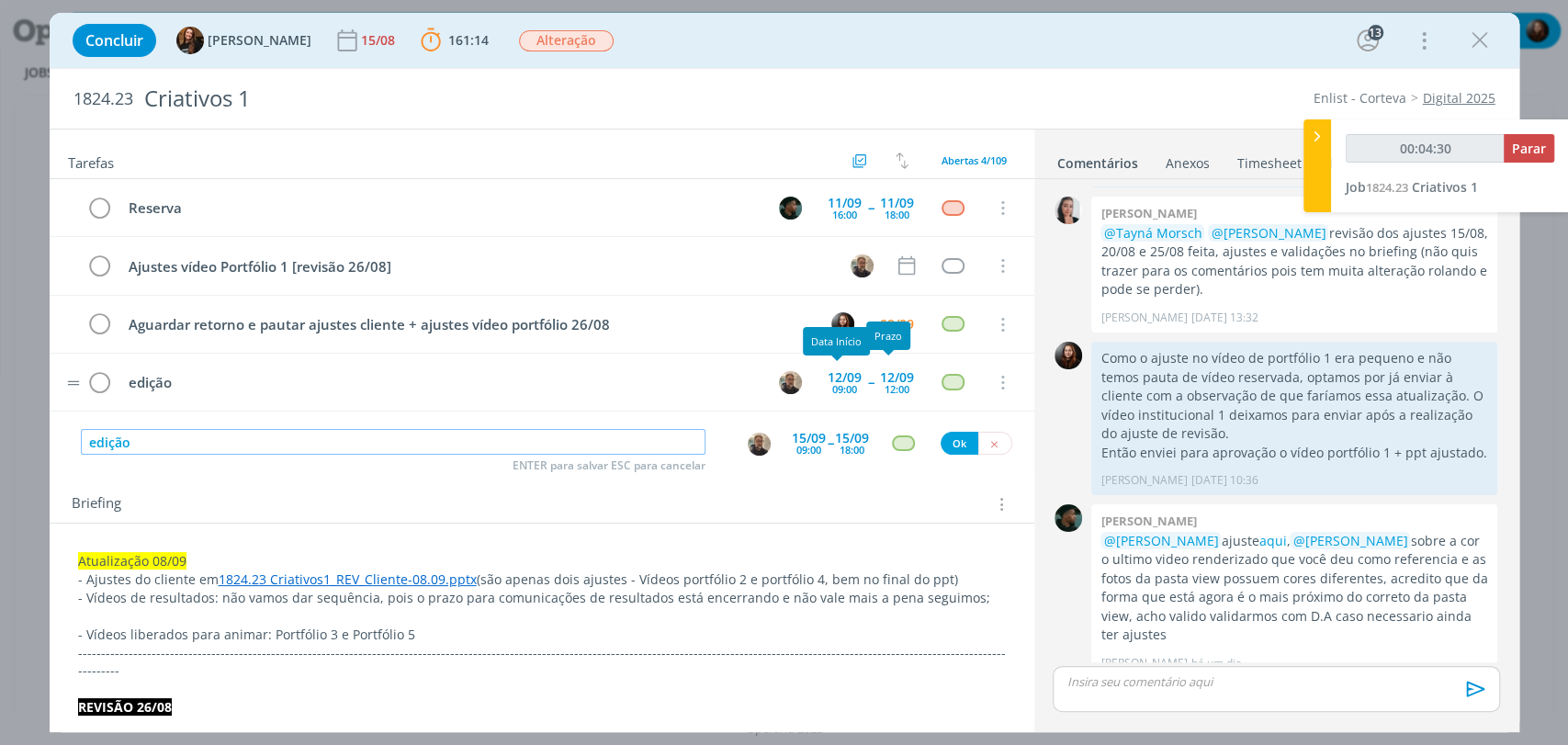
type input "00:04:31"
type input "edição"
click at [954, 435] on button "Ok" at bounding box center [959, 443] width 38 height 23
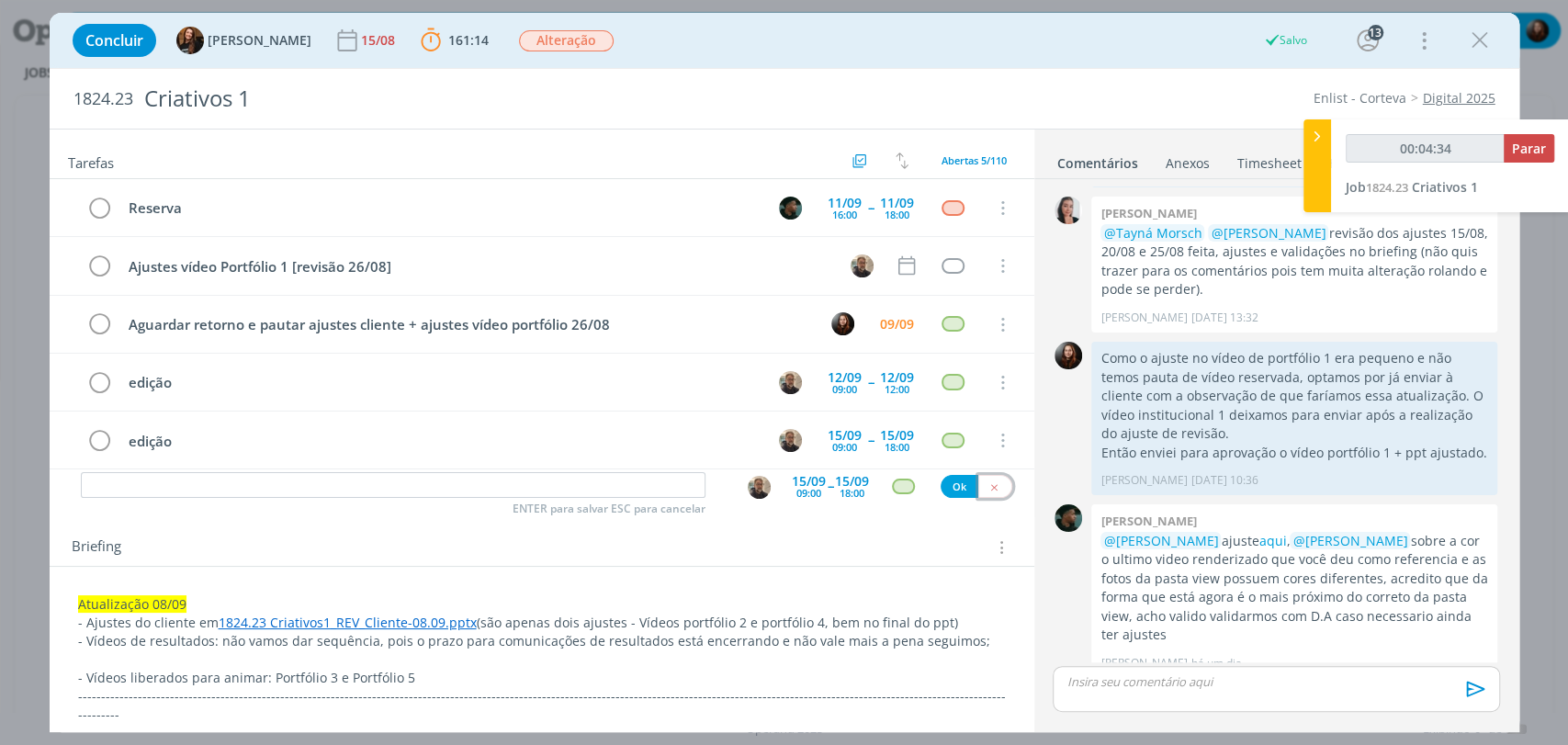
click at [988, 489] on icon "dialog" at bounding box center [994, 487] width 12 height 12
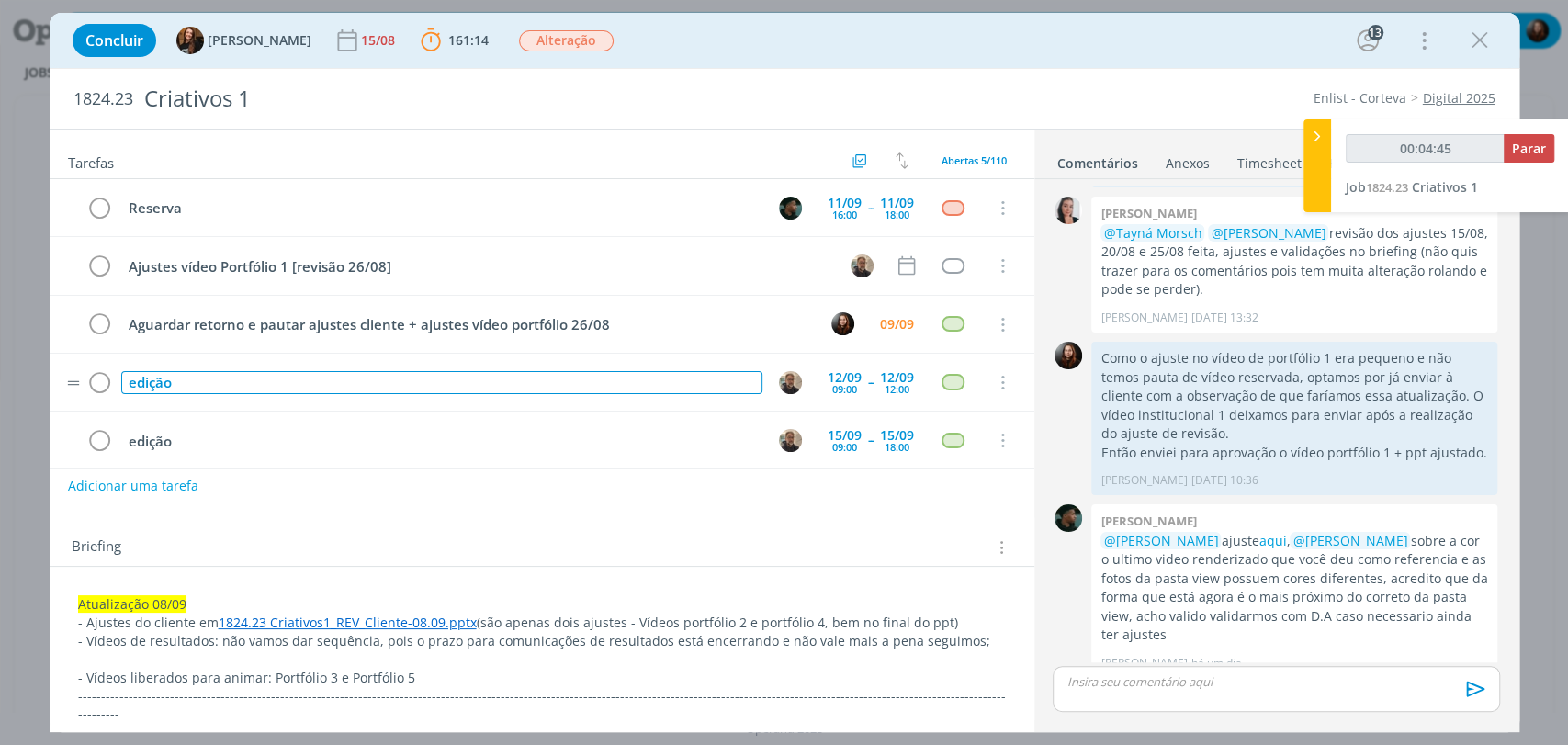
click at [191, 379] on div "edição" at bounding box center [441, 382] width 641 height 23
click at [149, 381] on div "edição" at bounding box center [441, 382] width 641 height 23
type input "00:04:46"
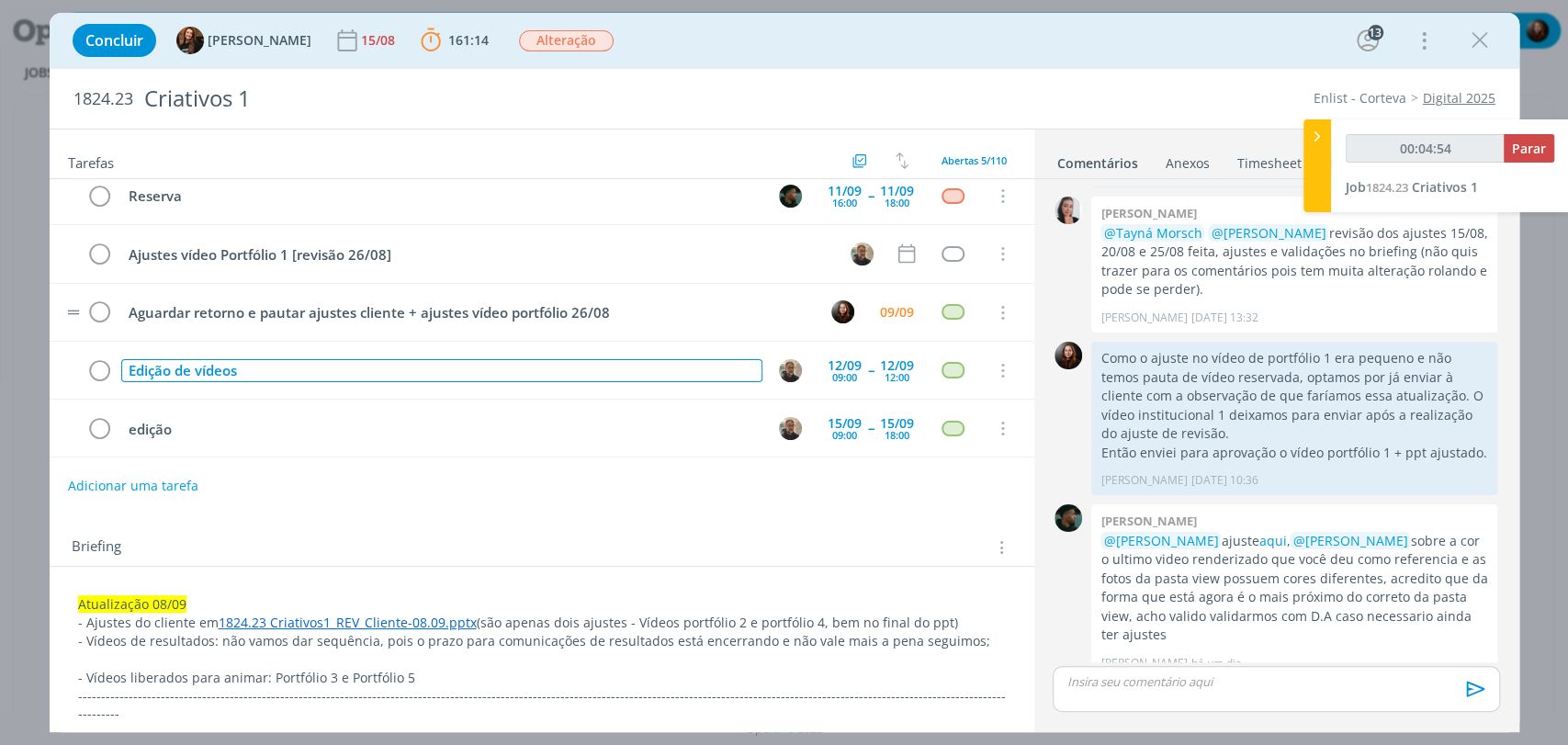
scroll to position [0, 0]
drag, startPoint x: 268, startPoint y: 366, endPoint x: 131, endPoint y: 362, distance: 137.1
click at [131, 362] on div "Edição de vídeos" at bounding box center [441, 370] width 641 height 23
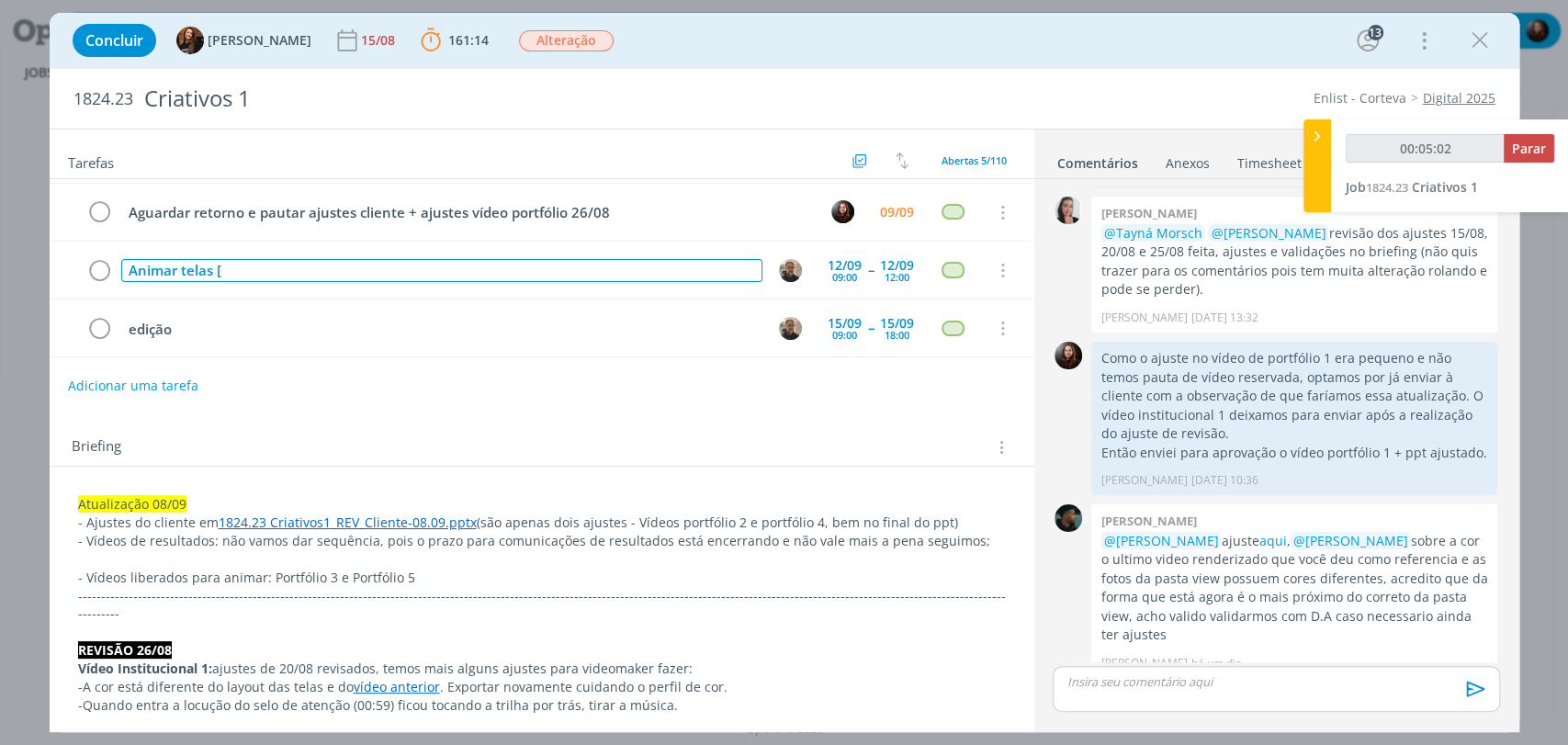
scroll to position [102, 0]
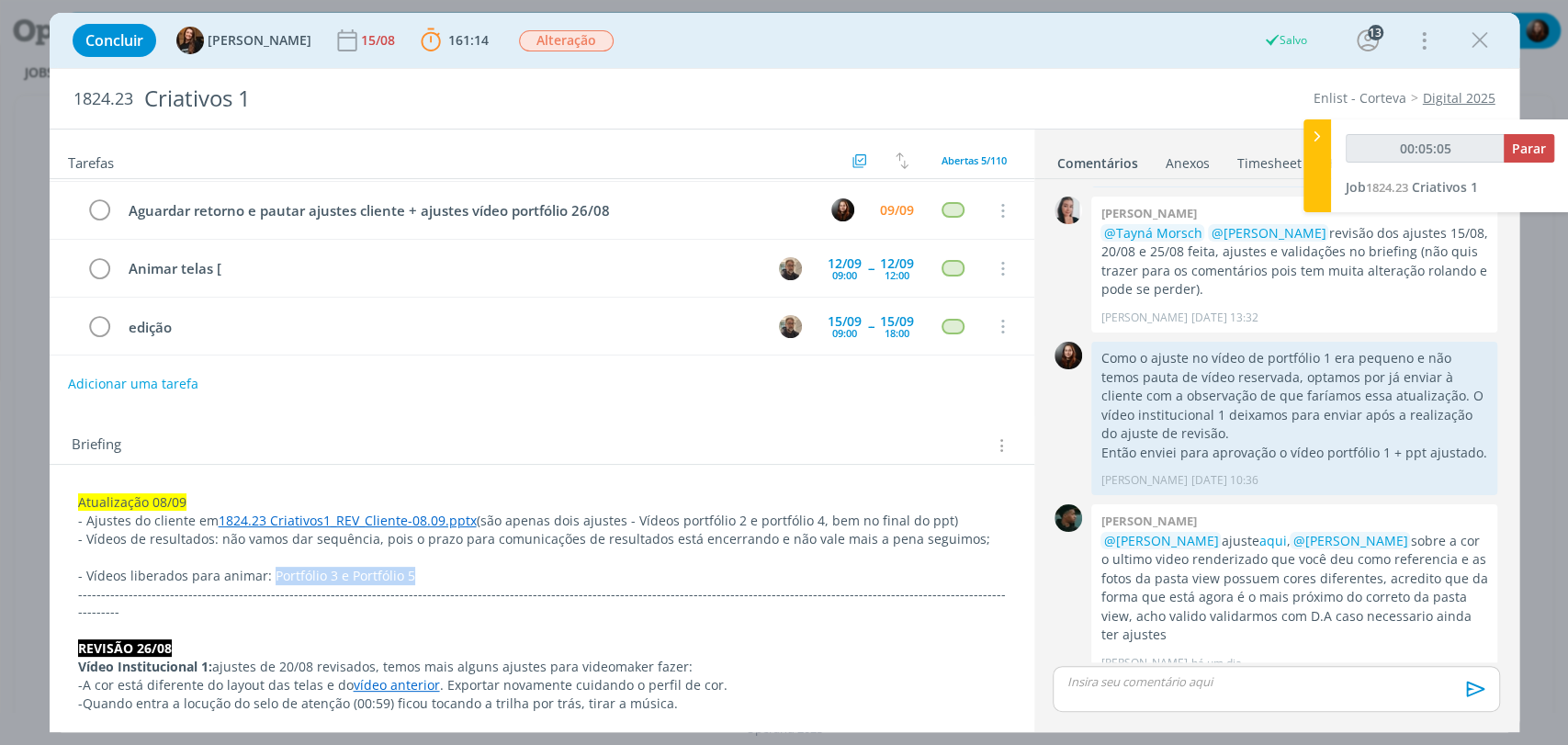
drag, startPoint x: 410, startPoint y: 576, endPoint x: 270, endPoint y: 579, distance: 140.0
click at [270, 579] on p "- Vídeos liberados para animar: Portfólio 3 e Portfólio 5" at bounding box center [541, 577] width 928 height 19
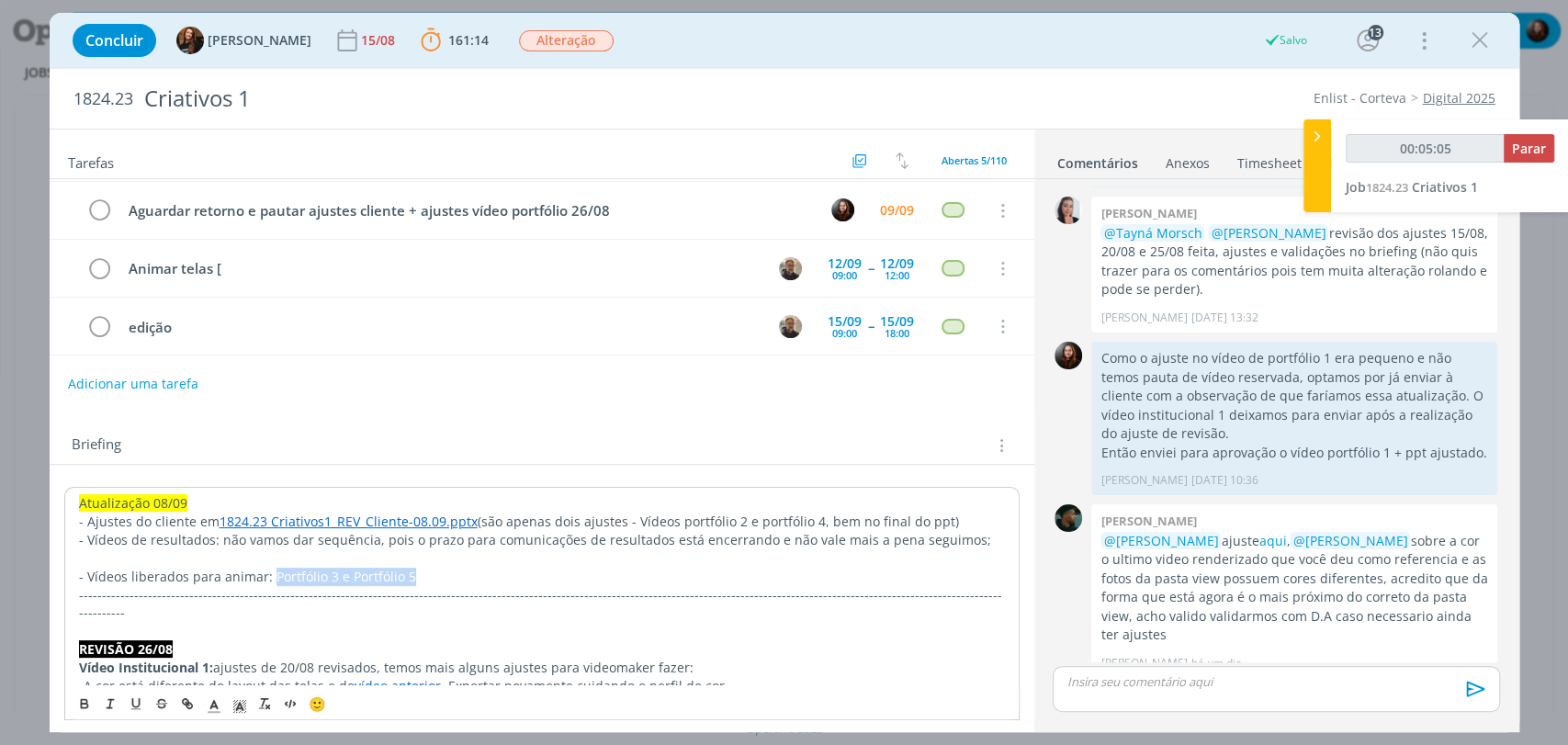
copy p "Portfólio 3 e Portfólio 5"
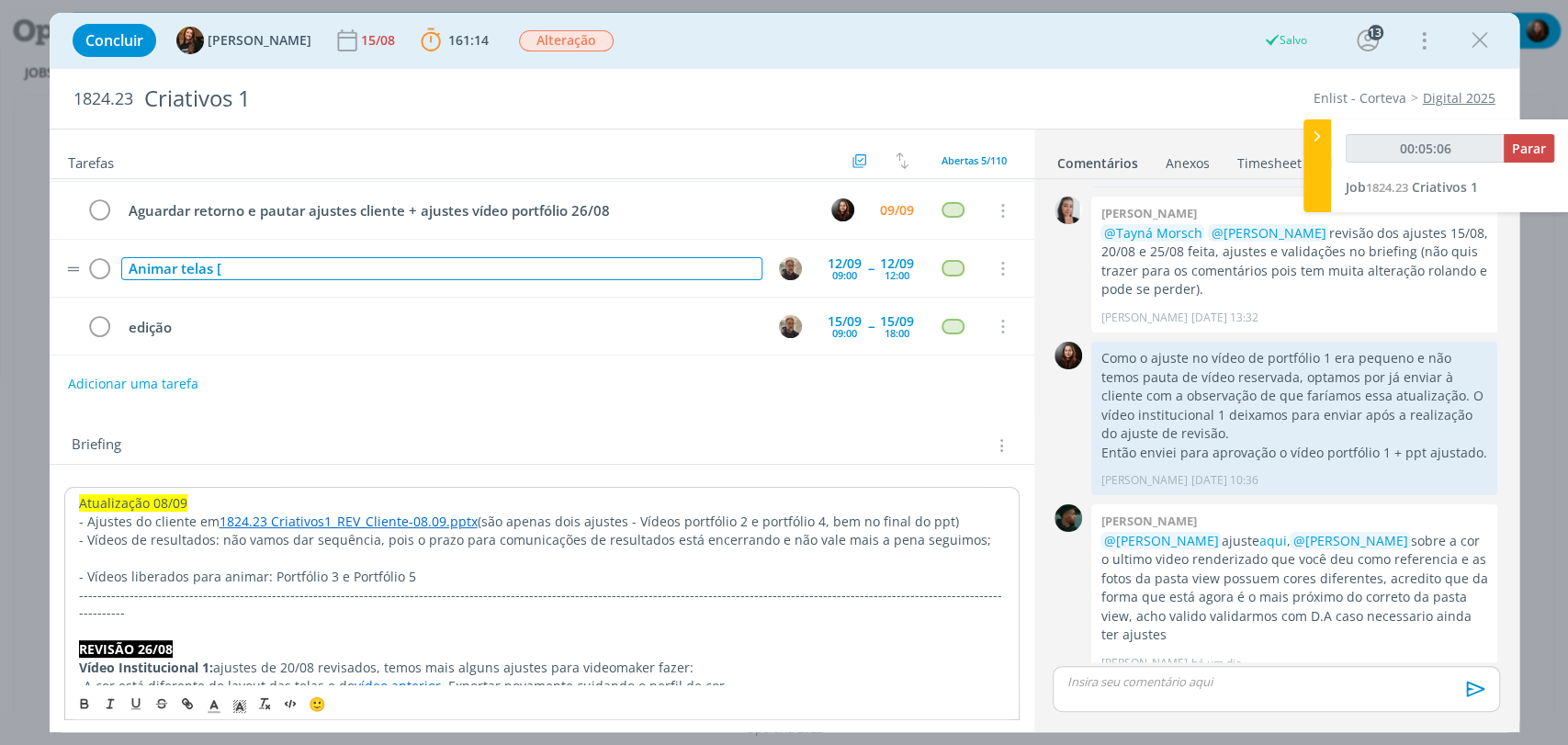
click at [248, 274] on div "Animar telas [" at bounding box center [441, 268] width 641 height 23
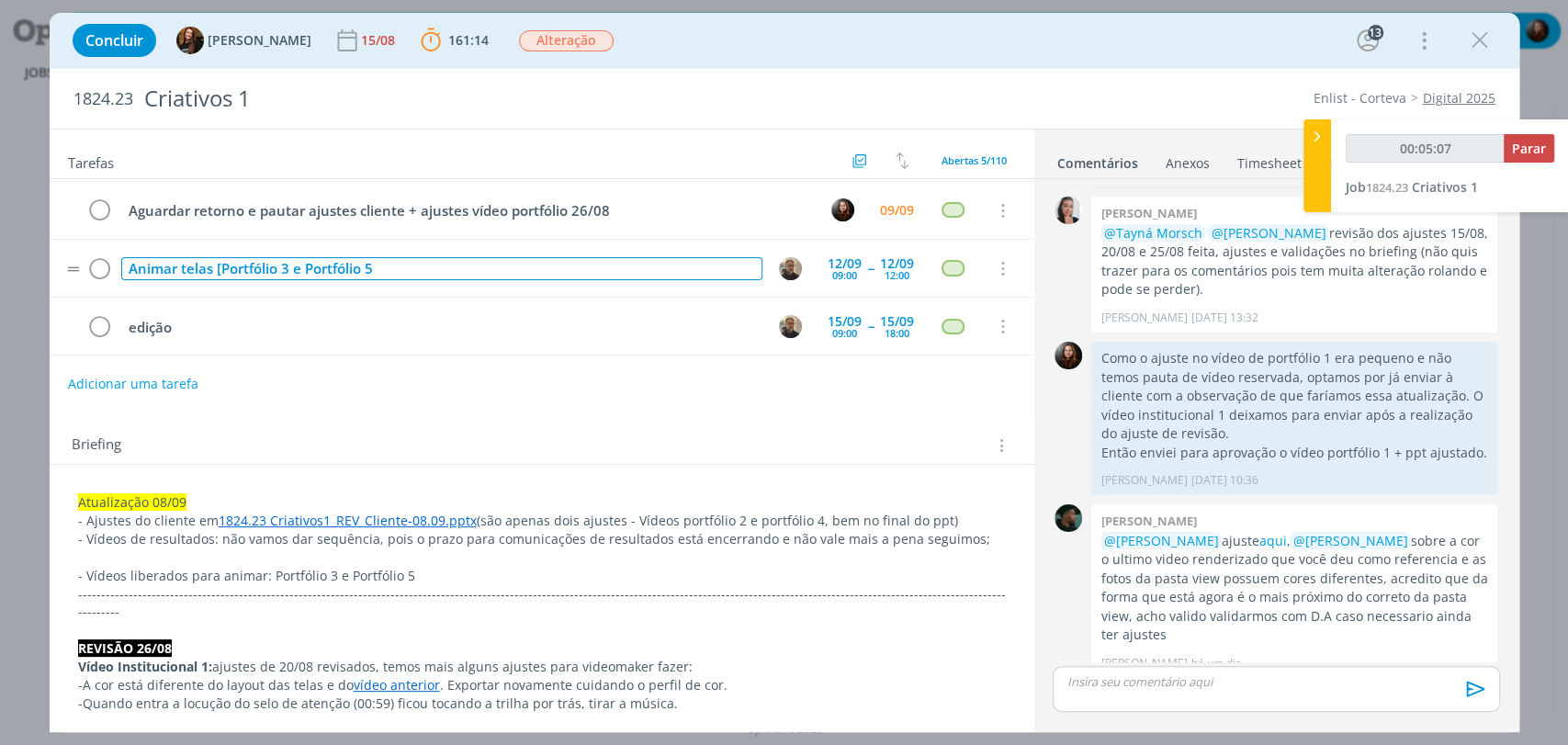
click at [425, 273] on div "Animar telas [Portfólio 3 e Portfólio 5" at bounding box center [441, 268] width 641 height 23
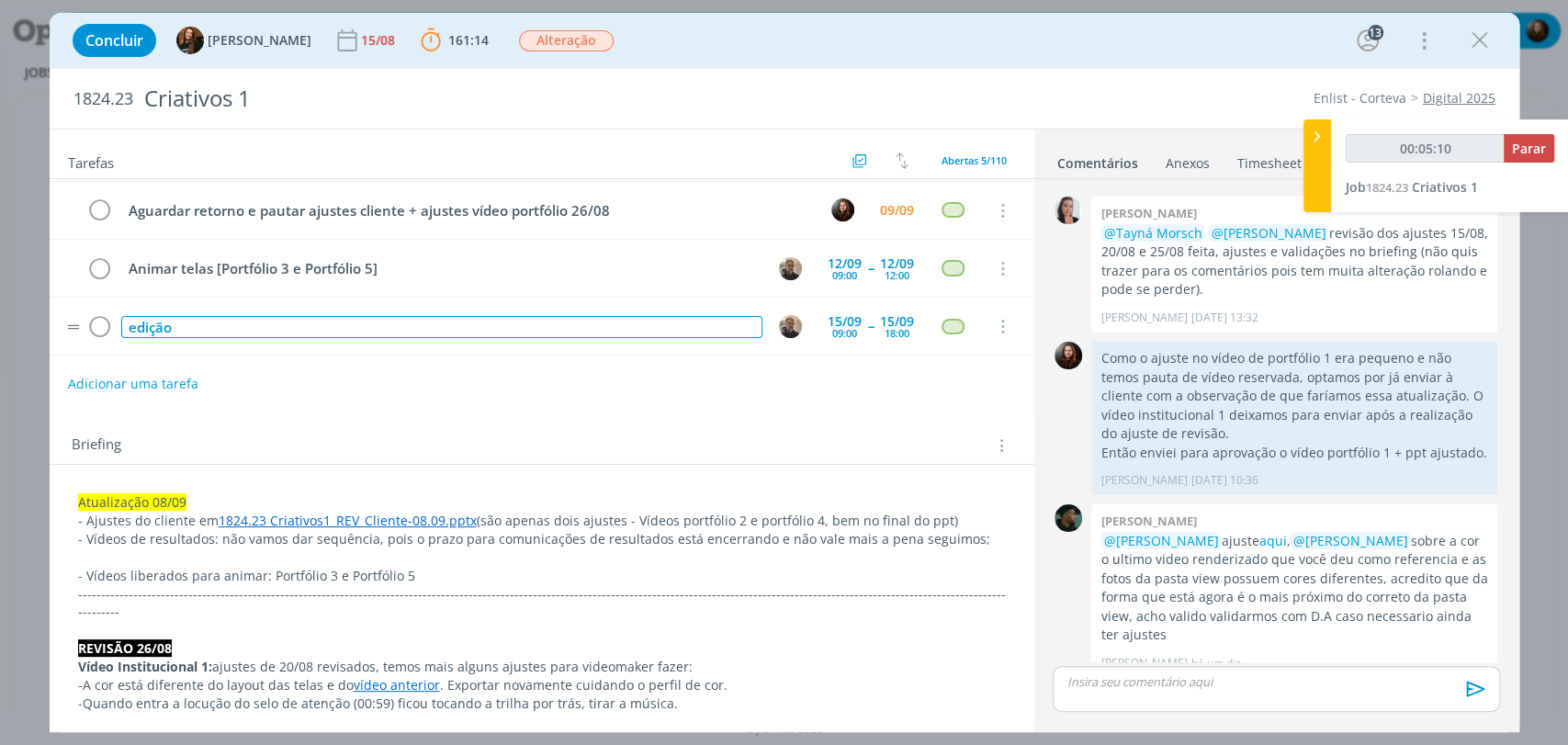
click at [150, 319] on div "edição" at bounding box center [441, 328] width 641 height 23
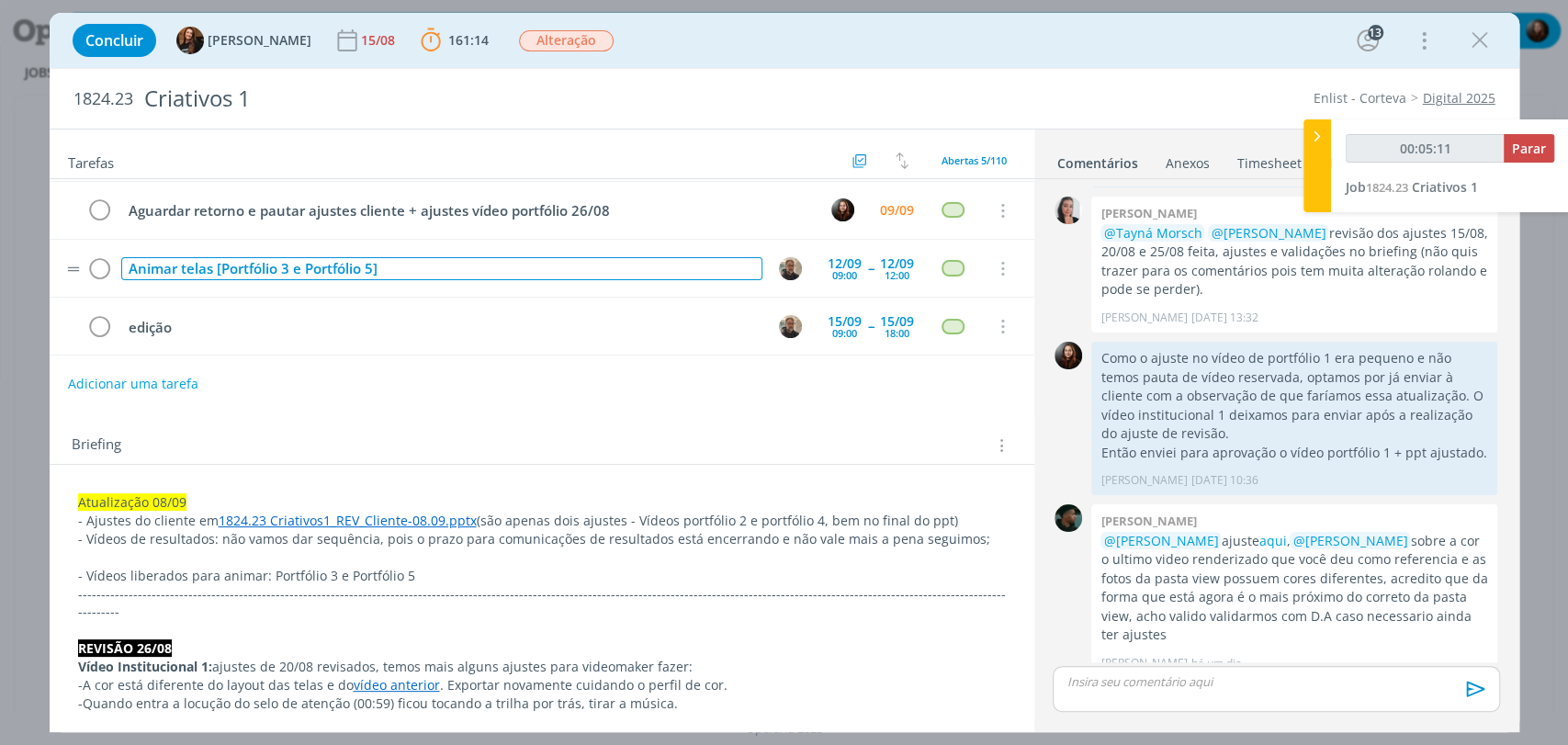
click at [183, 265] on div "Animar telas [Portfólio 3 e Portfólio 5]" at bounding box center [441, 268] width 641 height 23
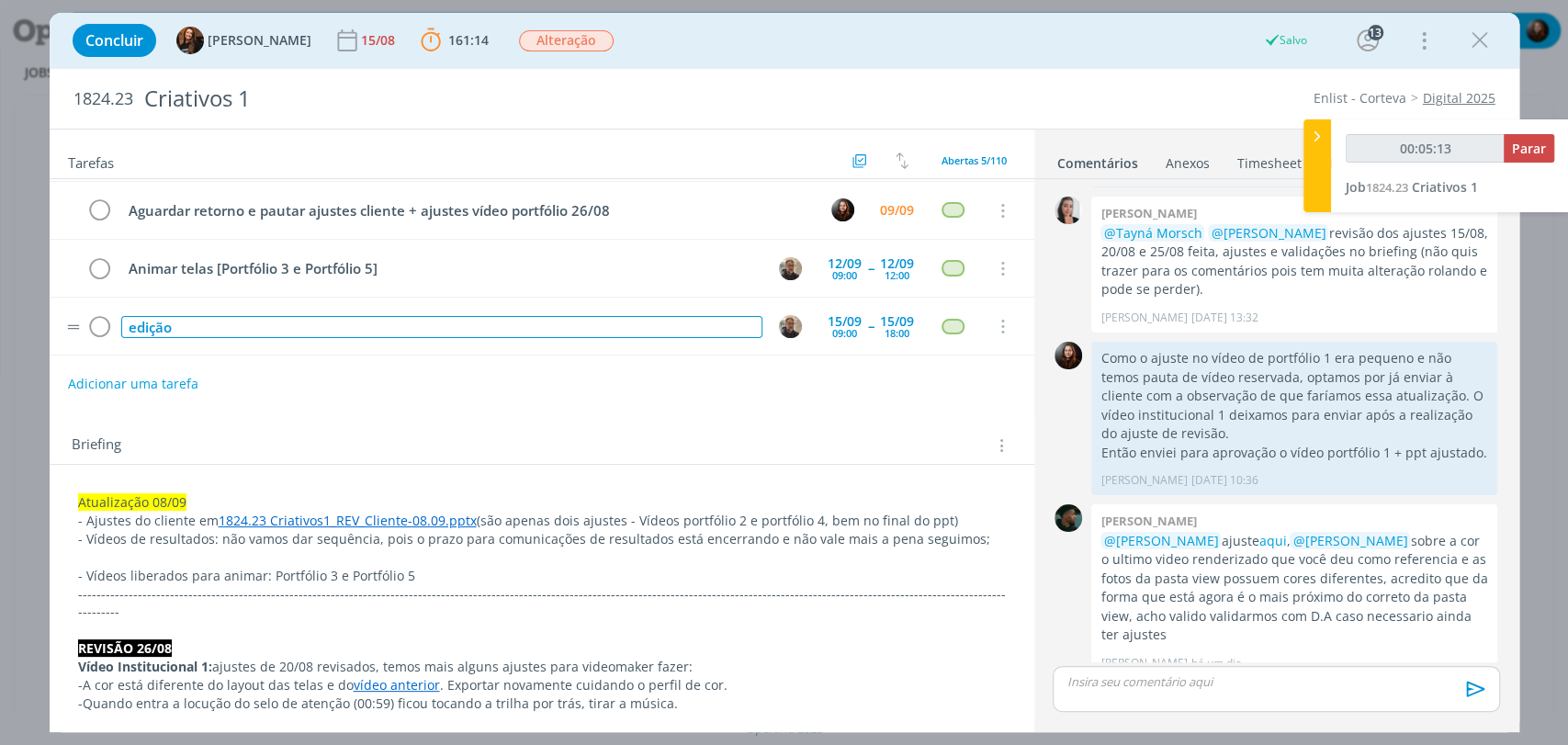
click at [163, 319] on div "edição" at bounding box center [441, 328] width 641 height 23
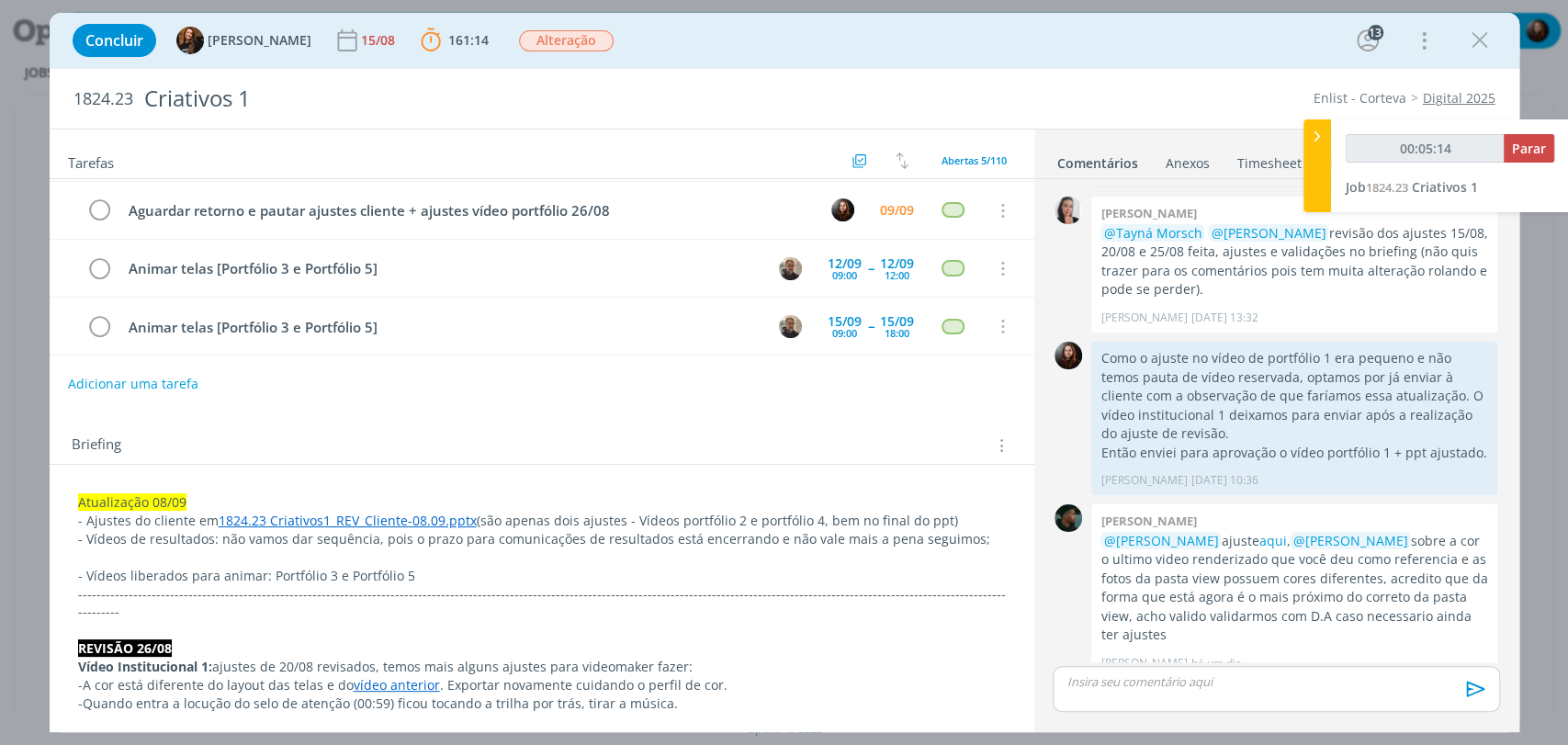
click at [261, 435] on div "Briefing Briefings Predefinidos Versões do Briefing Ver Briefing do Projeto" at bounding box center [544, 446] width 945 height 24
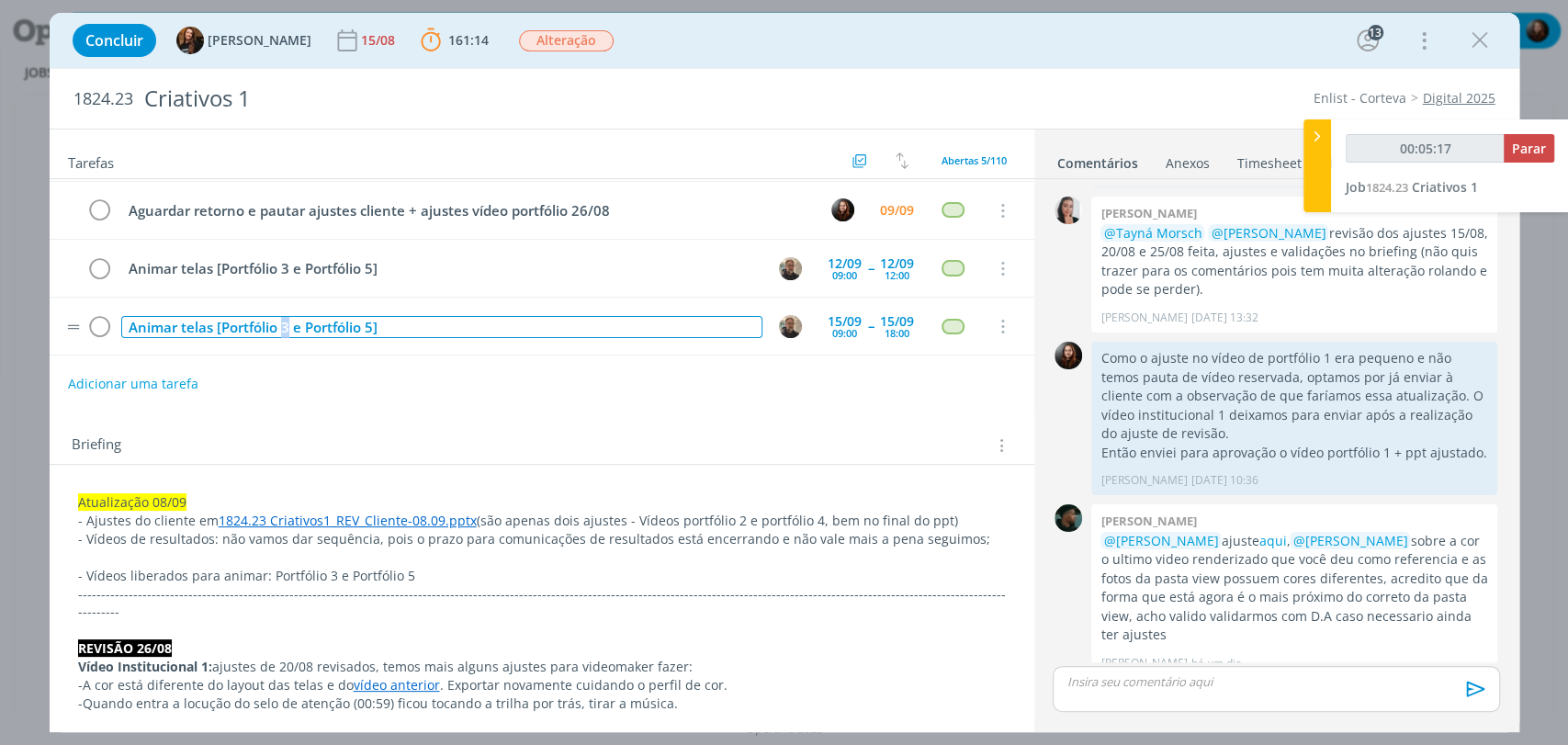
click at [289, 326] on div "Animar telas [Portfólio 3 e Portfólio 5]" at bounding box center [441, 328] width 641 height 23
type input "00:05:18"
click at [365, 323] on div "Animar telas [Portfólio 2 e Portfólio 5]" at bounding box center [441, 328] width 641 height 23
click at [210, 327] on div "Animar telas [Portfólio 2 e Portfólio 4]" at bounding box center [441, 328] width 641 height 23
click at [438, 322] on div "Animar telas + ajustes [Portfólio 2 e Portfólio 4]" at bounding box center [441, 328] width 641 height 23
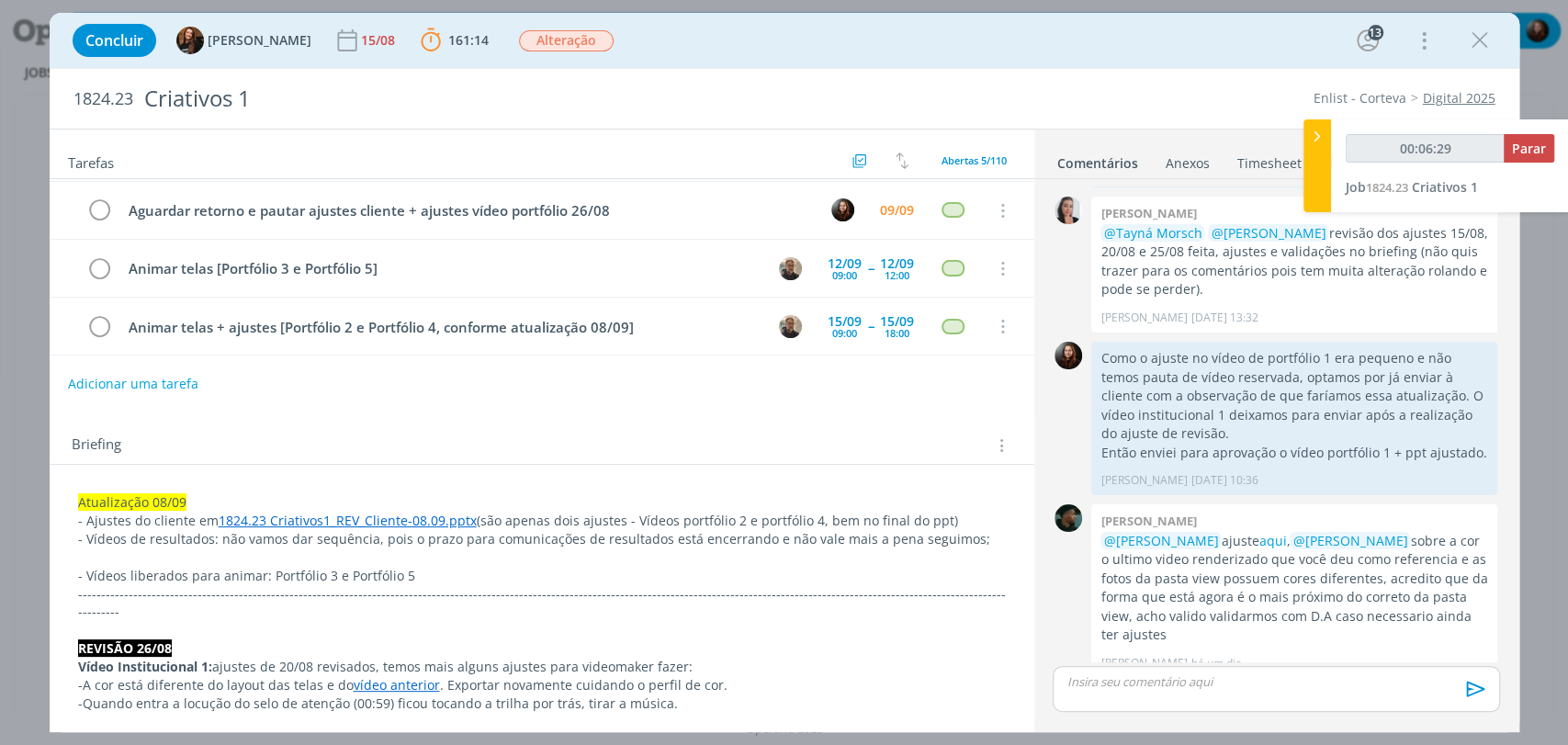
click at [553, 416] on div "Briefing Briefings Predefinidos Versões do Briefing Ver Briefing do Projeto" at bounding box center [542, 441] width 984 height 50
click at [618, 428] on div "Briefing Briefings Predefinidos Versões do Briefing Ver Briefing do Projeto" at bounding box center [542, 441] width 984 height 50
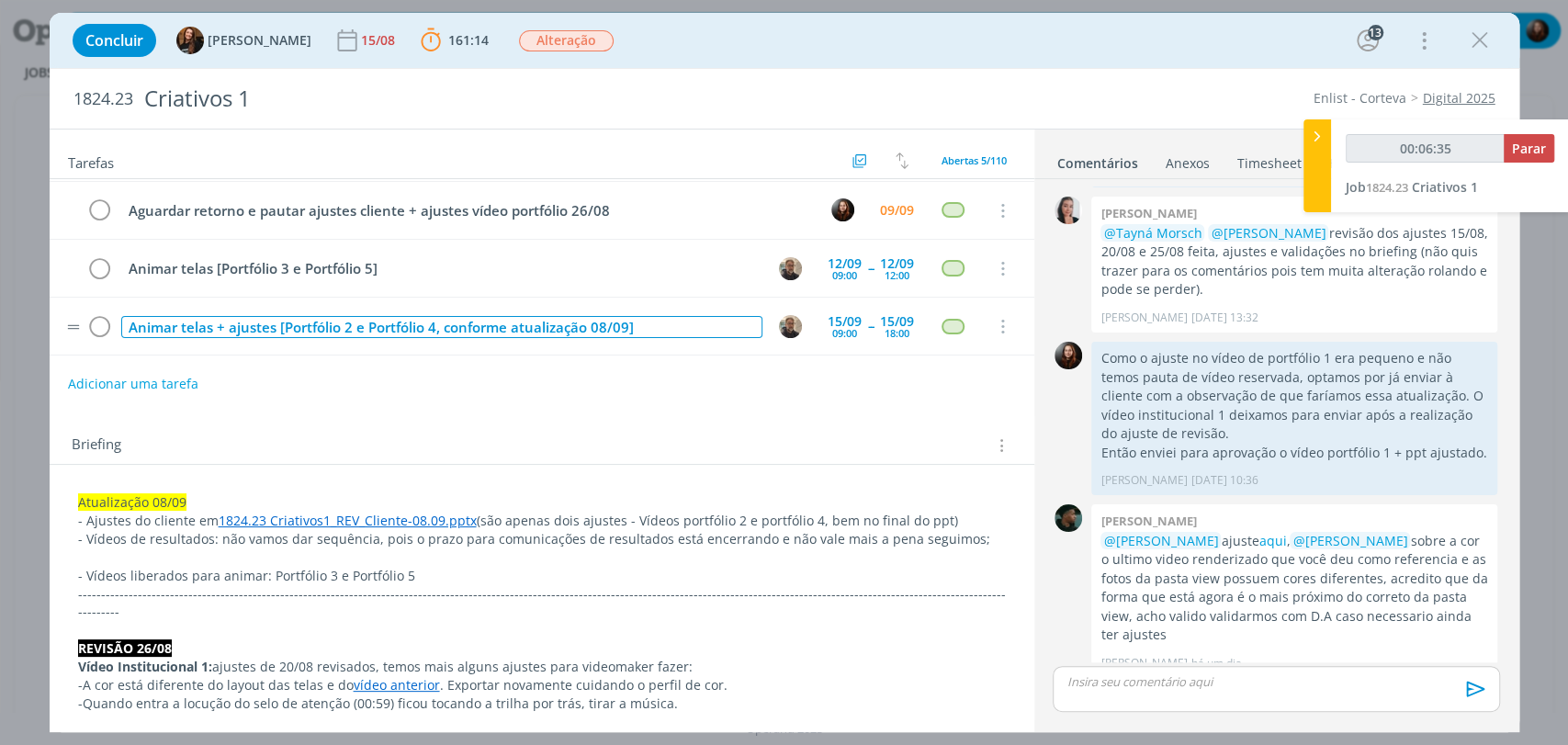
click at [637, 321] on div "Animar telas + ajustes [Portfólio 2 e Portfólio 4, conforme atualização 08/09]" at bounding box center [441, 328] width 641 height 23
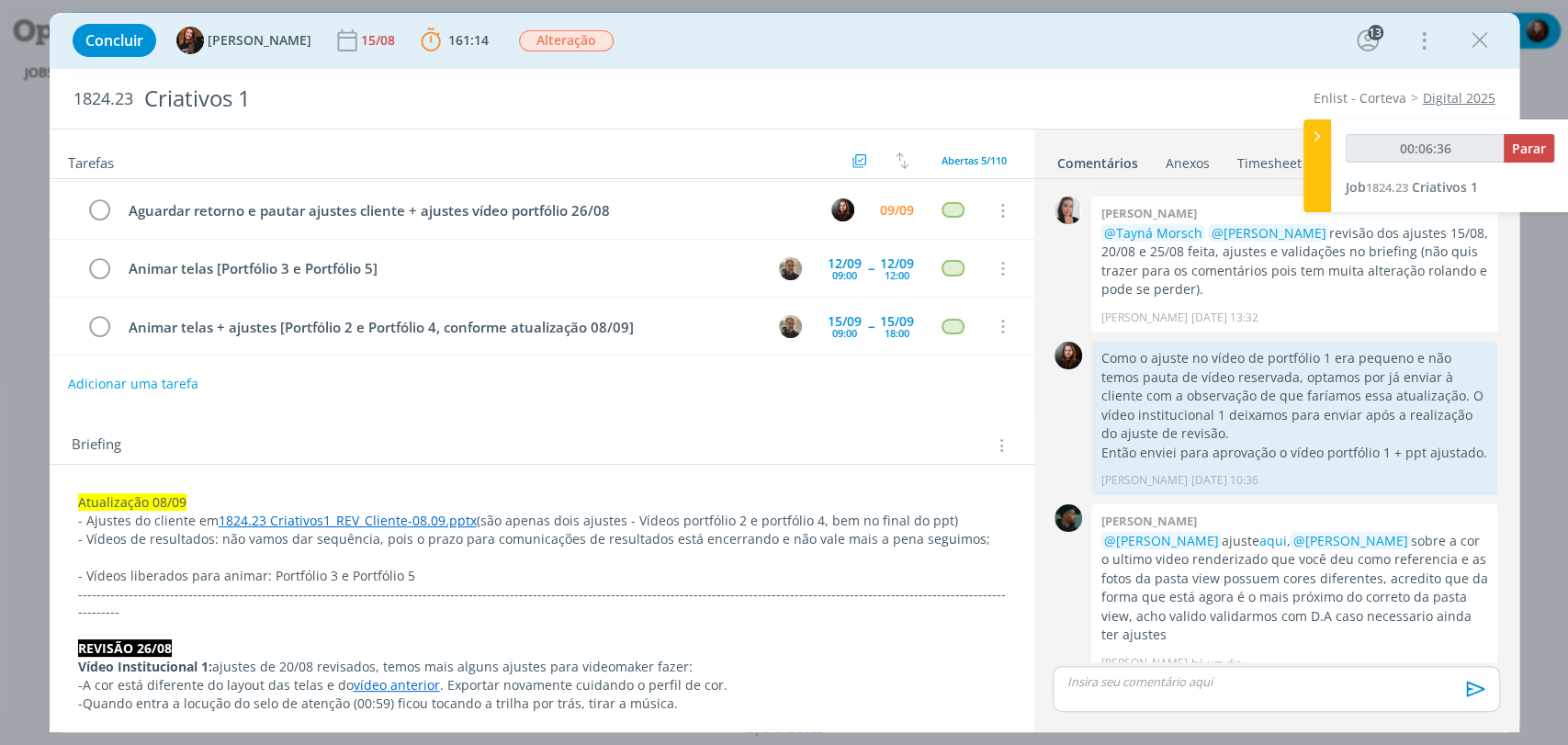
click at [661, 431] on div "Briefing Briefings Predefinidos Versões do Briefing Ver Briefing do Projeto" at bounding box center [542, 441] width 984 height 50
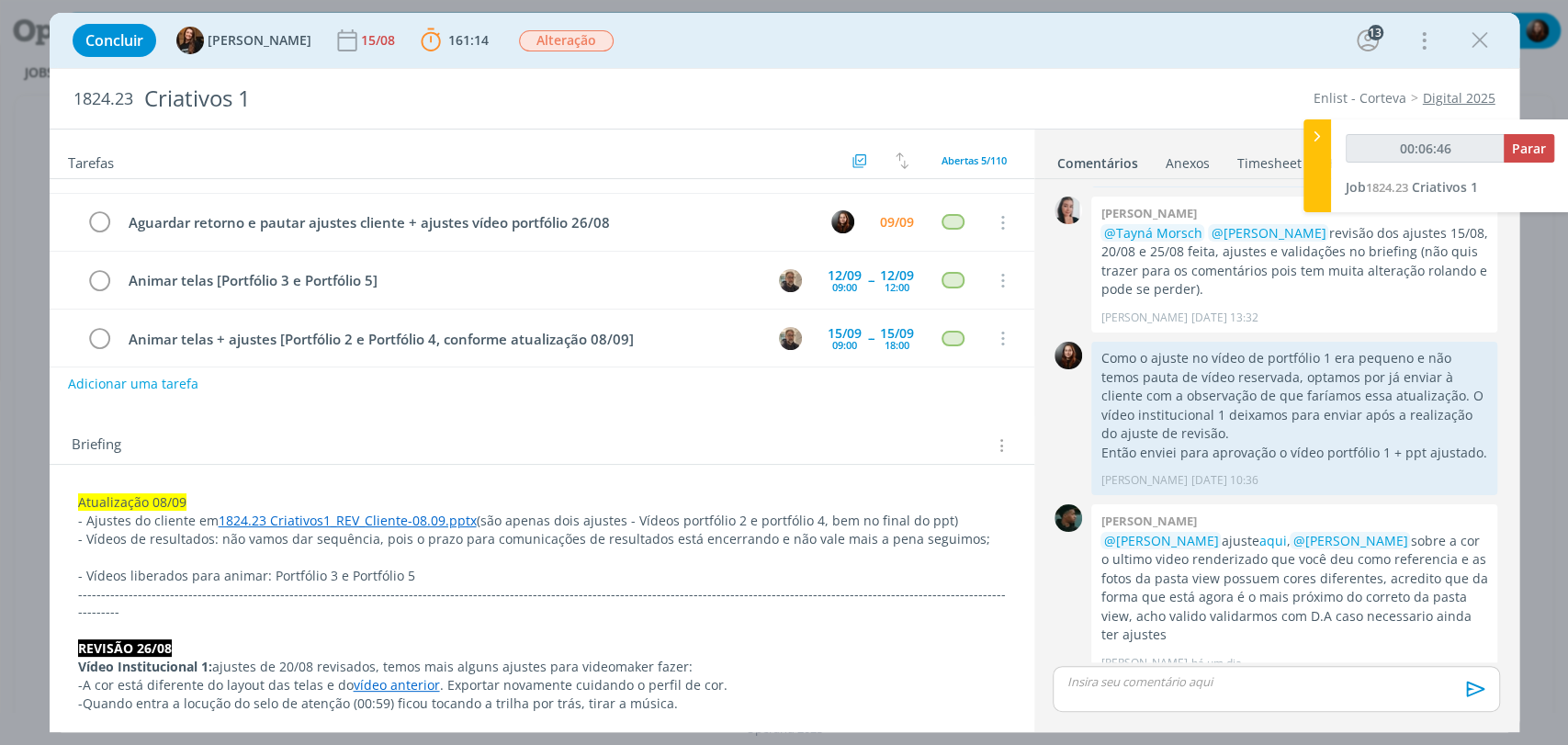
click at [389, 421] on div "Briefing Briefings Predefinidos Versões do Briefing Ver Briefing do Projeto" at bounding box center [542, 441] width 984 height 50
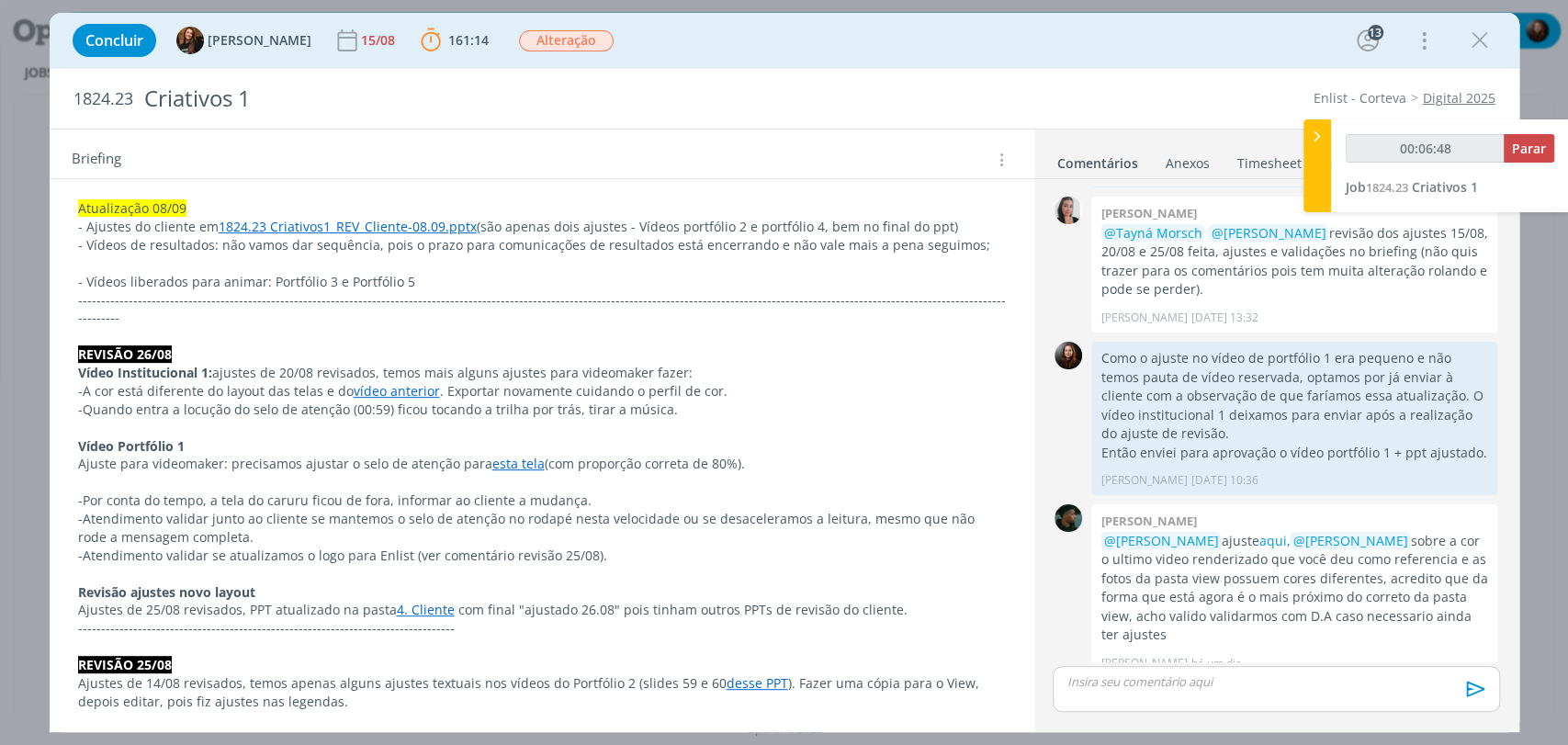
scroll to position [408, 0]
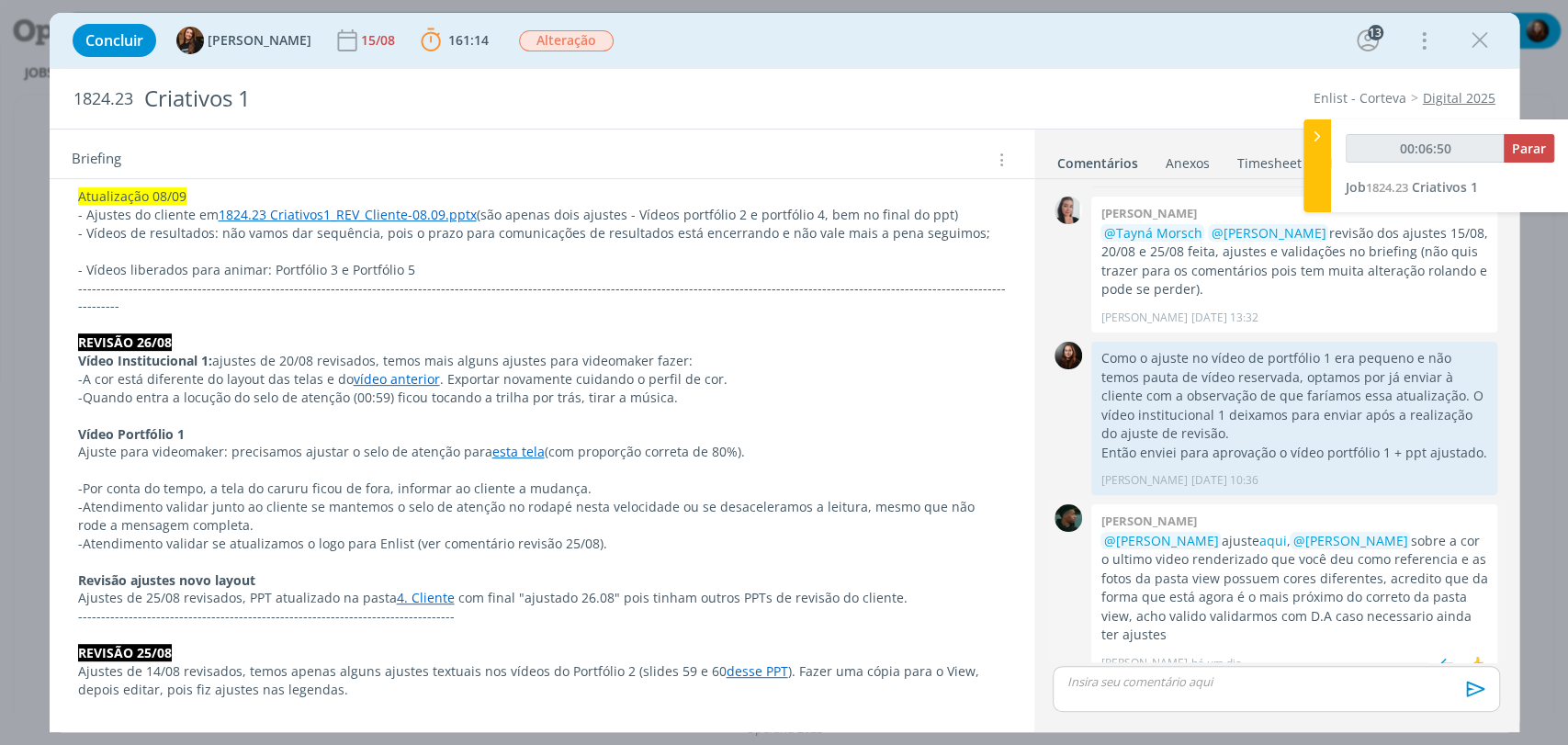
click at [1237, 532] on p "@Eduarda Pereira ajuste aqui , @Caroline Pieczarka sobre a cor o ultimo video r…" at bounding box center [1293, 589] width 388 height 113
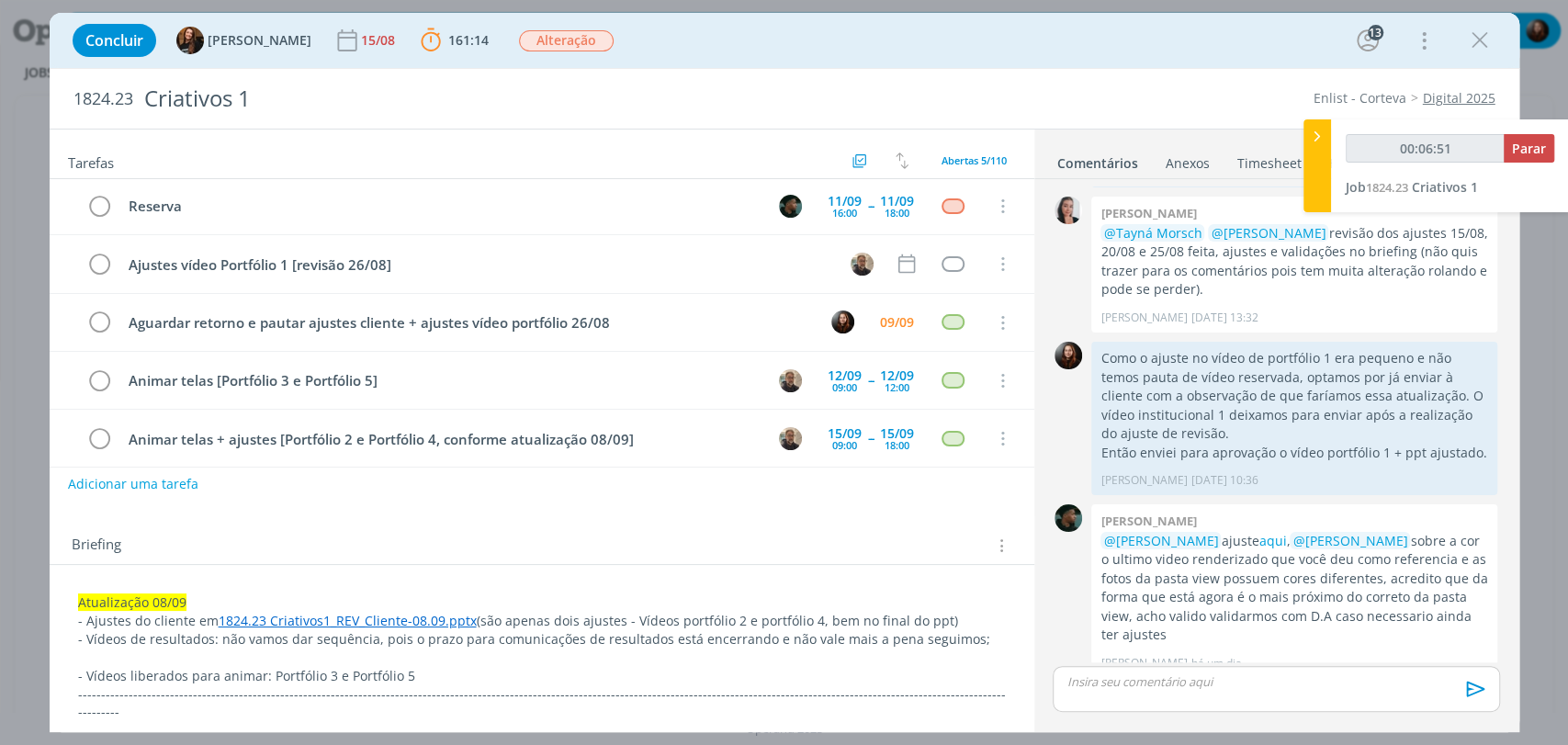
scroll to position [0, 0]
click at [171, 479] on button "Adicionar uma tarefa" at bounding box center [131, 485] width 130 height 31
click at [202, 492] on input "dialog" at bounding box center [419, 484] width 678 height 26
type input "00:07:24"
type input "Rev"
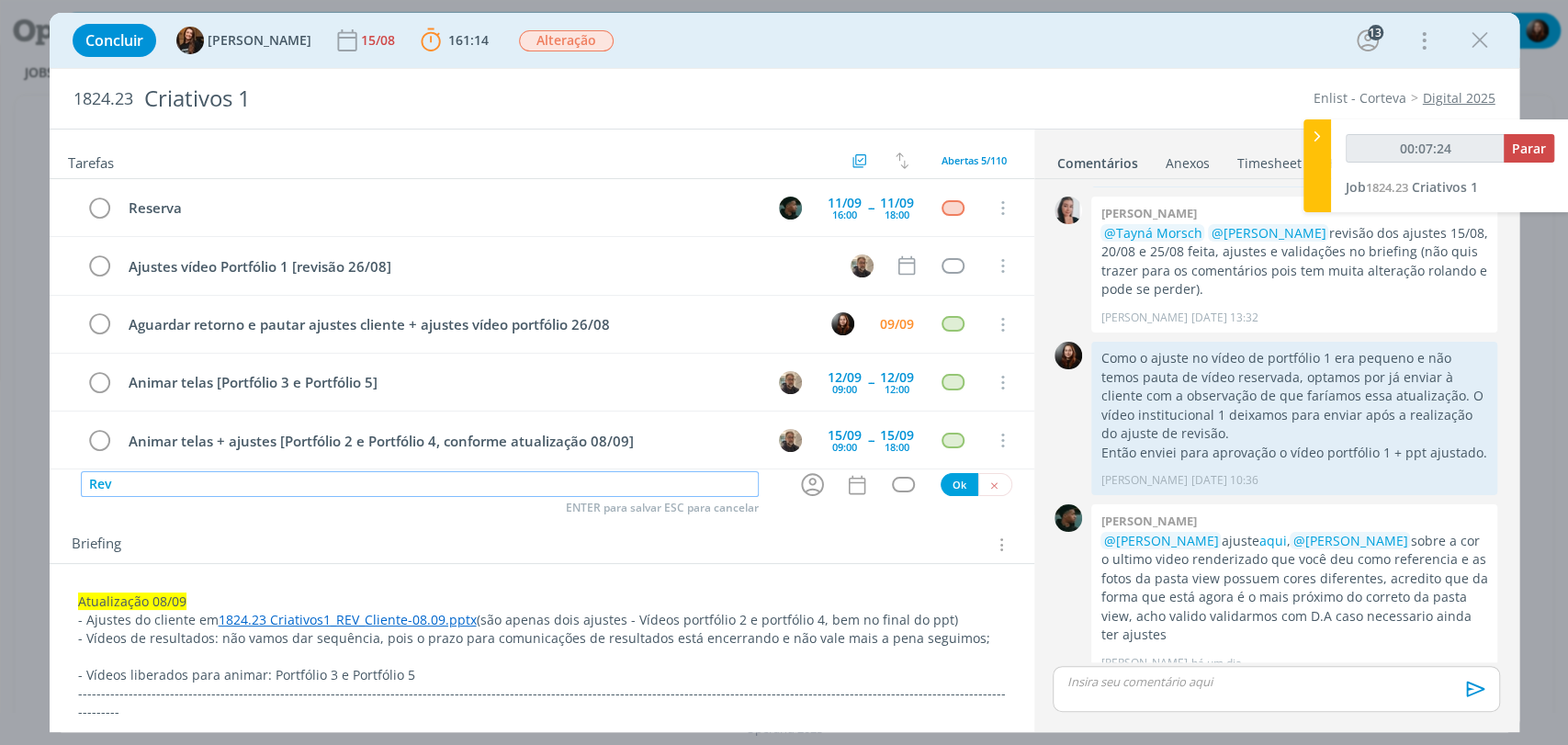
type input "00:07:25"
type input "Revisão"
type input "00:07:27"
click at [806, 481] on icon "dialog" at bounding box center [812, 484] width 29 height 29
type input "Revisão"
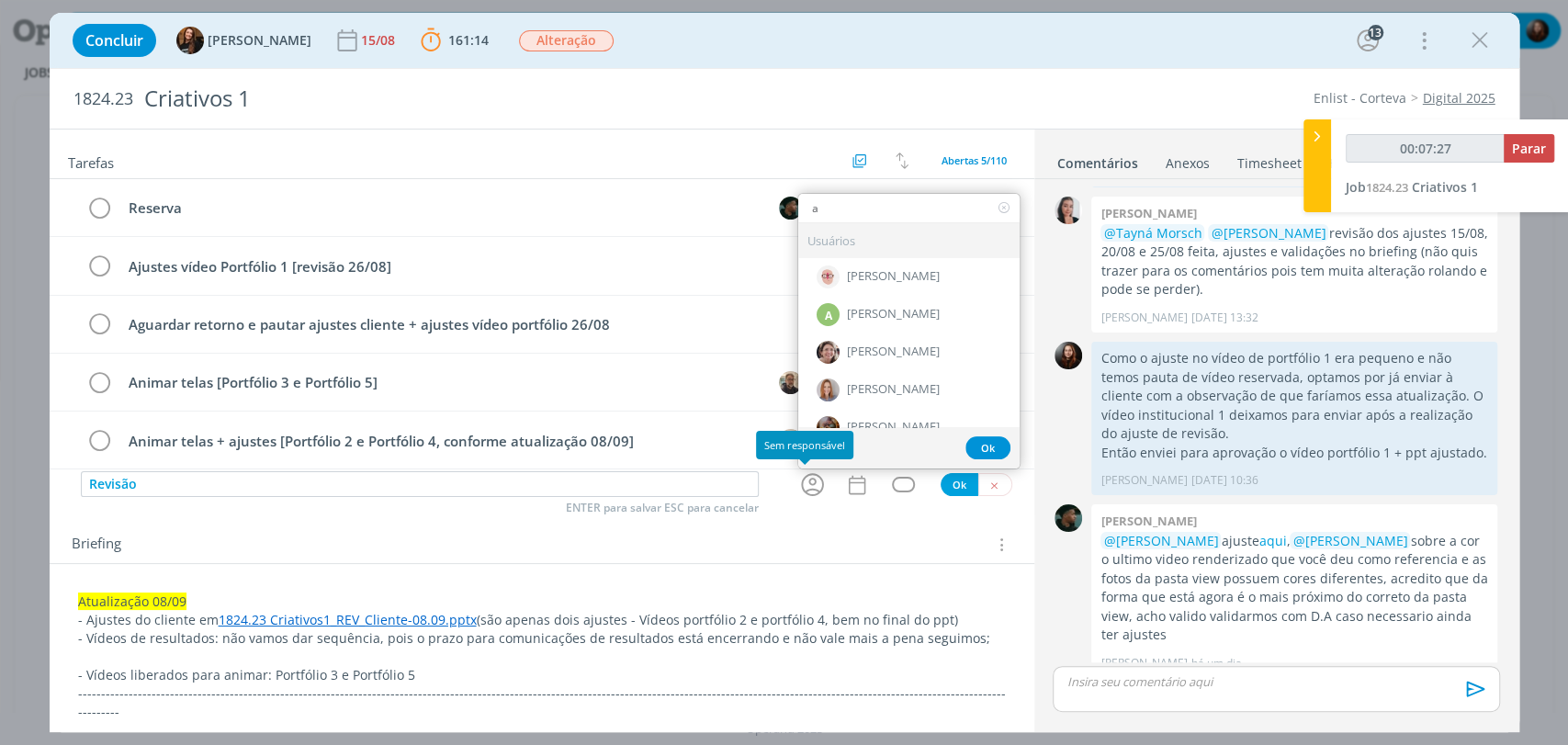
type input "ar"
type input "00:07:28"
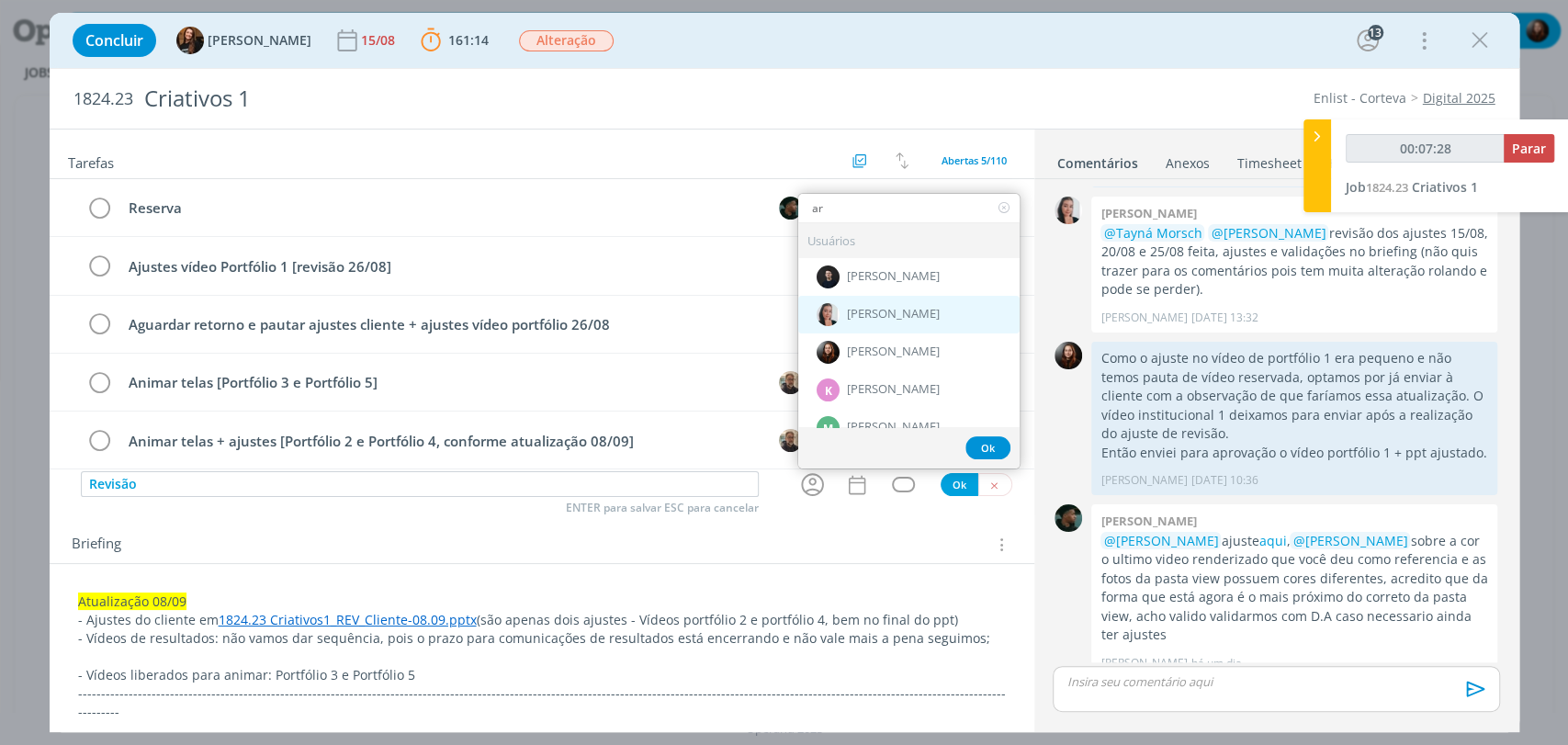
type input "ar"
click at [857, 309] on span "[PERSON_NAME]" at bounding box center [893, 316] width 93 height 15
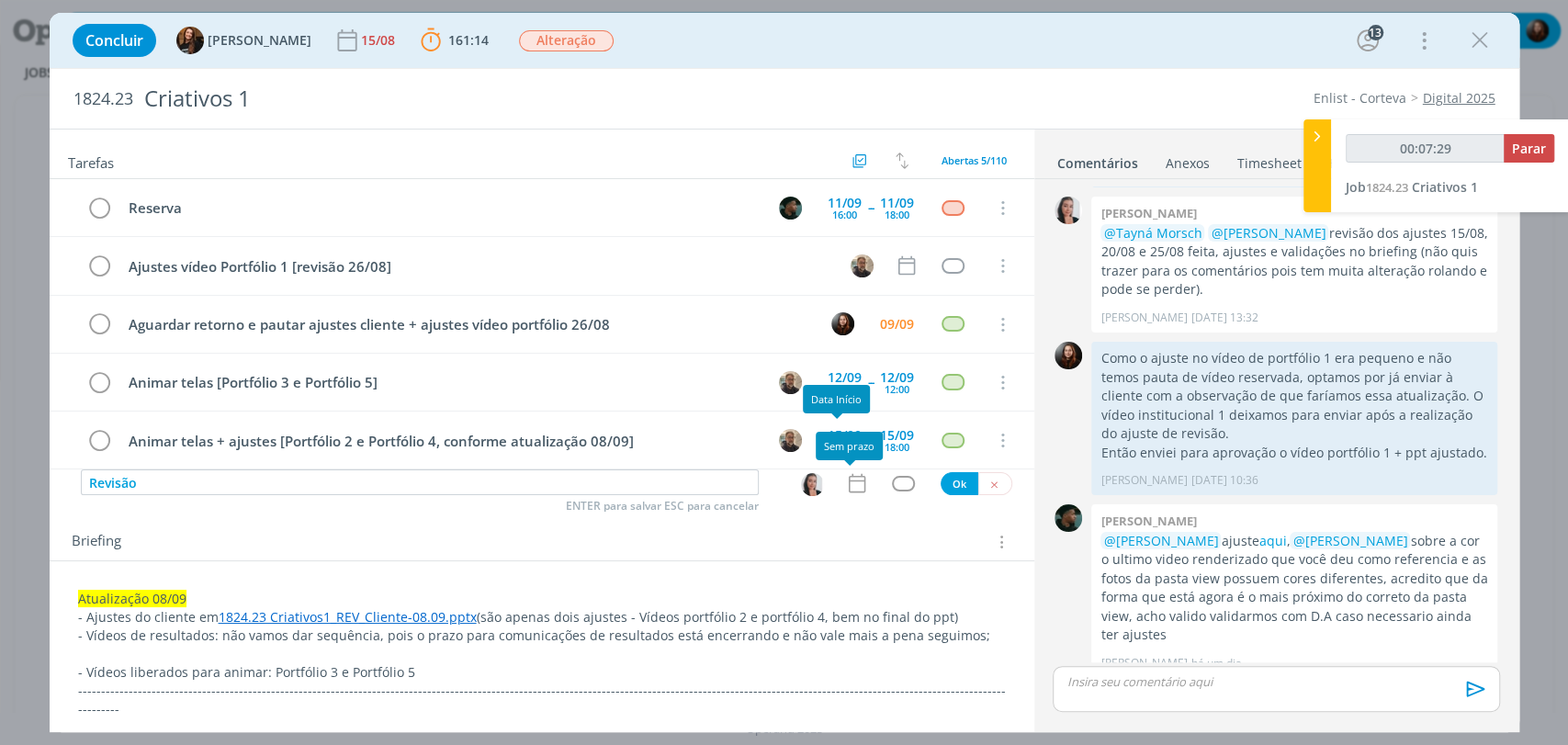
click at [845, 487] on icon "dialog" at bounding box center [857, 483] width 24 height 24
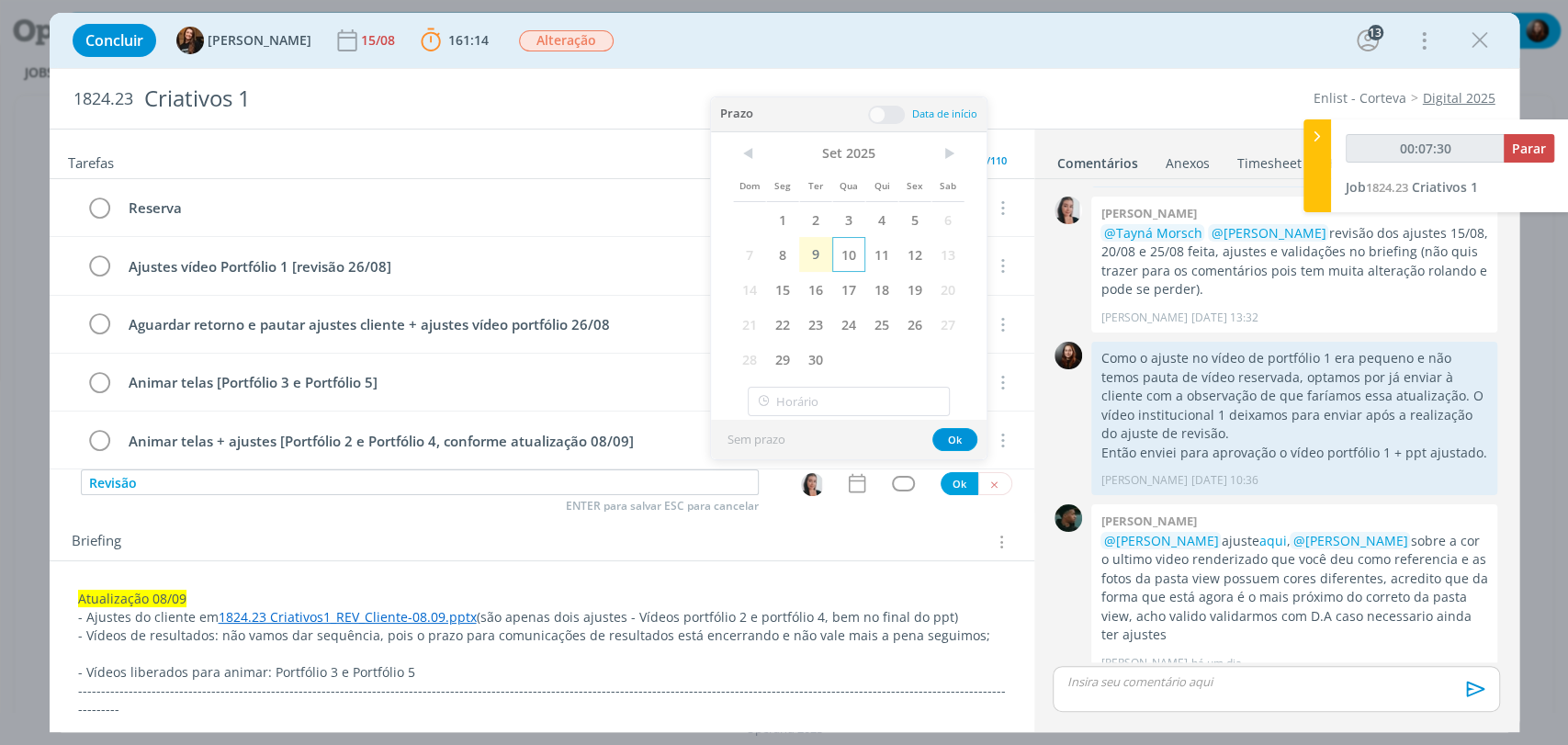
click at [840, 250] on span "10" at bounding box center [849, 255] width 33 height 35
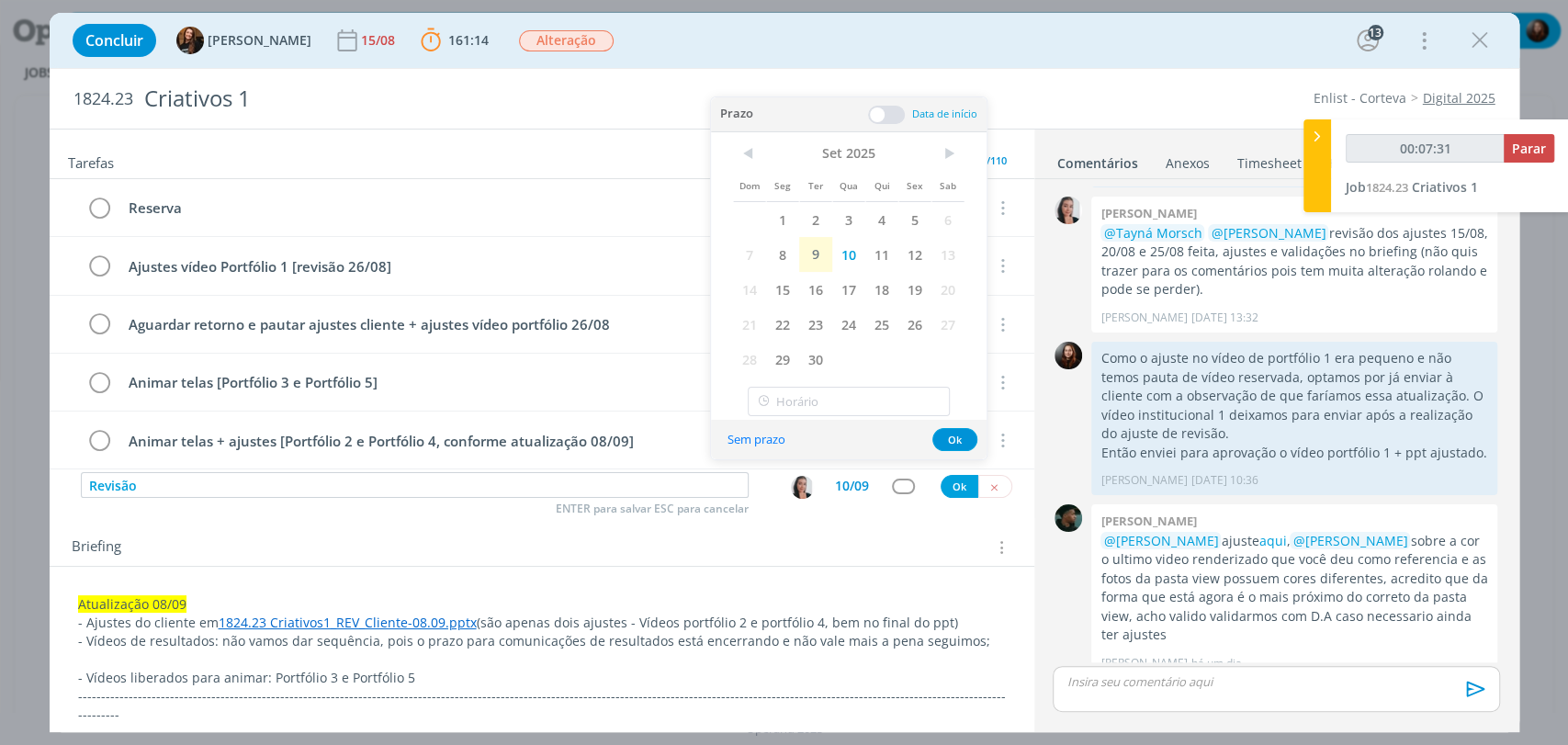
click at [890, 112] on span at bounding box center [886, 115] width 37 height 19
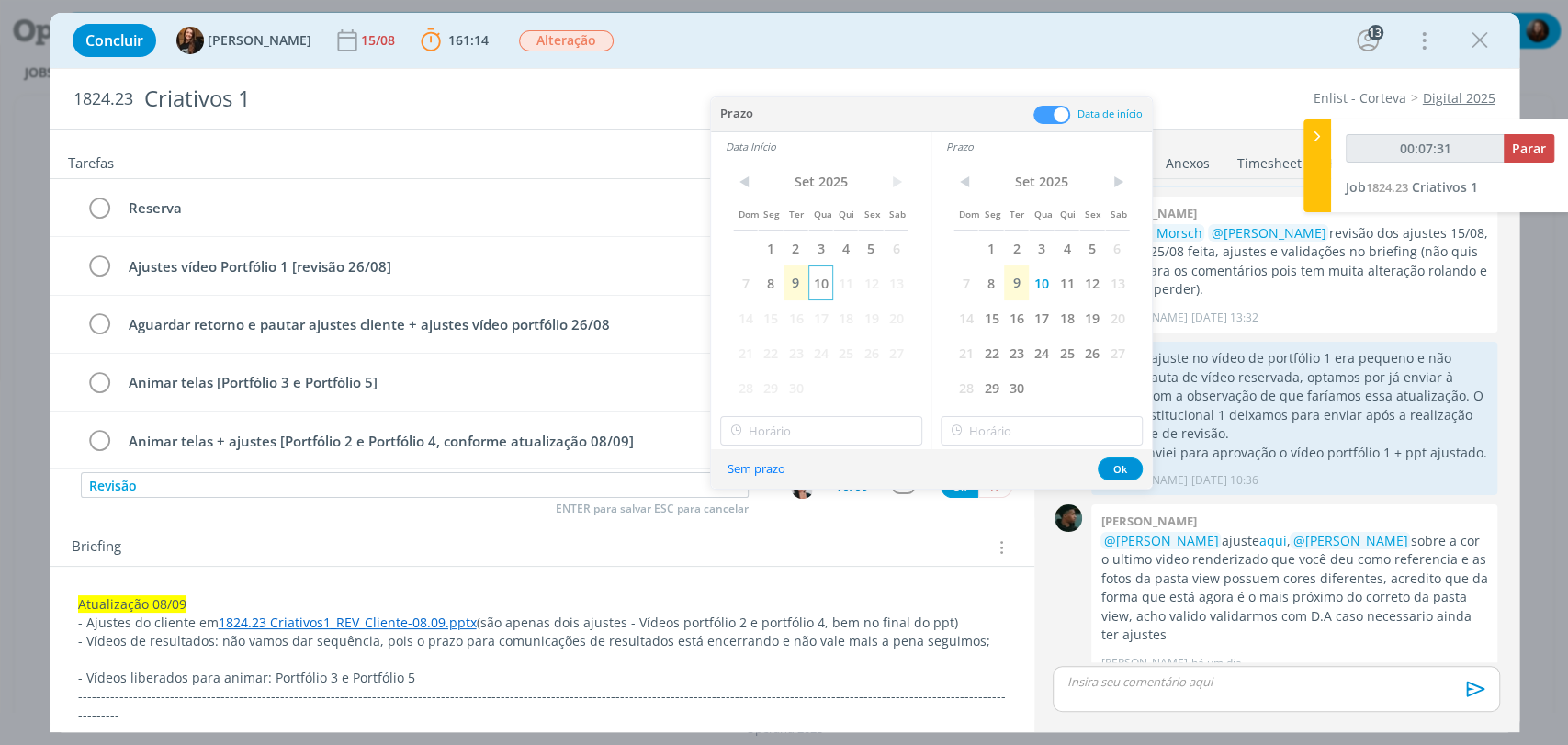
click at [821, 277] on span "10" at bounding box center [821, 283] width 25 height 35
type input "00:07:32"
type input "17:00"
click at [801, 432] on input "17:00" at bounding box center [821, 431] width 202 height 30
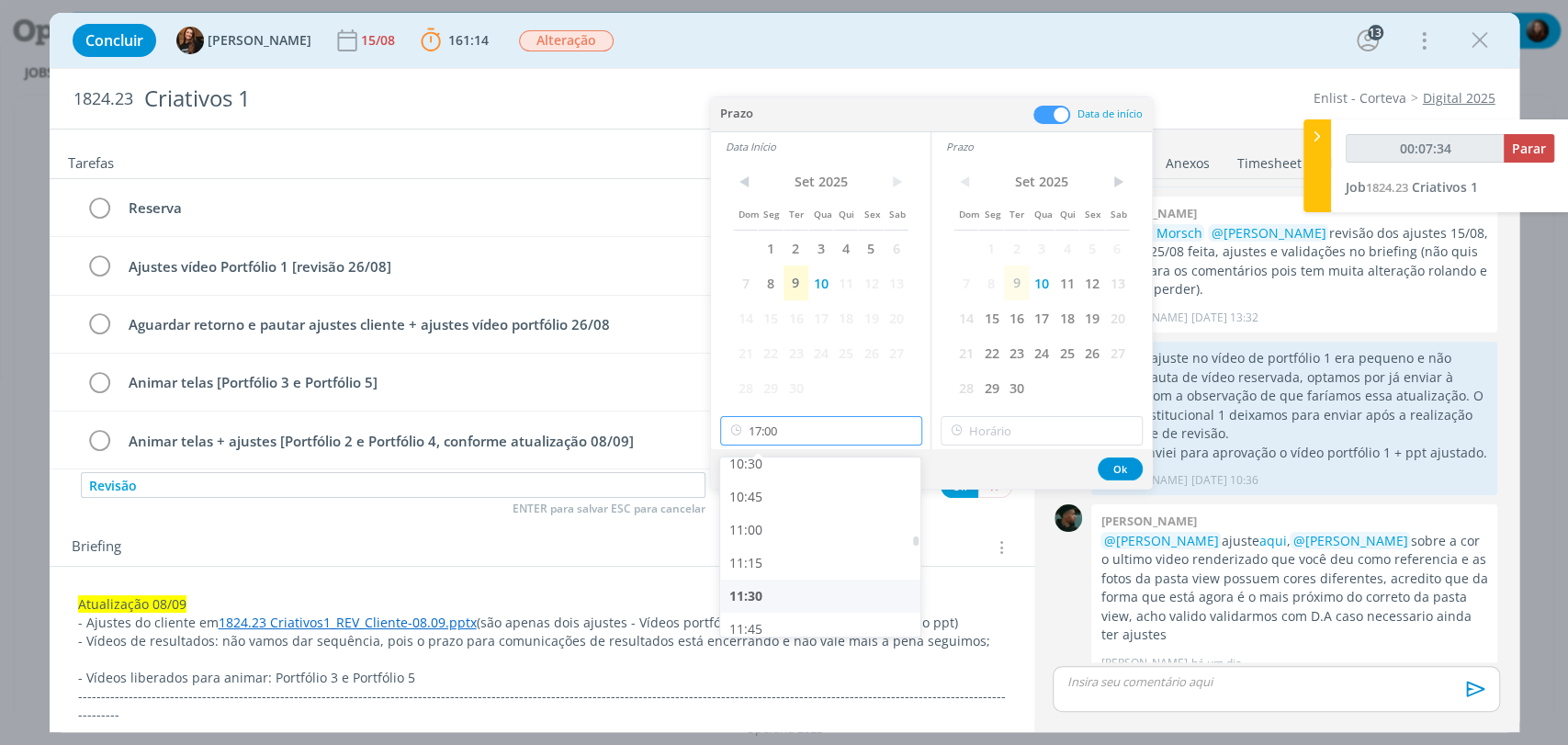
type input "00:07:35"
click at [761, 532] on div "11:00" at bounding box center [821, 535] width 204 height 33
type input "11:00"
type input "00:07:36"
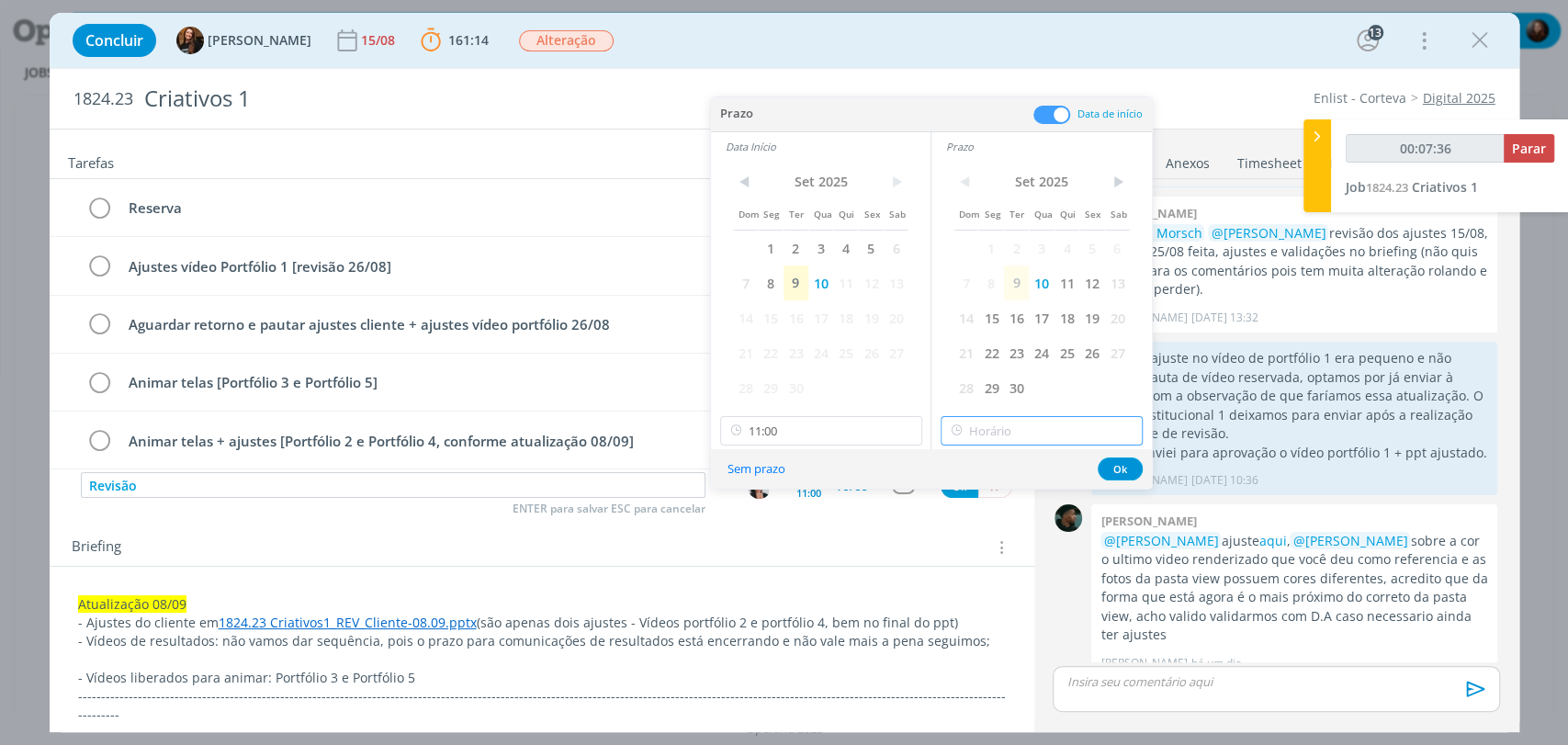
type input "17:00"
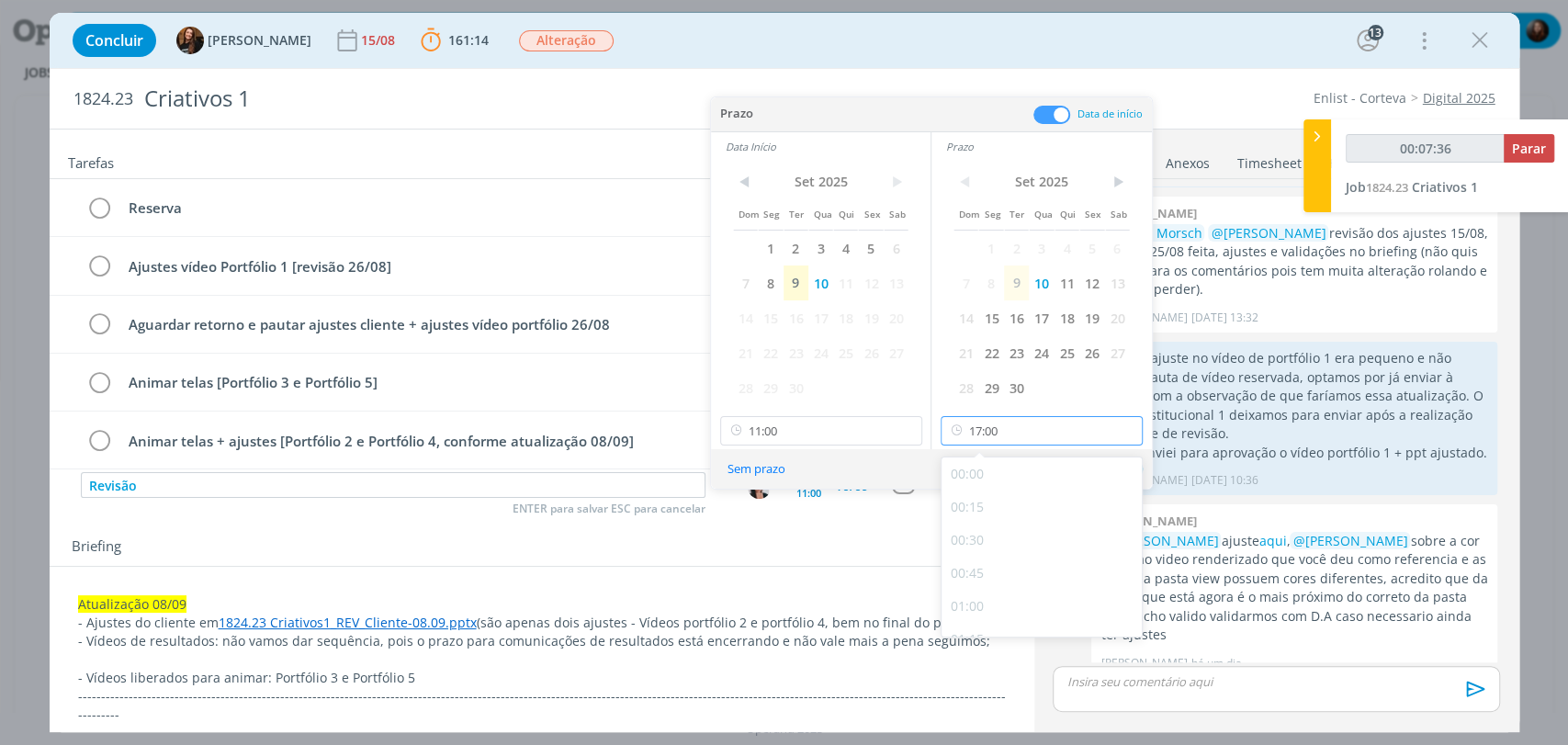
click at [1029, 432] on input "17:00" at bounding box center [1042, 431] width 202 height 30
type input "00:07:39"
click at [977, 468] on div "11:15" at bounding box center [1043, 466] width 204 height 33
type input "11:15"
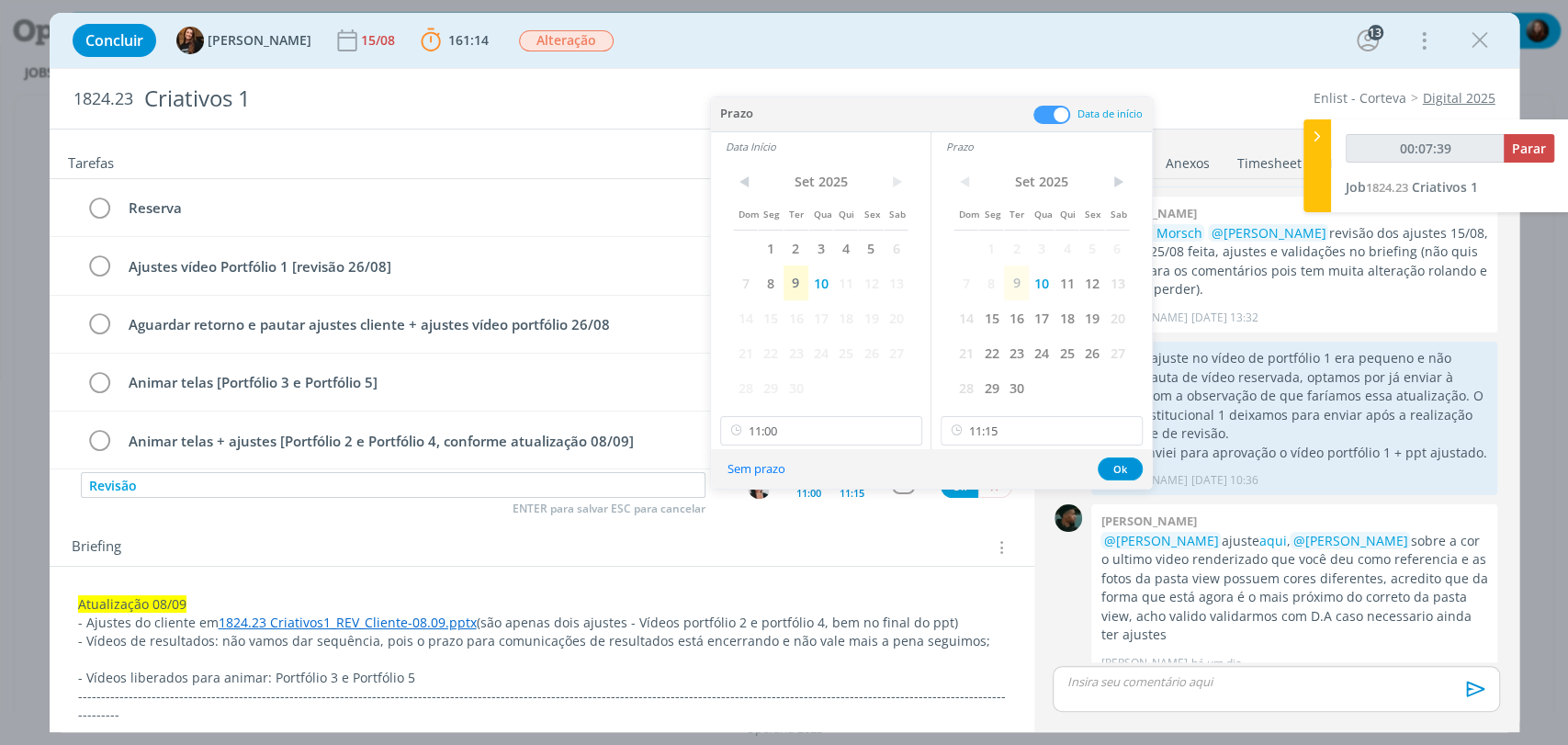
type input "00:07:40"
click at [1120, 468] on button "Ok" at bounding box center [1120, 468] width 45 height 23
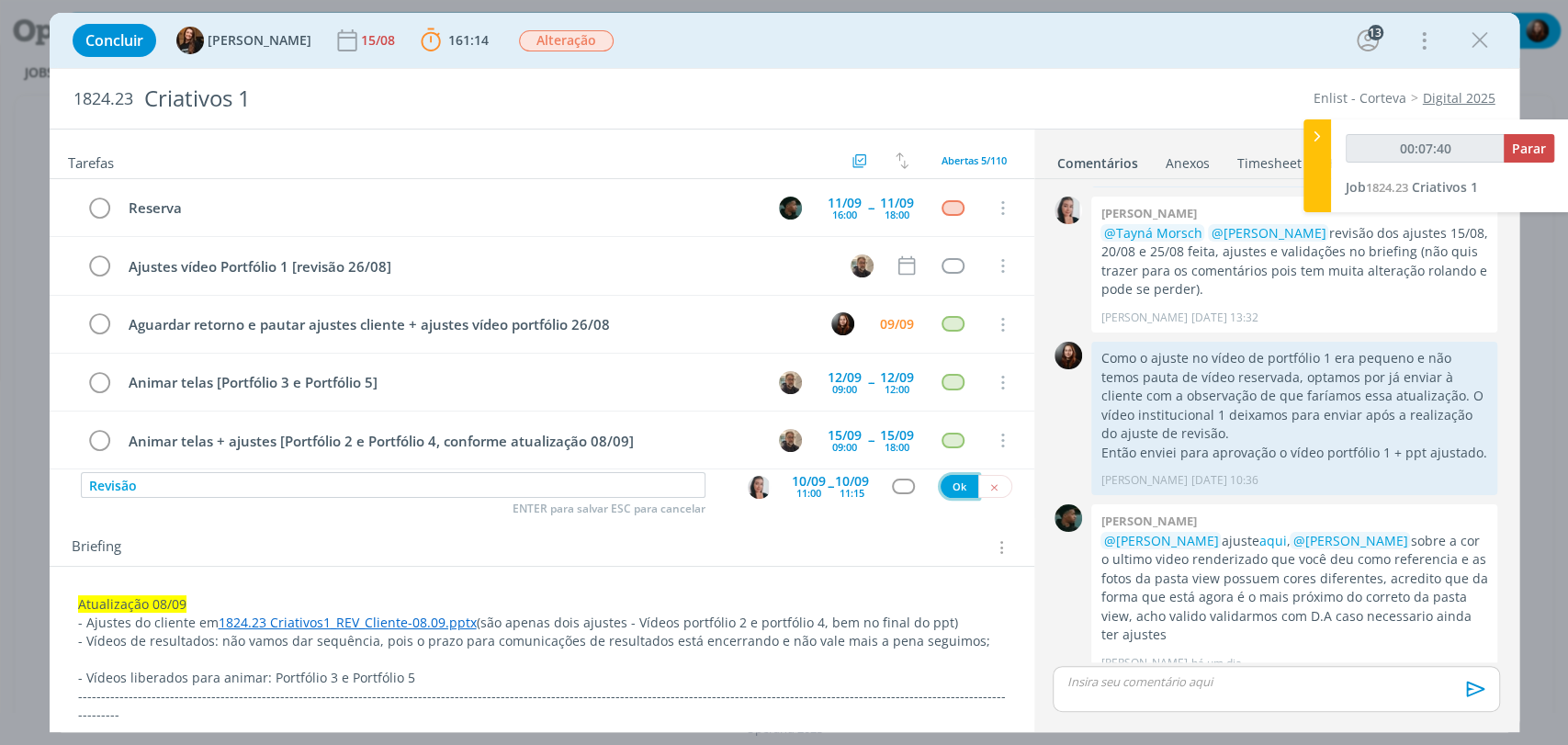
click at [958, 487] on button "Ok" at bounding box center [959, 486] width 38 height 23
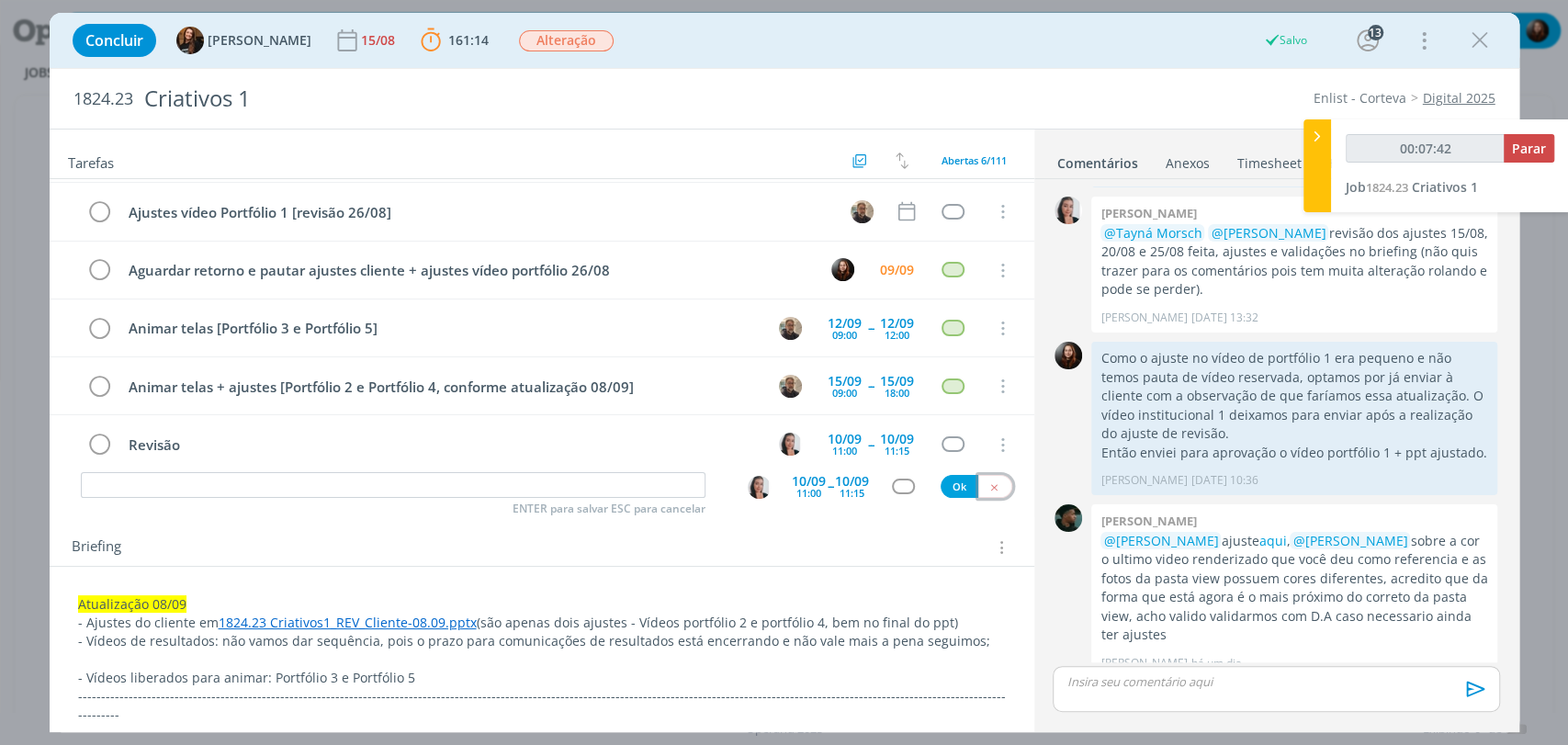
click at [988, 486] on icon "dialog" at bounding box center [994, 487] width 12 height 12
type input "00:07:43"
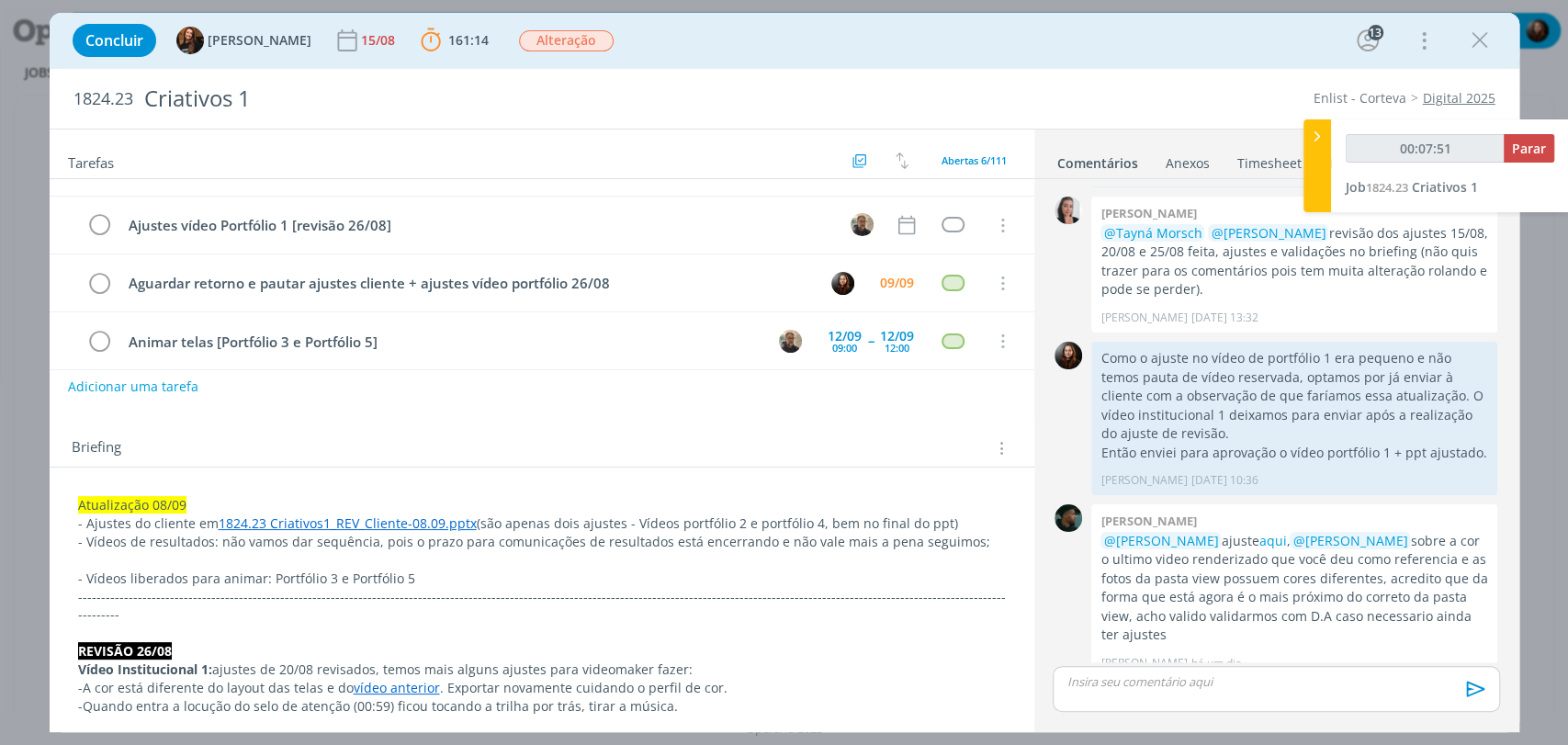
scroll to position [102, 0]
click at [1267, 532] on link "aqui" at bounding box center [1272, 540] width 28 height 18
click at [514, 429] on div "Briefing Briefings Predefinidos Versões do Briefing Ver Briefing do Projeto" at bounding box center [542, 441] width 984 height 50
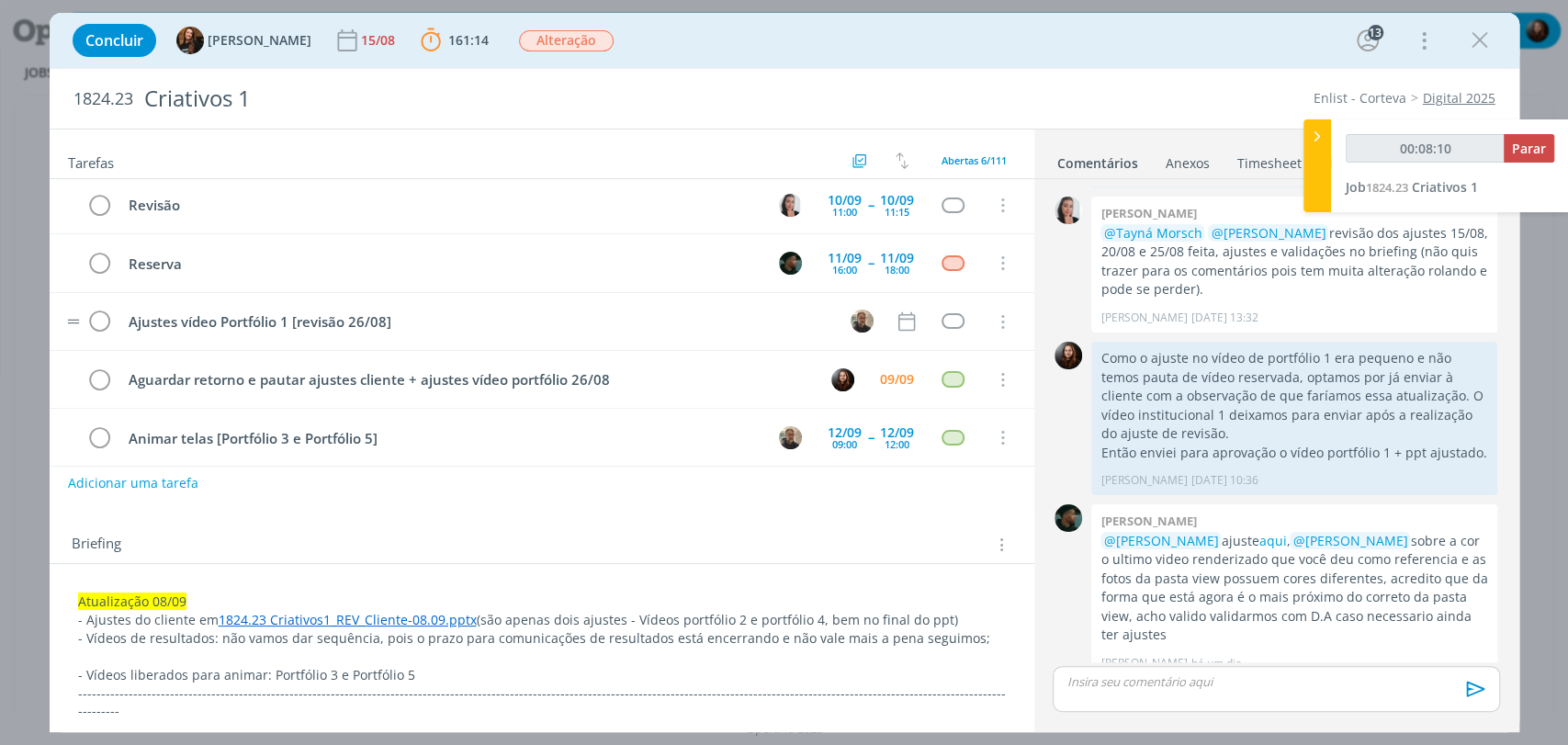
scroll to position [0, 0]
type input "00:08:11"
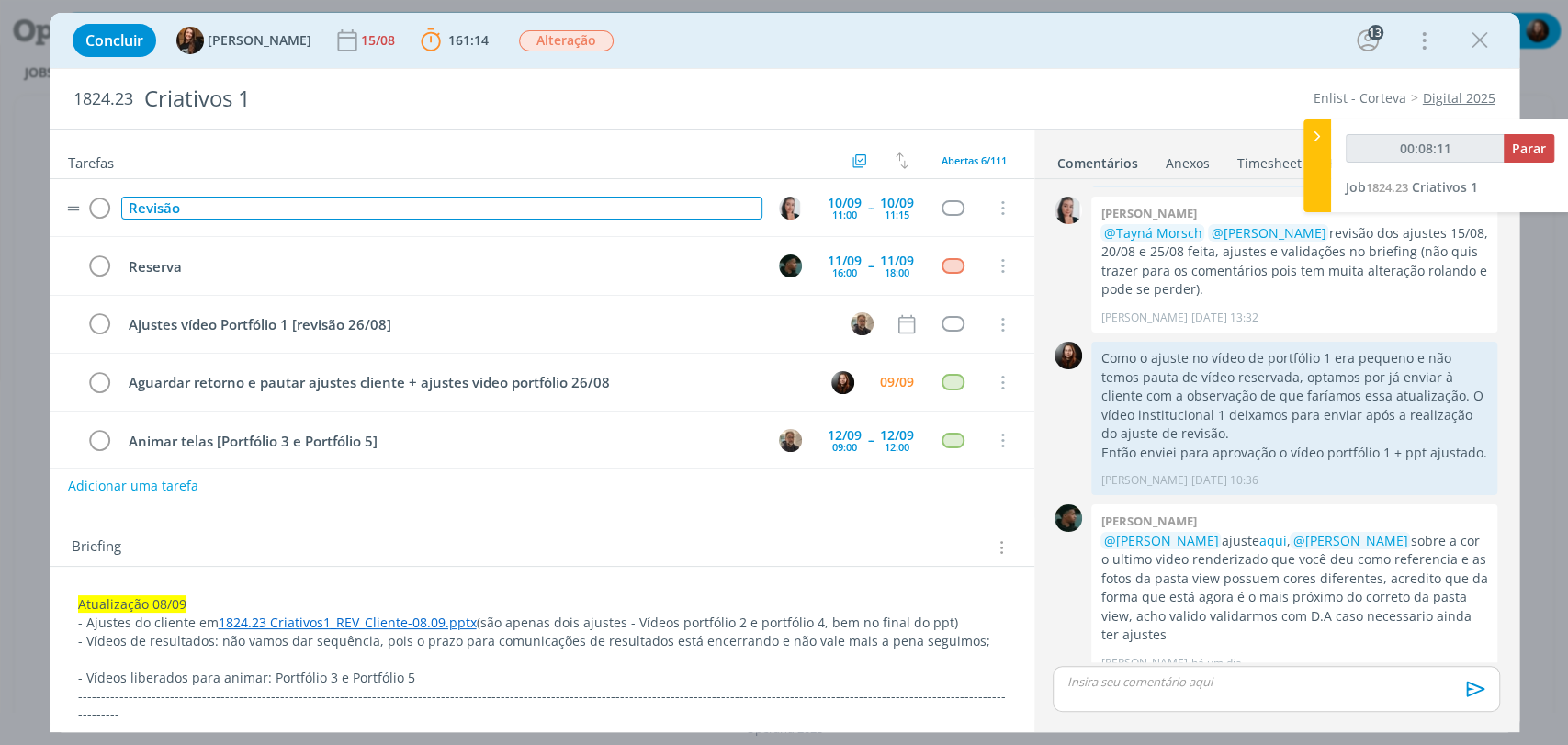
click at [252, 198] on div "Revisão" at bounding box center [441, 207] width 641 height 23
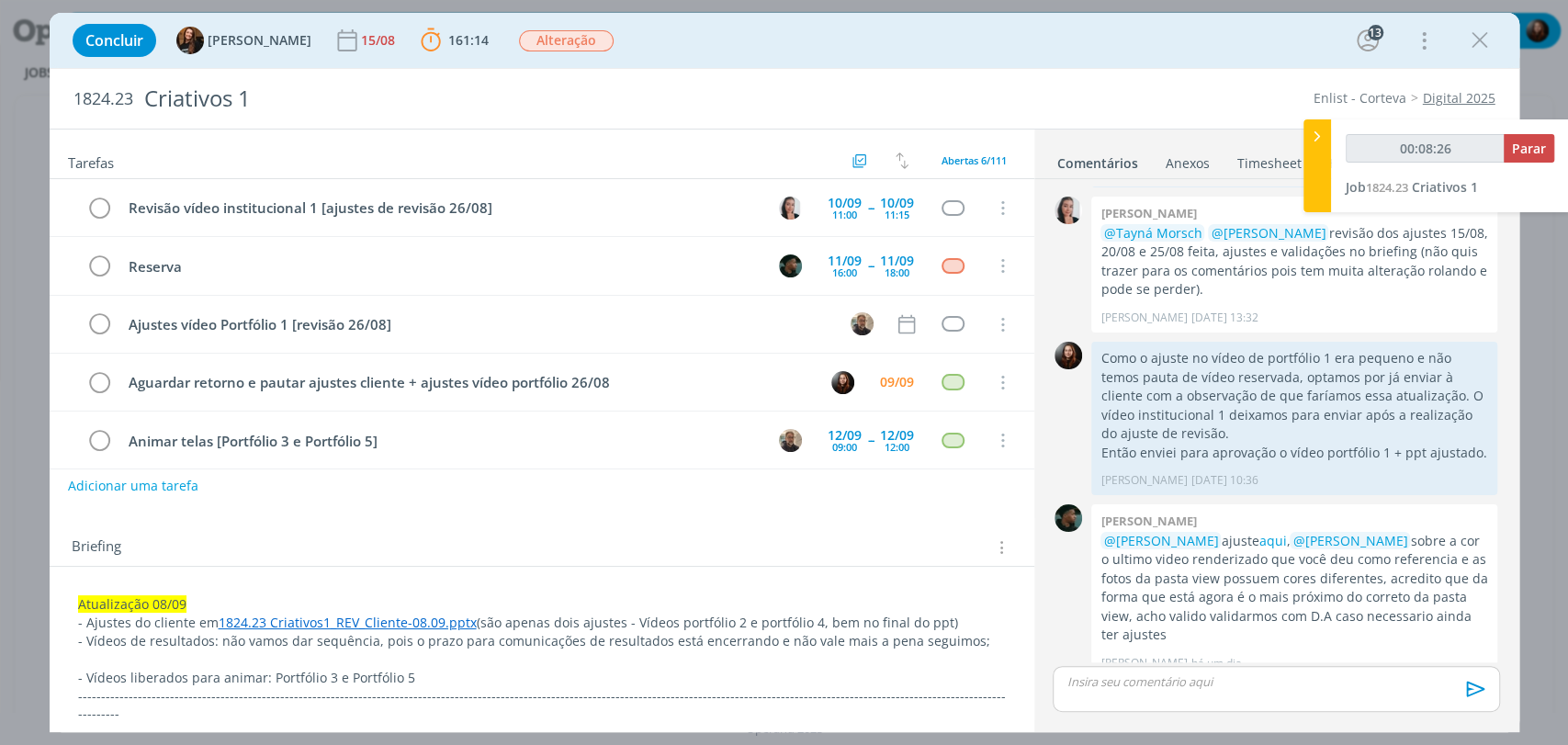
click at [537, 504] on div "Tarefas Usar Job de template Criar template a partir deste job Visualizar Templ…" at bounding box center [542, 424] width 984 height 590
type input "00:08:27"
click at [950, 208] on div "dialog" at bounding box center [953, 207] width 23 height 16
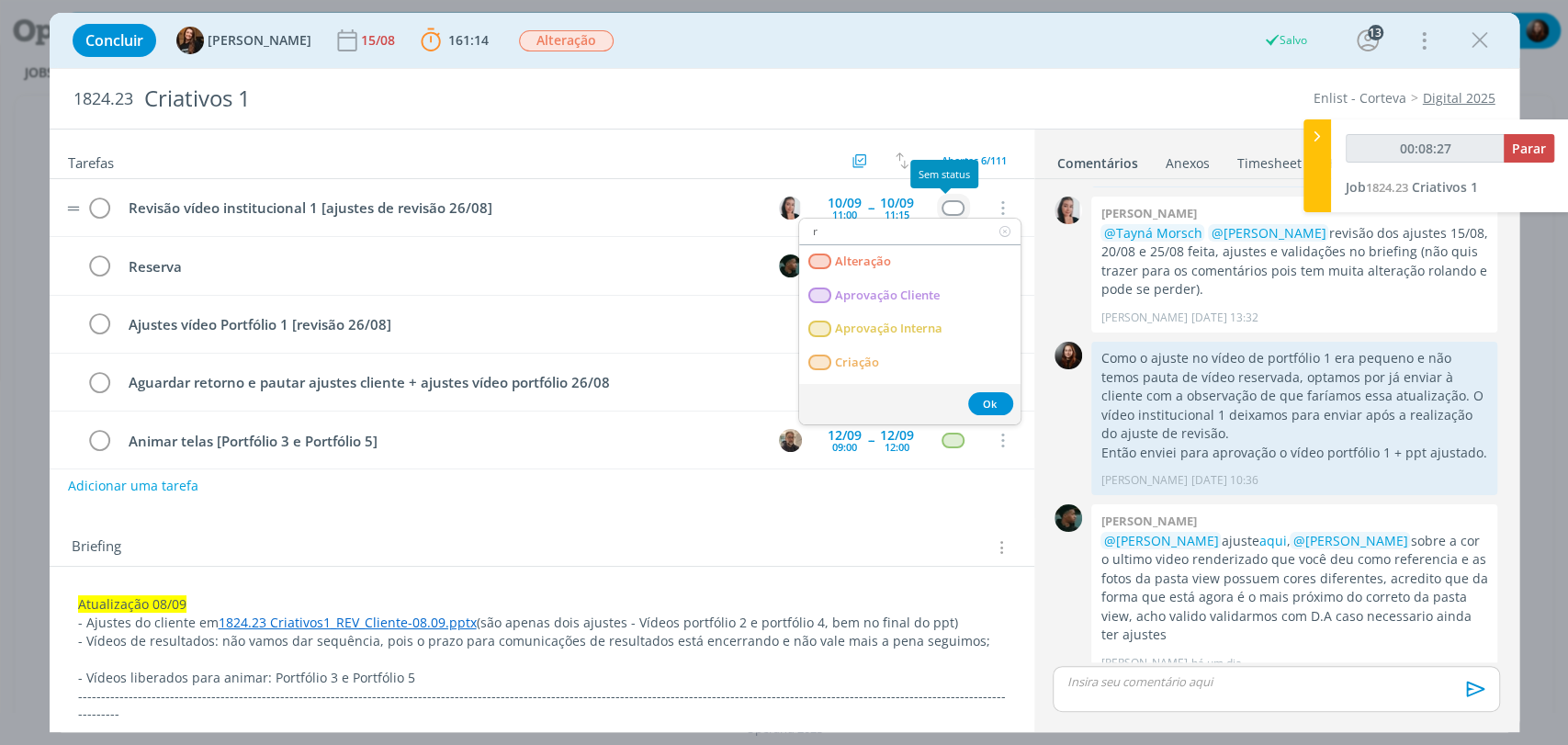
type input "re"
type input "00:08:28"
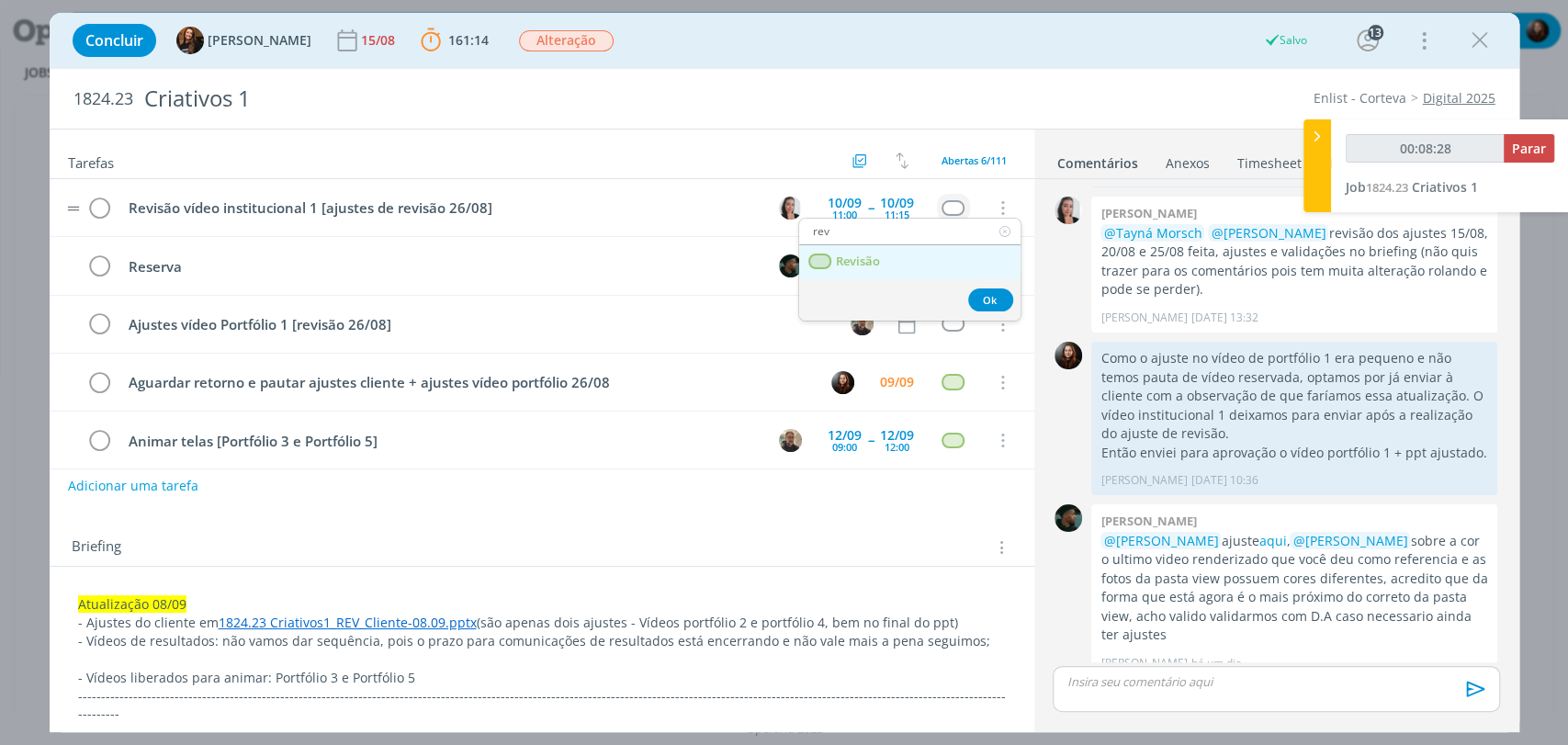
type input "rev"
click at [873, 259] on span "Revisão" at bounding box center [858, 262] width 44 height 15
click at [878, 520] on div "Briefing Briefings Predefinidos Versões do Briefing Ver Briefing do Projeto" at bounding box center [542, 542] width 984 height 50
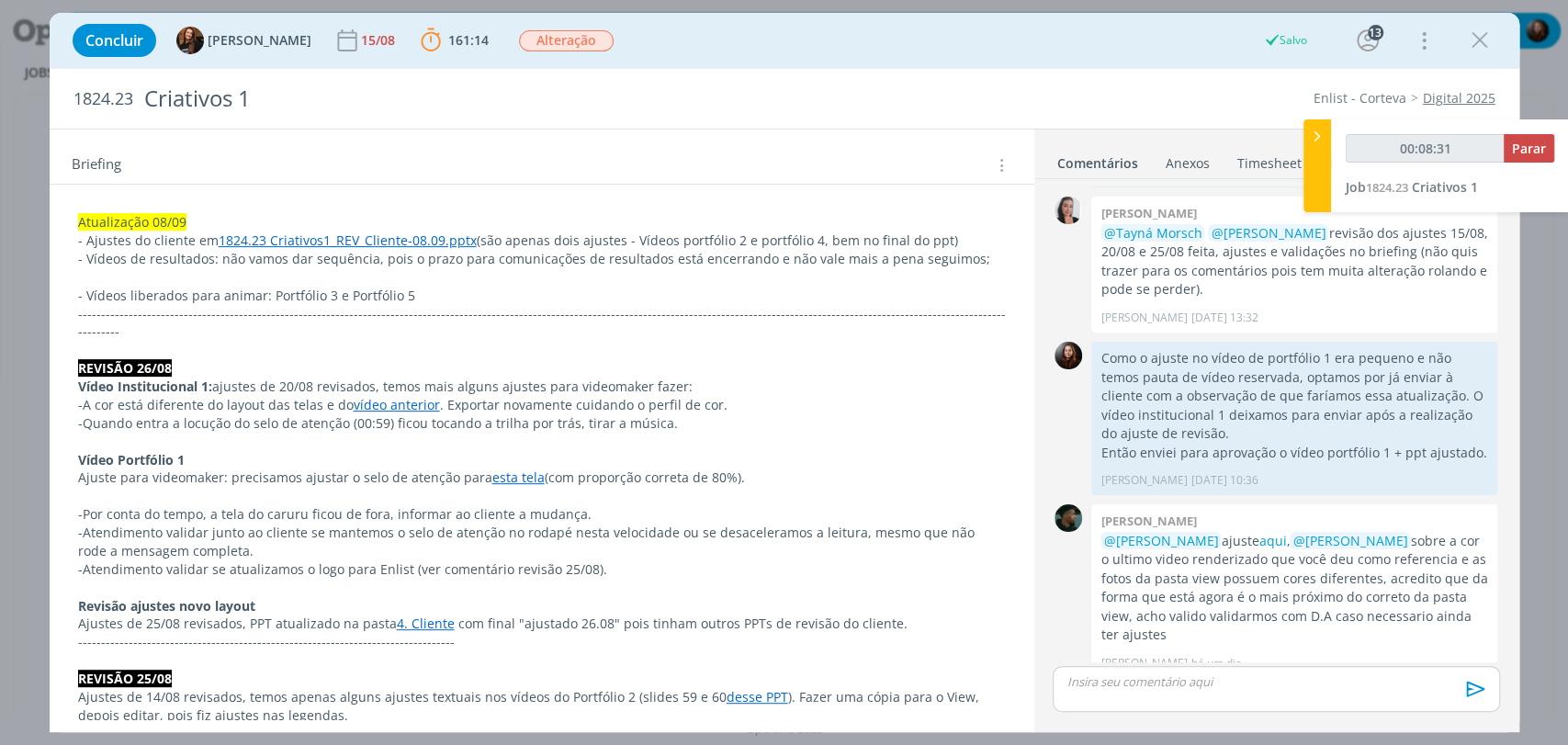
scroll to position [408, 0]
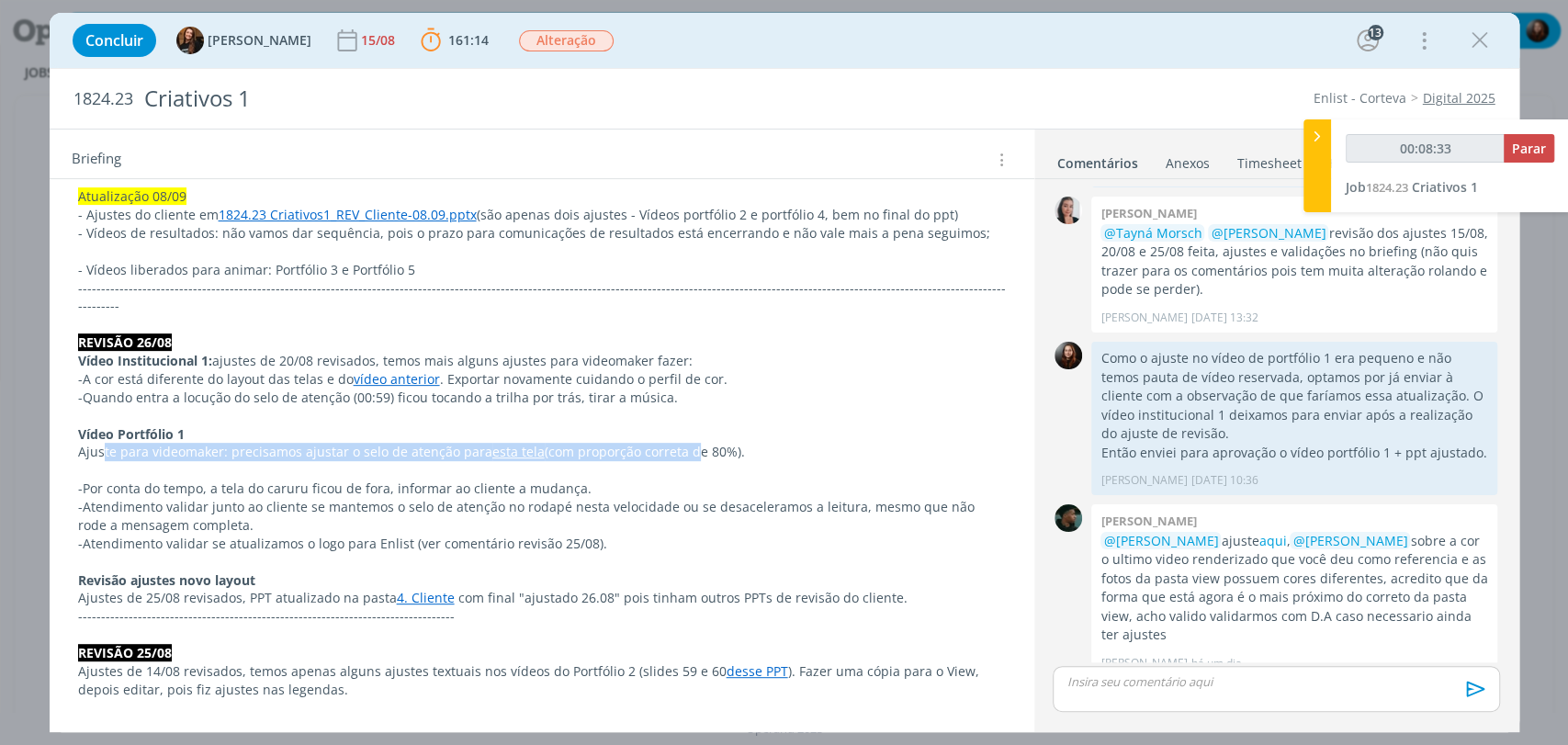
drag, startPoint x: 101, startPoint y: 428, endPoint x: 697, endPoint y: 433, distance: 596.0
click at [691, 443] on p "Ajuste para videomaker: precisamos ajustar o selo de atenção para esta tela (co…" at bounding box center [541, 453] width 928 height 19
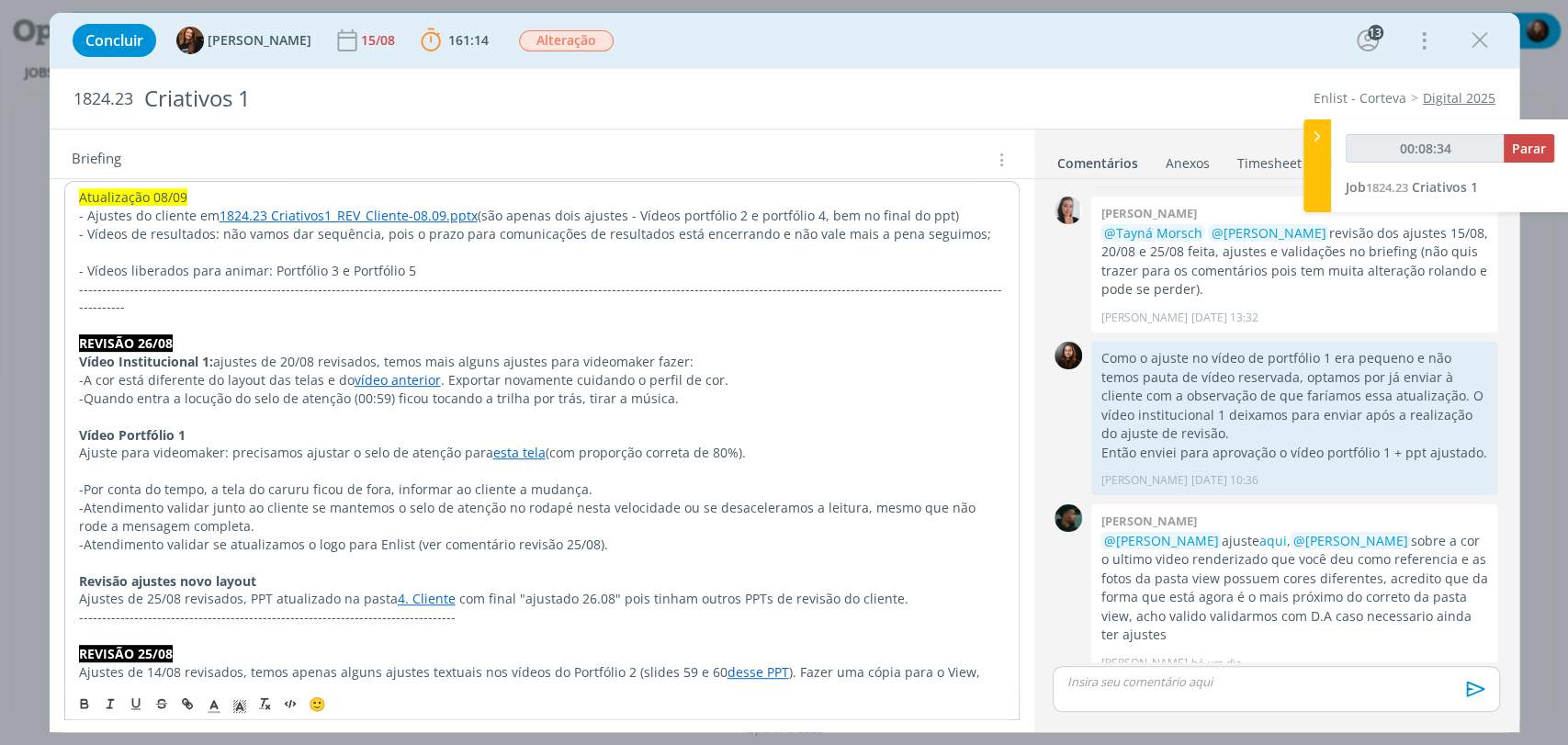
click at [815, 444] on p "Ajuste para videomaker: precisamos ajustar o selo de atenção para esta tela (co…" at bounding box center [541, 453] width 926 height 19
drag, startPoint x: 184, startPoint y: 424, endPoint x: 776, endPoint y: 432, distance: 592.1
click at [772, 427] on p "Vídeo Portfólio 1" at bounding box center [541, 436] width 926 height 19
click at [786, 462] on p "dialog" at bounding box center [541, 471] width 926 height 19
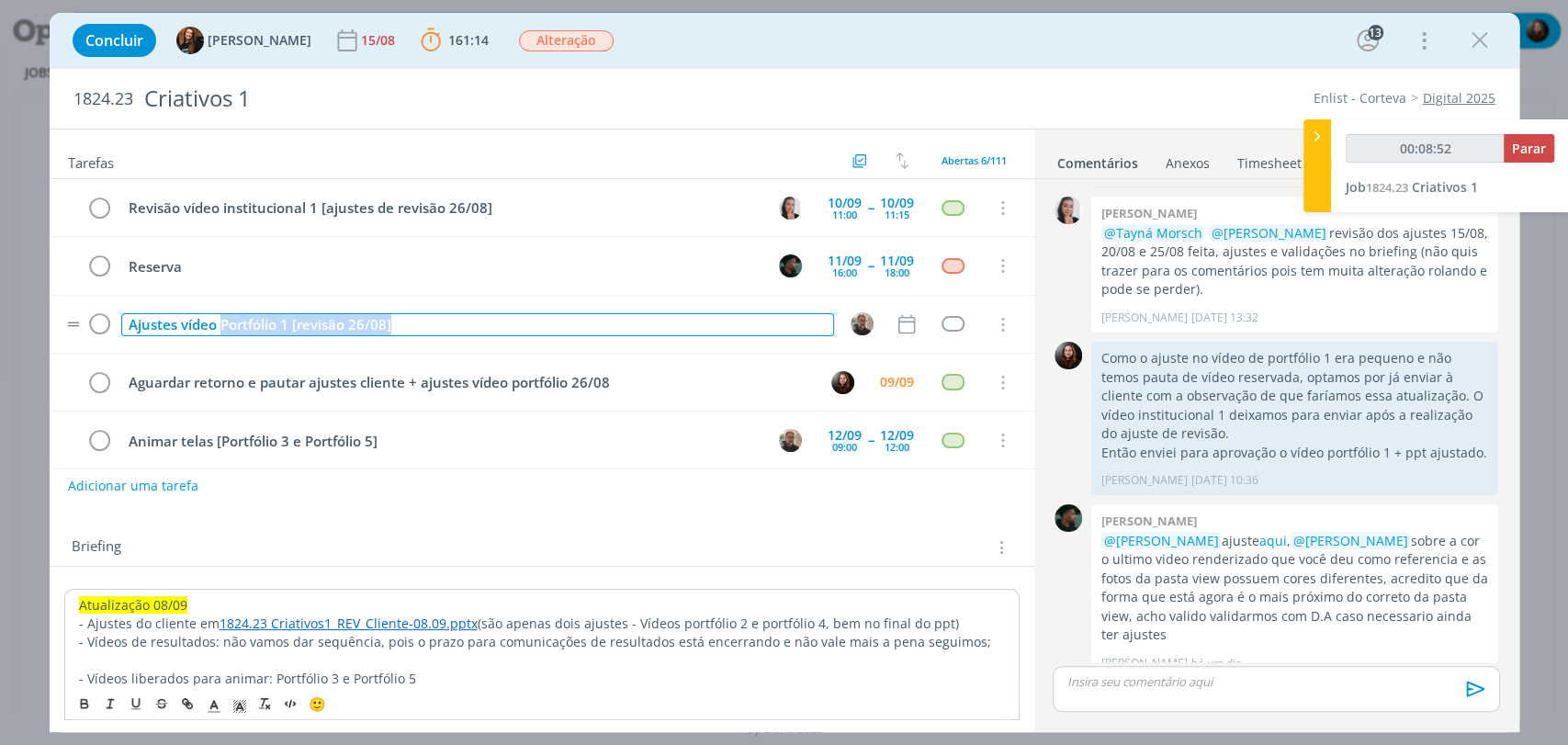
drag, startPoint x: 400, startPoint y: 324, endPoint x: 222, endPoint y: 322, distance: 178.0
click at [222, 322] on div "Ajustes vídeo Portfólio 1 [revisão 26/08]" at bounding box center [477, 325] width 712 height 23
copy div "Portfólio 1 [revisão 26/08]"
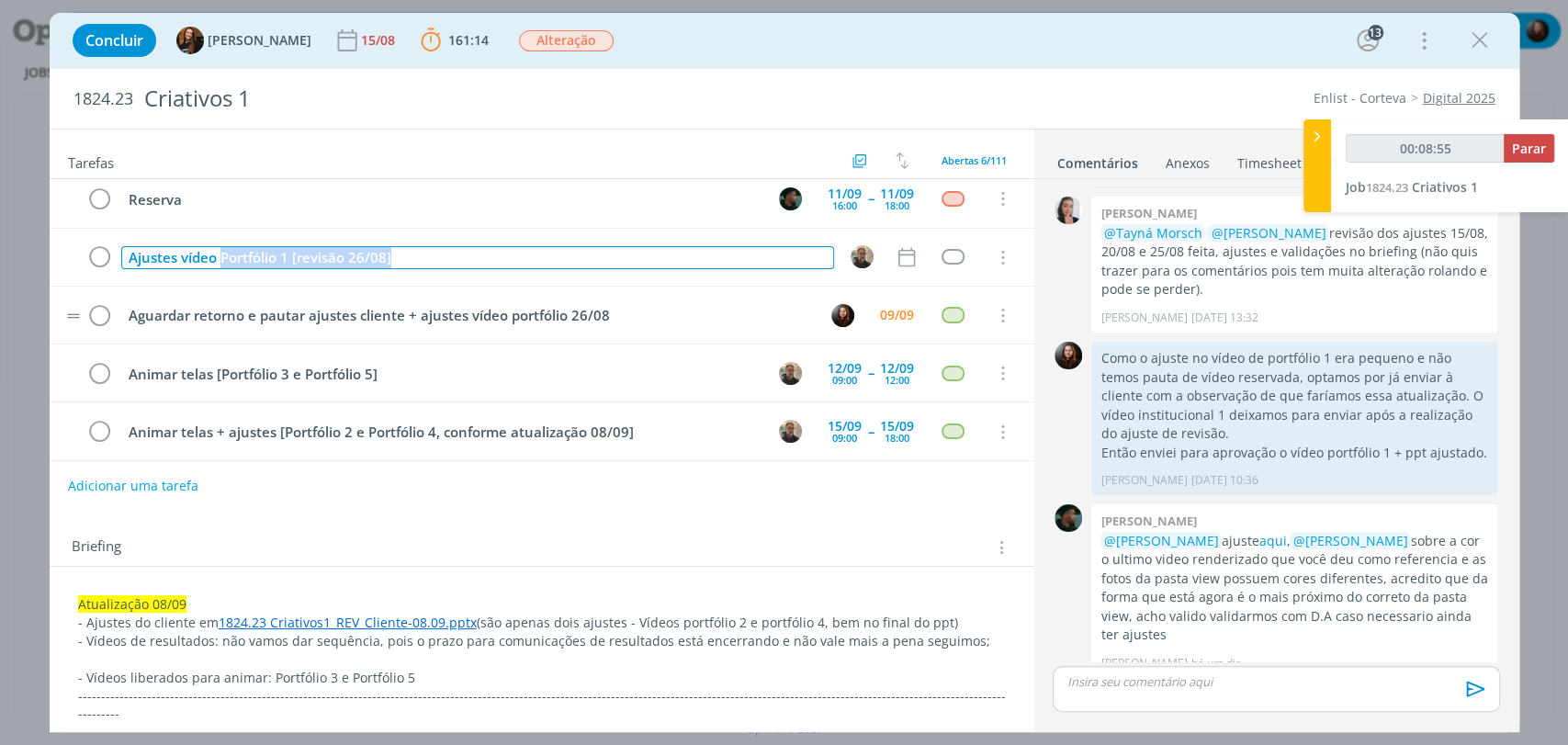
scroll to position [69, 0]
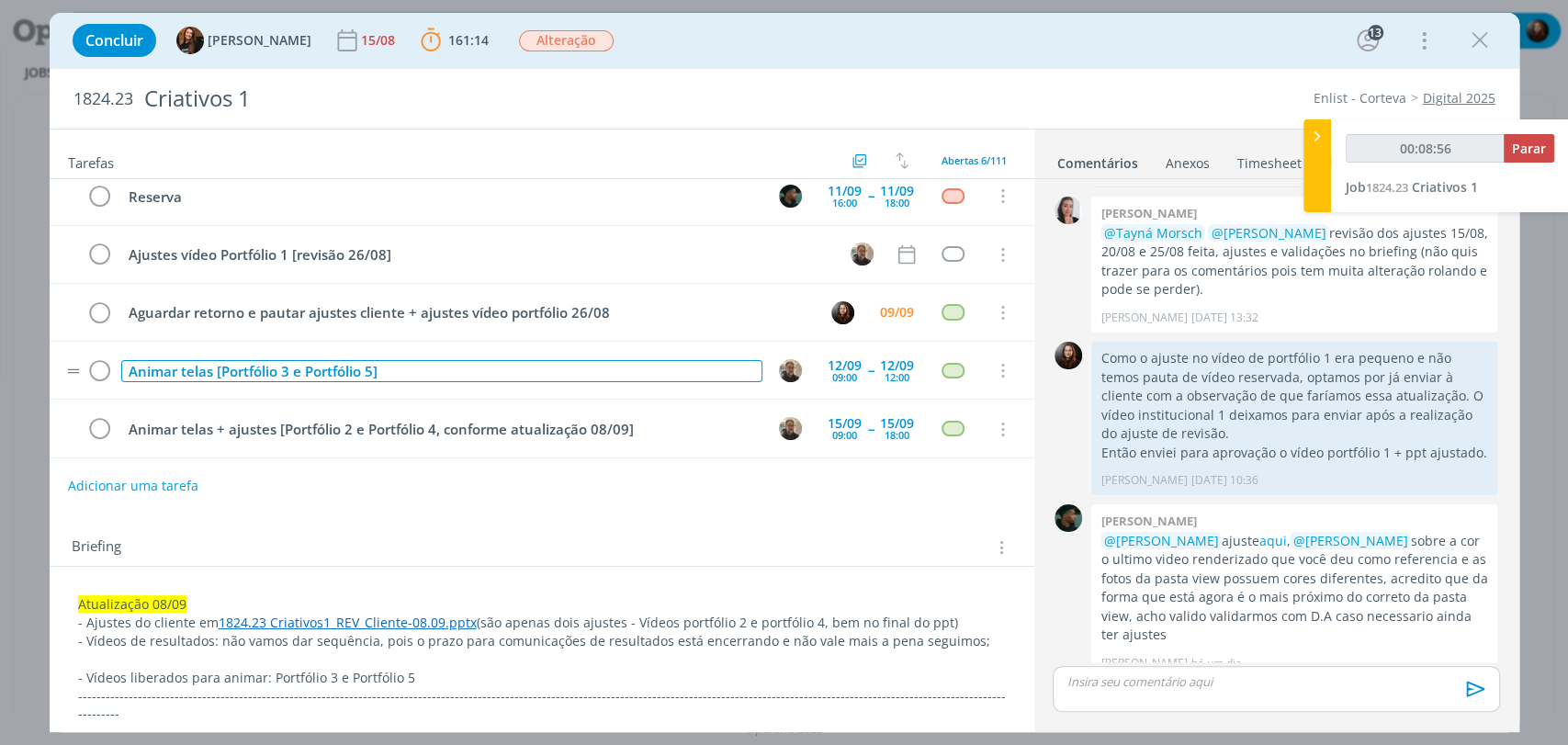
click at [425, 365] on div "Animar telas [Portfólio 3 e Portfólio 5]" at bounding box center [441, 371] width 641 height 23
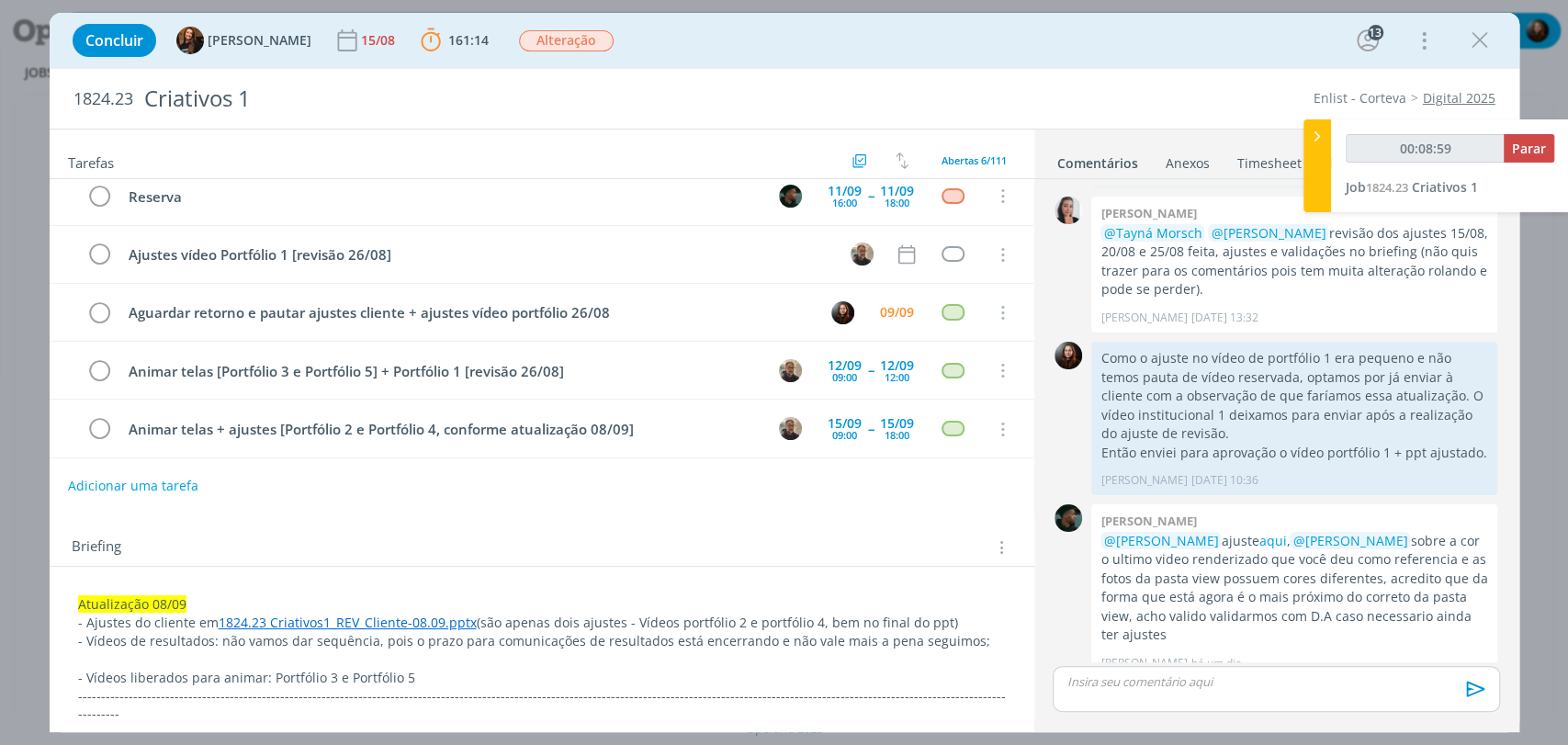
click at [456, 517] on div "Briefing Briefings Predefinidos Versões do Briefing Ver Briefing do Projeto" at bounding box center [542, 542] width 984 height 50
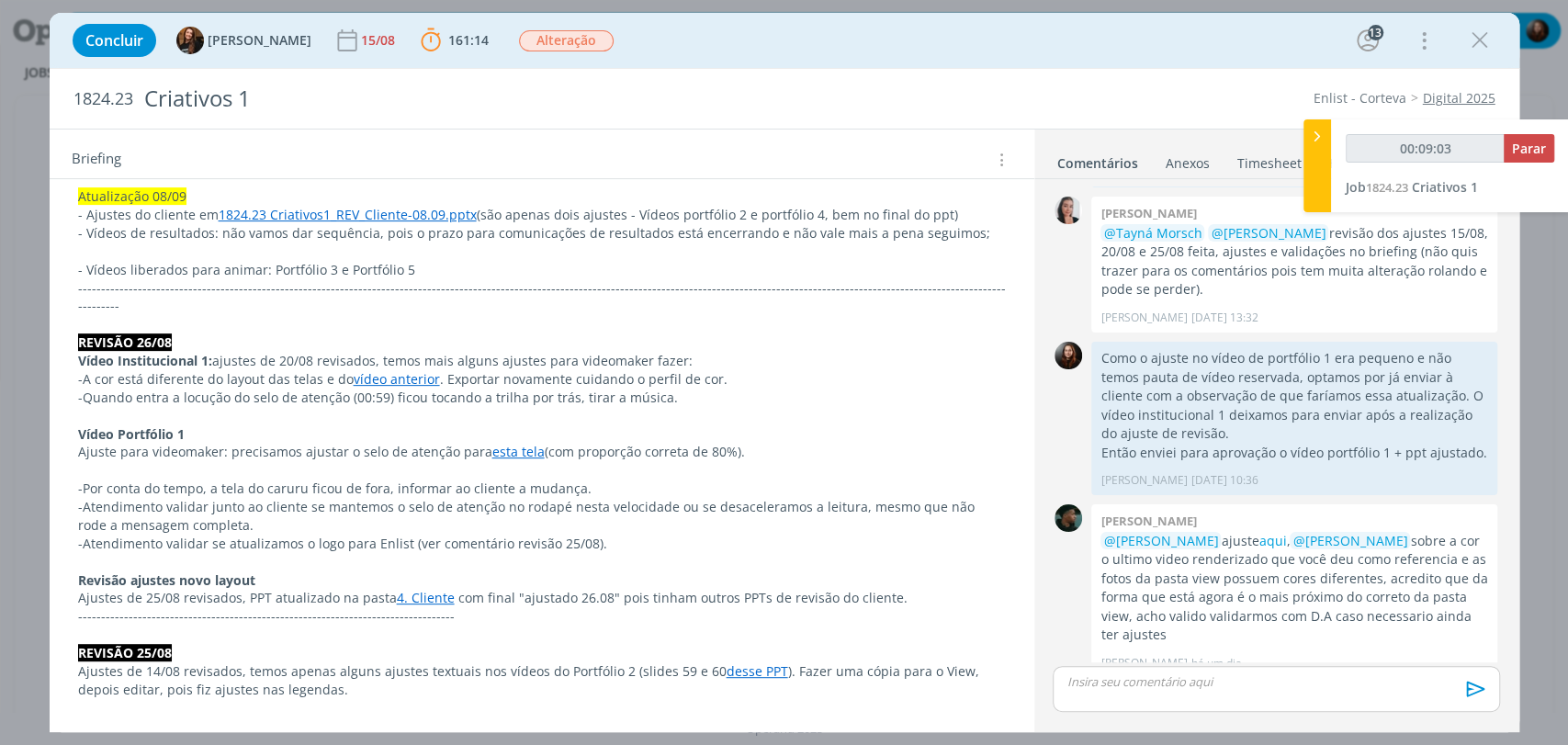
scroll to position [0, 0]
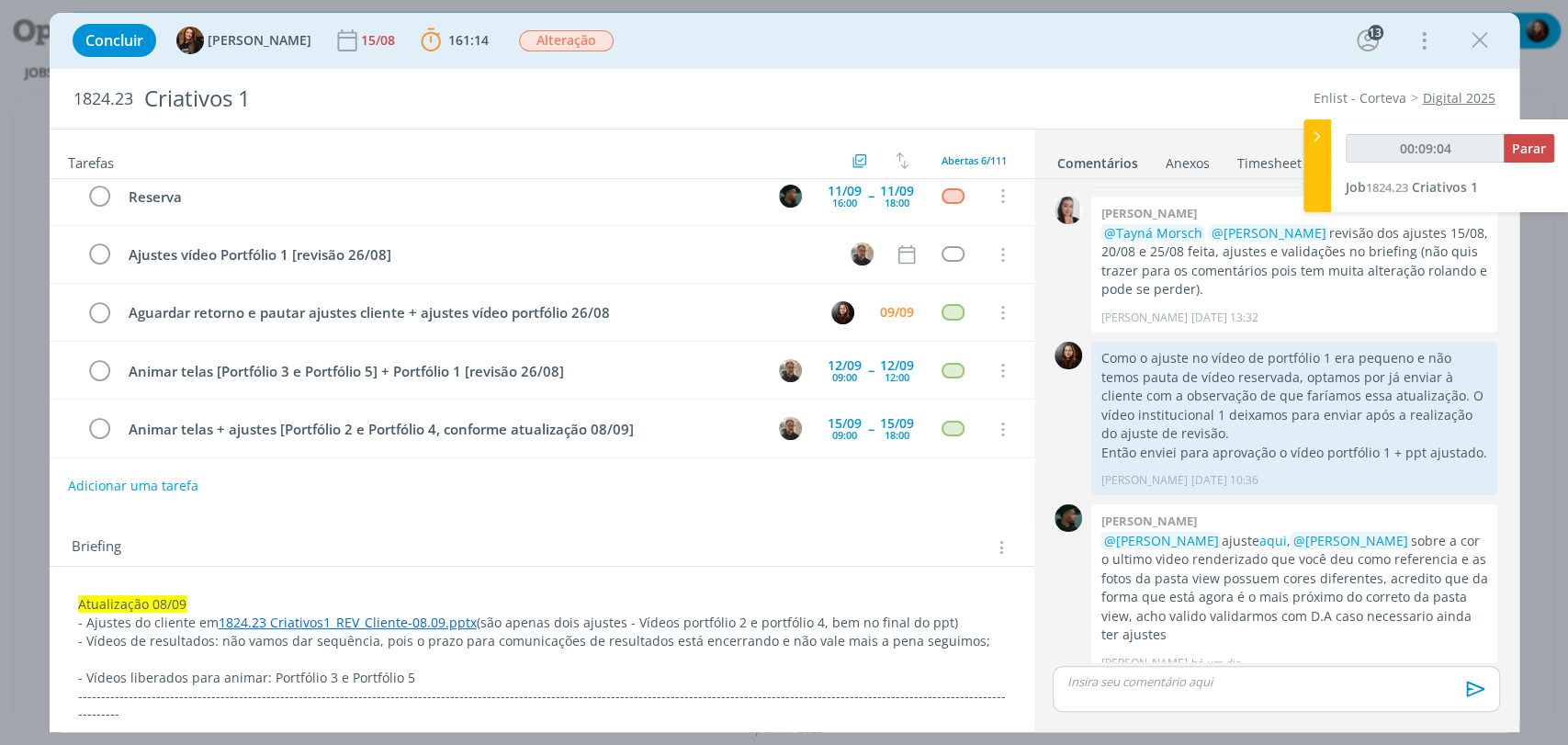
click at [542, 503] on div "Tarefas Usar Job de template Criar template a partir deste job Visualizar Templ…" at bounding box center [542, 424] width 984 height 590
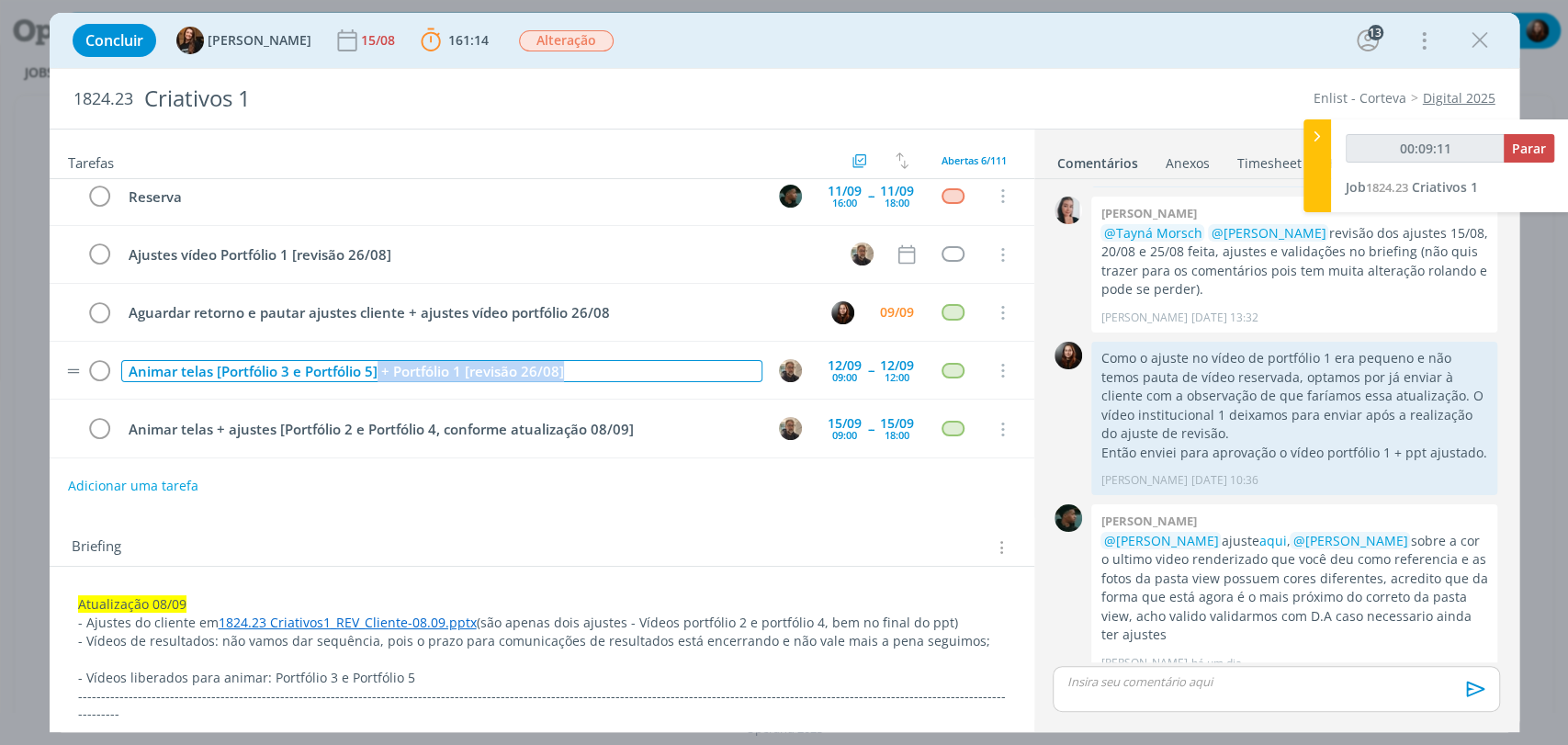
drag, startPoint x: 580, startPoint y: 369, endPoint x: 377, endPoint y: 371, distance: 203.0
click at [377, 371] on div "Animar telas [Portfólio 3 e Portfólio 5] + Portfólio 1 [revisão 26/08]" at bounding box center [441, 371] width 641 height 23
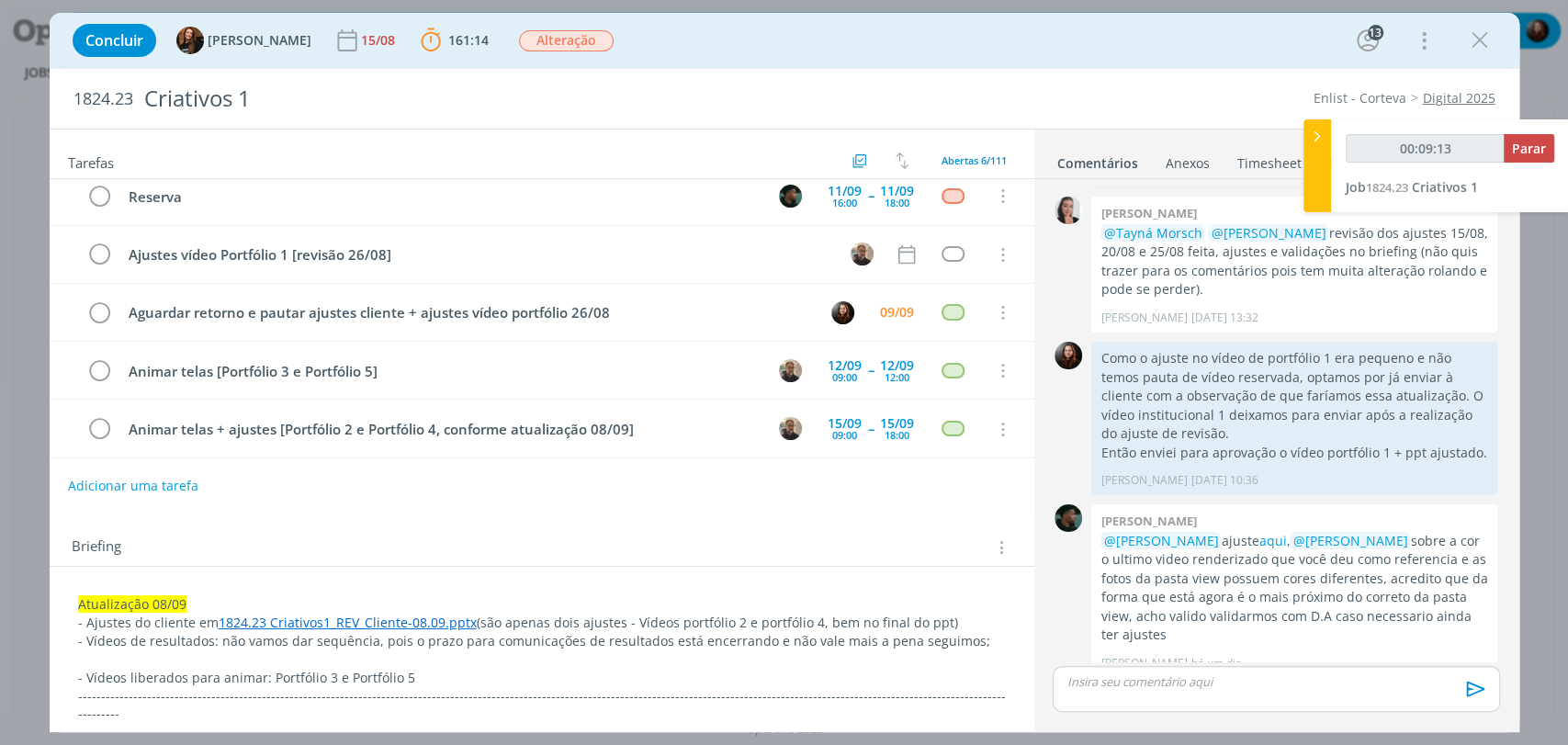
click at [423, 528] on div "Briefing Briefings Predefinidos Versões do Briefing Ver Briefing do Projeto" at bounding box center [542, 542] width 984 height 50
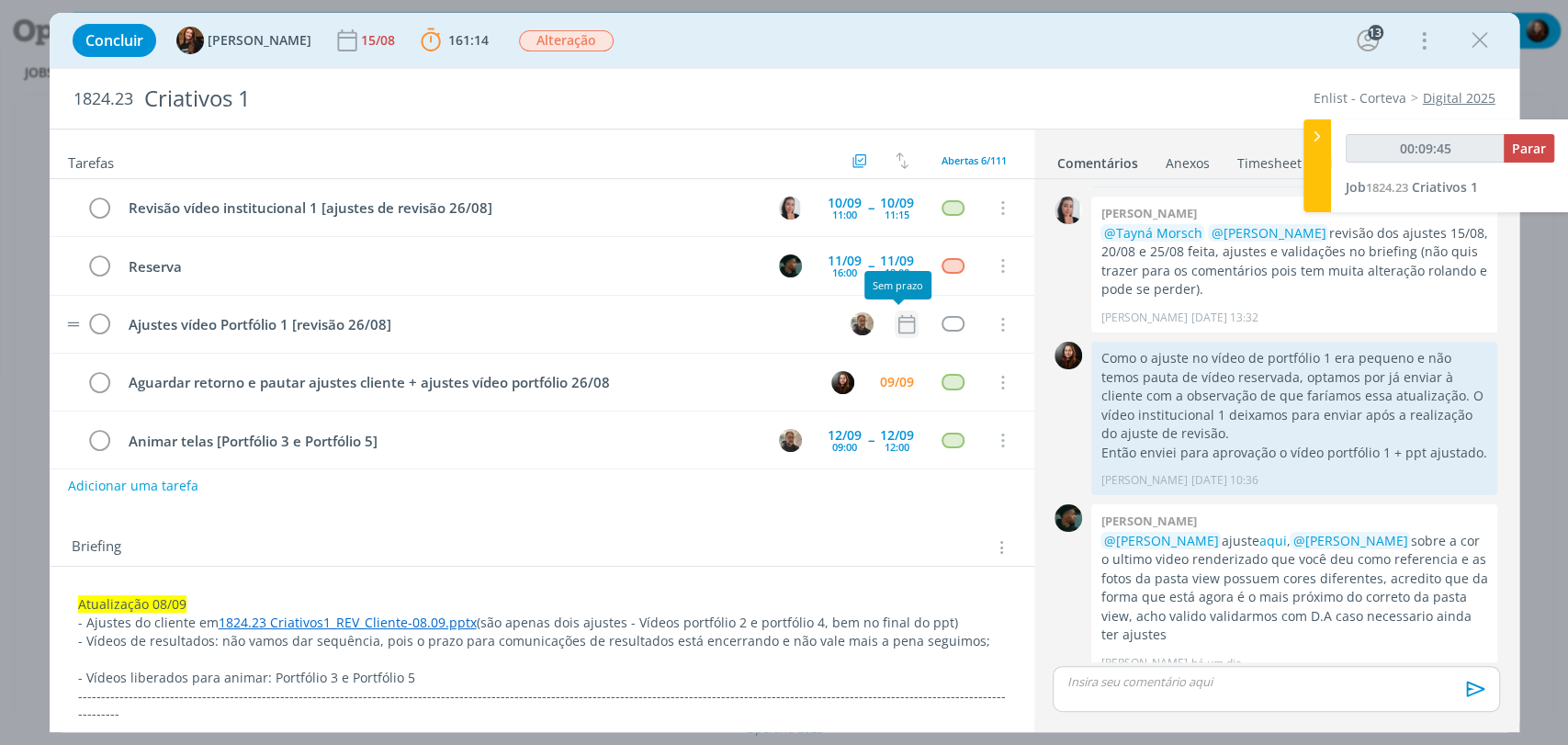
click at [895, 325] on icon "dialog" at bounding box center [907, 325] width 24 height 24
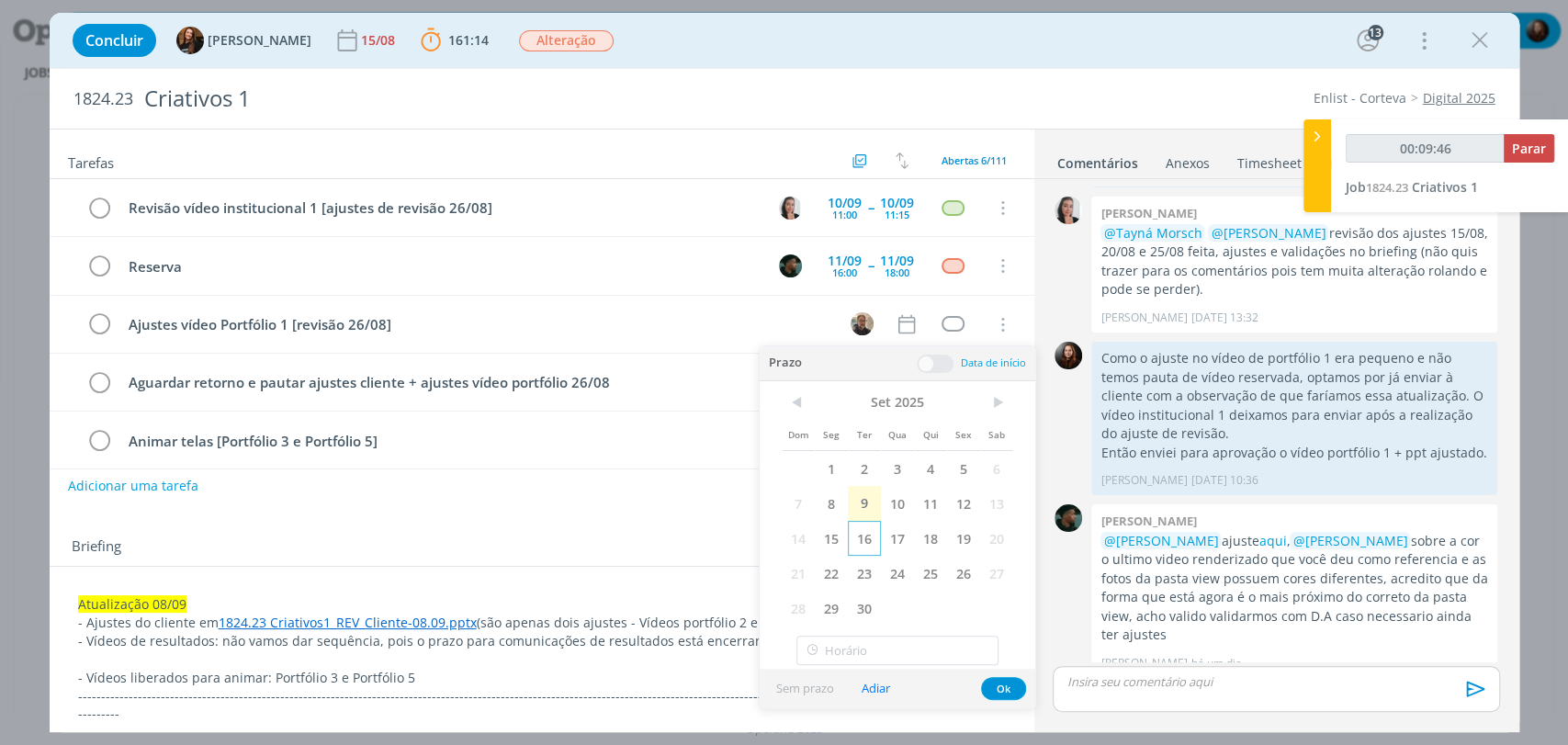
click at [864, 534] on span "16" at bounding box center [864, 539] width 33 height 35
click at [935, 362] on span at bounding box center [935, 364] width 37 height 19
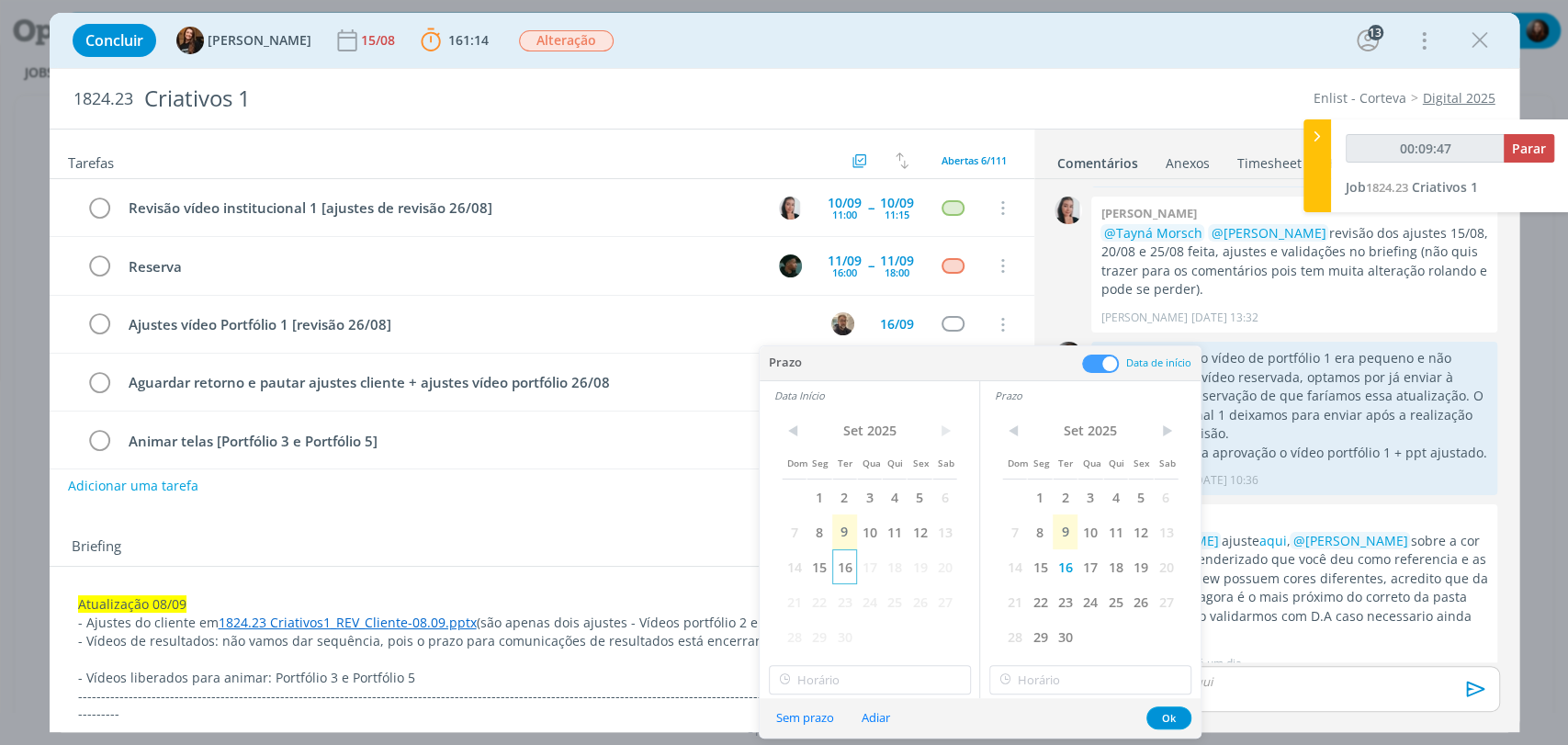
type input "00:09:48"
click at [845, 562] on span "16" at bounding box center [845, 567] width 25 height 35
type input "17:00"
click at [858, 680] on input "17:00" at bounding box center [870, 680] width 202 height 30
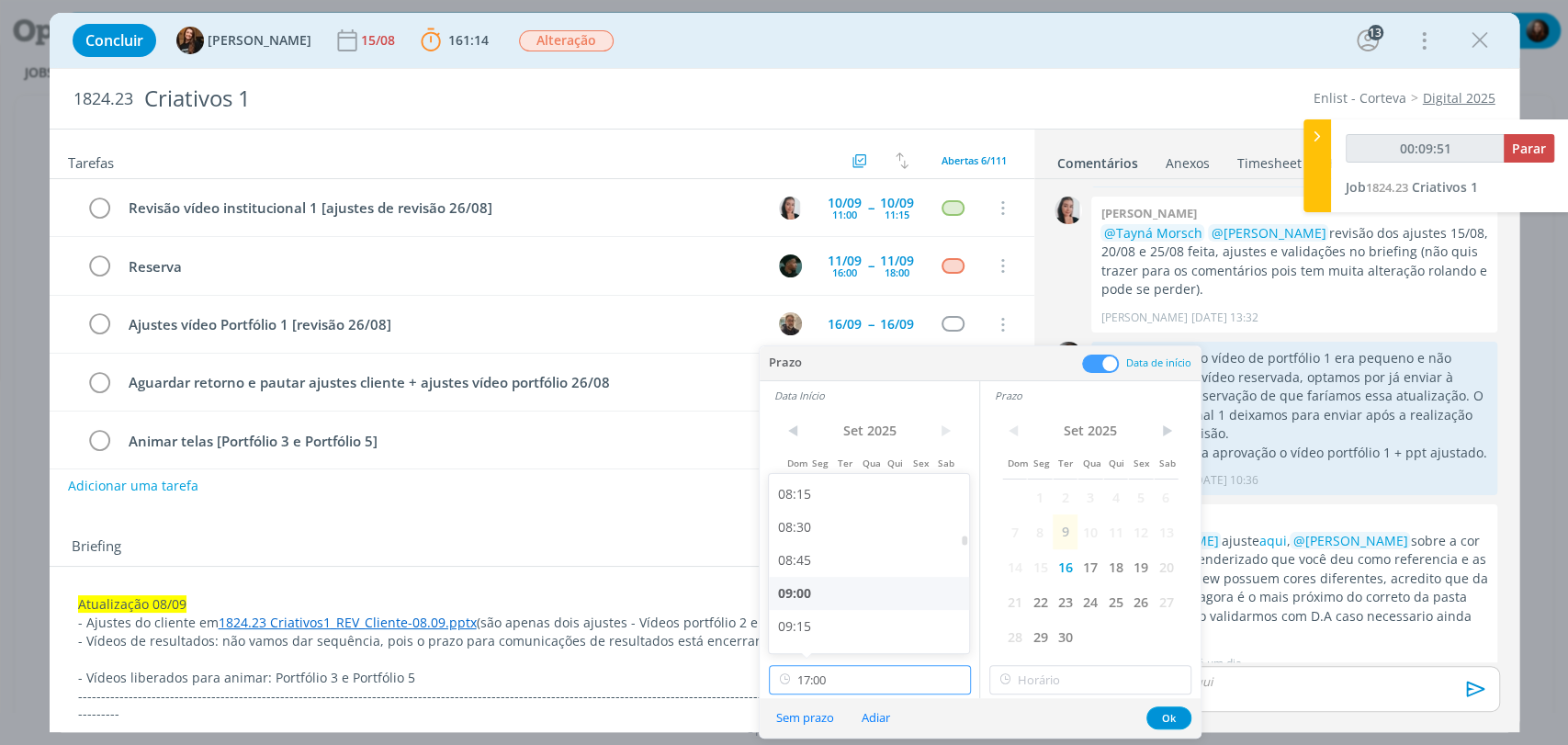
type input "00:09:52"
click at [808, 590] on div "09:00" at bounding box center [870, 594] width 204 height 33
type input "09:00"
type input "00:09:53"
type input "17:00"
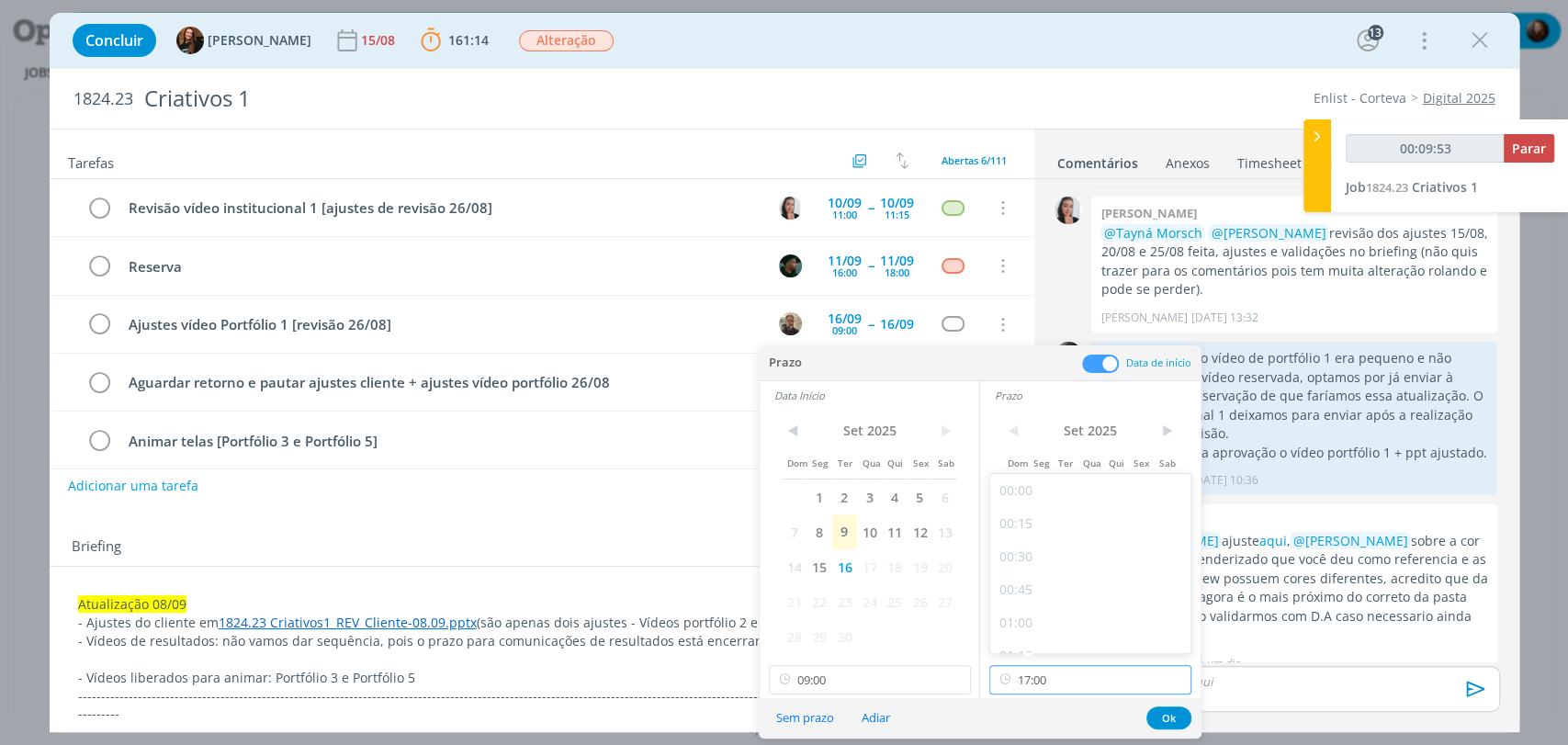
click at [1055, 680] on input "17:00" at bounding box center [1090, 680] width 202 height 30
type input "00:09:55"
click at [1004, 519] on div "10:00" at bounding box center [1092, 521] width 204 height 33
type input "10:00"
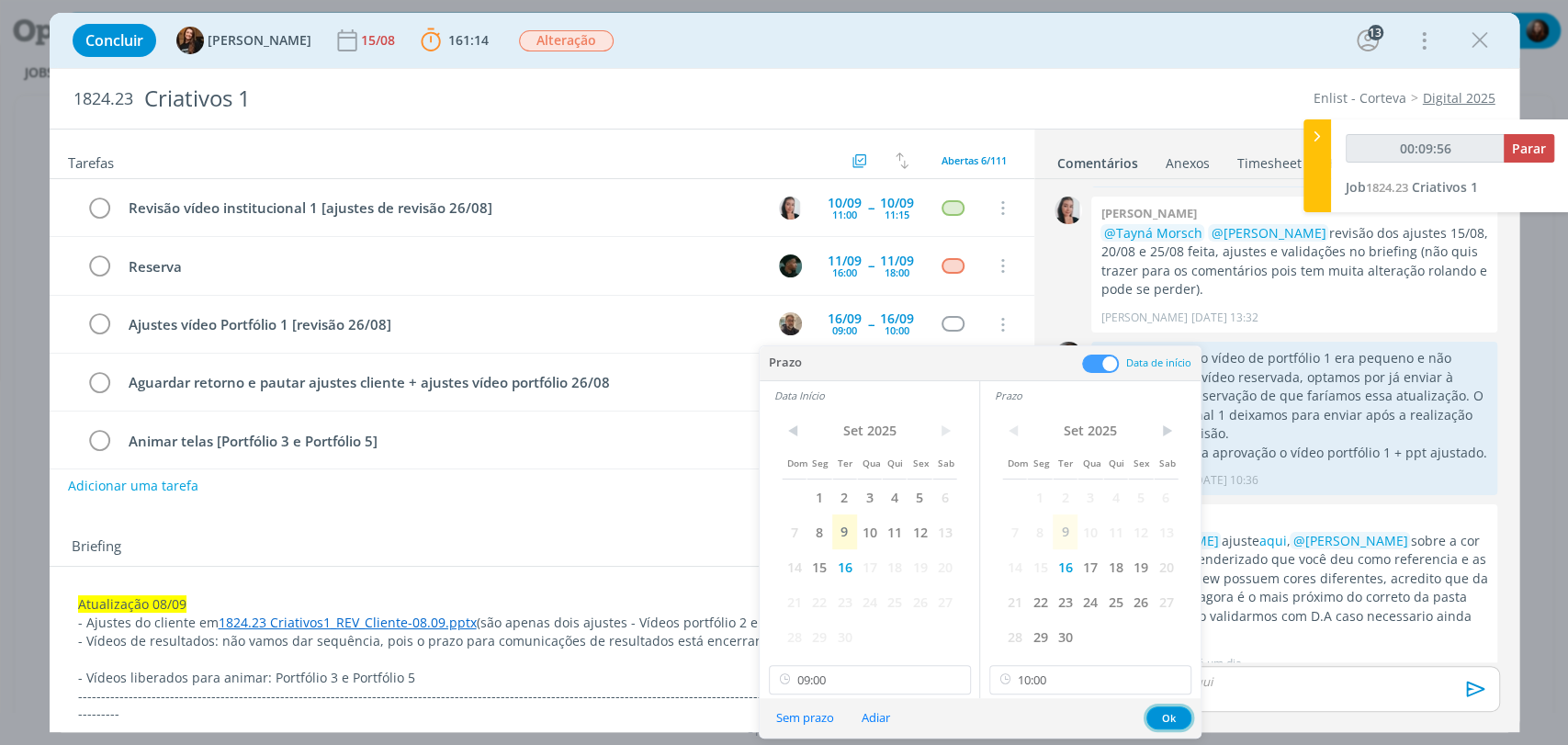
click at [1171, 714] on button "Ok" at bounding box center [1168, 718] width 45 height 23
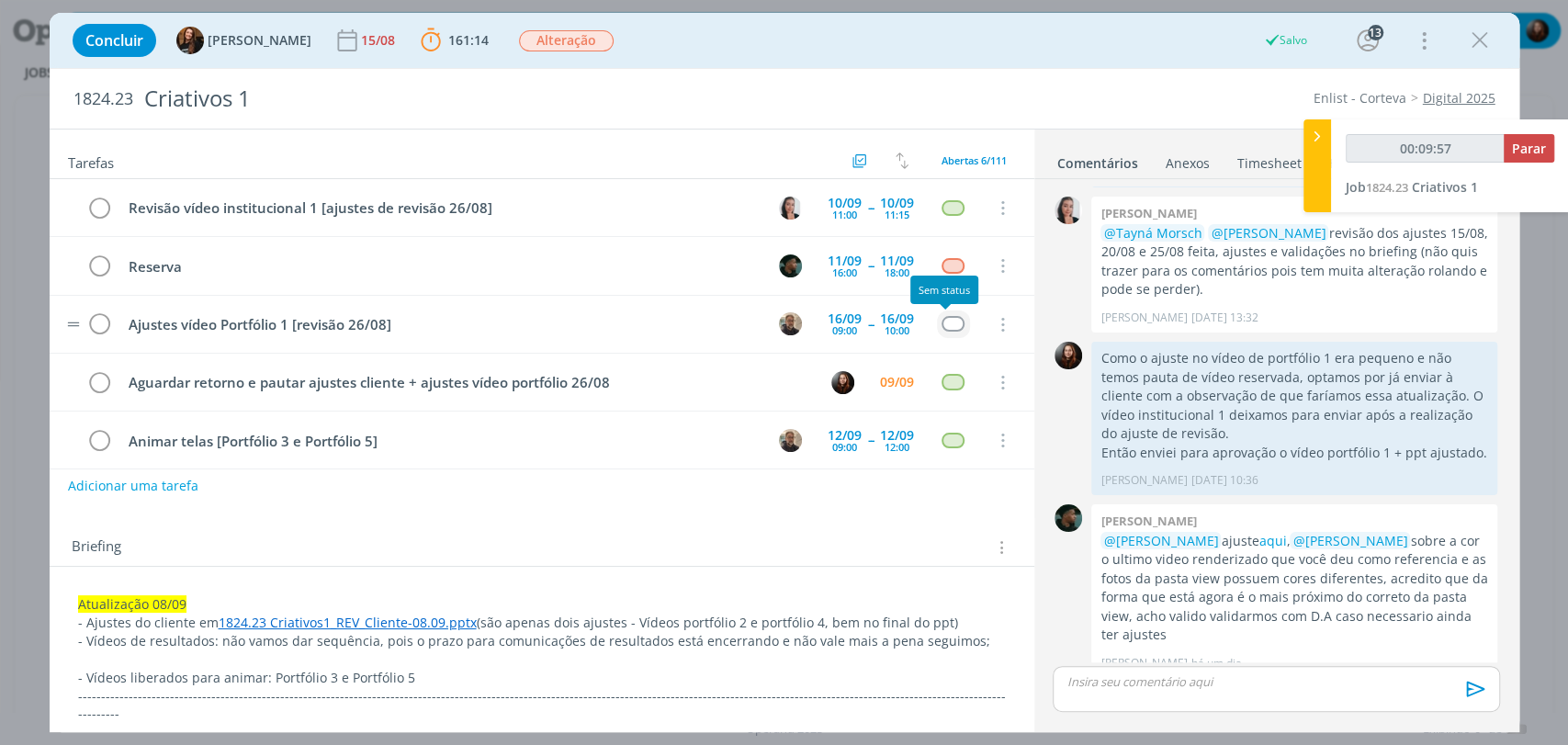
click at [945, 326] on div "dialog" at bounding box center [953, 324] width 23 height 16
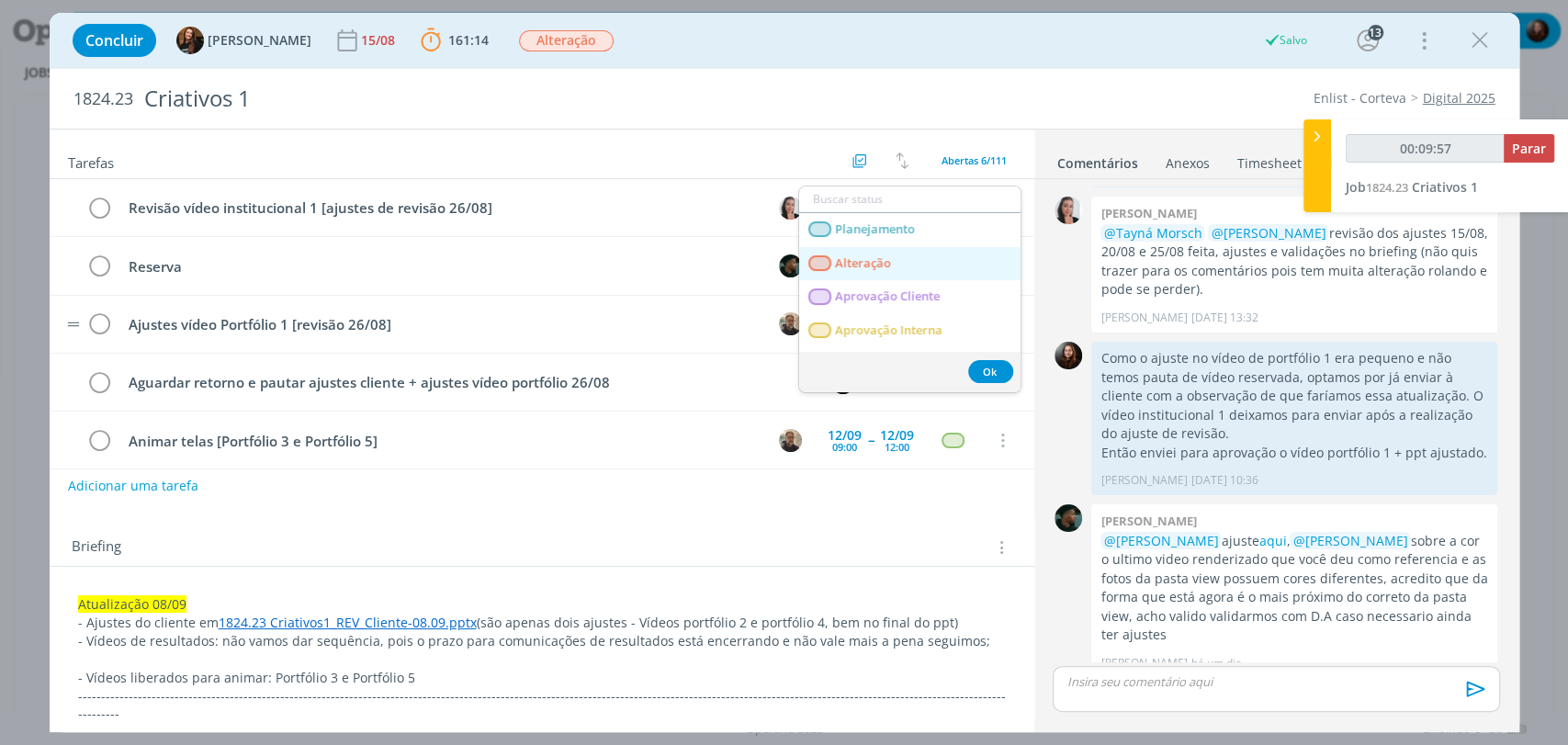
click at [859, 265] on span "Alteração" at bounding box center [863, 264] width 56 height 15
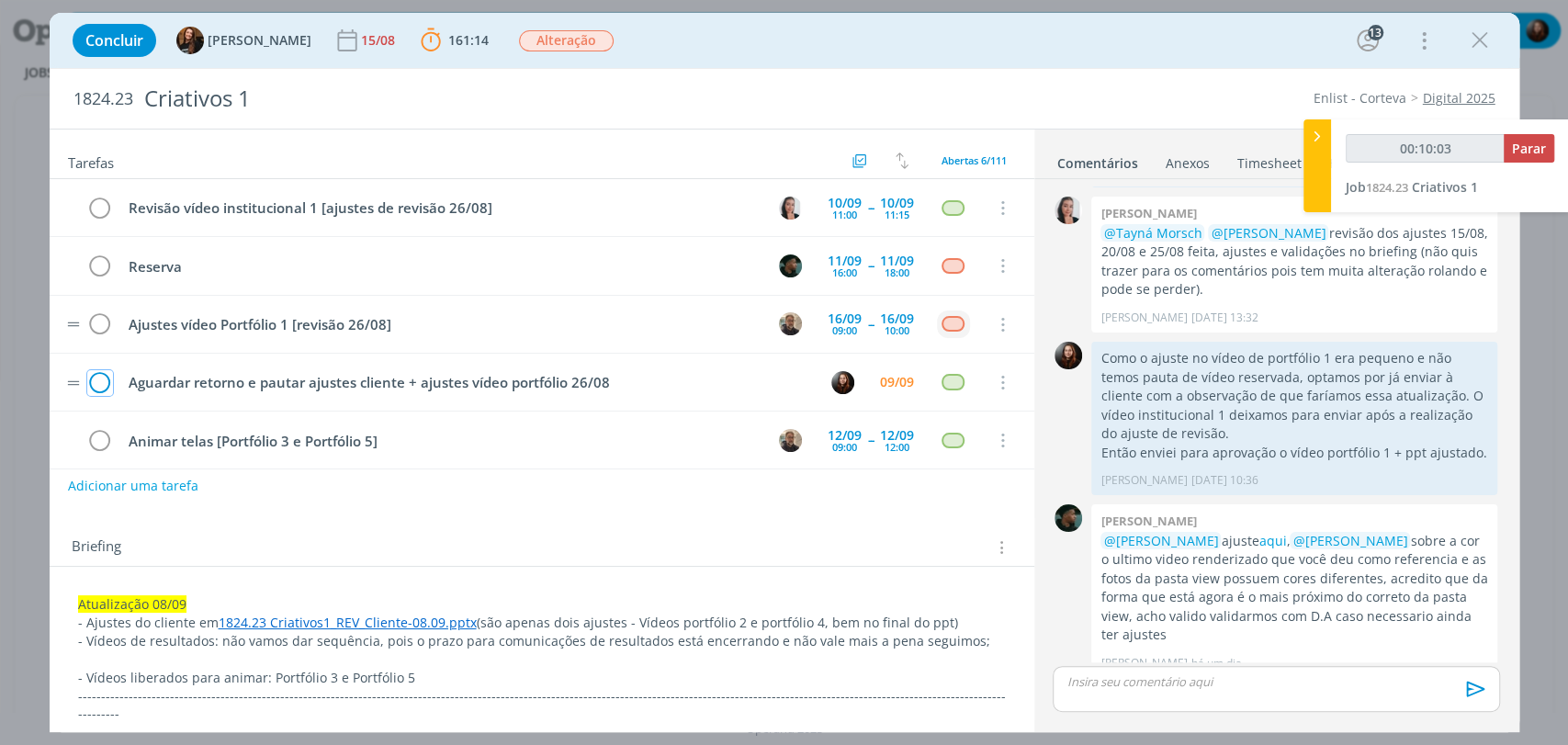
click at [102, 379] on icon "dialog" at bounding box center [100, 383] width 26 height 28
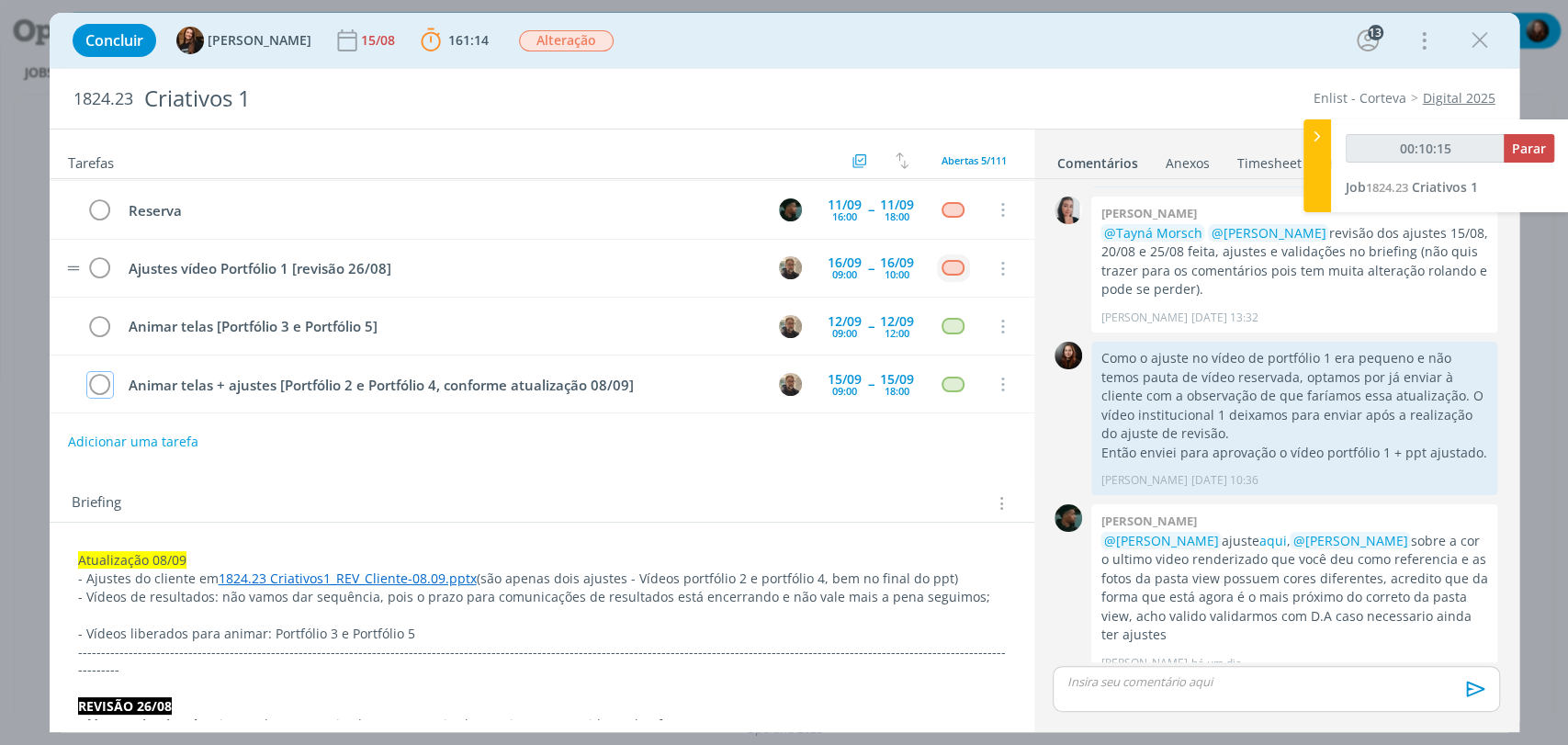
scroll to position [102, 0]
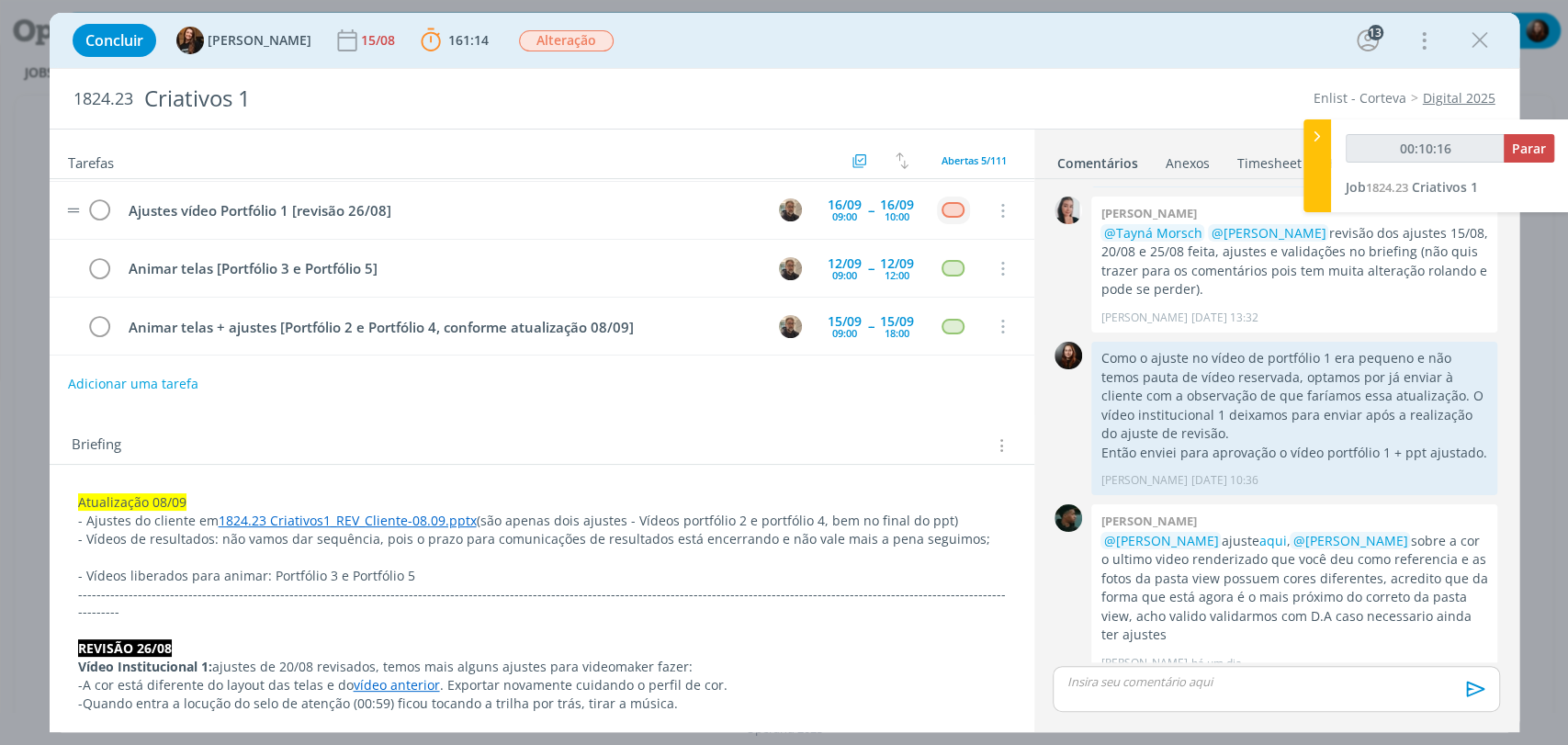
click at [442, 409] on div "Tarefas Usar Job de template Criar template a partir deste job Visualizar Templ…" at bounding box center [542, 424] width 984 height 590
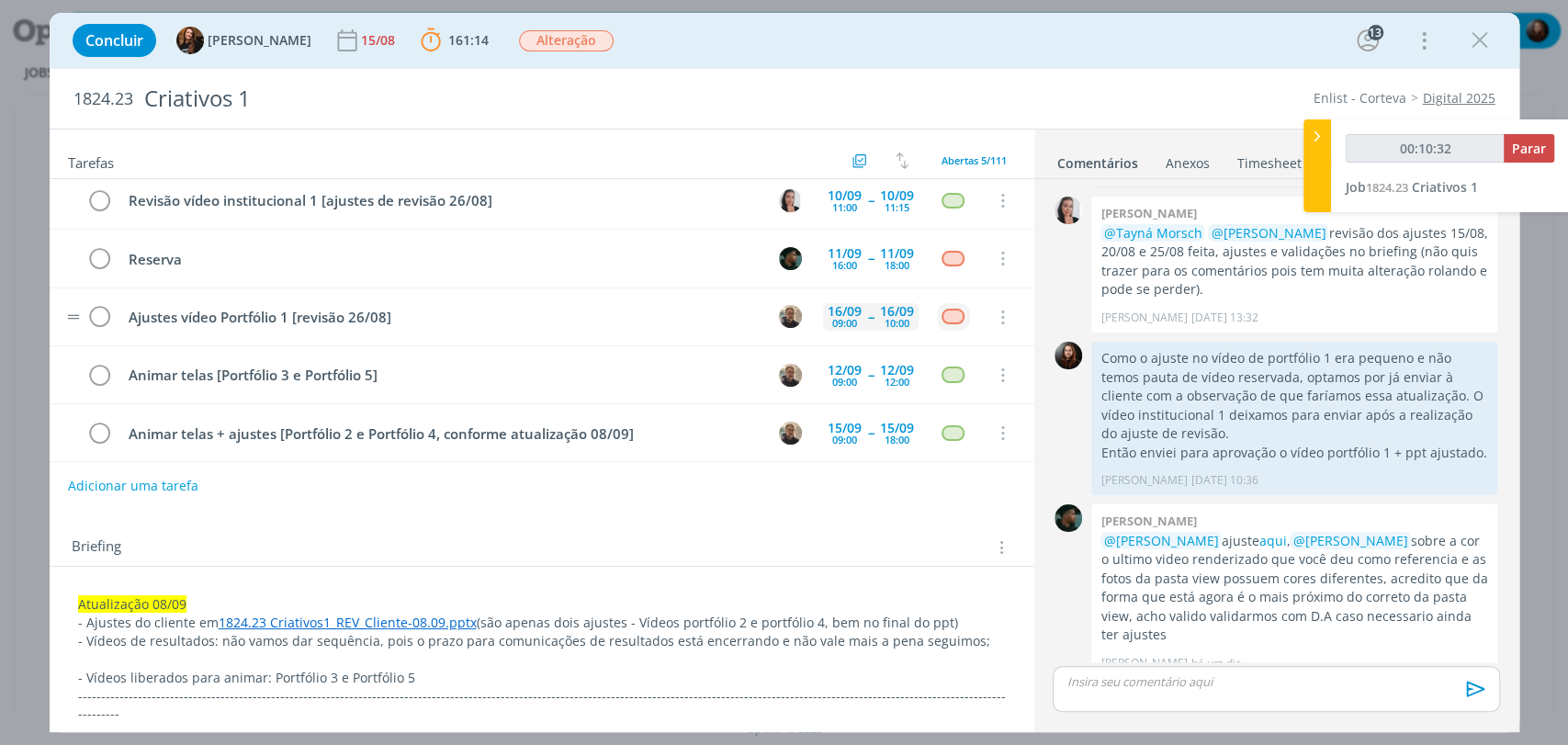
scroll to position [12, 0]
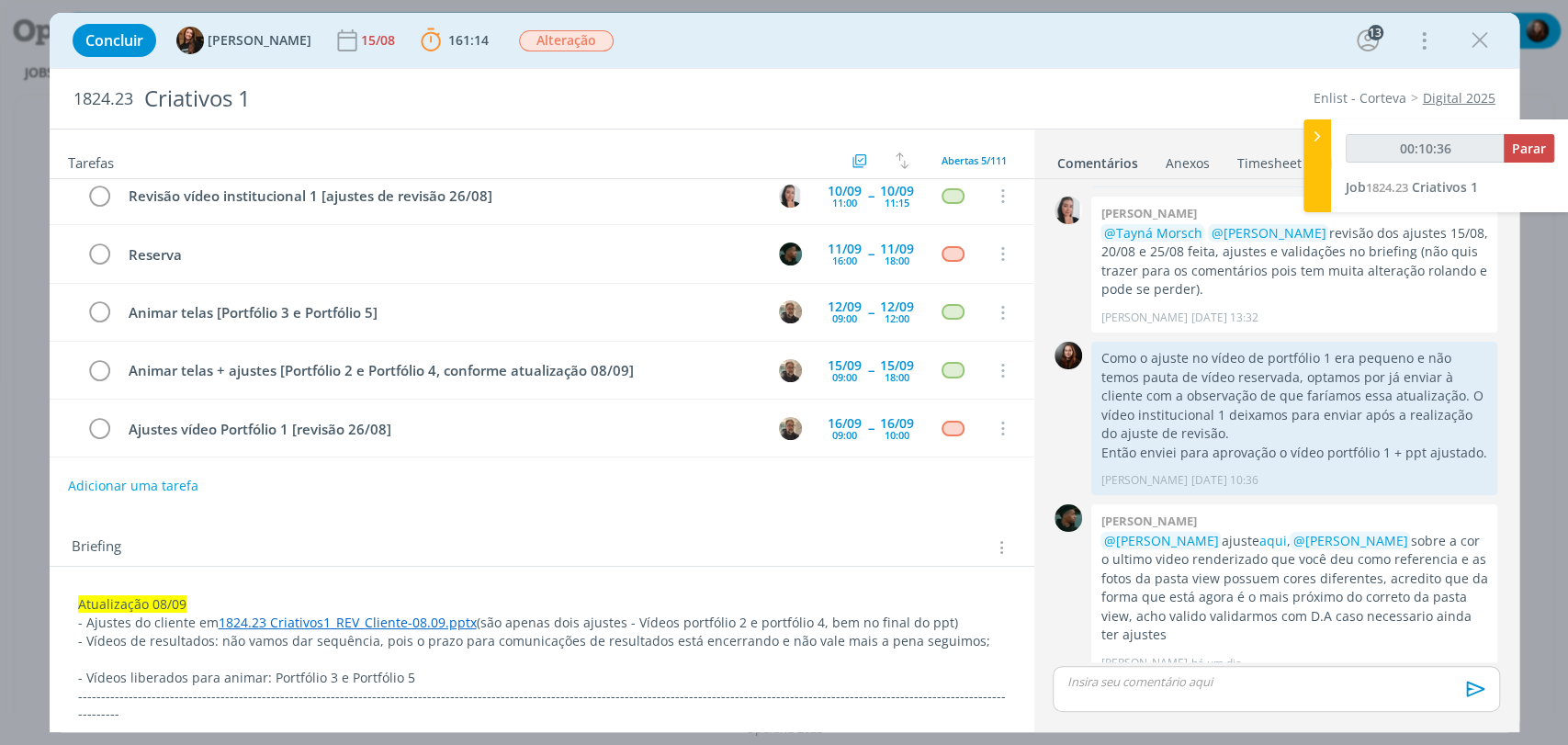
click at [318, 527] on div "Briefing Briefings Predefinidos Versões do Briefing Ver Briefing do Projeto" at bounding box center [542, 542] width 984 height 50
click at [169, 485] on button "Adicionar uma tarefa" at bounding box center [131, 485] width 130 height 31
click at [248, 486] on input "dialog" at bounding box center [419, 484] width 678 height 26
type input "00:10:39"
type input "Rev"
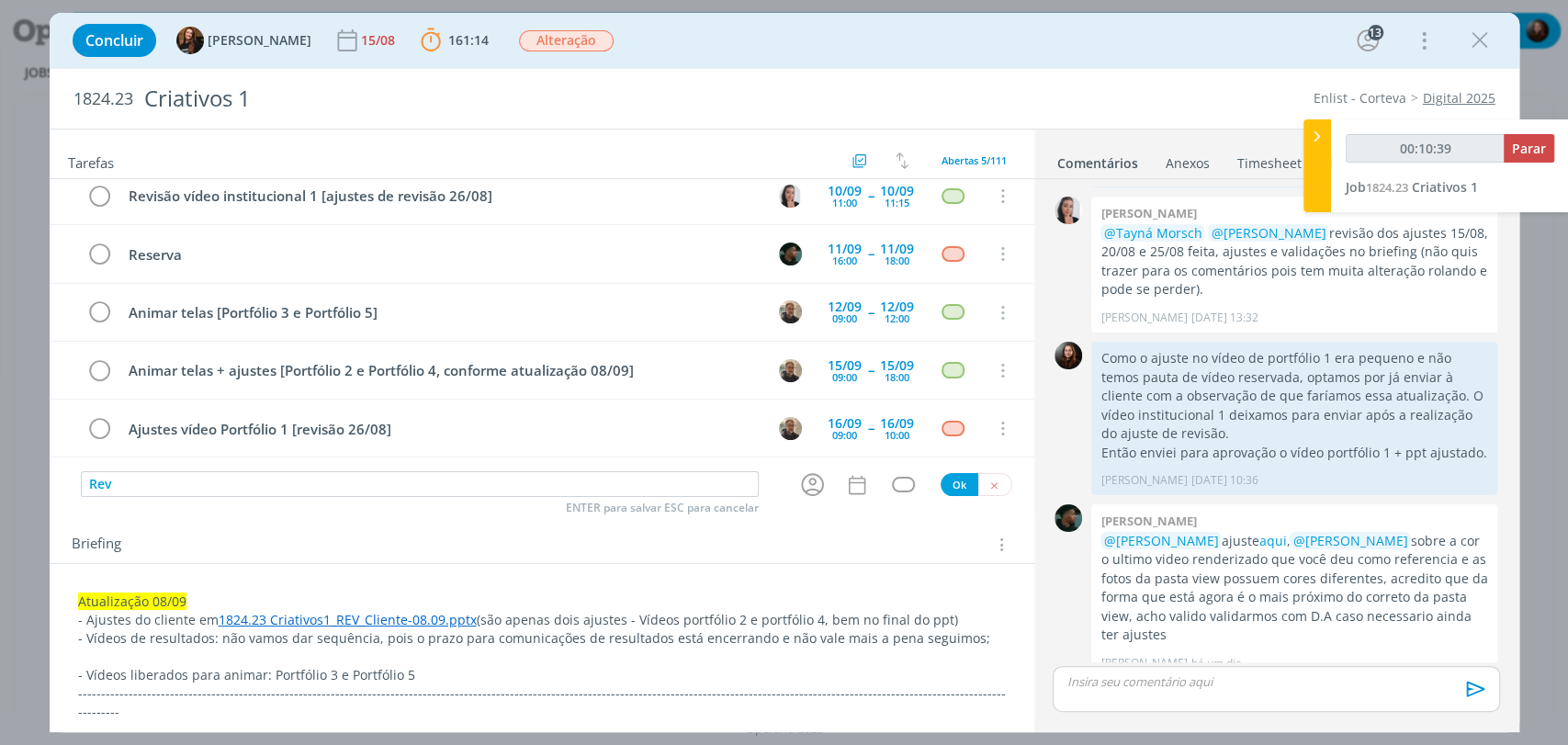
type input "00:10:40"
type input "Revisão"
type input "00:10:41"
type input "Revisão v"
type input "00:10:42"
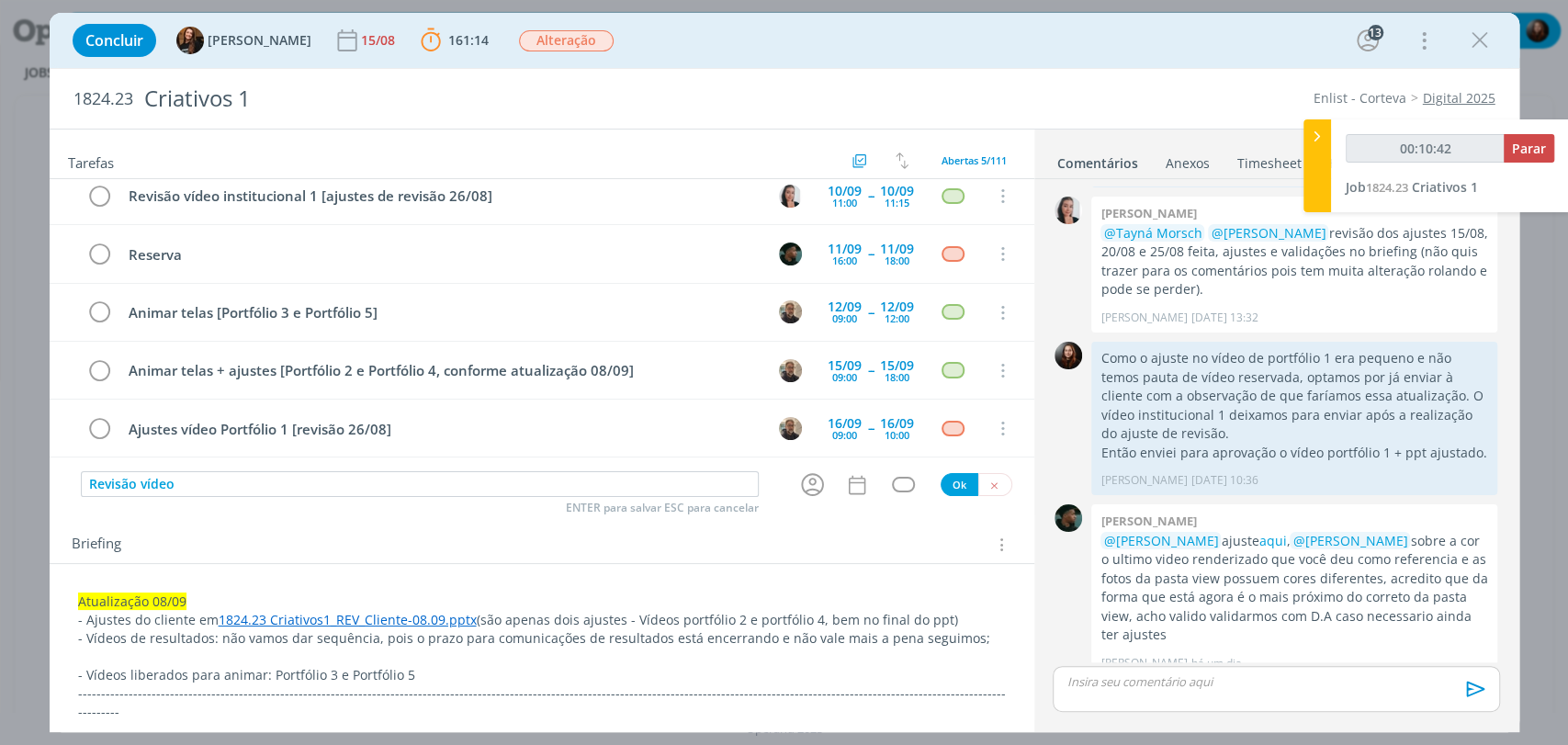
type input "Revisão vídeos"
type input "00:10:43"
type input "Revisão vídeos"
type input "00:10:45"
type input "Revisão vídeos Porf"
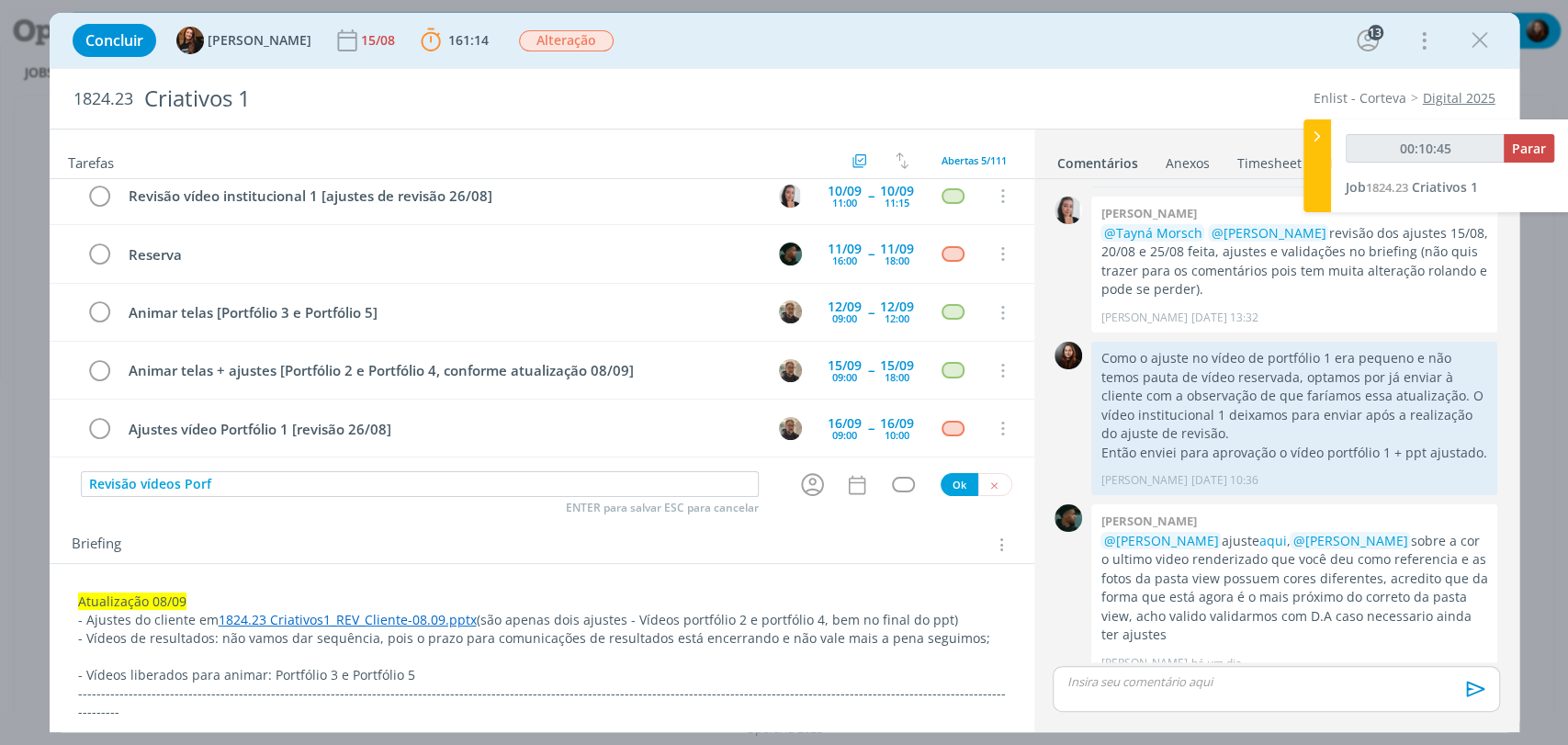
type input "00:10:46"
type input "Revisão vídeos Porf"
type input "00:10:47"
type input "Revisão vídeos Por"
type input "00:10:48"
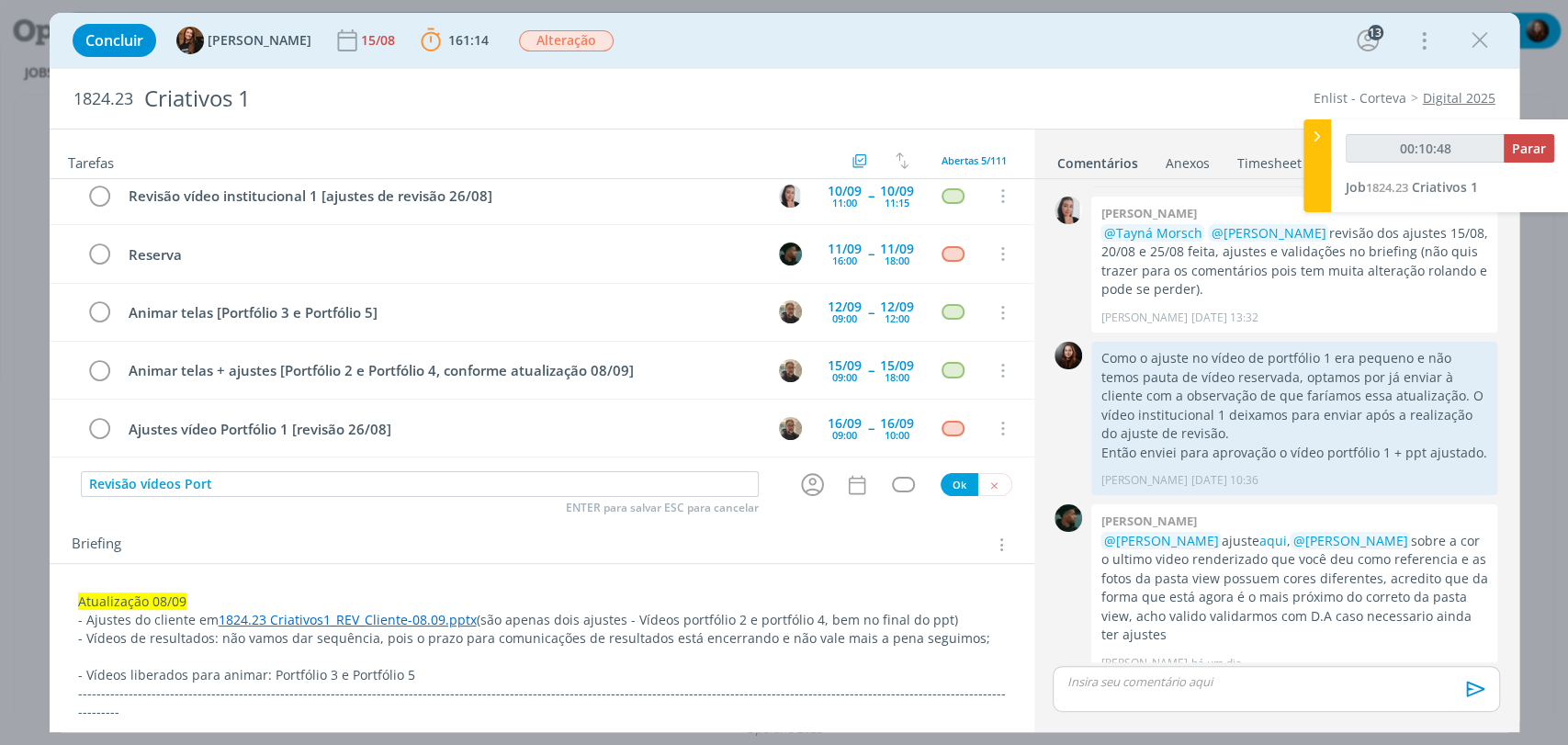
type input "Revisão vídeos Portf"
type input "00:10:49"
type input "Revisão vídeos Portfólio"
type input "00:10:51"
type input "Revisão vídeos Portfólio 1"
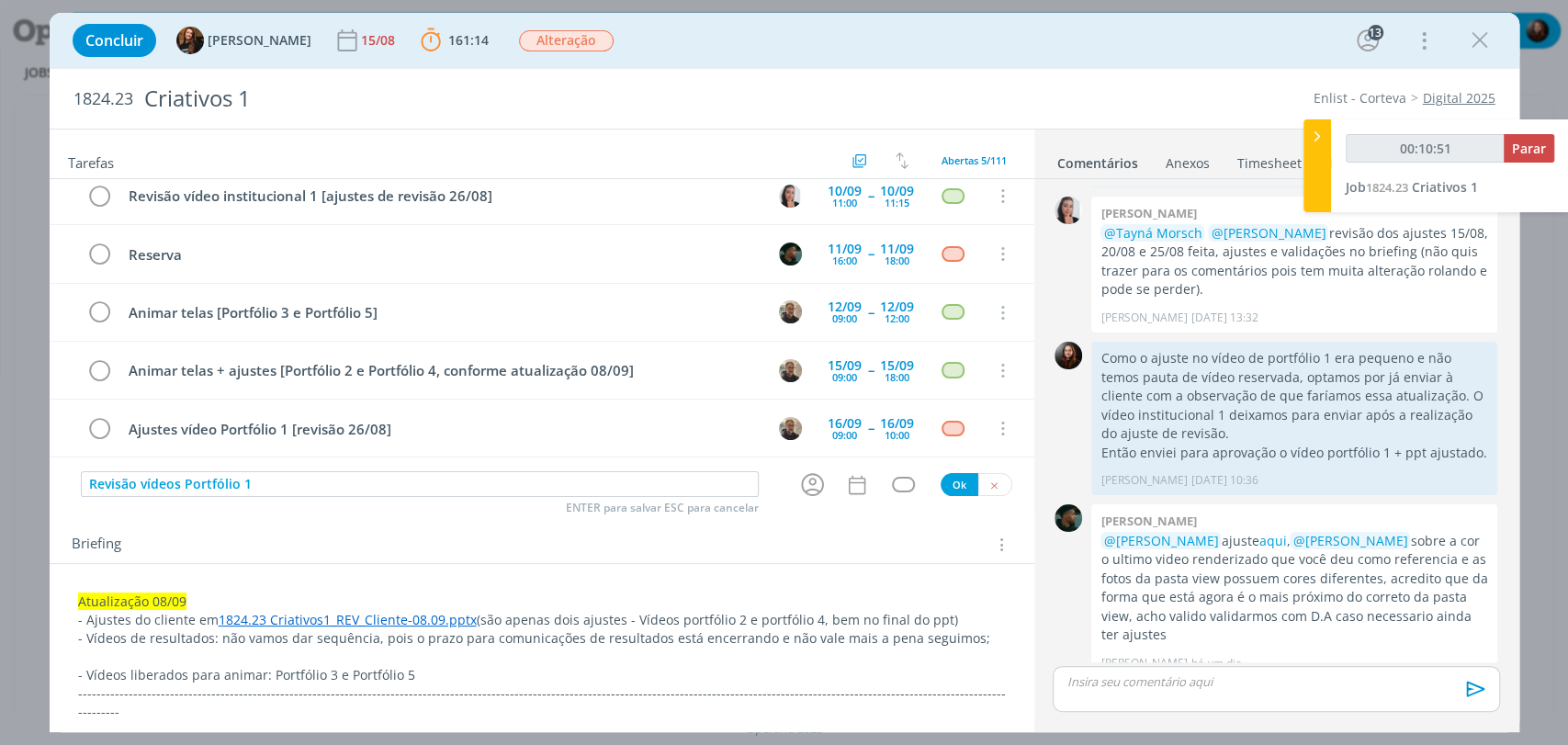
type input "00:10:52"
type input "Revisão vídeos Portfólio 1,"
type input "00:10:53"
type input "Revisão vídeos Portfólio 1,"
type input "00:10:54"
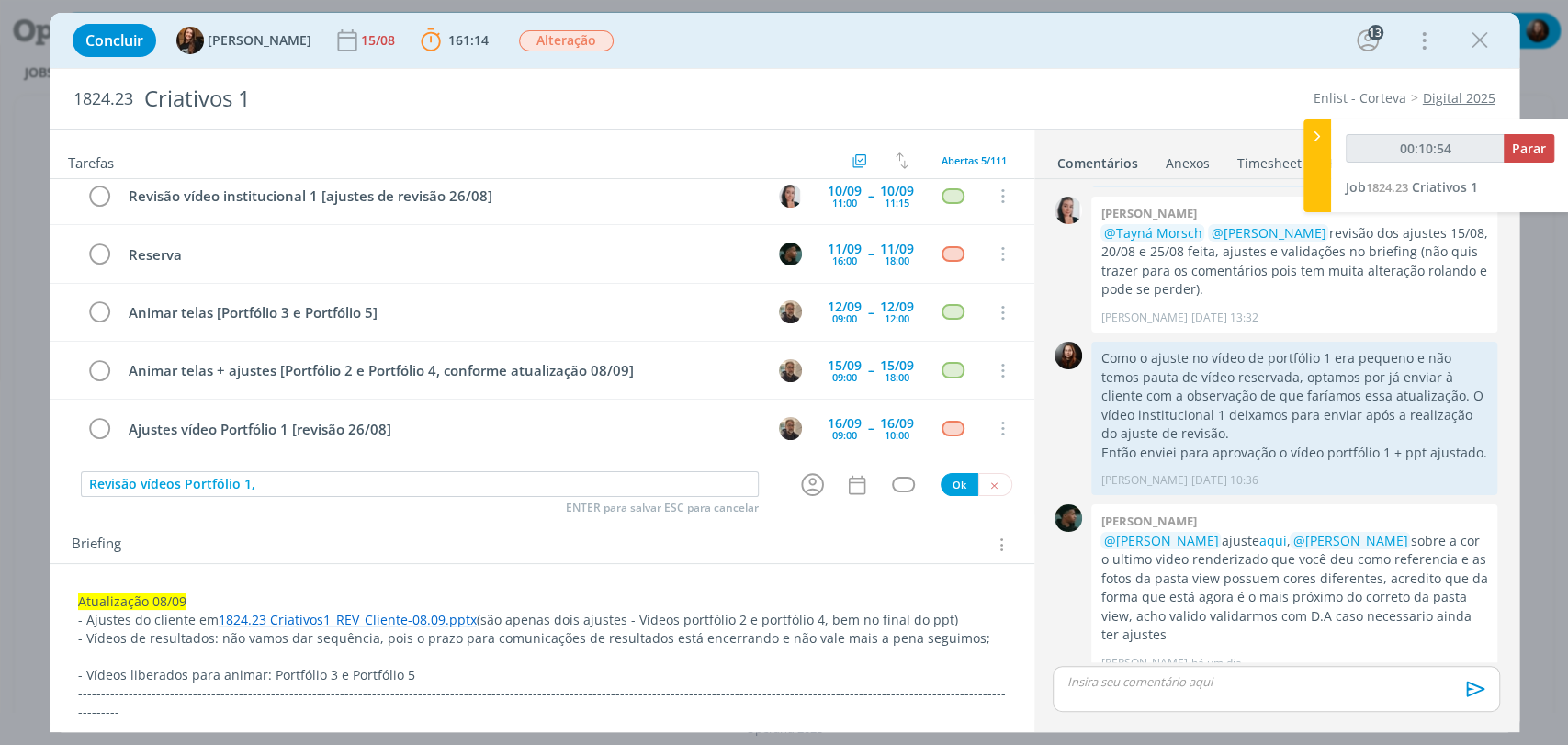
type input "Revisão vídeos Portfólio 1, 2"
type input "00:10:55"
type input "Revisão vídeos Portfólio 1, 2 3"
type input "00:10:56"
type input "Revisão vídeos Portfólio 1, 2 3"
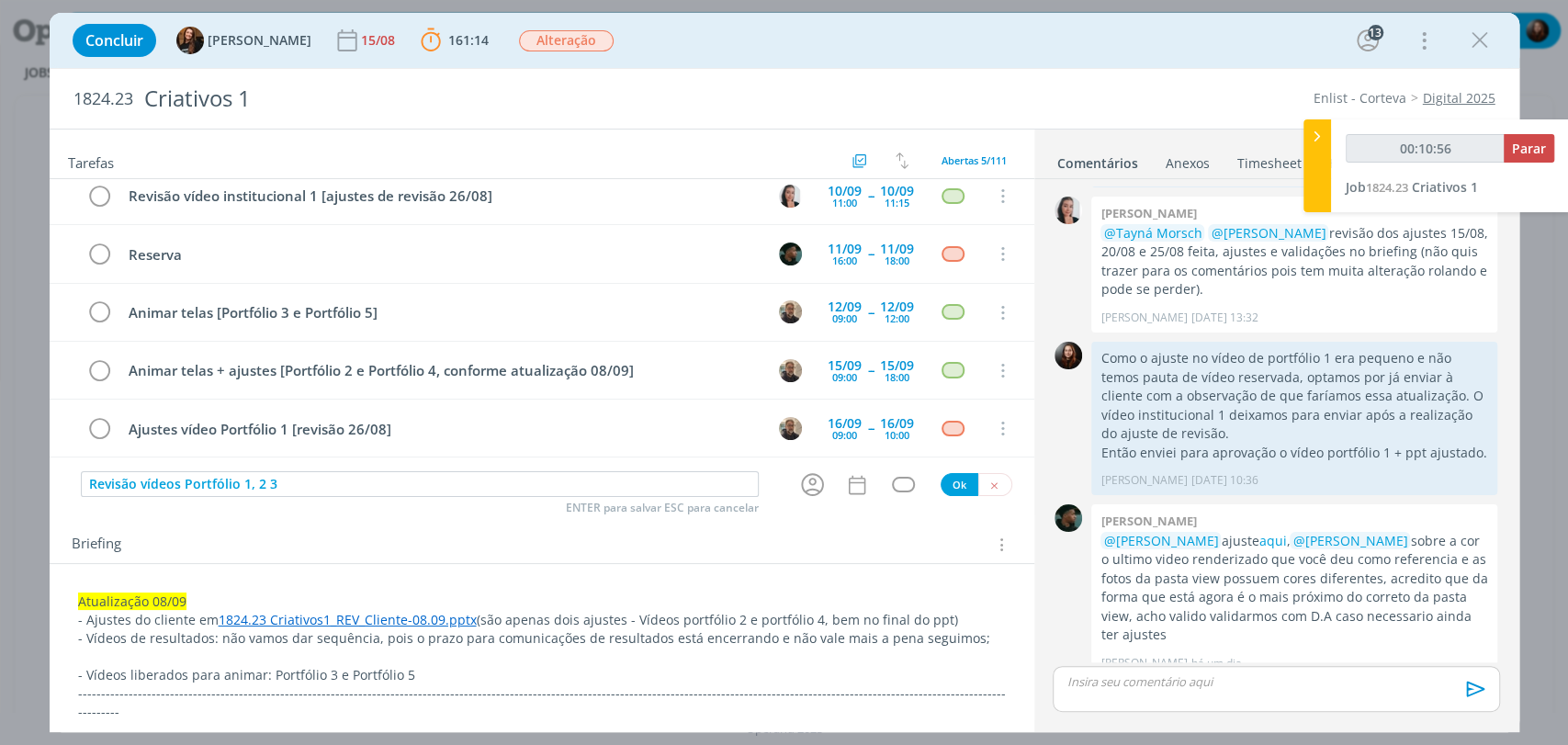
type input "00:10:57"
type input "Revisão vídeos Portfólio 1, 2 3 4"
type input "00:10:58"
type input "Revisão vídeos Portfólio 1, 2 3 4 e"
type input "00:10:59"
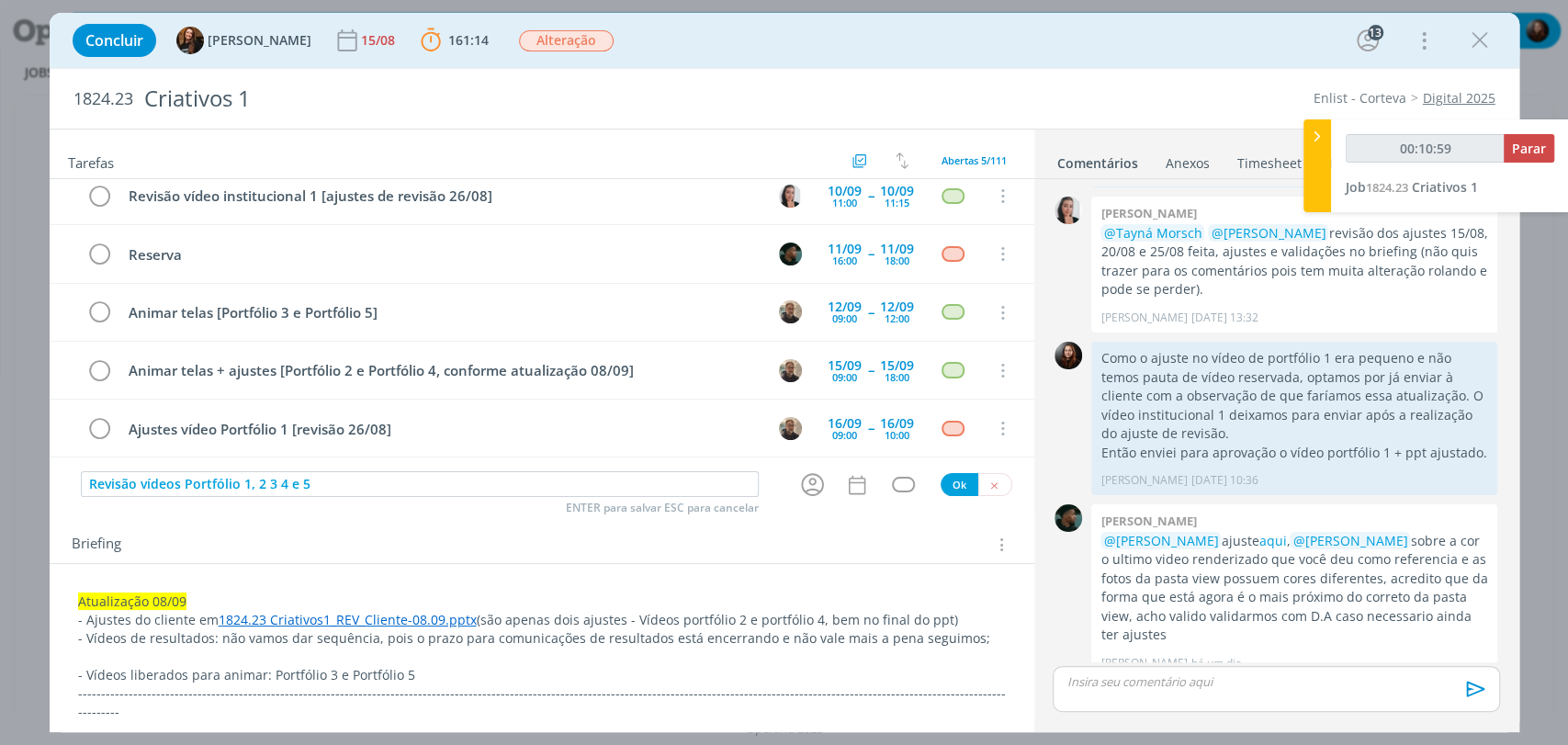
type input "Revisão vídeos Portfólio 1, 2 3 4 e 5"
type input "00:11:00"
type input "Revisão vídeos Portfólio 1, 2 3 4 e 5 -"
type input "00:11:03"
type input "Revisão vídeos Portfólio 1, 2 3 4 e 5 -"
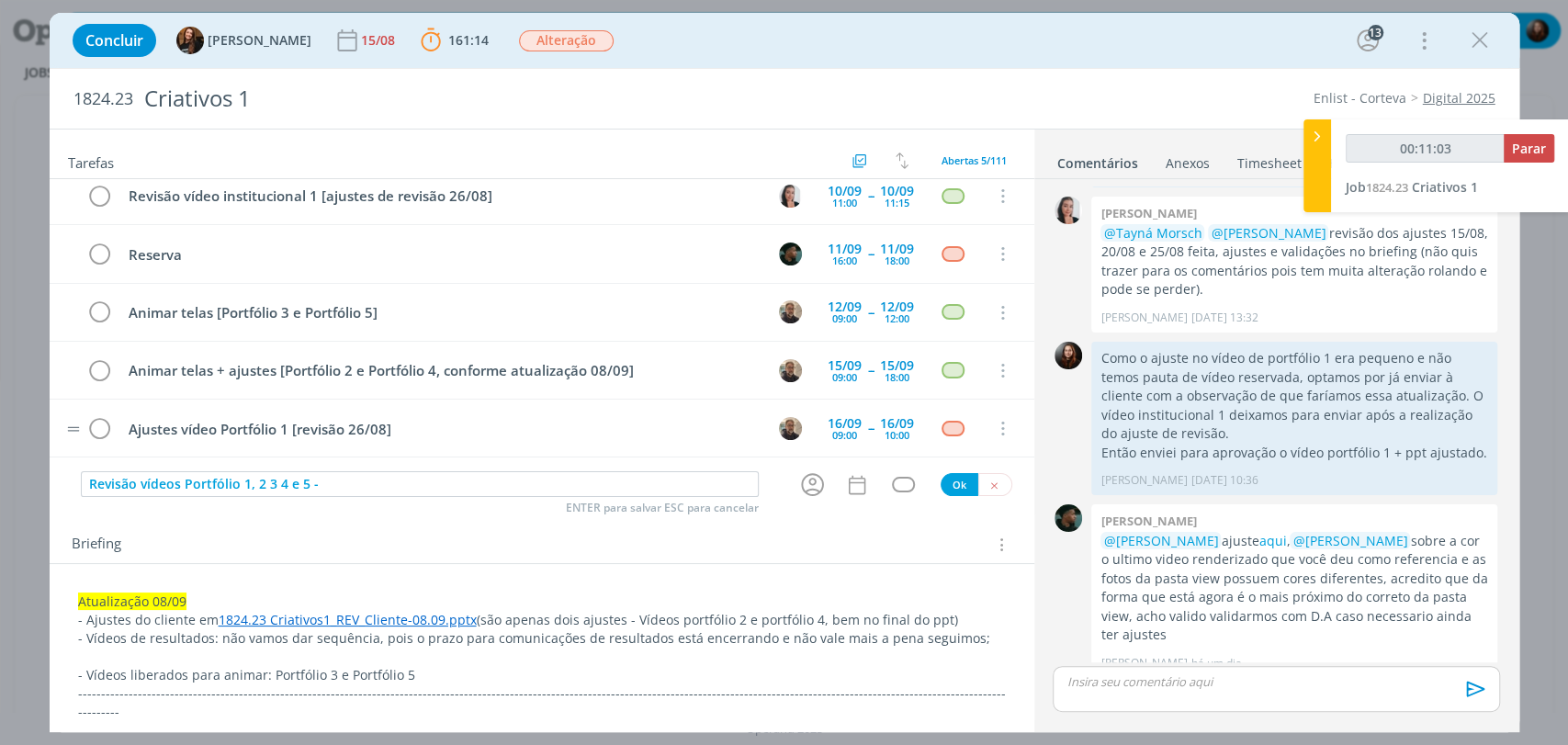
type input "00:11:04"
type input "Revisão vídeos Portfólio 1, 2 3 4 e 5 -"
type input "00:11:05"
type input "Revisão vídeos Portfólio 1, 2 3 4 e 5 - atuali"
type input "00:11:06"
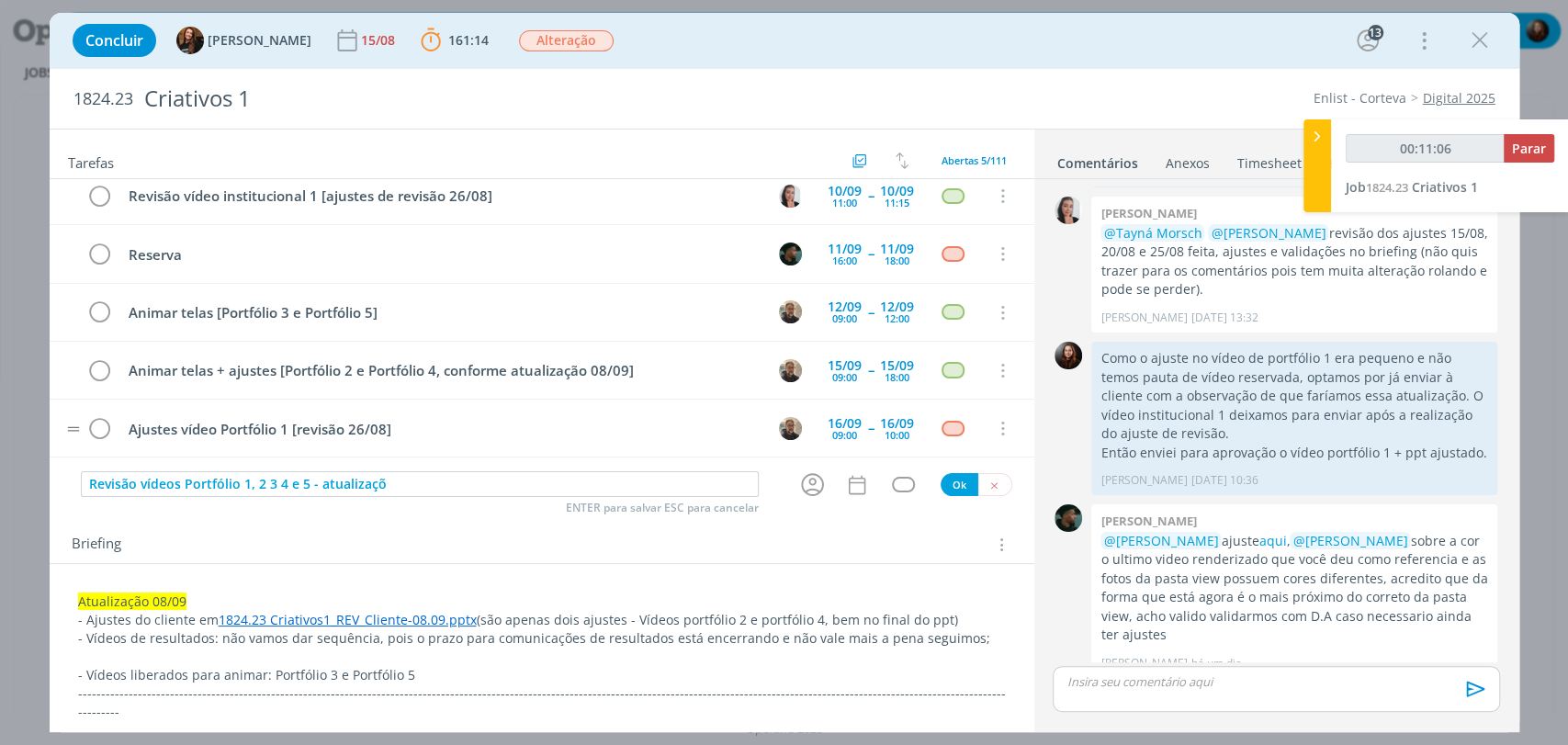
type input "Revisão vídeos Portfólio 1, 2 3 4 e 5 - atualizaçõe"
type input "00:11:07"
type input "Revisão vídeos Portfólio 1, 2 3 4 e 5 - atualizações"
type input "00:11:14"
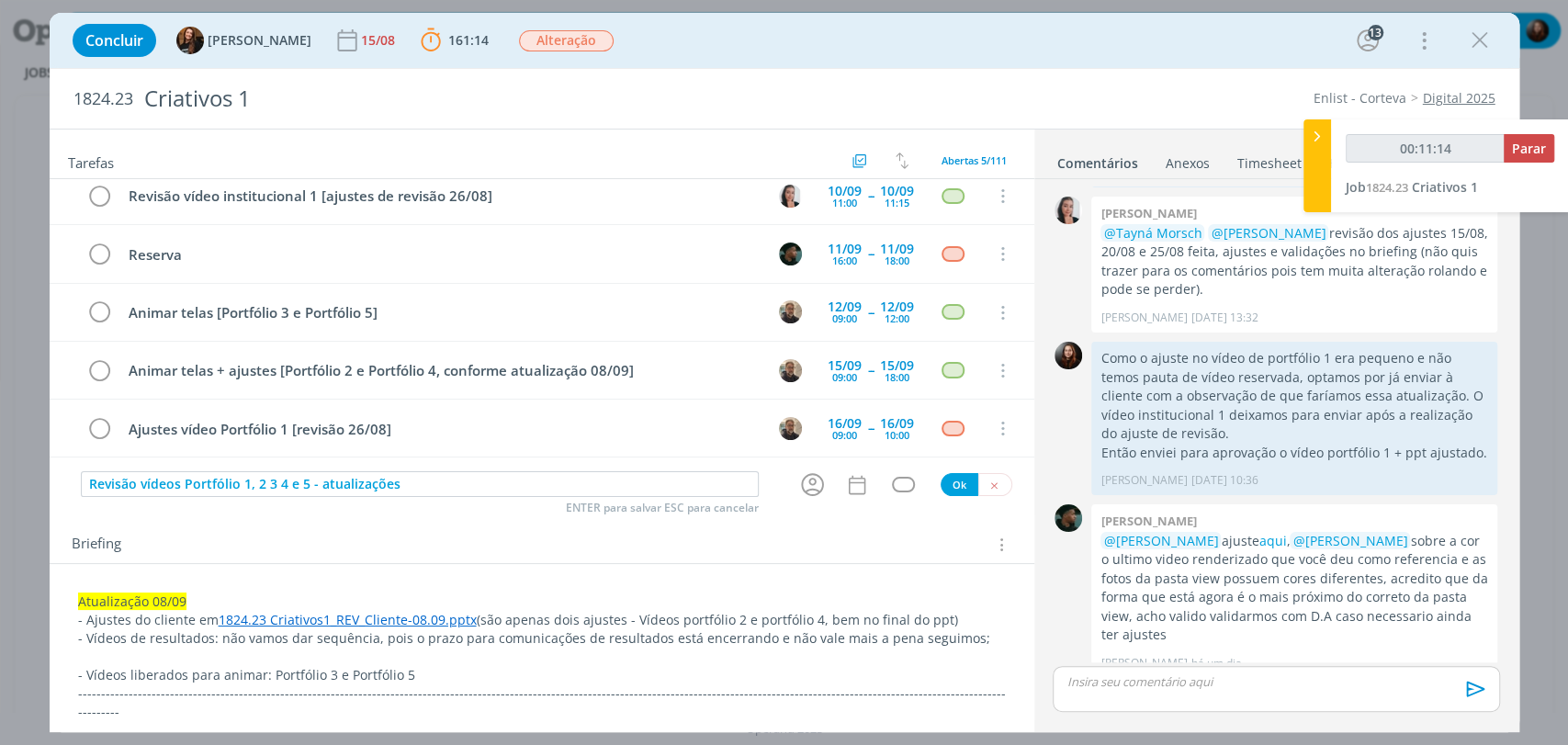
type input "Revisão vídeos Portfólio 1, 2 3 4 e 5 - atualizações 2"
type input "00:11:15"
type input "Revisão vídeos Portfólio 1, 2 3 4 e 5 - atualizações 26/08"
type input "00:11:16"
type input "Revisão vídeos Portfólio 1, 2 3 4 e 5 - atualizações 26/08 e"
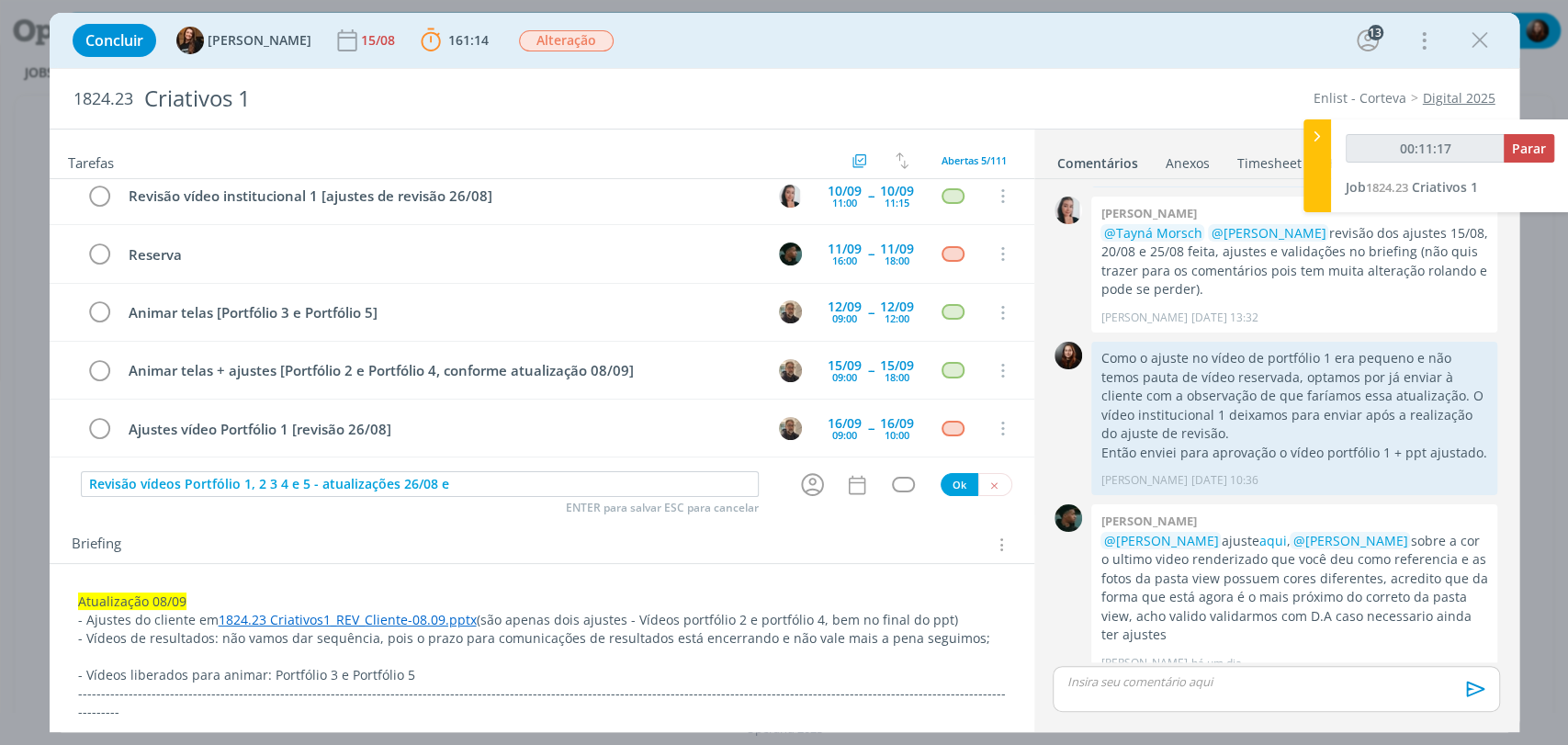
type input "00:11:18"
type input "Revisão vídeos Portfólio 1, 2 3 4 e 5 - atualizações 26/08 e 0"
type input "00:11:19"
type input "Revisão vídeos Portfólio 1, 2 3 4 e 5 - atualizações 26/08 e 08/09"
type input "00:11:20"
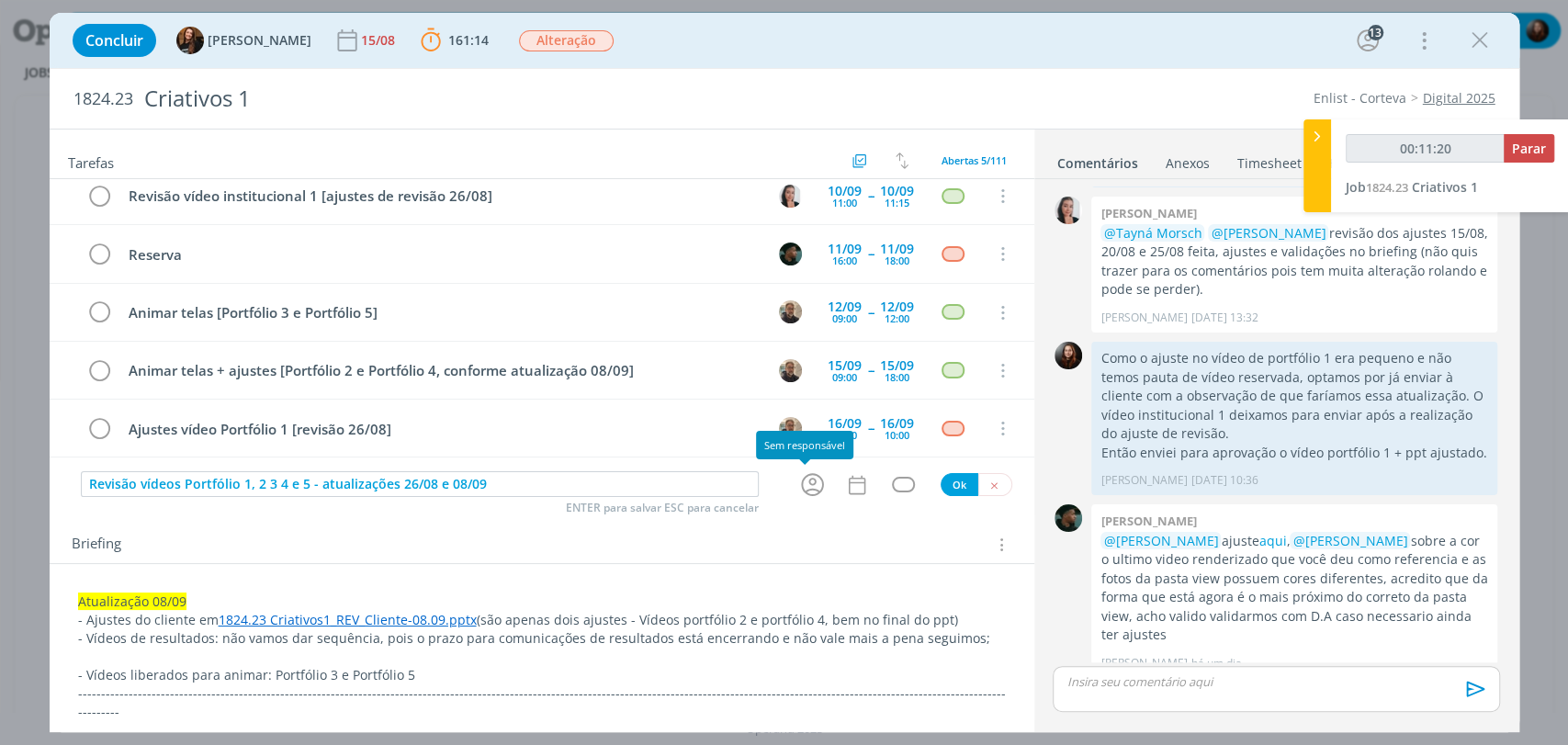
click at [798, 484] on icon "dialog" at bounding box center [812, 484] width 29 height 29
type input "Revisão vídeos Portfólio 1, 2 3 4 e 5 - atualizações 26/08 e 08/09"
type input "00:11:21"
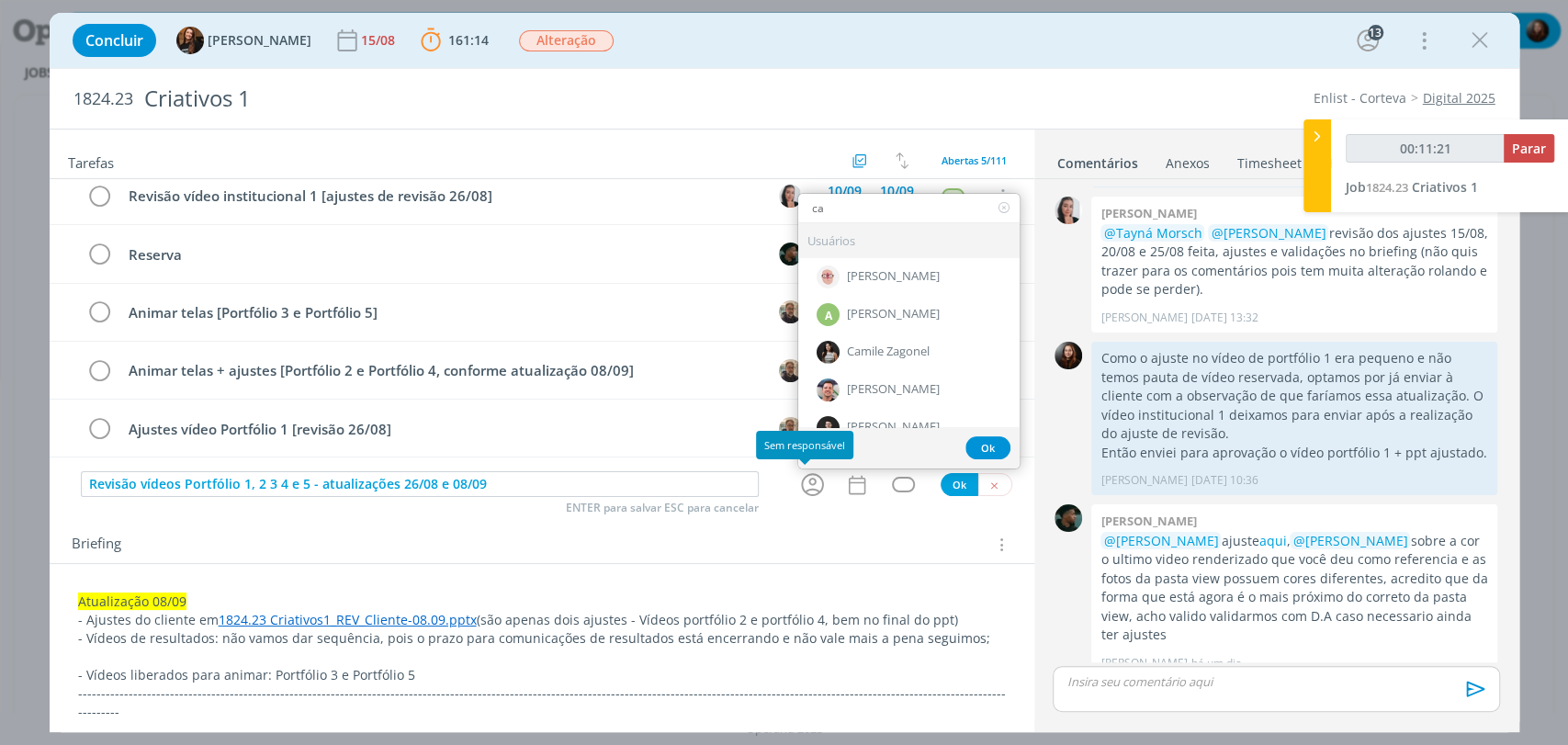
type input "car"
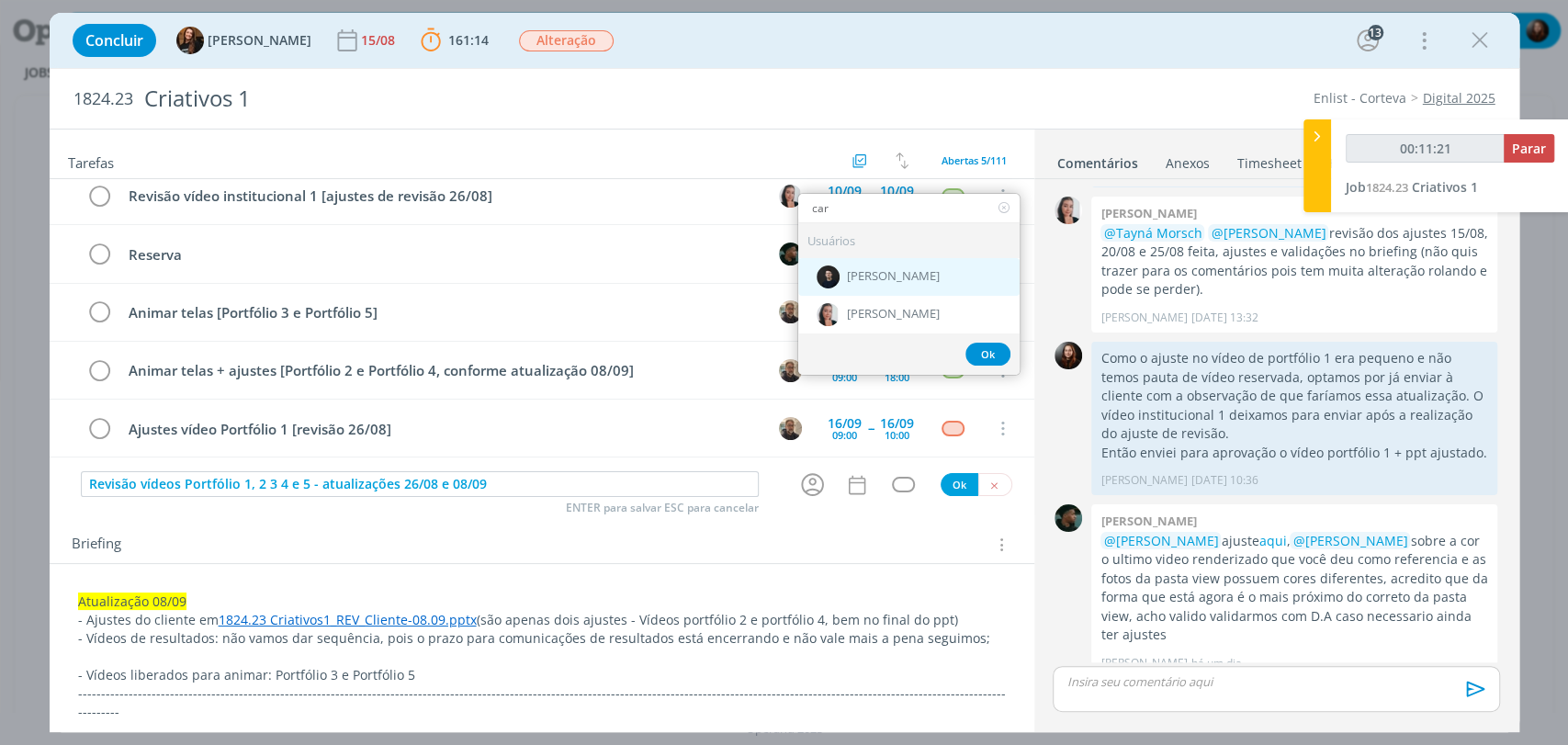
type input "00:11:22"
type input "car"
click at [877, 312] on span "[PERSON_NAME]" at bounding box center [893, 316] width 93 height 15
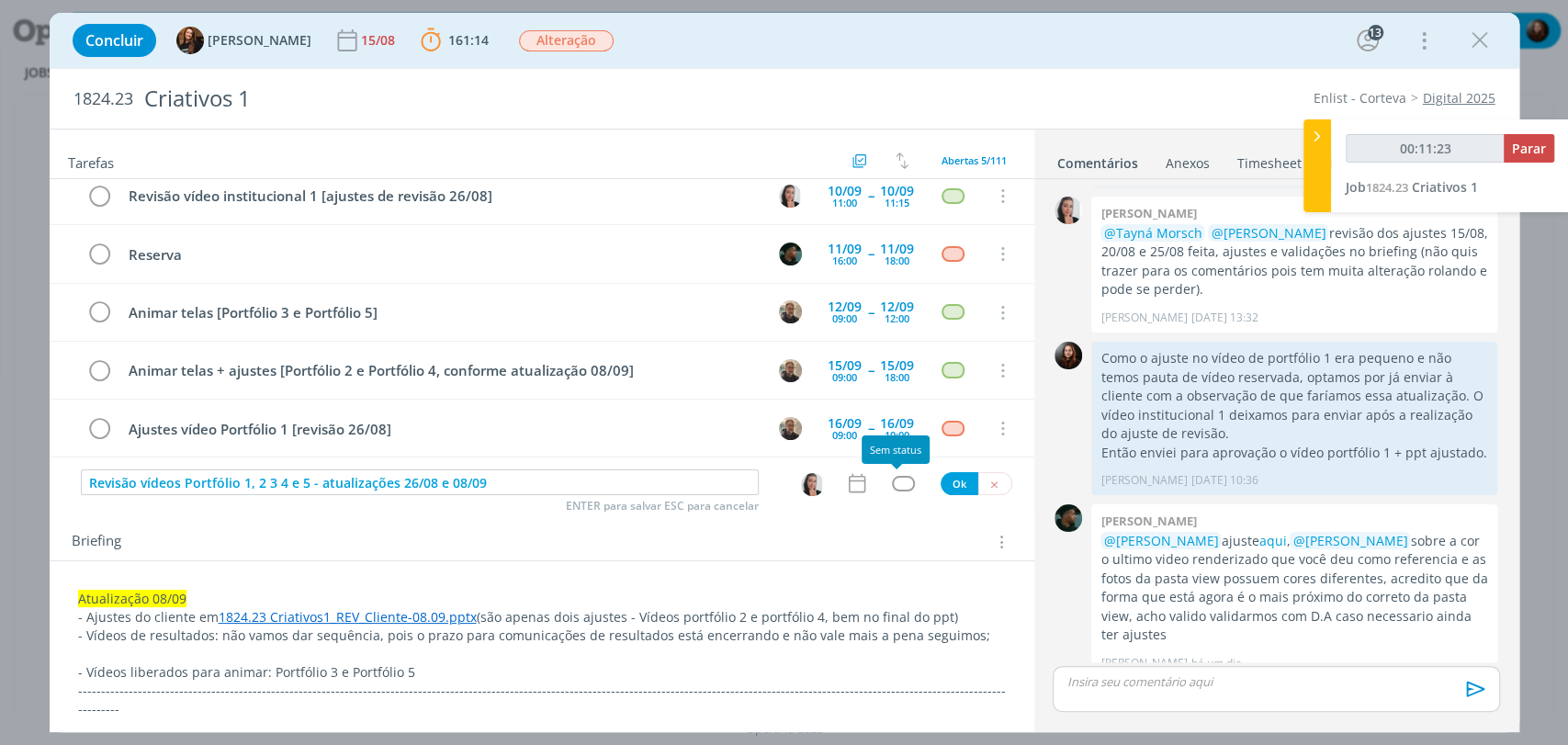
click at [897, 477] on div "dialog" at bounding box center [903, 483] width 23 height 16
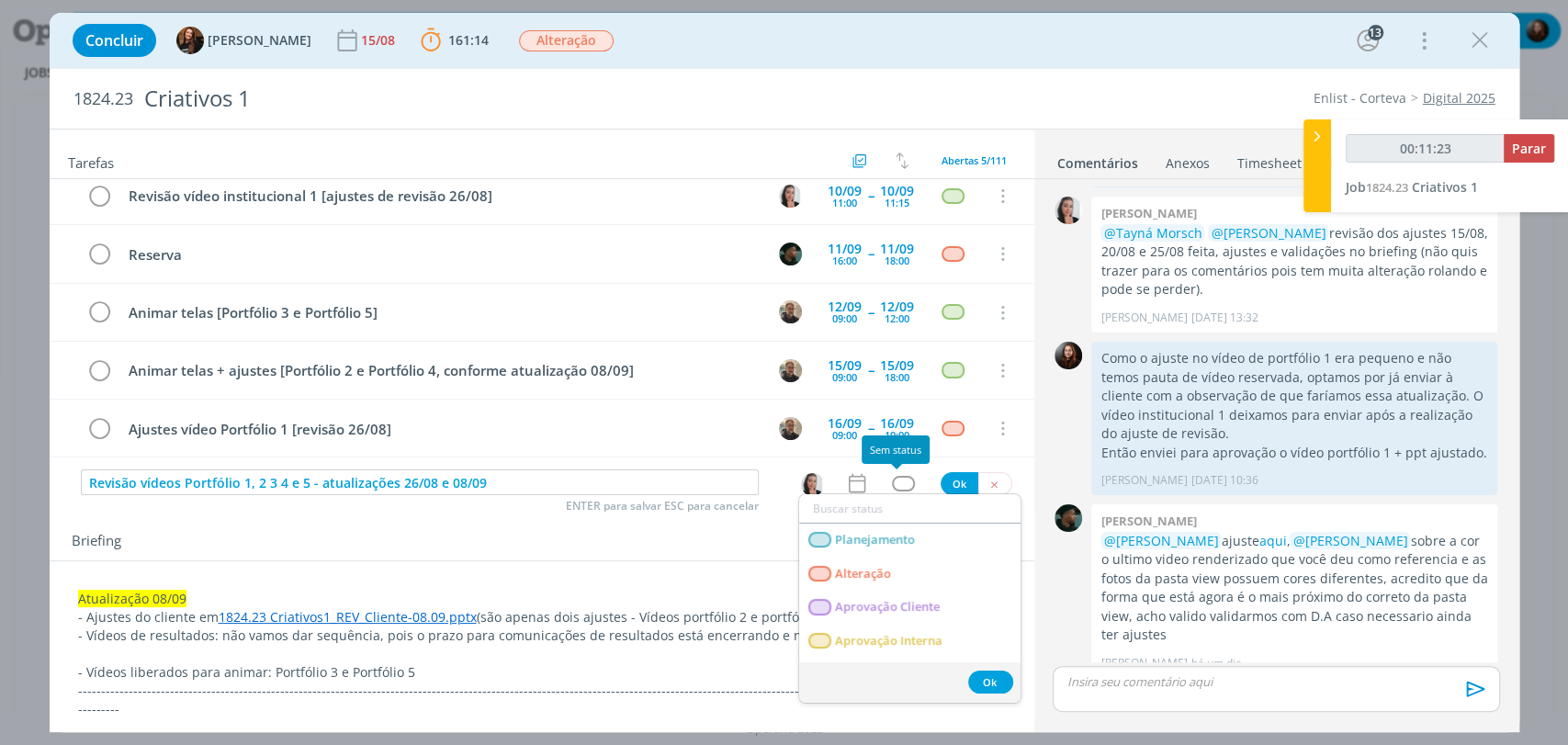
type input "00:11:24"
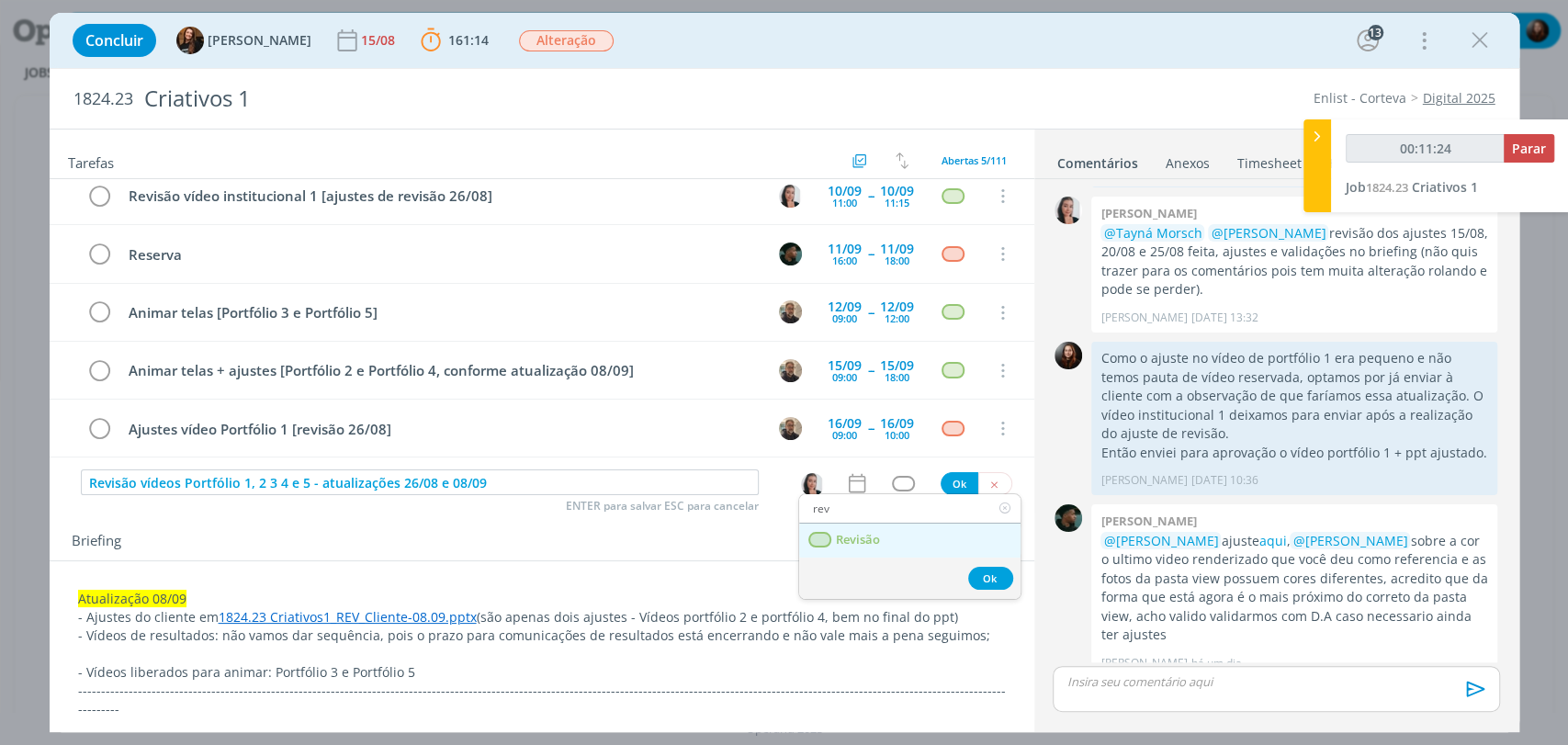
type input "rev"
click at [866, 541] on span "Revisão" at bounding box center [858, 540] width 44 height 15
type input "00:11:25"
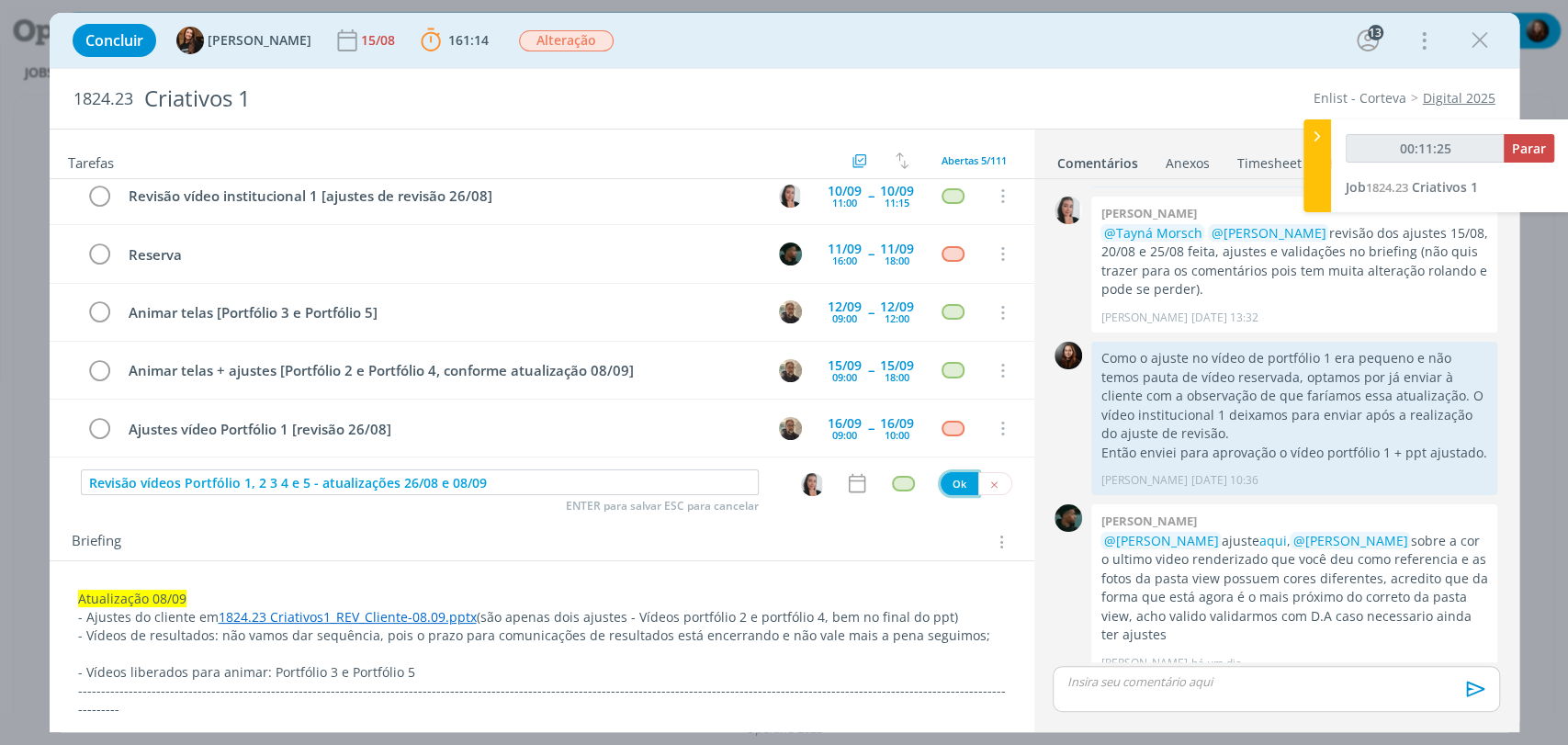
click at [950, 479] on button "Ok" at bounding box center [959, 483] width 38 height 23
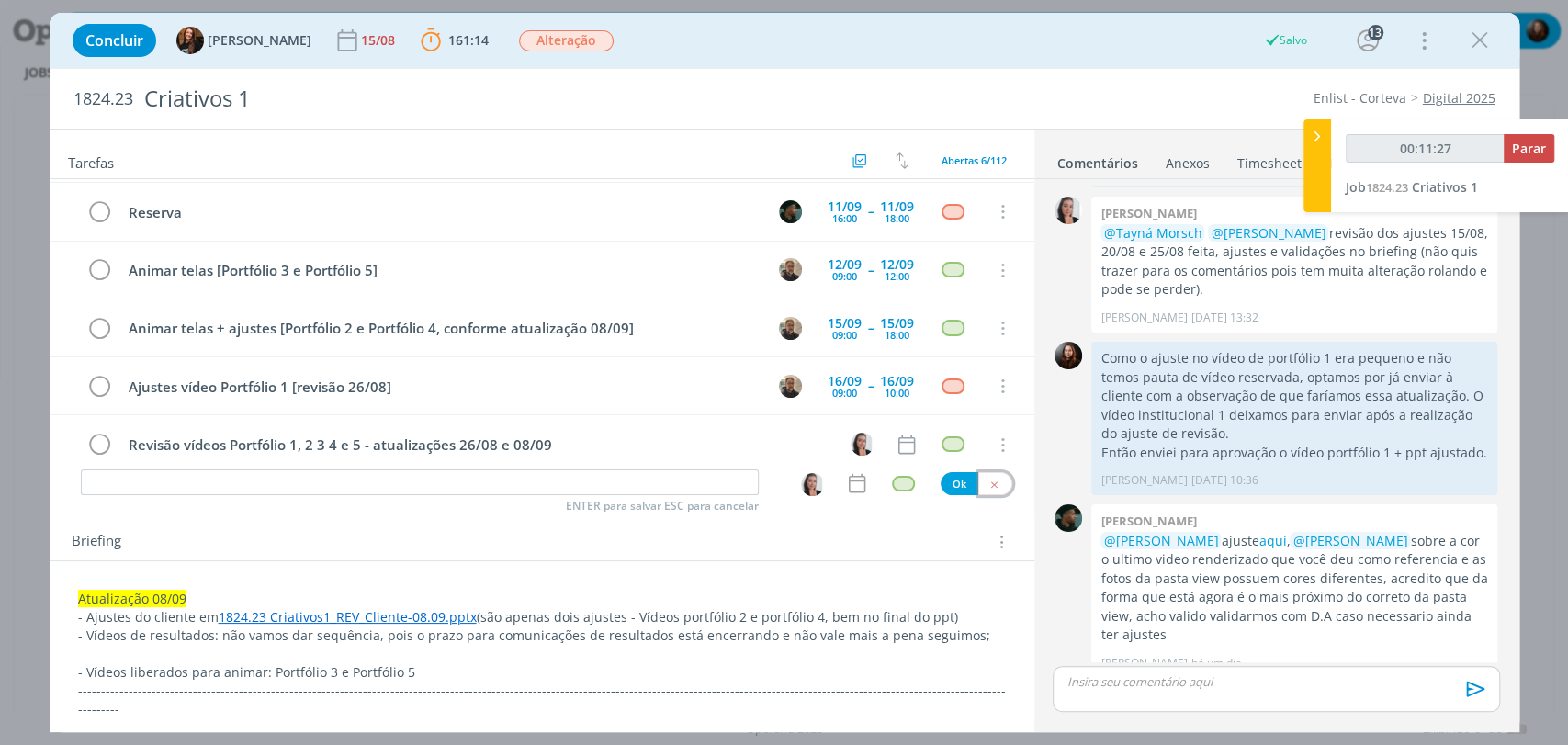
click at [988, 482] on icon "dialog" at bounding box center [994, 484] width 12 height 12
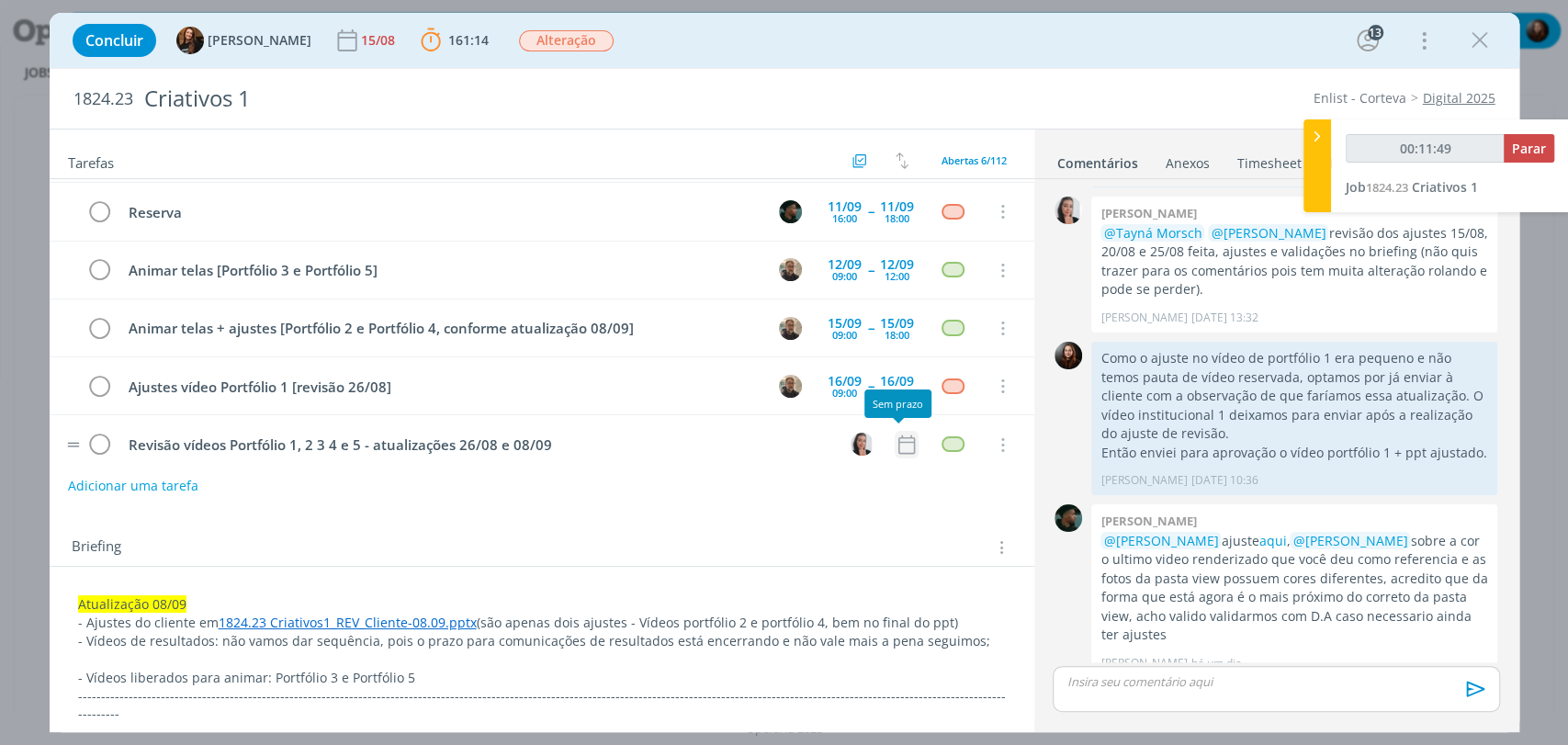
click at [905, 437] on icon "dialog" at bounding box center [906, 444] width 17 height 19
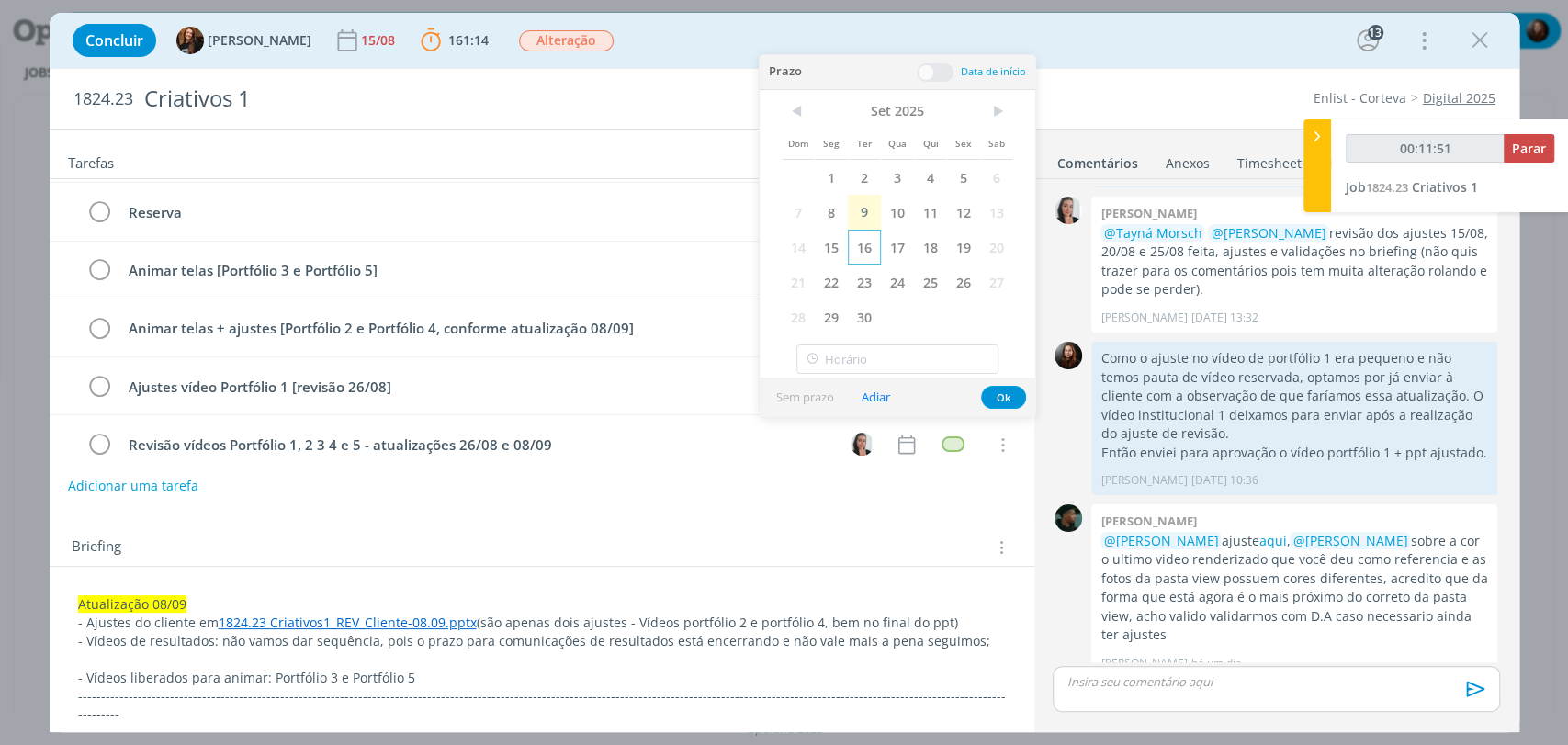
click at [867, 242] on span "16" at bounding box center [864, 247] width 33 height 35
click at [935, 68] on span at bounding box center [935, 73] width 37 height 19
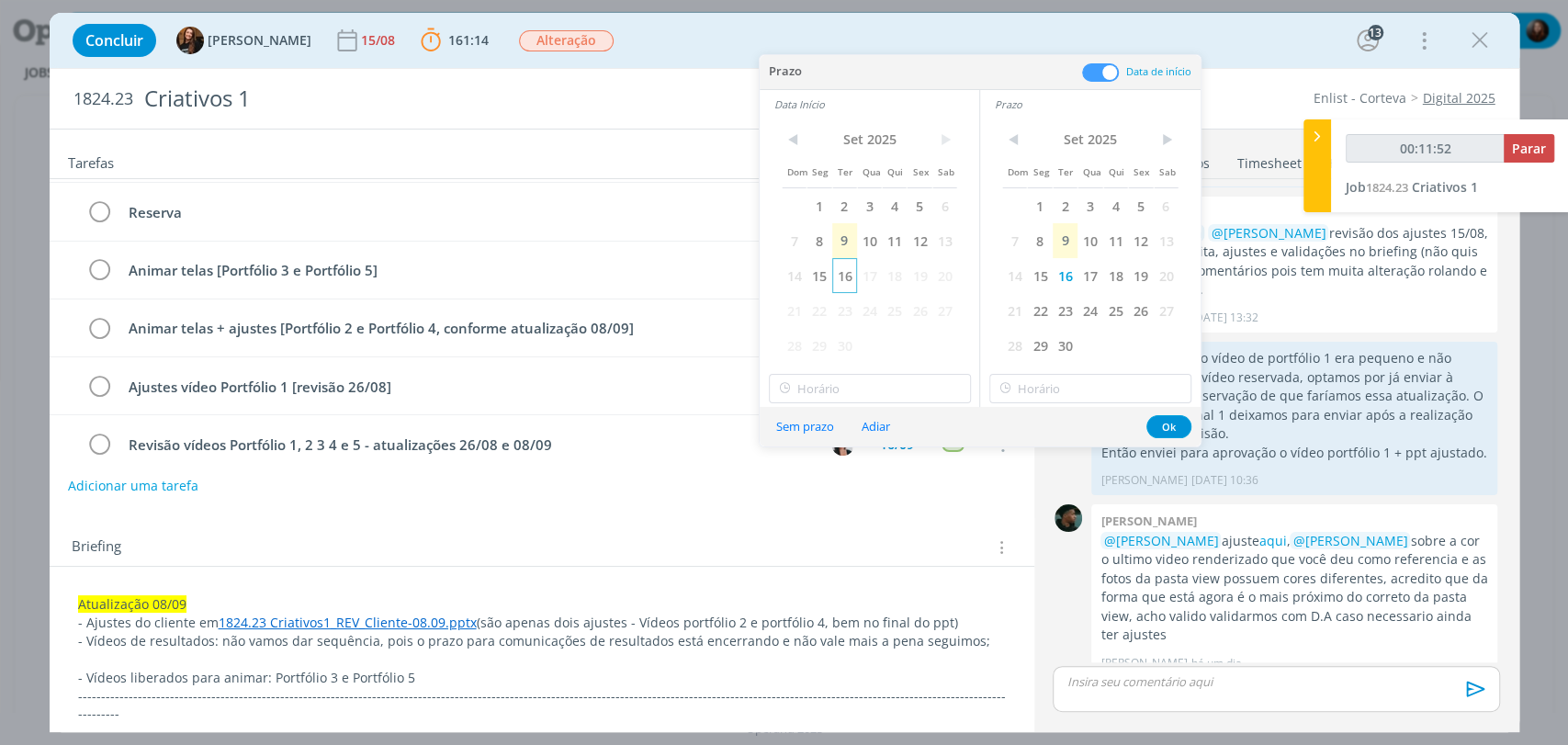
click at [849, 270] on span "16" at bounding box center [845, 276] width 25 height 35
type input "00:11:54"
type input "17:00"
click at [839, 380] on input "17:00" at bounding box center [870, 389] width 202 height 30
type input "00:11:56"
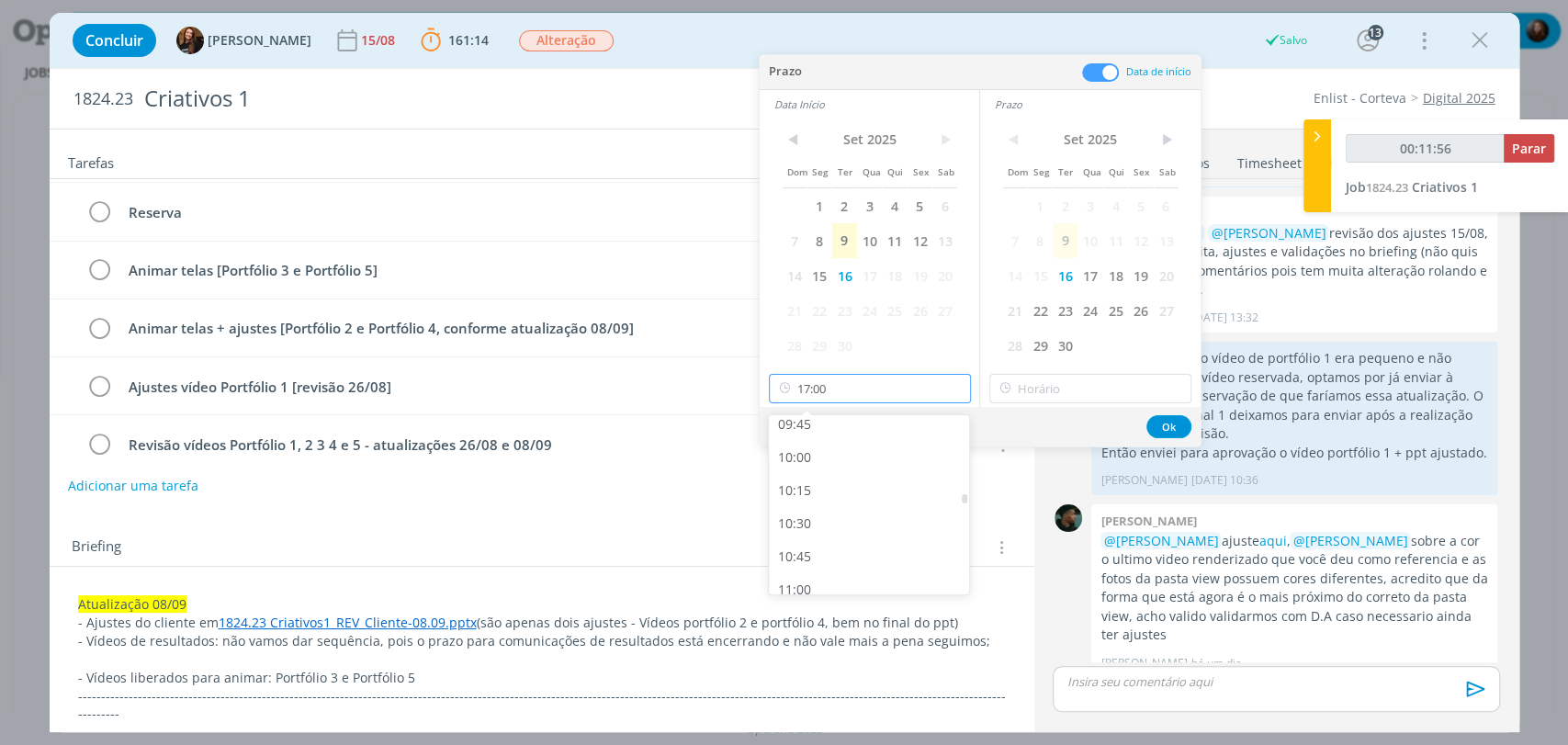
scroll to position [1293, 0]
click at [808, 458] on div "10:00" at bounding box center [870, 463] width 204 height 33
type input "10:00"
type input "00:11:57"
type input "17:00"
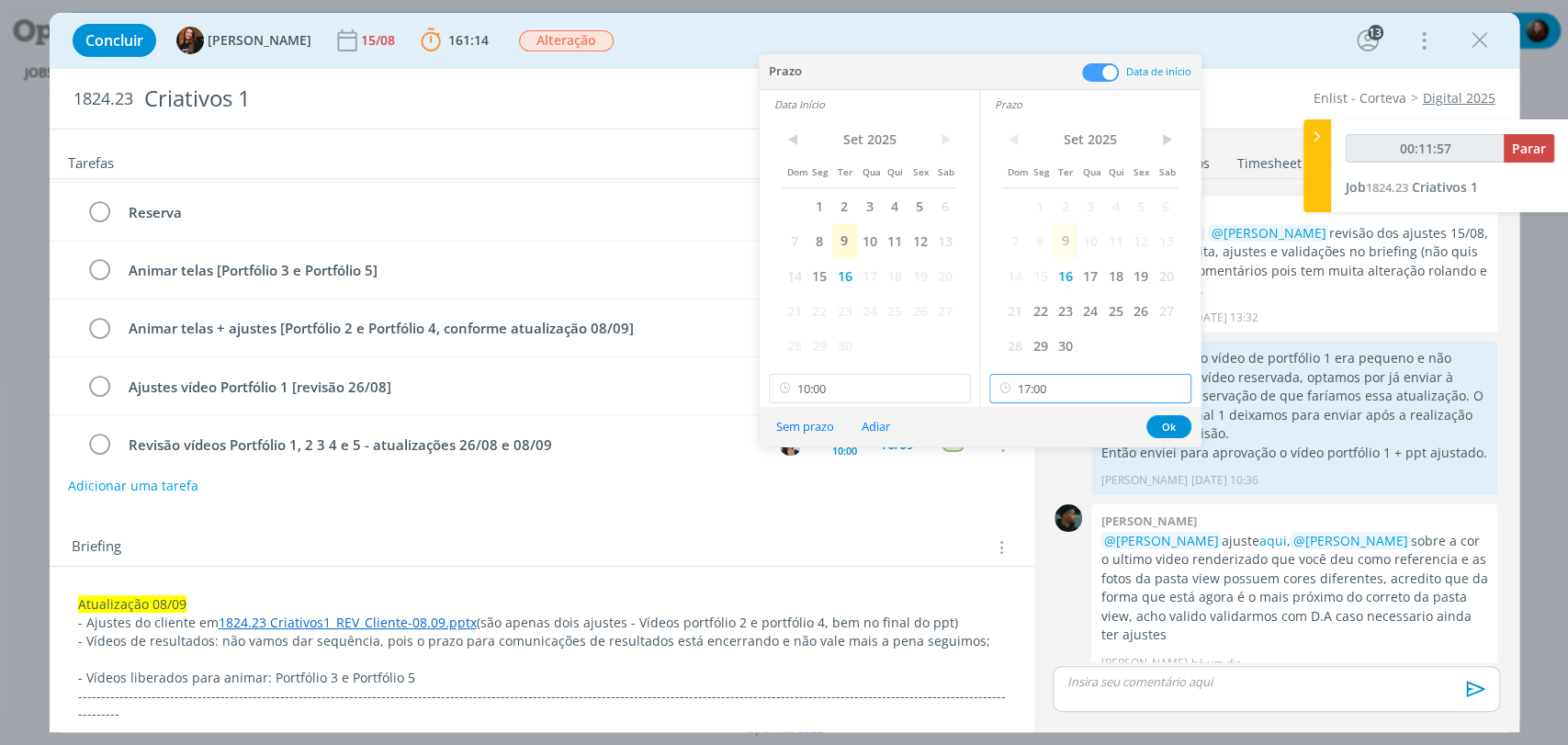
click at [1043, 393] on input "17:00" at bounding box center [1090, 389] width 202 height 30
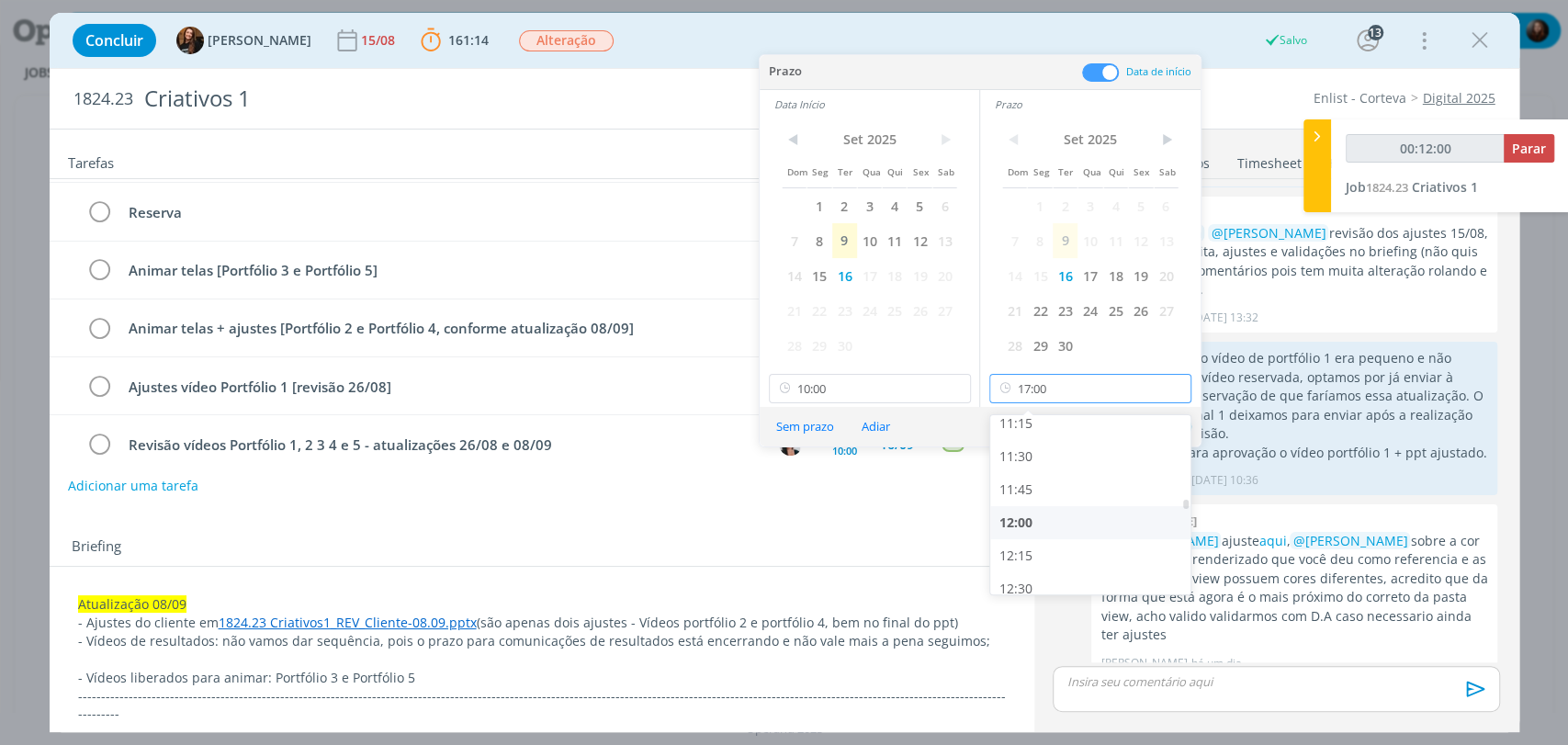
type input "00:12:01"
click at [1021, 420] on div "12:00" at bounding box center [1092, 421] width 204 height 33
type input "12:00"
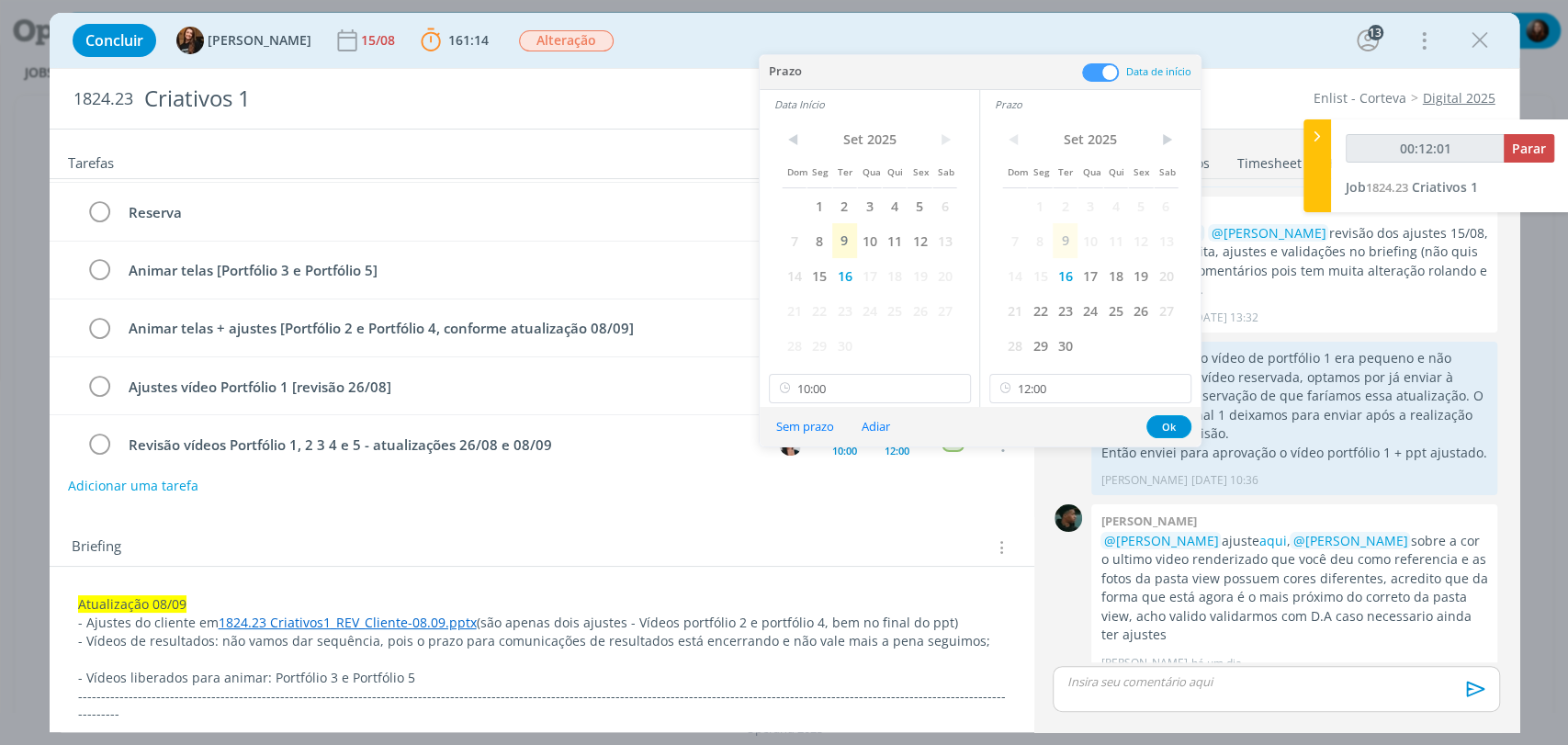
scroll to position [1588, 0]
click at [1166, 423] on button "Ok" at bounding box center [1168, 427] width 45 height 23
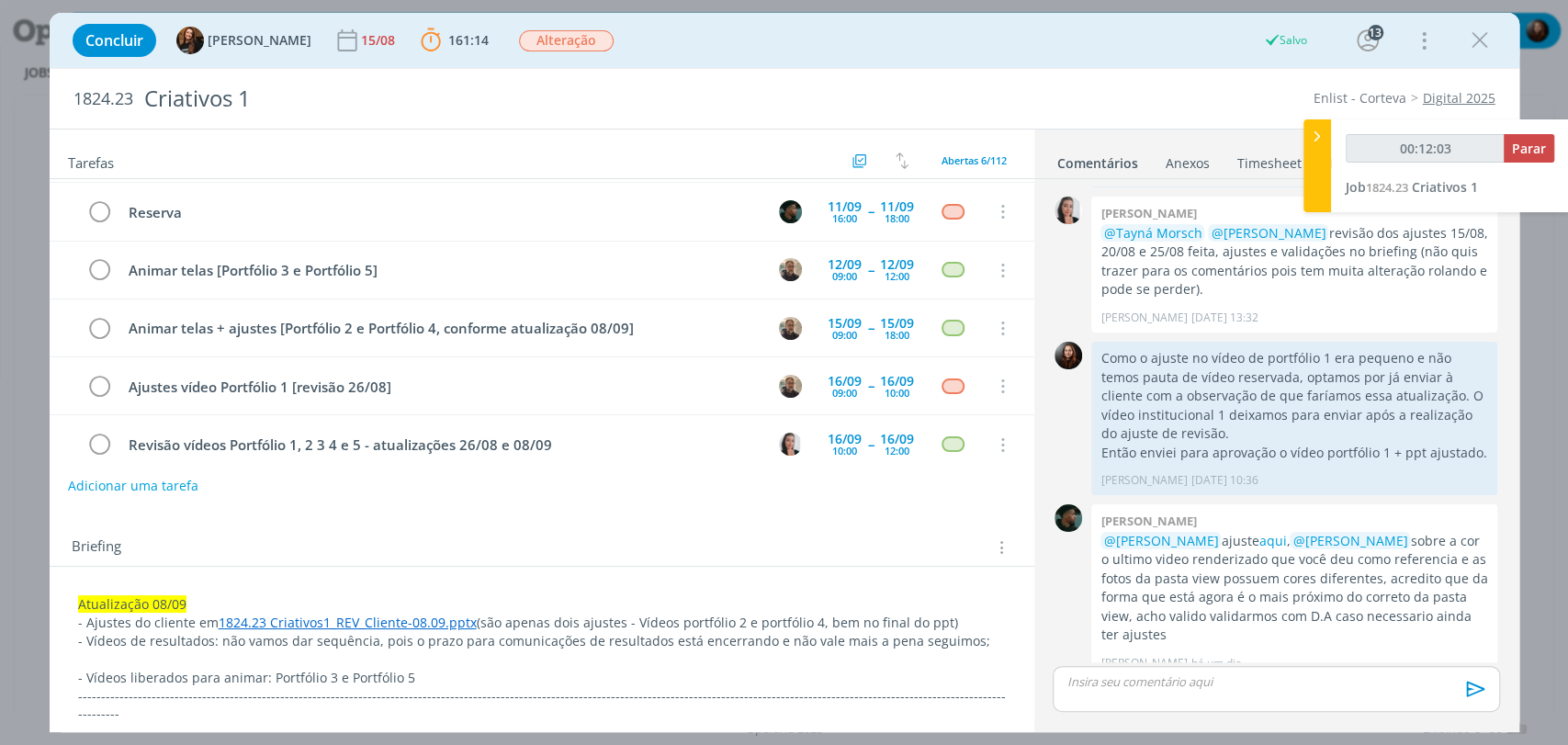
click at [921, 502] on div "Adicionar uma tarefa" at bounding box center [542, 486] width 984 height 33
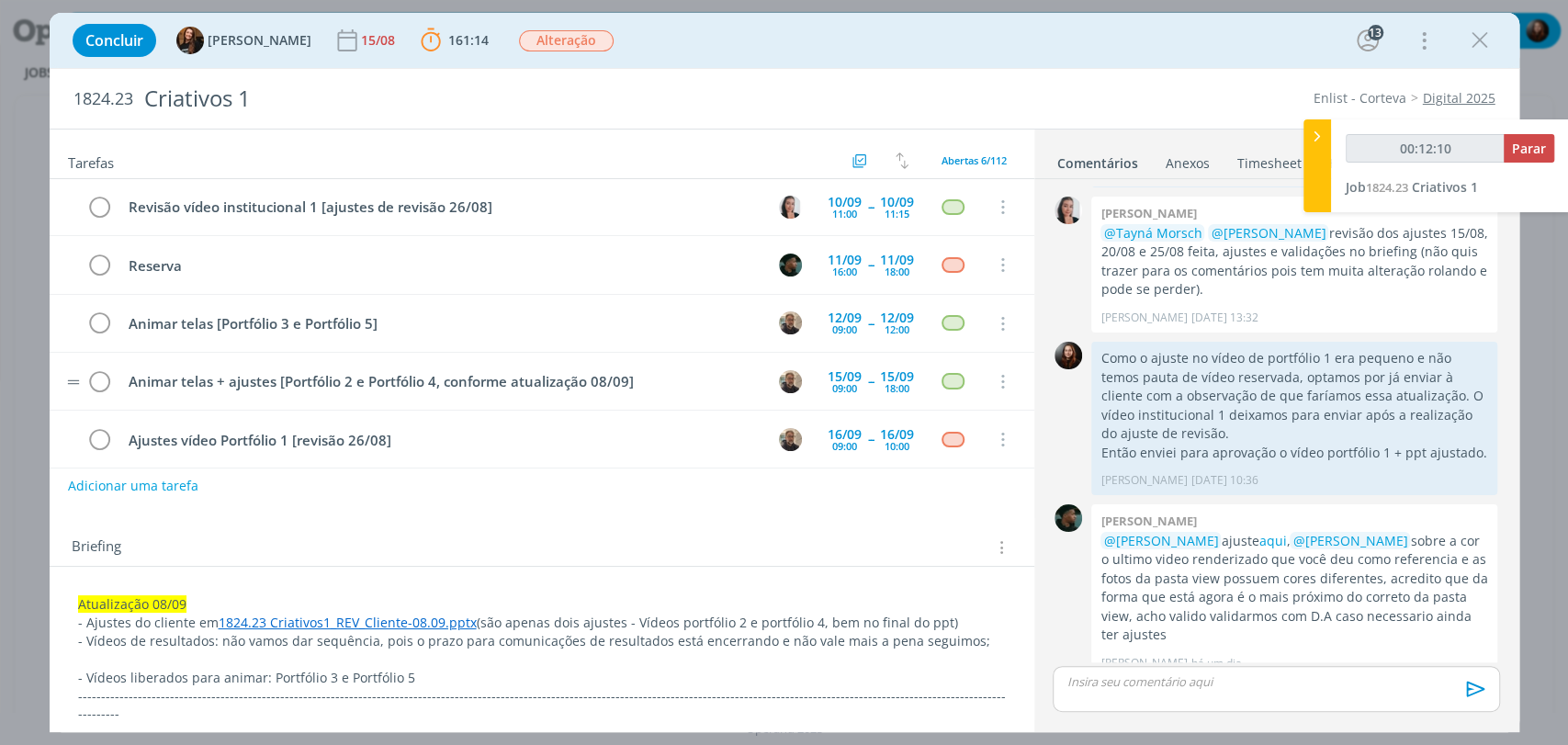
scroll to position [0, 0]
click at [925, 44] on div "Concluir Tayná Morsch 15/08 161:14 Parar Apontar Data * 09/09/2025 Horas * 00:0…" at bounding box center [784, 41] width 1442 height 44
click at [169, 488] on button "Adicionar uma tarefa" at bounding box center [131, 485] width 130 height 31
type input "00:12:28"
type input "Aco"
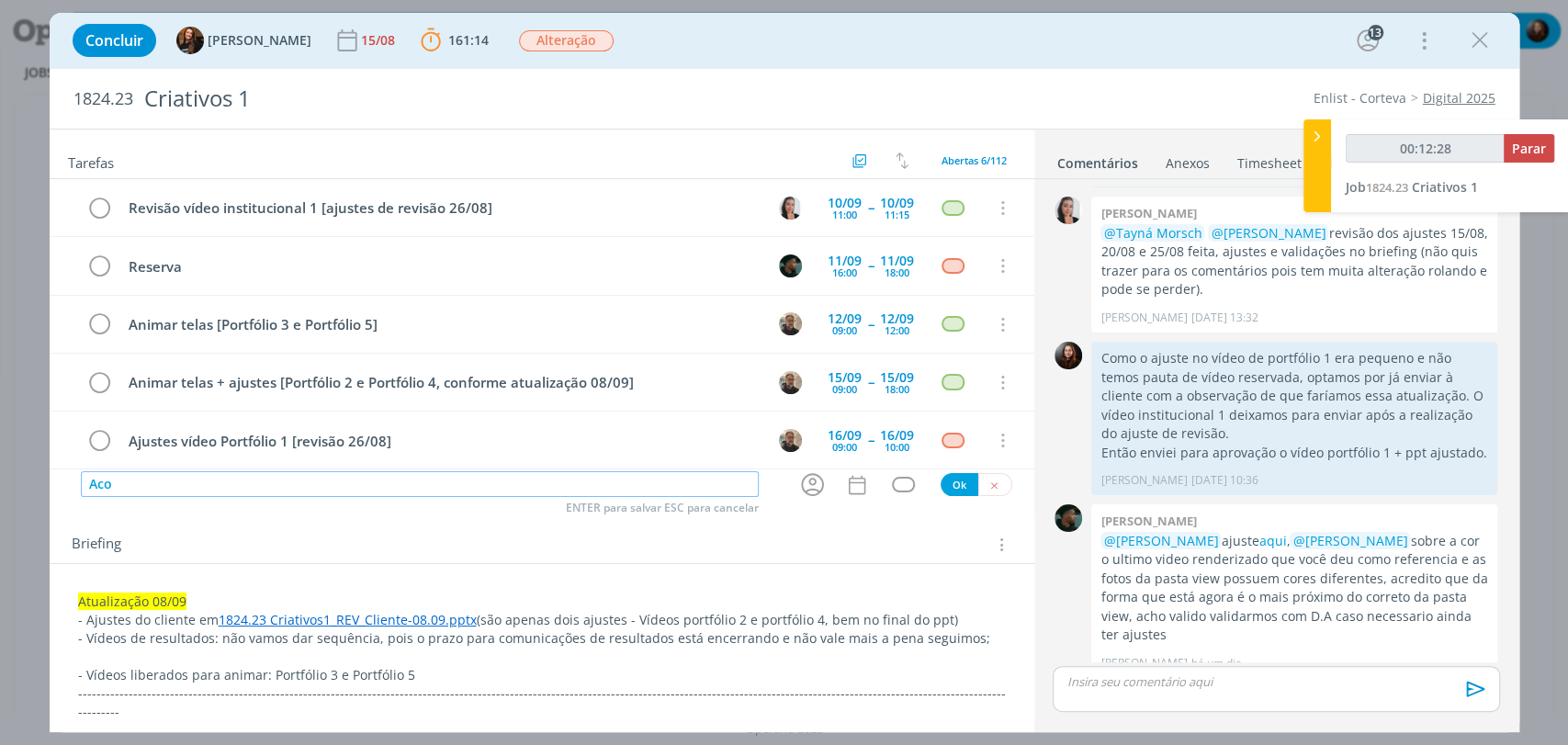
type input "00:12:29"
type input "Acompanhar"
type input "00:12:31"
click at [892, 487] on div "dialog" at bounding box center [903, 484] width 23 height 16
type input "Acompanhar"
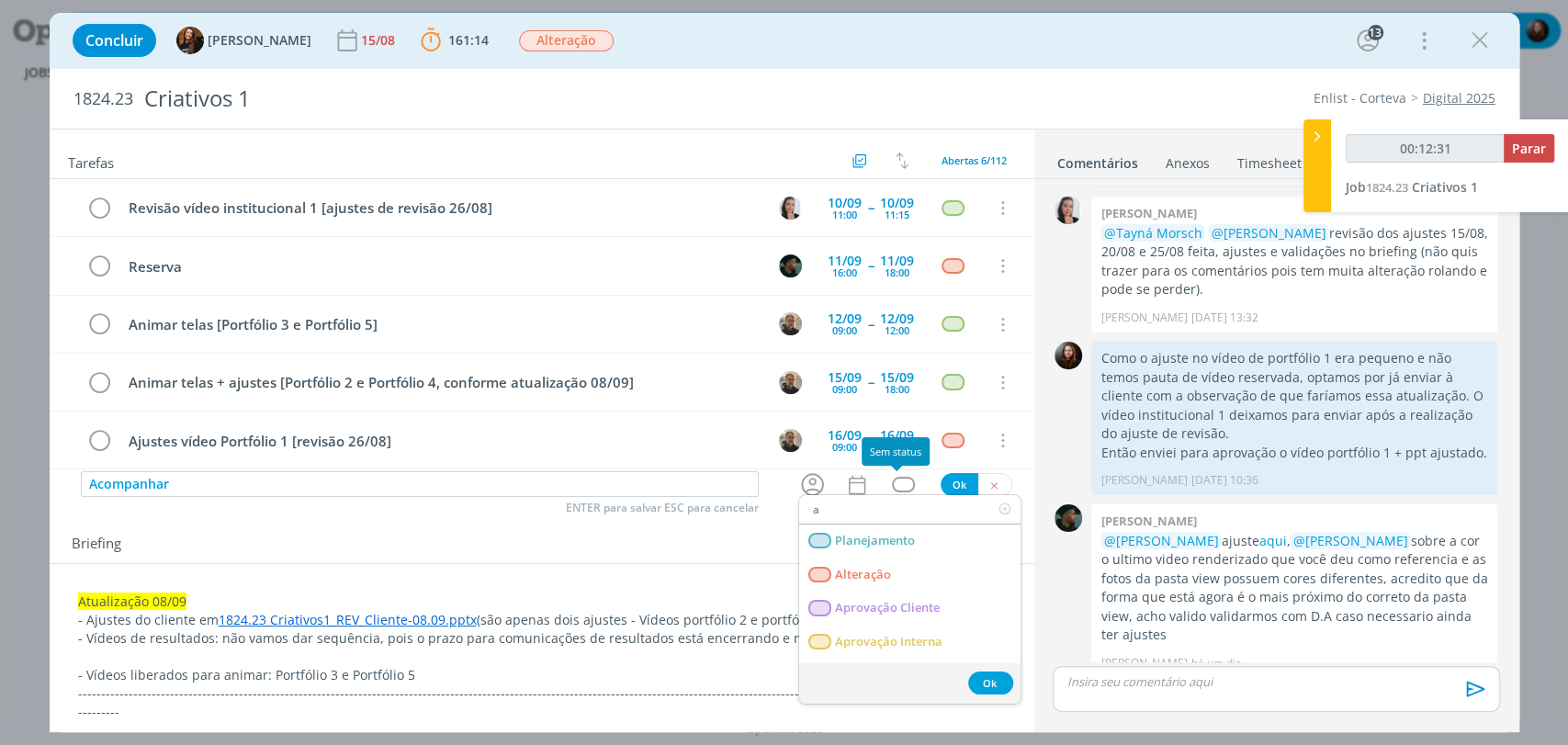
type input "at"
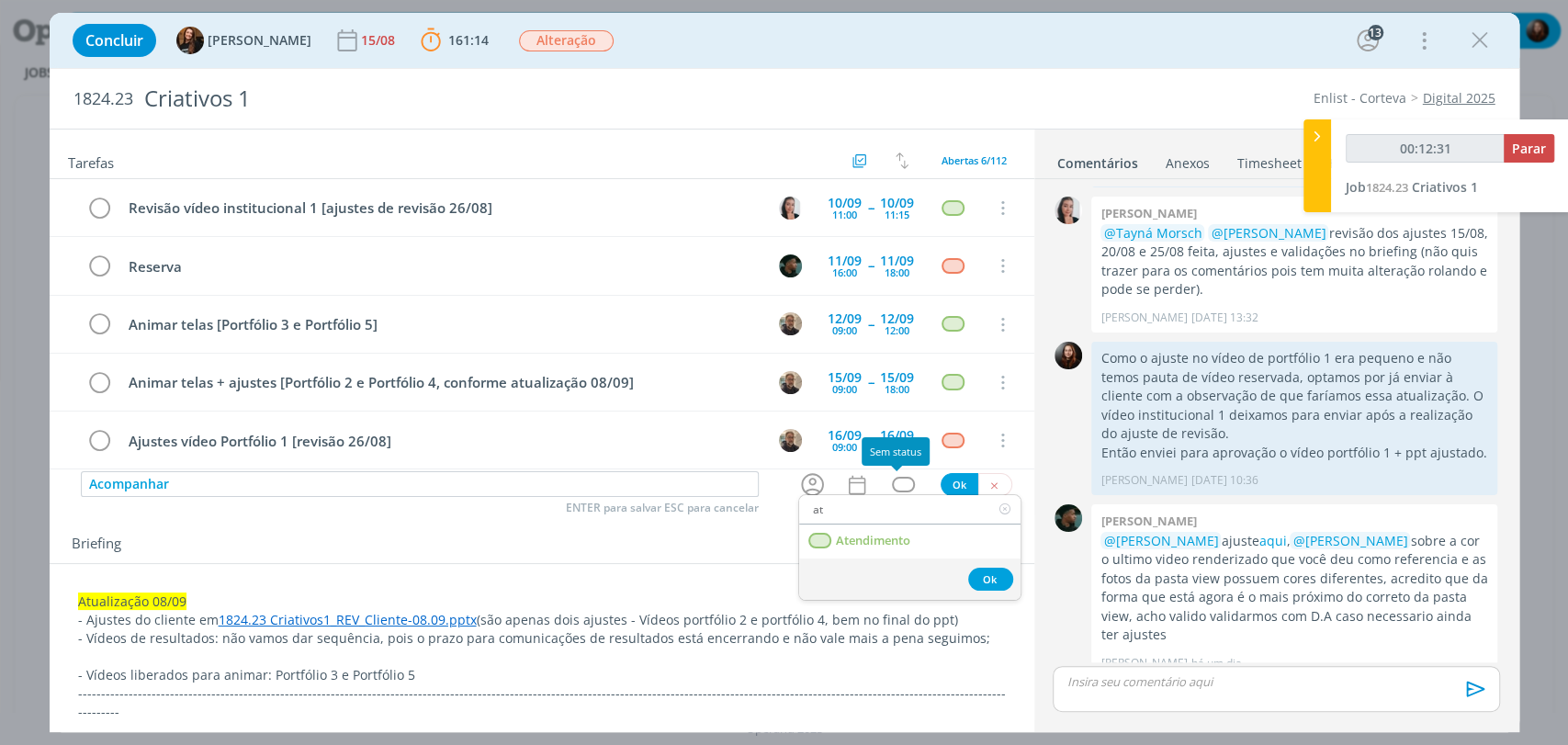
type input "00:12:32"
type input "at"
click at [855, 543] on span "Atendimento" at bounding box center [872, 541] width 74 height 15
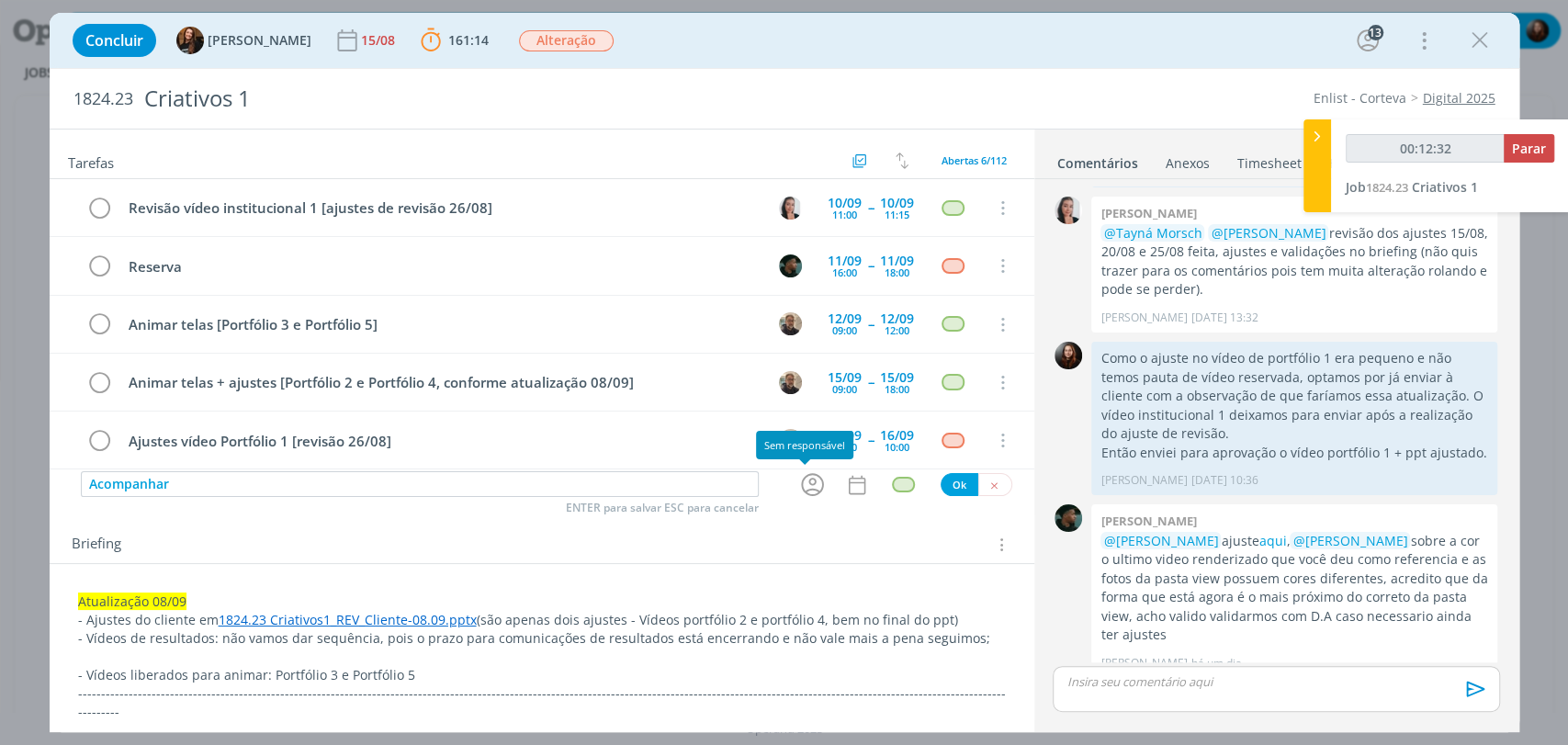
type input "00:12:33"
click at [798, 478] on icon "dialog" at bounding box center [812, 484] width 29 height 29
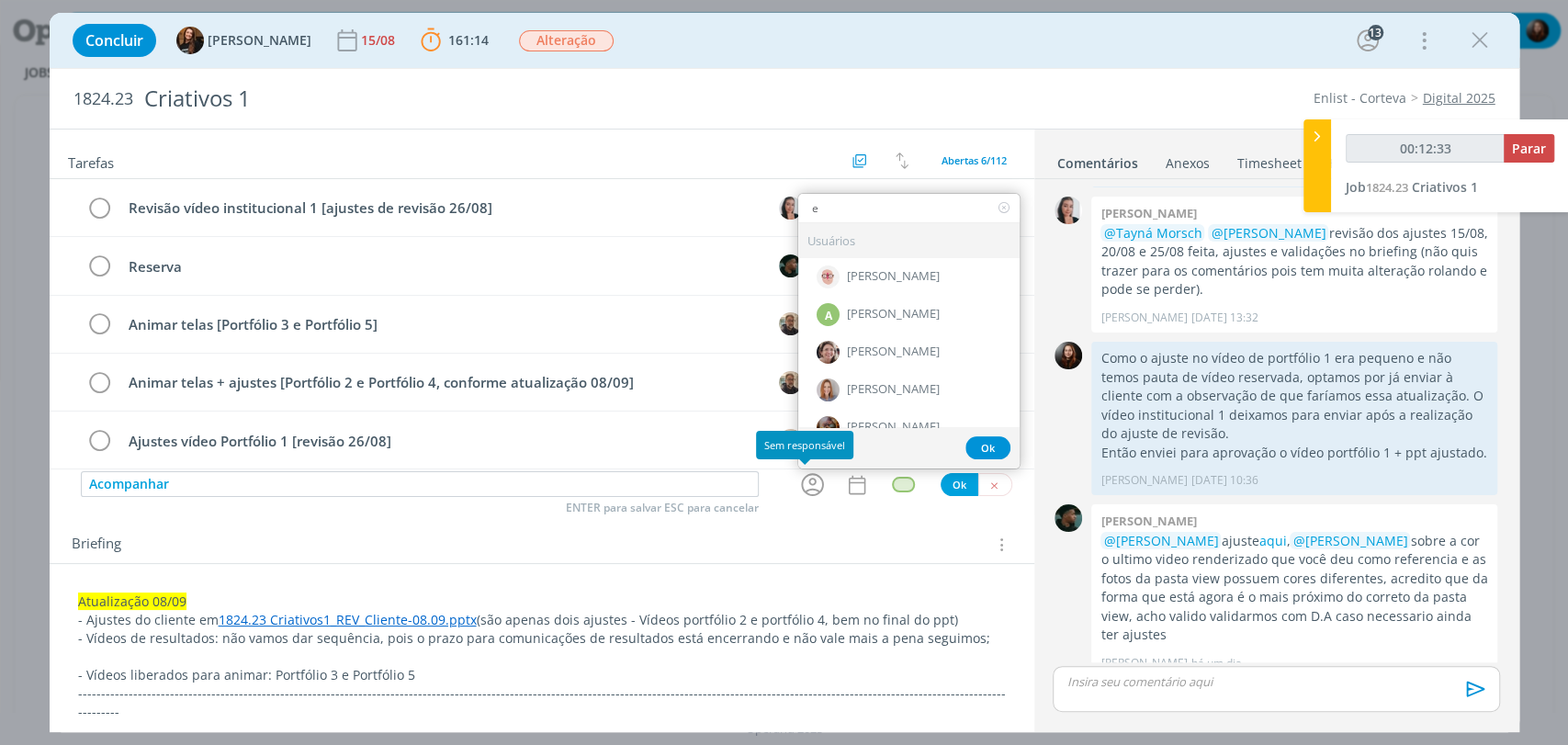
type input "ed"
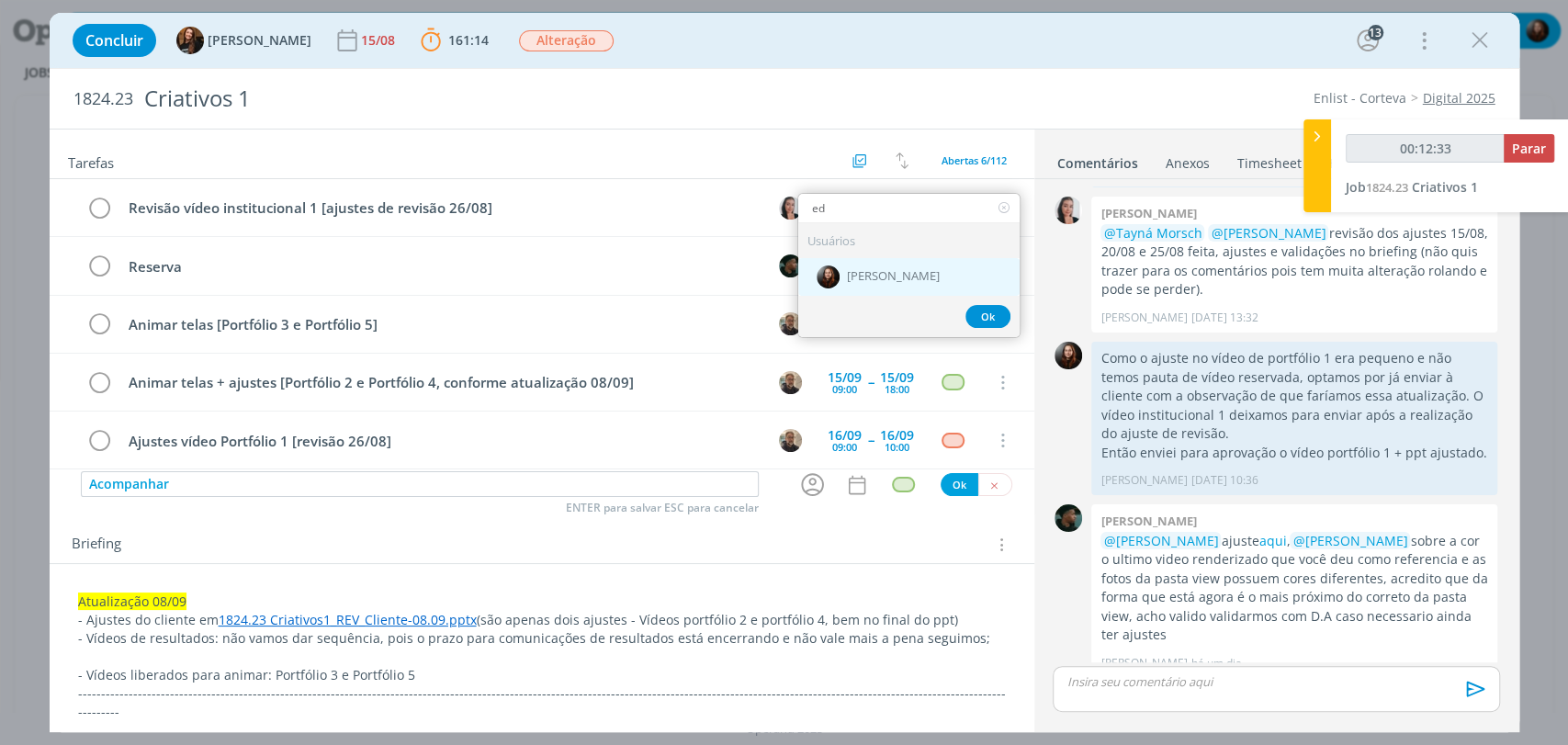
type input "00:12:34"
type input "ed"
click at [869, 272] on span "[PERSON_NAME]" at bounding box center [893, 278] width 93 height 15
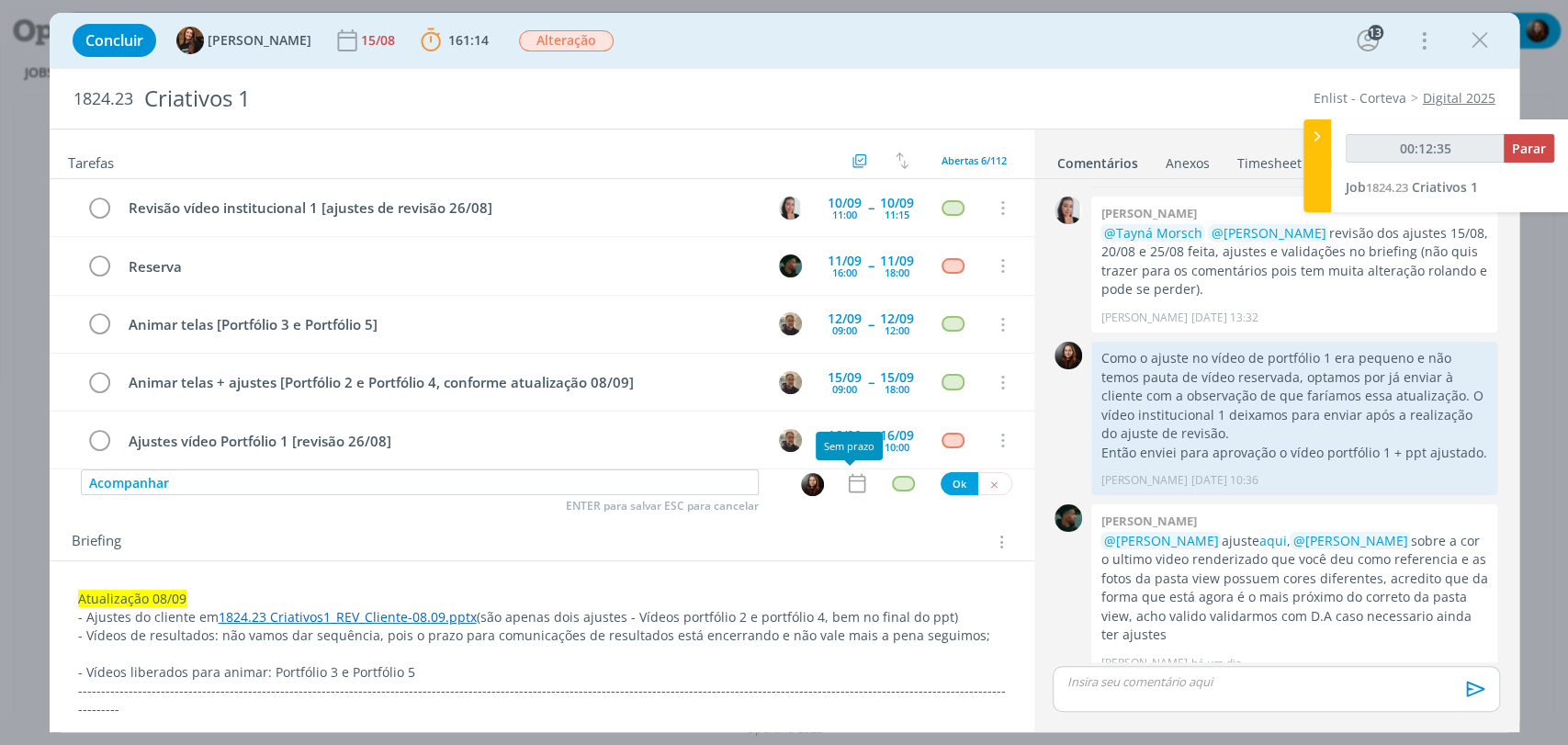
click at [845, 486] on icon "dialog" at bounding box center [857, 483] width 24 height 24
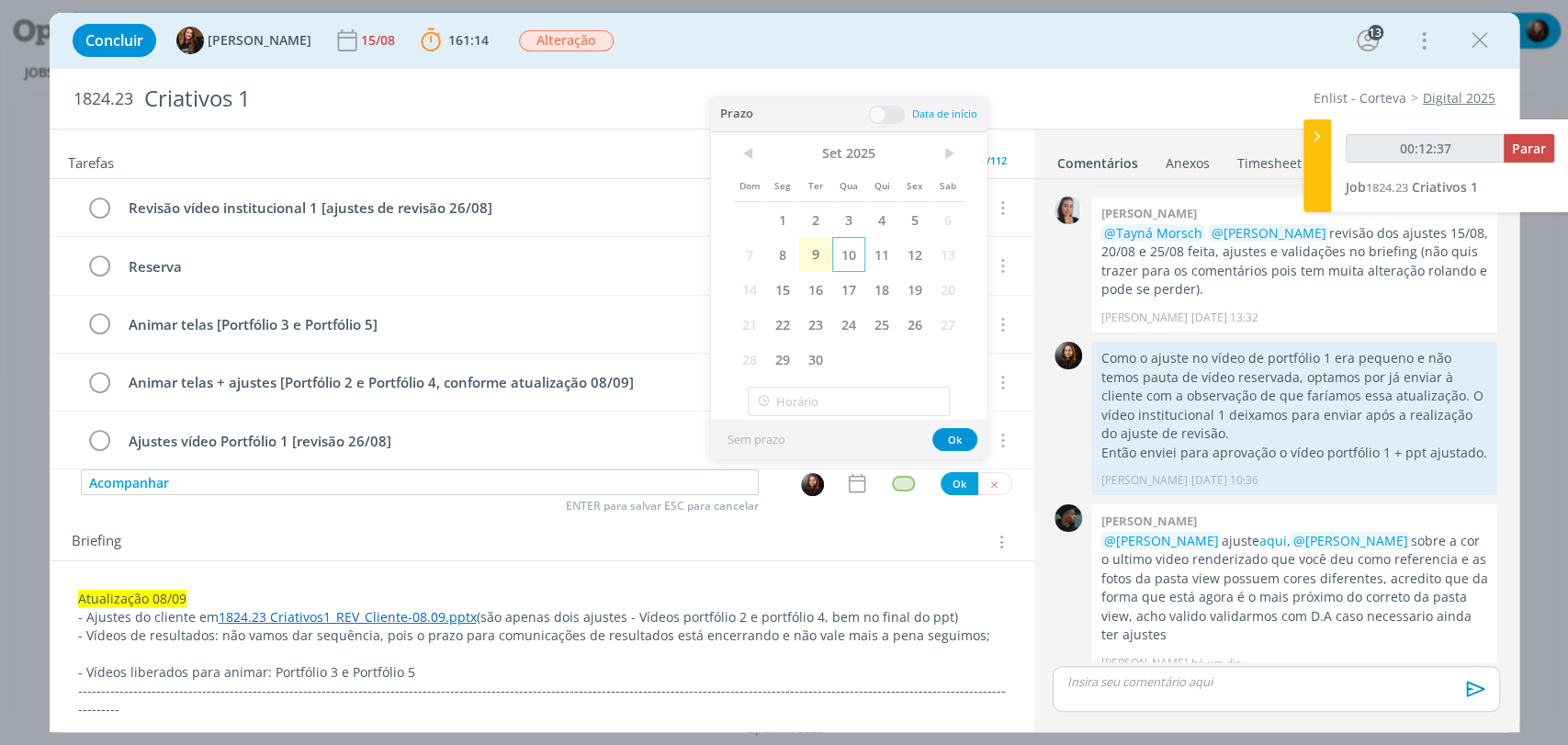
click at [840, 249] on span "10" at bounding box center [849, 255] width 33 height 35
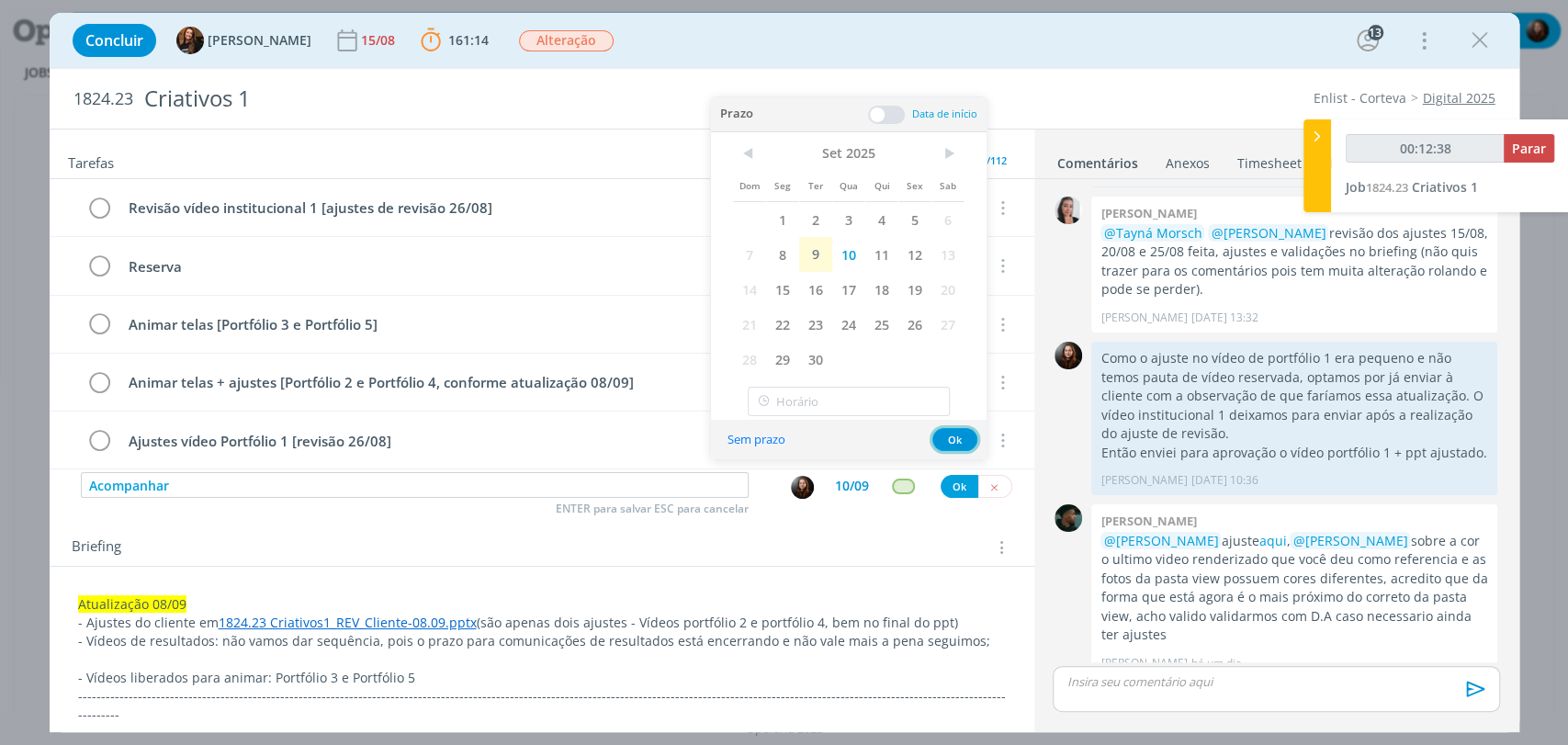
click at [948, 440] on button "Ok" at bounding box center [955, 440] width 45 height 23
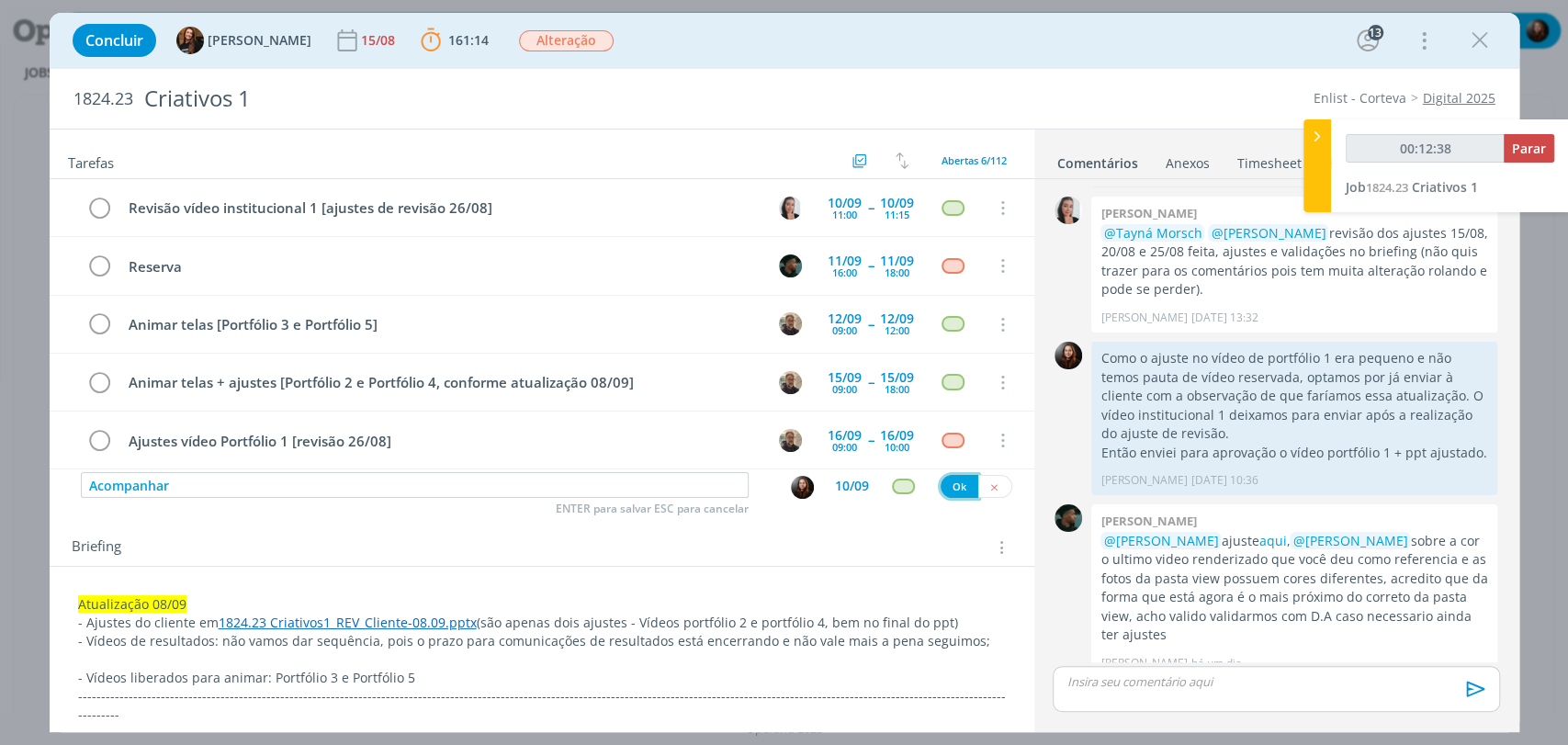
type input "00:12:39"
click at [949, 480] on button "Ok" at bounding box center [959, 486] width 38 height 23
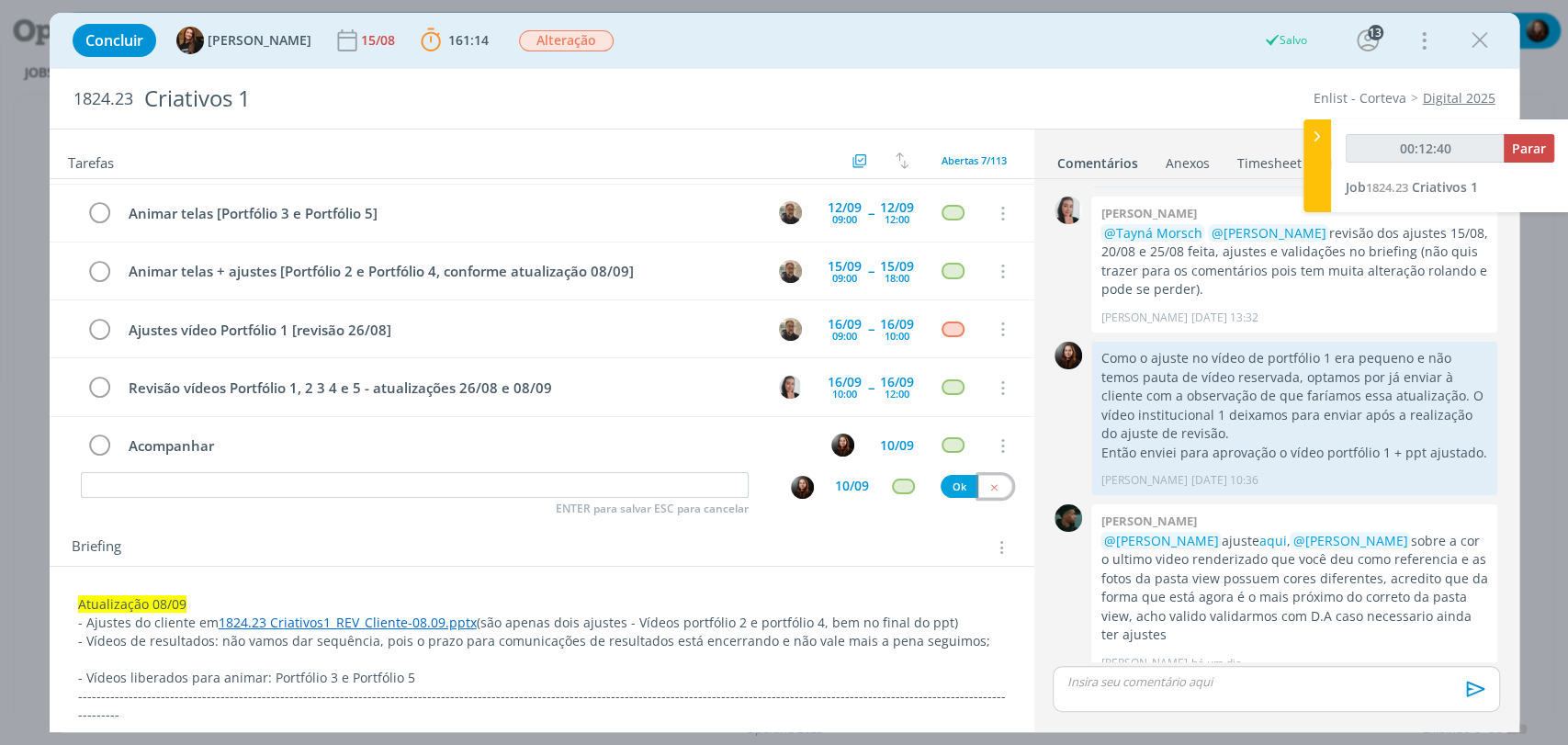
click at [988, 483] on icon "dialog" at bounding box center [994, 487] width 12 height 12
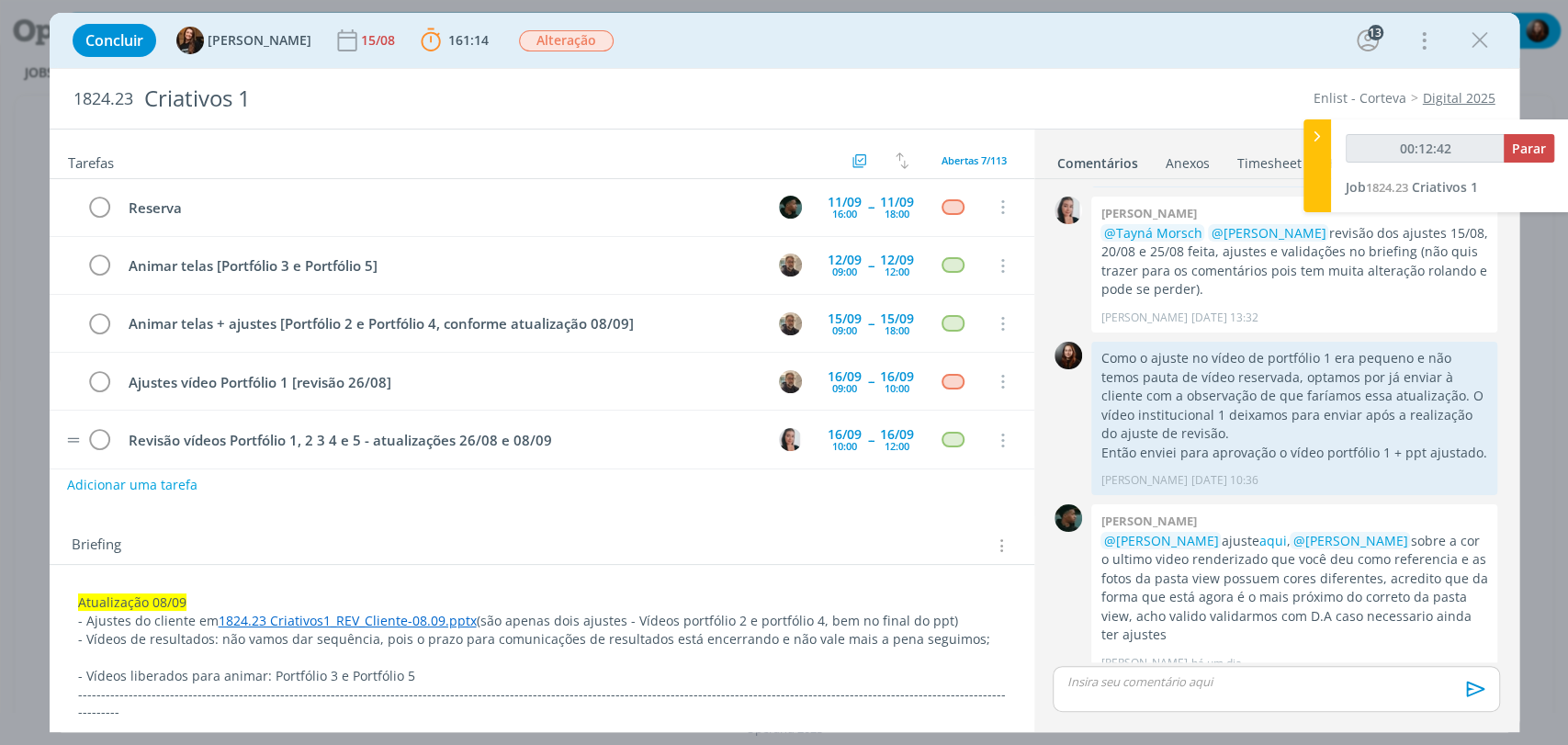
scroll to position [0, 0]
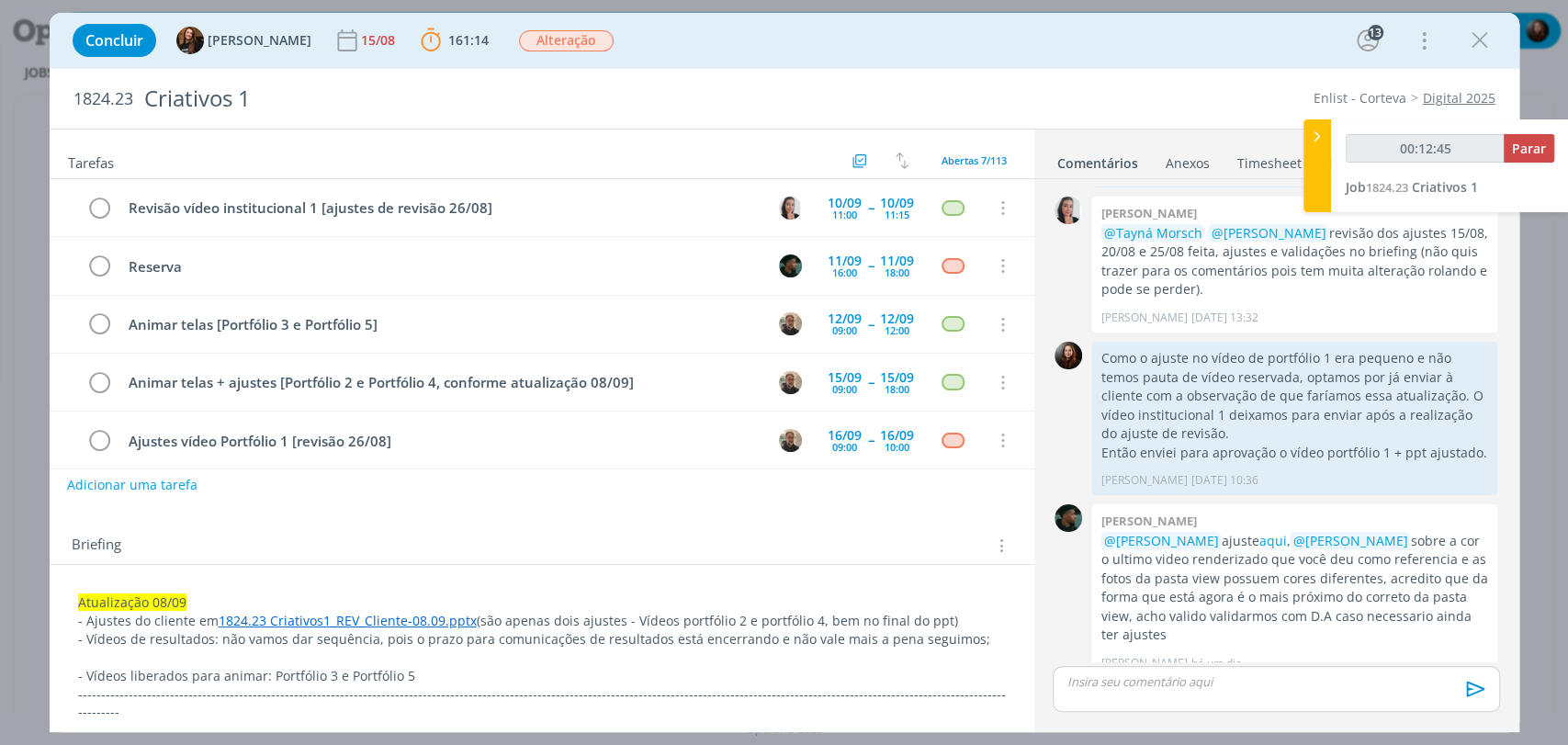
type input "00:12:46"
click at [1528, 146] on span "Parar" at bounding box center [1528, 148] width 34 height 18
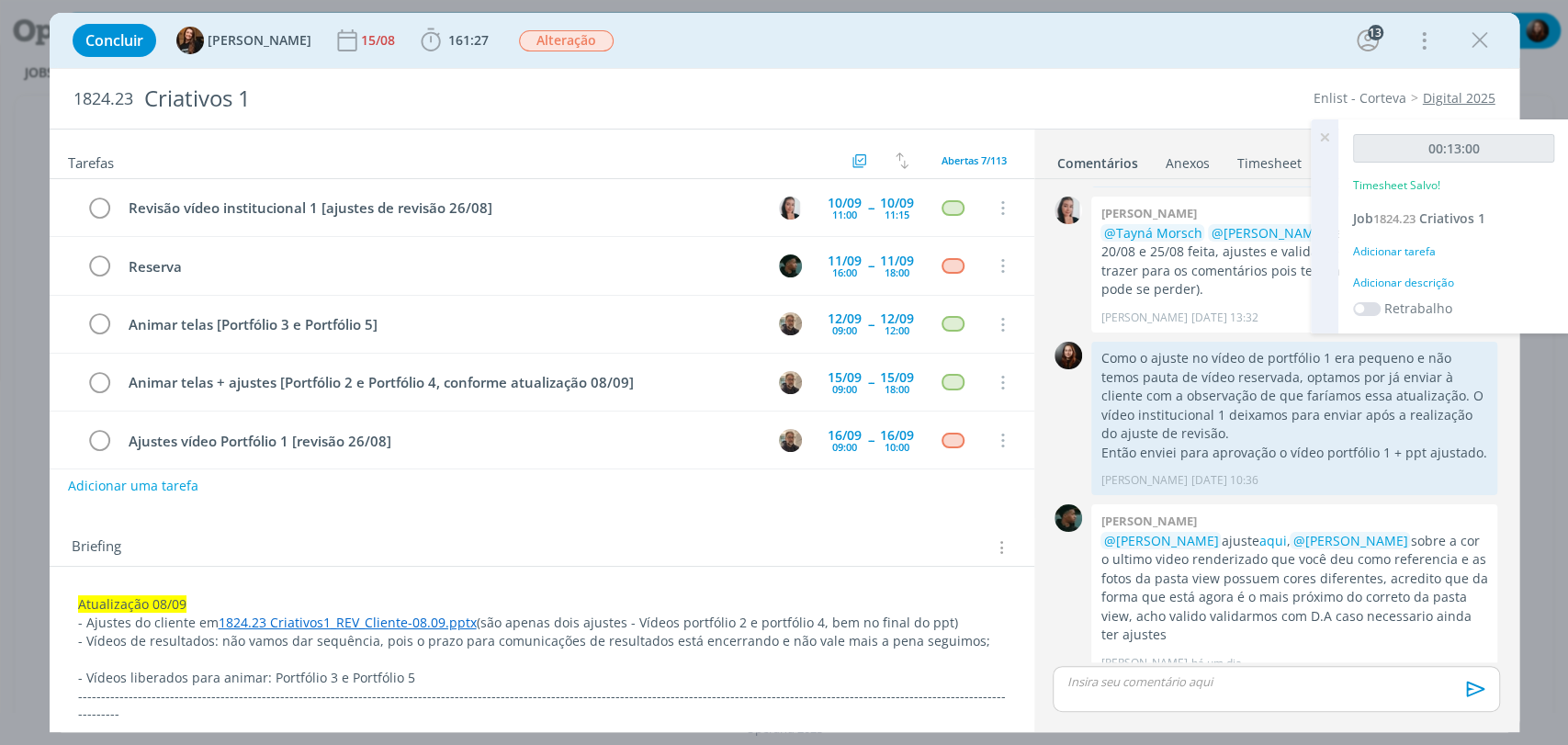
click at [1441, 277] on div "Adicionar descrição" at bounding box center [1453, 283] width 201 height 17
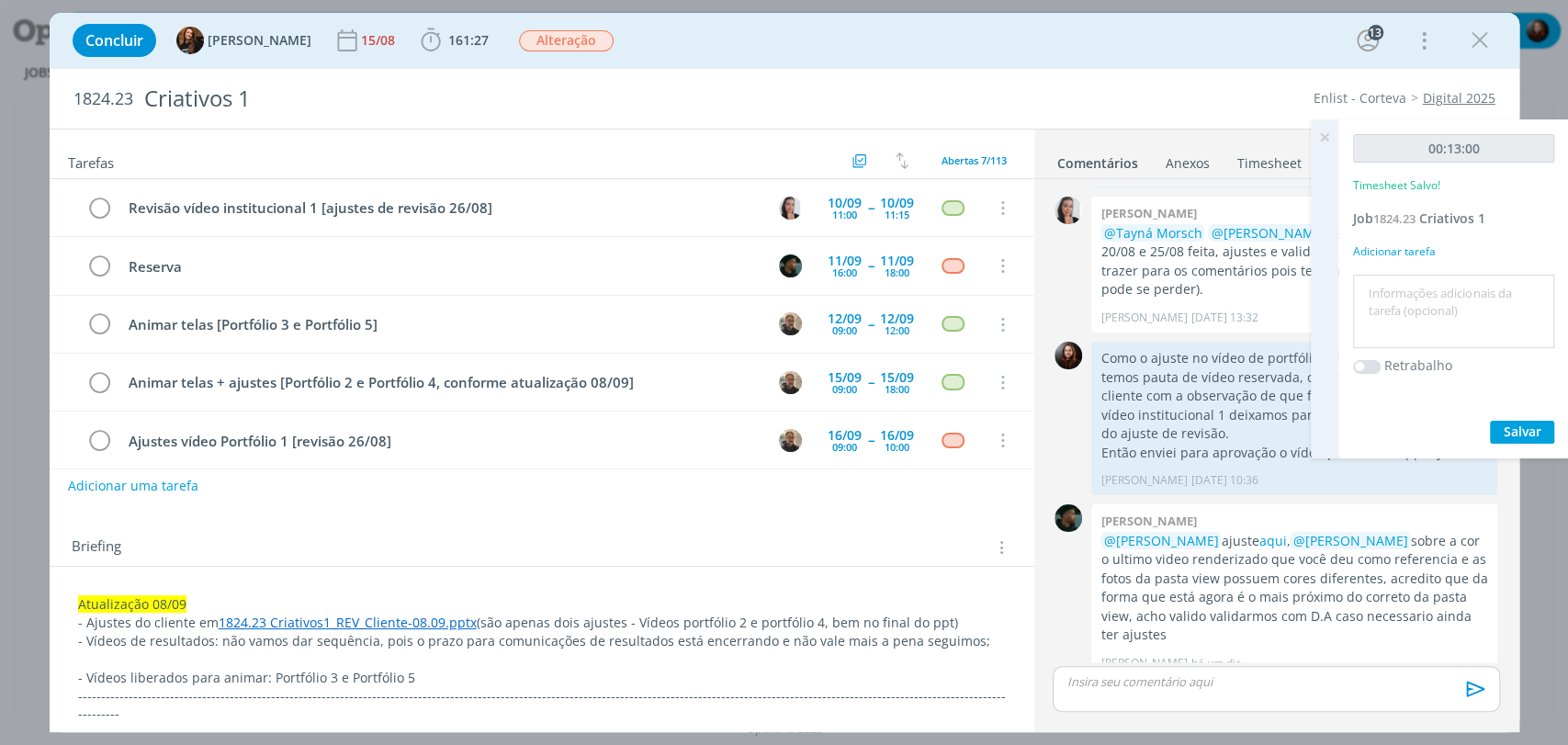
click at [1448, 315] on textarea at bounding box center [1453, 312] width 192 height 65
type textarea "atualização de pauta"
click at [1515, 427] on span "Salvar" at bounding box center [1522, 431] width 38 height 18
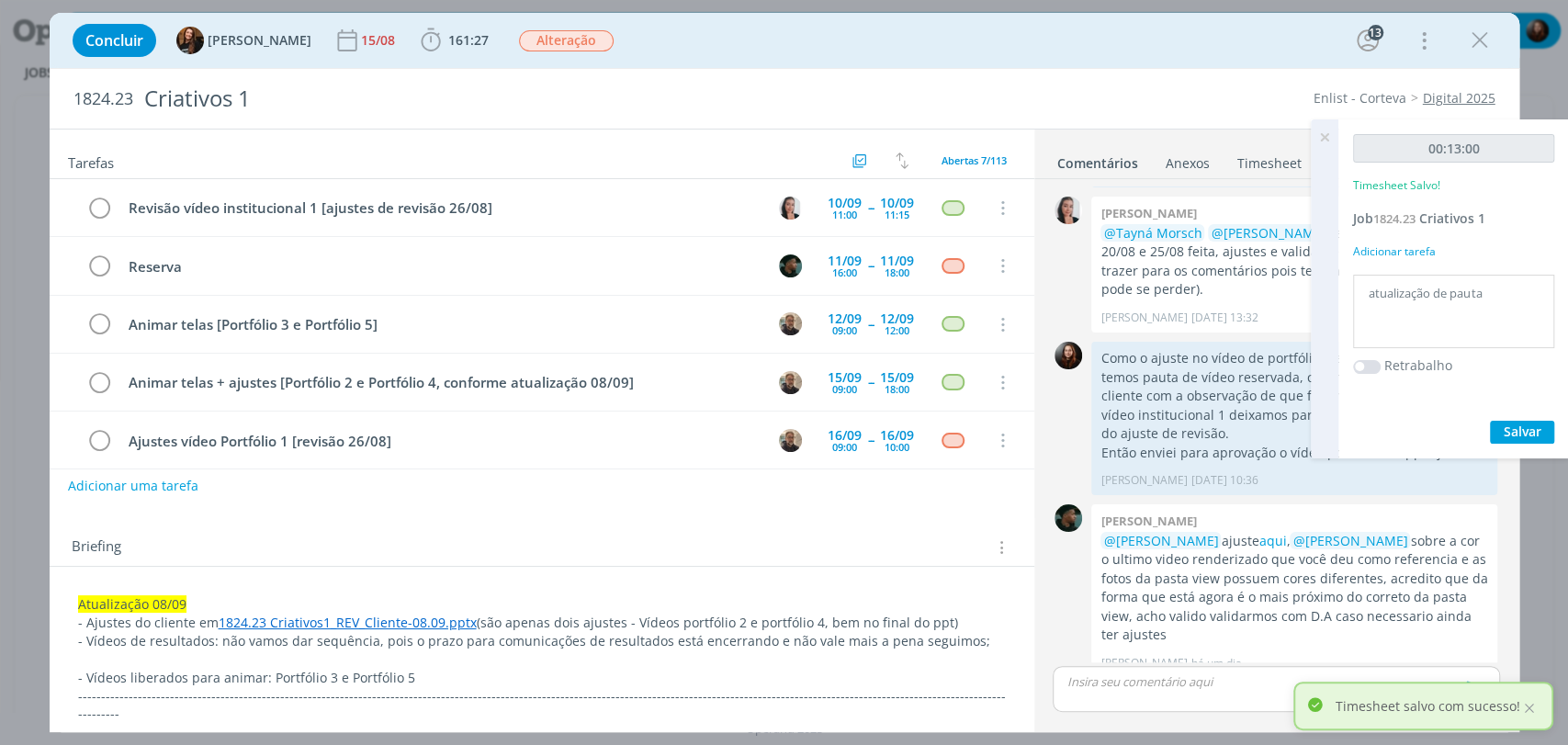
click at [1322, 138] on icon at bounding box center [1325, 137] width 33 height 36
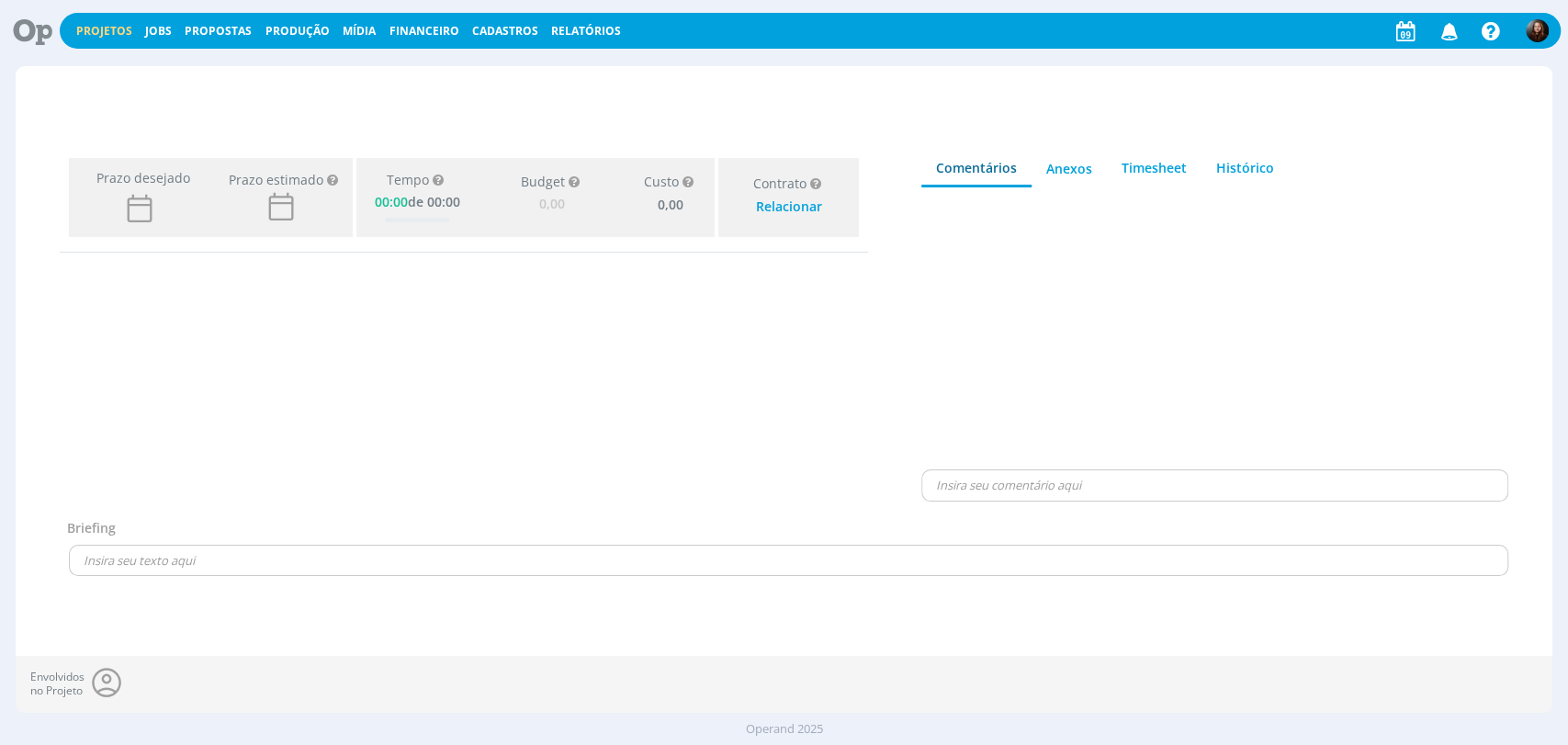
type input "0,00"
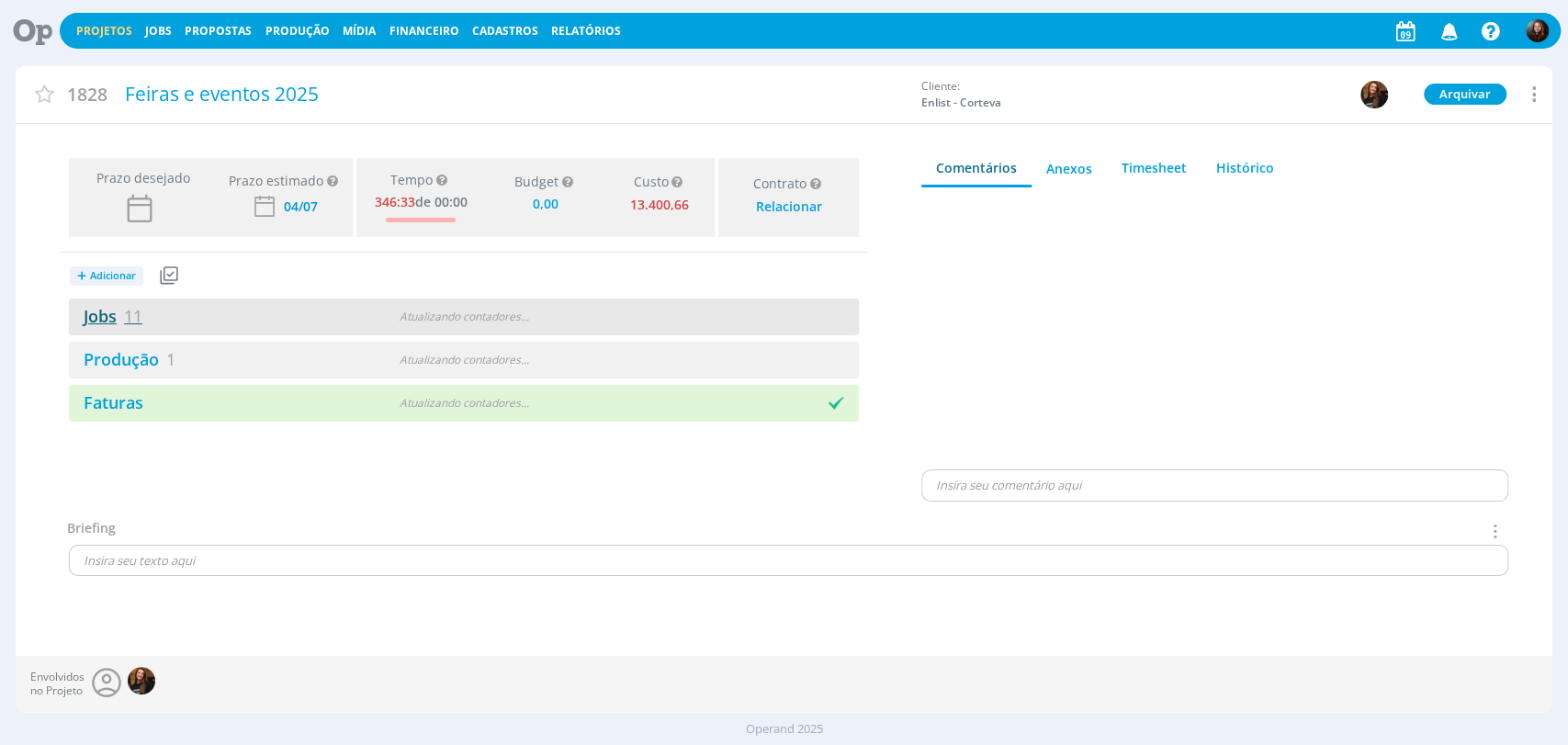
click at [101, 318] on link "Jobs 11" at bounding box center [105, 317] width 73 height 22
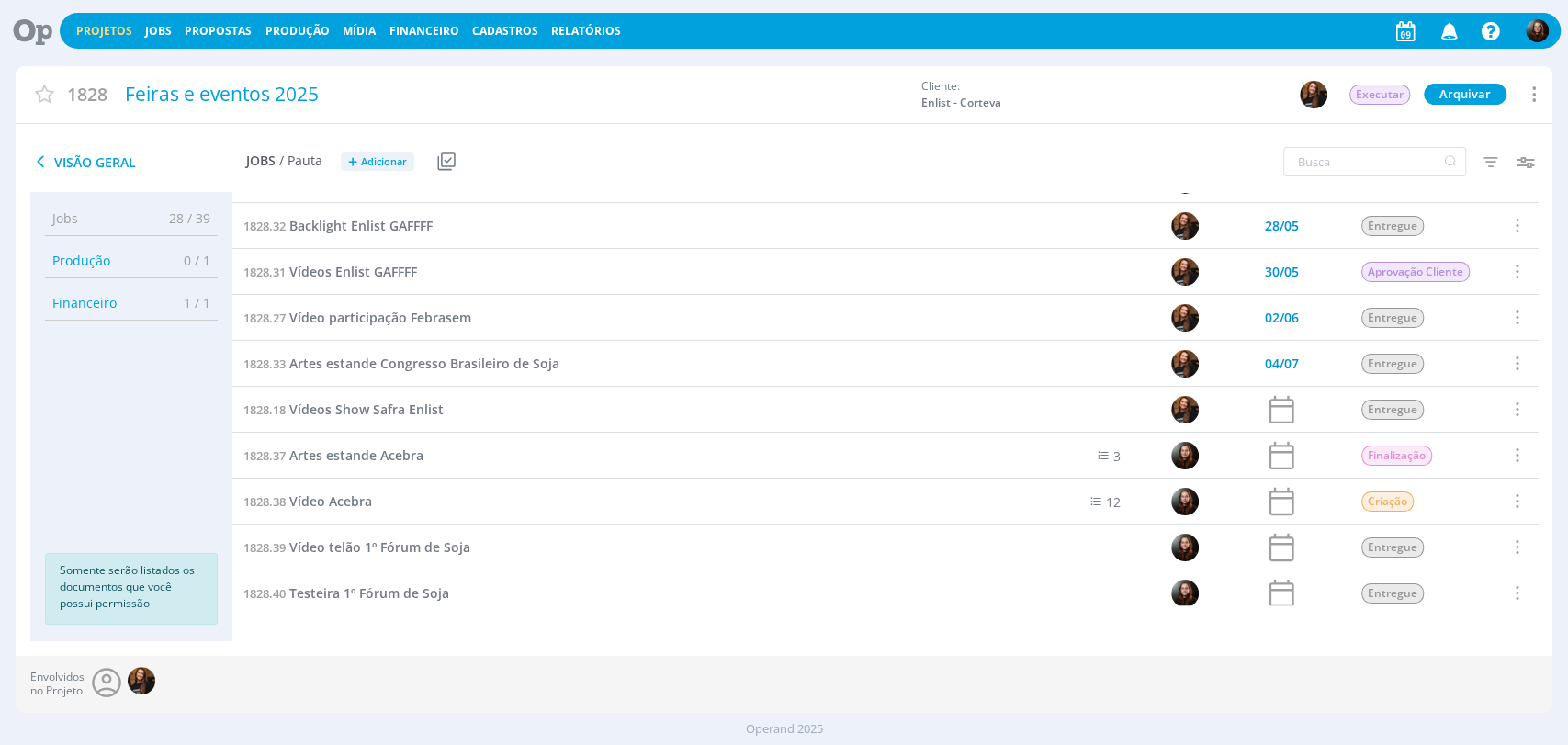
scroll to position [93, 0]
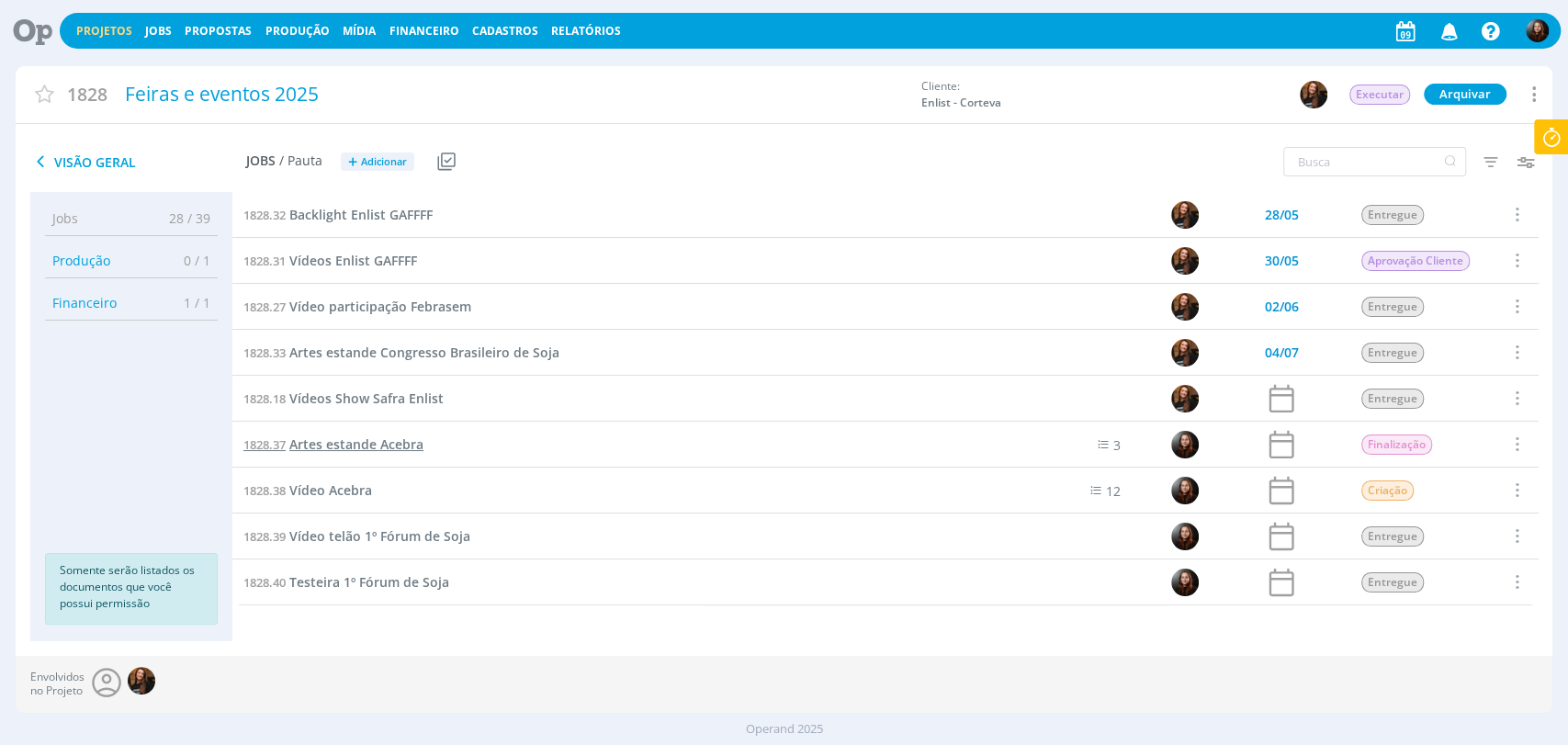
click at [352, 446] on span "Artes estande Acebra" at bounding box center [356, 444] width 134 height 18
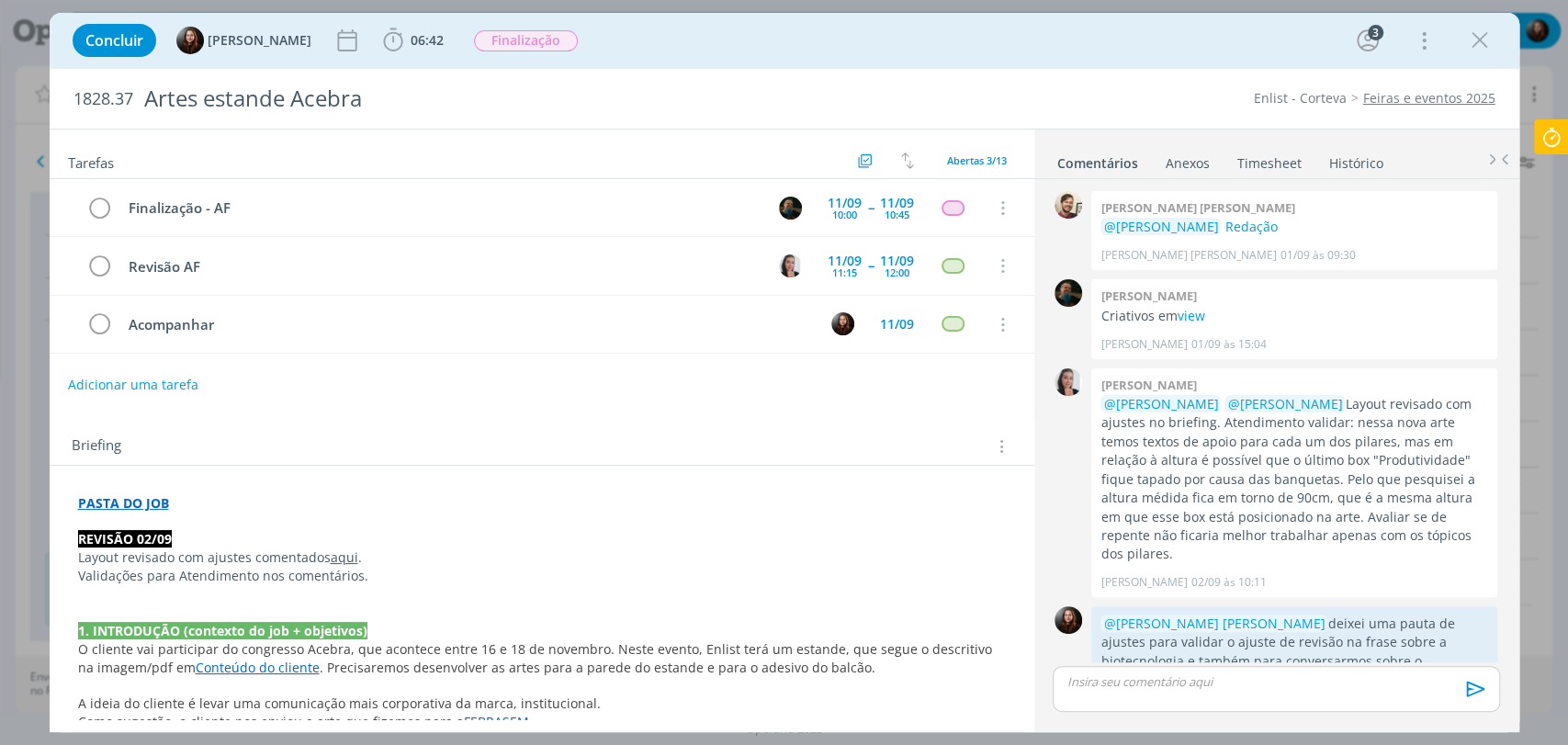
scroll to position [617, 0]
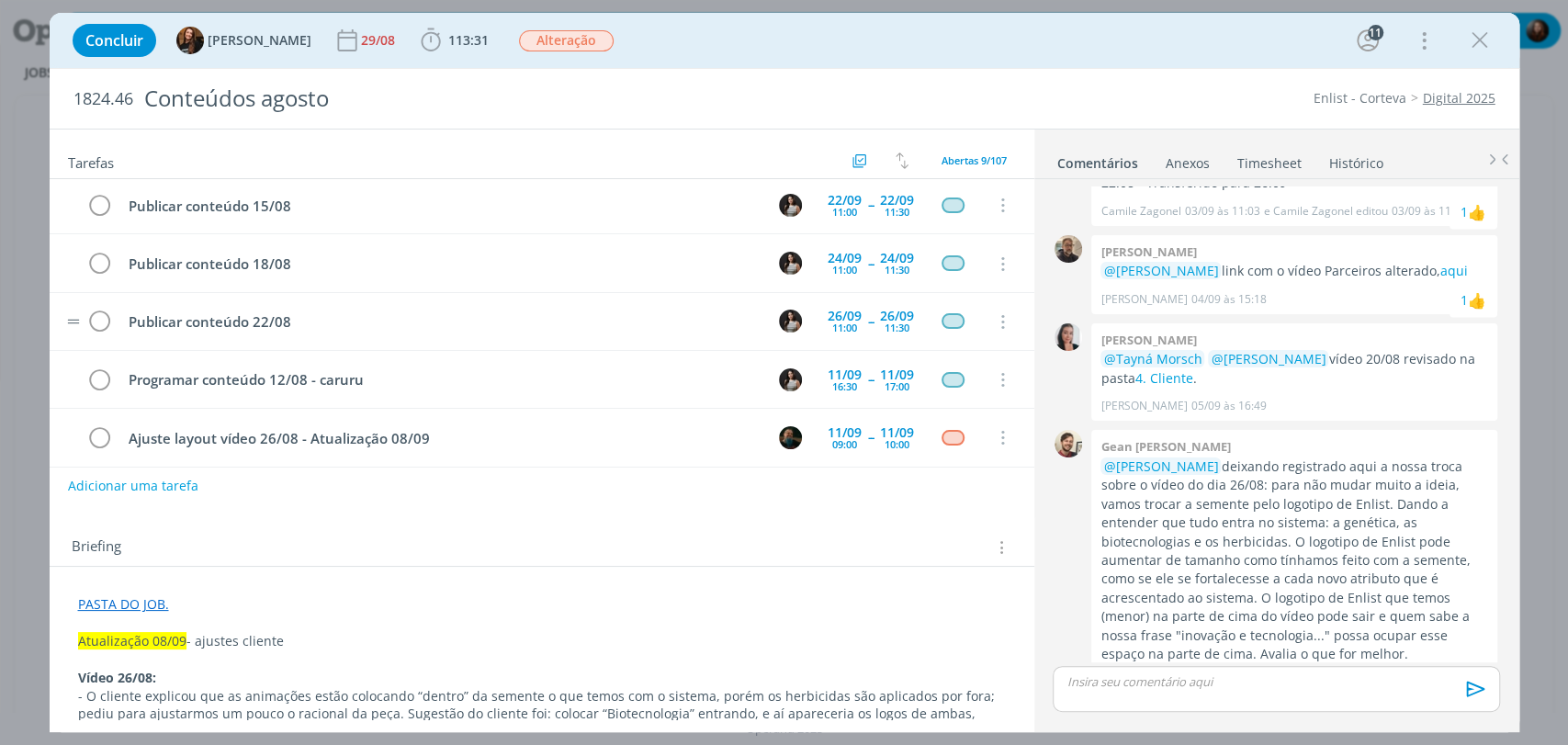
scroll to position [242, 0]
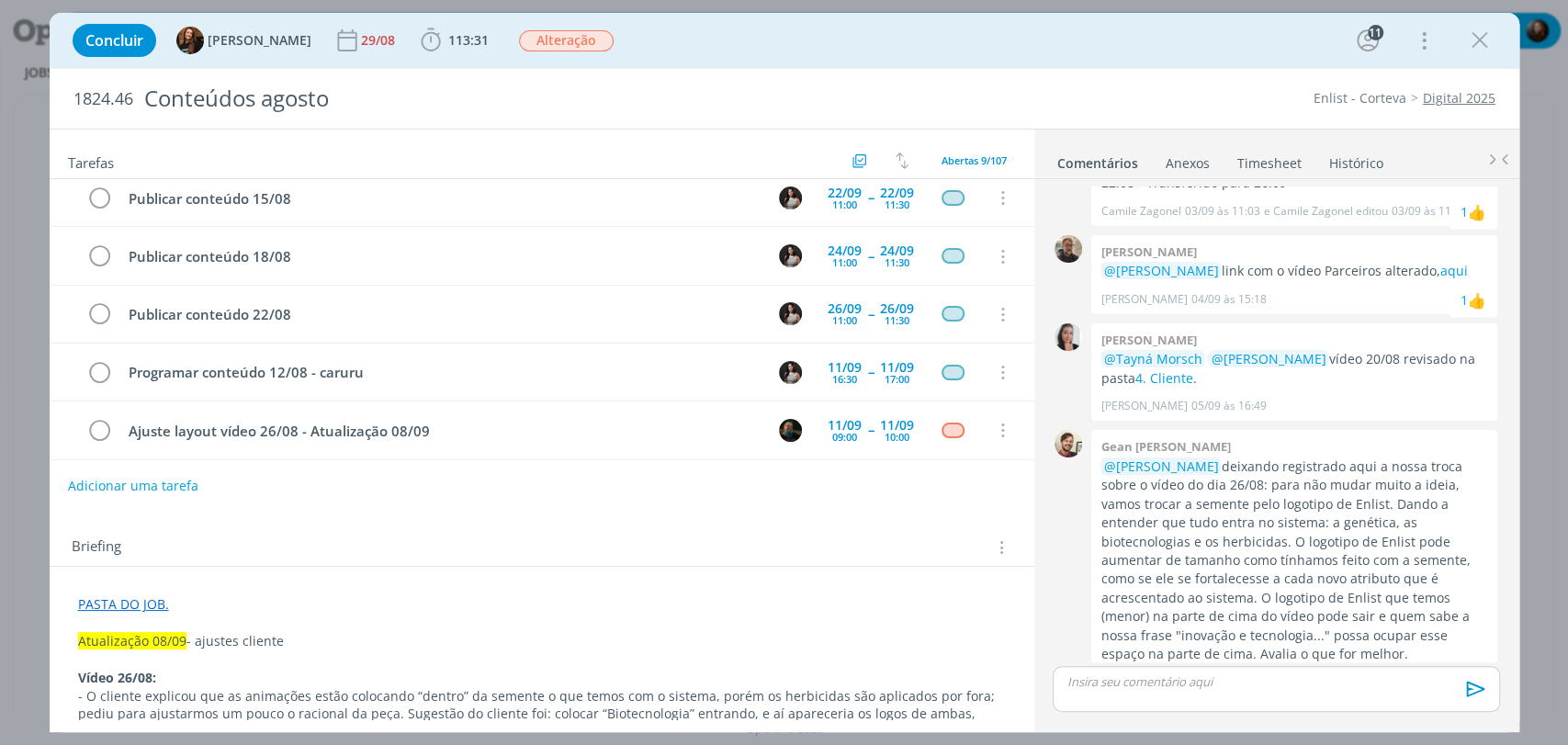
click at [545, 515] on div "Tarefas Usar Job de template Criar template a partir deste job Visualizar Templ…" at bounding box center [542, 424] width 984 height 590
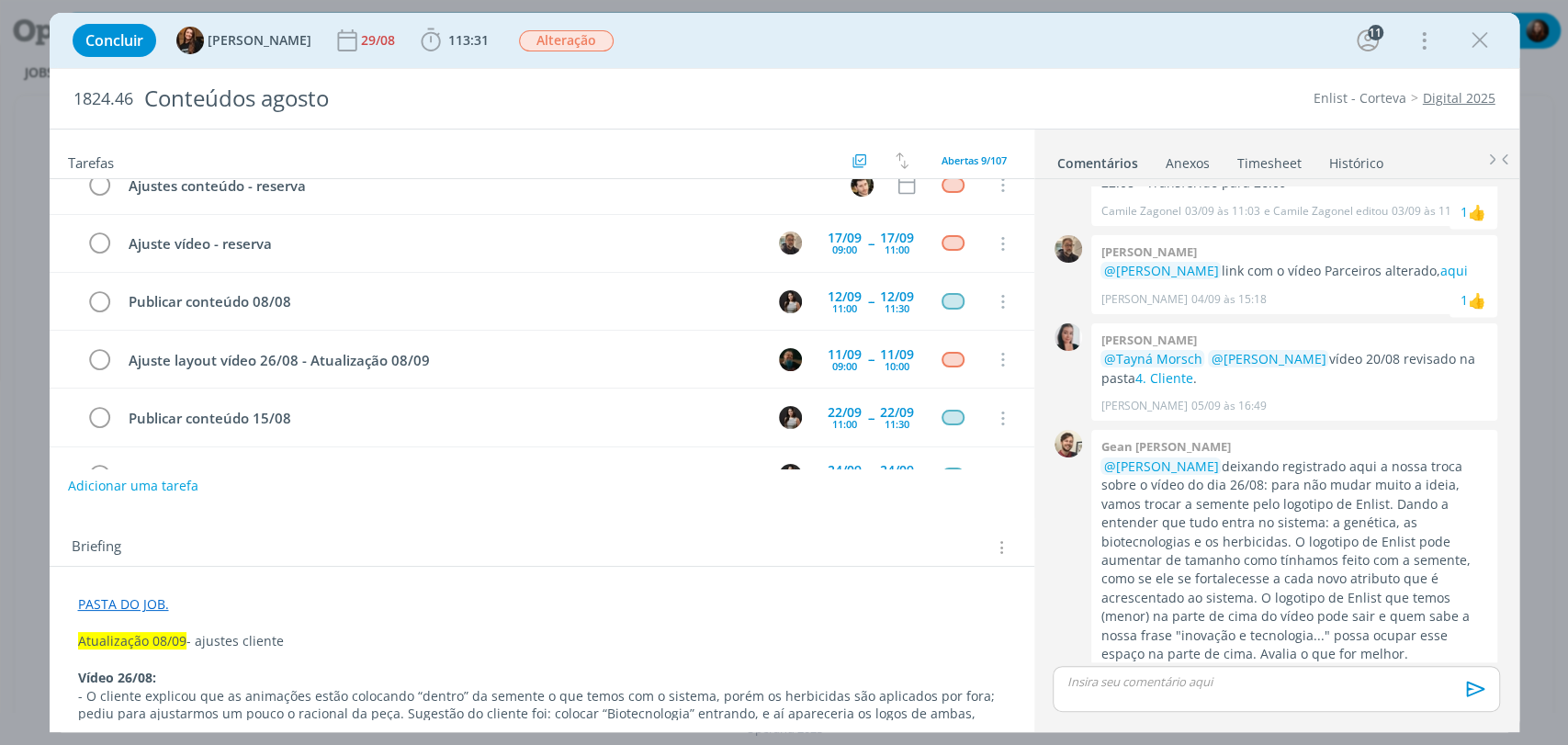
scroll to position [0, 0]
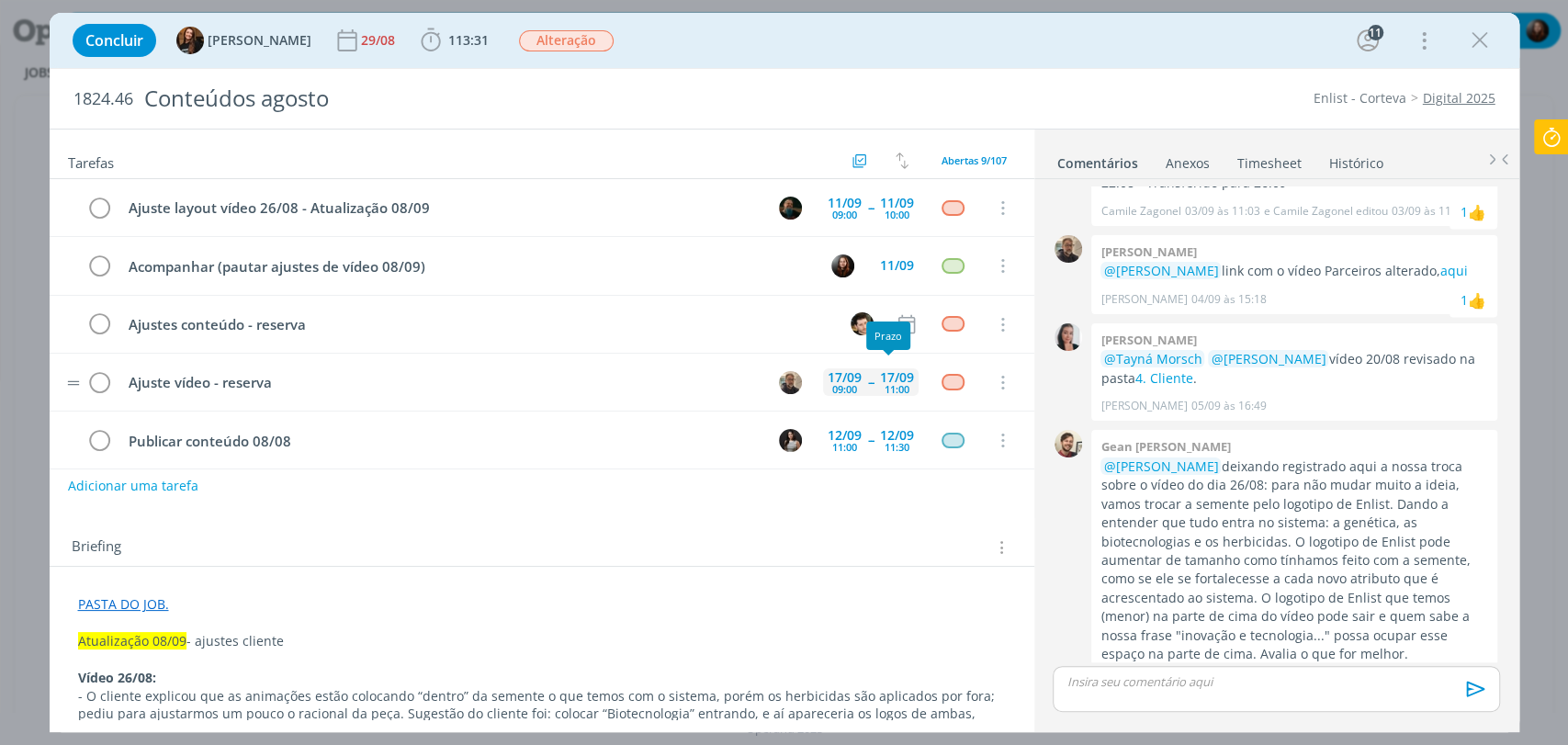
click at [875, 364] on div "[DATE] 11:00" at bounding box center [896, 382] width 43 height 40
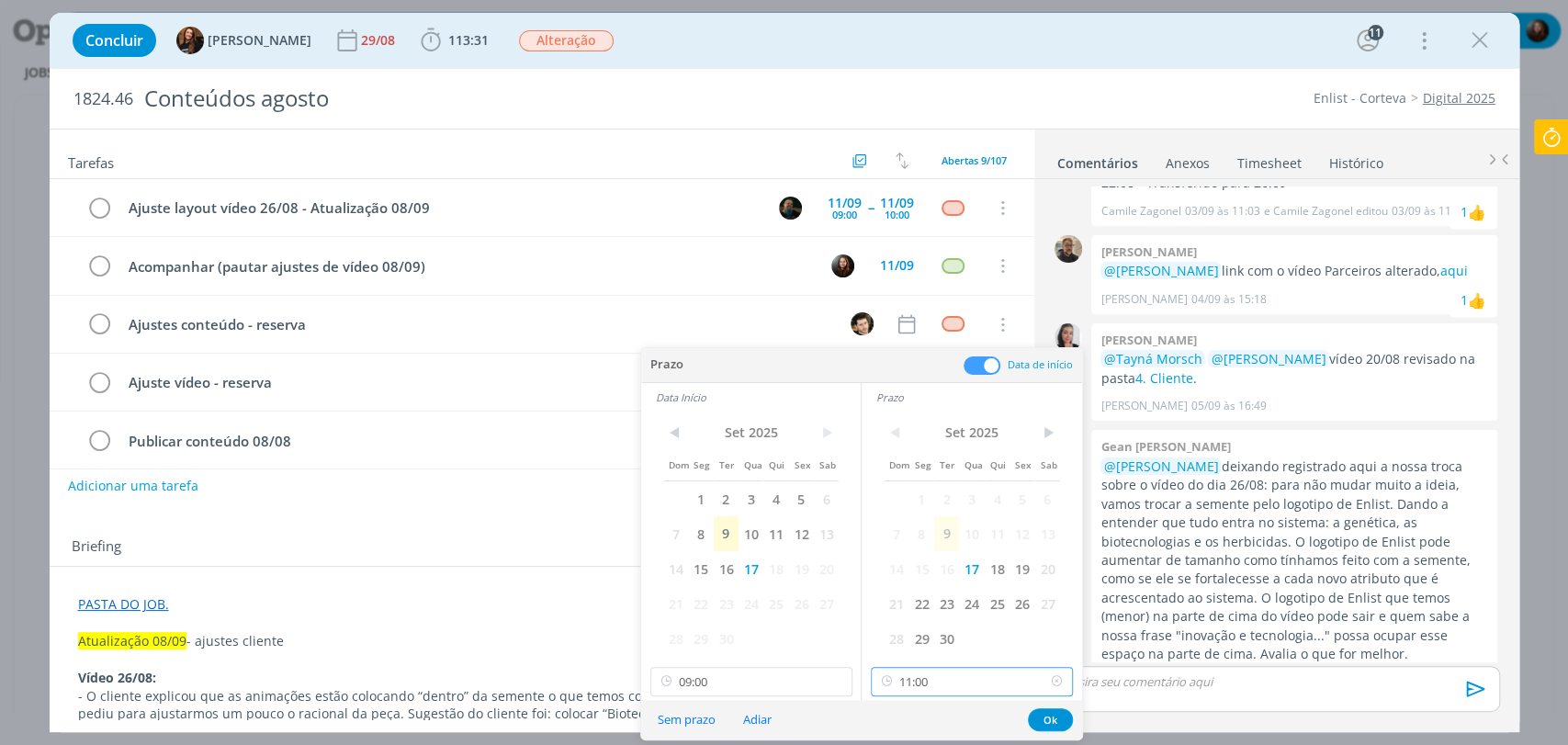
click at [928, 679] on input "11:00" at bounding box center [971, 682] width 202 height 30
click at [905, 568] on div "12:00" at bounding box center [973, 561] width 204 height 33
type input "12:00"
click at [1040, 718] on button "Ok" at bounding box center [1050, 720] width 45 height 23
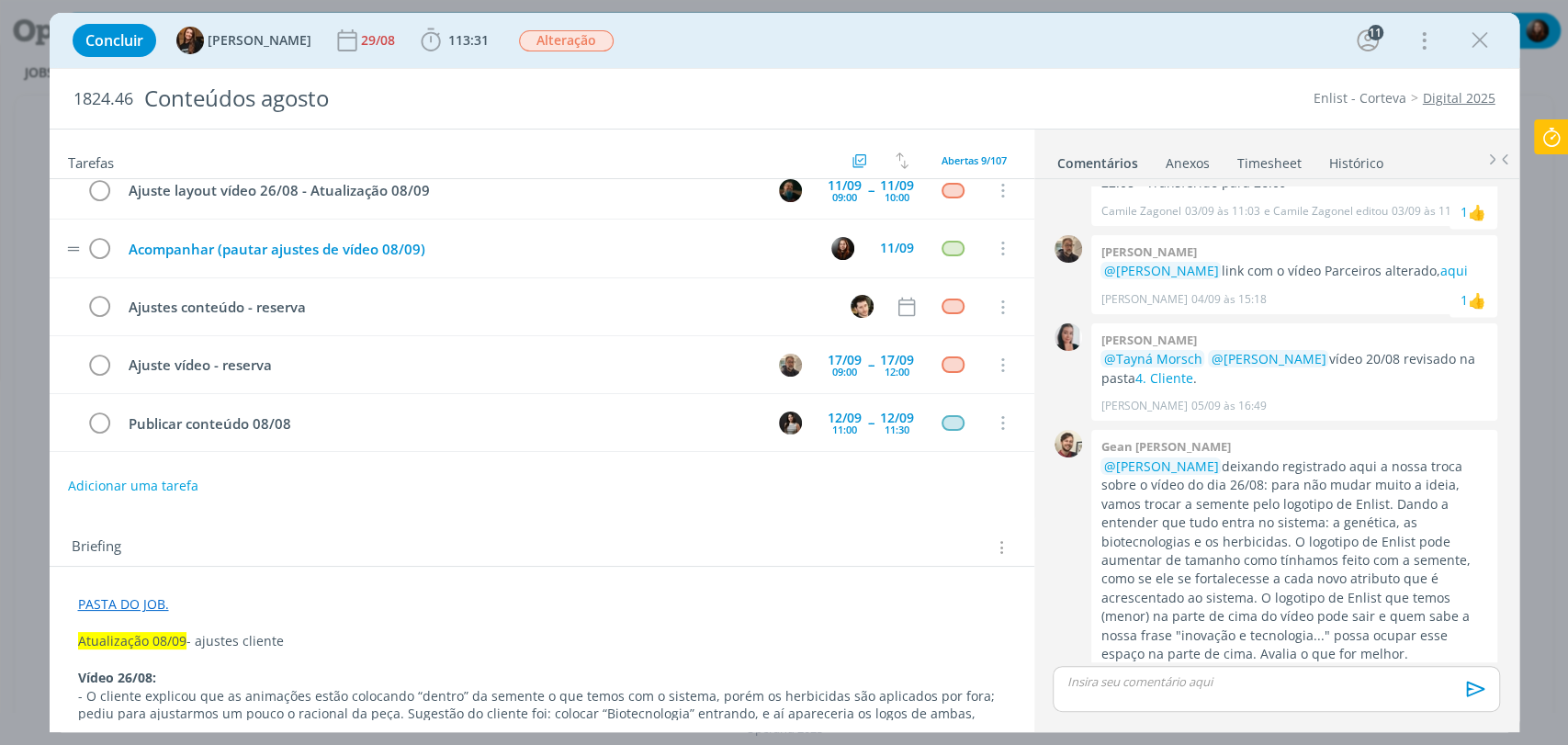
scroll to position [0, 0]
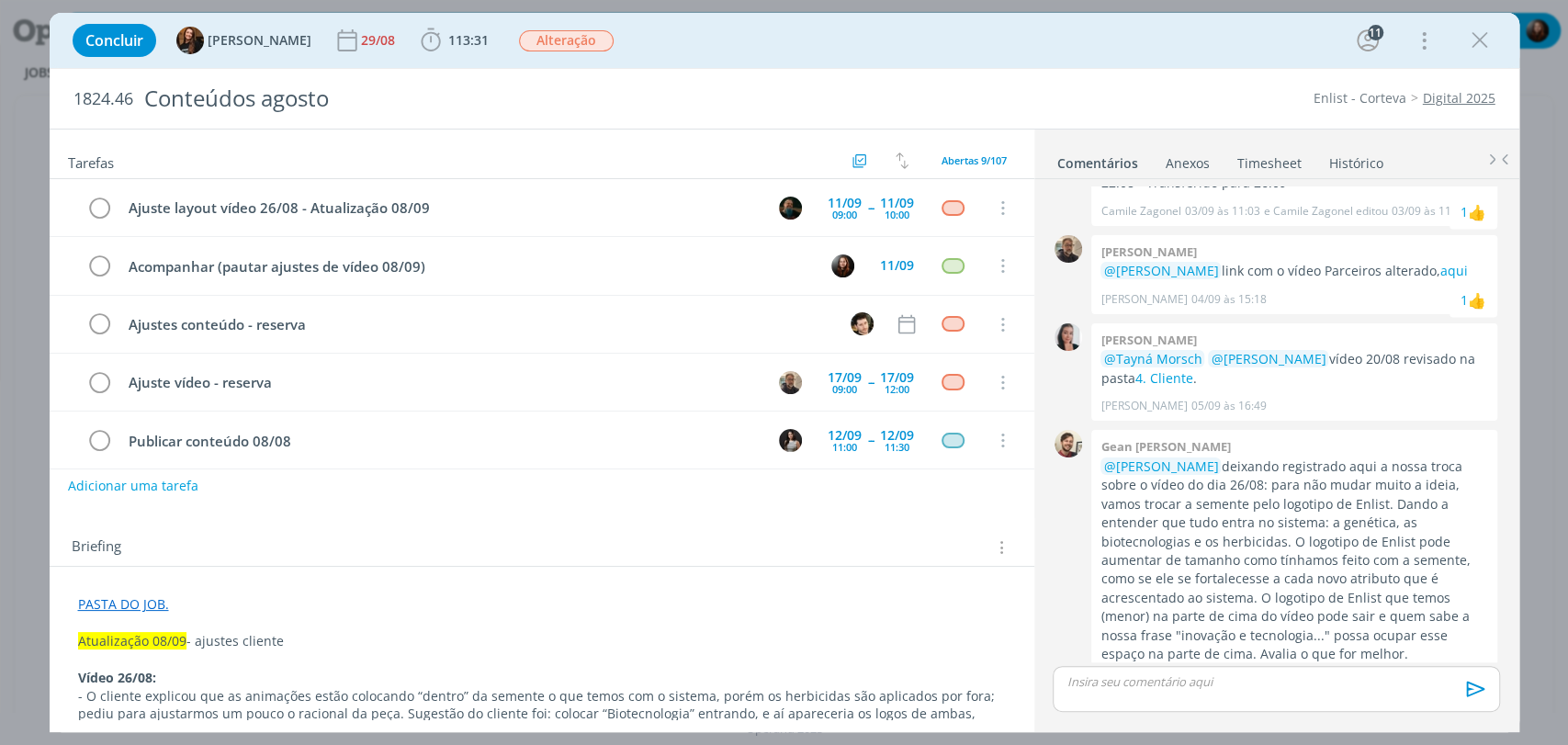
click at [1114, 61] on div "Concluir Tayná Morsch 29/08 113:31 Iniciar Apontar Data * [DATE] Horas * 00:00 …" at bounding box center [784, 41] width 1442 height 44
drag, startPoint x: 1192, startPoint y: 463, endPoint x: 1482, endPoint y: 609, distance: 324.7
click at [1485, 615] on div "Gean paulo naue @[PERSON_NAME] deixando registrado aqui a nossa troca sobre o v…" at bounding box center [1294, 564] width 406 height 267
click at [1451, 568] on p "@[PERSON_NAME] deixando registrado aqui a nossa troca sobre o vídeo do dia 26/0…" at bounding box center [1293, 560] width 388 height 206
click at [1058, 507] on div "0" at bounding box center [1068, 564] width 46 height 267
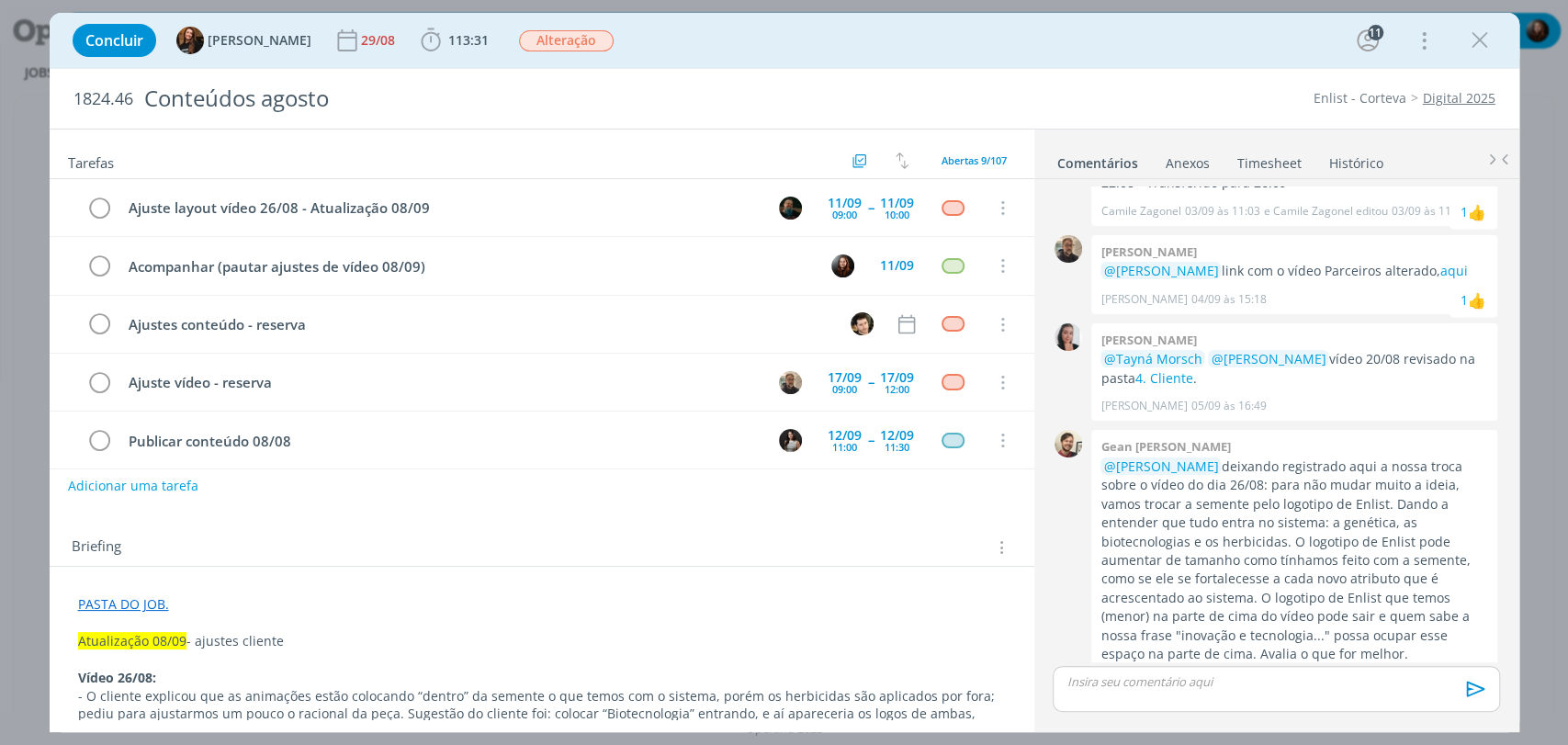
click at [669, 519] on div "Briefing Briefings Predefinidos Versões do Briefing Ver Briefing do Projeto" at bounding box center [542, 542] width 984 height 50
click at [951, 39] on div "Concluir Tayná Morsch 29/08 113:31 Iniciar Apontar Data * [DATE] Horas * 00:00 …" at bounding box center [784, 41] width 1442 height 44
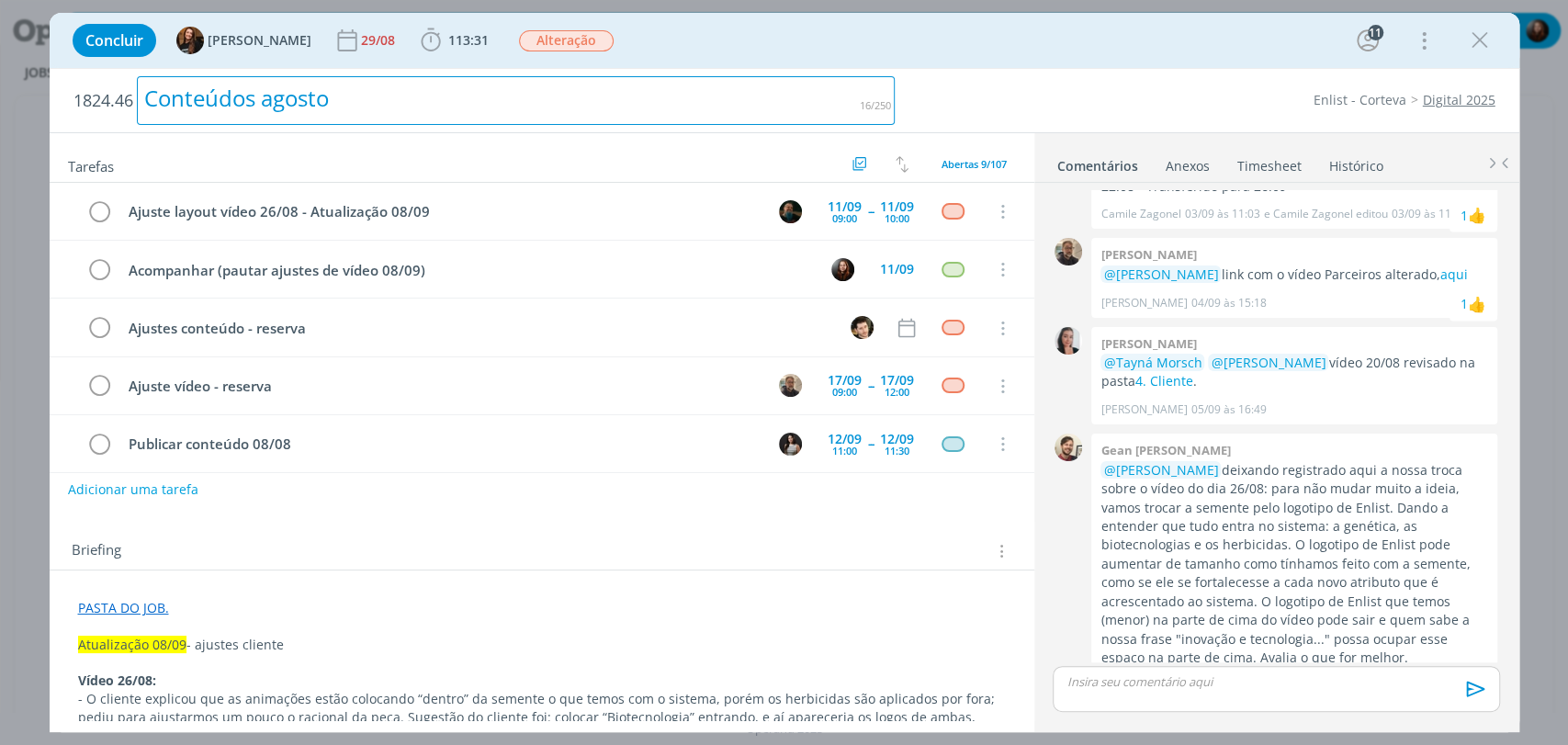
click at [761, 68] on h2 "1824.46 Conteúdos agosto" at bounding box center [484, 100] width 822 height 64
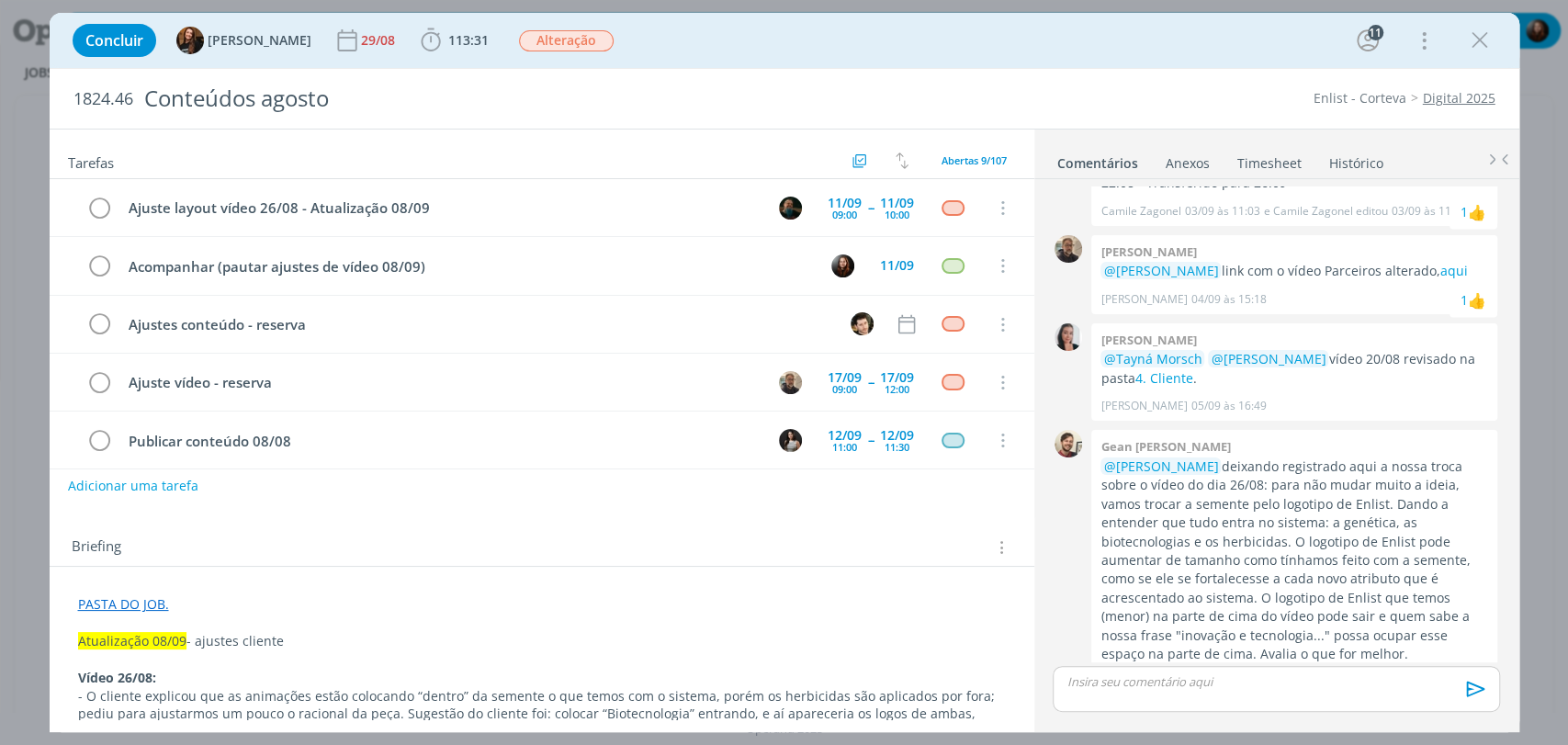
click at [977, 49] on div "Concluir Tayná Morsch 29/08 113:31 Iniciar Apontar Data * [DATE] Horas * 00:00 …" at bounding box center [784, 41] width 1442 height 44
click at [750, 39] on div "Concluir Tayná Morsch 29/08 113:31 Iniciar Apontar Data * [DATE] Horas * 00:00 …" at bounding box center [784, 41] width 1442 height 44
click at [801, 43] on div "Concluir Tayná Morsch 29/08 113:31 Iniciar Apontar Data * [DATE] Horas * 00:00 …" at bounding box center [784, 41] width 1442 height 44
click at [886, 260] on div "11/09" at bounding box center [896, 266] width 34 height 13
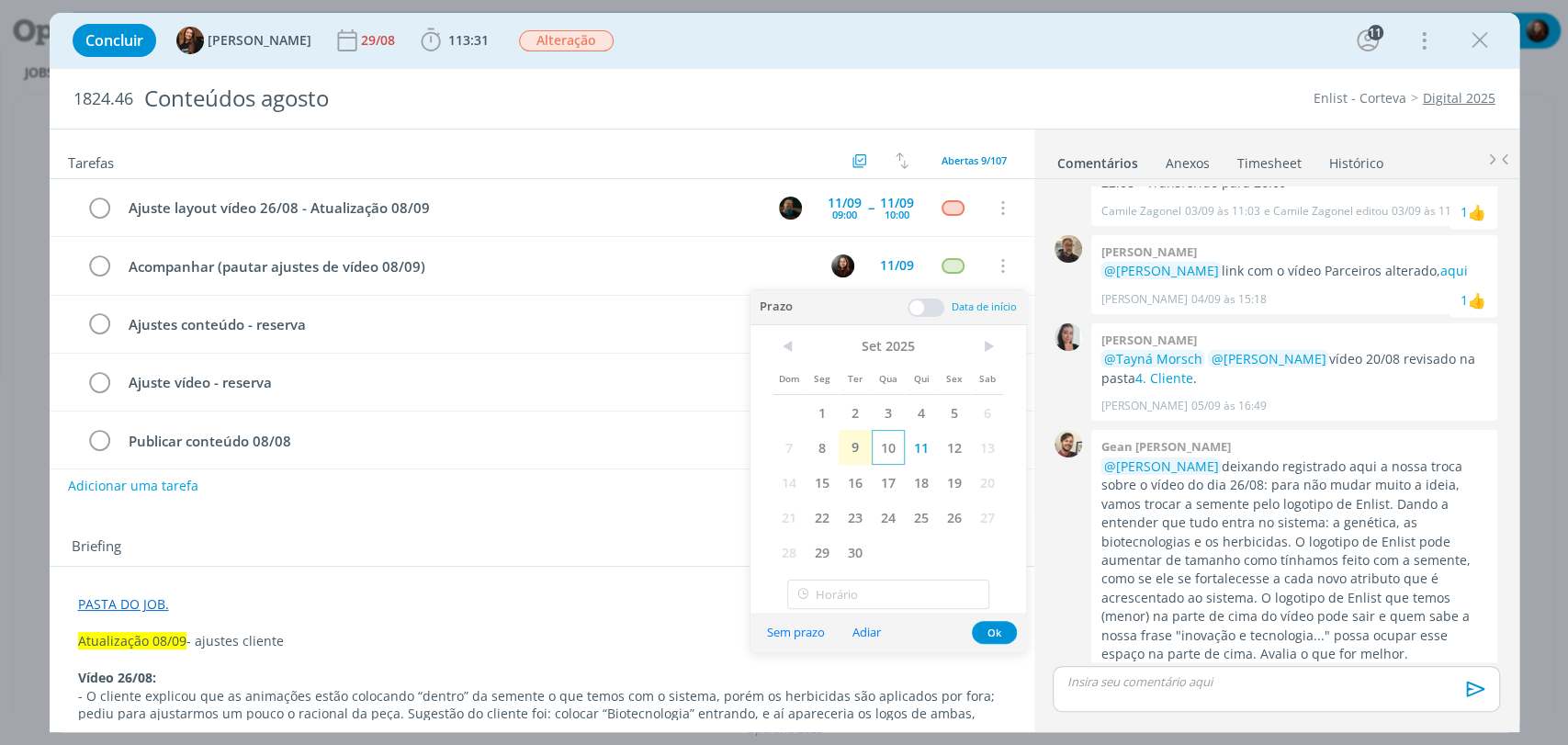
click at [888, 441] on span "10" at bounding box center [888, 448] width 33 height 35
click at [991, 634] on button "Ok" at bounding box center [994, 632] width 45 height 23
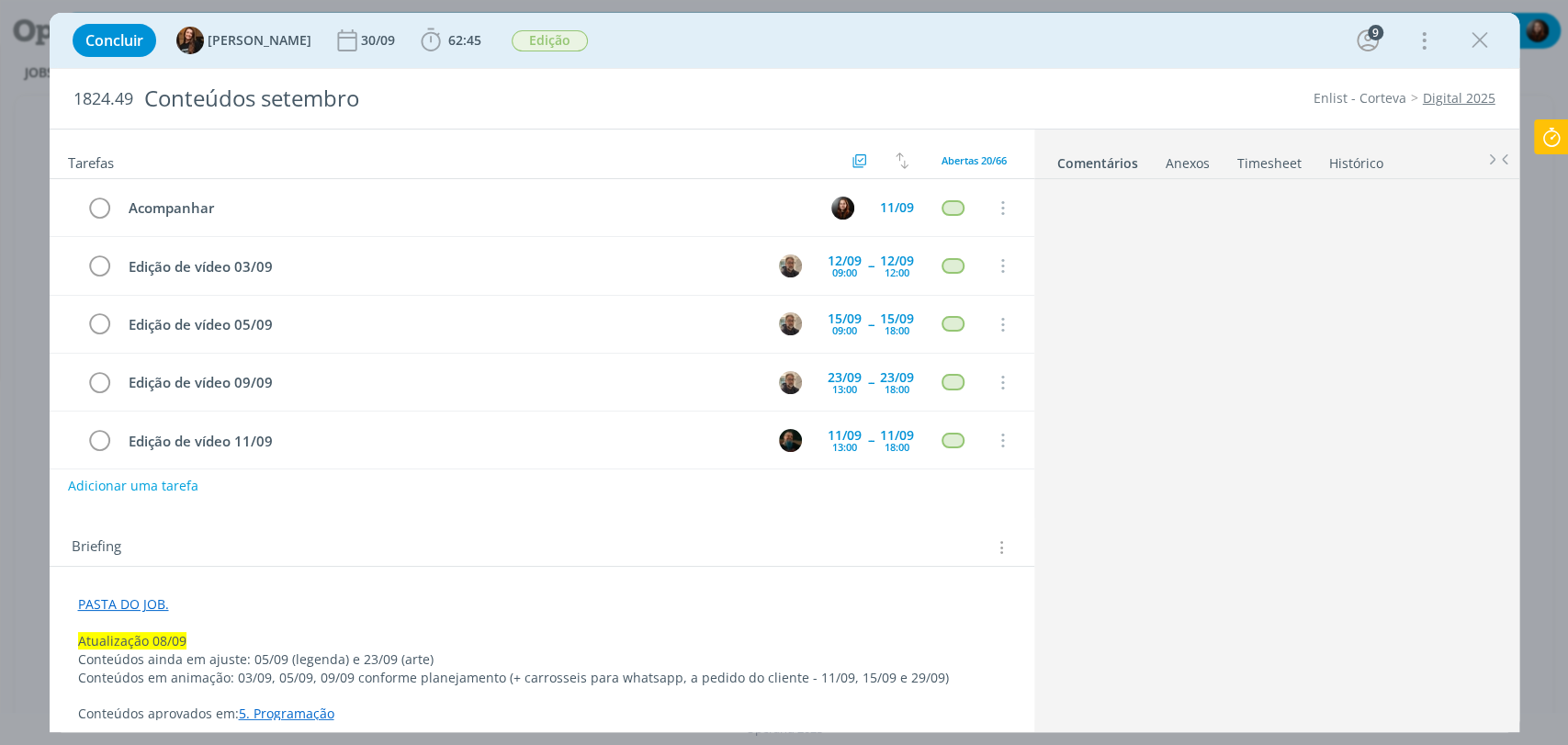
scroll to position [1720, 0]
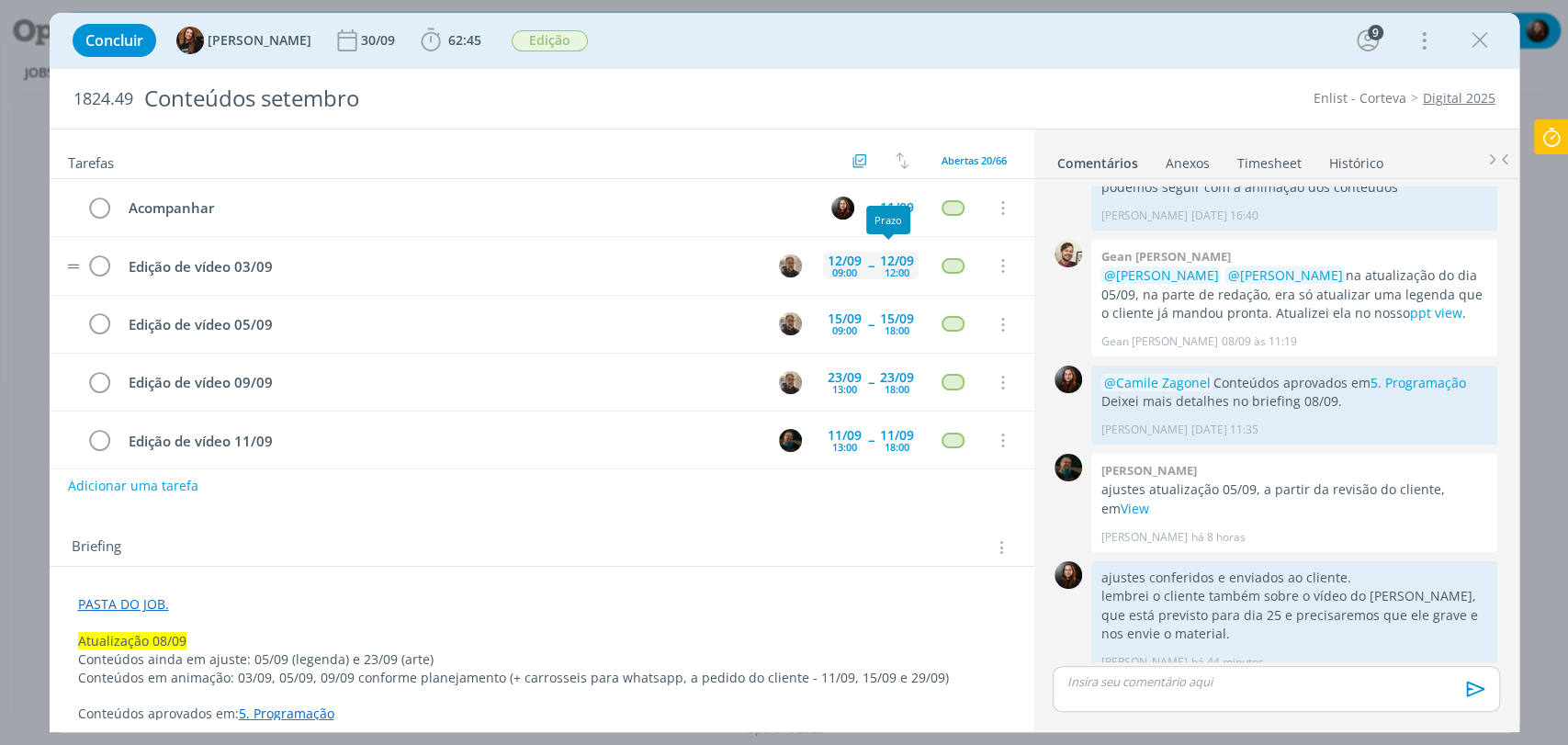
click at [884, 272] on div "12:00" at bounding box center [896, 272] width 25 height 10
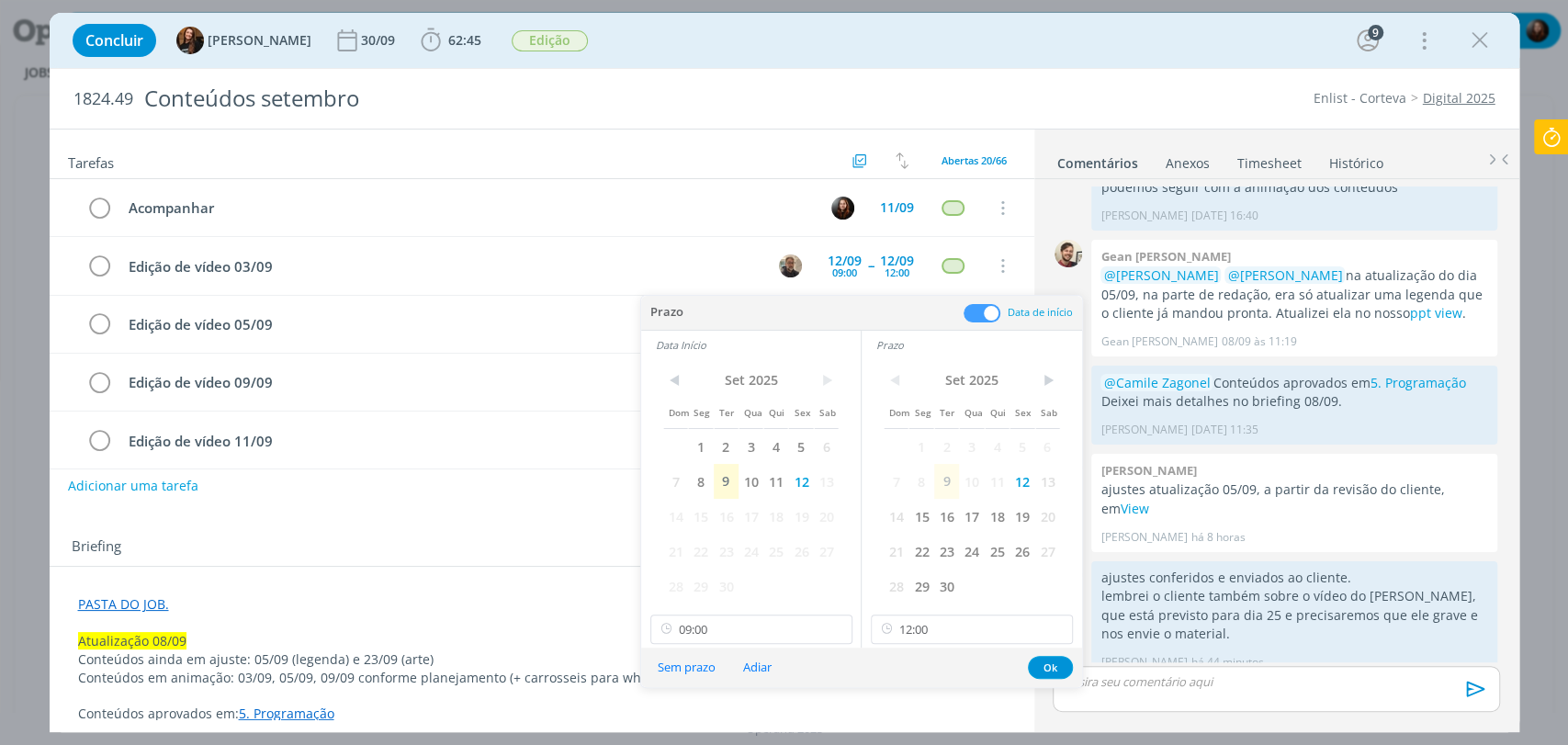
click at [980, 304] on span at bounding box center [982, 314] width 37 height 19
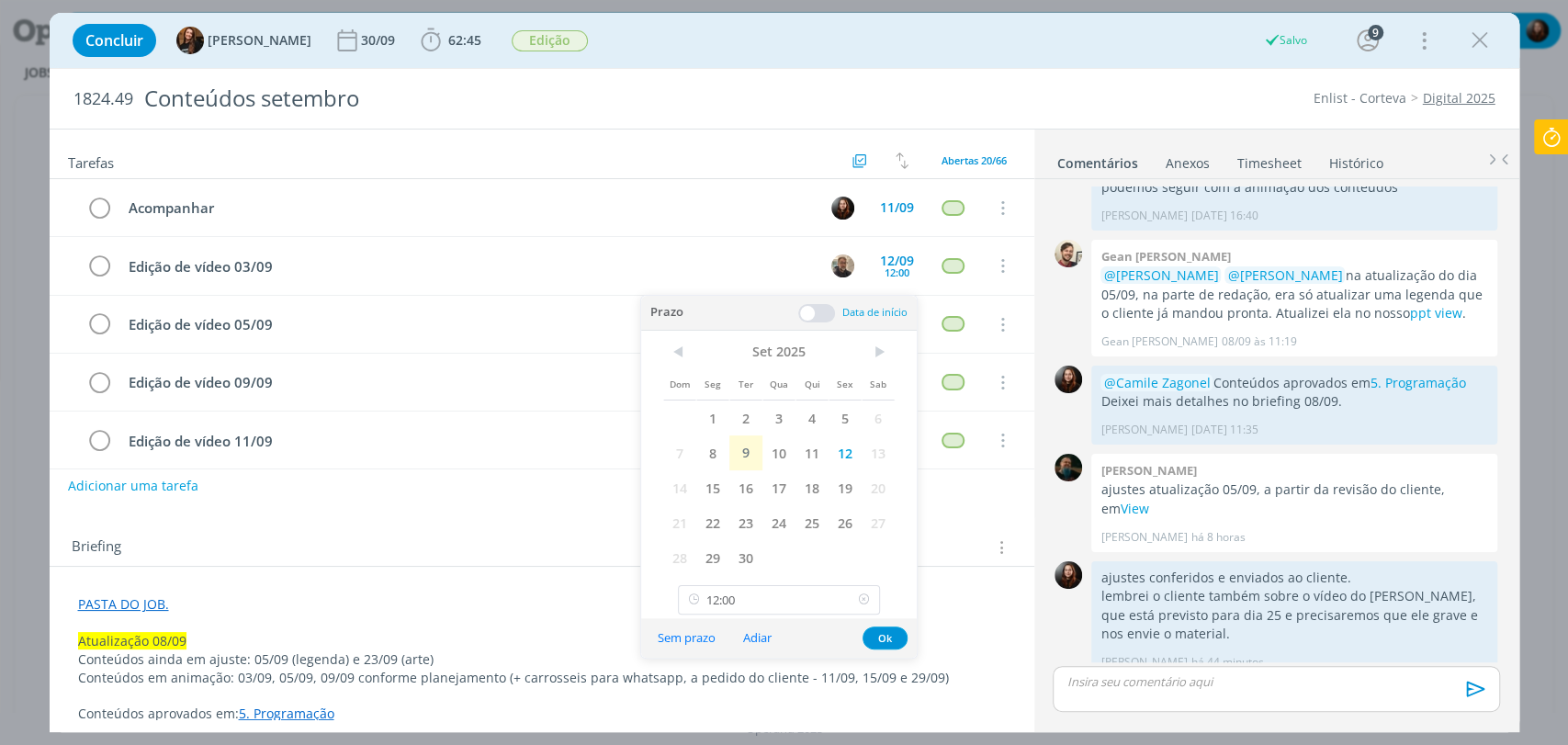
click at [861, 599] on icon at bounding box center [863, 600] width 23 height 30
click at [894, 639] on button "Ok" at bounding box center [884, 638] width 45 height 23
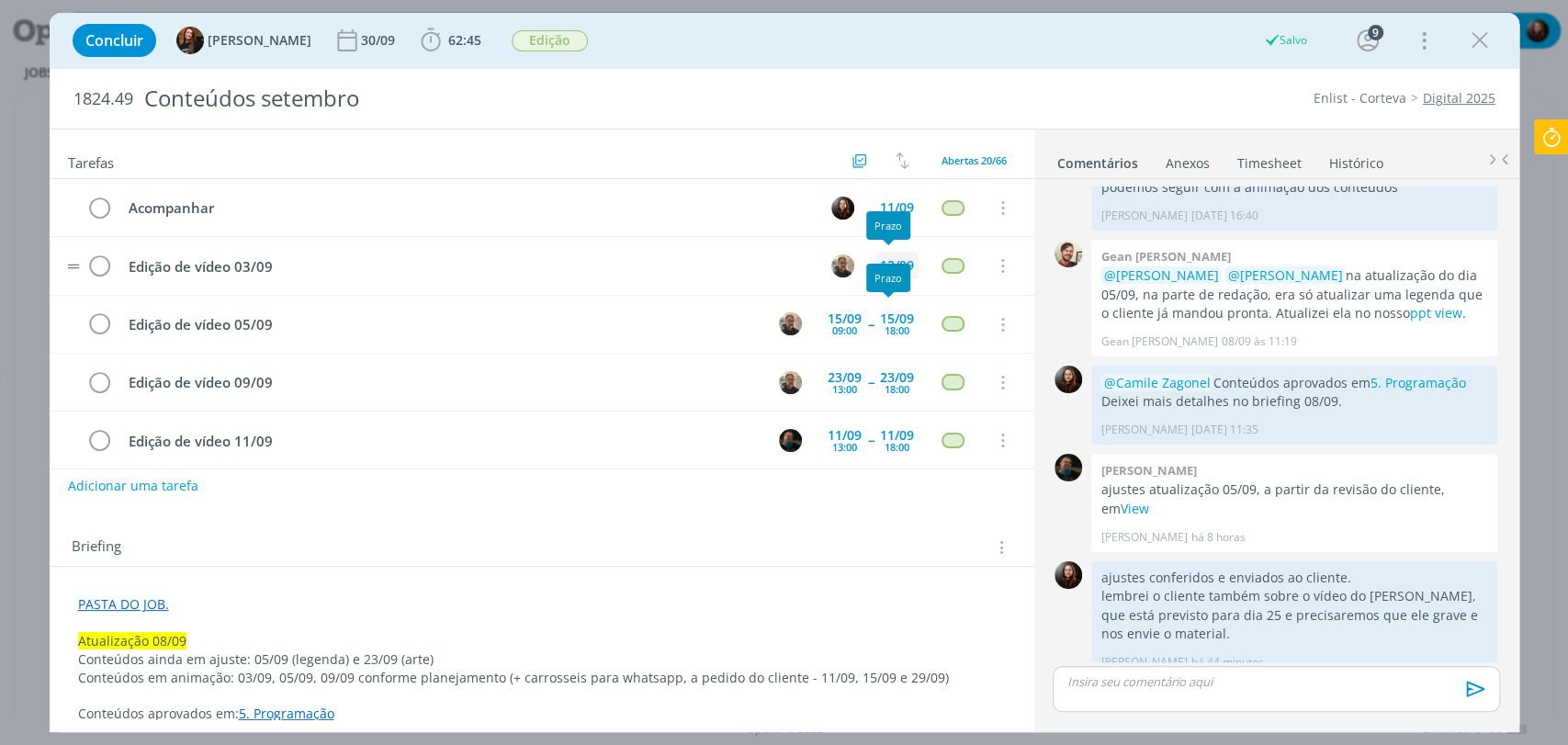
click at [889, 259] on div "12/09" at bounding box center [896, 266] width 34 height 13
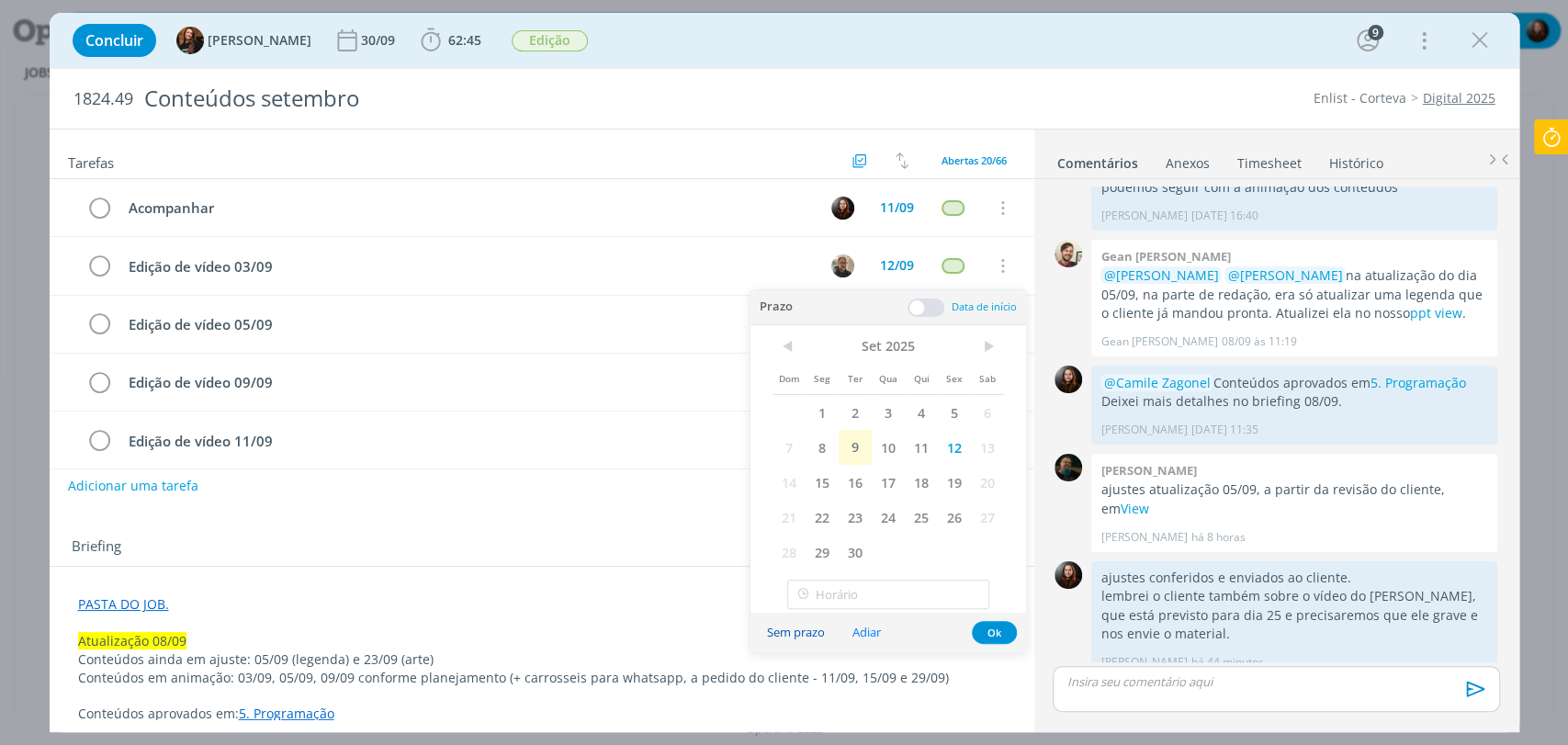
click at [819, 630] on button "Sem prazo" at bounding box center [796, 632] width 81 height 25
click at [991, 632] on button "Ok" at bounding box center [994, 632] width 45 height 23
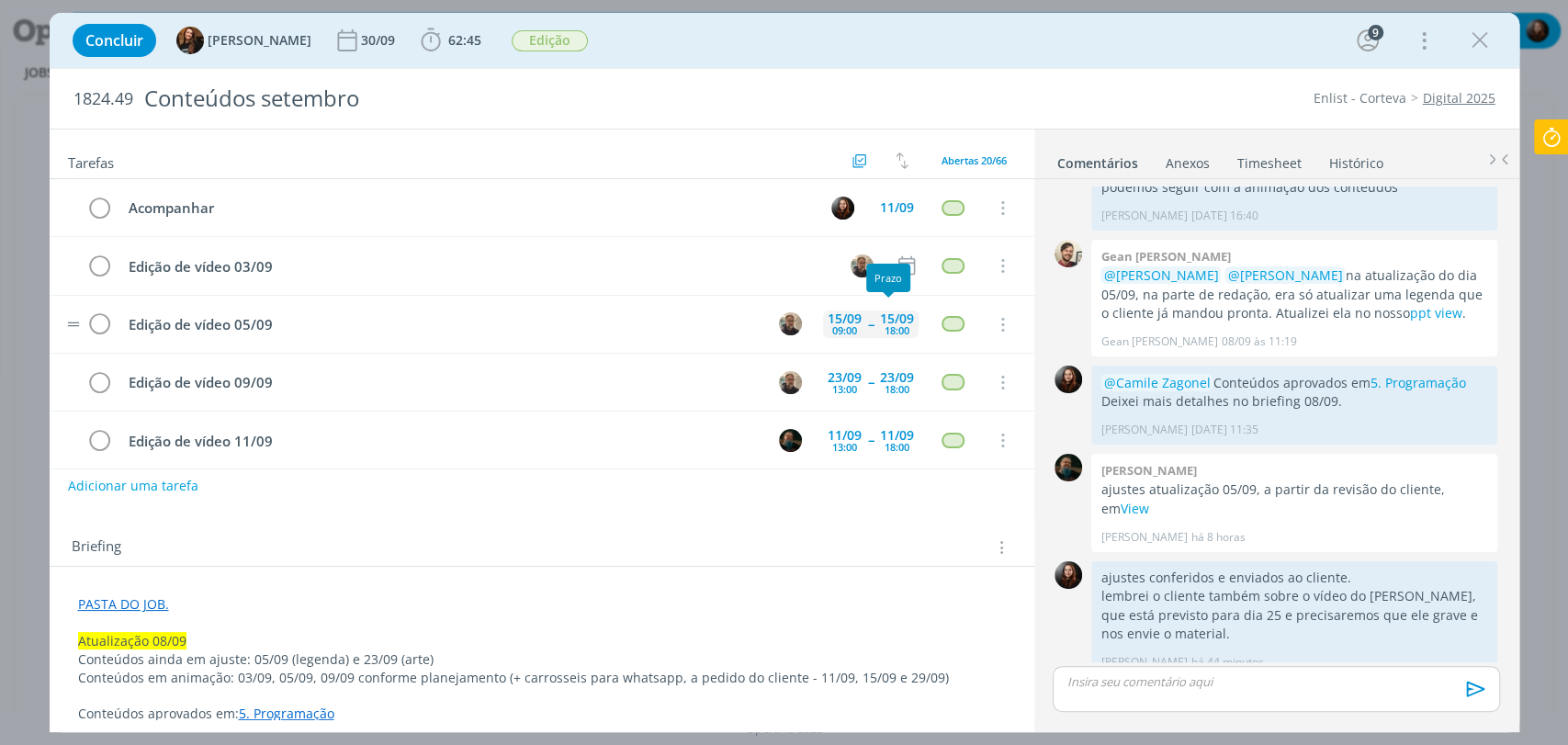
click at [889, 319] on div "15/09" at bounding box center [896, 319] width 34 height 13
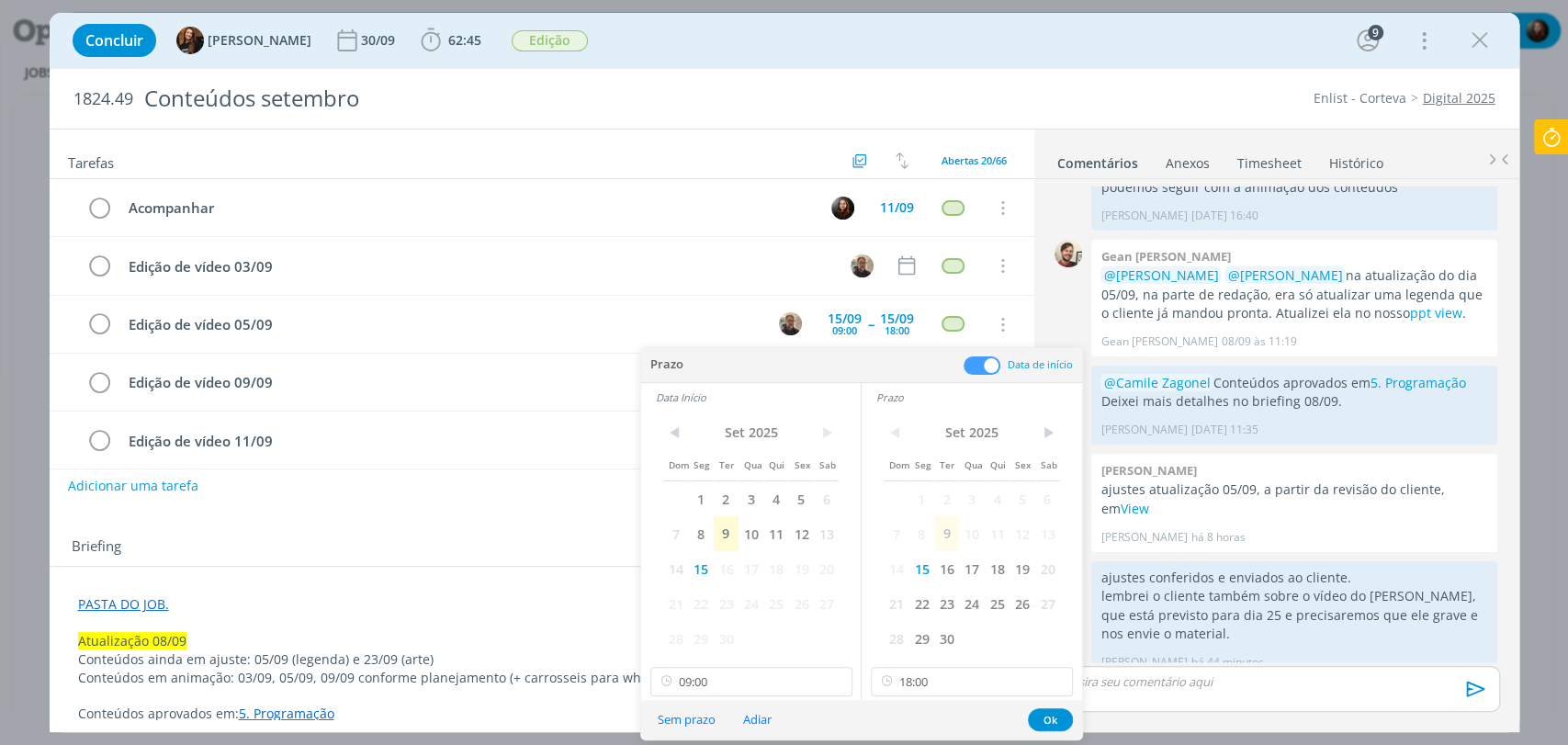
click at [988, 363] on span at bounding box center [982, 366] width 37 height 19
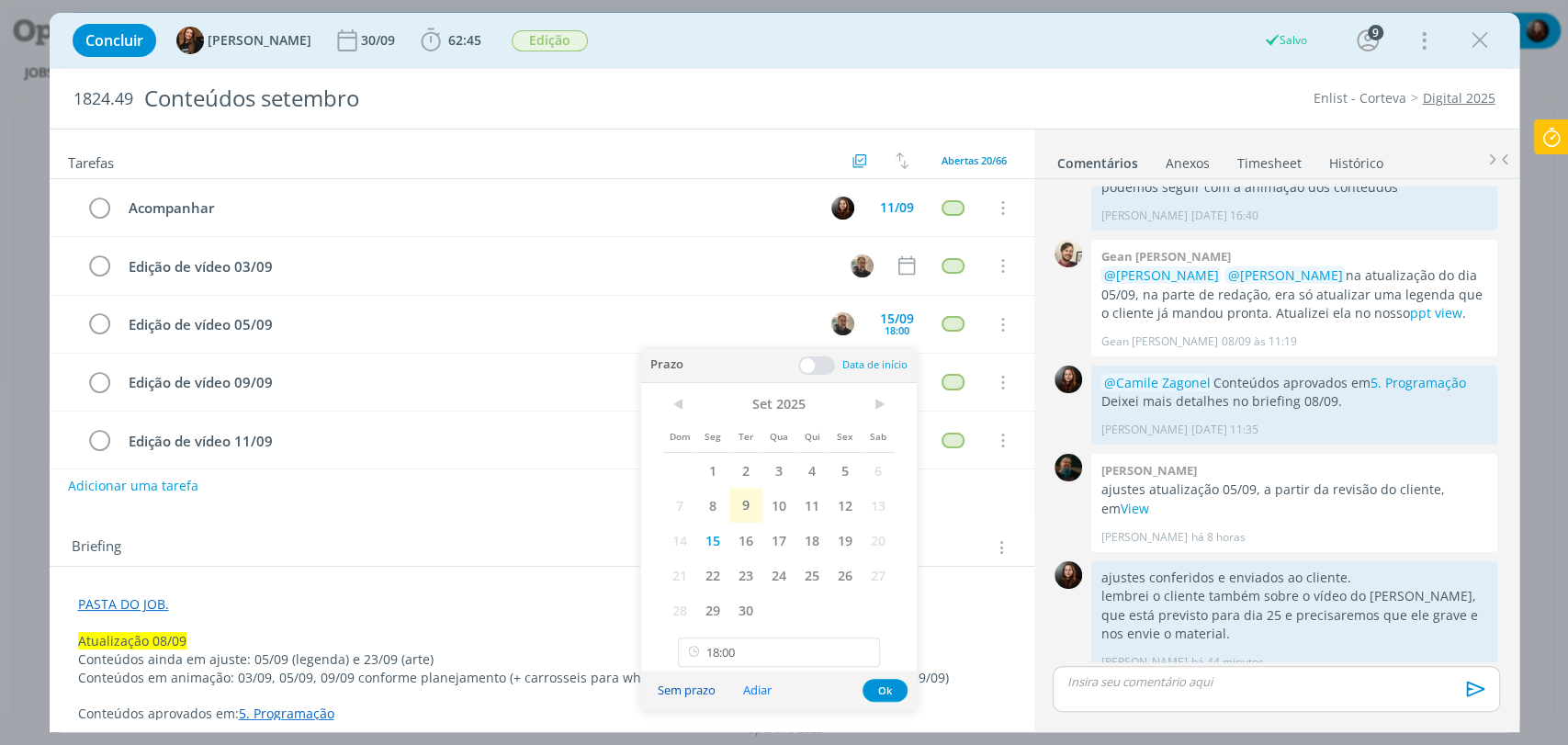
click at [698, 689] on button "Sem prazo" at bounding box center [686, 690] width 81 height 25
type input "18:00"
click at [703, 687] on button "Sem prazo" at bounding box center [686, 690] width 81 height 25
click at [886, 689] on button "Ok" at bounding box center [884, 690] width 45 height 23
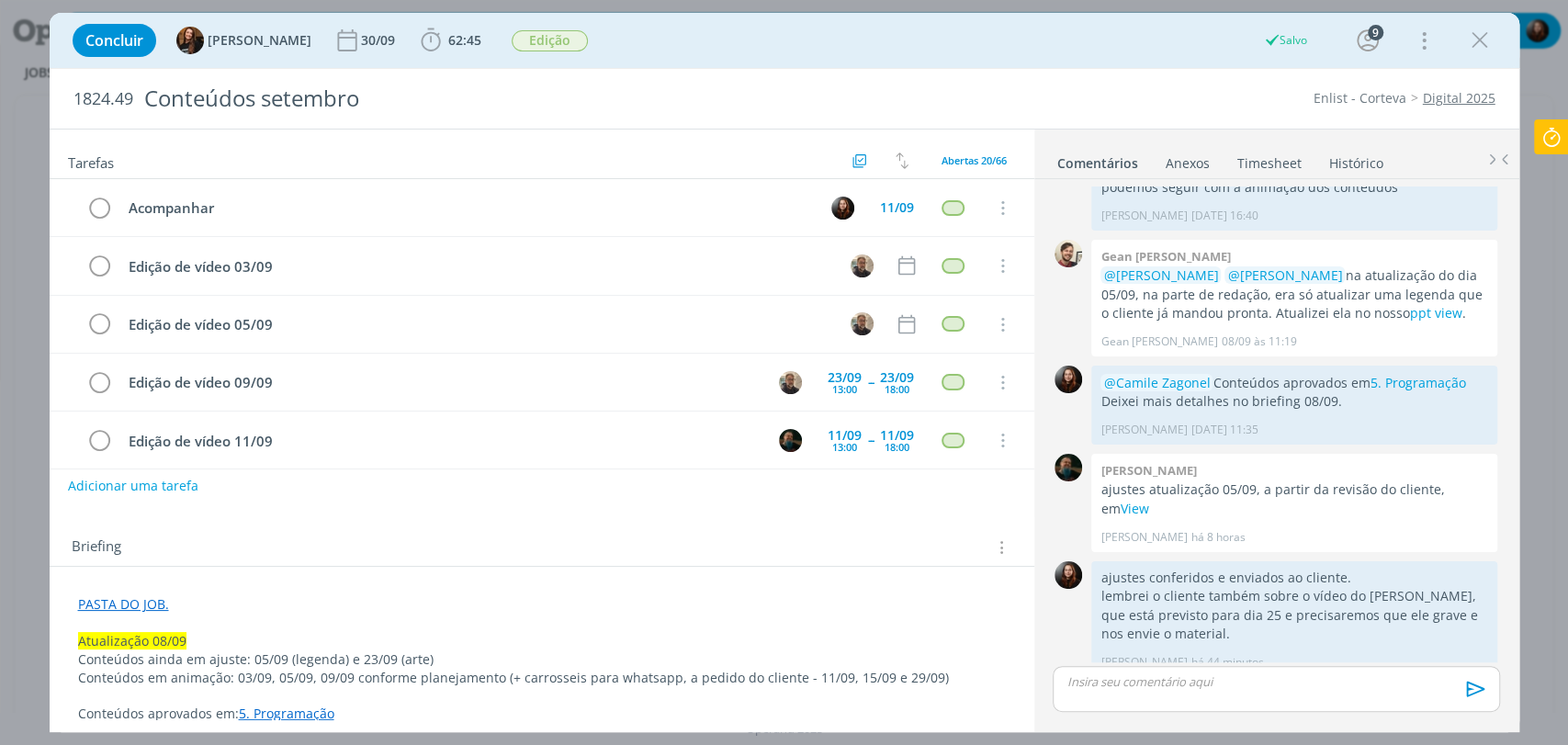
click at [907, 505] on div "Tarefas Usar Job de template Criar template a partir deste job Visualizar Templ…" at bounding box center [542, 424] width 984 height 590
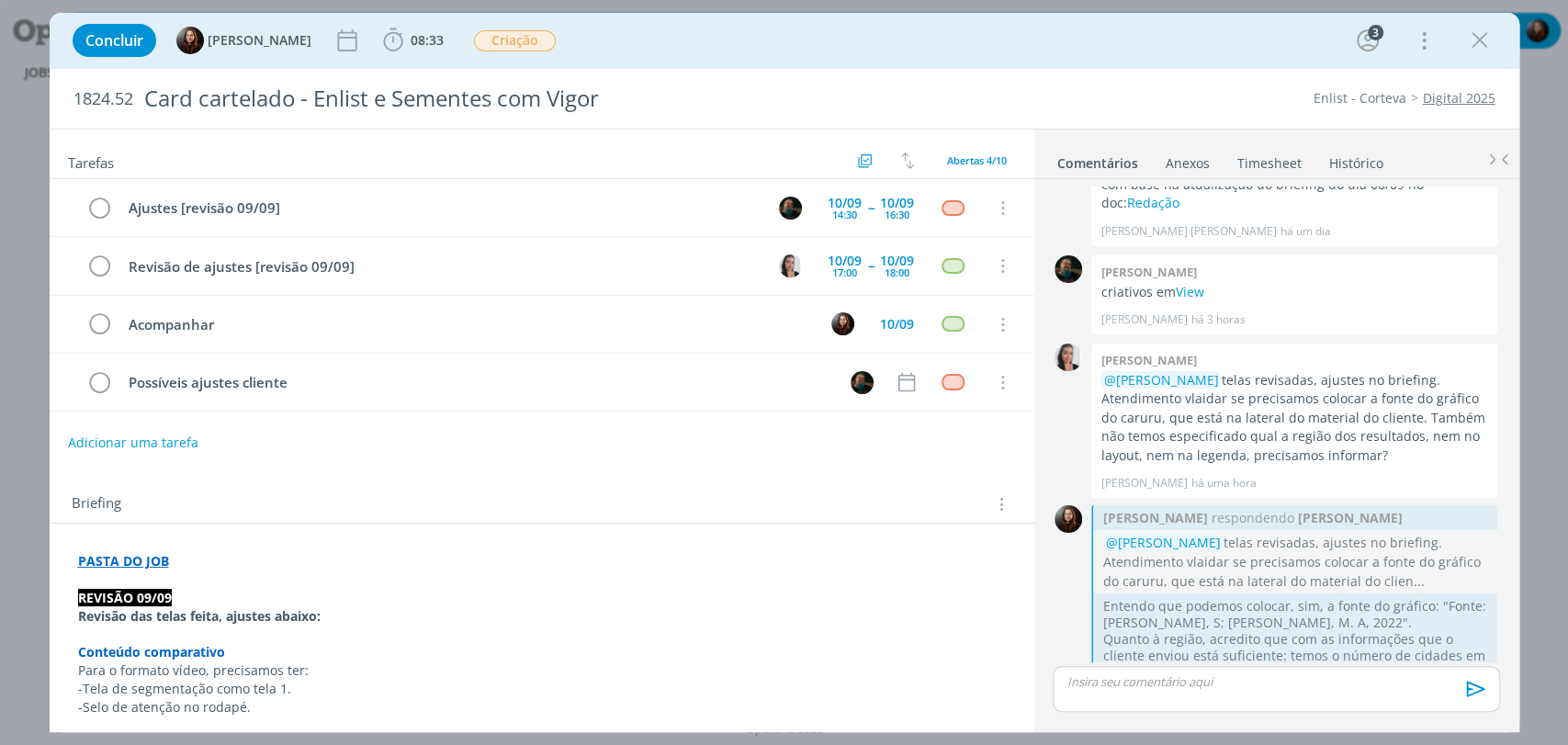
click at [803, 44] on div "Concluir [PERSON_NAME] 08:33 Apontar Data * [DATE] Horas * 00:00 Tarefa Selecio…" at bounding box center [784, 41] width 1442 height 44
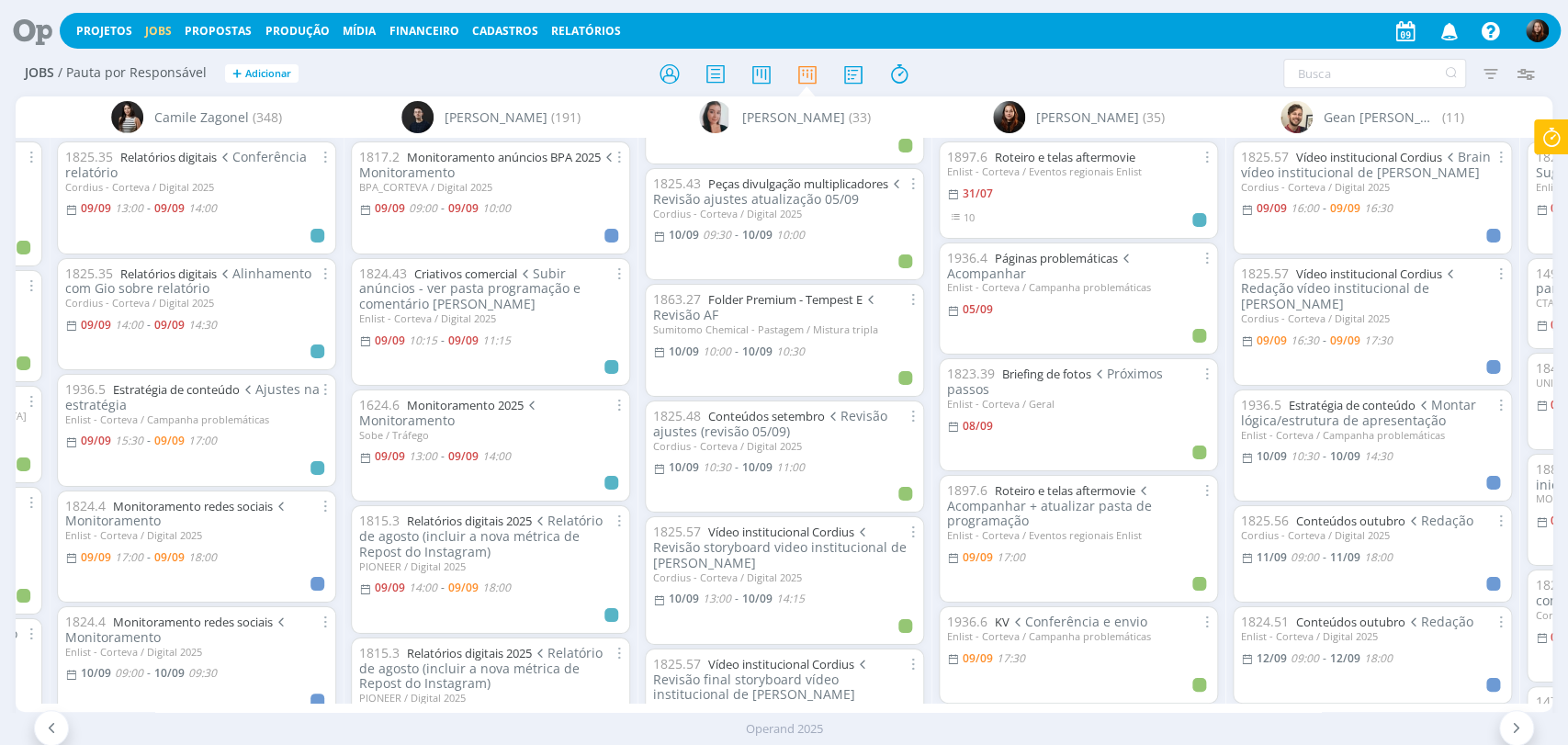
scroll to position [408, 0]
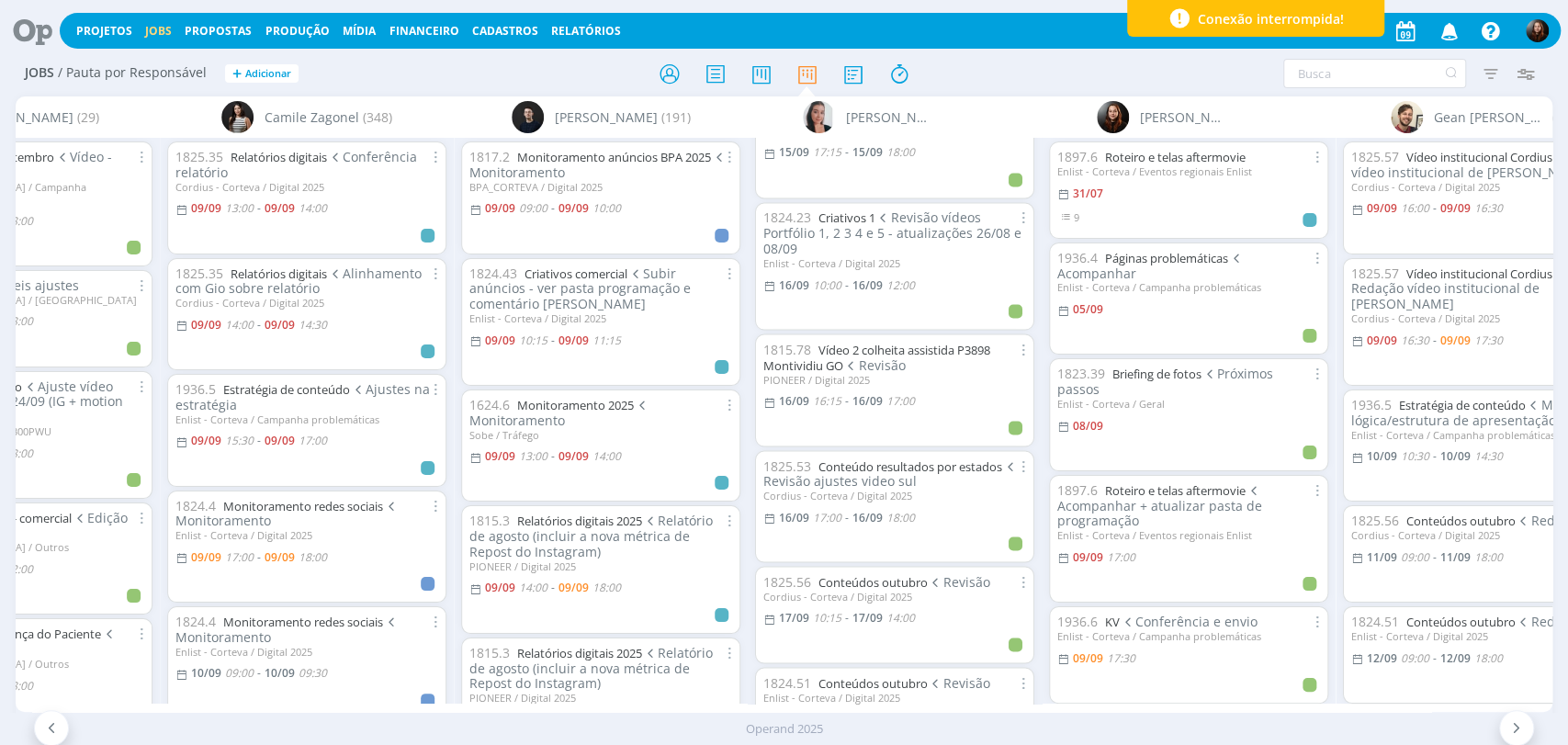
scroll to position [3310, 0]
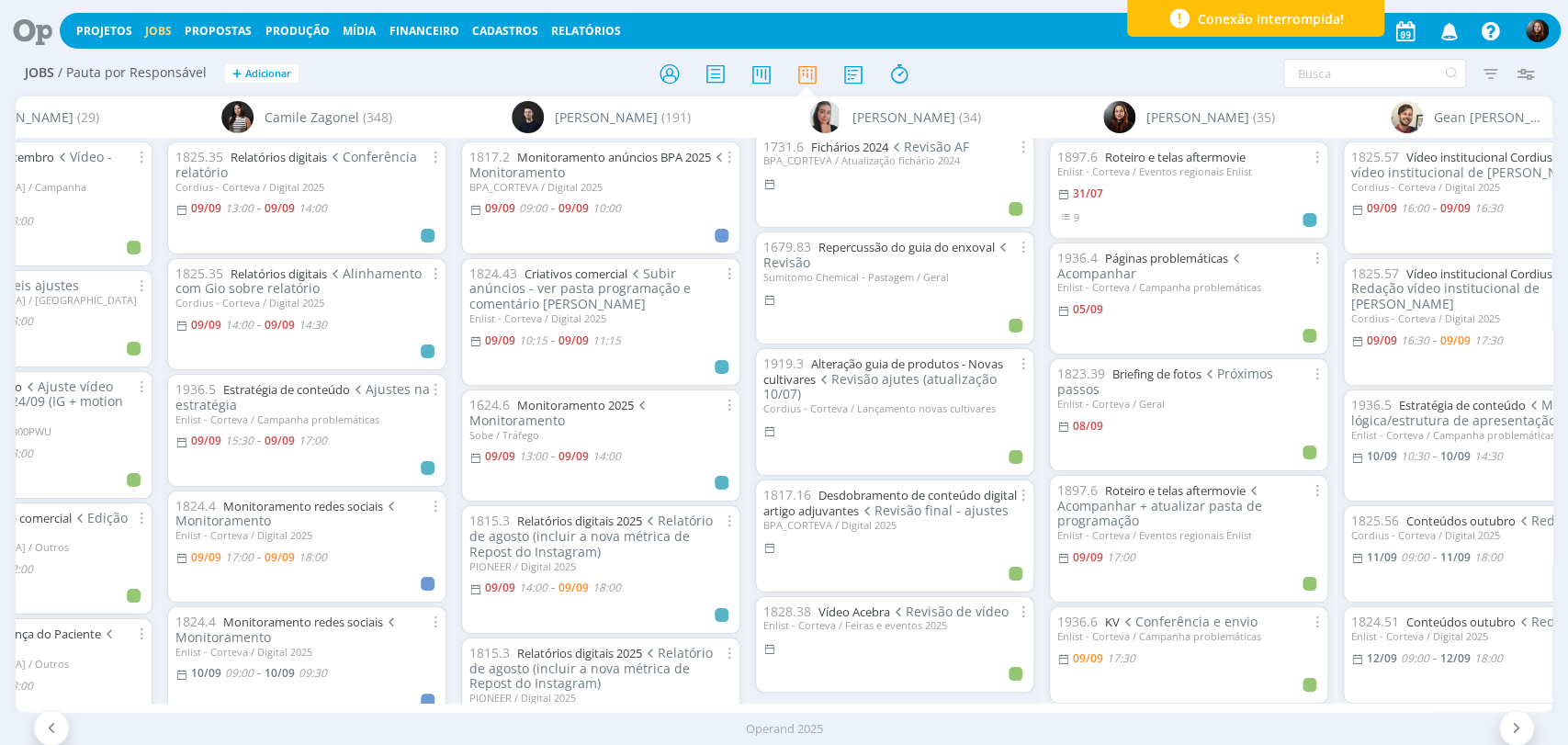
click at [23, 27] on icon at bounding box center [26, 31] width 38 height 36
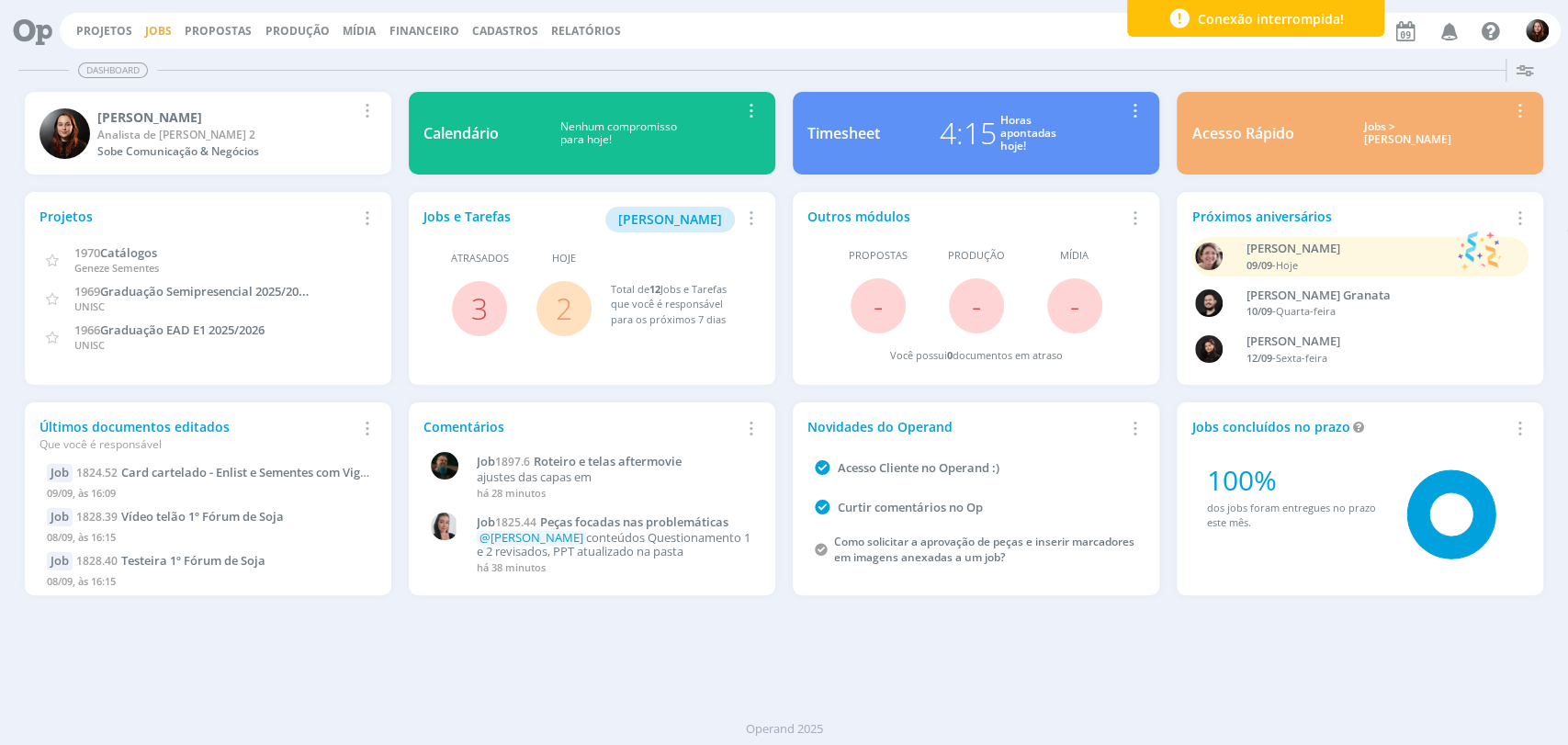
click at [152, 30] on link "Jobs" at bounding box center [158, 31] width 27 height 16
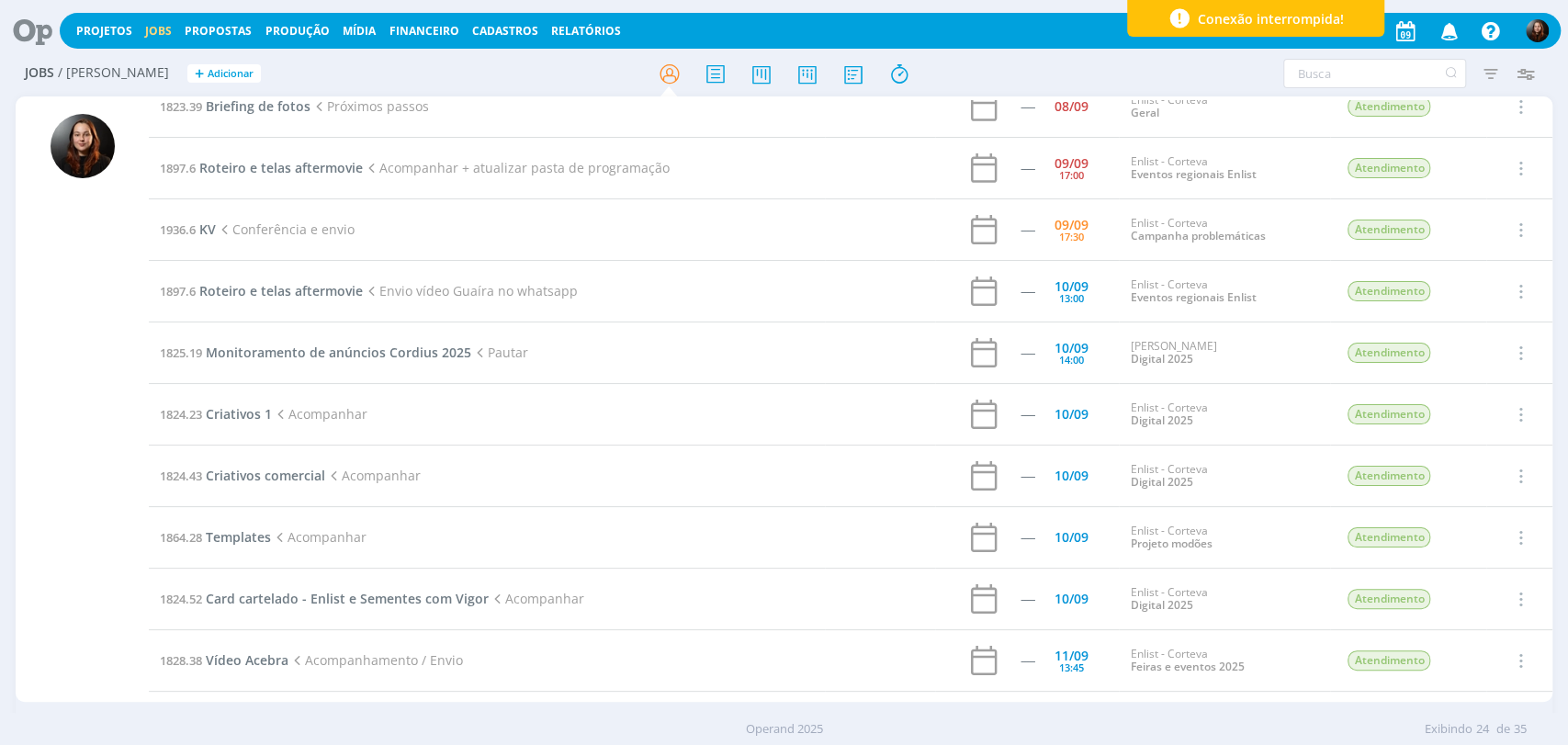
scroll to position [306, 0]
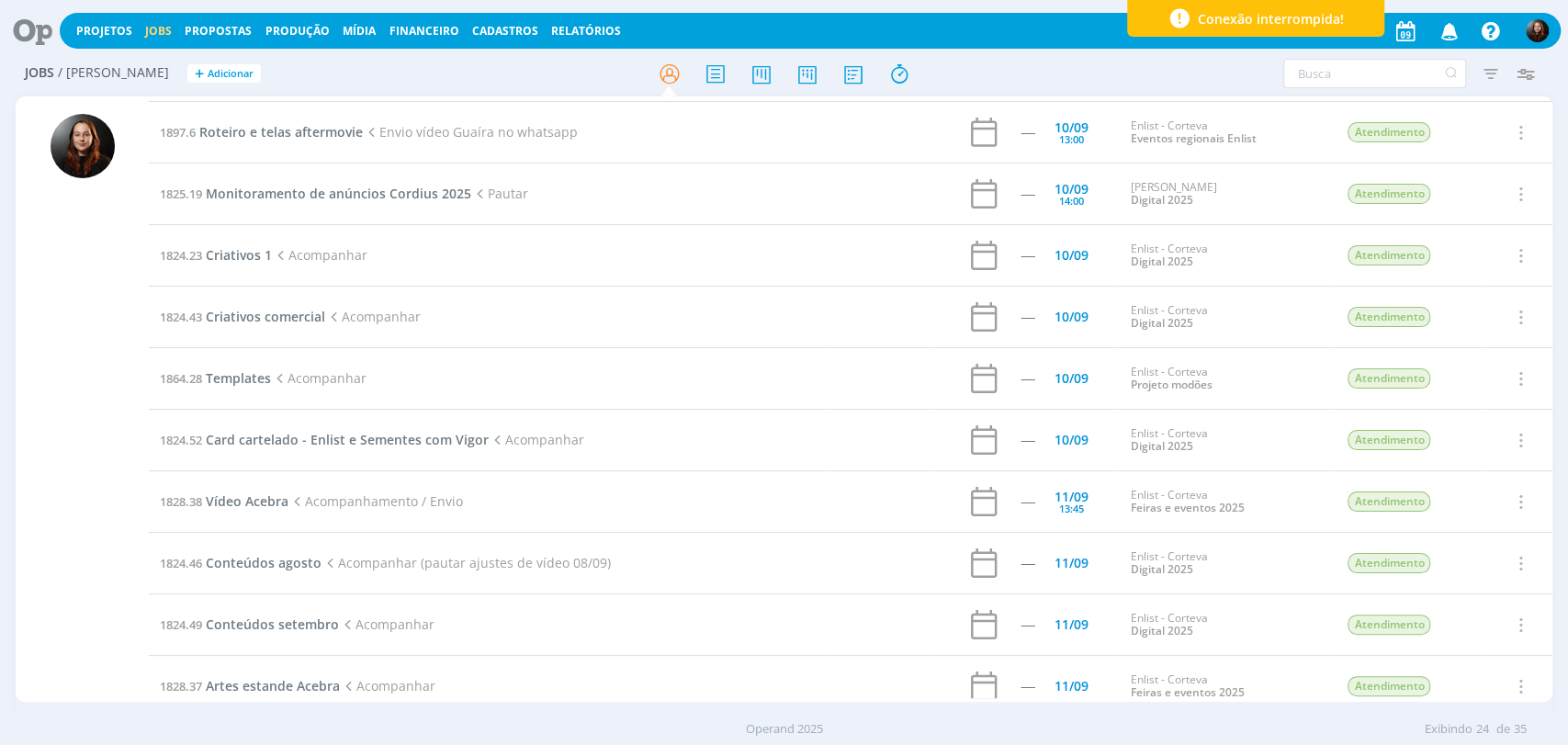
click at [1010, 81] on div at bounding box center [784, 74] width 512 height 33
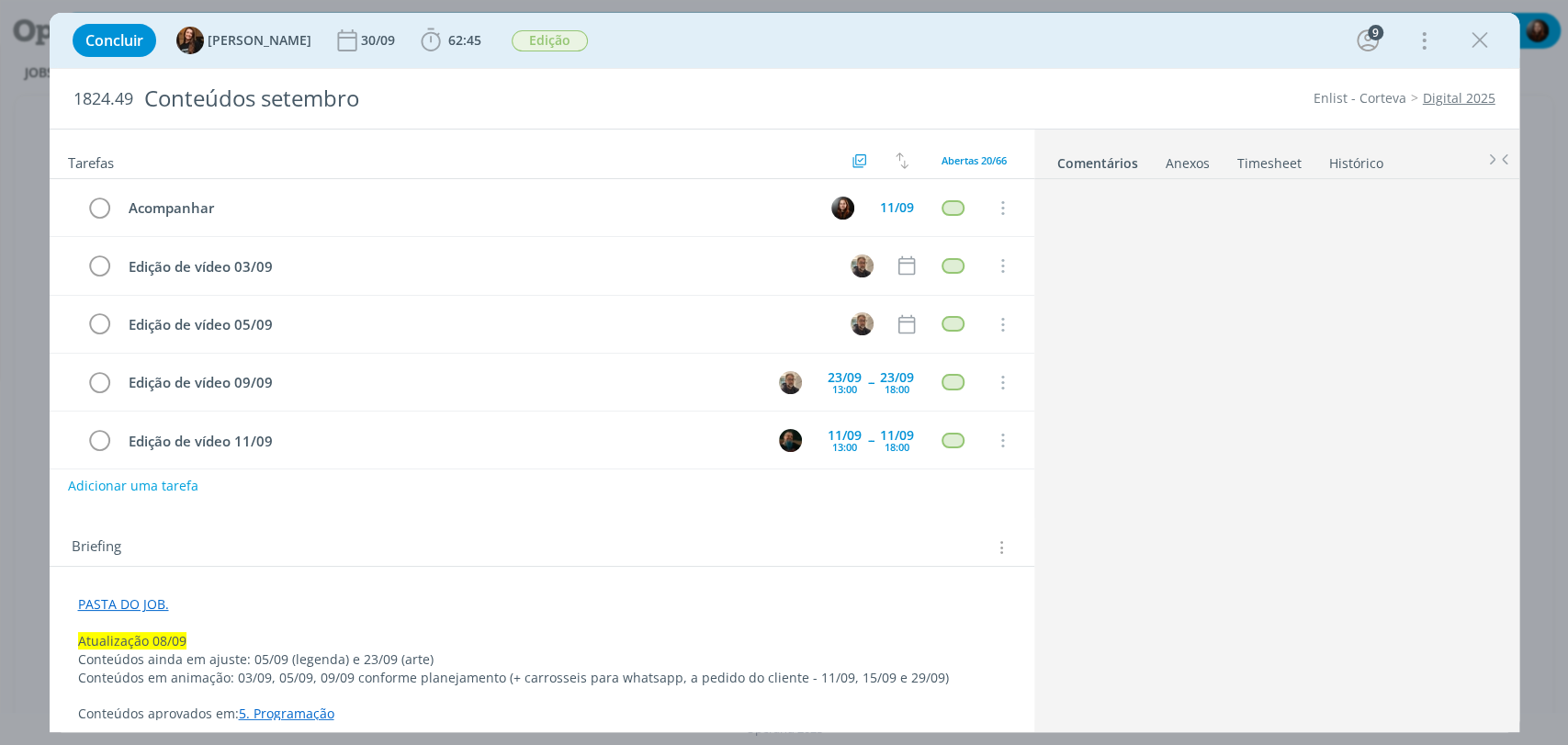
scroll to position [1720, 0]
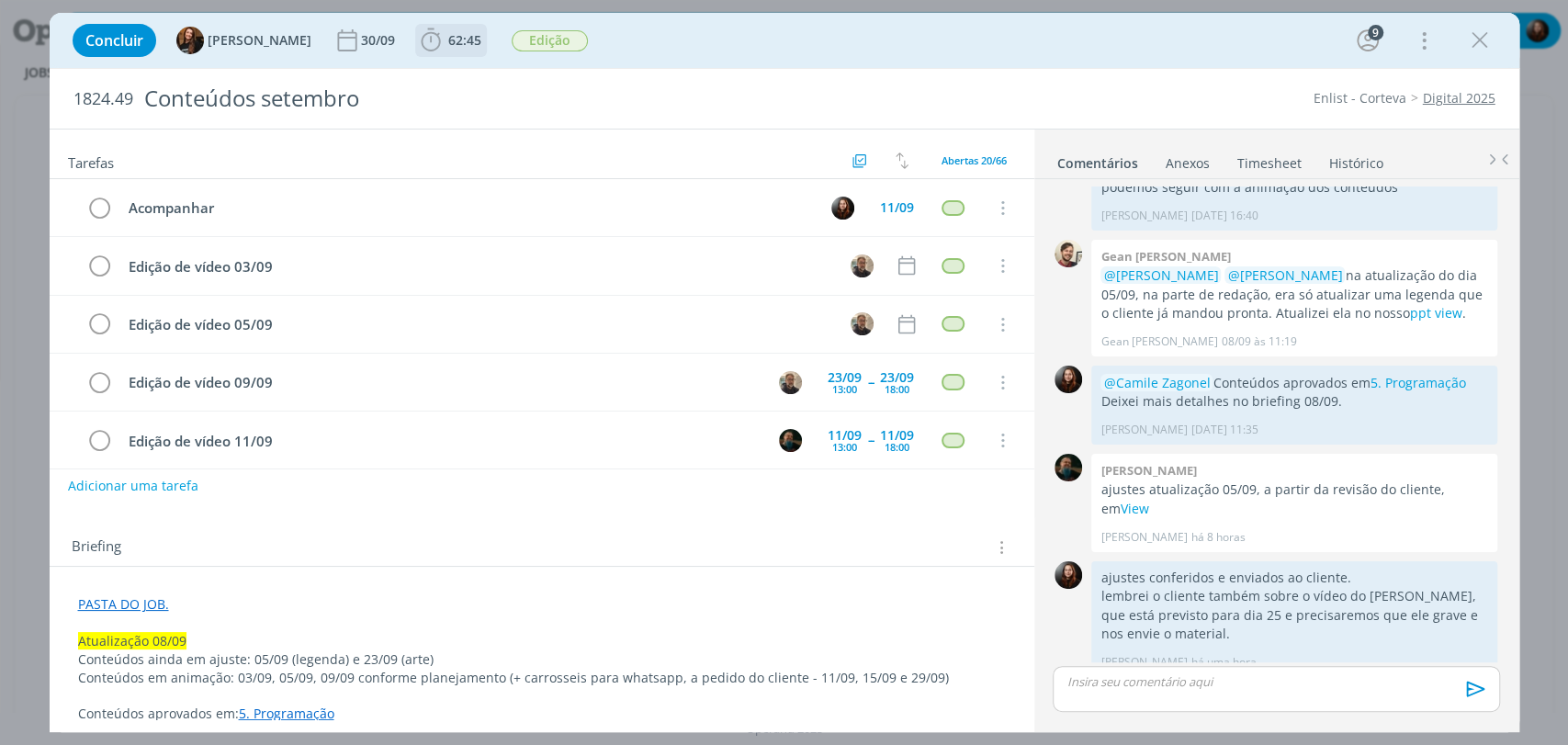
click at [445, 45] on b "62:45" at bounding box center [465, 41] width 41 height 13
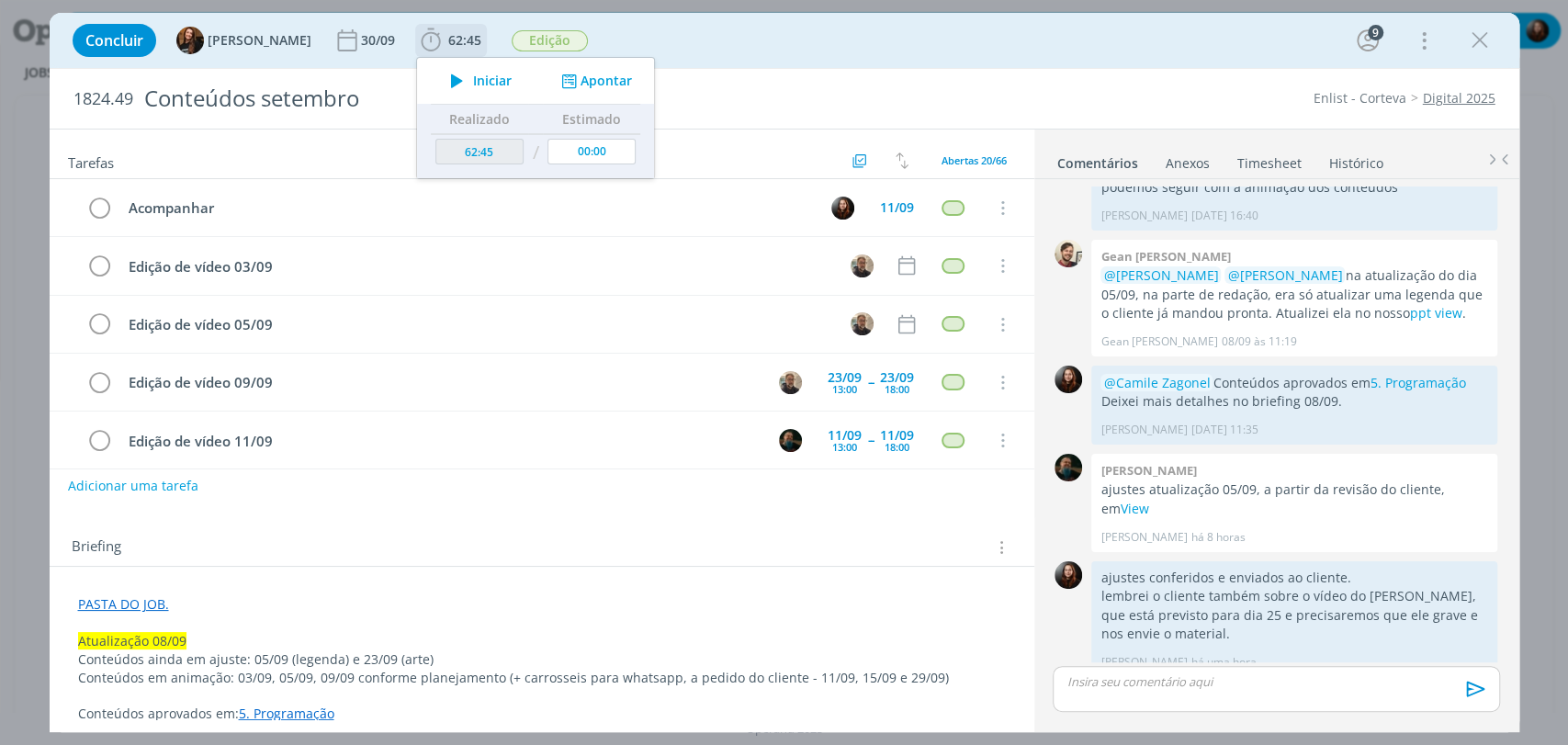
click at [473, 79] on span "Iniciar" at bounding box center [492, 81] width 39 height 13
click at [859, 46] on div "Concluir Tayná Morsch 30/09 62:45 Parar Apontar Data * 09/09/2025 Horas * 00:00…" at bounding box center [784, 41] width 1442 height 44
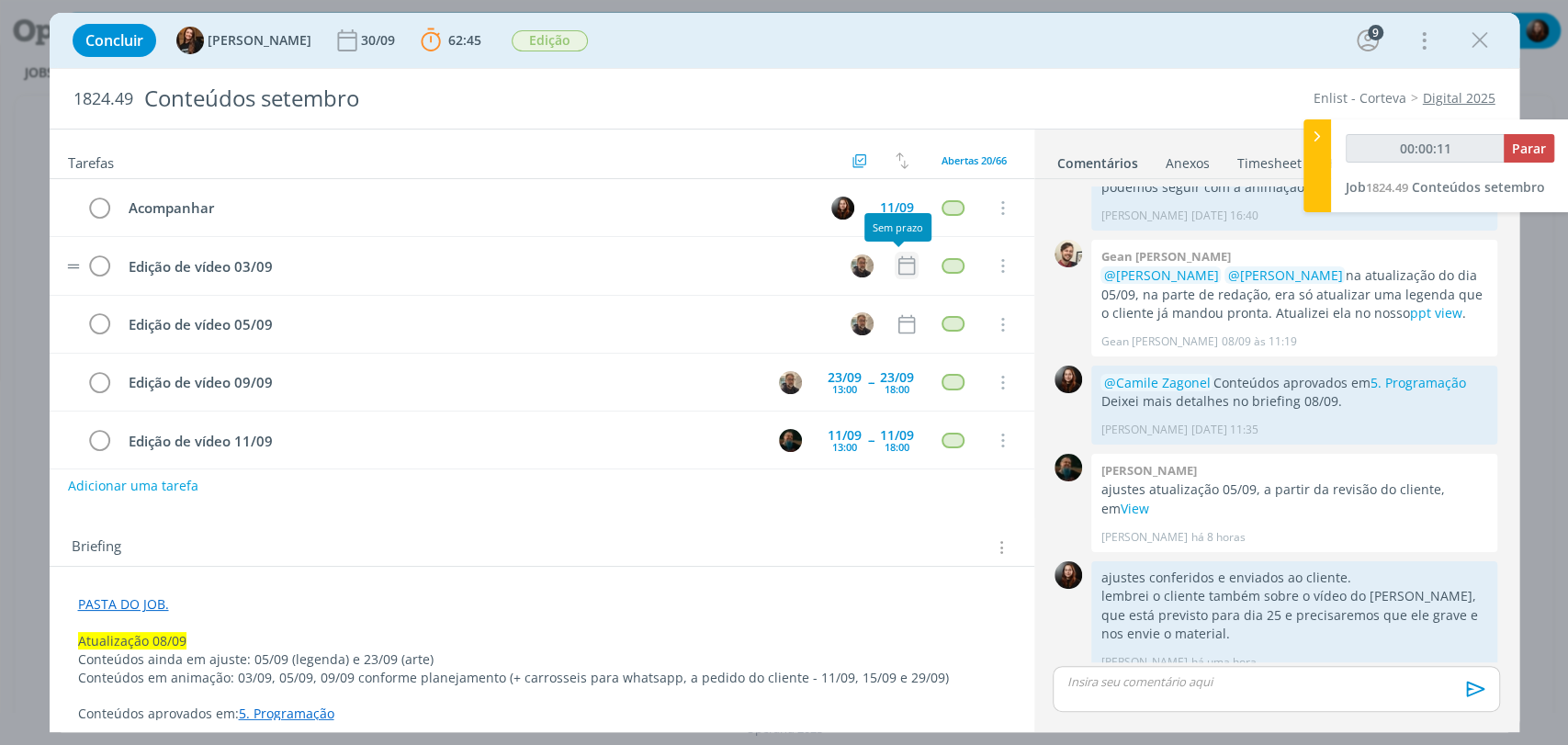
click at [897, 267] on icon "dialog" at bounding box center [906, 266] width 17 height 19
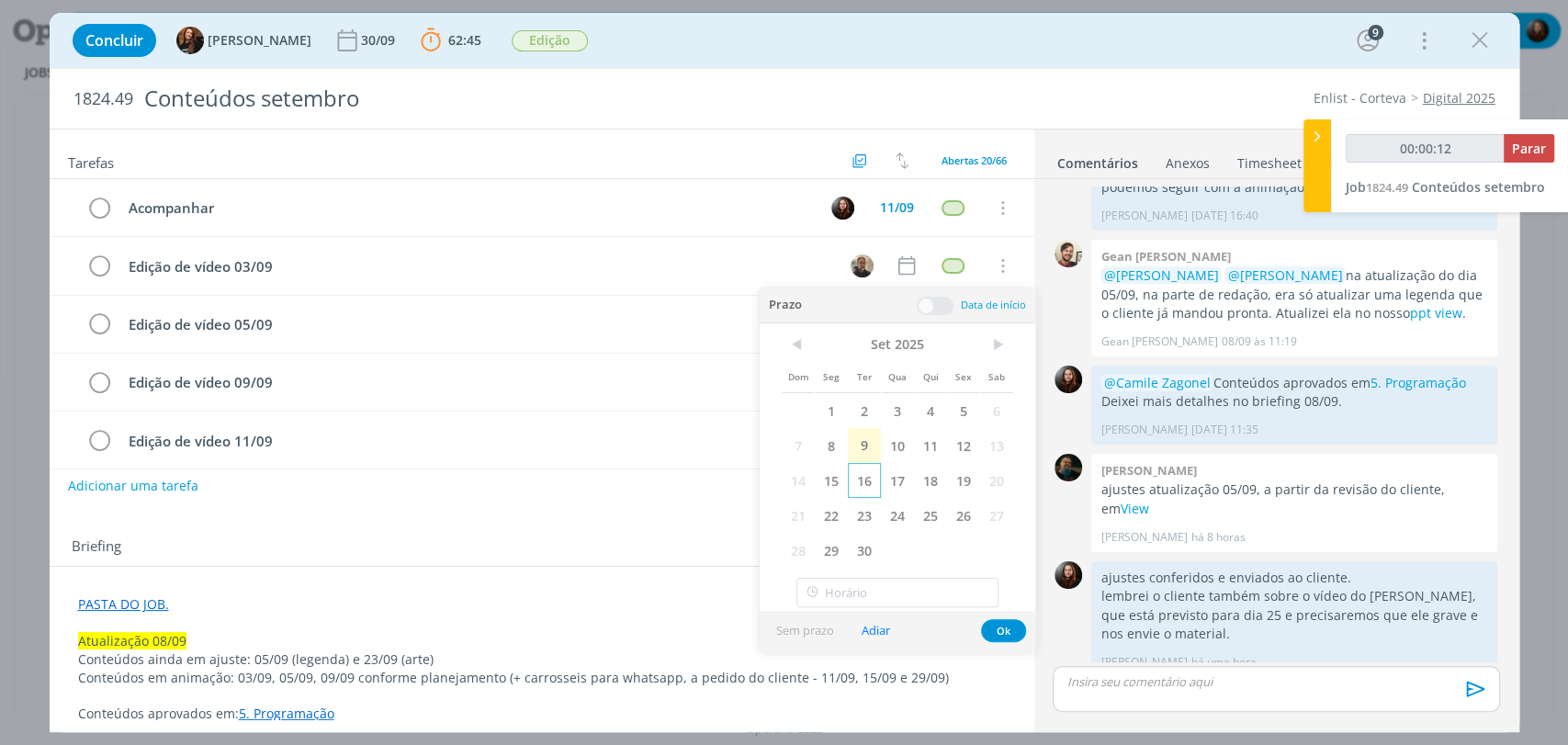
click at [862, 482] on span "16" at bounding box center [864, 480] width 33 height 35
click at [939, 304] on span at bounding box center [935, 306] width 37 height 19
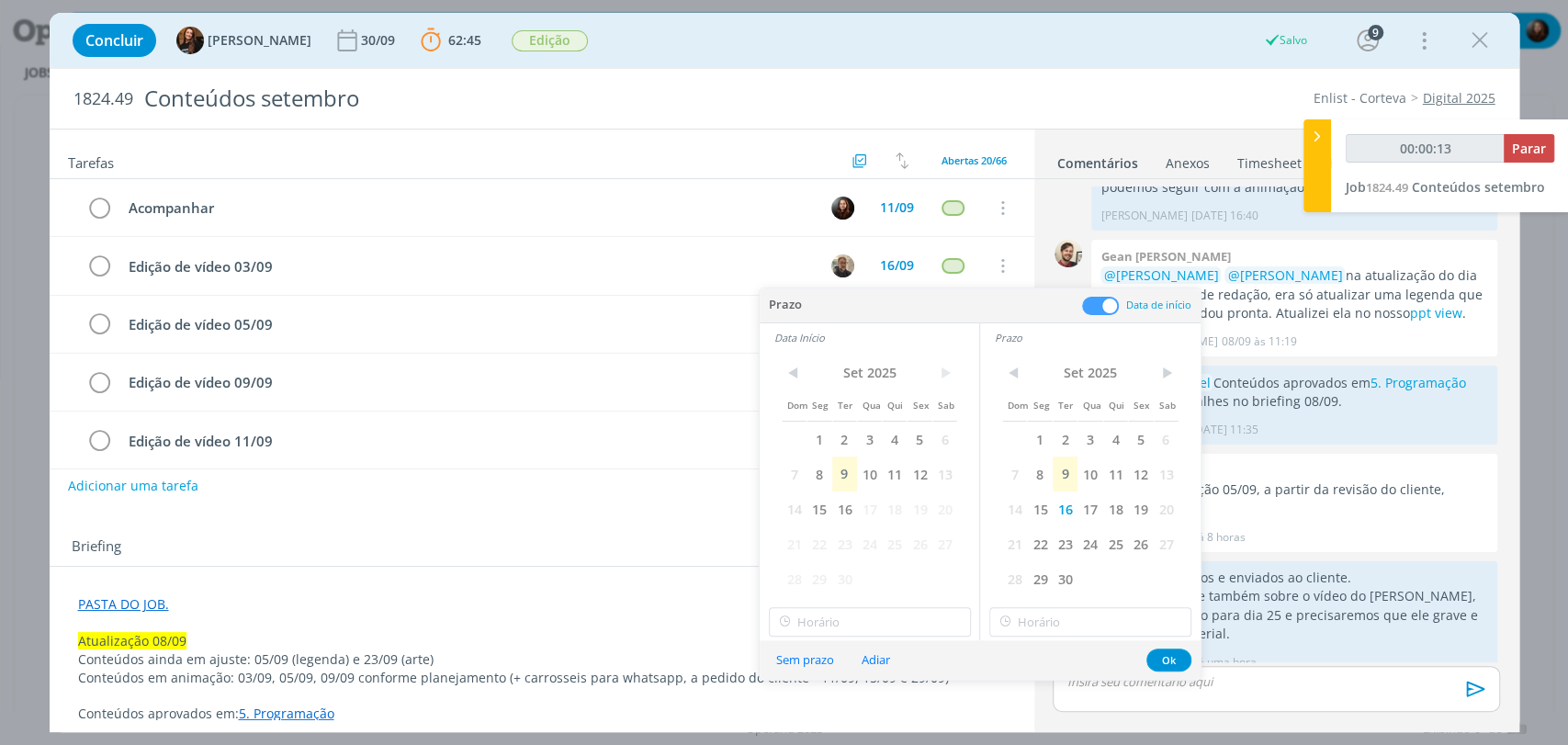
type input "00:00:14"
click at [846, 511] on span "16" at bounding box center [845, 509] width 25 height 35
type input "17:00"
click at [839, 609] on input "17:00" at bounding box center [870, 622] width 202 height 30
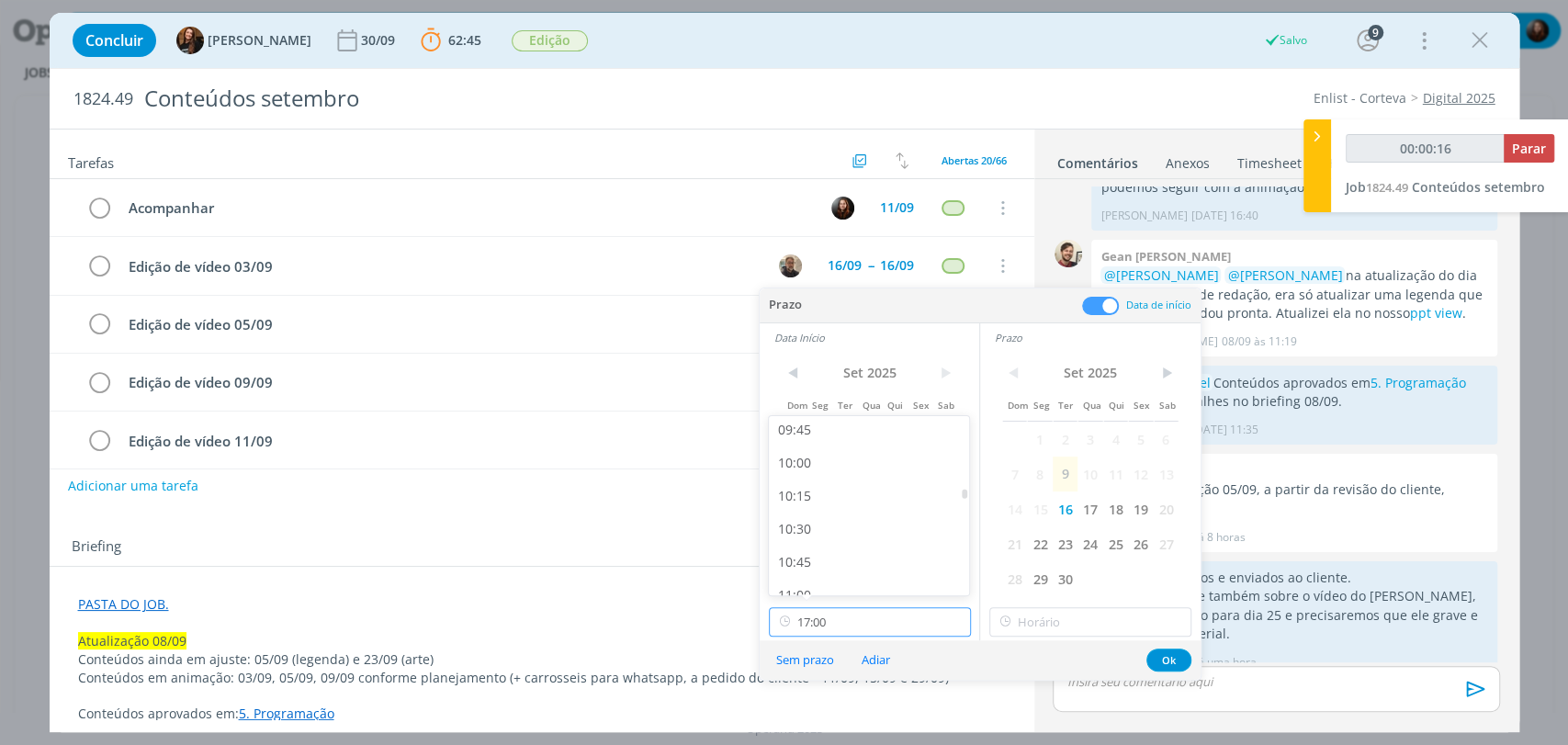
type input "00:00:17"
click at [798, 470] on div "10:00" at bounding box center [870, 464] width 204 height 33
type input "10:00"
type input "00:00:18"
type input "17:00"
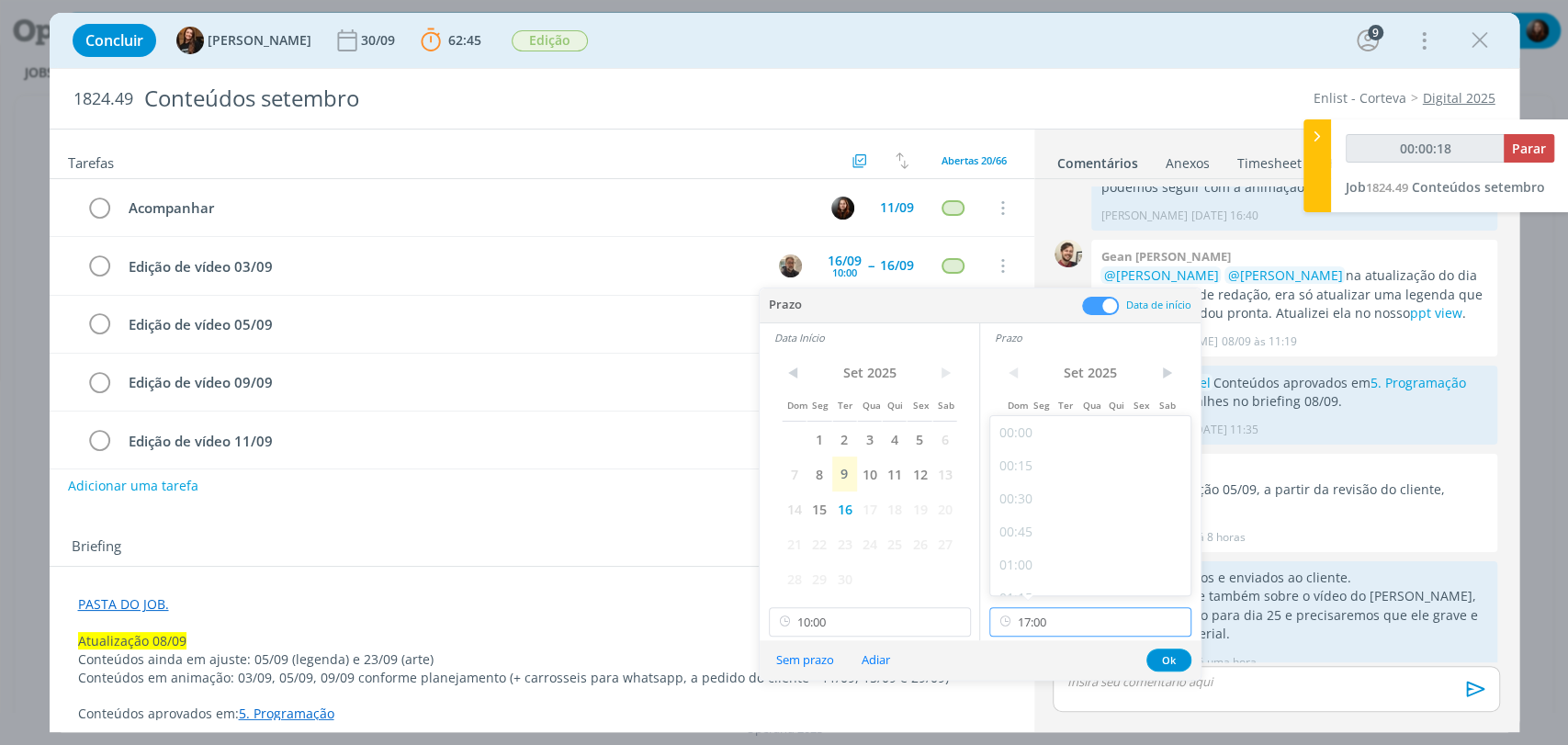
click at [1083, 625] on input "17:00" at bounding box center [1090, 622] width 202 height 30
type input "00:00:20"
click at [1019, 507] on div "18:00" at bounding box center [1092, 501] width 204 height 33
type input "18:00"
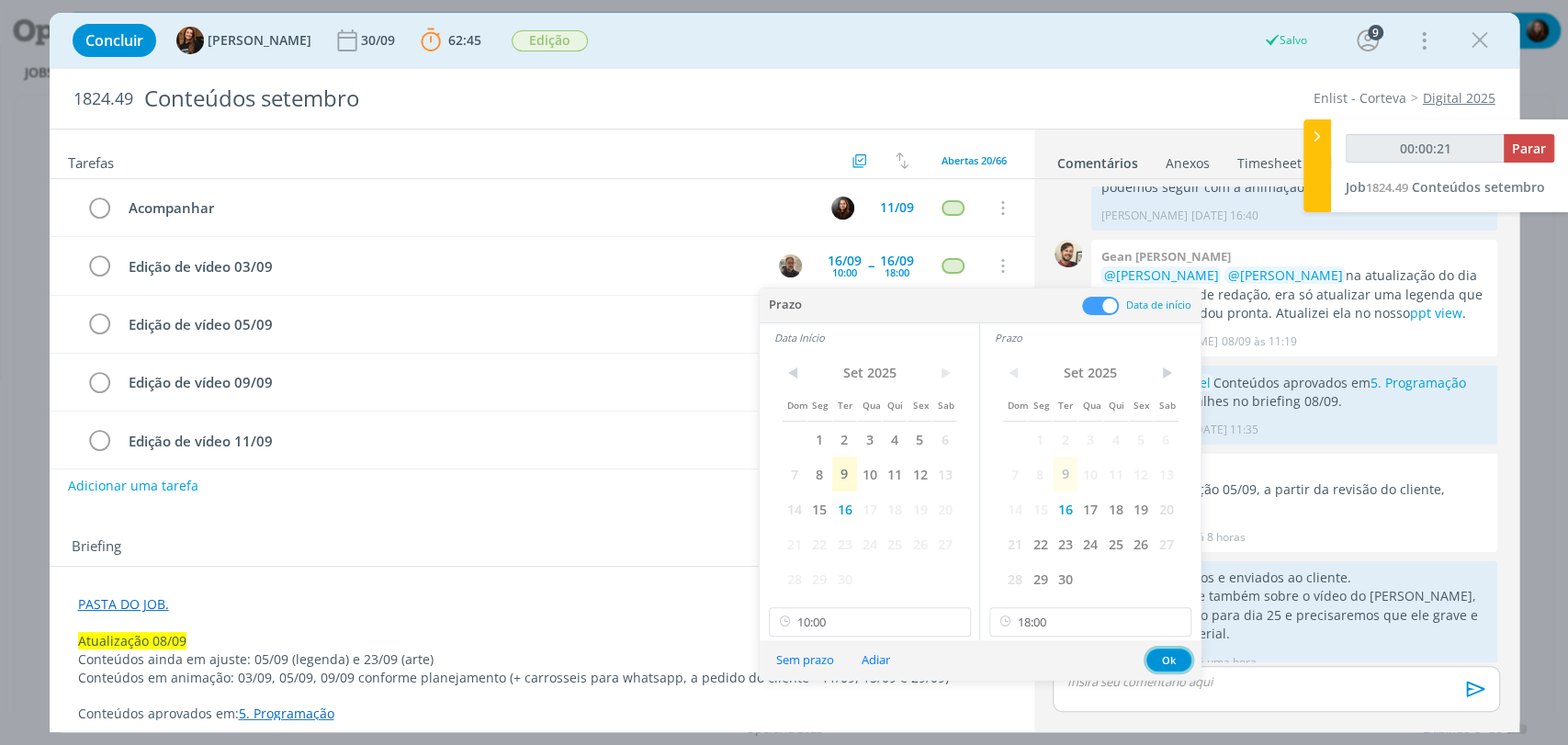
click at [1167, 659] on button "Ok" at bounding box center [1168, 660] width 45 height 23
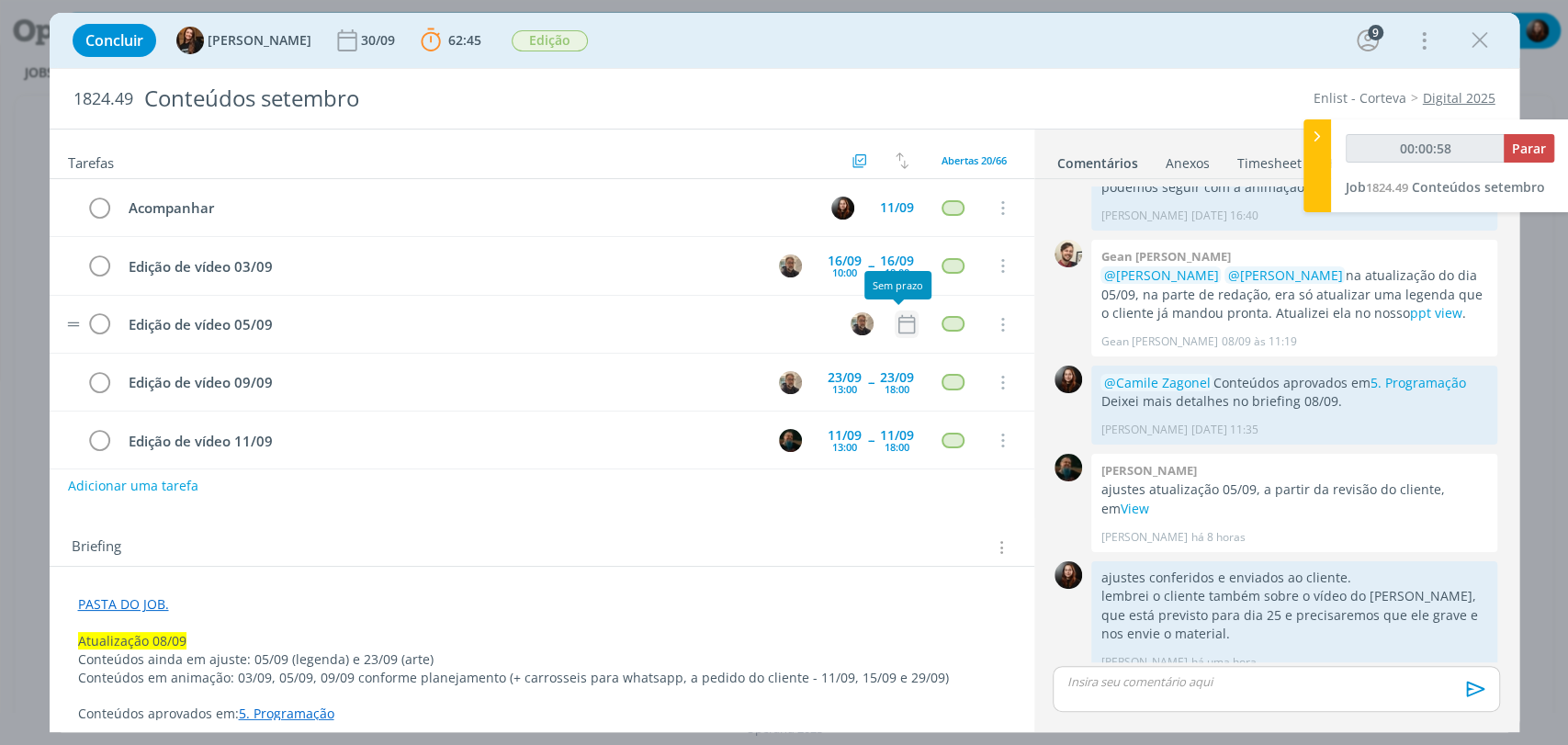
click at [895, 319] on icon "dialog" at bounding box center [907, 325] width 24 height 24
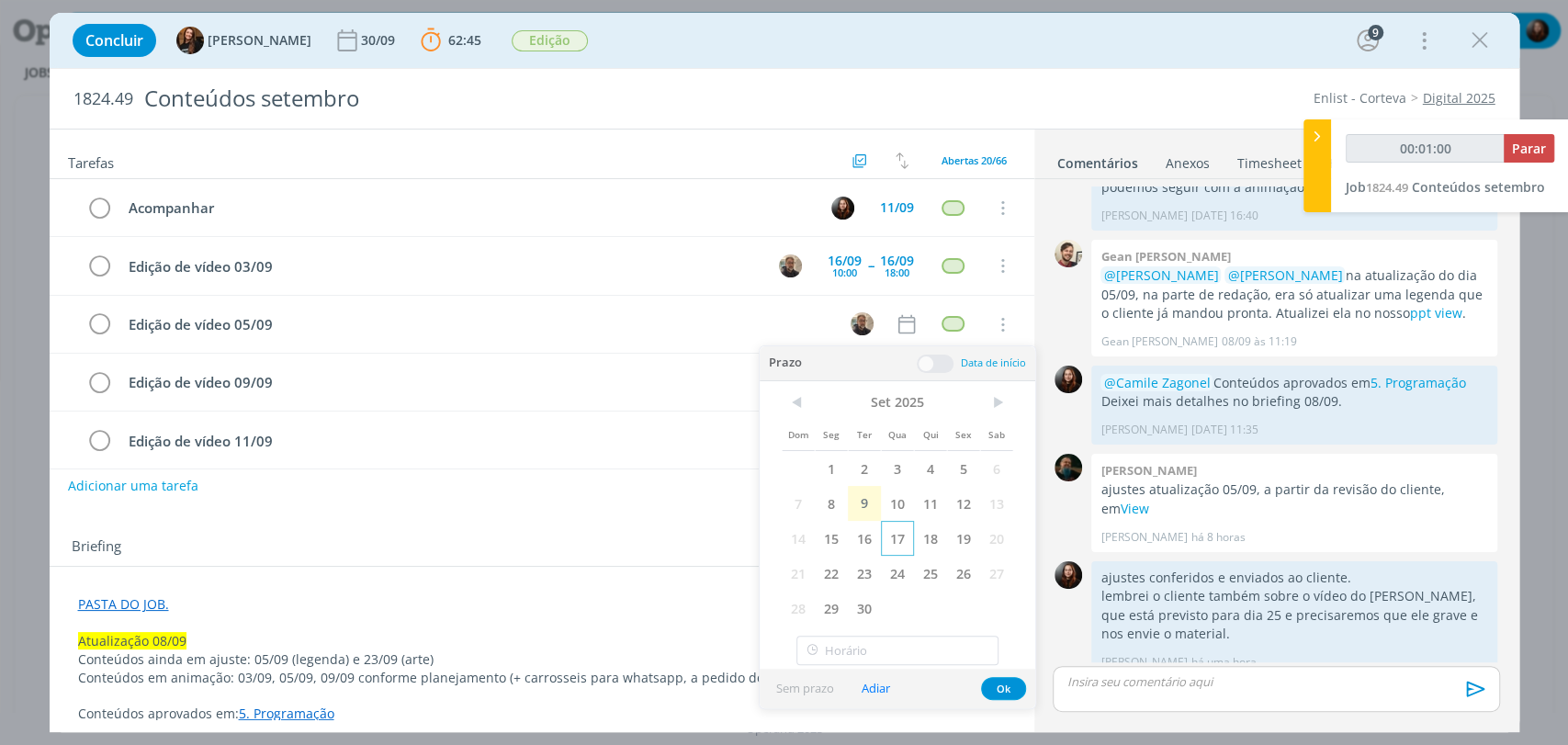
click at [889, 541] on span "17" at bounding box center [897, 539] width 33 height 35
click at [945, 366] on span at bounding box center [935, 364] width 37 height 19
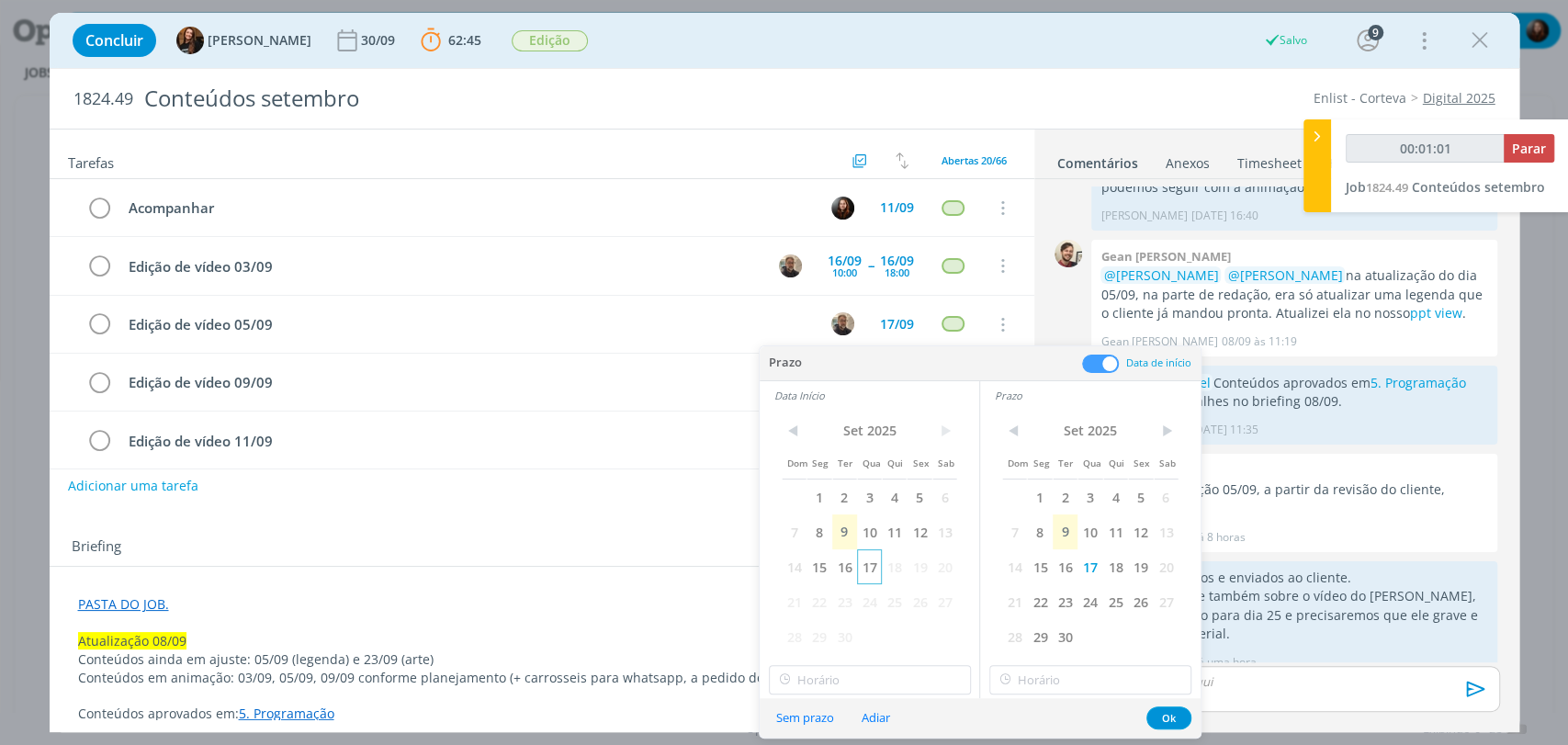
click at [873, 570] on span "17" at bounding box center [869, 567] width 25 height 35
type input "00:01:02"
type input "17:00"
click at [876, 677] on input "17:00" at bounding box center [870, 680] width 202 height 30
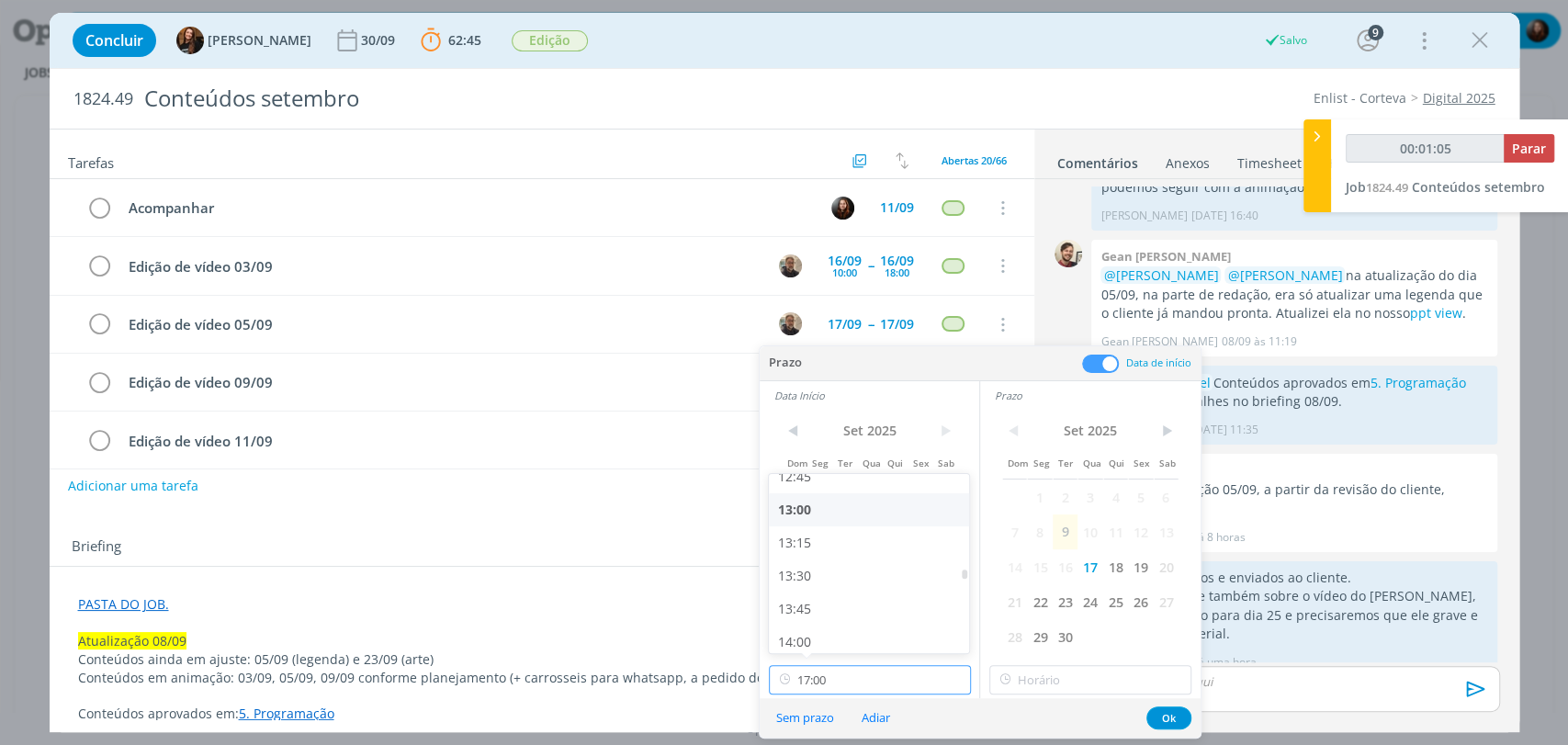
type input "00:01:06"
click at [805, 511] on div "13:00" at bounding box center [870, 510] width 204 height 33
type input "13:00"
type input "17:00"
click at [1072, 681] on input "17:00" at bounding box center [1090, 680] width 202 height 30
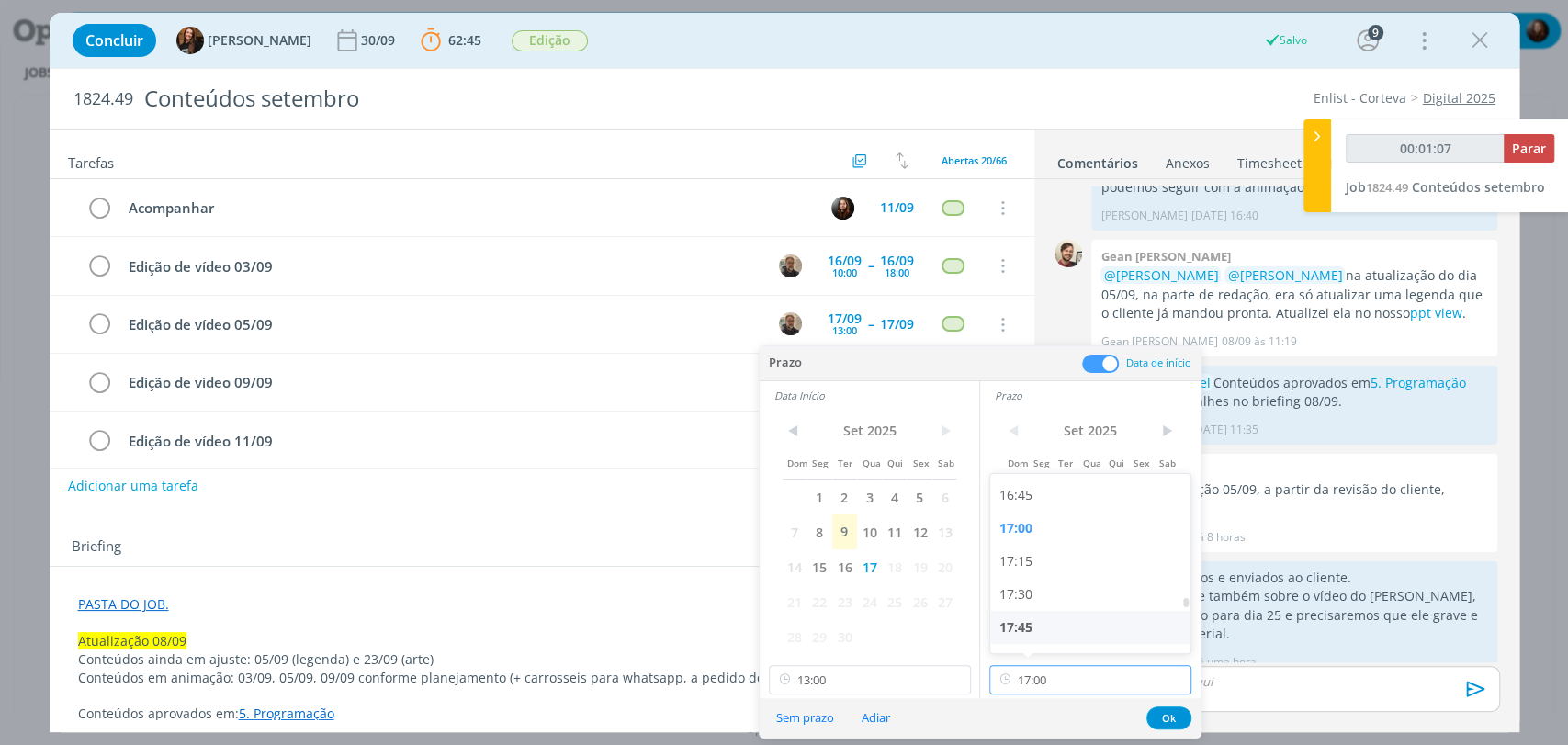
type input "00:01:08"
click at [1018, 568] on div "18:00" at bounding box center [1092, 559] width 204 height 33
type input "18:00"
click at [1164, 714] on button "Ok" at bounding box center [1168, 718] width 45 height 23
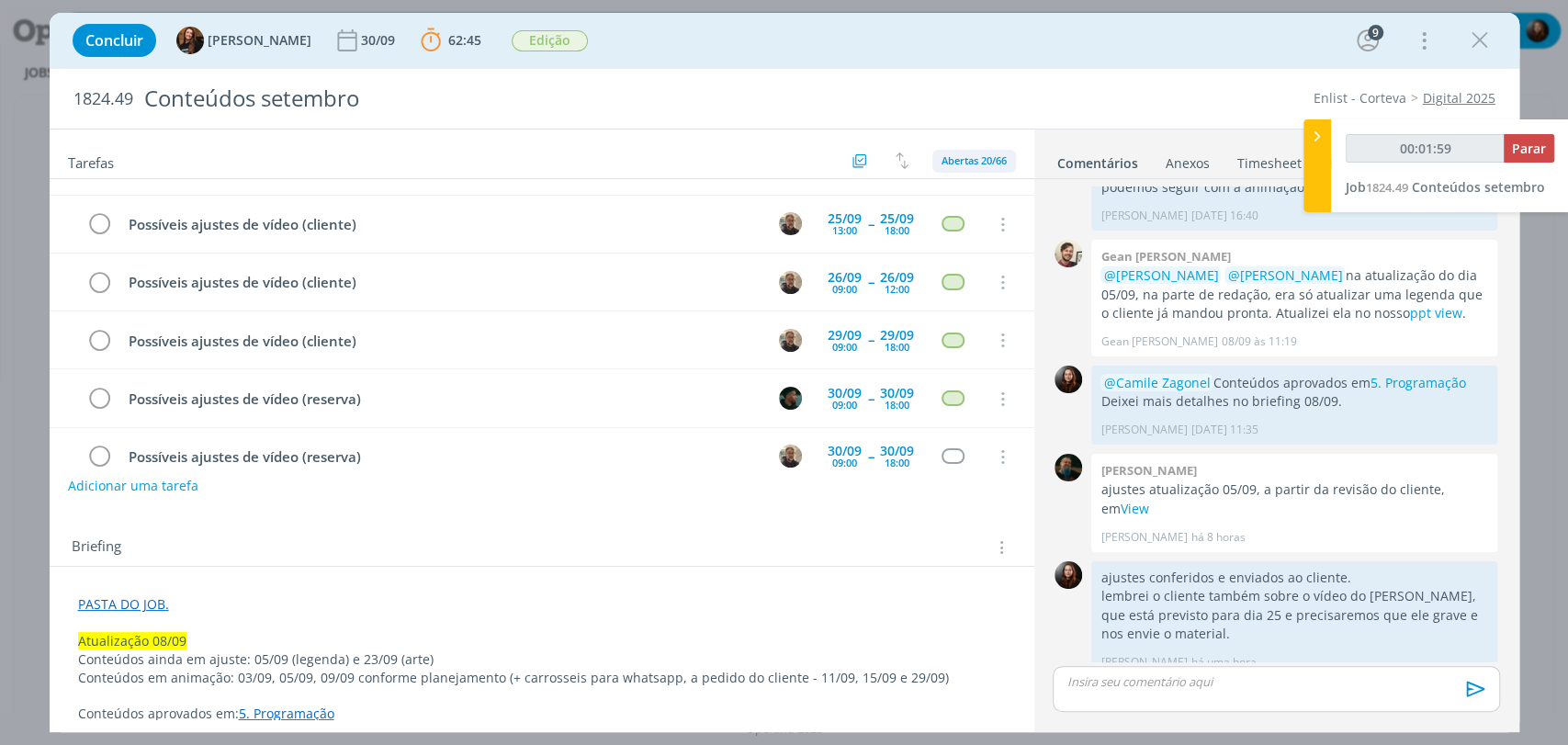
scroll to position [510, 0]
click at [1001, 34] on div "Concluir Tayná Morsch 30/09 62:45 Parar Apontar Data * 09/09/2025 Horas * 00:00…" at bounding box center [784, 41] width 1442 height 44
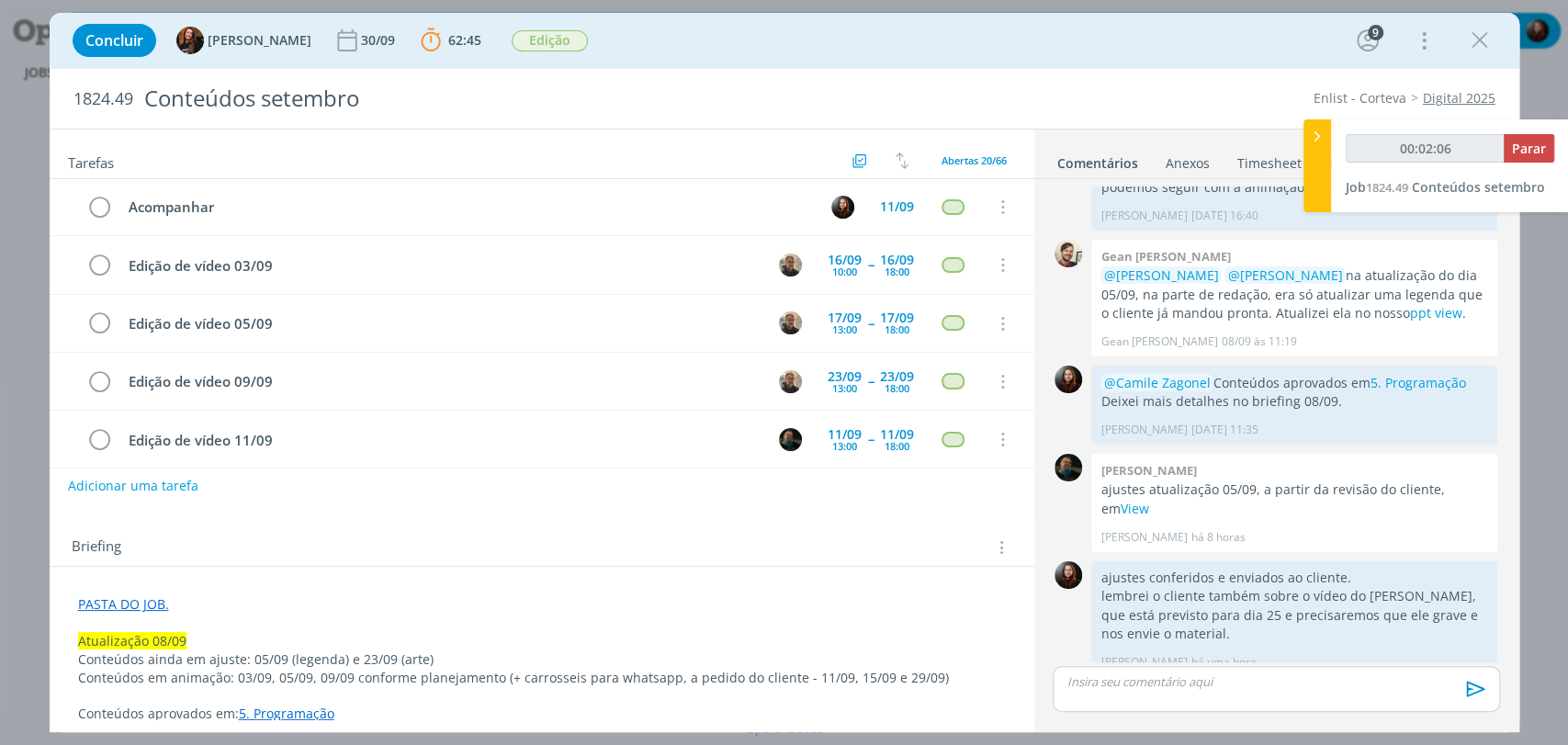
scroll to position [0, 0]
click at [850, 528] on div "Briefing Briefings Predefinidos Versões do Briefing Ver Briefing do Projeto" at bounding box center [542, 542] width 984 height 50
type input "00:03:22"
click at [1530, 151] on span "Parar" at bounding box center [1528, 148] width 34 height 18
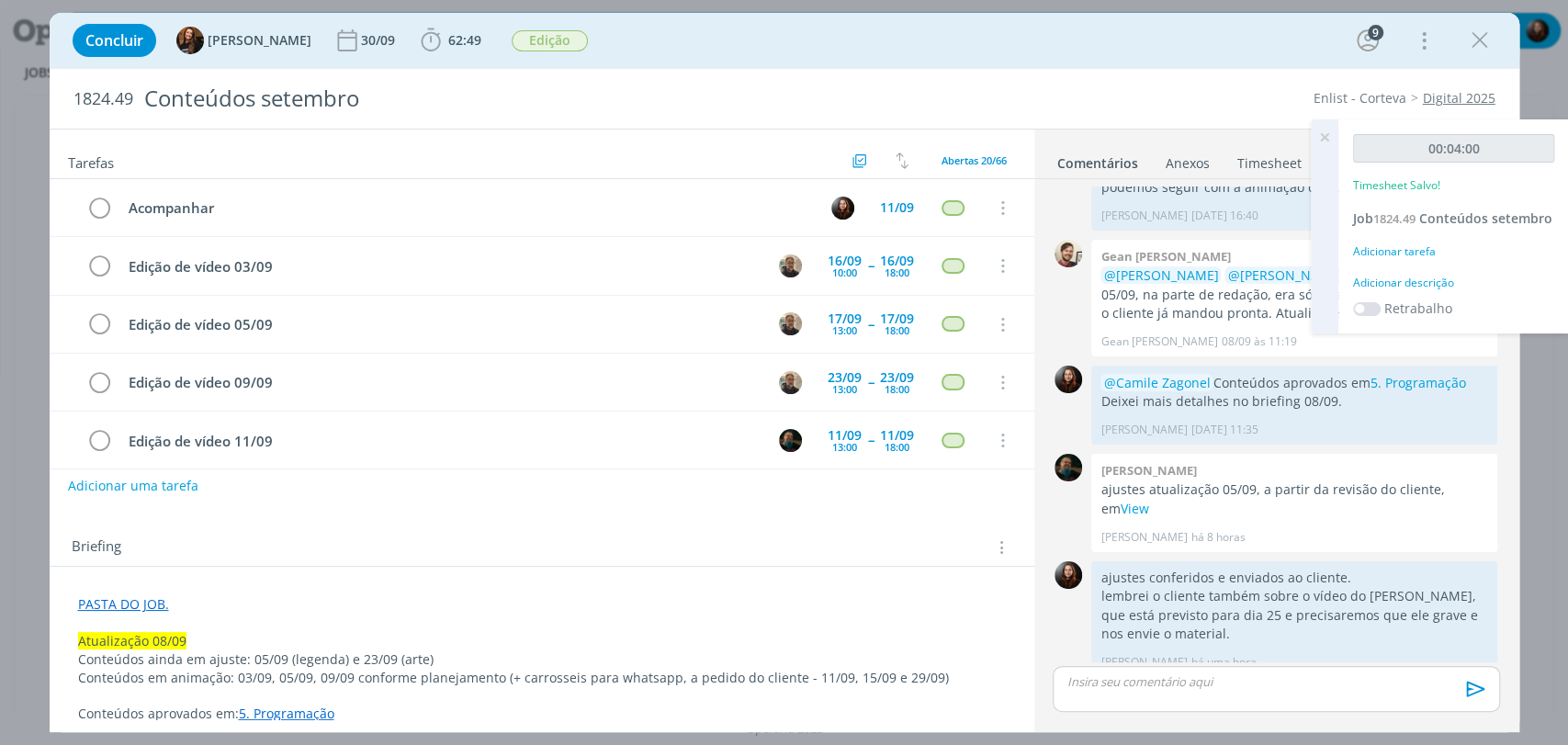
click at [1414, 280] on div "Adicionar descrição" at bounding box center [1453, 283] width 201 height 17
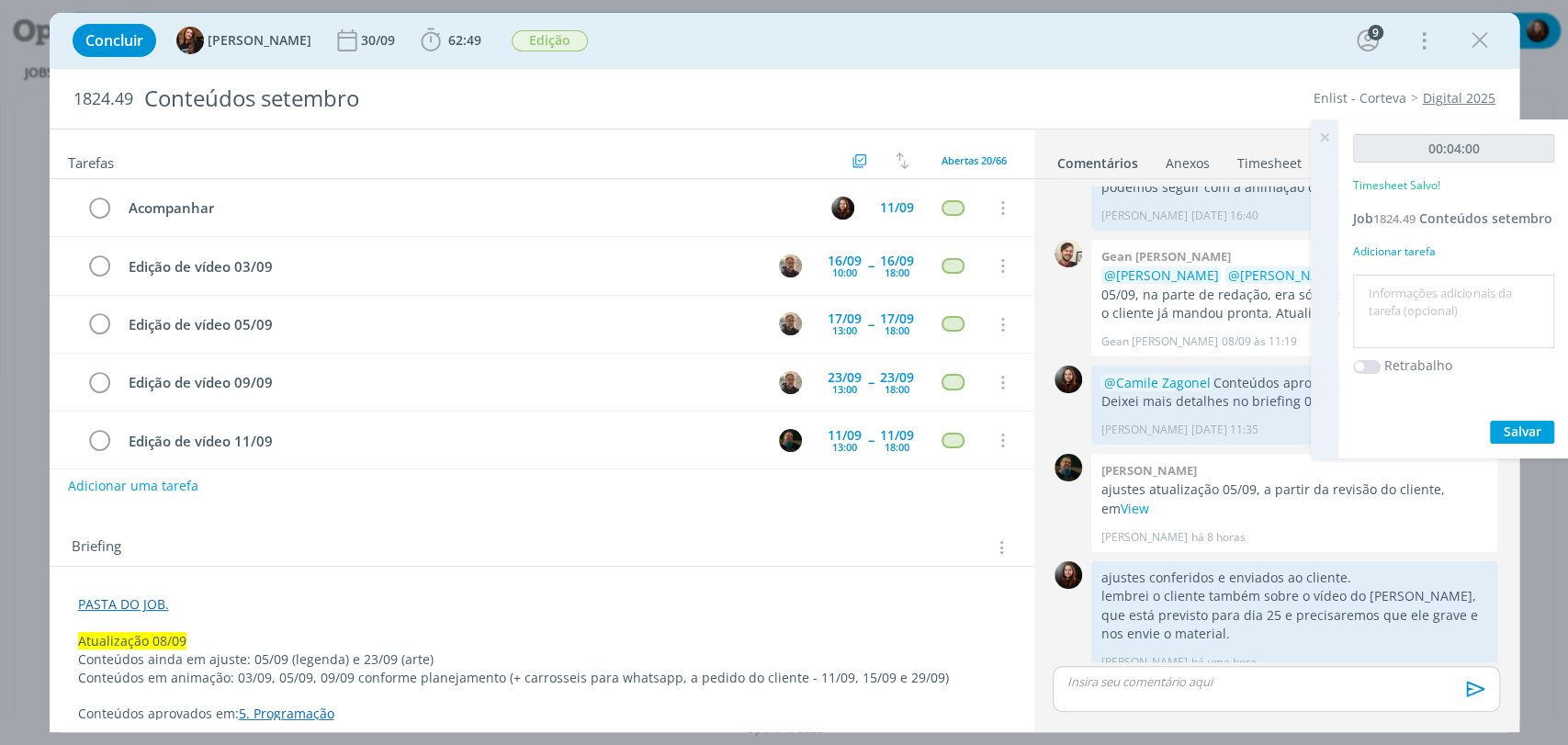
click at [1391, 314] on textarea at bounding box center [1453, 312] width 192 height 65
type textarea "atualização de pauta"
click at [1512, 428] on span "Salvar" at bounding box center [1522, 431] width 38 height 18
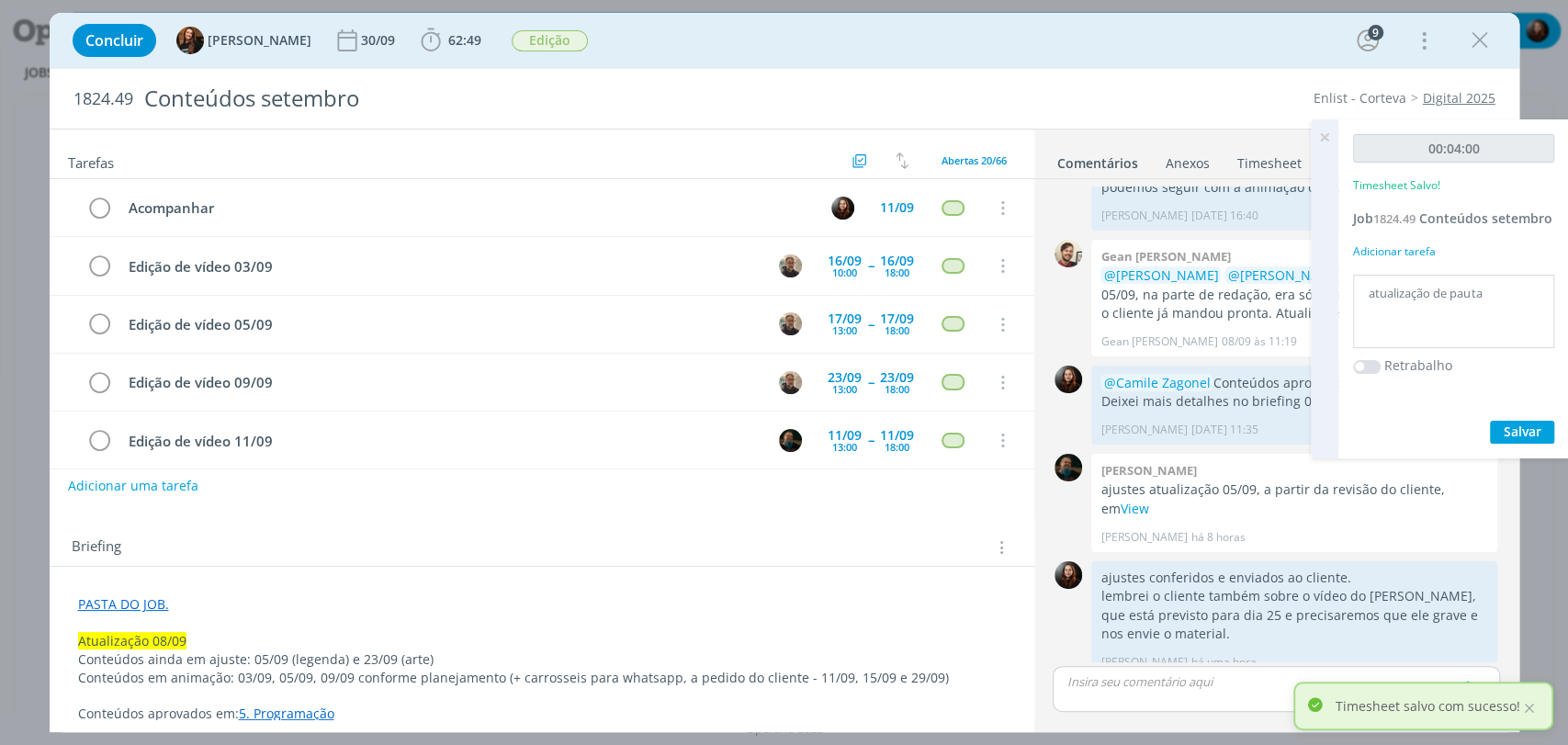
click at [1322, 136] on icon at bounding box center [1325, 137] width 33 height 36
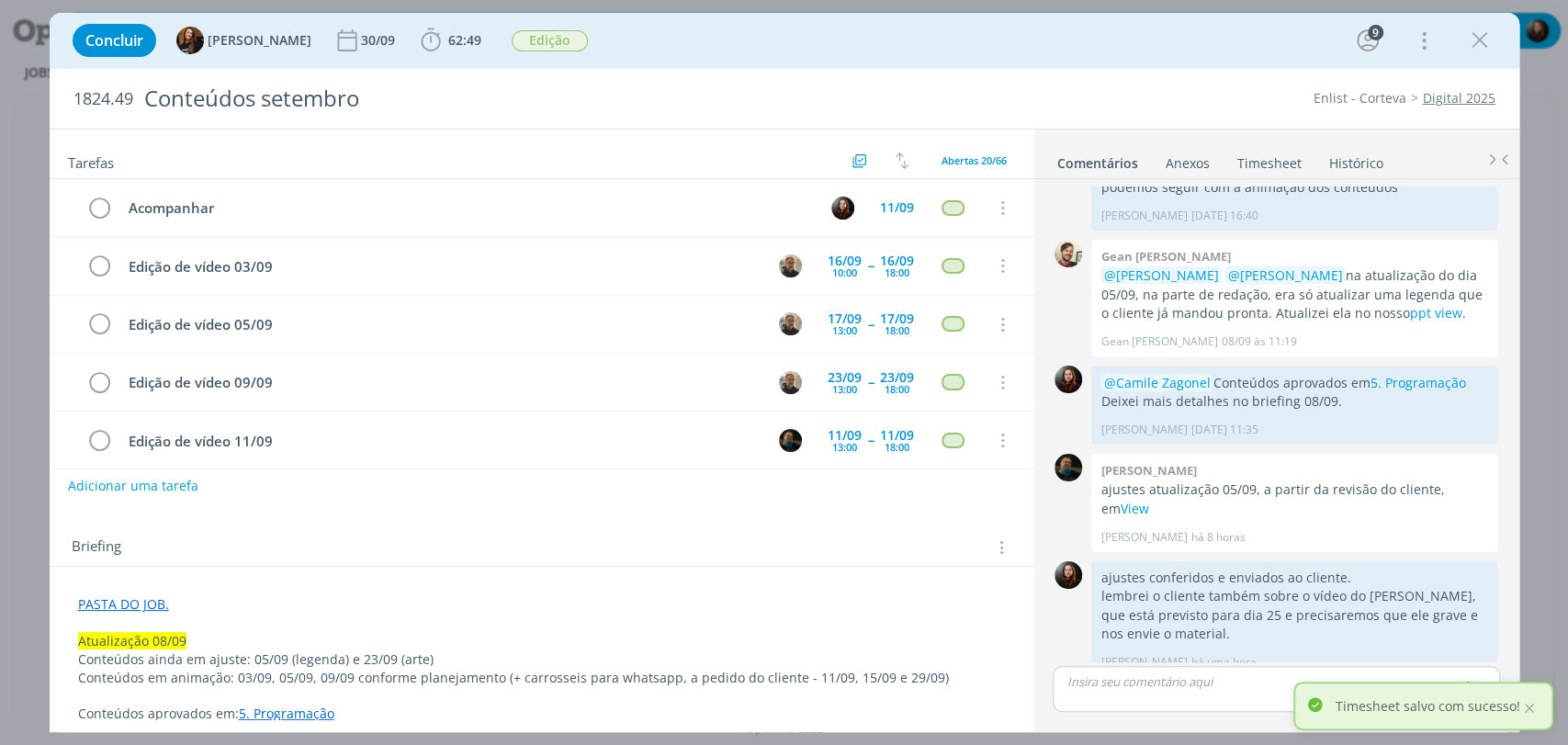
click at [1201, 96] on div "Enlist - Corteva Digital 2025" at bounding box center [1204, 98] width 599 height 19
click at [873, 39] on div "Concluir Tayná Morsch 30/09 62:49 Iniciar Apontar Data * 09/09/2025 Horas * 00:…" at bounding box center [784, 41] width 1442 height 44
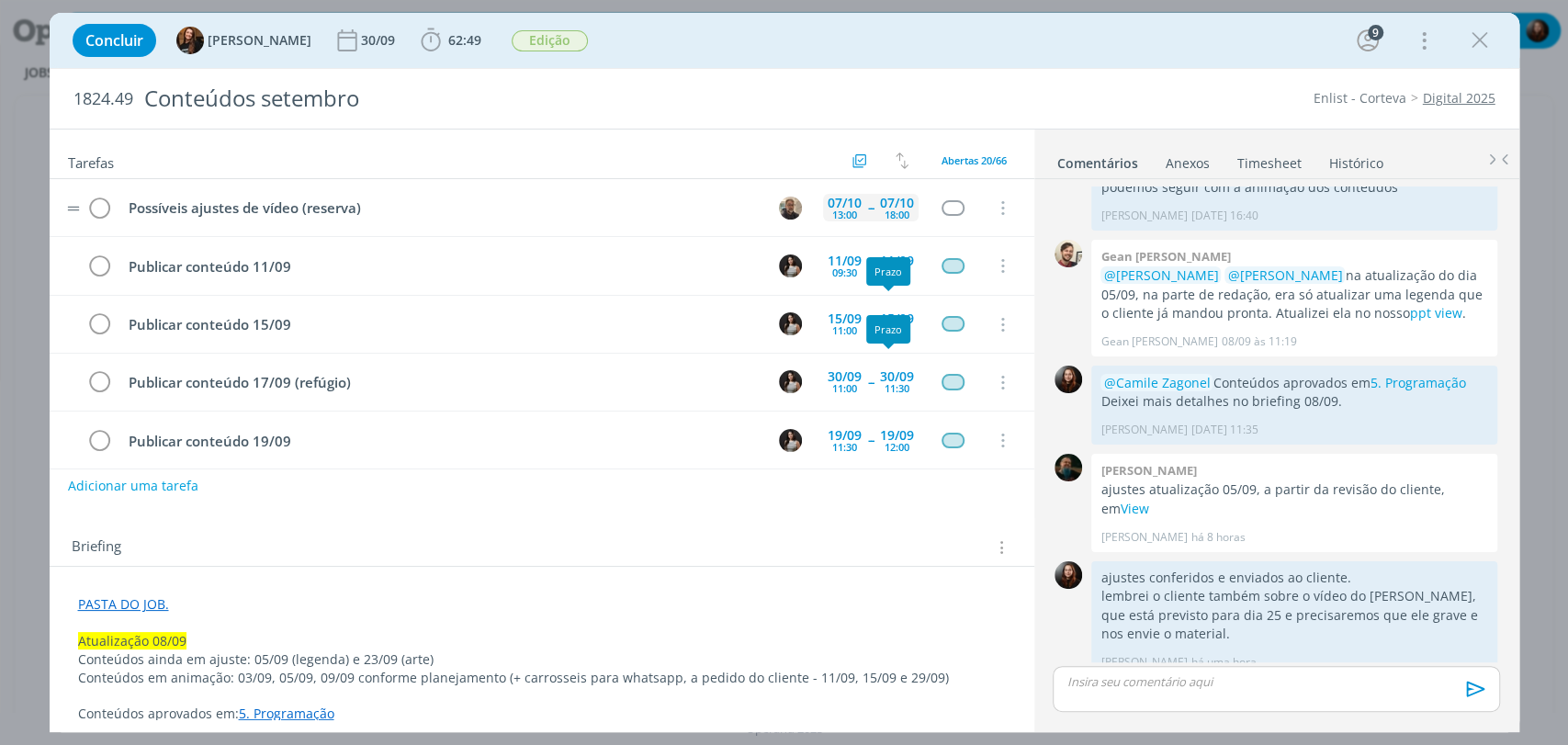
scroll to position [816, 0]
click at [1114, 47] on div "Concluir Tayná Morsch 30/09 62:49 Iniciar Apontar Data * 09/09/2025 Horas * 00:…" at bounding box center [784, 41] width 1442 height 44
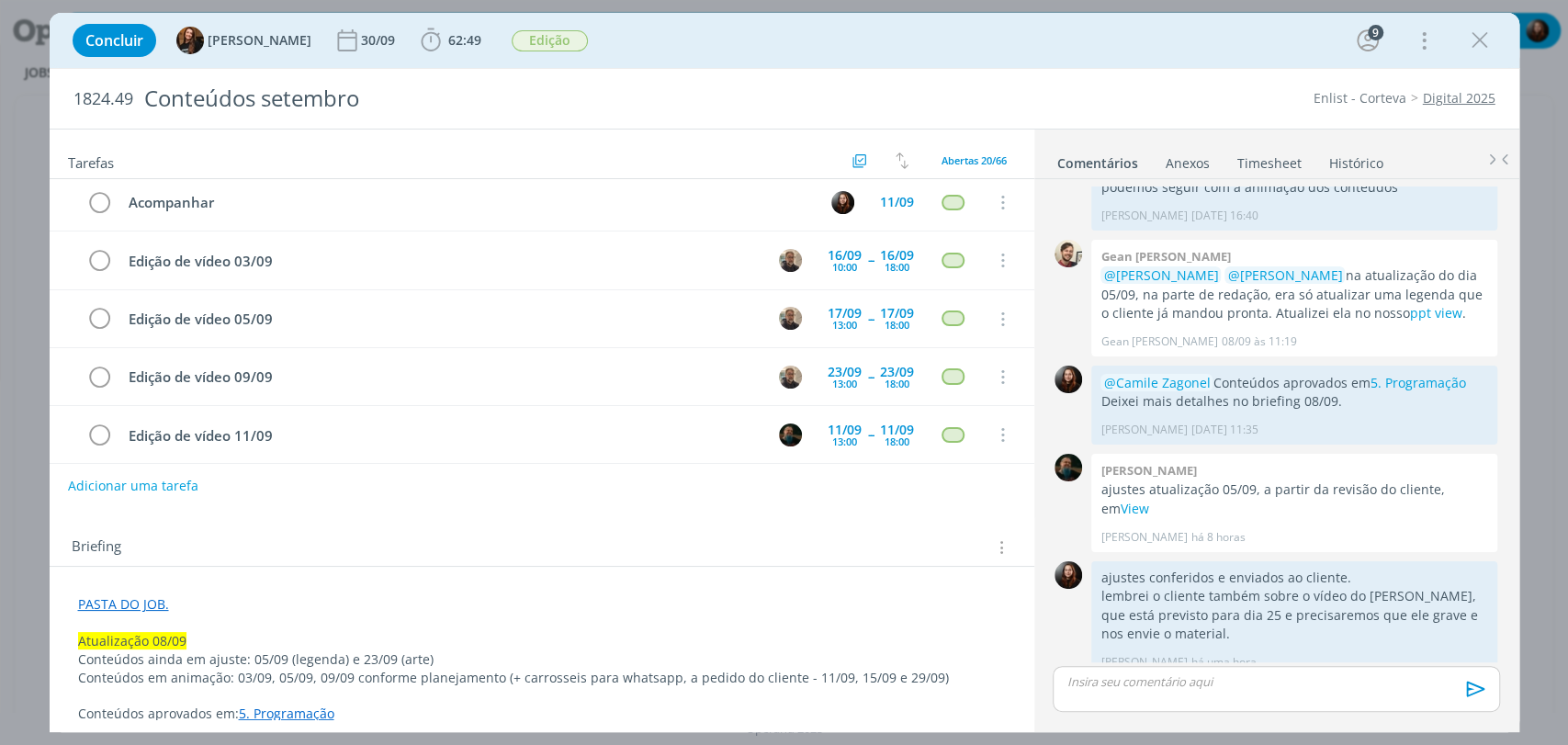
scroll to position [0, 0]
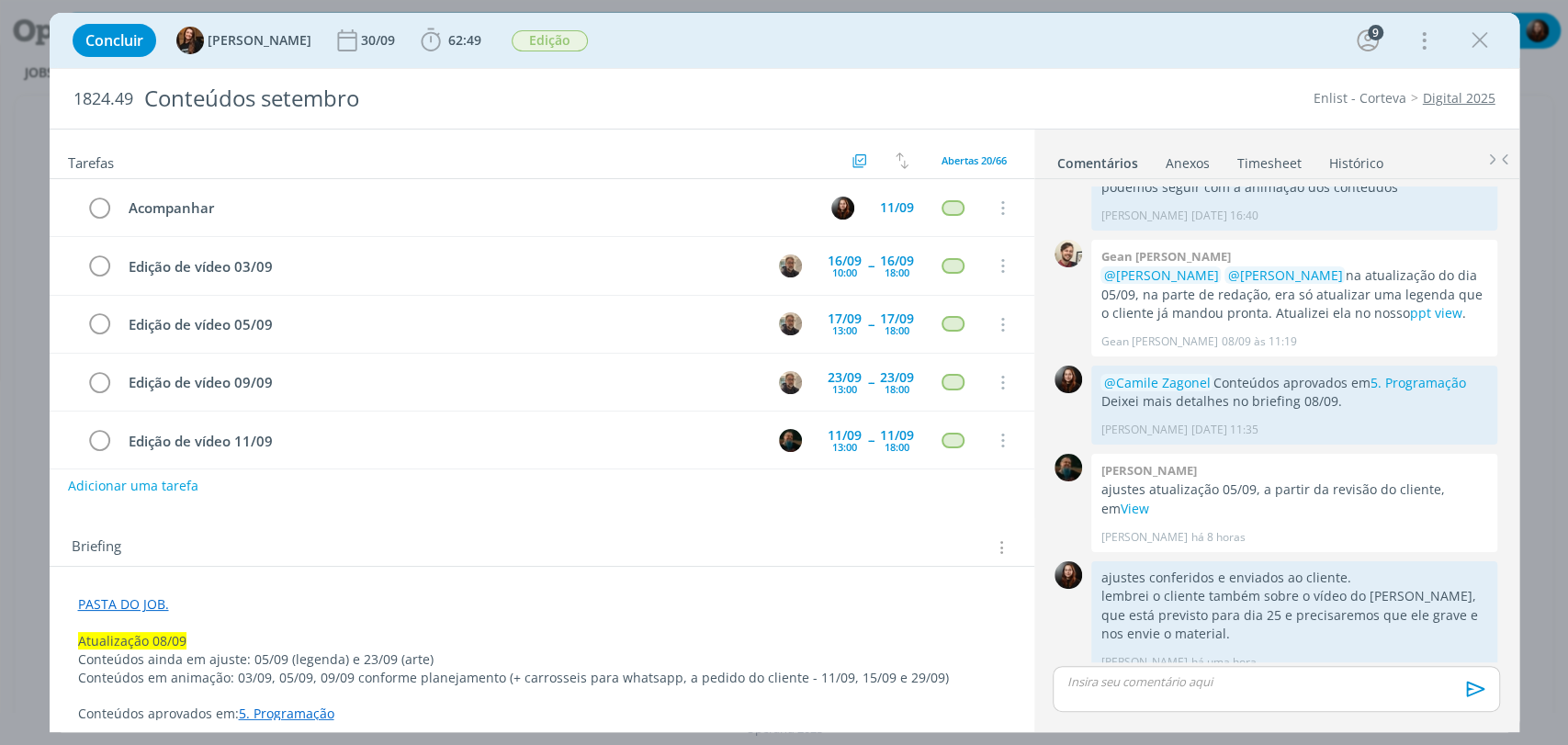
click at [1021, 46] on div "Concluir Tayná Morsch 30/09 62:49 Iniciar Apontar Data * 09/09/2025 Horas * 00:…" at bounding box center [784, 41] width 1442 height 44
click at [943, 51] on div "Concluir Tayná Morsch 30/09 62:49 Iniciar Apontar Data * 09/09/2025 Horas * 00:…" at bounding box center [784, 41] width 1442 height 44
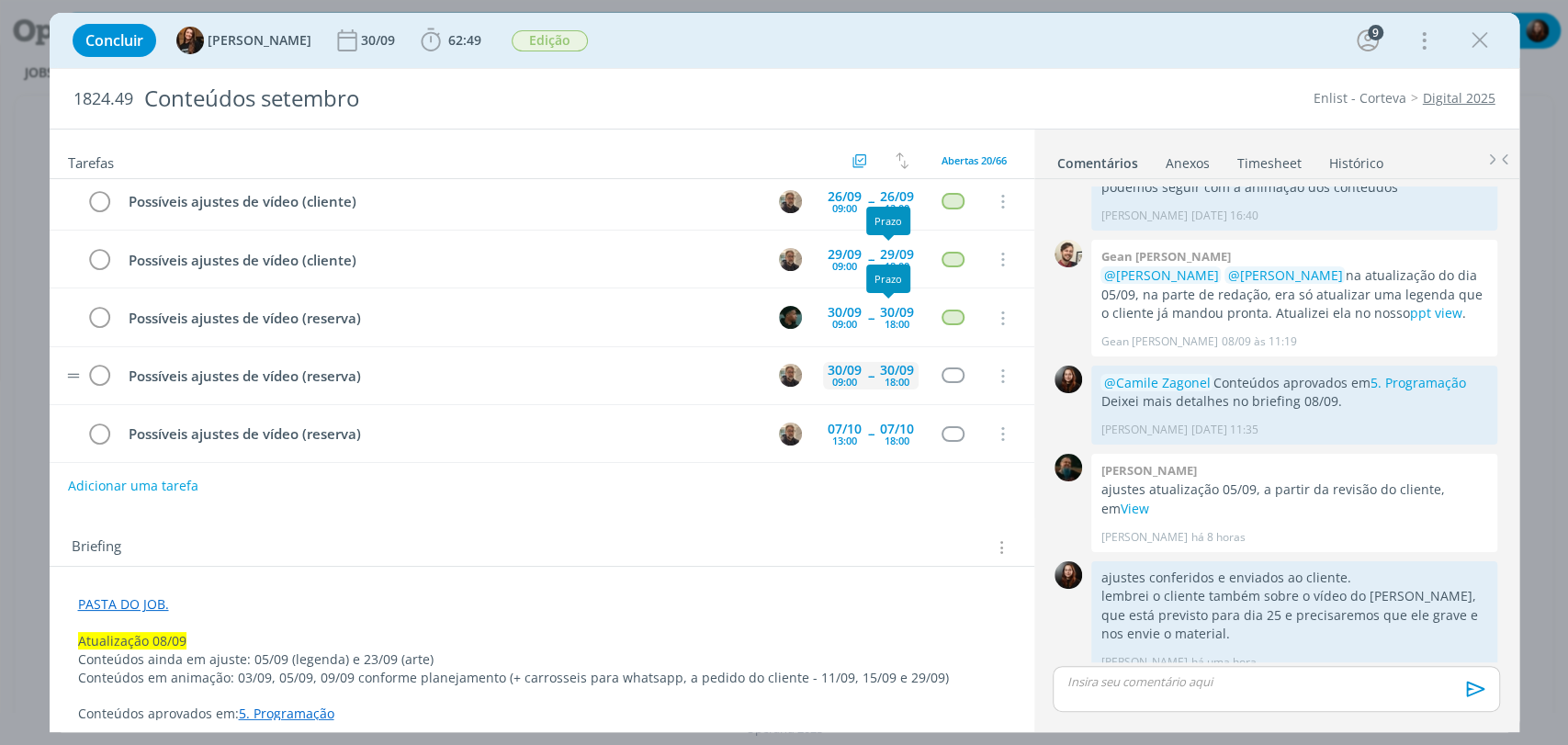
scroll to position [612, 0]
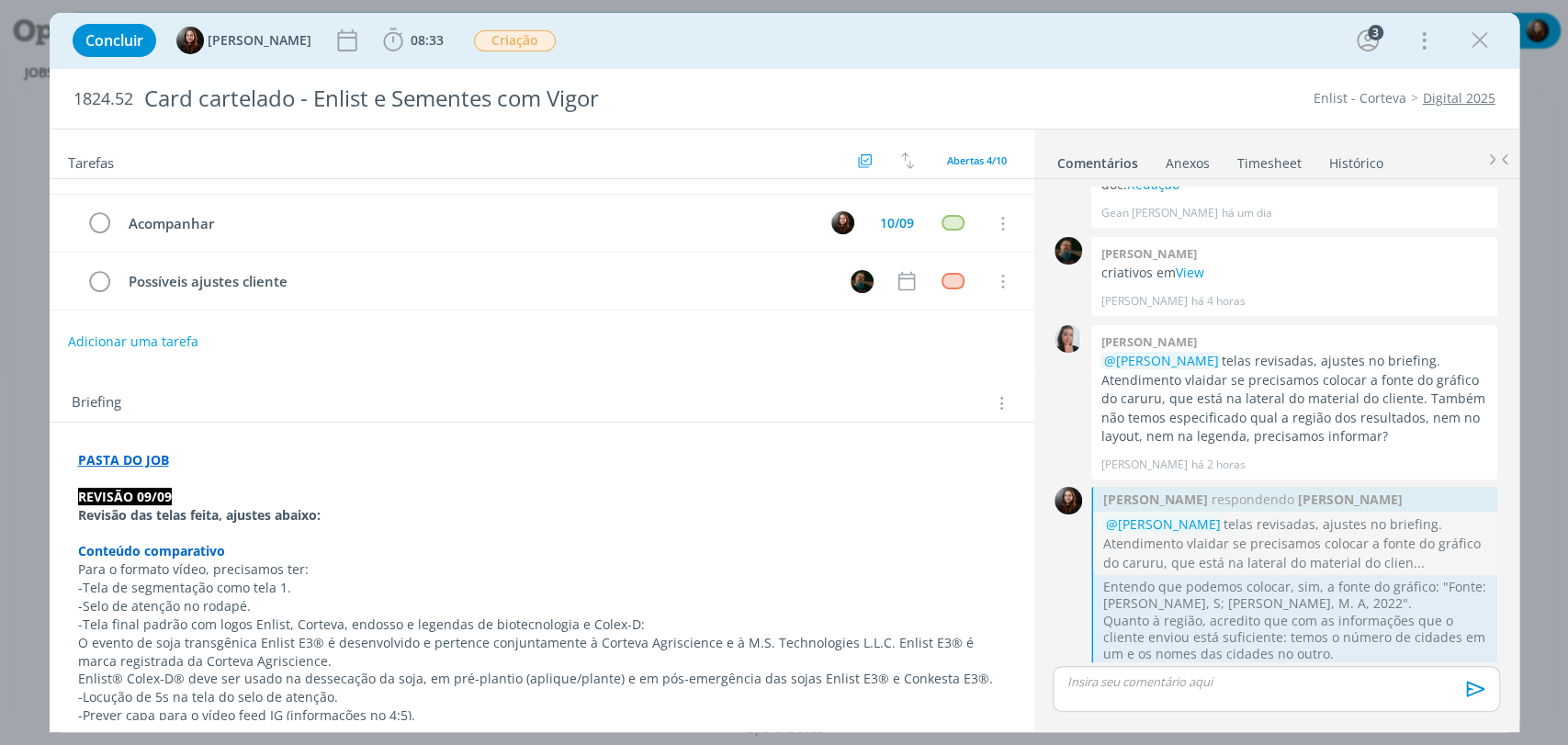
scroll to position [102, 0]
click at [170, 332] on button "Adicionar uma tarefa" at bounding box center [131, 340] width 130 height 31
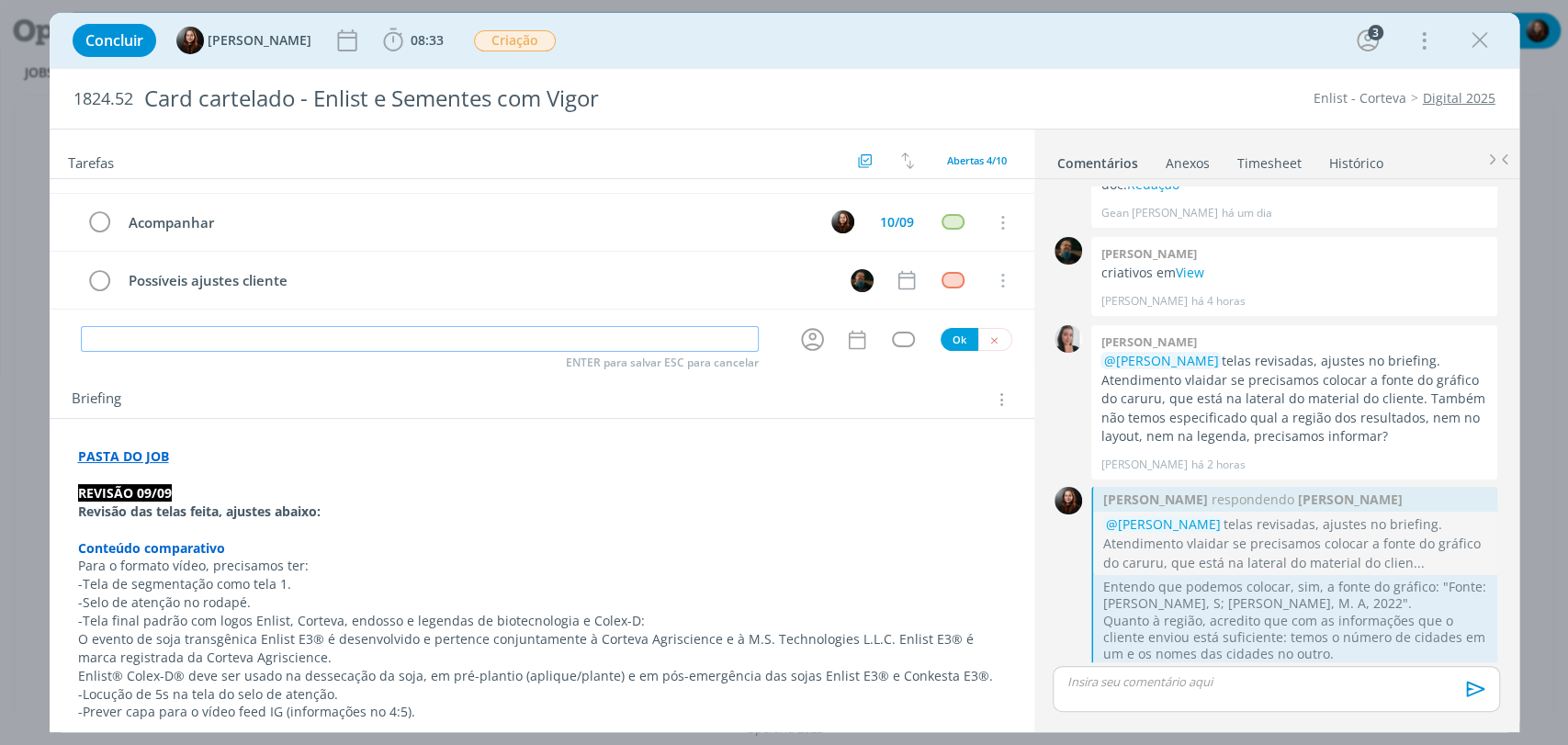
click at [276, 339] on input "dialog" at bounding box center [419, 339] width 678 height 26
click at [808, 337] on icon "dialog" at bounding box center [812, 339] width 29 height 29
type input "Motion - reserva"
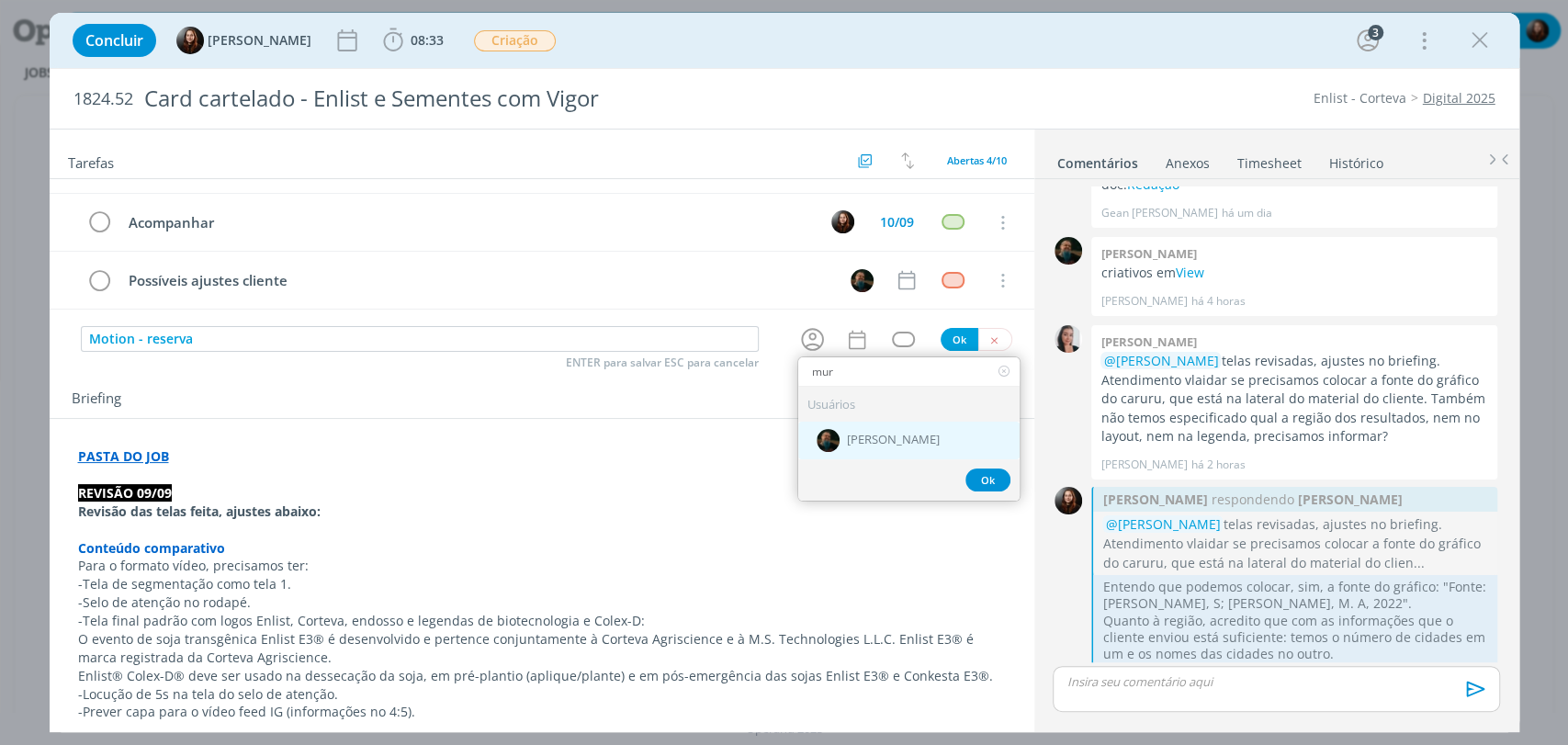
type input "mur"
drag, startPoint x: 873, startPoint y: 434, endPoint x: 876, endPoint y: 414, distance: 20.2
click at [873, 434] on span "[PERSON_NAME]" at bounding box center [893, 441] width 93 height 15
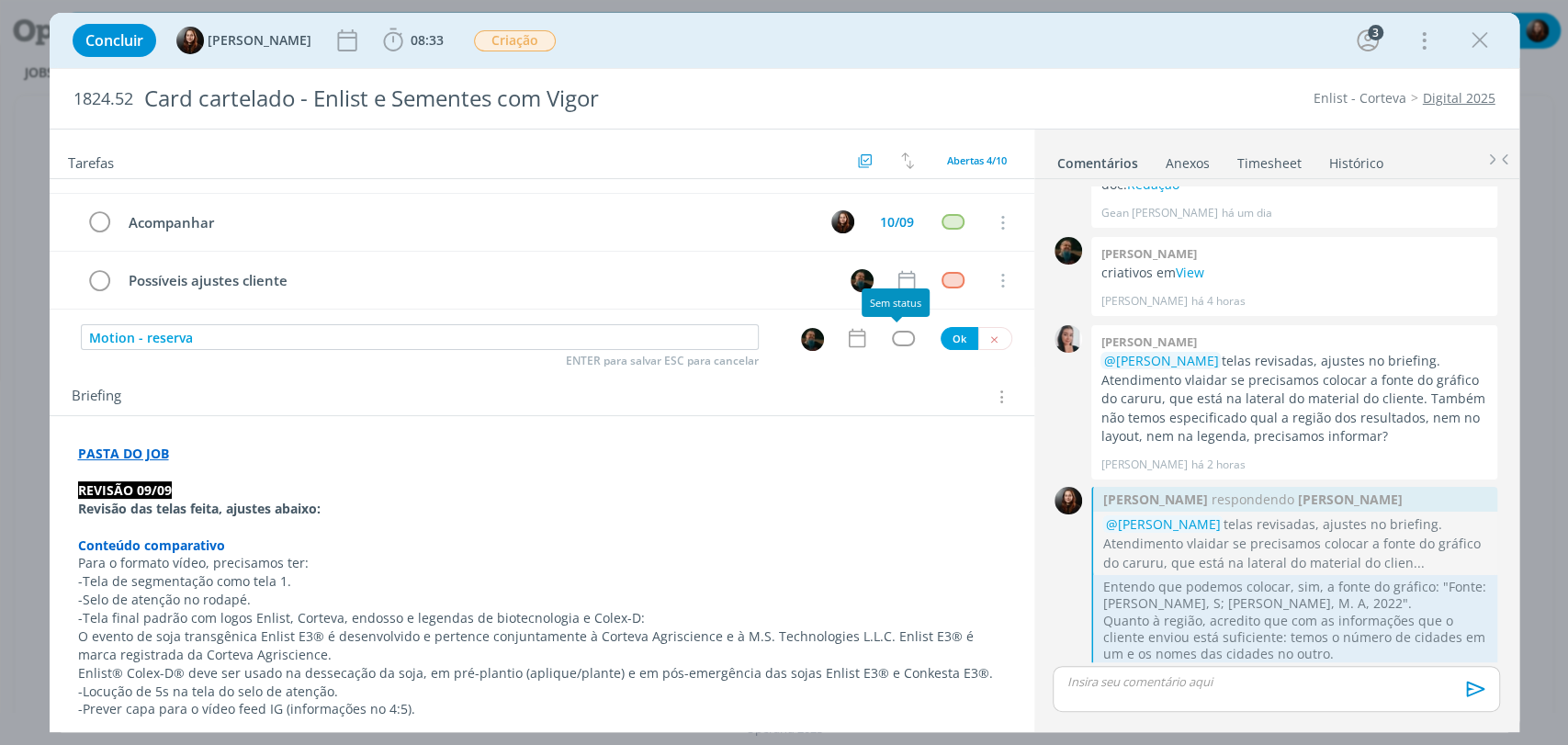
click at [901, 330] on div "dialog" at bounding box center [903, 338] width 23 height 16
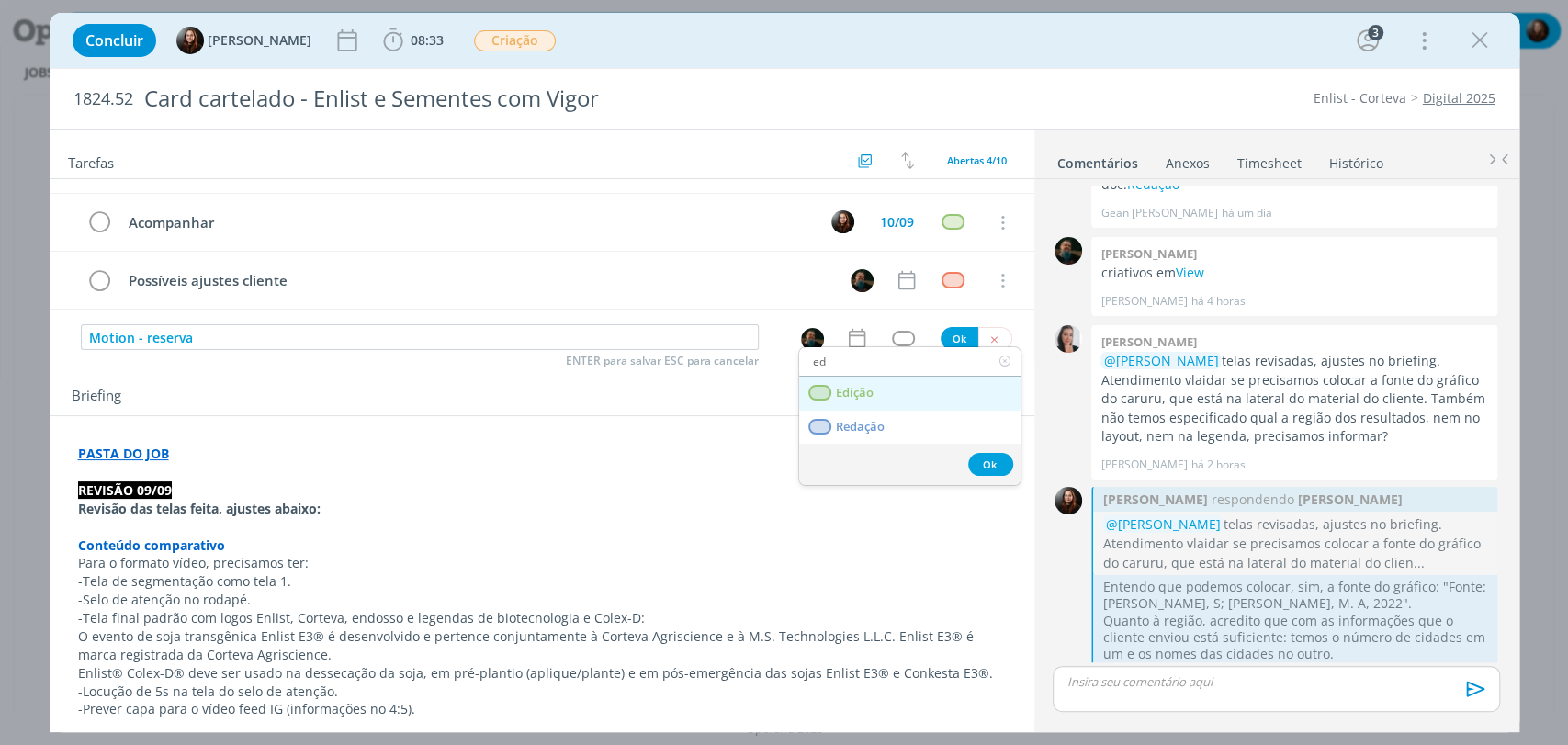
type input "ed"
drag, startPoint x: 907, startPoint y: 389, endPoint x: 918, endPoint y: 374, distance: 18.6
click at [908, 390] on link "Edição" at bounding box center [909, 393] width 221 height 34
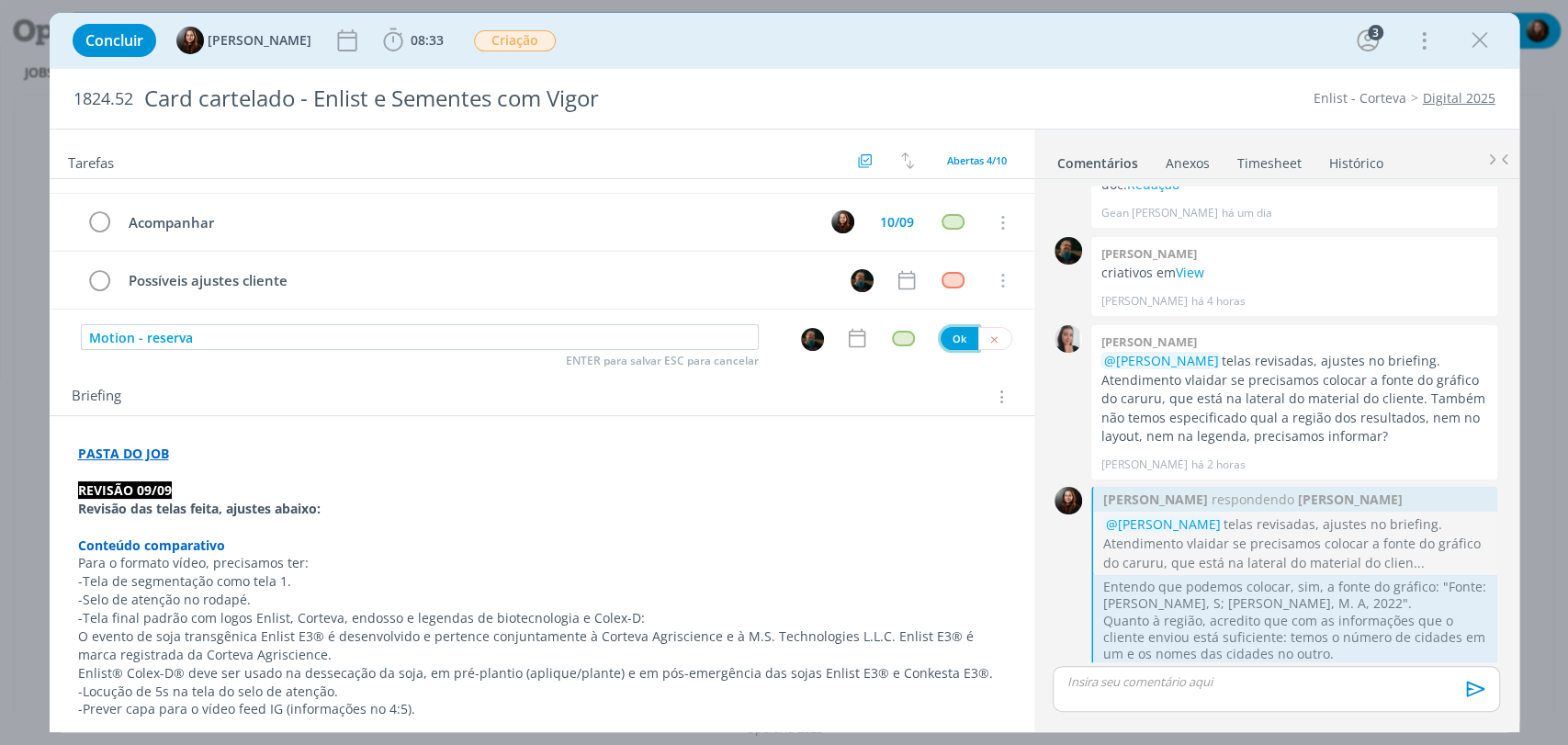
click at [954, 332] on button "Ok" at bounding box center [959, 338] width 38 height 23
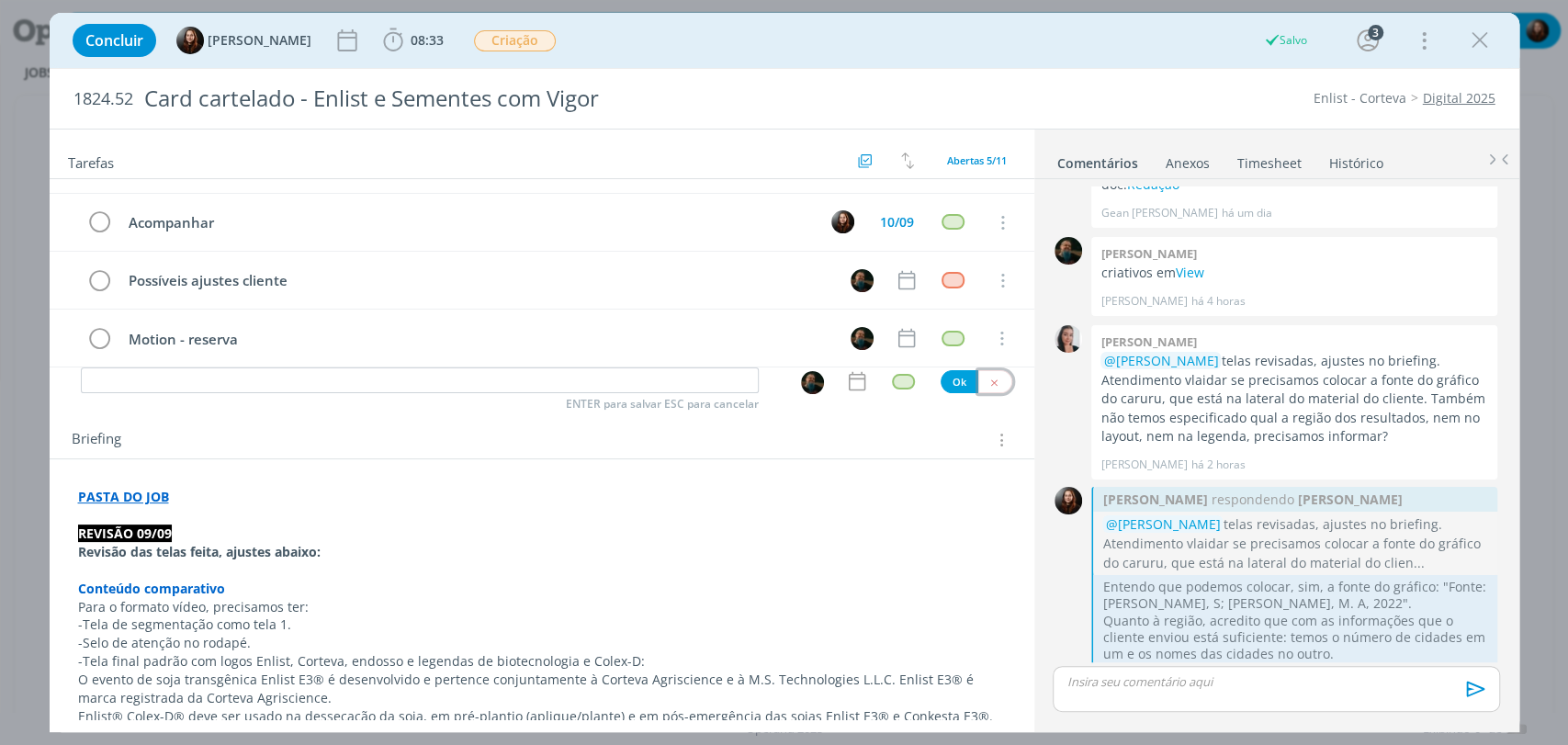
click at [988, 377] on icon "dialog" at bounding box center [994, 382] width 12 height 12
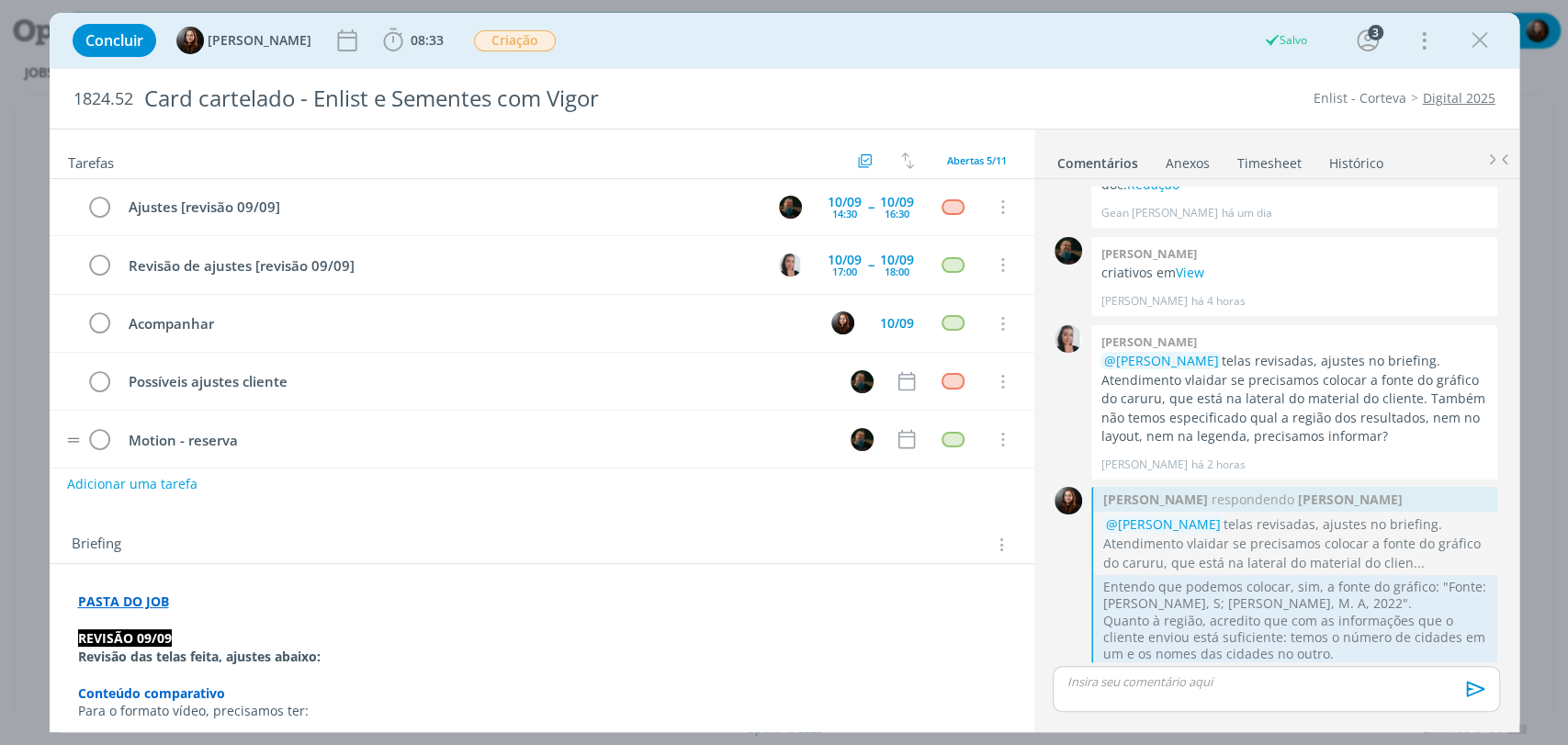
scroll to position [0, 0]
click at [899, 377] on icon "dialog" at bounding box center [906, 382] width 17 height 19
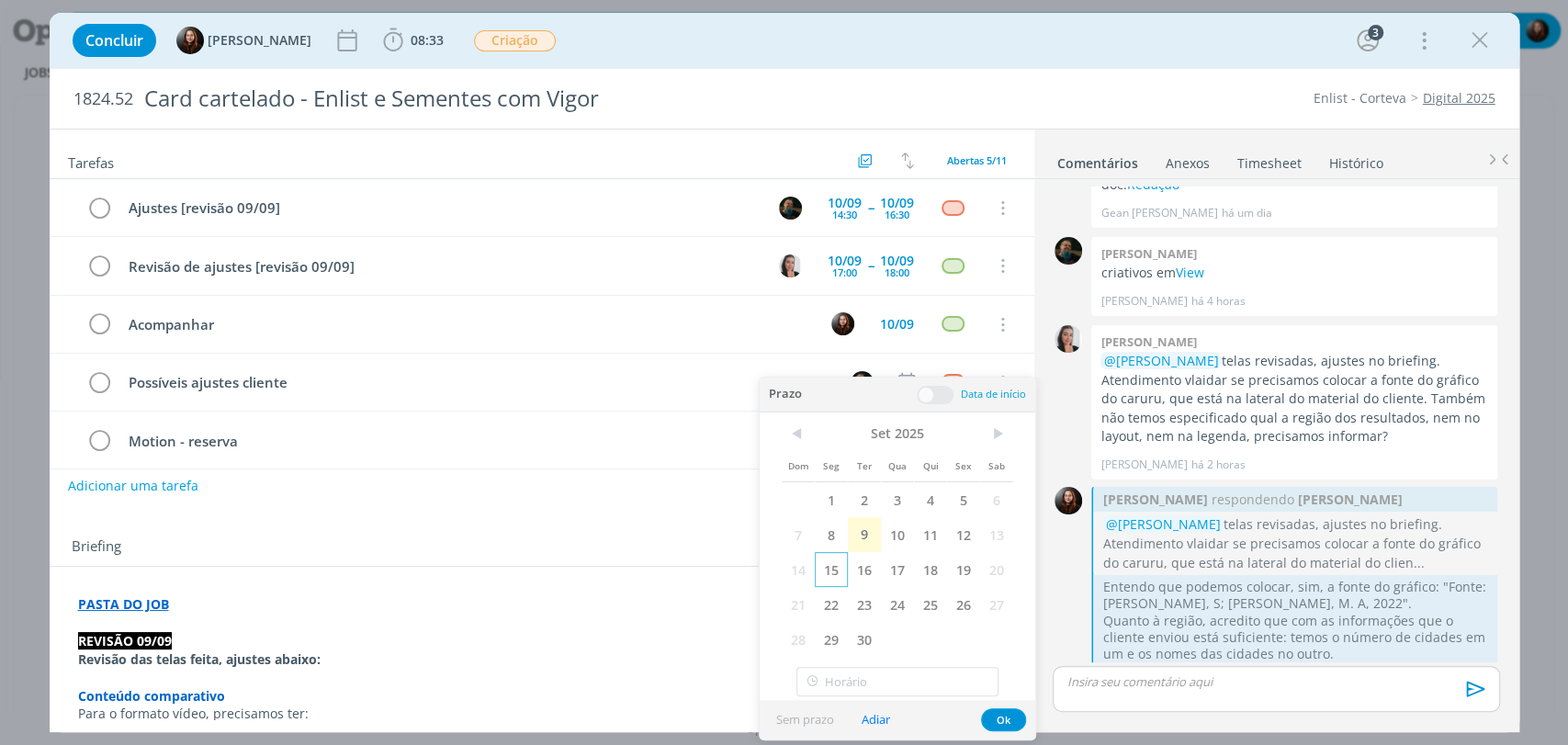
drag, startPoint x: 838, startPoint y: 572, endPoint x: 899, endPoint y: 406, distance: 176.9
click at [838, 569] on span "15" at bounding box center [832, 570] width 33 height 35
click at [934, 391] on span at bounding box center [935, 395] width 37 height 19
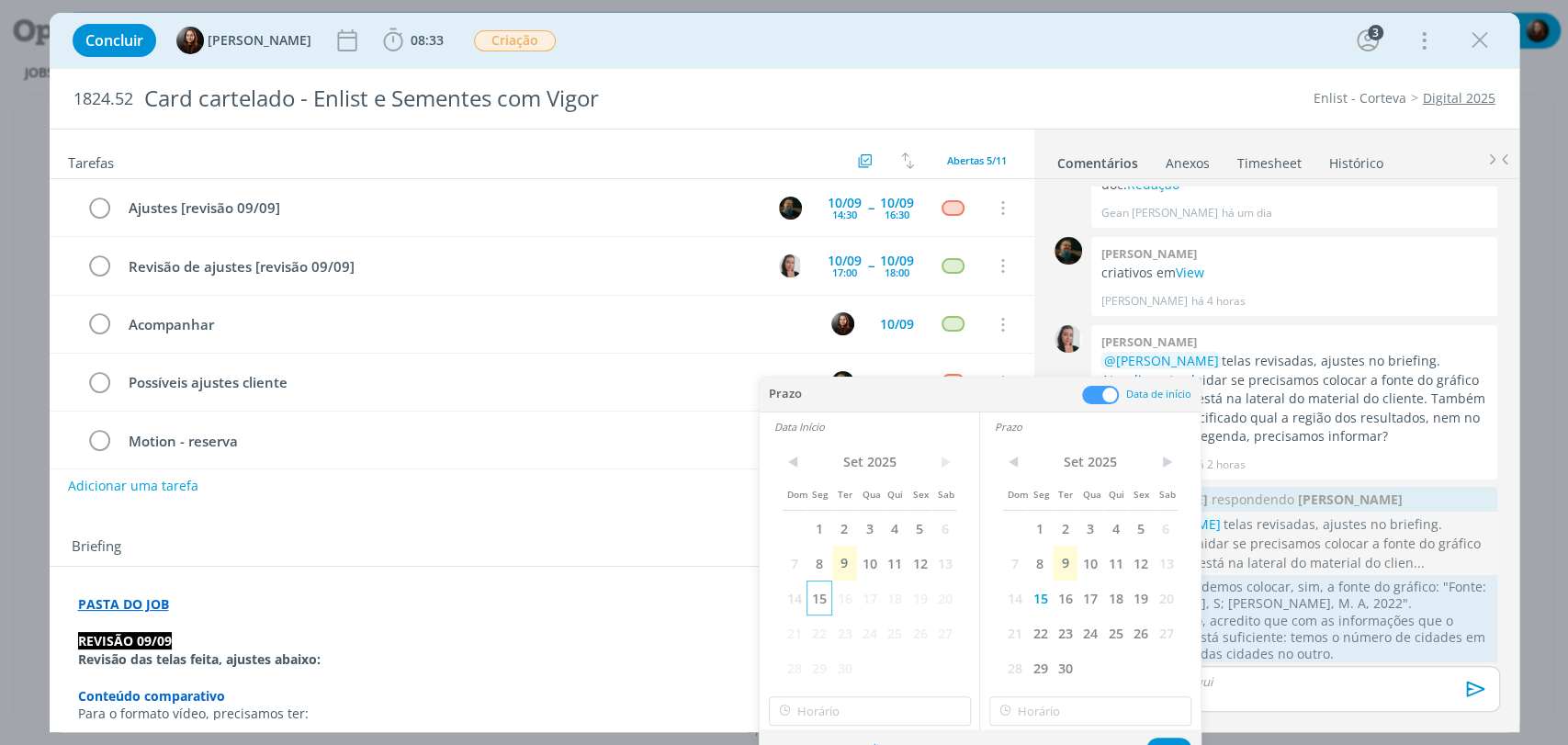
click at [819, 595] on span "15" at bounding box center [819, 599] width 25 height 35
type input "18:00"
click at [827, 710] on input "18:00" at bounding box center [870, 712] width 202 height 30
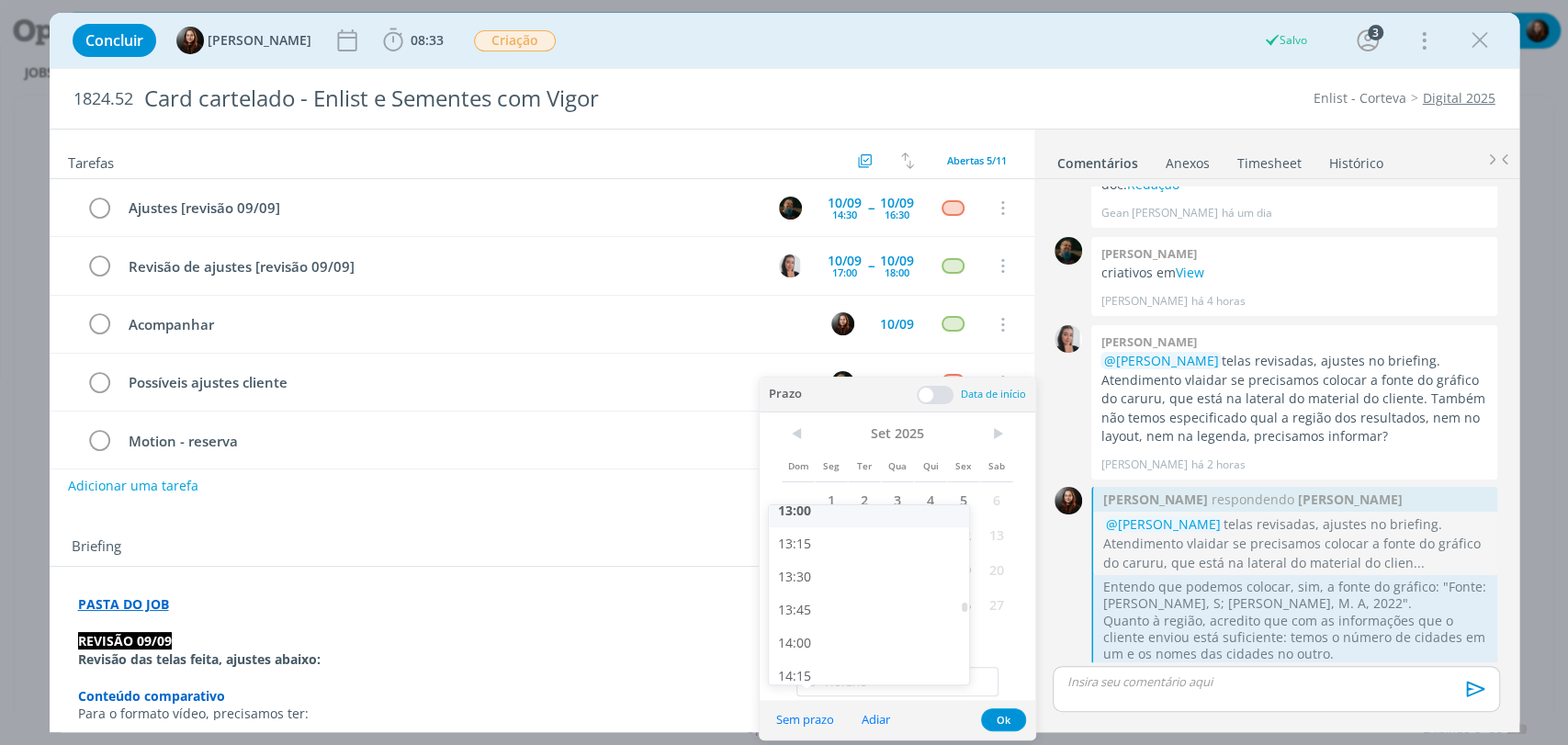
click at [816, 515] on div "13:00" at bounding box center [870, 511] width 204 height 33
type input "13:00"
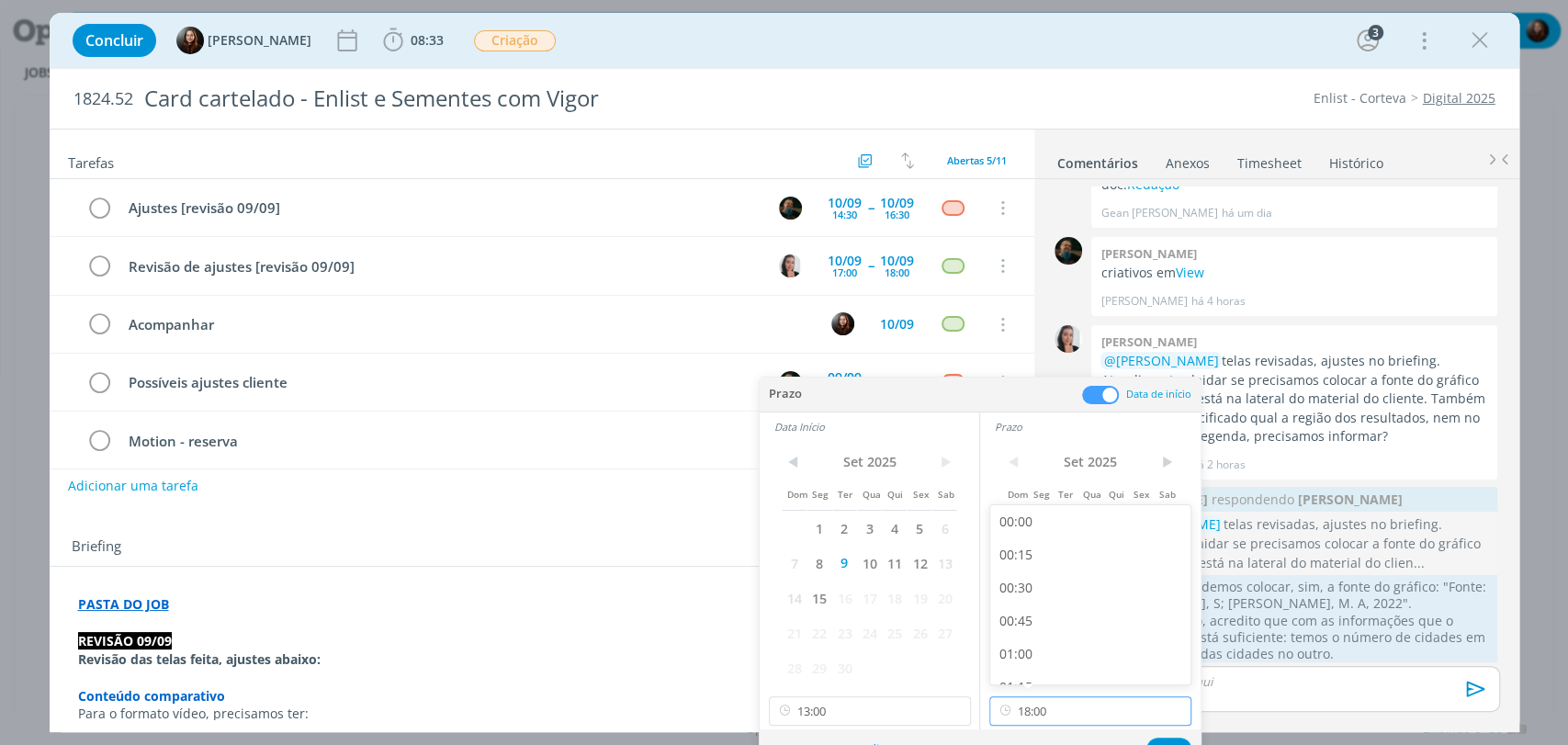
click at [1028, 714] on input "18:00" at bounding box center [1090, 712] width 202 height 30
click at [1025, 645] on div "15:30" at bounding box center [1092, 638] width 204 height 33
click at [1043, 708] on input "15:30" at bounding box center [1090, 712] width 202 height 30
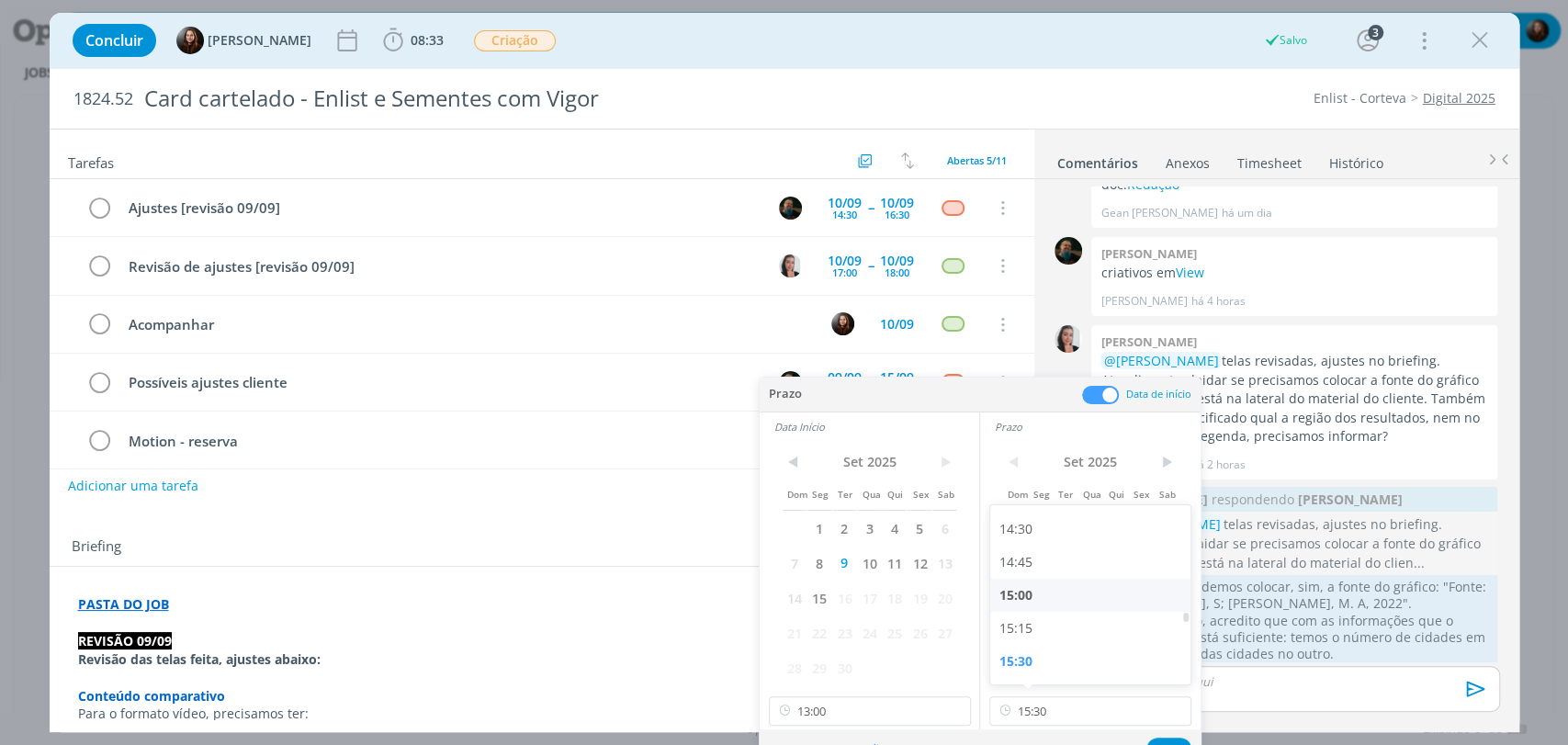
click at [1022, 597] on div "15:00" at bounding box center [1092, 596] width 204 height 33
type input "15:00"
click at [1159, 738] on button "Ok" at bounding box center [1168, 749] width 45 height 23
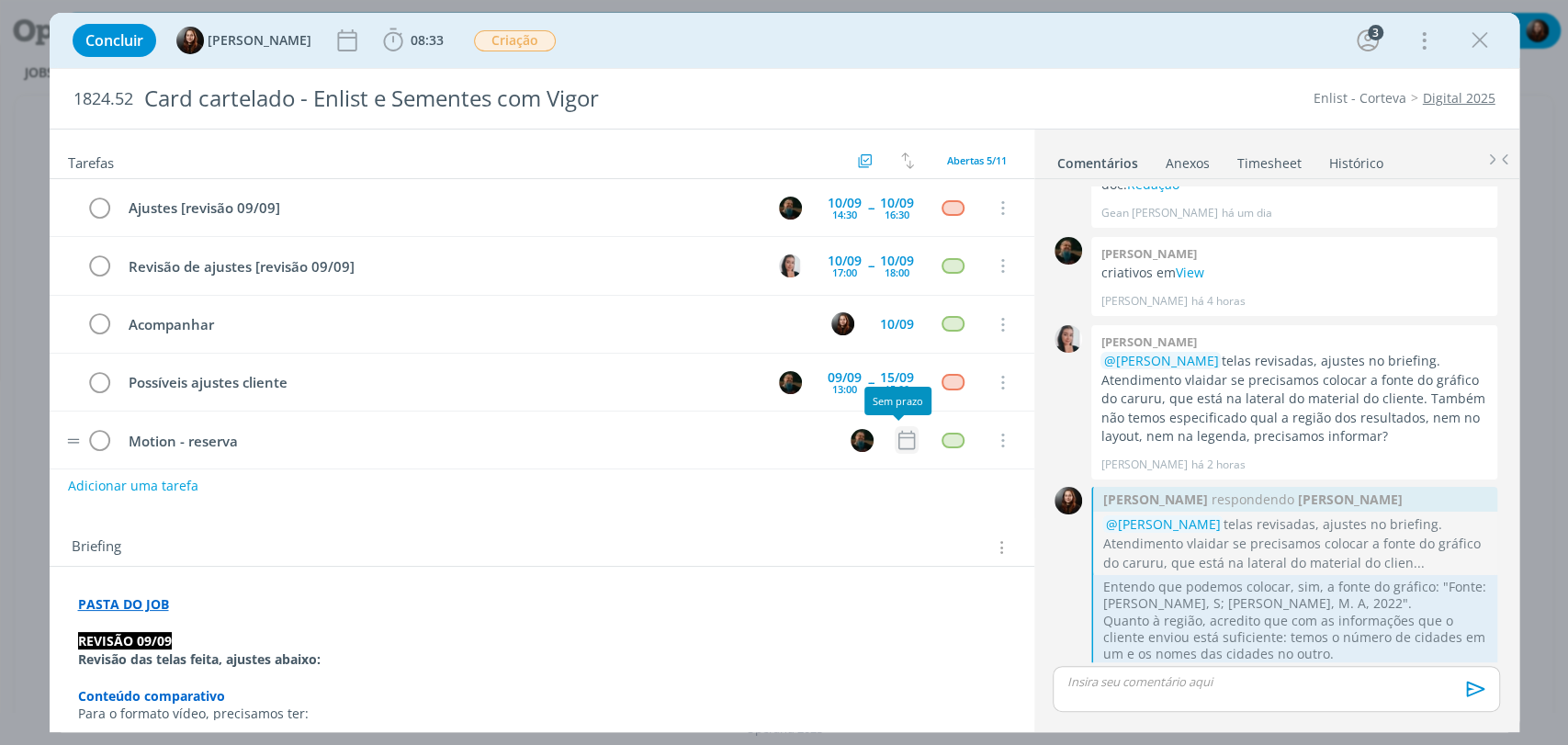
click at [898, 436] on icon "dialog" at bounding box center [906, 441] width 17 height 19
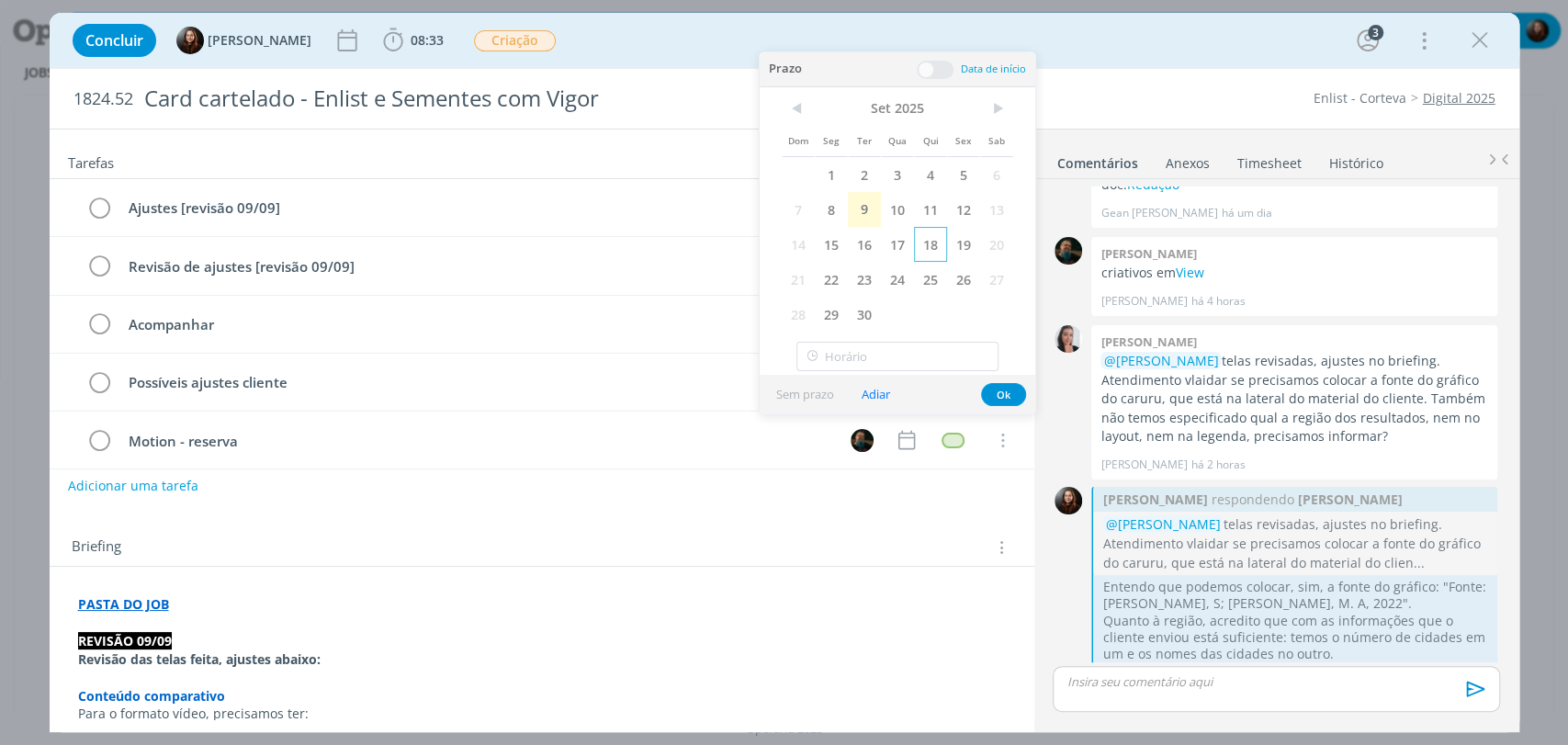
click at [926, 249] on span "18" at bounding box center [931, 244] width 33 height 35
click at [943, 69] on span at bounding box center [935, 70] width 37 height 19
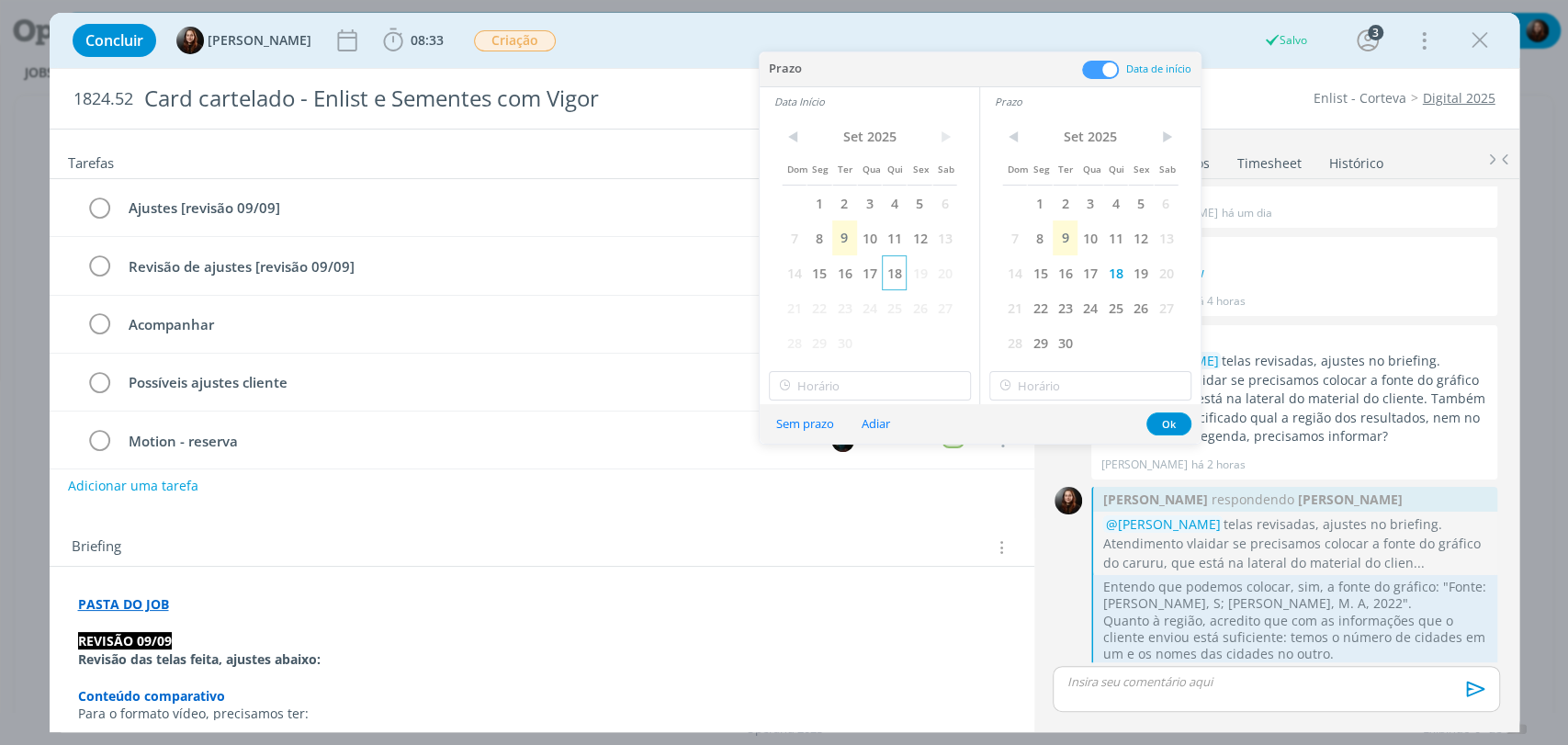
click at [891, 279] on span "18" at bounding box center [894, 273] width 25 height 35
click at [816, 387] on input "18:00" at bounding box center [870, 386] width 202 height 30
click at [801, 421] on div "13:00" at bounding box center [870, 418] width 204 height 33
type input "13:00"
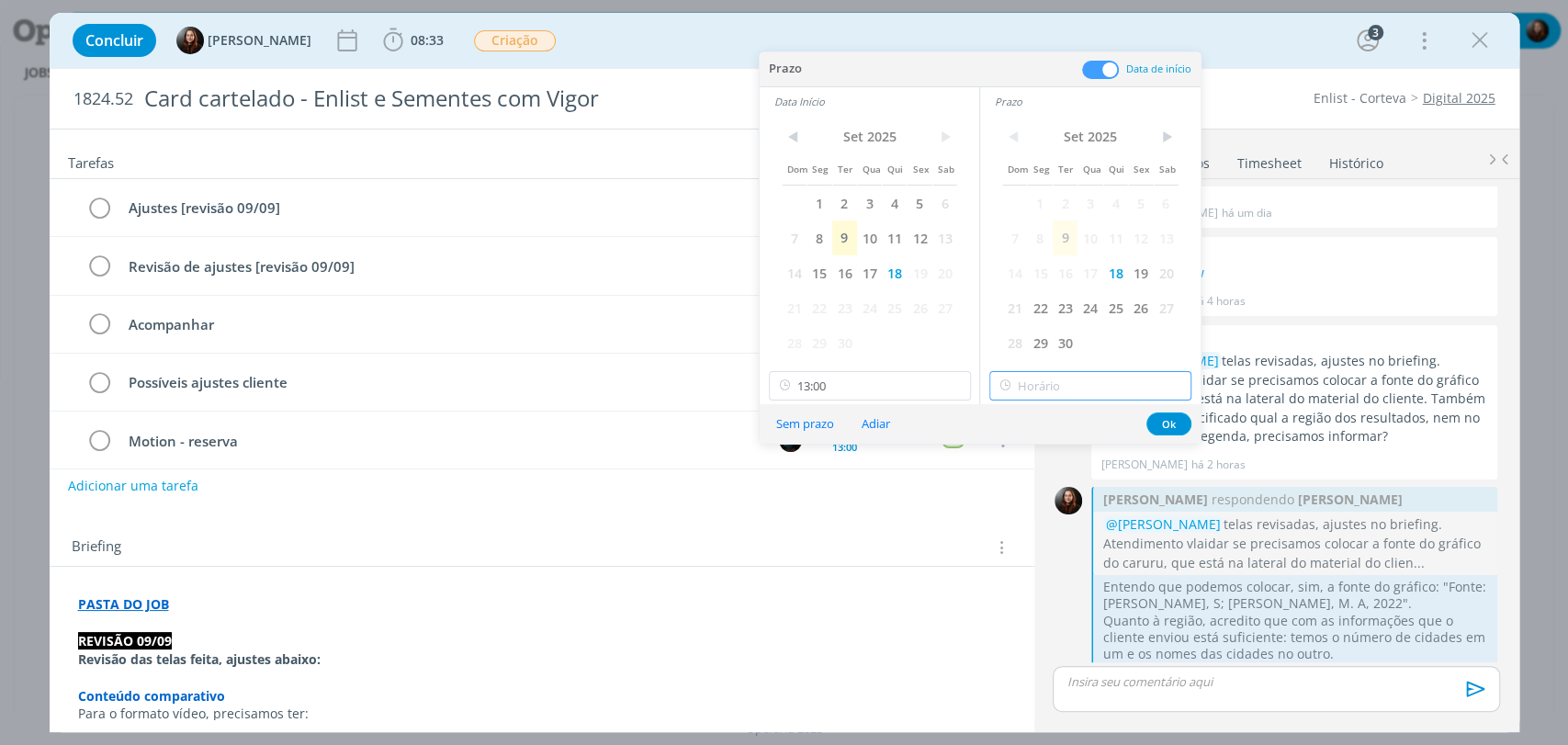
type input "18:00"
click at [1043, 377] on input "18:00" at bounding box center [1090, 386] width 202 height 30
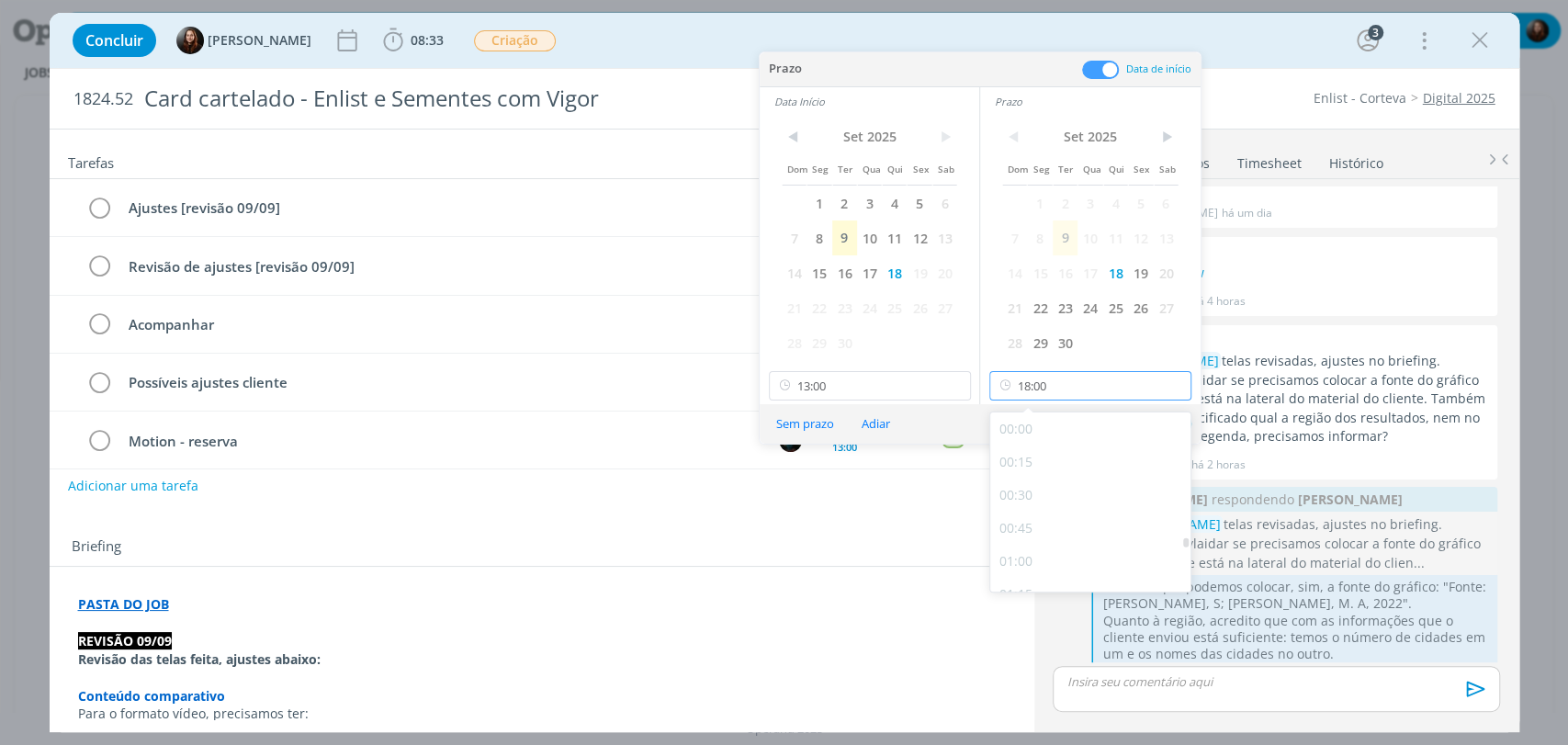
scroll to position [2242, 0]
click at [953, 424] on div "Sem prazo Adiar Ok" at bounding box center [980, 424] width 441 height 40
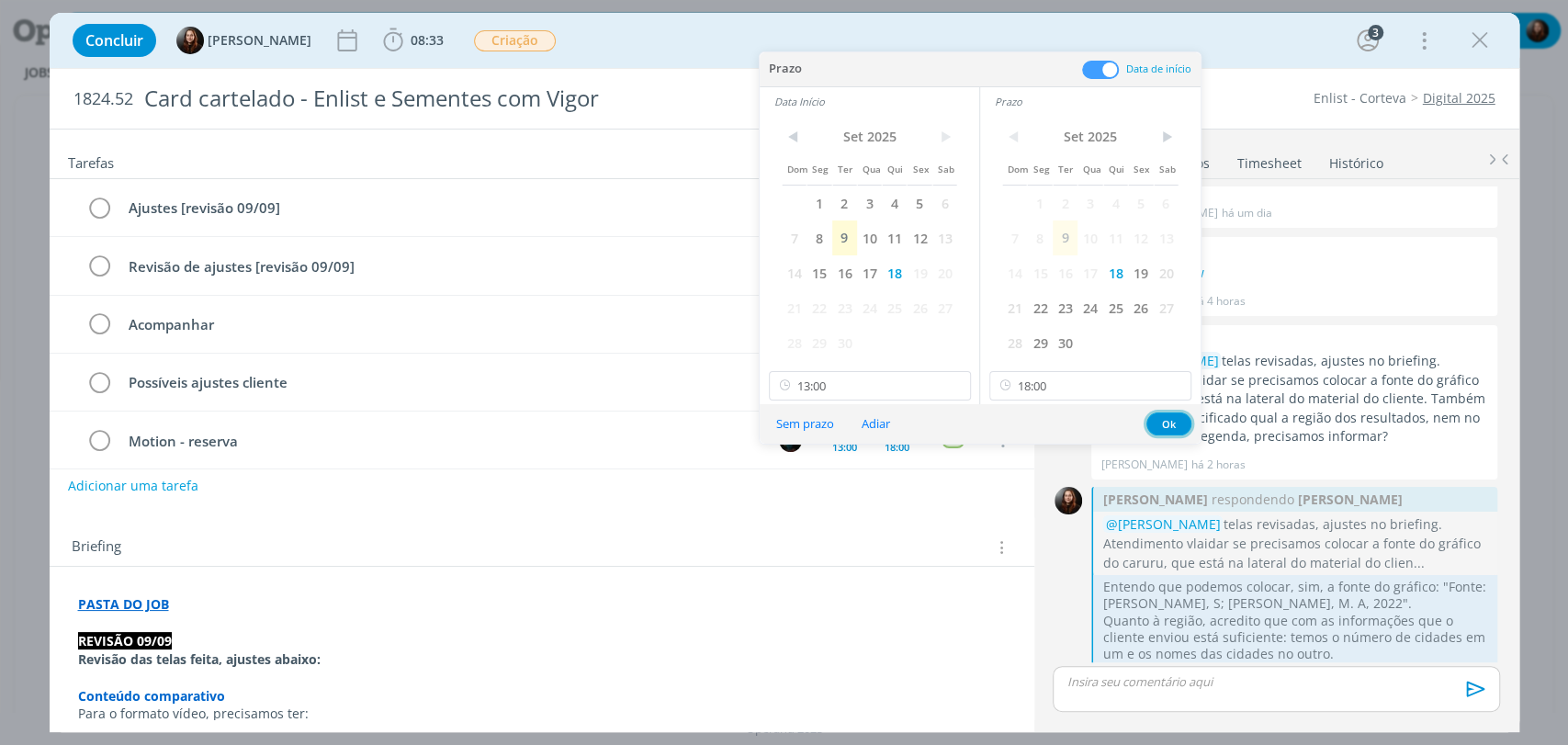
click at [1181, 422] on button "Ok" at bounding box center [1168, 424] width 45 height 23
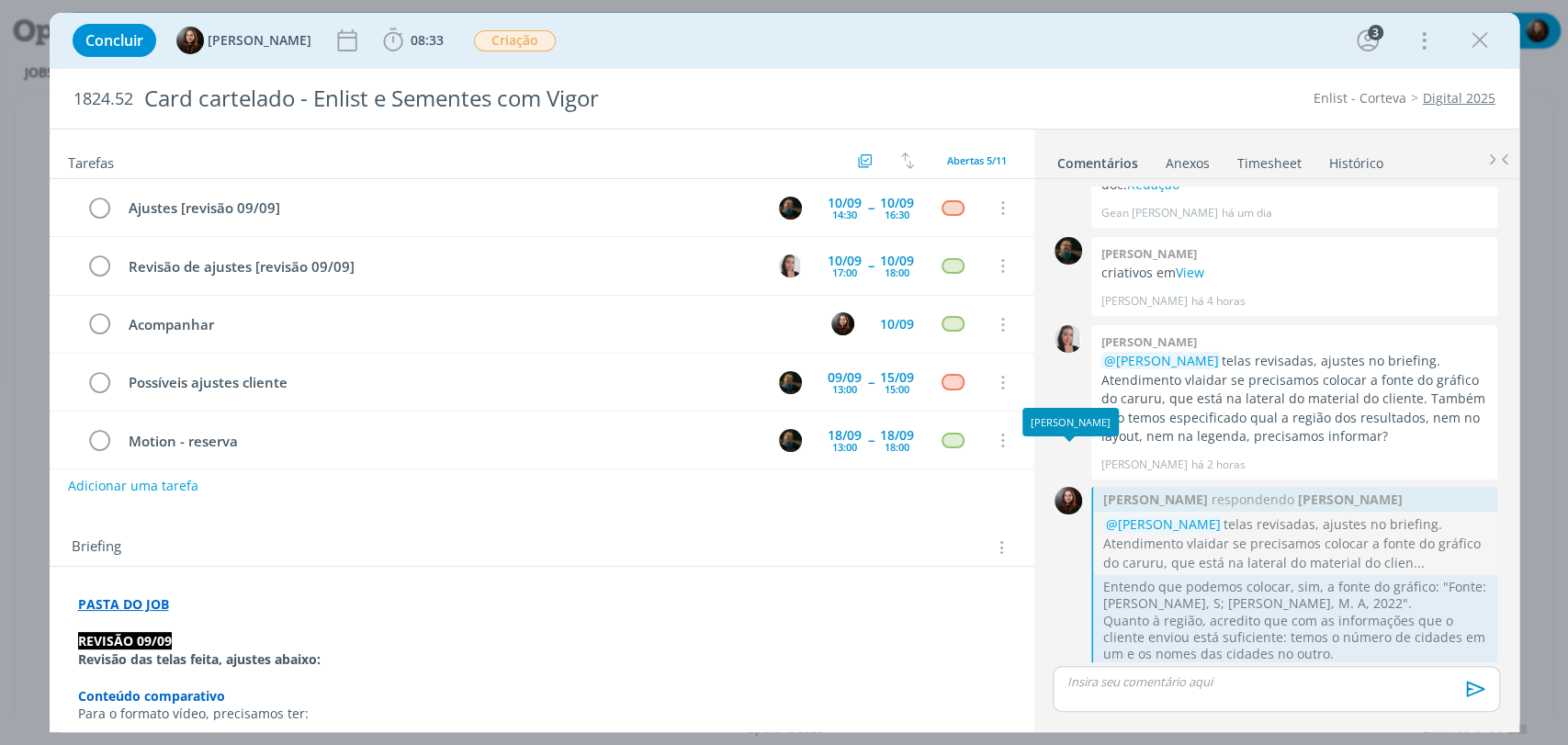
click at [963, 501] on div "Adicionar uma tarefa" at bounding box center [542, 486] width 984 height 33
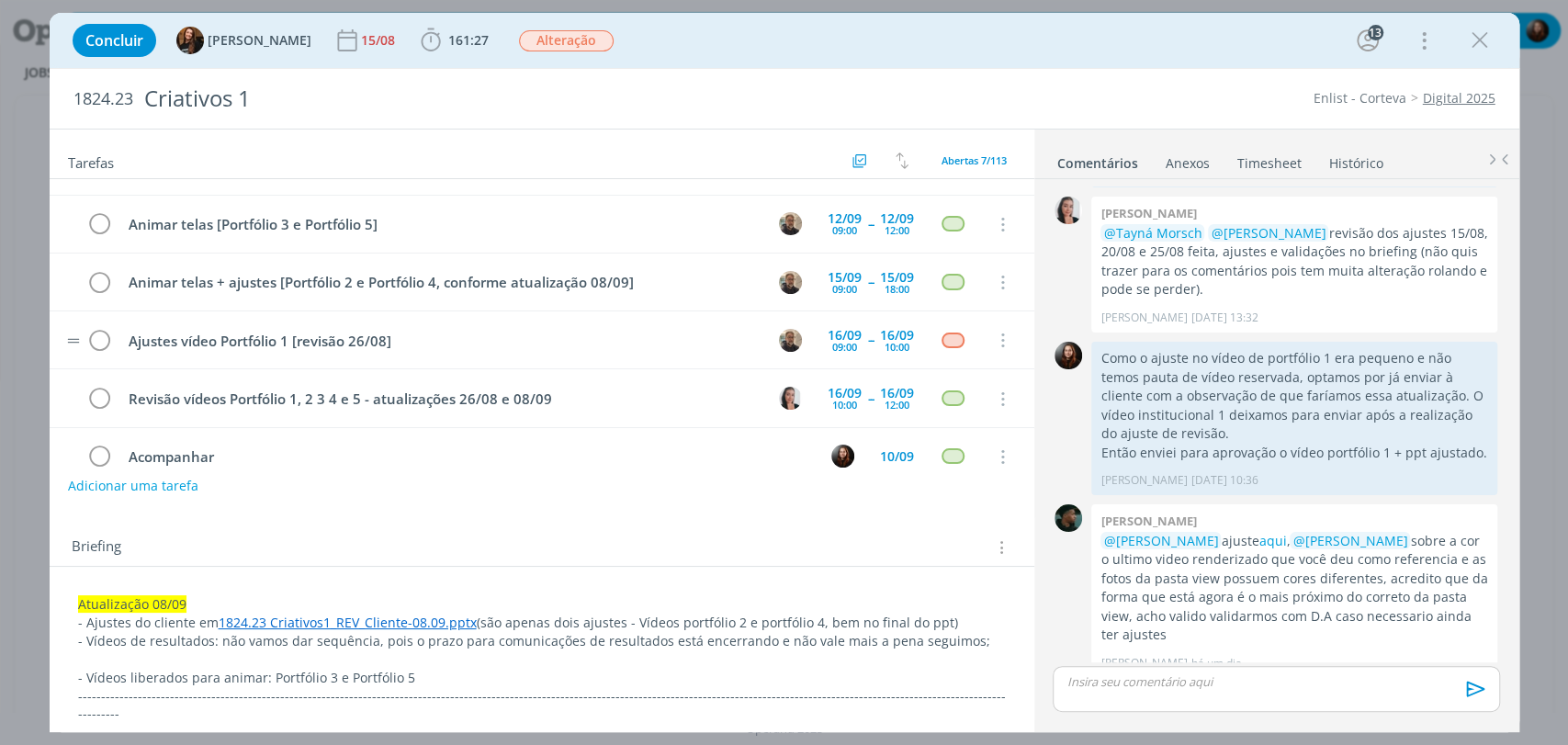
scroll to position [102, 0]
click at [837, 340] on div "09:00" at bounding box center [845, 344] width 25 height 10
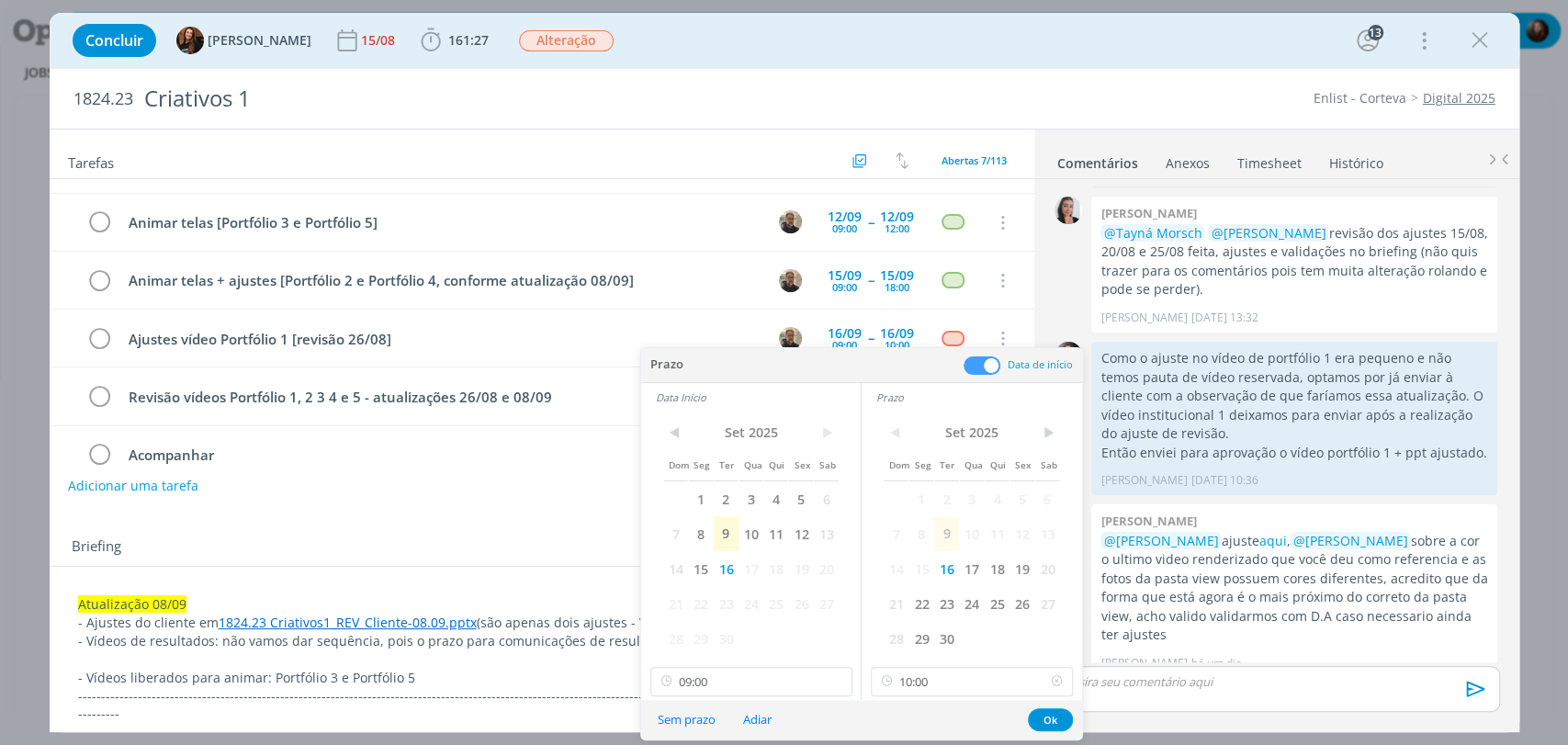
click at [1053, 678] on icon at bounding box center [1056, 682] width 23 height 30
click at [835, 683] on icon at bounding box center [836, 682] width 23 height 30
click at [755, 532] on span "10" at bounding box center [750, 534] width 25 height 35
click at [969, 529] on span "10" at bounding box center [971, 534] width 25 height 35
click at [1059, 716] on button "Ok" at bounding box center [1050, 720] width 45 height 23
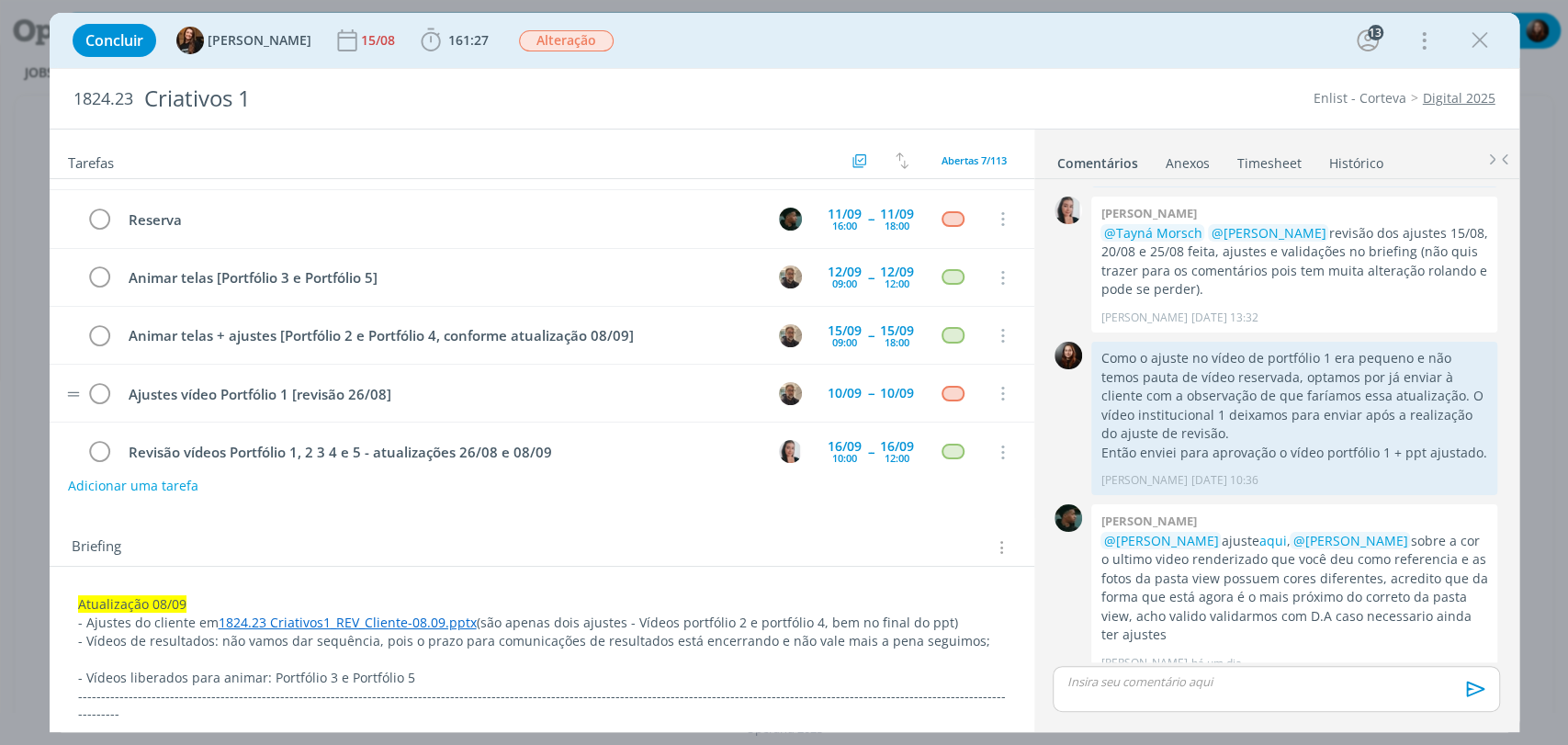
scroll to position [0, 0]
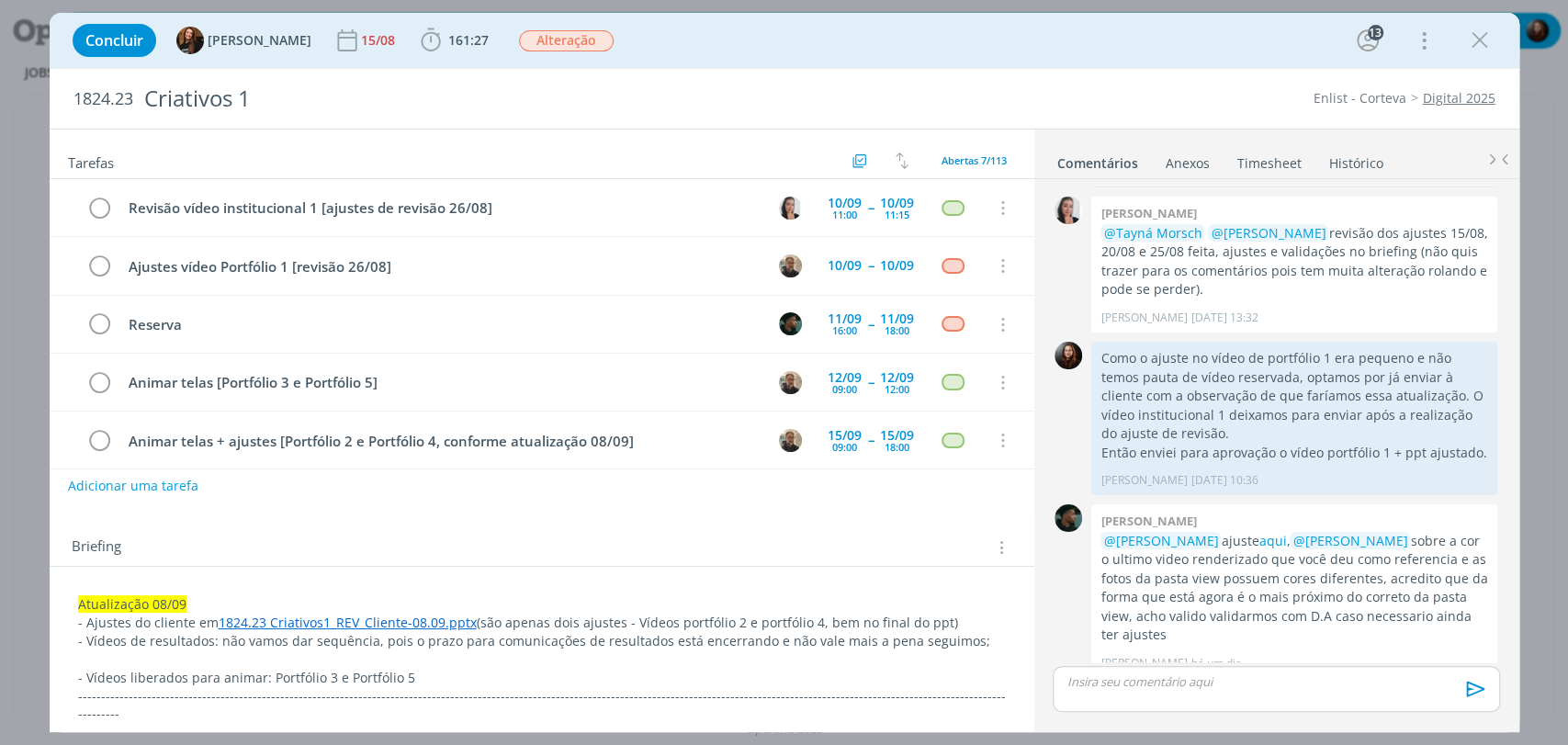
click at [1033, 84] on div "1824.23 Criativos 1 Enlist - Corteva Digital 2025" at bounding box center [784, 98] width 1470 height 60
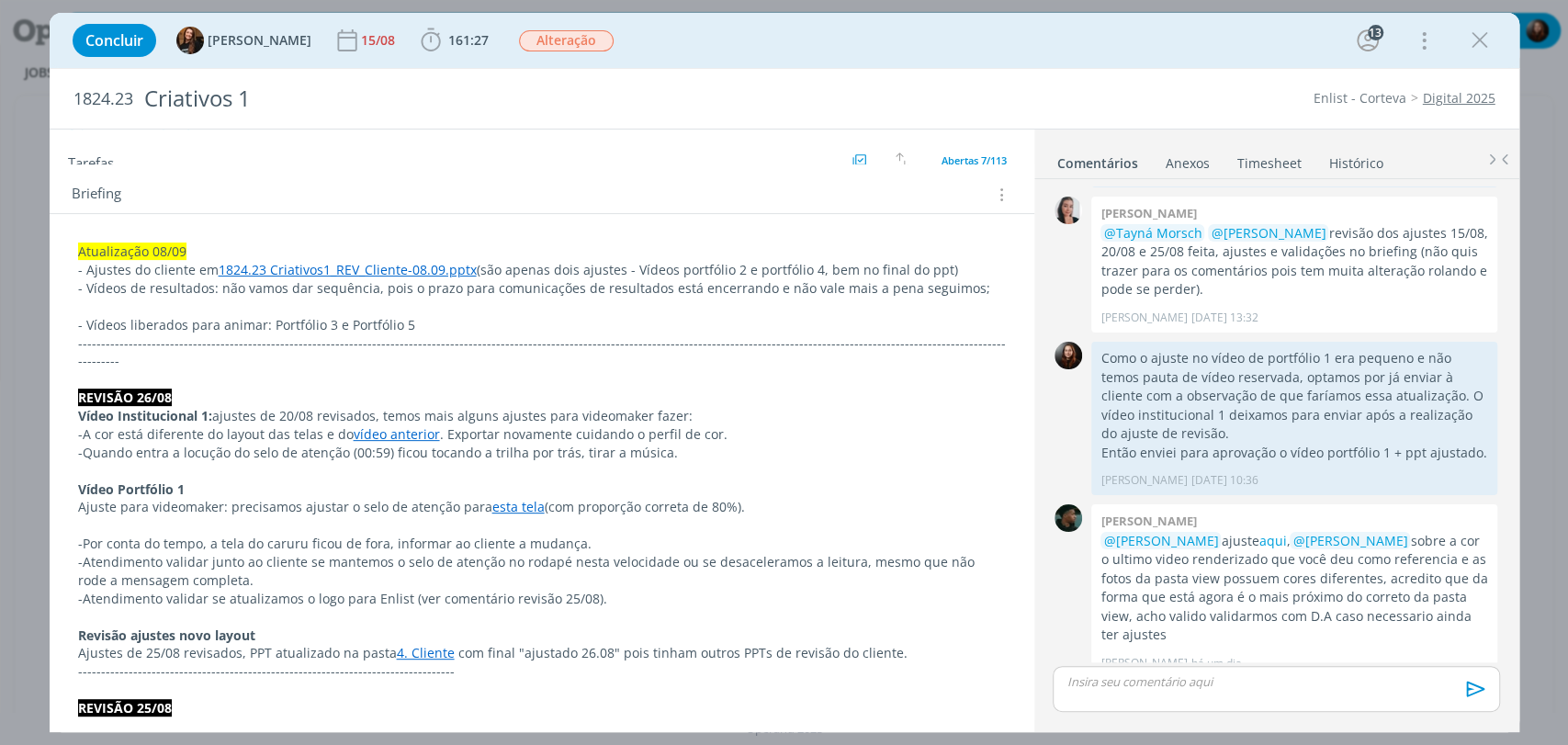
scroll to position [408, 0]
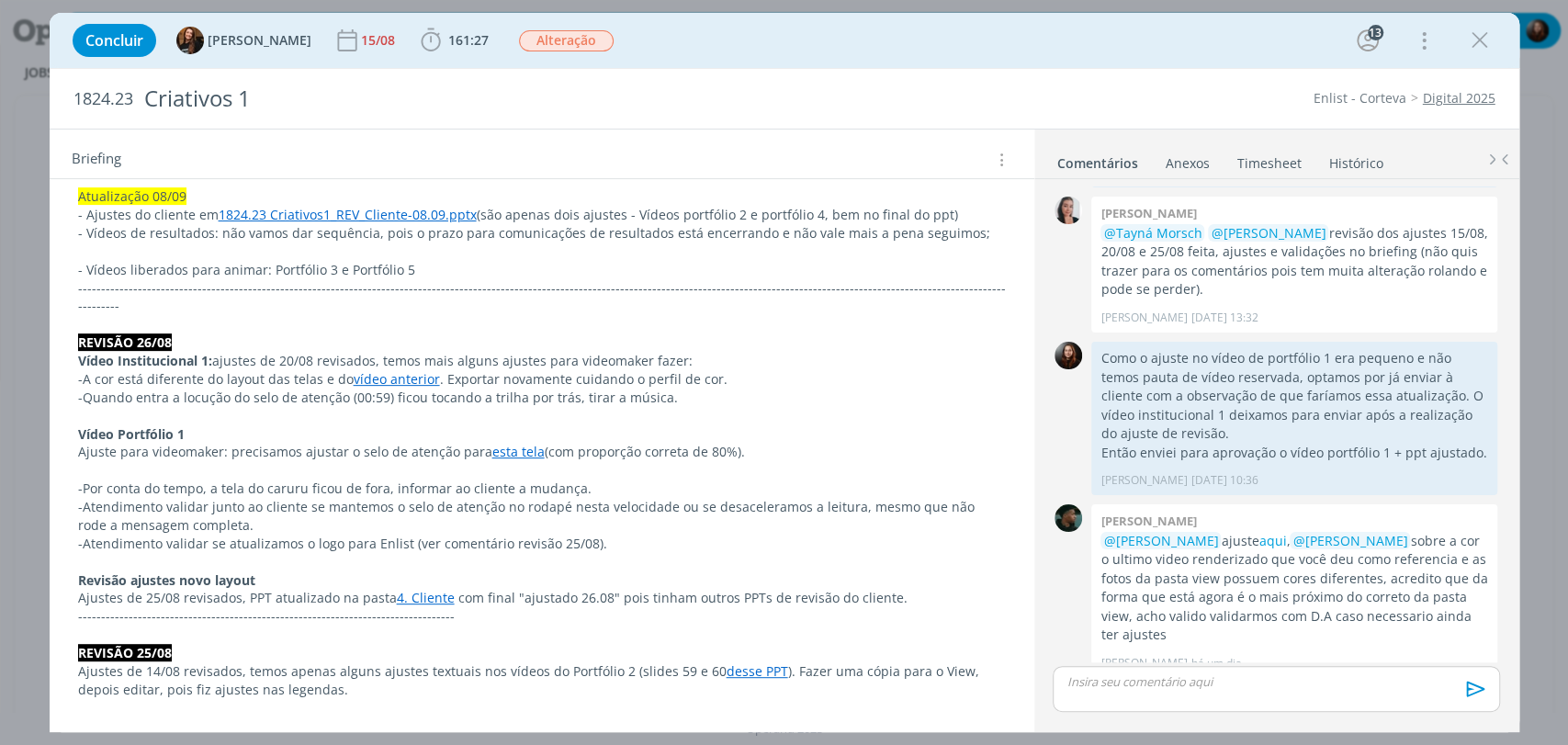
drag, startPoint x: 86, startPoint y: 434, endPoint x: 811, endPoint y: 428, distance: 725.0
click at [779, 443] on p "Ajuste para videomaker: precisamos ajustar o selo de atenção para esta tela (co…" at bounding box center [541, 453] width 928 height 19
click at [811, 444] on p "Ajuste para videomaker: precisamos ajustar o selo de atenção para esta tela (co…" at bounding box center [541, 453] width 926 height 19
click at [676, 151] on div "Briefing Briefings Predefinidos Versões do Briefing Ver Briefing do Projeto" at bounding box center [544, 160] width 945 height 24
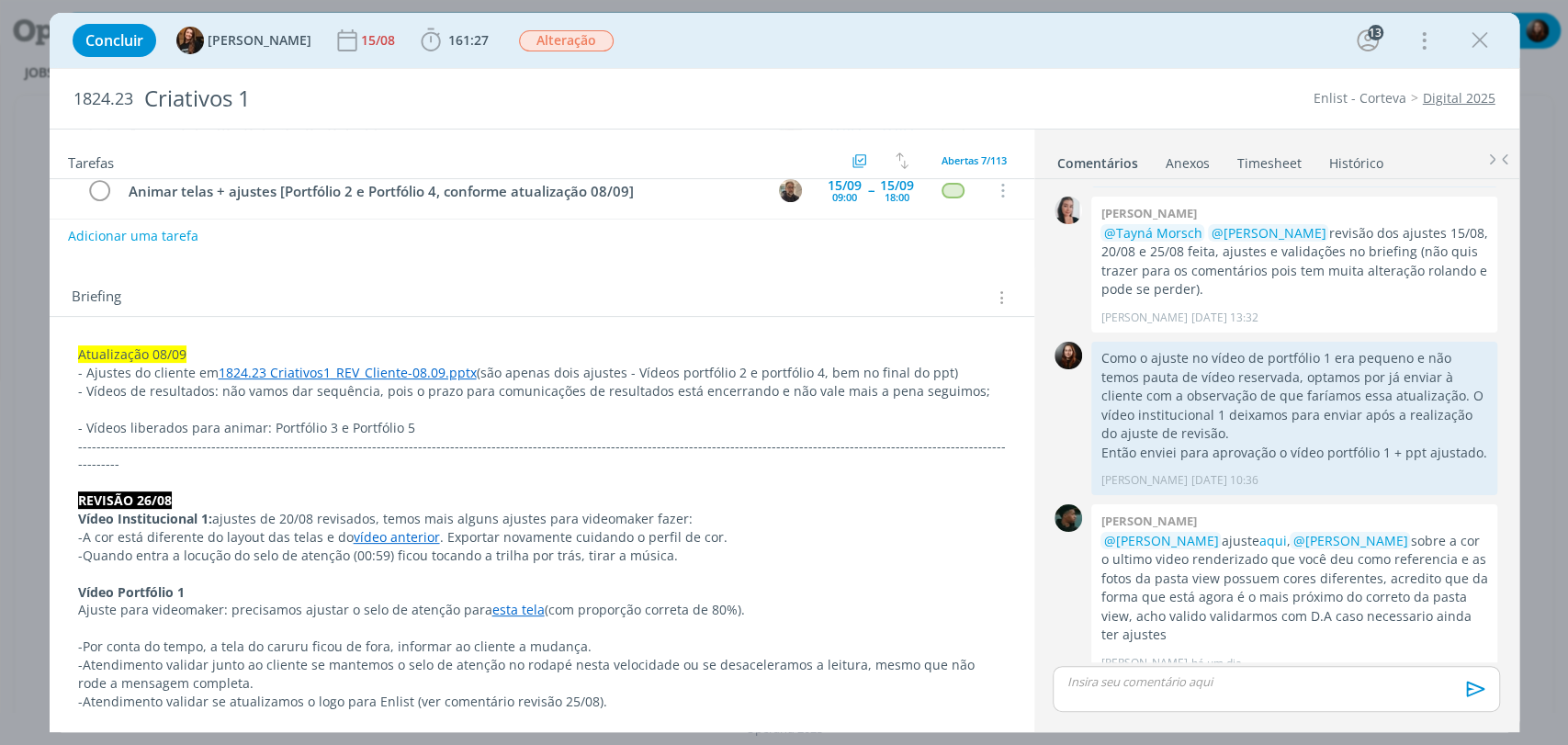
scroll to position [0, 0]
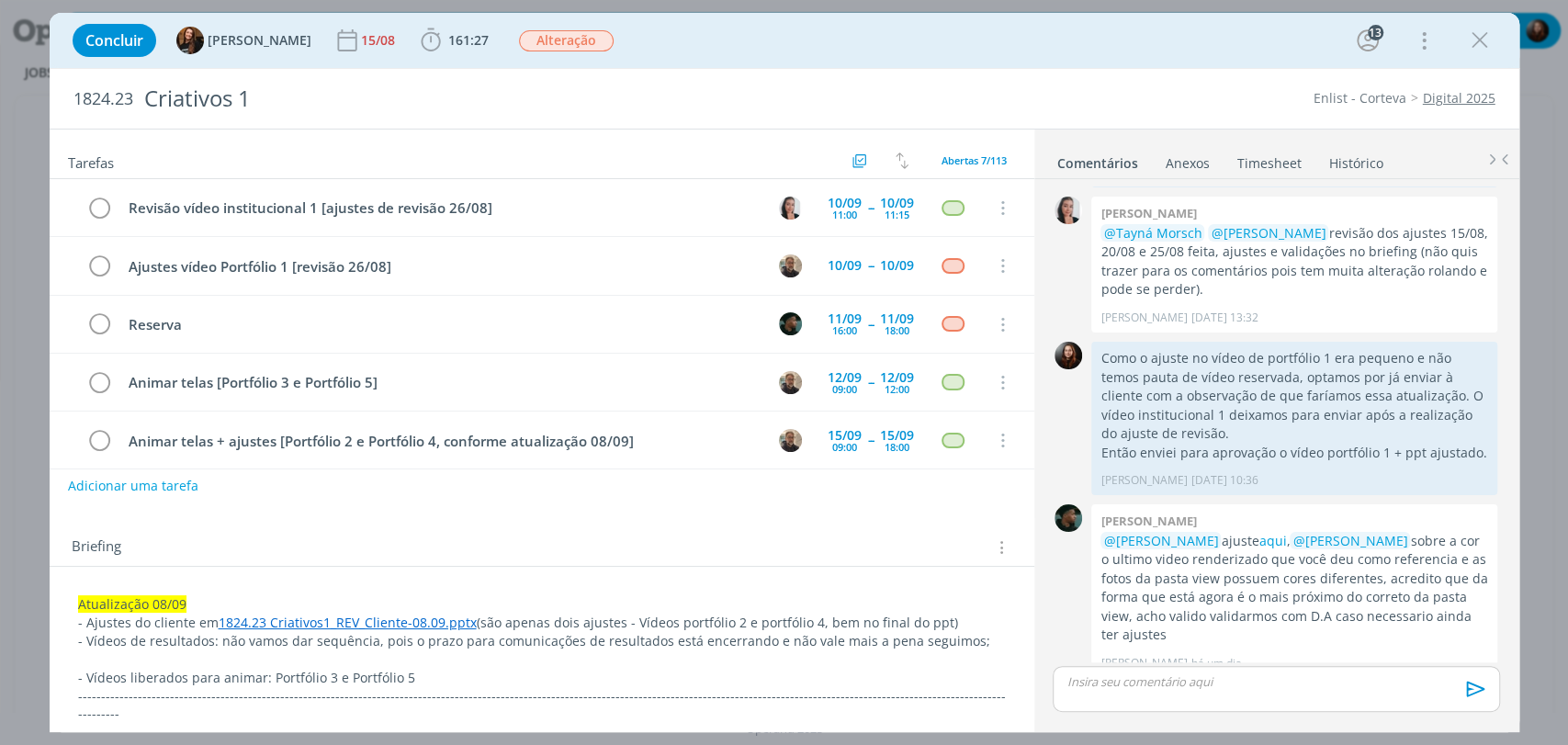
click at [858, 45] on div "Concluir Tayná Morsch 15/08 161:27 Iniciar Apontar Data * 09/09/2025 Horas * 00…" at bounding box center [784, 41] width 1442 height 44
click at [935, 59] on div "Concluir Tayná Morsch 15/08 161:27 Iniciar Apontar Data * 09/09/2025 Horas * 00…" at bounding box center [784, 41] width 1442 height 44
click at [1183, 61] on div "Concluir Tayná Morsch 15/08 161:27 Iniciar Apontar Data * 09/09/2025 Horas * 00…" at bounding box center [784, 41] width 1442 height 44
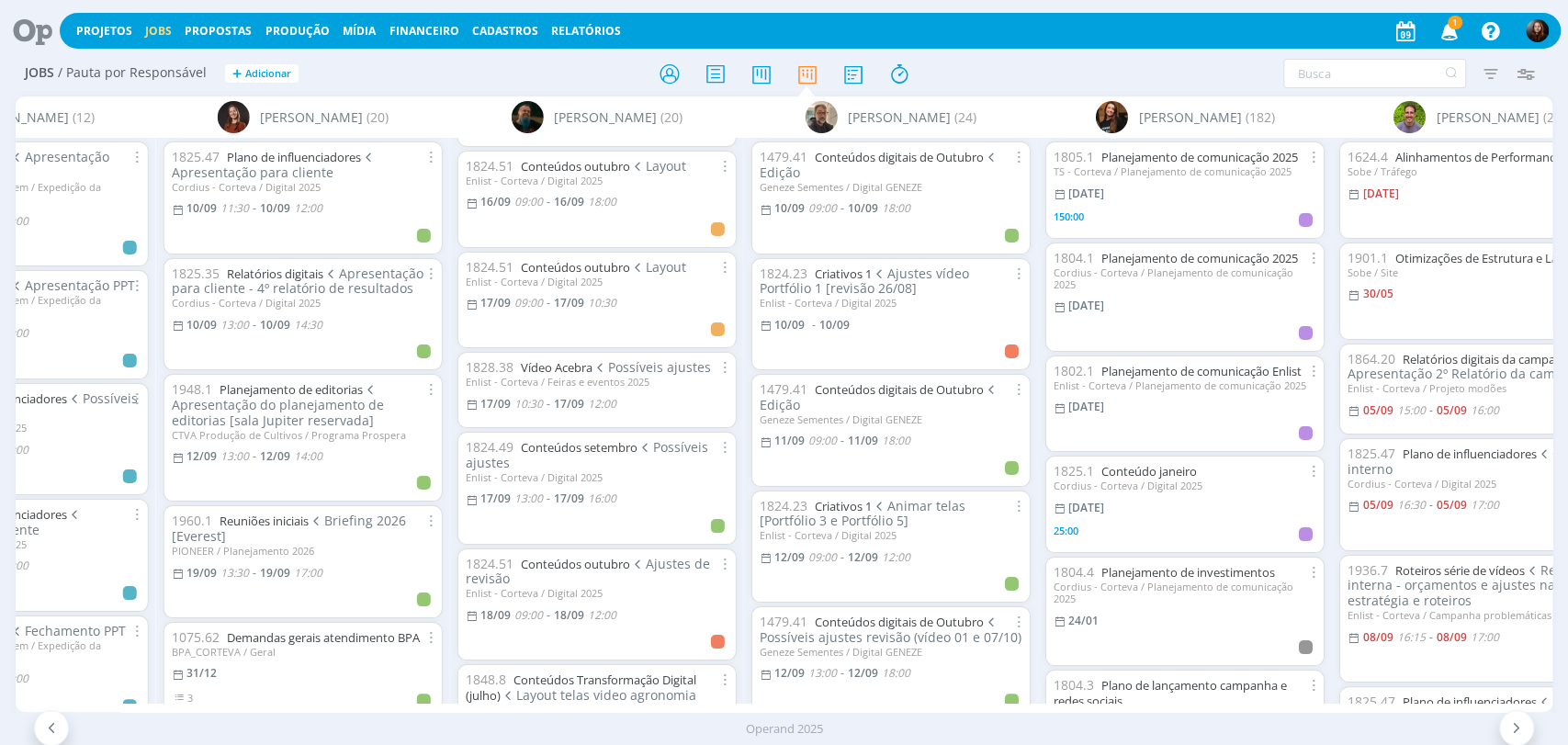
scroll to position [1327, 0]
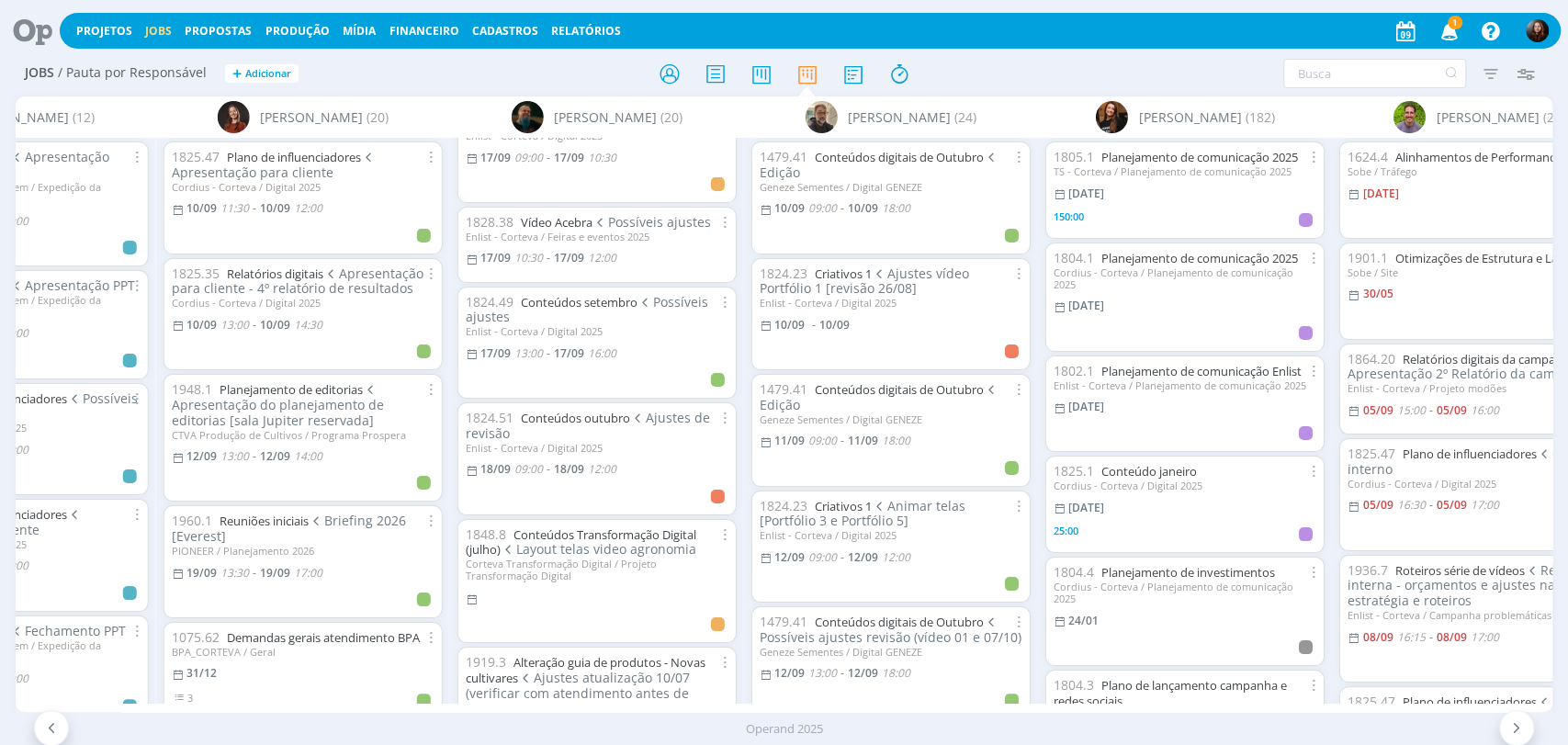
scroll to position [1646, 0]
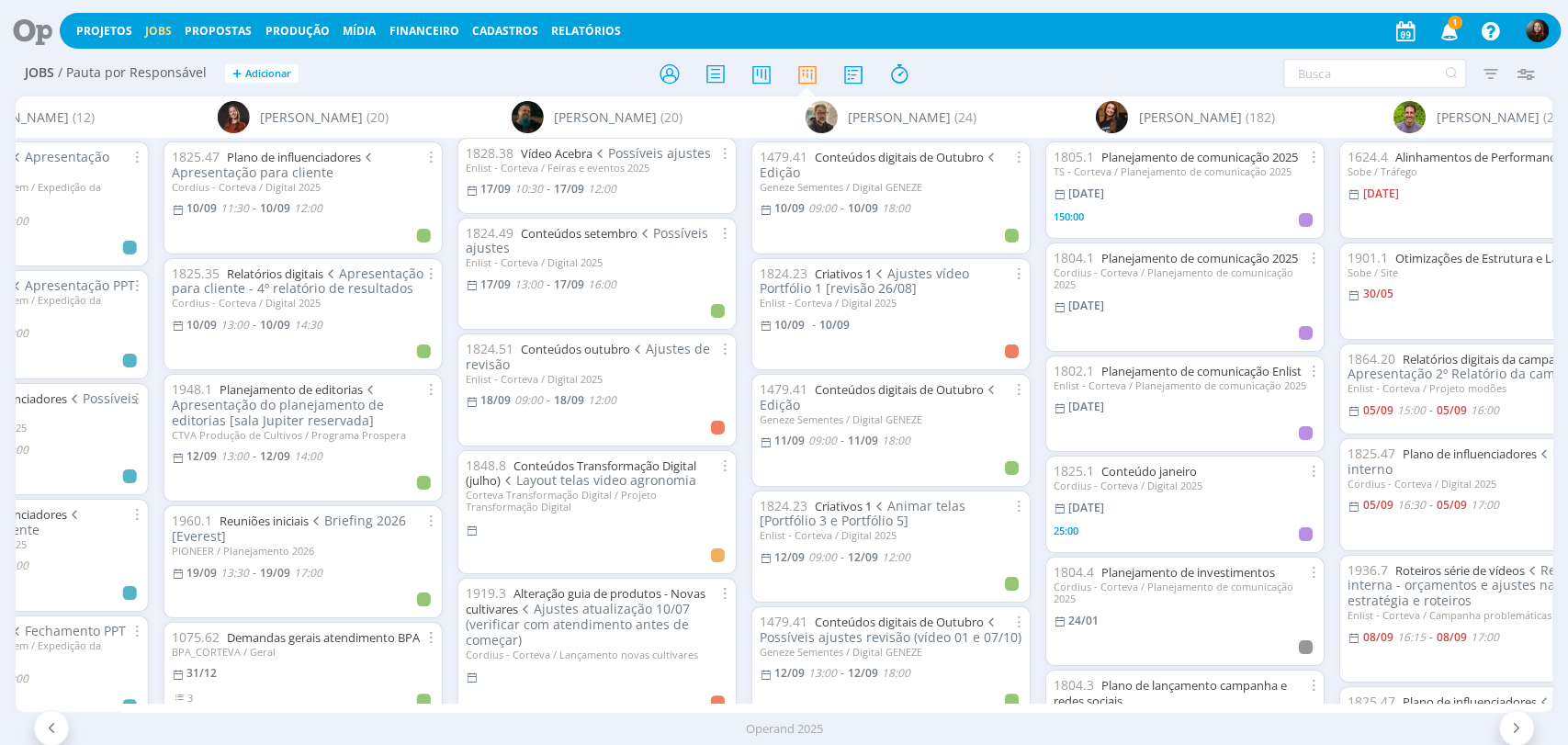
click at [542, 69] on div at bounding box center [784, 74] width 512 height 33
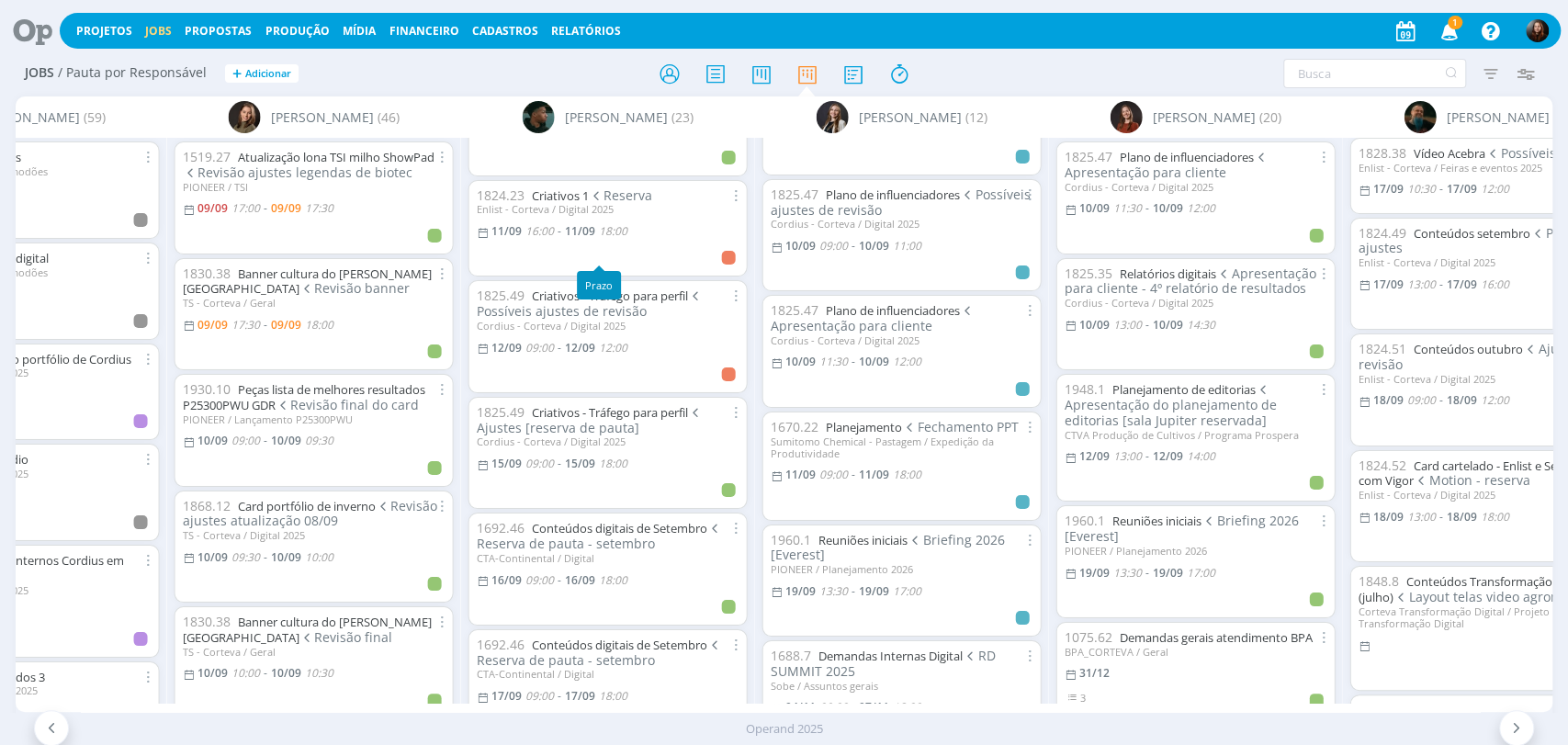
scroll to position [306, 0]
click at [979, 65] on div at bounding box center [784, 74] width 512 height 33
click at [1443, 30] on icon "button" at bounding box center [1449, 31] width 32 height 31
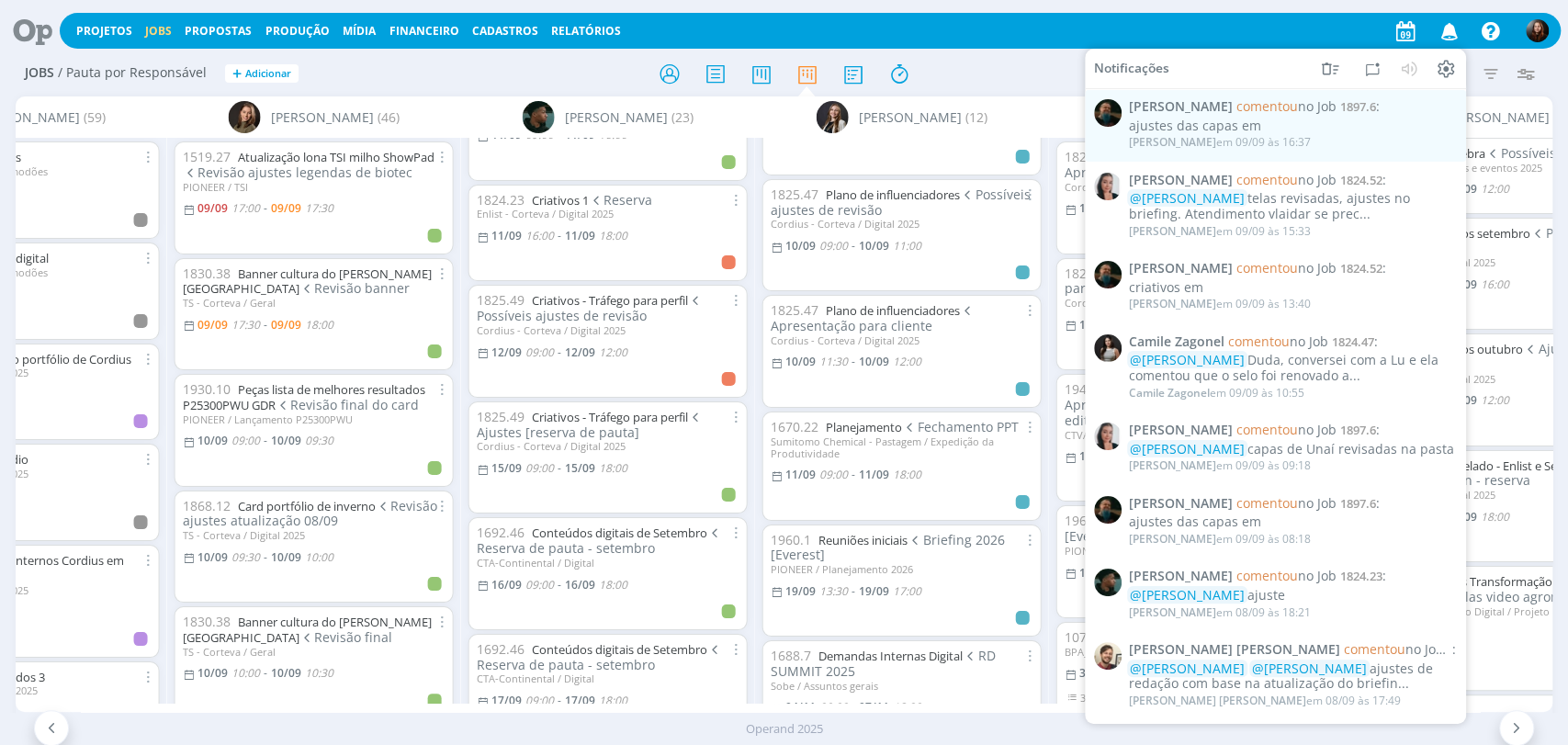
click at [958, 61] on div at bounding box center [784, 74] width 512 height 33
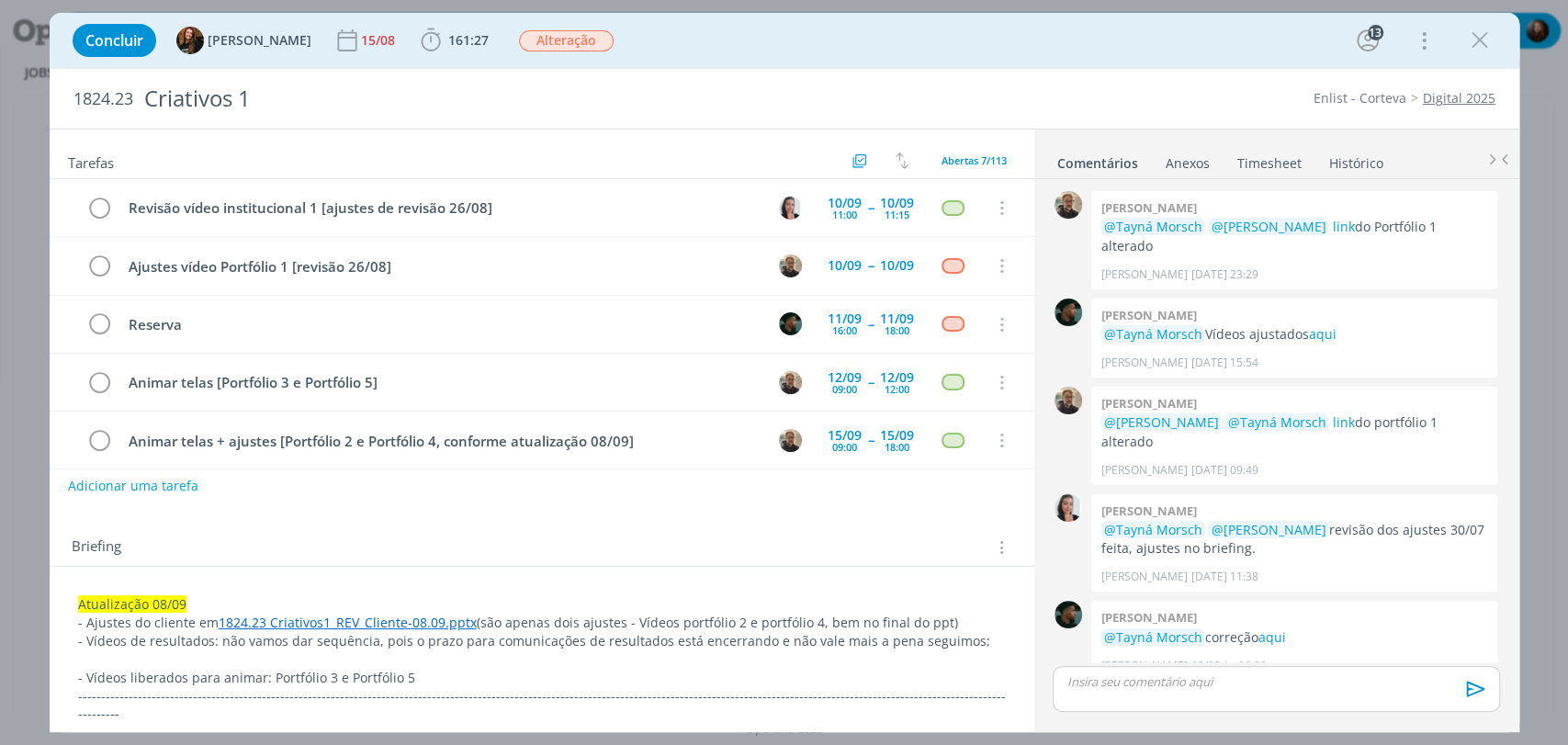
scroll to position [1833, 0]
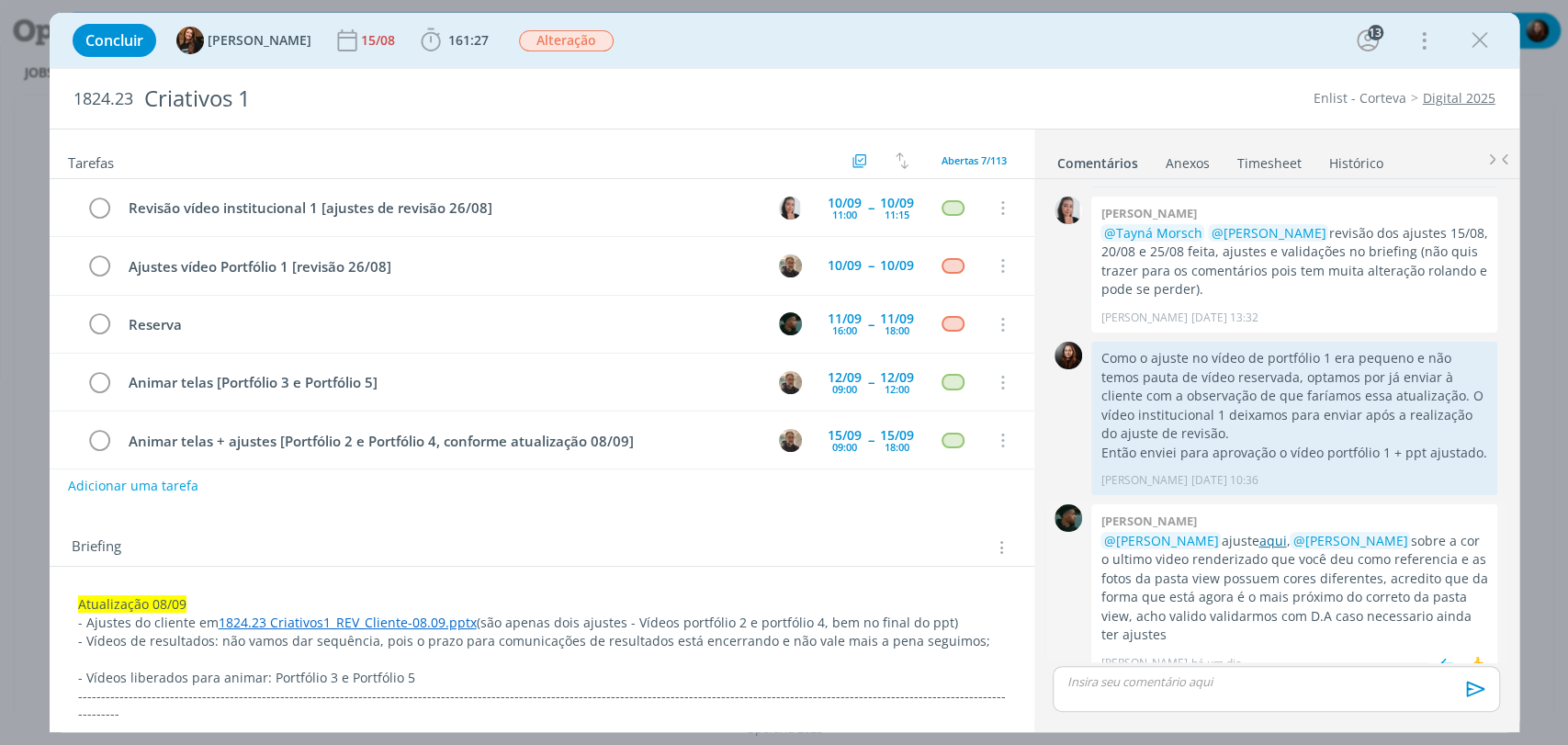
click at [1266, 532] on link "aqui" at bounding box center [1272, 540] width 28 height 18
click at [491, 530] on div "Briefing Briefings Predefinidos Versões do Briefing Ver Briefing do Projeto" at bounding box center [542, 542] width 984 height 50
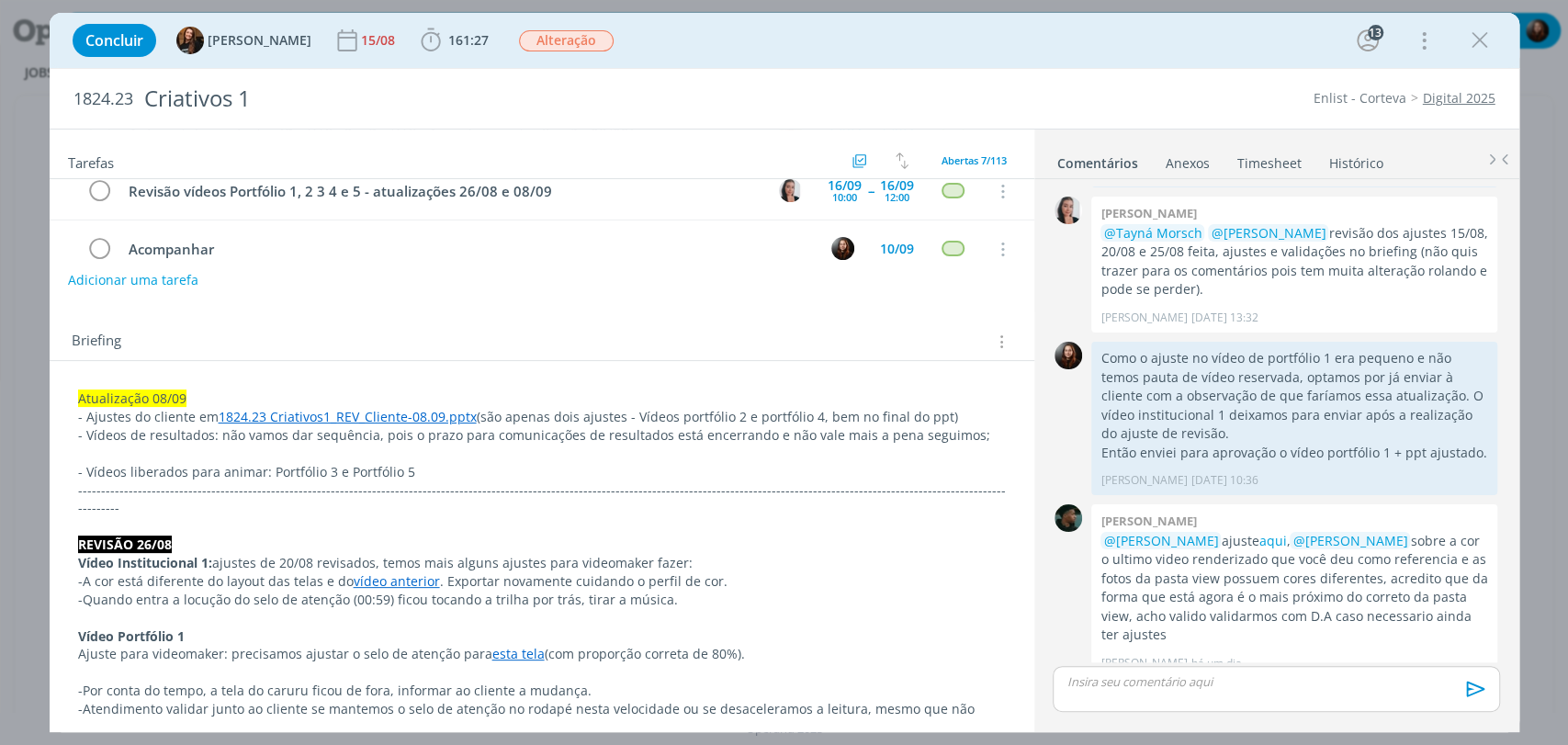
scroll to position [204, 0]
click at [426, 416] on link "1824.23 Criativos1_REV_Cliente-08.09.pptx" at bounding box center [347, 418] width 258 height 18
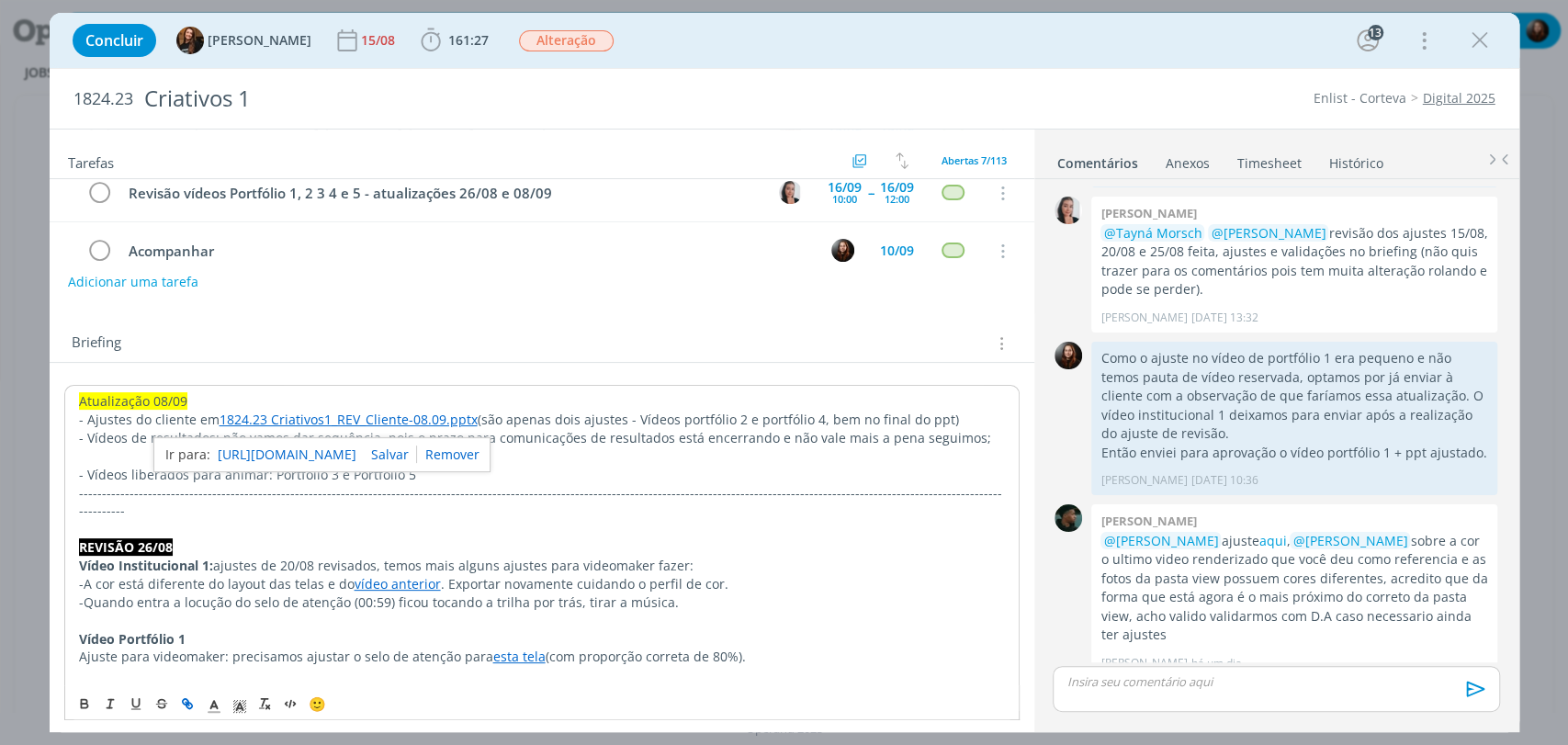
click at [404, 340] on div "Briefing Briefings Predefinidos Versões do Briefing Ver Briefing do Projeto" at bounding box center [544, 343] width 945 height 24
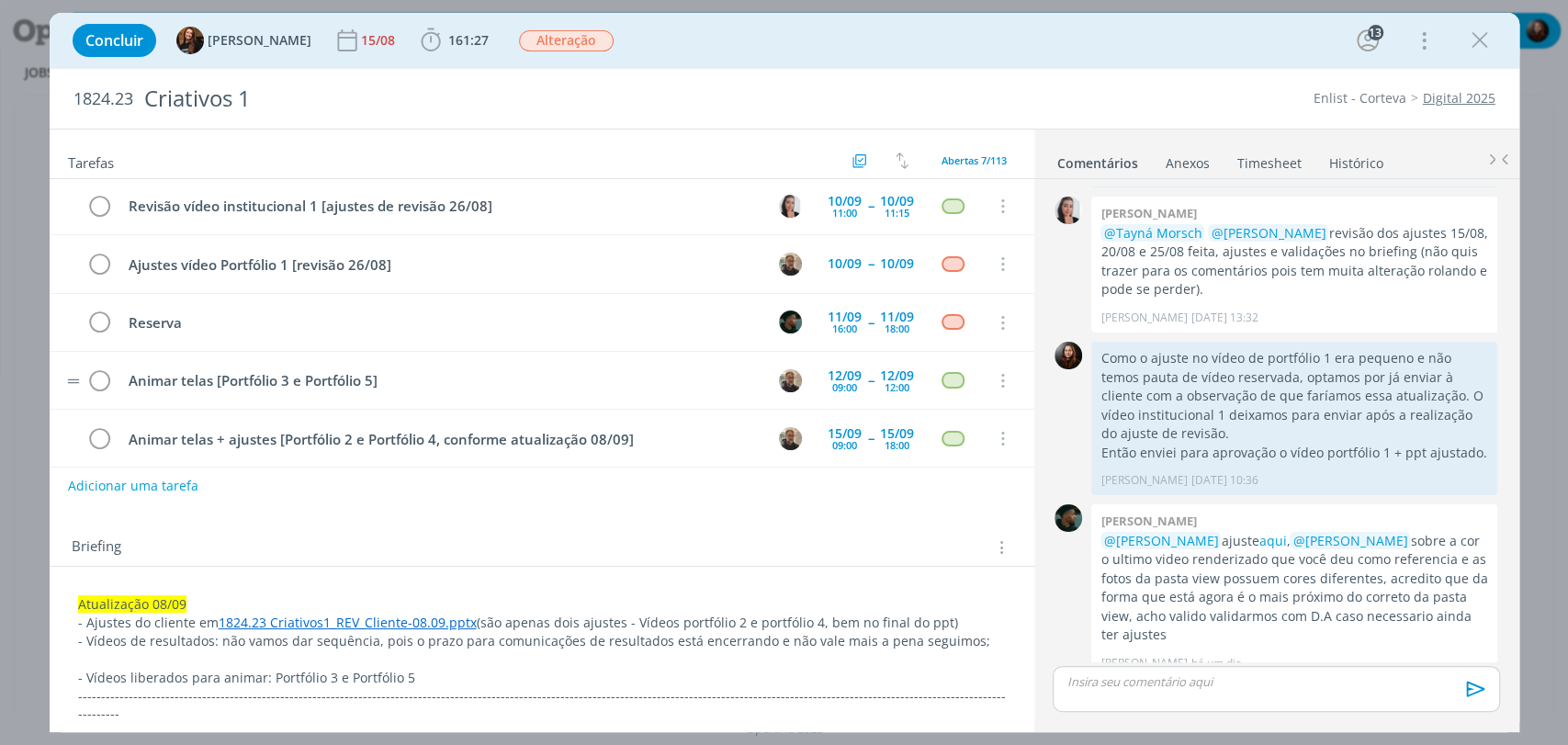
scroll to position [0, 0]
click at [173, 479] on button "Adicionar uma tarefa" at bounding box center [131, 485] width 130 height 31
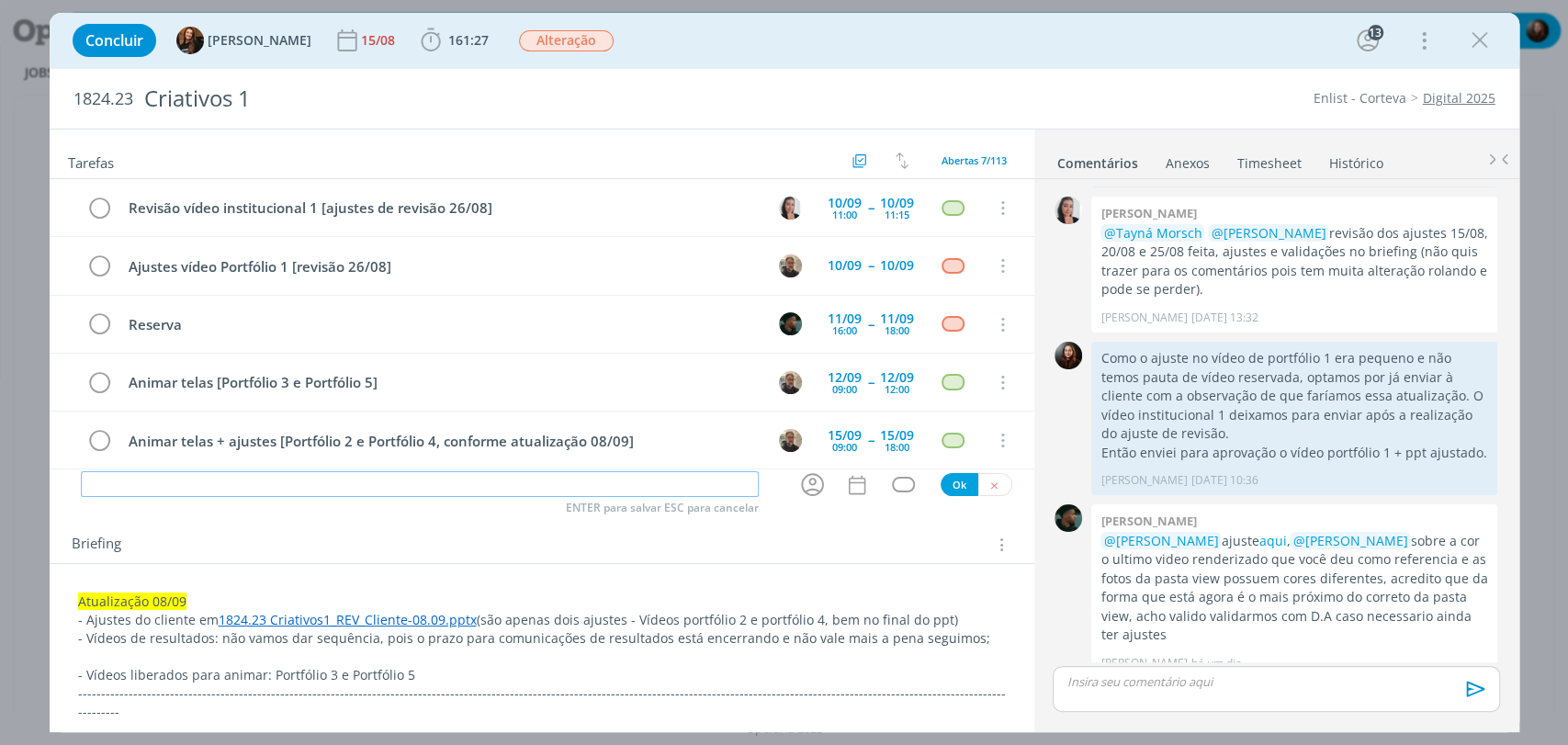
drag, startPoint x: 173, startPoint y: 479, endPoint x: 201, endPoint y: 479, distance: 28.0
click at [201, 481] on input "dialog" at bounding box center [419, 484] width 678 height 26
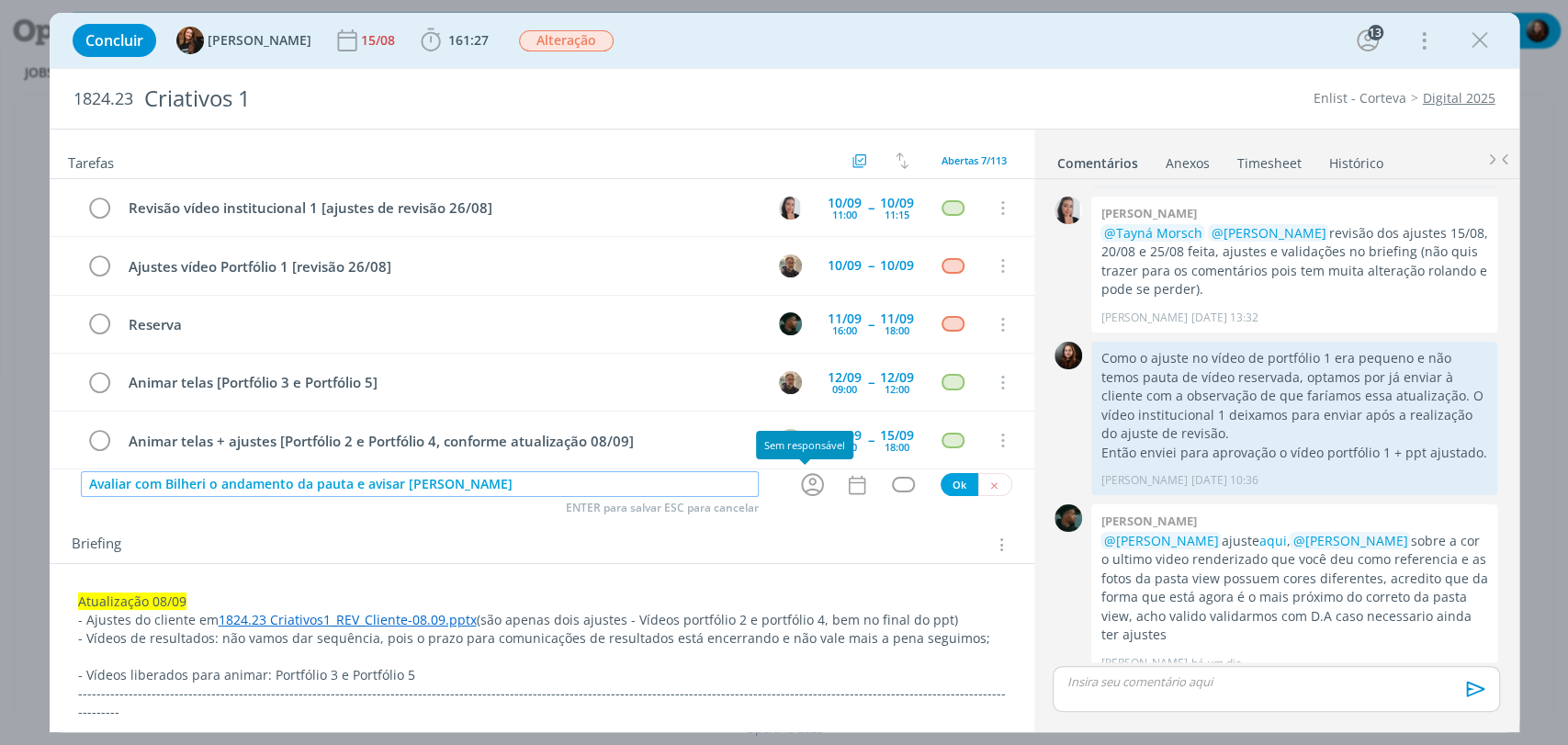
click at [806, 480] on icon "dialog" at bounding box center [812, 484] width 29 height 29
type input "Avaliar com Bilheri o andamento da pauta e avisar Kauan"
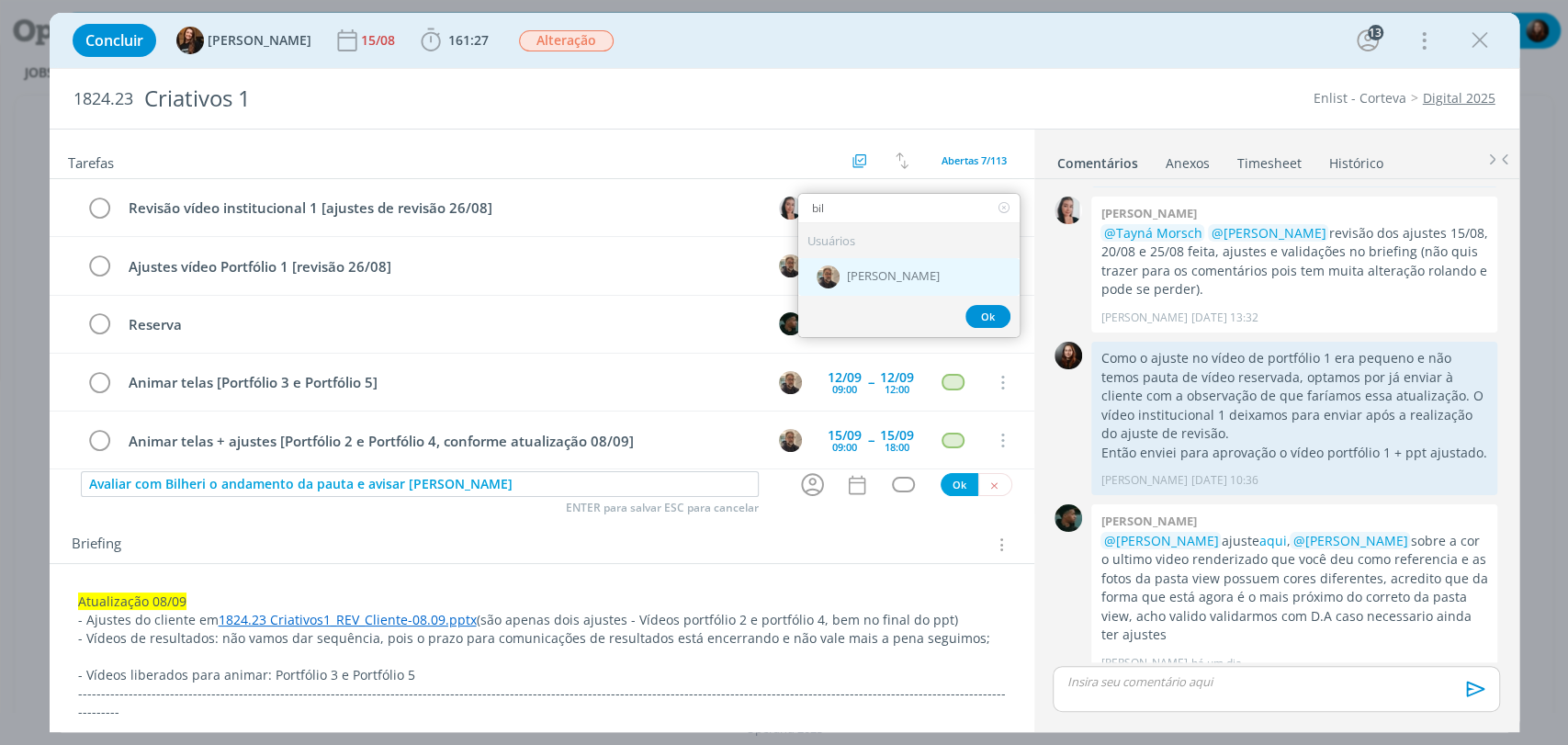
click at [886, 278] on span "[PERSON_NAME]" at bounding box center [893, 278] width 93 height 15
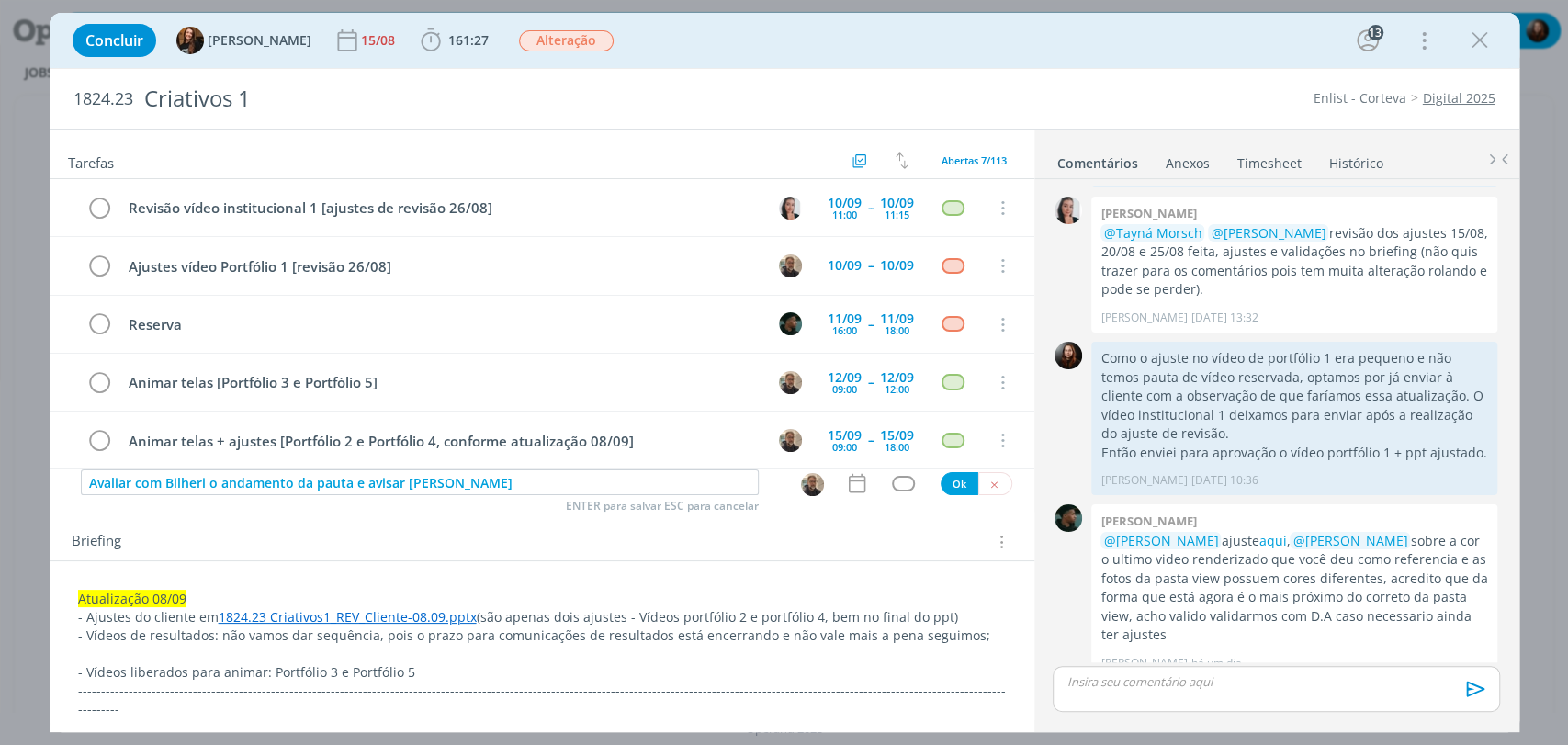
click at [809, 479] on img "dialog" at bounding box center [812, 484] width 23 height 23
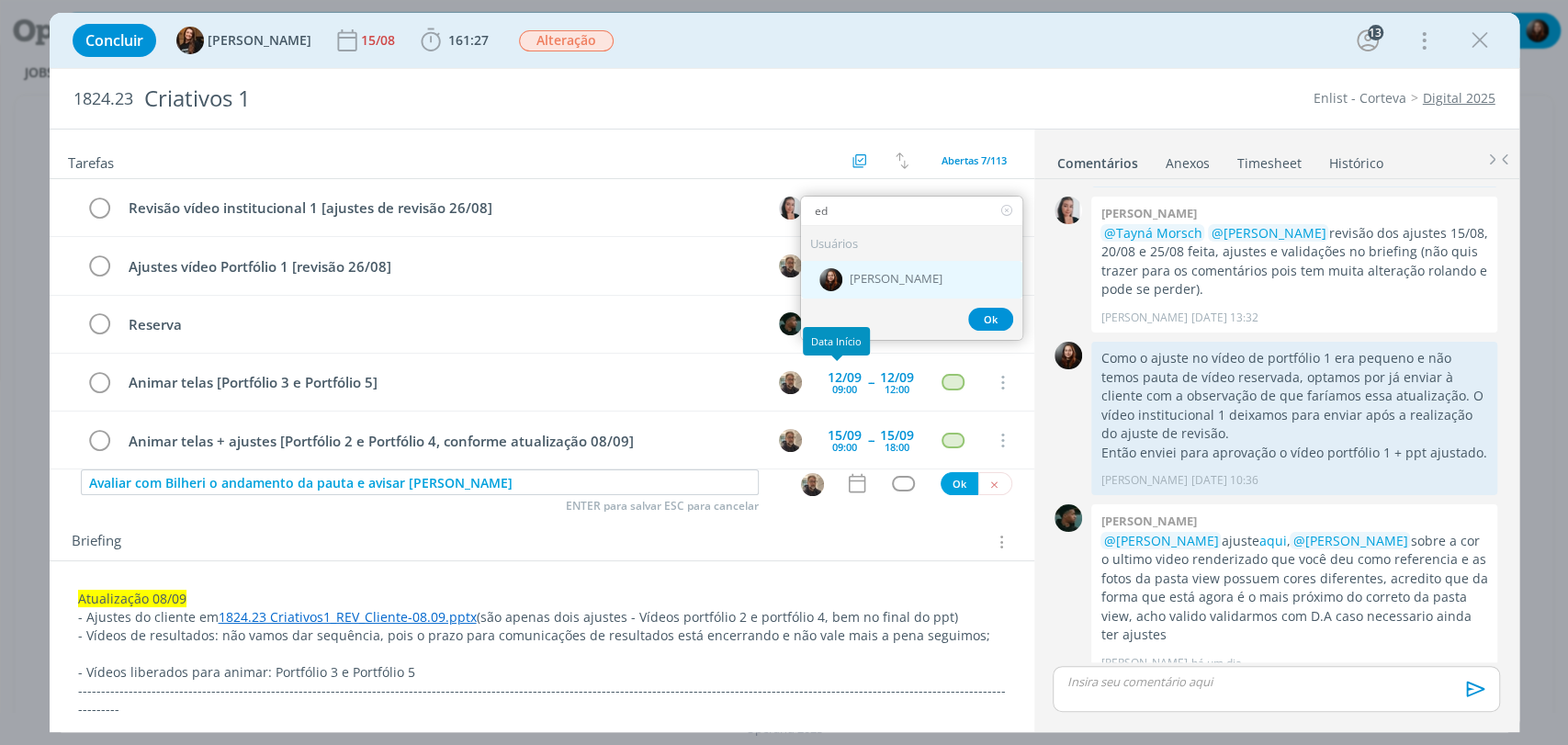
type input "ed"
click at [849, 275] on span "[PERSON_NAME]" at bounding box center [895, 280] width 93 height 15
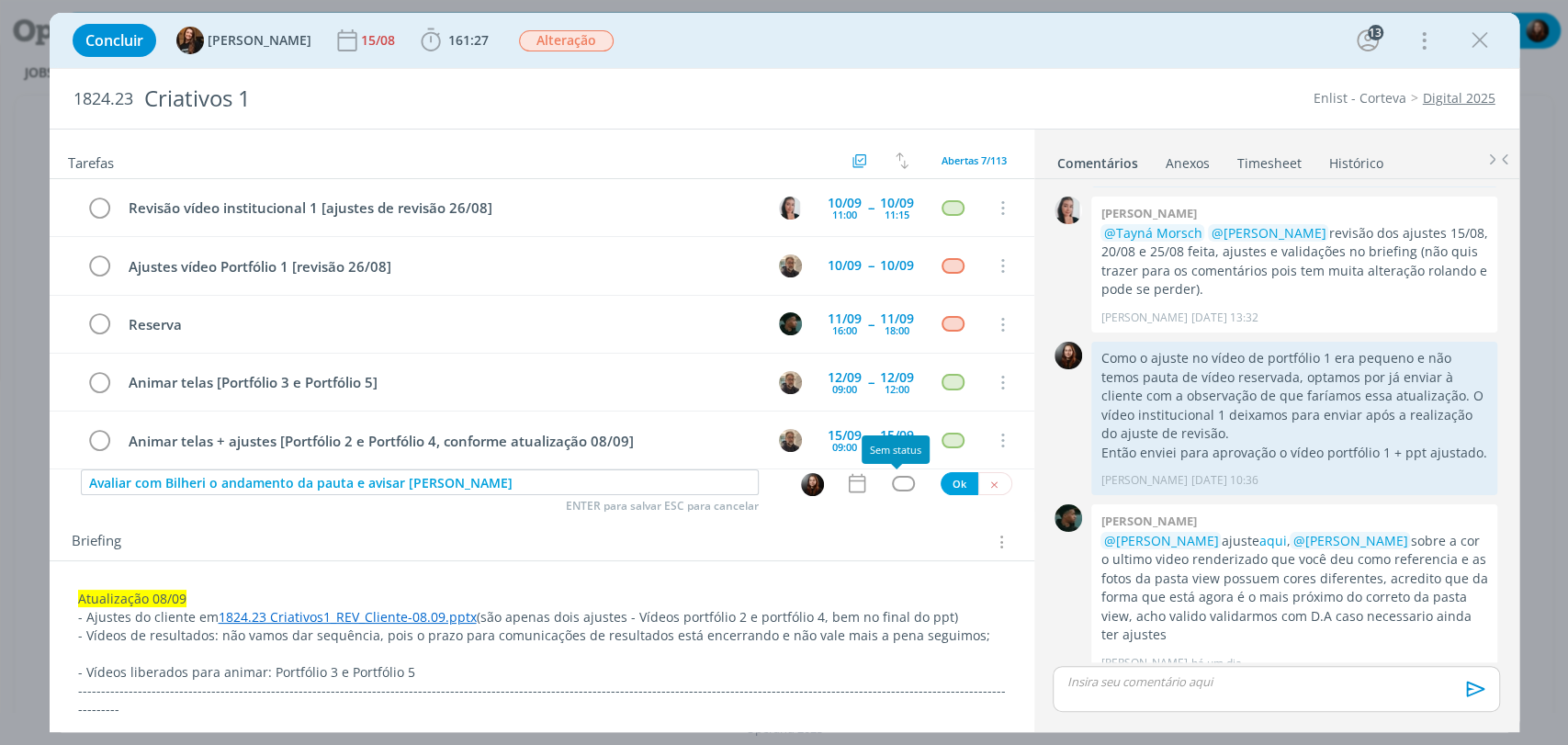
click at [896, 487] on div "dialog" at bounding box center [903, 483] width 23 height 16
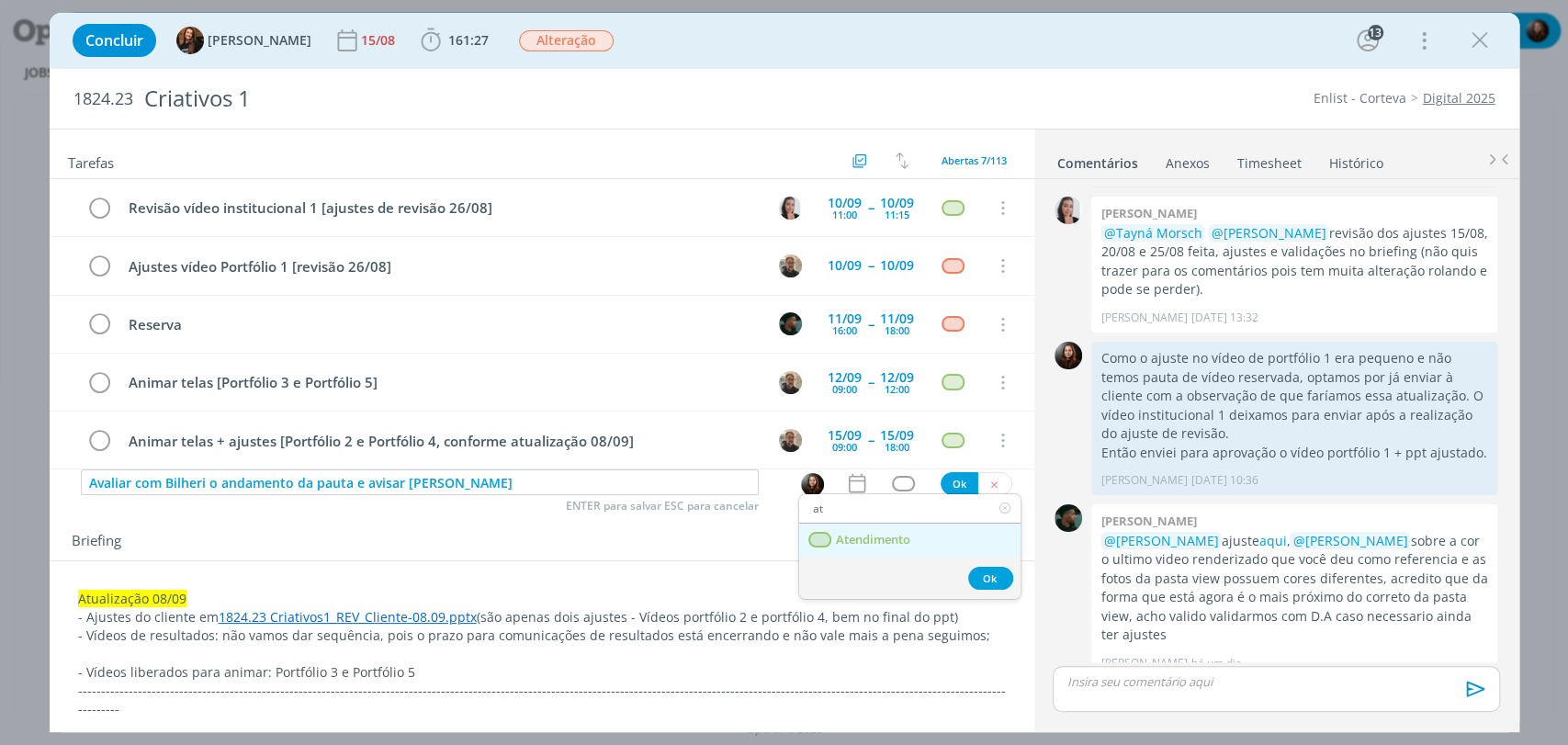
type input "at"
click at [852, 538] on span "Atendimento" at bounding box center [872, 540] width 74 height 15
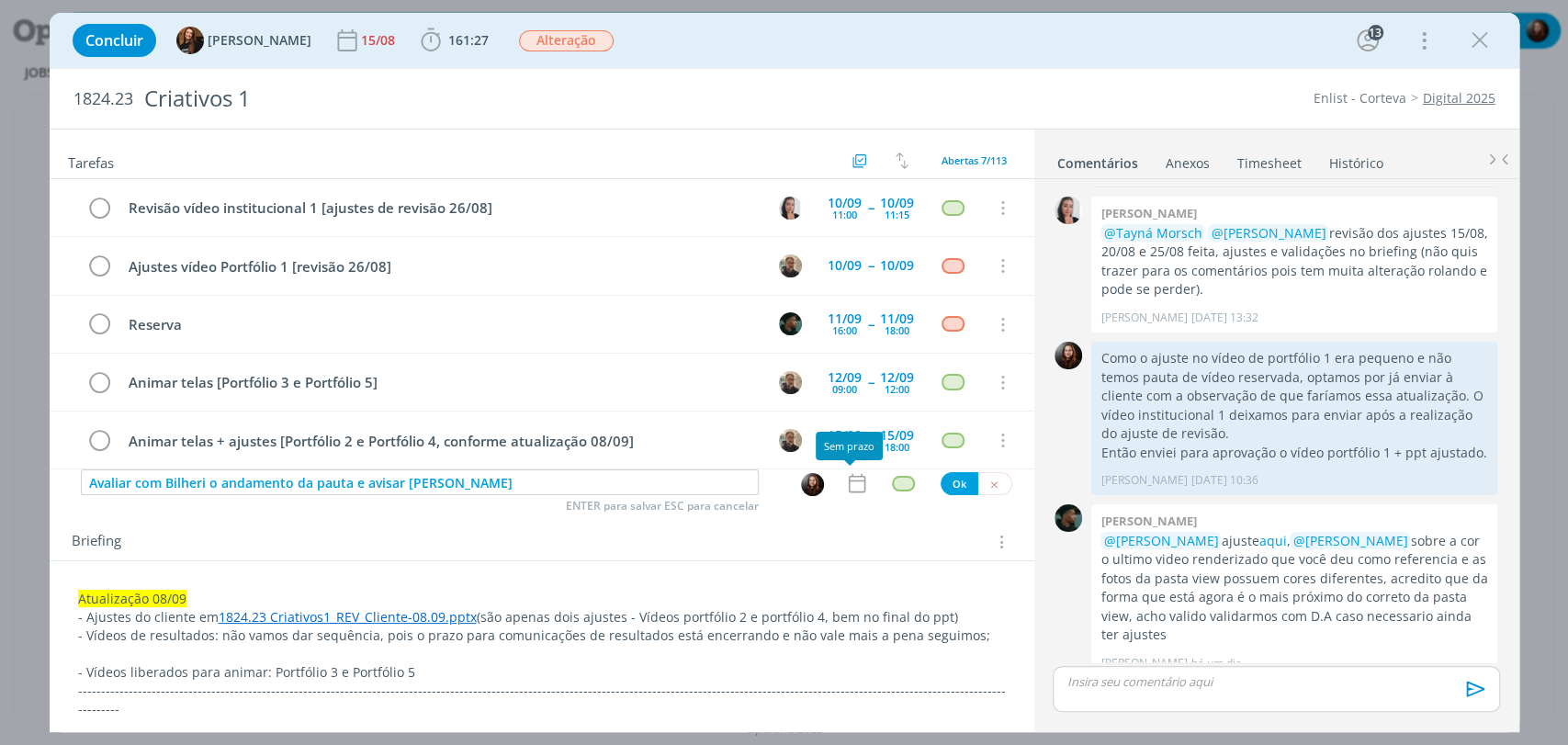
click at [849, 486] on icon "dialog" at bounding box center [857, 483] width 24 height 24
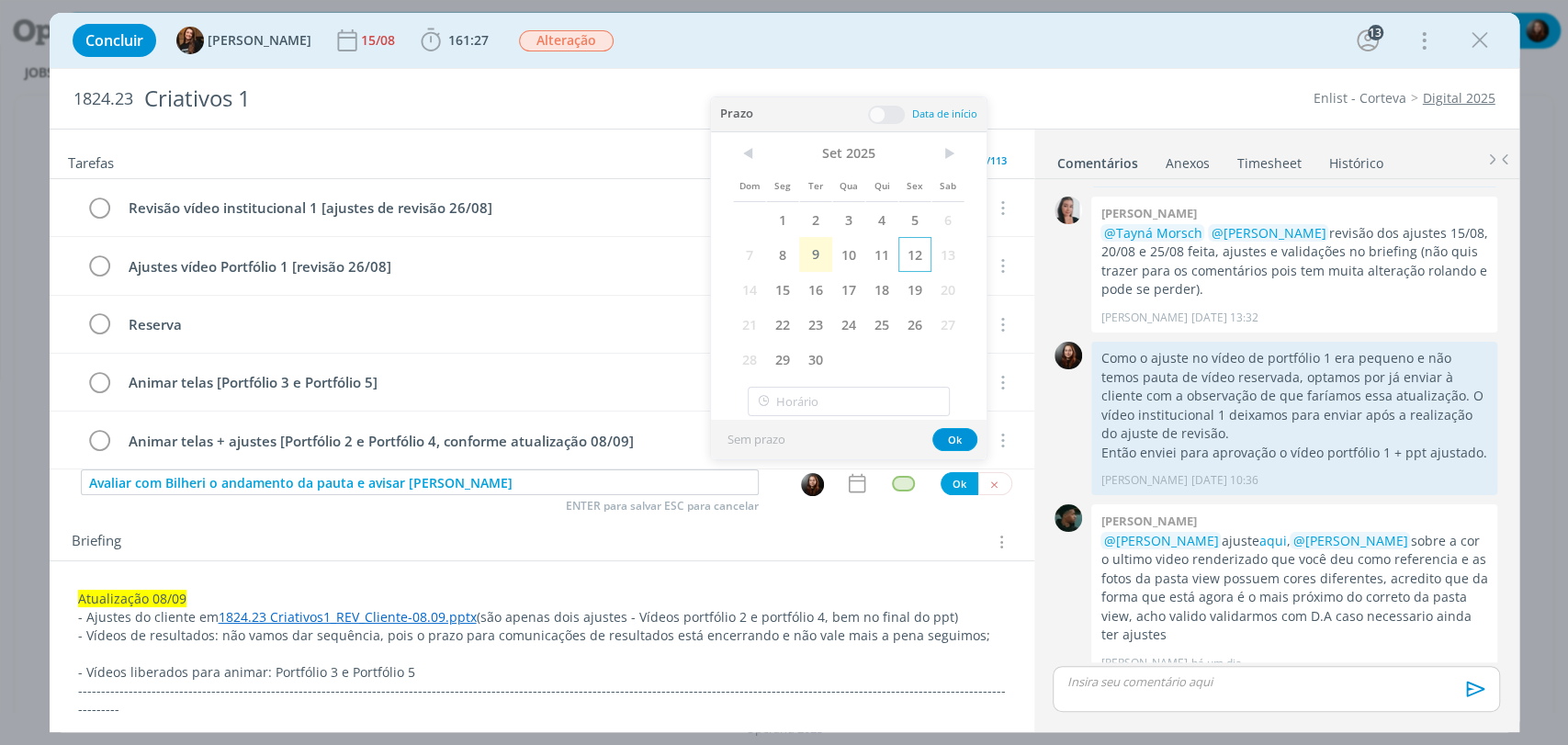
click at [914, 255] on span "12" at bounding box center [915, 255] width 33 height 35
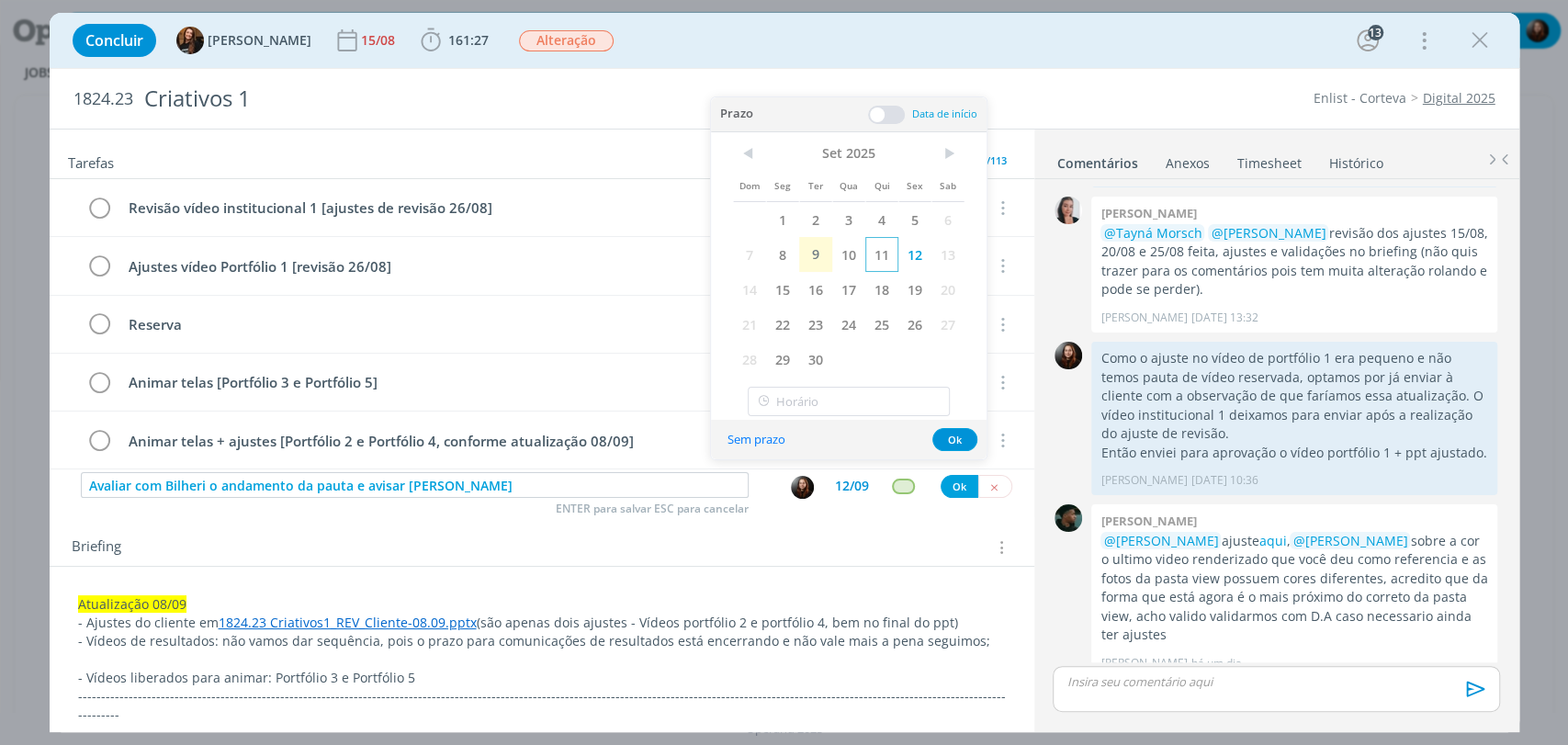
click at [882, 253] on span "11" at bounding box center [882, 255] width 33 height 35
click at [950, 442] on button "Ok" at bounding box center [955, 440] width 45 height 23
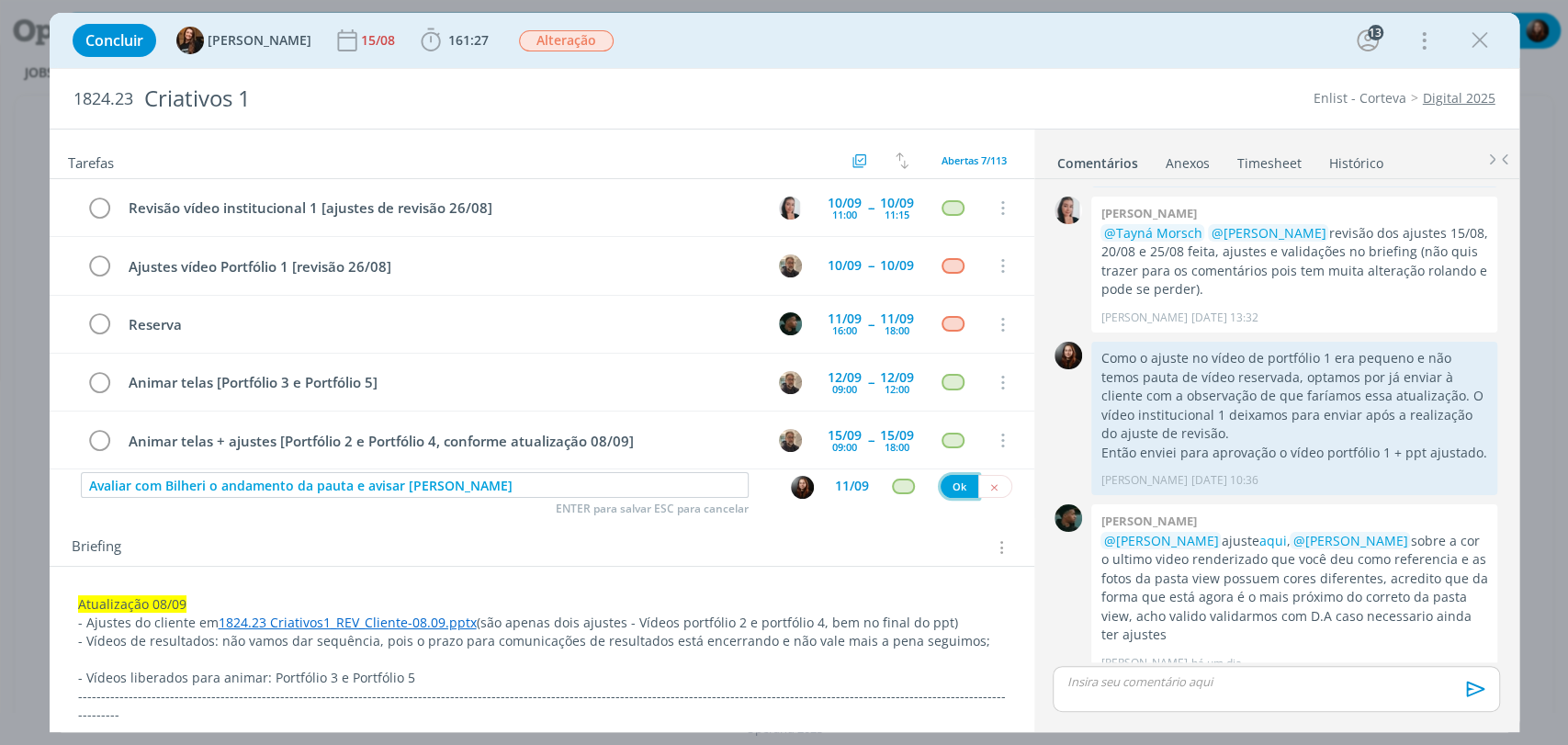
click at [951, 486] on button "Ok" at bounding box center [959, 486] width 38 height 23
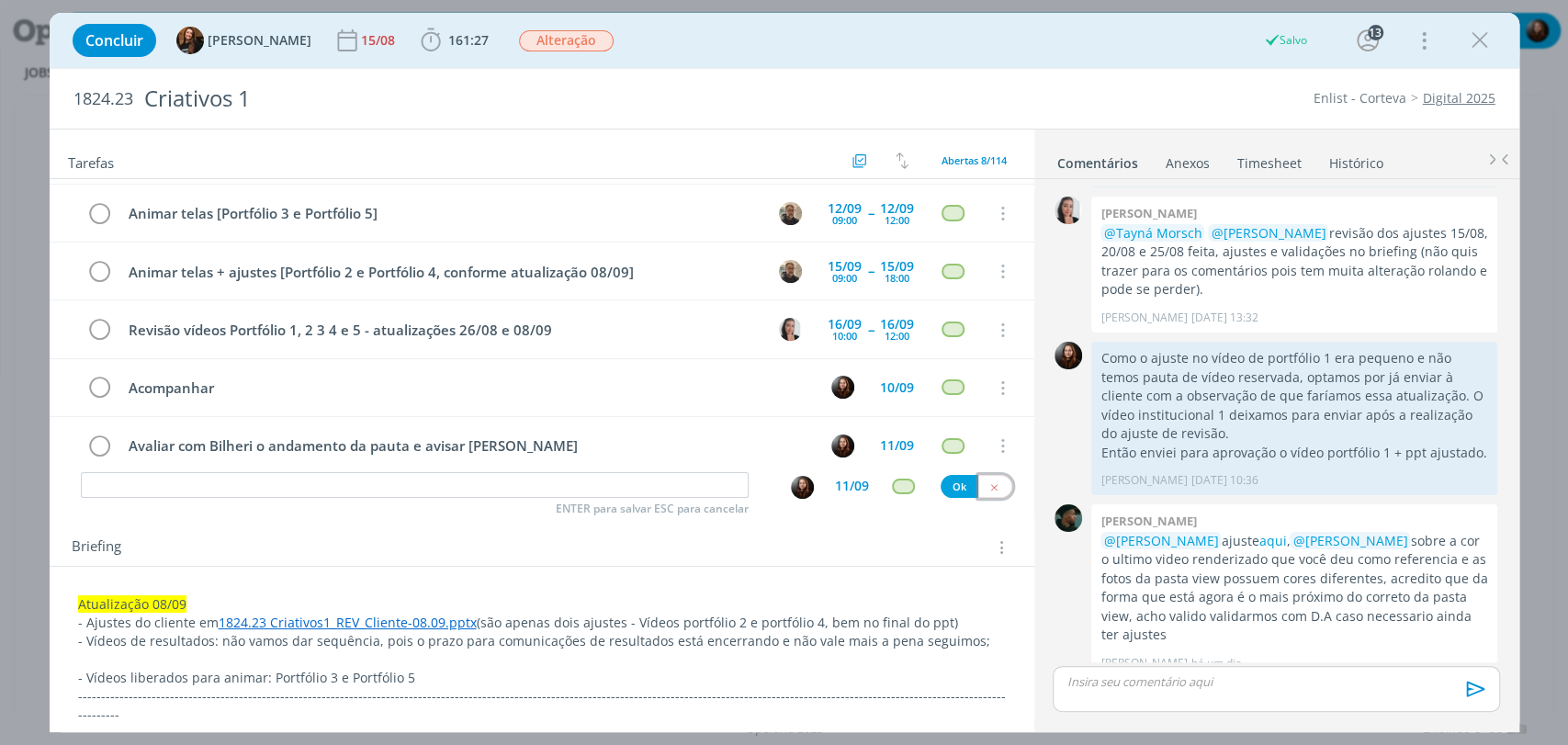
click at [988, 483] on icon "dialog" at bounding box center [994, 487] width 12 height 12
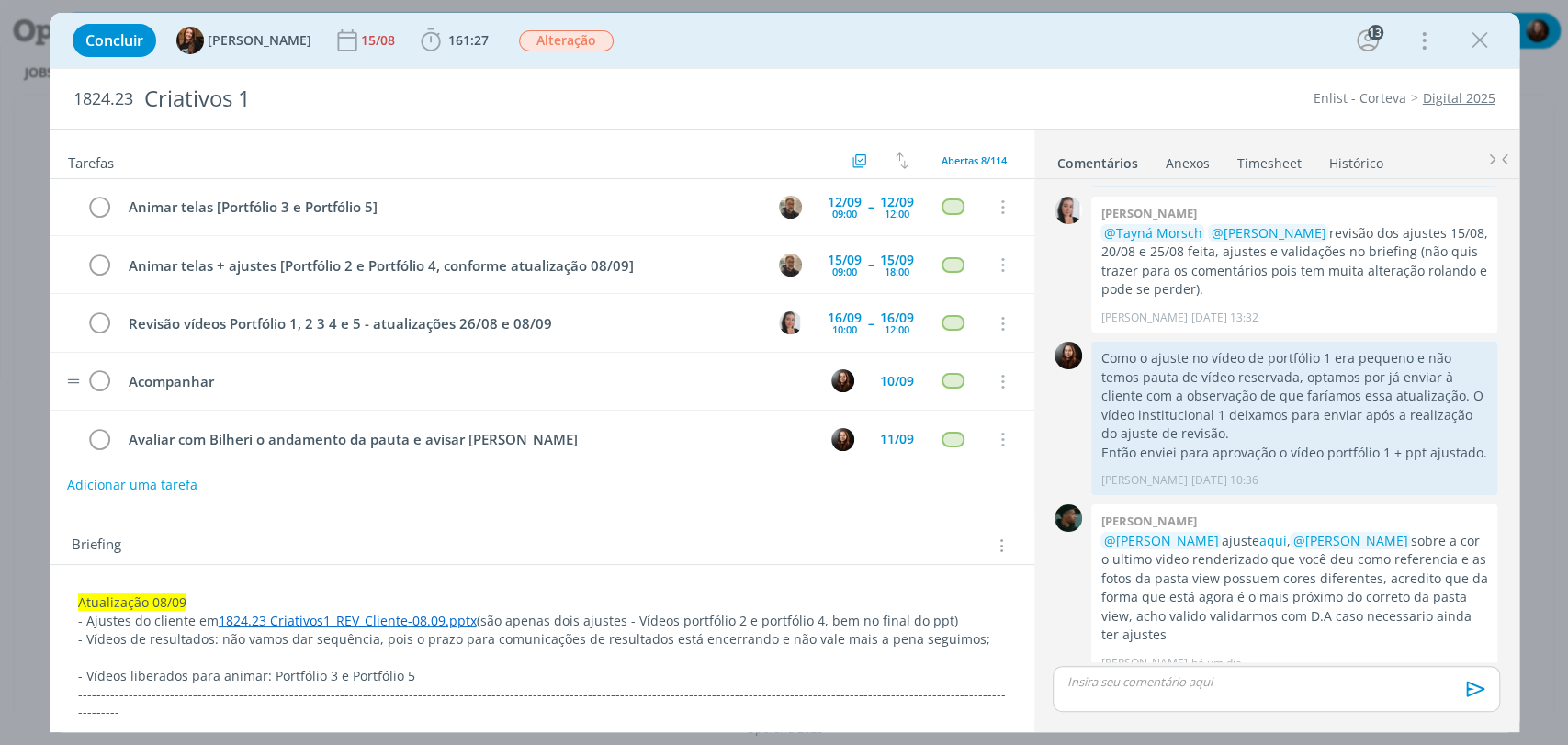
scroll to position [185, 0]
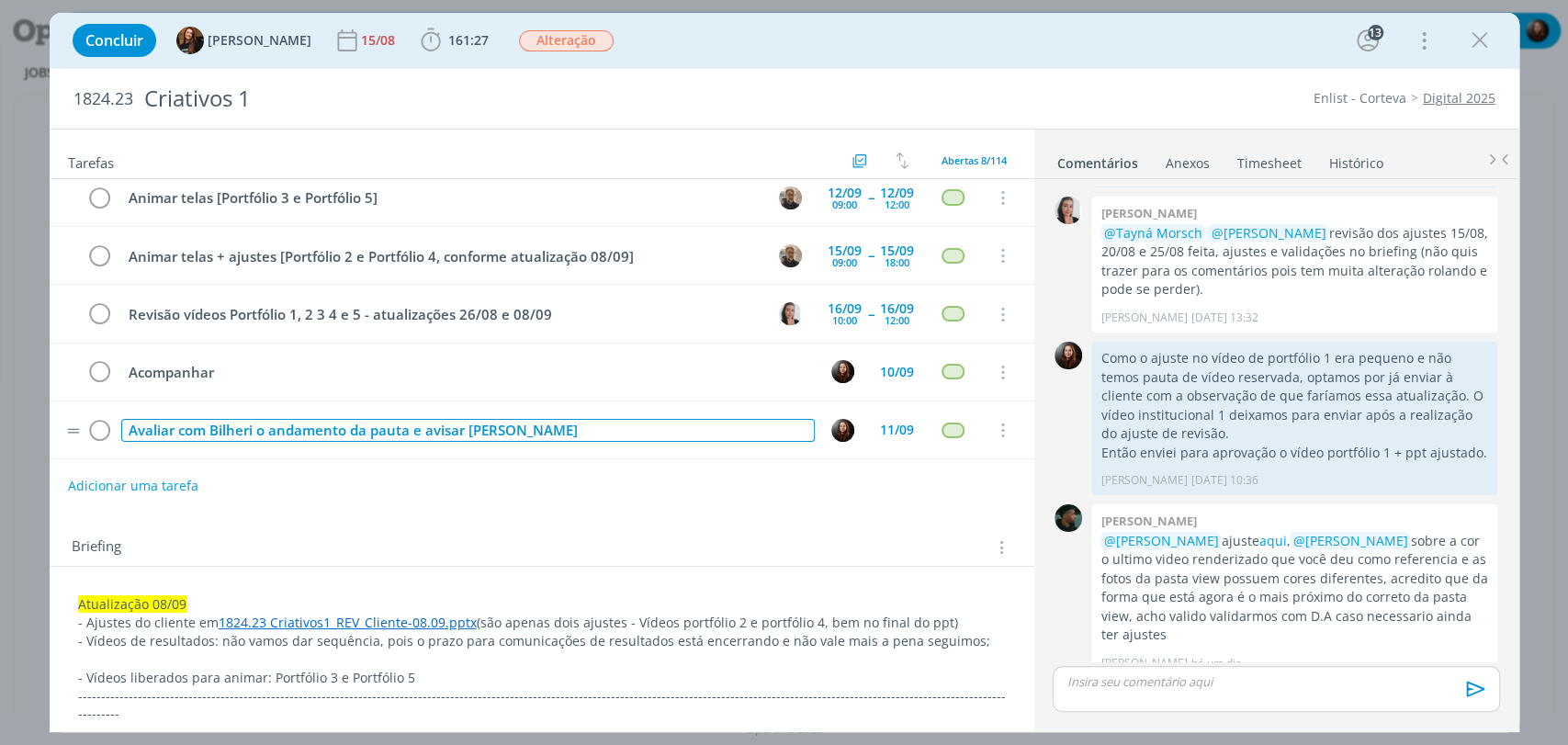
click at [405, 428] on div "Avaliar com Bilheri o andamento da pauta e avisar Kauan" at bounding box center [468, 430] width 694 height 23
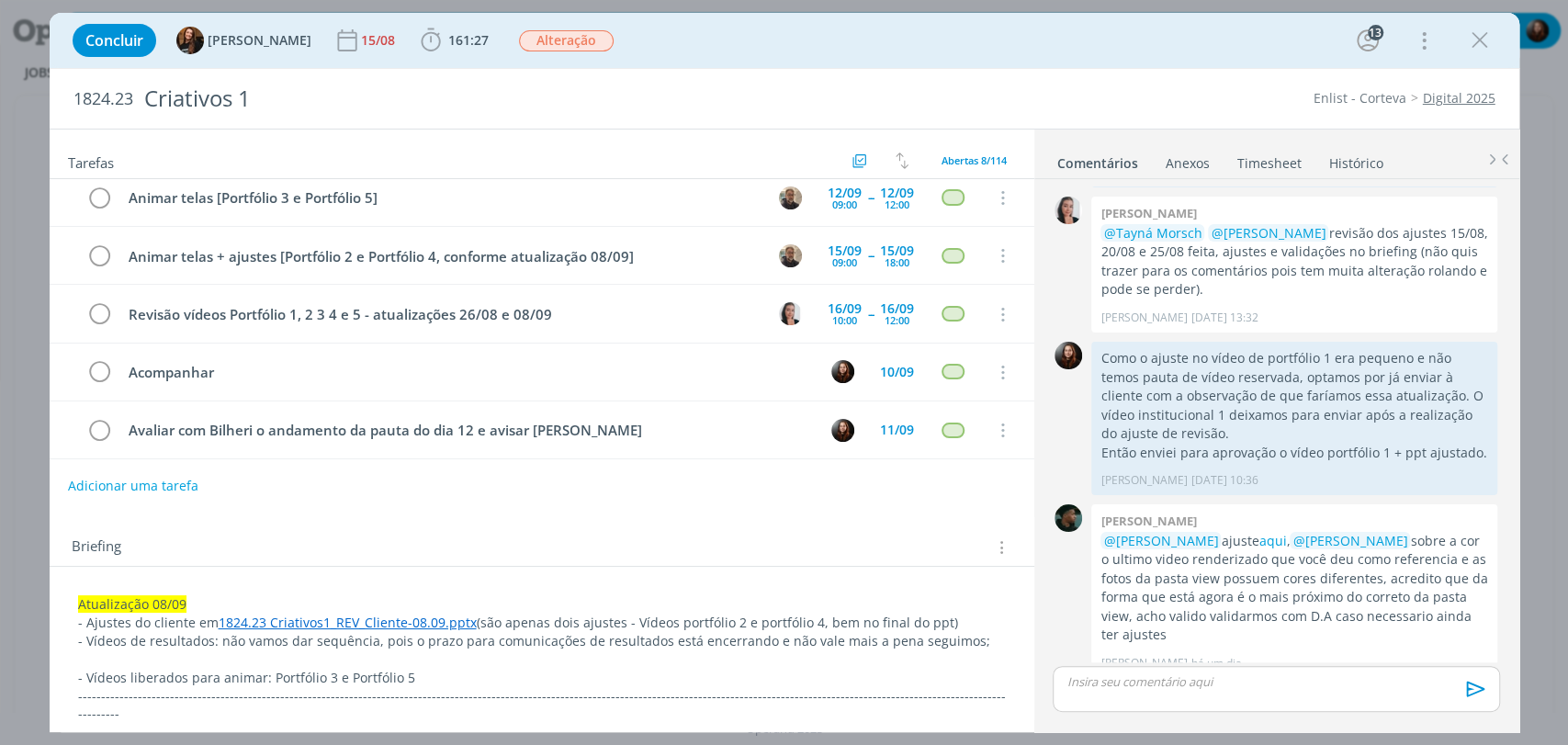
click at [526, 482] on div "Adicionar uma tarefa" at bounding box center [542, 486] width 984 height 33
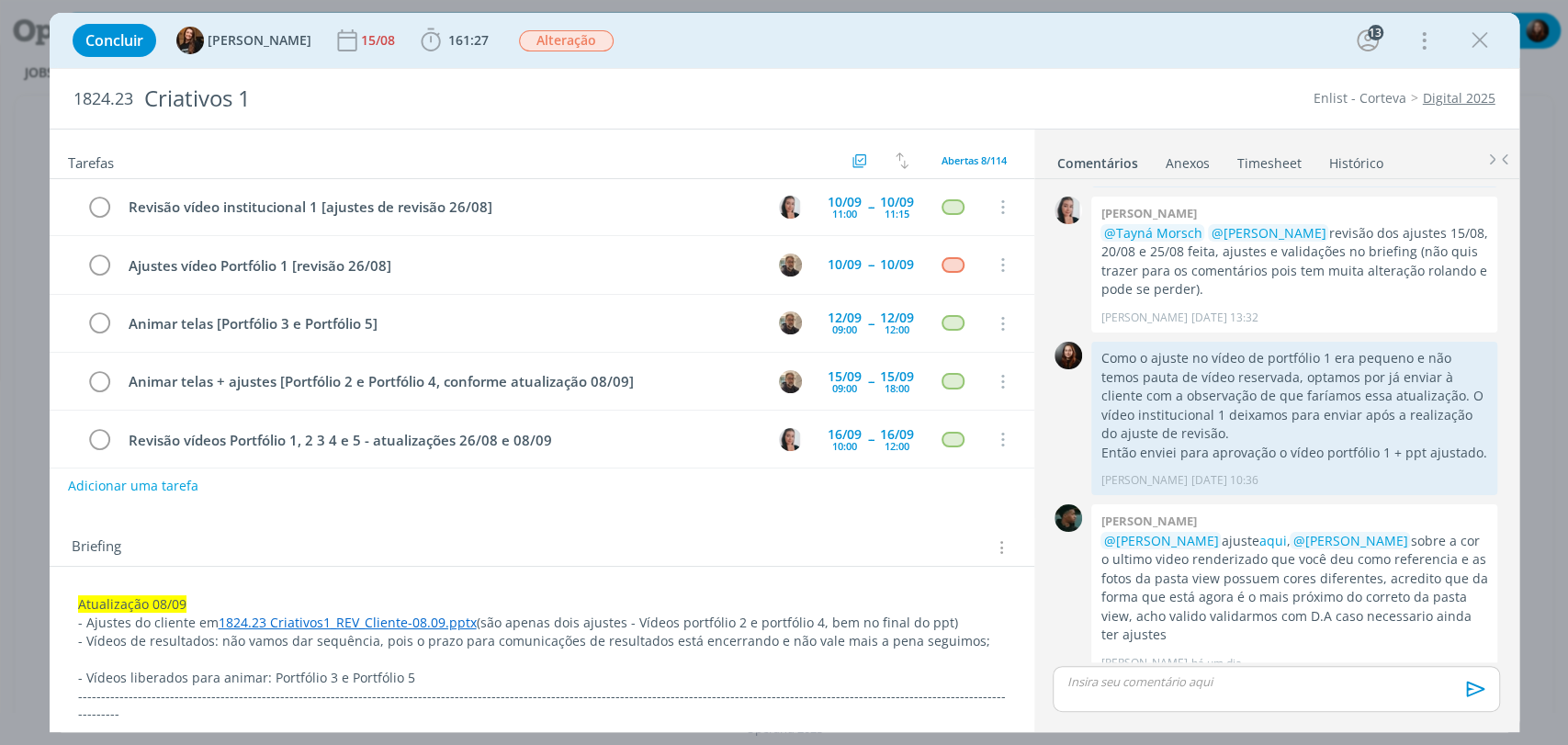
scroll to position [0, 0]
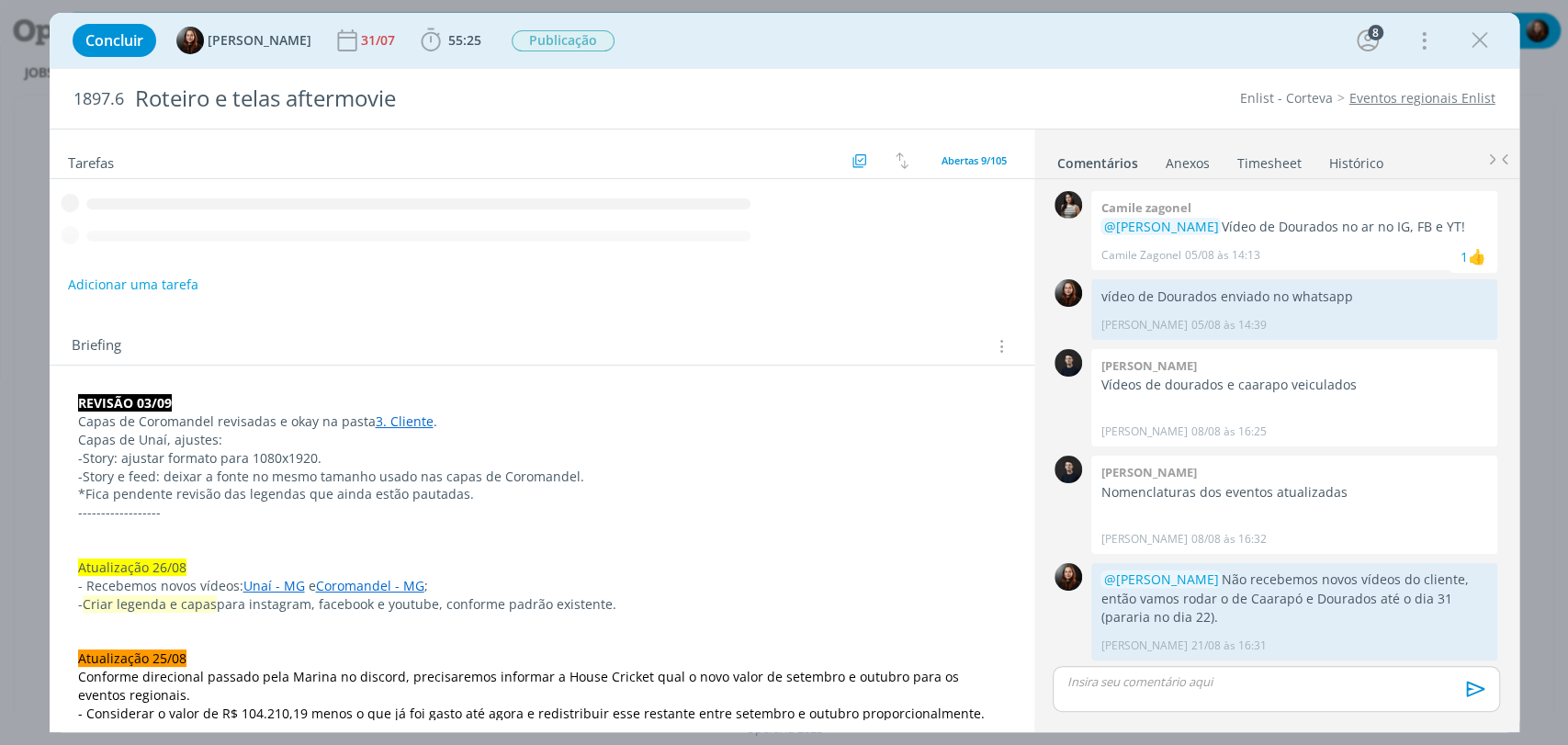
scroll to position [1702, 0]
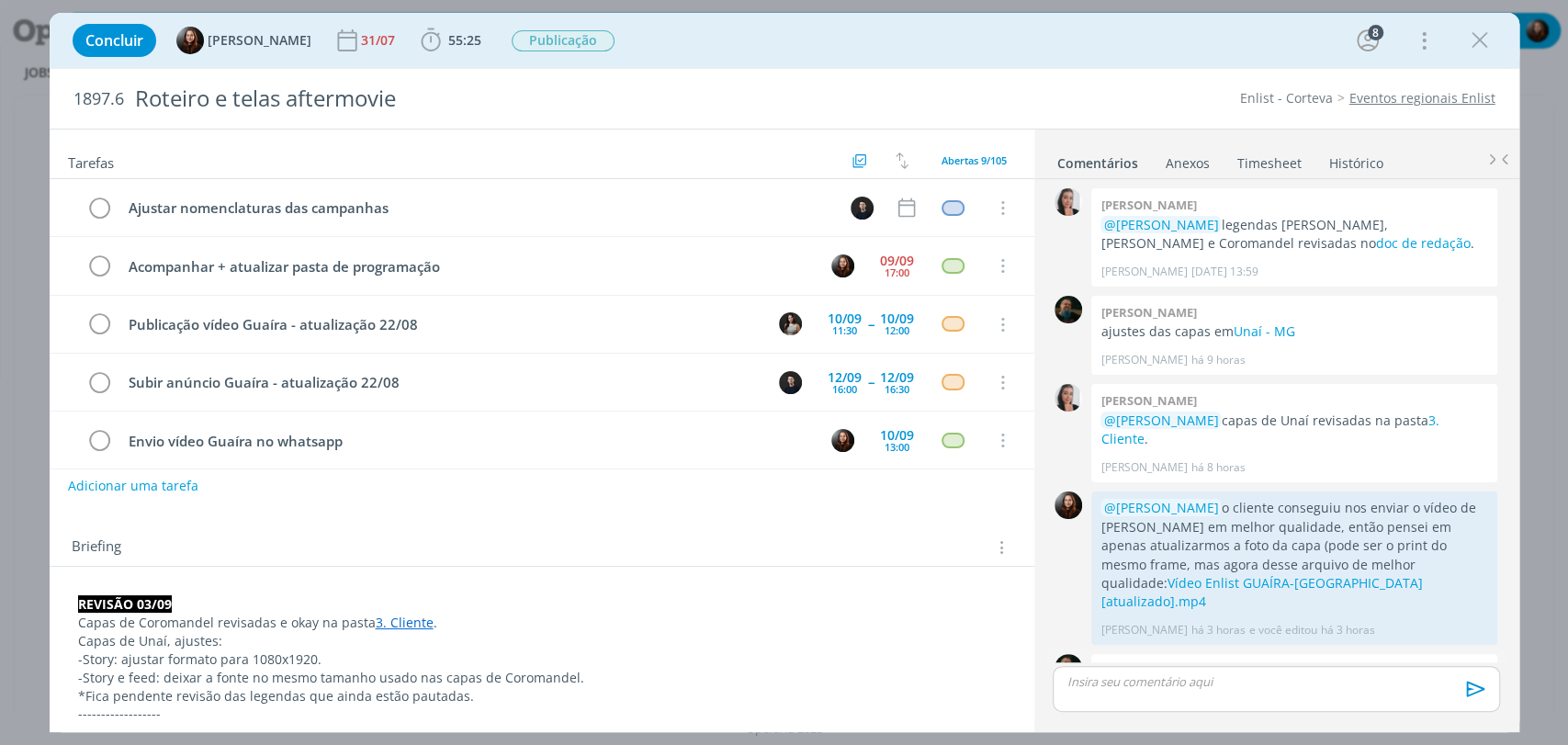
click at [1271, 682] on link "Guaíra - SP" at bounding box center [1266, 690] width 68 height 18
click at [449, 35] on span "55:25" at bounding box center [465, 40] width 33 height 18
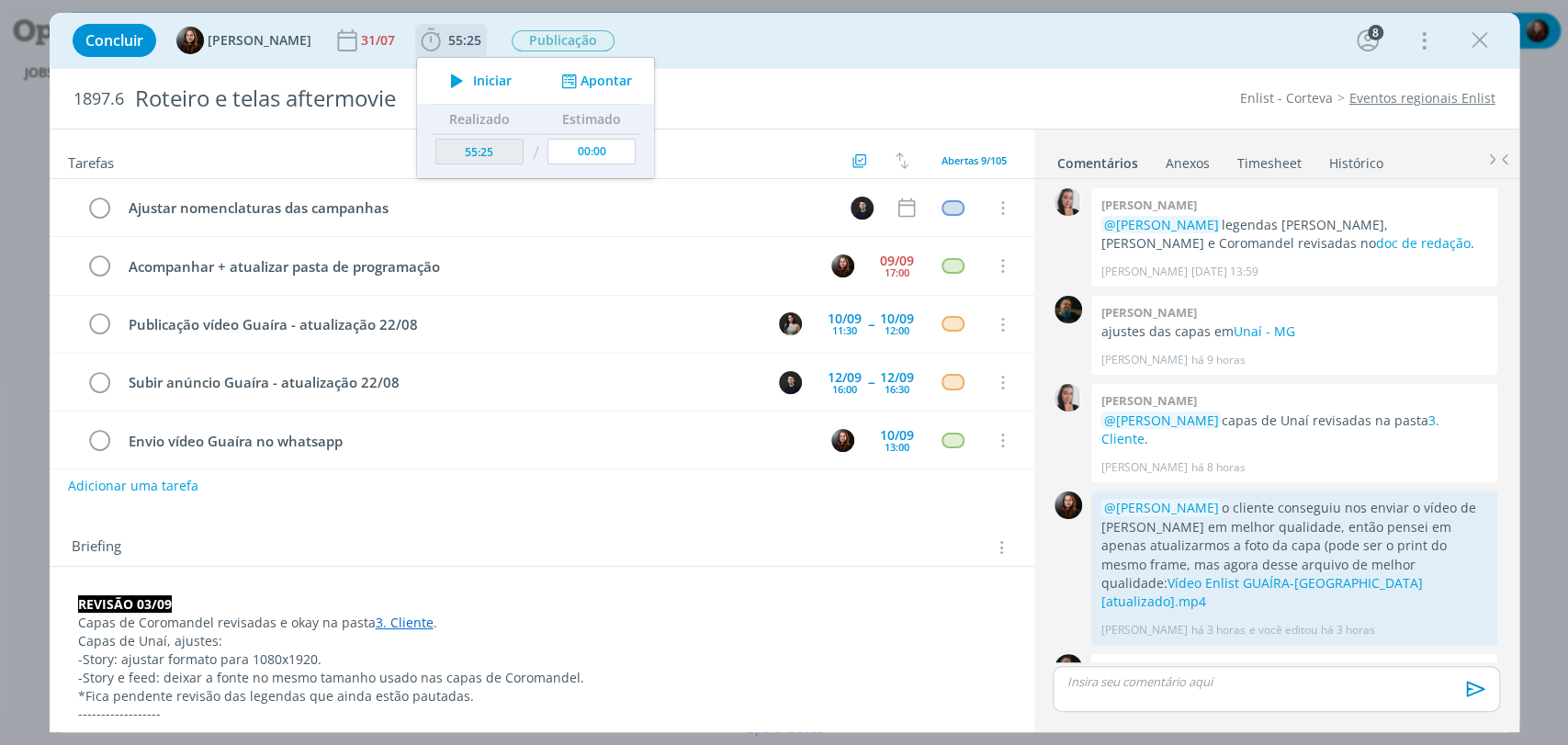
click at [473, 78] on span "Iniciar" at bounding box center [492, 81] width 39 height 13
click at [836, 26] on div "Concluir [PERSON_NAME] 31/07 55:25 Parar Apontar Data * [DATE] Horas * 00:00 Ta…" at bounding box center [784, 41] width 1442 height 44
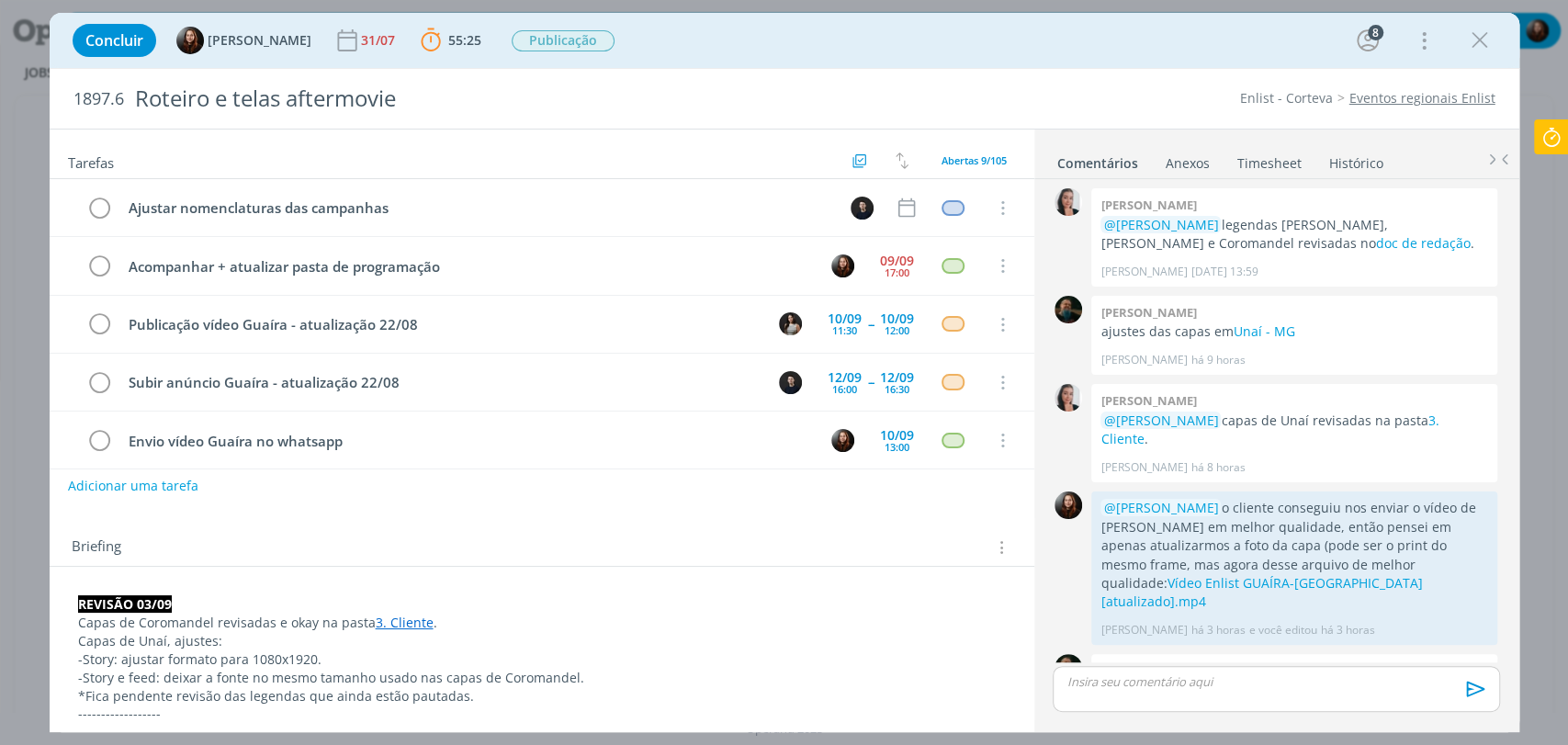
click at [1190, 683] on p "dialog" at bounding box center [1276, 682] width 417 height 17
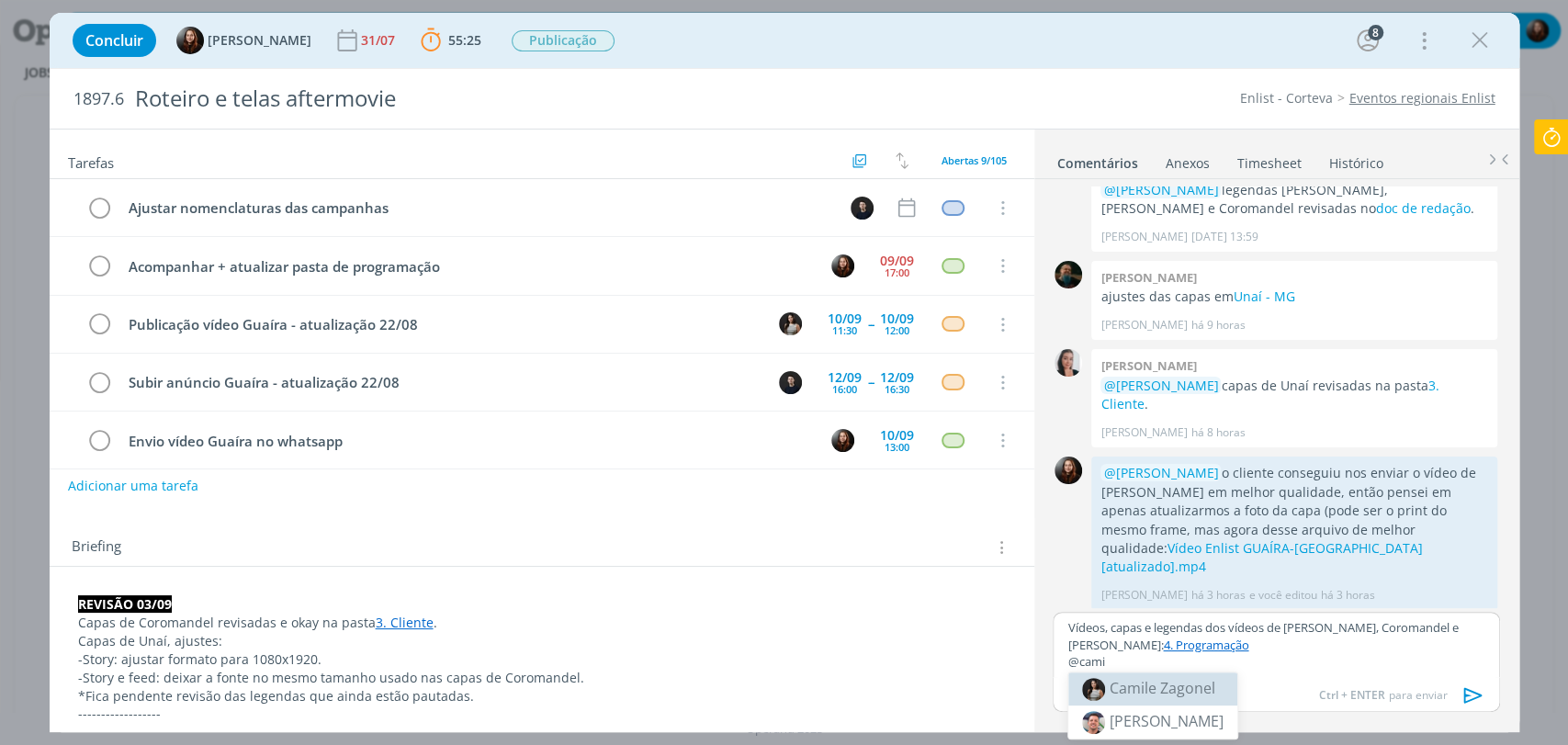
click at [1184, 679] on body "Projetos Jobs Propostas Produção [GEOGRAPHIC_DATA] Financeiro Cadastros Relatór…" at bounding box center [784, 372] width 1568 height 745
click at [1117, 665] on p "@cami" at bounding box center [1276, 662] width 417 height 17
click at [1132, 691] on span "Camile Zagonel" at bounding box center [1162, 689] width 105 height 20
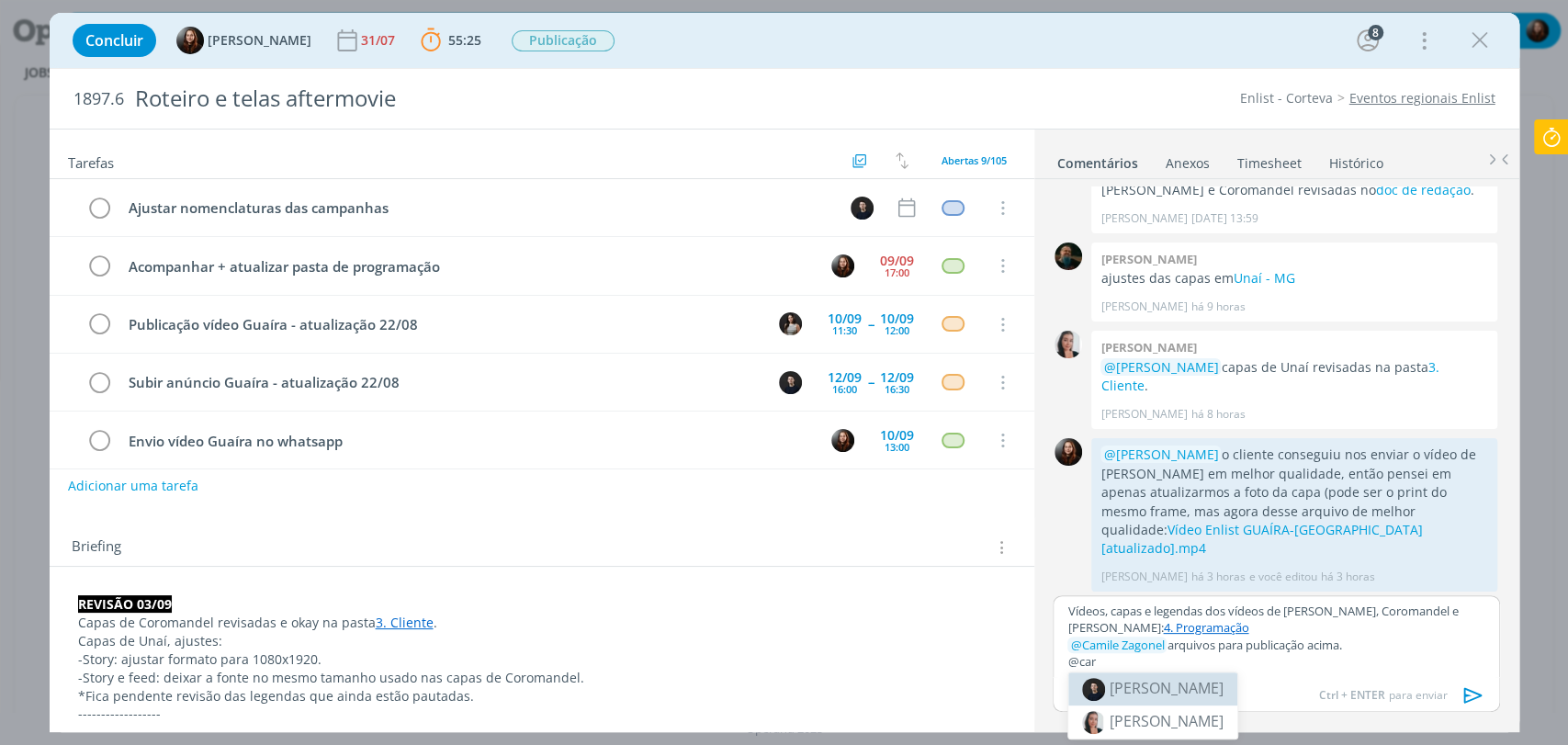
click at [1168, 690] on span "[PERSON_NAME]" at bounding box center [1166, 689] width 114 height 20
click at [1179, 663] on p "﻿ @ [PERSON_NAME] ﻿" at bounding box center [1276, 662] width 417 height 17
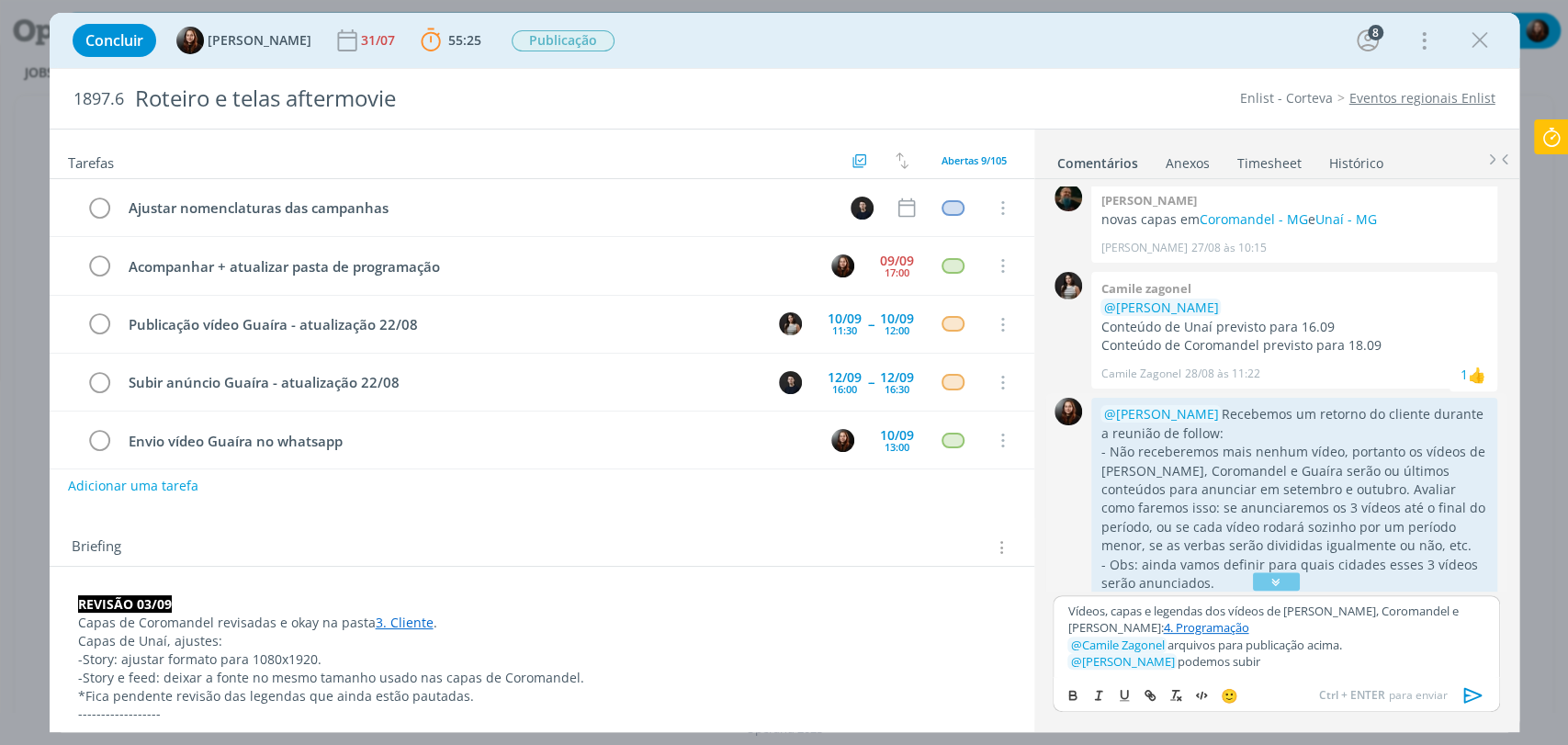
scroll to position [1142, 0]
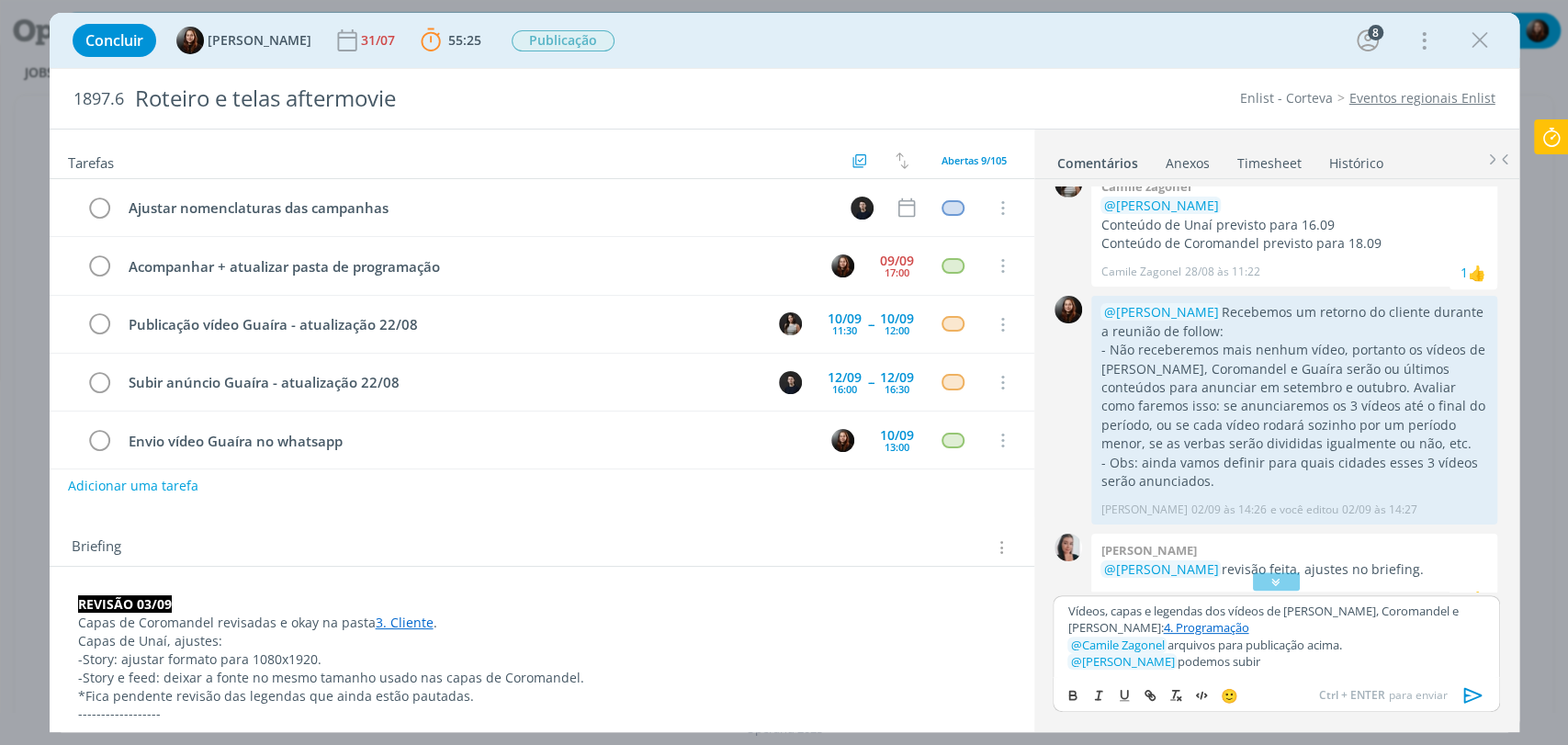
drag, startPoint x: 1256, startPoint y: 662, endPoint x: 1161, endPoint y: 667, distance: 95.1
click at [1161, 667] on p "﻿ @ [PERSON_NAME] ﻿ podemos subir" at bounding box center [1276, 662] width 417 height 17
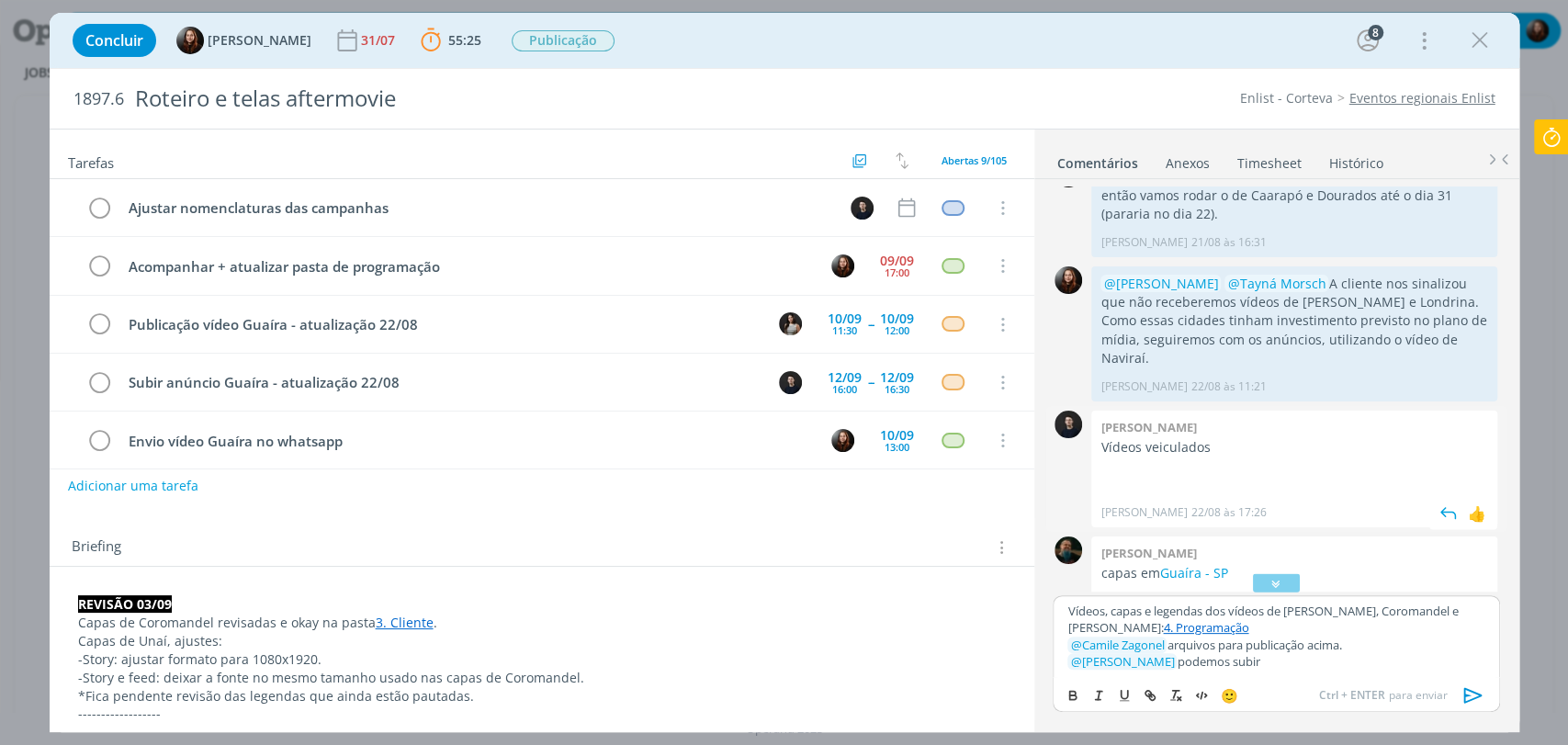
scroll to position [2492, 0]
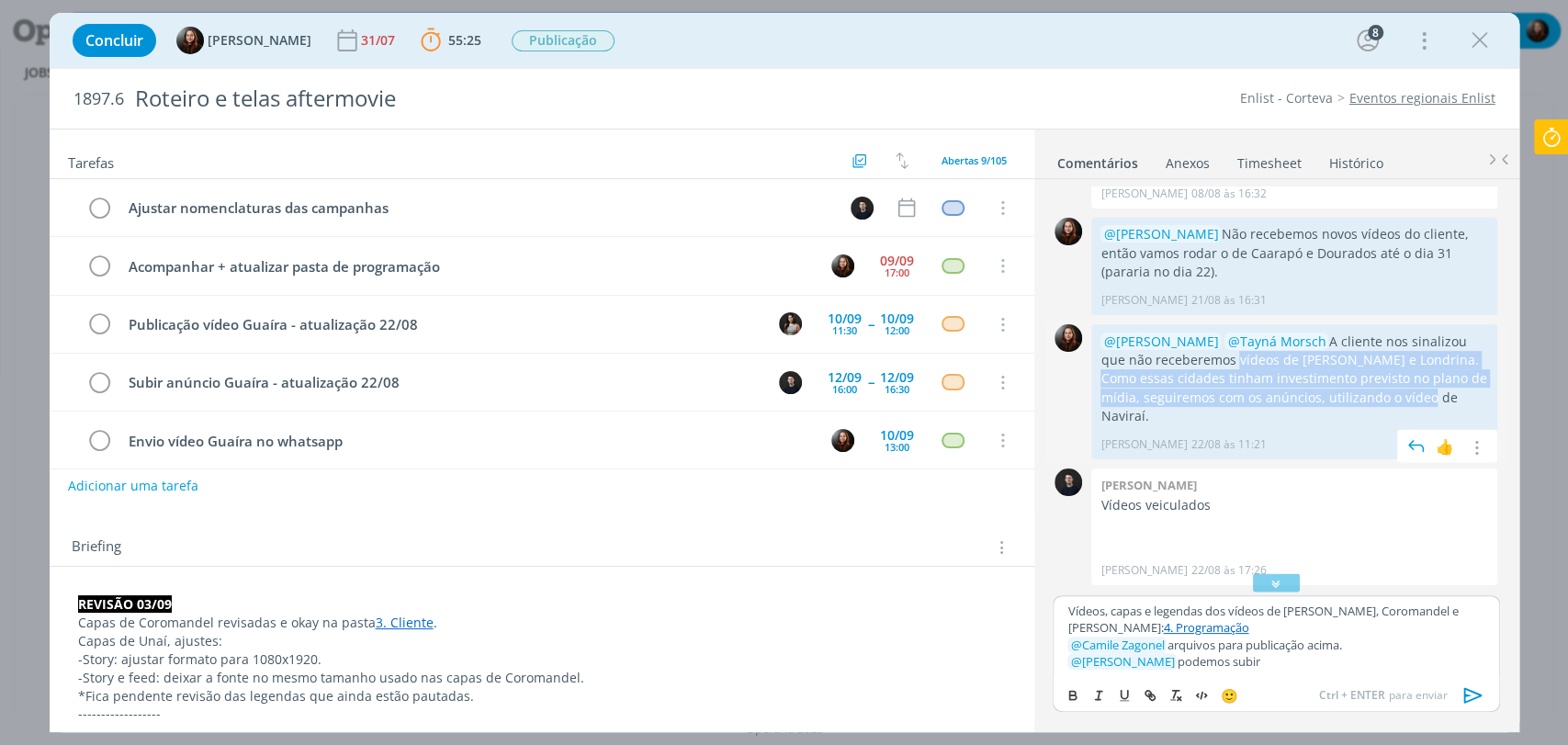
drag, startPoint x: 1204, startPoint y: 341, endPoint x: 1389, endPoint y: 377, distance: 188.5
click at [1389, 377] on p "@[PERSON_NAME] @Tayná Morsch A cliente nos sinalizou que não receberemos vídeos…" at bounding box center [1293, 379] width 388 height 93
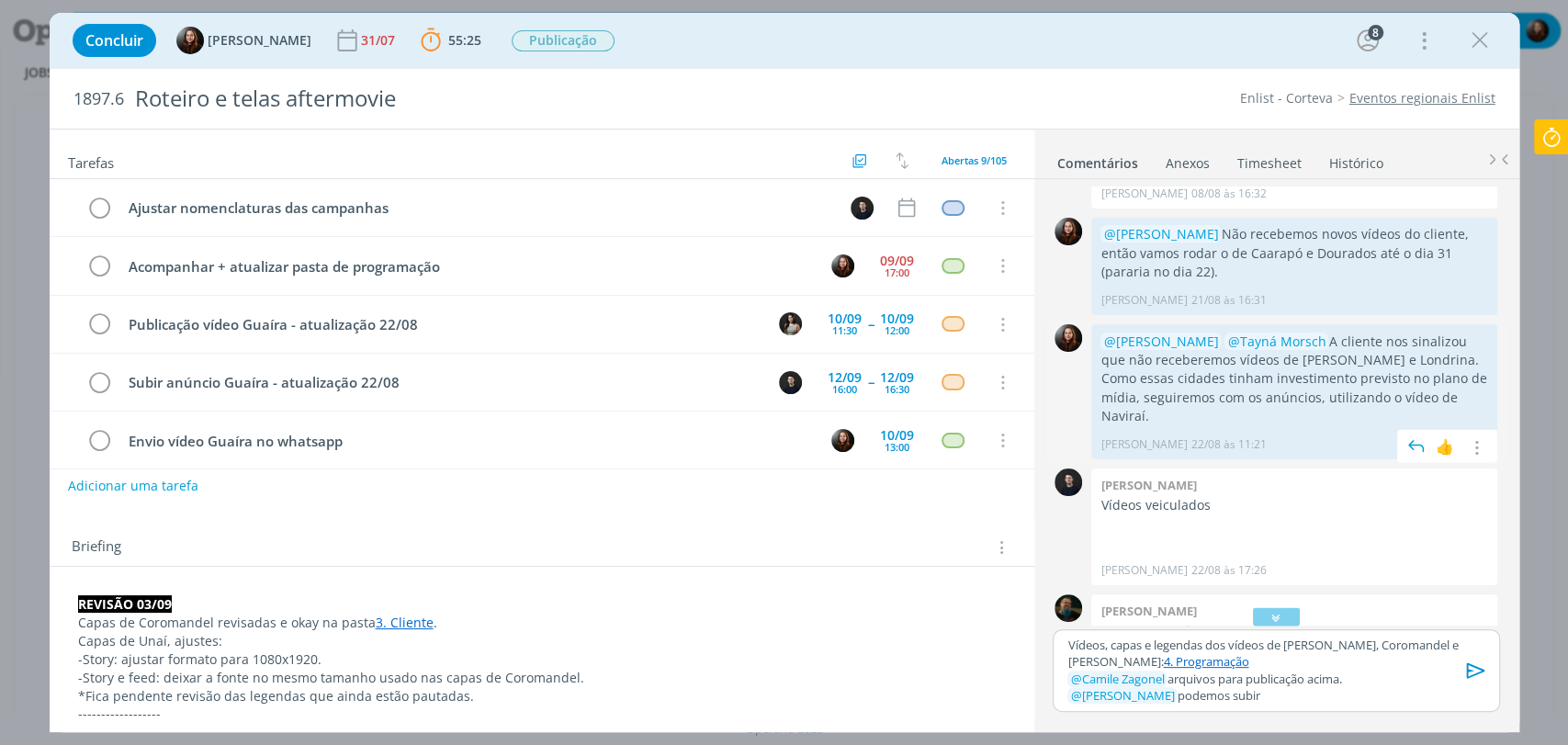
click at [1403, 377] on p "@[PERSON_NAME] @Tayná Morsch A cliente nos sinalizou que não receberemos vídeos…" at bounding box center [1293, 379] width 388 height 93
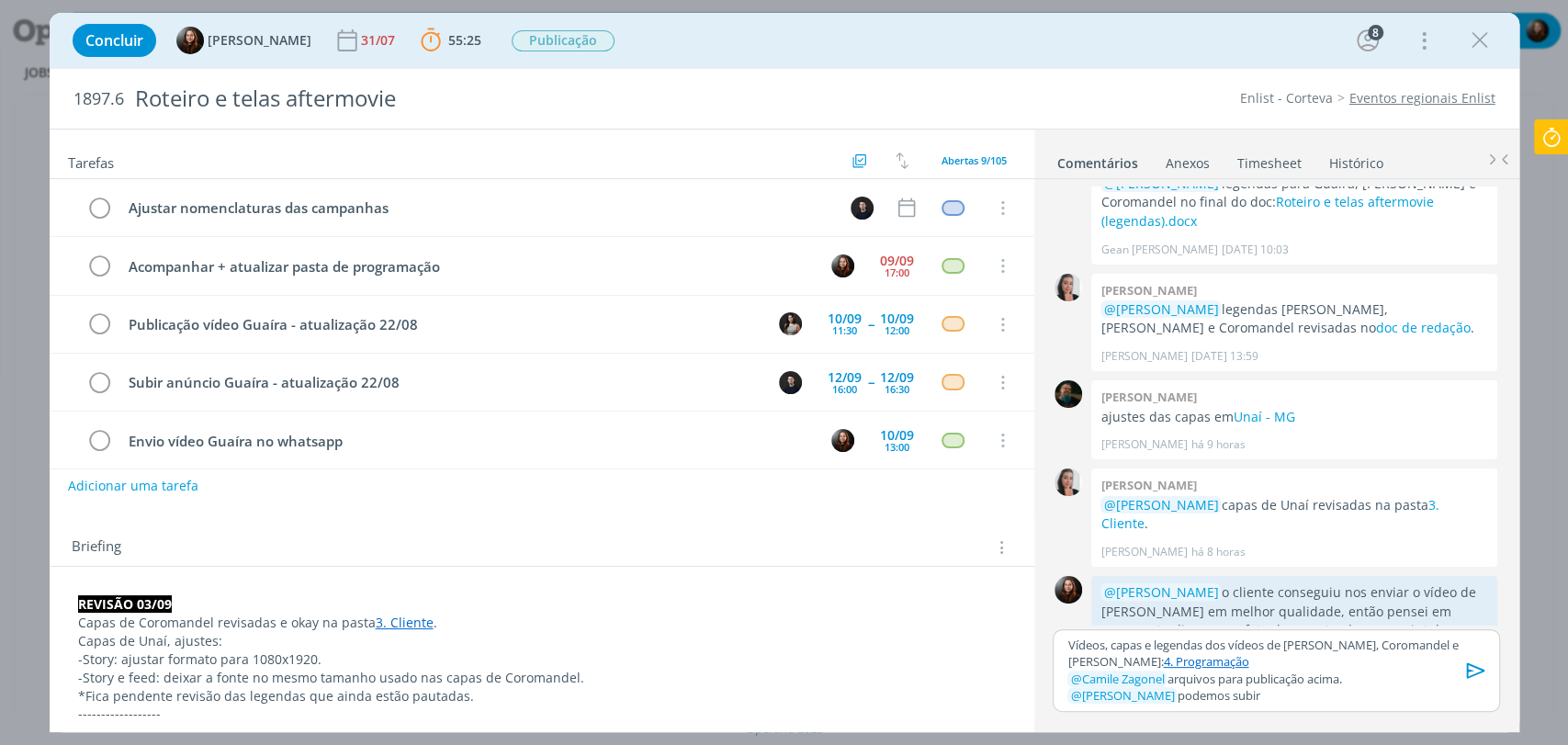
scroll to position [3866, 0]
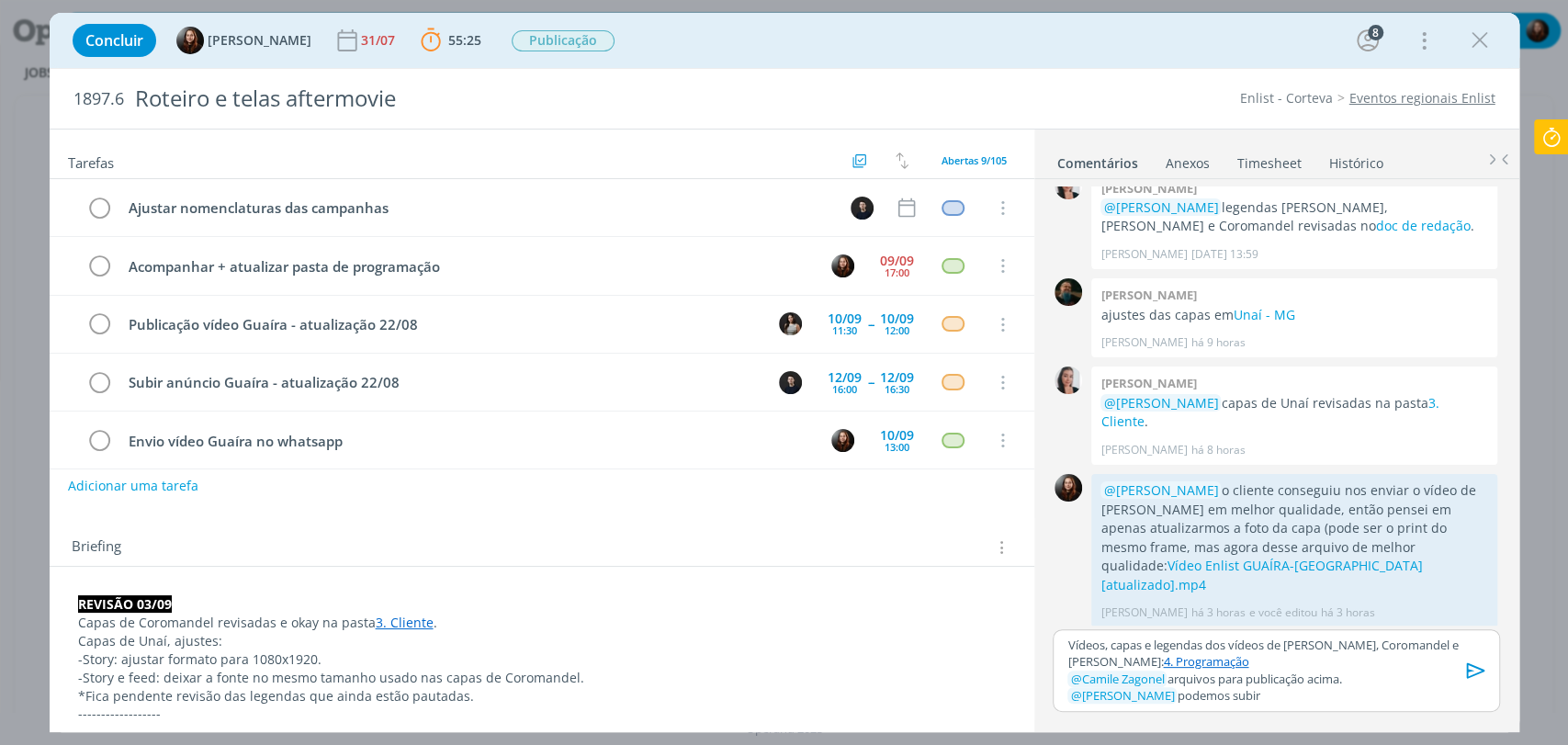
drag, startPoint x: 1261, startPoint y: 701, endPoint x: 1159, endPoint y: 700, distance: 102.0
click at [1159, 700] on p "﻿ @ [PERSON_NAME] ﻿ podemos subir" at bounding box center [1276, 696] width 417 height 17
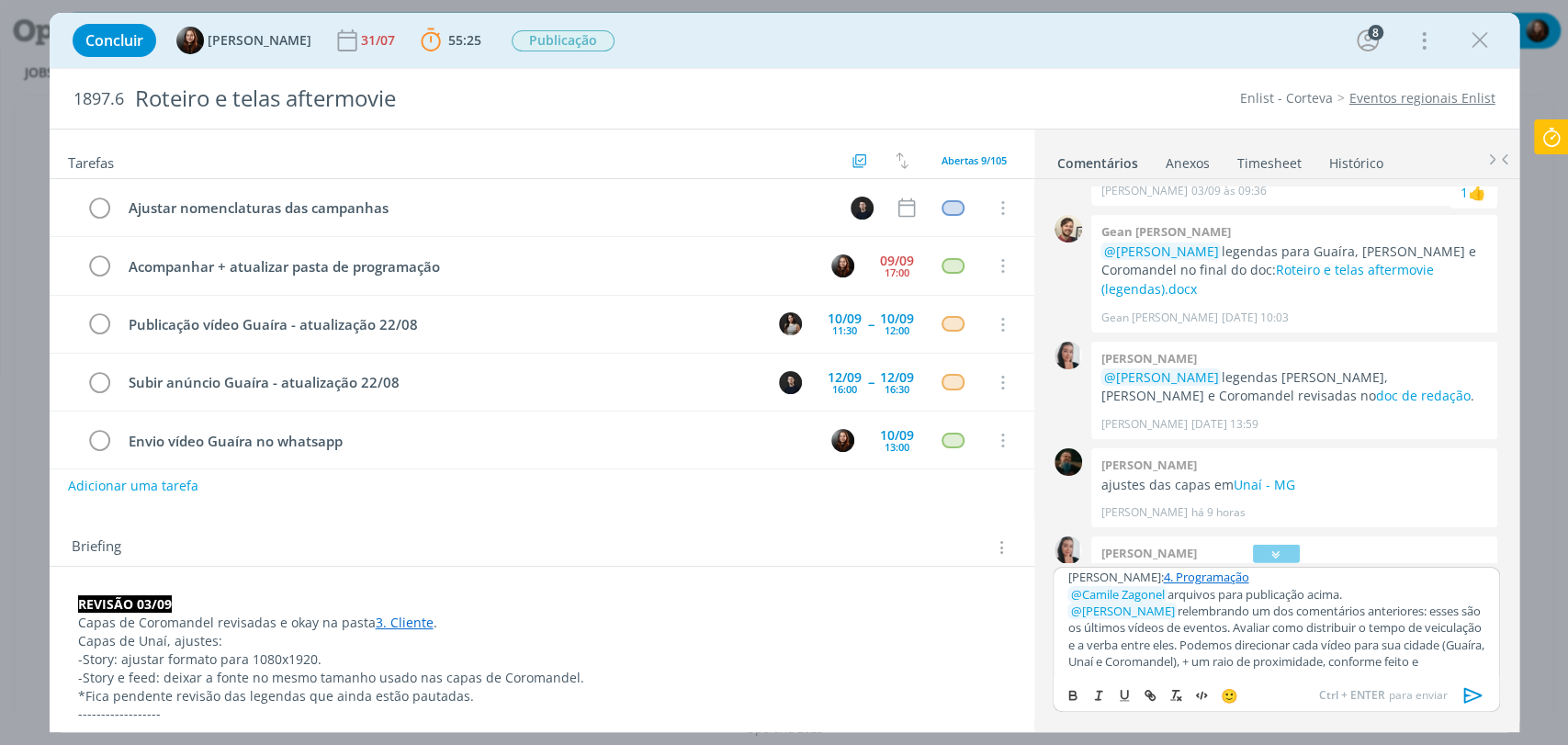
scroll to position [22, 0]
drag, startPoint x: 1477, startPoint y: 663, endPoint x: 1382, endPoint y: 664, distance: 95.0
click at [1382, 664] on div "Vídeos, capas e legendas dos vídeos de [PERSON_NAME], Coromandel e [PERSON_NAME…" at bounding box center [1276, 622] width 447 height 110
click at [1475, 689] on icon "dialog" at bounding box center [1474, 696] width 28 height 28
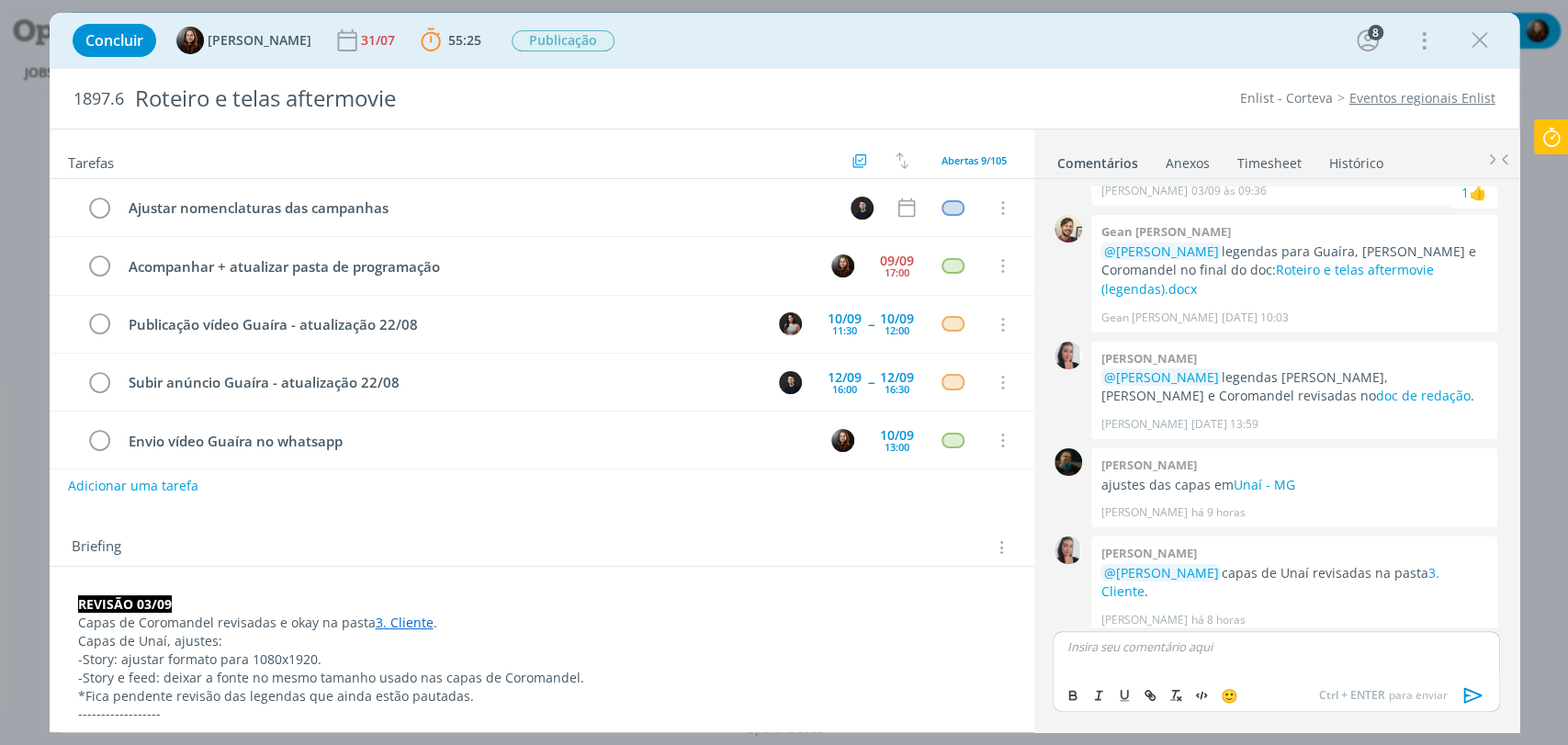
scroll to position [4083, 0]
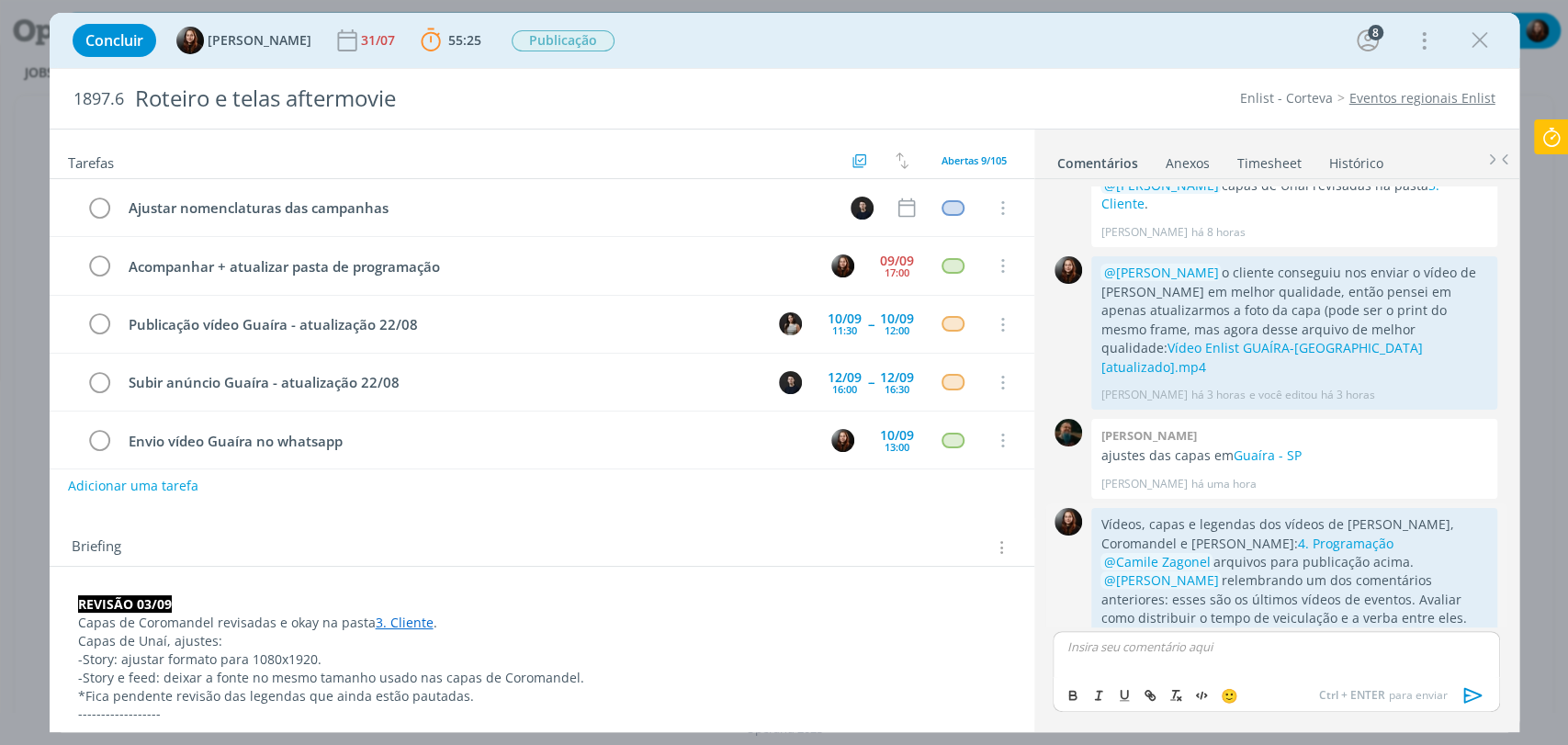
click at [1470, 697] on icon "dialog" at bounding box center [1476, 705] width 20 height 18
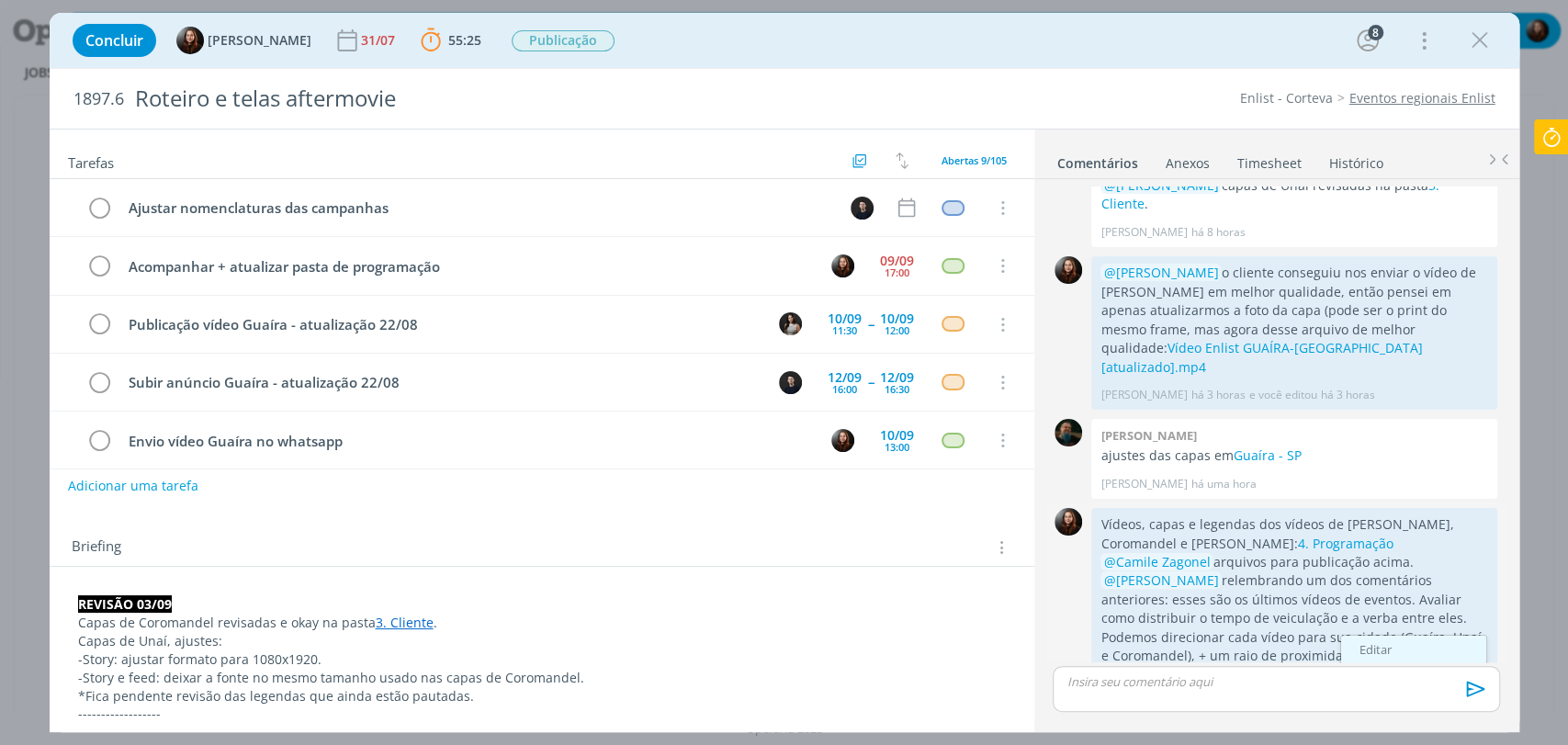
scroll to position [4049, 0]
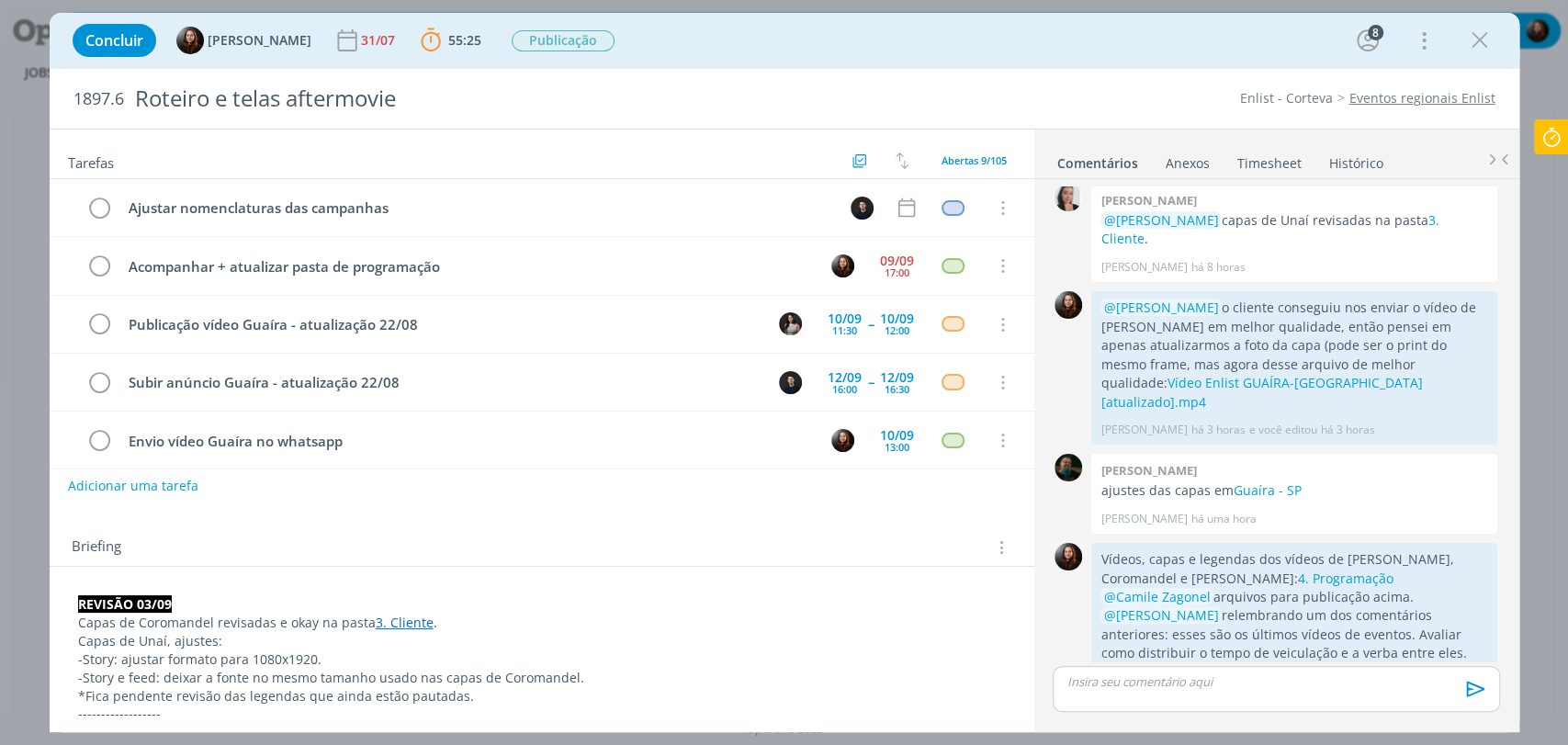
click at [1410, 671] on link "Editar" at bounding box center [1414, 686] width 145 height 30
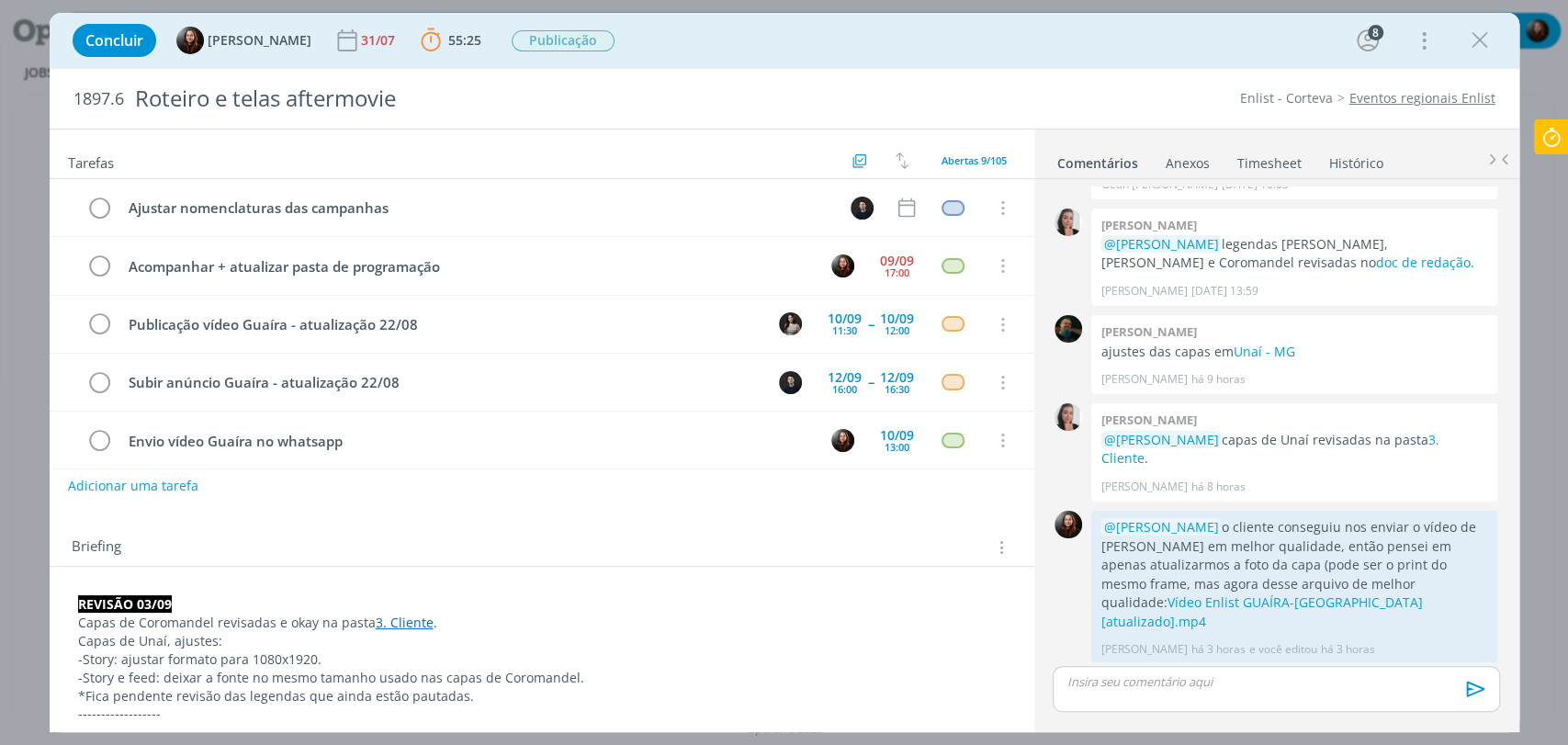
scroll to position [4005, 0]
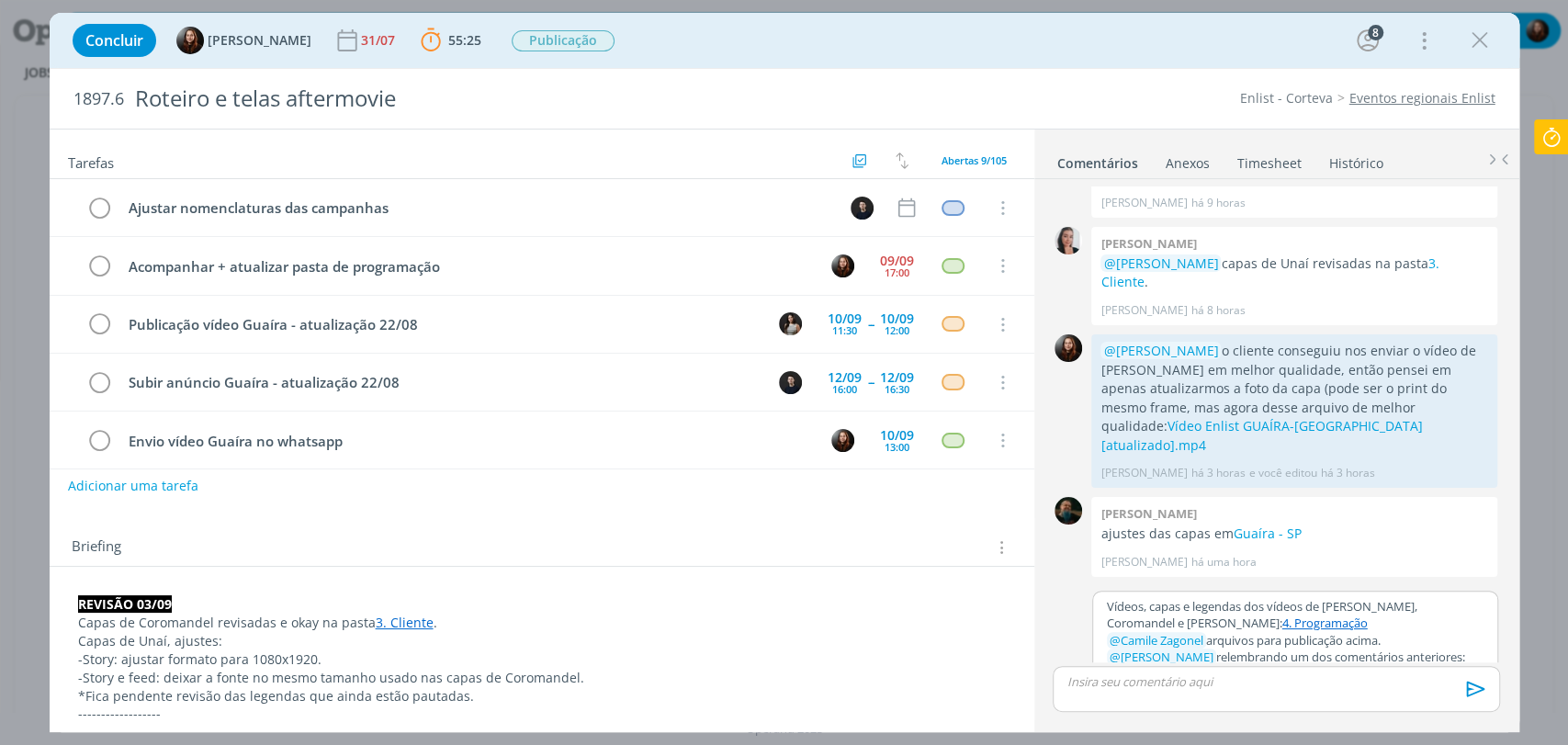
drag, startPoint x: 1376, startPoint y: 630, endPoint x: 1466, endPoint y: 632, distance: 90.0
click at [1466, 649] on p "﻿ @ [PERSON_NAME] ﻿ relembrando um dos comentários anteriores: esses são os últ…" at bounding box center [1294, 700] width 377 height 102
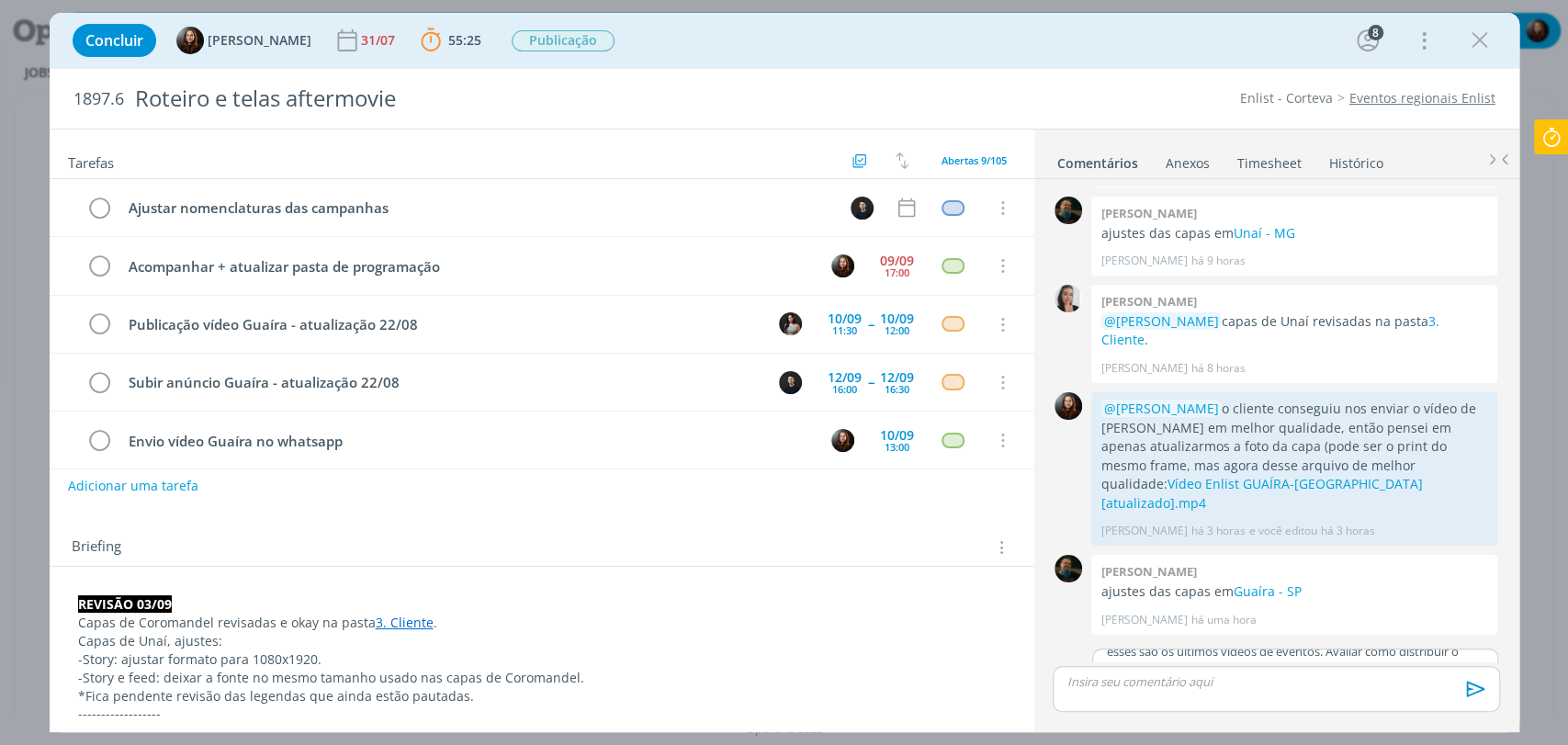
scroll to position [92, 0]
click at [1178, 615] on p "﻿ @ [PERSON_NAME] ﻿ relembrando um dos comentários anteriores: esses são os últ…" at bounding box center [1294, 665] width 377 height 102
click at [1465, 731] on button "Salvar" at bounding box center [1469, 742] width 42 height 22
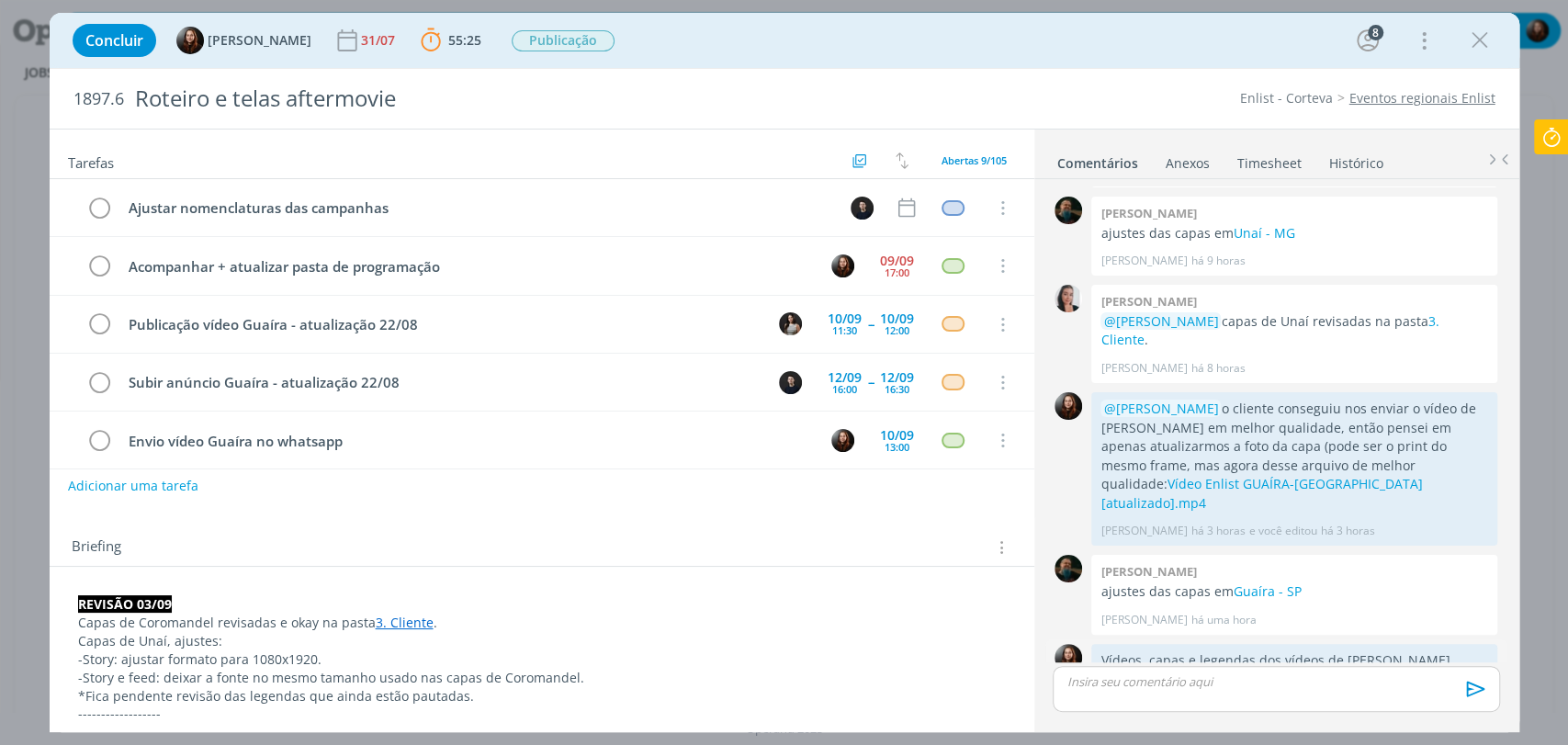
scroll to position [4049, 0]
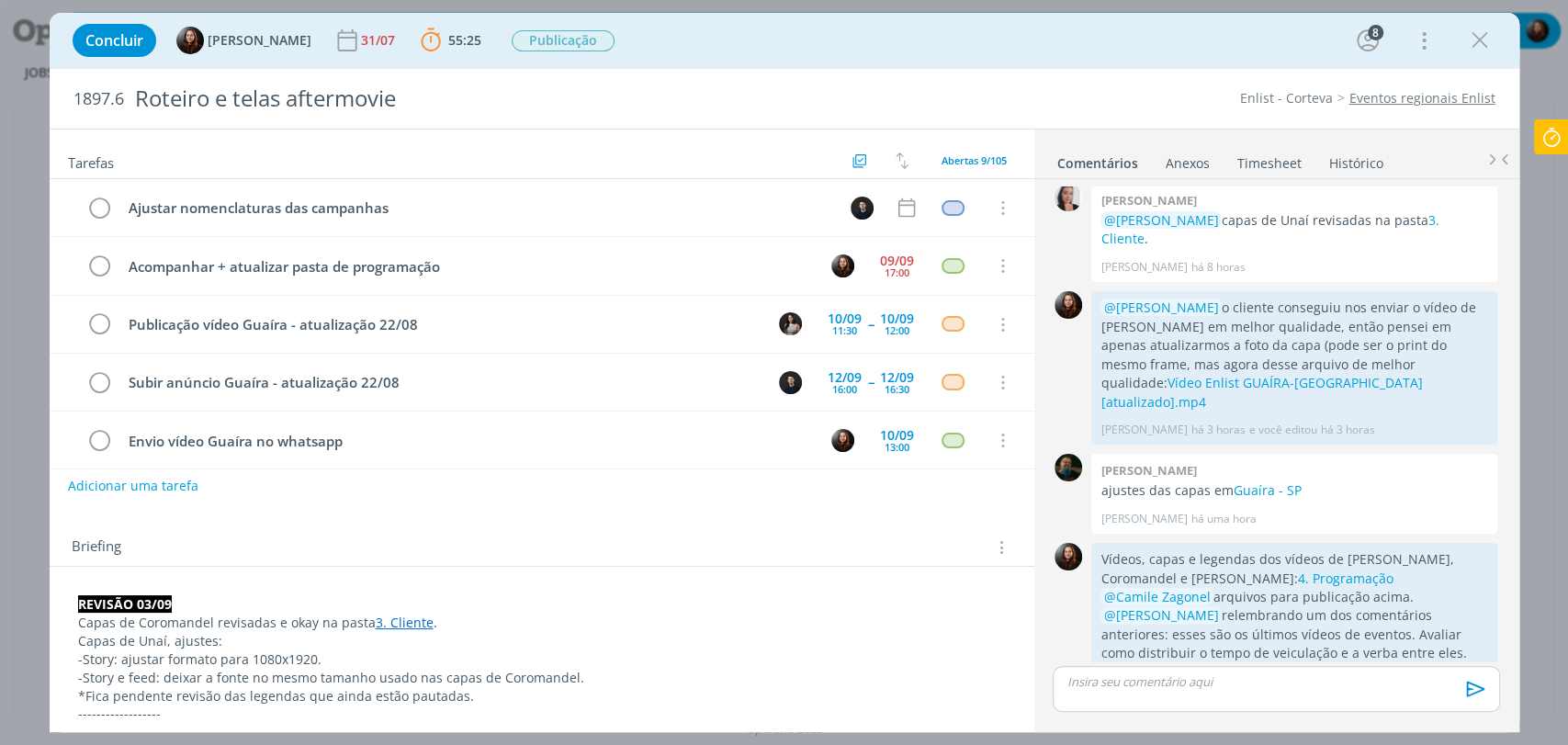
click at [1056, 543] on div "0" at bounding box center [1068, 648] width 46 height 210
click at [351, 515] on div "Tarefas Usar Job de template Criar template a partir deste job Visualizar Templ…" at bounding box center [542, 424] width 984 height 590
drag, startPoint x: 1102, startPoint y: 463, endPoint x: 1158, endPoint y: 621, distance: 167.6
click at [1158, 621] on div "Vídeos, capas e legendas dos vídeos de [PERSON_NAME], Coromandel e [PERSON_NAME…" at bounding box center [1293, 635] width 388 height 169
copy div "Vídeos, capas e legendas dos vídeos de [PERSON_NAME], Coromandel e [PERSON_NAME…"
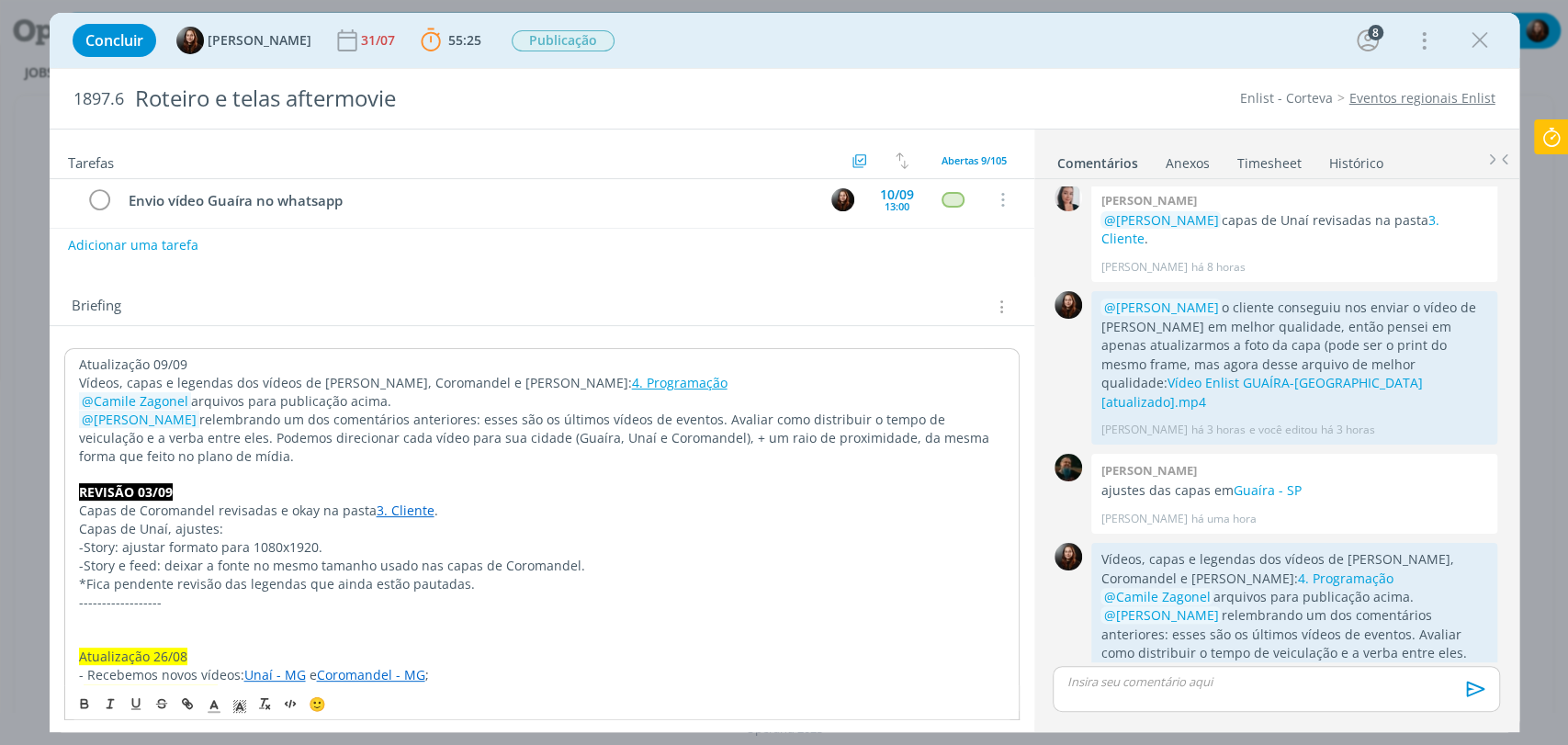
scroll to position [263, 0]
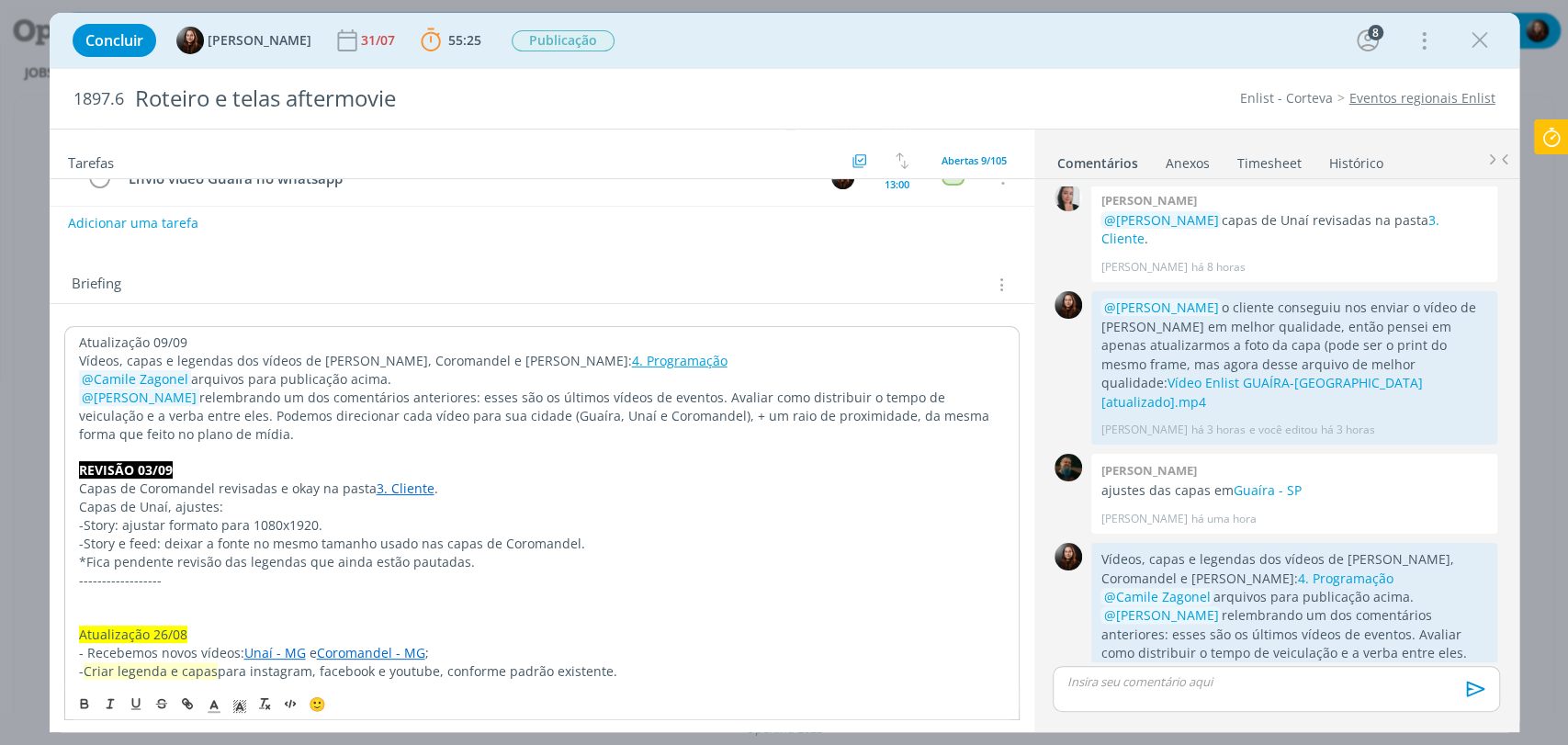
click at [147, 339] on p "Atualização 09/09" at bounding box center [541, 342] width 926 height 19
click at [231, 701] on icon "dialog" at bounding box center [240, 707] width 17 height 17
click at [279, 603] on span "dialog" at bounding box center [278, 604] width 15 height 15
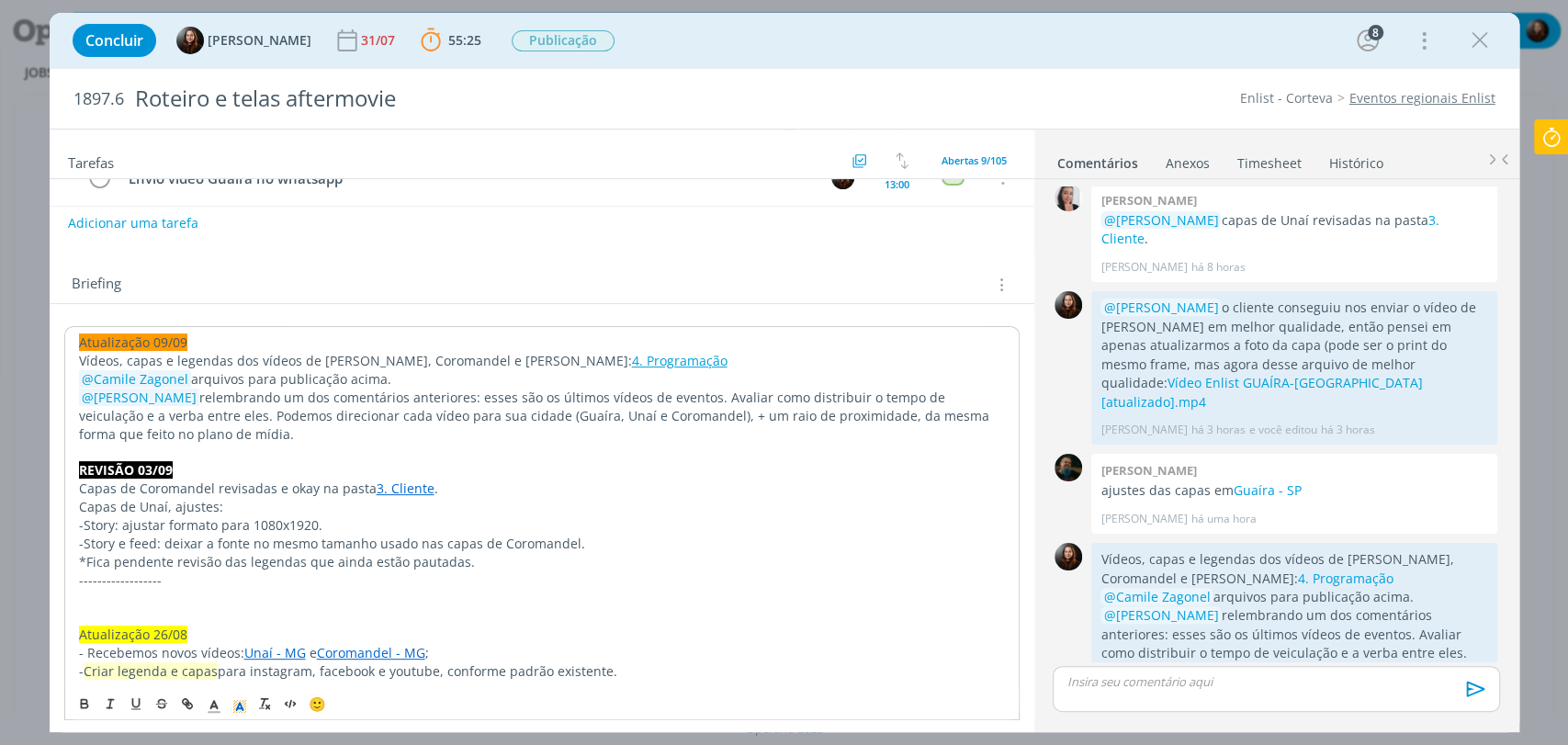
click at [199, 359] on p "Vídeos, capas e legendas dos vídeos de Guaíra, Coromandel e Unaí: 4. Programação" at bounding box center [541, 361] width 926 height 19
click at [647, 349] on p "Atualização 09/09" at bounding box center [541, 342] width 926 height 19
drag, startPoint x: 290, startPoint y: 388, endPoint x: 55, endPoint y: 376, distance: 235.3
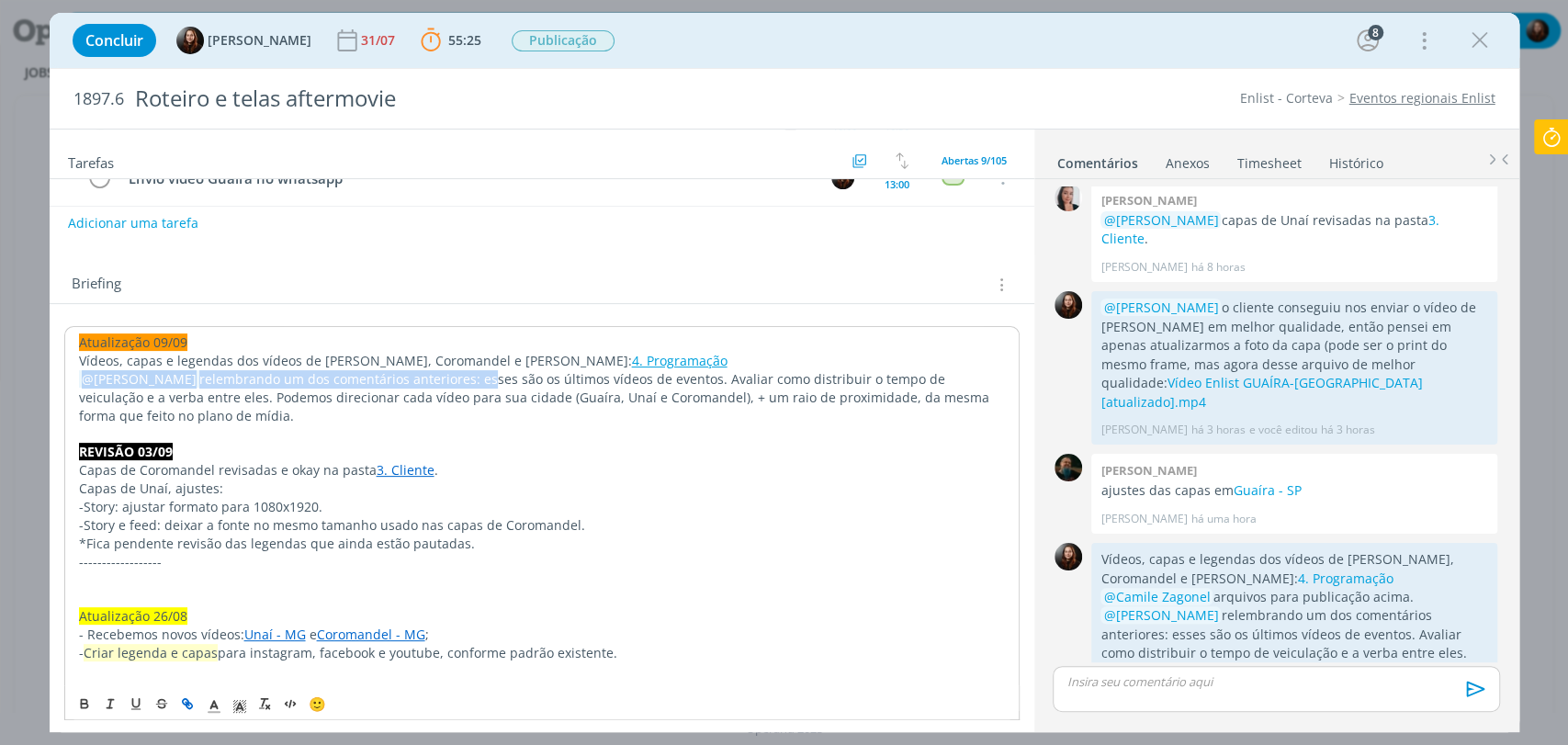
drag, startPoint x: 459, startPoint y: 377, endPoint x: 74, endPoint y: 378, distance: 385.0
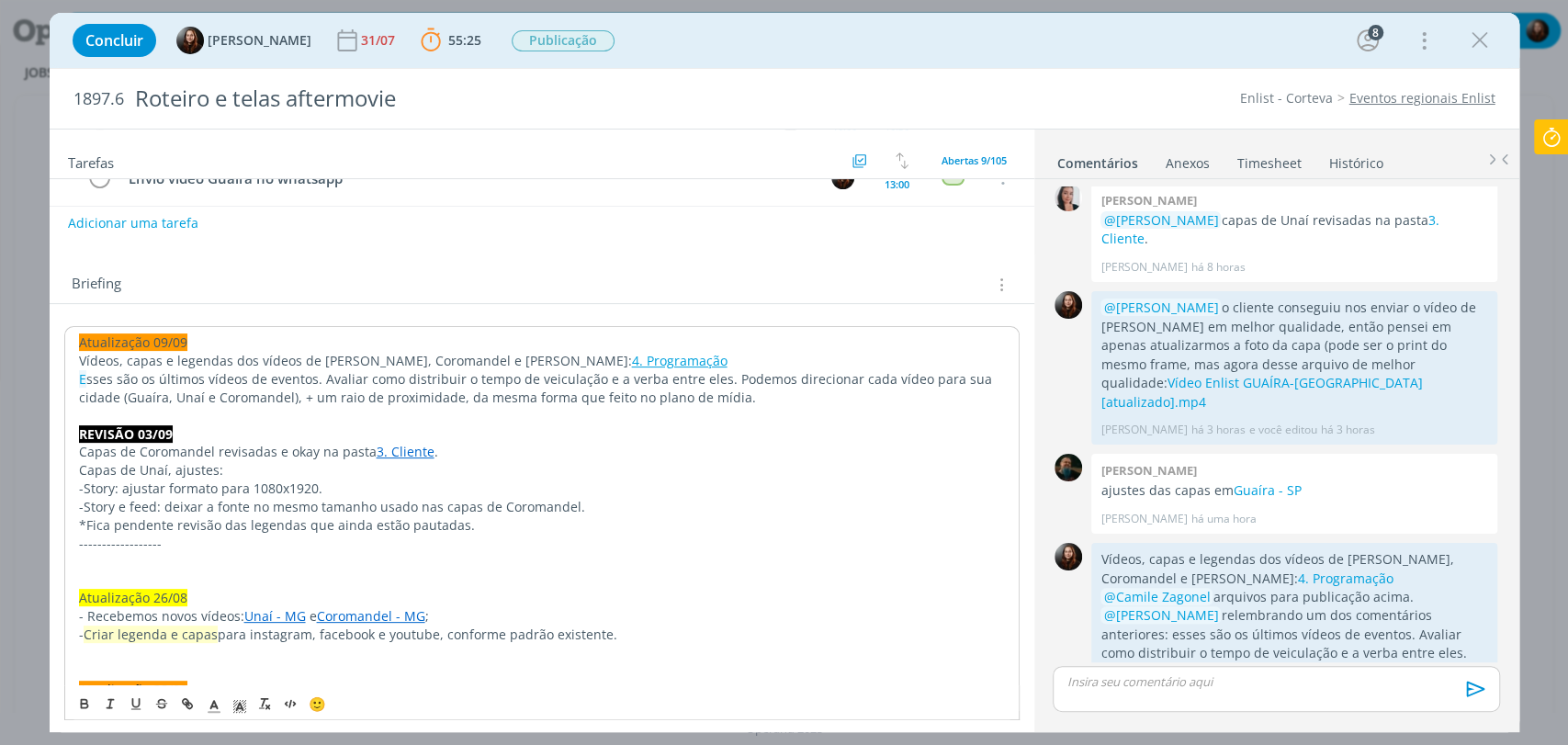
click at [93, 379] on p "E sses são os últimos vídeos de eventos. Avaliar como distribuir o tempo de vei…" at bounding box center [541, 389] width 926 height 37
click at [322, 377] on p "Esses são os últimos vídeos de eventos. Avaliar como distribuir o tempo de veic…" at bounding box center [541, 389] width 926 height 37
click at [618, 354] on p "Vídeos, capas e legendas dos vídeos de Guaíra, Coromandel e Unaí: 4. Programação" at bounding box center [541, 361] width 926 height 19
drag, startPoint x: 290, startPoint y: 385, endPoint x: 415, endPoint y: 378, distance: 125.2
click at [415, 378] on p "Esses são os últimos vídeos de eventos. Precisamos avaliar como distribuir o te…" at bounding box center [541, 389] width 926 height 37
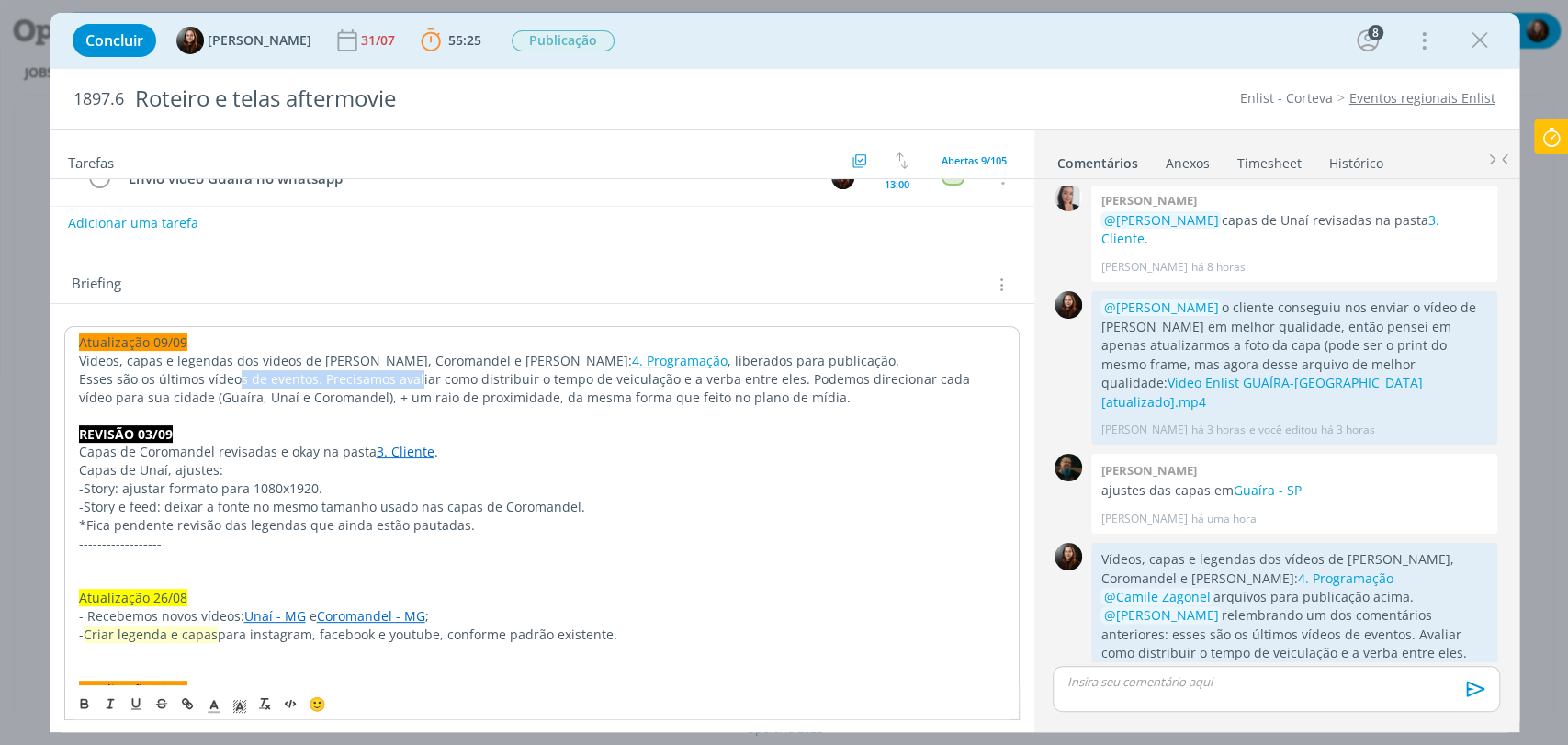
click at [302, 379] on p "Esses são os últimos vídeos de eventos. Precisamos avaliar como distribuir o te…" at bounding box center [541, 389] width 926 height 37
click at [313, 376] on p "Esses são os últimos vídeos de eventos. Precisamos avaliar como distribuir o te…" at bounding box center [541, 389] width 926 height 37
click at [713, 296] on div "Briefing Briefings Predefinidos Versões do Briefing Ver Briefing do Projeto" at bounding box center [544, 285] width 945 height 24
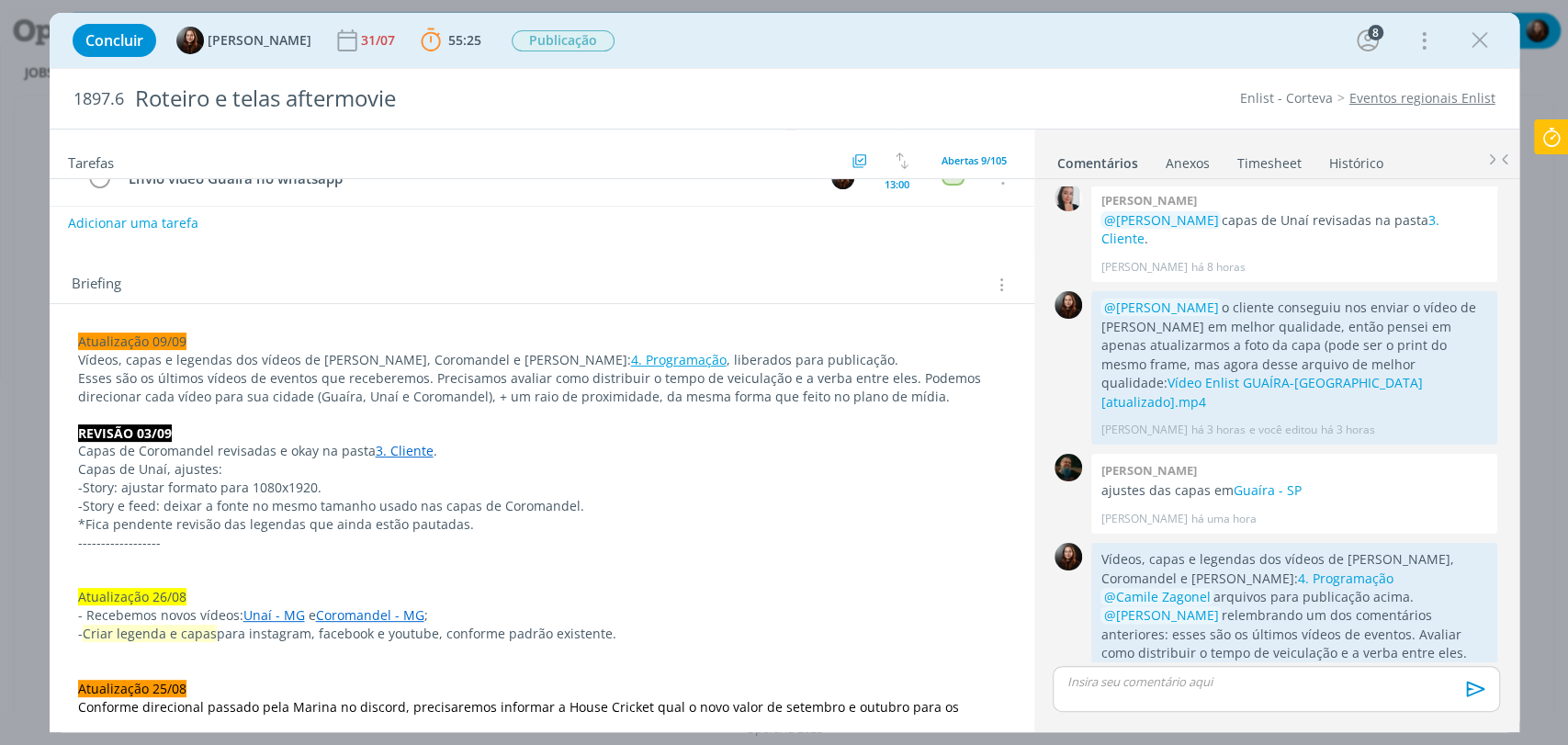
click at [787, 266] on div "Briefing Briefings Predefinidos Versões do Briefing Ver Briefing do Projeto" at bounding box center [542, 279] width 984 height 50
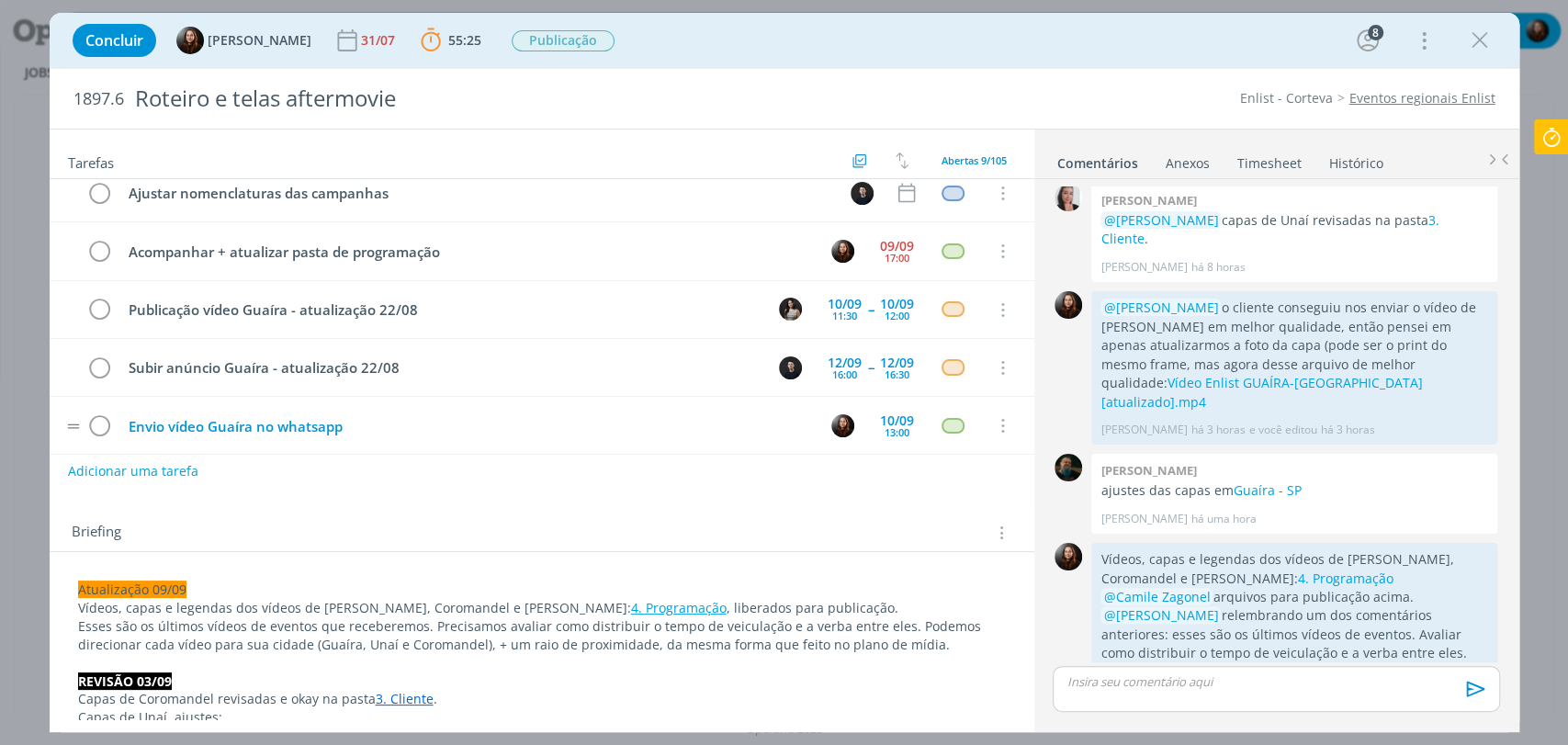
scroll to position [0, 0]
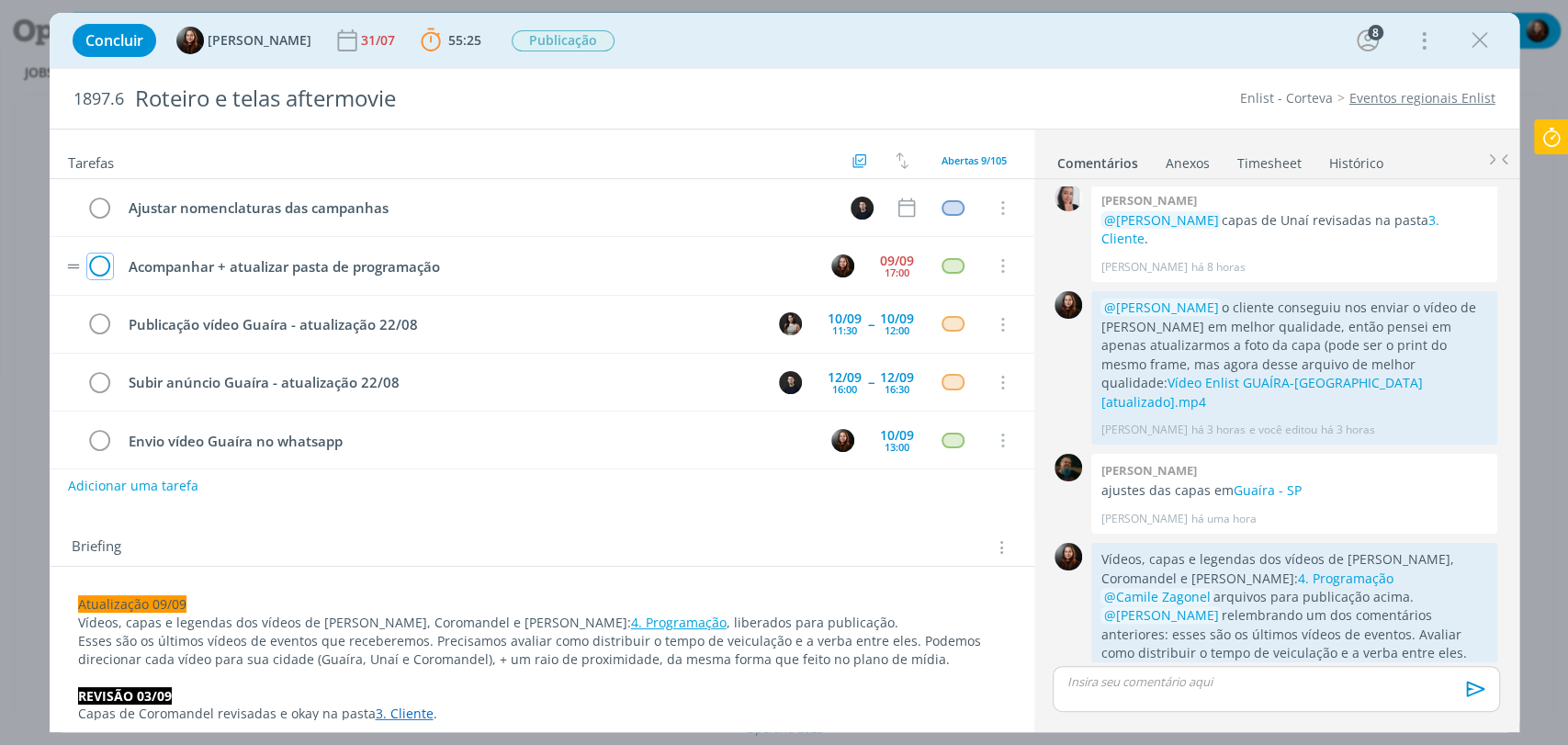
click at [100, 262] on icon "dialog" at bounding box center [100, 267] width 26 height 28
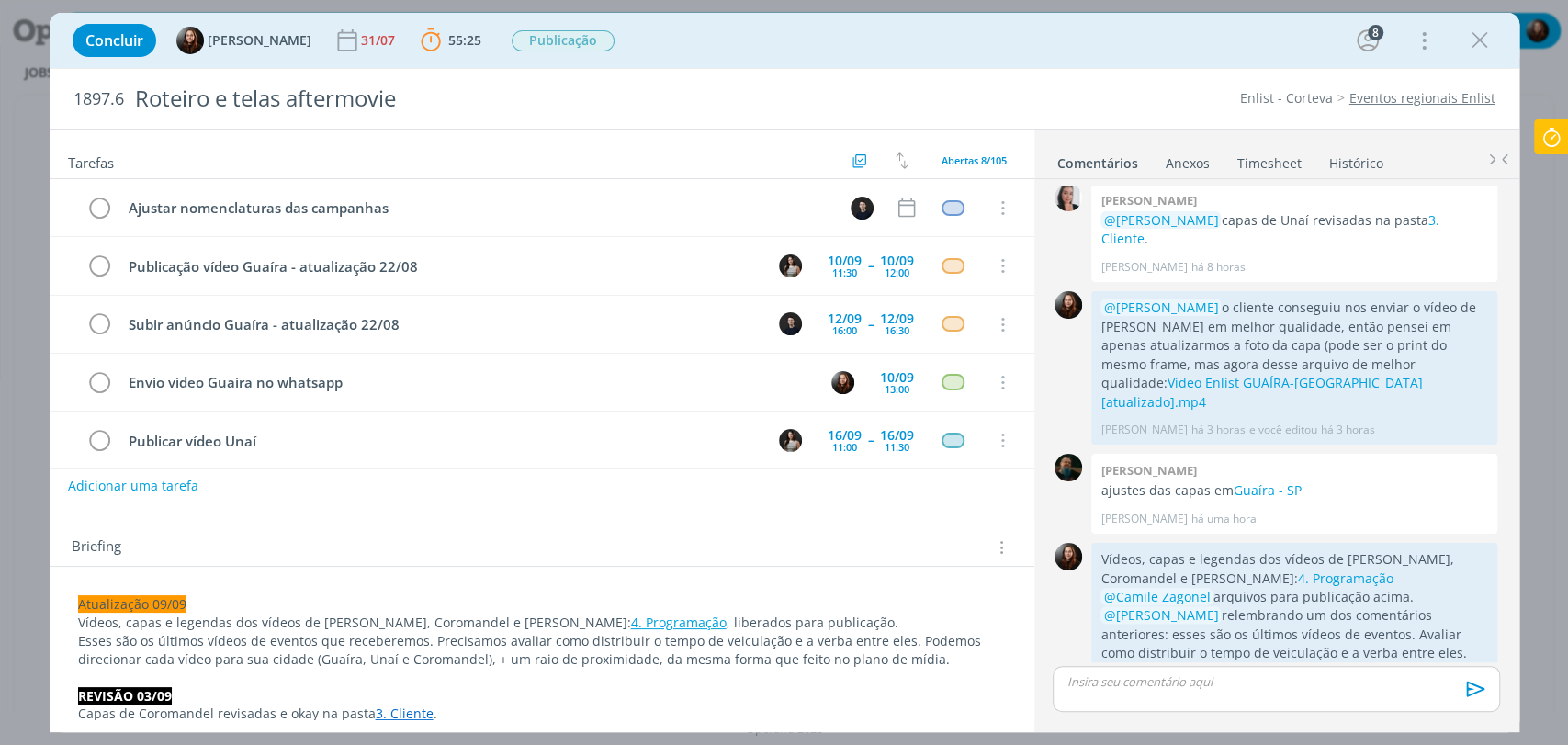
click at [1560, 143] on icon at bounding box center [1551, 137] width 33 height 36
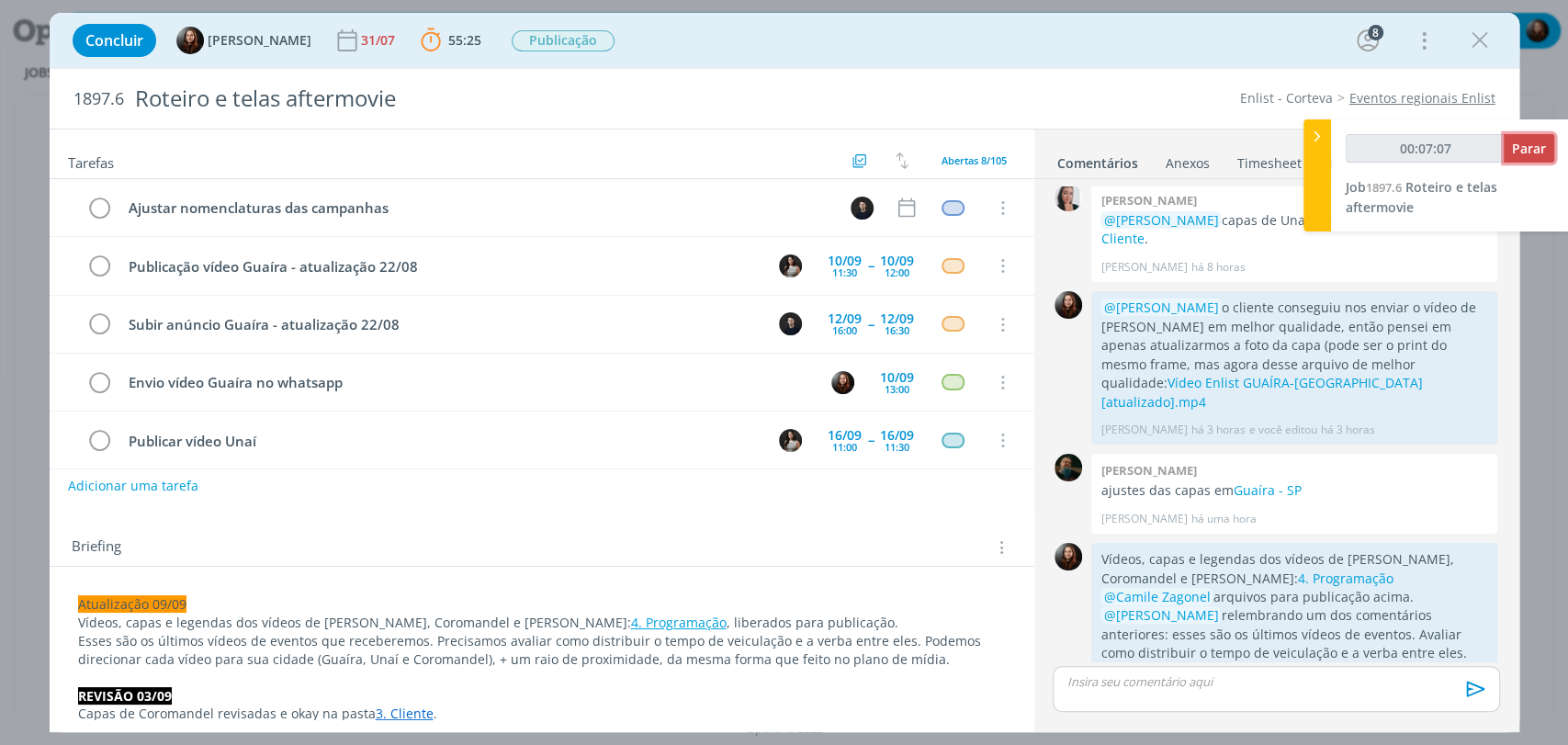
click at [1540, 145] on span "Parar" at bounding box center [1528, 148] width 34 height 18
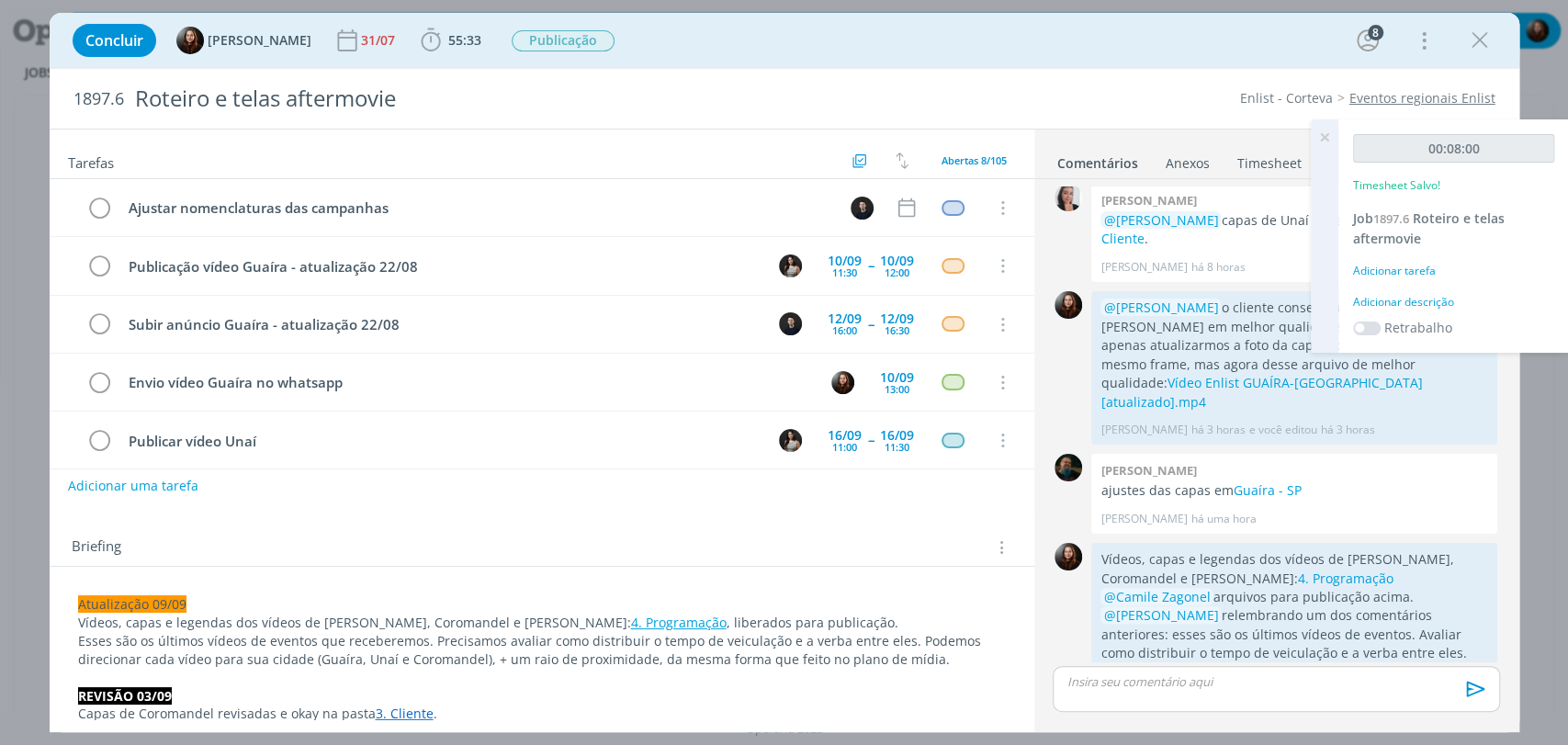
click at [1401, 301] on div "Adicionar descrição" at bounding box center [1453, 303] width 201 height 17
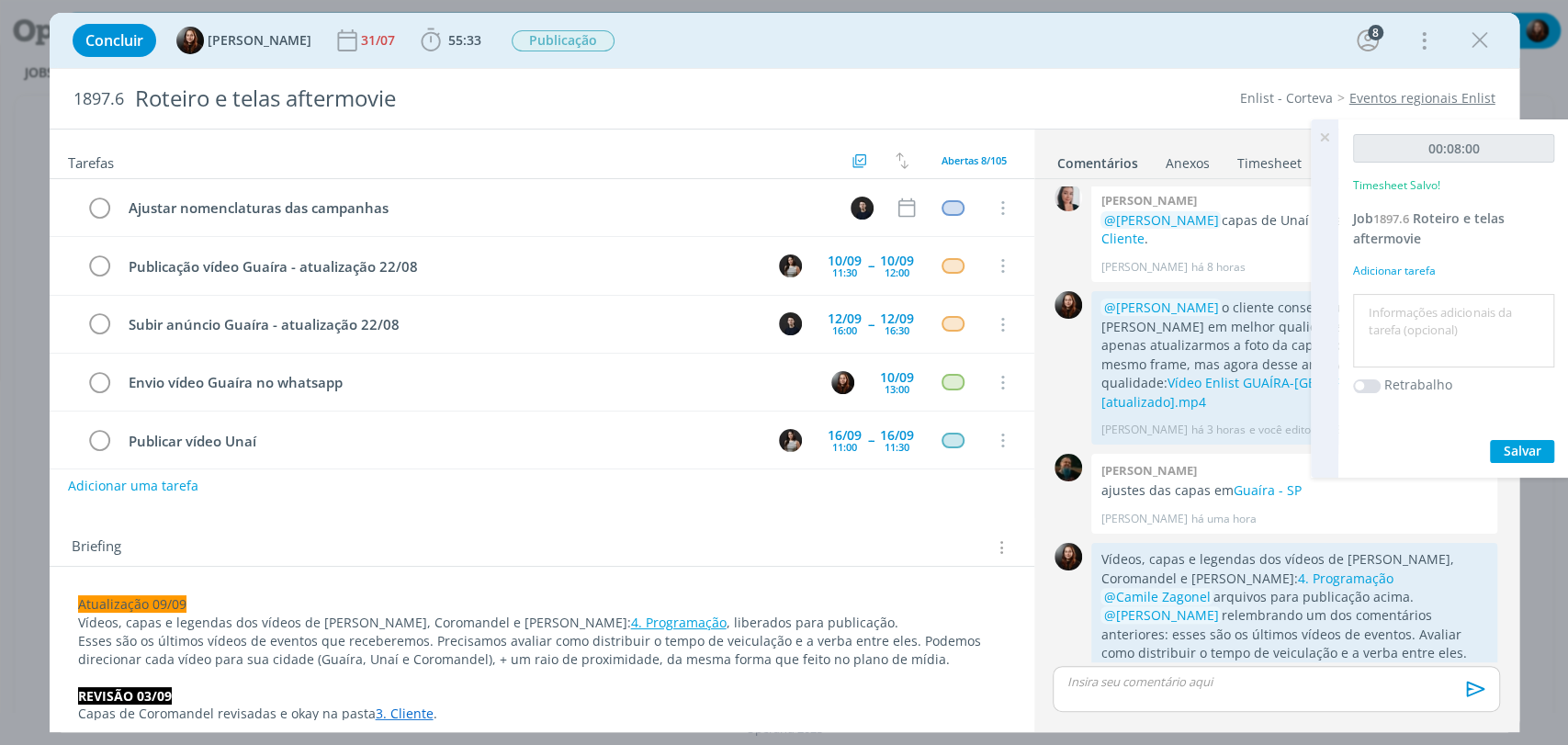
click at [1412, 341] on textarea at bounding box center [1453, 331] width 192 height 65
type textarea "atualização de informações no briefing"
click at [1520, 448] on span "Salvar" at bounding box center [1522, 451] width 38 height 18
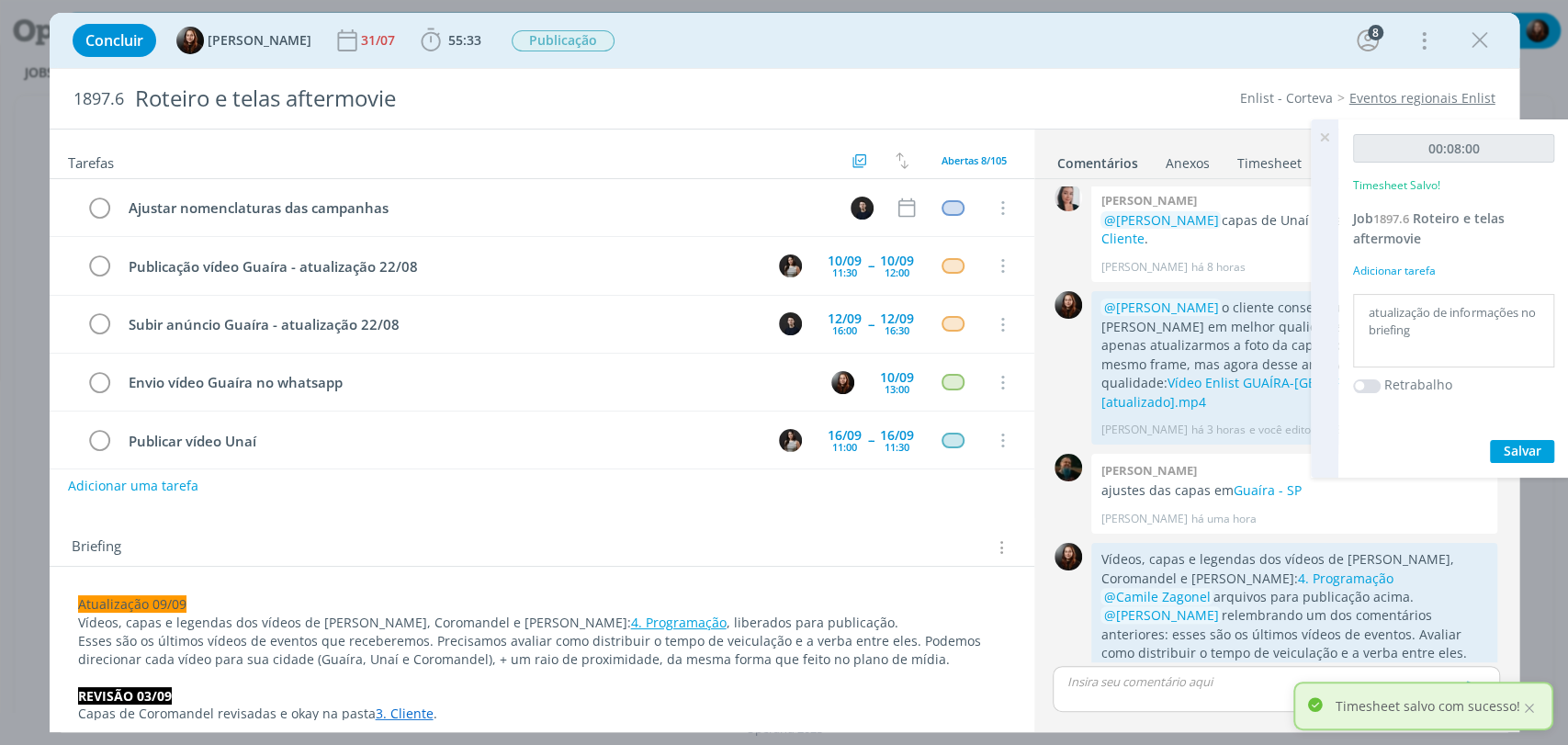
drag, startPoint x: 1324, startPoint y: 131, endPoint x: 1295, endPoint y: 93, distance: 47.8
click at [1324, 131] on icon at bounding box center [1325, 137] width 33 height 36
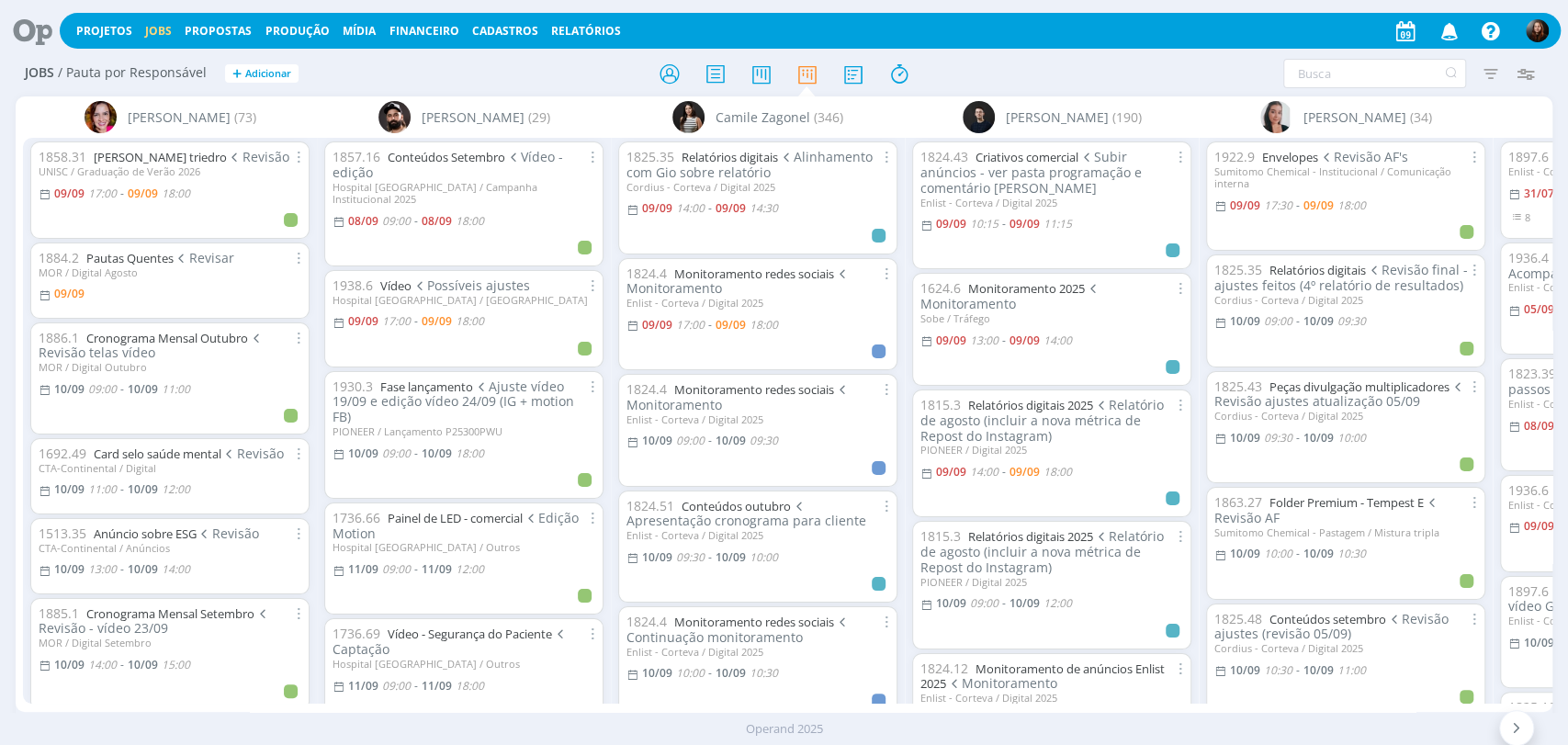
click at [375, 74] on h2 "Jobs / Pauta por Responsável + Adicionar" at bounding box center [272, 71] width 494 height 39
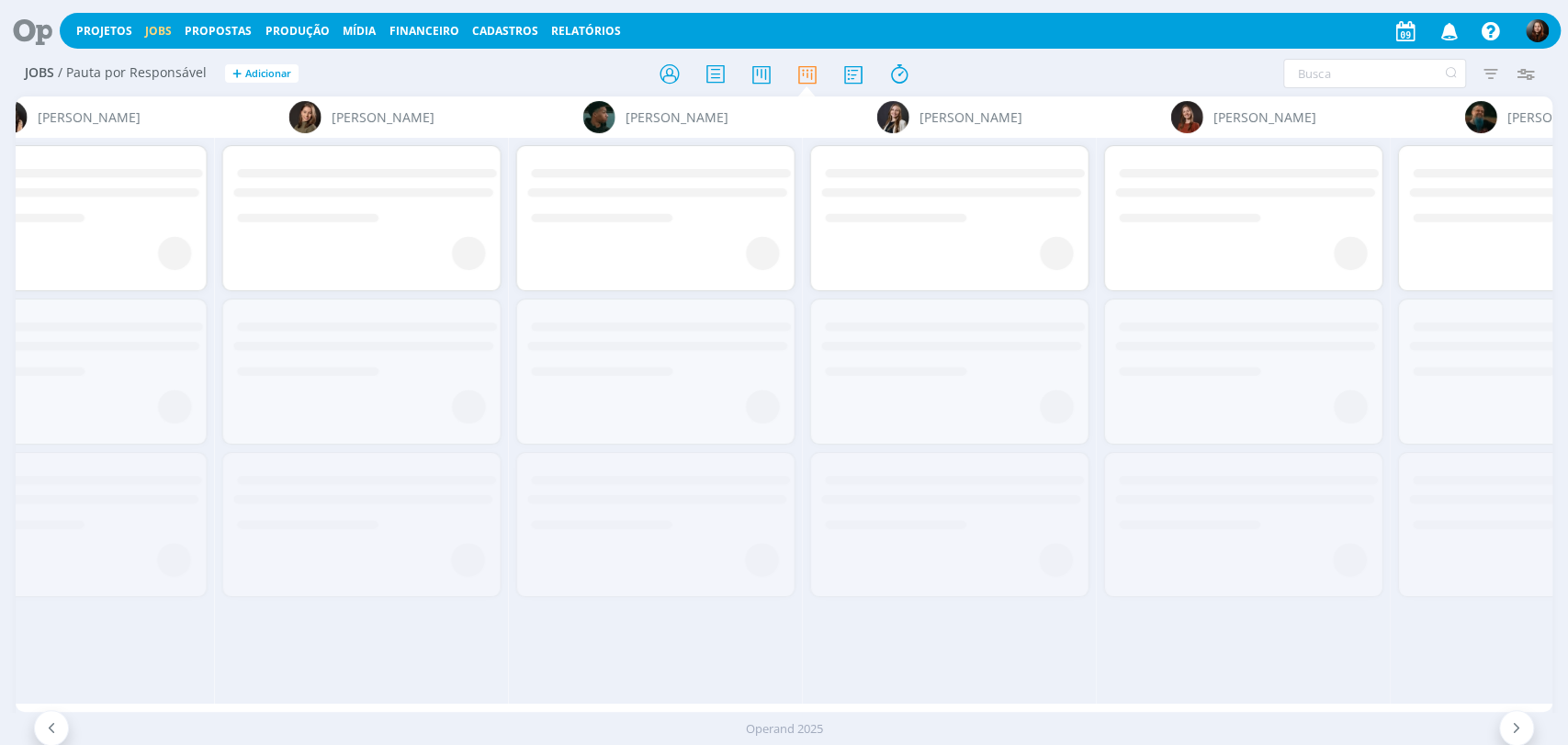
scroll to position [0, 2460]
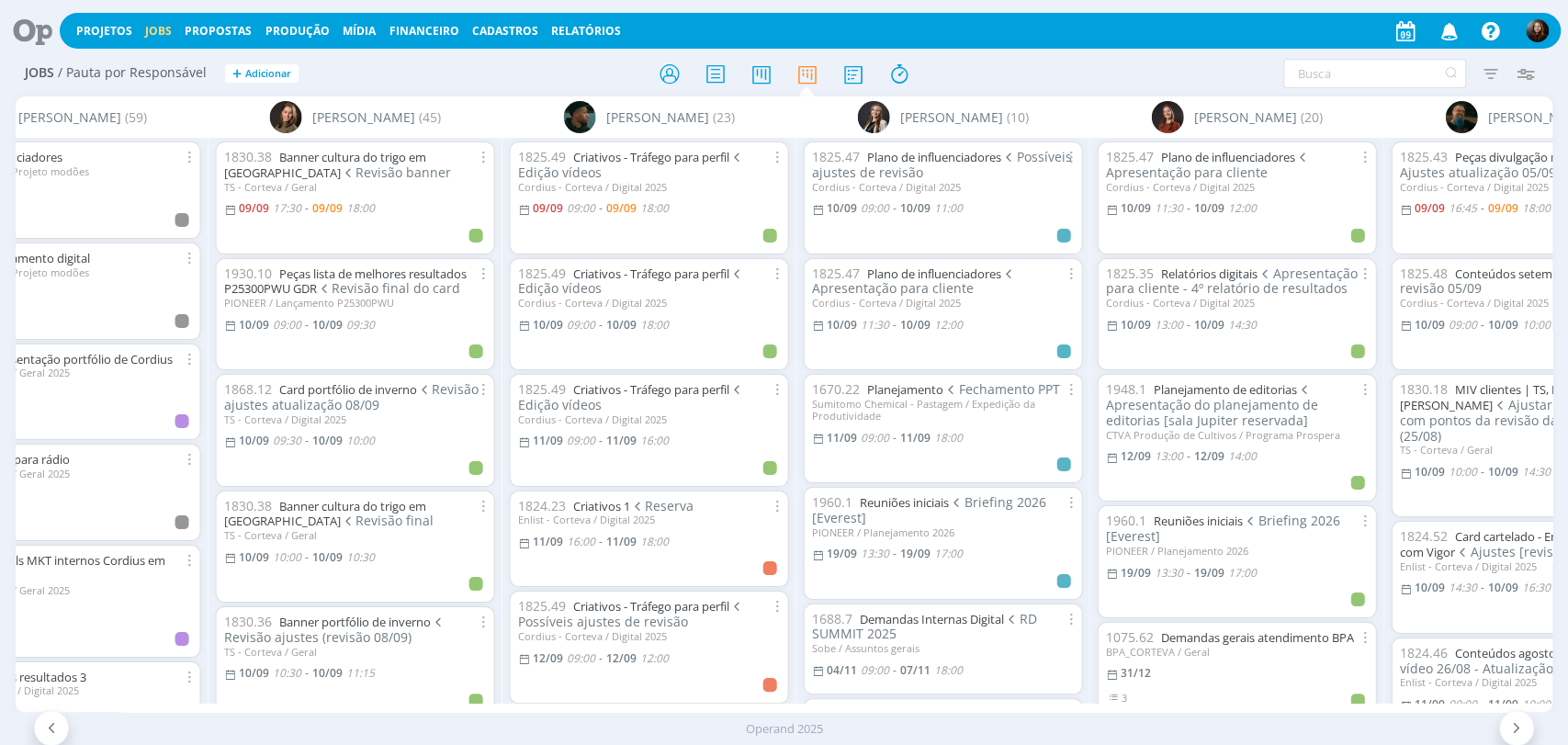
click at [50, 14] on div at bounding box center [33, 31] width 53 height 41
click at [38, 27] on icon at bounding box center [26, 31] width 38 height 36
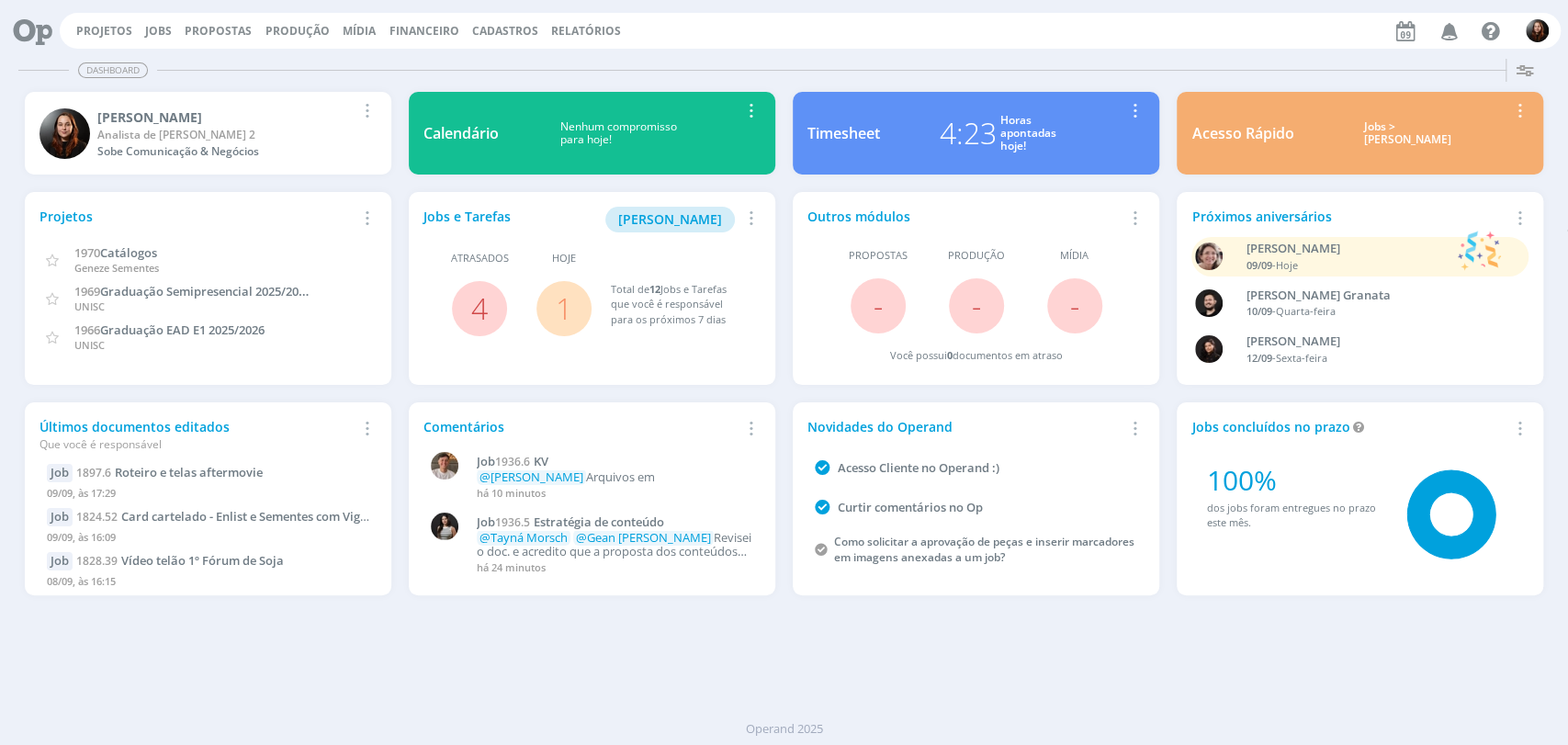
click at [562, 307] on link "1" at bounding box center [564, 308] width 17 height 40
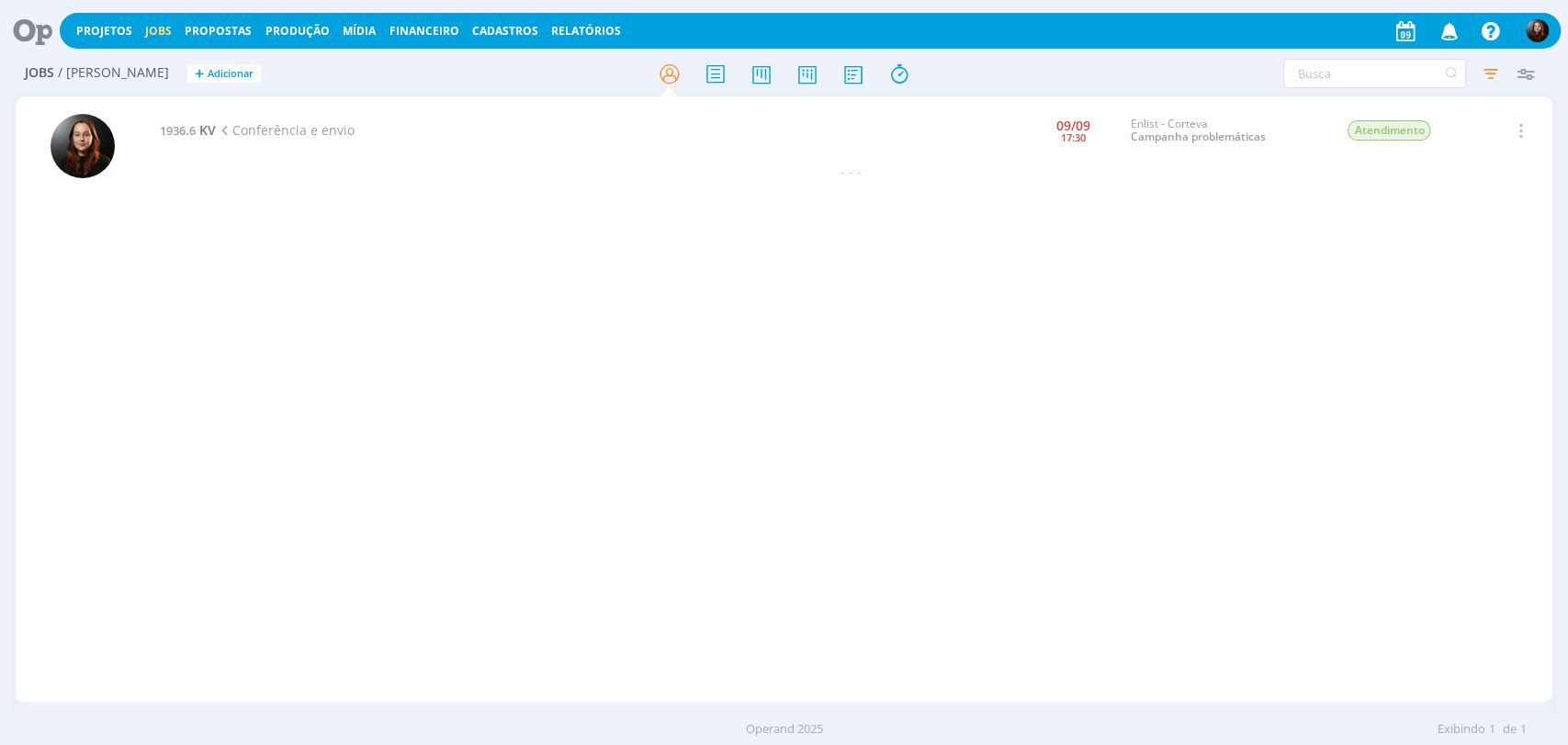
click at [29, 31] on icon at bounding box center [26, 31] width 38 height 36
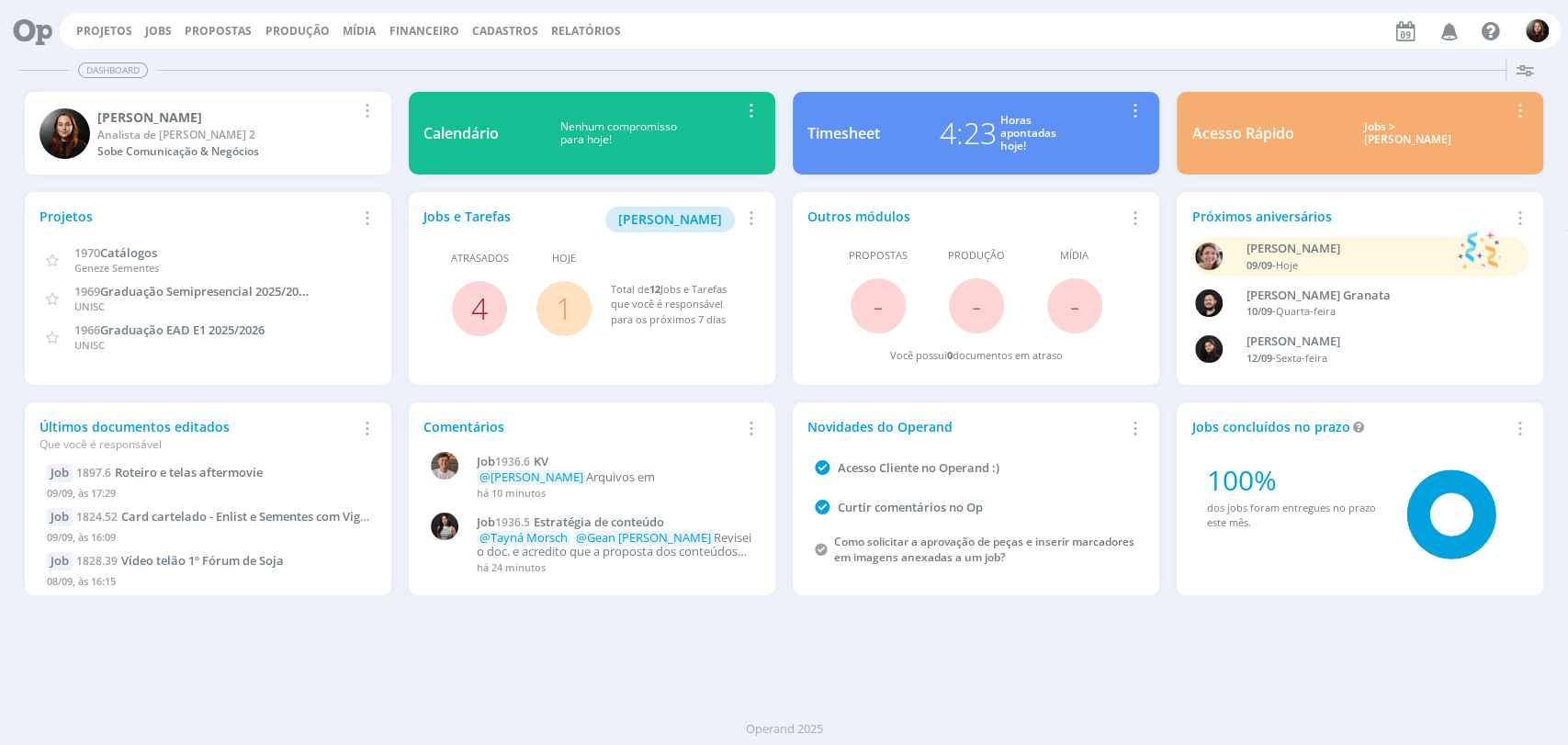
click at [471, 311] on link "4" at bounding box center [479, 308] width 17 height 40
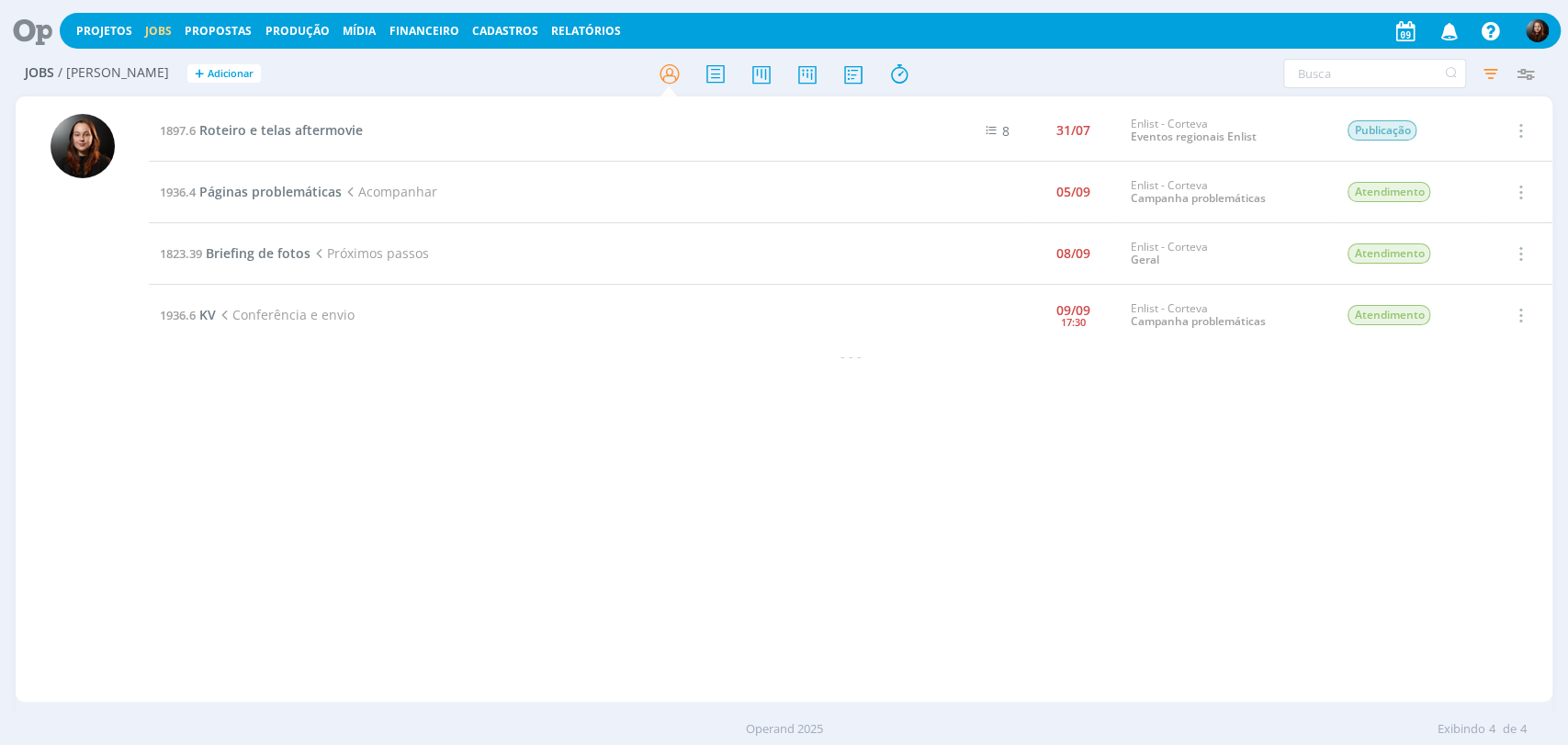
click at [37, 31] on icon at bounding box center [26, 31] width 38 height 36
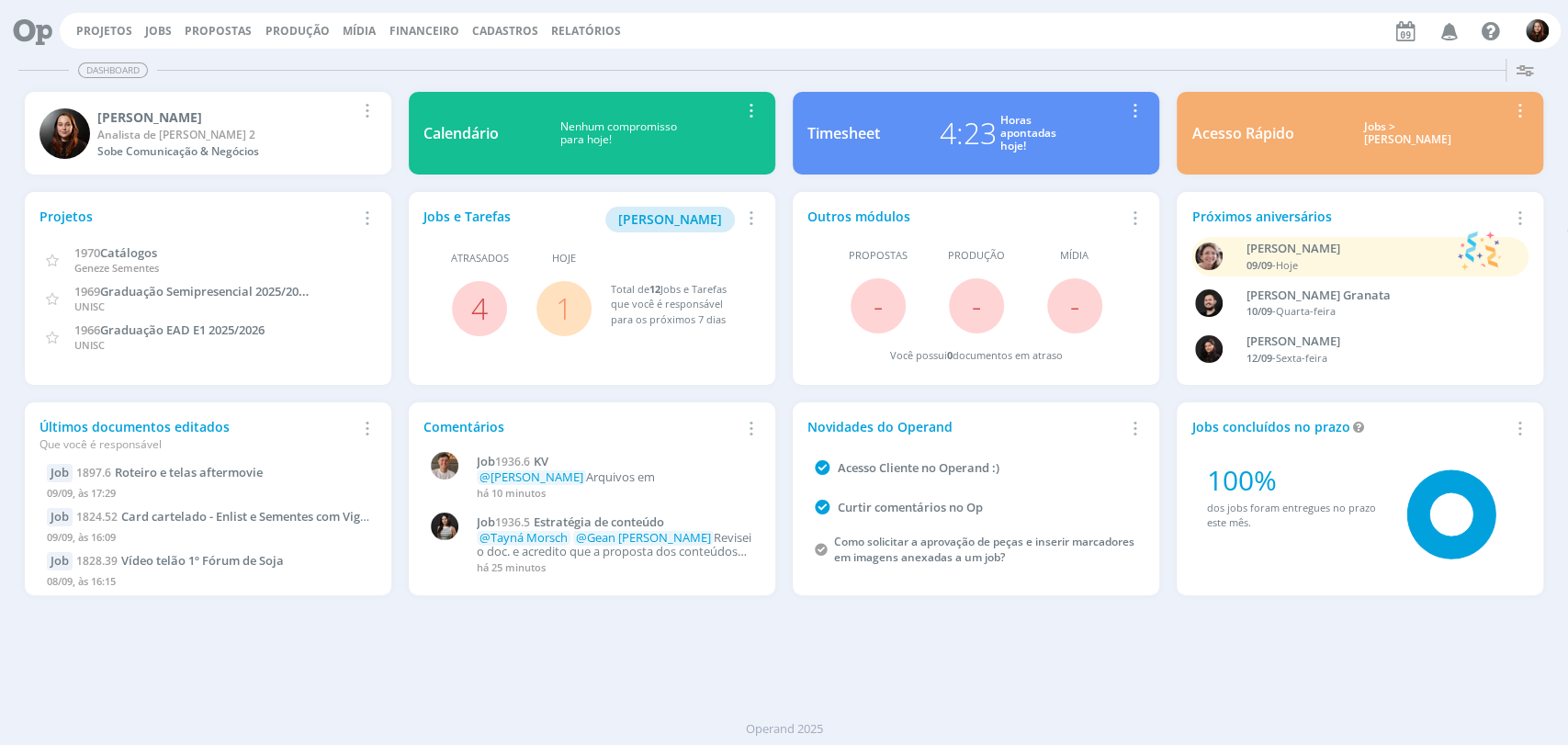
click at [796, 78] on div "Dashboard" at bounding box center [784, 70] width 1531 height 27
click at [483, 304] on link "4" at bounding box center [479, 308] width 17 height 40
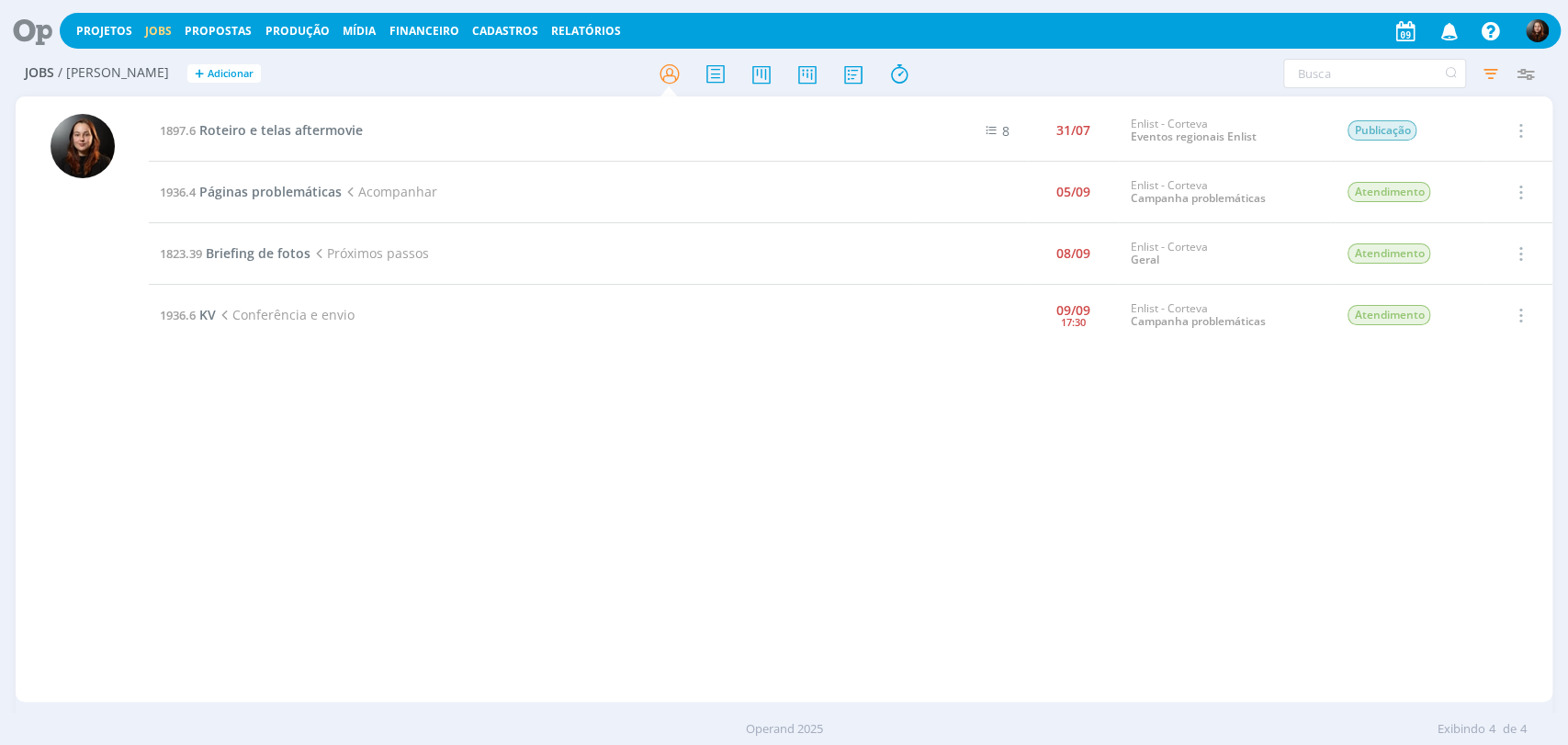
click at [23, 27] on icon at bounding box center [26, 31] width 38 height 36
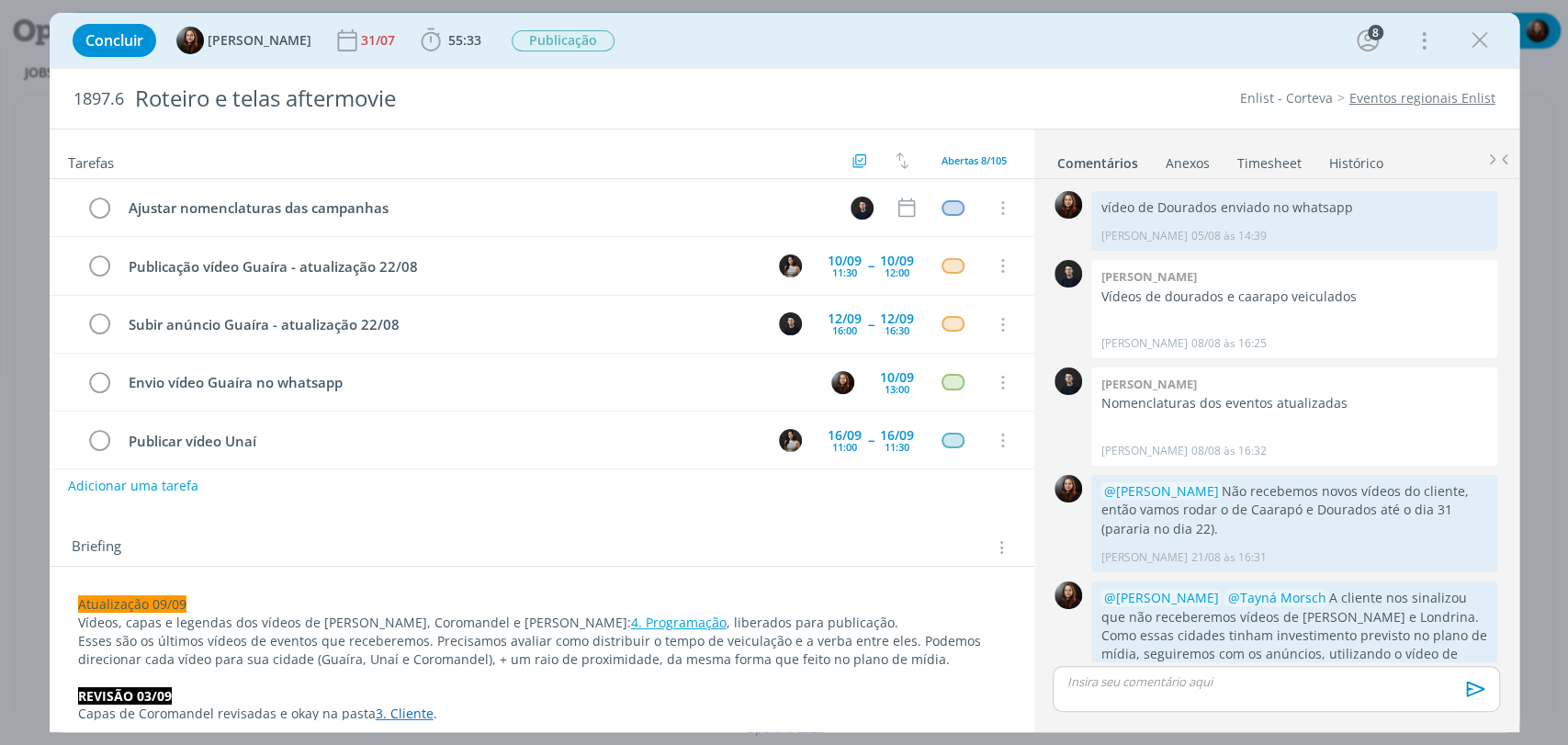
scroll to position [1832, 0]
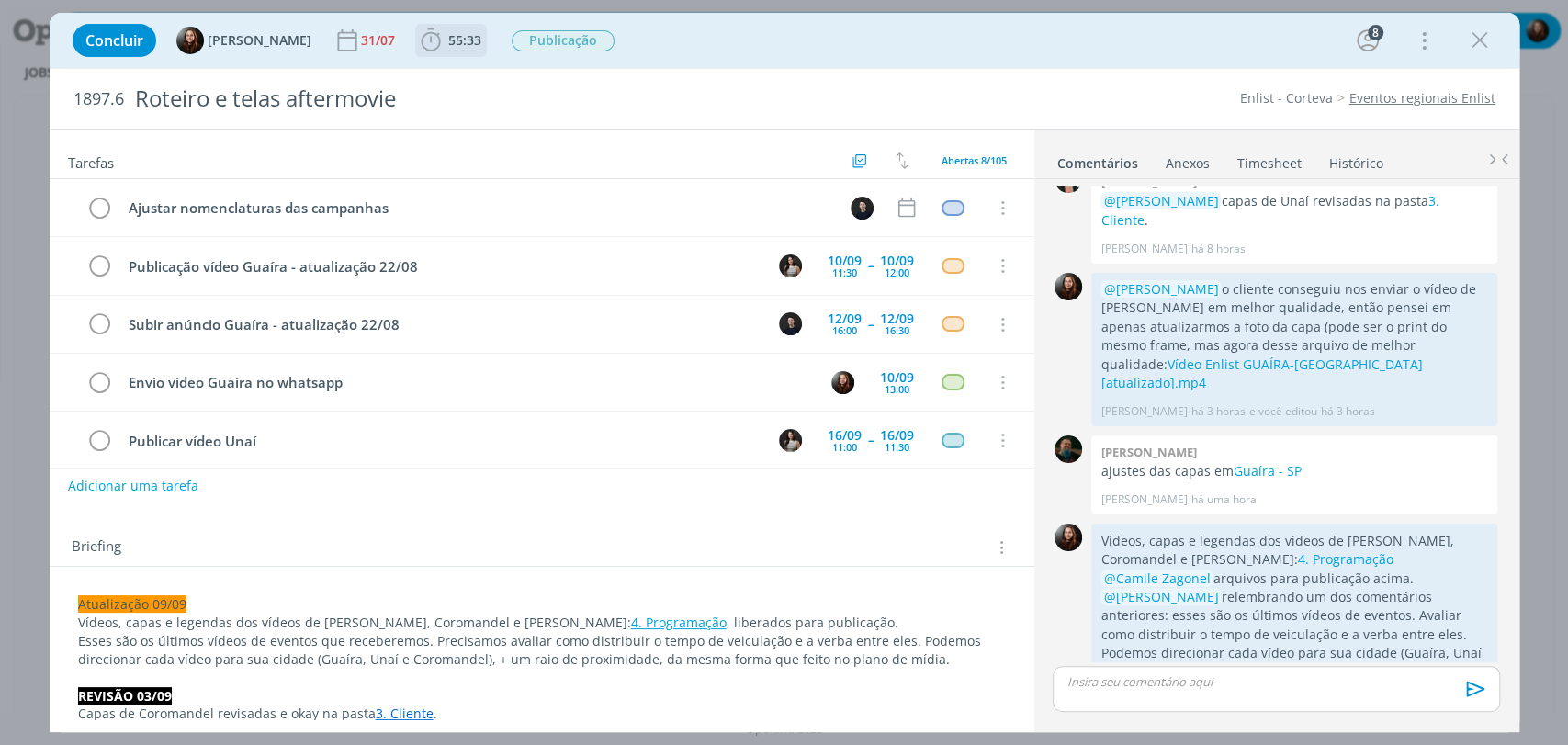
click at [449, 39] on span "55:33" at bounding box center [465, 40] width 33 height 18
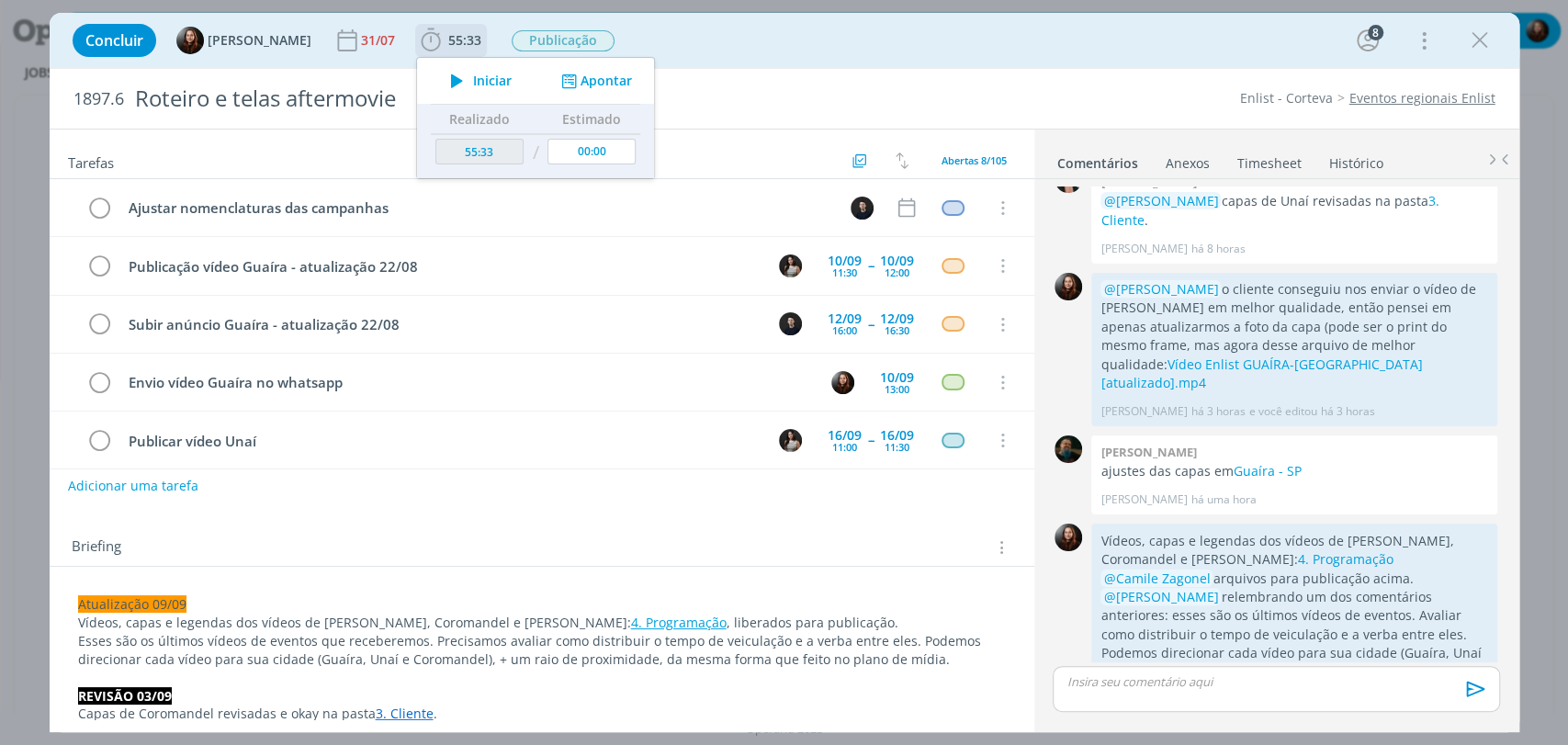
click at [482, 75] on span "Iniciar" at bounding box center [492, 81] width 39 height 13
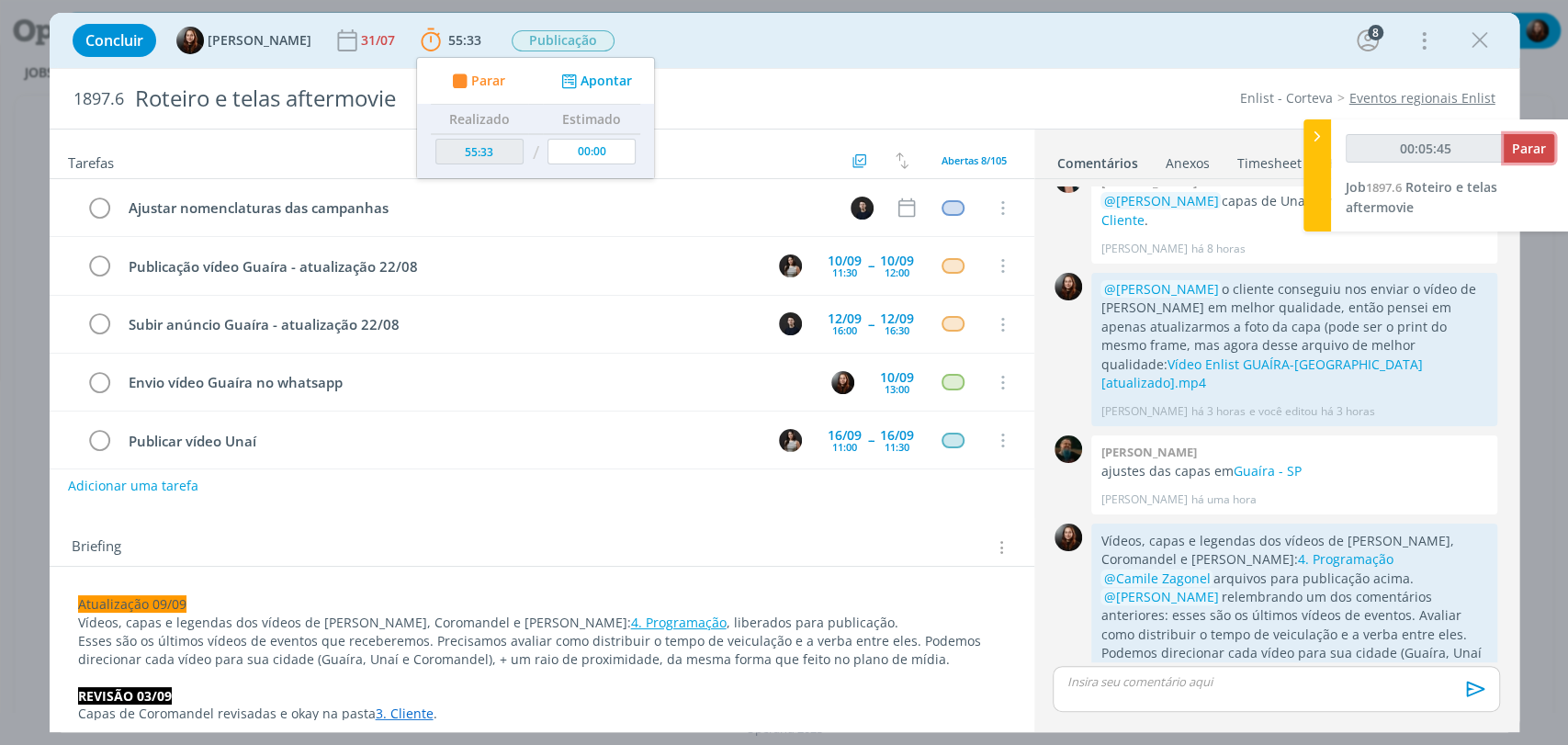
click at [1519, 146] on span "Parar" at bounding box center [1528, 148] width 34 height 18
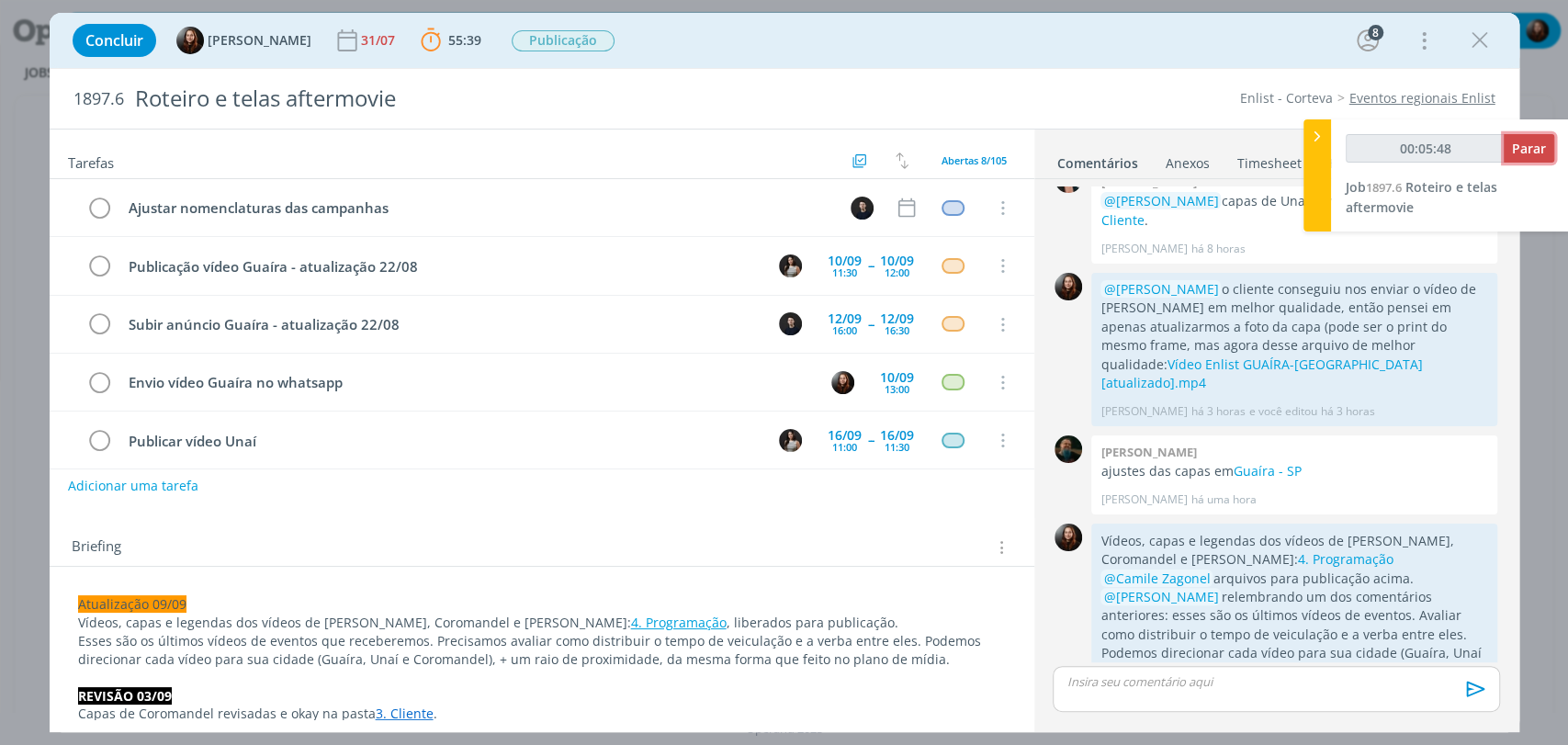
click at [1522, 152] on span "Parar" at bounding box center [1528, 148] width 34 height 18
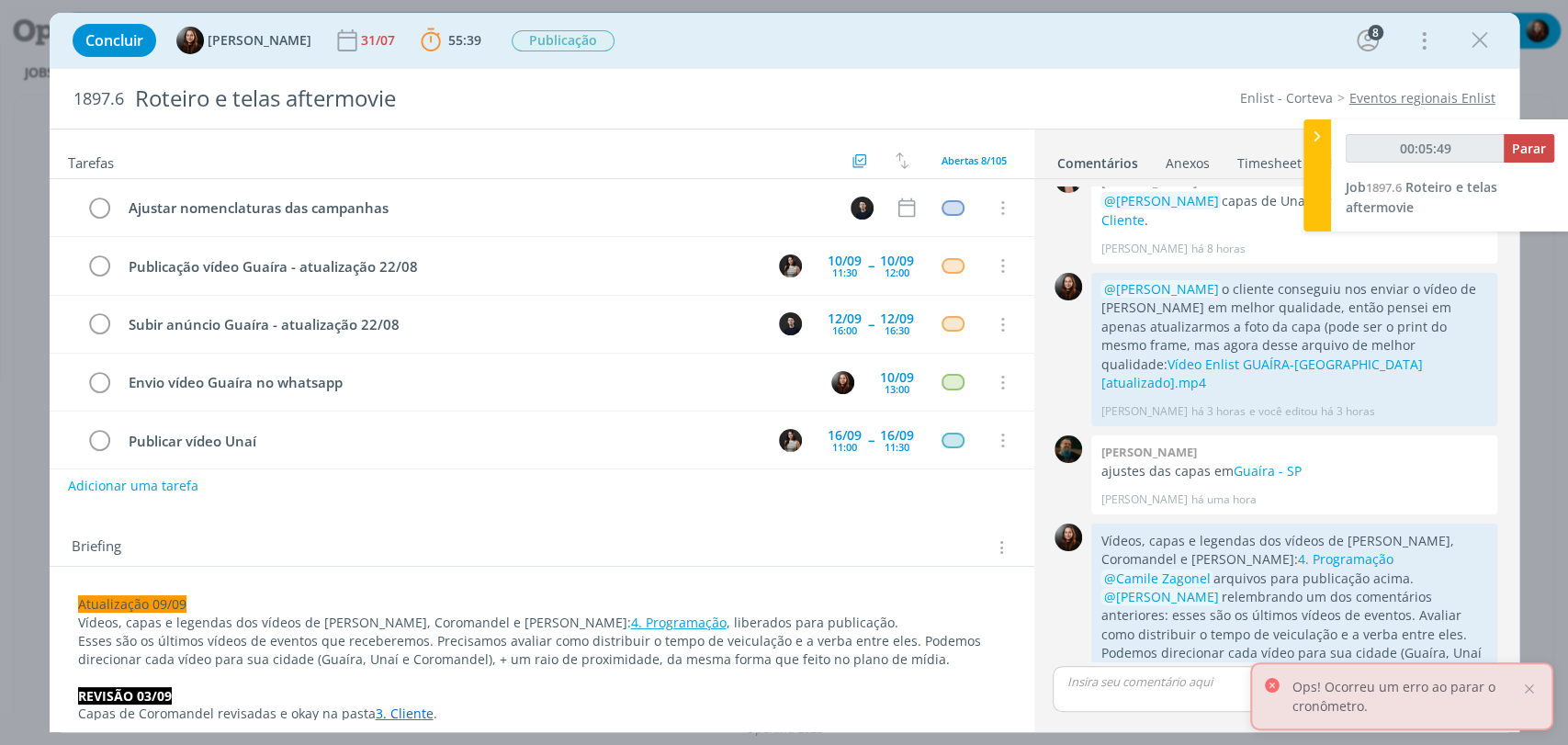
type input "00:06:00"
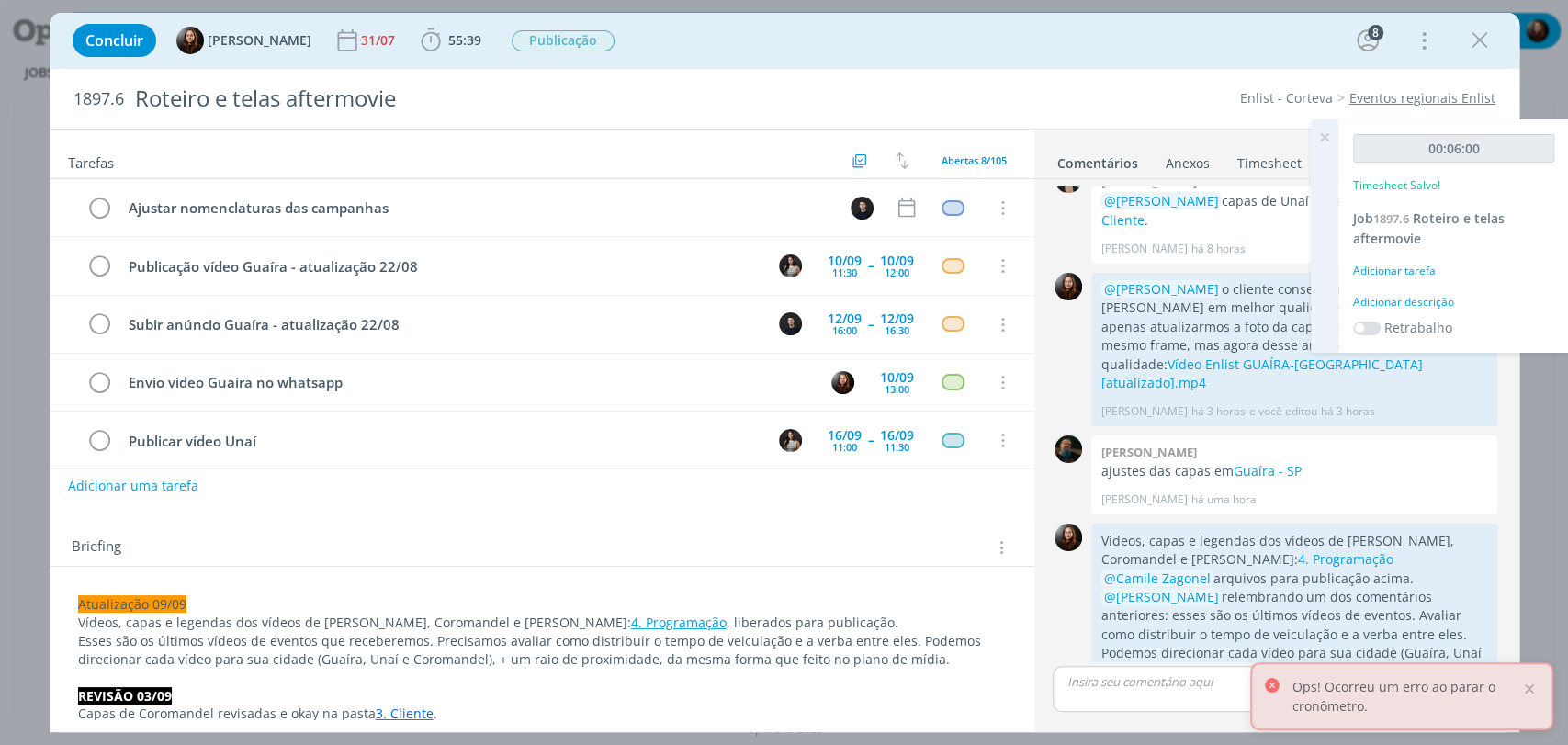
click at [1398, 298] on div "Adicionar descrição" at bounding box center [1453, 303] width 201 height 17
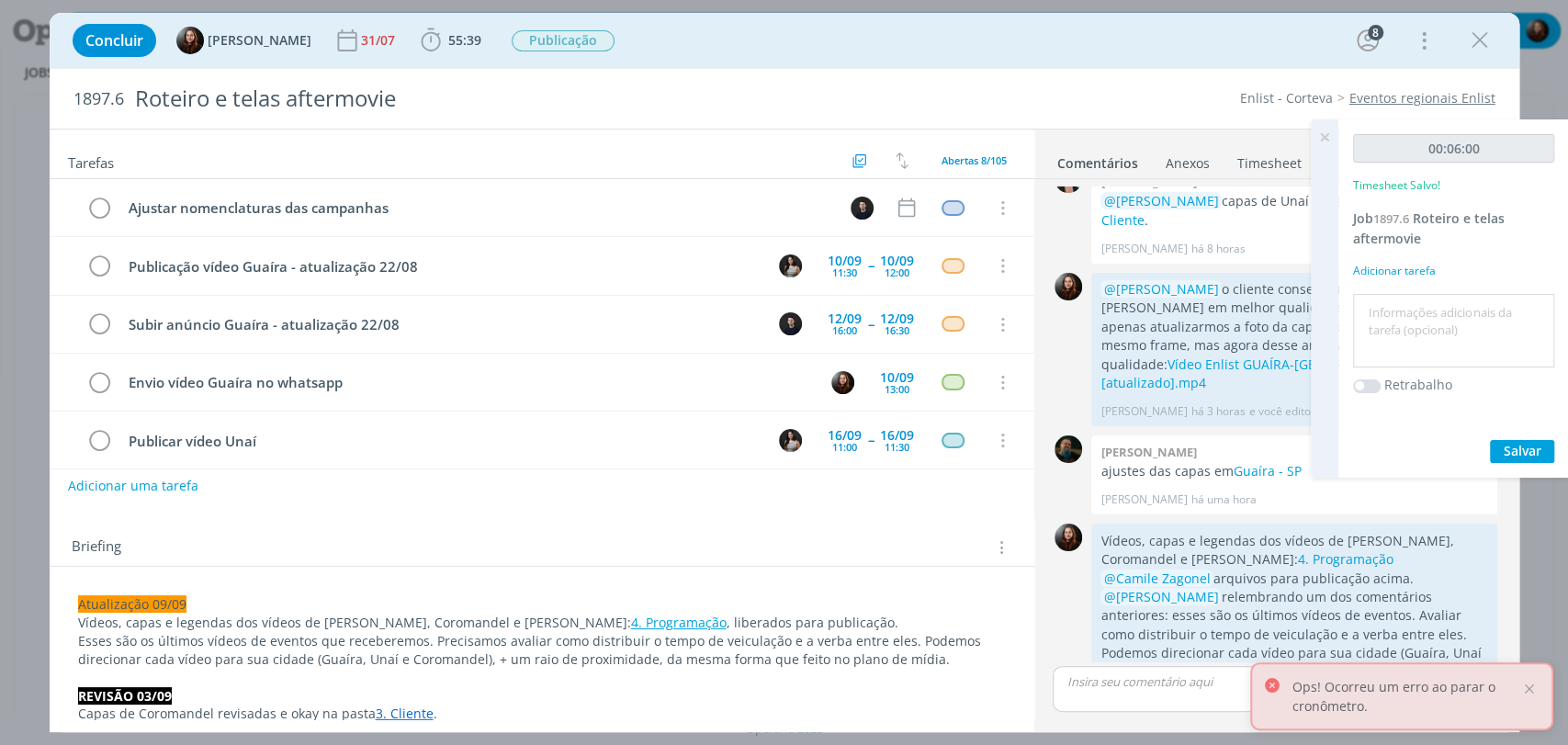
click at [1371, 334] on textarea at bounding box center [1453, 331] width 192 height 65
type textarea "escrita de e-mail"
click at [1511, 443] on span "Salvar" at bounding box center [1522, 451] width 38 height 18
drag, startPoint x: 1146, startPoint y: 63, endPoint x: 1146, endPoint y: 8, distance: 55.0
click at [1146, 62] on div "Concluir Eduarda Pereira 31/07 55:39 Iniciar Apontar Data * 09/09/2025 Horas * …" at bounding box center [784, 41] width 1442 height 44
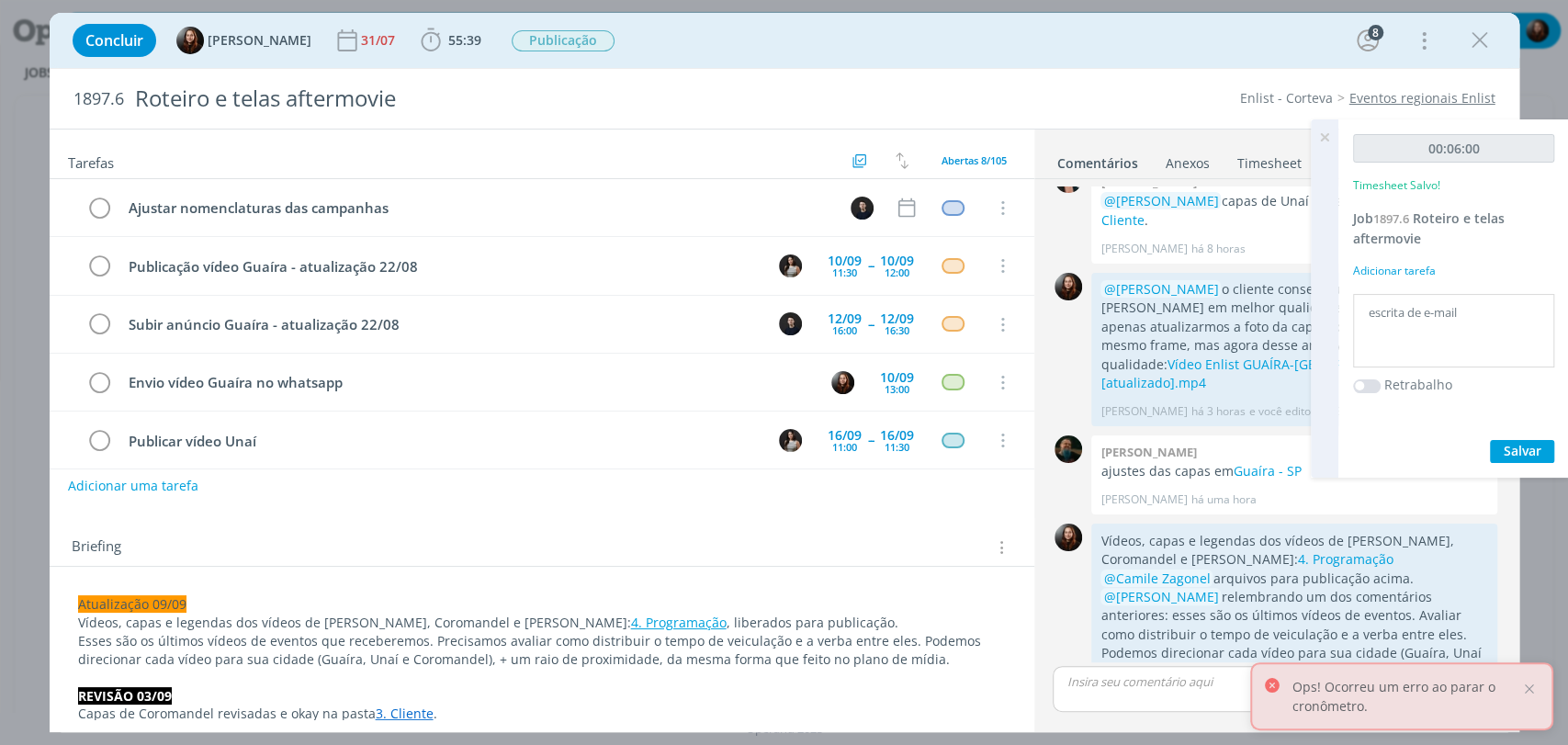
click at [1332, 134] on icon at bounding box center [1325, 137] width 33 height 36
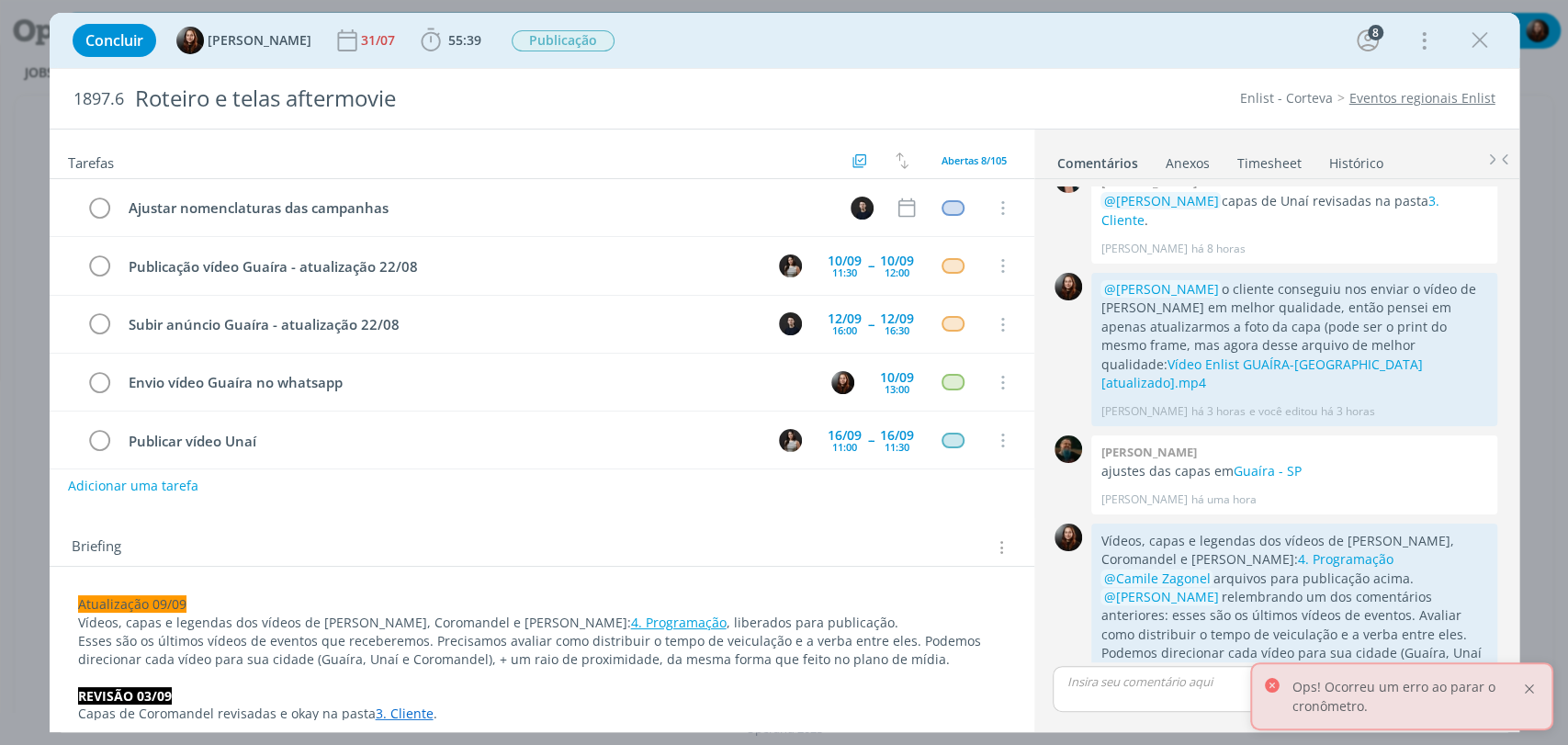
click at [1528, 689] on div at bounding box center [1529, 689] width 17 height 17
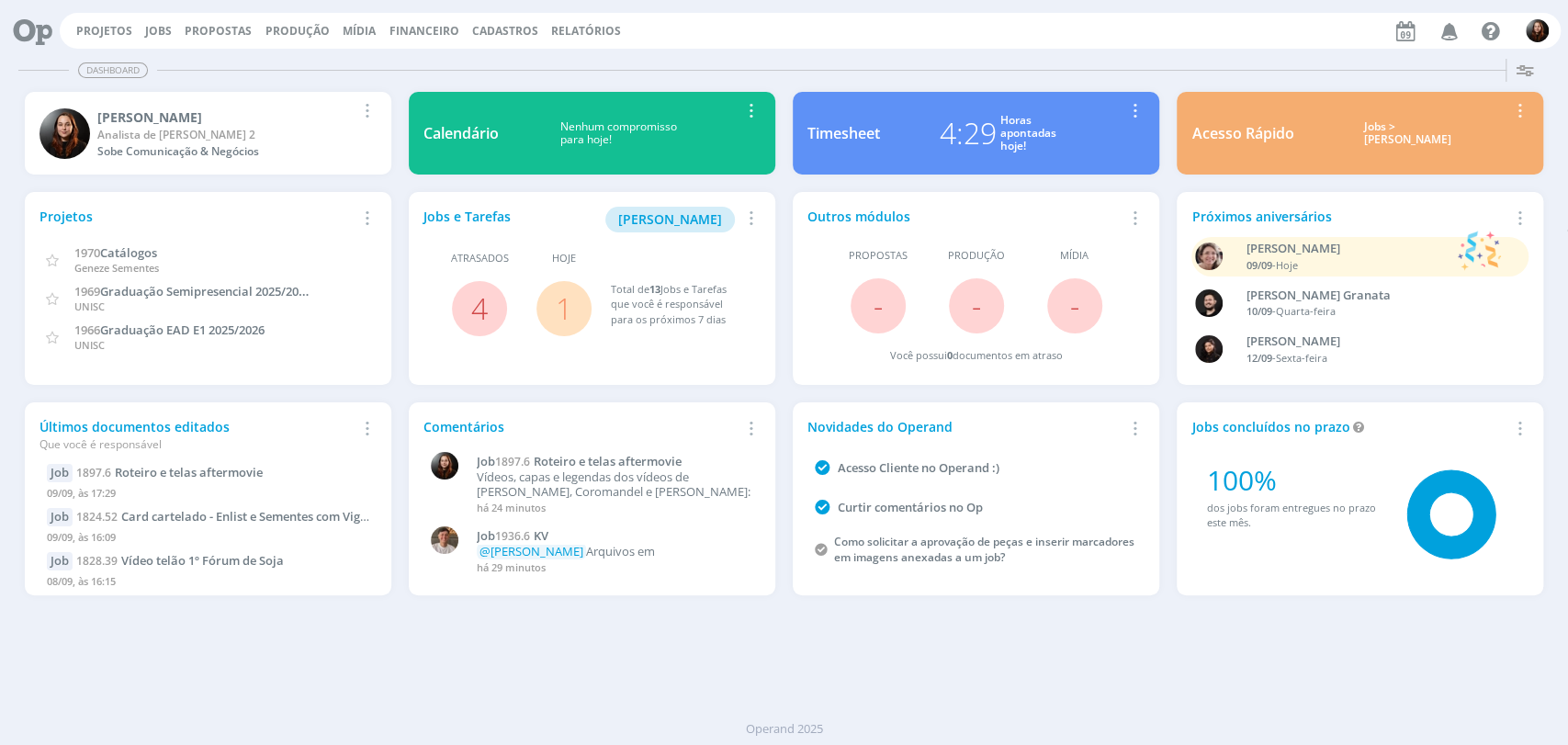
click at [560, 310] on link "1" at bounding box center [564, 308] width 17 height 40
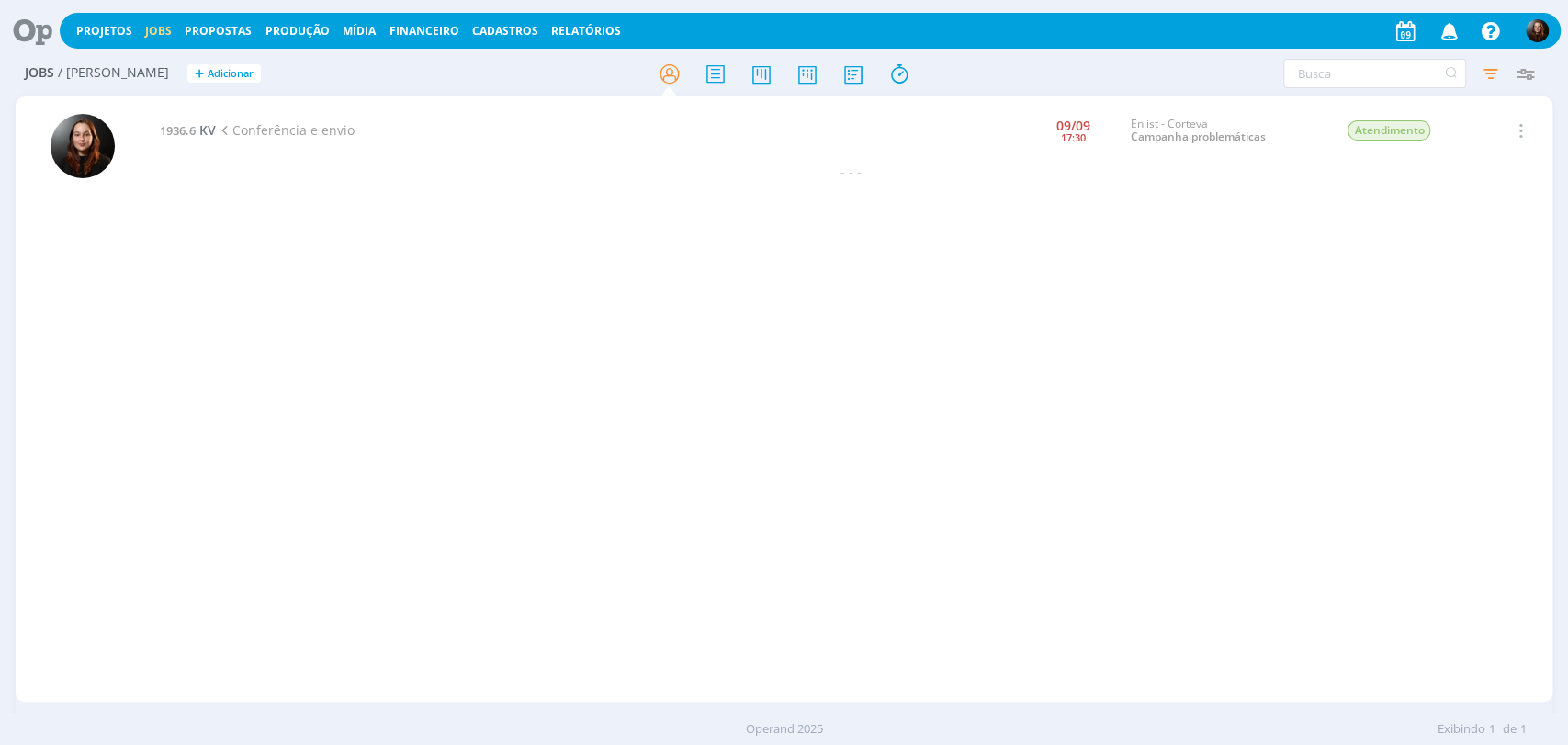
click at [28, 31] on icon at bounding box center [26, 31] width 38 height 36
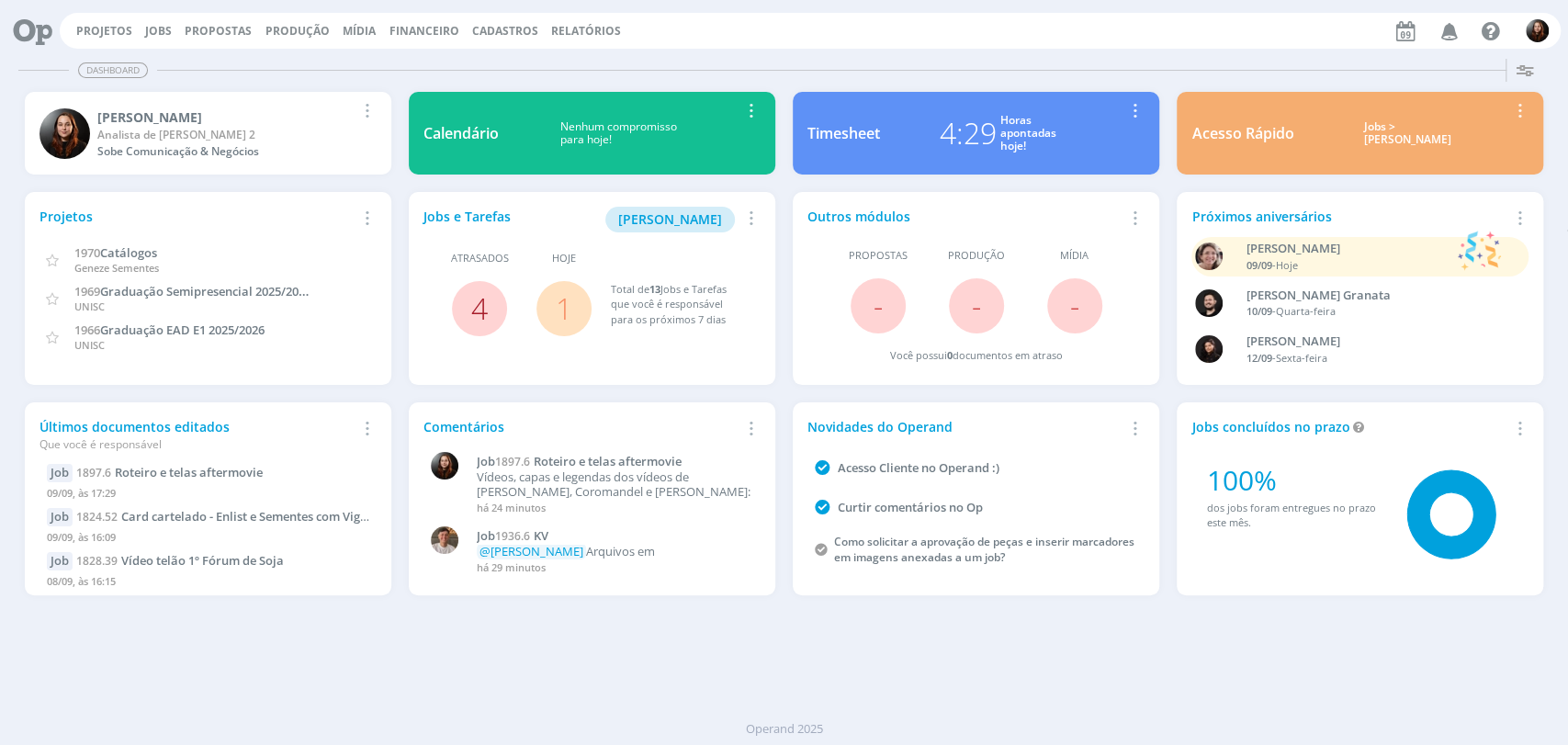
click at [486, 308] on link "4" at bounding box center [479, 308] width 17 height 40
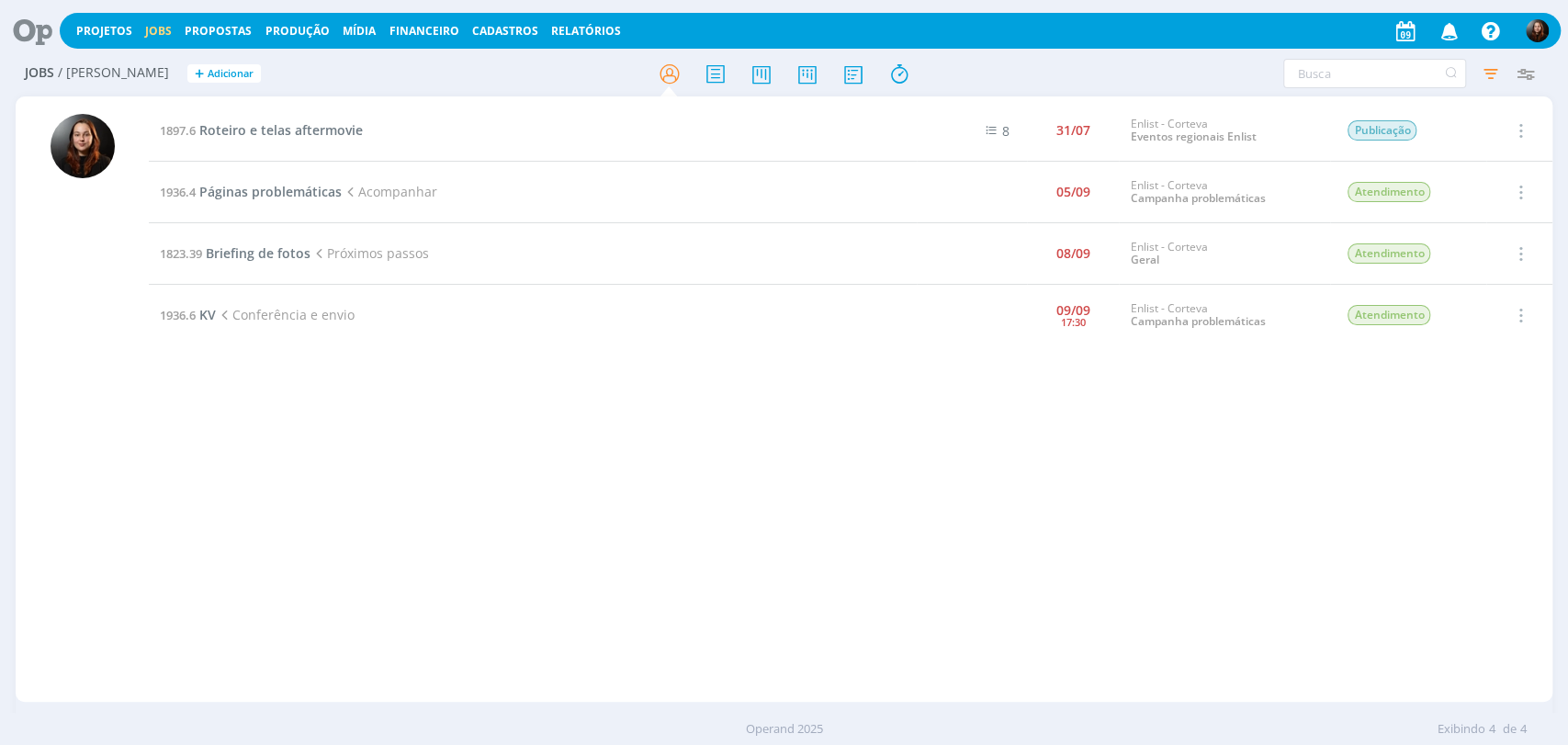
click at [11, 32] on icon at bounding box center [26, 31] width 38 height 36
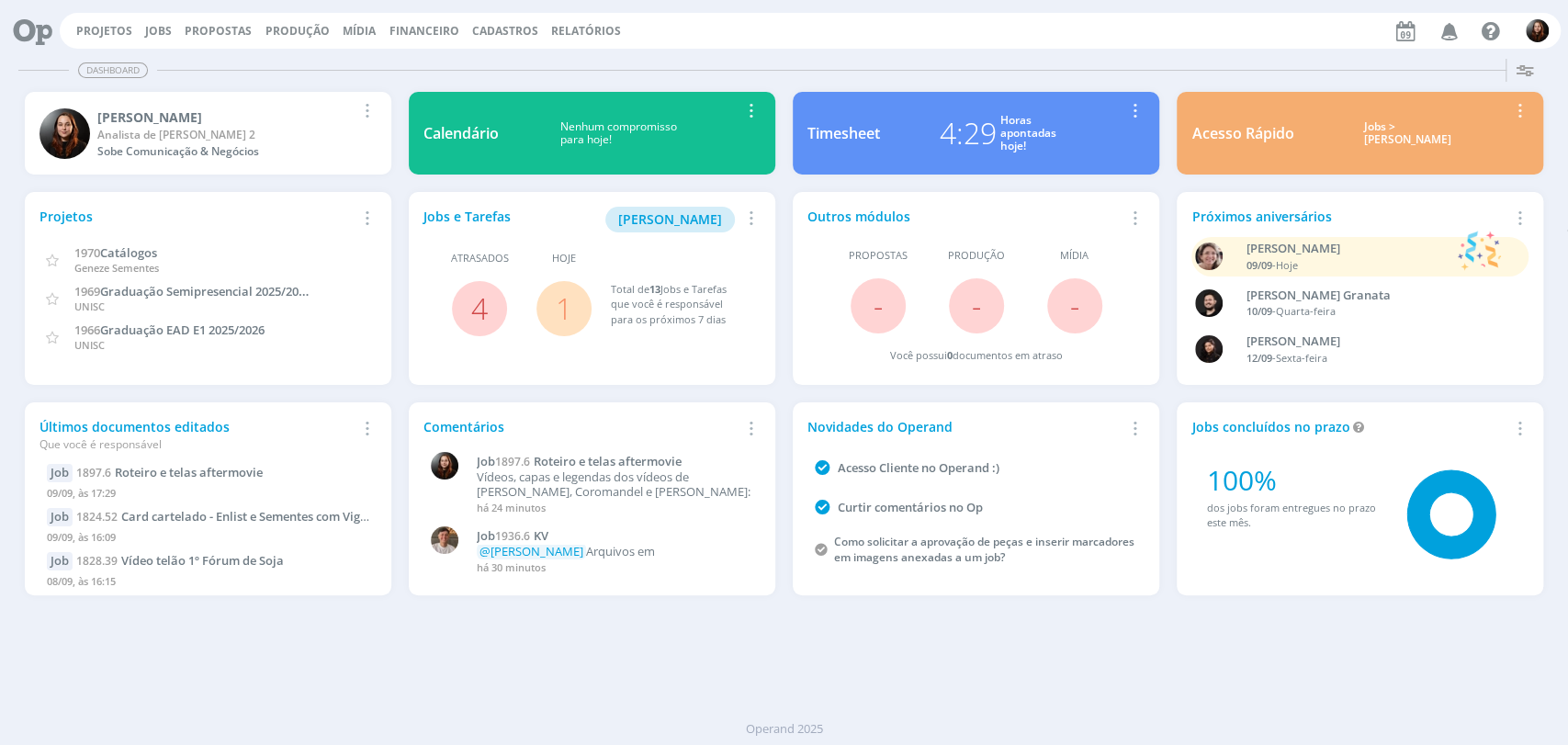
click at [845, 61] on div "Dashboard" at bounding box center [784, 70] width 1531 height 27
click at [1090, 48] on div "Projetos Jobs Propostas Produção [GEOGRAPHIC_DATA] Financeiro Cadastros Relatór…" at bounding box center [810, 31] width 1500 height 36
